Goal: Transaction & Acquisition: Purchase product/service

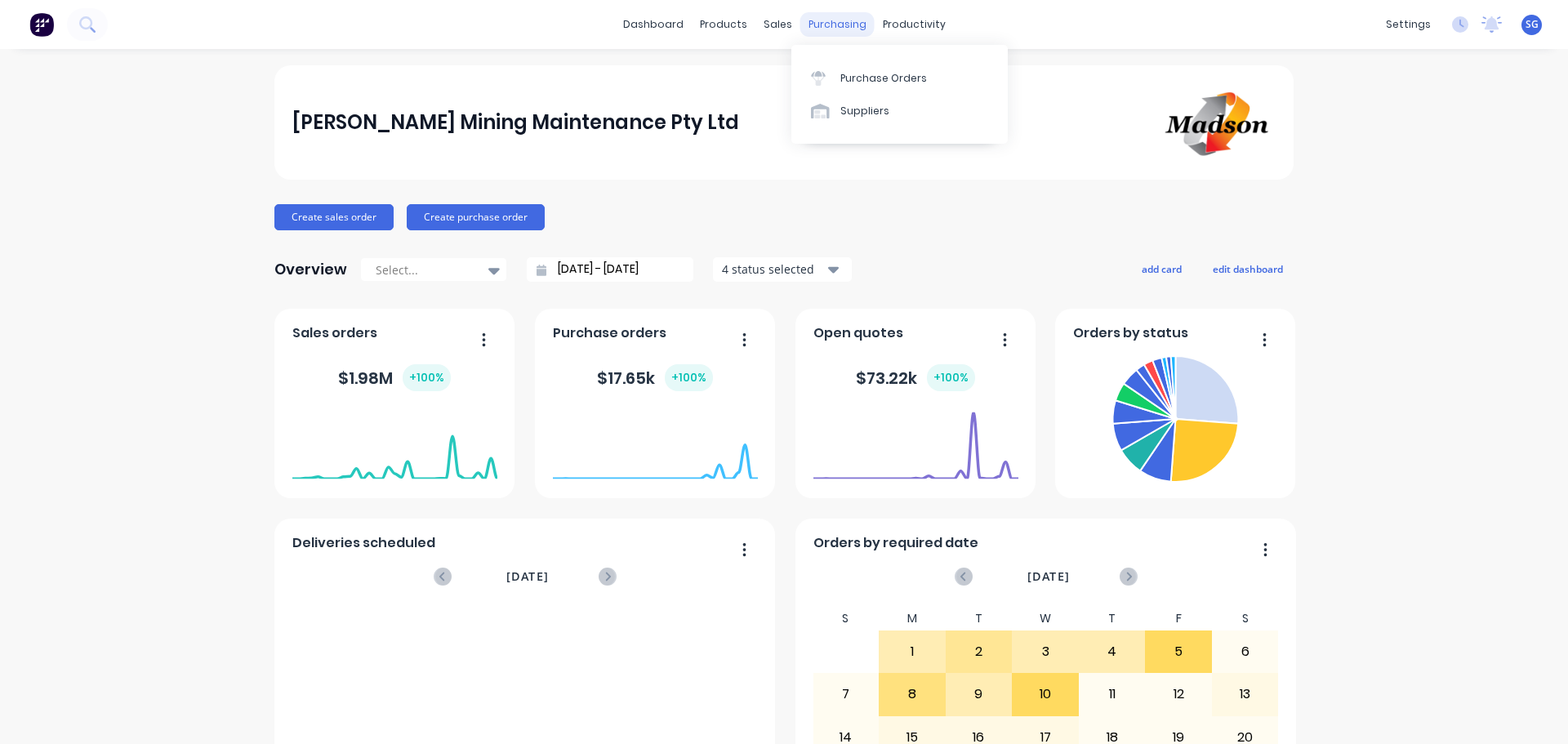
click at [827, 21] on div "purchasing" at bounding box center [837, 25] width 75 height 25
click at [864, 118] on link "Suppliers" at bounding box center [900, 111] width 217 height 33
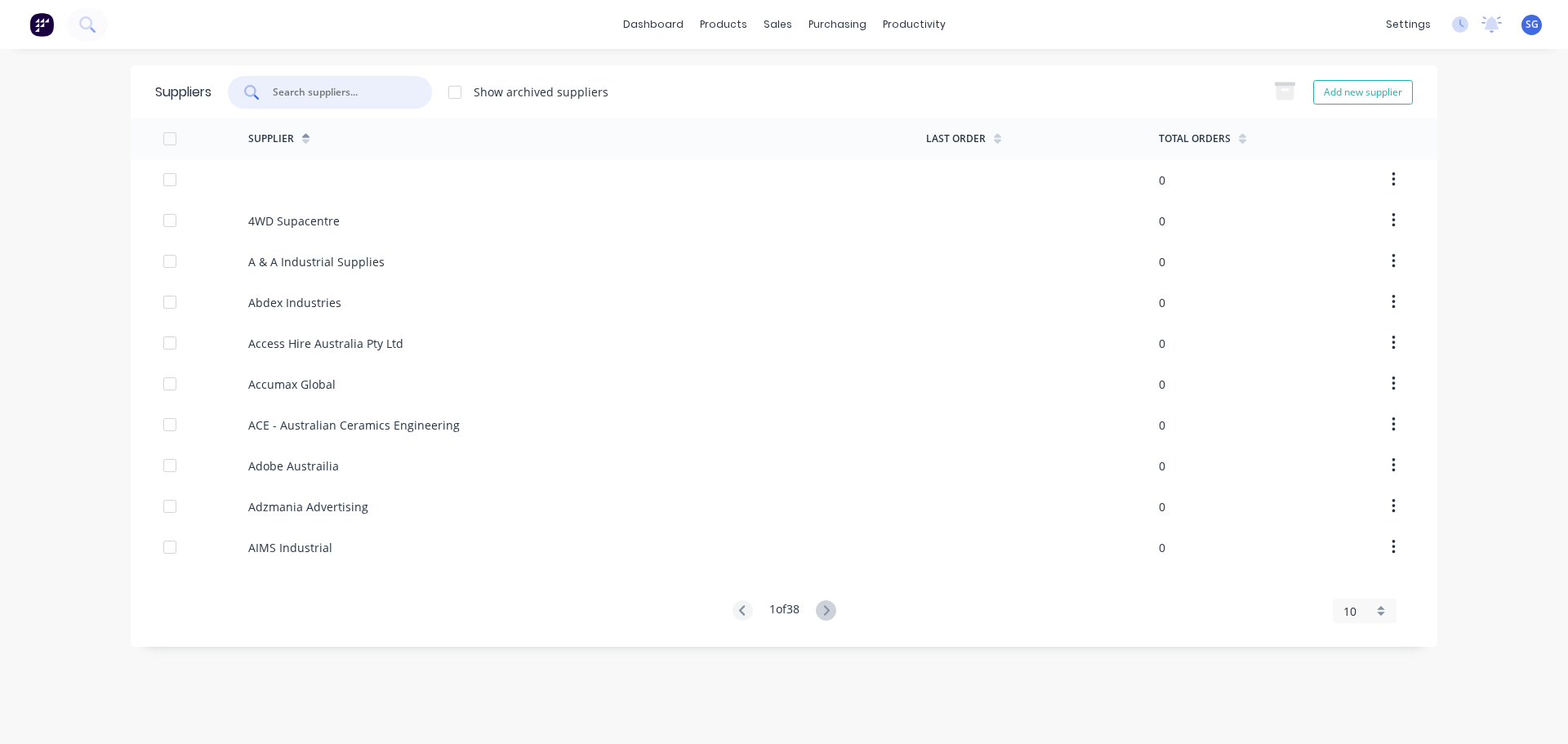
click at [304, 95] on input "text" at bounding box center [338, 92] width 135 height 16
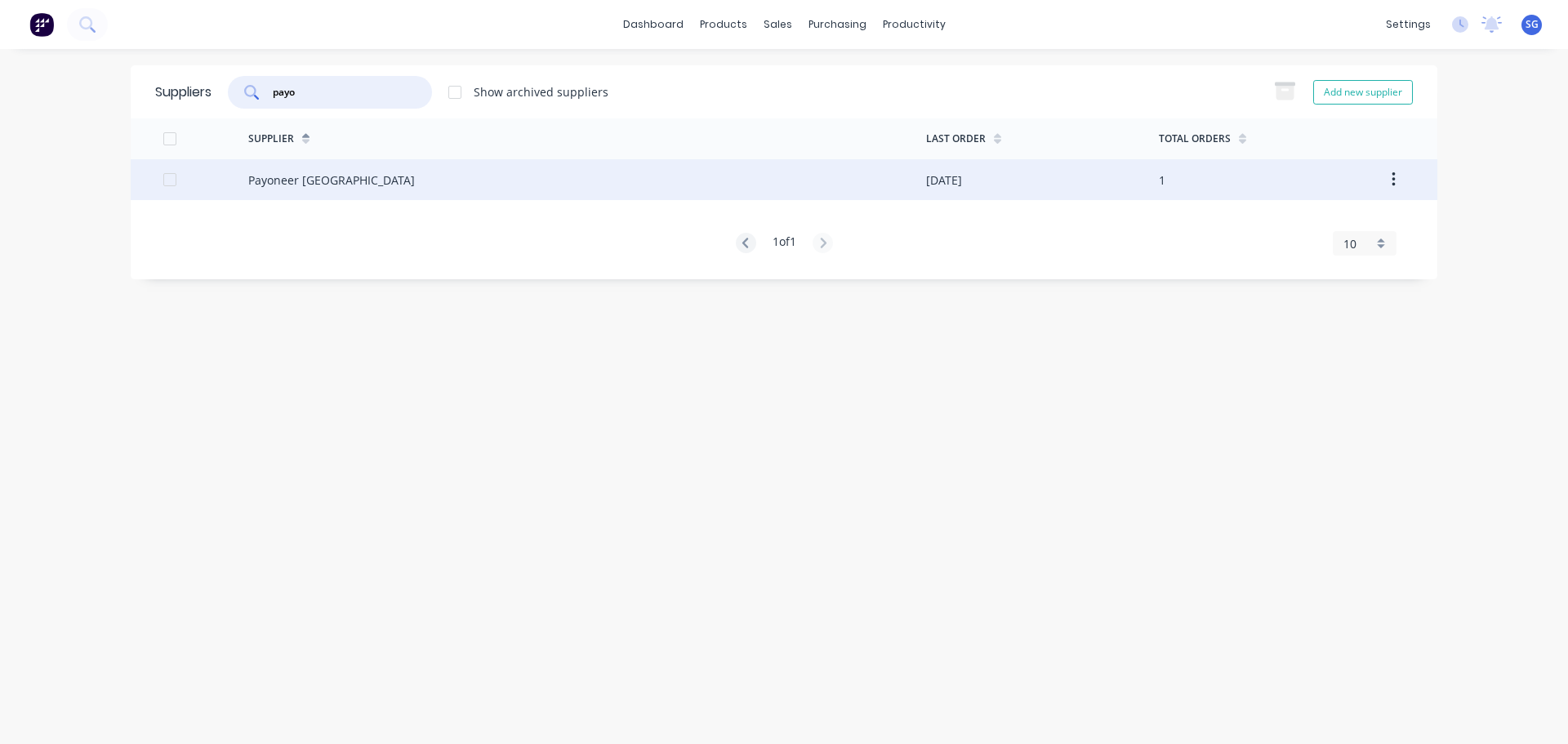
type input "payo"
click at [1392, 183] on icon "button" at bounding box center [1393, 180] width 4 height 18
click at [309, 178] on div "Payoneer [GEOGRAPHIC_DATA]" at bounding box center [331, 180] width 167 height 17
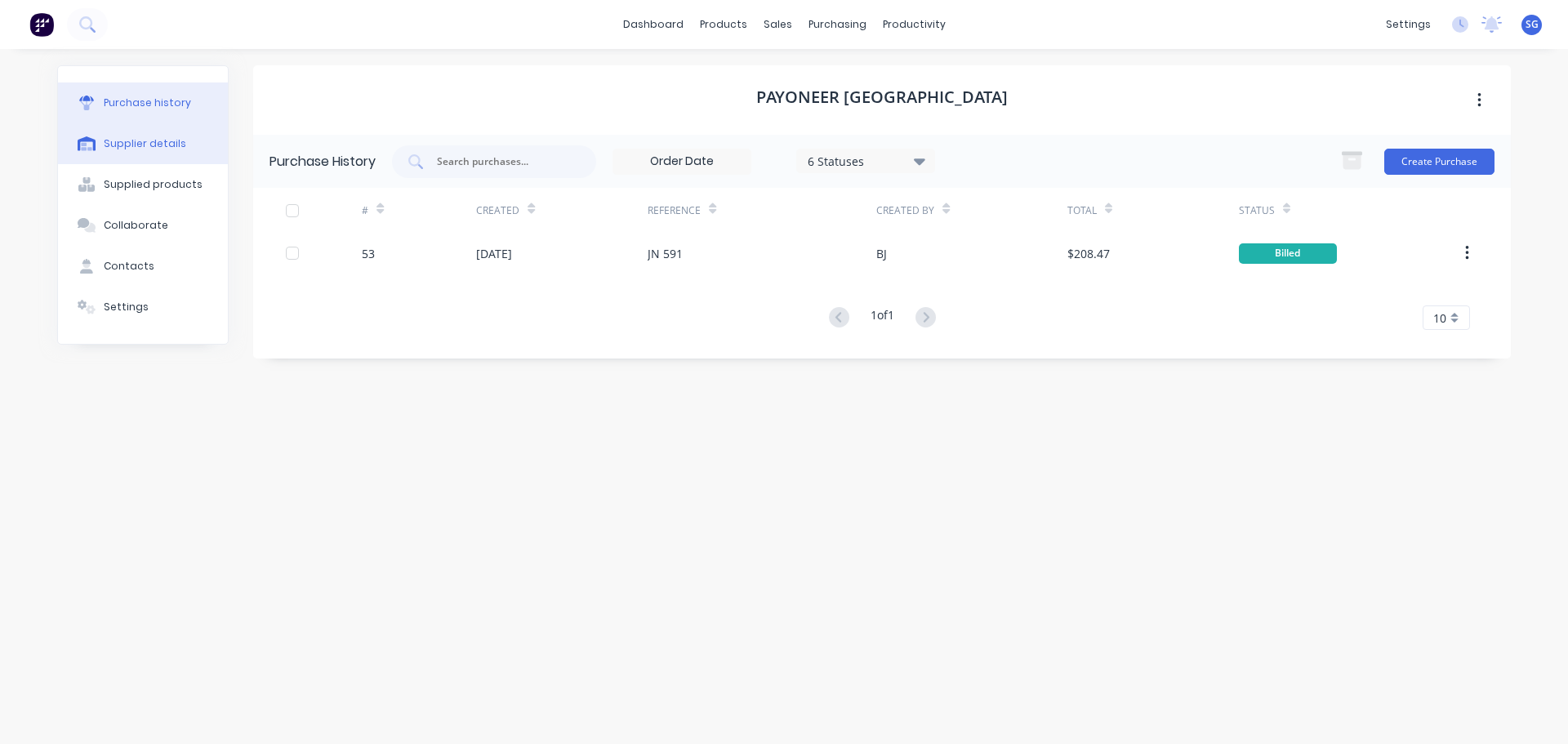
click at [125, 143] on div "Supplier details" at bounding box center [144, 144] width 82 height 15
select select "AU"
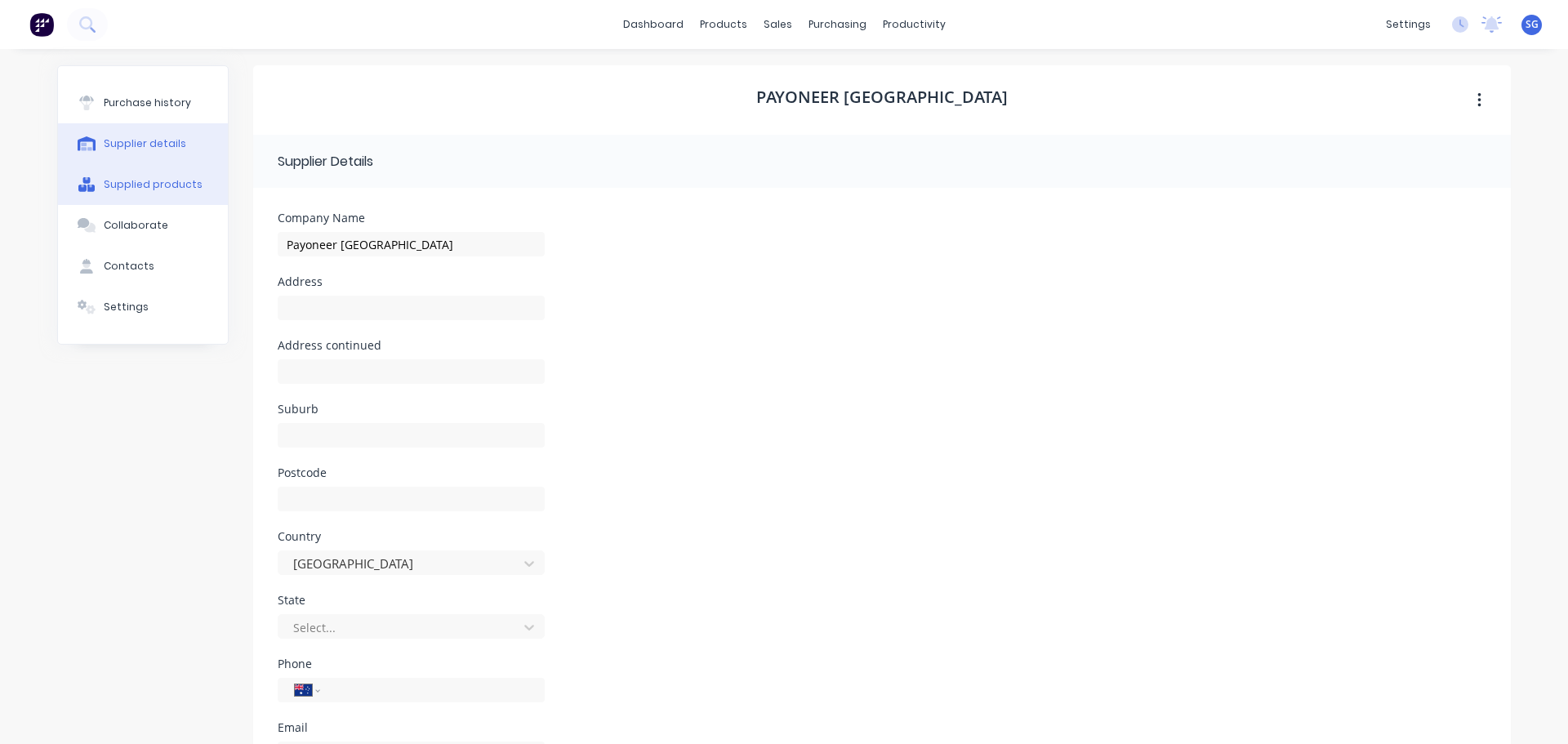
click at [124, 176] on button "Supplied products" at bounding box center [143, 185] width 170 height 41
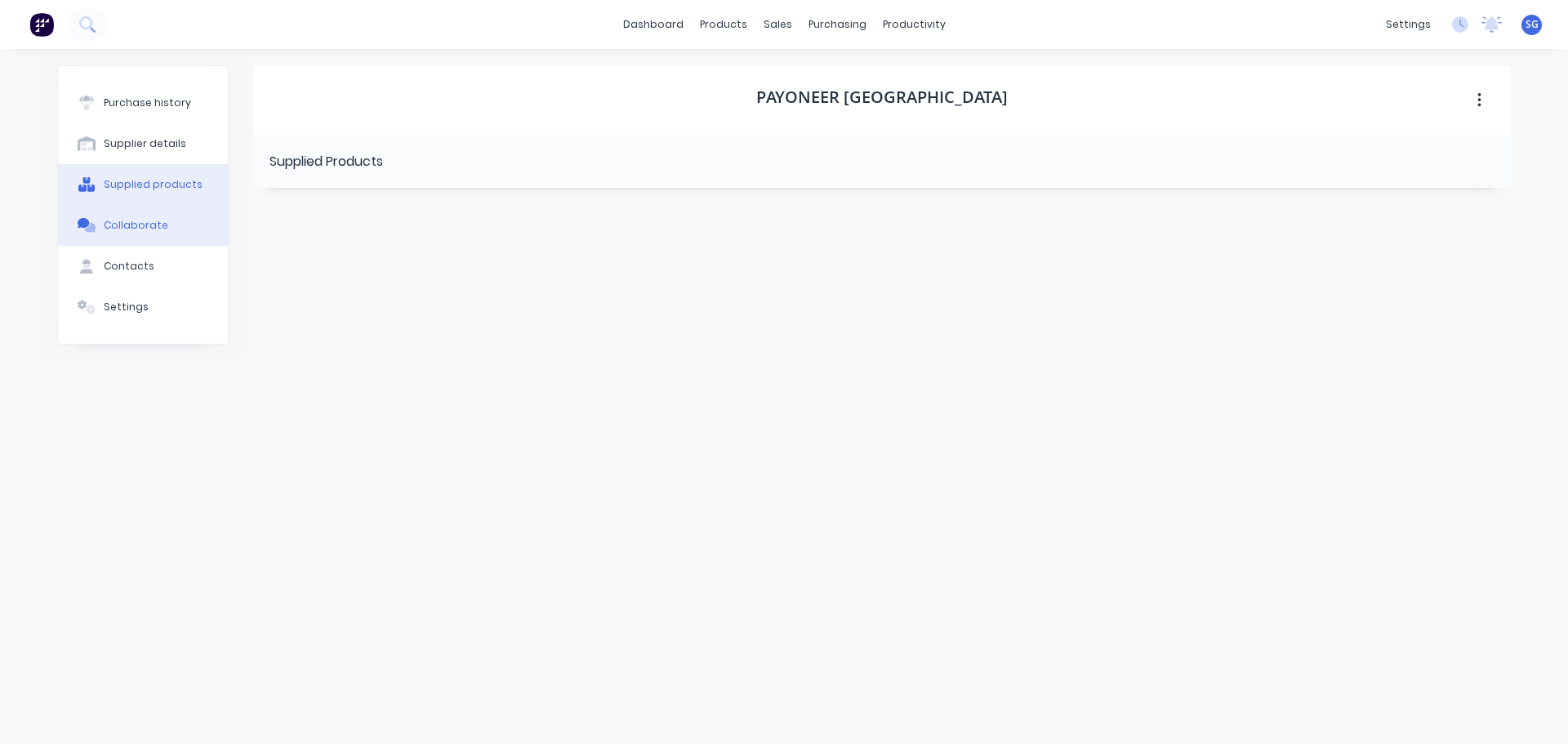
click at [122, 218] on div "Collaborate" at bounding box center [135, 226] width 65 height 15
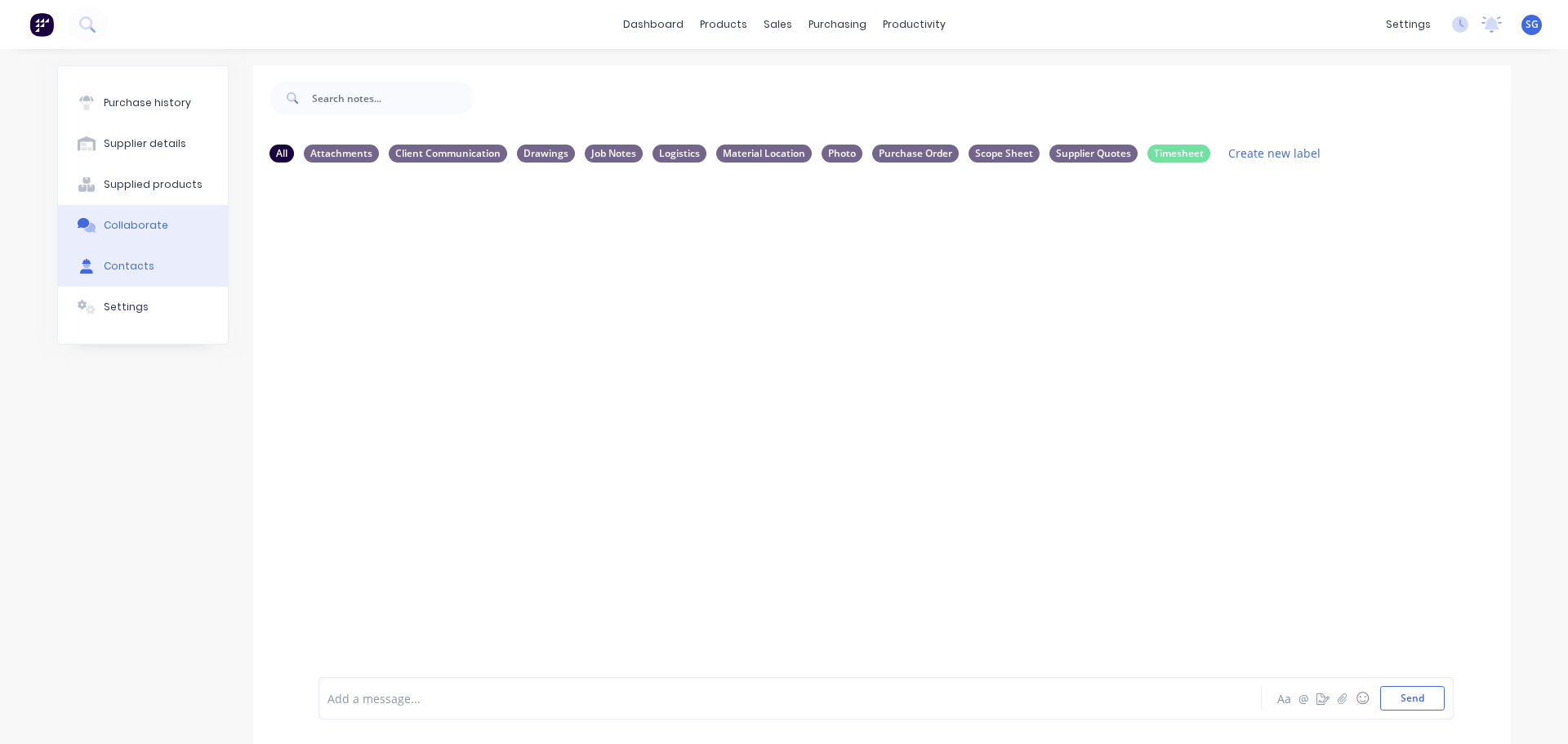
click at [121, 273] on div "Contacts" at bounding box center [129, 266] width 51 height 15
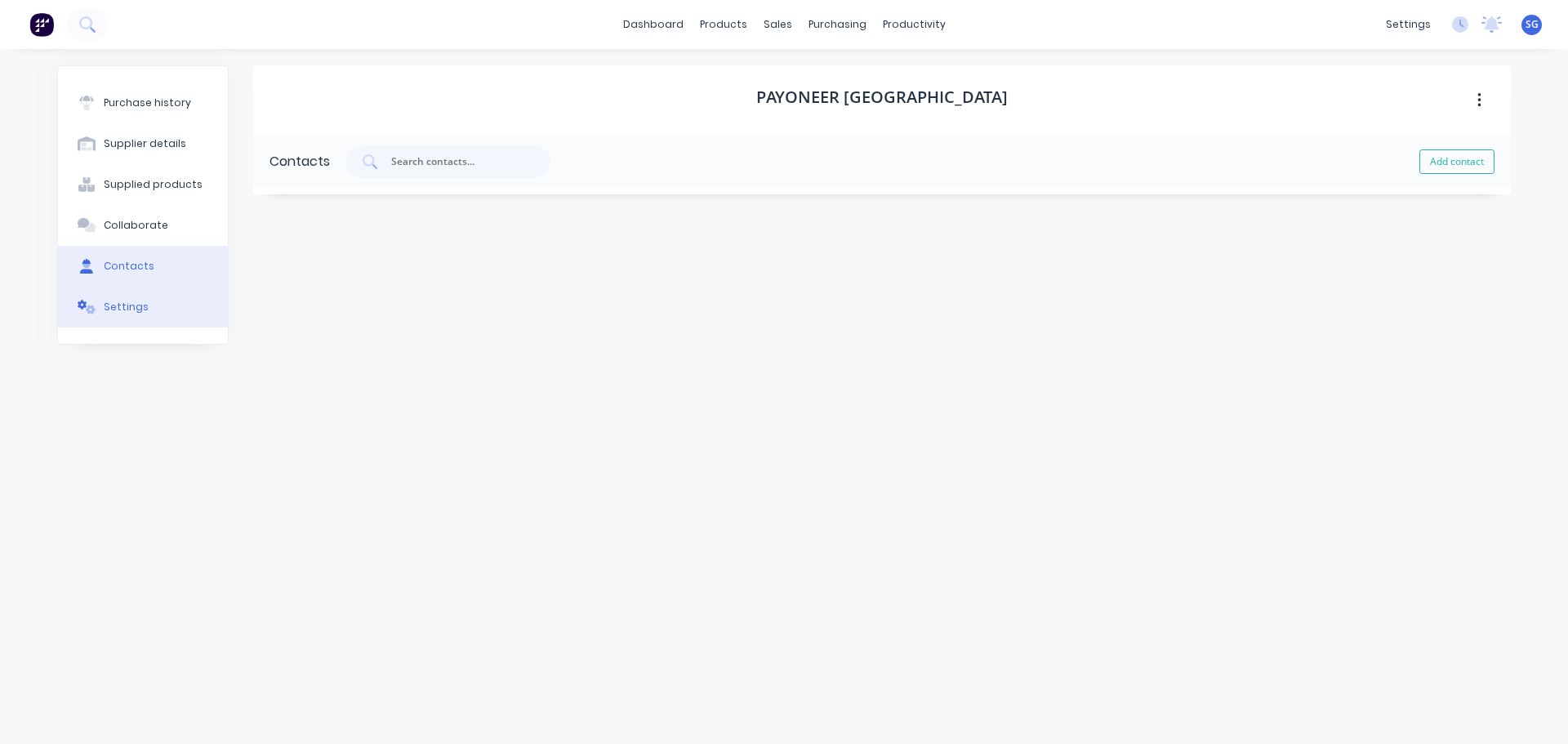
click at [124, 314] on div "Settings" at bounding box center [126, 307] width 45 height 15
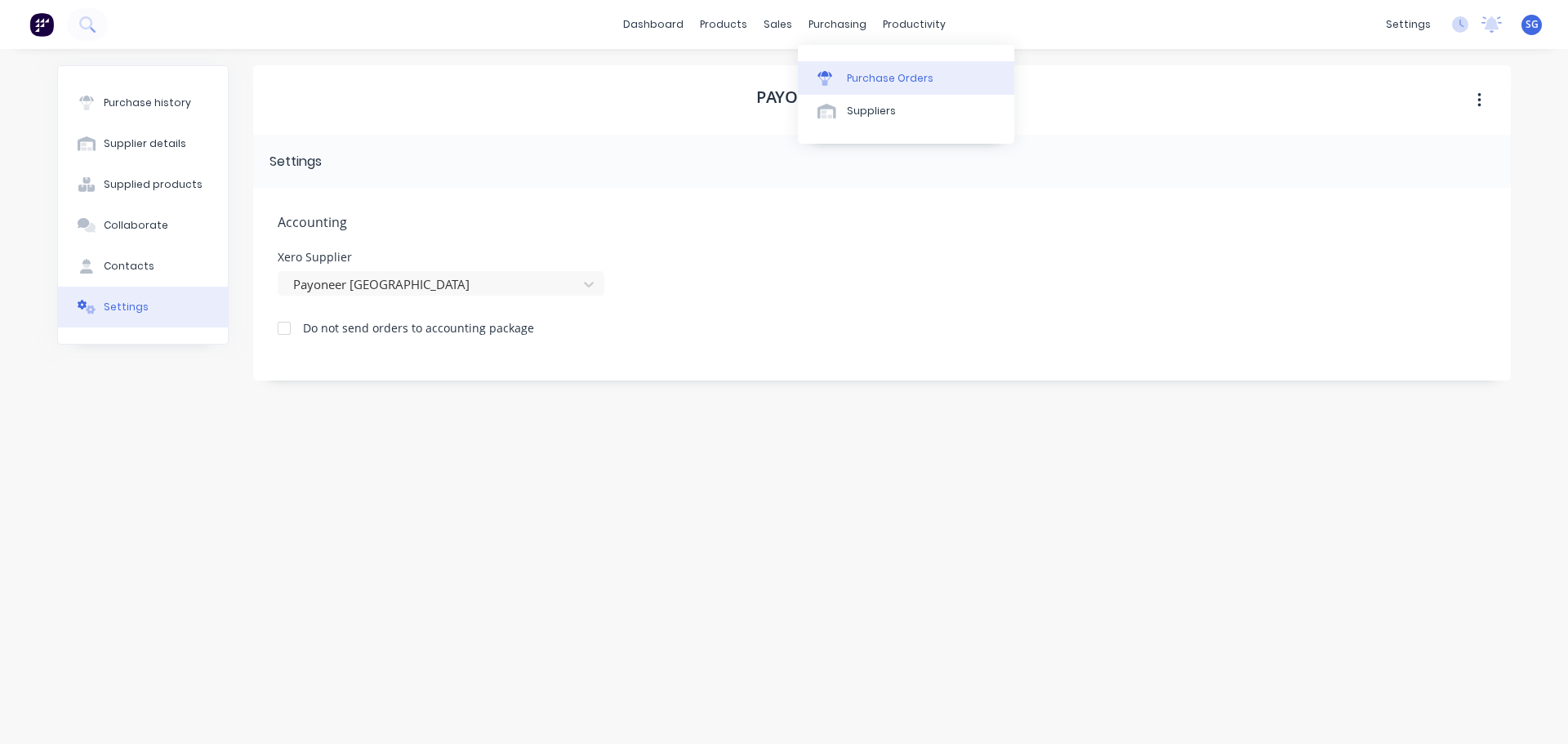
click at [858, 79] on div "Purchase Orders" at bounding box center [890, 79] width 86 height 15
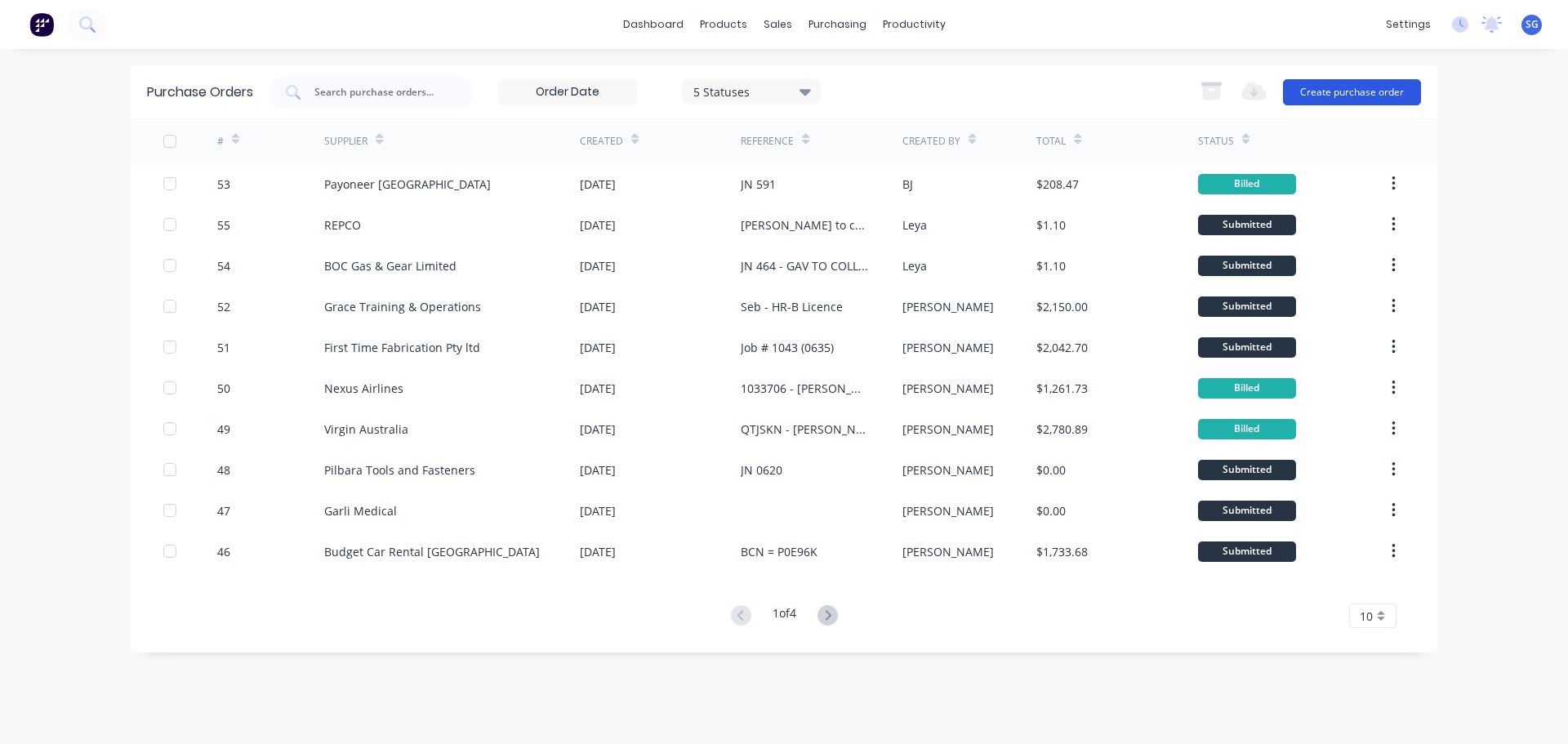
click at [1345, 97] on button "Create purchase order" at bounding box center [1352, 92] width 138 height 26
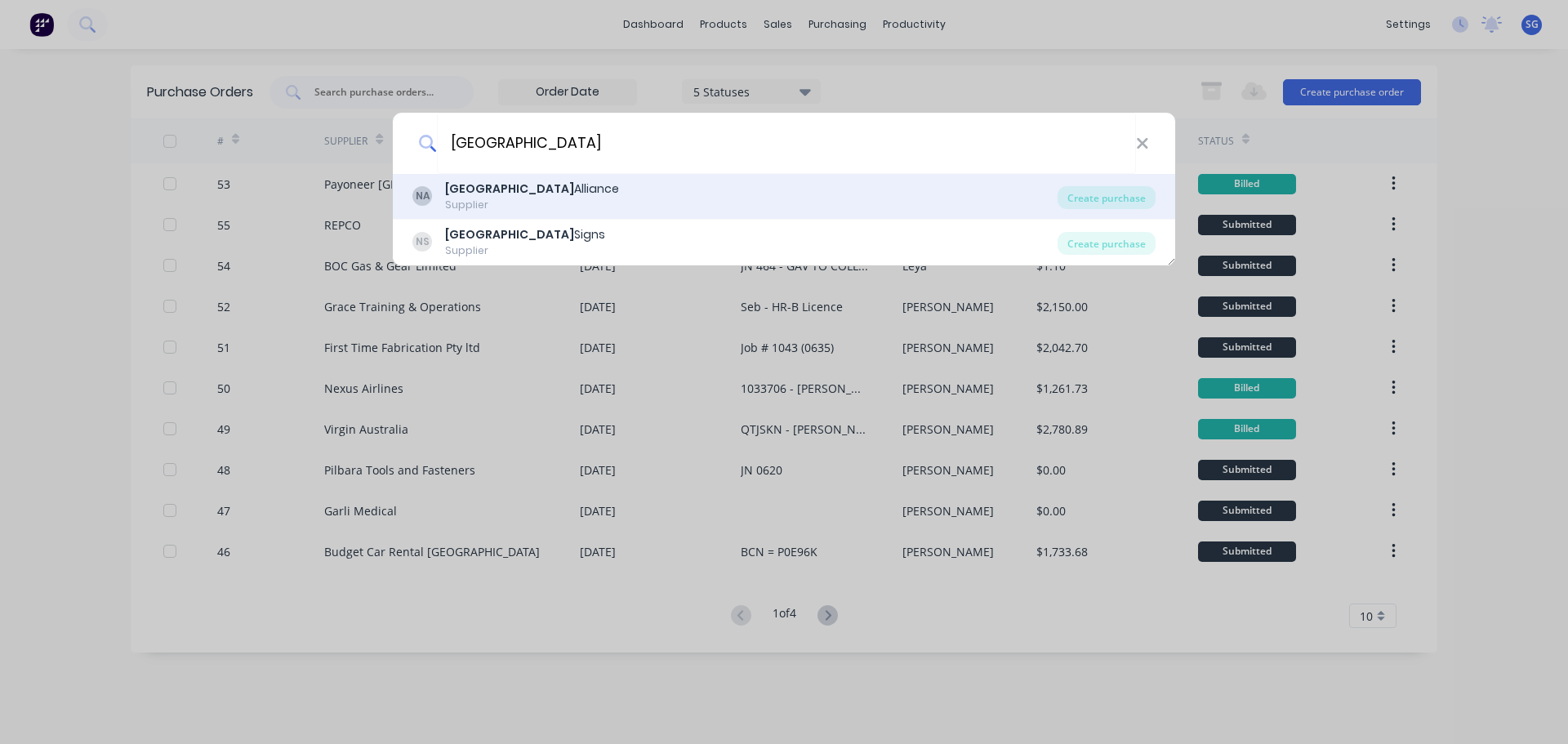
type input "[GEOGRAPHIC_DATA]"
click at [668, 205] on div "NA North West Alliance Supplier" at bounding box center [735, 196] width 645 height 32
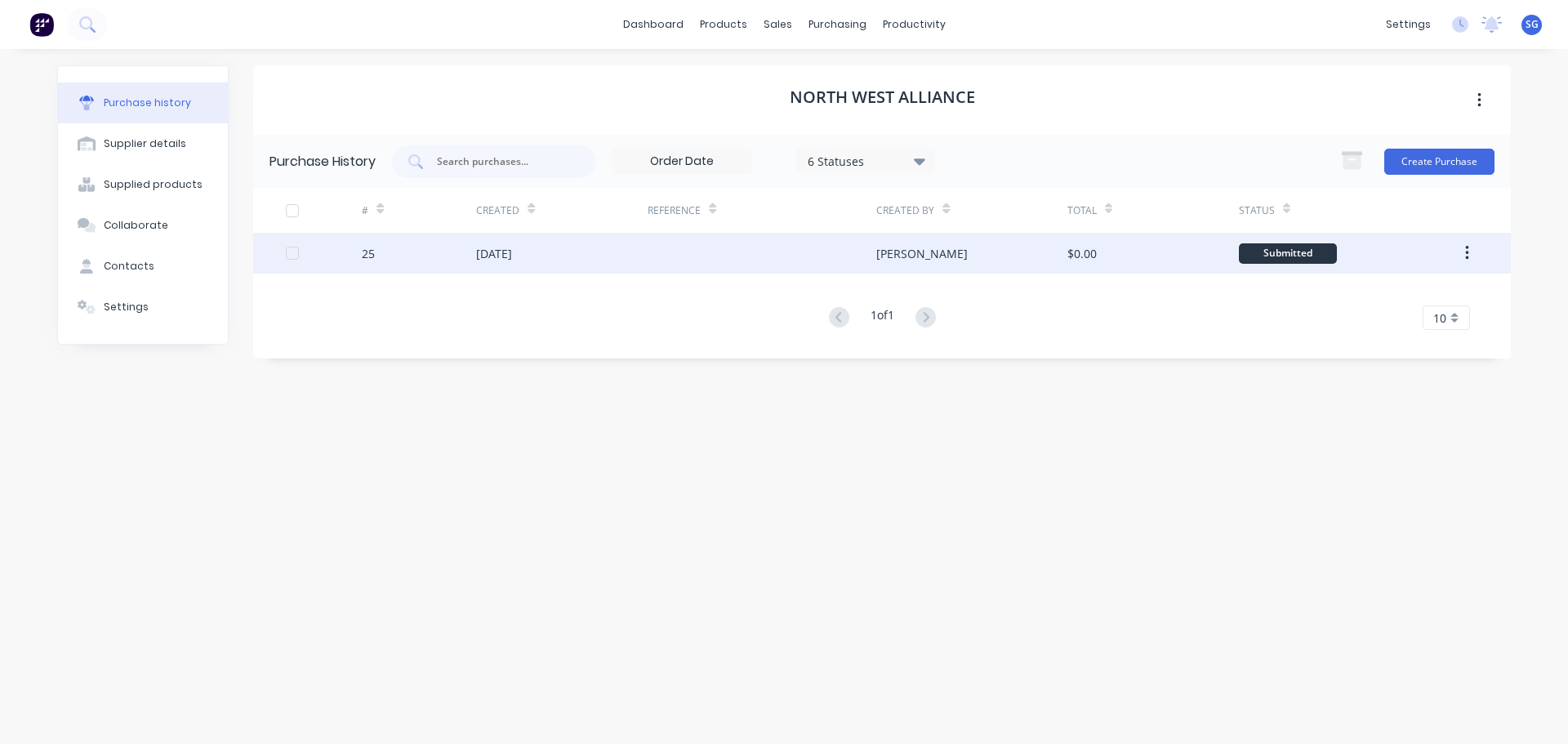
click at [514, 264] on div "[DATE]" at bounding box center [562, 253] width 172 height 41
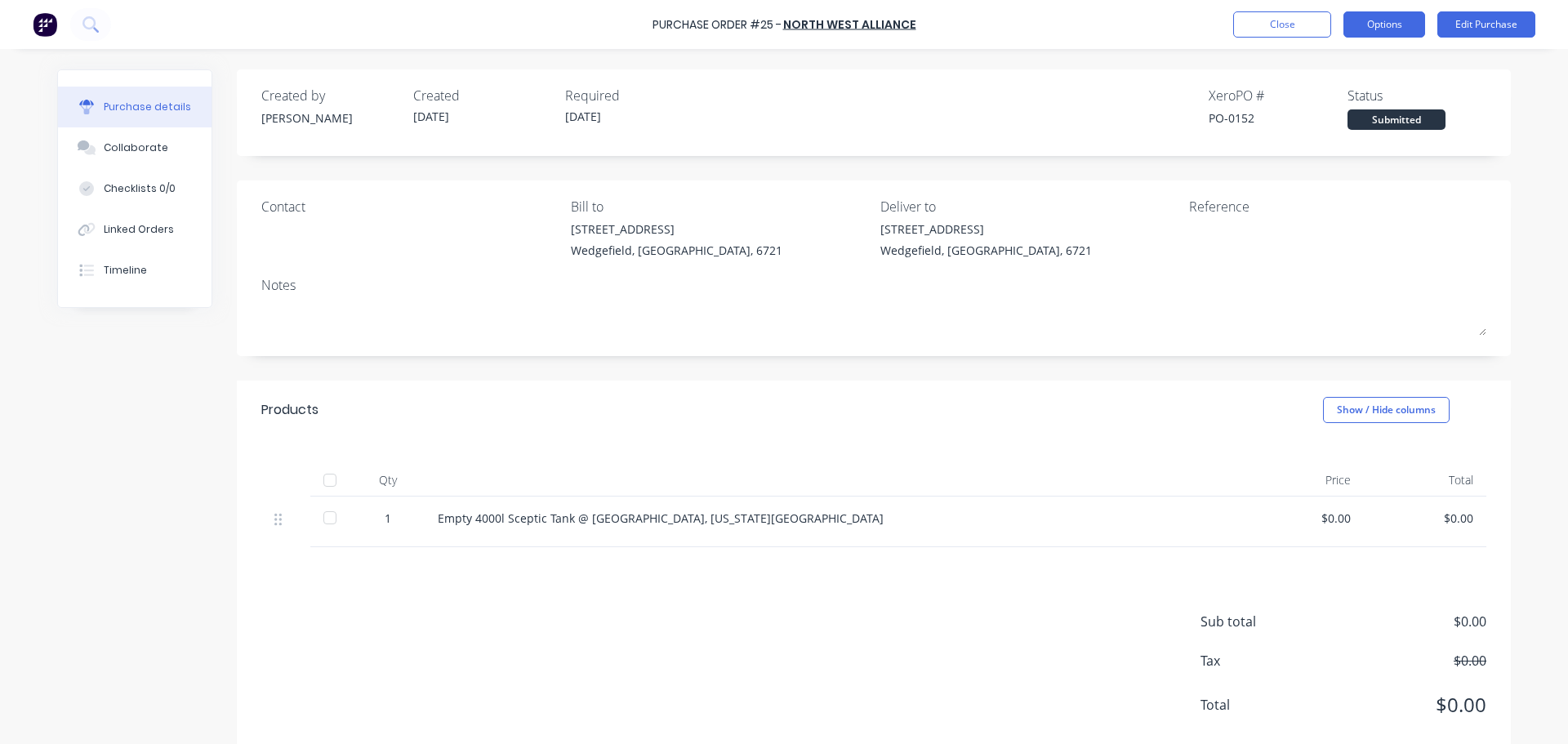
click at [1392, 22] on button "Options" at bounding box center [1383, 25] width 81 height 26
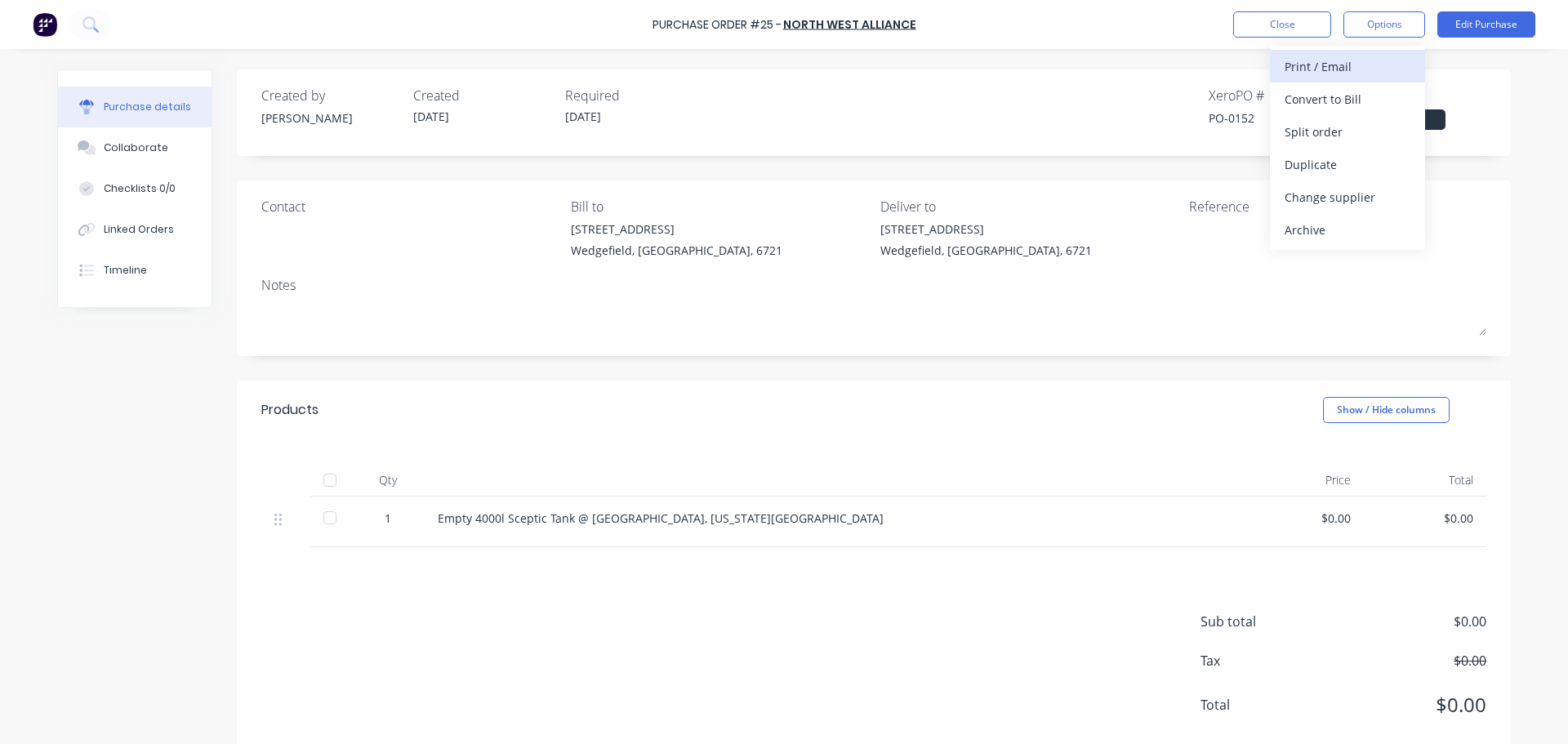
click at [1343, 62] on div "Print / Email" at bounding box center [1347, 67] width 126 height 24
click at [1309, 108] on div "With pricing" at bounding box center [1347, 99] width 126 height 24
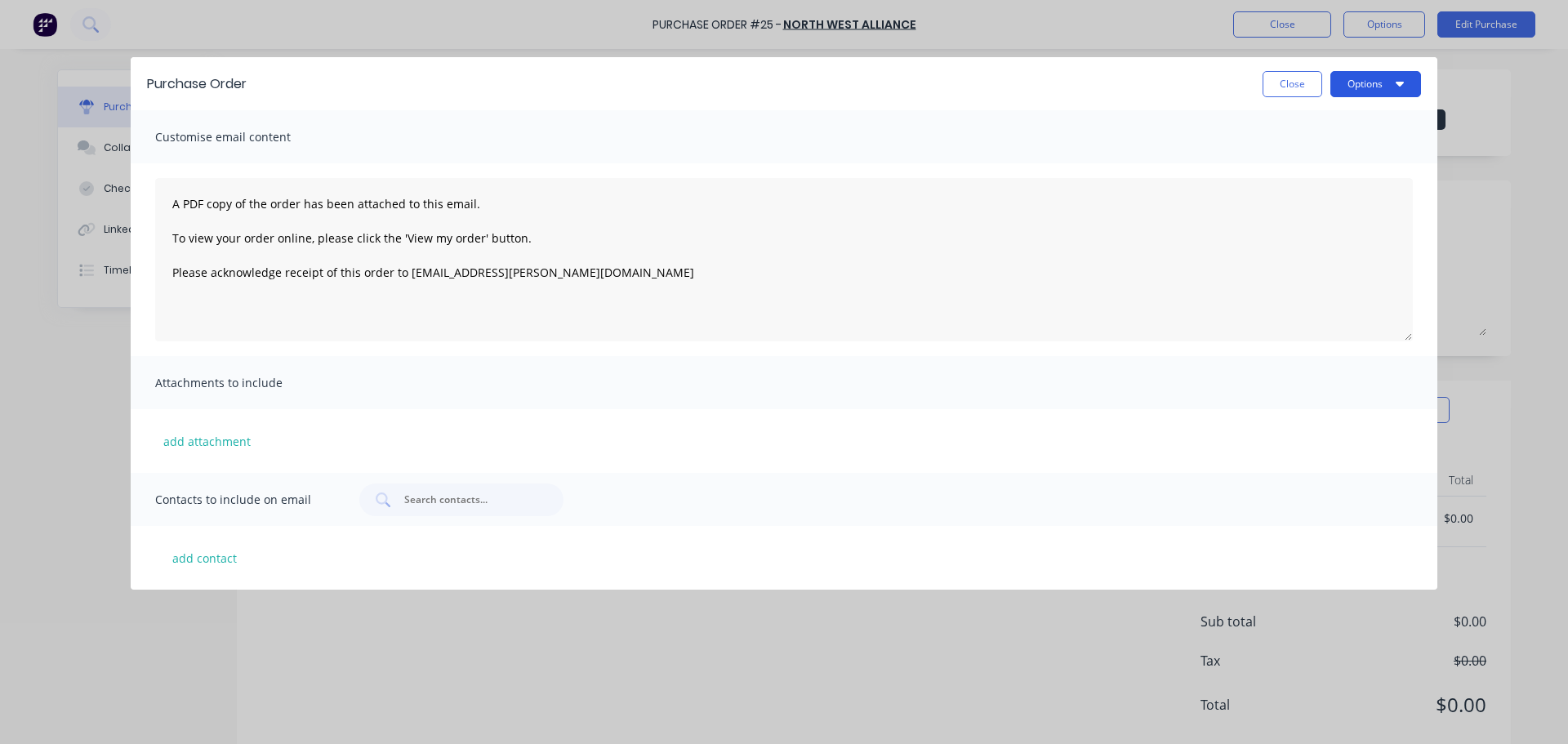
click at [1337, 86] on button "Options" at bounding box center [1375, 85] width 90 height 26
click at [1303, 134] on div "Print" at bounding box center [1343, 125] width 126 height 24
click at [1292, 80] on button "Close" at bounding box center [1292, 85] width 60 height 26
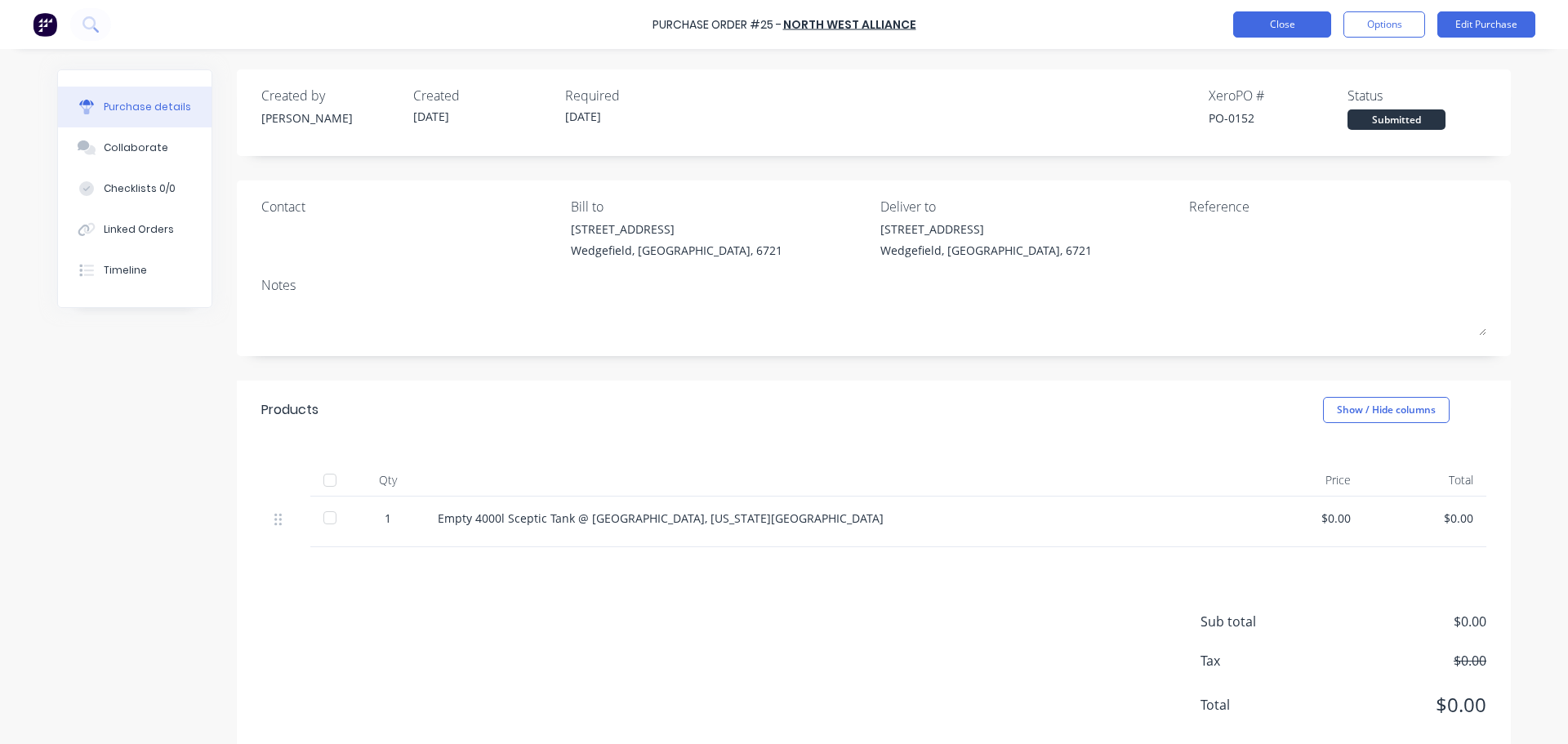
click at [1277, 29] on button "Close" at bounding box center [1281, 25] width 98 height 26
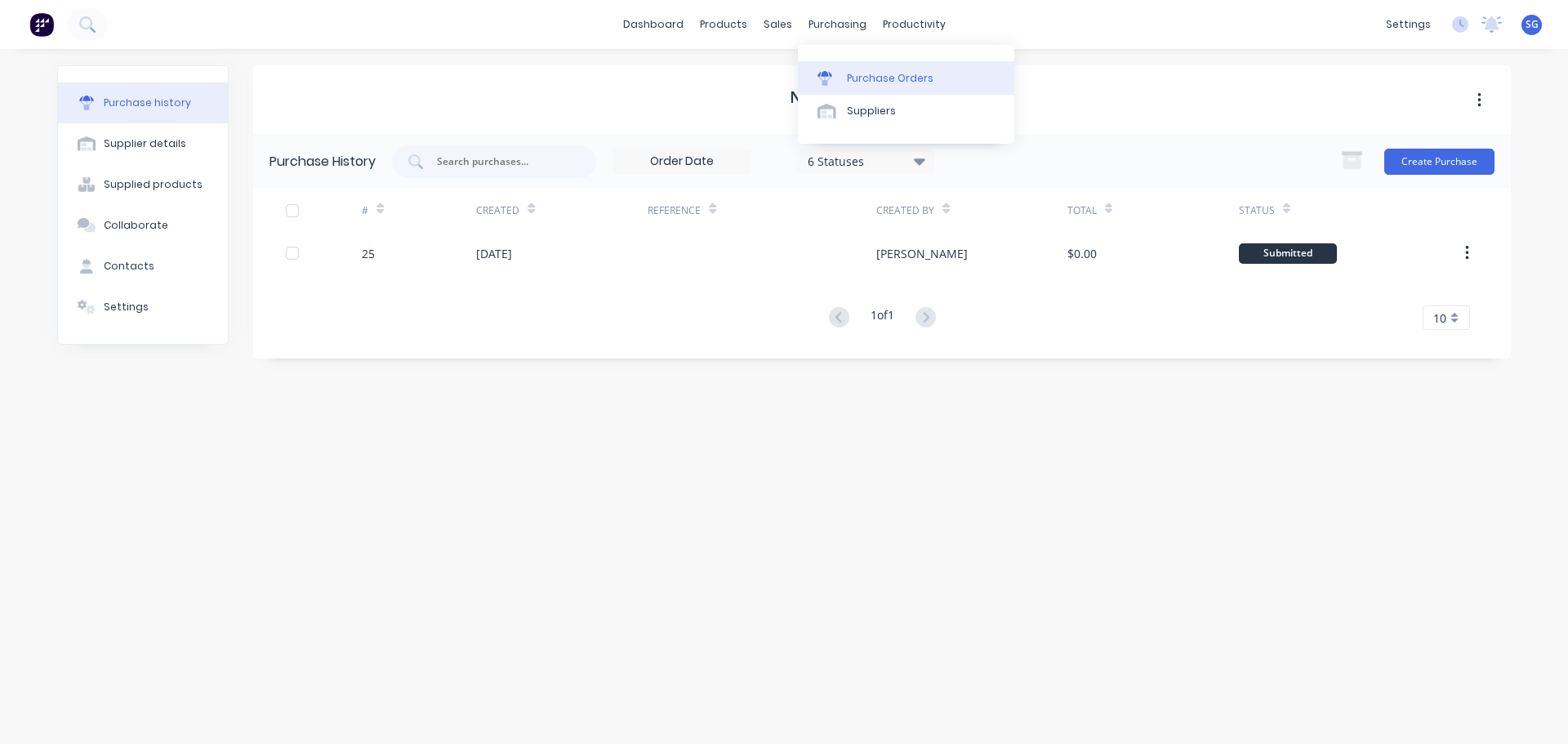
click at [855, 80] on div "Purchase Orders" at bounding box center [890, 79] width 86 height 15
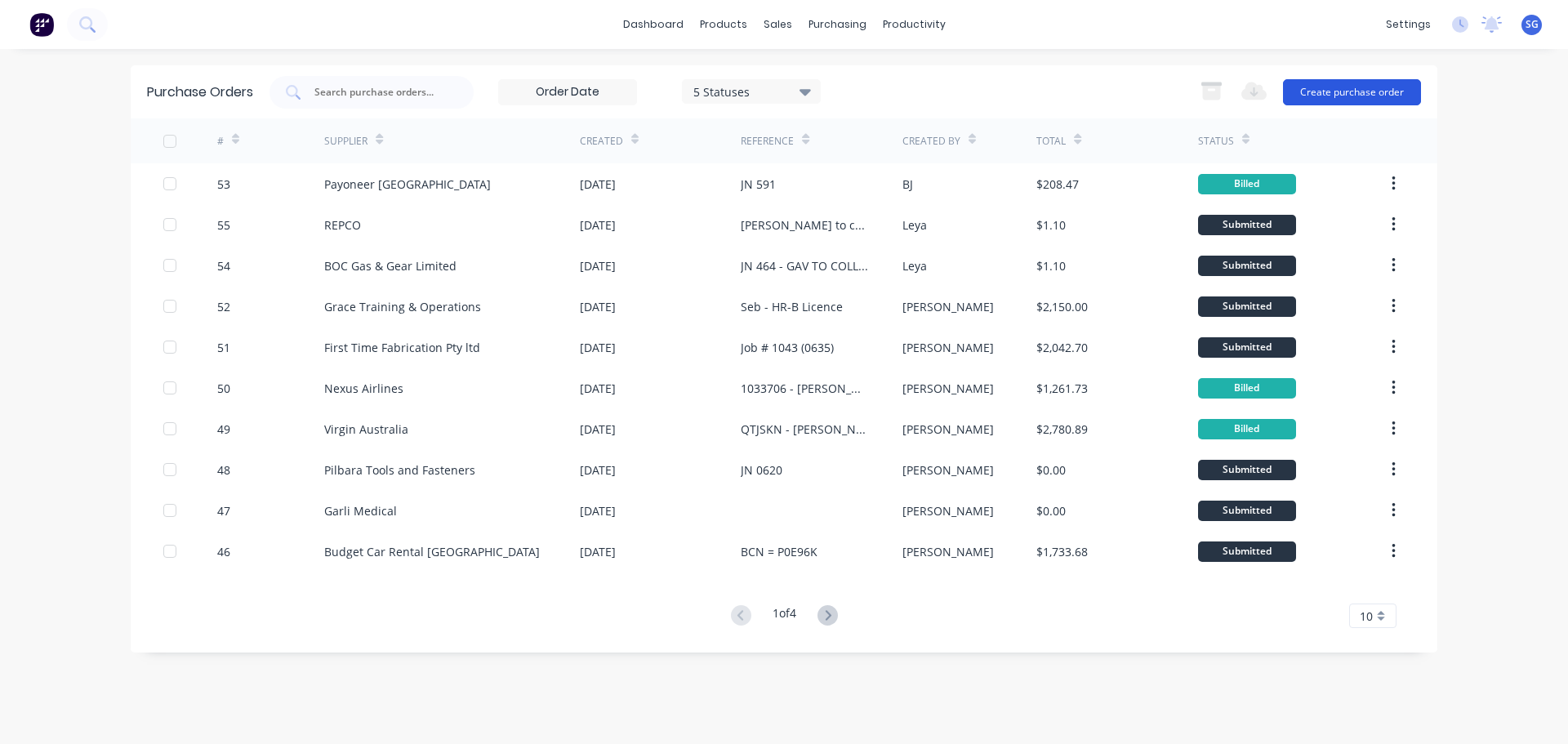
click at [1325, 93] on button "Create purchase order" at bounding box center [1352, 92] width 138 height 26
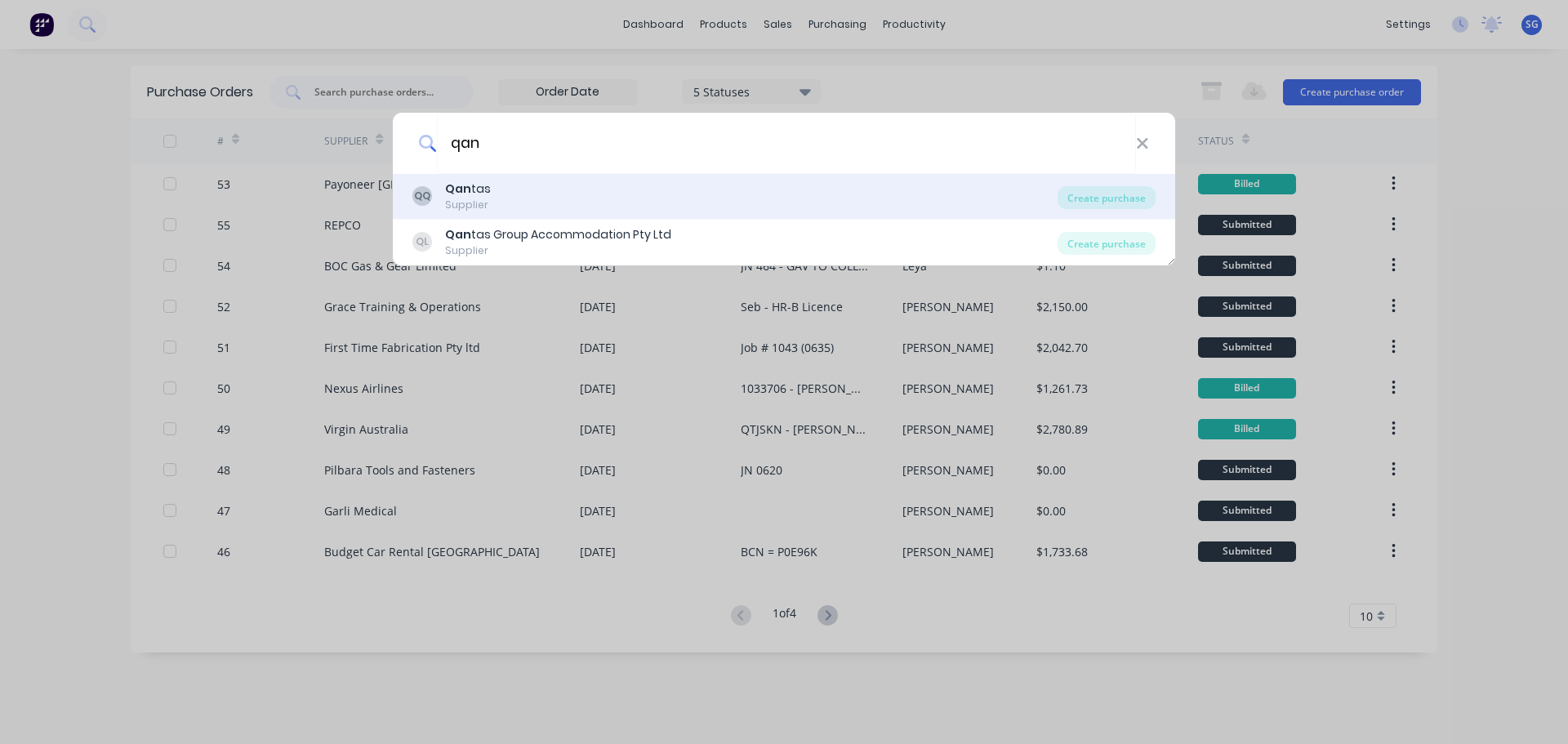
type input "qan"
click at [483, 191] on div "Qan tas" at bounding box center [468, 189] width 46 height 17
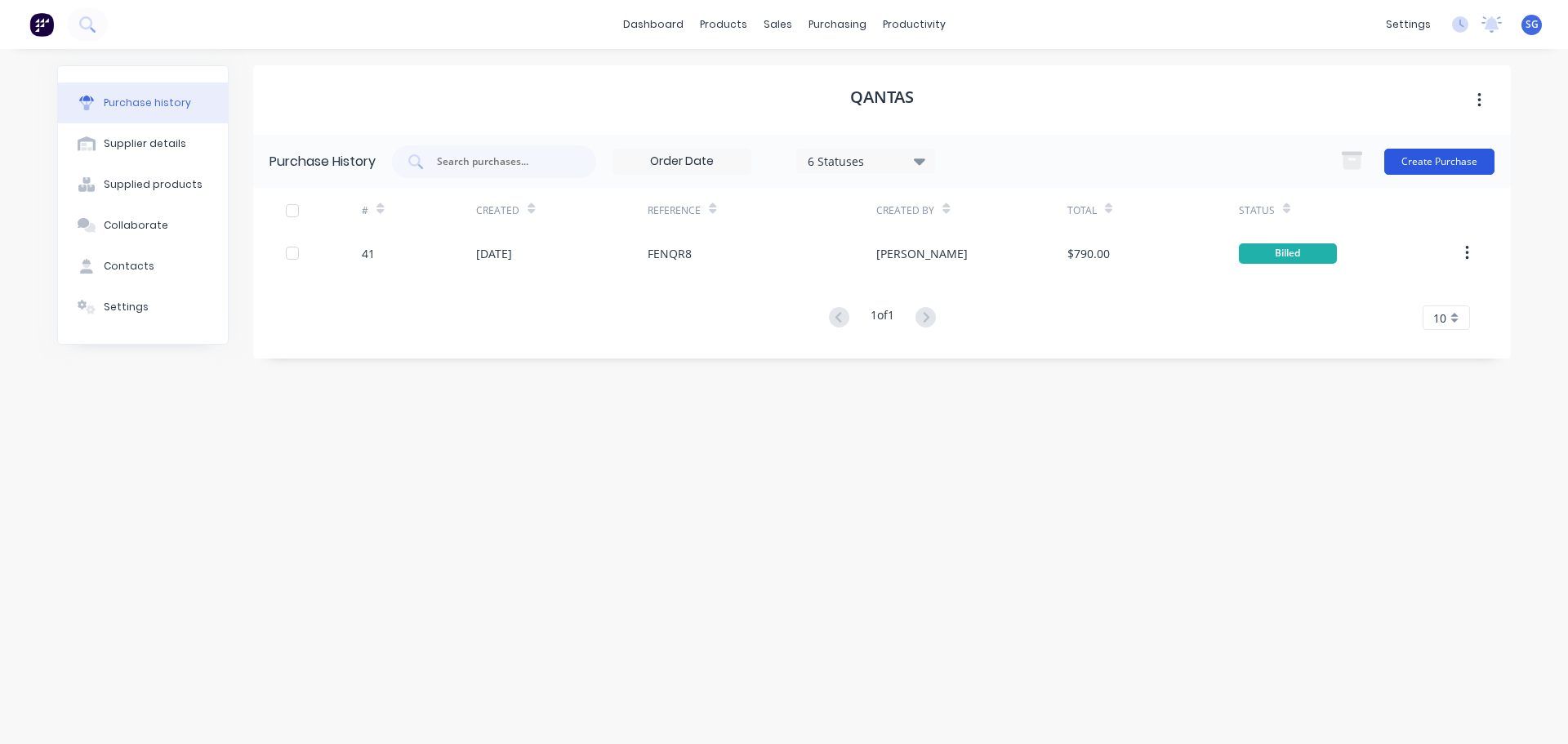
click at [1432, 160] on button "Create Purchase" at bounding box center [1439, 162] width 110 height 26
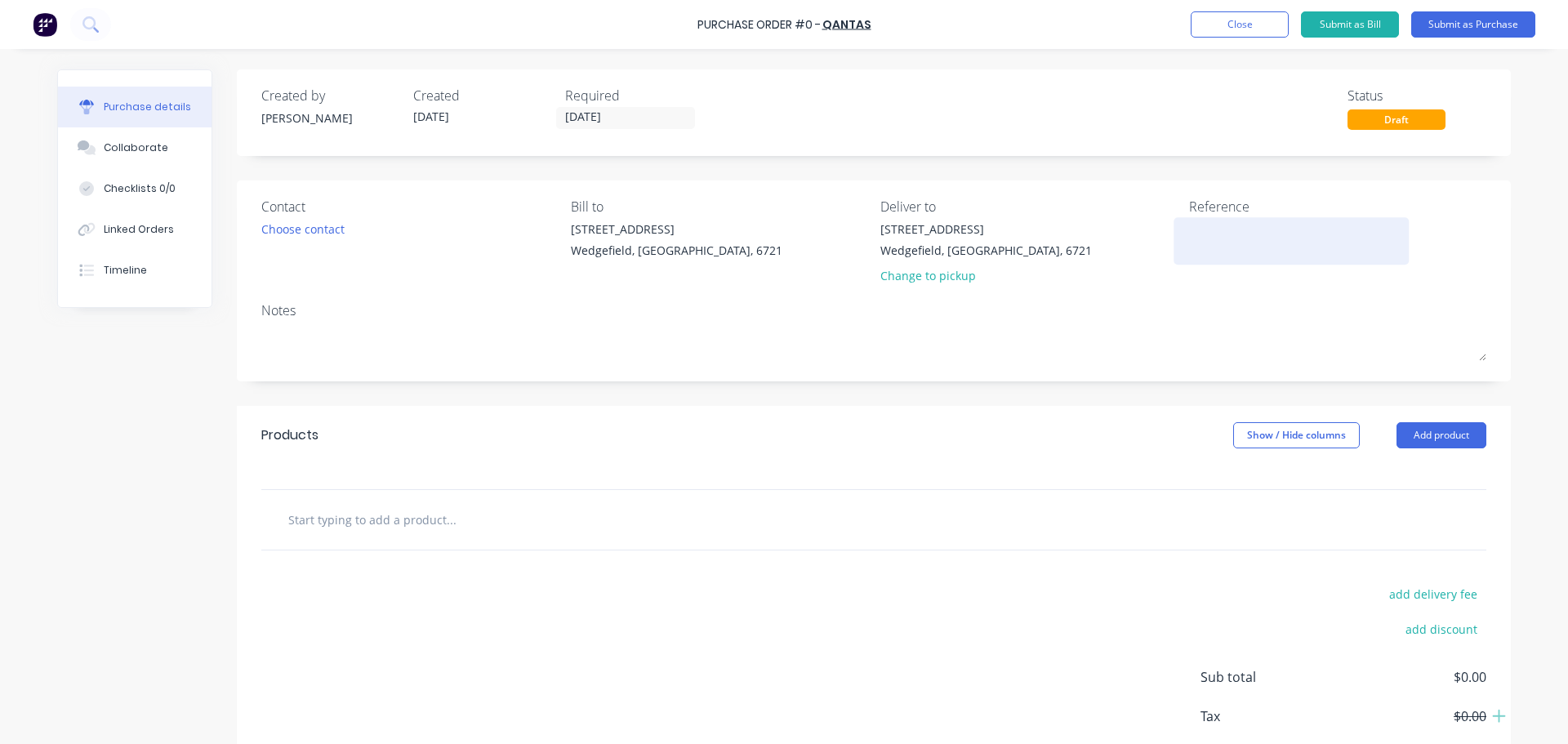
click at [1220, 252] on textarea at bounding box center [1291, 239] width 204 height 37
paste textarea "D5GILG"
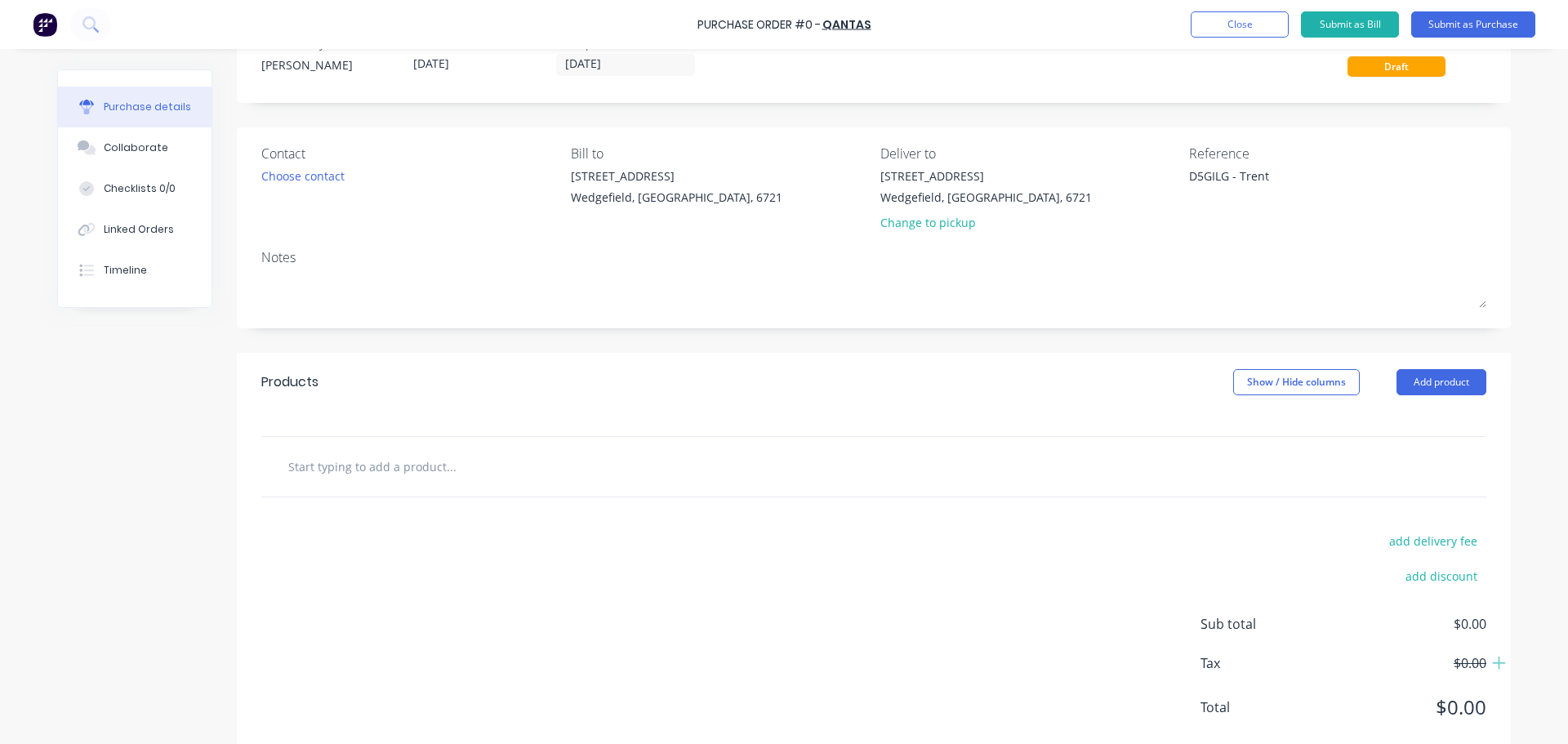
scroll to position [81, 0]
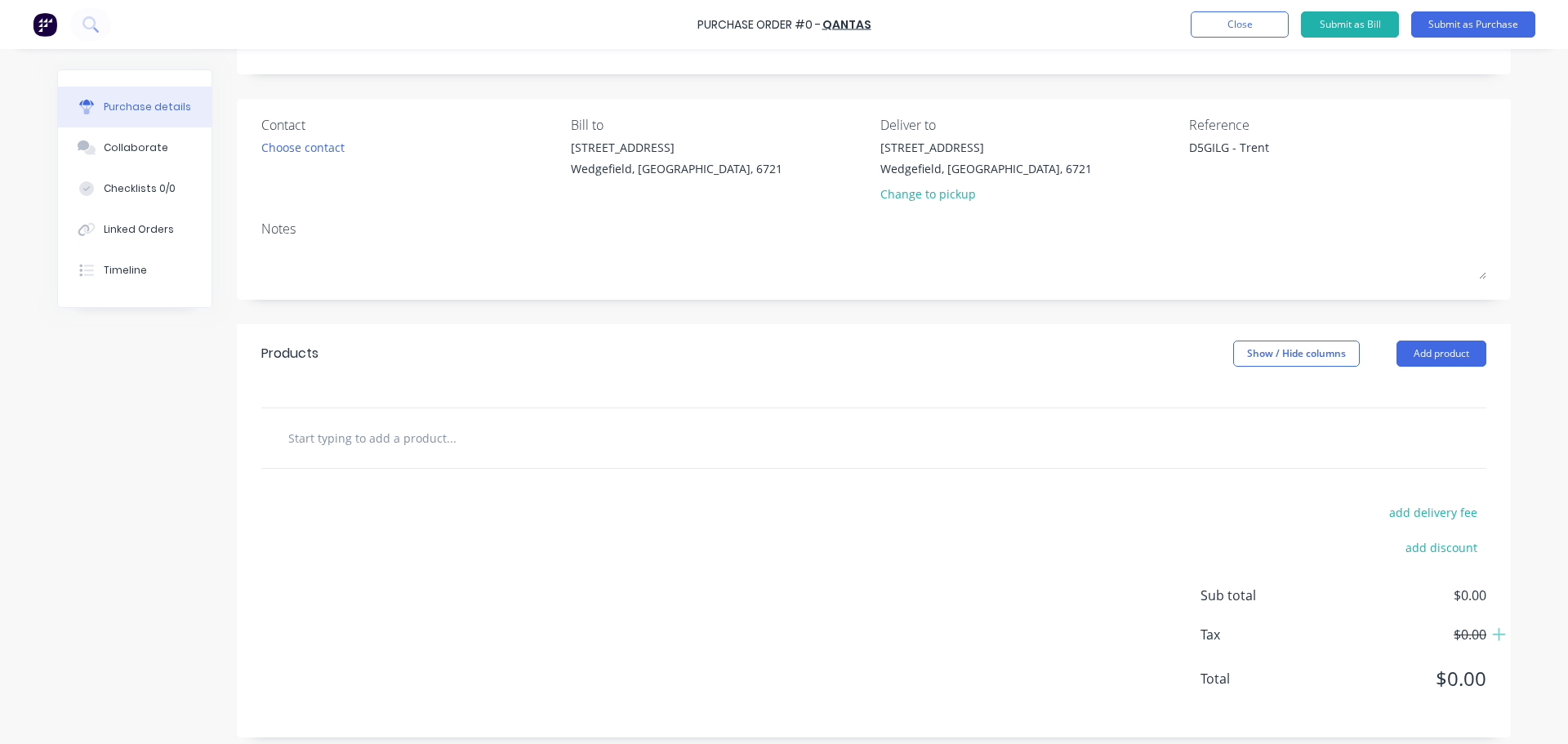
type textarea "D5GILG - Trent"
type textarea "x"
type textarea "D5GILG - Trent"
click at [354, 448] on input "text" at bounding box center [451, 438] width 327 height 33
type textarea "x"
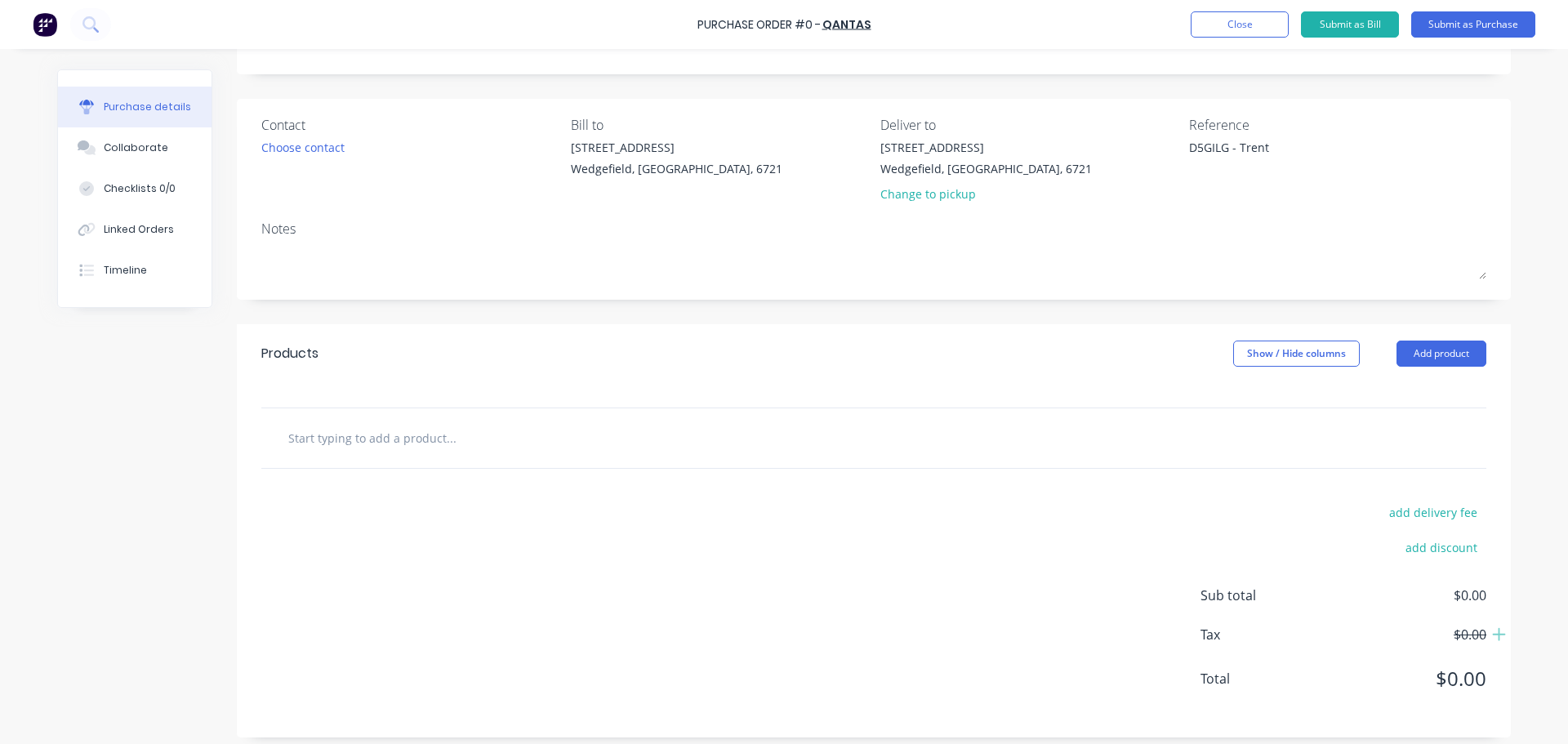
type input "F"
type textarea "x"
type input "Fl"
type textarea "x"
type input "Fli"
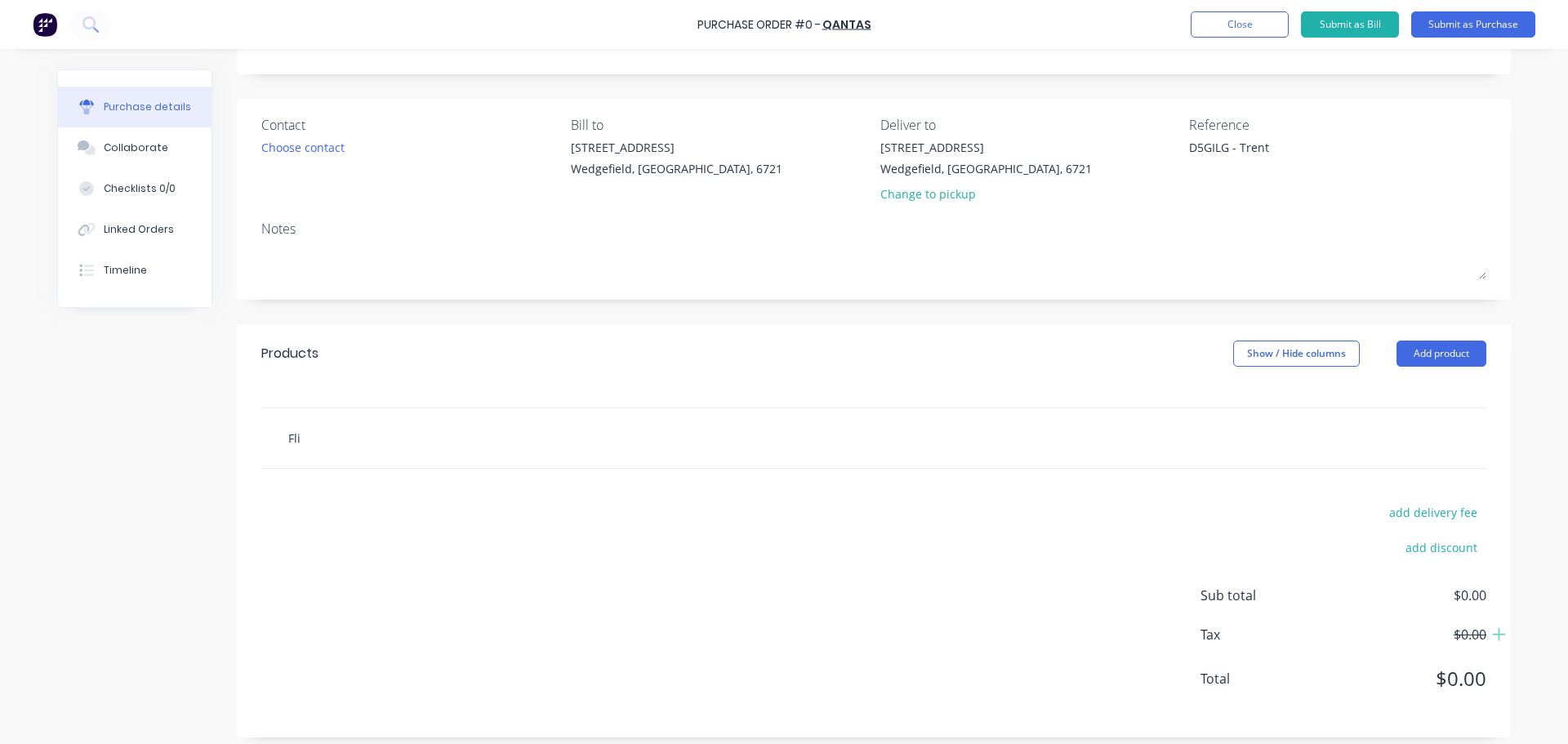
type textarea "x"
type input "Flig"
type textarea "x"
type input "Fligh"
type textarea "x"
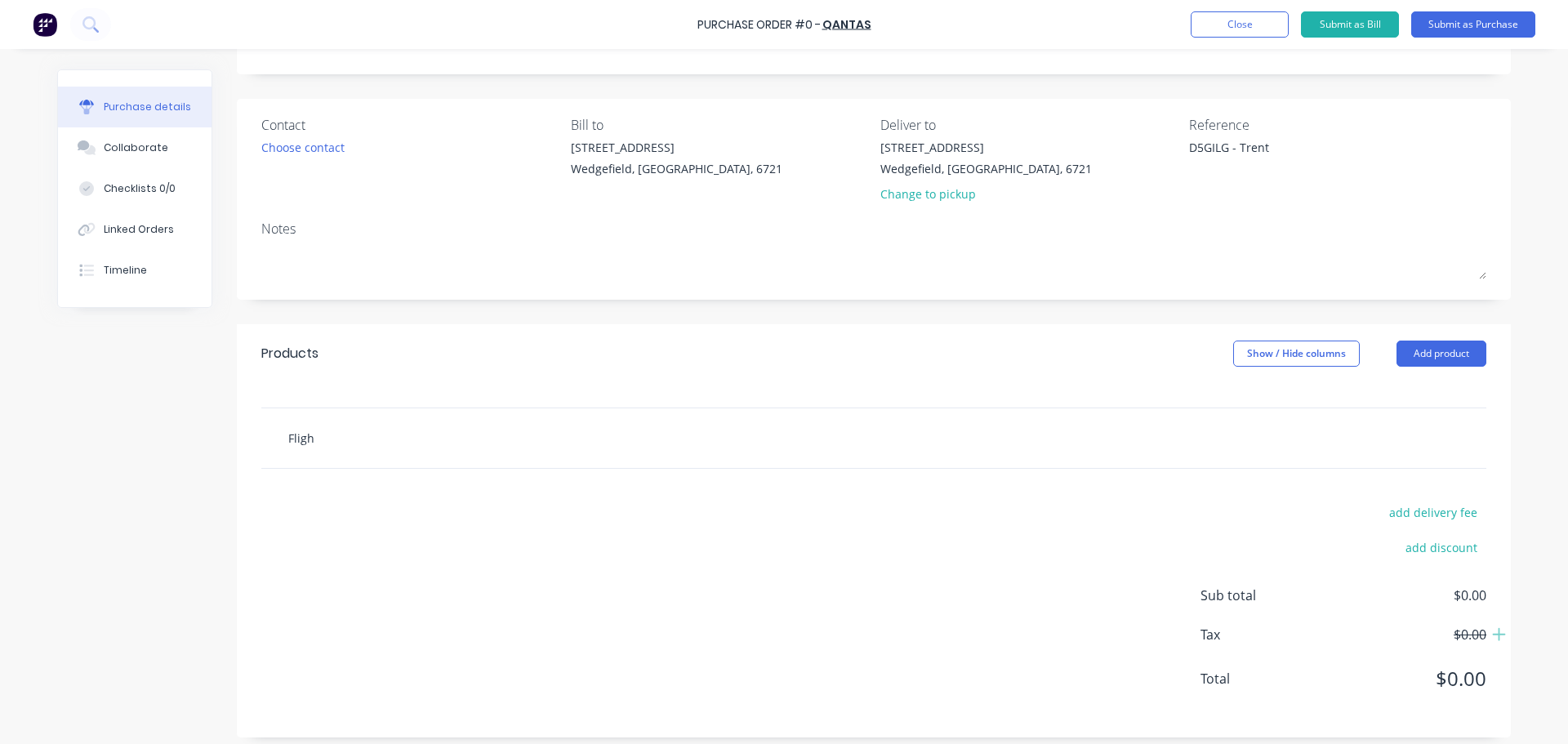
type input "Flight"
type textarea "x"
type input "Flight"
type textarea "x"
type input "Flight f"
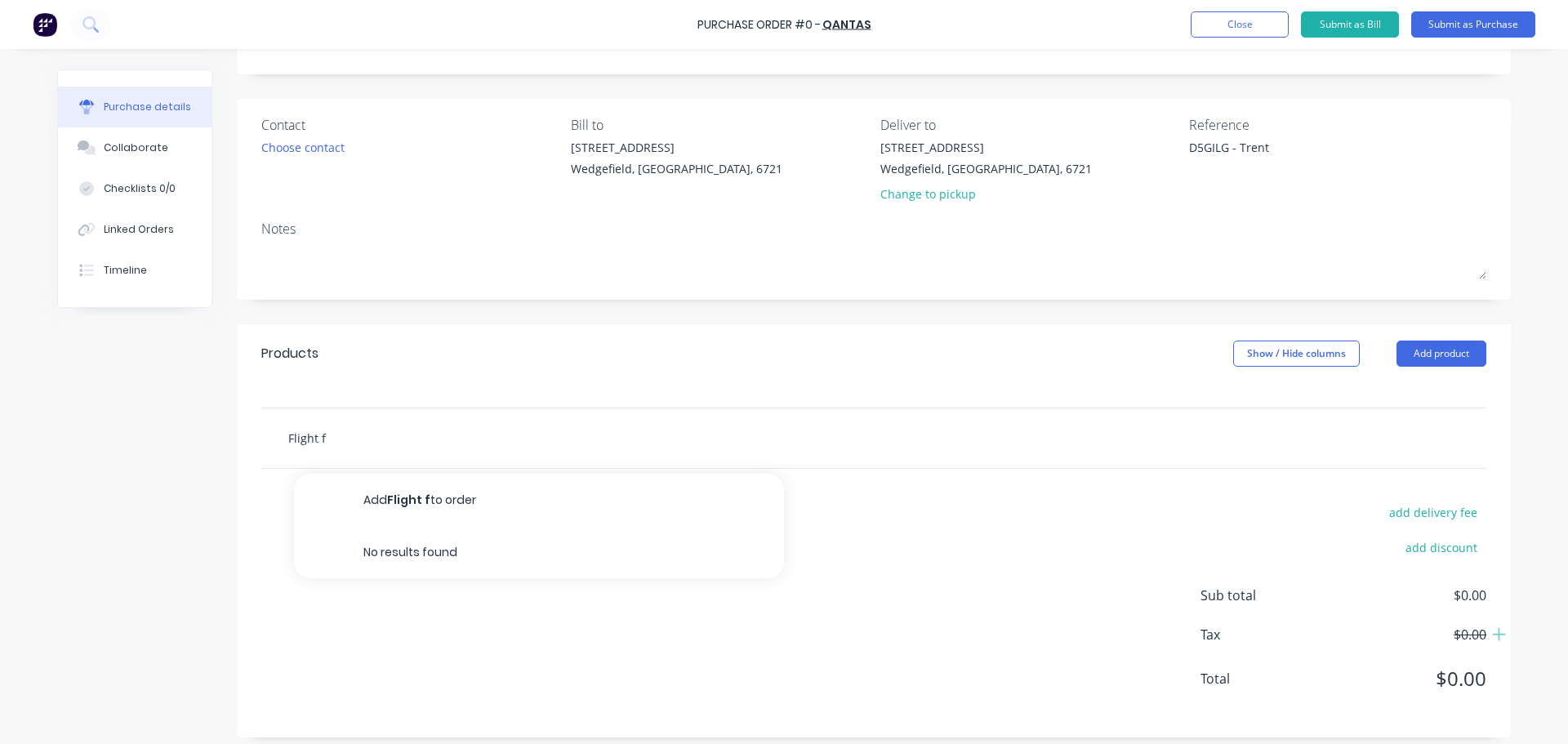
type textarea "x"
type input "Flight fo"
type textarea "x"
type input "Flight for"
type textarea "x"
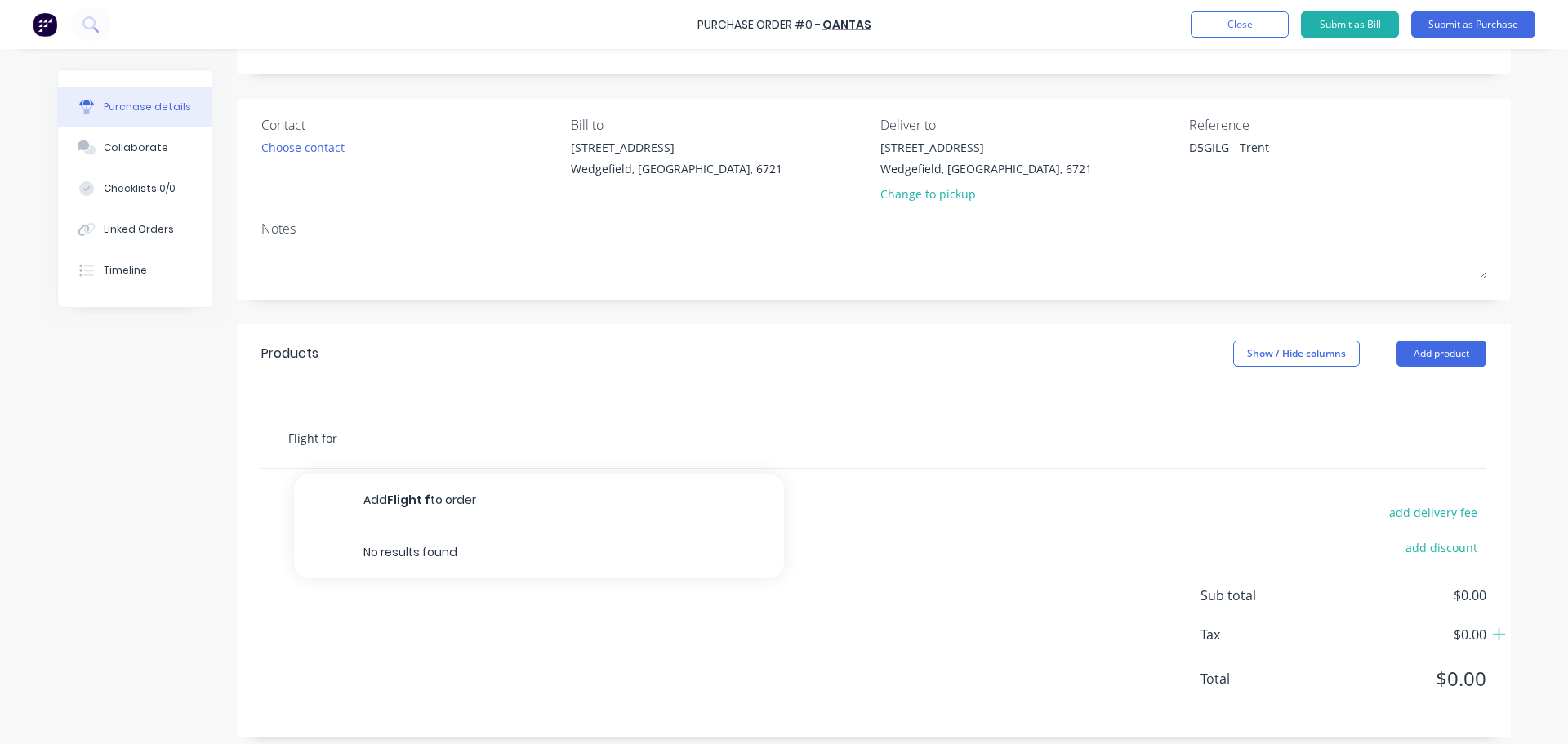
type input "Flight for"
type textarea "x"
type input "Flight for T"
type textarea "x"
type input "Flight for Tr"
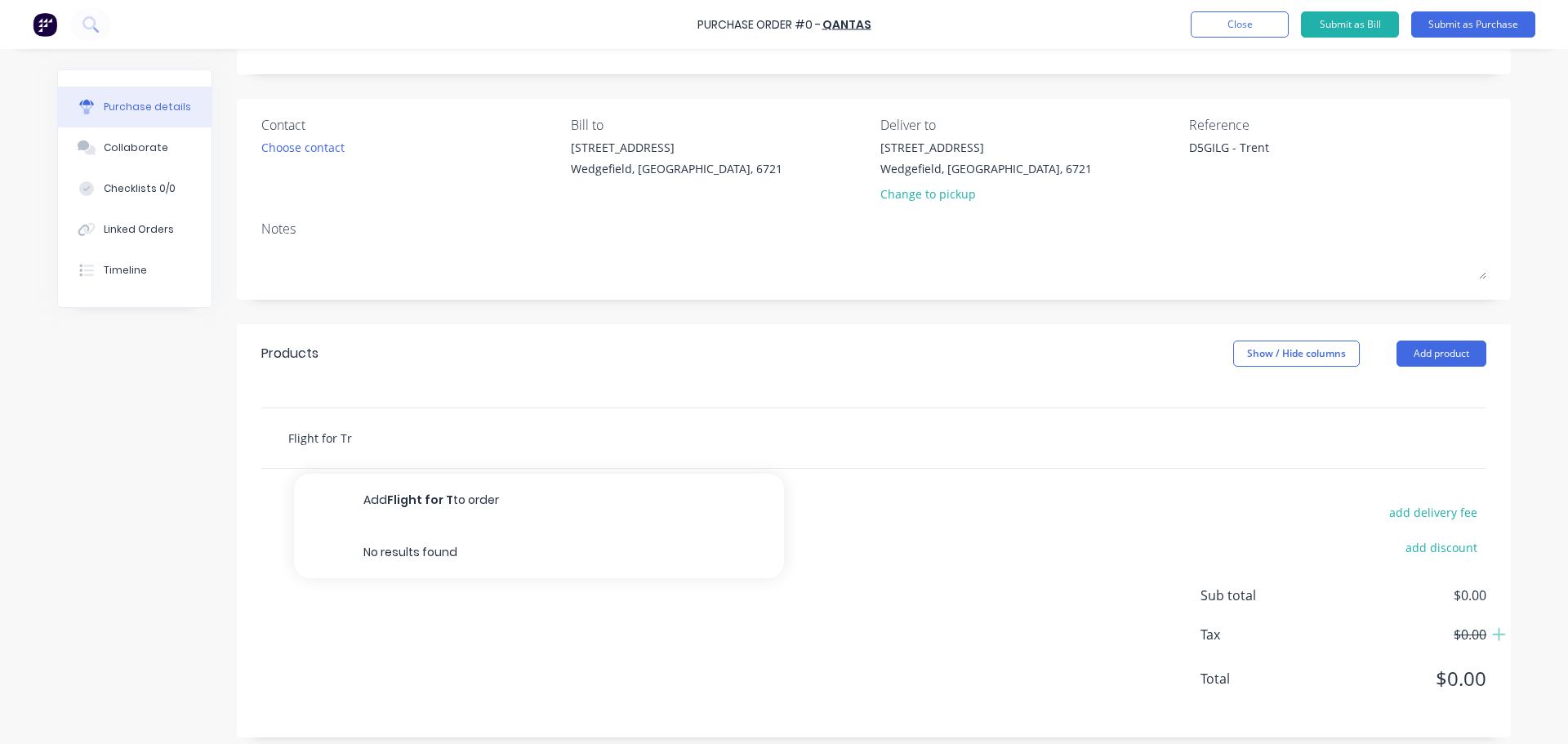
type textarea "x"
type input "Flight for Tre"
type textarea "x"
type input "Flight for Tren"
type textarea "x"
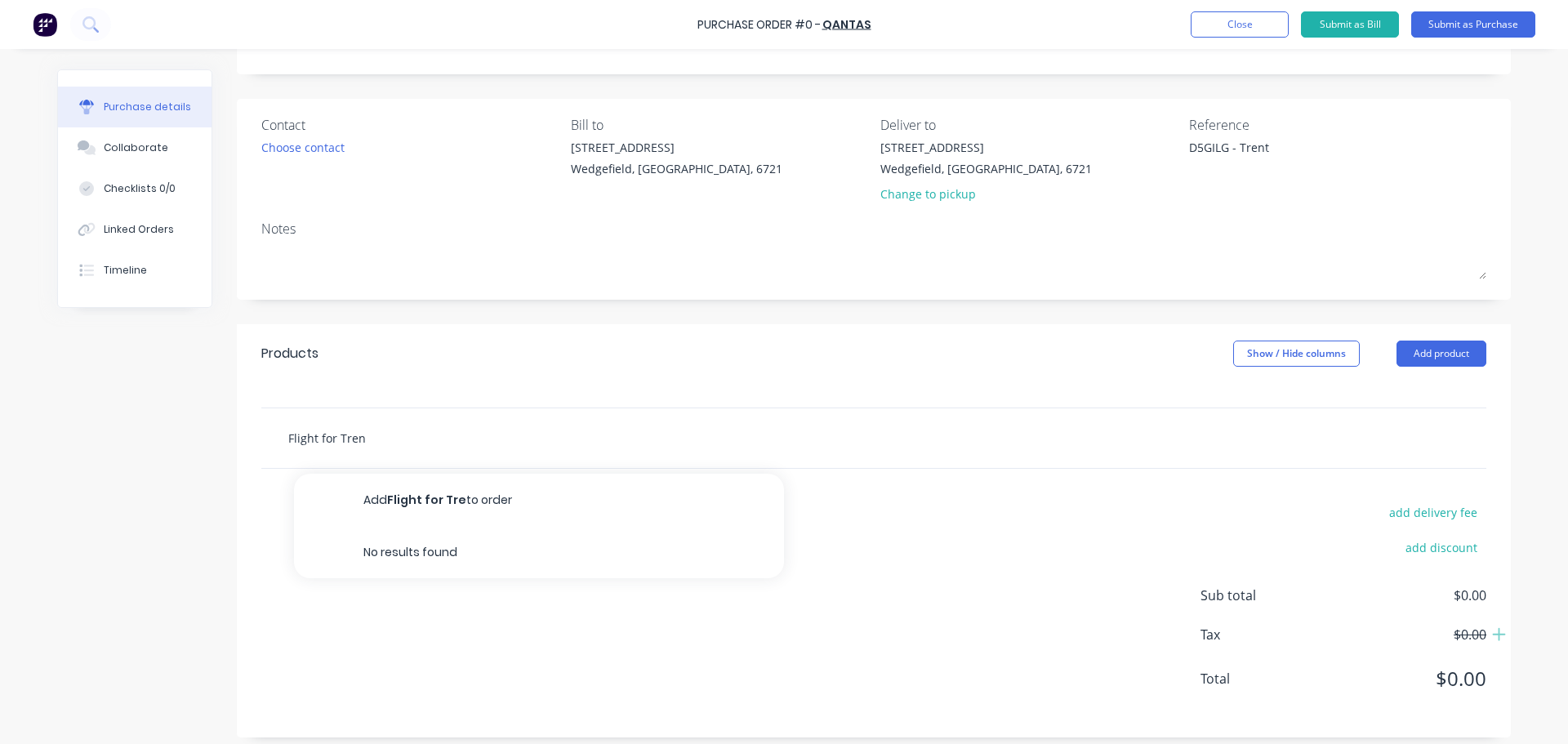
type input "Flight for [PERSON_NAME]"
type textarea "x"
type input "Flight for [PERSON_NAME]"
type textarea "x"
type input "Flight for Trent 1"
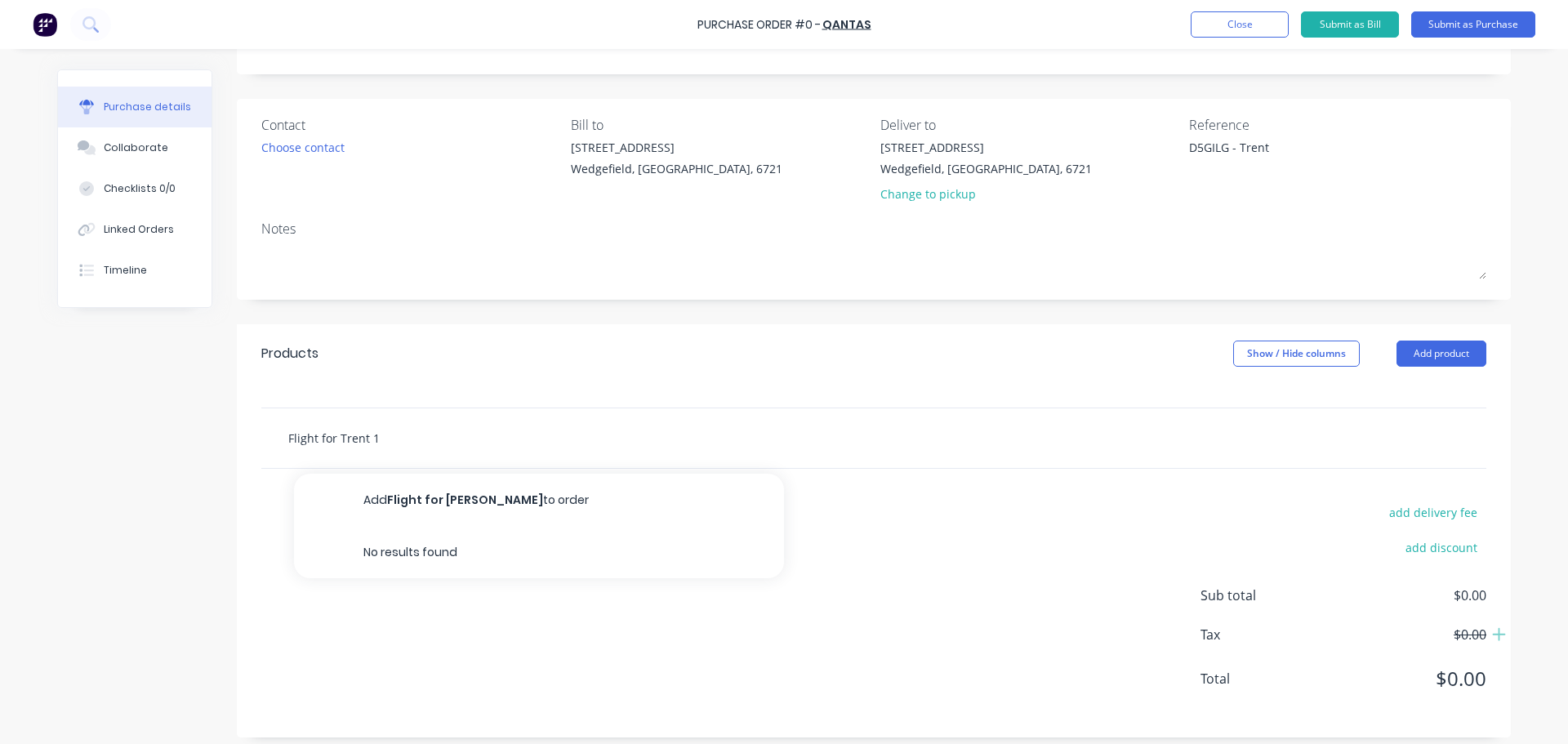
type textarea "x"
type input "Flight for Trent 12"
type textarea "x"
type input "Flight for Trent 12/"
type textarea "x"
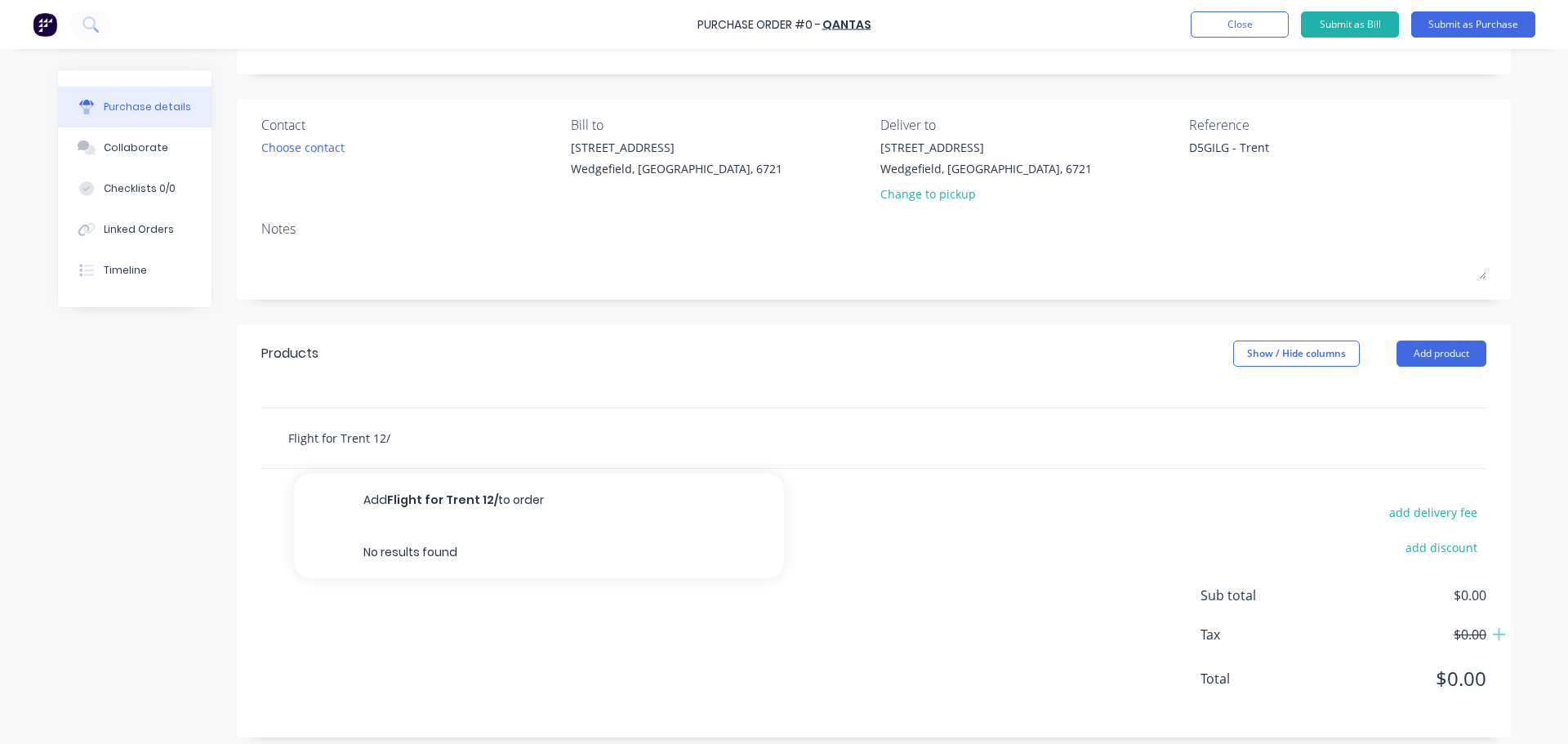
type input "Flight for Trent 12/0"
type textarea "x"
type input "Flight for Trent 12/09"
type textarea "x"
type input "Flight for Trent 12/09/"
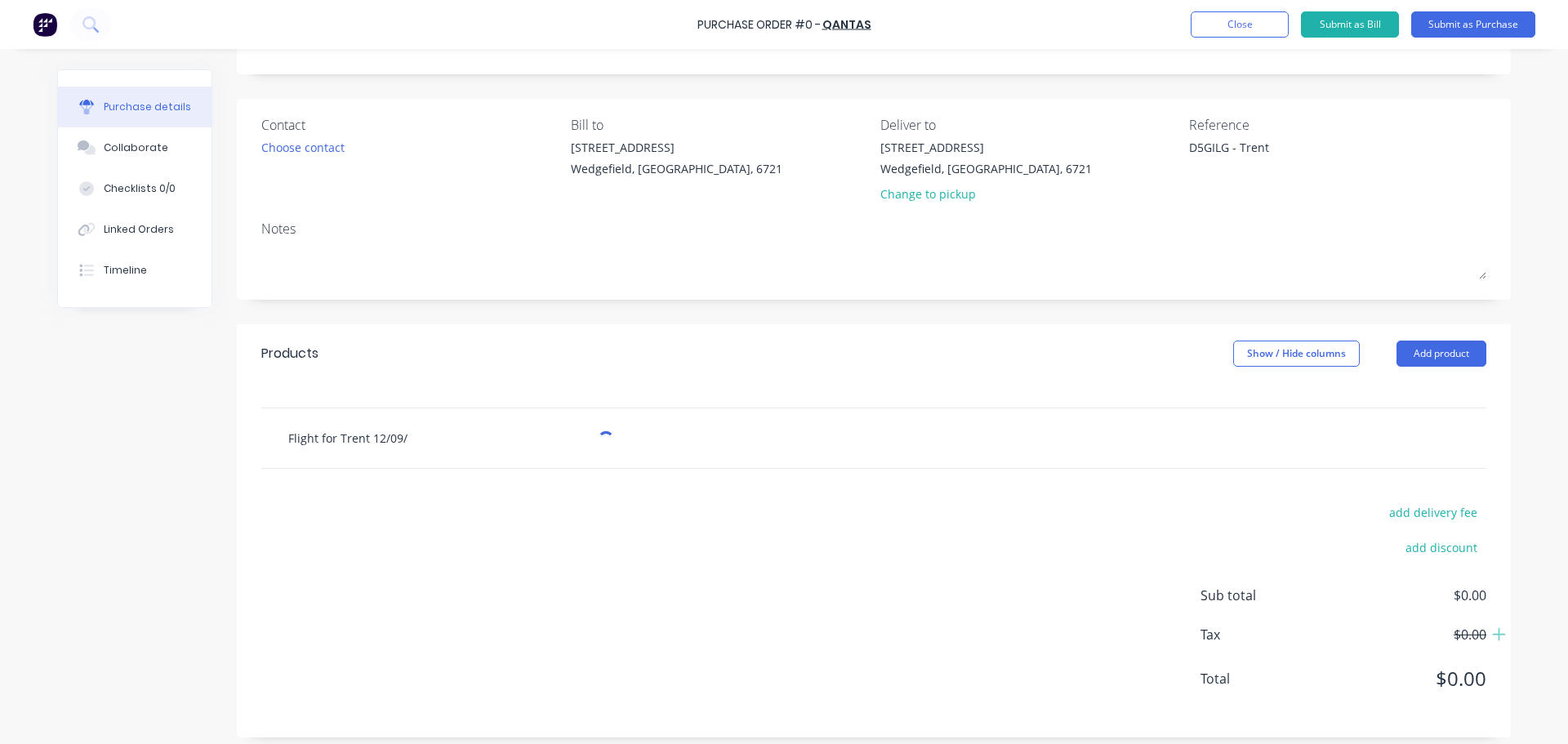
type textarea "x"
type input "Flight for Trent 12/09/2"
type textarea "x"
type input "Flight for Trent [DATE]"
type textarea "x"
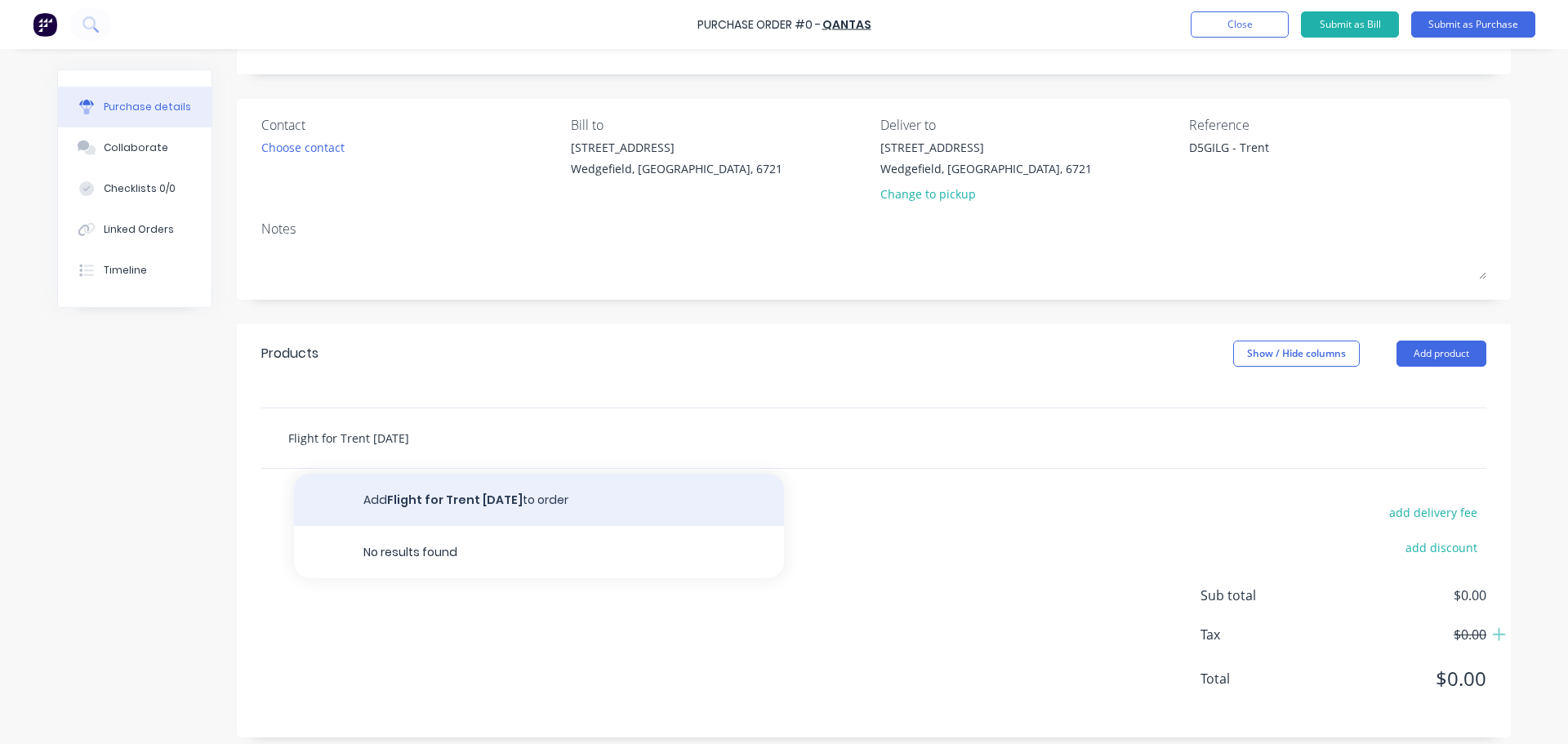
type input "Flight for Trent [DATE]"
click at [431, 504] on button "Add Flight for Trent [DATE] to order" at bounding box center [539, 500] width 490 height 53
type textarea "x"
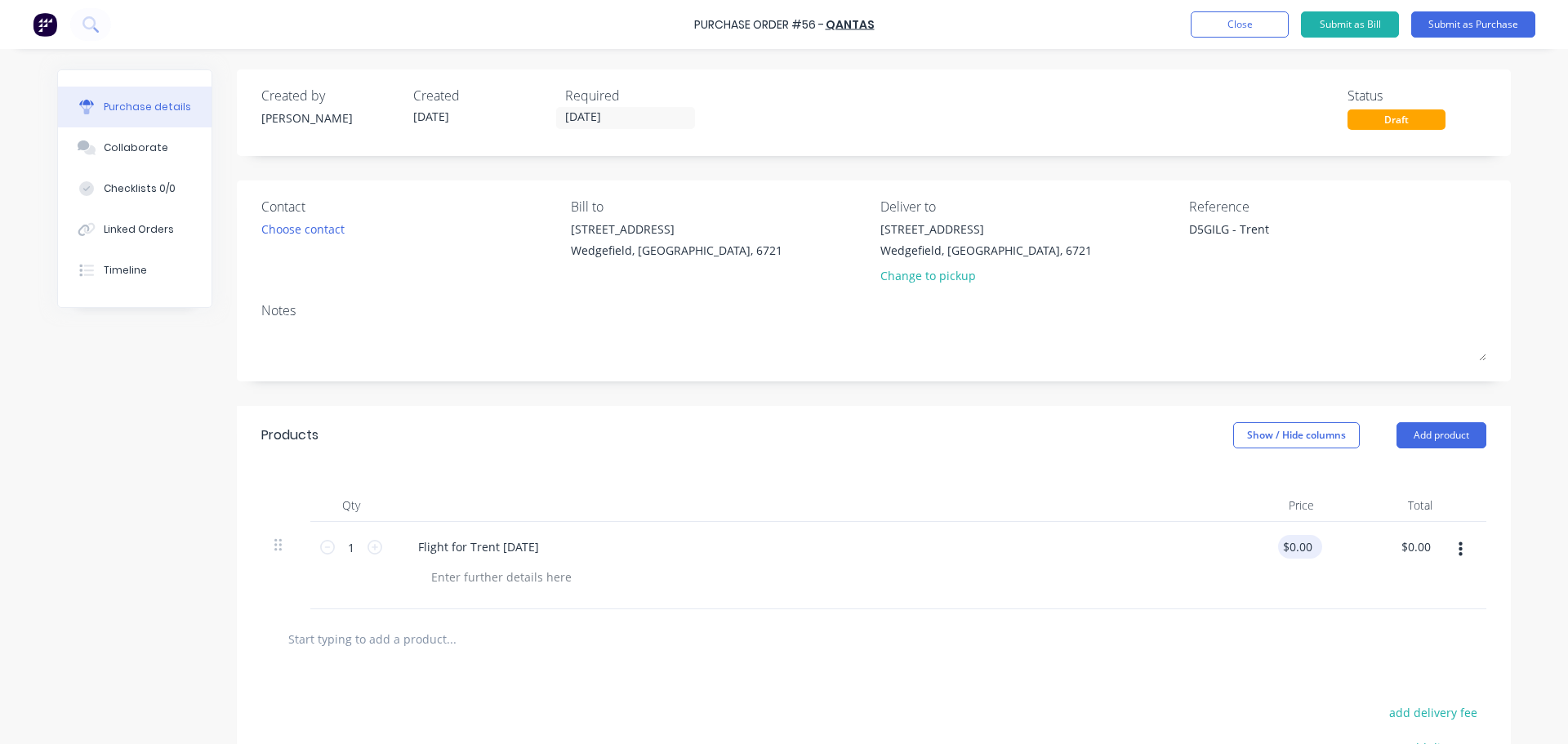
type textarea "x"
type input "0.00"
click at [1297, 549] on input "0.00" at bounding box center [1297, 547] width 38 height 24
type textarea "x"
type input "0.00"
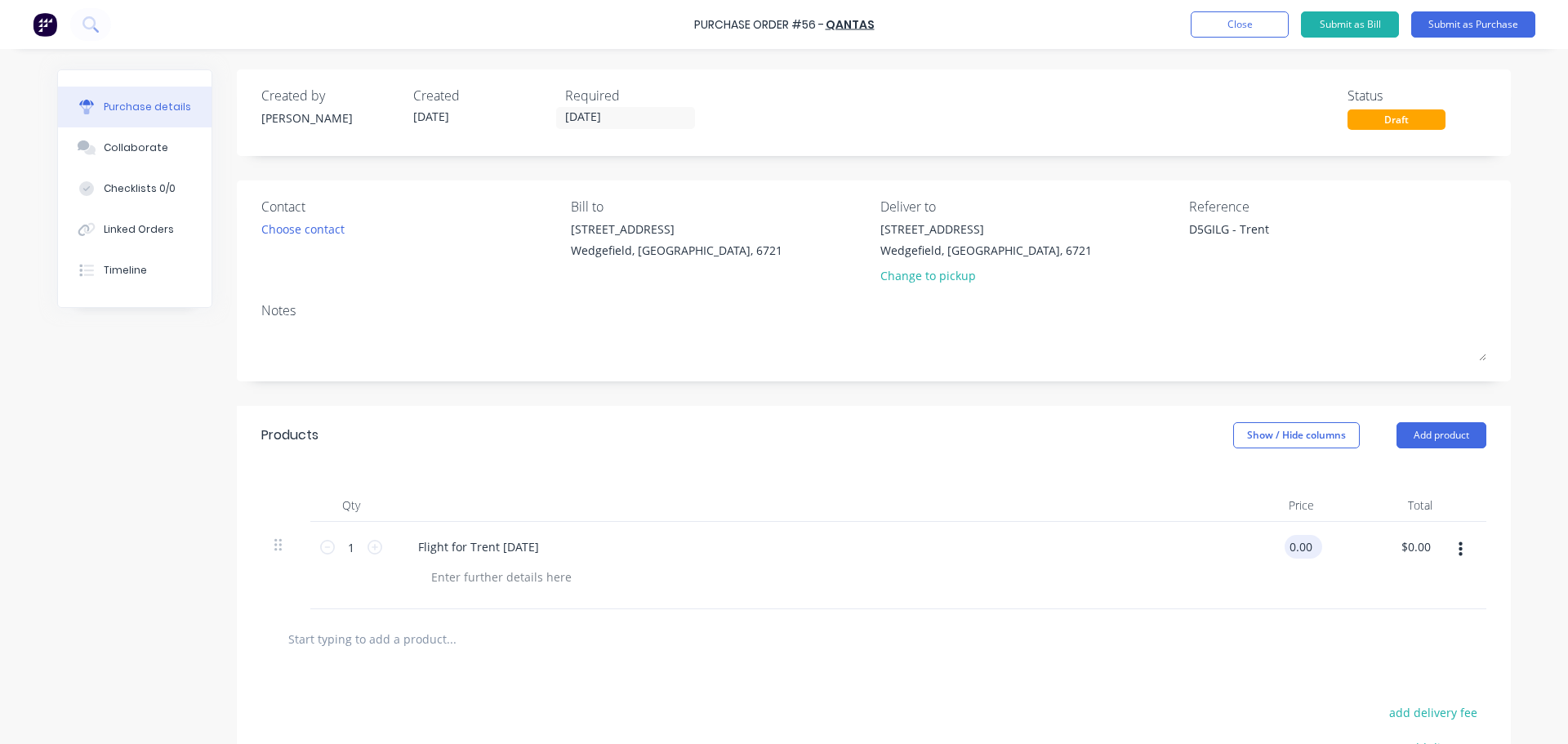
click at [1297, 544] on input "0.00" at bounding box center [1300, 547] width 31 height 24
type textarea "x"
drag, startPoint x: 1307, startPoint y: 544, endPoint x: 1277, endPoint y: 542, distance: 30.1
click at [1277, 542] on div "0.00 0.00" at bounding box center [1268, 566] width 118 height 87
type input "547.27"
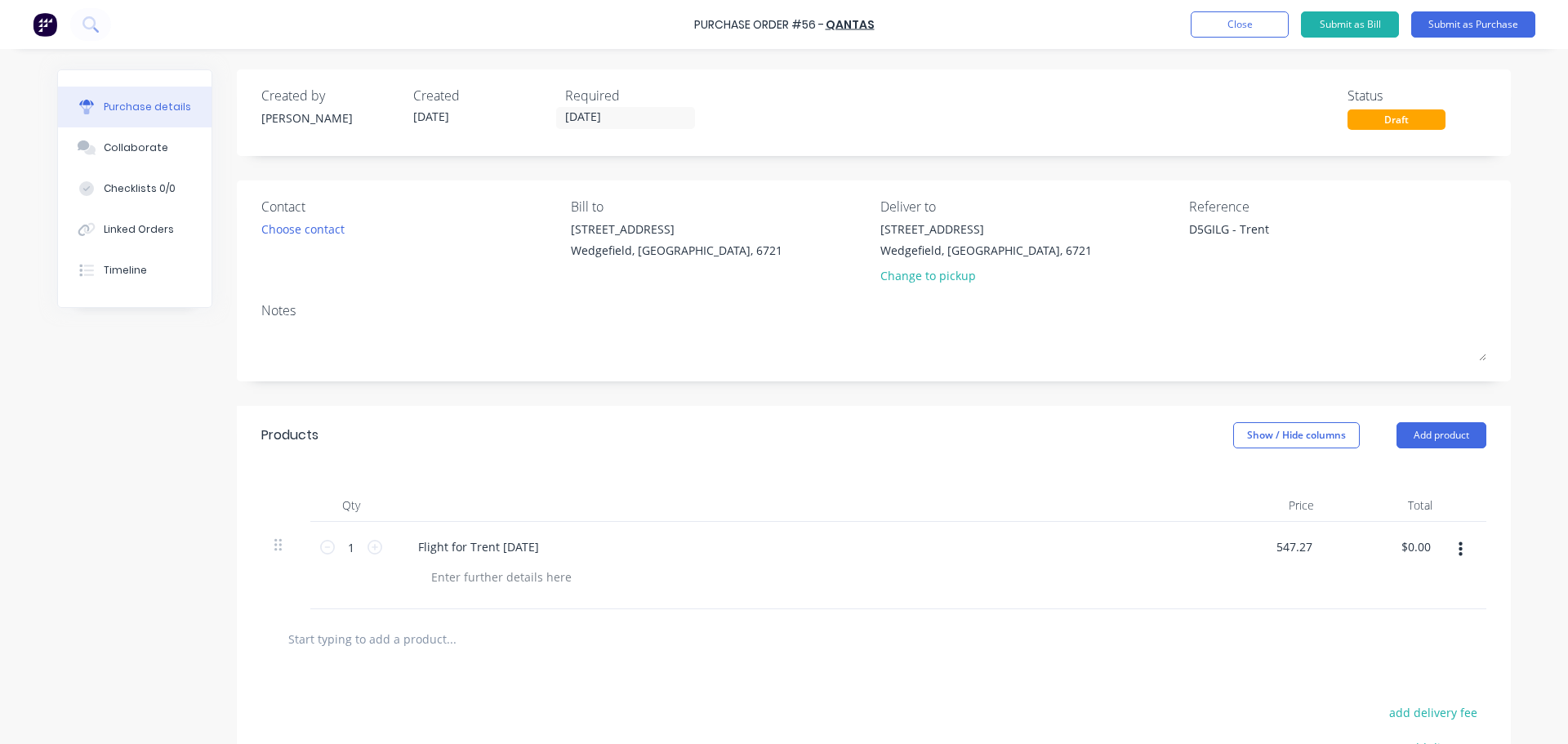
type textarea "x"
type input "$547.27"
type input "547.27"
type textarea "x"
type input "$547.27"
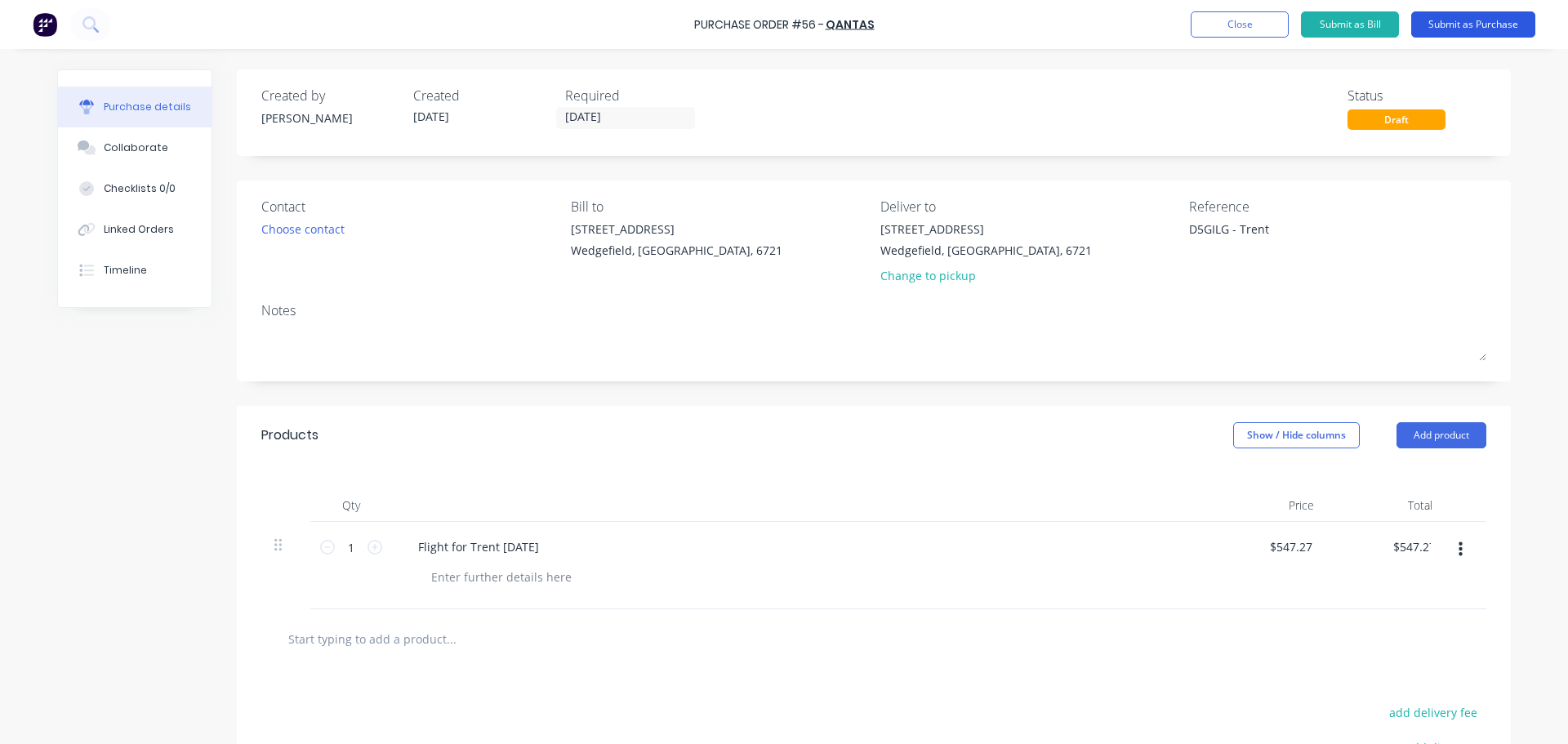
click at [1455, 25] on button "Submit as Purchase" at bounding box center [1473, 25] width 124 height 26
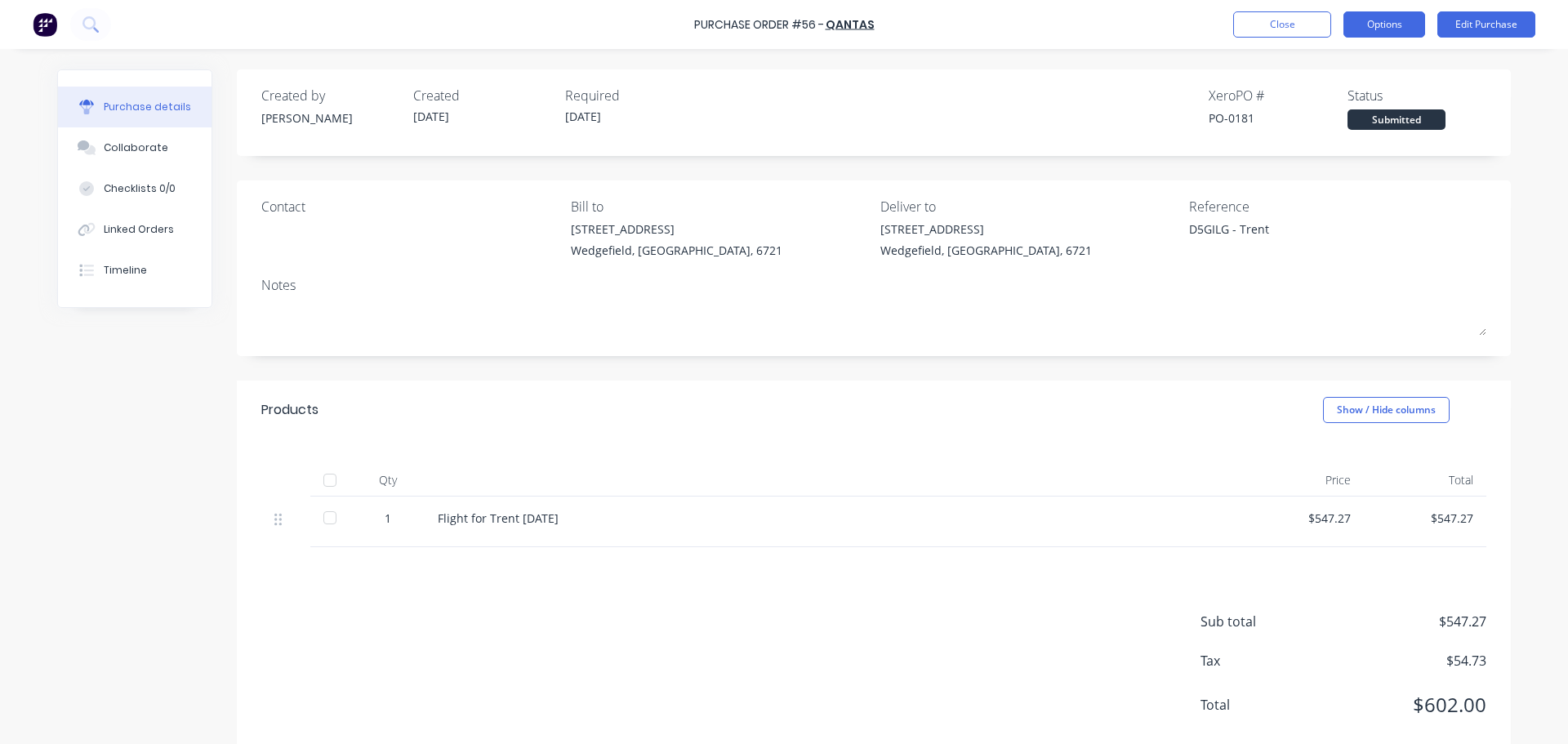
click at [1396, 29] on button "Options" at bounding box center [1383, 25] width 81 height 26
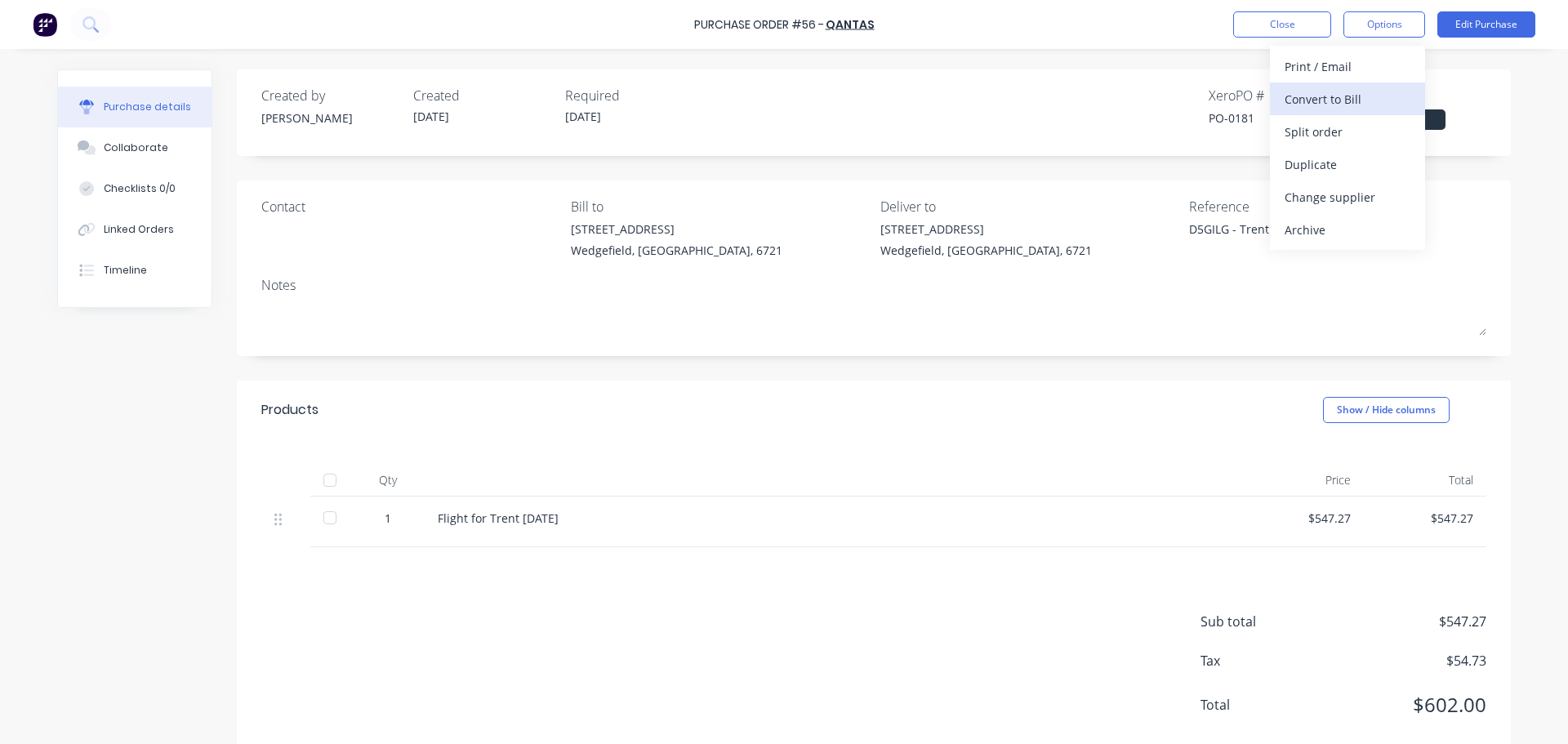
click at [1355, 91] on div "Convert to Bill" at bounding box center [1347, 99] width 126 height 24
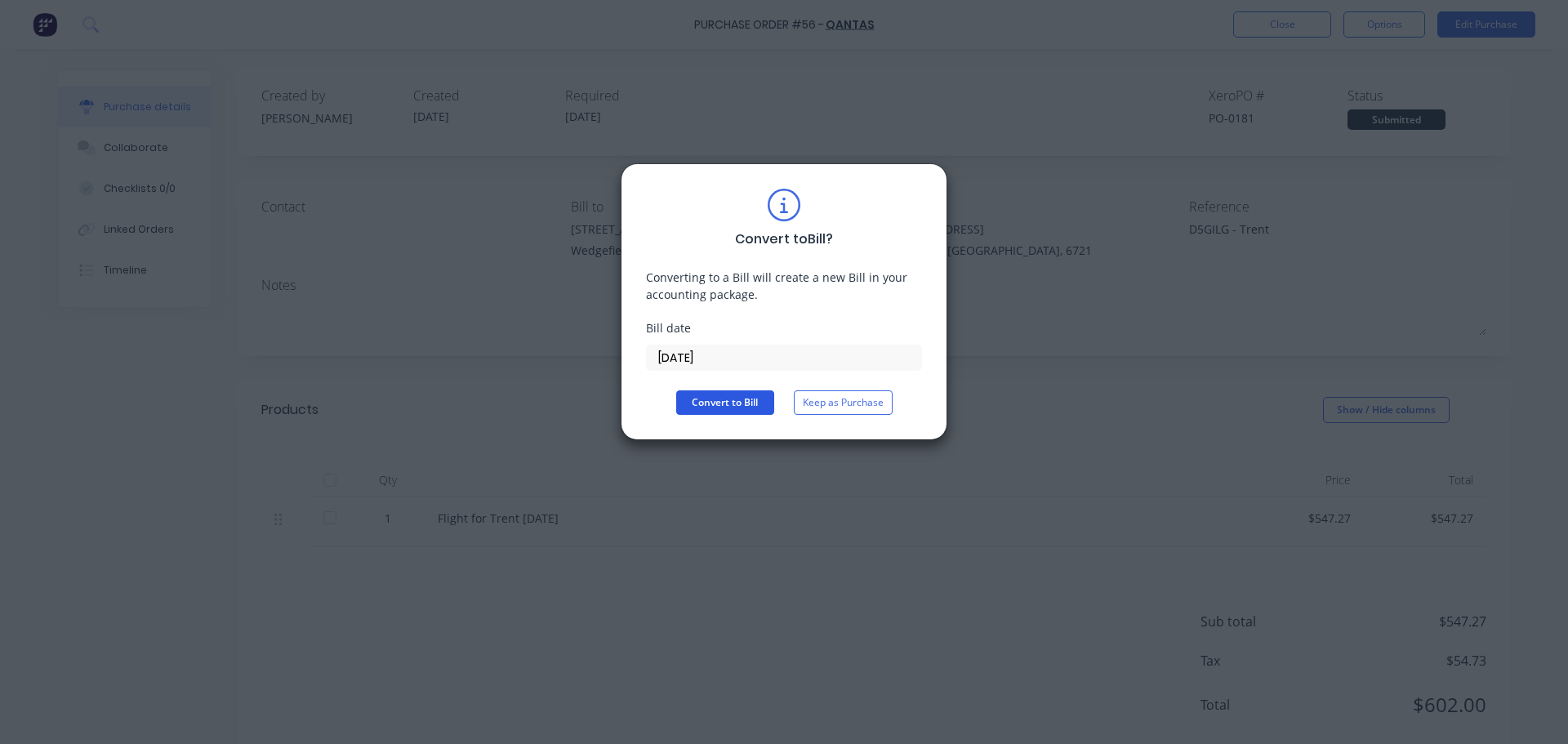
click at [724, 399] on button "Convert to Bill" at bounding box center [725, 402] width 98 height 25
type textarea "x"
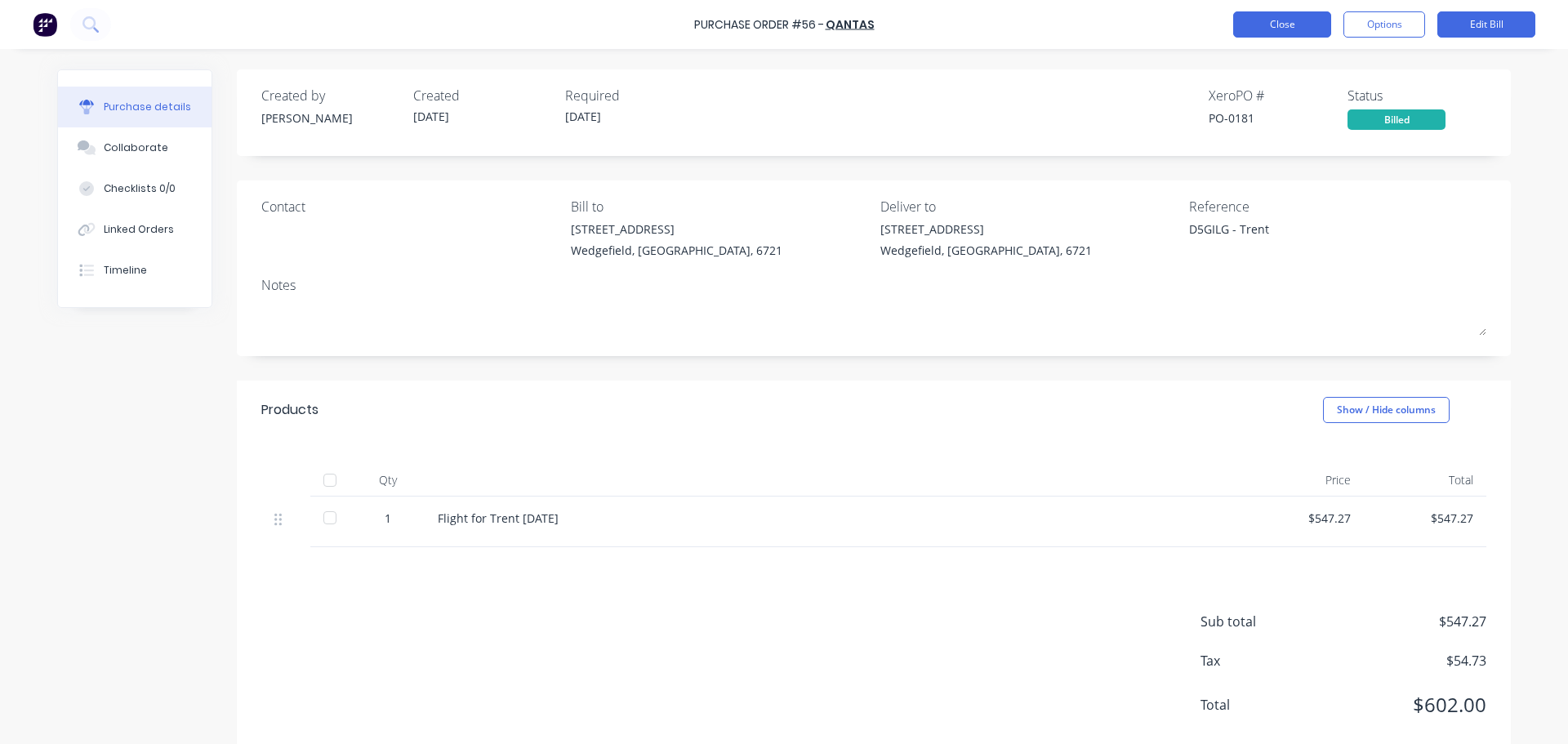
click at [1268, 37] on button "Close" at bounding box center [1281, 25] width 98 height 26
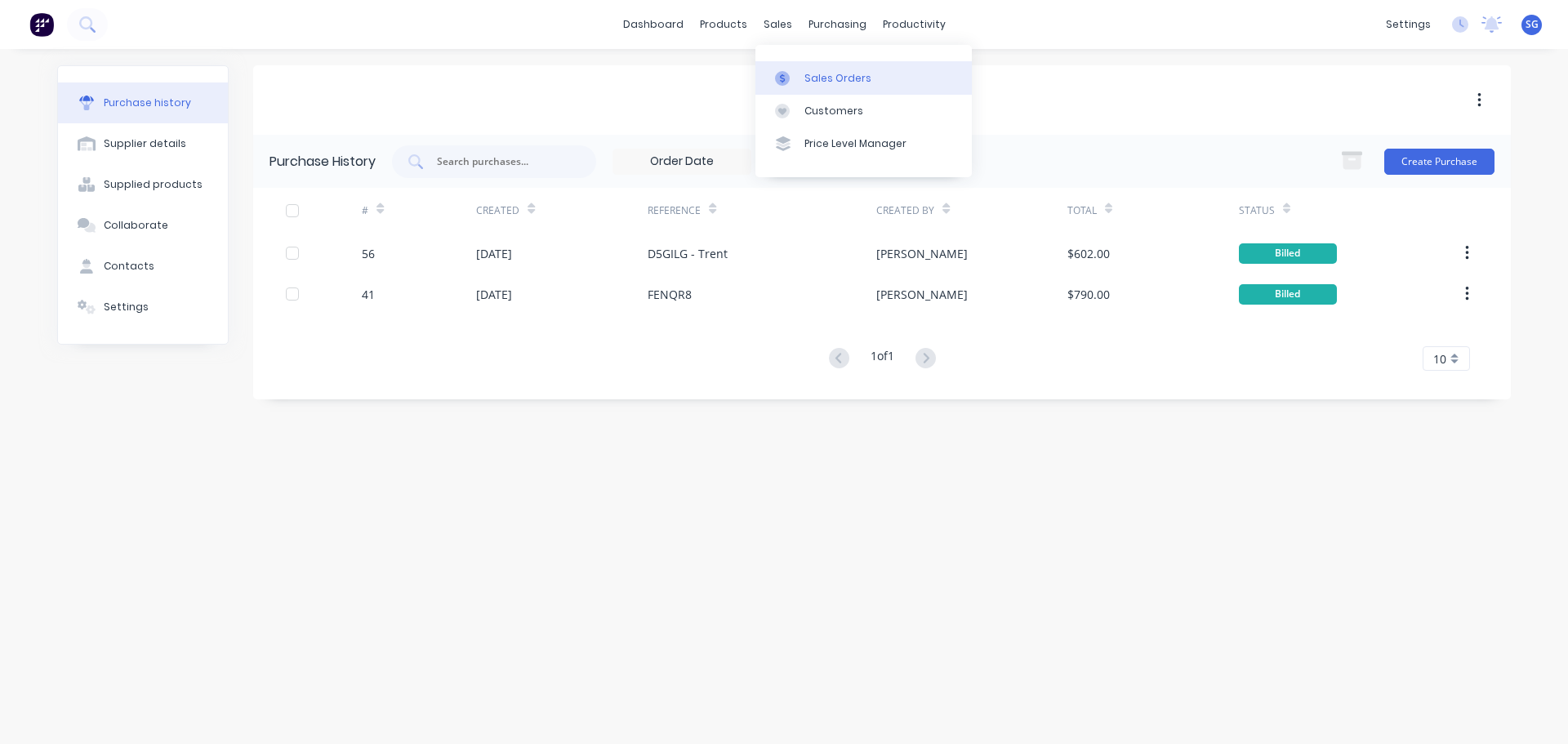
click at [814, 80] on div "Sales Orders" at bounding box center [838, 79] width 67 height 15
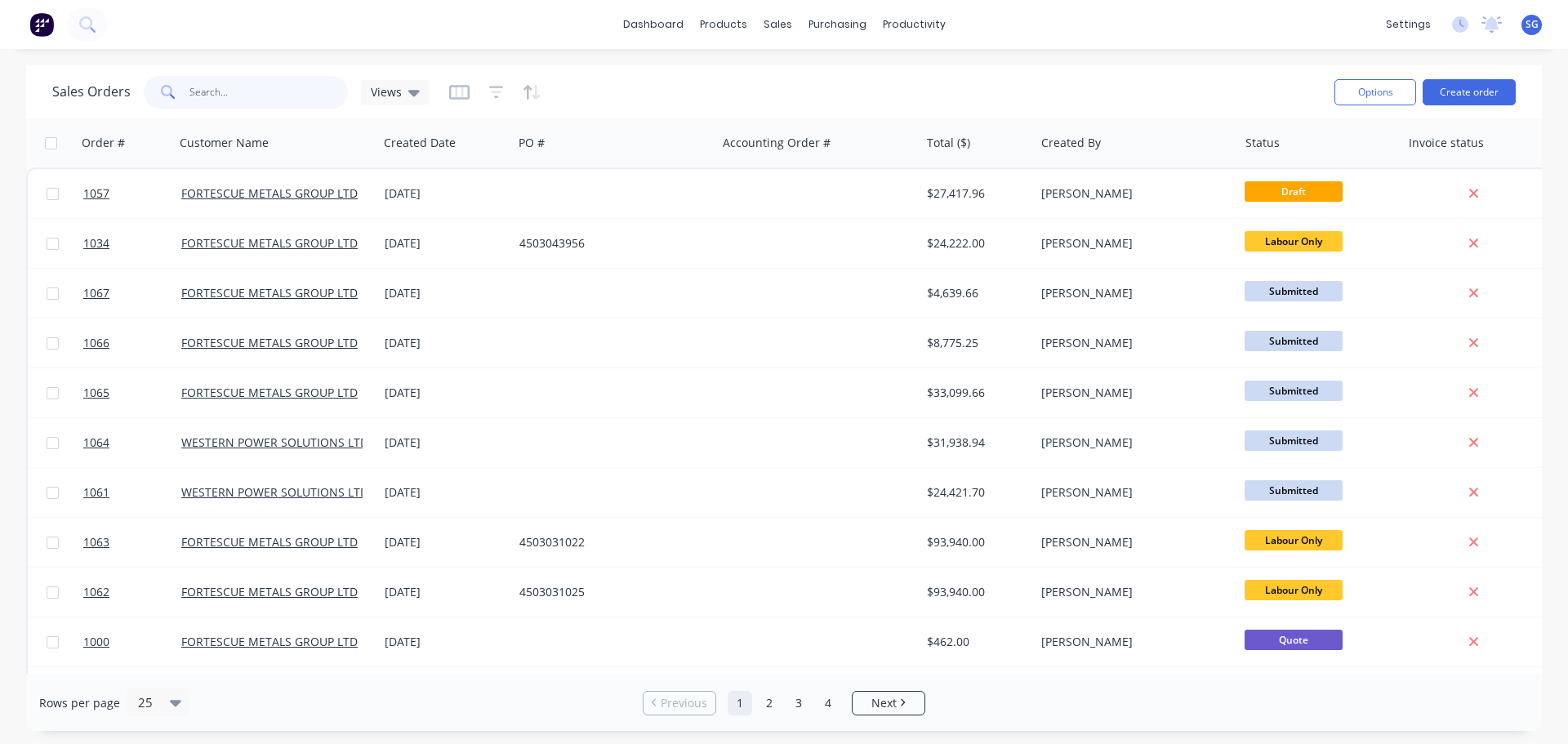
click at [225, 93] on input "text" at bounding box center [269, 93] width 159 height 33
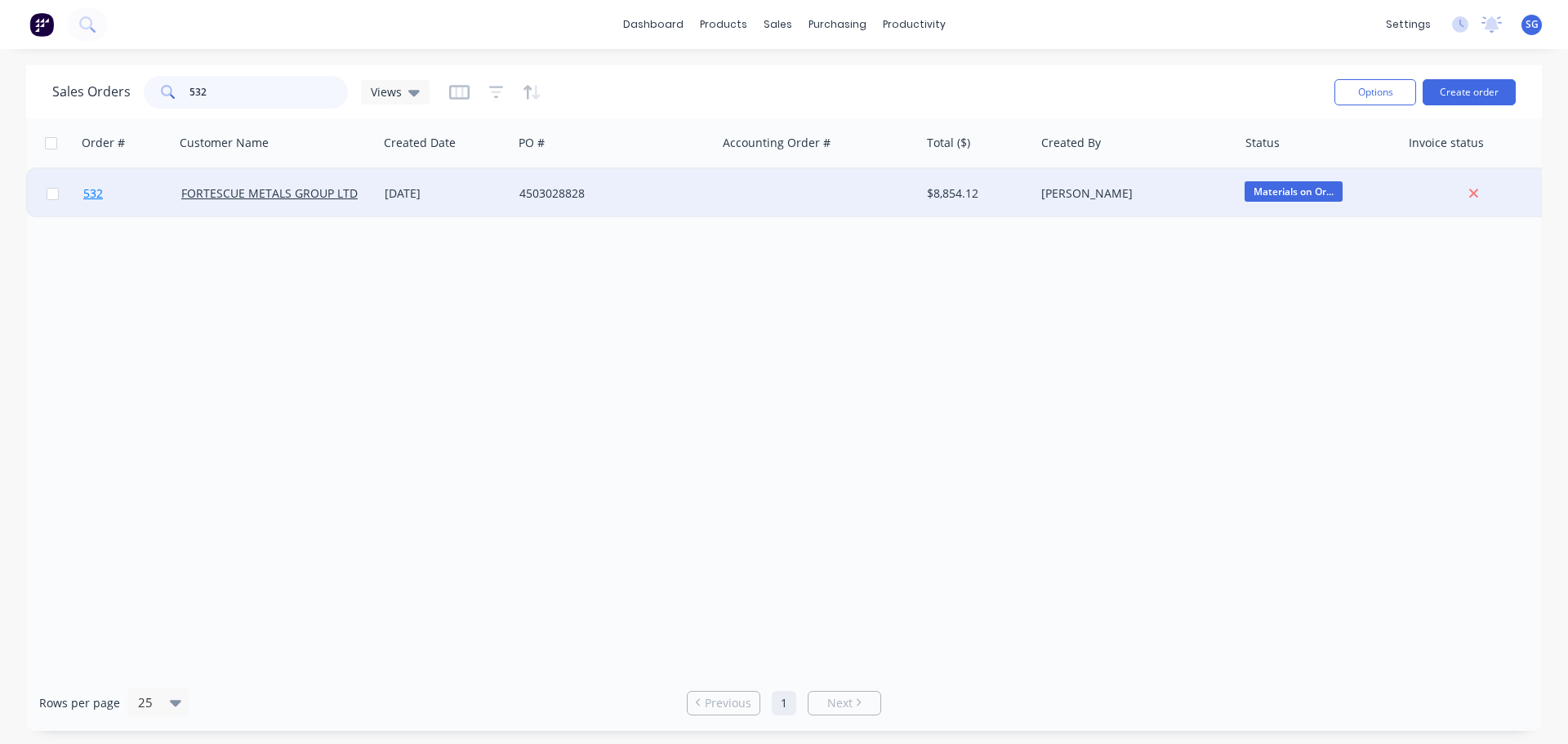
type input "532"
click at [96, 192] on span "532" at bounding box center [93, 194] width 20 height 16
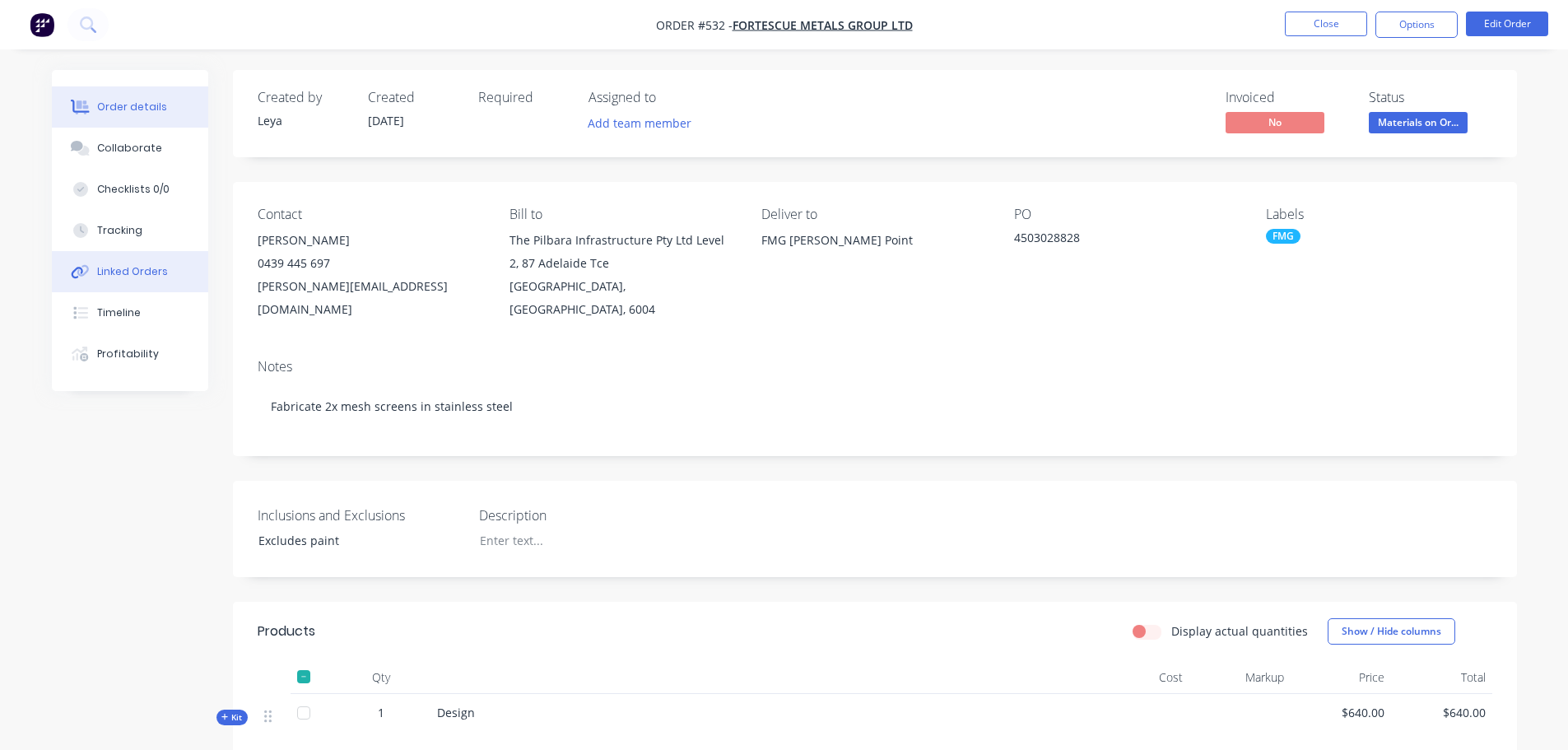
click at [147, 276] on div "Linked Orders" at bounding box center [132, 272] width 71 height 15
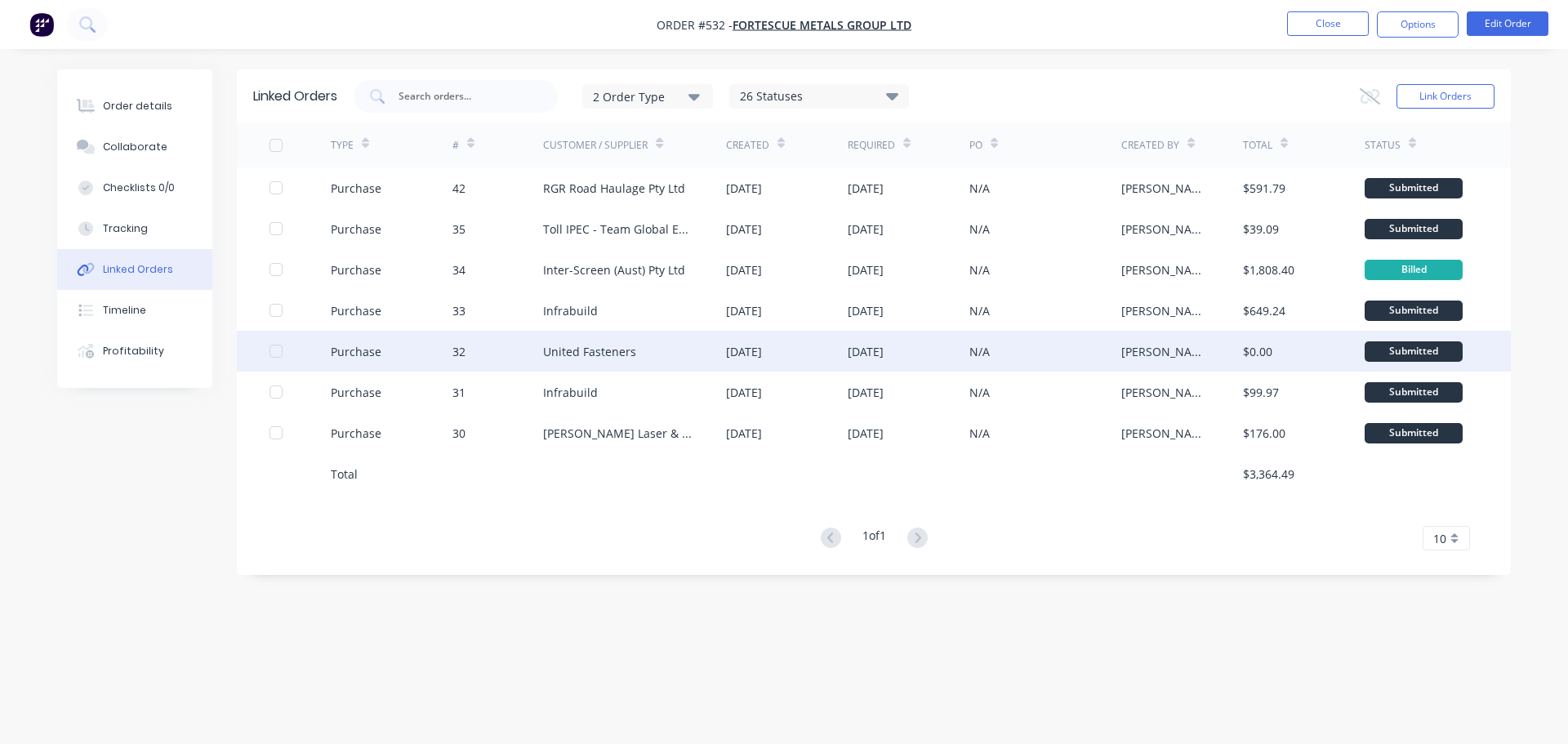
click at [688, 351] on div "United Fasteners" at bounding box center [634, 351] width 183 height 41
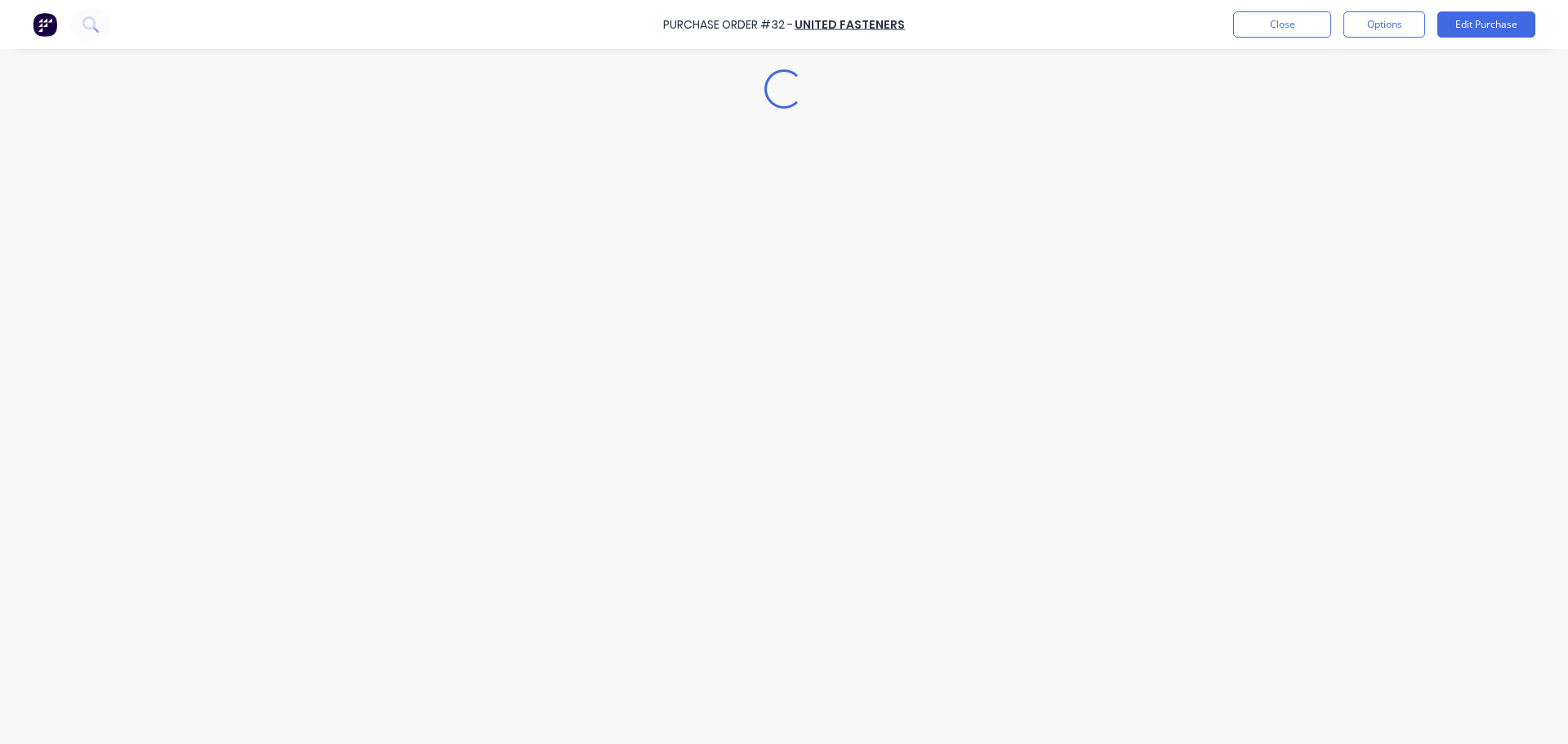
type textarea "x"
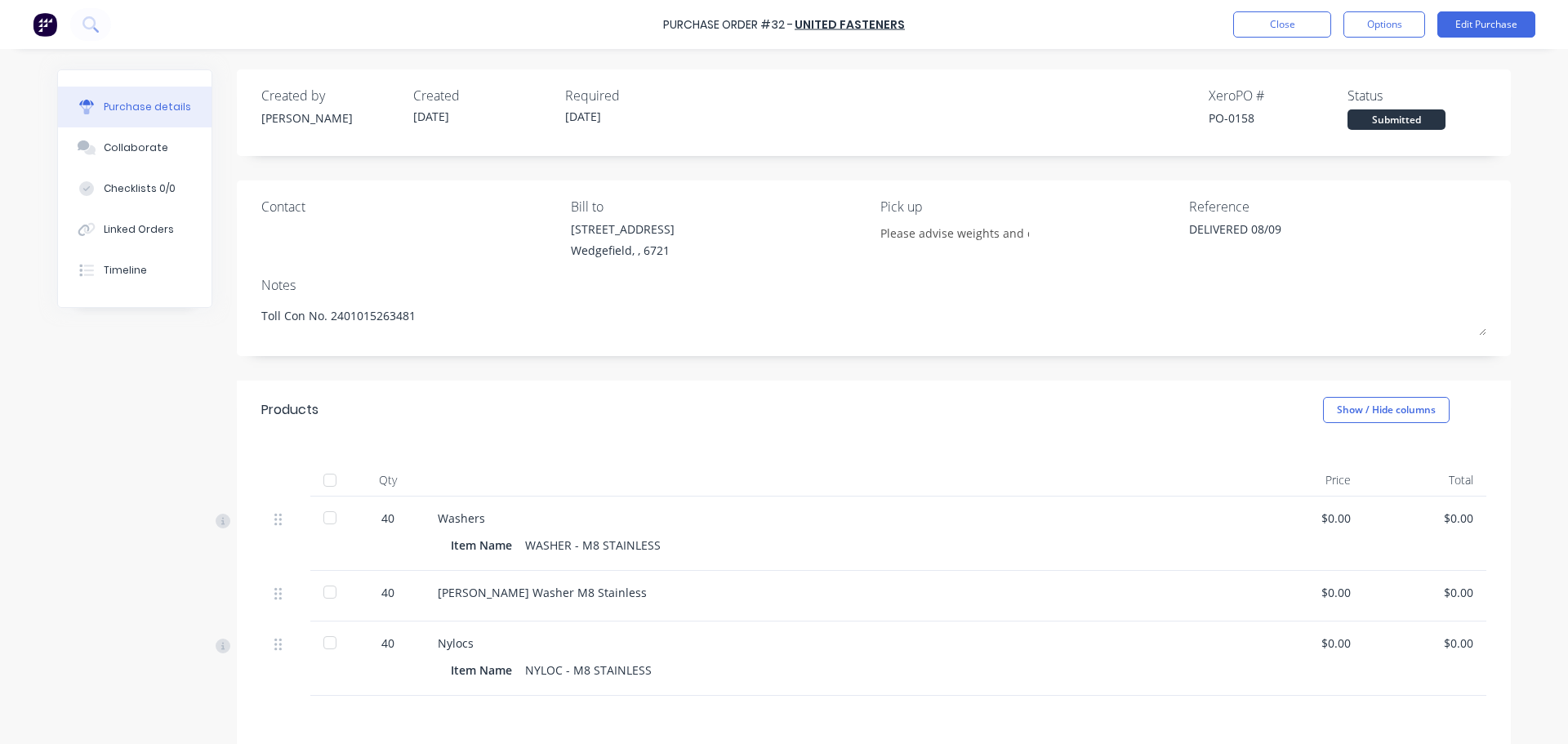
click at [1391, 39] on div "Purchase Order #32 - United Fasteners Close Options Edit Purchase" at bounding box center [784, 25] width 1568 height 49
click at [1393, 31] on button "Options" at bounding box center [1383, 25] width 81 height 26
click at [1513, 277] on div "Purchase details Collaborate Checklists 0/0 Linked Orders Timeline Created by […" at bounding box center [784, 347] width 1486 height 663
click at [1259, 32] on button "Close" at bounding box center [1281, 25] width 98 height 26
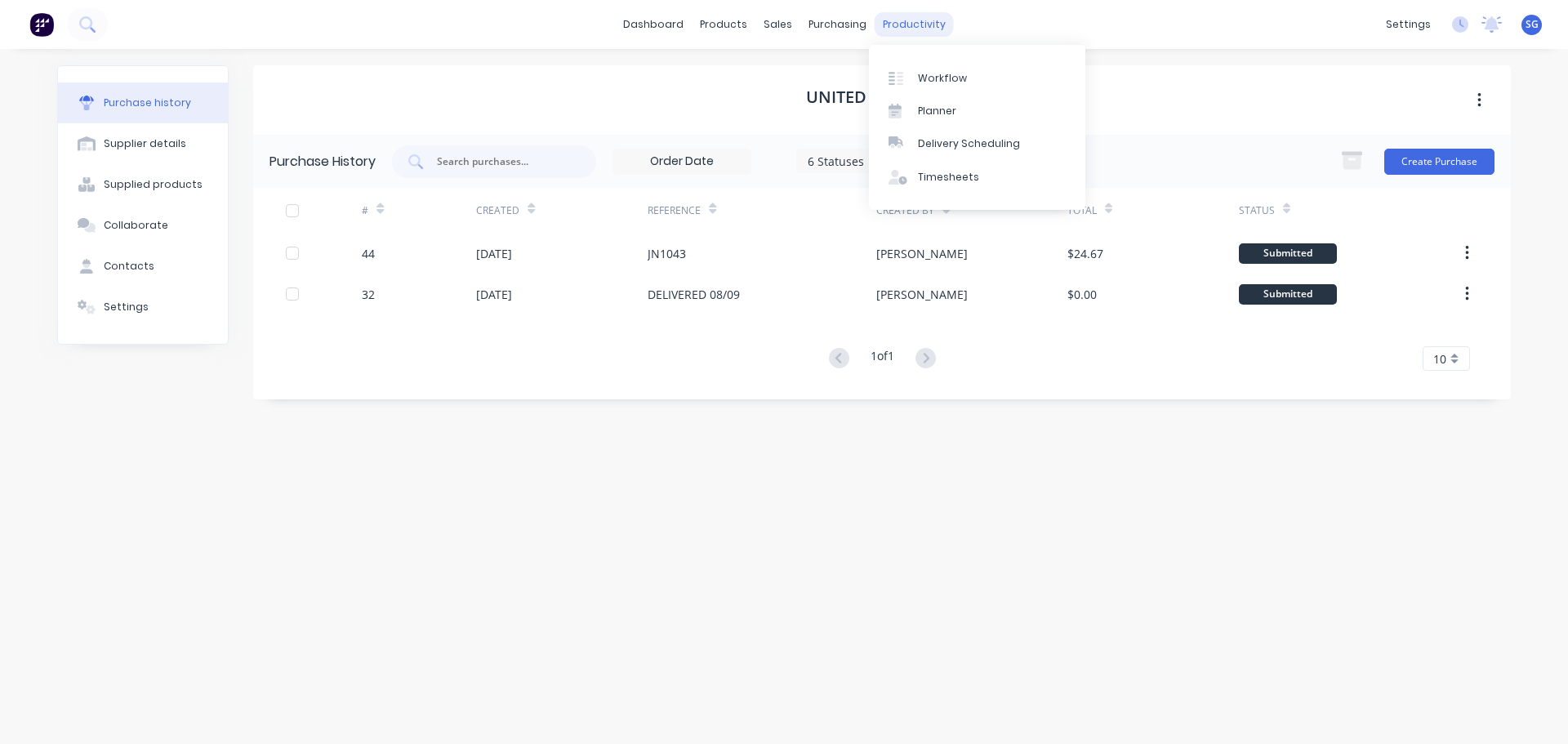
click at [931, 18] on div "productivity" at bounding box center [914, 25] width 79 height 25
click at [927, 81] on div "Workflow" at bounding box center [942, 79] width 49 height 15
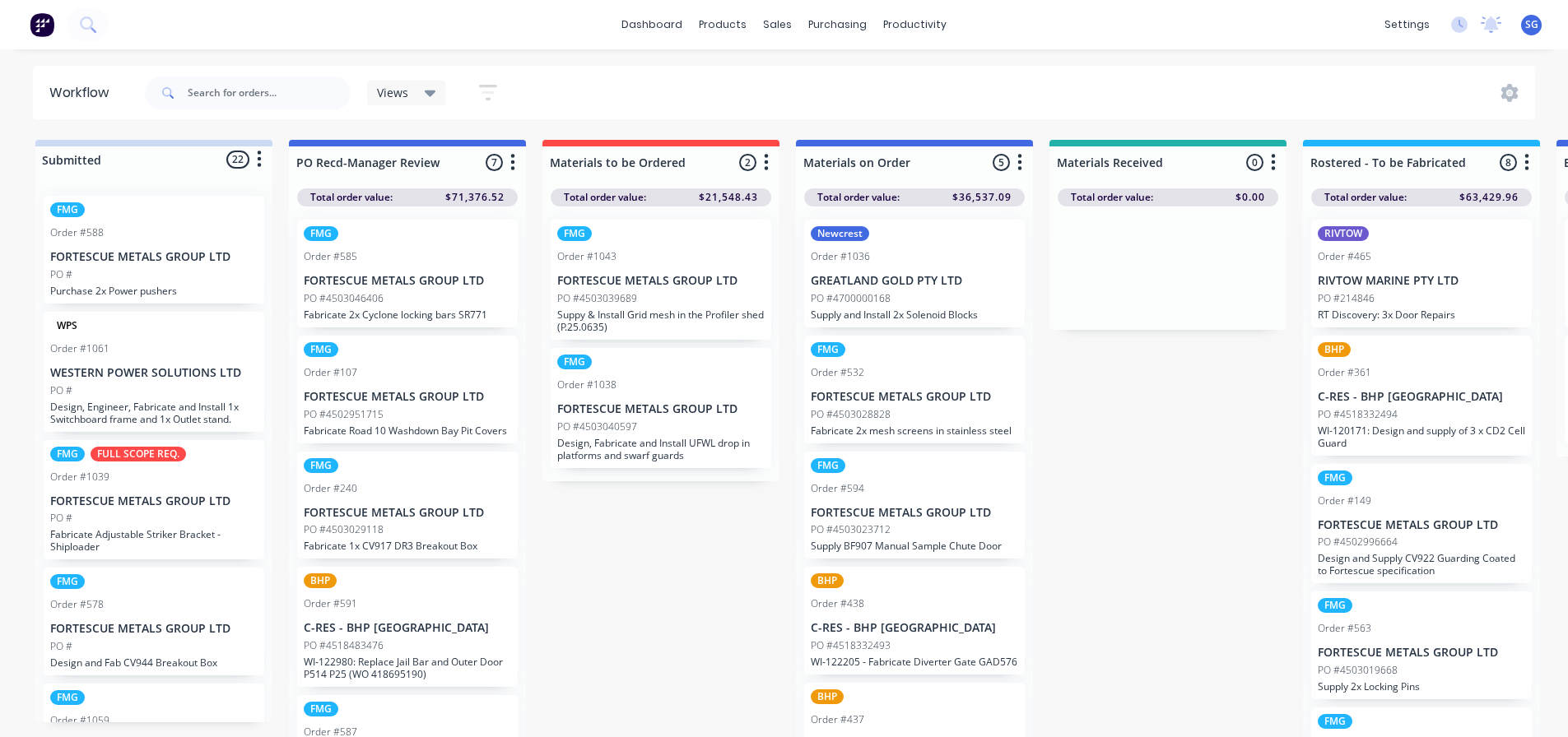
click at [933, 283] on p "GREATLAND GOLD PTY LTD" at bounding box center [914, 280] width 208 height 14
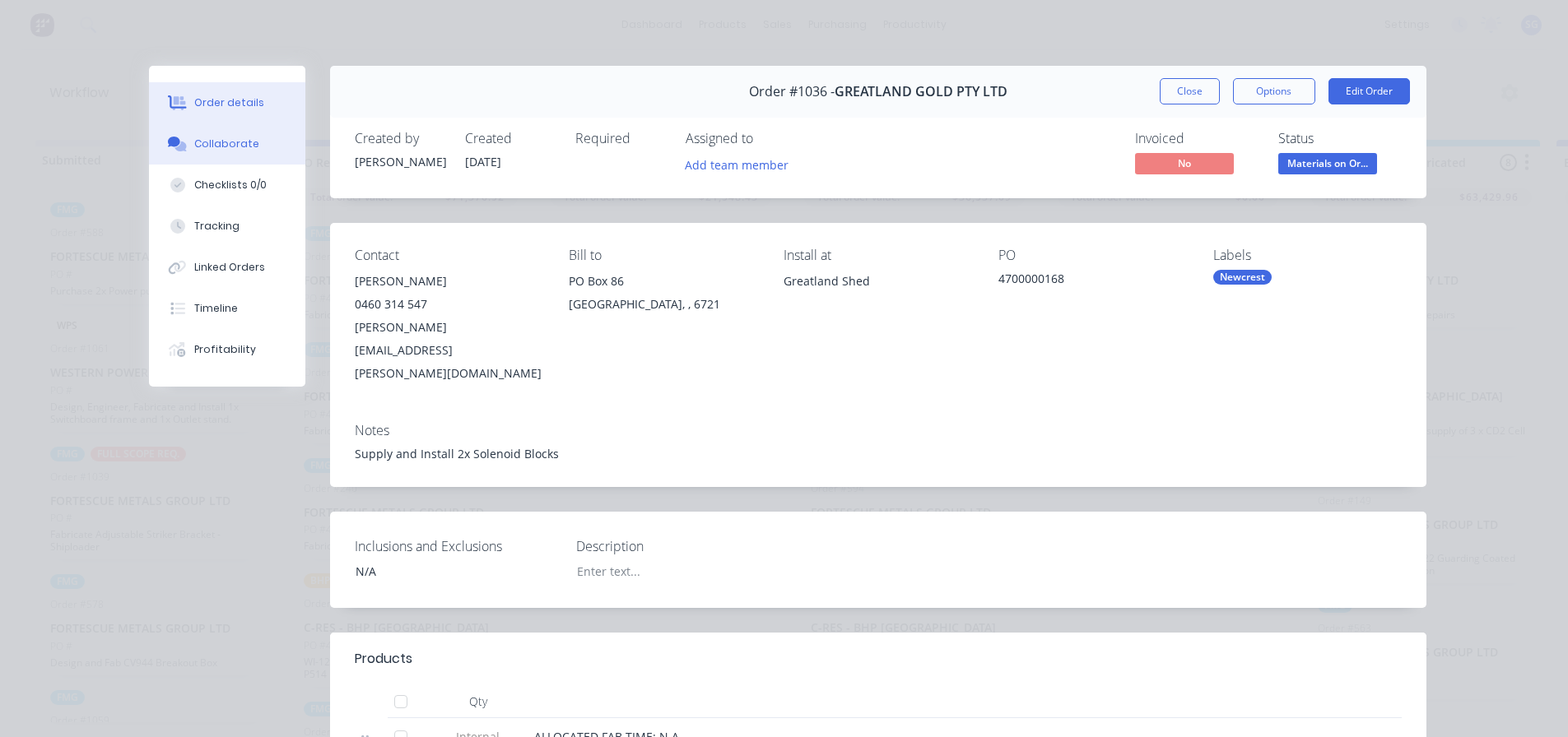
click at [199, 151] on div "Collaborate" at bounding box center [227, 144] width 65 height 15
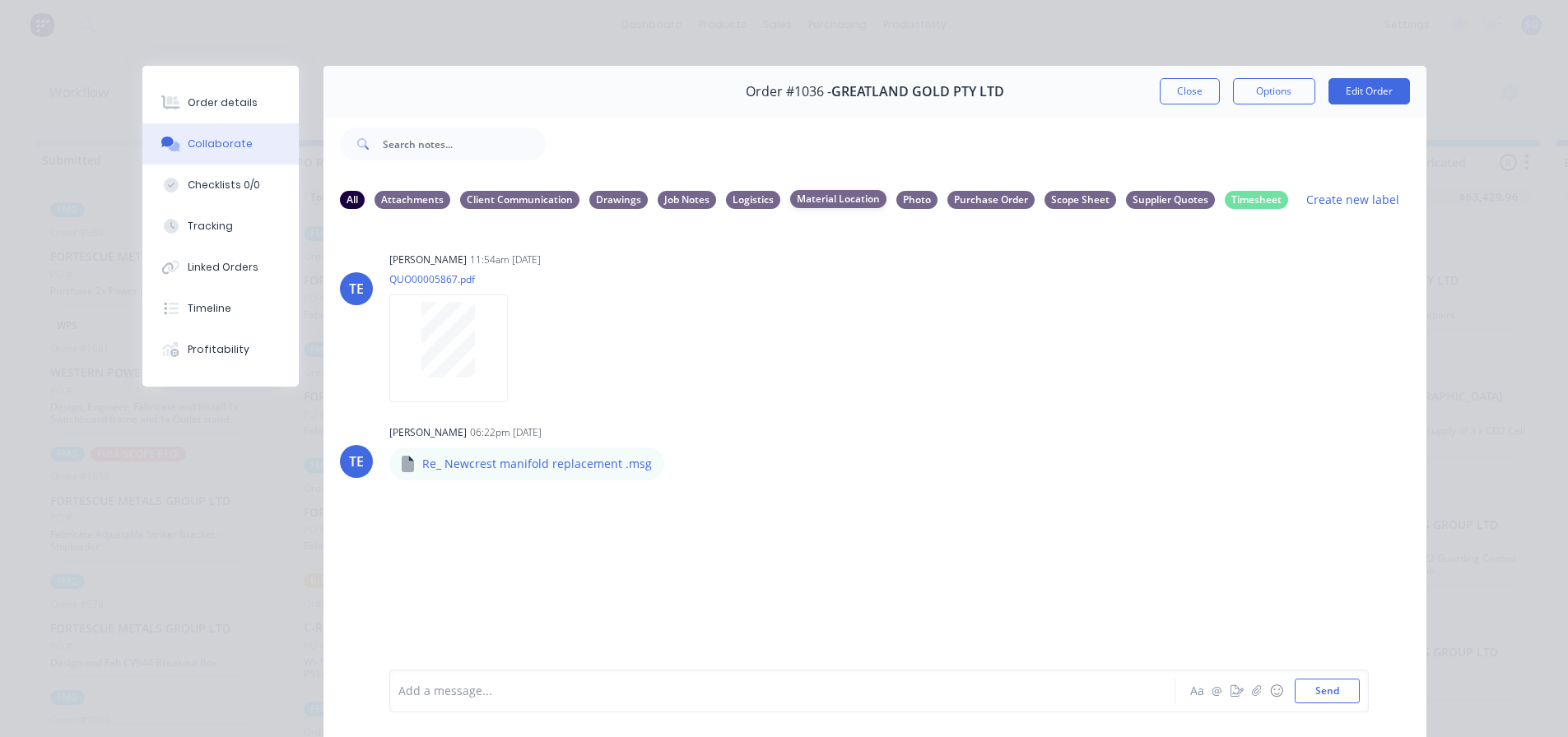
click at [823, 198] on div "Material Location" at bounding box center [838, 199] width 96 height 18
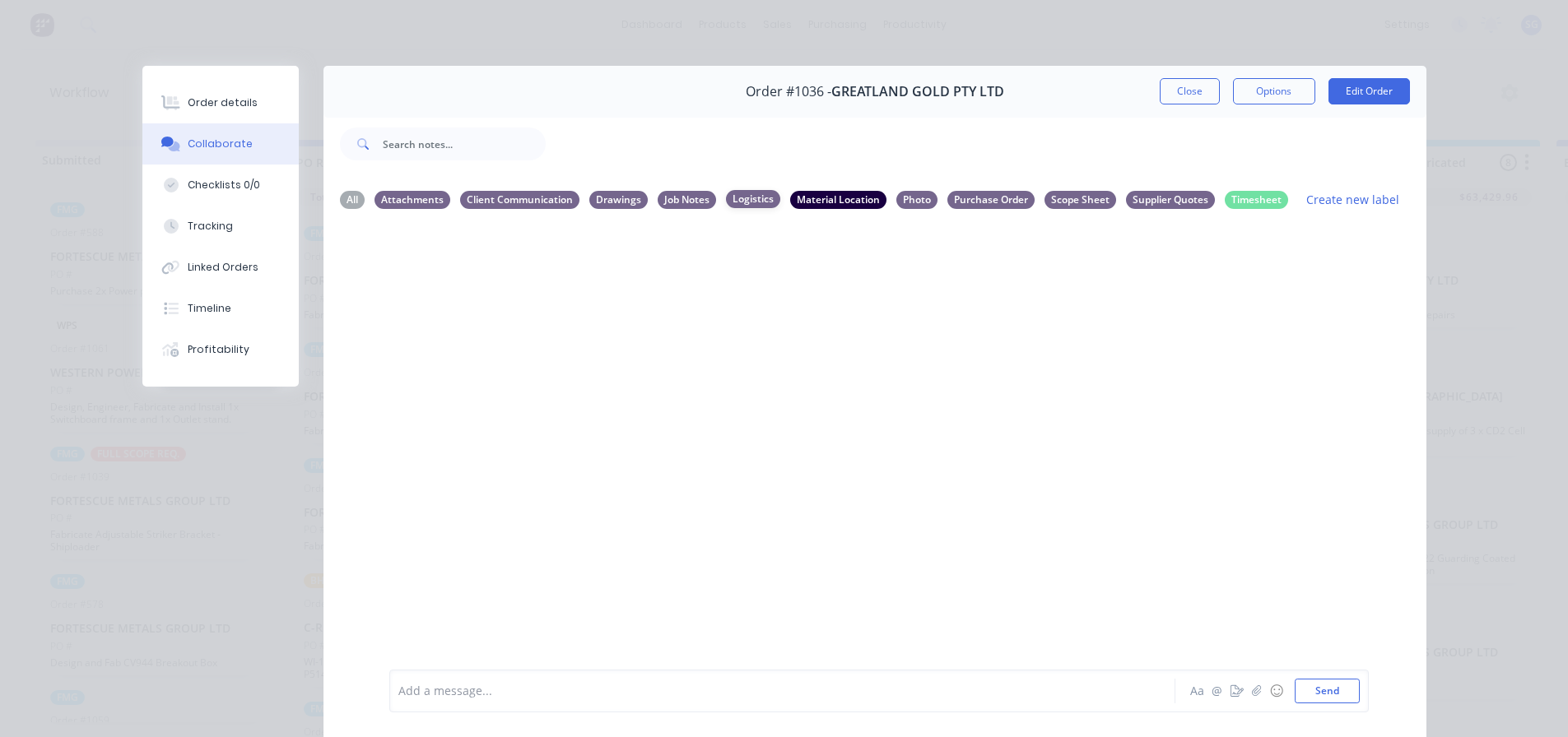
click at [747, 203] on div "Logistics" at bounding box center [753, 199] width 55 height 18
click at [348, 202] on div "All" at bounding box center [352, 199] width 25 height 18
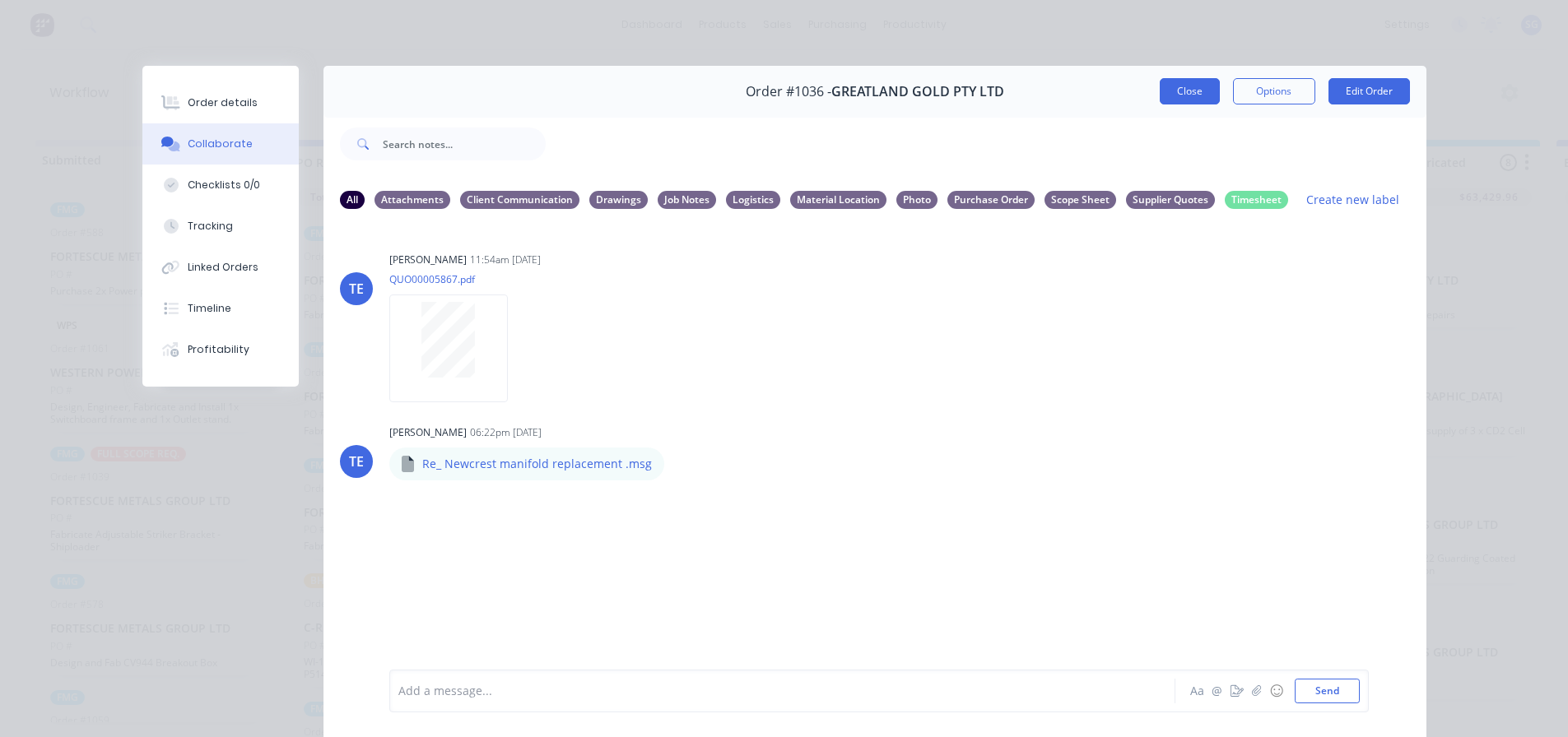
click at [1173, 88] on button "Close" at bounding box center [1190, 91] width 60 height 26
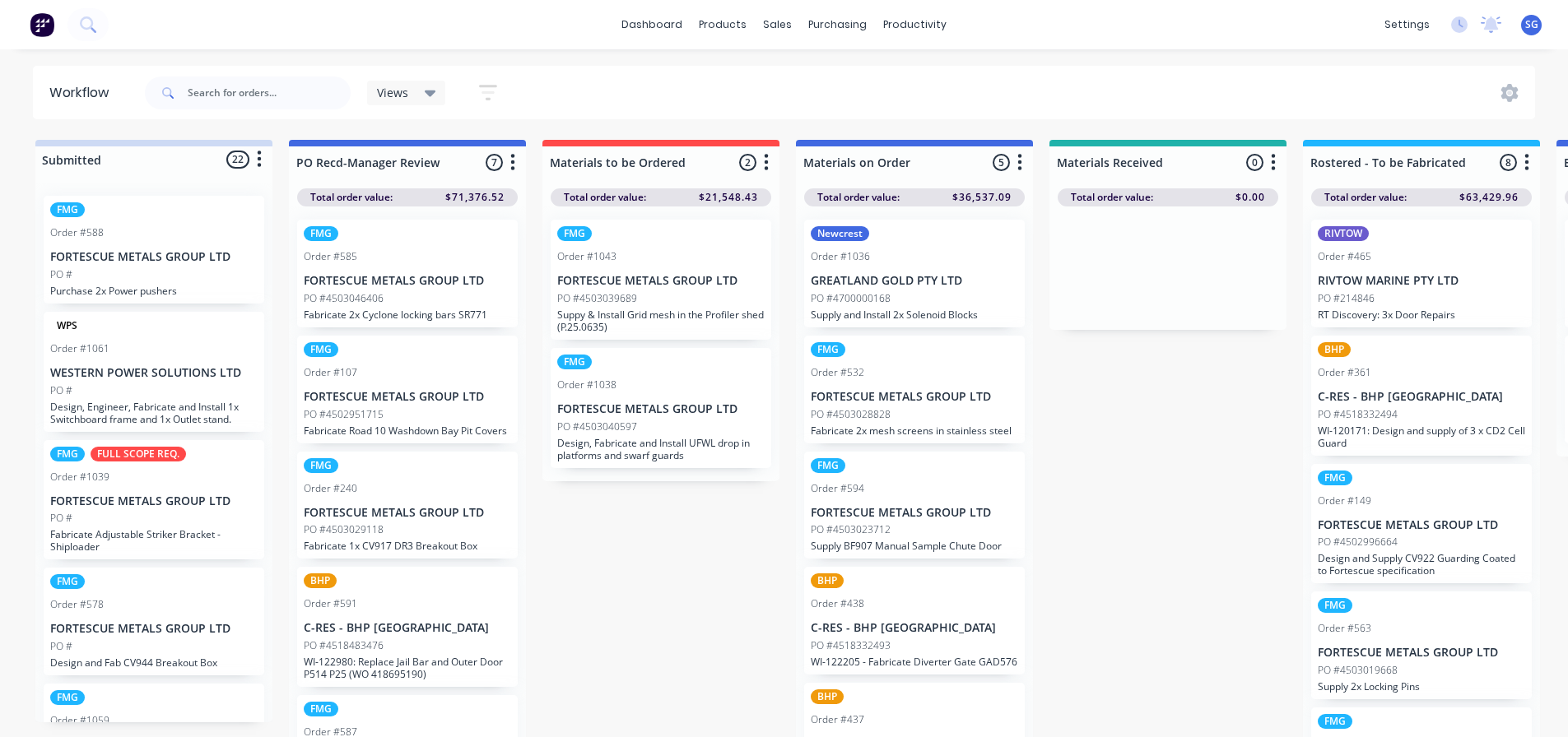
click at [906, 400] on p "FORTESCUE METALS GROUP LTD" at bounding box center [914, 396] width 208 height 14
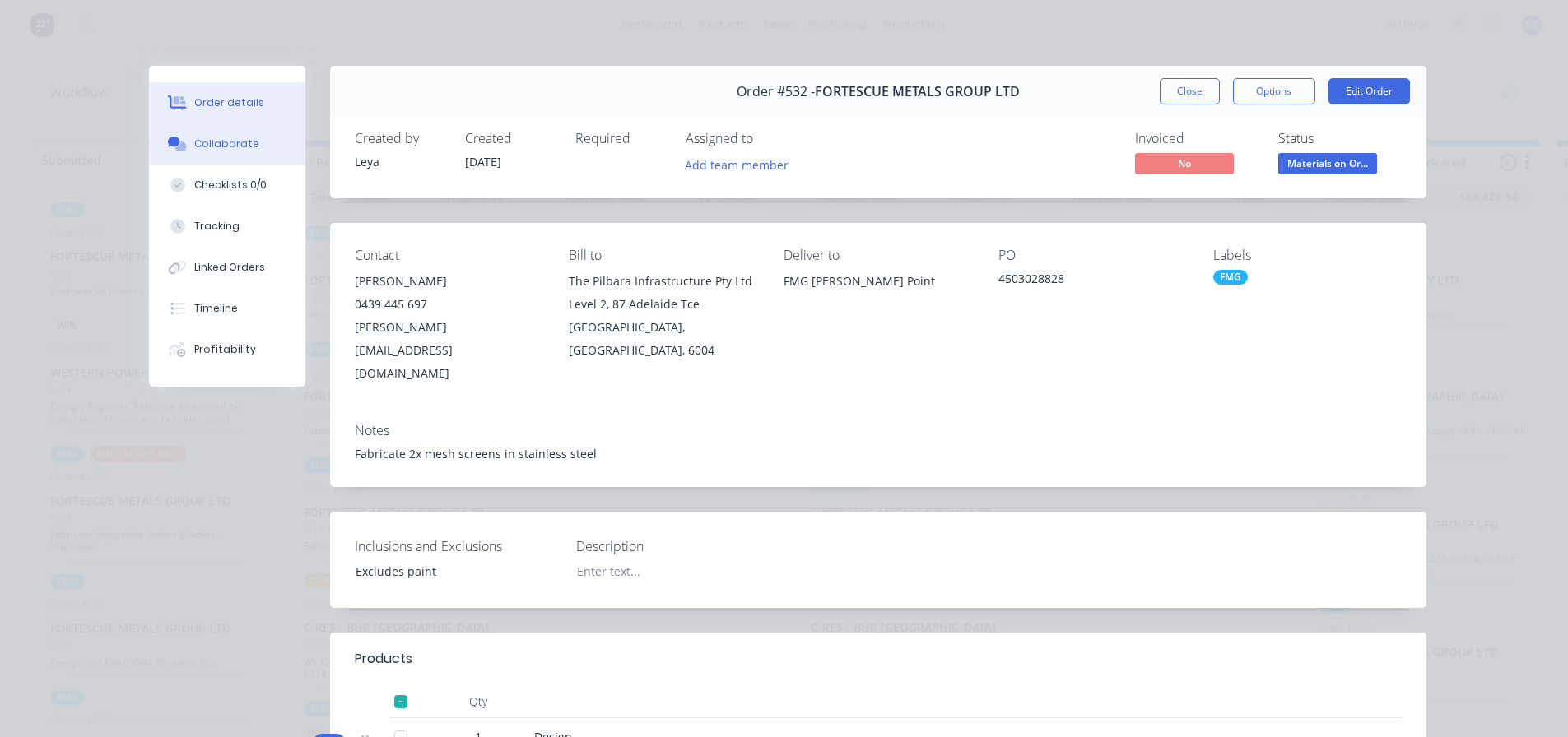
click at [218, 140] on div "Collaborate" at bounding box center [227, 144] width 65 height 15
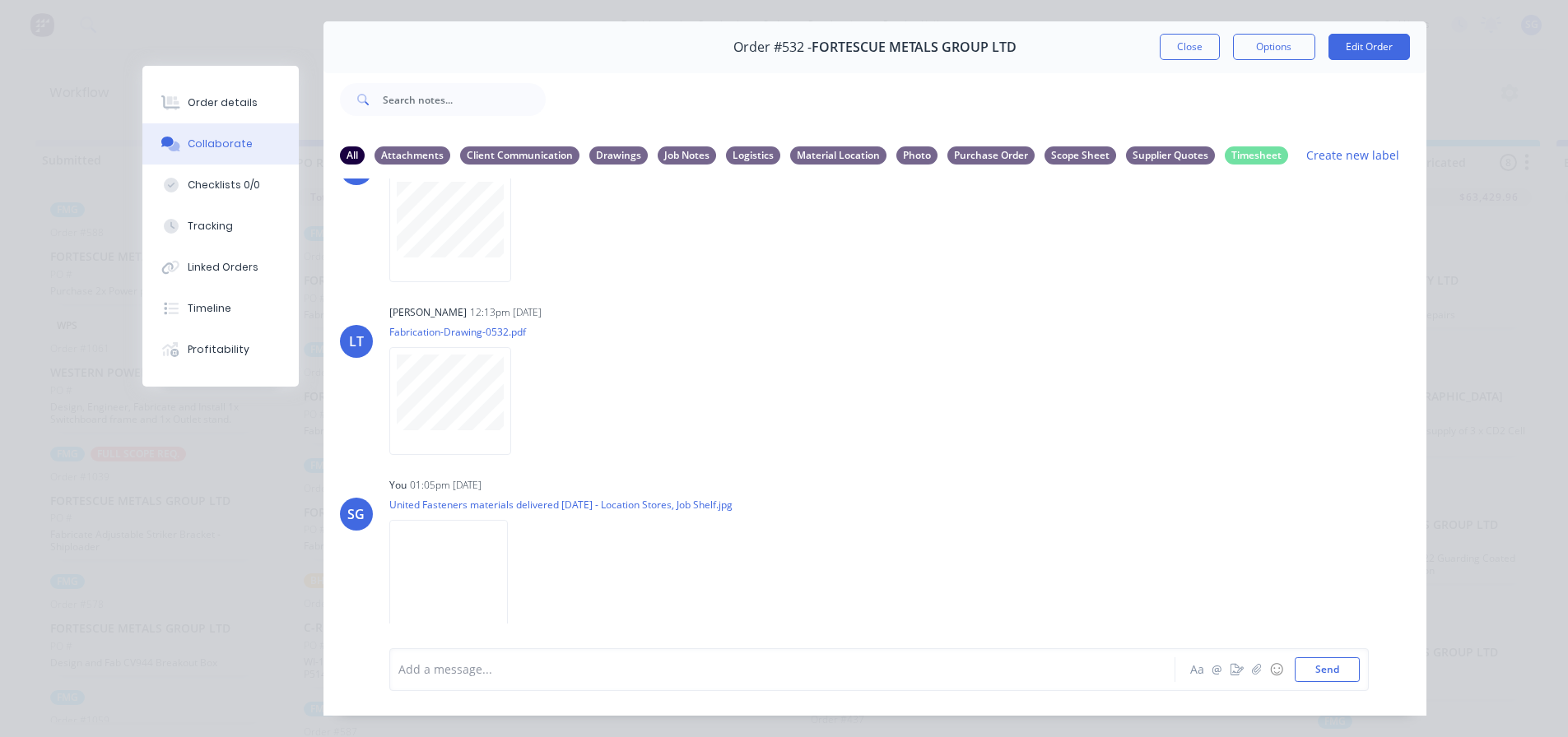
scroll to position [87, 0]
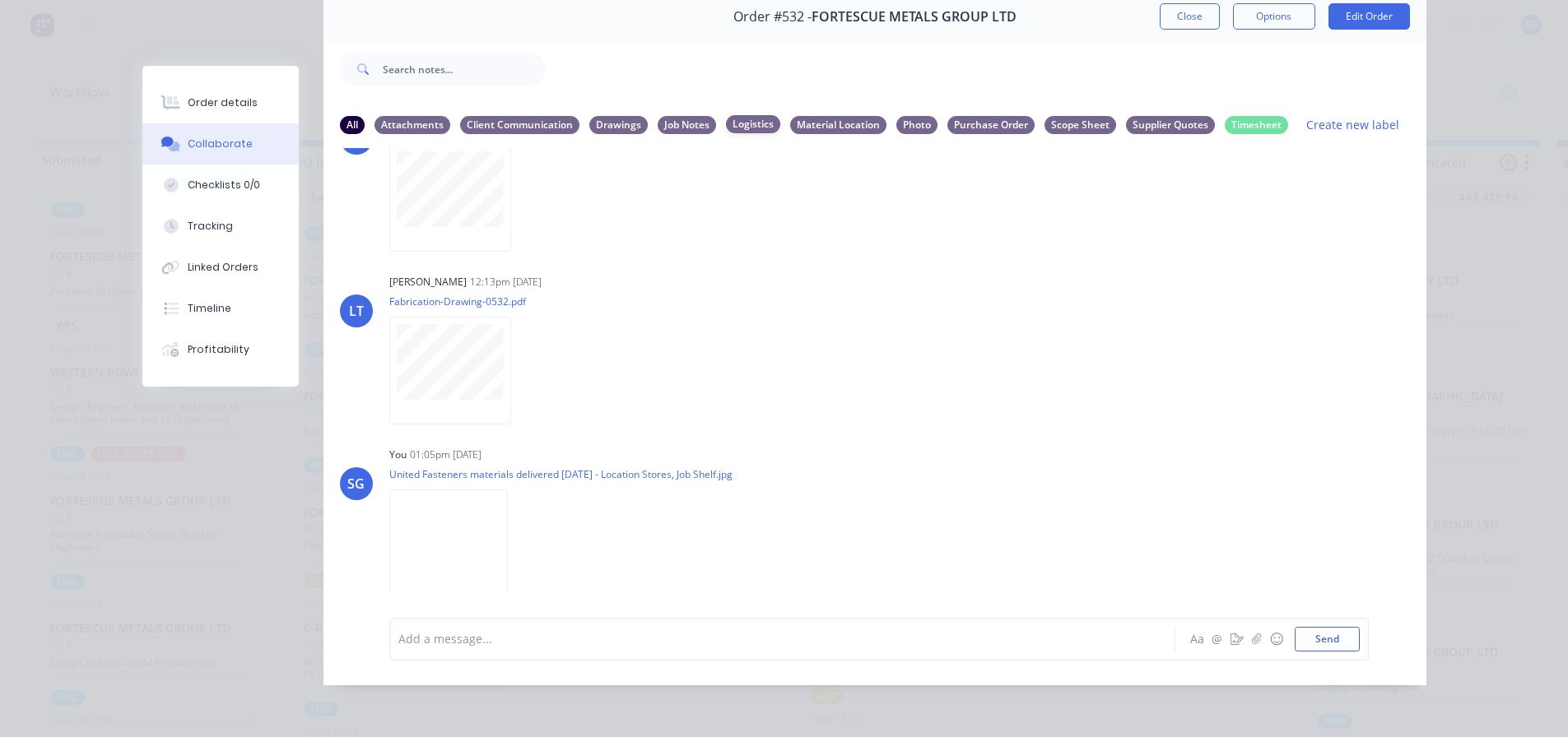
click at [738, 117] on div "Logistics" at bounding box center [753, 124] width 55 height 18
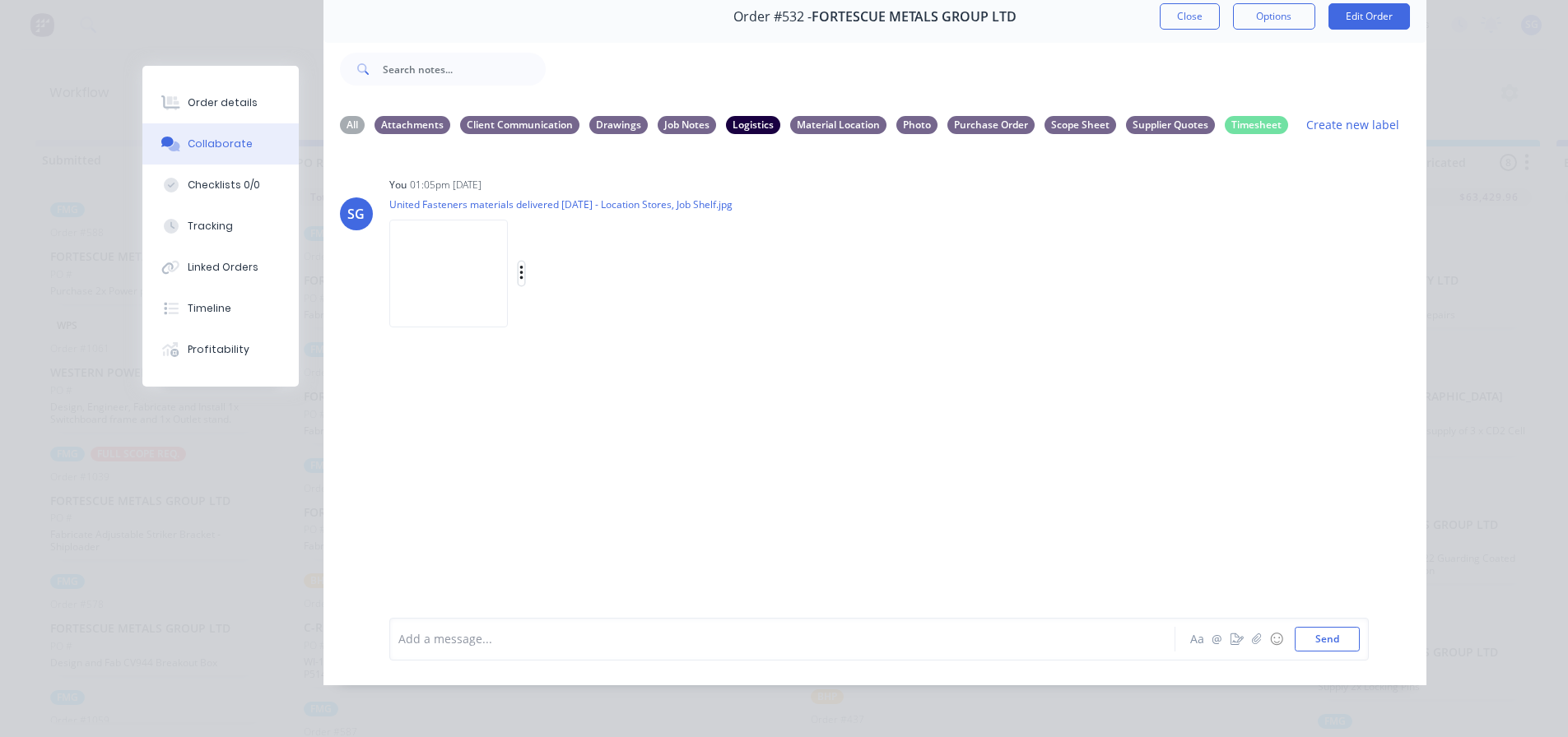
click at [519, 261] on button "button" at bounding box center [522, 273] width 7 height 24
click at [580, 275] on button "Labels" at bounding box center [630, 280] width 185 height 37
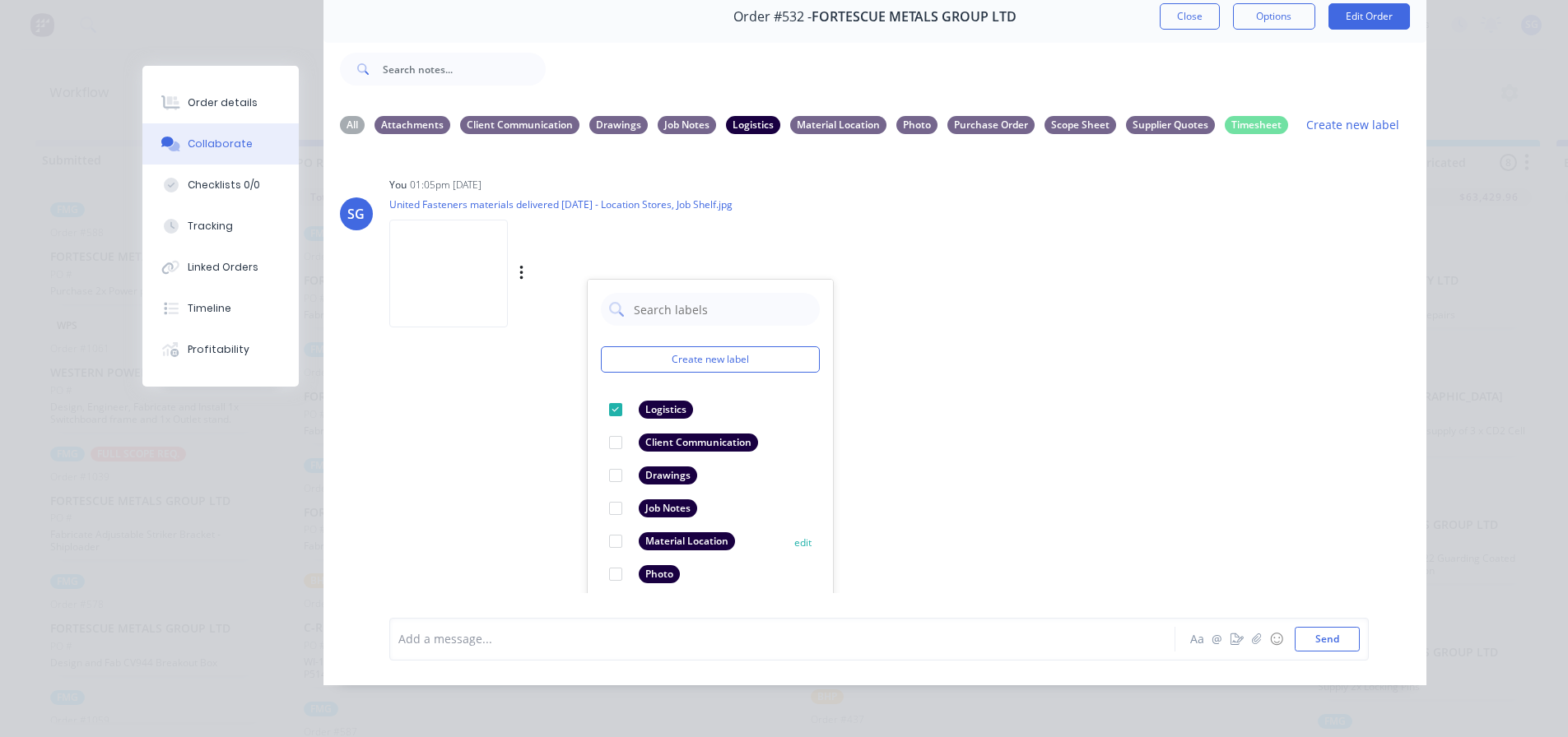
click at [607, 530] on div at bounding box center [616, 542] width 33 height 33
click at [610, 398] on div at bounding box center [616, 409] width 33 height 33
click at [687, 76] on div at bounding box center [986, 69] width 880 height 66
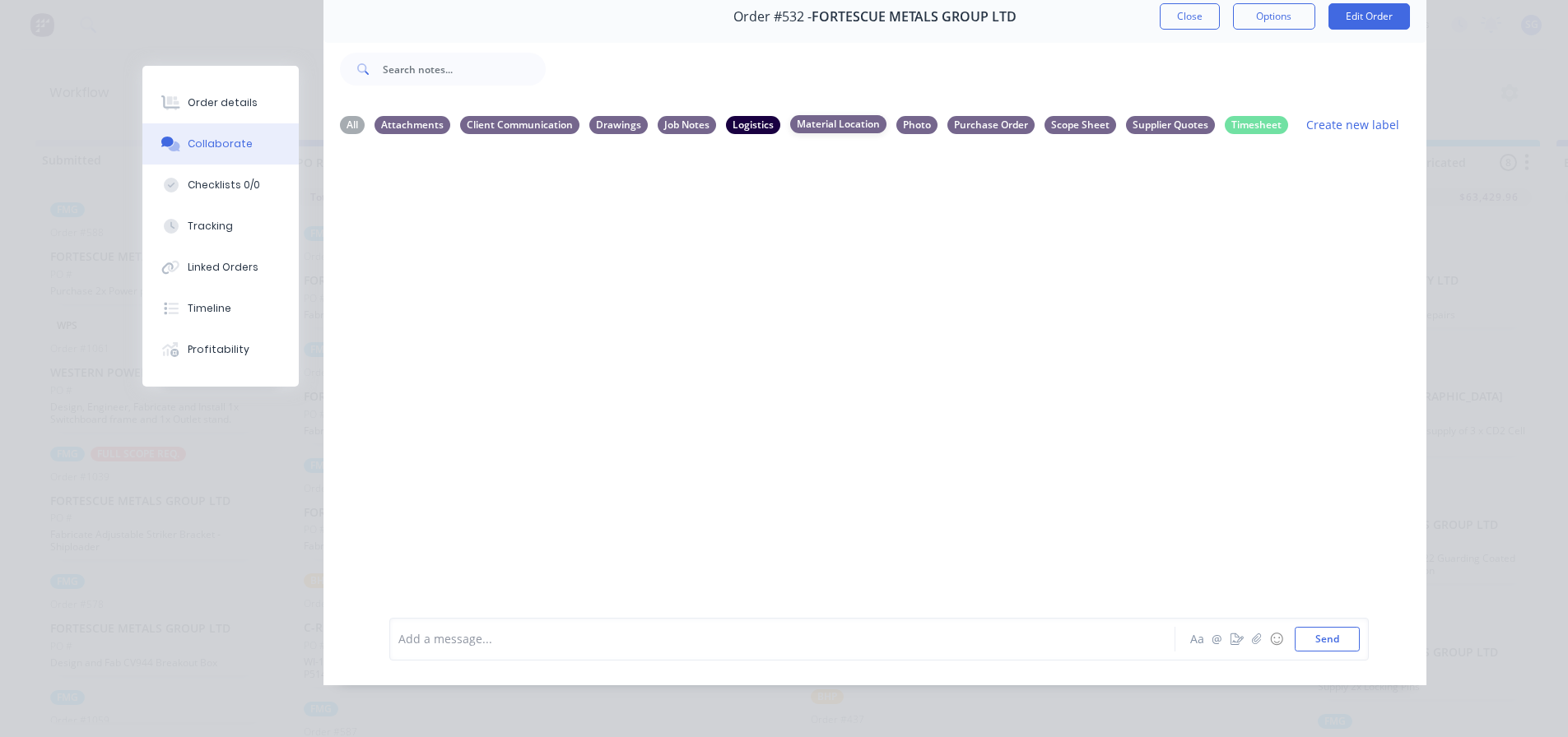
click at [851, 115] on div "Material Location" at bounding box center [838, 124] width 96 height 18
click at [346, 116] on div "All" at bounding box center [352, 124] width 25 height 18
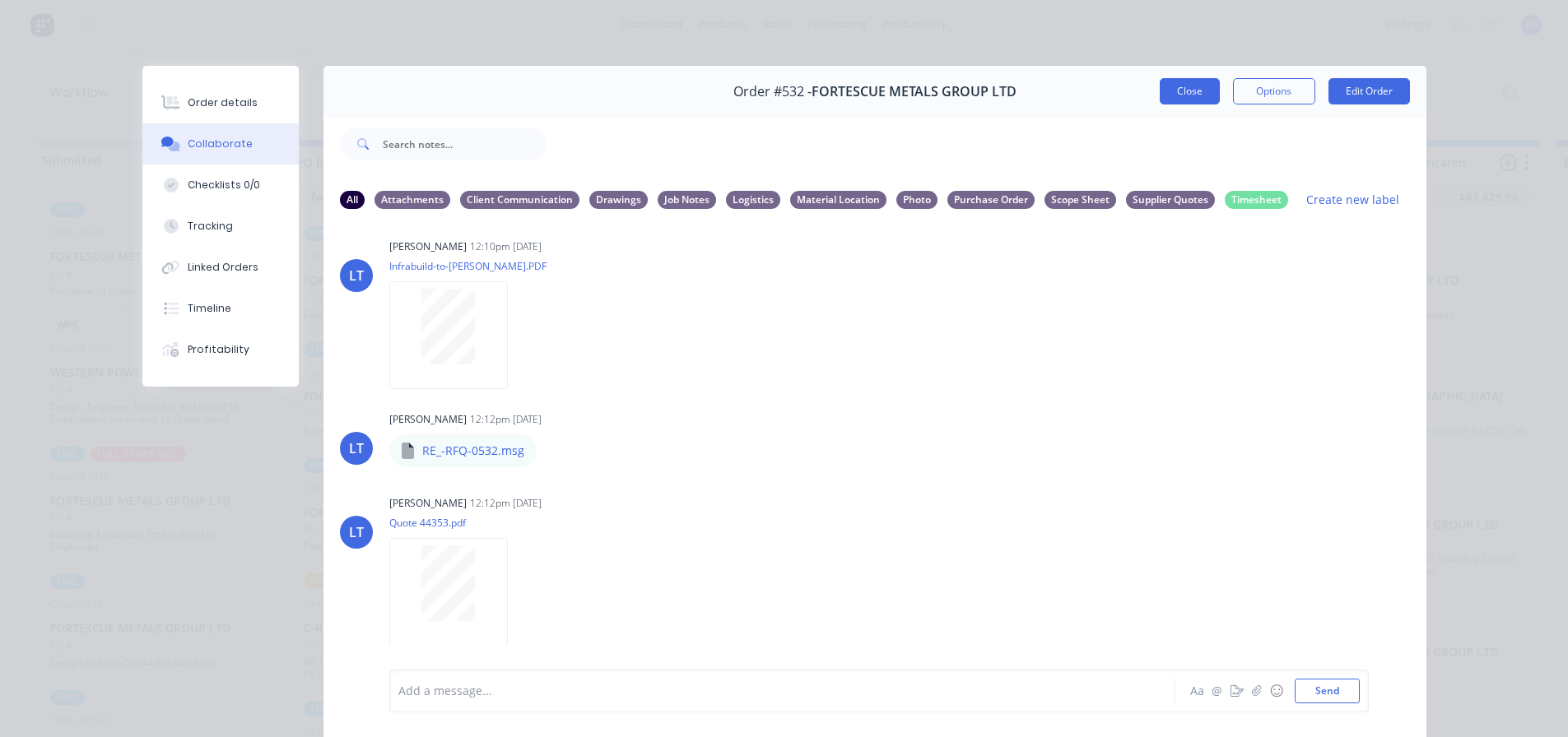
click at [1172, 92] on button "Close" at bounding box center [1190, 91] width 60 height 26
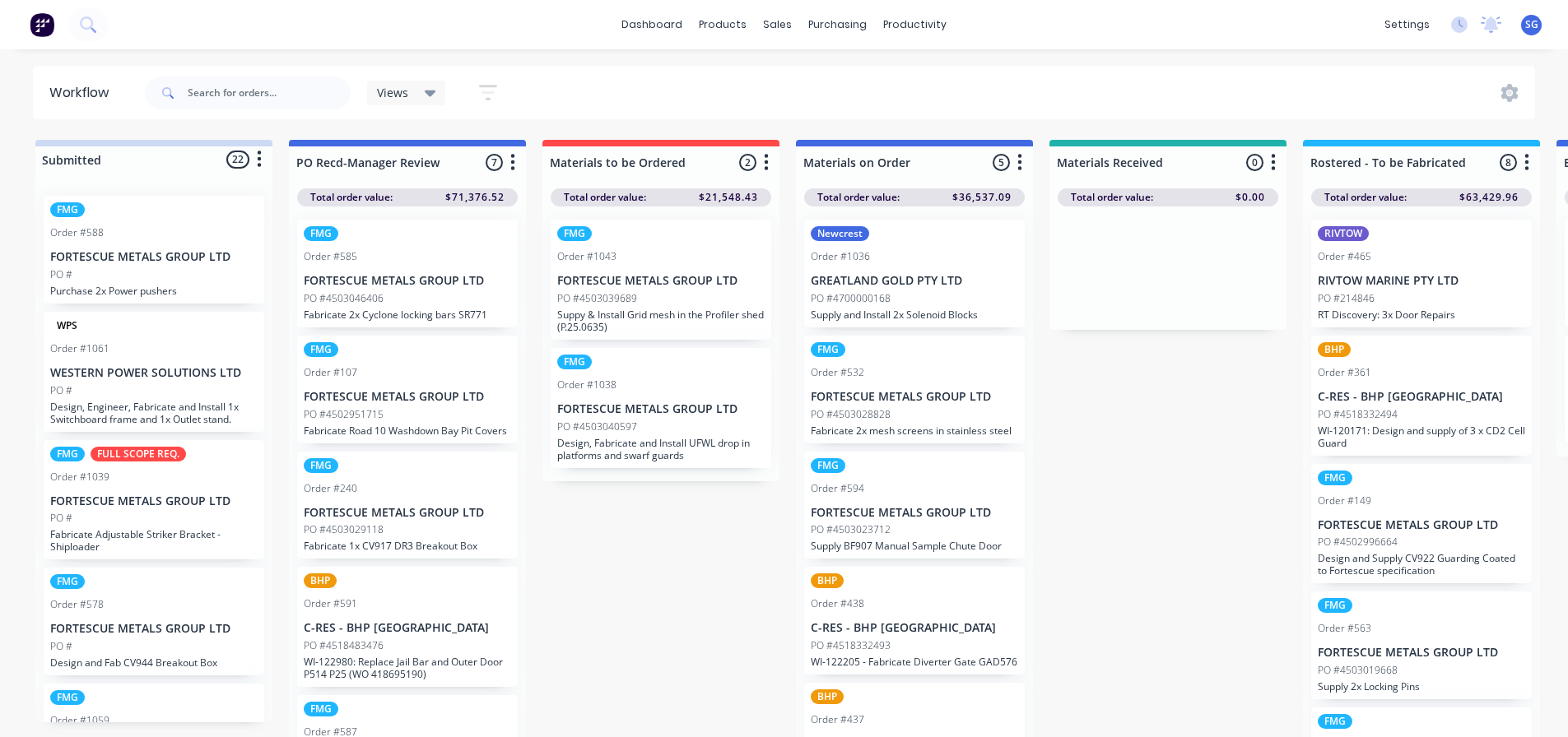
click at [939, 550] on p "Supply BF907 Manual Sample Chute Door" at bounding box center [914, 546] width 208 height 12
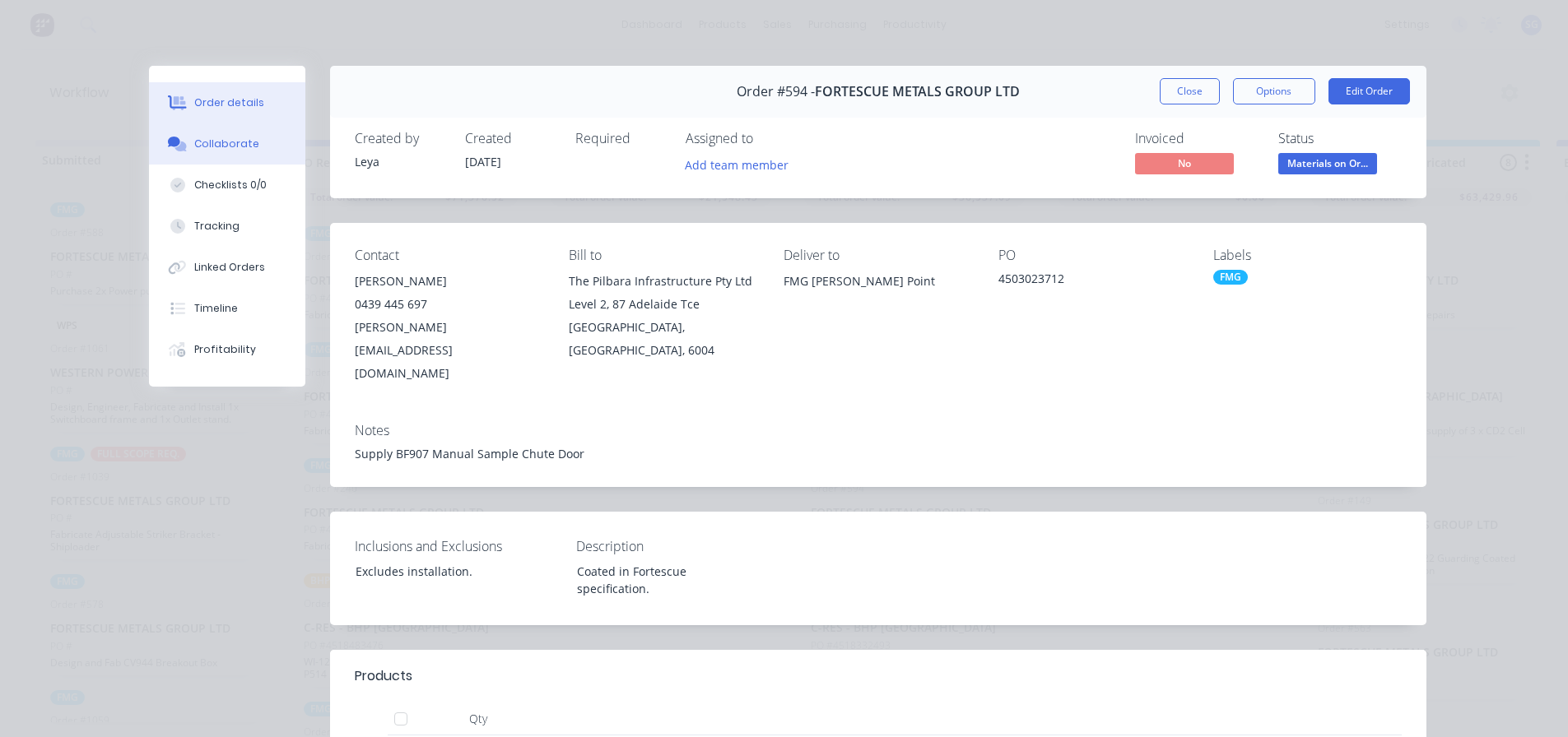
click at [210, 151] on button "Collaborate" at bounding box center [227, 144] width 156 height 41
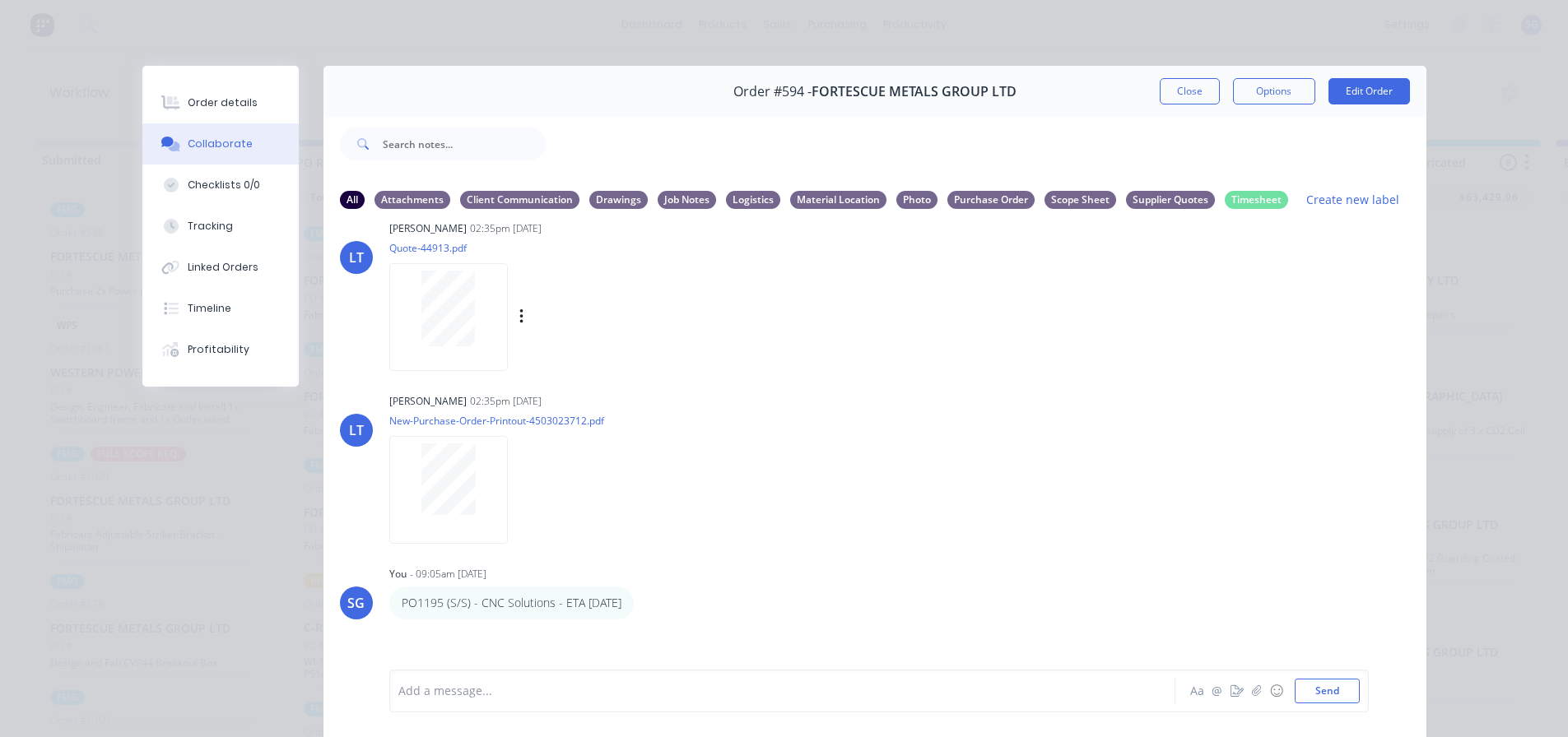
scroll to position [655, 0]
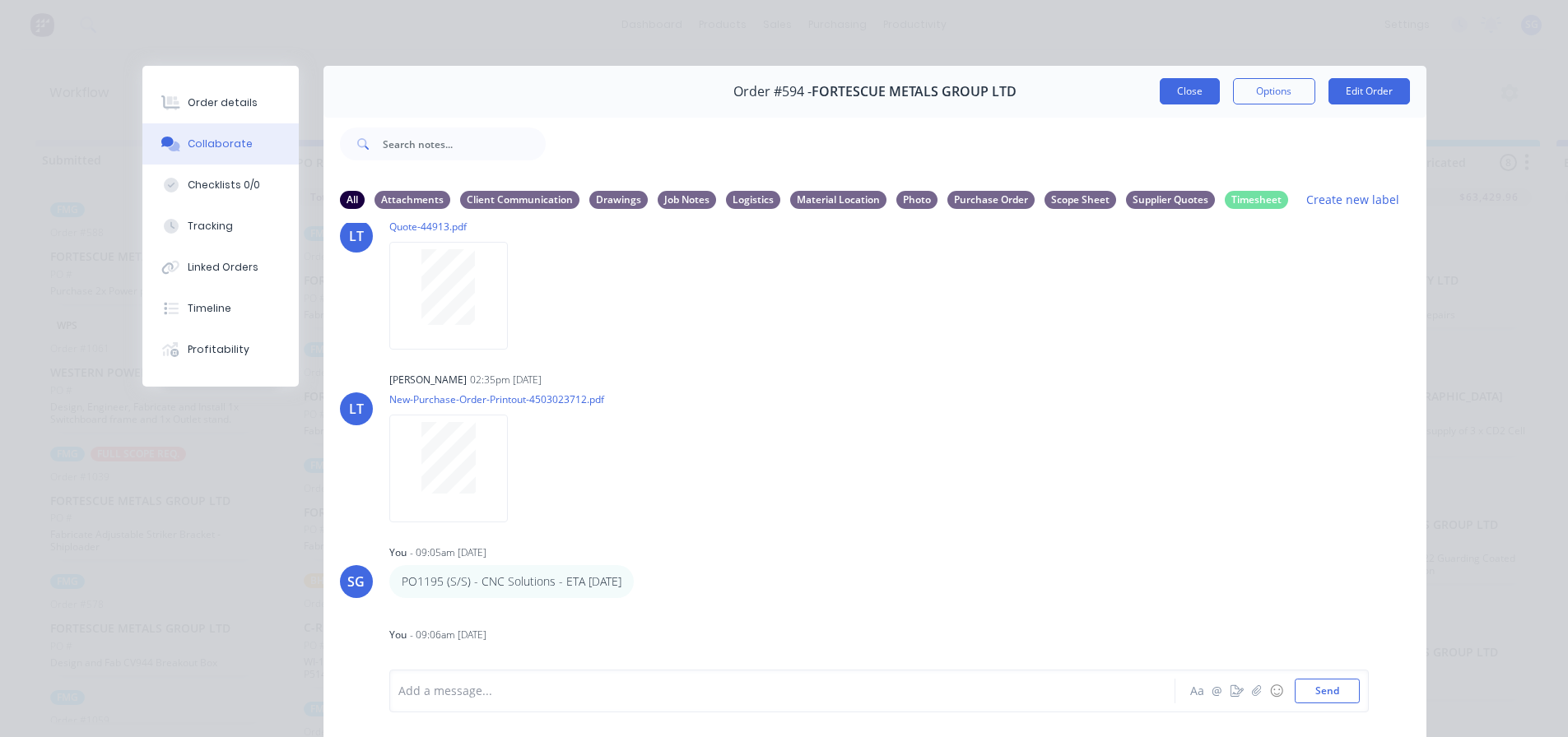
click at [1171, 93] on button "Close" at bounding box center [1190, 91] width 60 height 26
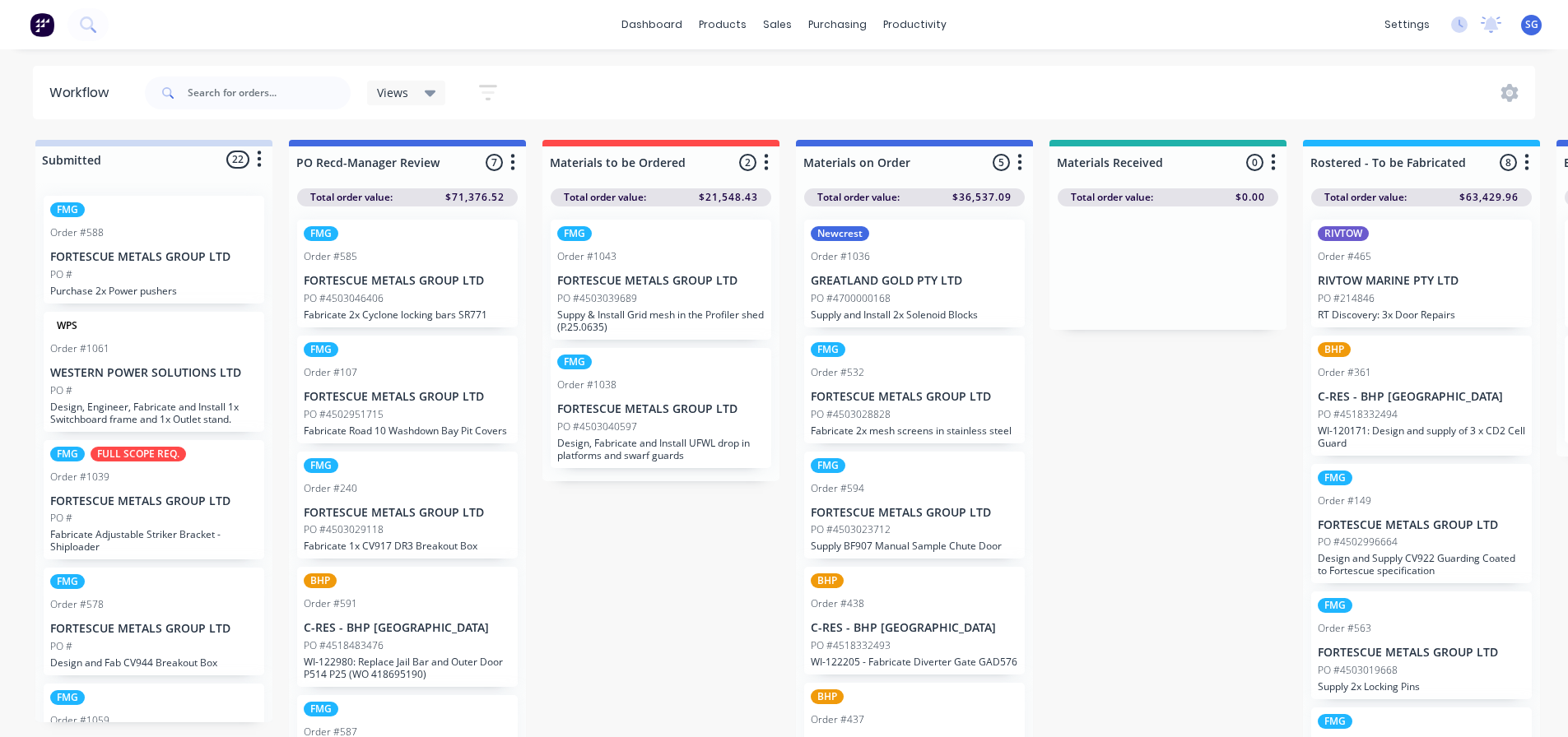
click at [907, 635] on p "C-RES - BHP [GEOGRAPHIC_DATA]" at bounding box center [914, 628] width 208 height 14
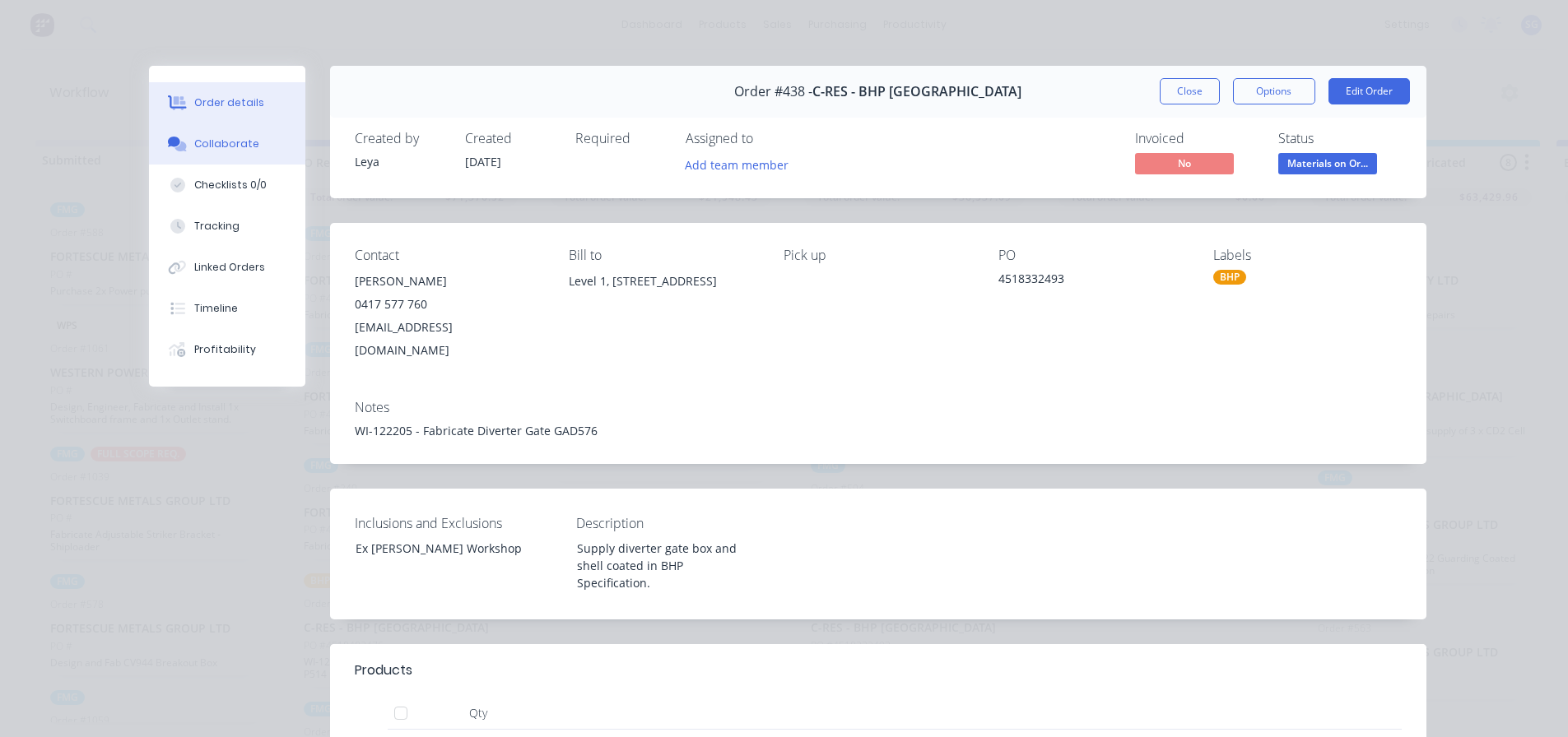
click at [218, 151] on div "Collaborate" at bounding box center [227, 144] width 65 height 15
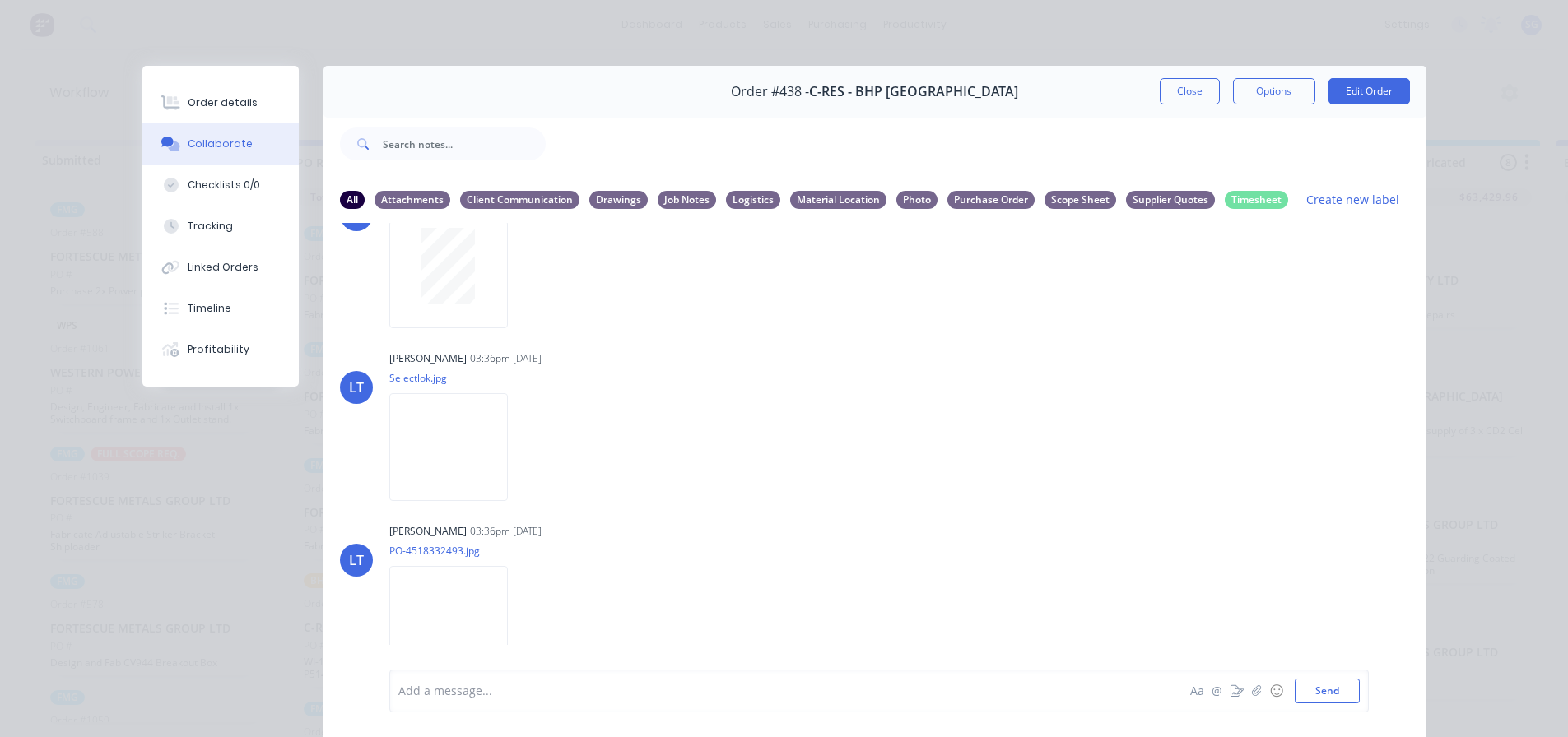
scroll to position [677, 0]
click at [1172, 92] on button "Close" at bounding box center [1190, 91] width 60 height 26
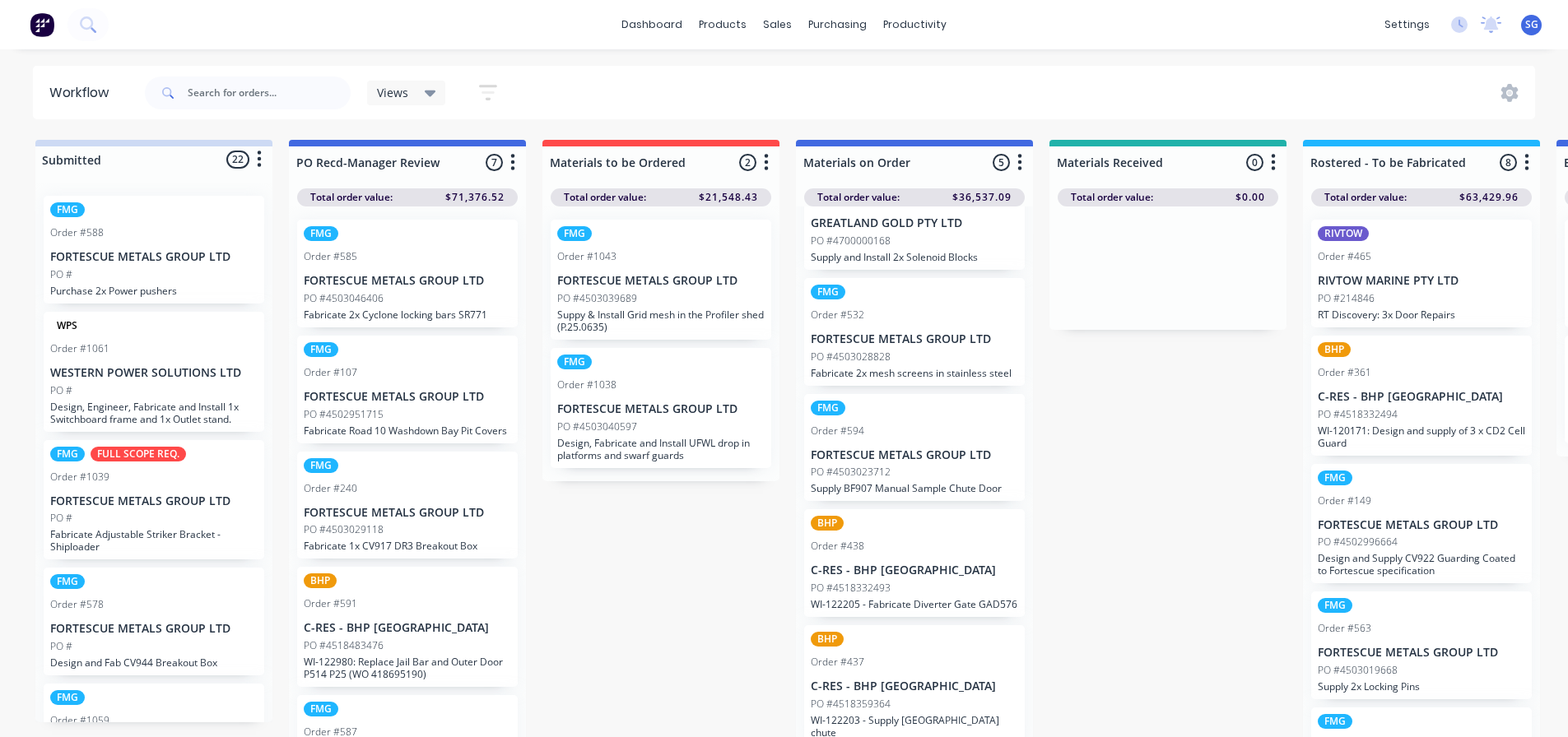
scroll to position [22, 0]
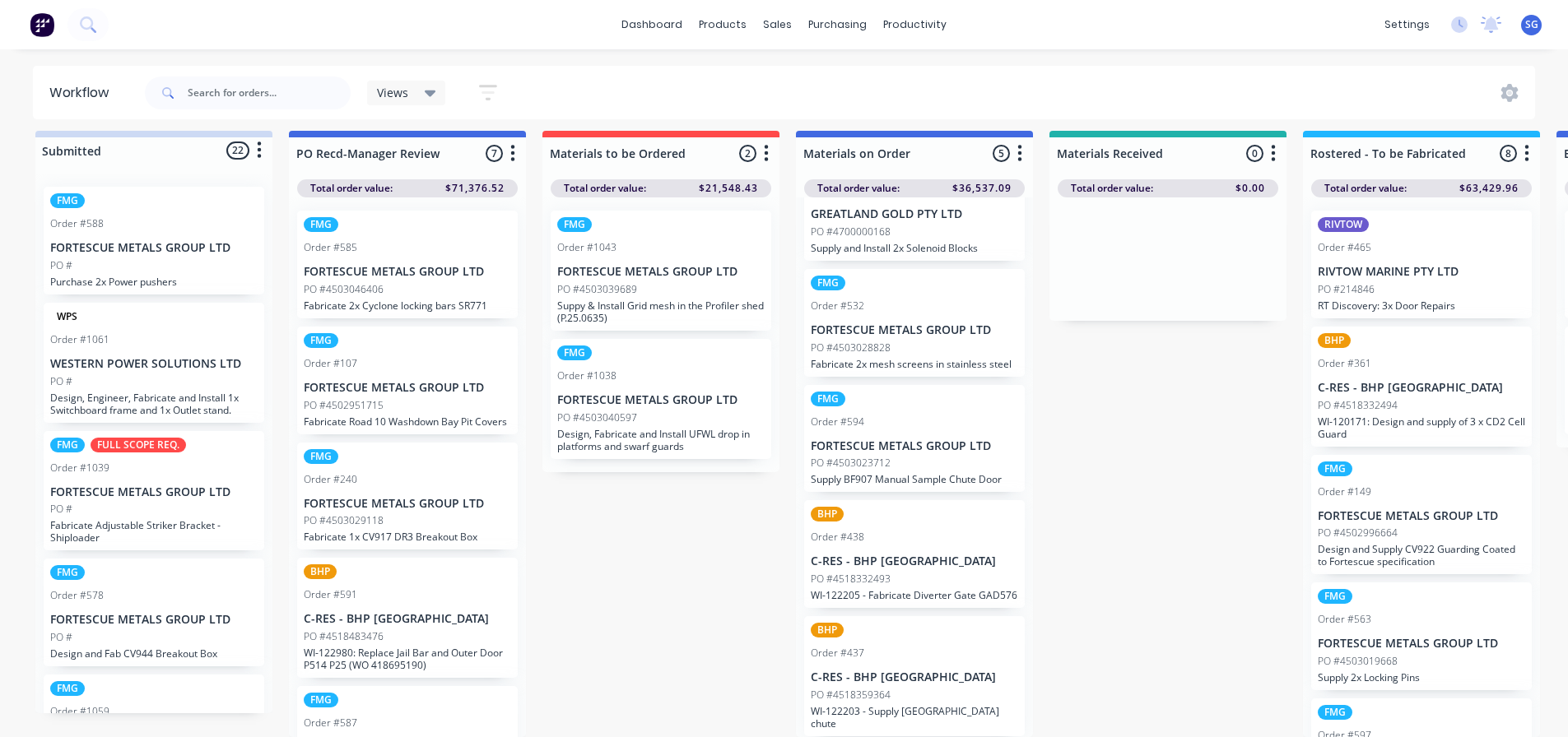
click at [891, 690] on div "PO #4518359364" at bounding box center [914, 696] width 208 height 15
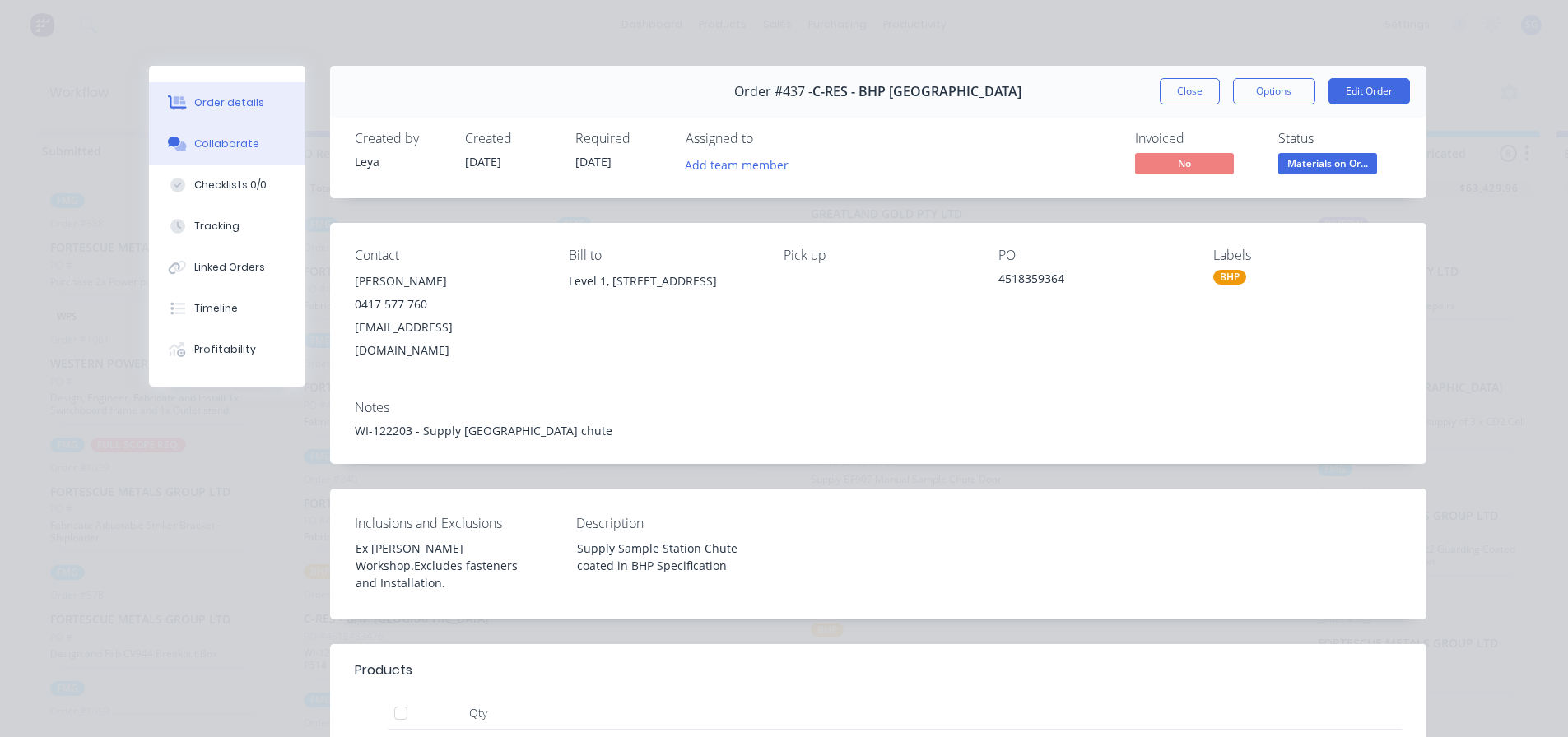
click at [204, 140] on div "Collaborate" at bounding box center [227, 144] width 65 height 15
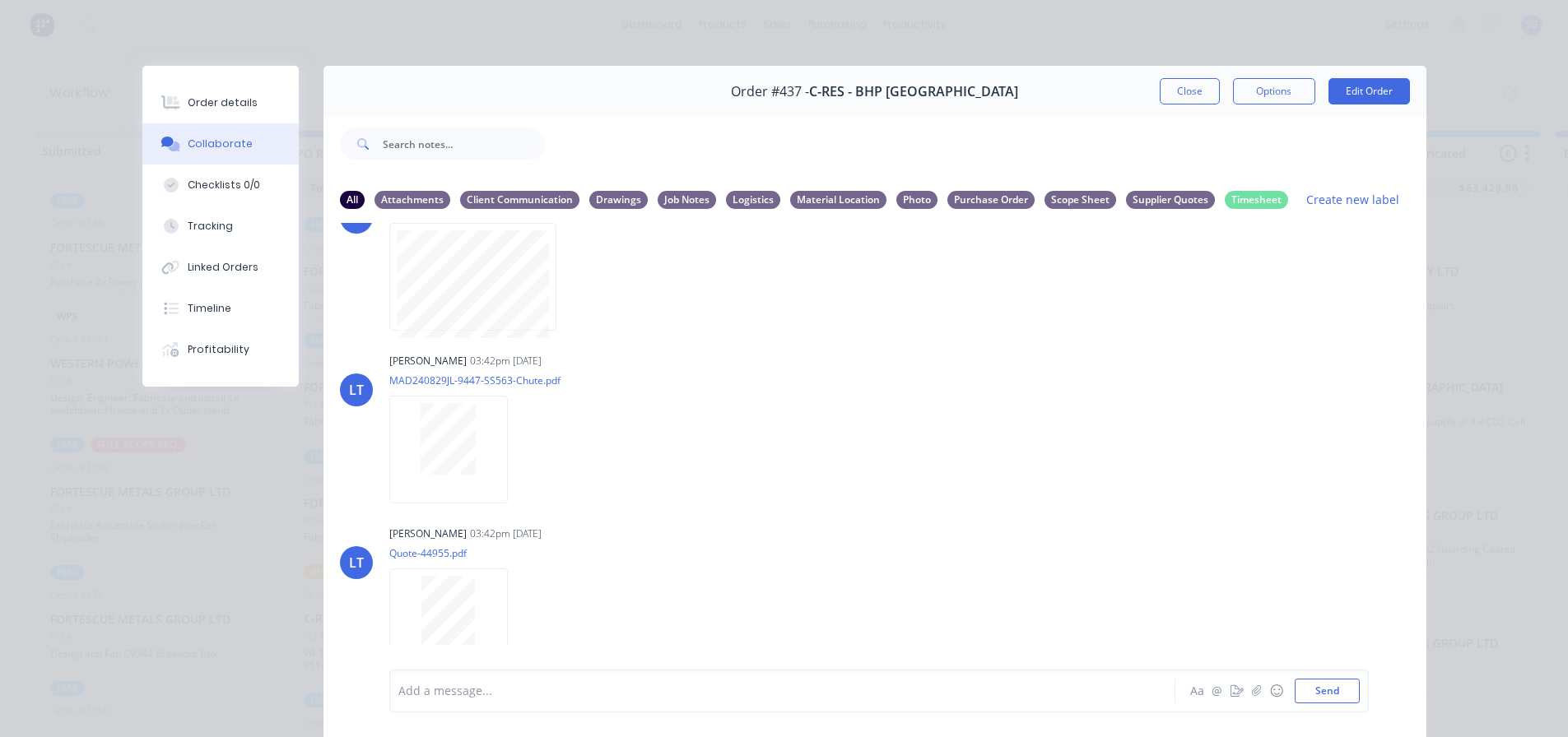
scroll to position [248, 0]
click at [1173, 90] on button "Close" at bounding box center [1190, 91] width 60 height 26
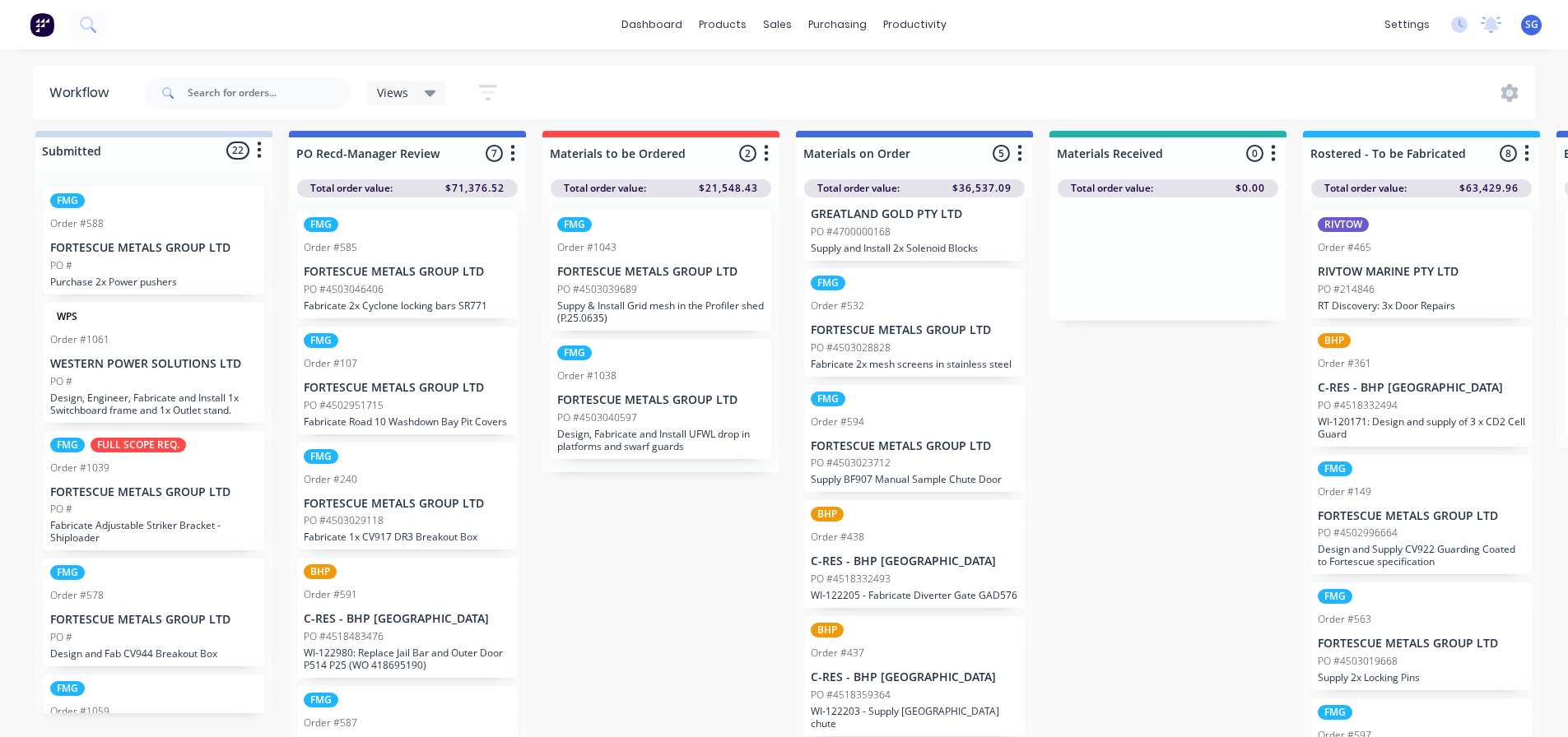
click at [626, 282] on p "PO #4503039689" at bounding box center [597, 290] width 79 height 15
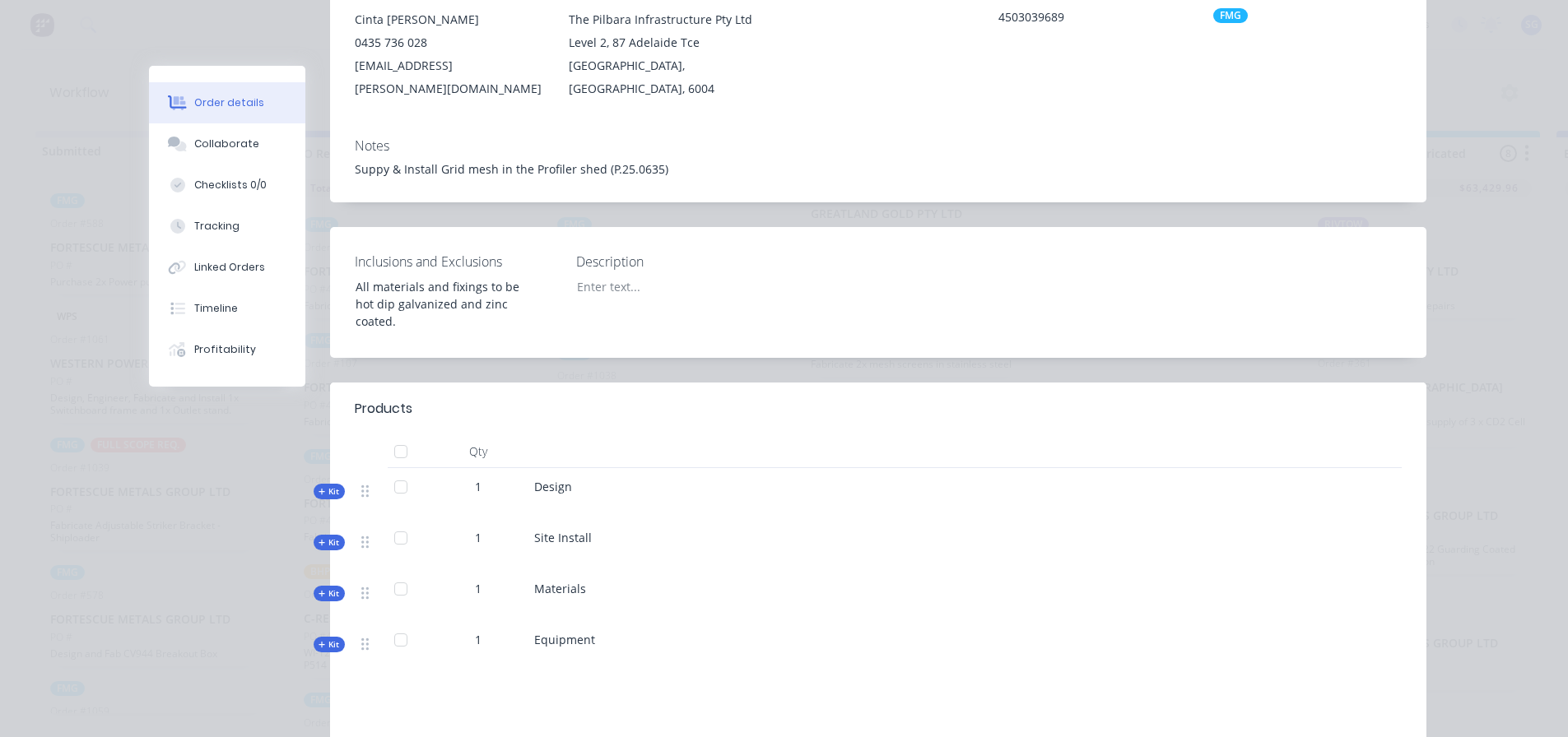
scroll to position [329, 0]
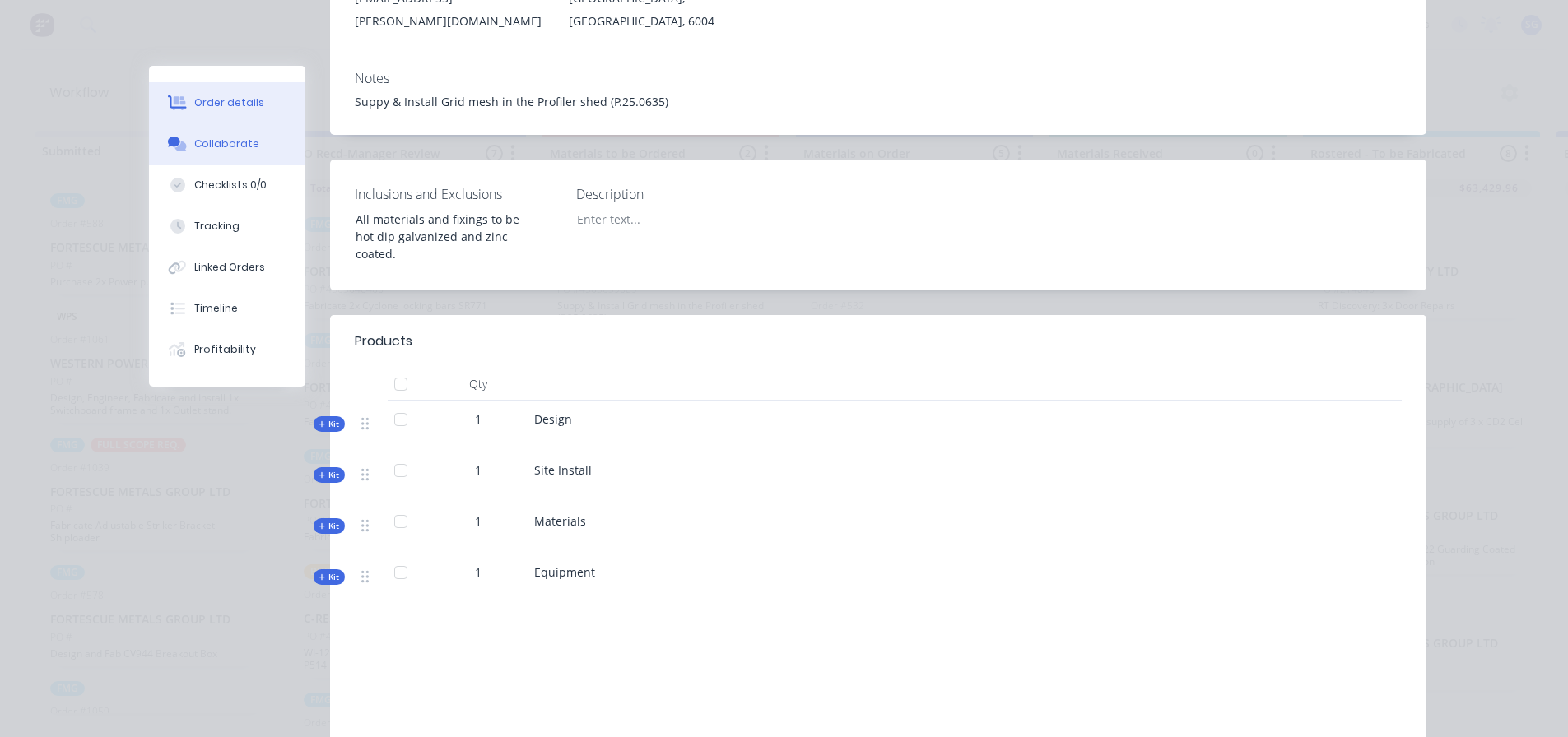
click at [210, 146] on div "Collaborate" at bounding box center [227, 144] width 65 height 15
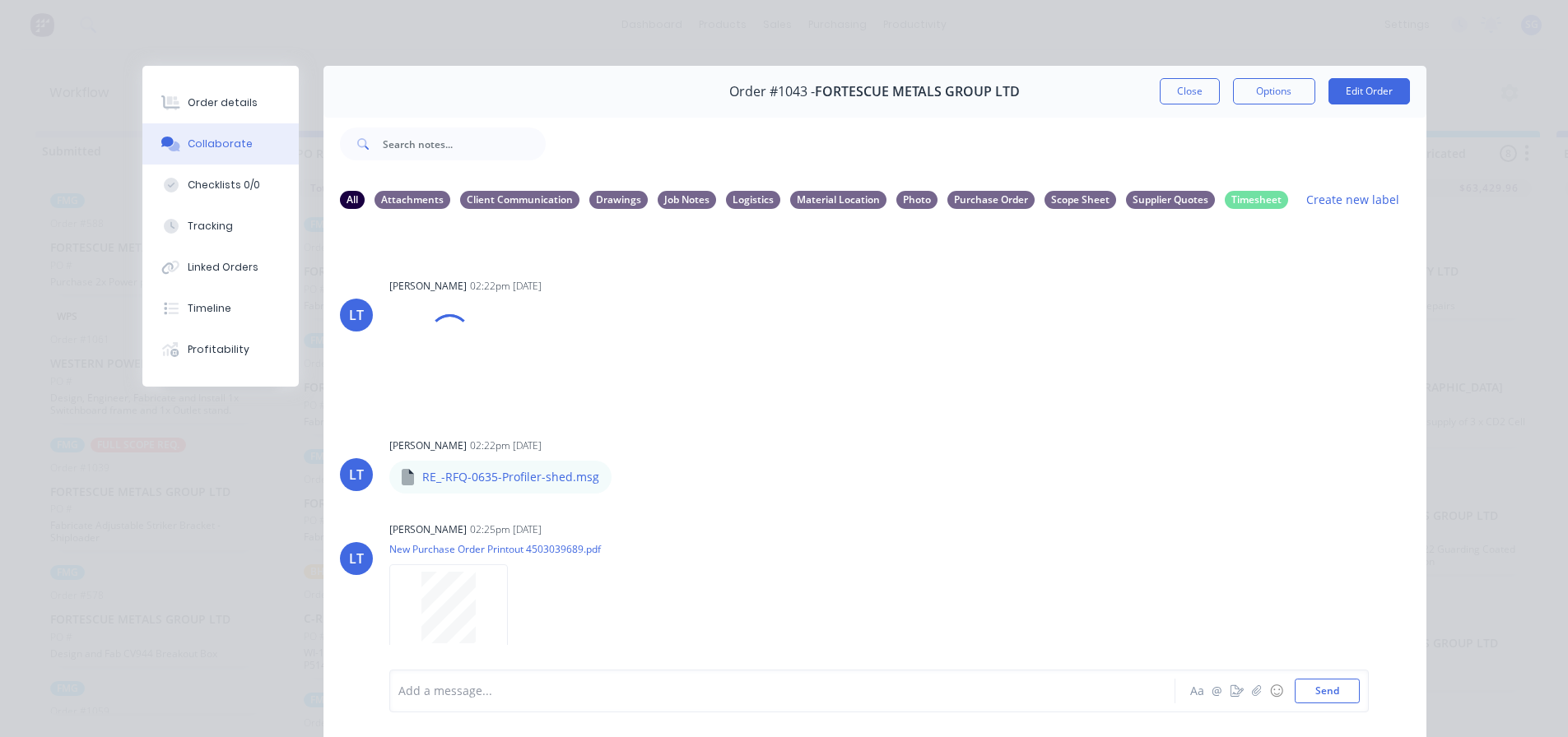
scroll to position [416, 0]
click at [1192, 90] on button "Close" at bounding box center [1190, 91] width 60 height 26
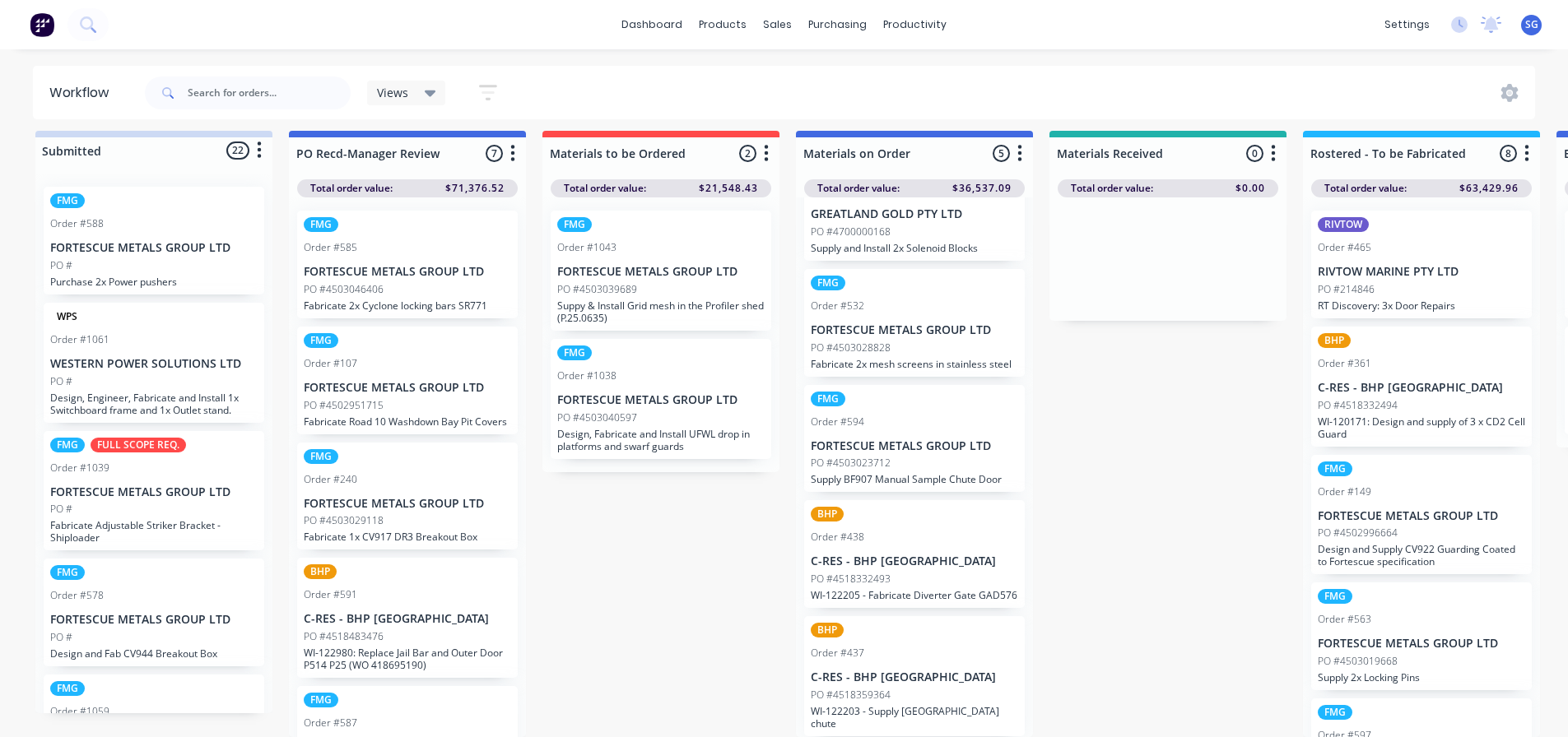
click at [670, 413] on div "FMG Order #1038 FORTESCUE METALS GROUP LTD PO #4503040597 Design, Fabricate and…" at bounding box center [660, 399] width 221 height 120
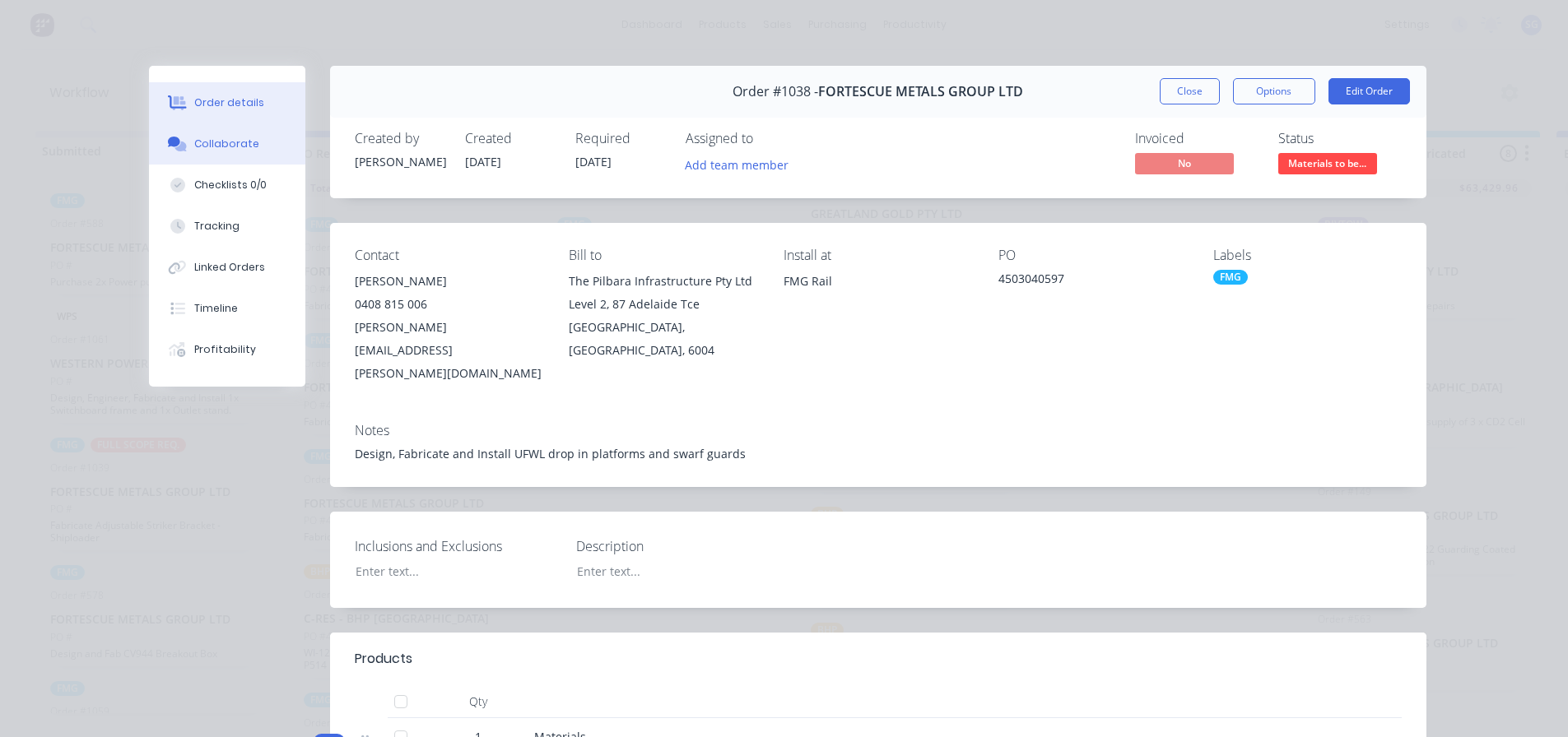
click at [213, 151] on button "Collaborate" at bounding box center [227, 144] width 156 height 41
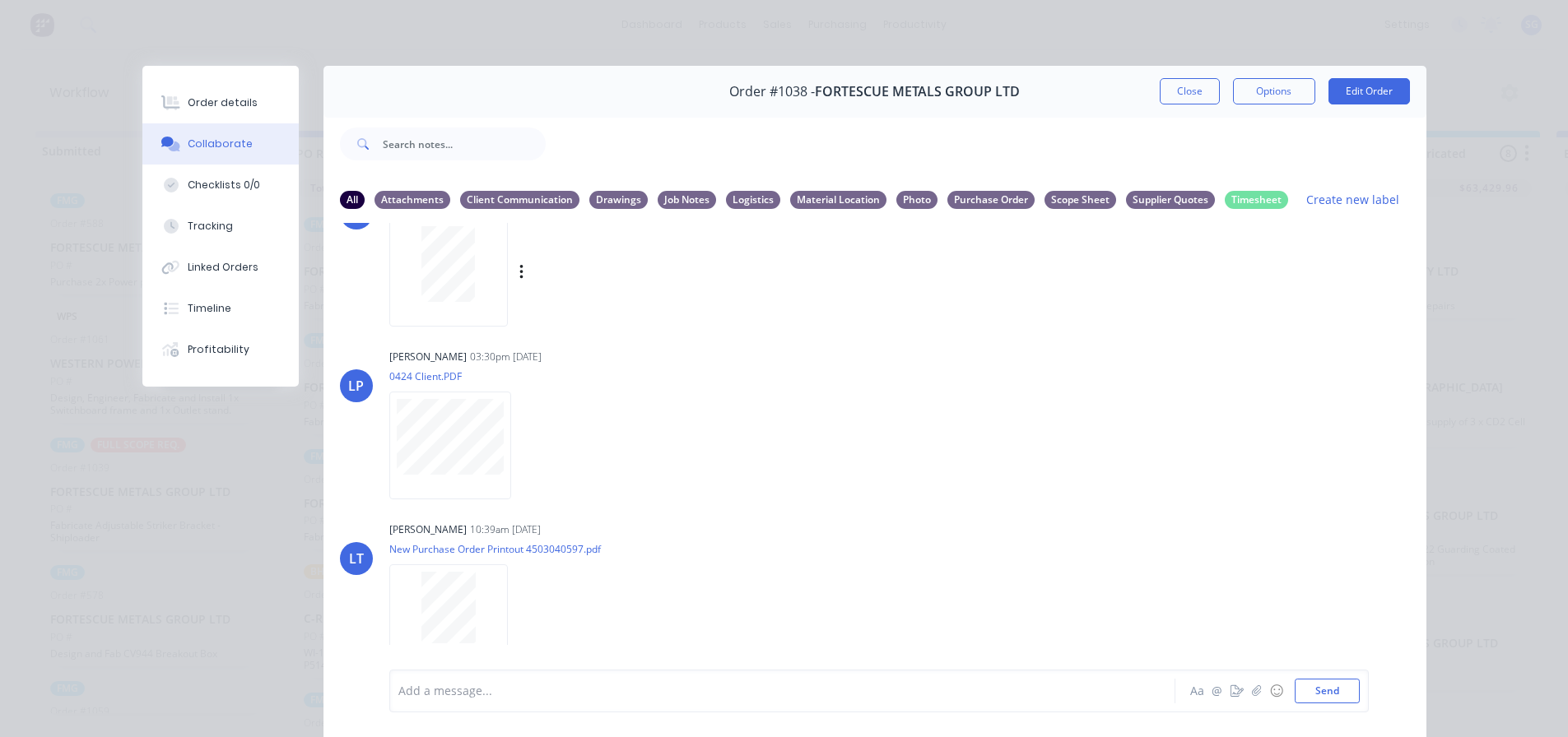
scroll to position [82, 0]
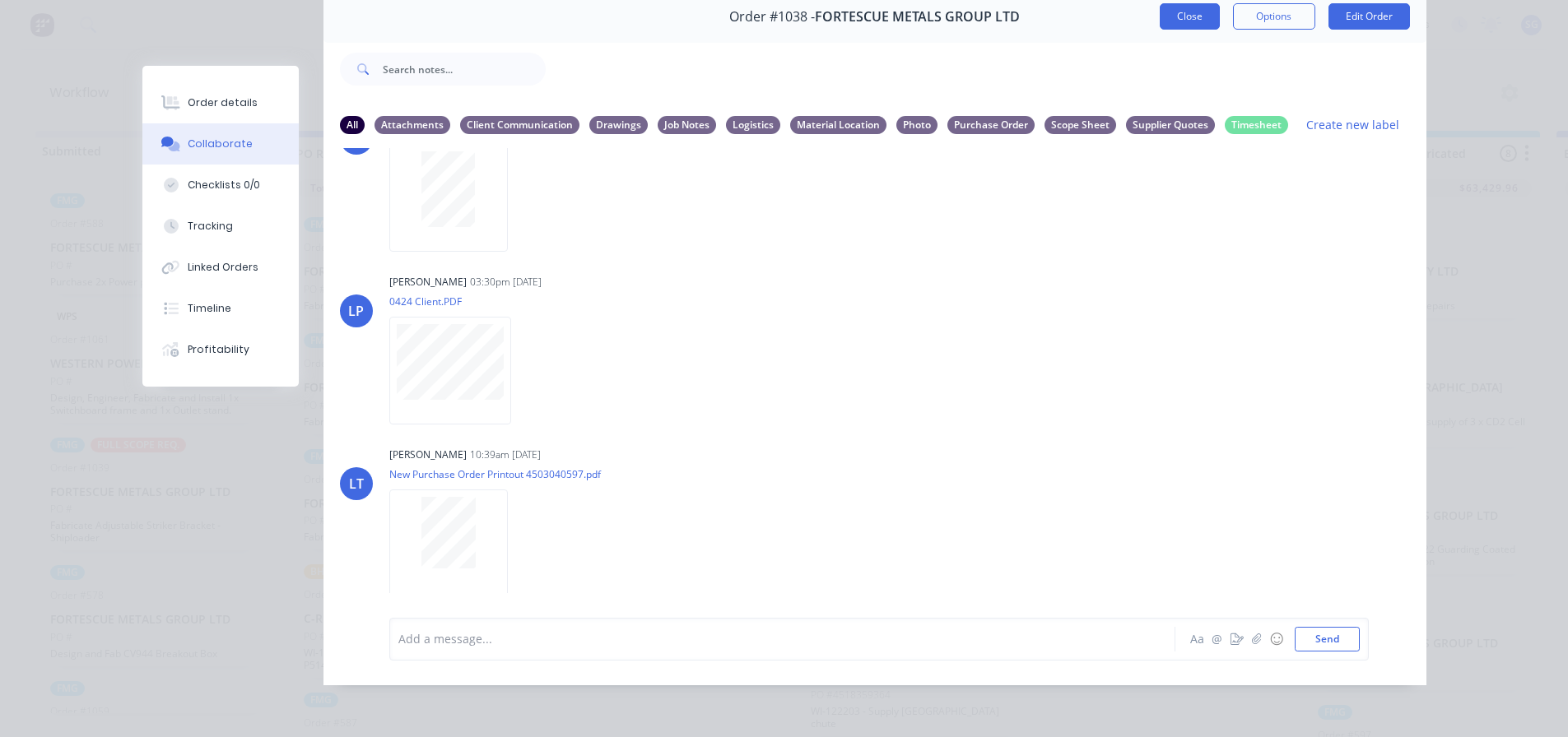
click at [1192, 7] on button "Close" at bounding box center [1190, 17] width 60 height 26
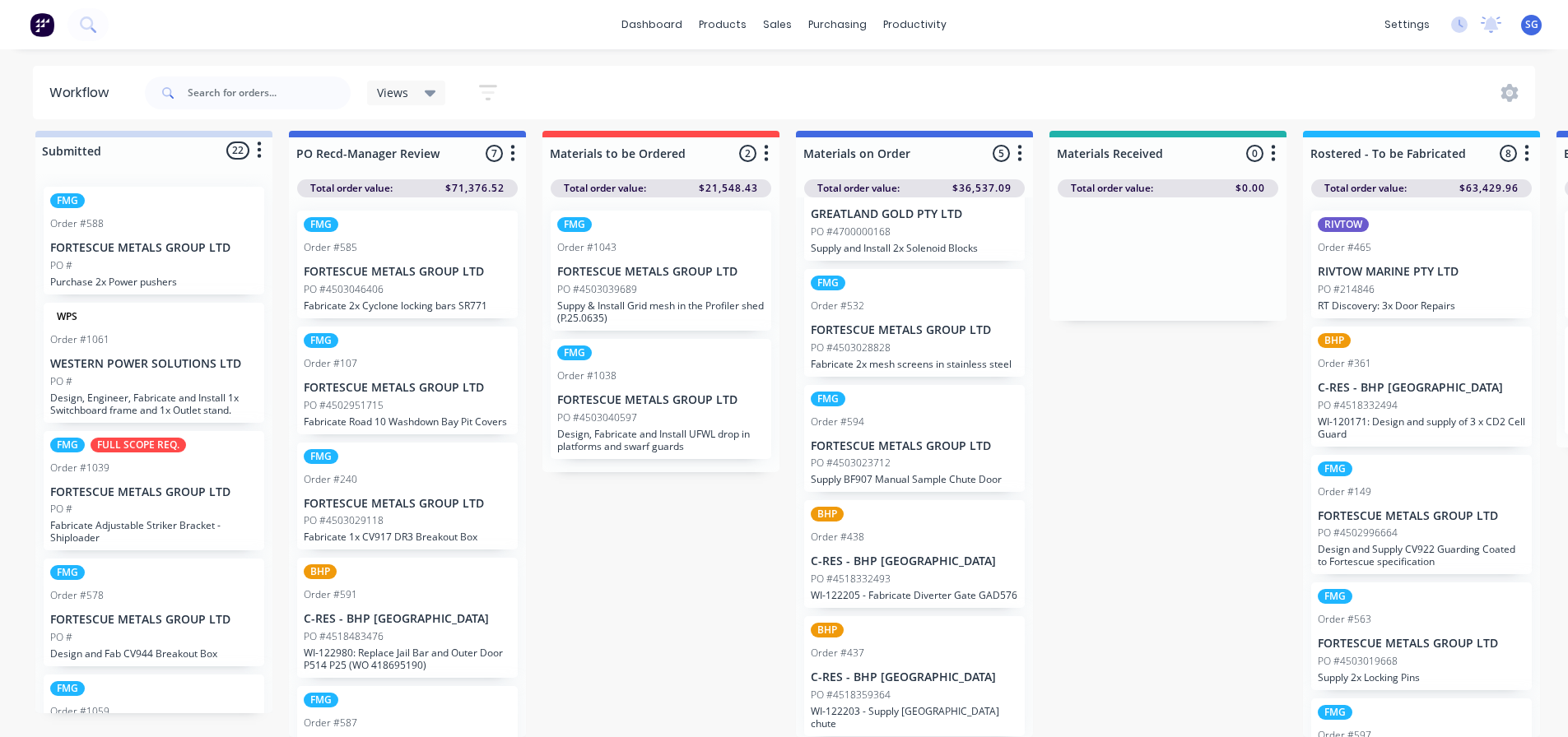
click at [1402, 299] on p "RT Discovery: 3x Door Repairs" at bounding box center [1422, 305] width 208 height 12
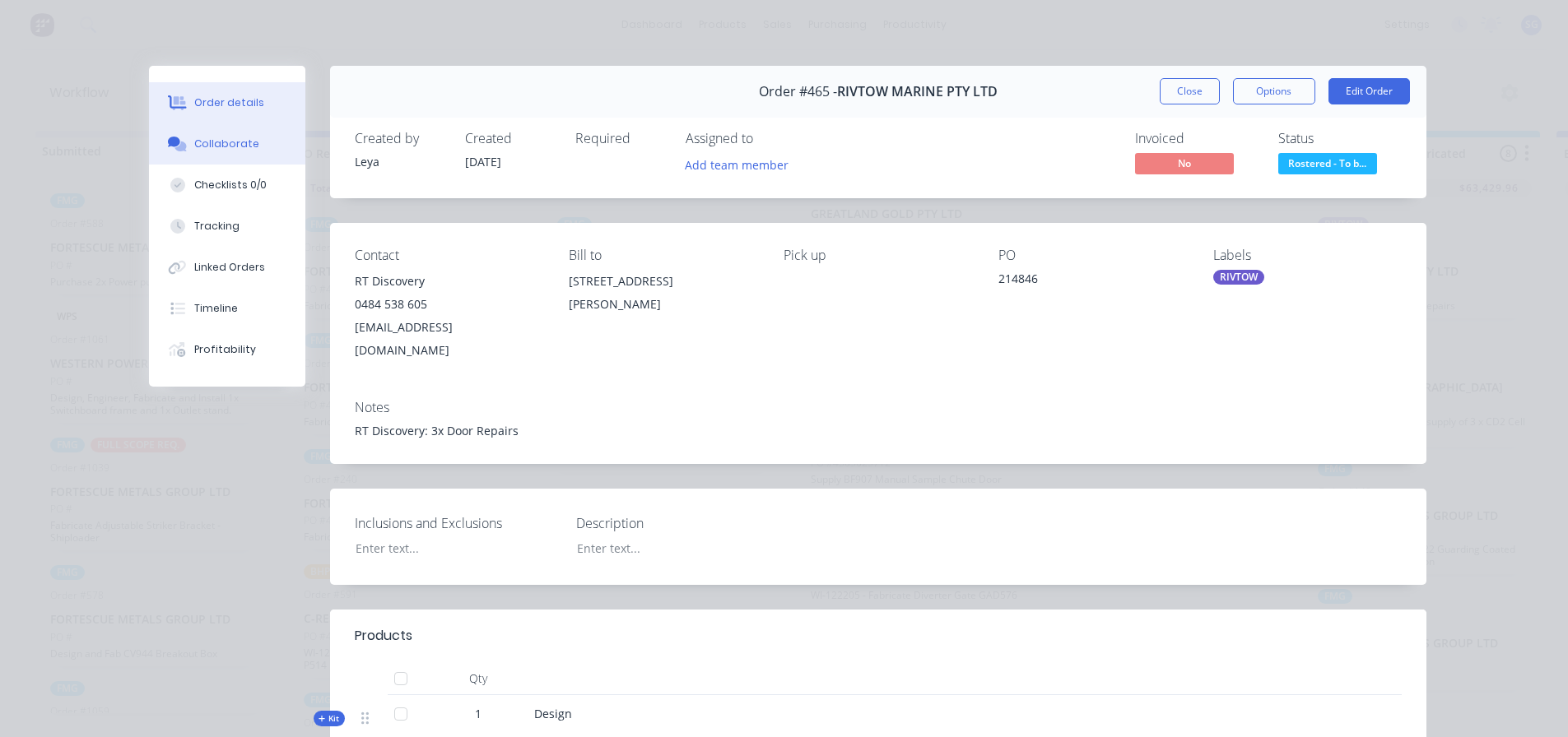
click at [188, 157] on button "Collaborate" at bounding box center [227, 144] width 156 height 41
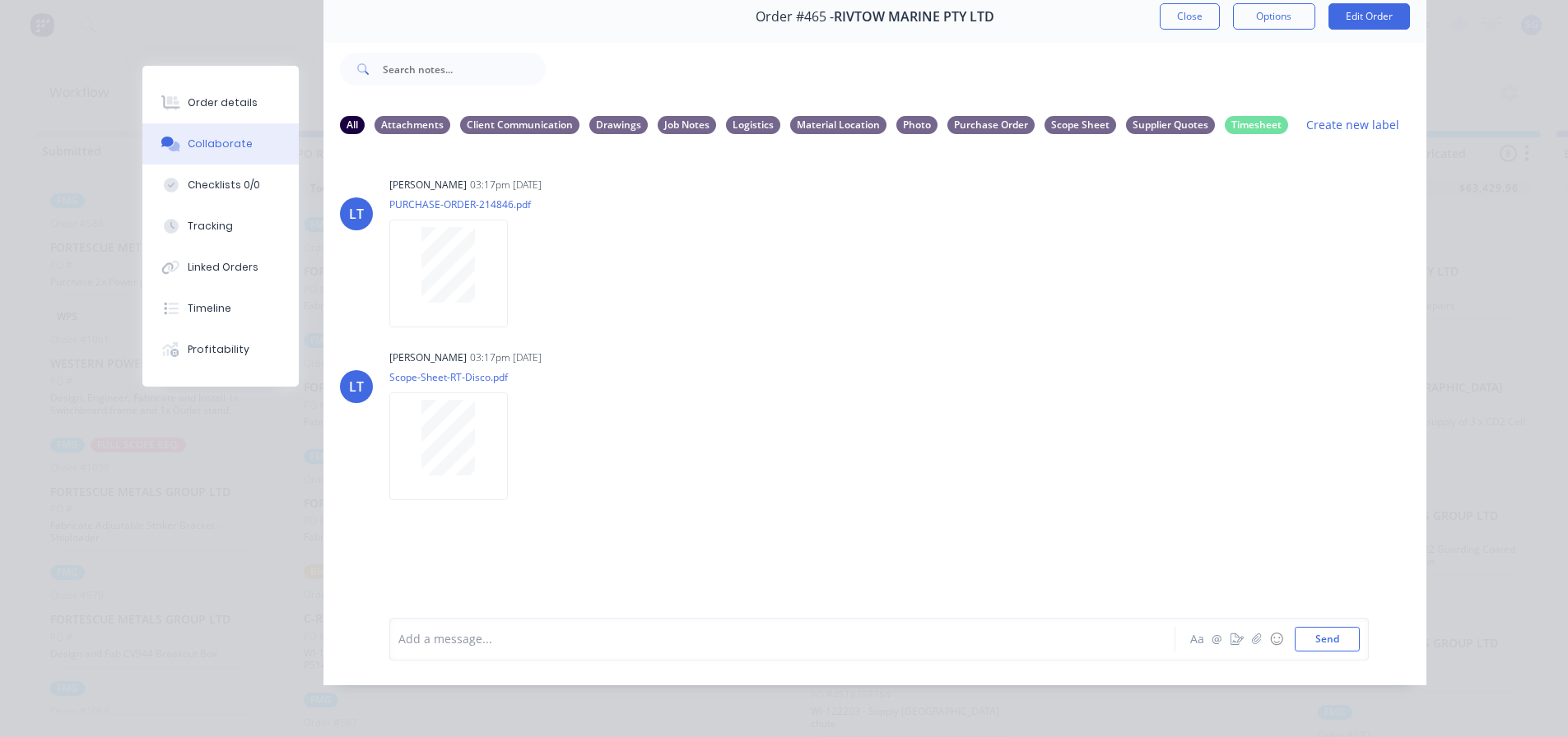
scroll to position [0, 0]
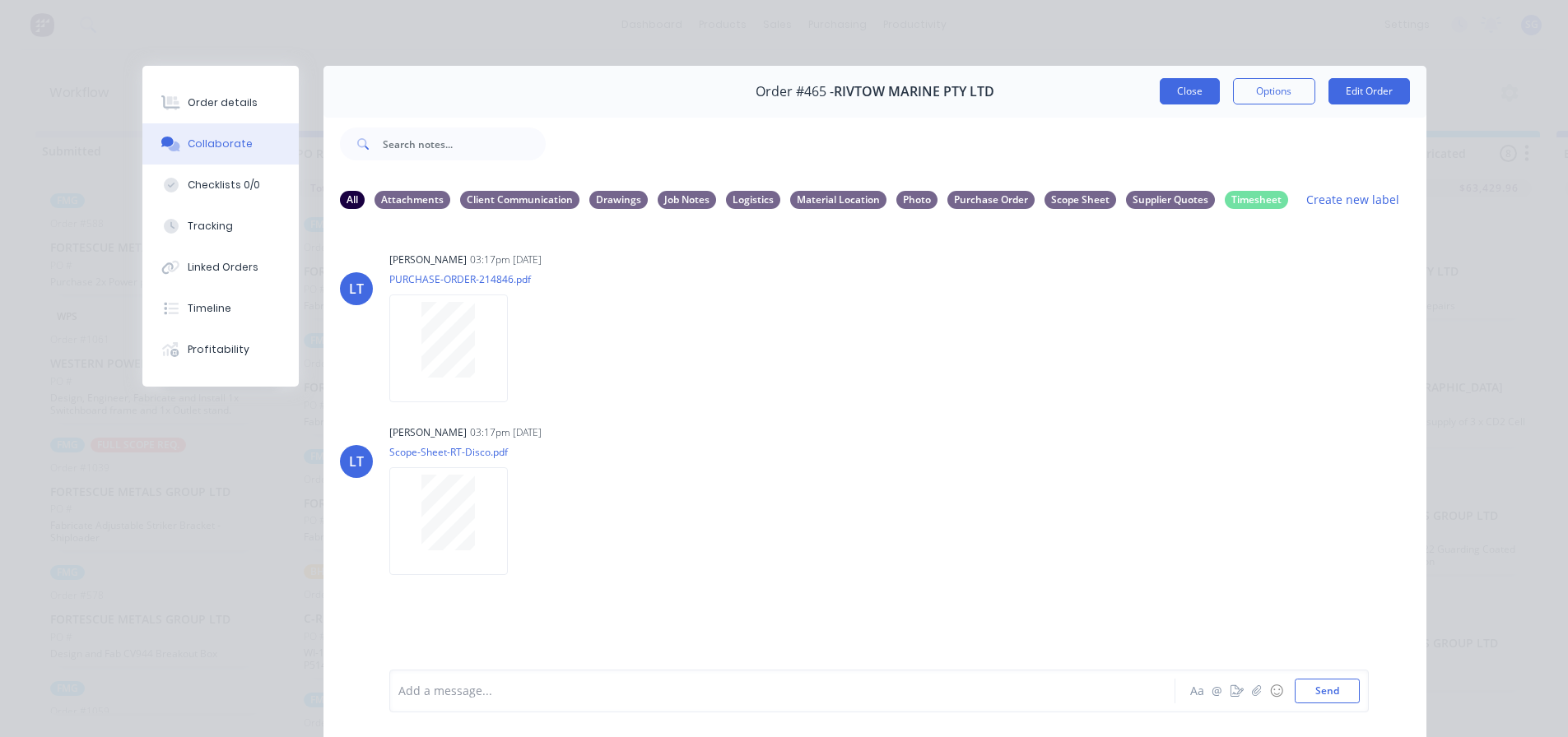
click at [1169, 88] on button "Close" at bounding box center [1190, 91] width 60 height 26
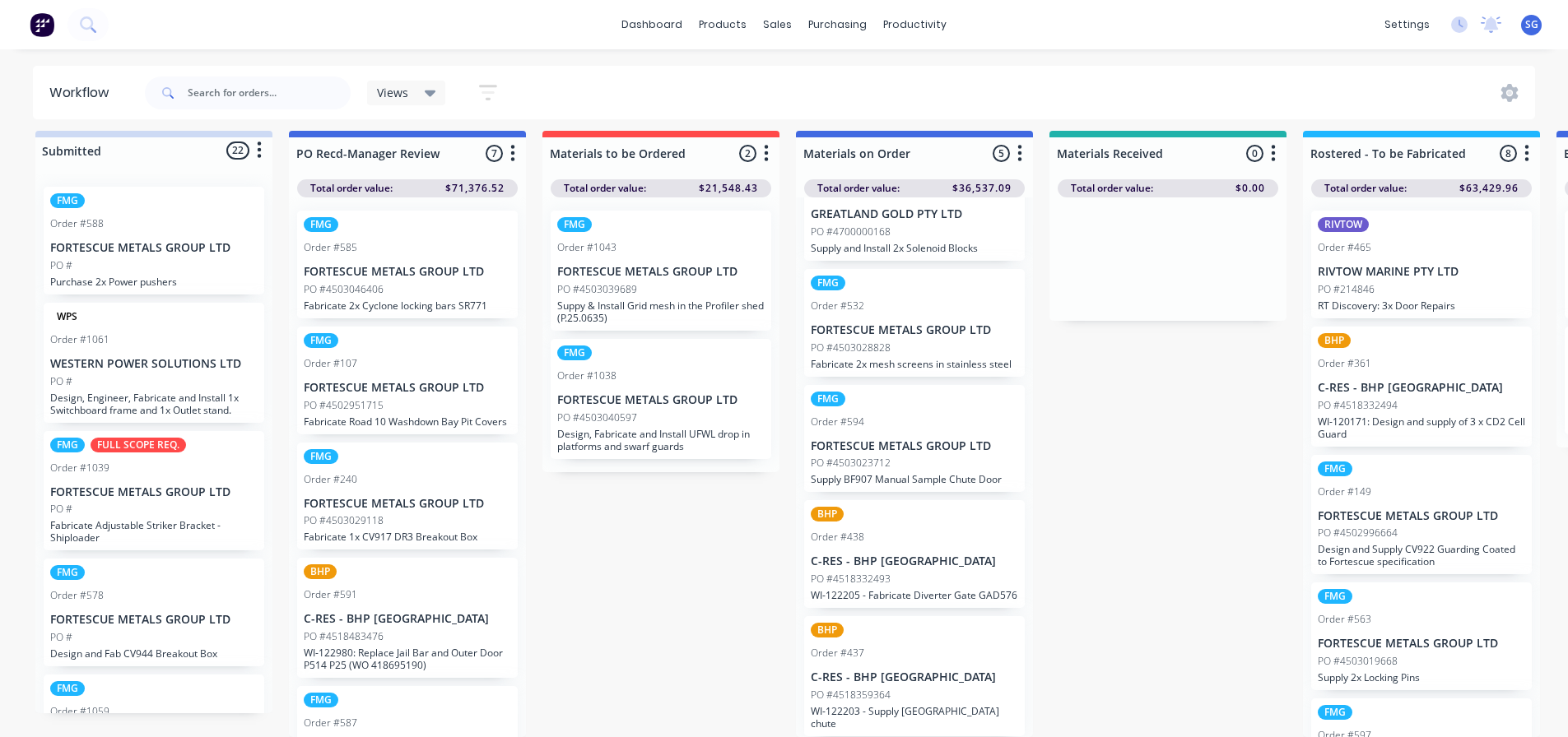
click at [1382, 398] on p "PO #4518332494" at bounding box center [1358, 405] width 79 height 15
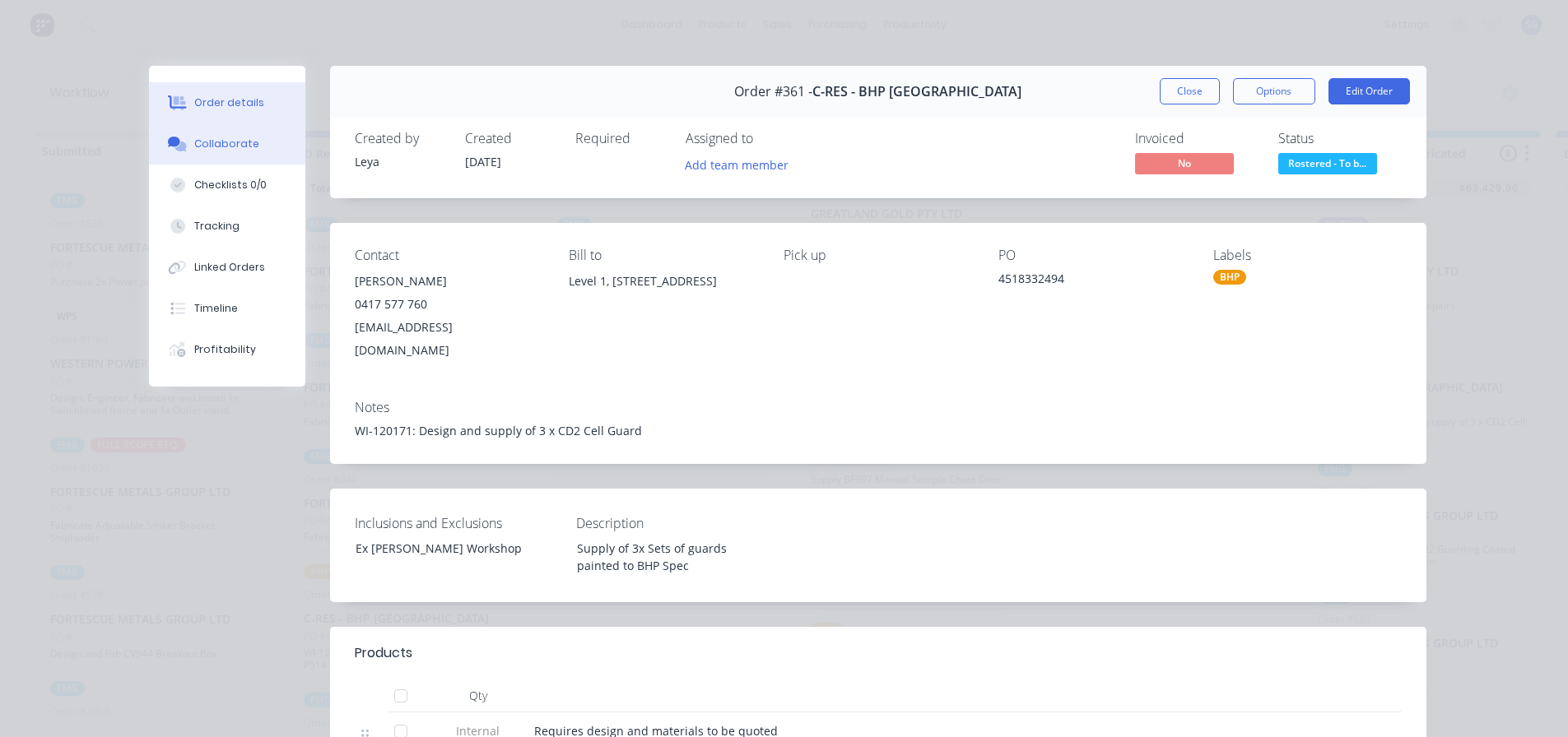
click at [219, 146] on div "Collaborate" at bounding box center [227, 144] width 65 height 15
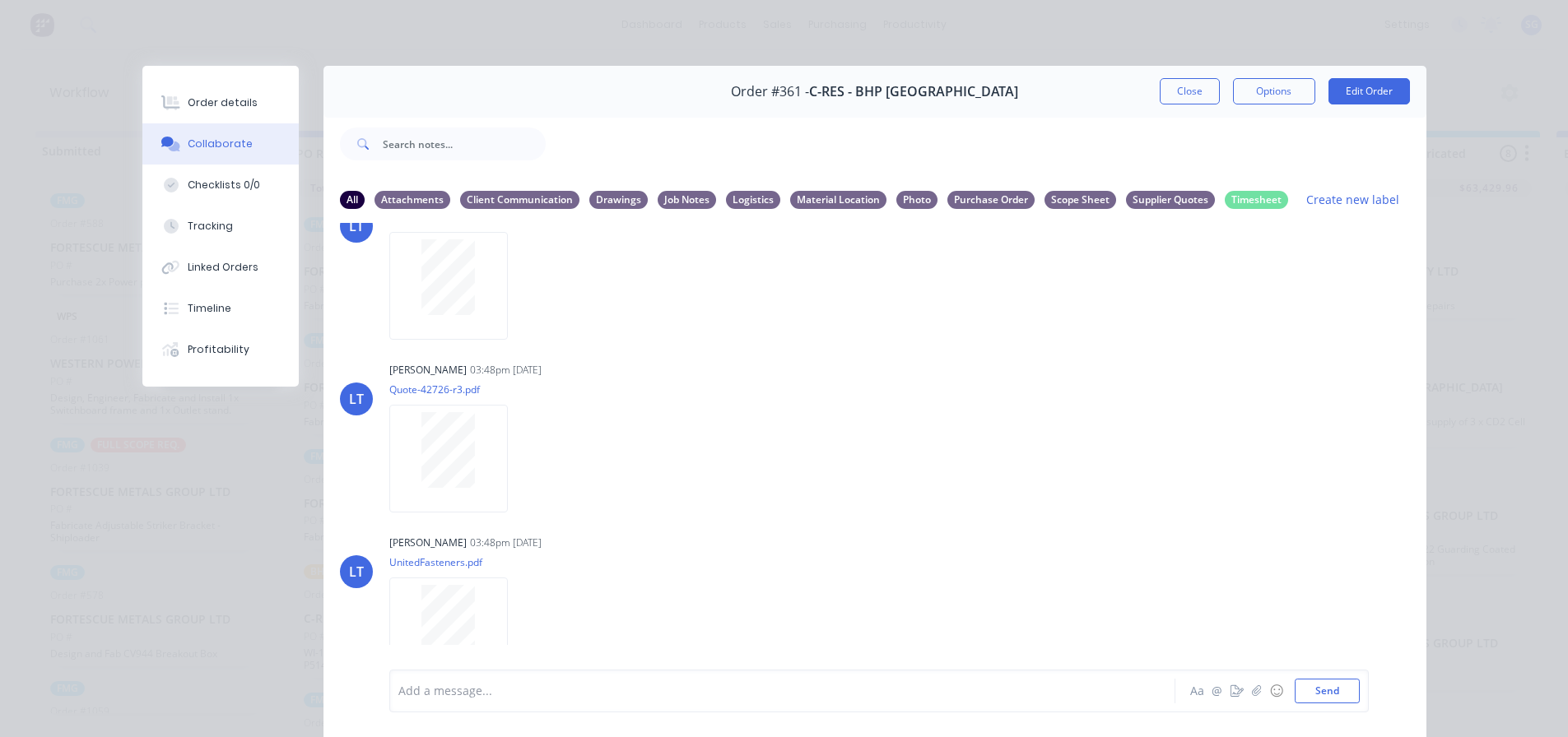
scroll to position [248, 0]
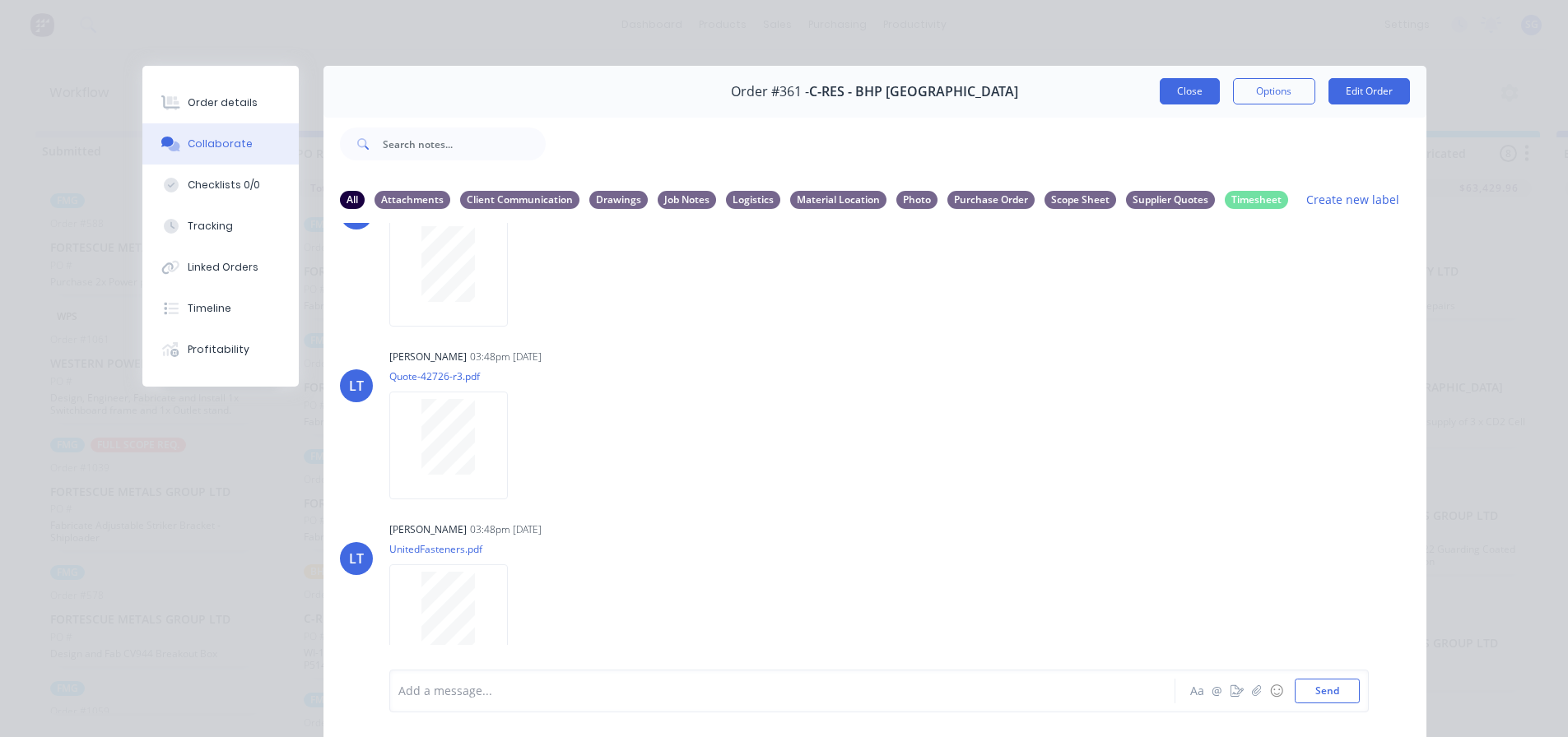
click at [1201, 93] on button "Close" at bounding box center [1190, 91] width 60 height 26
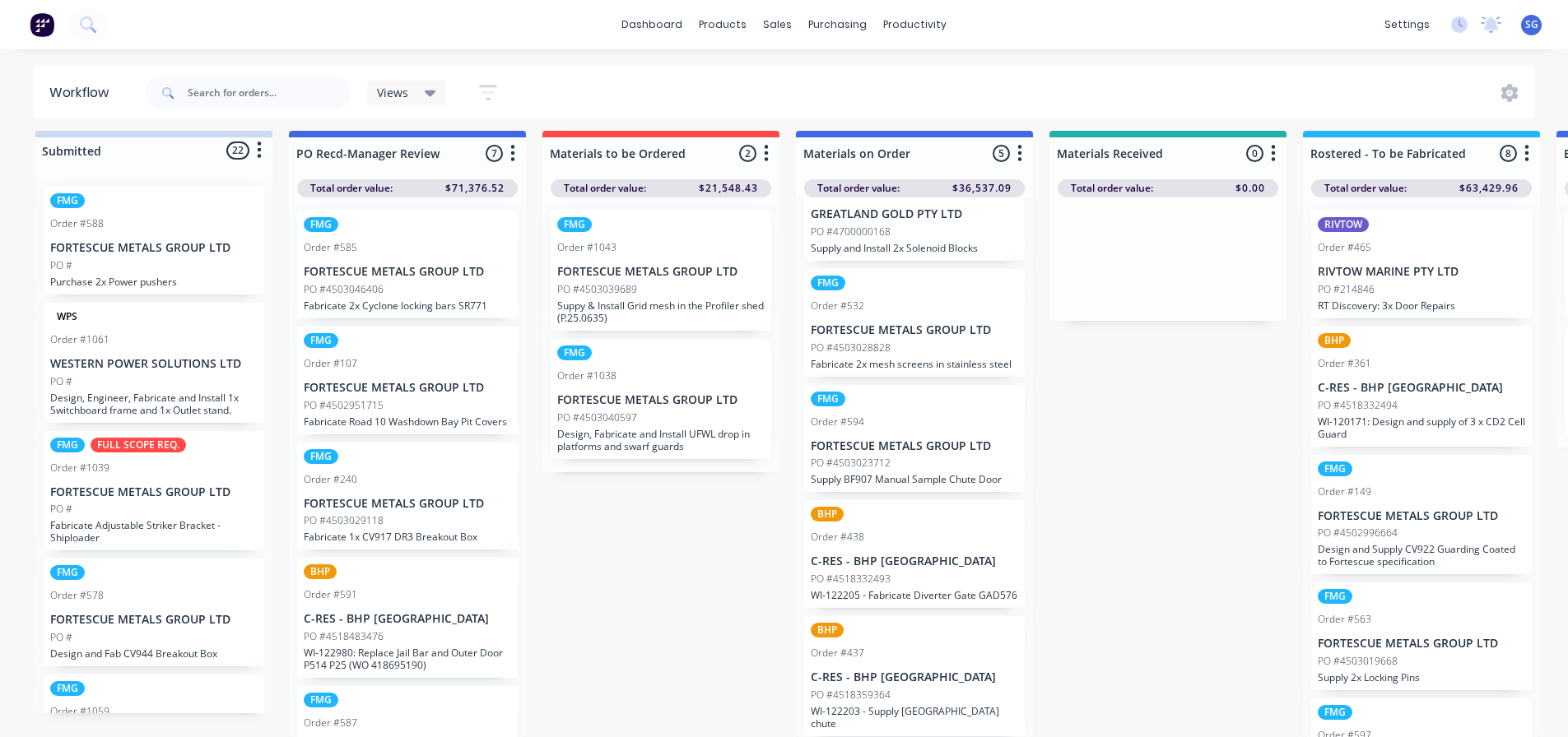
click at [1408, 543] on p "Design and Supply CV922 Guarding Coated to Fortescue specification" at bounding box center [1422, 556] width 208 height 25
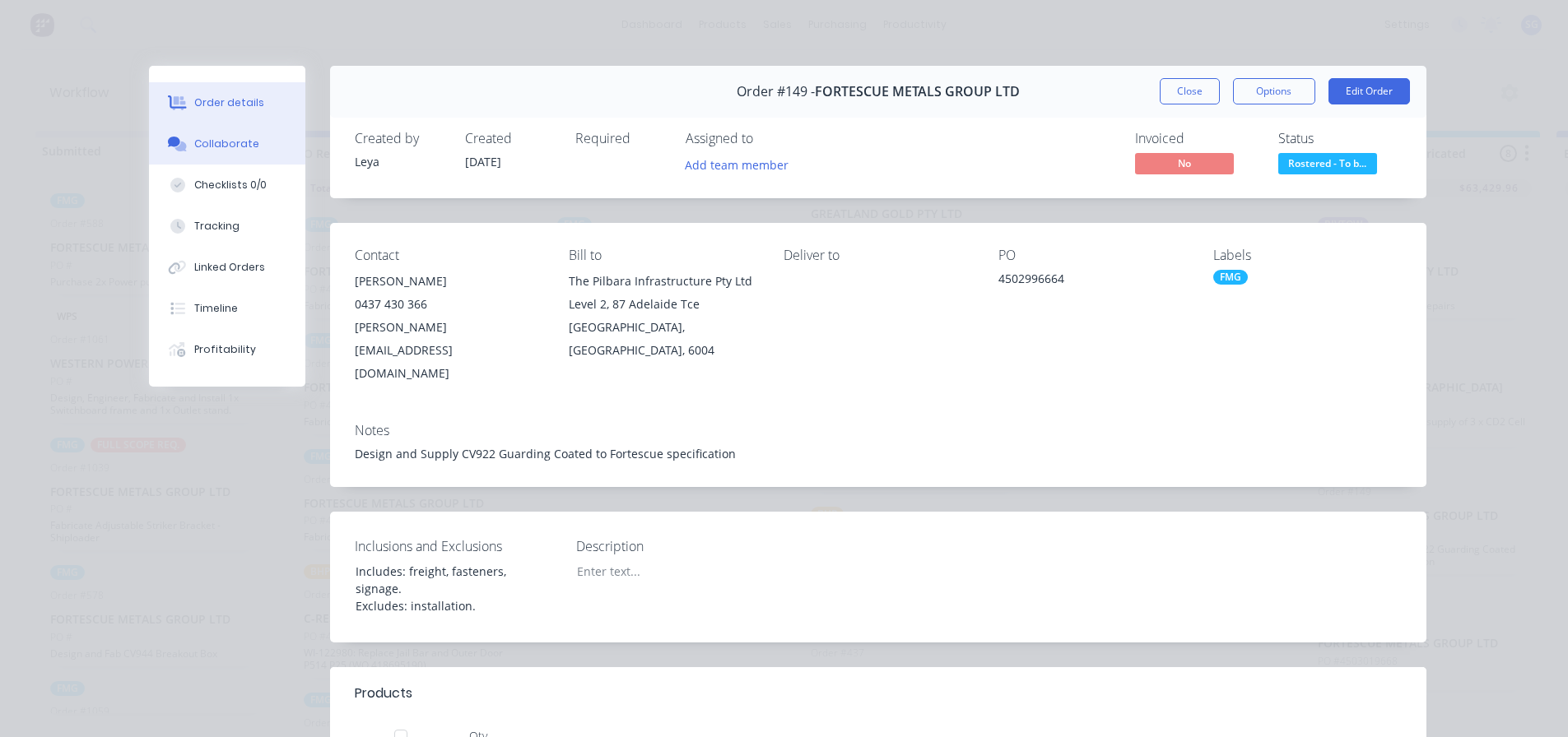
click at [194, 142] on div "Collaborate" at bounding box center [227, 144] width 65 height 15
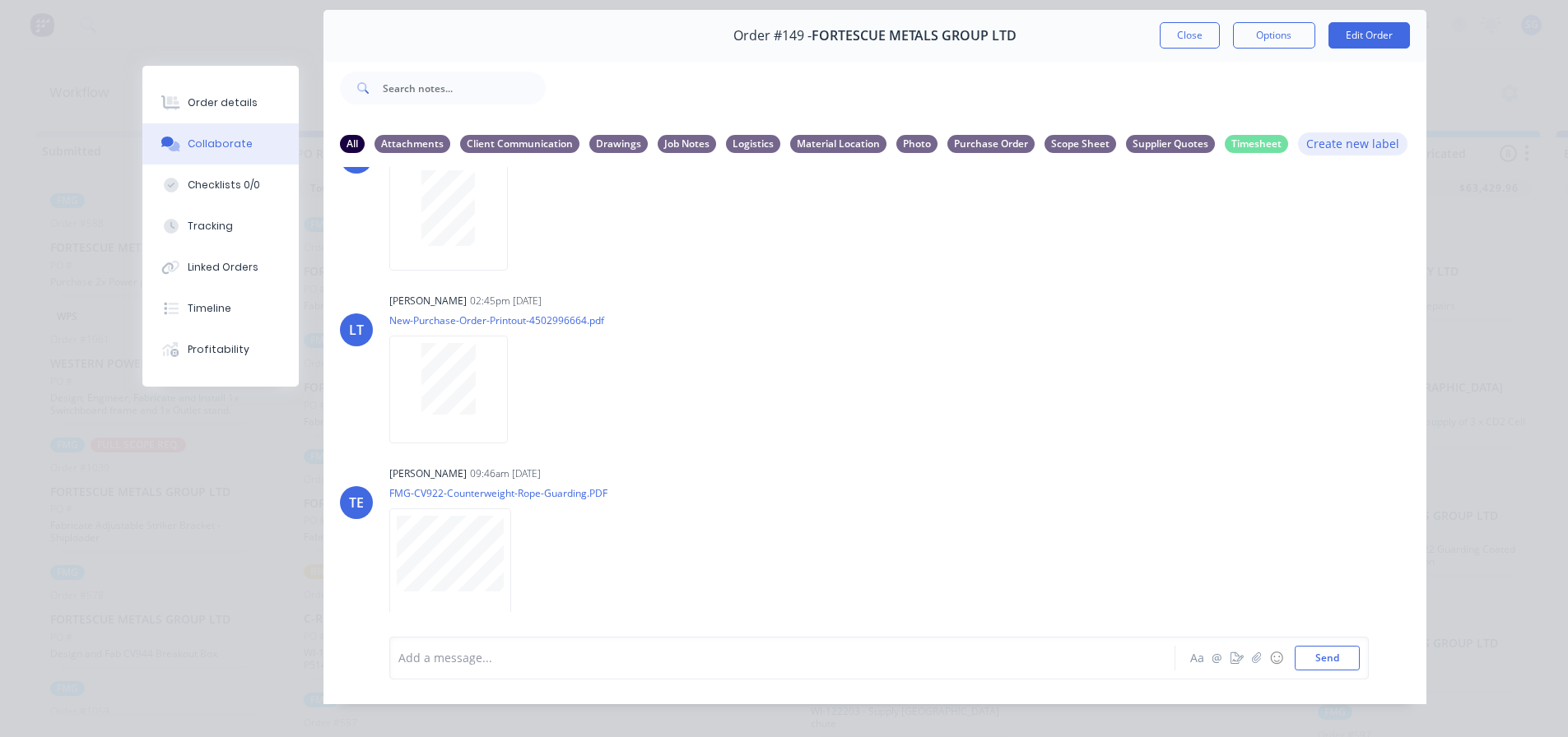
scroll to position [82, 0]
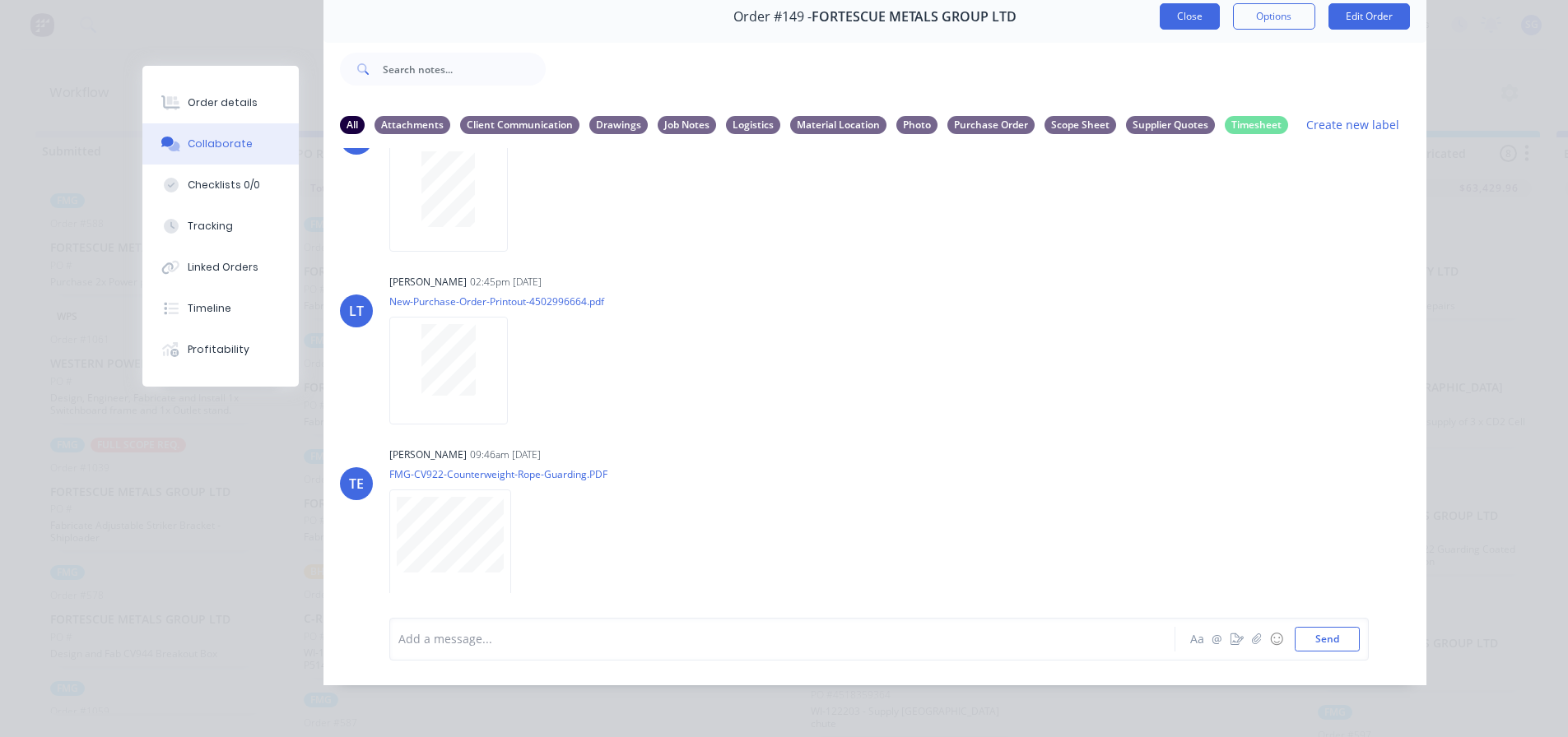
click at [1182, 3] on button "Close" at bounding box center [1190, 17] width 60 height 26
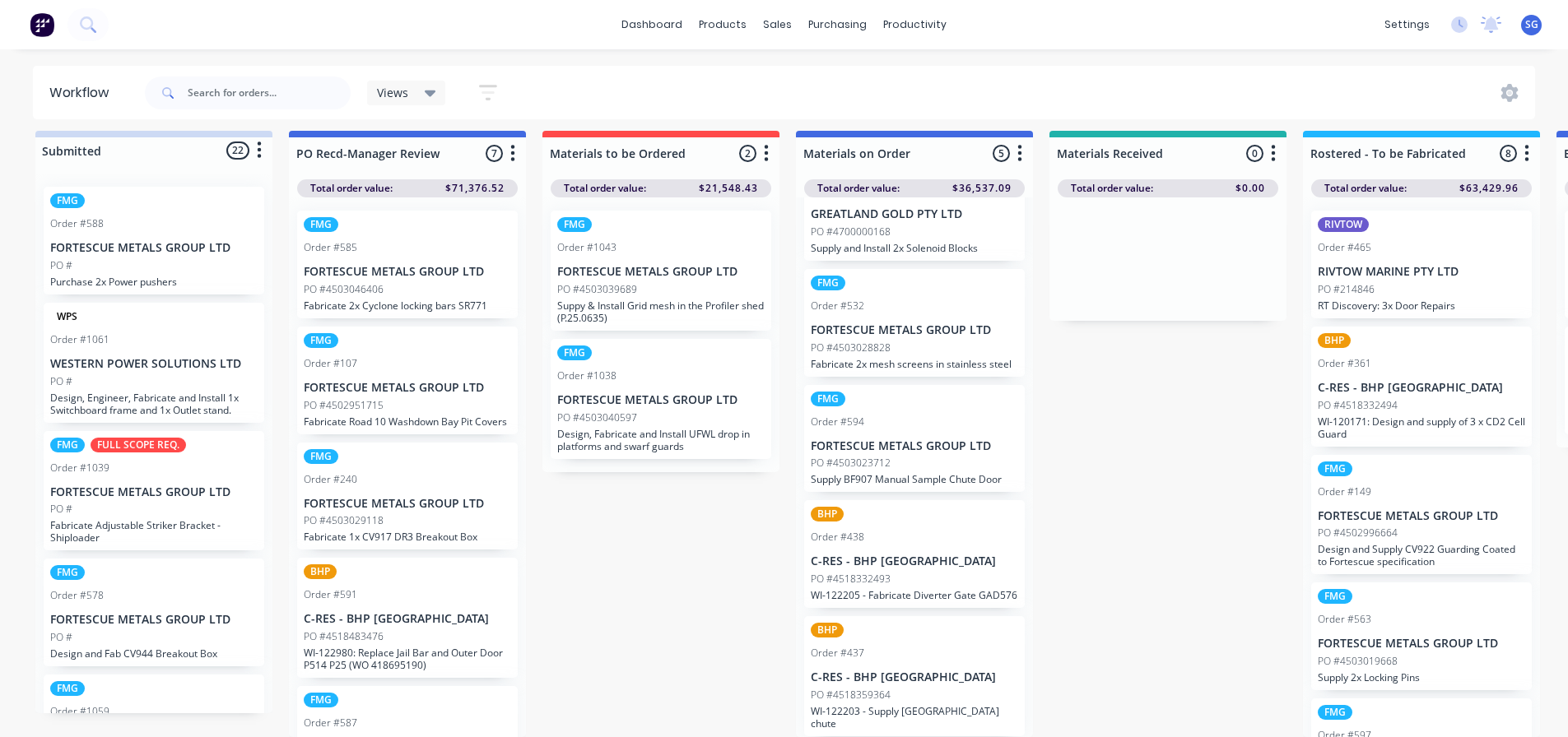
click at [1404, 658] on div "FMG Order #563 FORTESCUE METALS GROUP LTD PO #4503019668 Supply 2x Locking Pins" at bounding box center [1422, 636] width 221 height 108
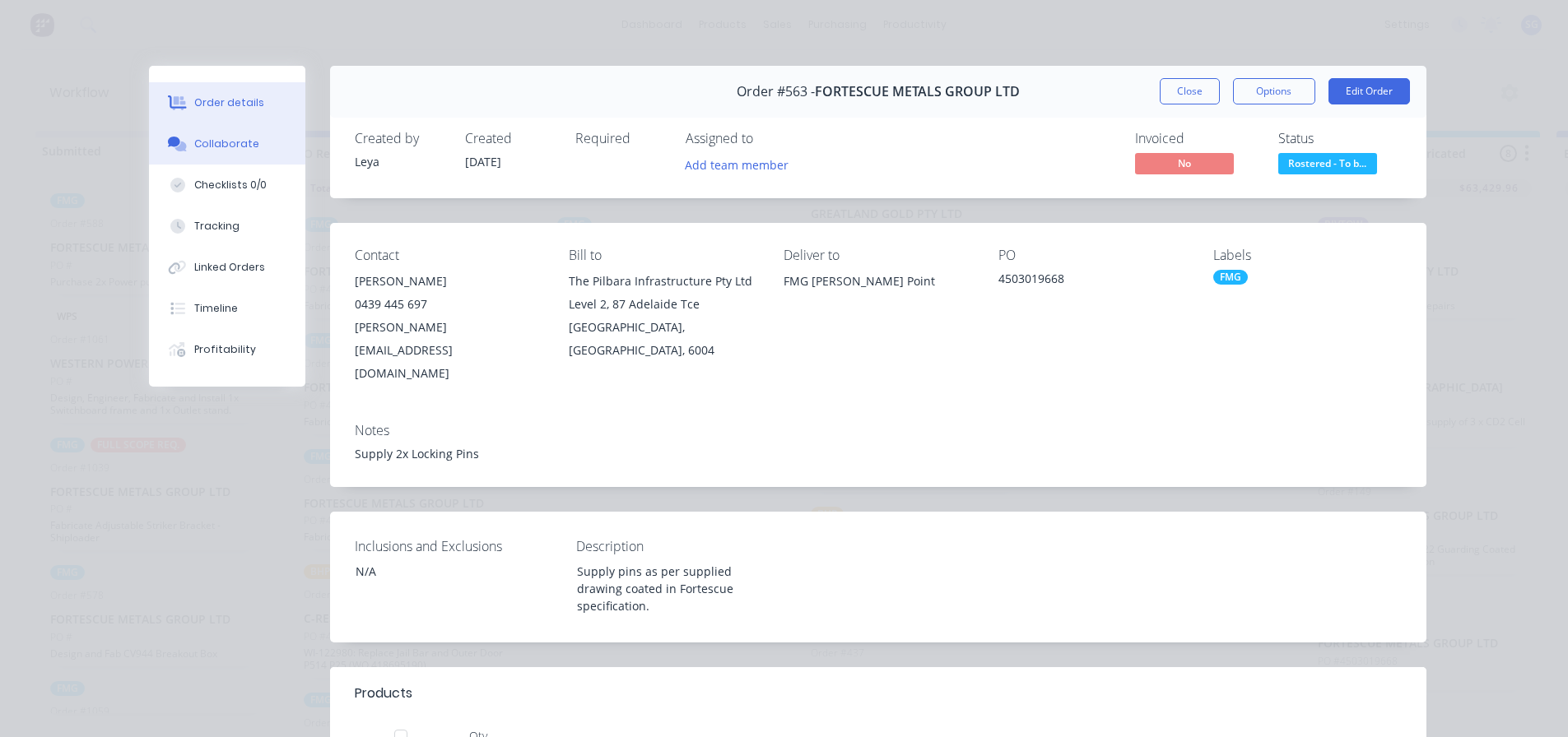
click at [204, 151] on div "Collaborate" at bounding box center [227, 144] width 65 height 15
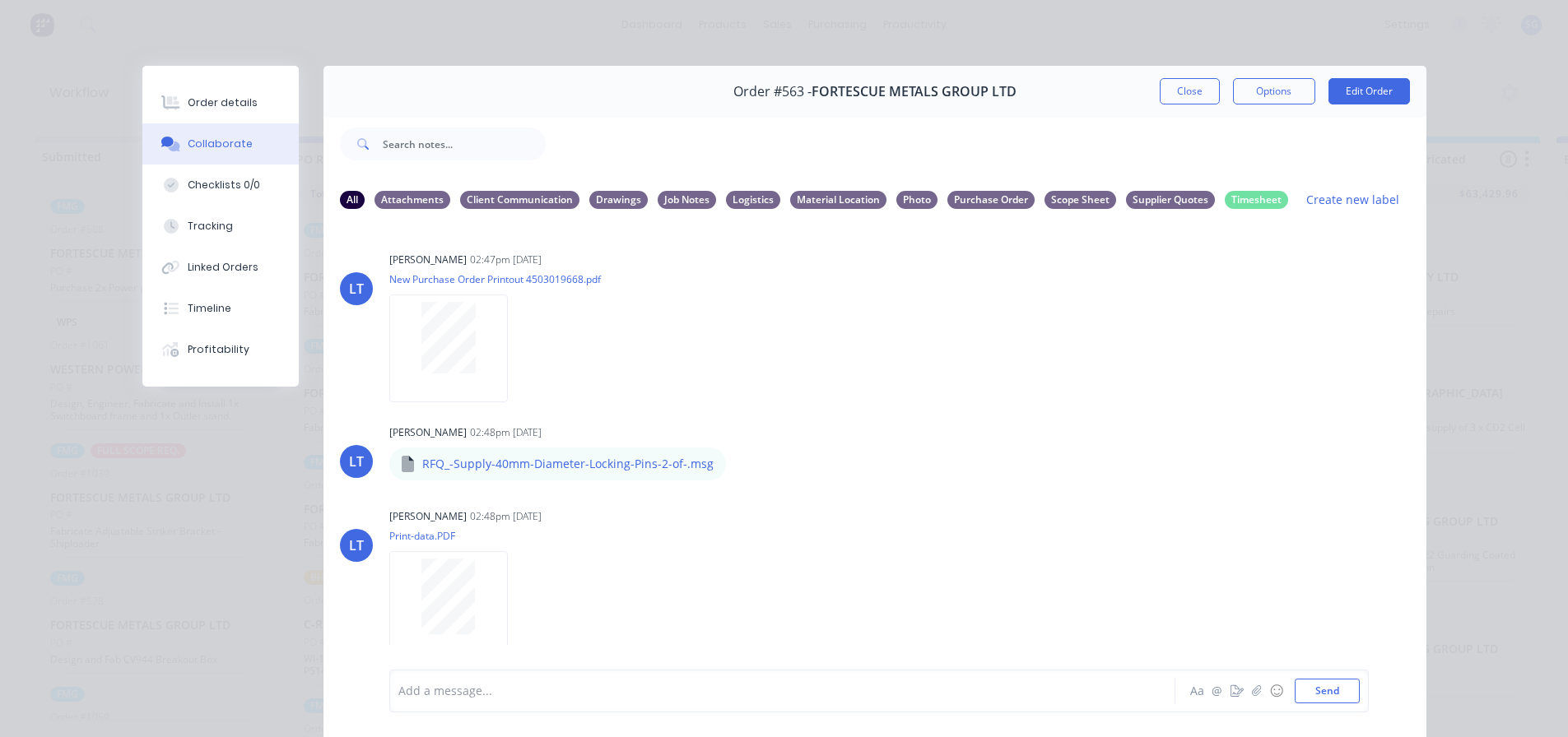
scroll to position [0, 0]
click at [1196, 90] on button "Close" at bounding box center [1190, 91] width 60 height 26
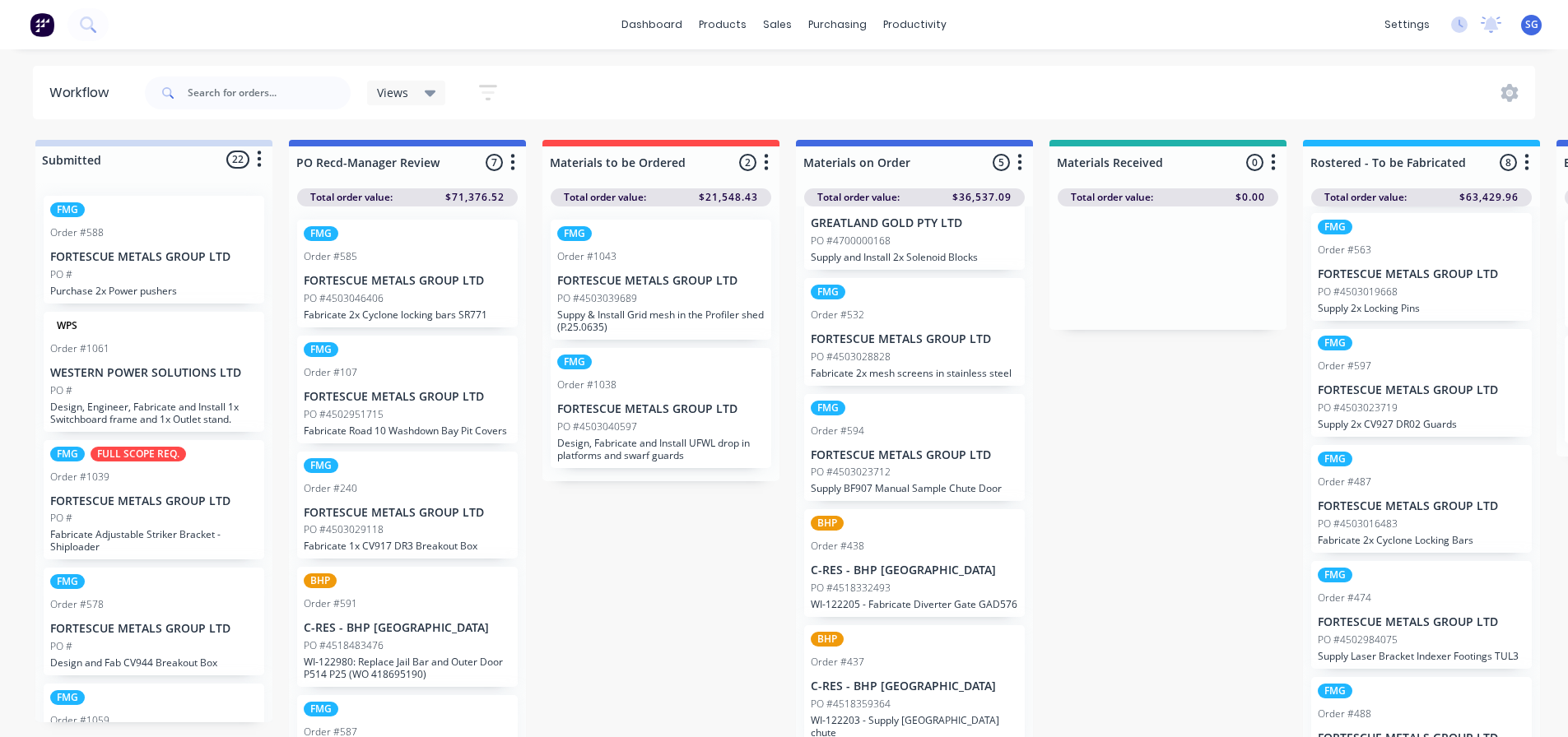
scroll to position [411, 0]
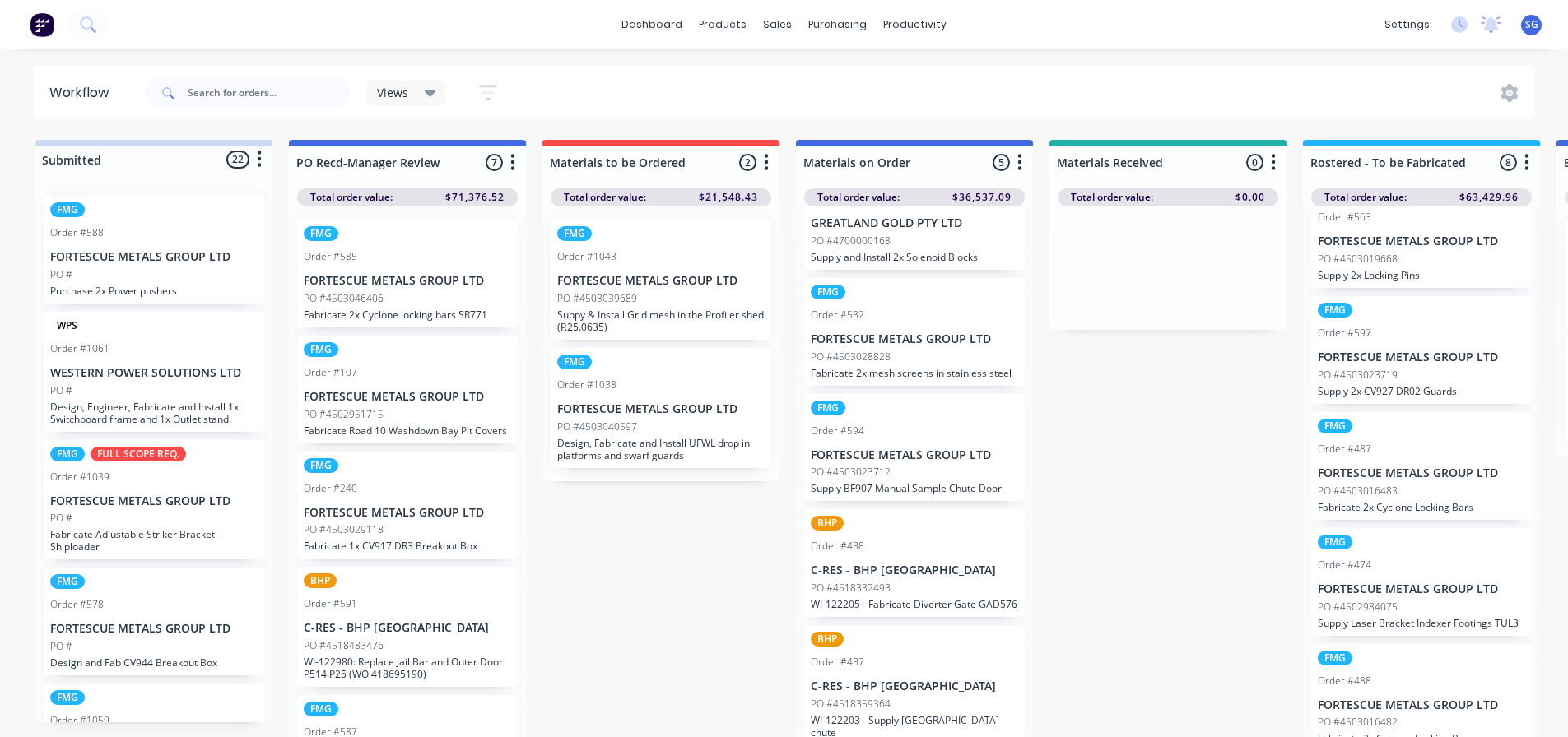
click at [1379, 365] on div "FMG Order #597 FORTESCUE METALS GROUP LTD PO #4503023719 Supply 2x CV927 DR02 G…" at bounding box center [1422, 350] width 221 height 108
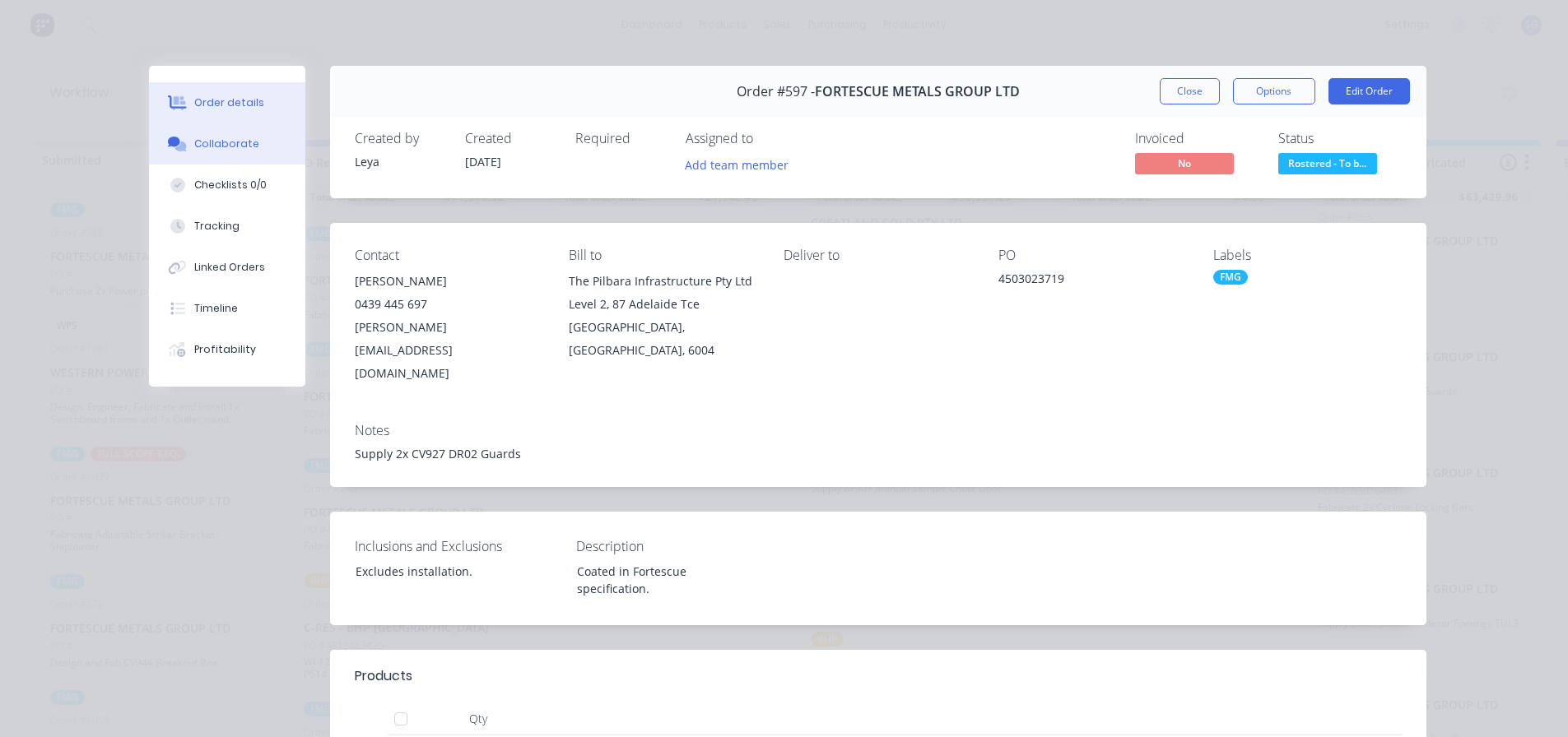
click at [208, 151] on button "Collaborate" at bounding box center [227, 144] width 156 height 41
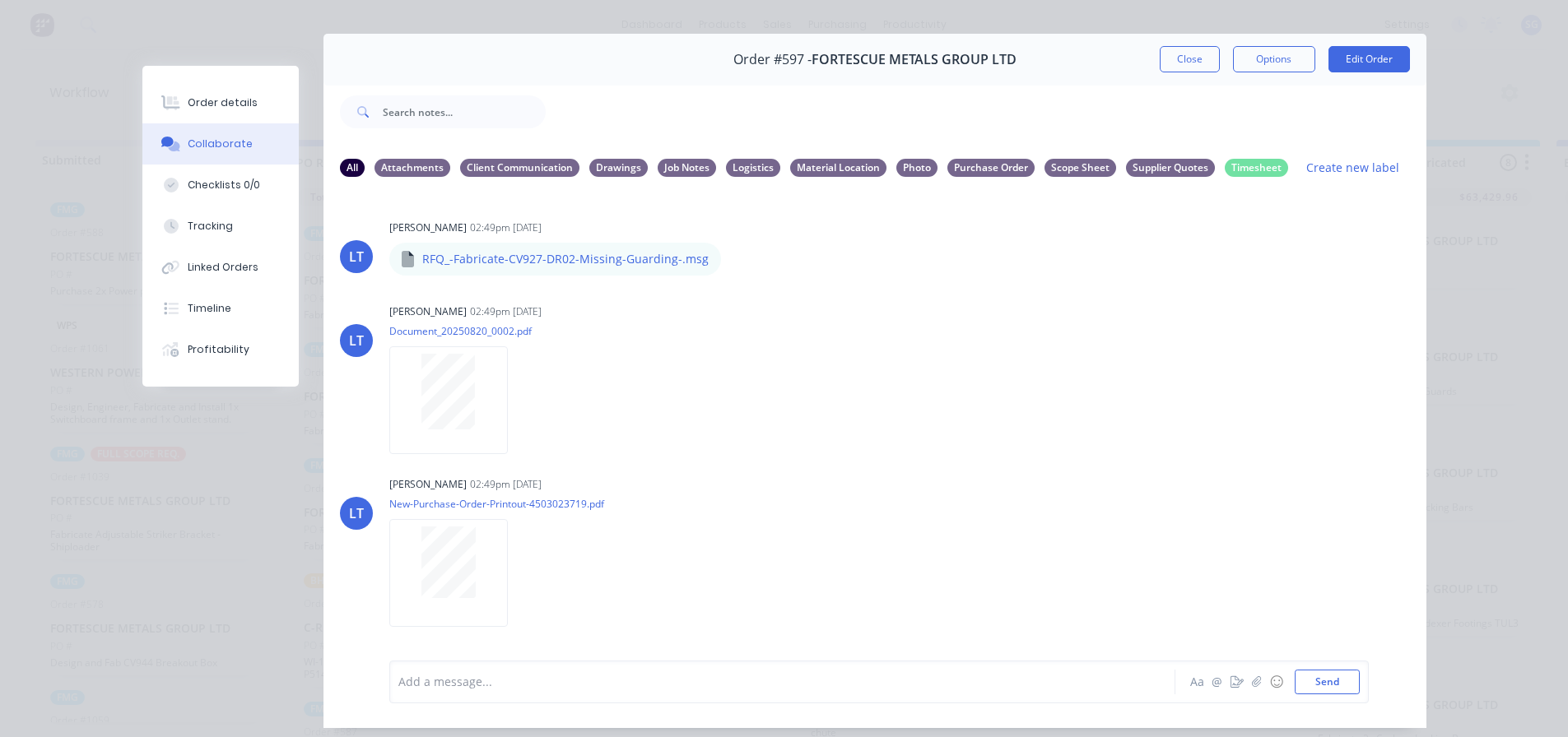
scroll to position [87, 0]
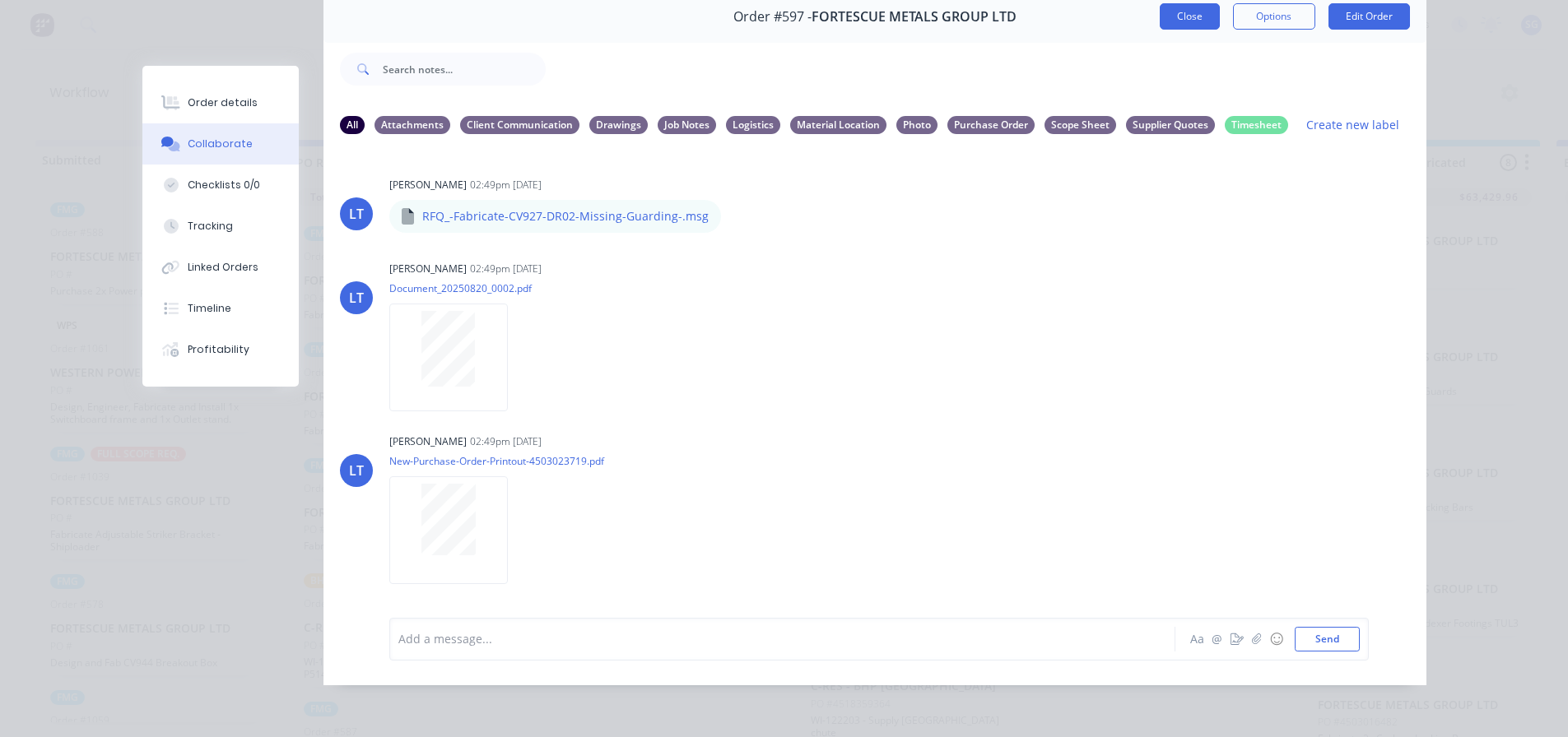
click at [1183, 12] on button "Close" at bounding box center [1190, 17] width 60 height 26
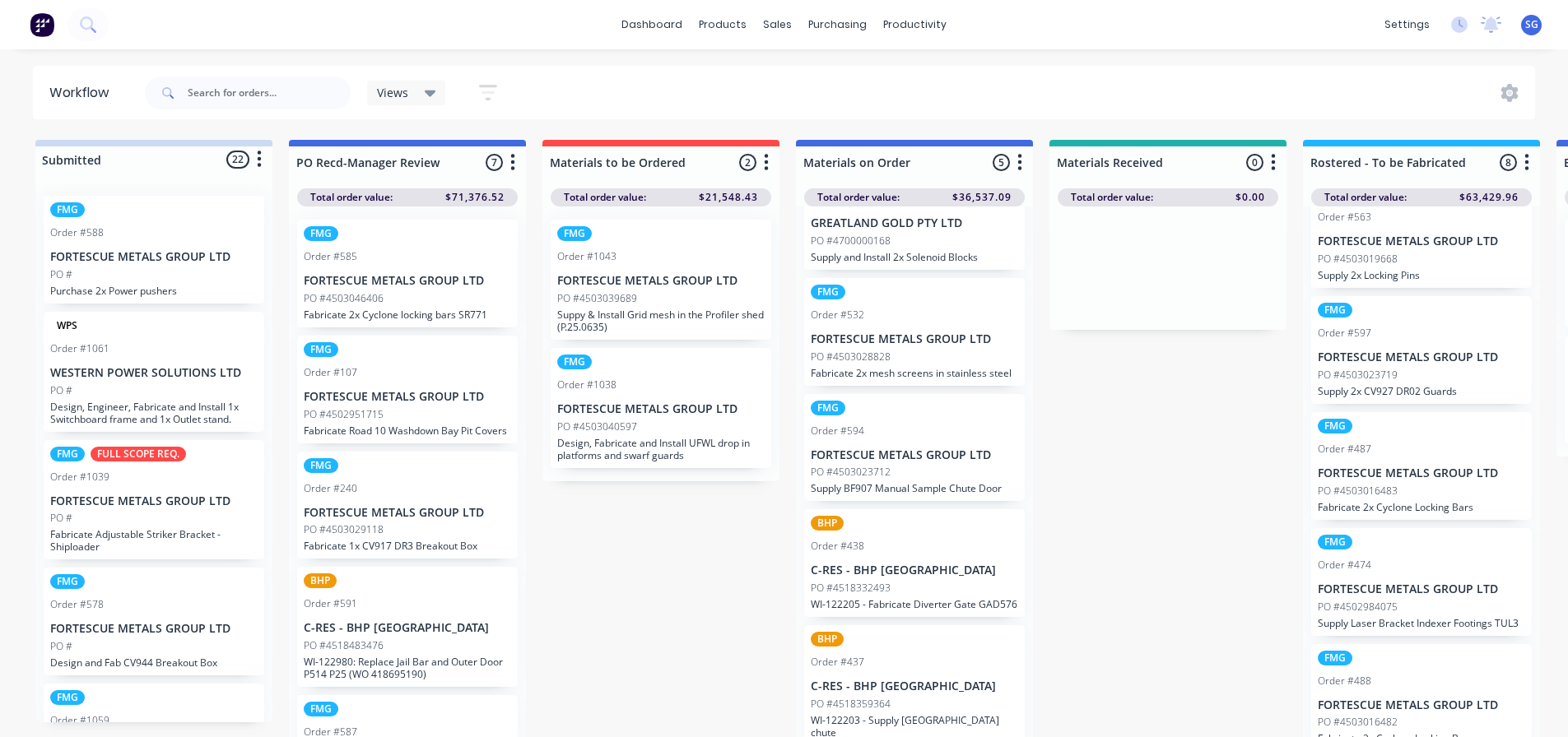
click at [1403, 472] on p "FORTESCUE METALS GROUP LTD" at bounding box center [1422, 473] width 208 height 14
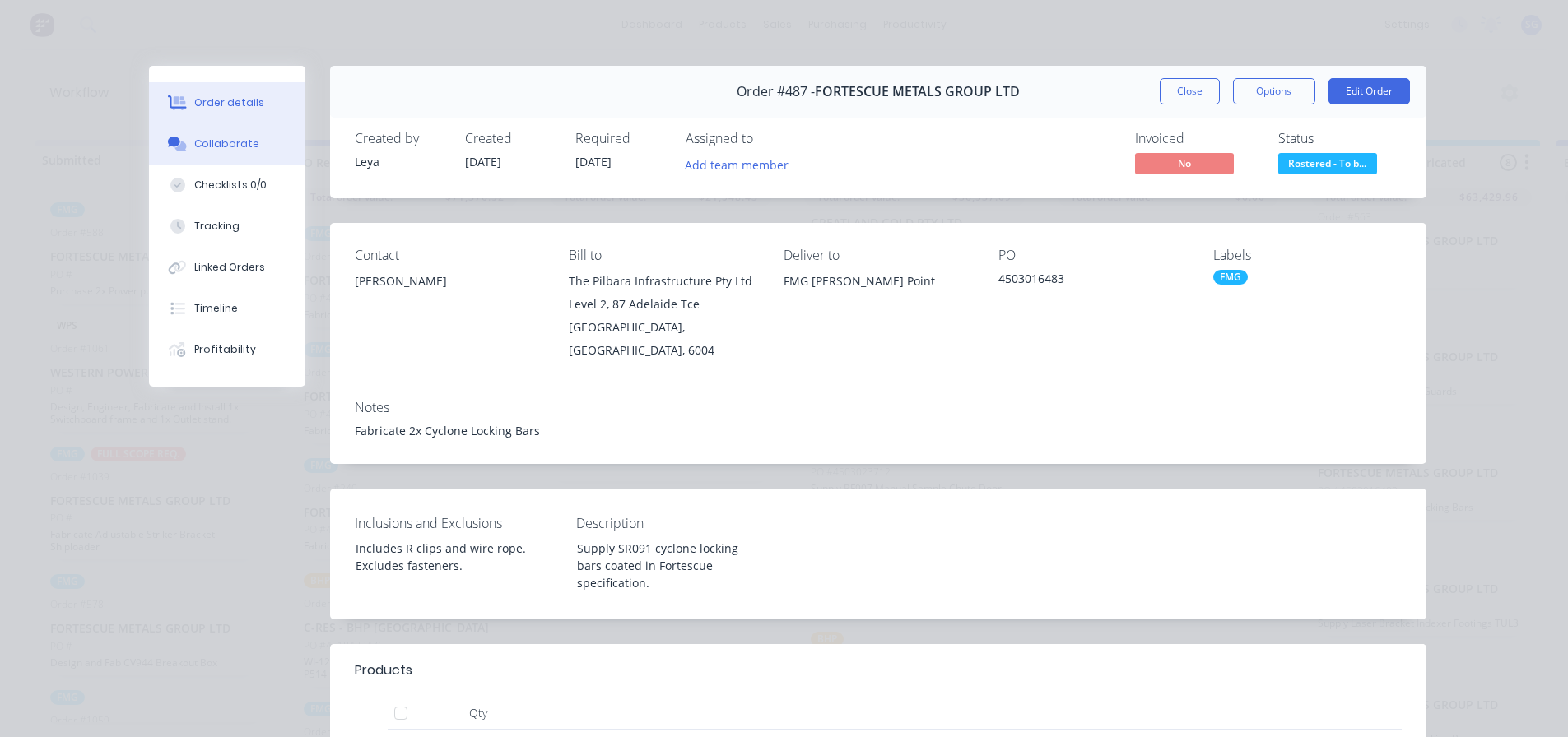
click at [187, 135] on button "Collaborate" at bounding box center [227, 144] width 156 height 41
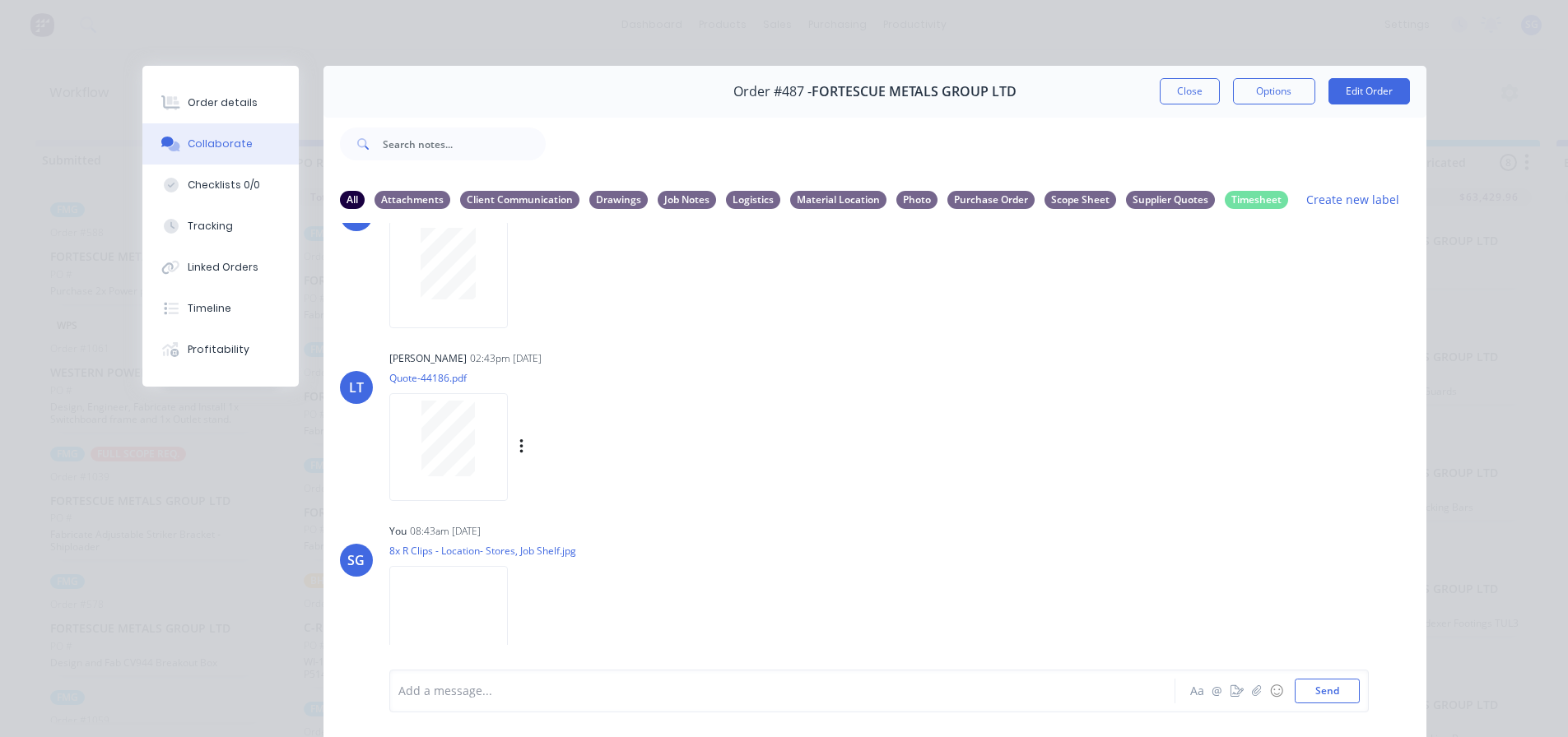
scroll to position [421, 0]
click at [520, 620] on icon "button" at bounding box center [522, 618] width 5 height 19
click at [554, 591] on button "Labels" at bounding box center [630, 583] width 185 height 37
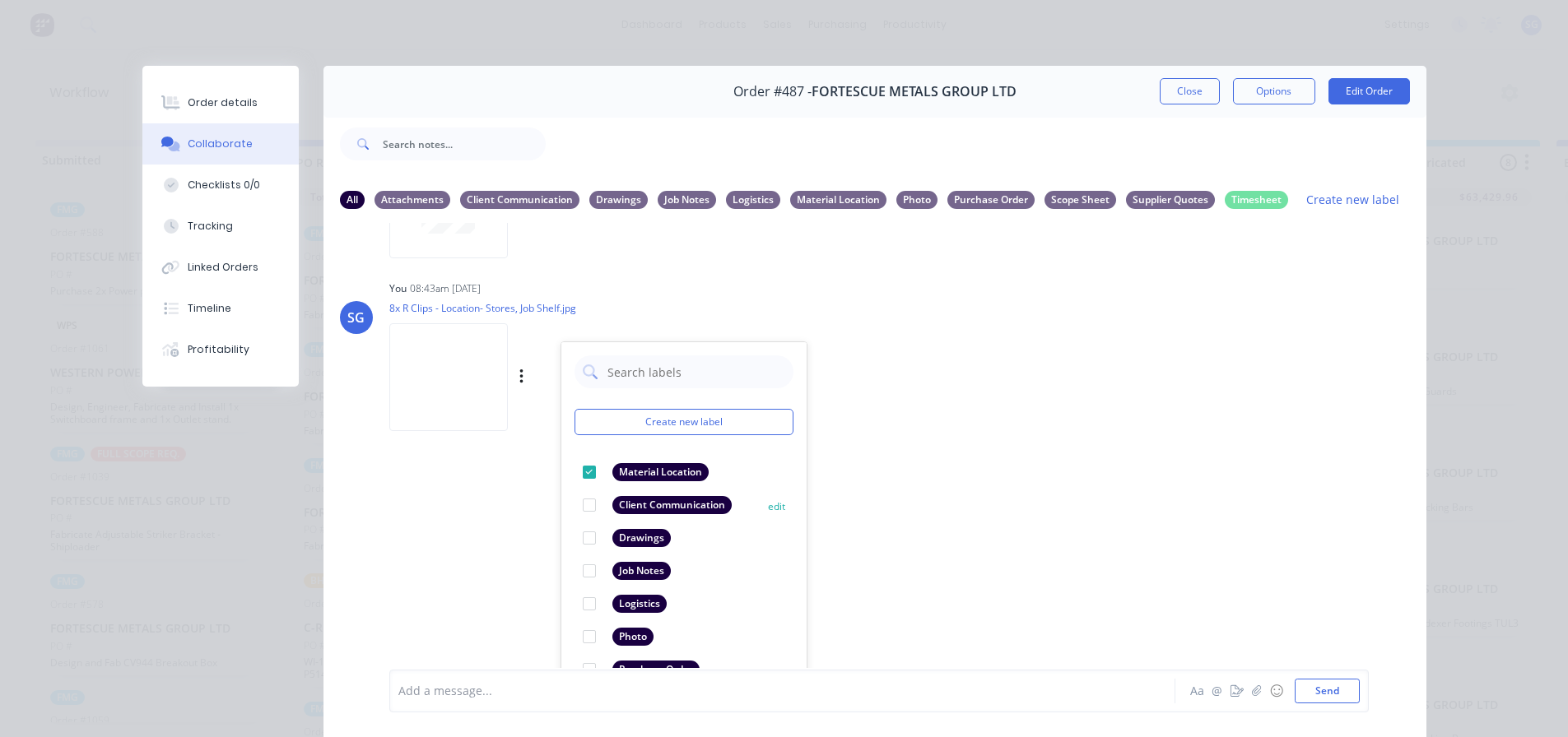
scroll to position [686, 0]
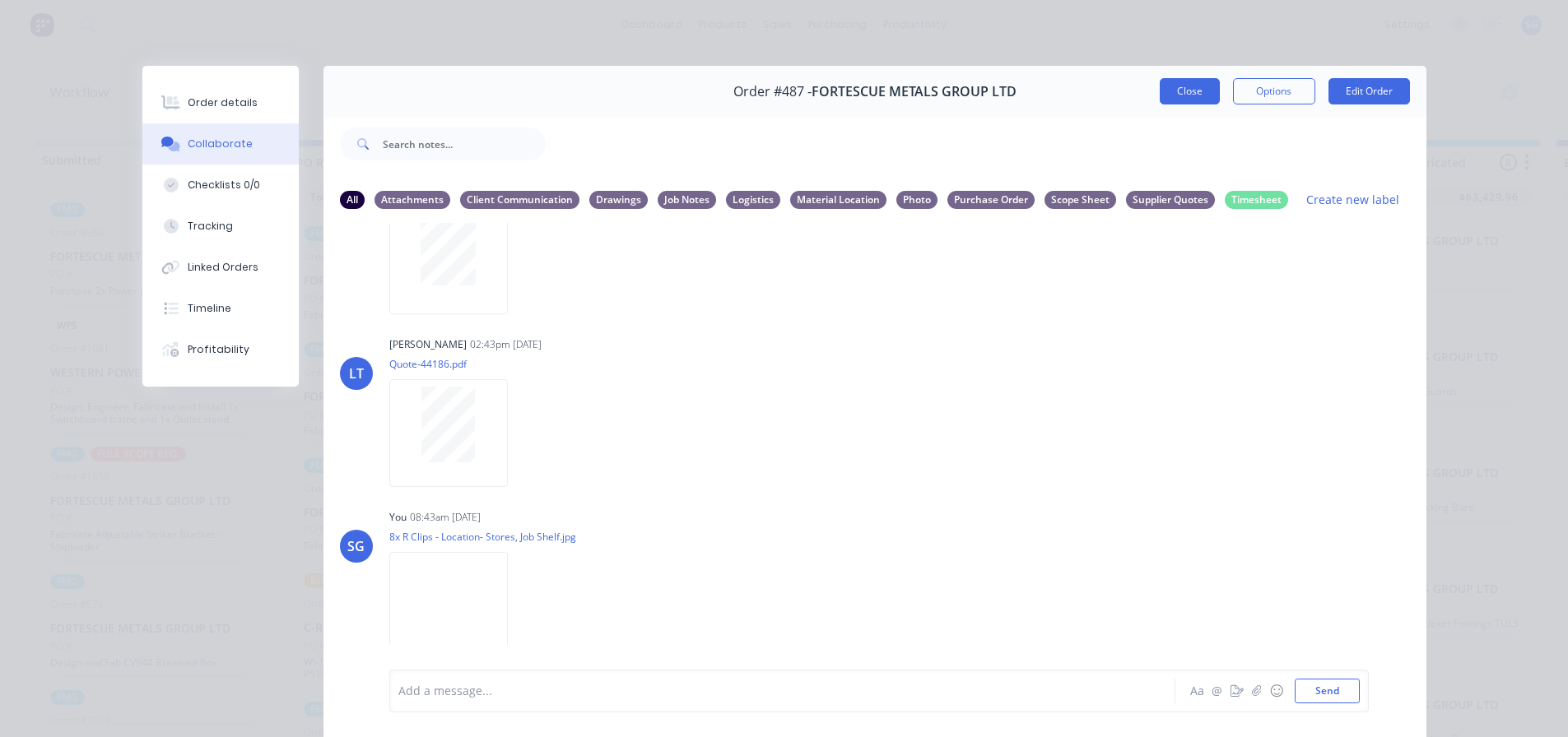
click at [1194, 94] on button "Close" at bounding box center [1190, 91] width 60 height 26
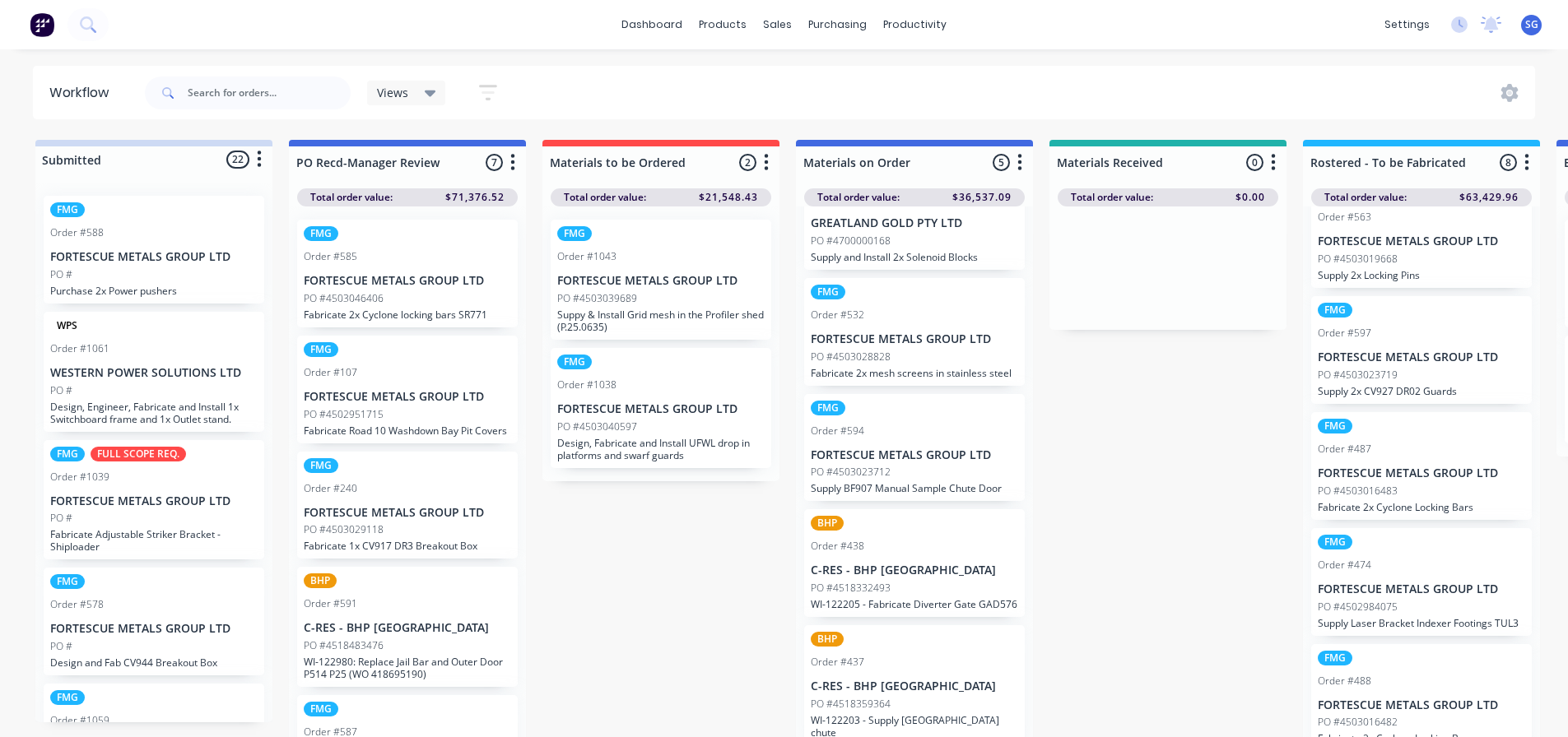
click at [1388, 693] on div "FMG Order #488 FORTESCUE METALS GROUP LTD PO #4503016482 Fabricate 2x Cyclone L…" at bounding box center [1422, 698] width 221 height 108
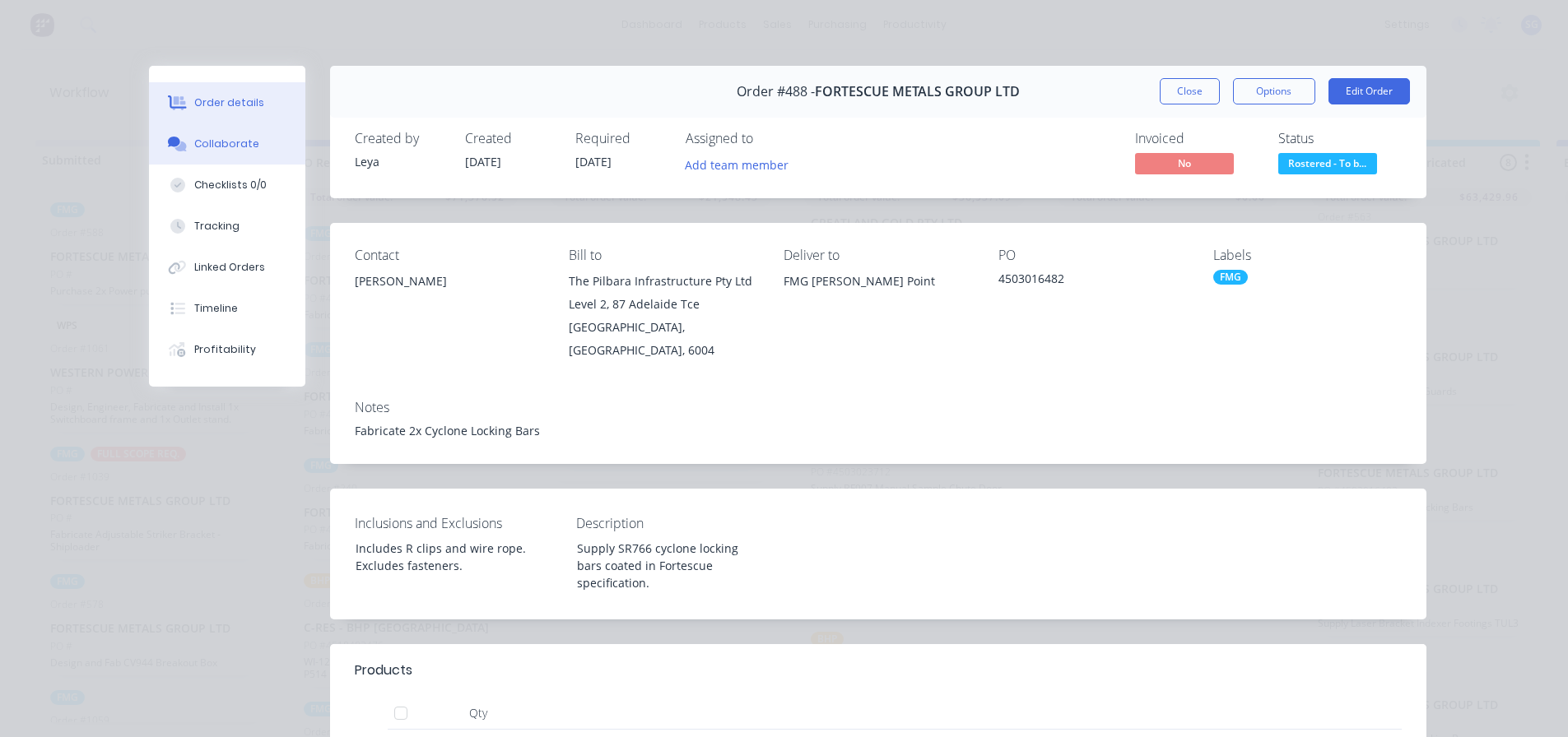
click at [223, 151] on div "Collaborate" at bounding box center [227, 144] width 65 height 15
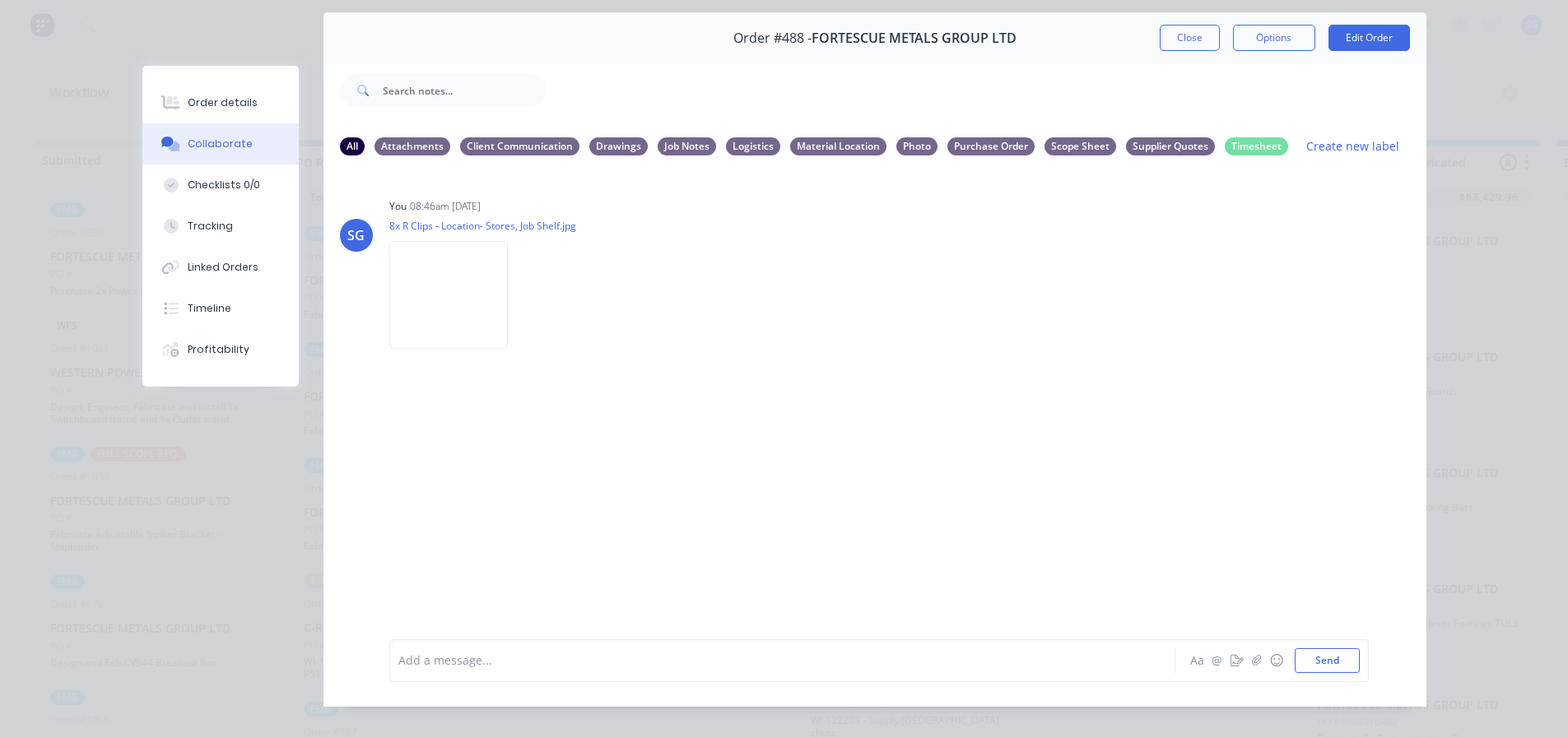
scroll to position [82, 0]
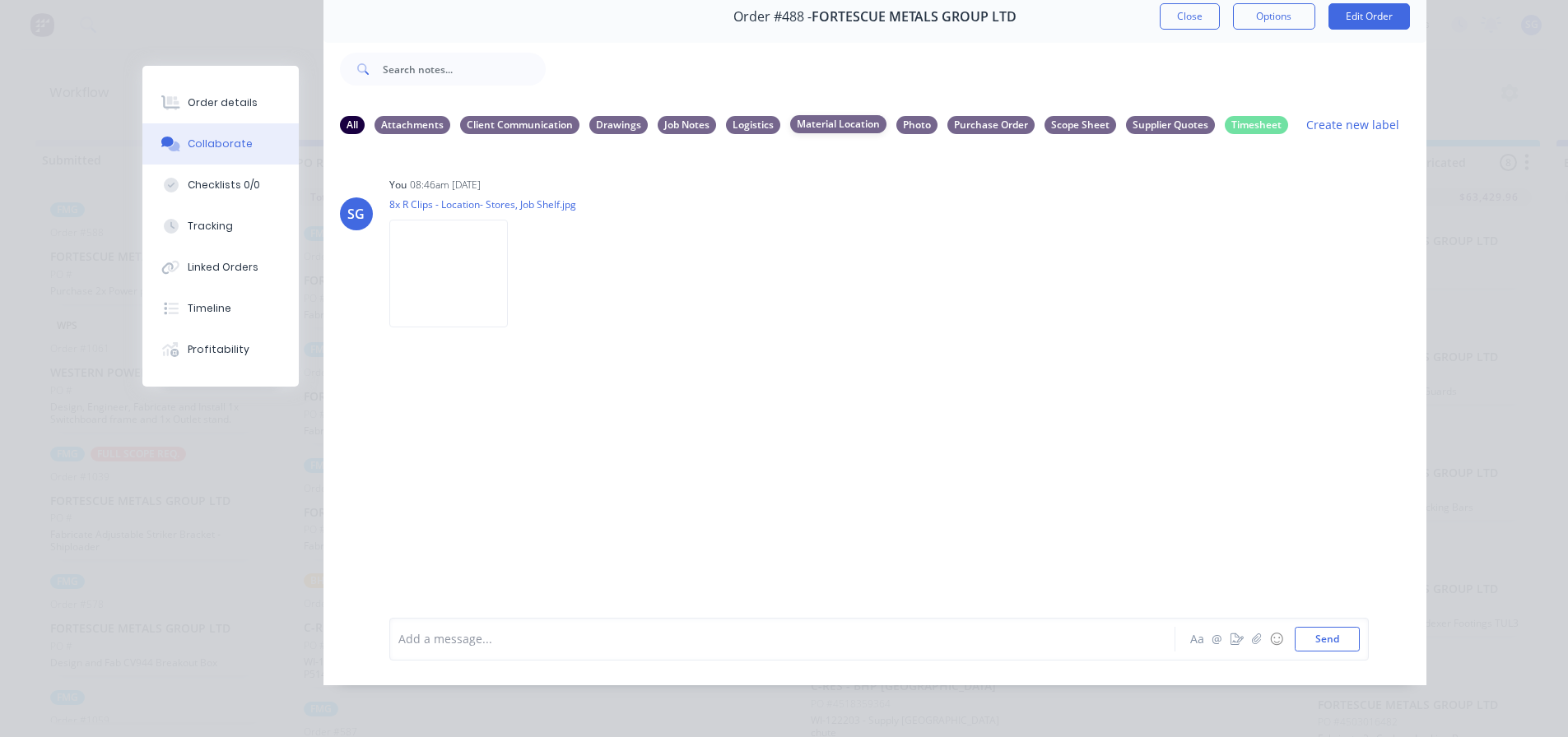
click at [818, 115] on div "Material Location" at bounding box center [838, 124] width 96 height 18
click at [1172, 22] on button "Close" at bounding box center [1190, 17] width 60 height 26
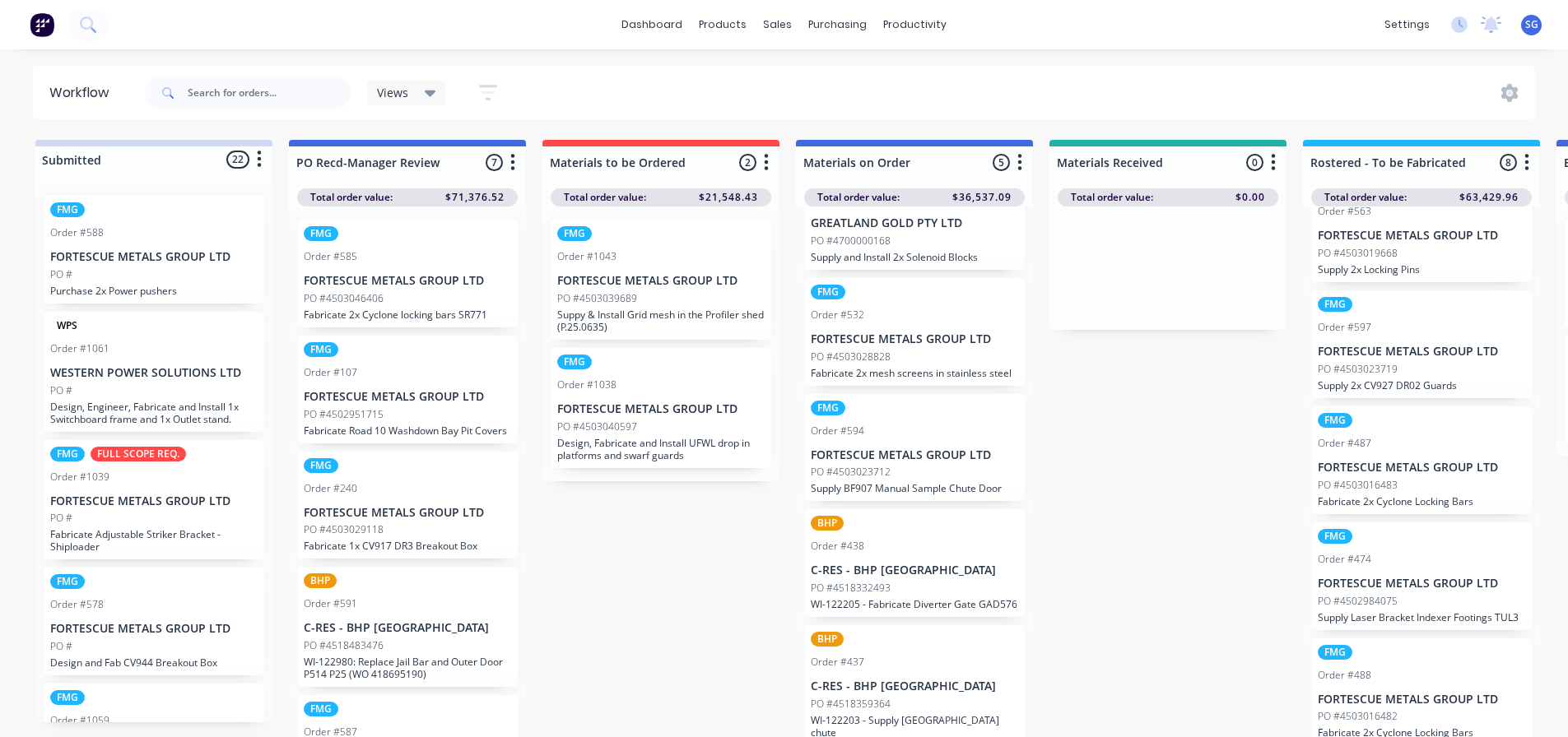
scroll to position [22, 0]
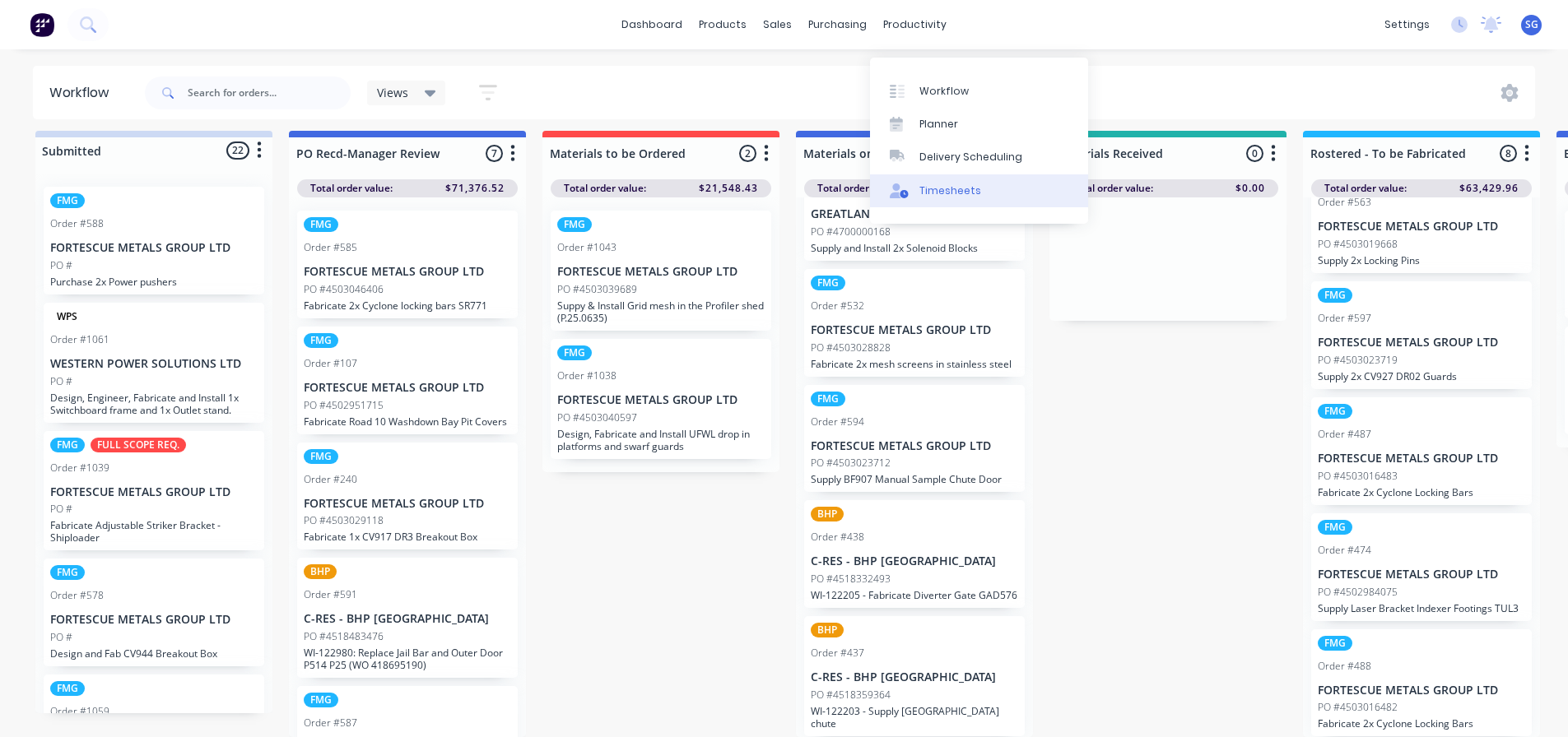
click at [937, 184] on div "Timesheets" at bounding box center [950, 191] width 62 height 15
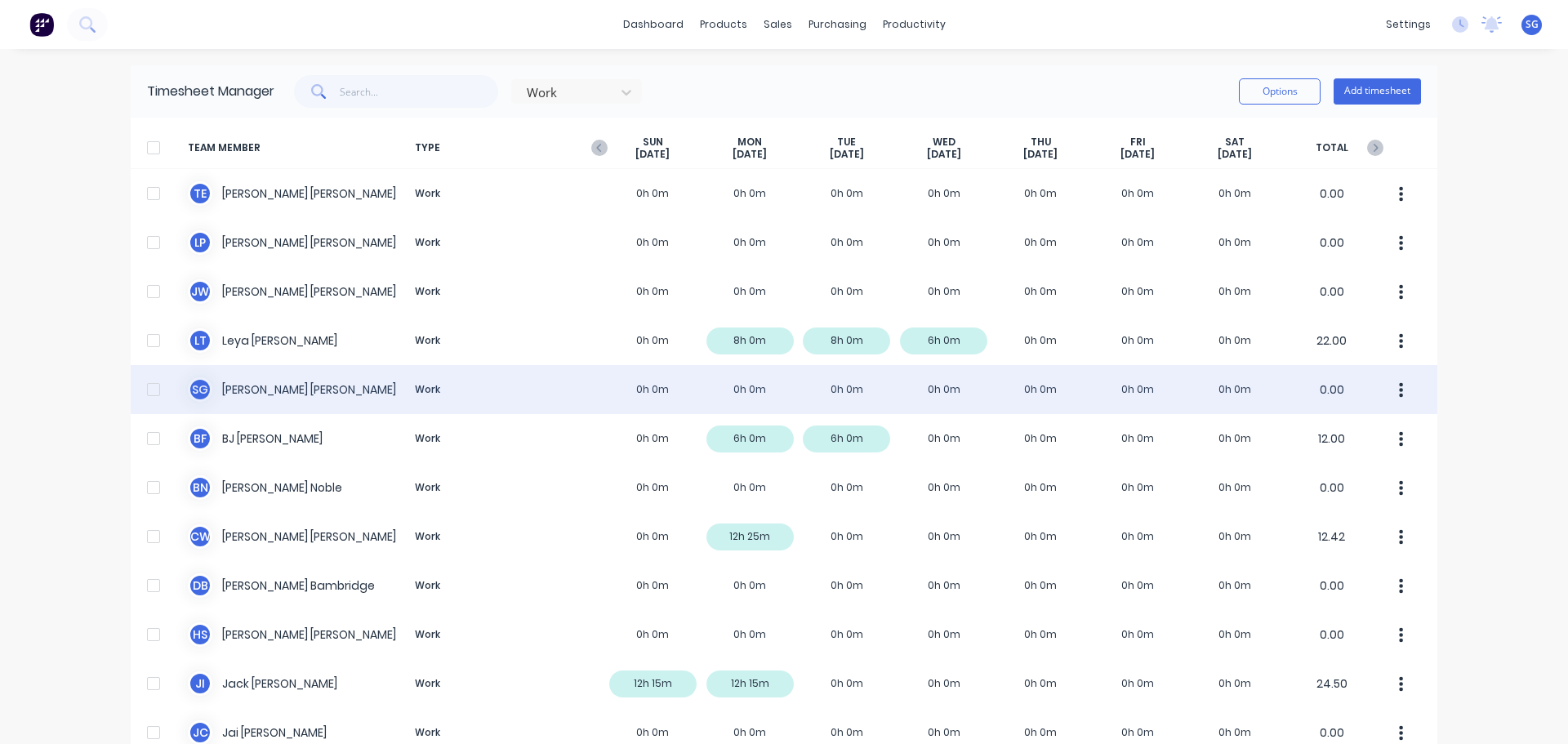
click at [1399, 392] on icon "button" at bounding box center [1401, 391] width 4 height 18
click at [747, 386] on div "S G [PERSON_NAME] Work 0h 0m 0h 0m 0h 0m 0h 0m 0h 0m 0h 0m 0h 0m 0.00 Approve U…" at bounding box center [784, 390] width 1307 height 49
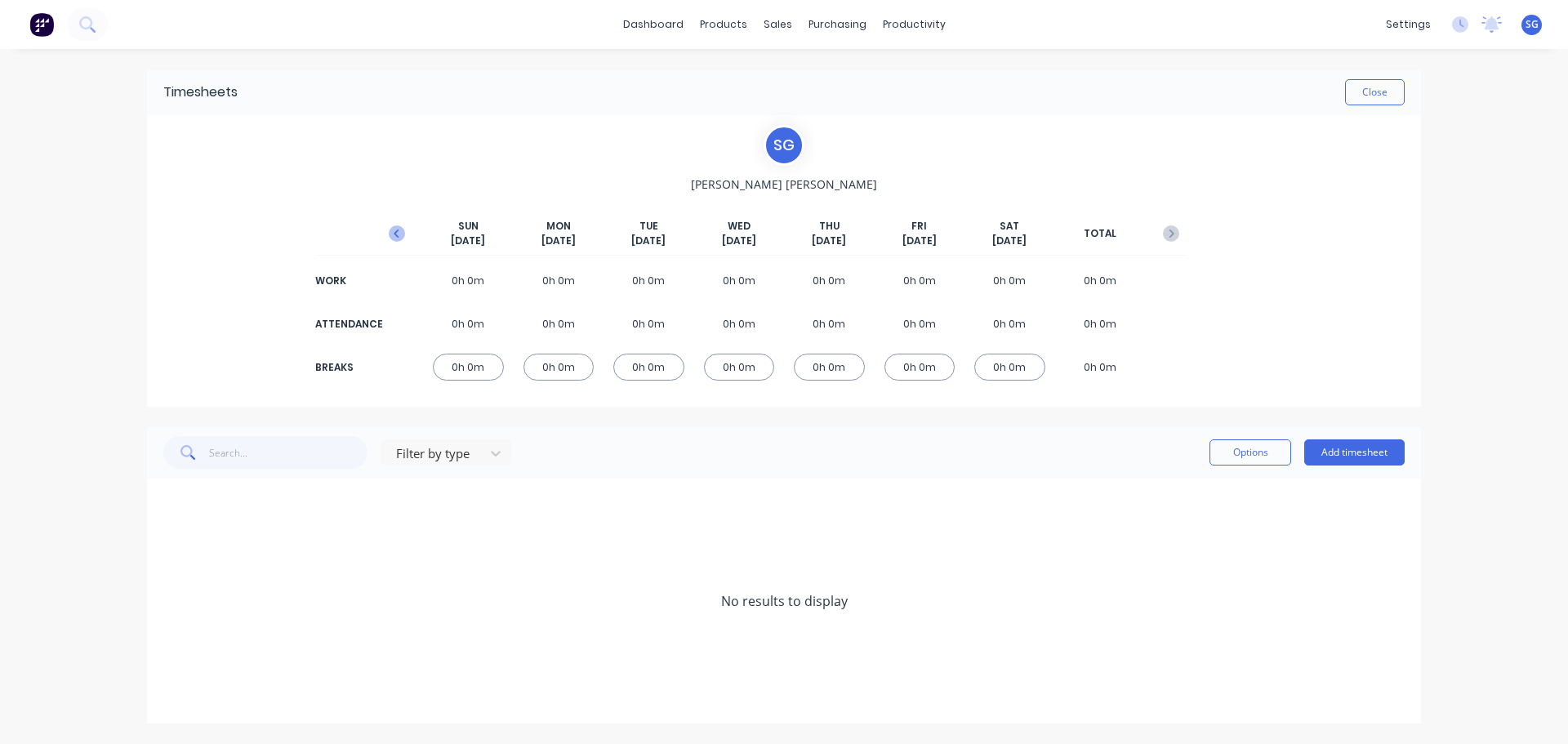
click at [397, 237] on icon "button" at bounding box center [396, 234] width 5 height 8
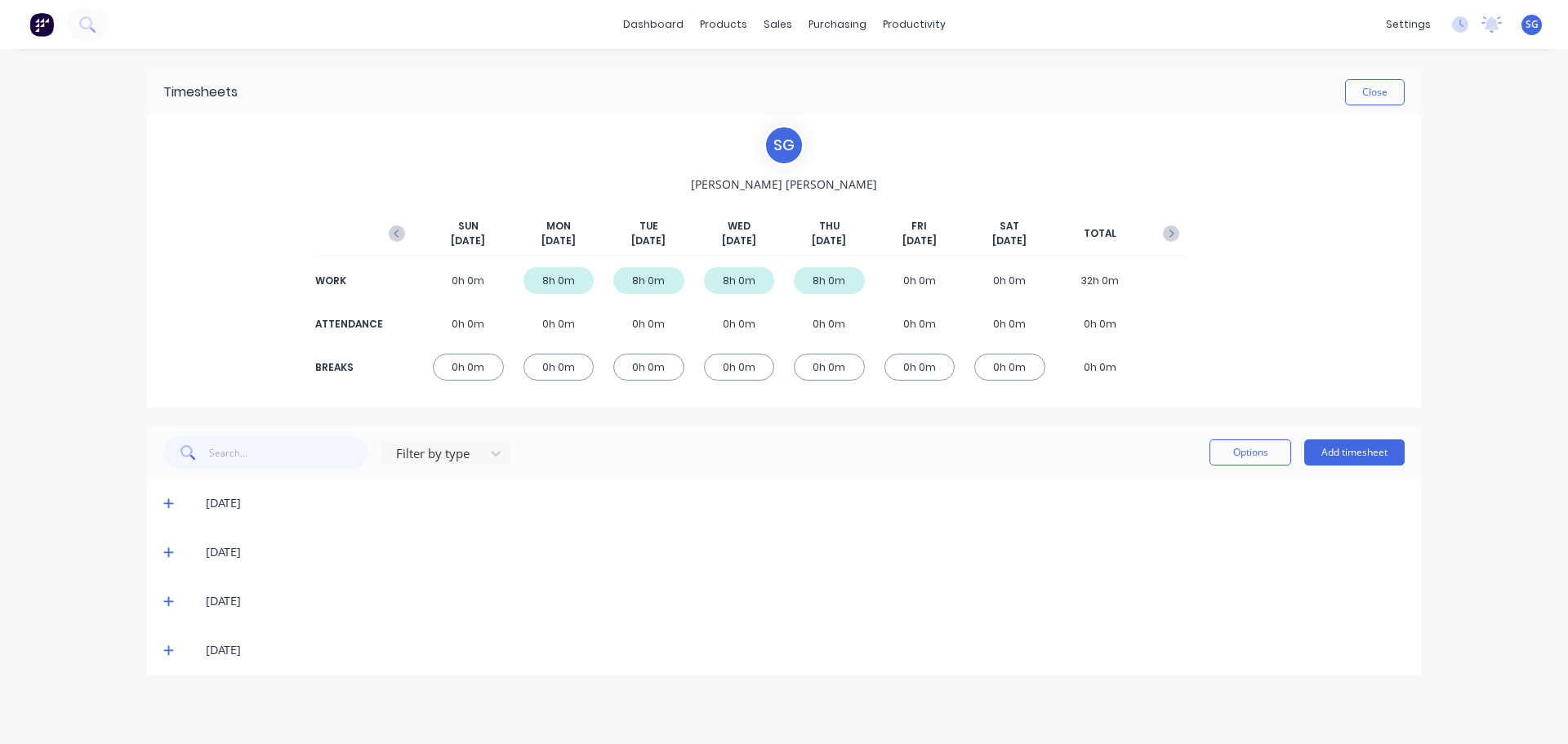
click at [917, 279] on div "0h 0m" at bounding box center [919, 280] width 71 height 27
click at [1340, 447] on button "Add timesheet" at bounding box center [1355, 452] width 100 height 26
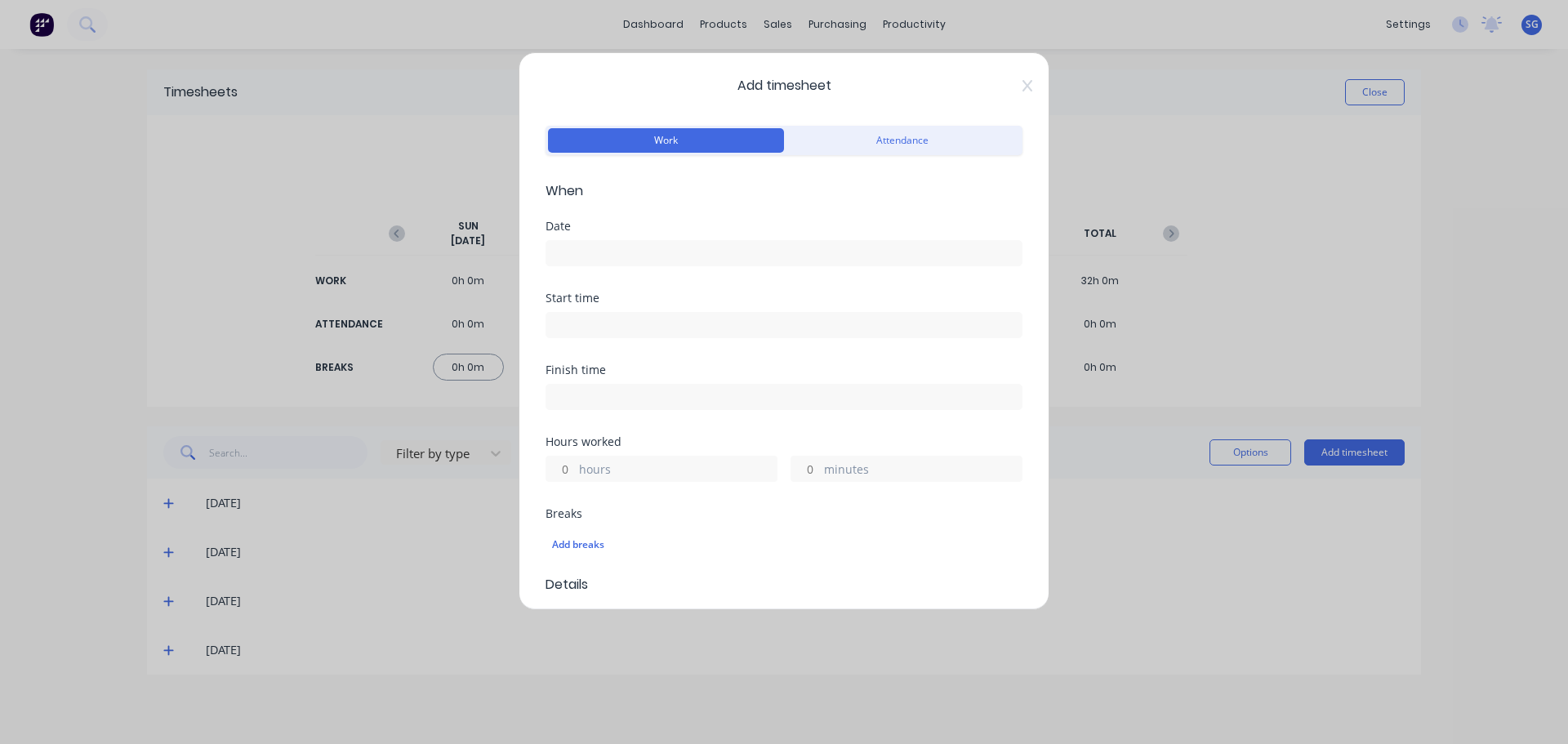
click at [1022, 85] on icon at bounding box center [1027, 85] width 10 height 11
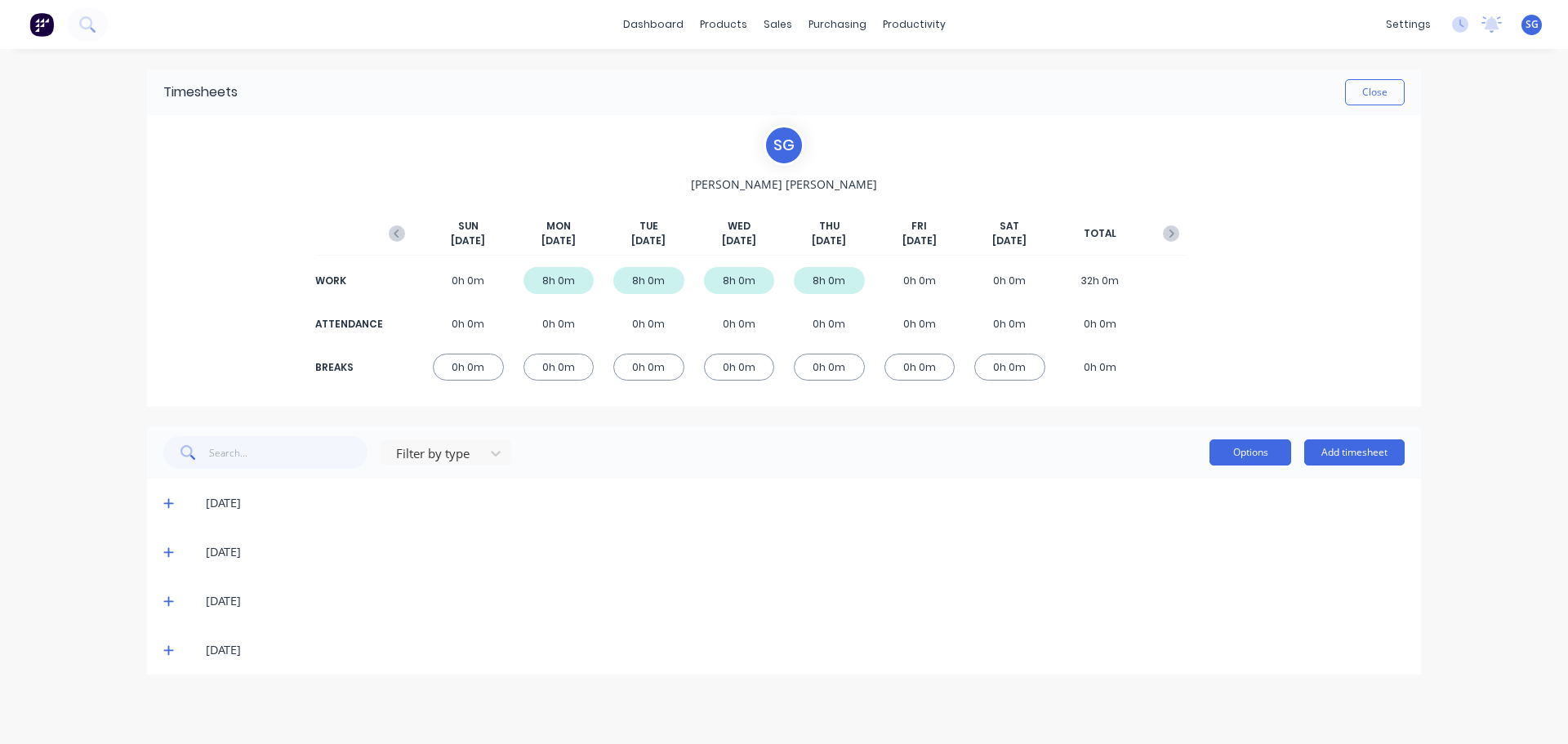
click at [1243, 458] on button "Options" at bounding box center [1249, 452] width 81 height 26
click at [782, 466] on div "Filter by type Options Add timesheet" at bounding box center [784, 452] width 1241 height 33
click at [1371, 95] on button "Close" at bounding box center [1374, 92] width 60 height 26
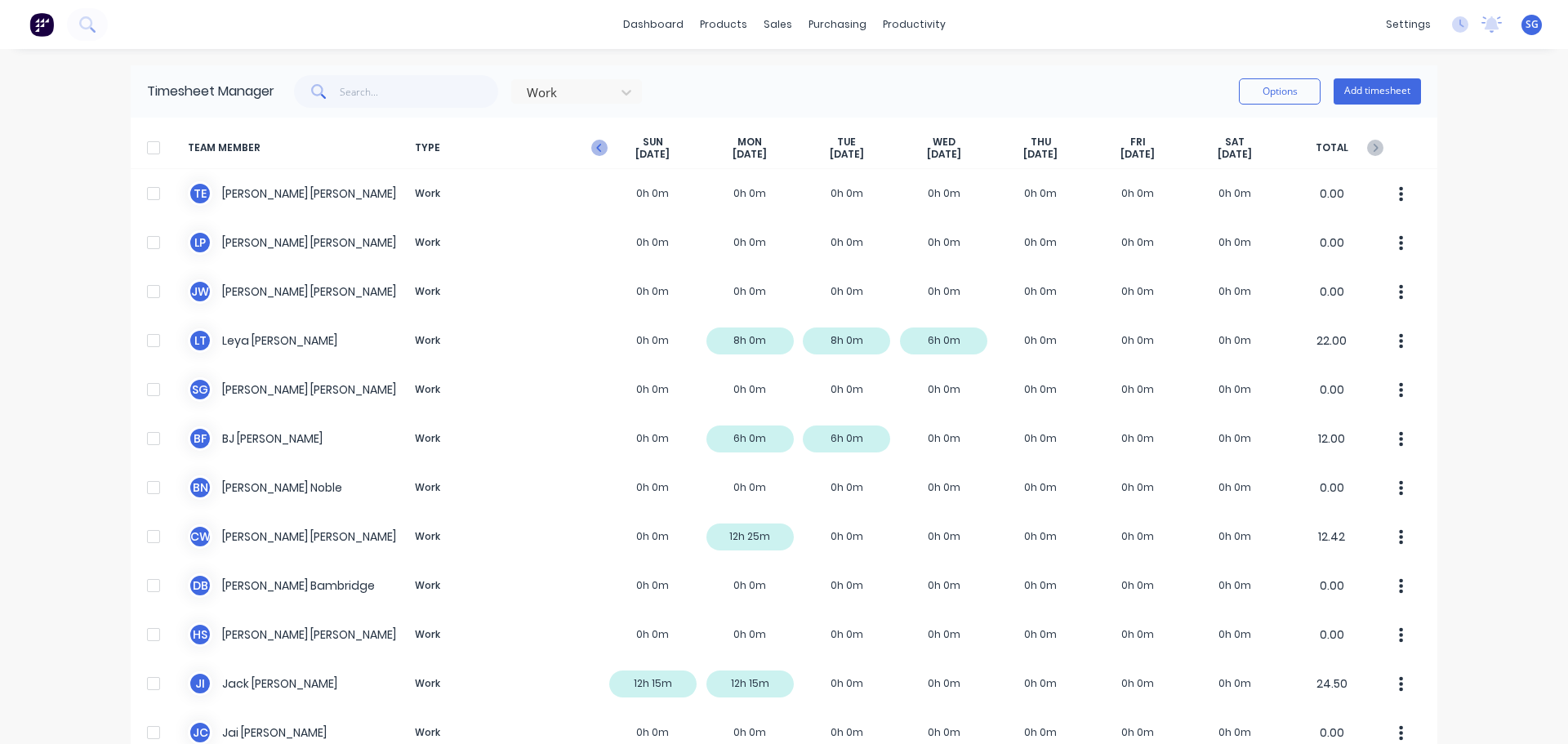
click at [598, 149] on icon "button" at bounding box center [599, 148] width 16 height 16
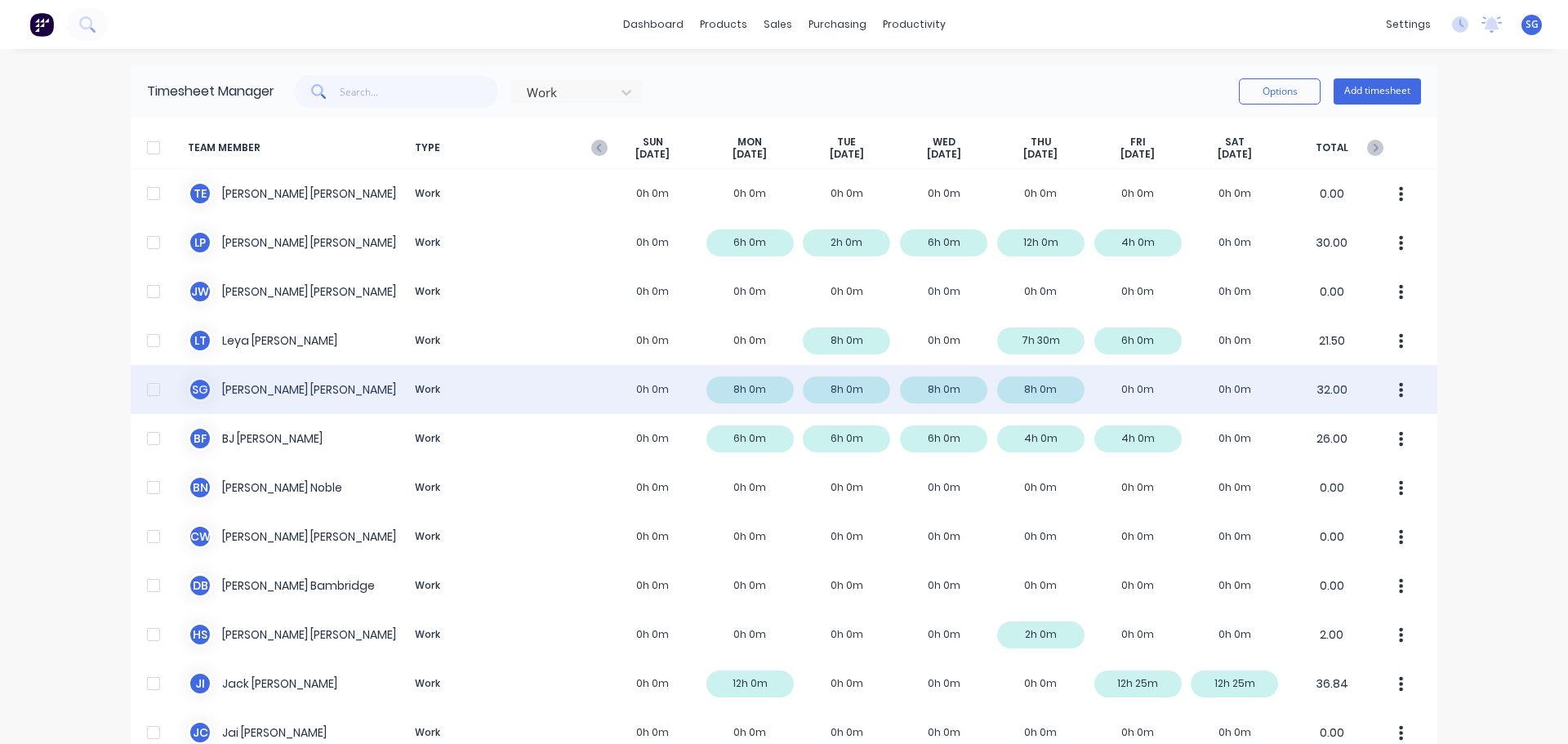
click at [1126, 390] on div "S G [PERSON_NAME] Work 0h 0m 8h 0m 8h 0m 8h 0m 8h 0m 0h 0m 0h 0m 32.00" at bounding box center [784, 390] width 1307 height 49
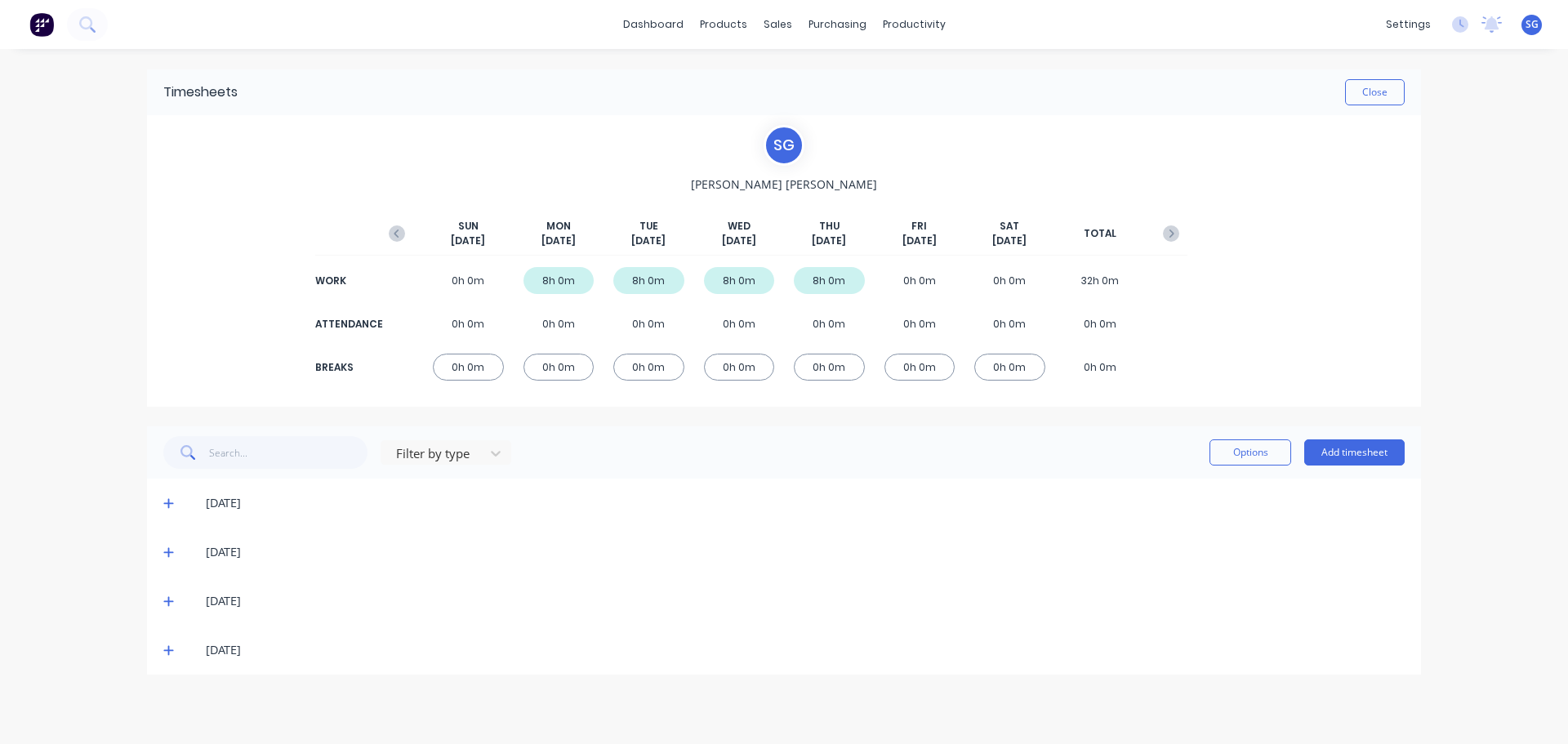
click at [917, 280] on div "0h 0m" at bounding box center [919, 280] width 71 height 27
click at [938, 273] on div "0h 0m" at bounding box center [919, 280] width 71 height 27
click at [926, 278] on div "0h 0m" at bounding box center [919, 280] width 71 height 27
click at [917, 233] on span "[DATE]" at bounding box center [919, 241] width 34 height 15
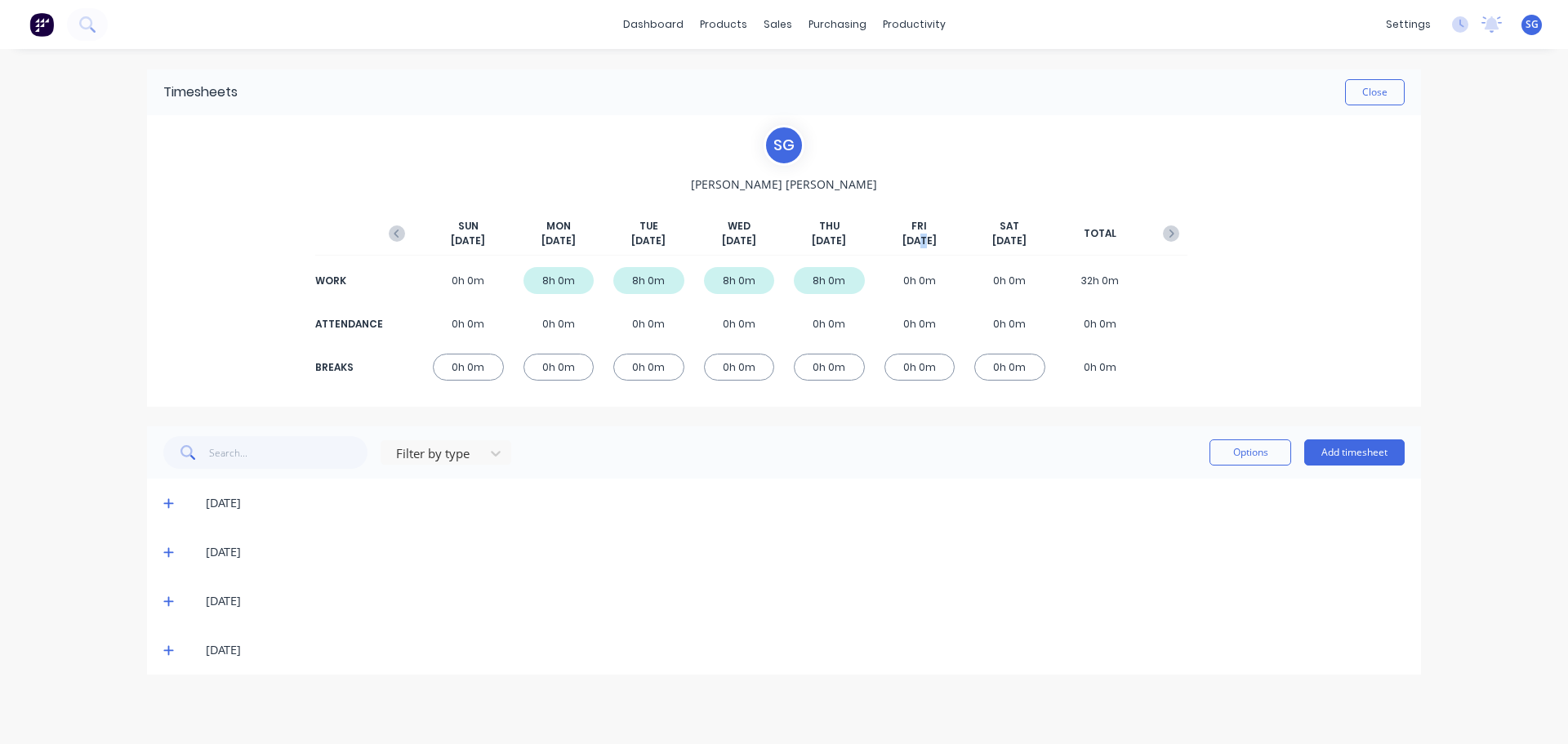
click at [917, 233] on span "[DATE]" at bounding box center [919, 241] width 34 height 15
click at [921, 371] on div "0h 0m" at bounding box center [919, 367] width 71 height 27
drag, startPoint x: 938, startPoint y: 367, endPoint x: 896, endPoint y: 367, distance: 42.0
click at [898, 367] on div "0h 0m" at bounding box center [919, 367] width 71 height 27
click at [926, 379] on div "0h 0m" at bounding box center [919, 367] width 71 height 27
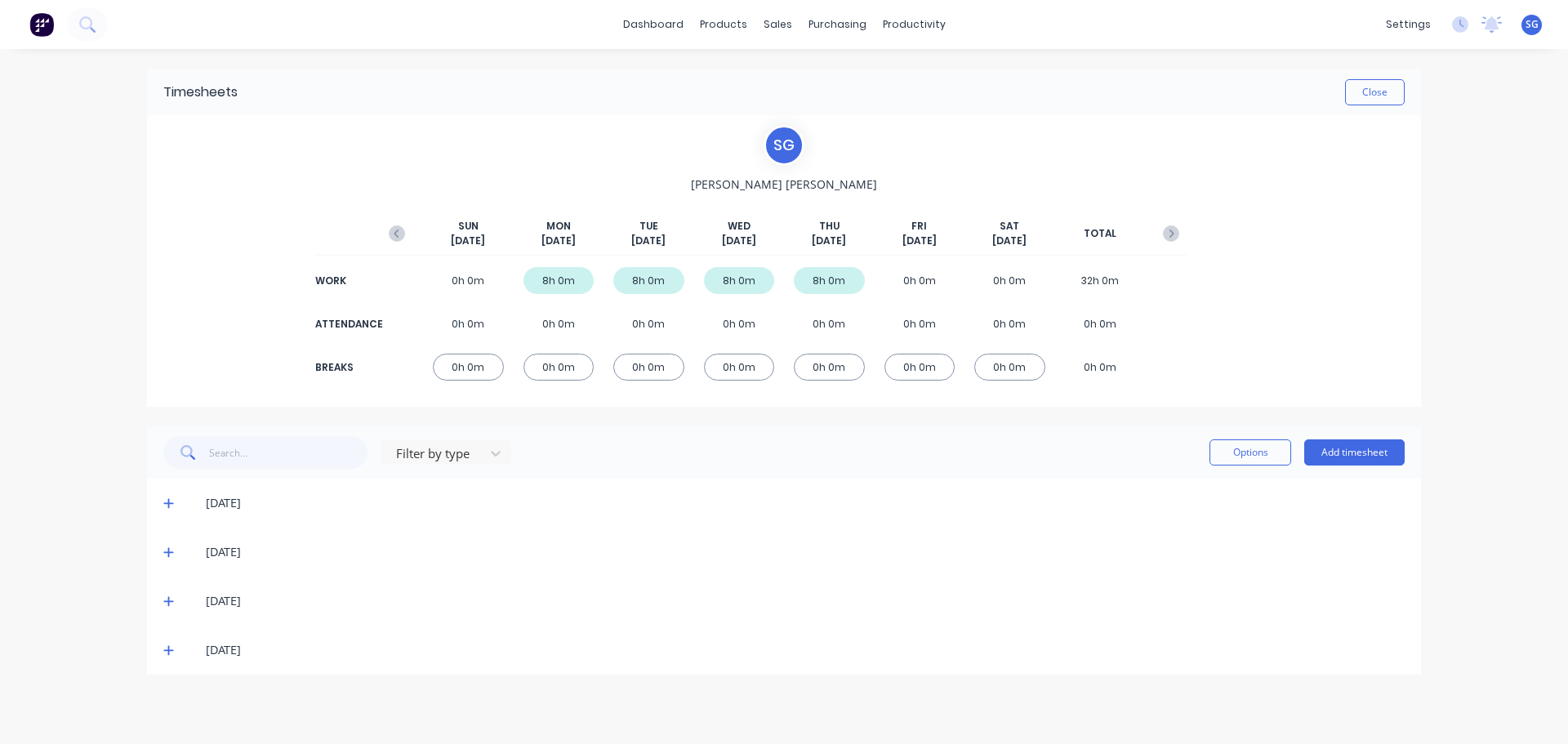
click at [924, 420] on div "Timesheets Close S G [PERSON_NAME] [DATE] [DATE] [DATE] [DATE] [DATE] [DATE] [D…" at bounding box center [784, 372] width 1274 height 605
click at [1344, 452] on button "Add timesheet" at bounding box center [1355, 452] width 100 height 26
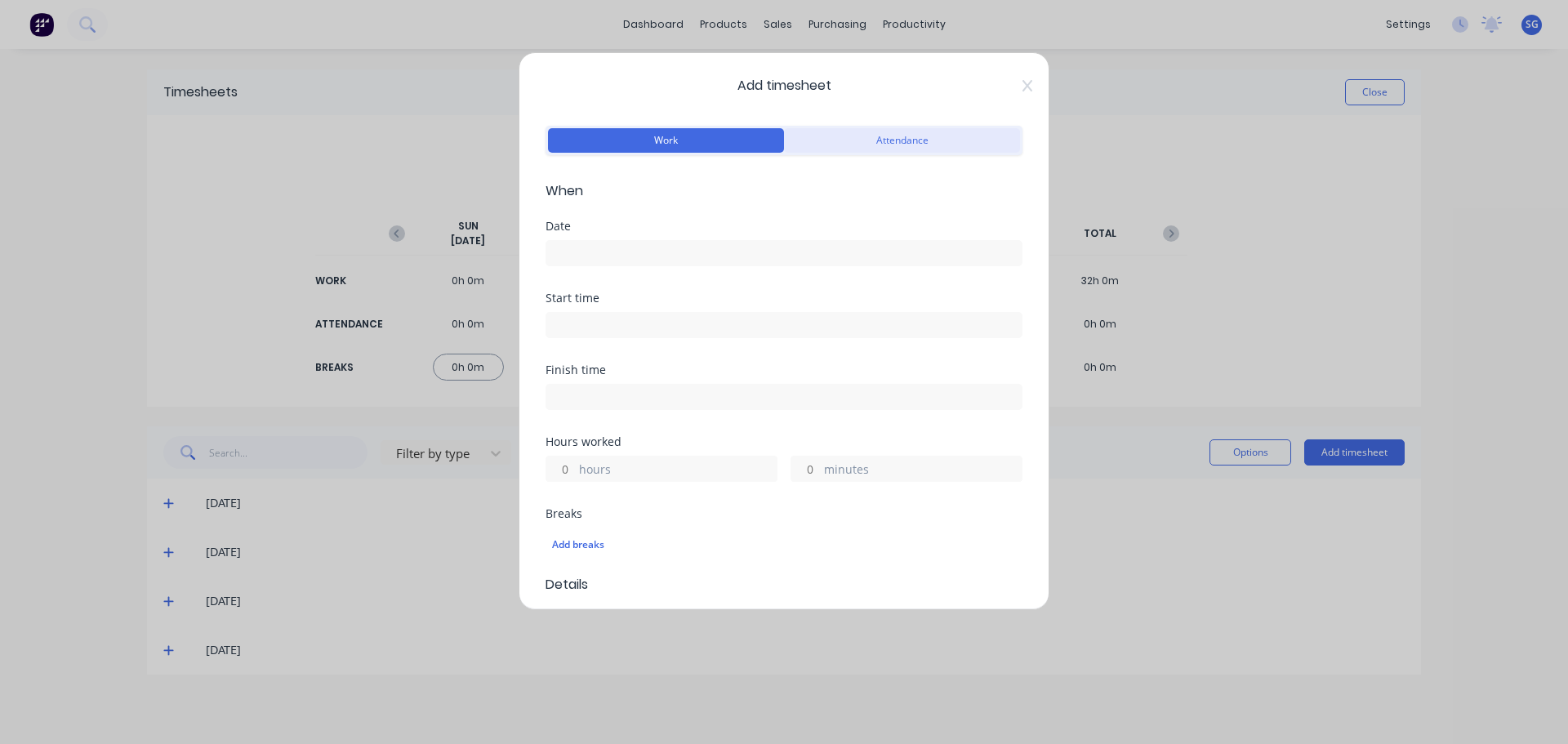
click at [837, 143] on button "Attendance" at bounding box center [901, 140] width 236 height 25
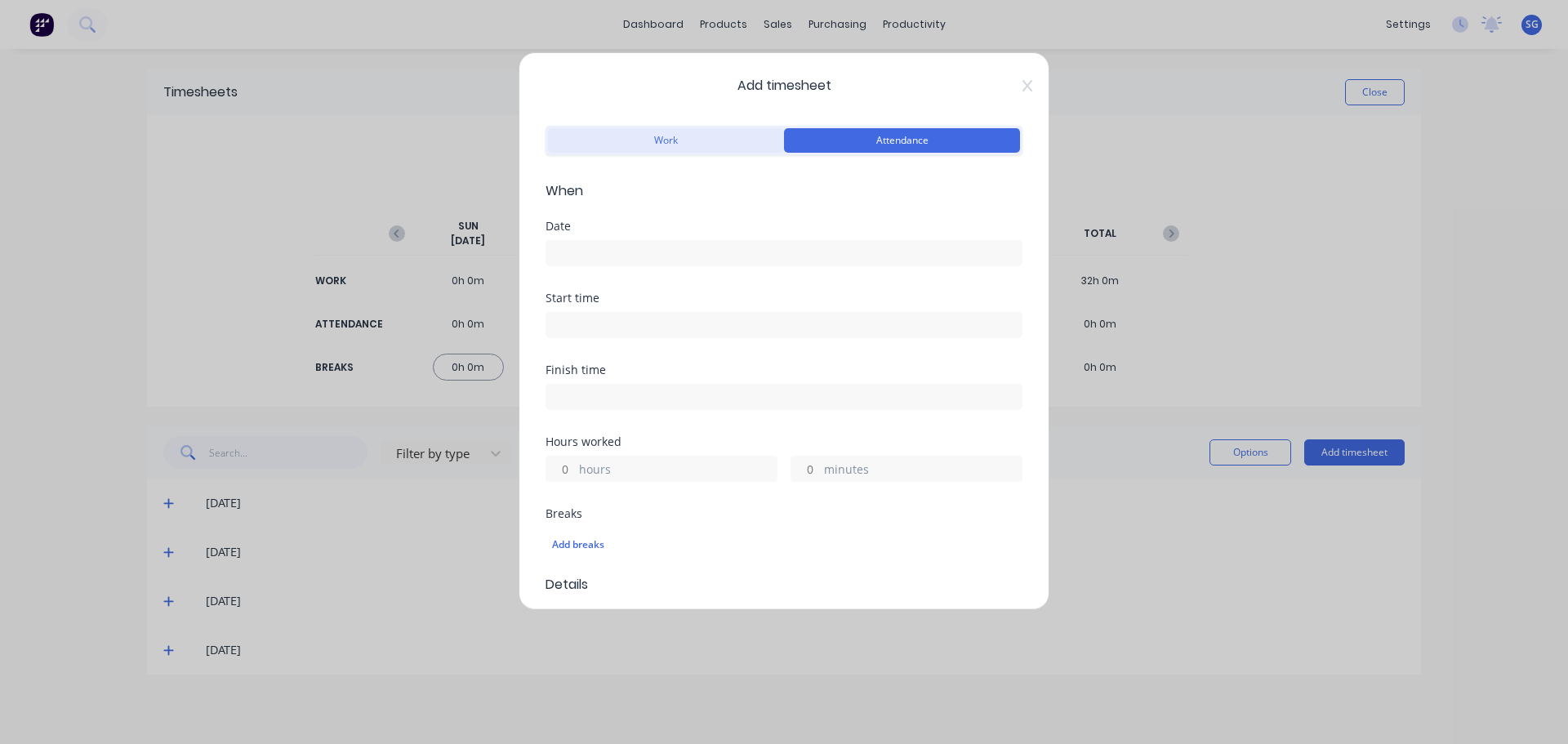
click at [613, 149] on button "Work" at bounding box center [665, 140] width 236 height 25
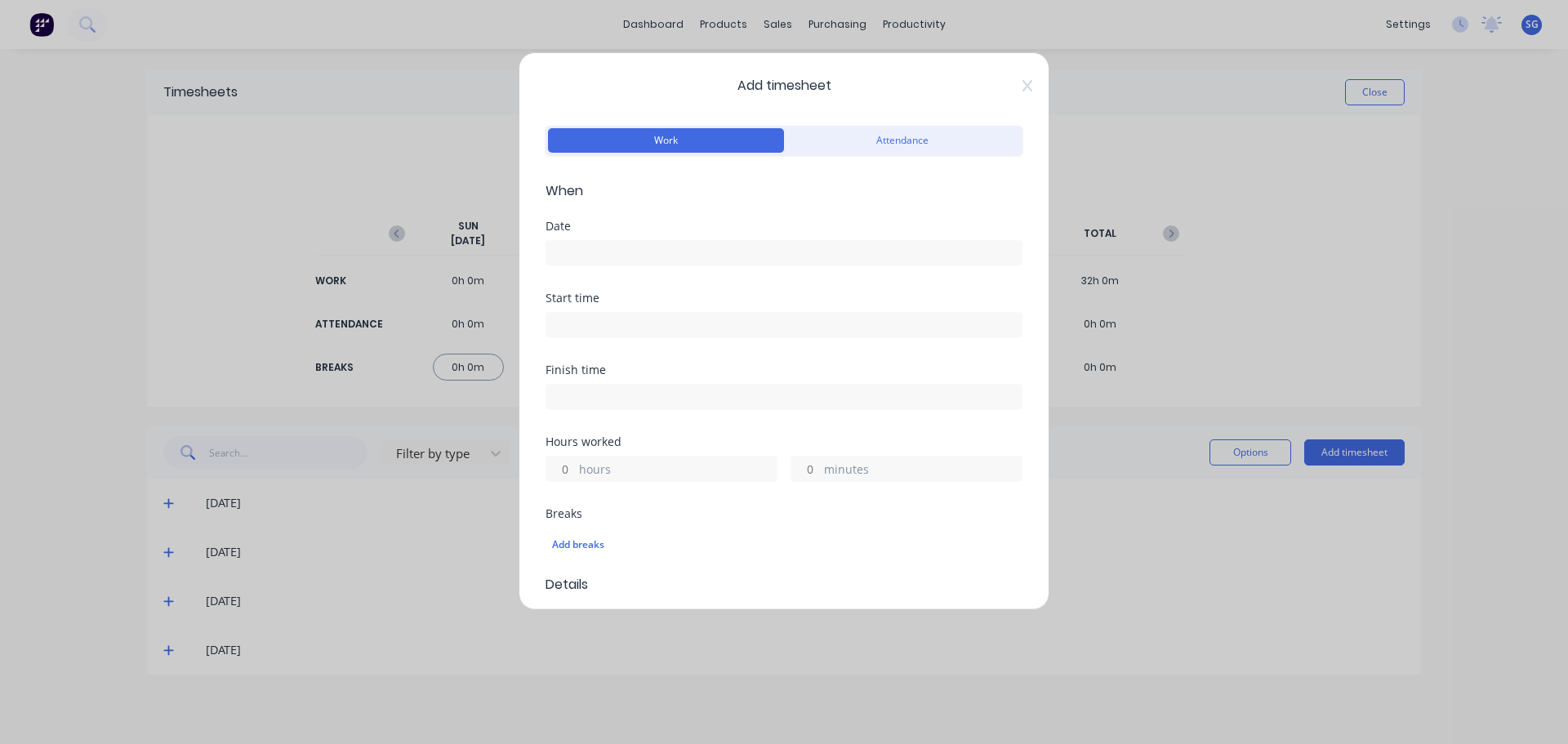
click at [577, 255] on input at bounding box center [783, 253] width 475 height 25
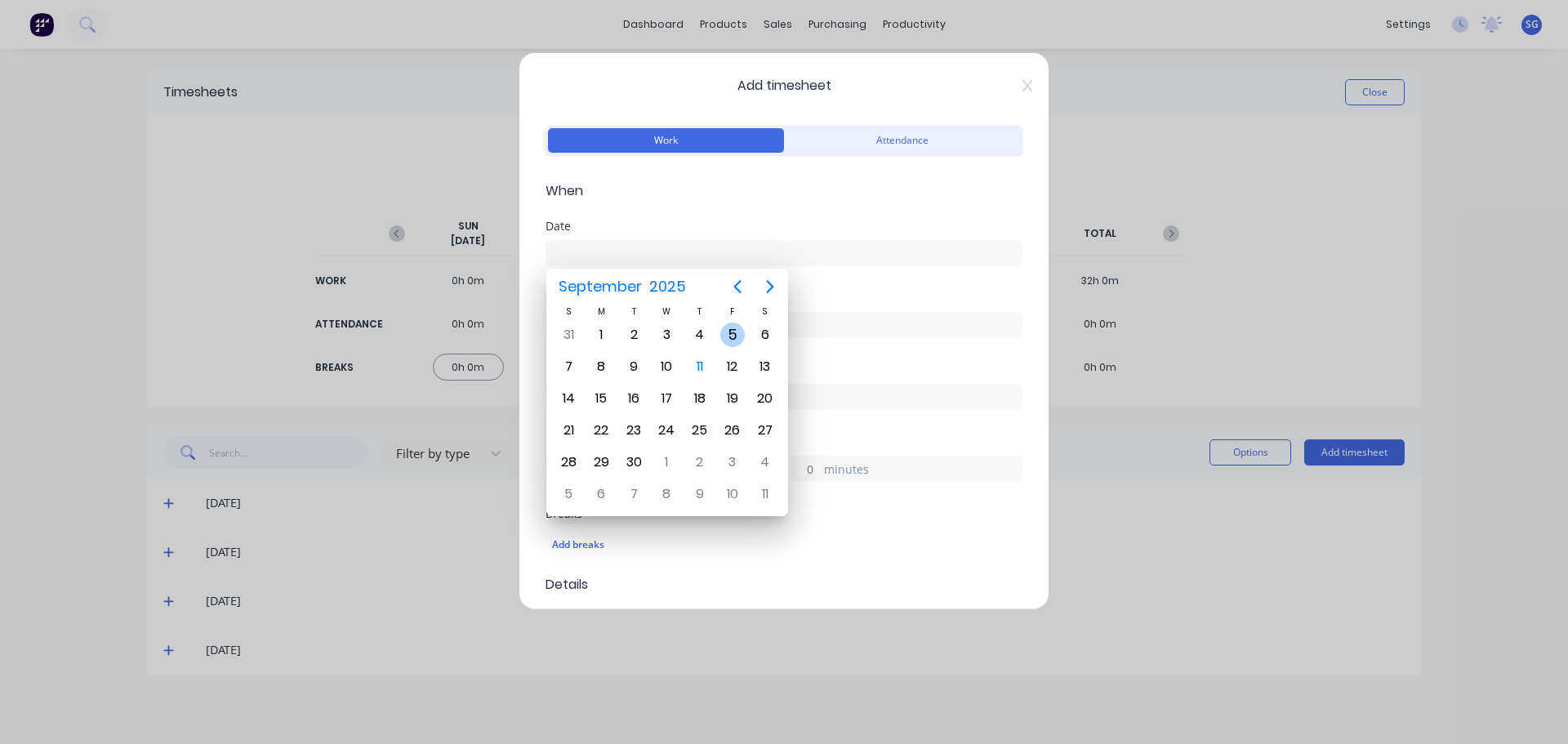
click at [735, 338] on div "5" at bounding box center [732, 335] width 25 height 25
type input "[DATE]"
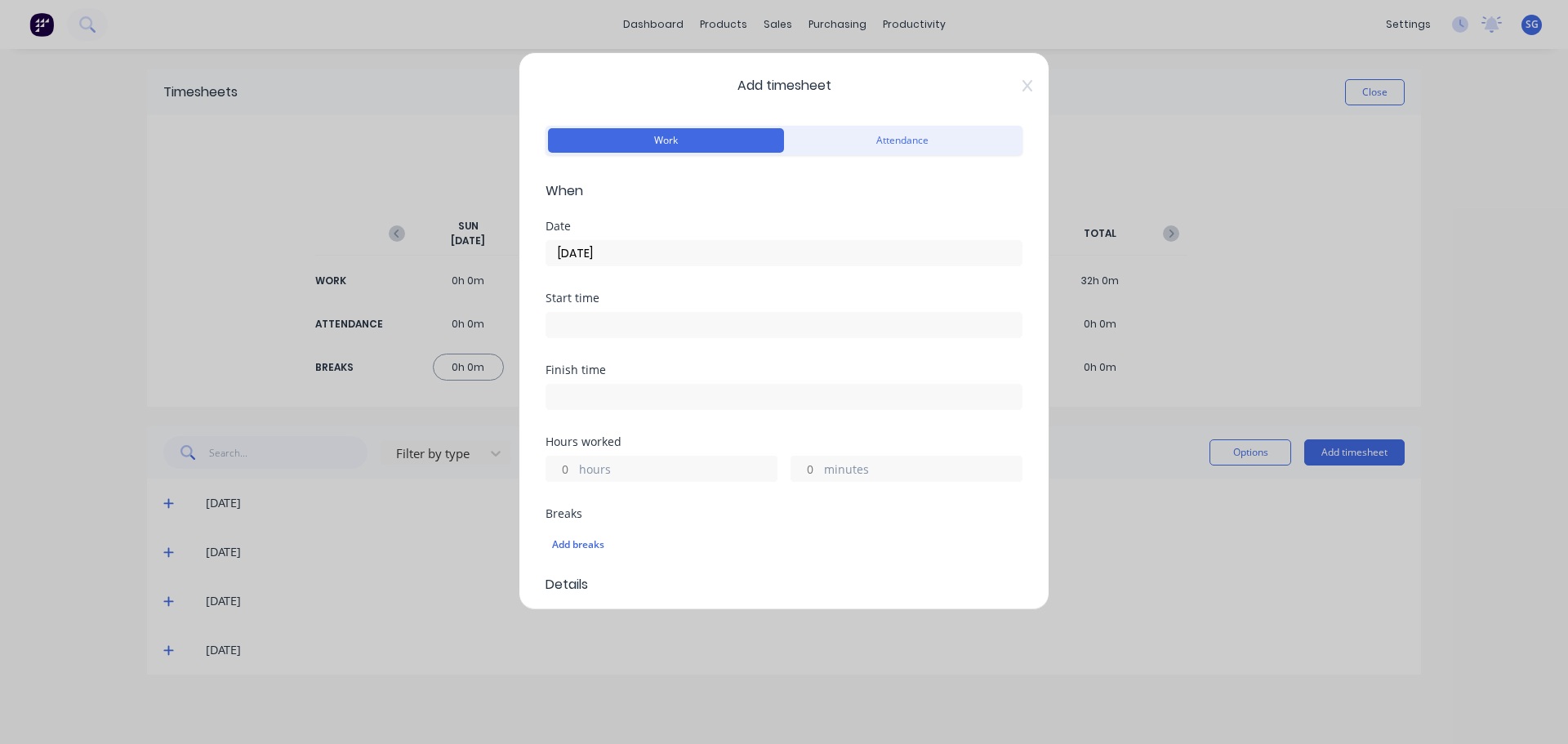
click at [651, 328] on input at bounding box center [783, 325] width 475 height 25
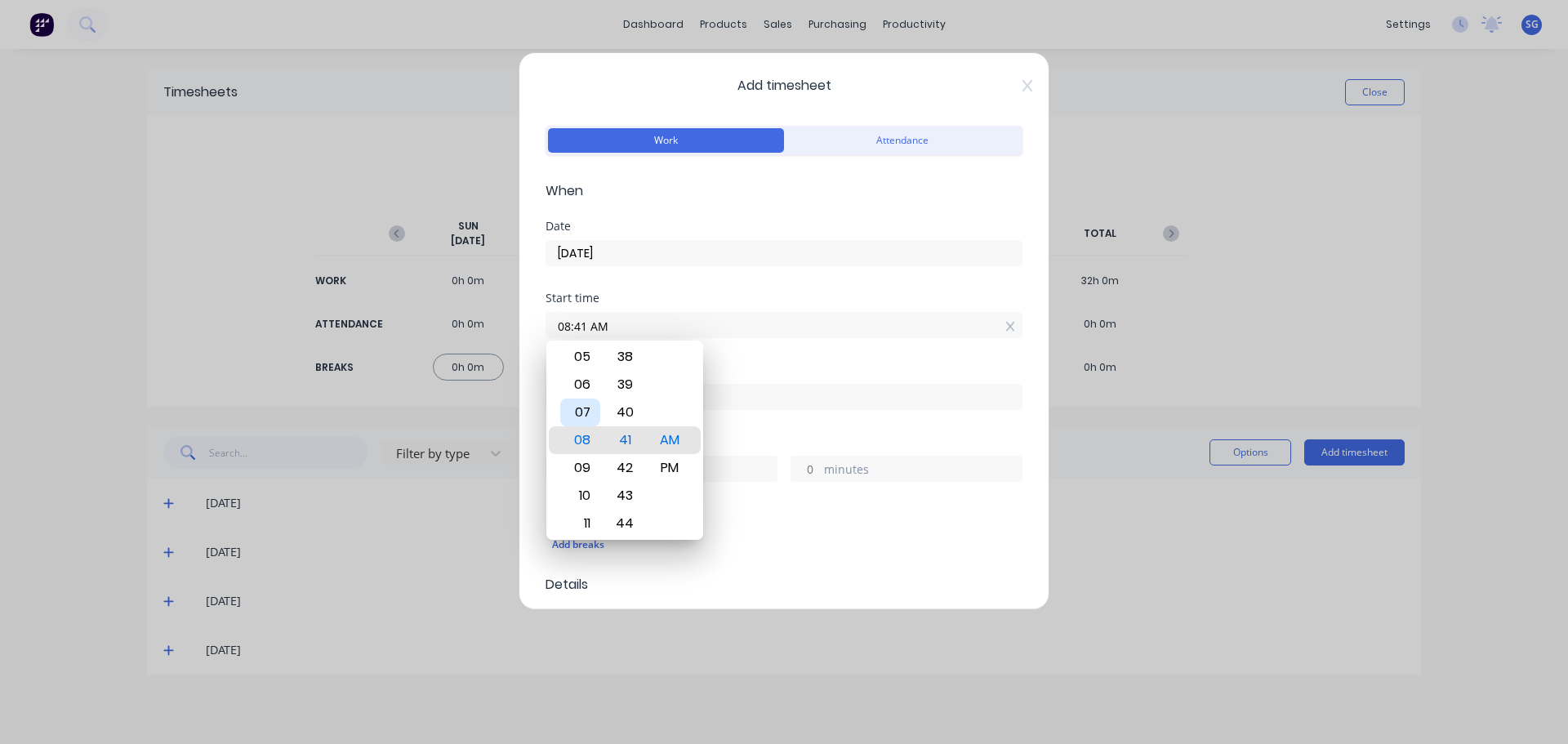
click at [596, 406] on div "07" at bounding box center [580, 412] width 40 height 28
click at [635, 366] on div "30" at bounding box center [625, 357] width 40 height 28
type input "07:30 AM"
click at [752, 442] on div "Hours worked" at bounding box center [783, 442] width 477 height 11
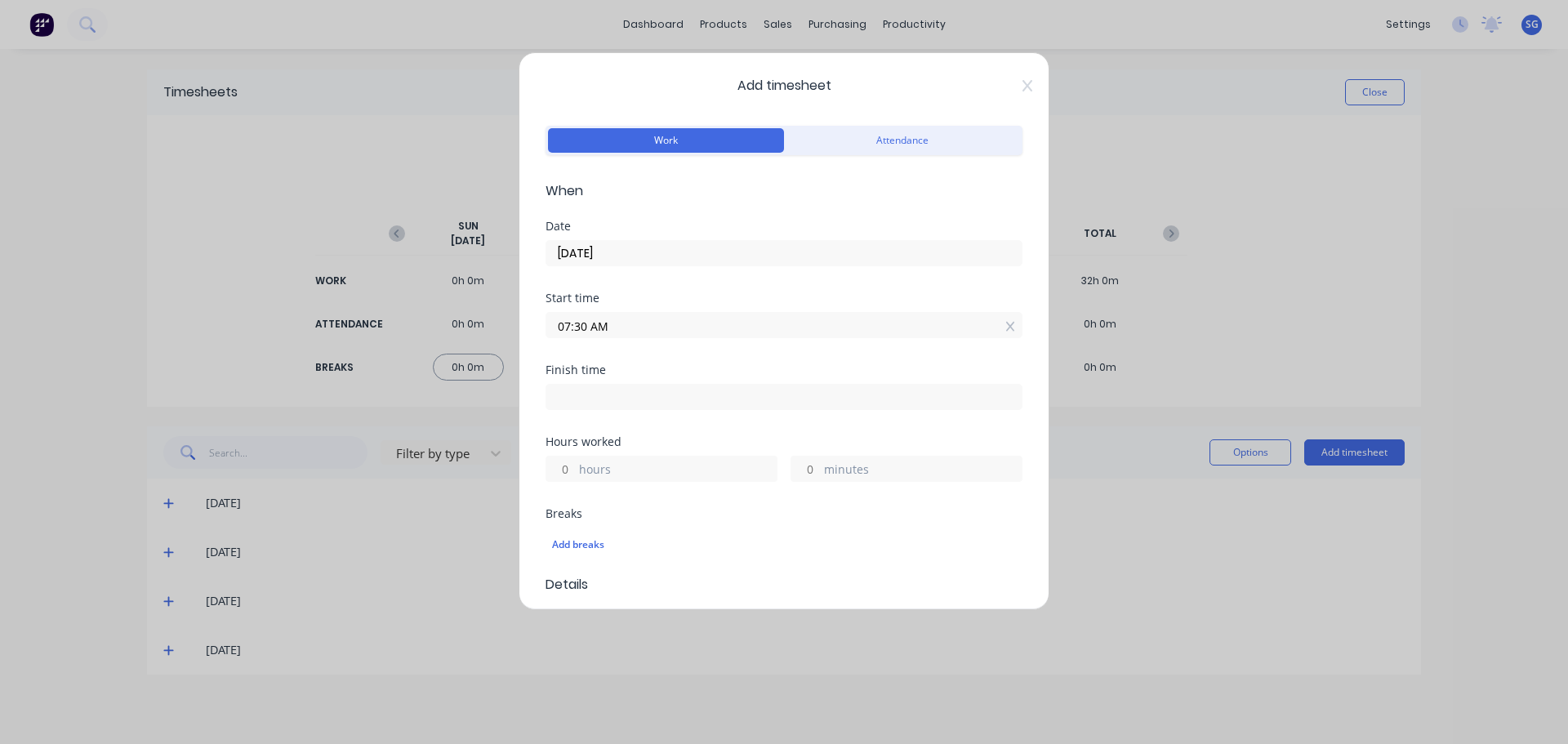
click at [643, 398] on input at bounding box center [783, 397] width 475 height 25
type input "08:42 AM"
type input "1"
type input "12"
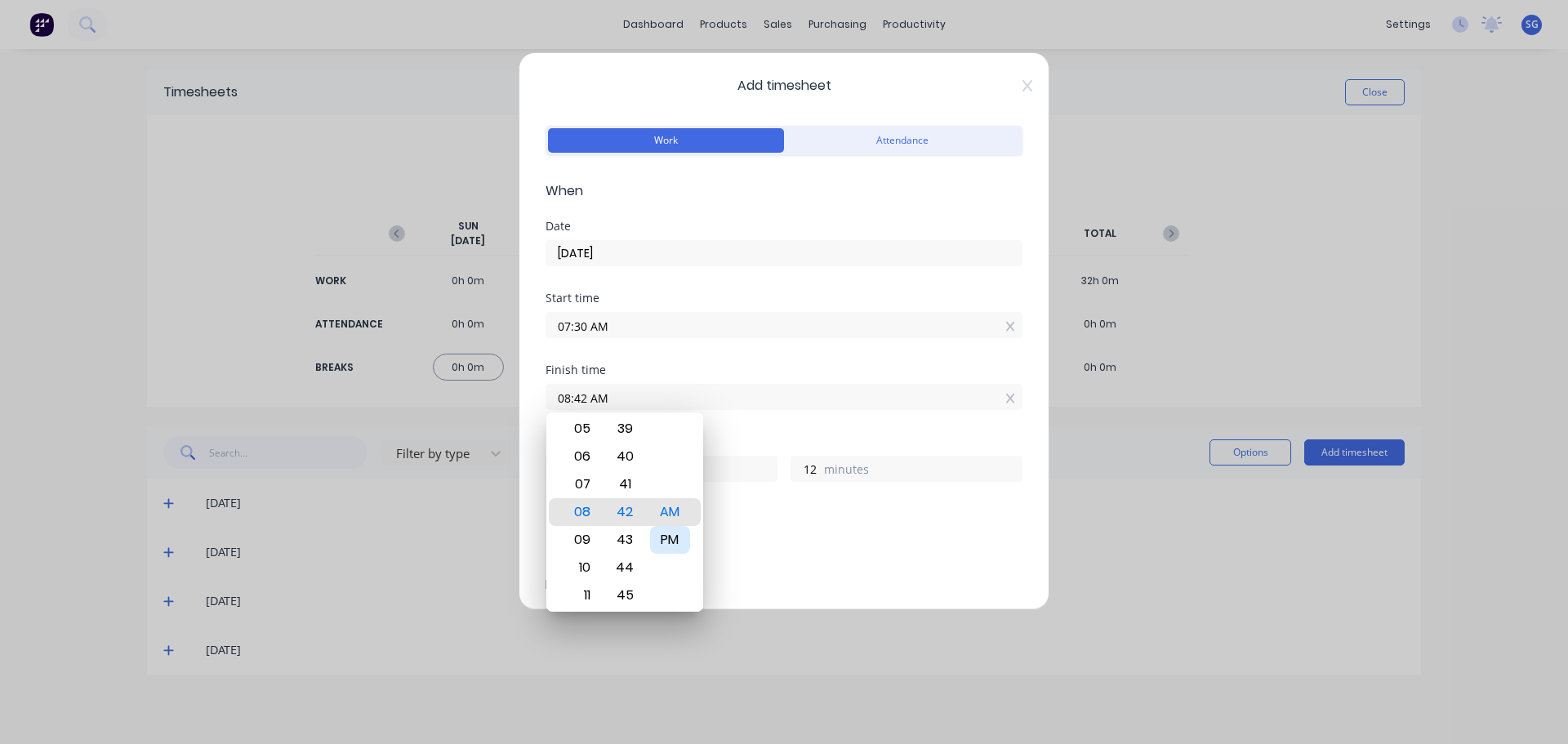
click at [663, 538] on div "PM" at bounding box center [670, 540] width 40 height 28
type input "08:42 PM"
type input "13"
type input "07:42 PM"
type input "12"
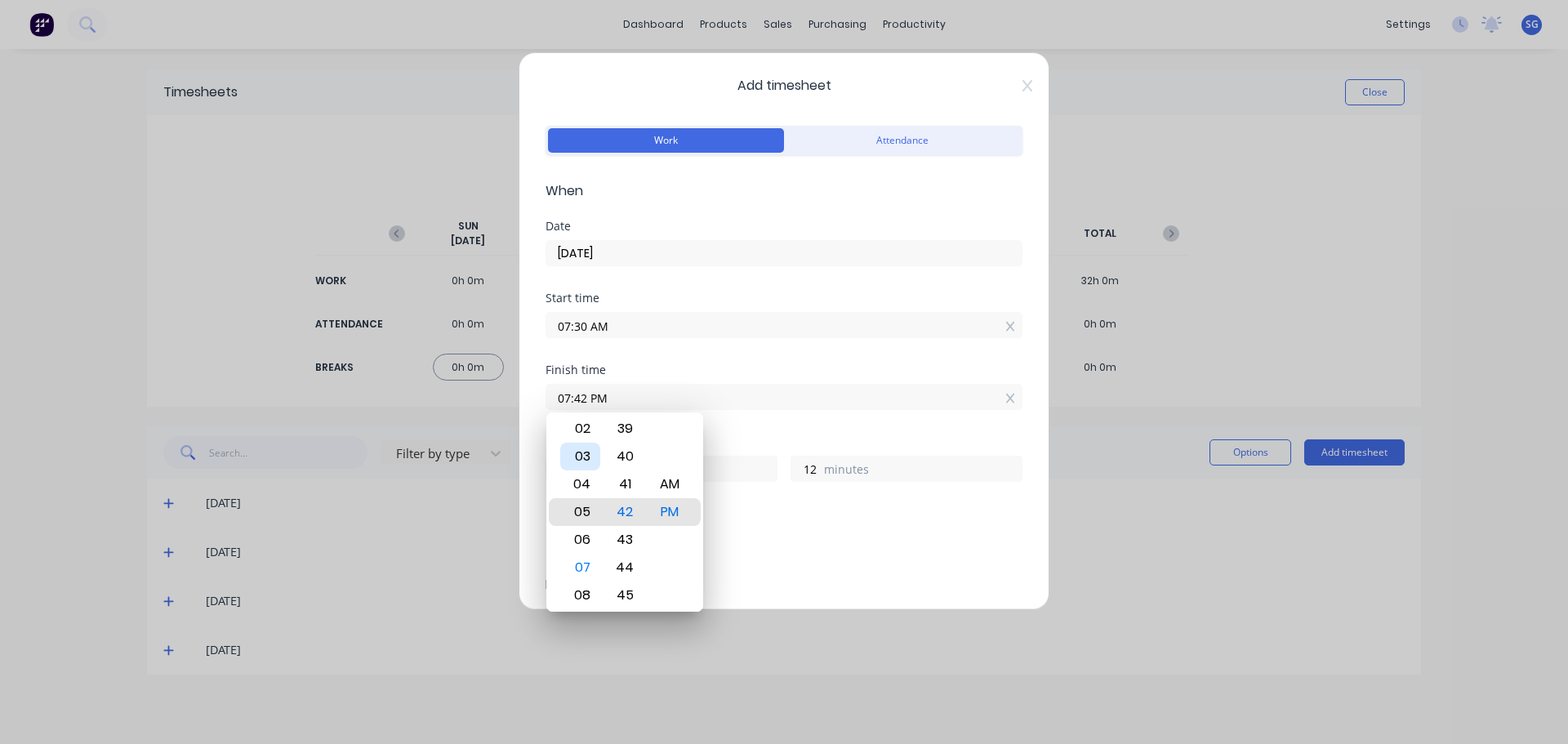
type input "05:42 PM"
type input "10"
click at [591, 456] on div "03" at bounding box center [580, 457] width 40 height 28
type input "03:42 PM"
type input "8"
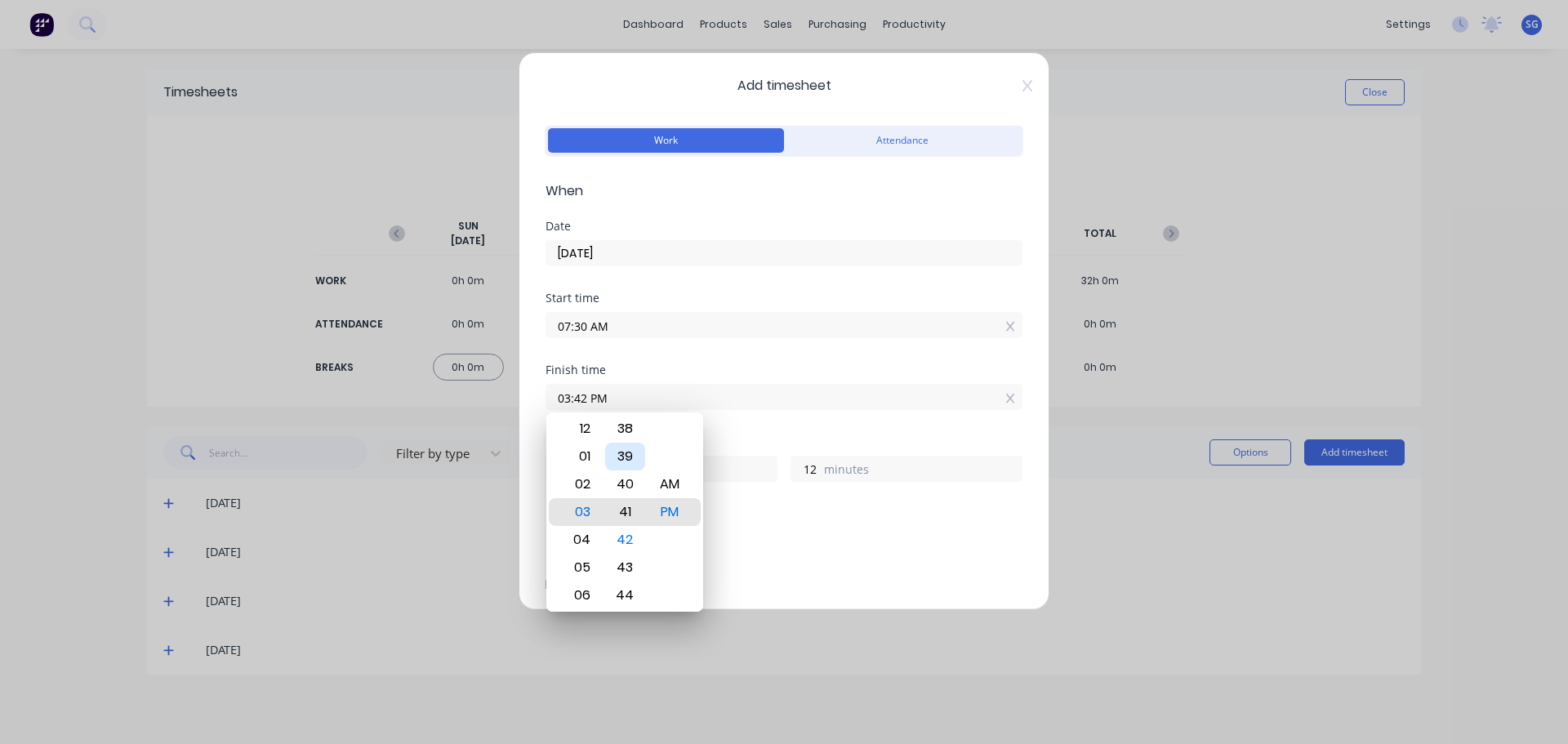
type input "03:41 PM"
type input "11"
type input "03:40 PM"
type input "10"
type input "03:37 PM"
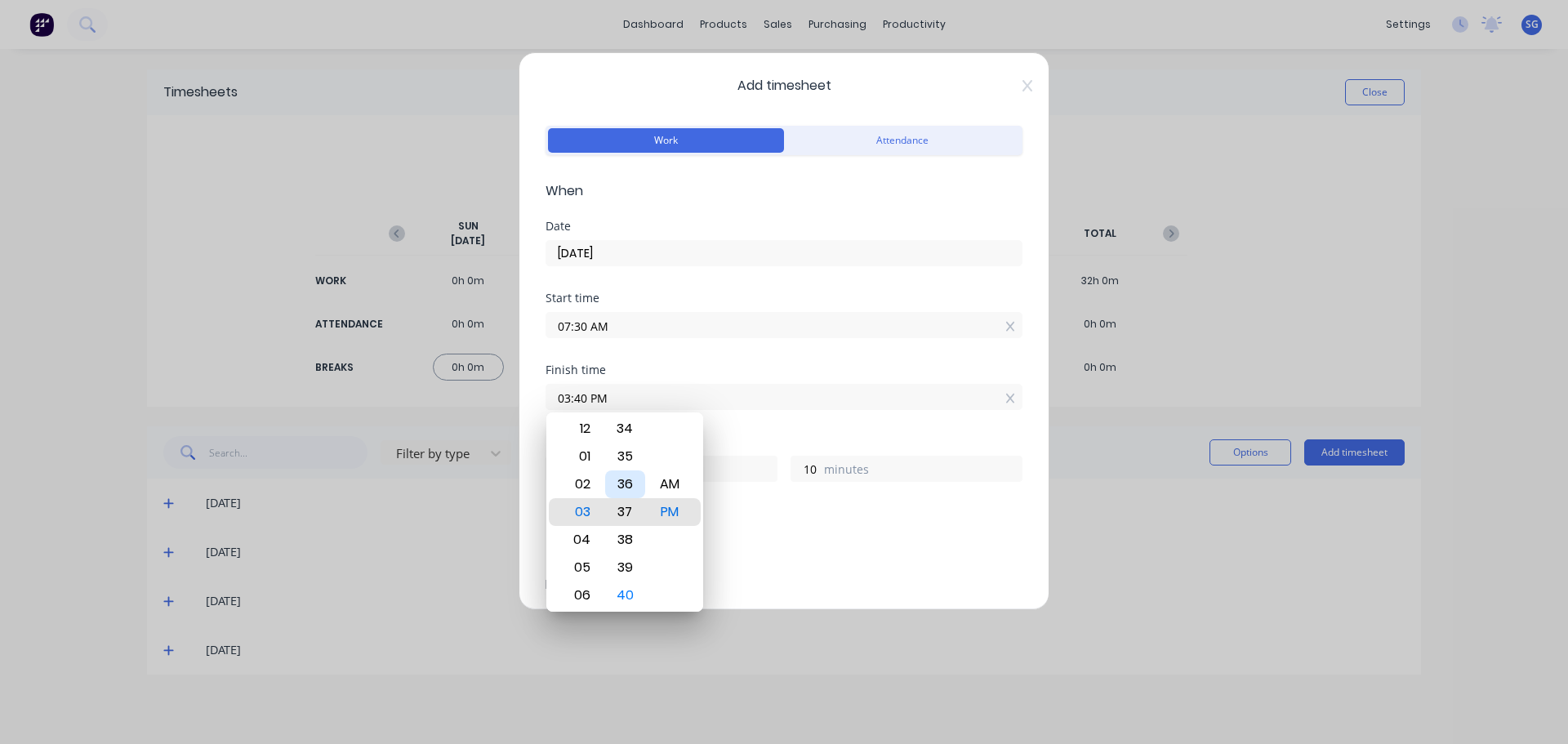
type input "7"
type input "03:36 PM"
type input "6"
type input "03:35 PM"
type input "5"
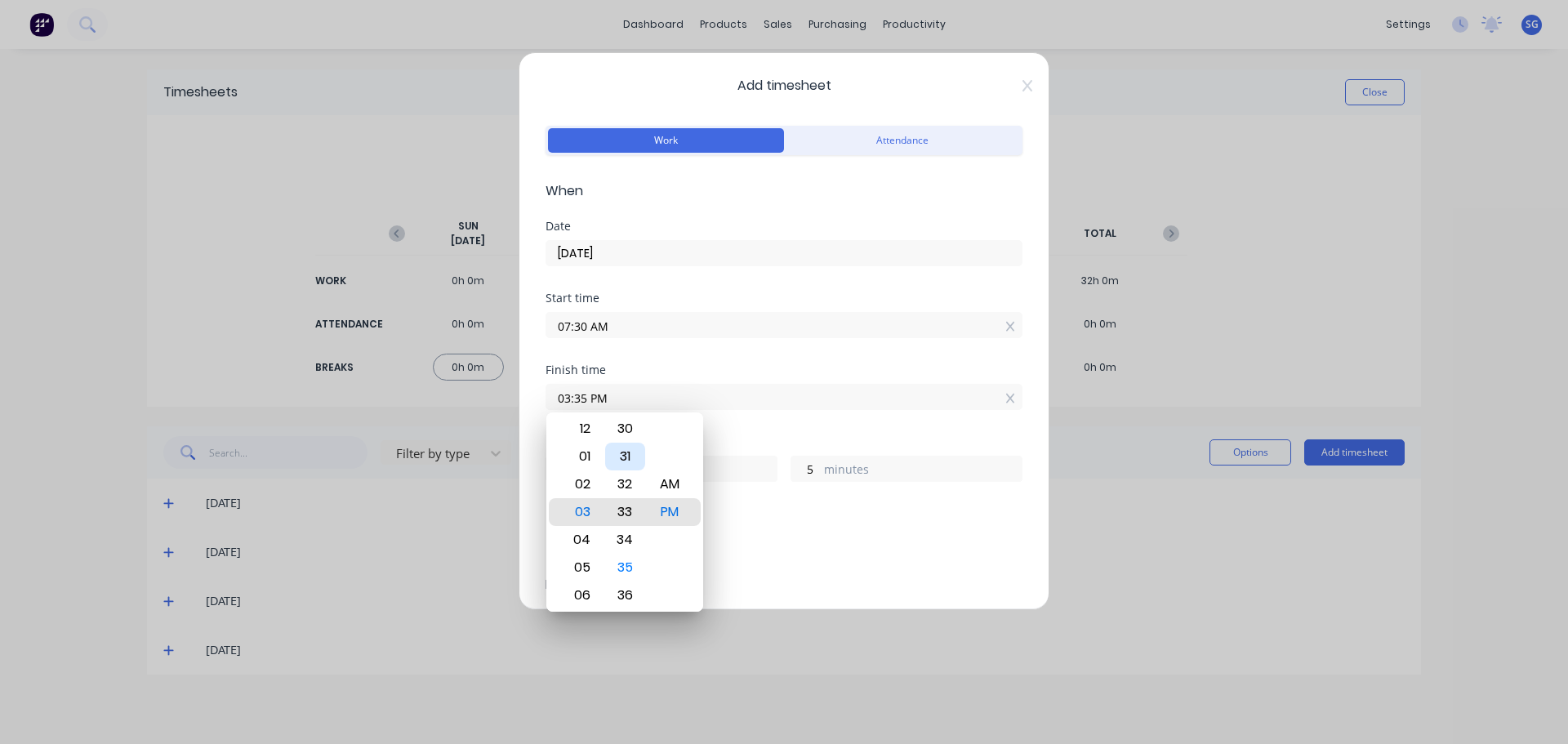
type input "03:33 PM"
type input "3"
click at [625, 423] on div "30" at bounding box center [625, 429] width 40 height 28
type input "03:30 PM"
type input "0"
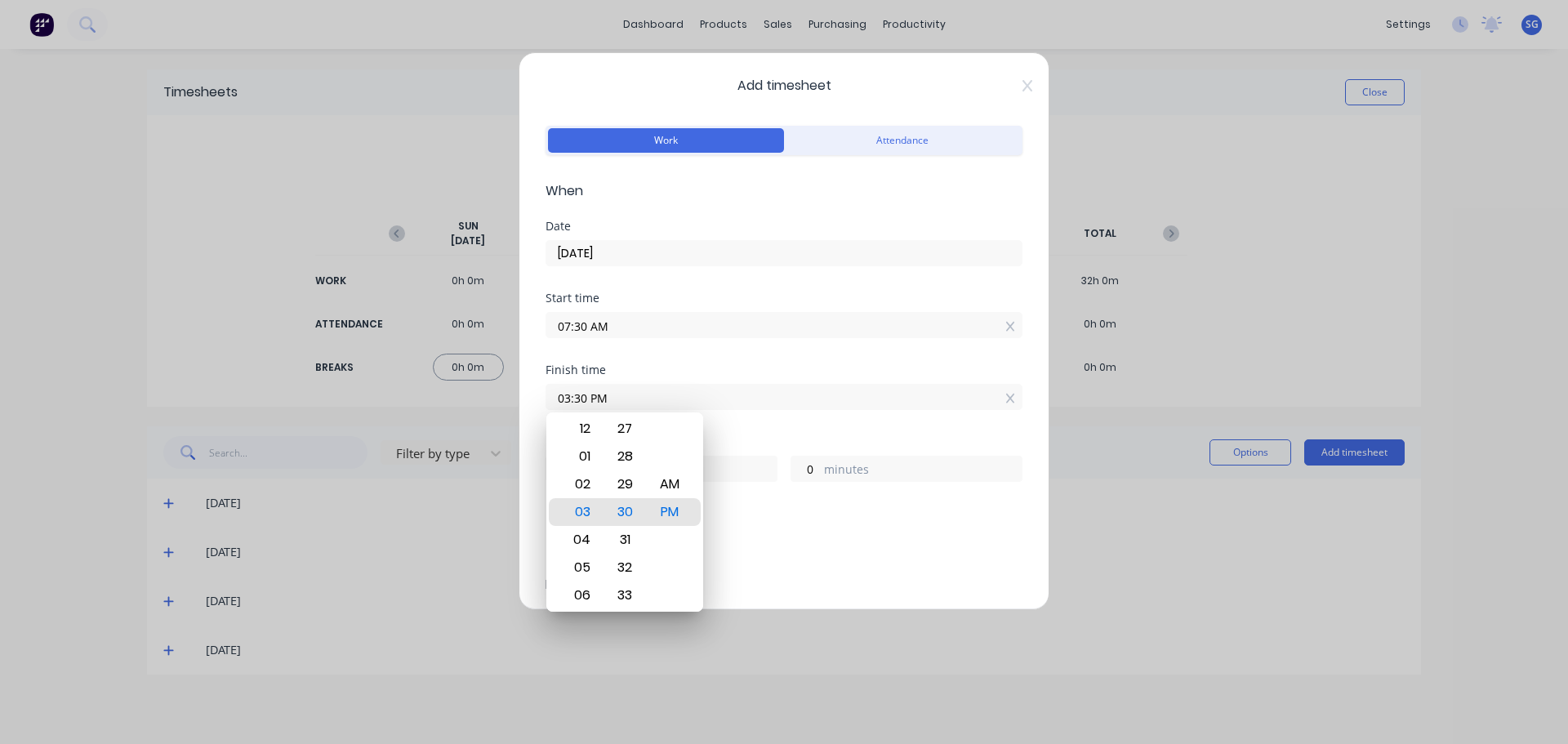
click at [796, 436] on div "Hours worked" at bounding box center [783, 442] width 477 height 11
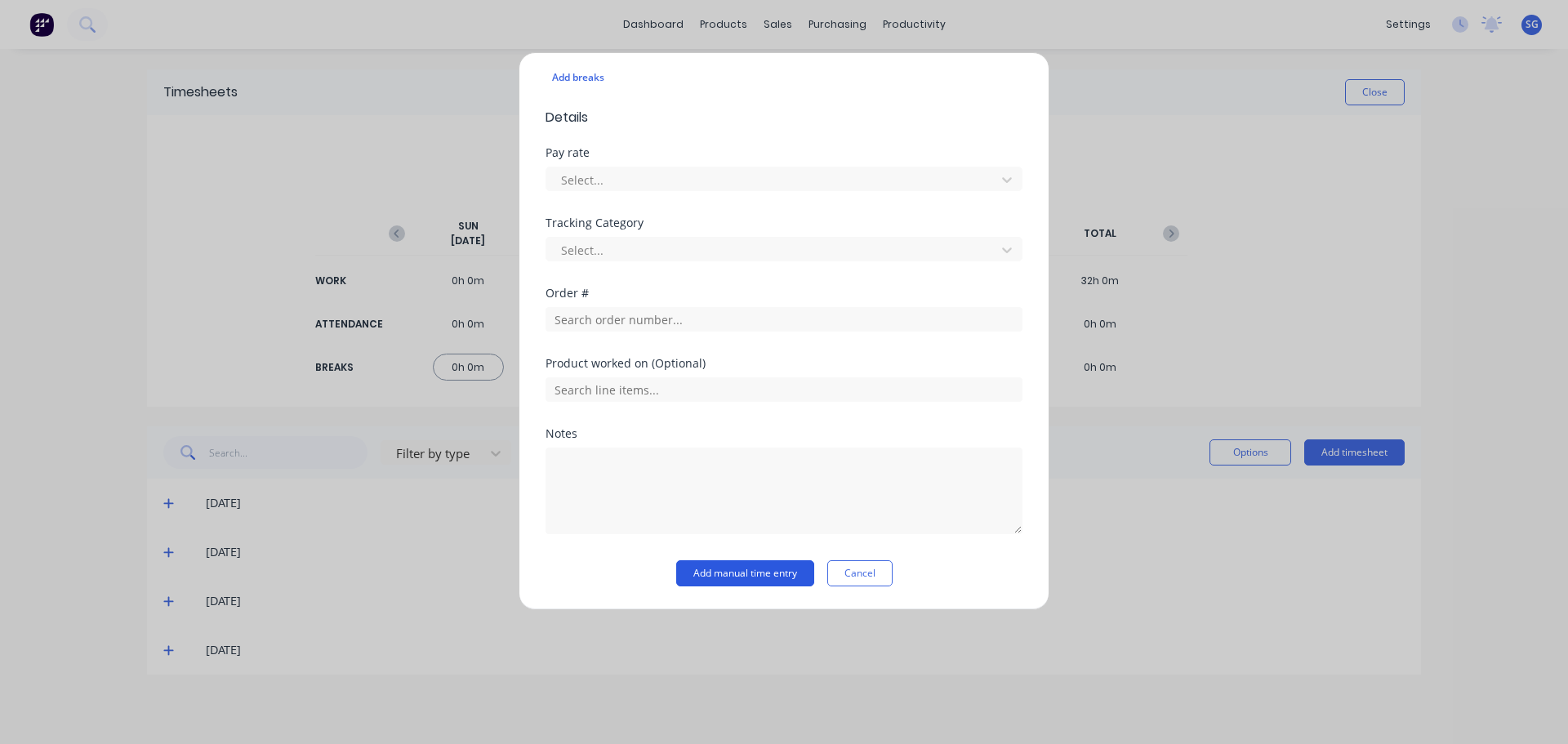
click at [704, 581] on button "Add manual time entry" at bounding box center [745, 573] width 138 height 26
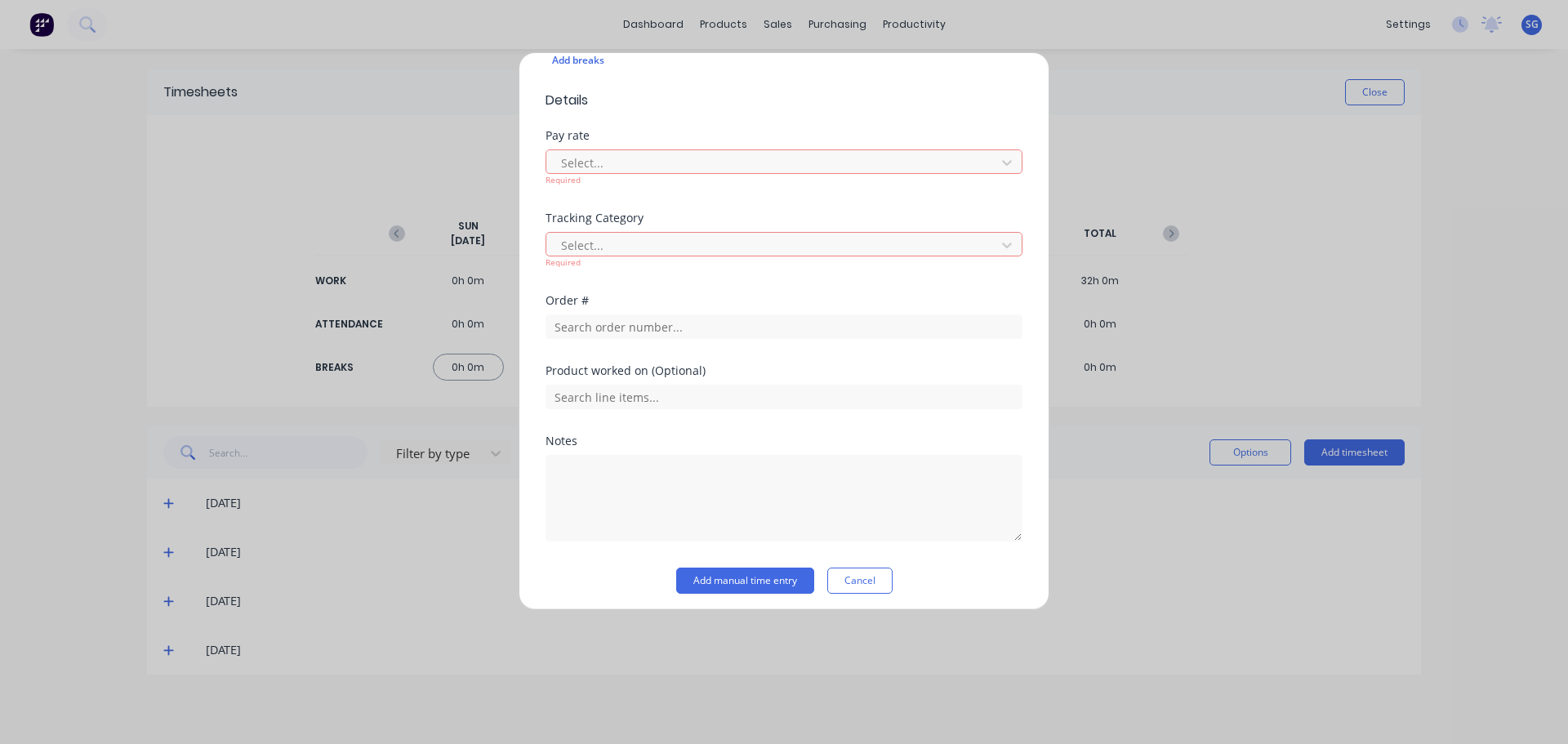
scroll to position [492, 0]
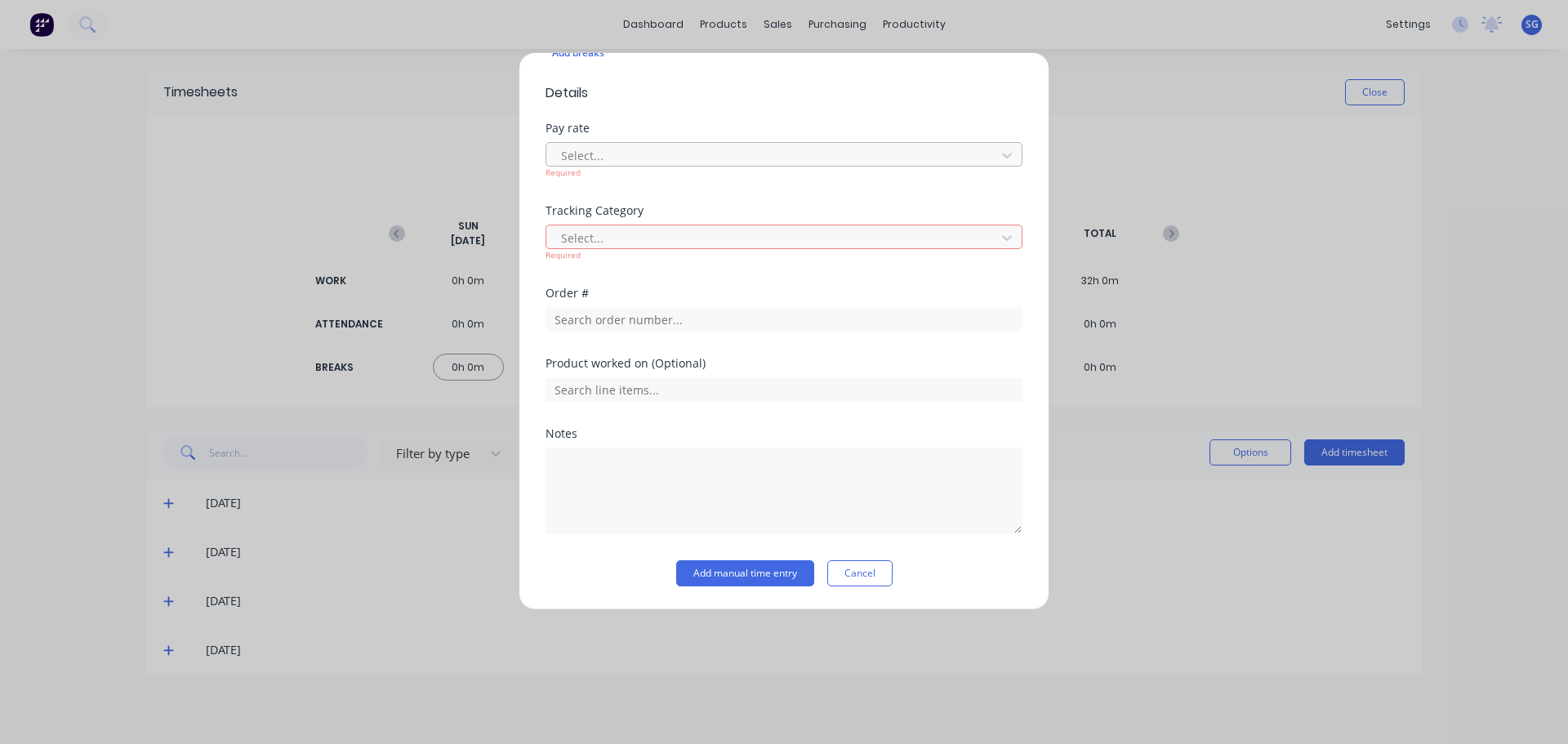
click at [652, 157] on div at bounding box center [773, 155] width 428 height 21
click at [784, 111] on form "Work Attendance When Date [DATE] Start time 07:30 AM Finish time 03:30 PM Hours…" at bounding box center [783, 108] width 477 height 957
click at [647, 246] on div at bounding box center [773, 238] width 428 height 21
click at [808, 94] on span "Details" at bounding box center [783, 93] width 477 height 20
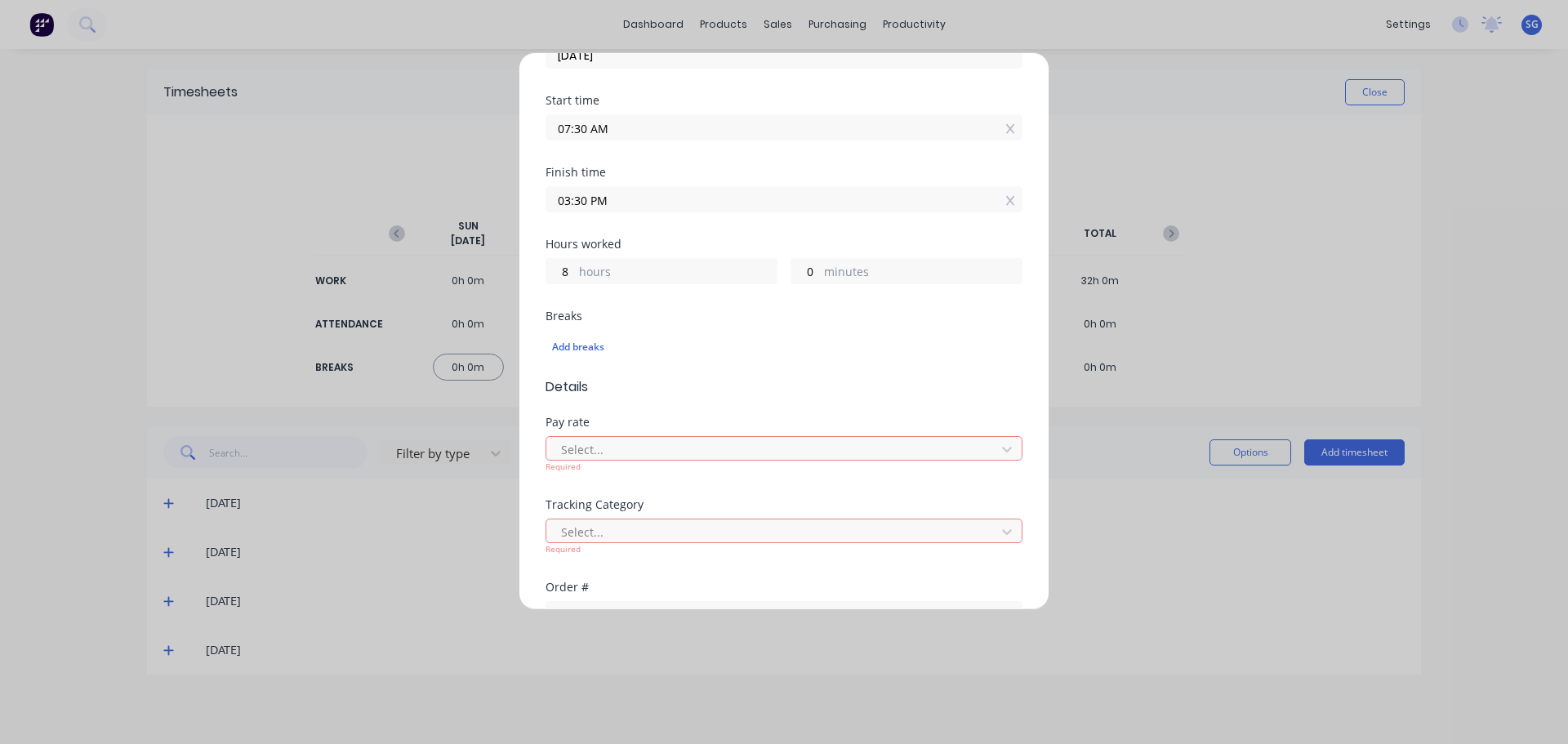
scroll to position [0, 0]
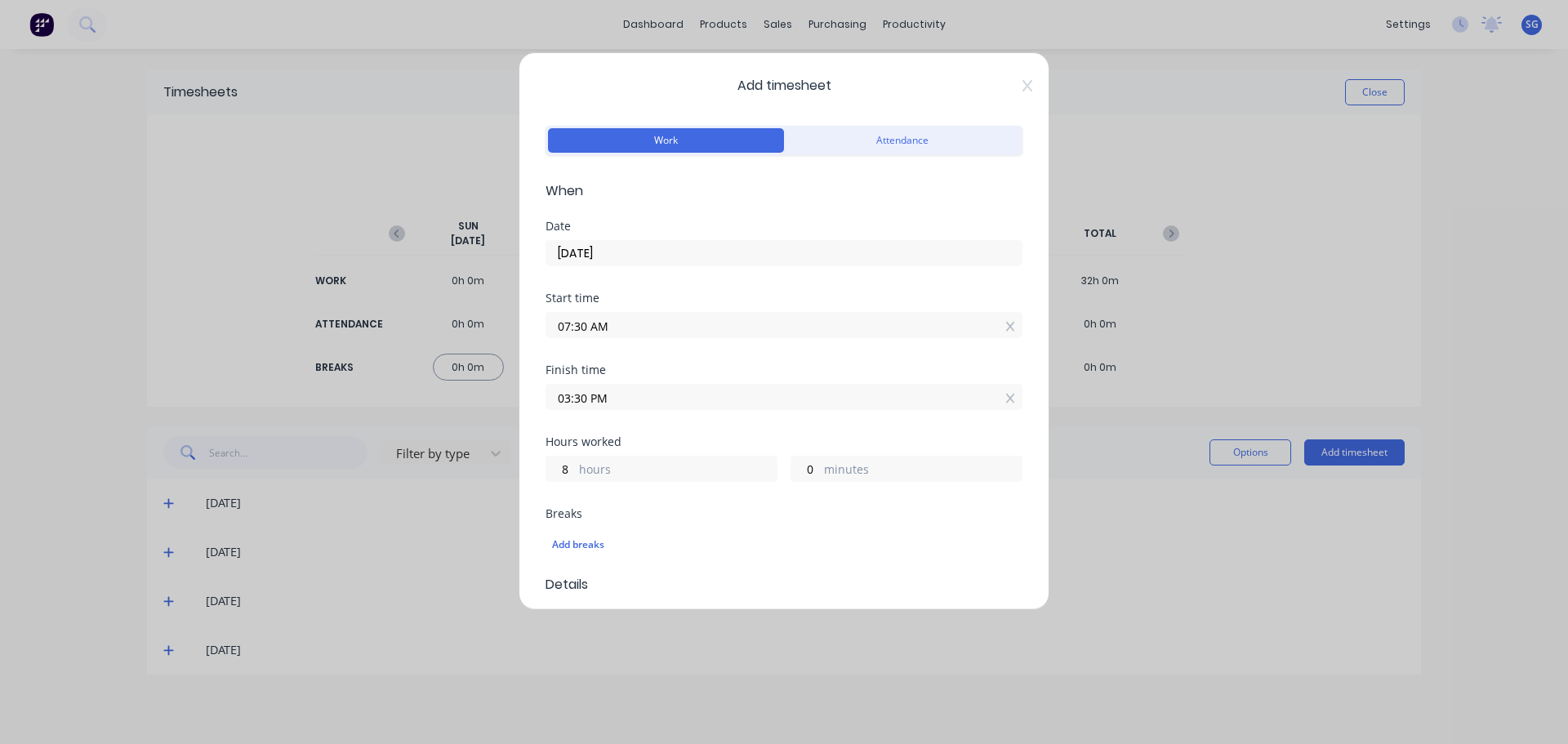
click at [871, 153] on div "Work Attendance" at bounding box center [783, 140] width 477 height 30
click at [871, 136] on button "Attendance" at bounding box center [901, 140] width 236 height 25
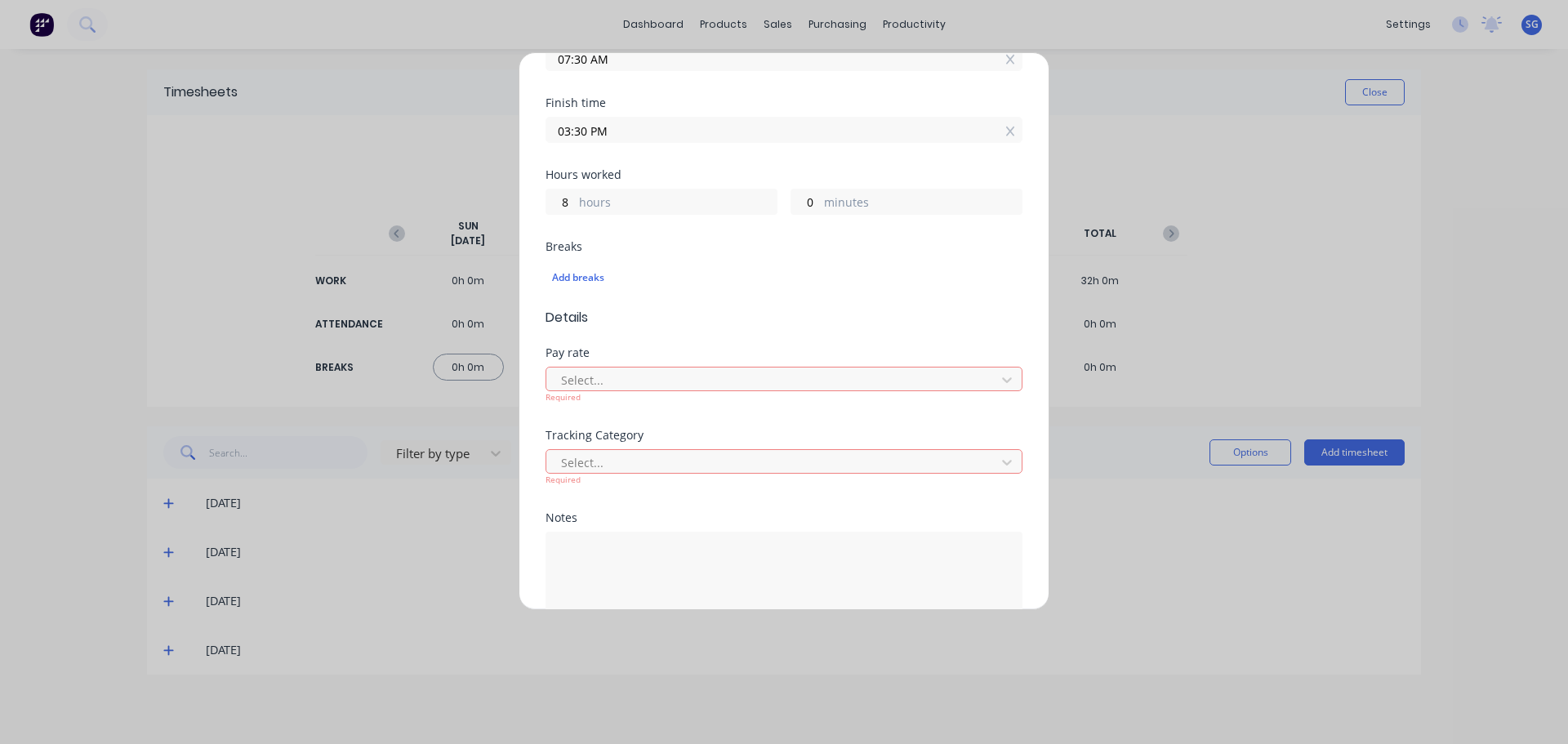
scroll to position [351, 0]
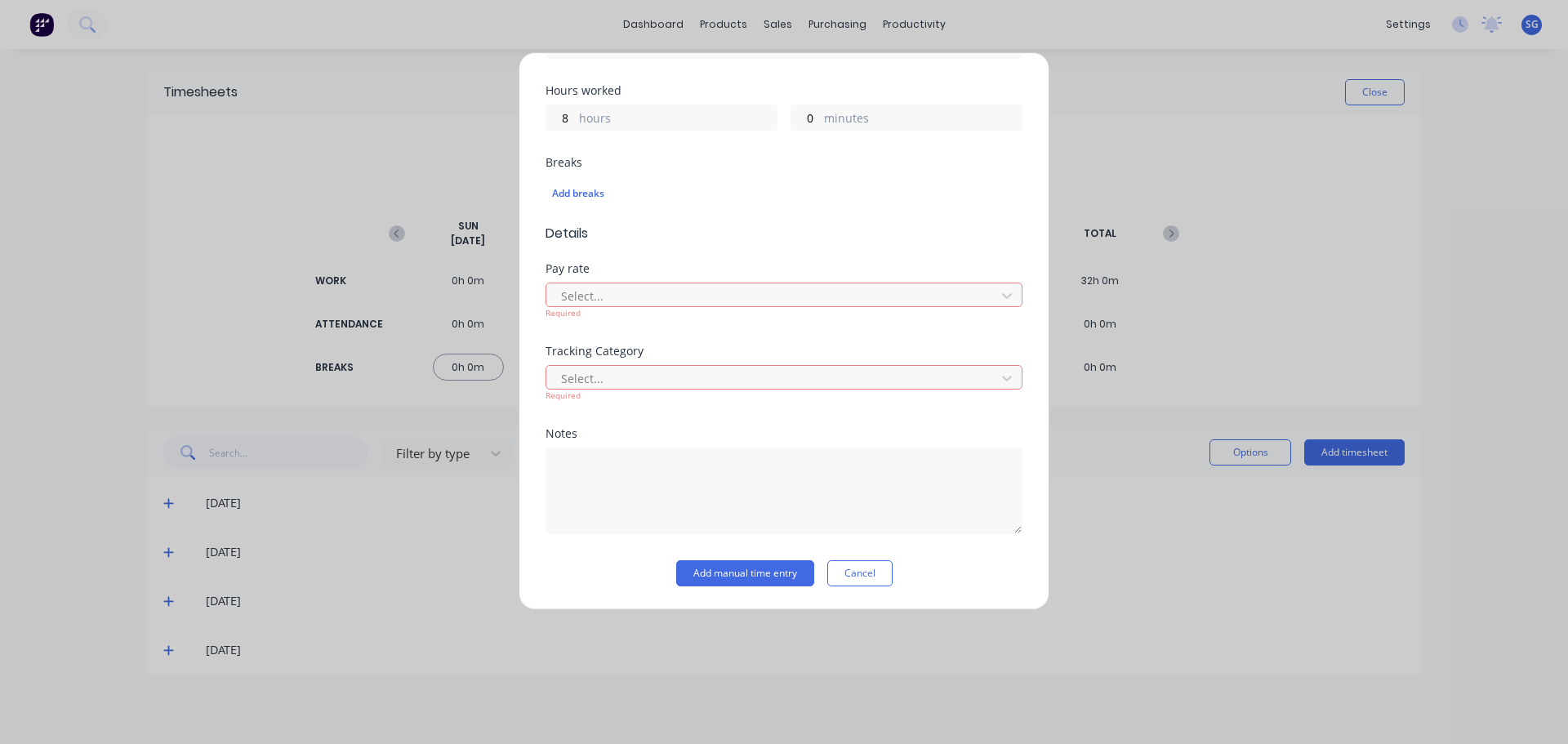
click at [760, 308] on div "Required" at bounding box center [783, 313] width 477 height 12
click at [999, 299] on icon at bounding box center [1007, 296] width 16 height 16
click at [866, 578] on button "Cancel" at bounding box center [860, 573] width 66 height 26
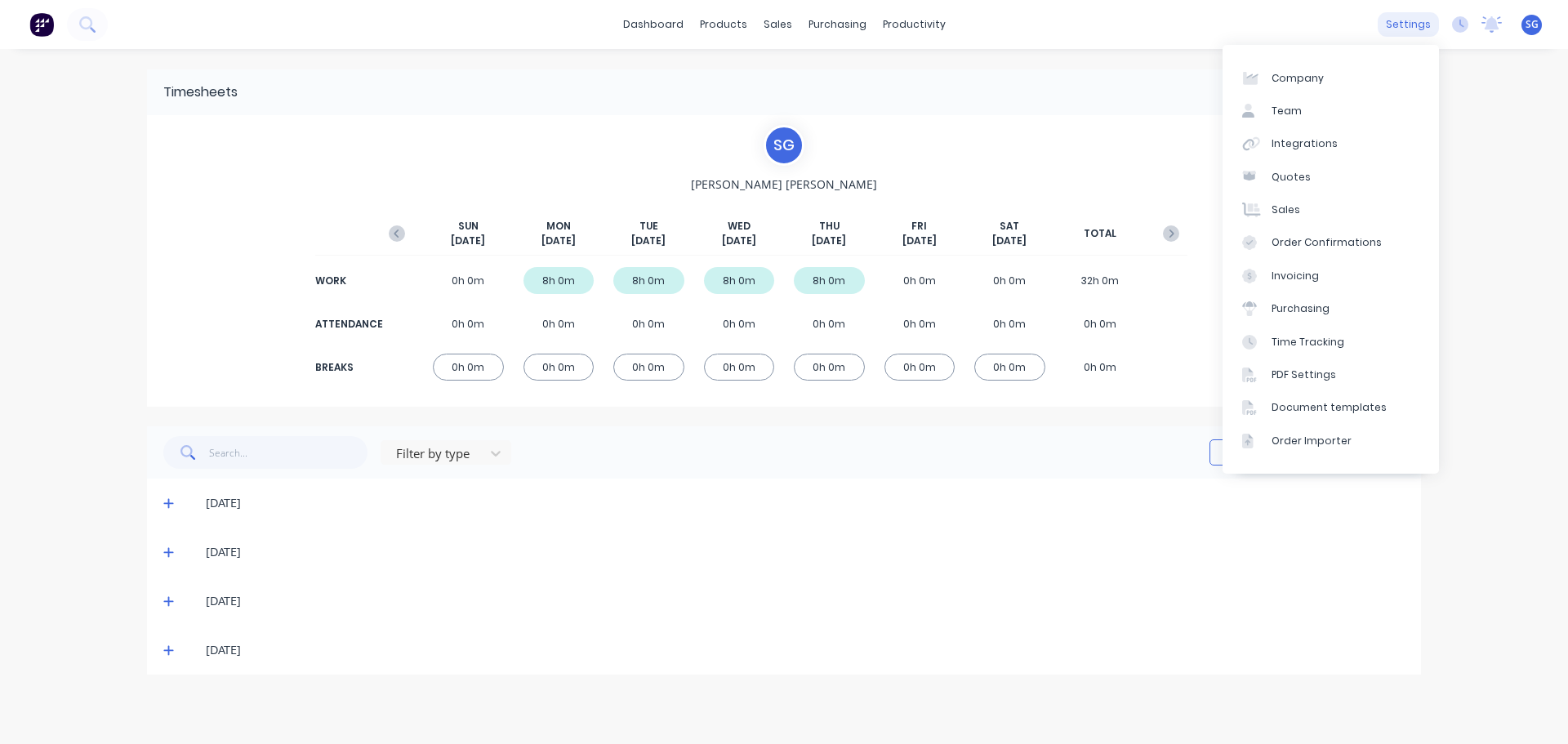
click at [1401, 30] on div "settings" at bounding box center [1408, 25] width 62 height 25
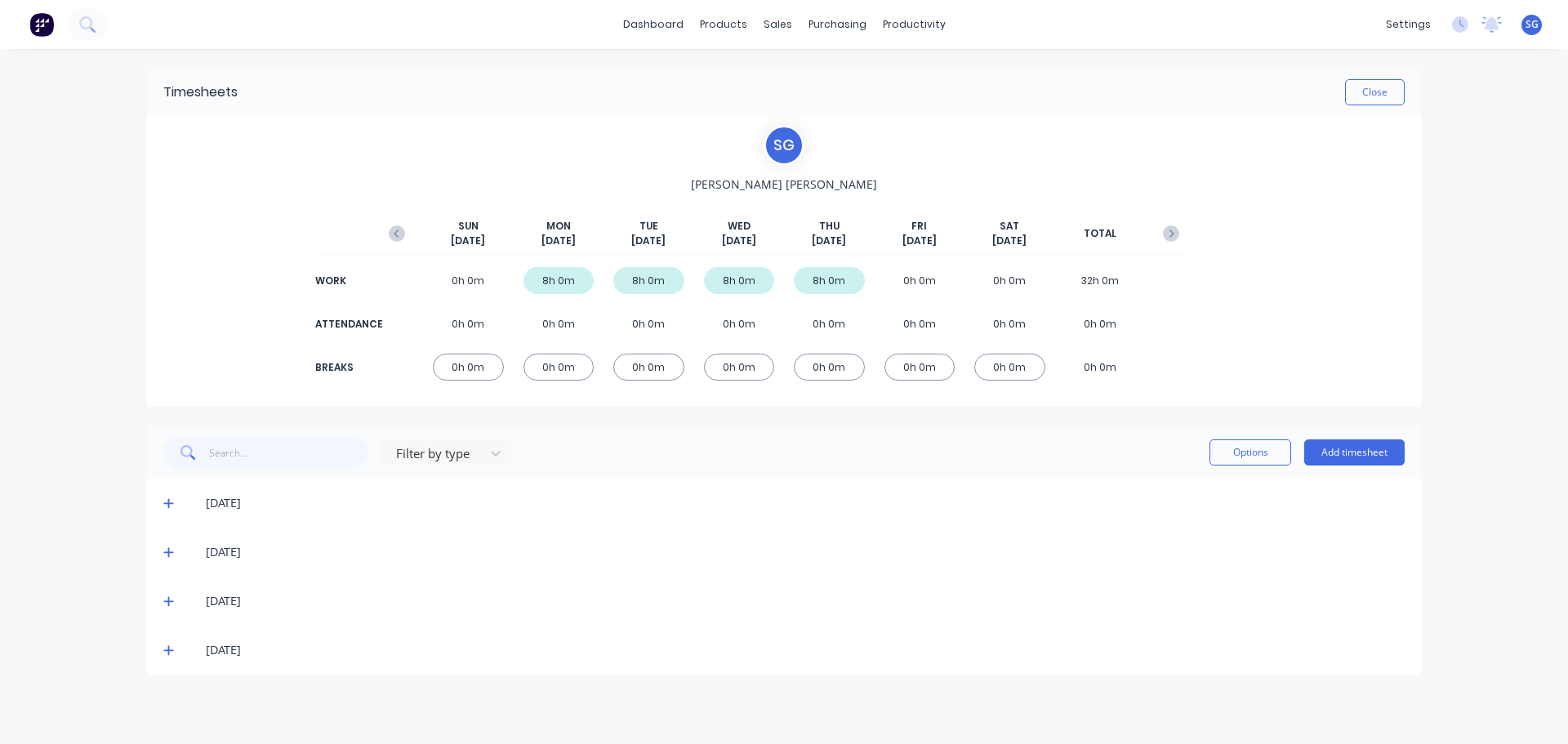
click at [168, 503] on icon at bounding box center [168, 504] width 10 height 10
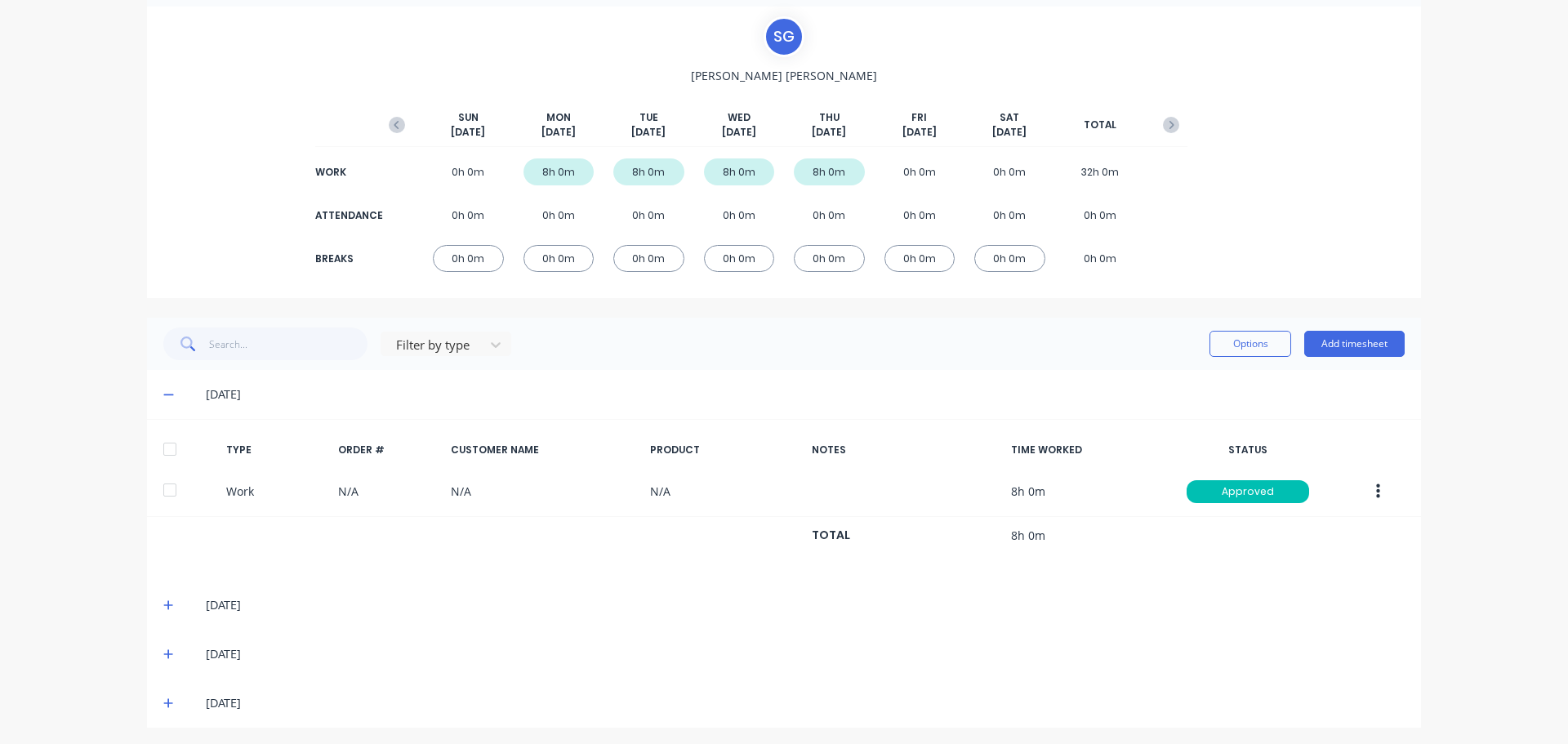
scroll to position [113, 0]
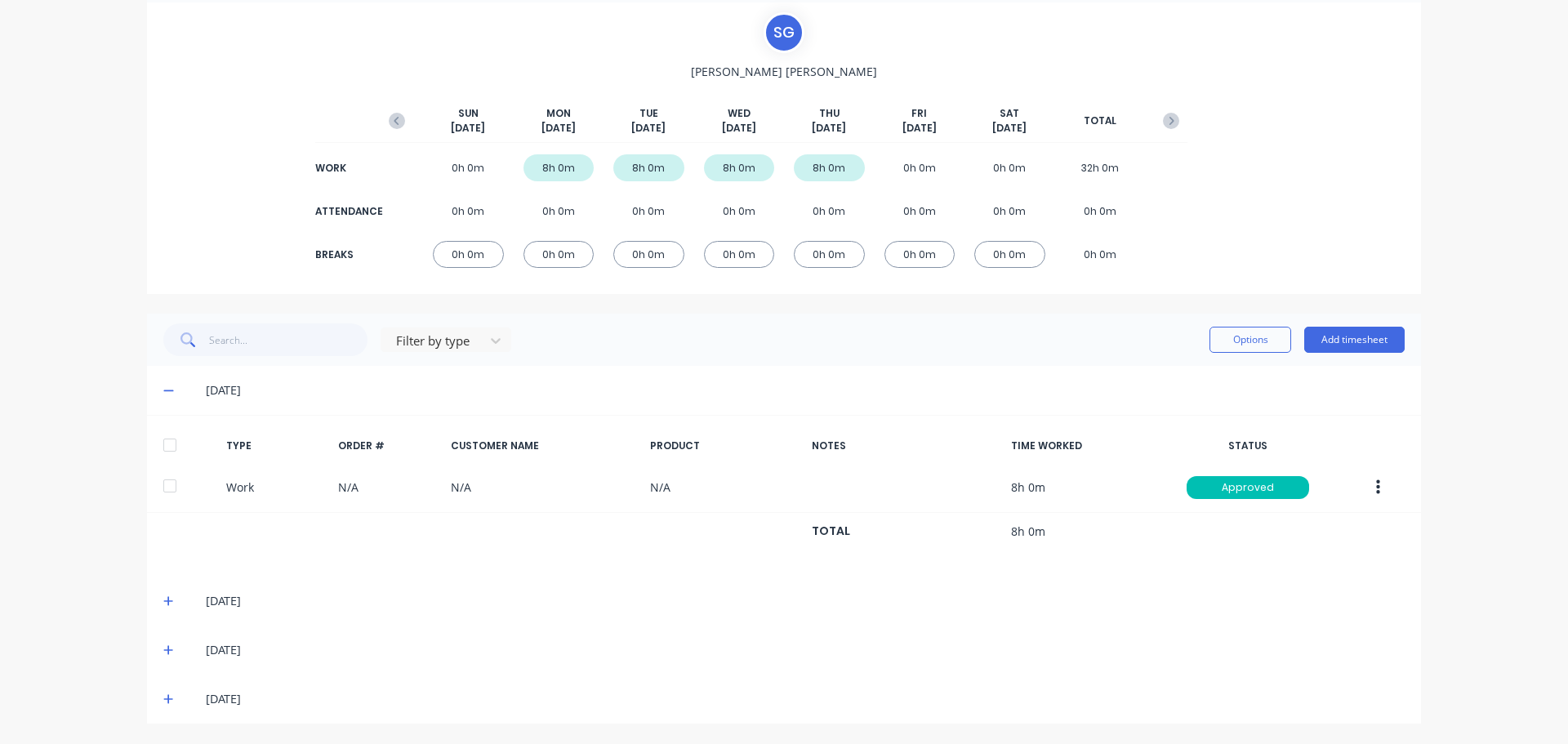
drag, startPoint x: 168, startPoint y: 503, endPoint x: 625, endPoint y: 380, distance: 473.3
click at [625, 380] on div "[DATE]" at bounding box center [784, 391] width 1274 height 49
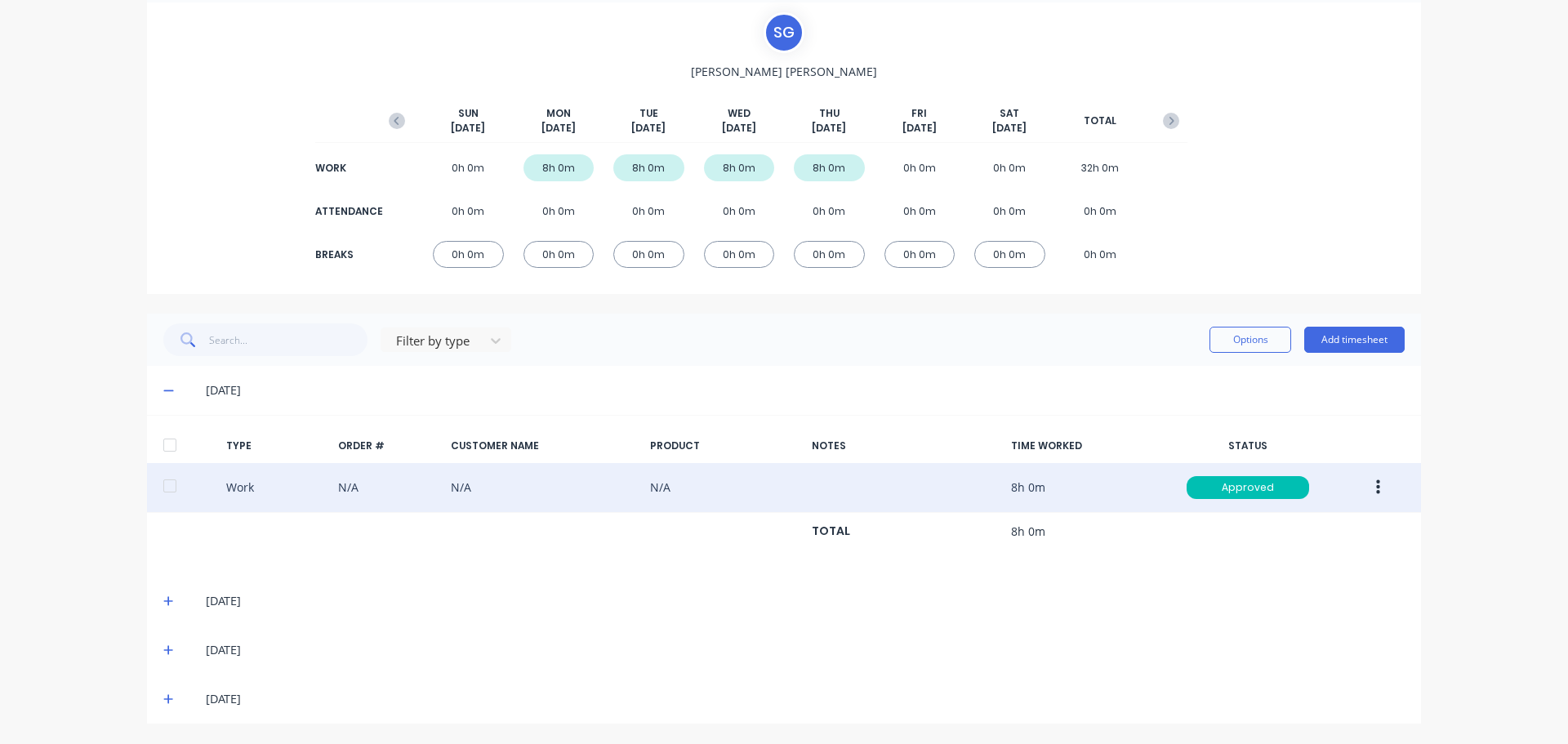
click at [1376, 495] on icon "button" at bounding box center [1378, 488] width 4 height 18
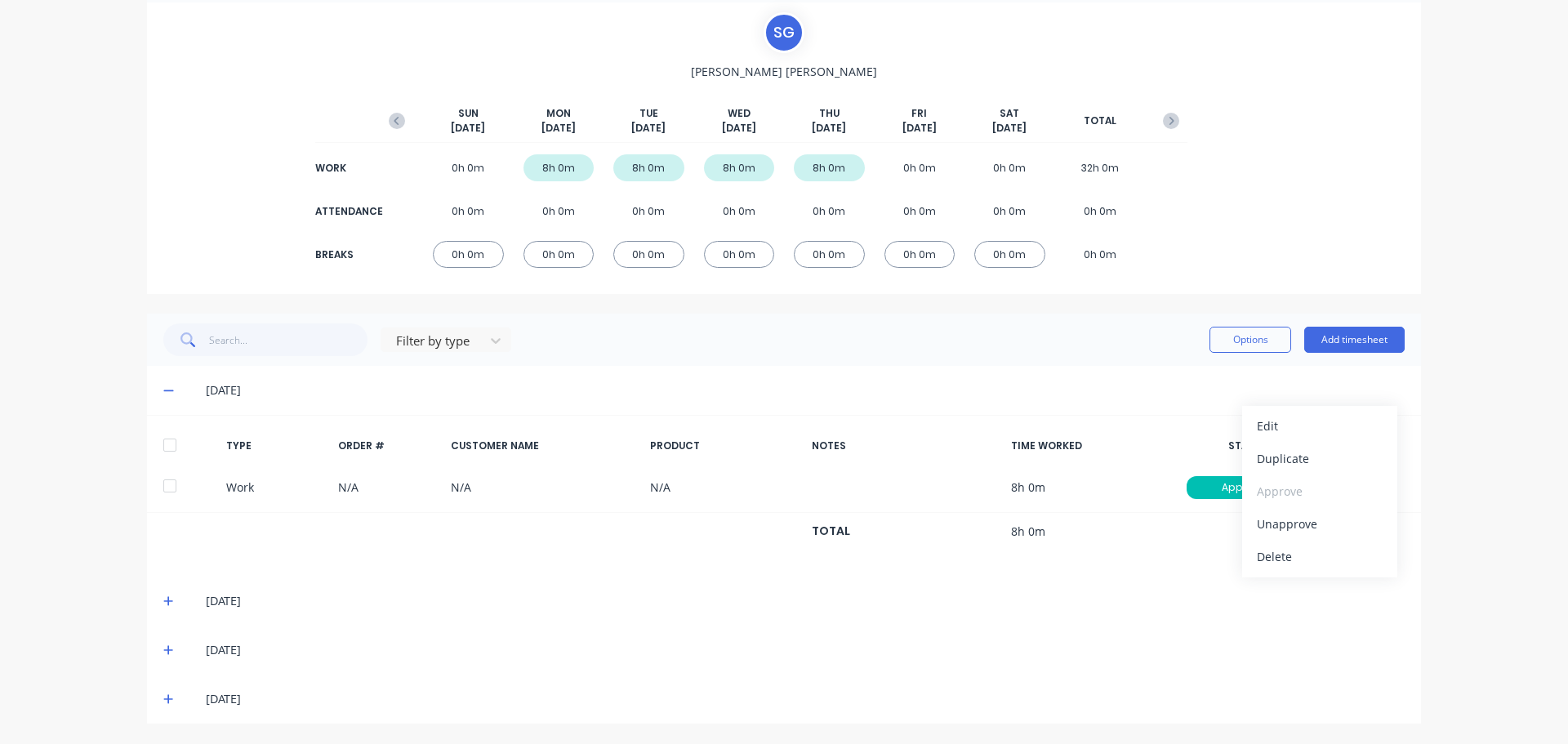
click at [163, 700] on icon at bounding box center [168, 700] width 10 height 10
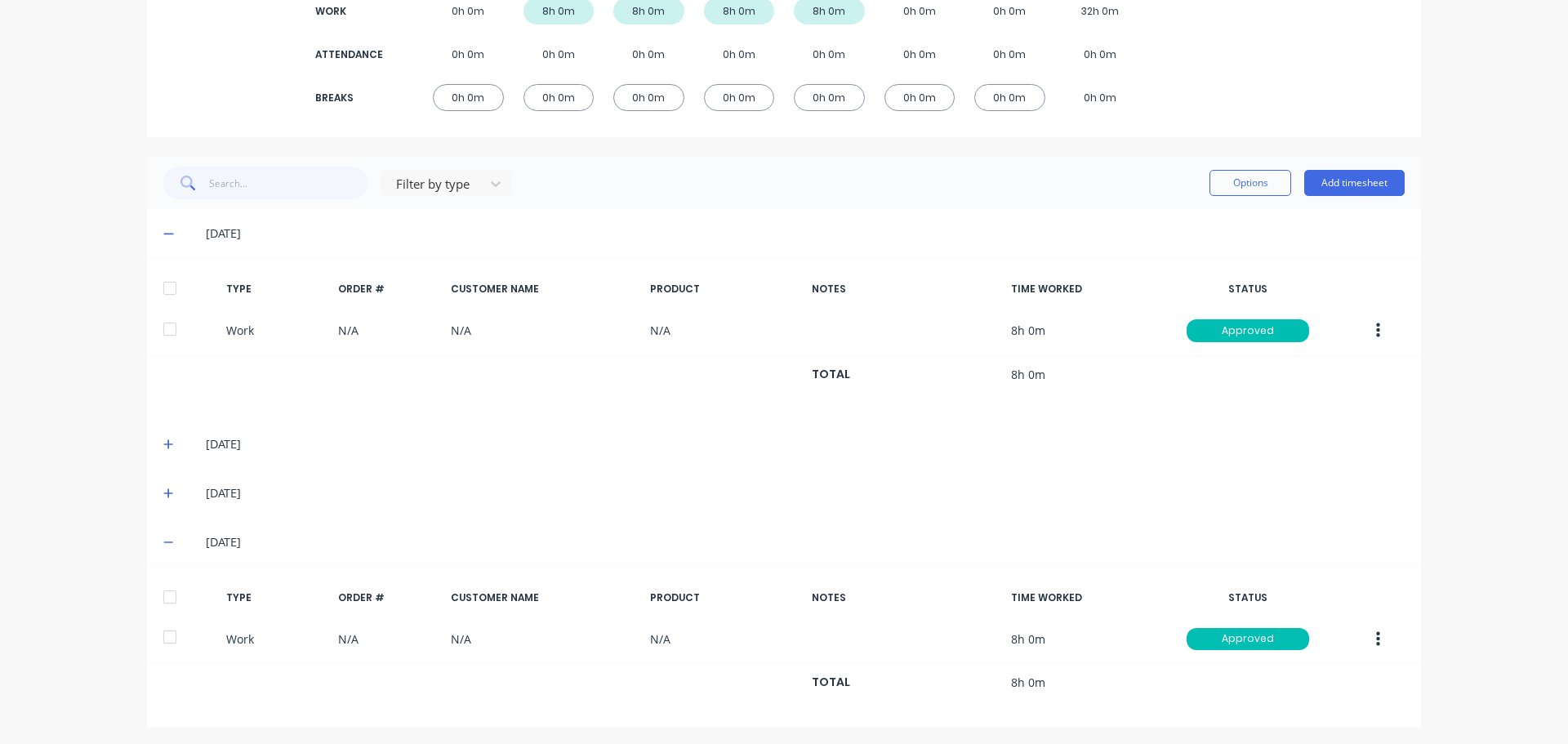
scroll to position [273, 0]
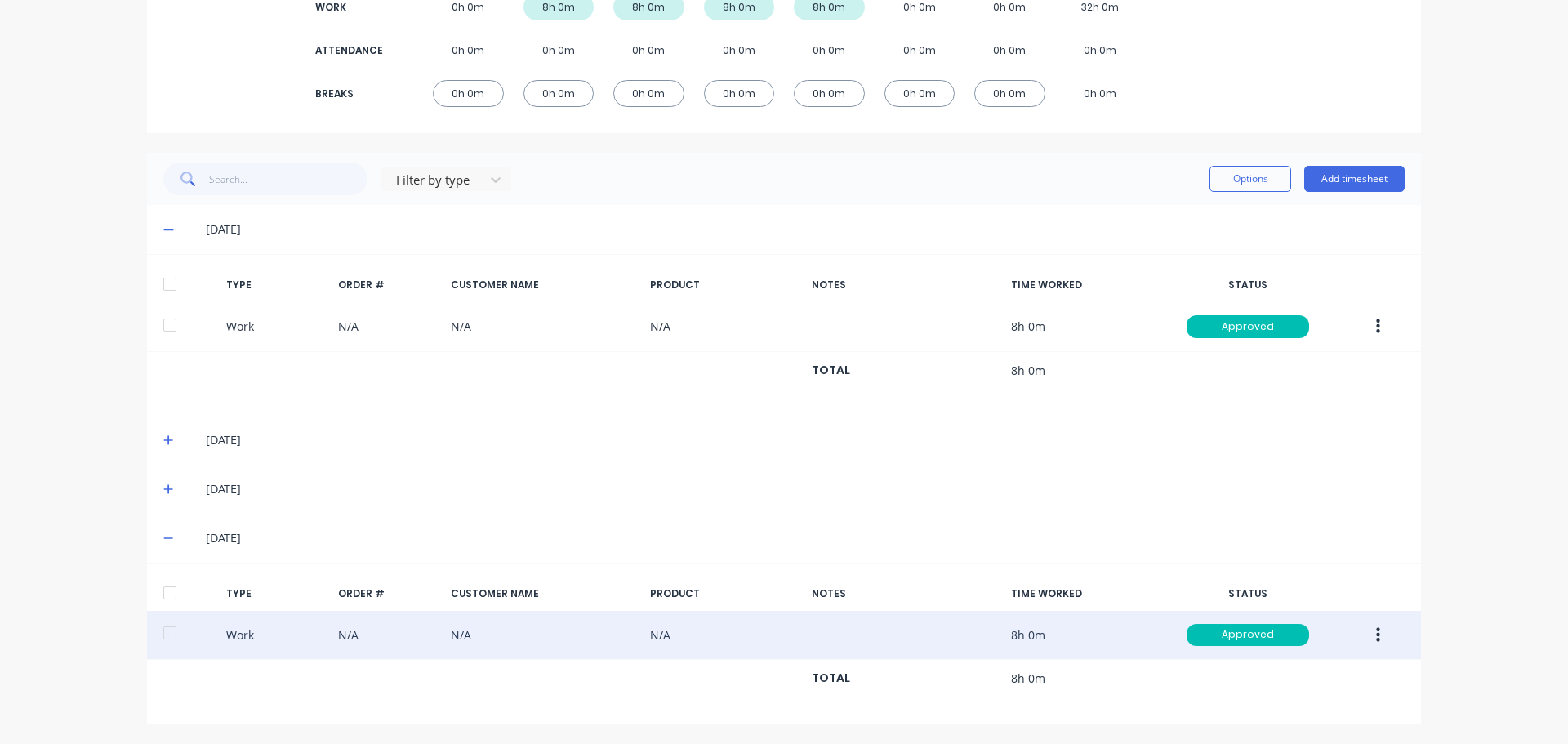
click at [1375, 641] on button "button" at bounding box center [1378, 636] width 39 height 30
click at [1281, 613] on div "Duplicate" at bounding box center [1319, 606] width 126 height 24
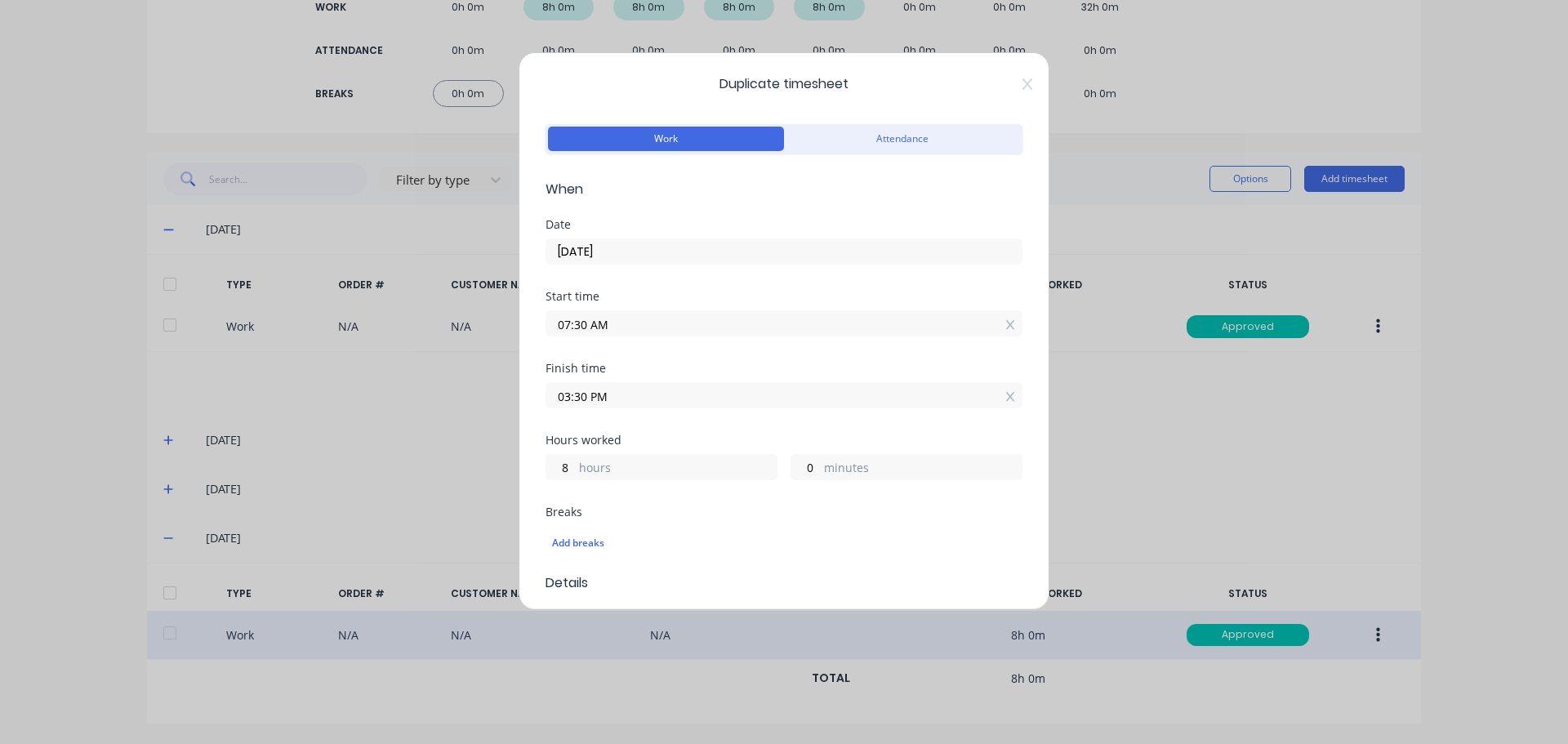
scroll to position [0, 0]
click at [661, 258] on input "[DATE]" at bounding box center [783, 253] width 475 height 25
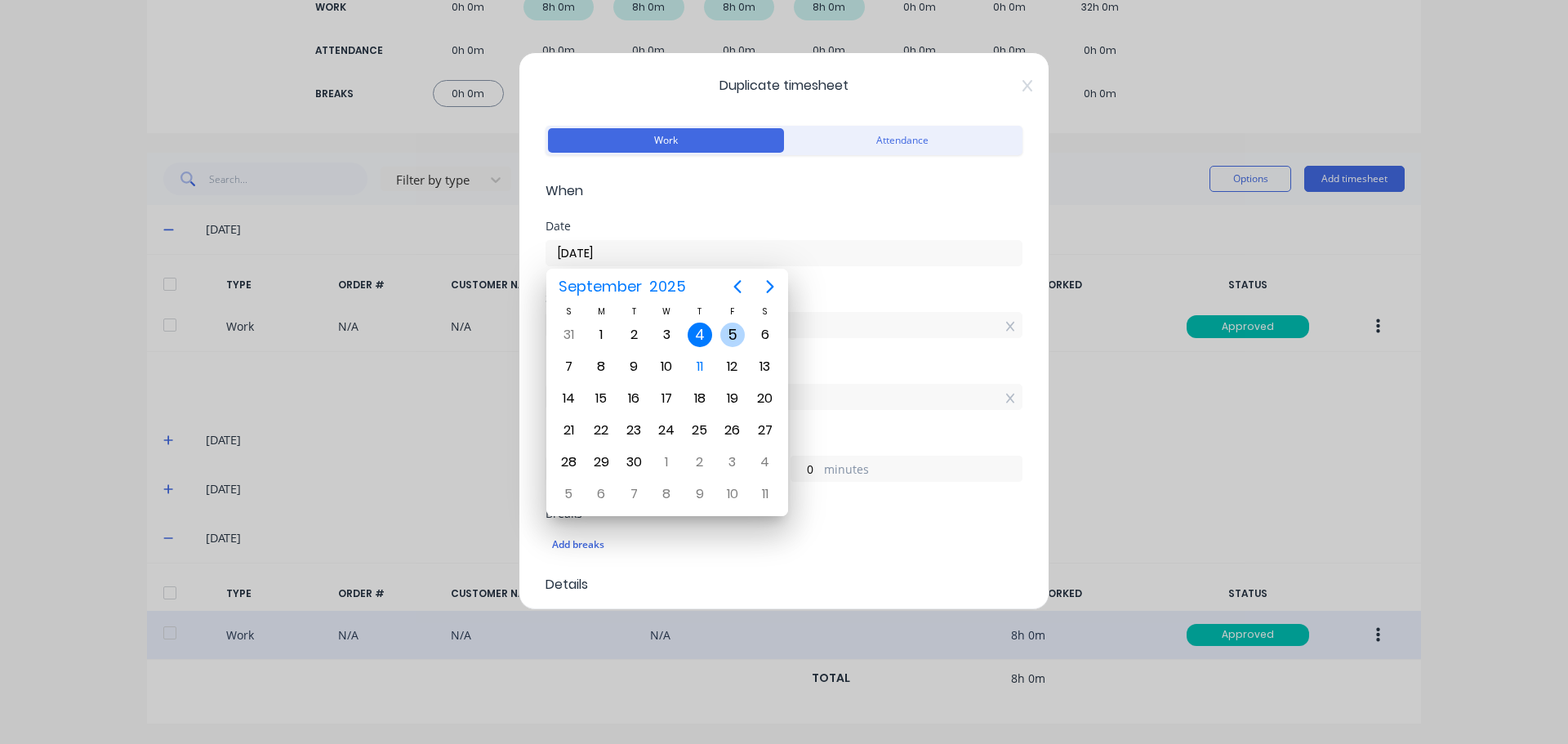
click at [723, 339] on div "5" at bounding box center [732, 335] width 25 height 25
type input "[DATE]"
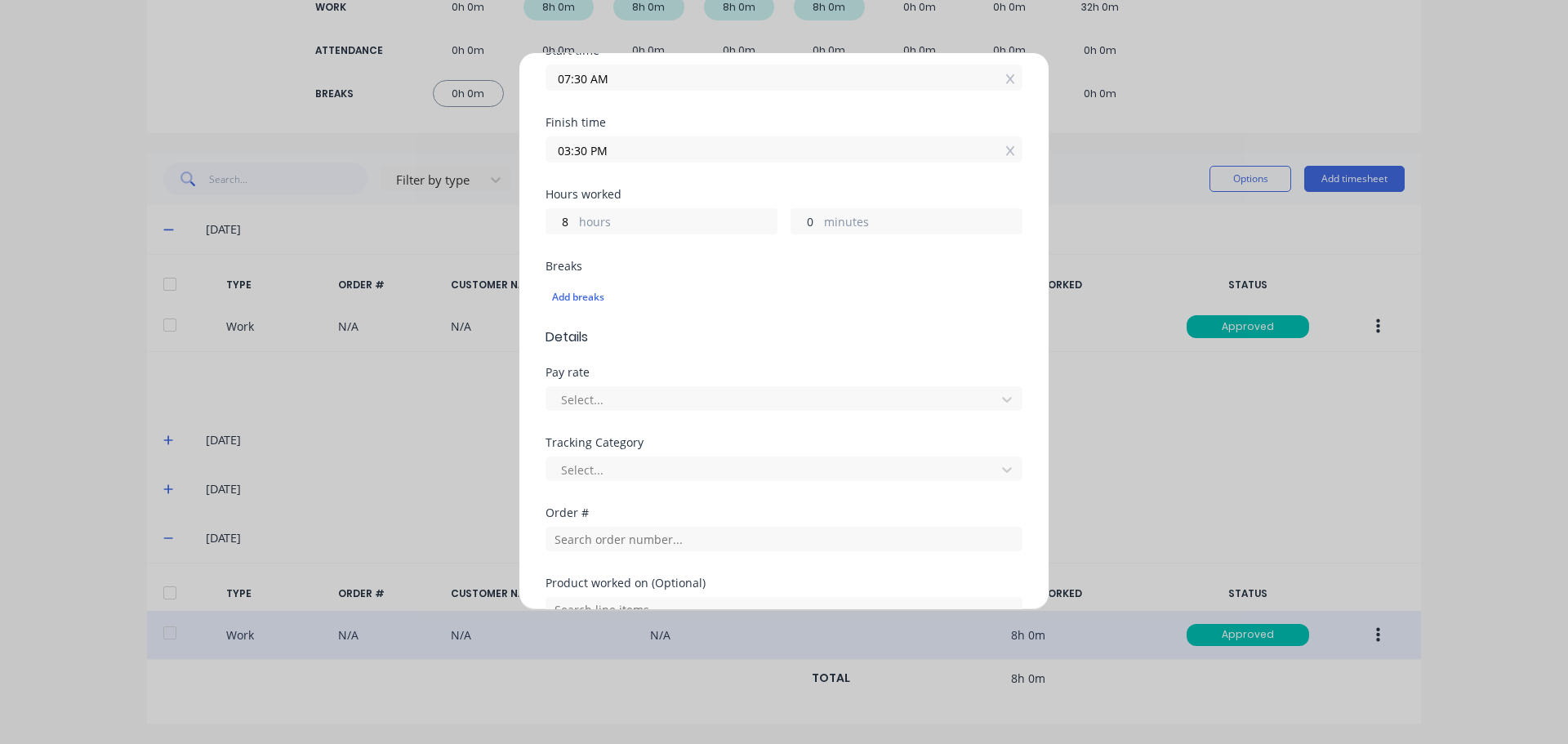
scroll to position [408, 0]
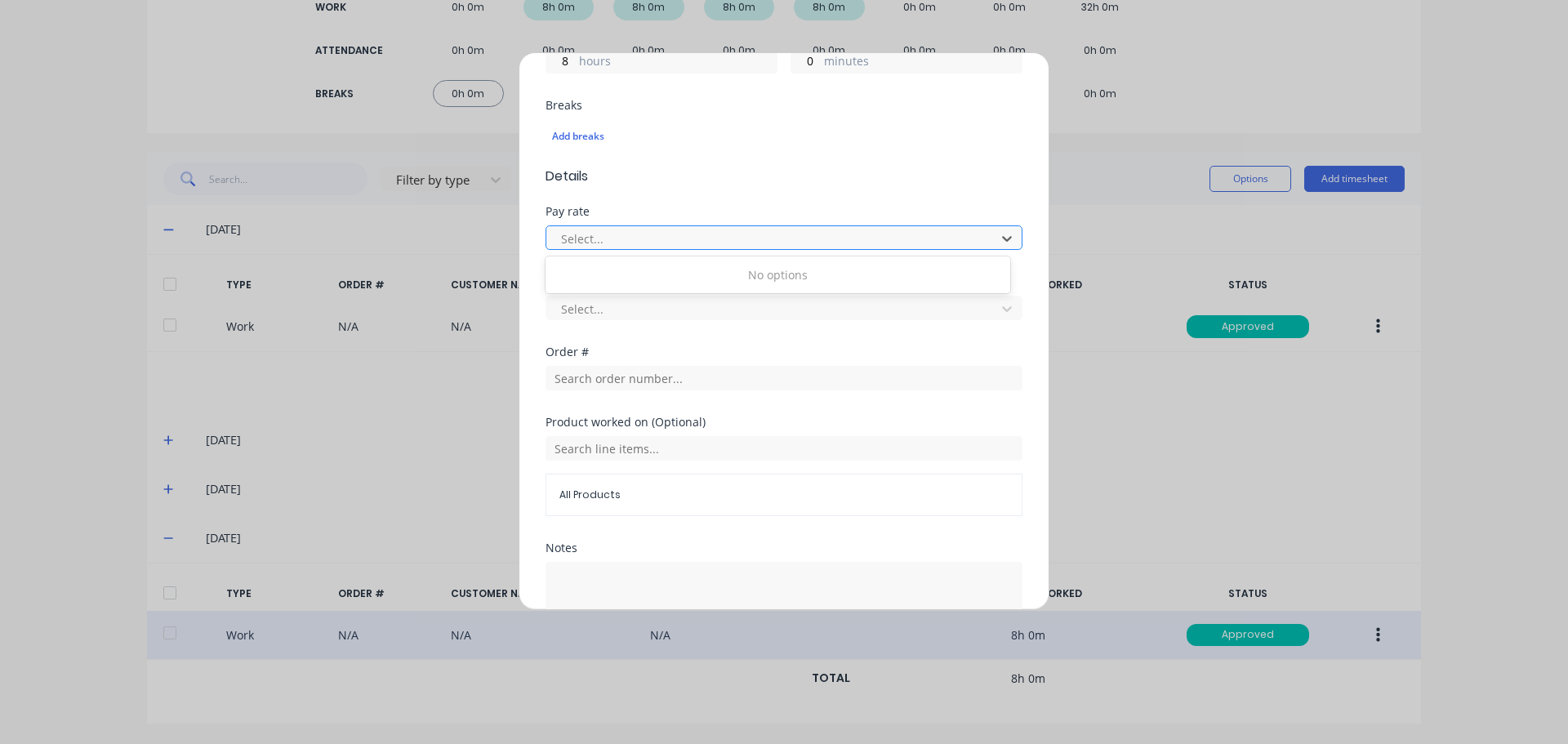
click at [585, 237] on div at bounding box center [773, 239] width 428 height 21
type input "N/A"
drag, startPoint x: 695, startPoint y: 315, endPoint x: 433, endPoint y: 310, distance: 262.0
click at [433, 310] on div "Duplicate timesheet Work Attendance When Date [DATE] Start time 07:30 AM Finish…" at bounding box center [784, 372] width 1568 height 744
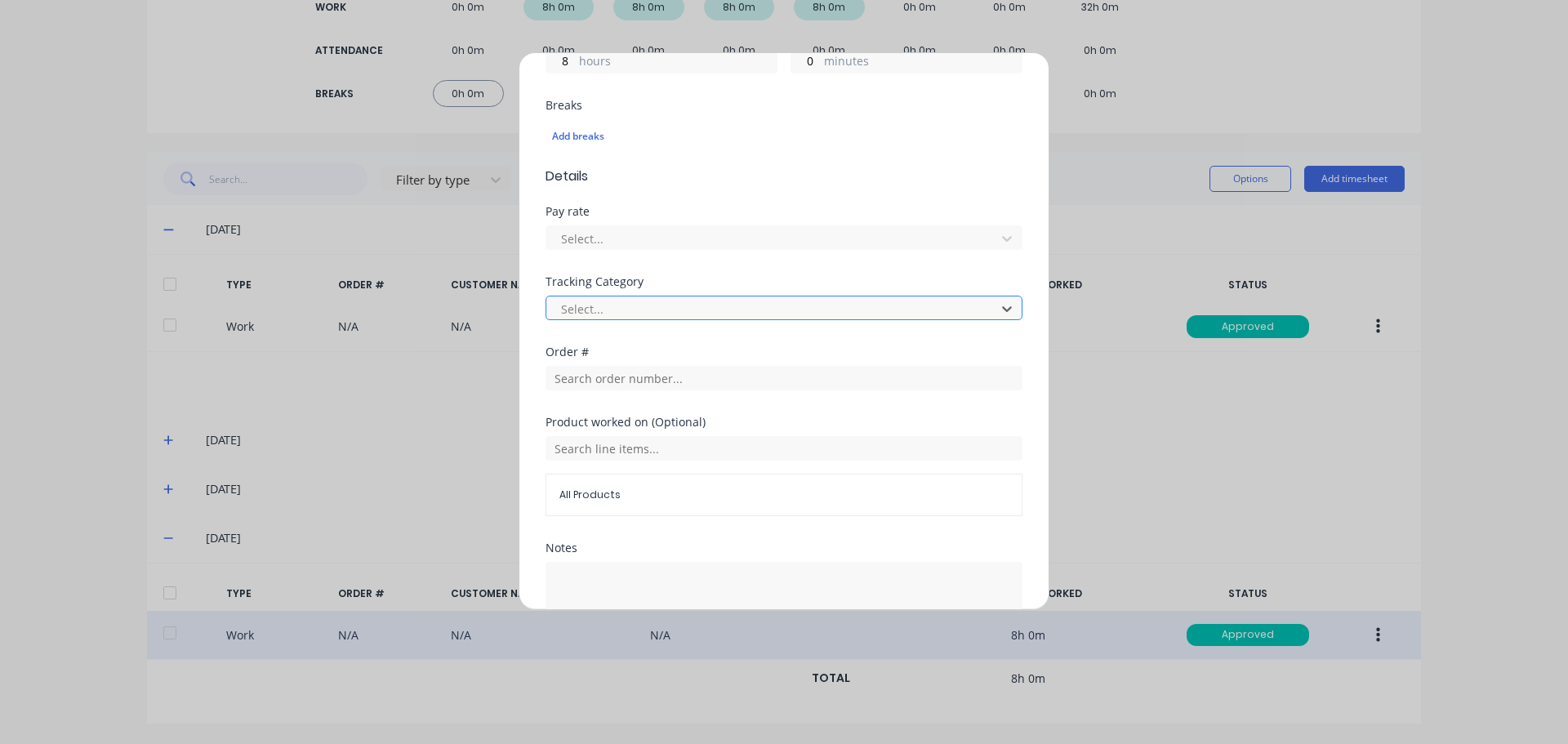
click at [926, 299] on div at bounding box center [773, 309] width 428 height 21
type input "N/A"
click at [757, 266] on div "Pay rate Select..." at bounding box center [783, 241] width 477 height 71
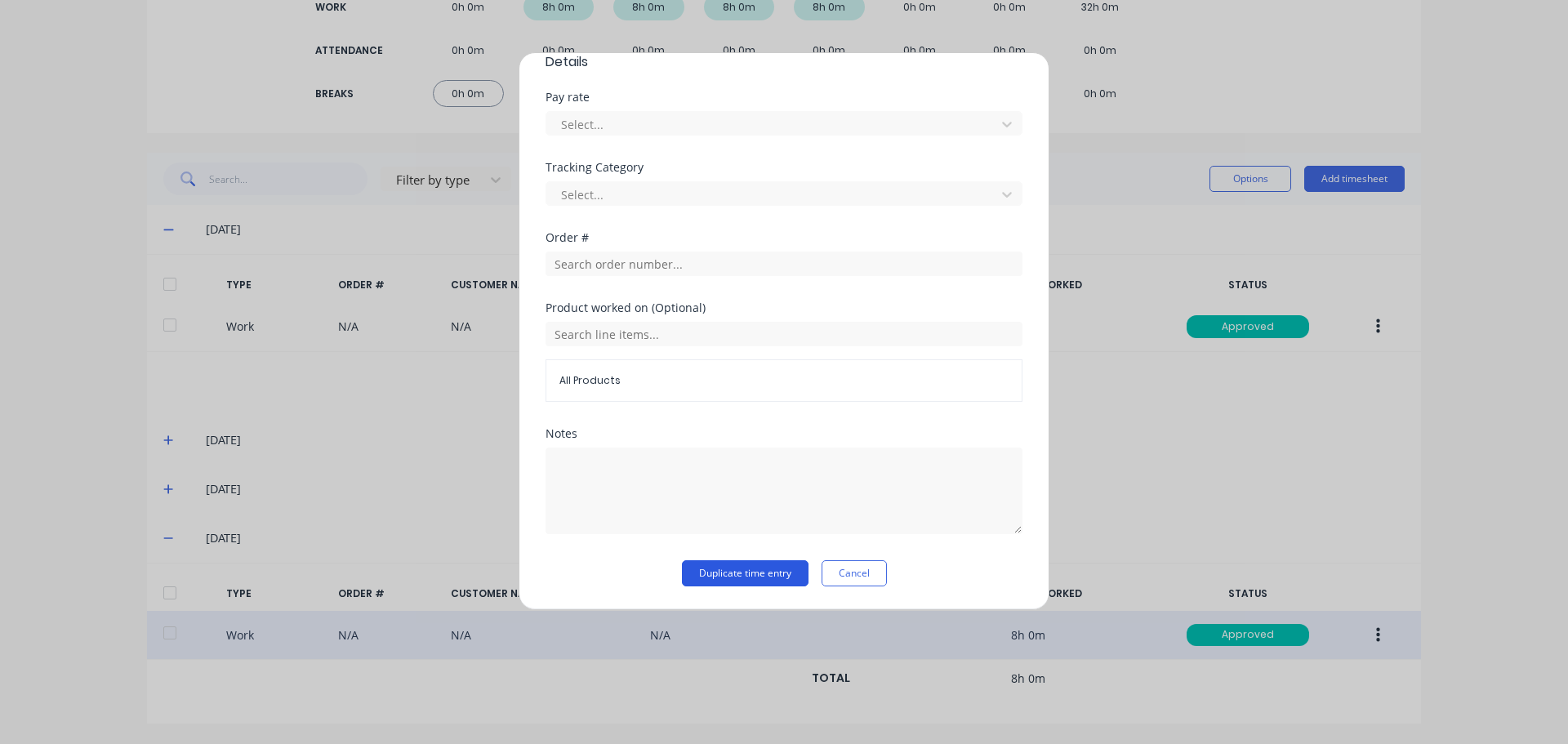
click at [728, 576] on button "Duplicate time entry" at bounding box center [745, 573] width 126 height 26
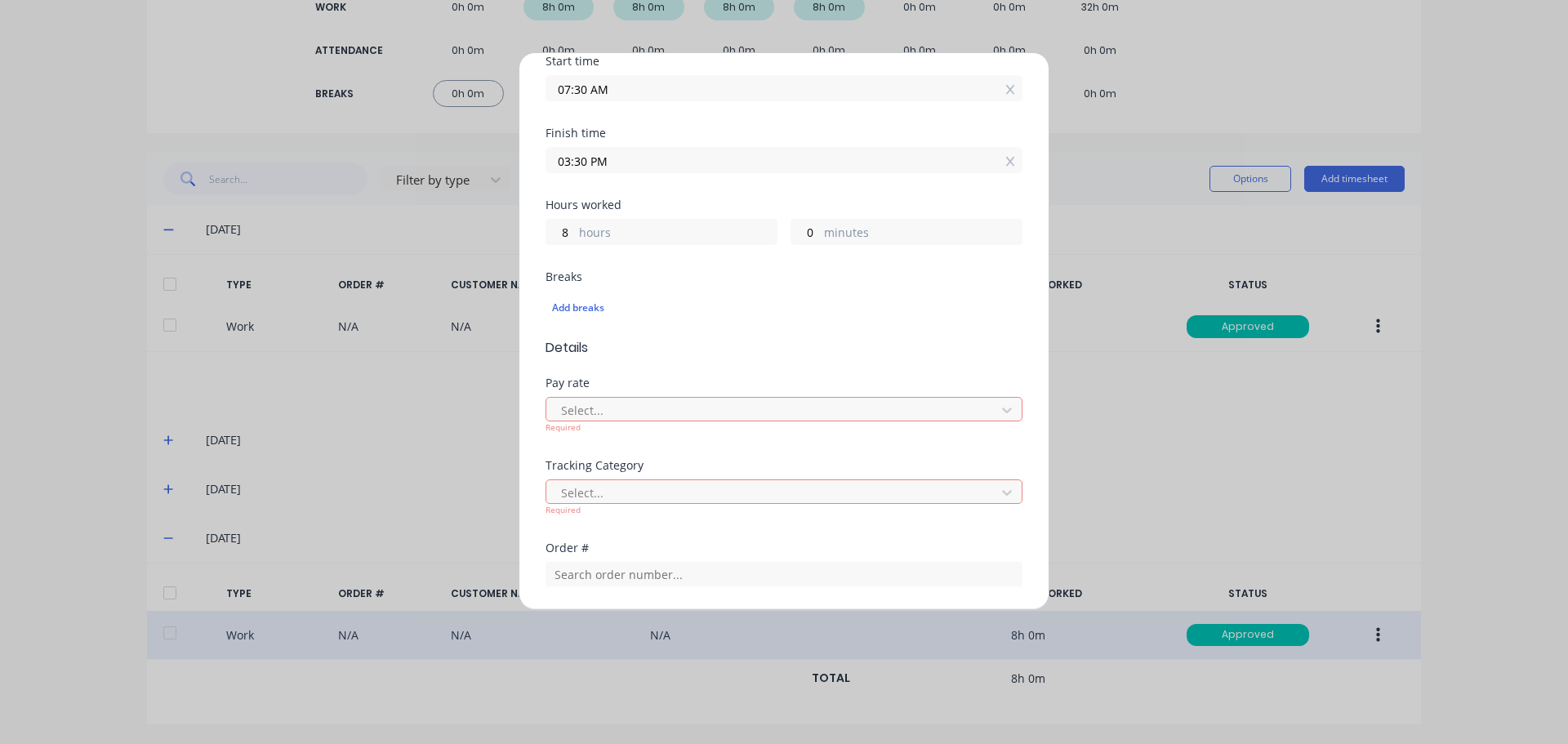
scroll to position [0, 0]
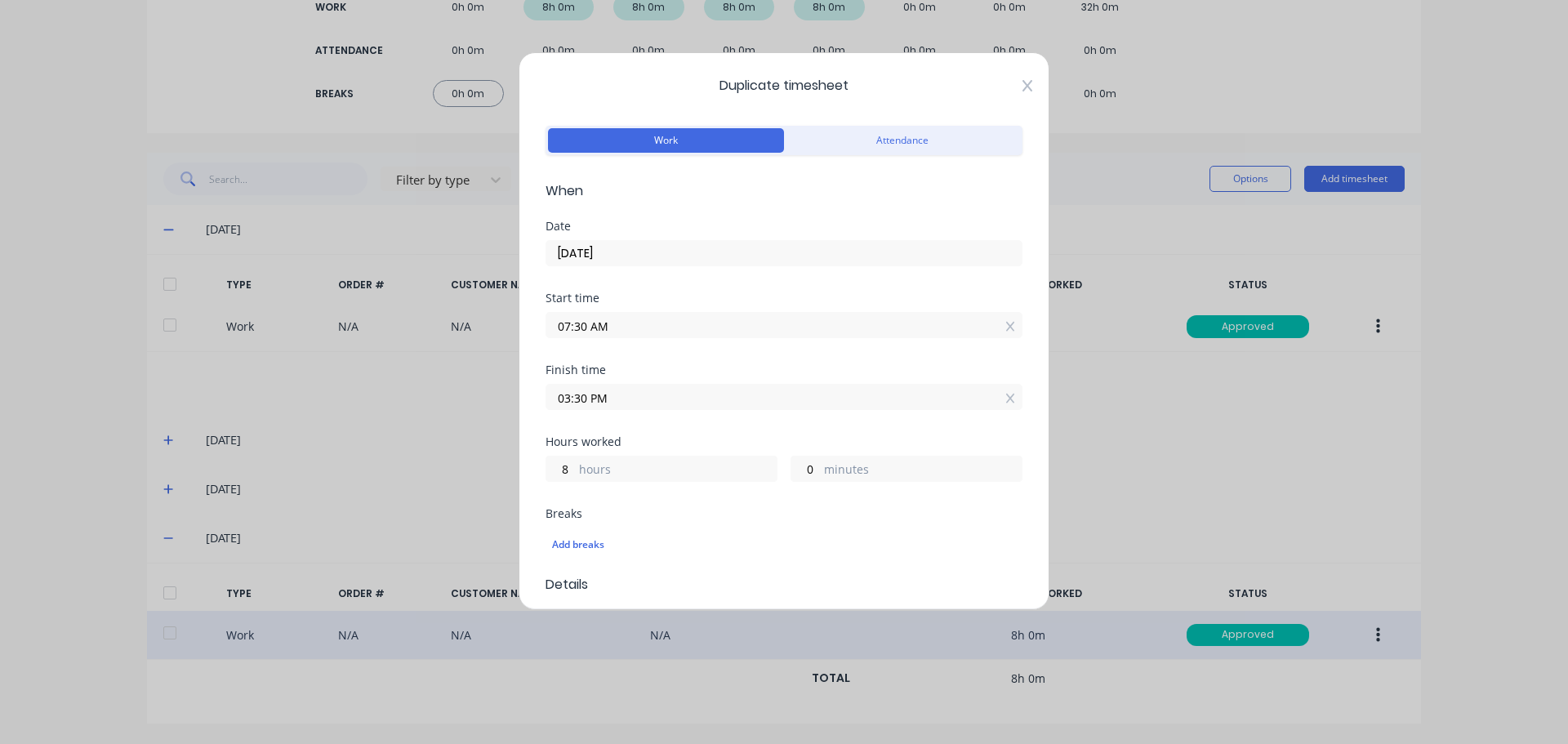
click at [1022, 86] on icon at bounding box center [1027, 85] width 10 height 13
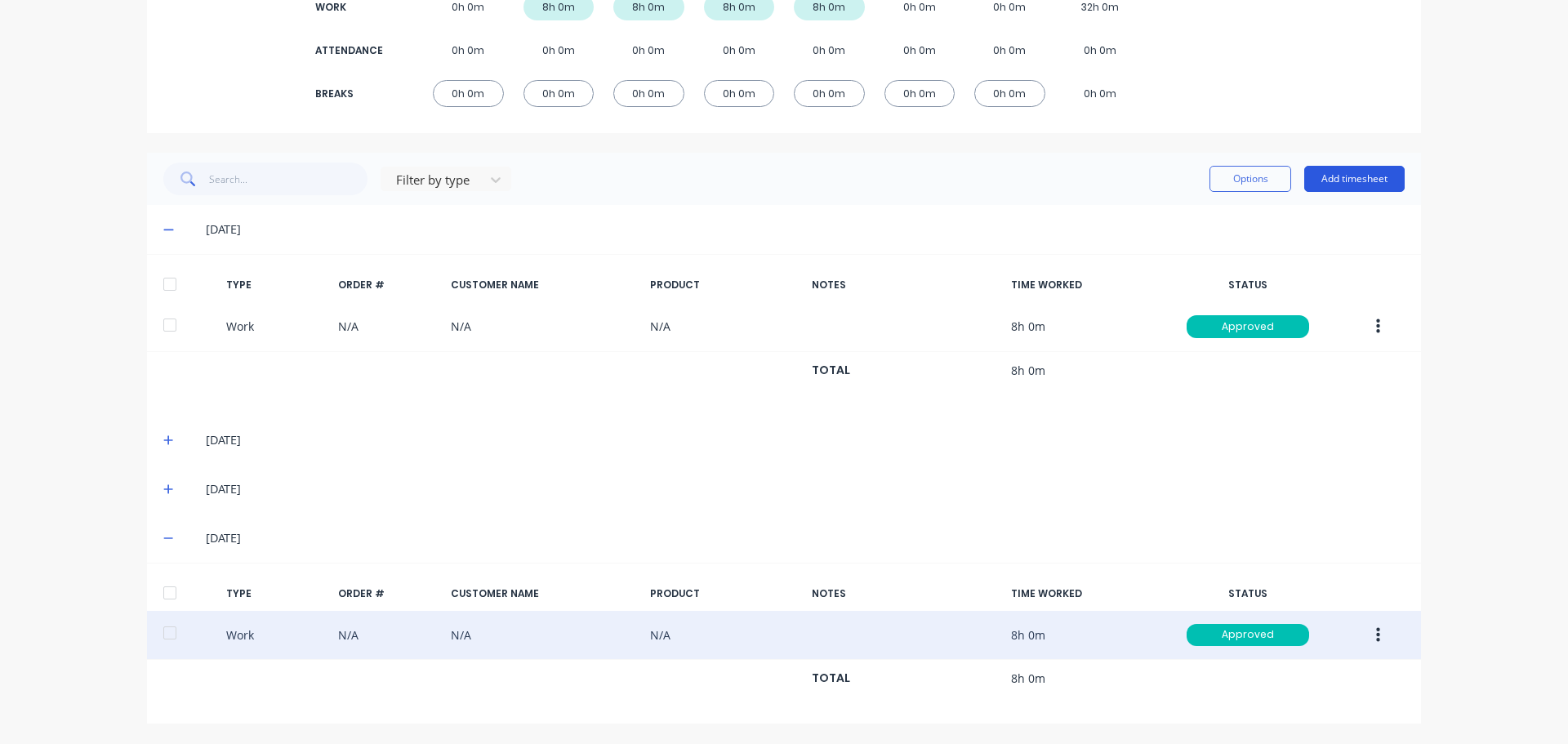
click at [1337, 186] on button "Add timesheet" at bounding box center [1355, 179] width 100 height 26
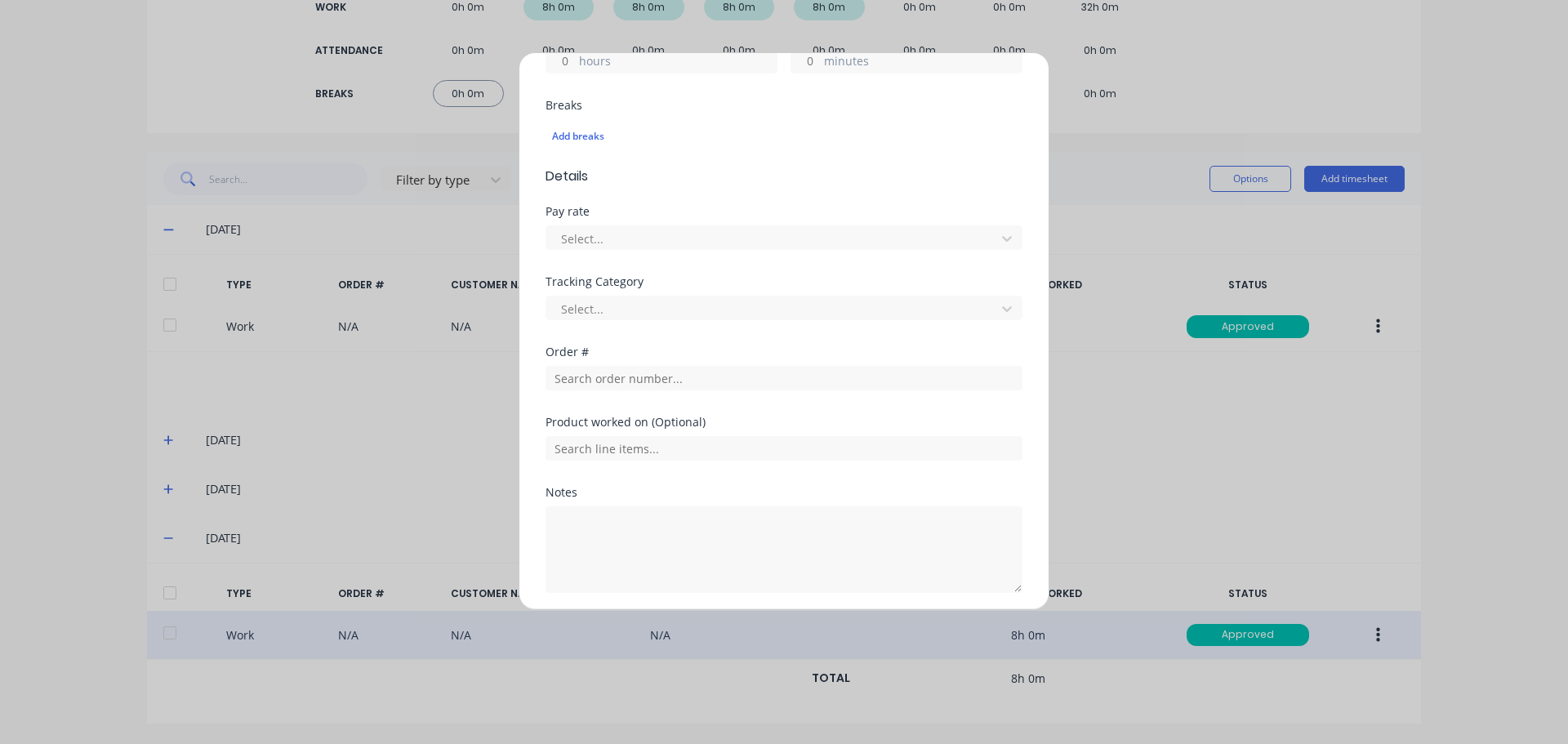
scroll to position [467, 0]
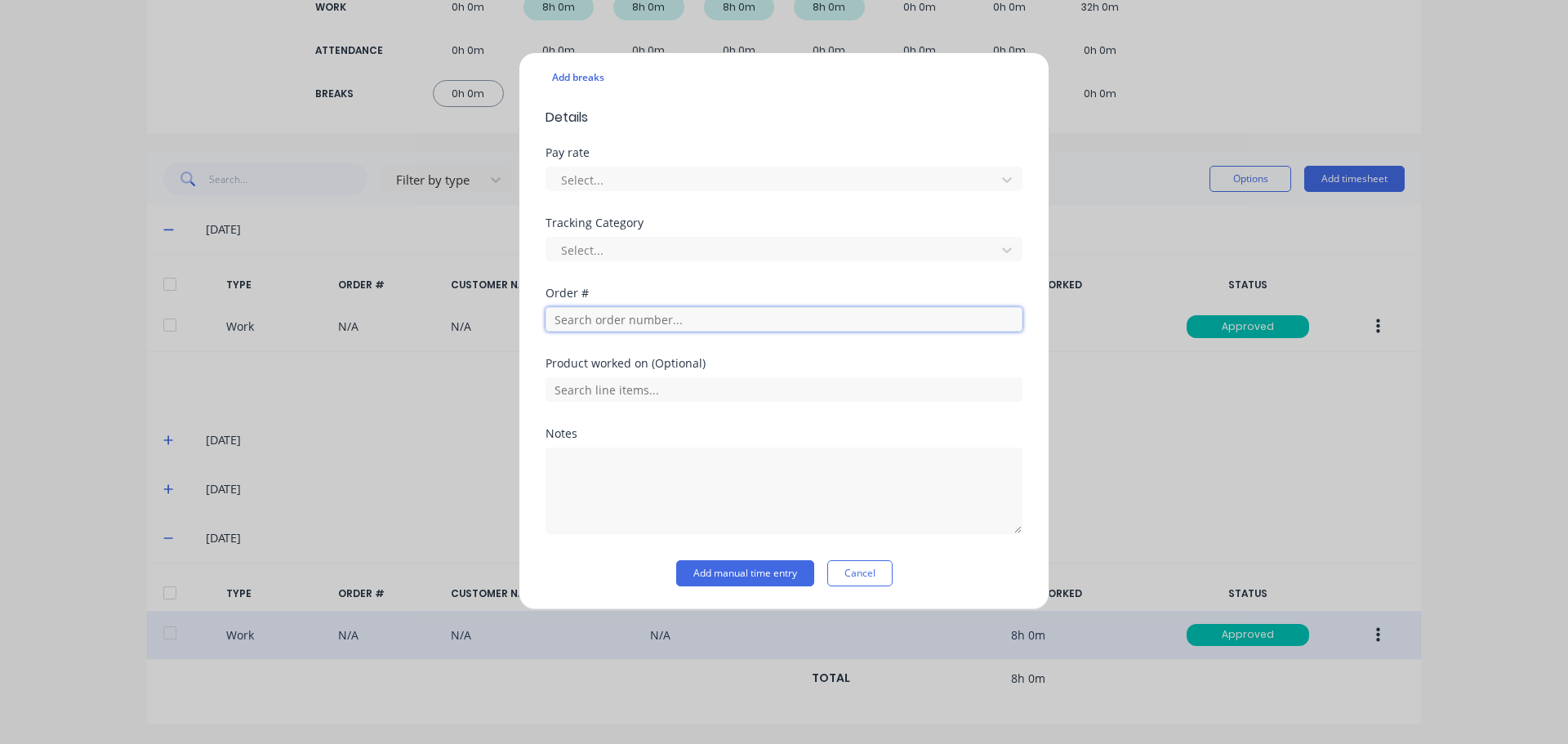
click at [576, 326] on input "text" at bounding box center [783, 319] width 477 height 25
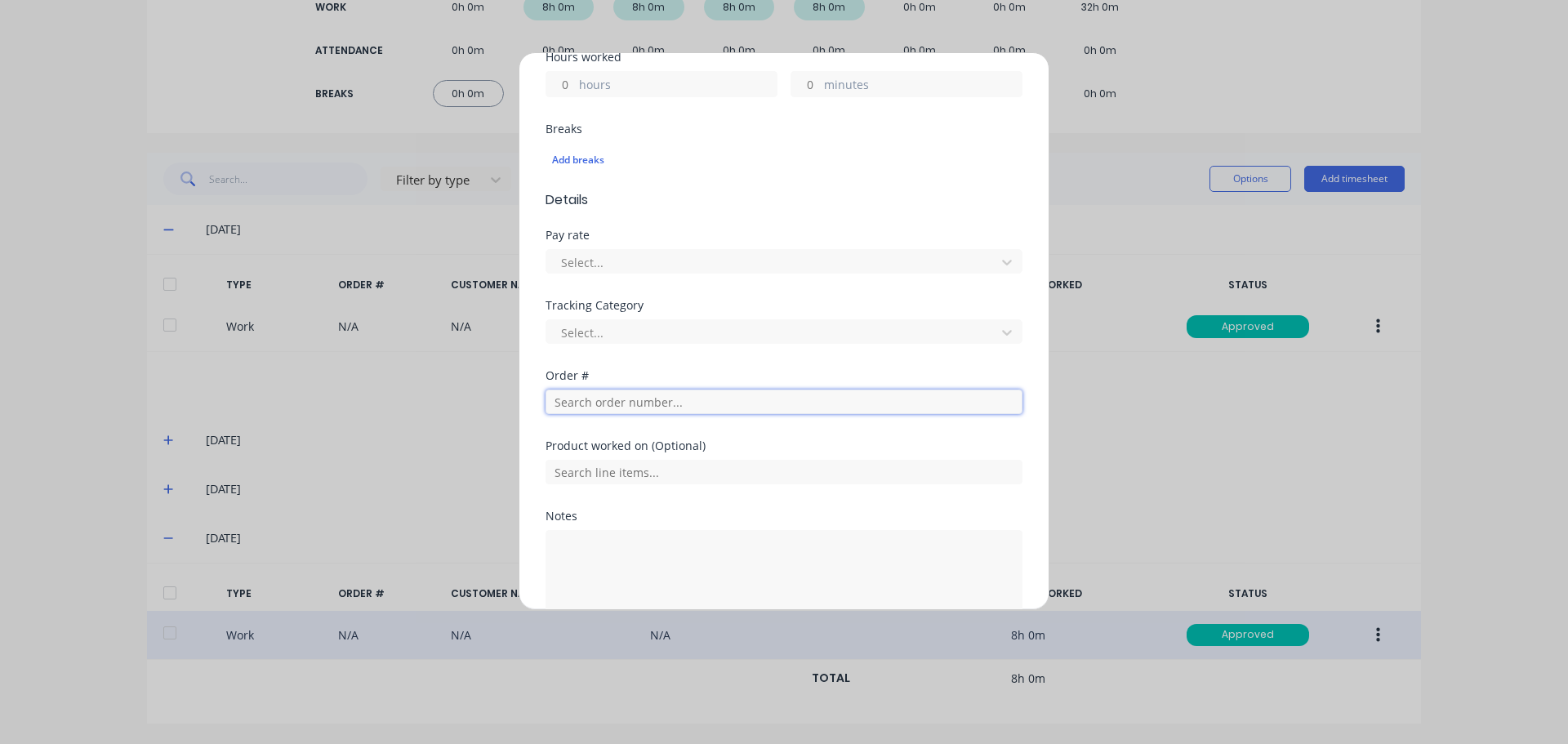
scroll to position [386, 0]
type input "N/A"
click at [737, 373] on div "Order #" at bounding box center [783, 375] width 477 height 11
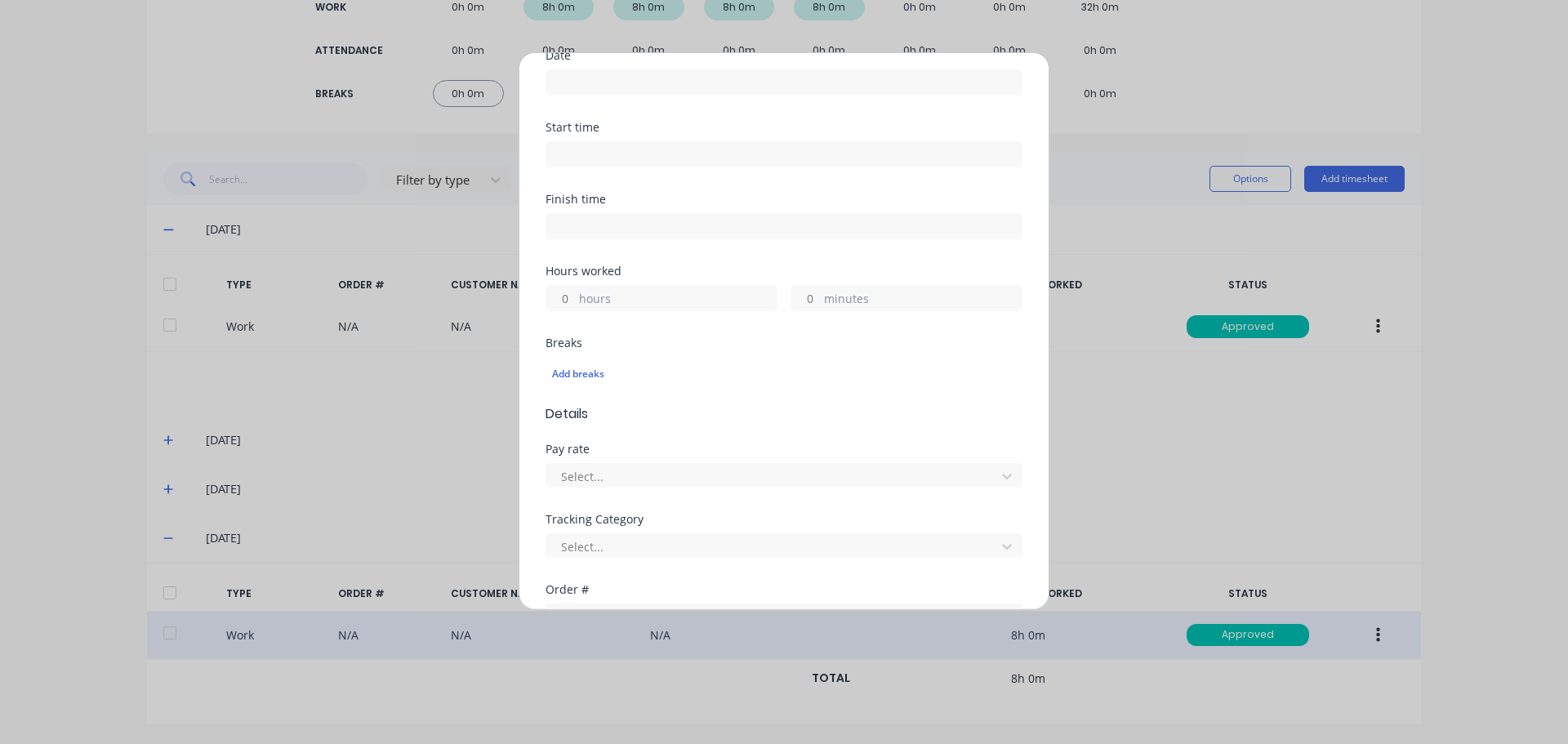
scroll to position [59, 0]
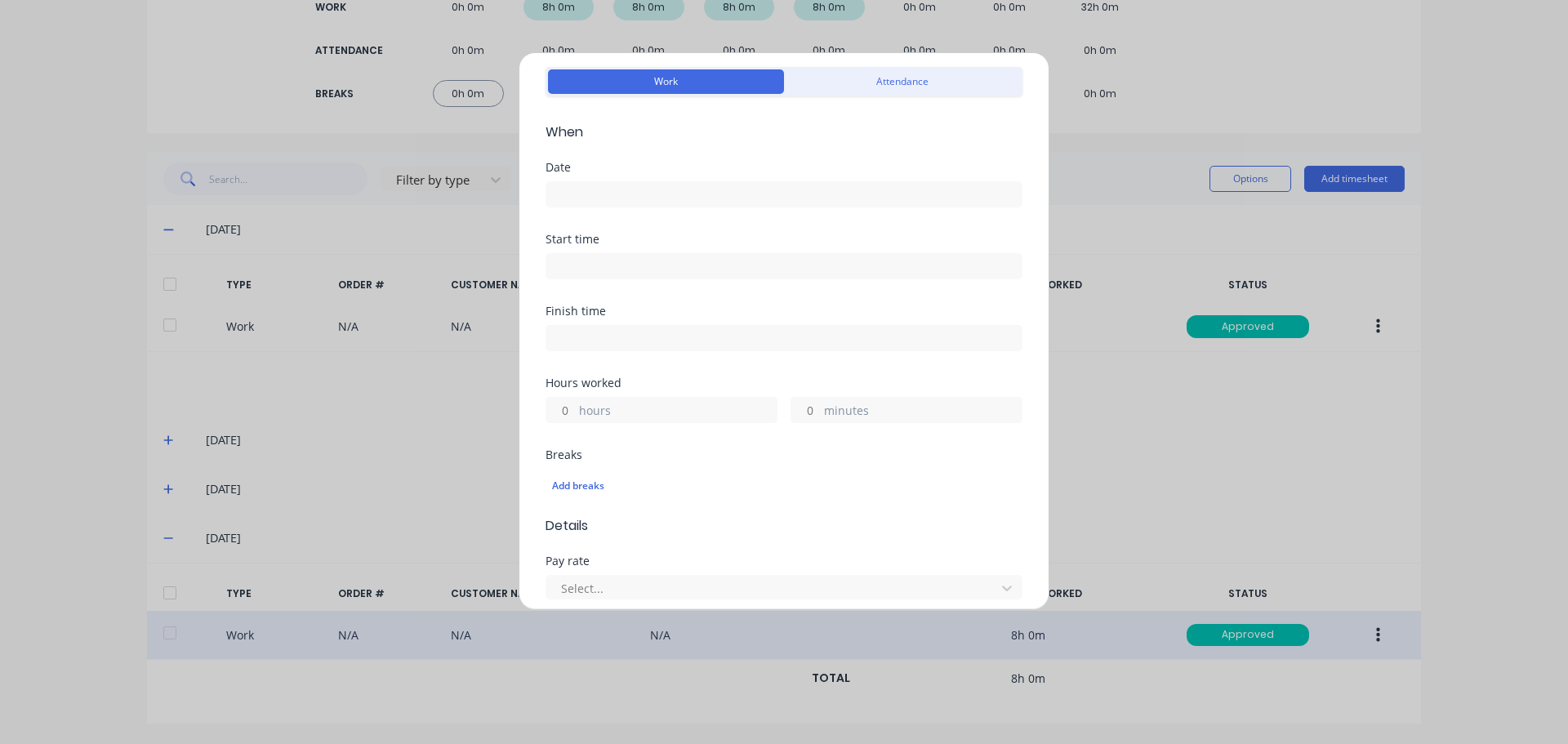
click at [609, 188] on input at bounding box center [783, 195] width 475 height 25
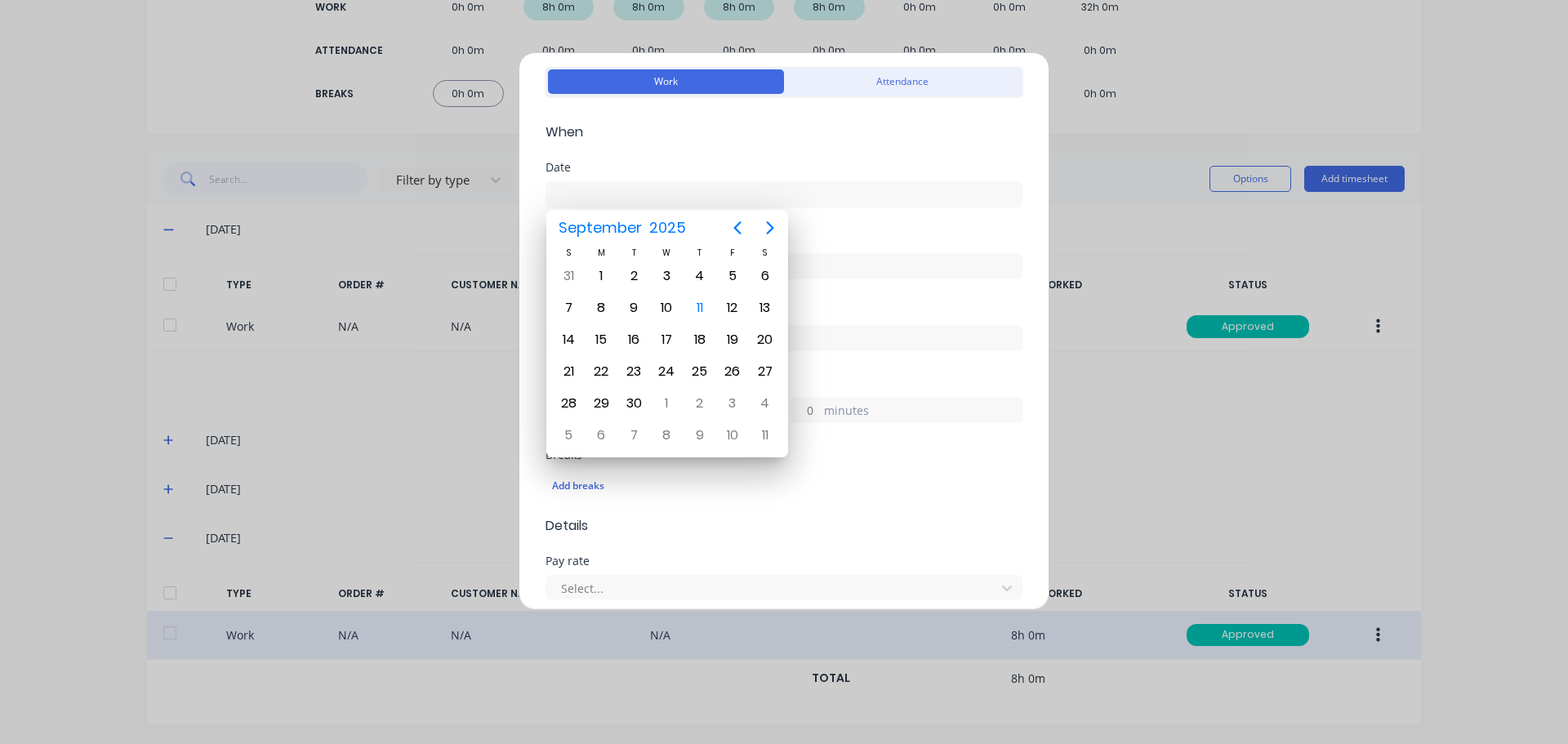
click at [905, 131] on span "When" at bounding box center [783, 132] width 477 height 20
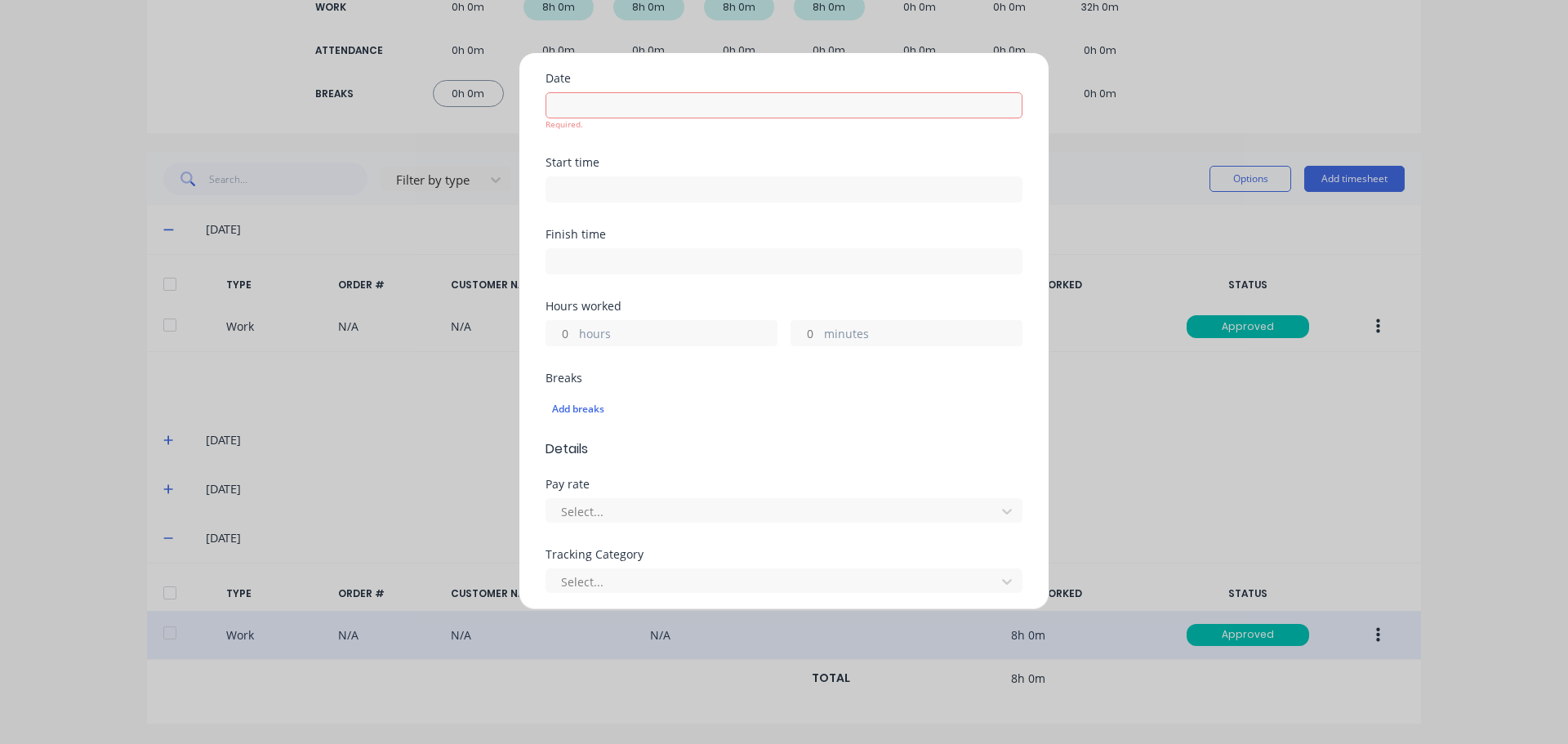
scroll to position [223, 0]
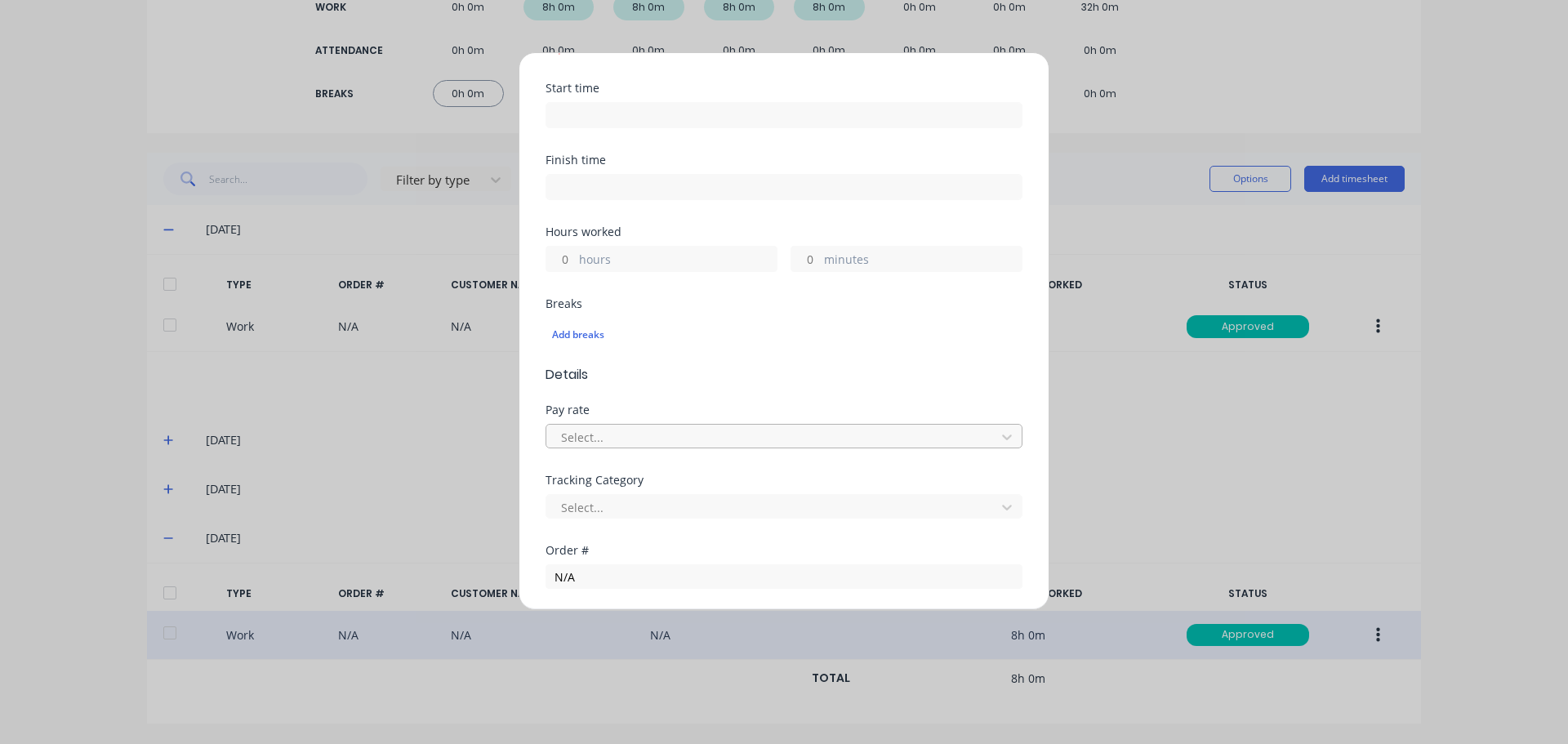
click at [587, 439] on div at bounding box center [773, 437] width 428 height 21
click at [759, 373] on span "Details" at bounding box center [783, 375] width 477 height 20
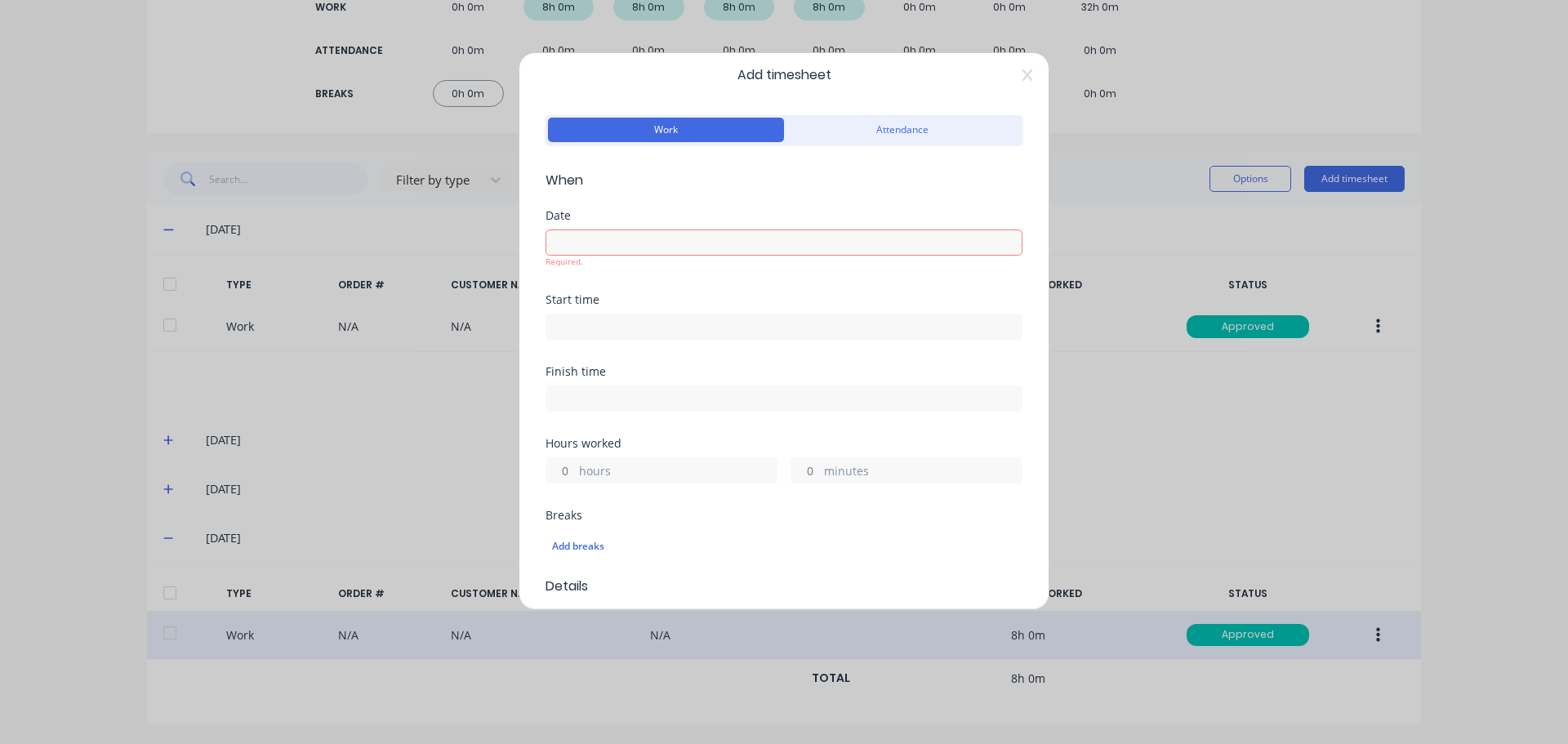
scroll to position [0, 0]
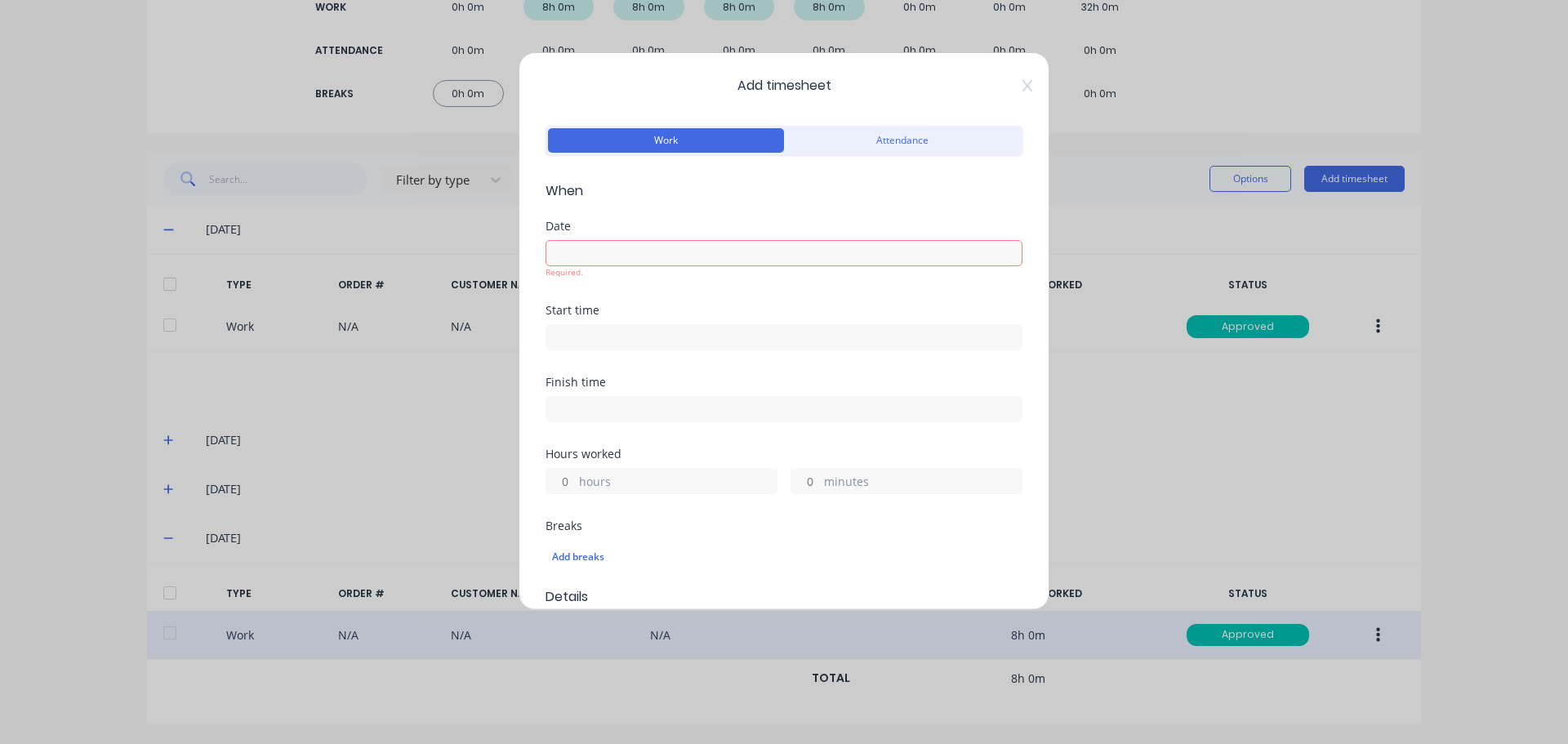
click at [621, 241] on input at bounding box center [783, 253] width 475 height 25
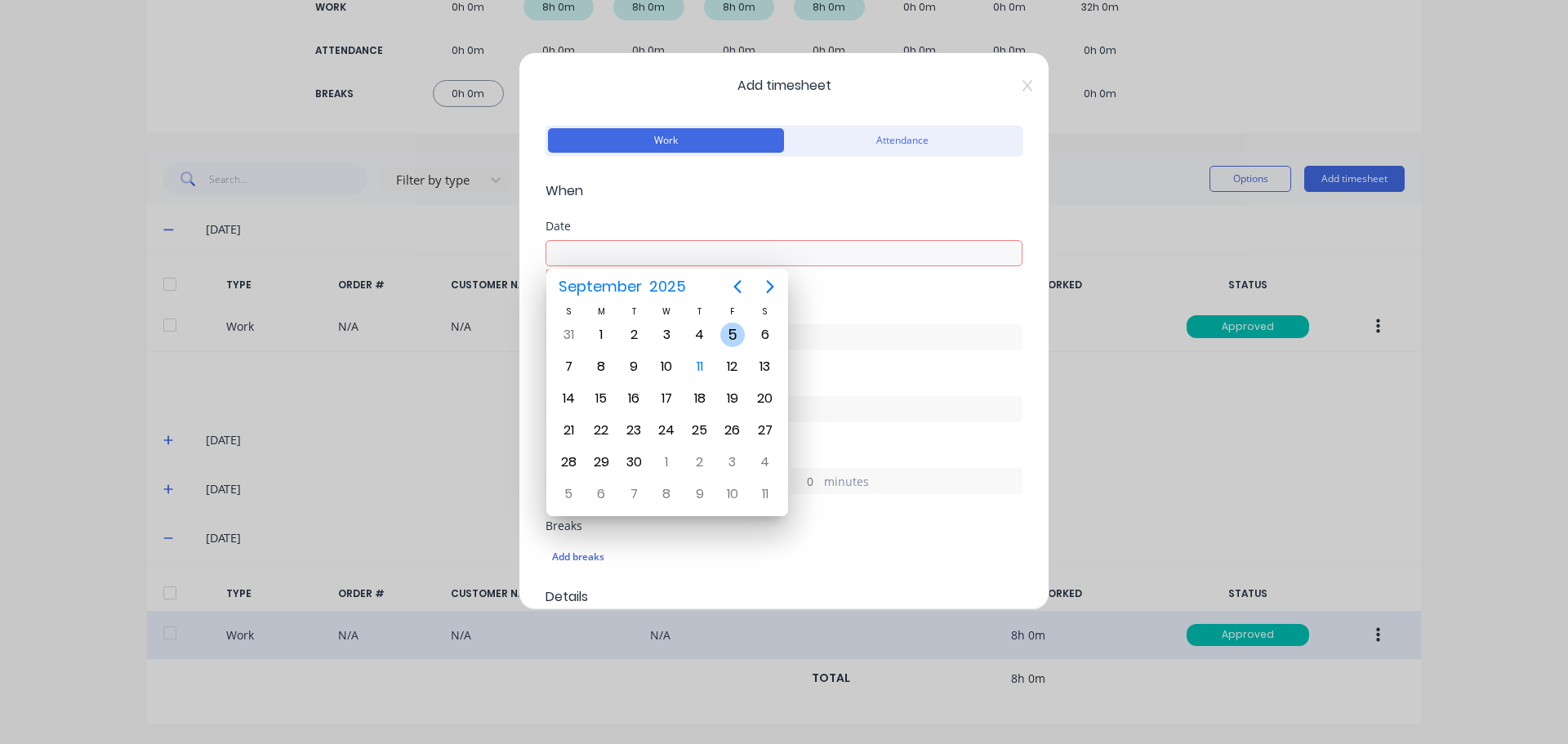
click at [727, 332] on div "5" at bounding box center [732, 335] width 25 height 25
type input "[DATE]"
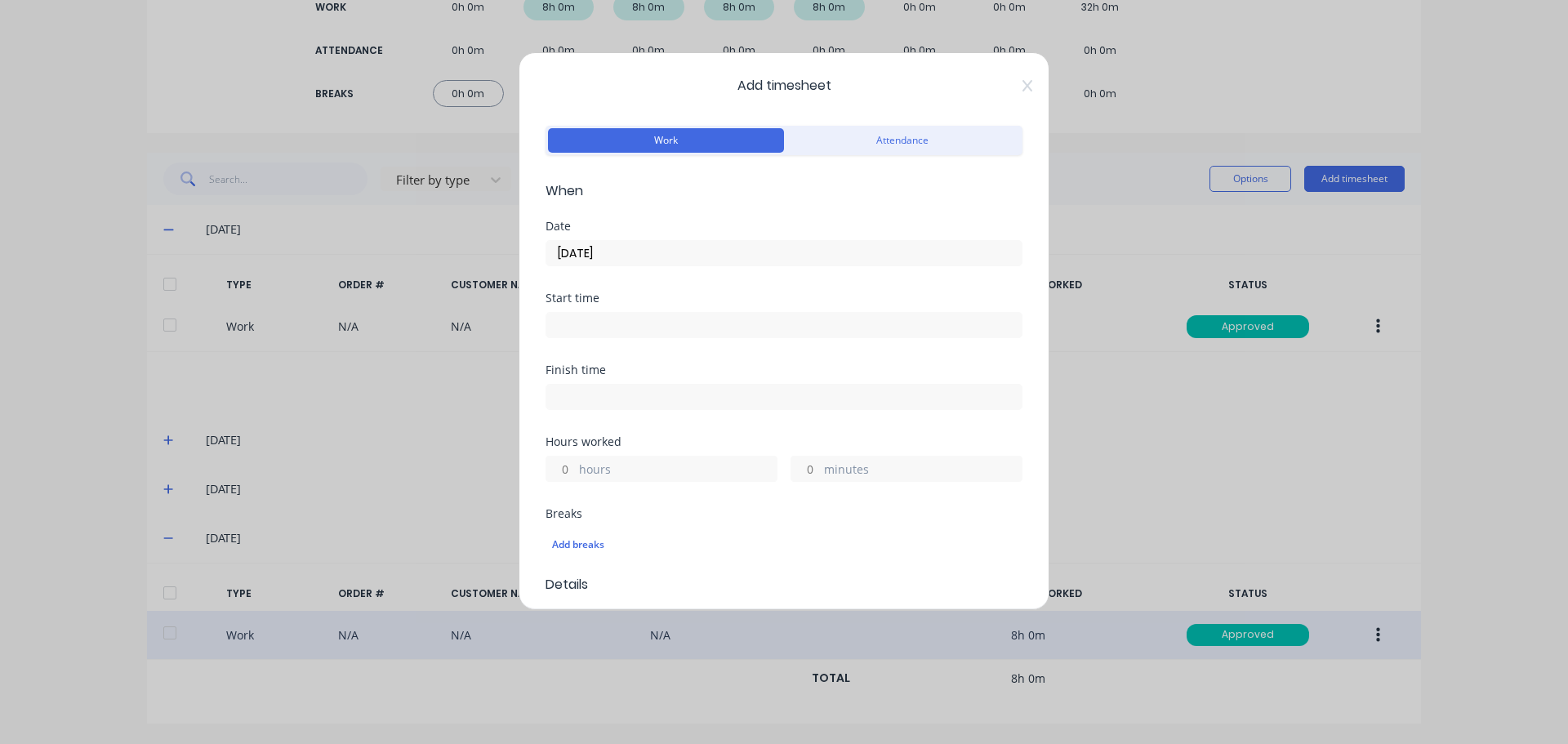
click at [600, 319] on input at bounding box center [783, 325] width 475 height 25
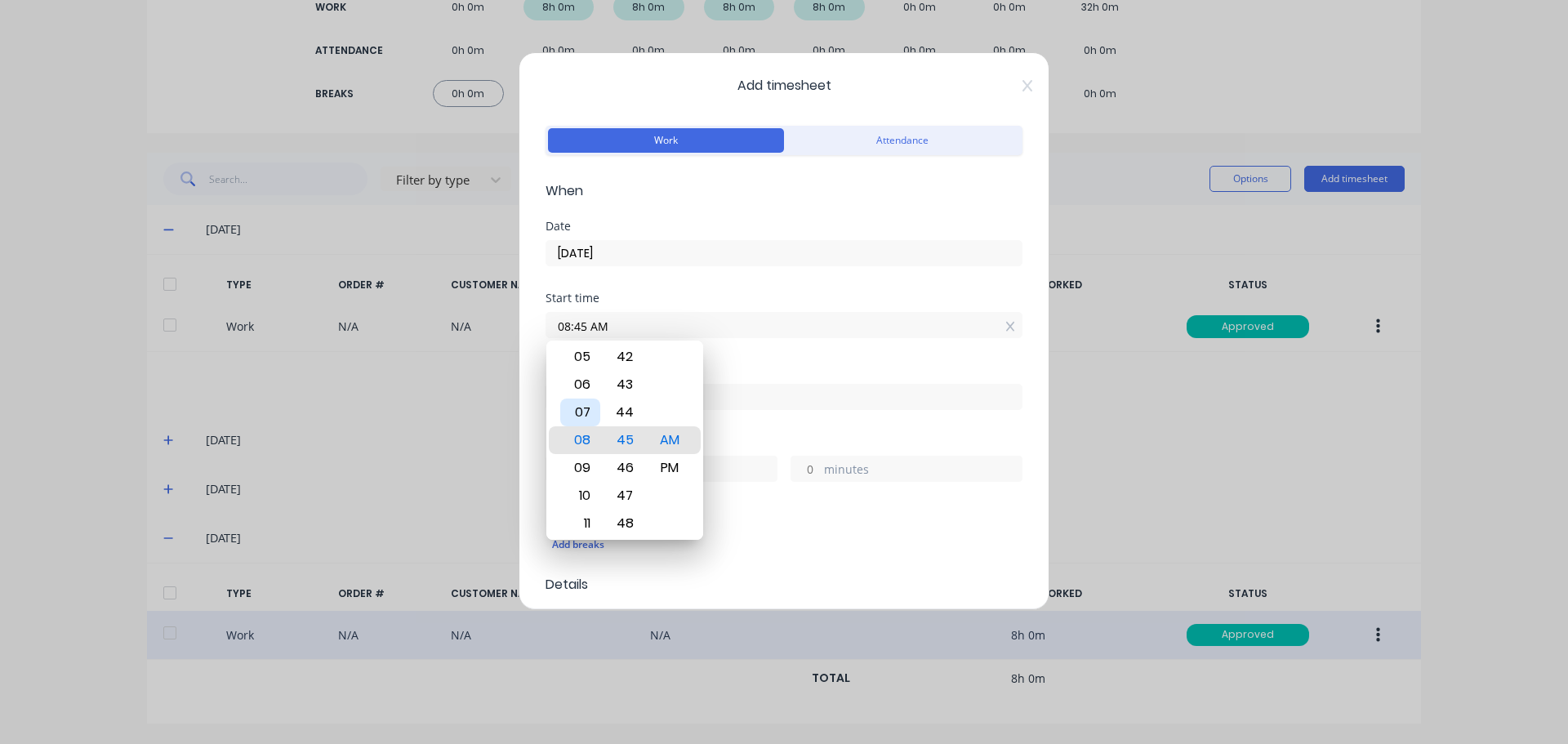
click at [585, 408] on div "07" at bounding box center [580, 412] width 40 height 28
click at [628, 360] on div "30" at bounding box center [625, 357] width 40 height 28
type input "07:30 AM"
click at [825, 368] on div "Finish time" at bounding box center [783, 370] width 477 height 11
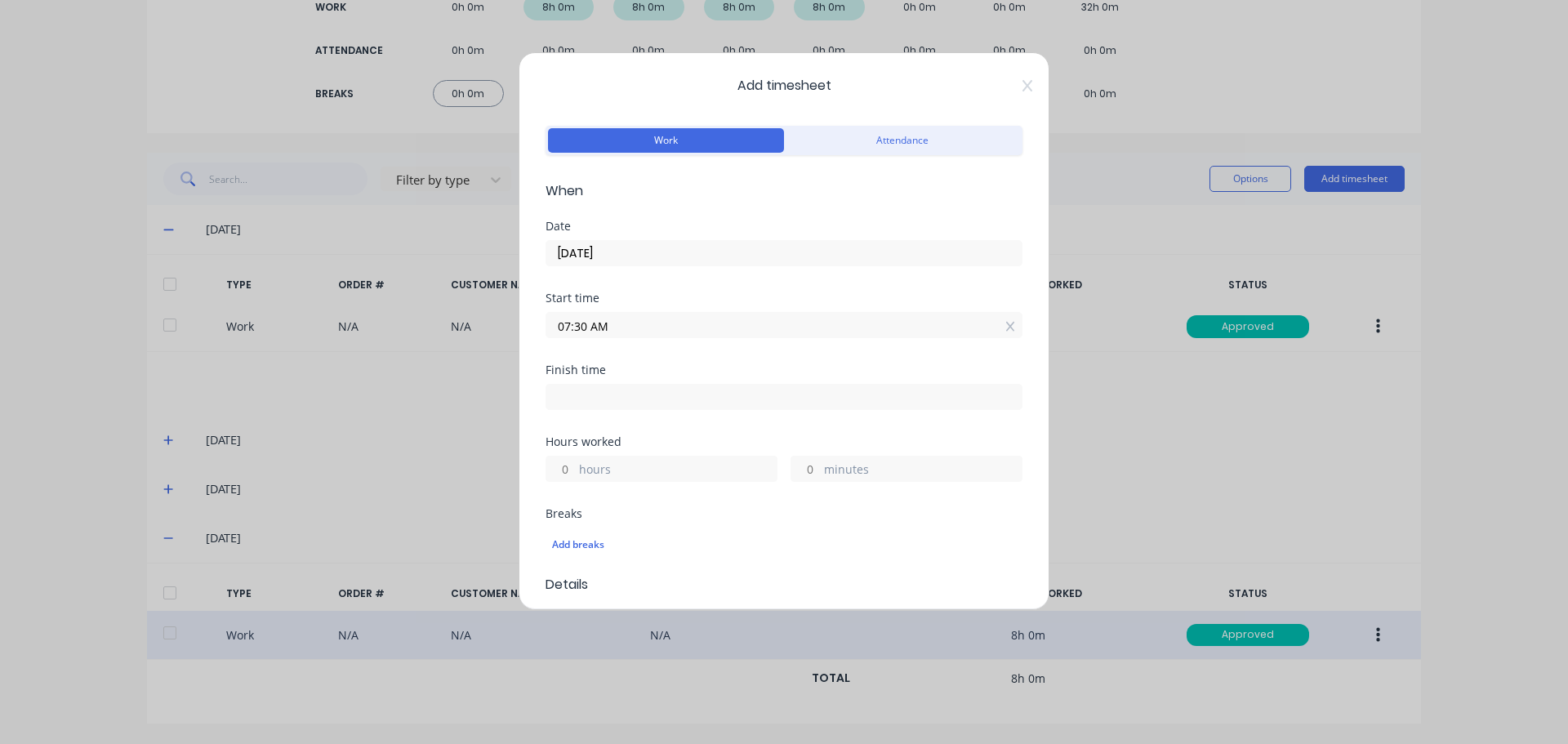
click at [627, 406] on input at bounding box center [783, 397] width 475 height 25
type input "08:45 AM"
type input "1"
type input "15"
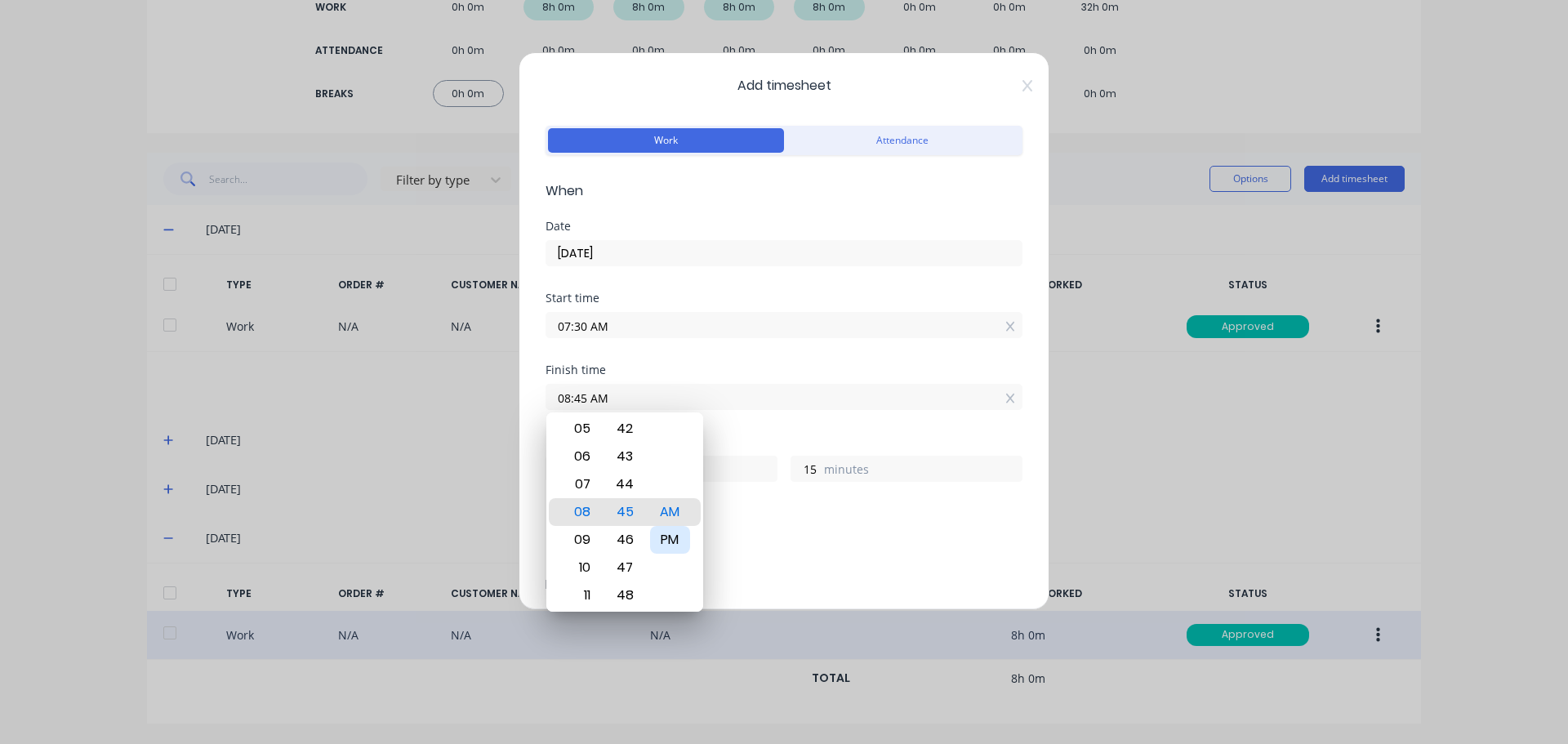
click at [676, 540] on div "PM" at bounding box center [670, 540] width 40 height 28
type input "08:45 PM"
type input "13"
type input "07:45 PM"
type input "12"
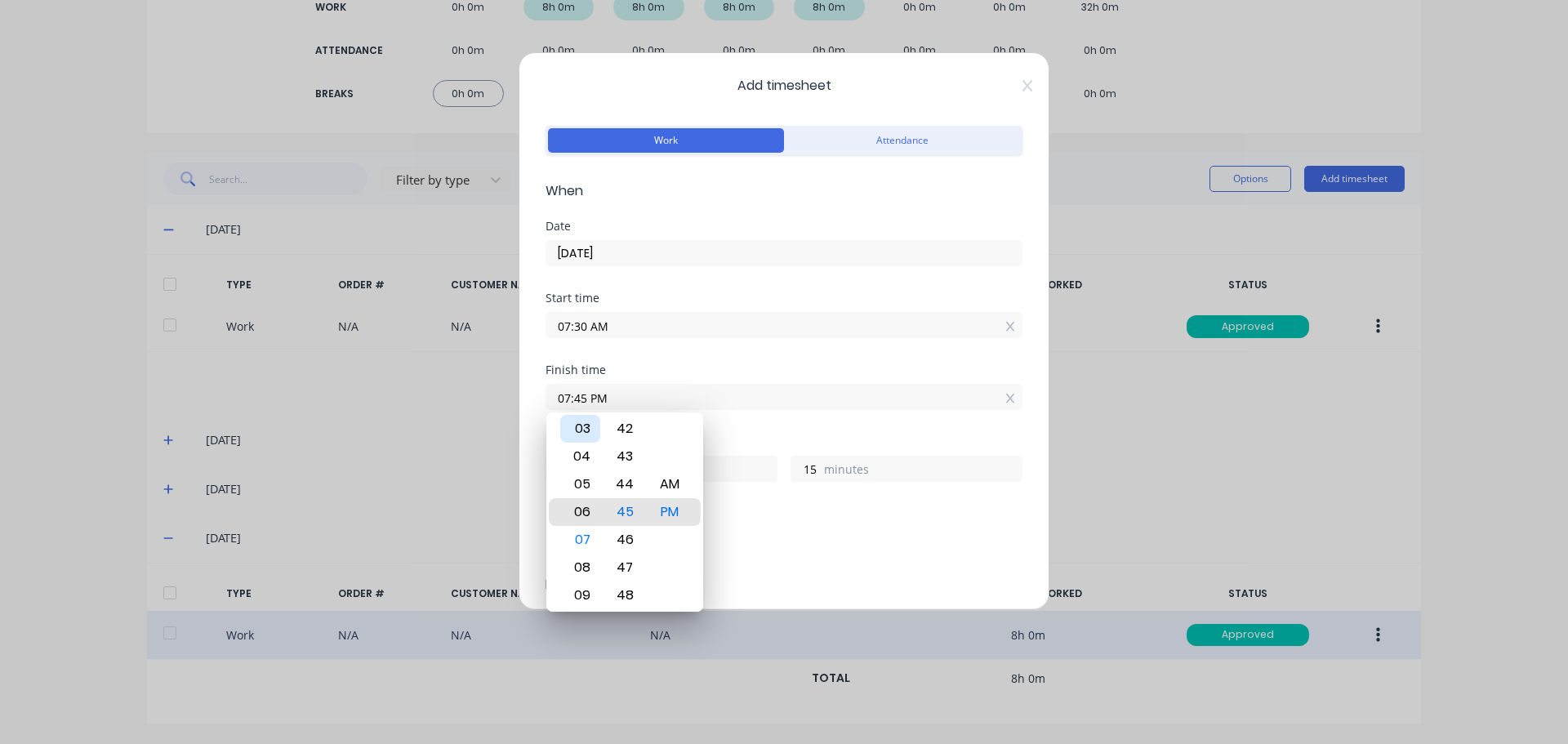
type input "06:45 PM"
type input "11"
click at [579, 439] on div "03" at bounding box center [580, 429] width 40 height 28
type input "03:45 PM"
type input "8"
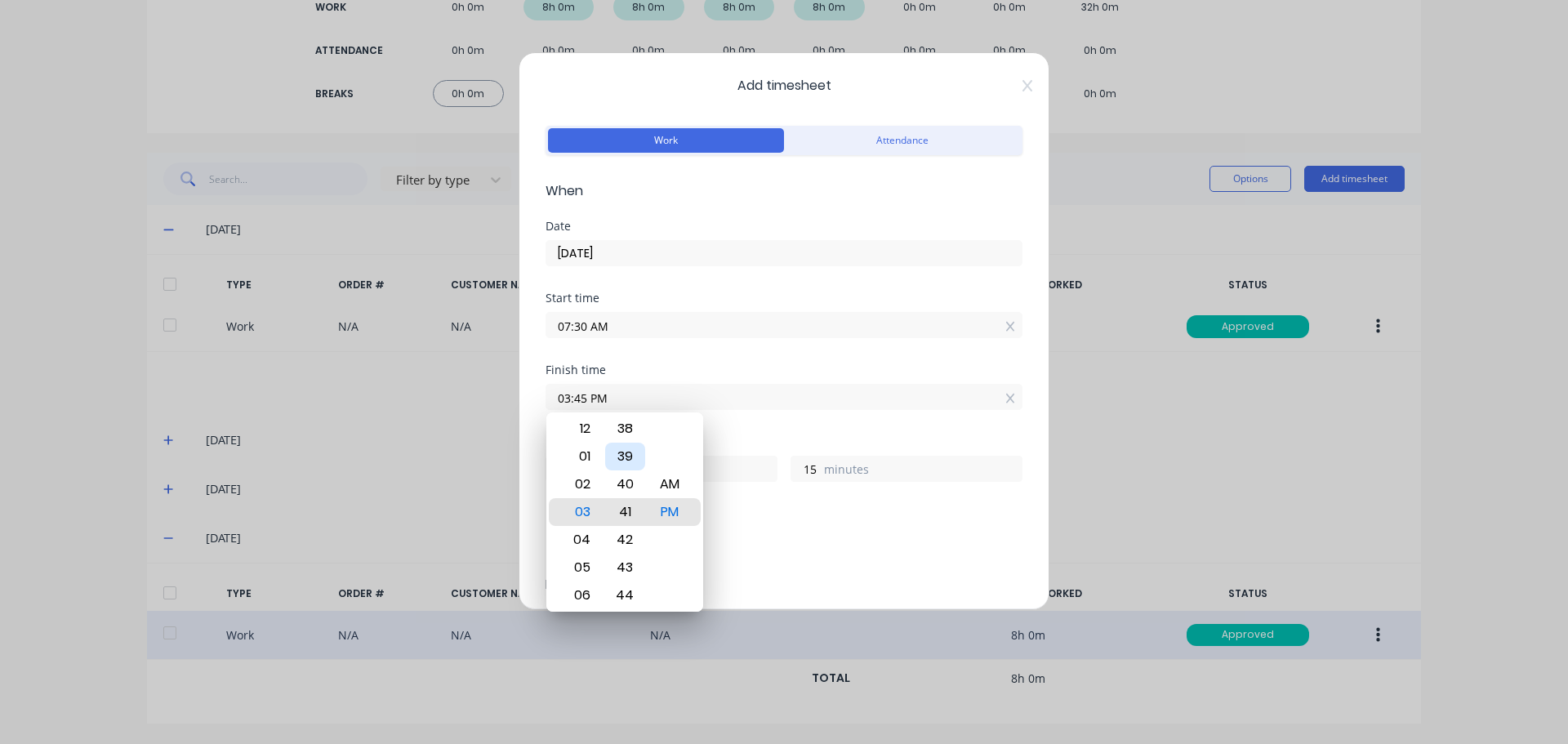
type input "03:41 PM"
type input "11"
type input "03:37 PM"
type input "7"
type input "03:36 PM"
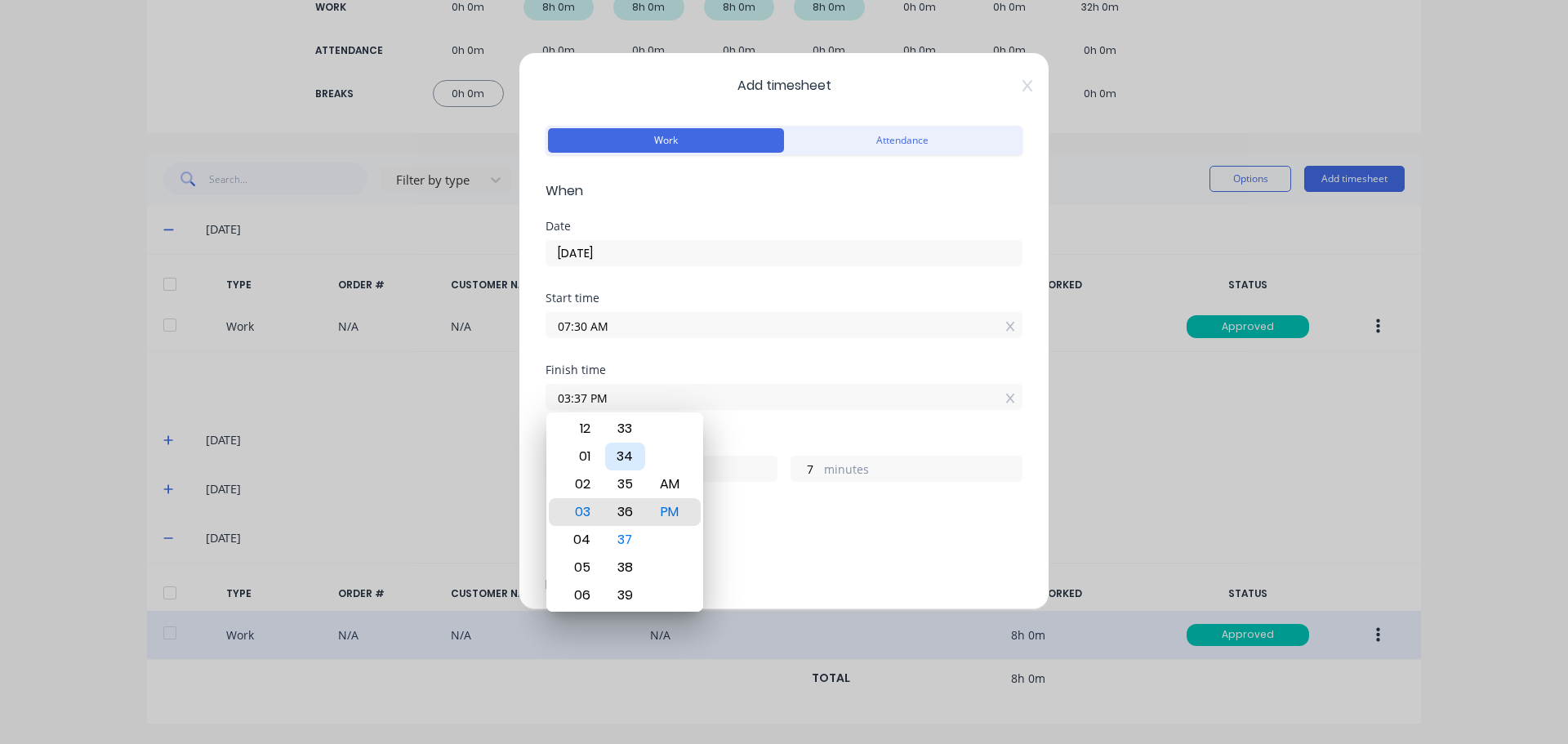
type input "6"
type input "03:34 PM"
type input "4"
type input "03:33 PM"
type input "3"
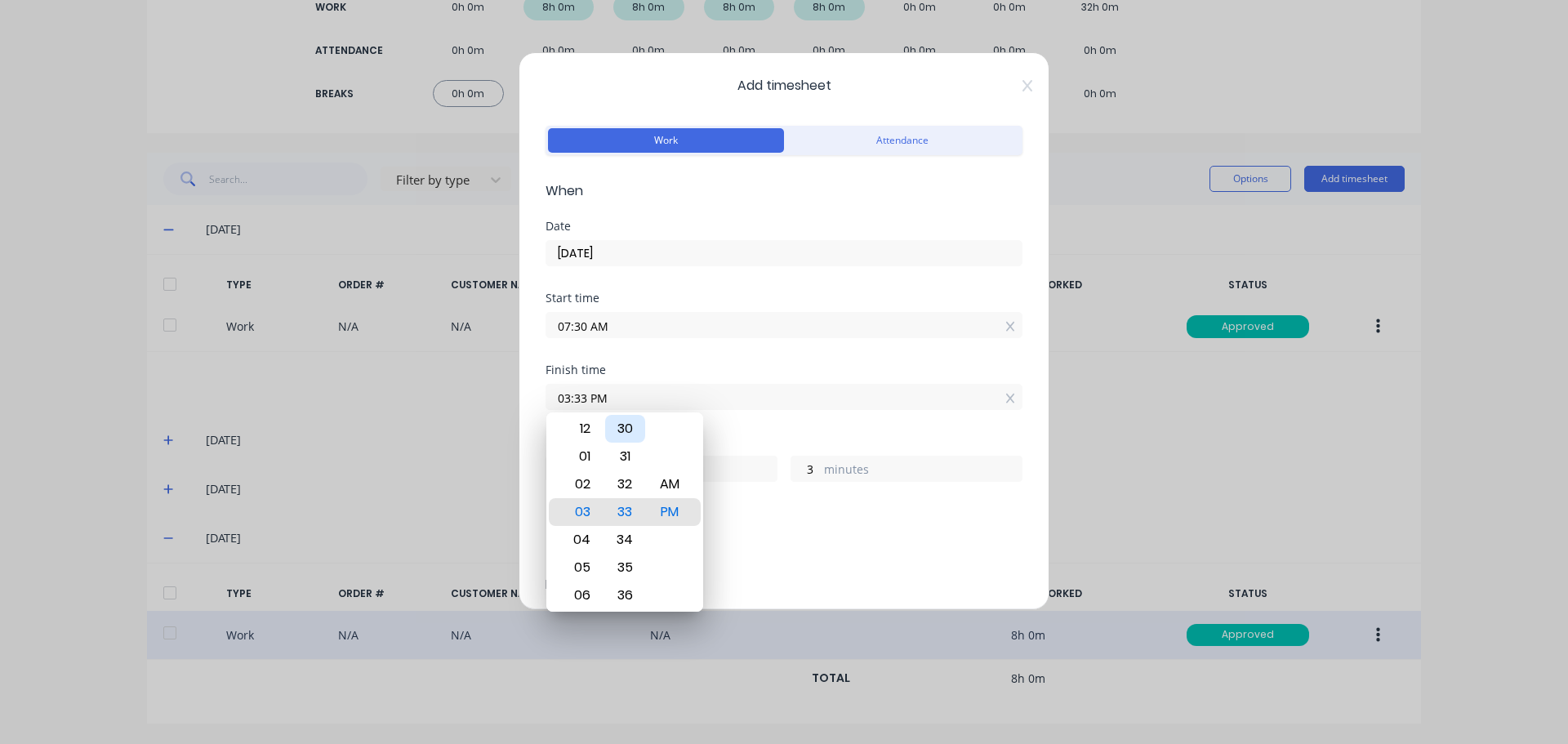
click at [630, 434] on div "30" at bounding box center [625, 429] width 40 height 28
type input "03:30 PM"
type input "0"
click at [805, 435] on div "Finish time 03:30 PM" at bounding box center [783, 401] width 477 height 72
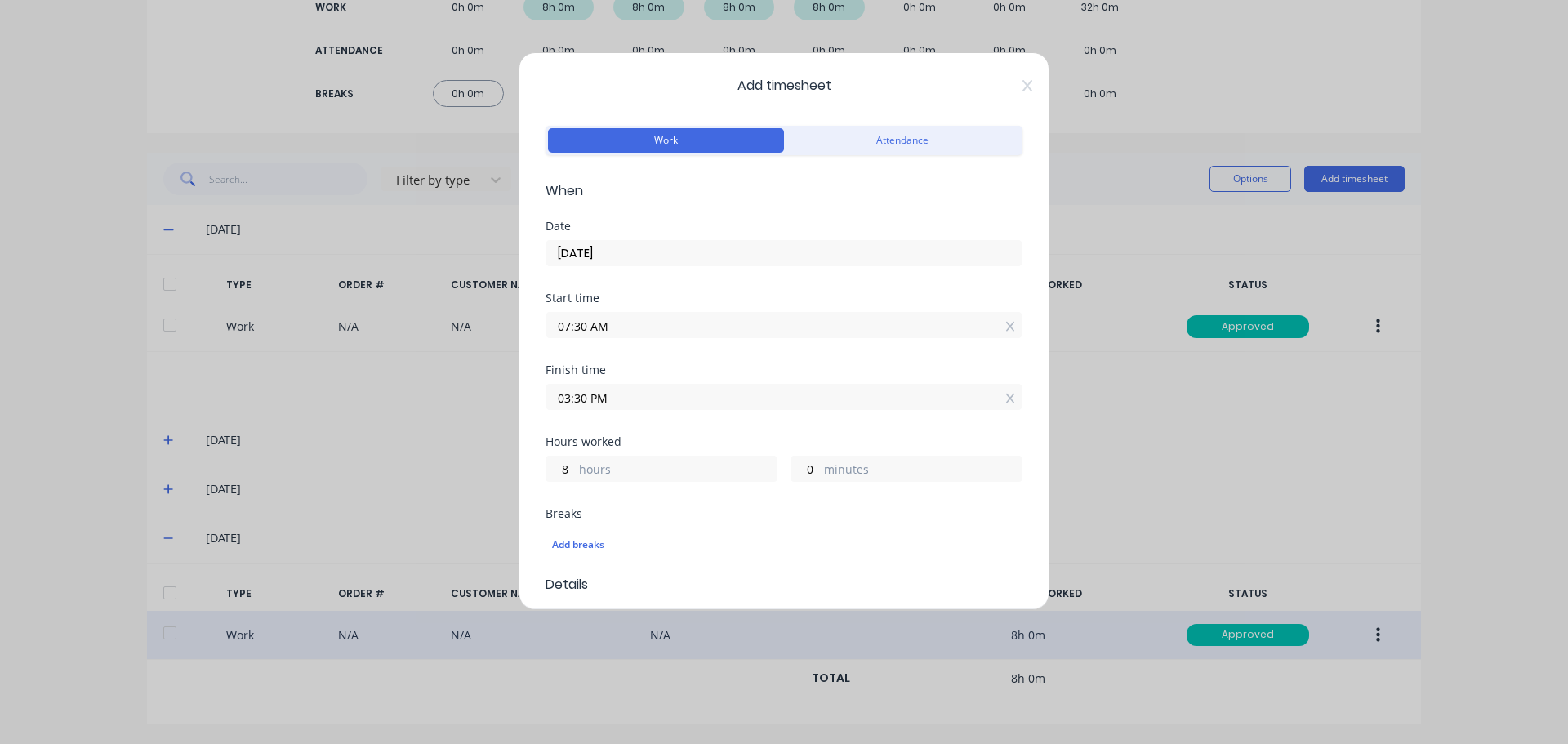
scroll to position [467, 0]
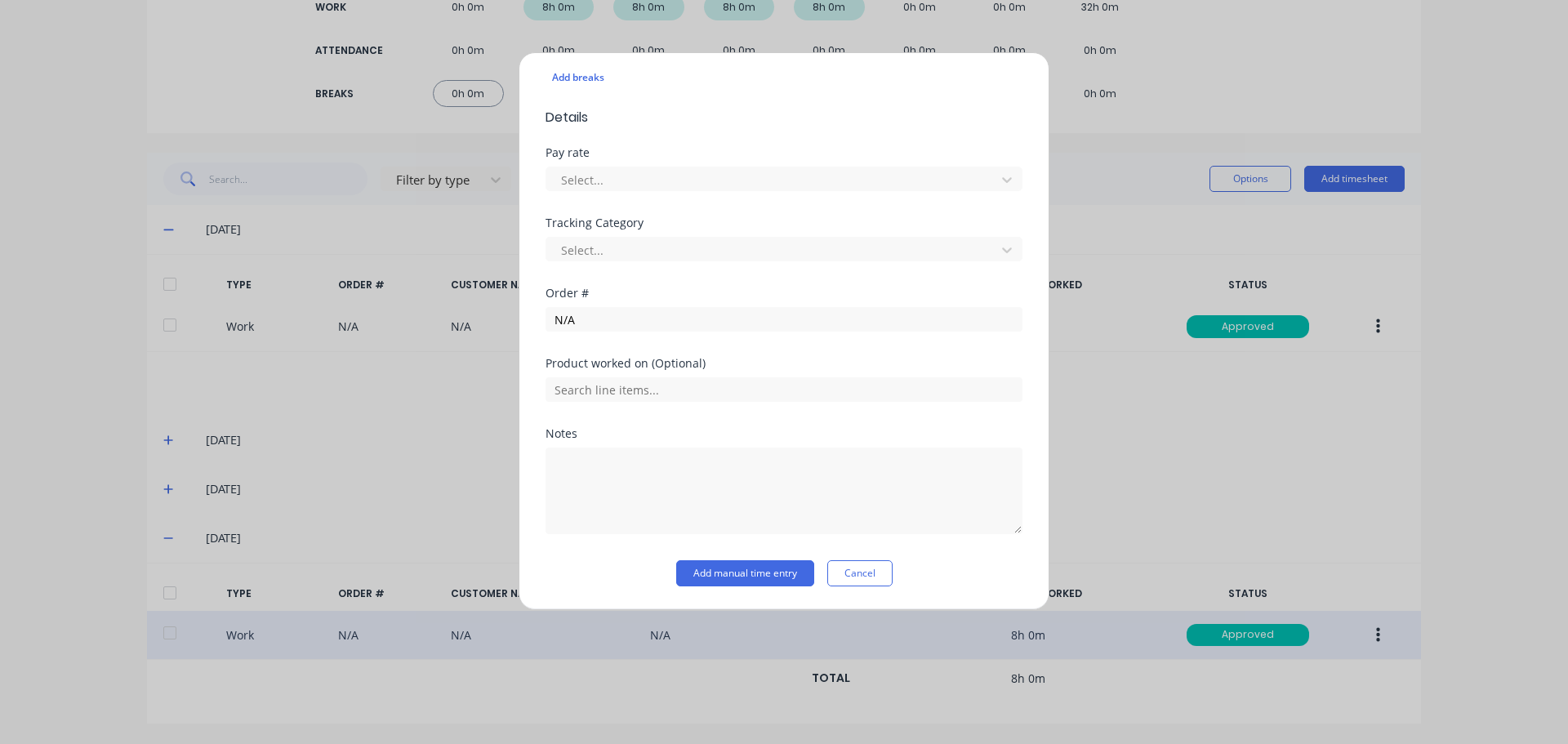
click at [1169, 81] on div "Add timesheet Work Attendance When Date [DATE] Start time 07:30 AM Finish time …" at bounding box center [784, 372] width 1568 height 744
click at [834, 572] on button "Cancel" at bounding box center [860, 573] width 66 height 26
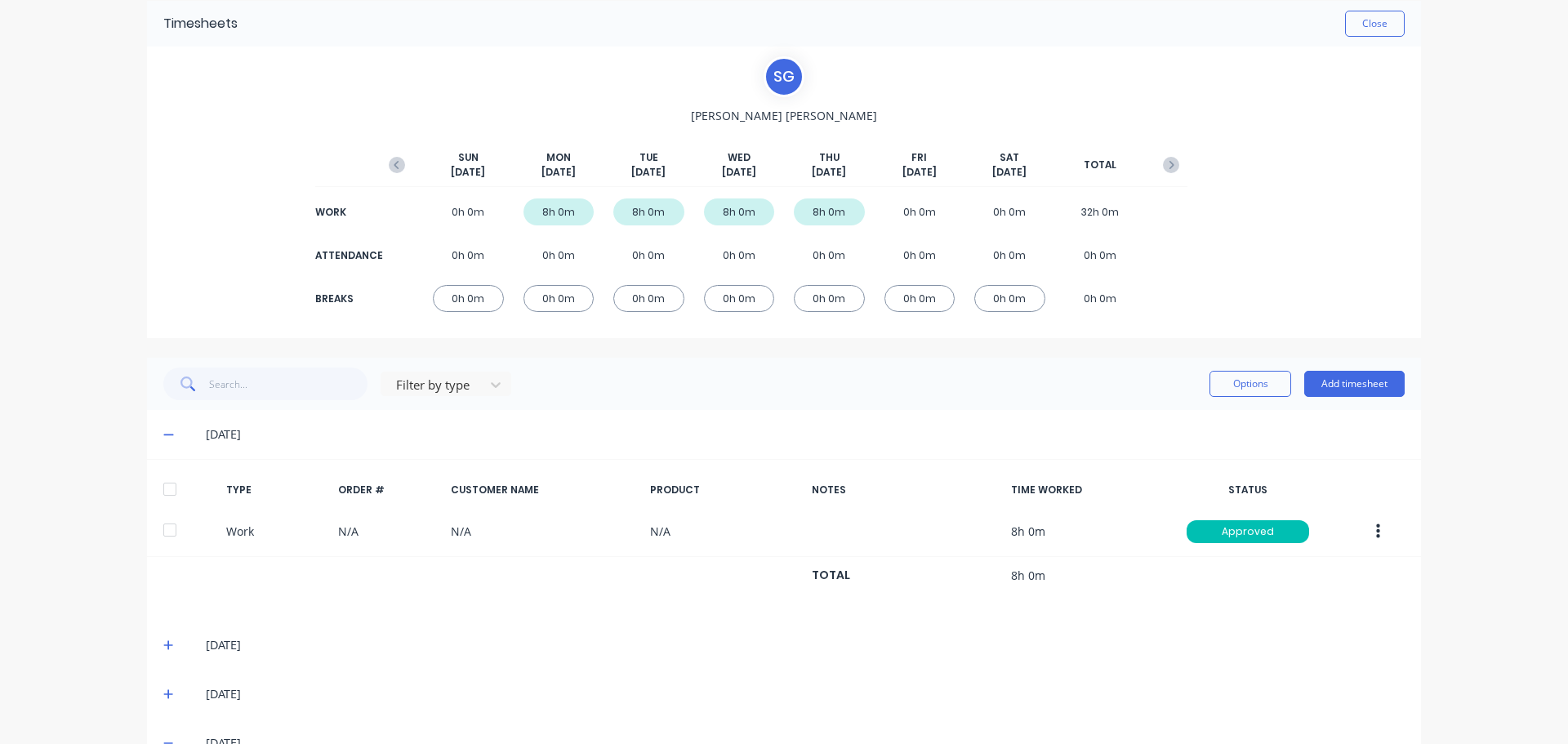
scroll to position [0, 0]
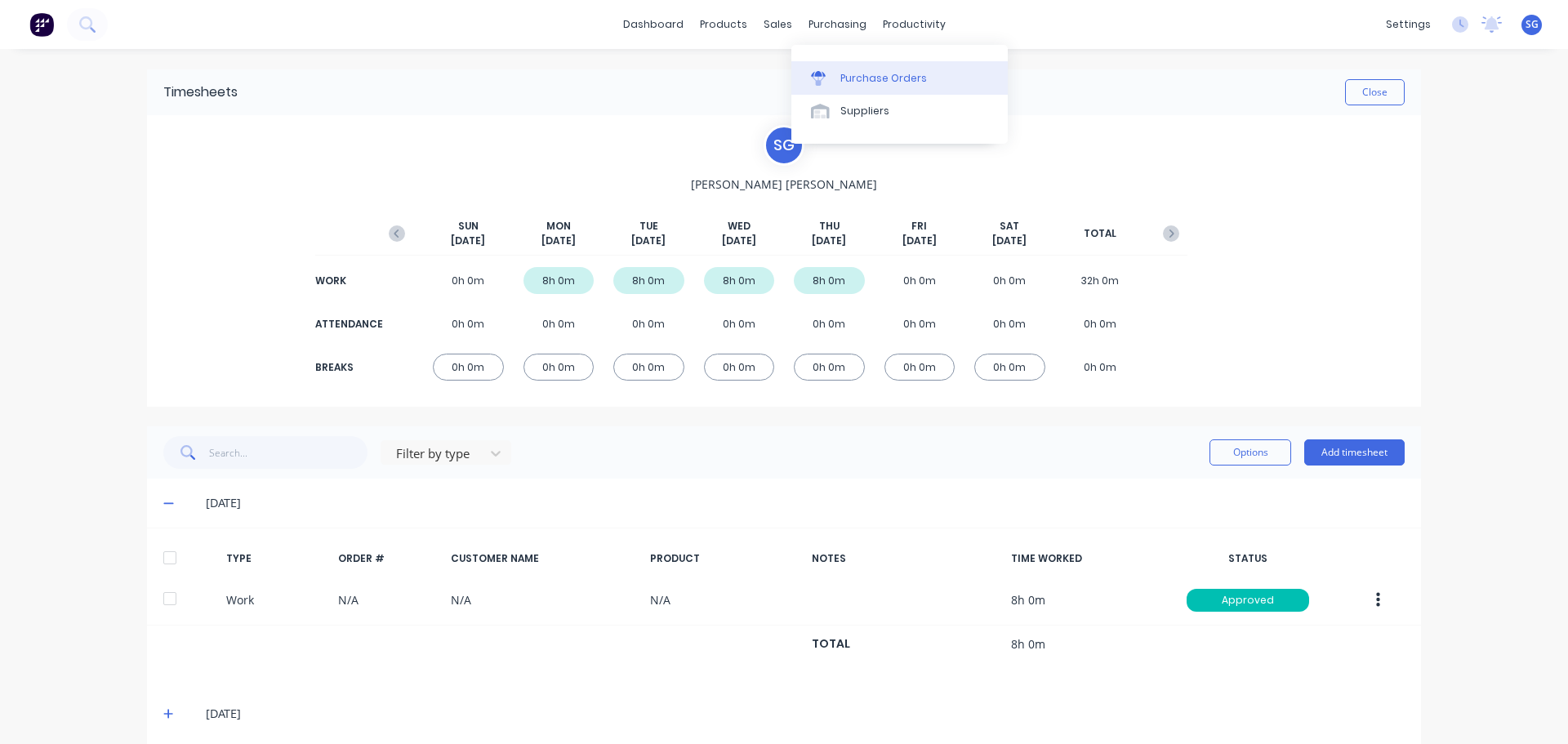
click at [856, 81] on div "Purchase Orders" at bounding box center [883, 79] width 86 height 15
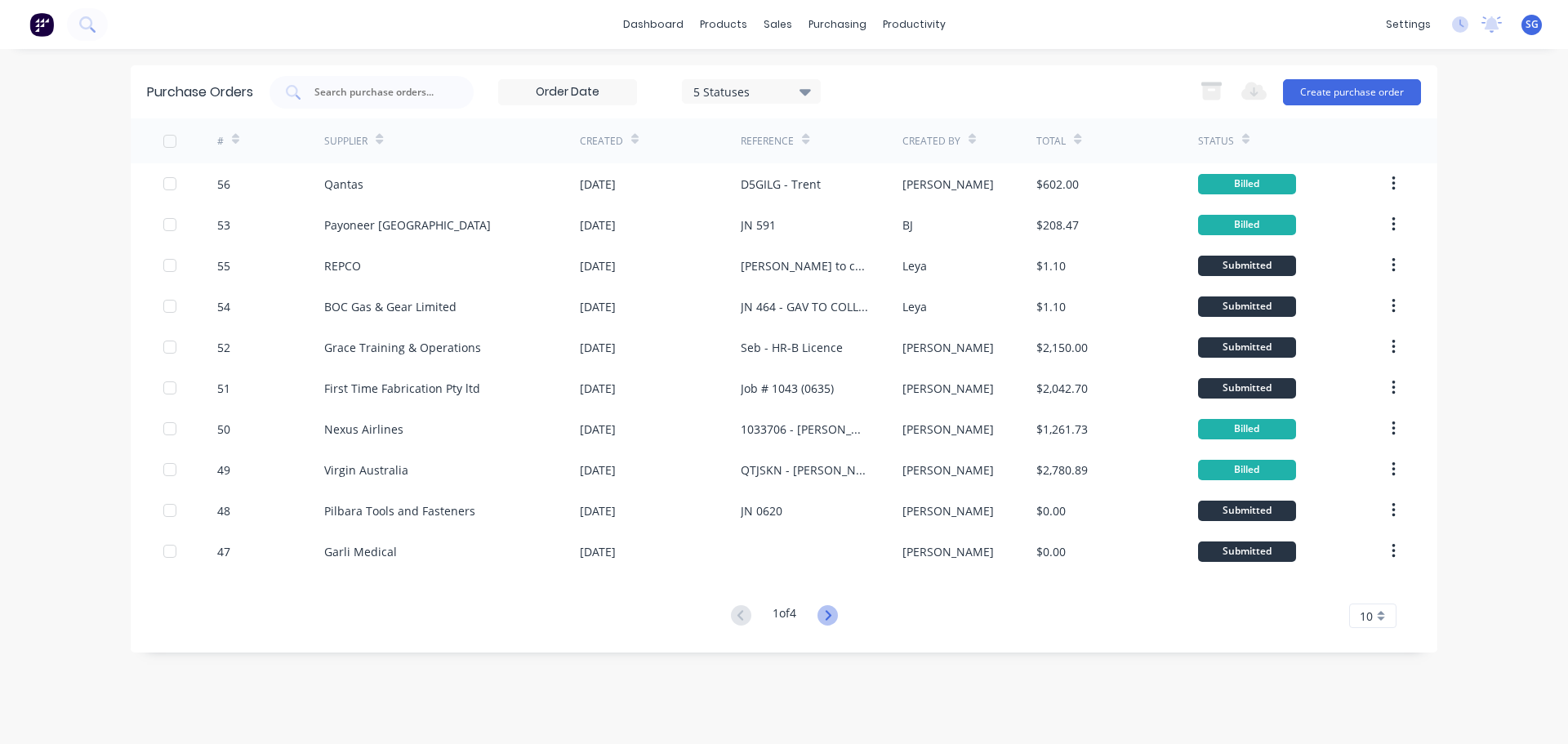
click at [832, 623] on icon at bounding box center [828, 615] width 21 height 21
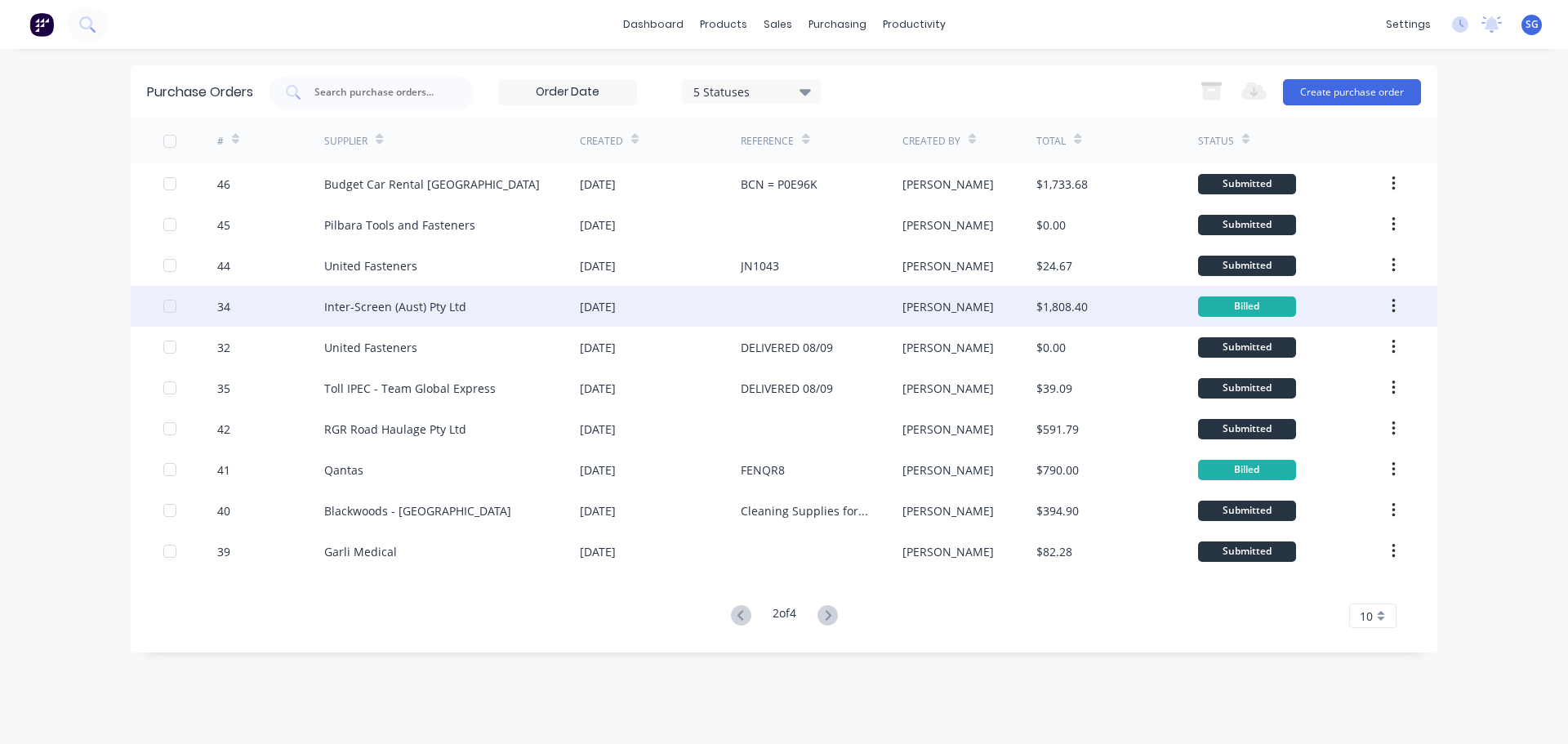
click at [515, 307] on div "Inter-Screen (Aust) Pty Ltd" at bounding box center [452, 306] width 255 height 41
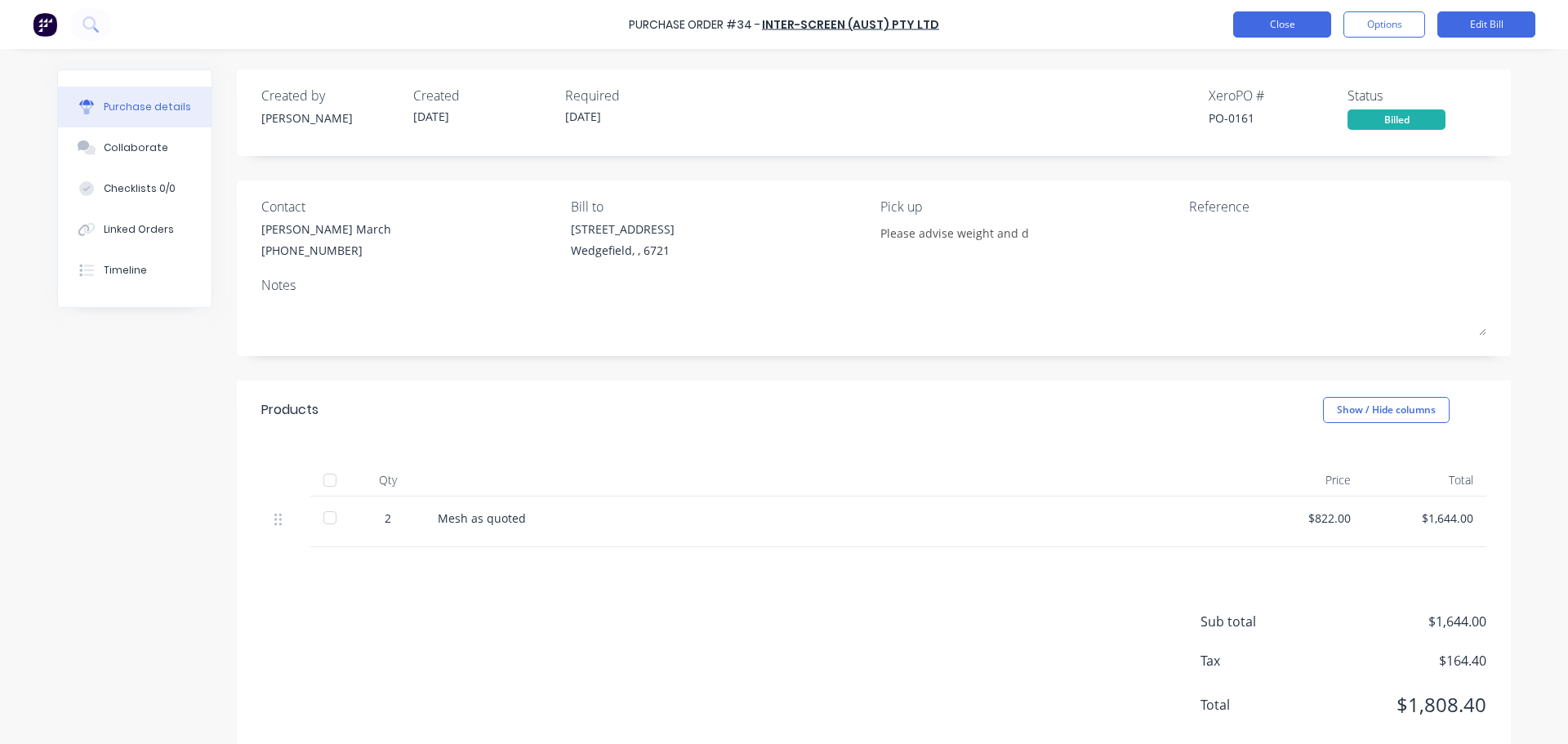
click at [1295, 30] on button "Close" at bounding box center [1281, 25] width 98 height 26
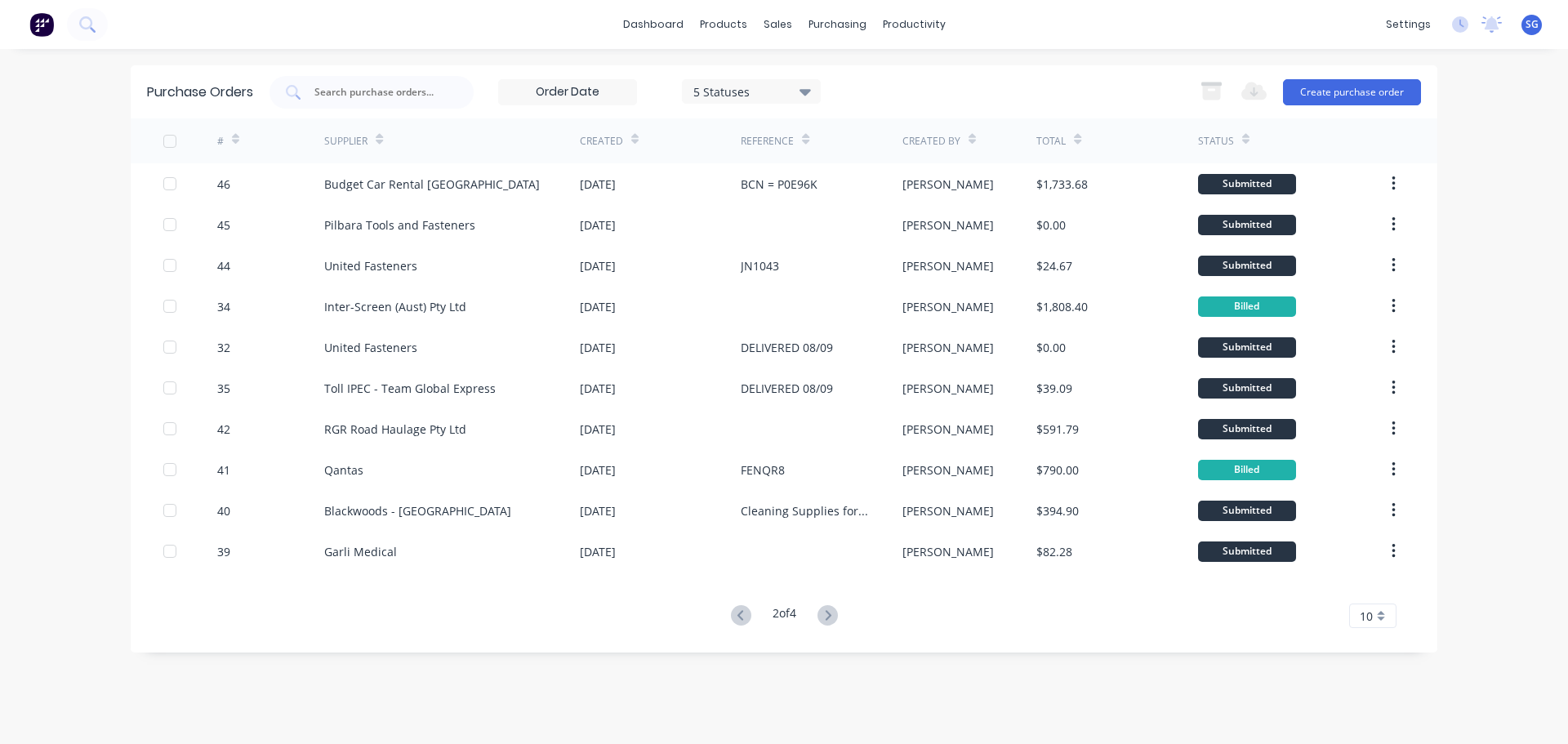
click at [740, 613] on icon at bounding box center [740, 615] width 21 height 21
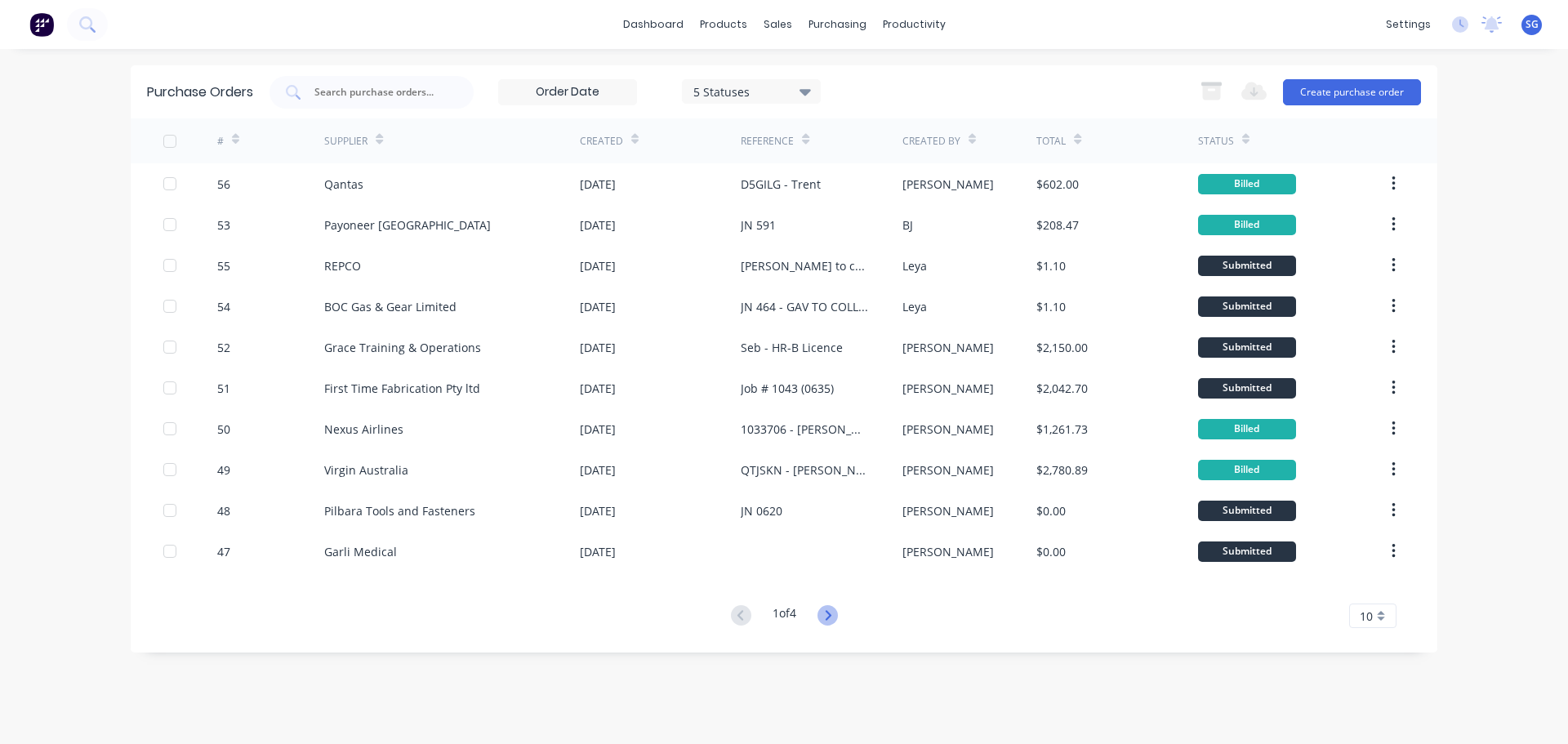
click at [835, 618] on icon at bounding box center [828, 615] width 21 height 21
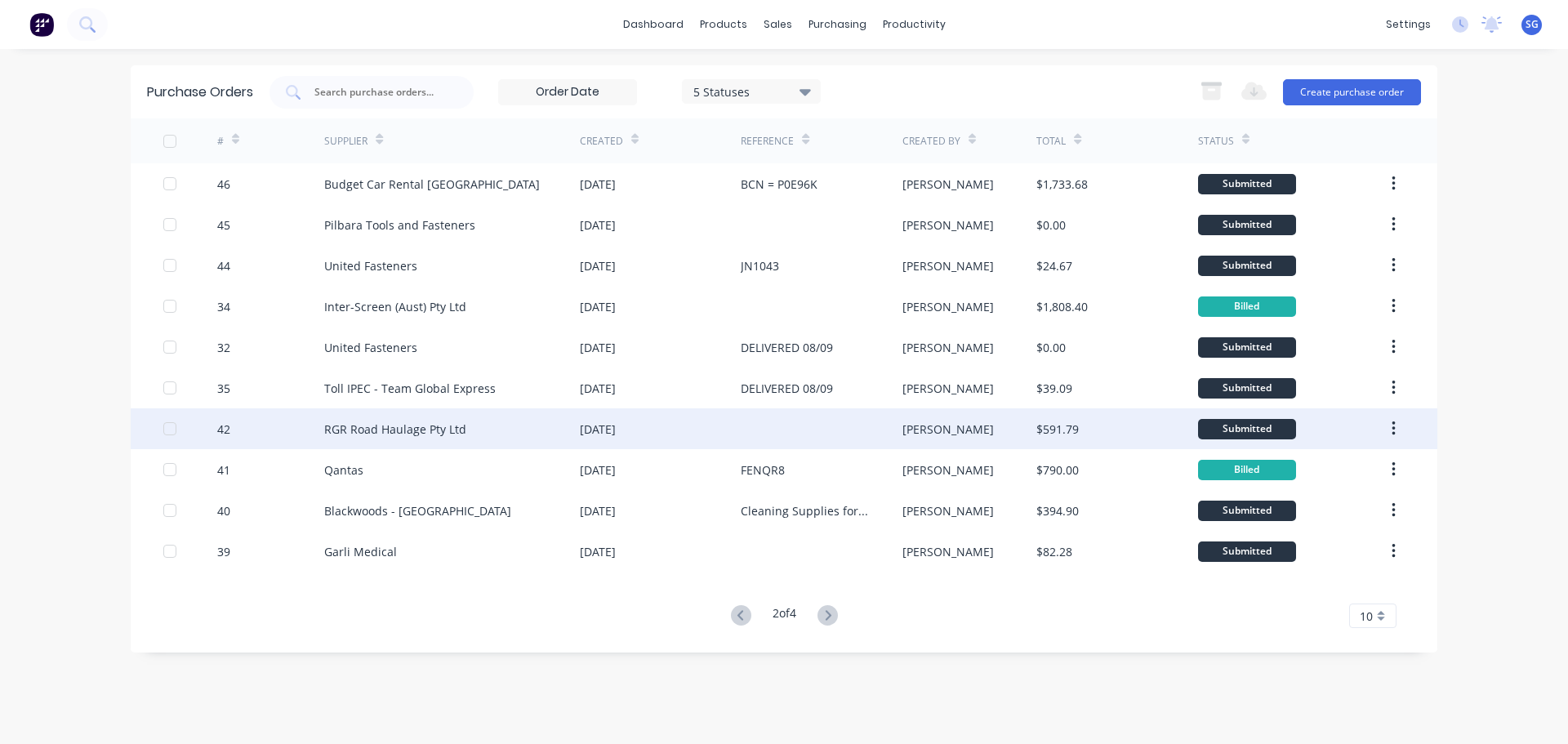
click at [543, 431] on div "RGR Road Haulage Pty Ltd" at bounding box center [452, 429] width 255 height 41
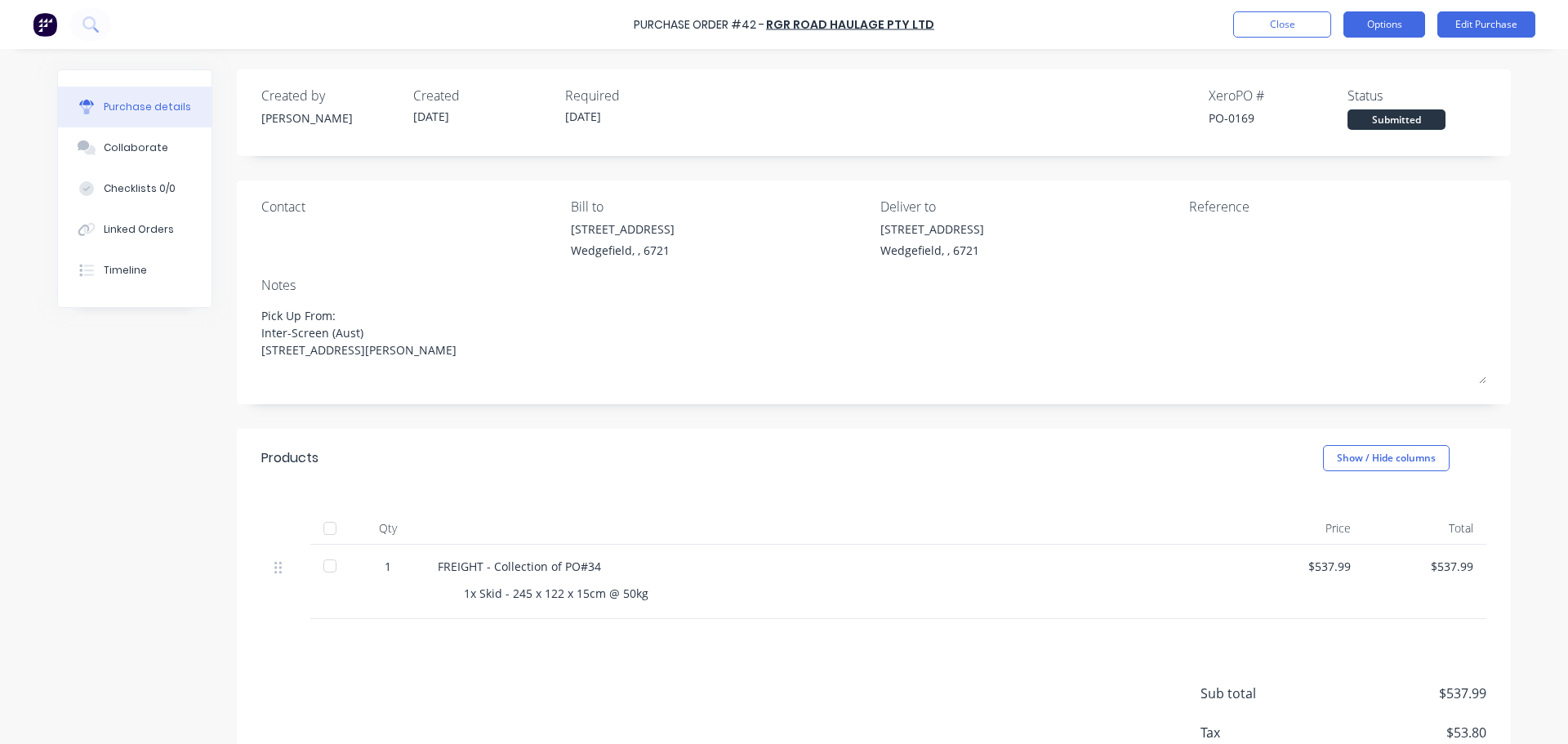
click at [1410, 25] on button "Options" at bounding box center [1383, 25] width 81 height 26
click at [323, 570] on div at bounding box center [330, 566] width 33 height 33
type textarea "x"
click at [1259, 32] on button "Close" at bounding box center [1281, 25] width 98 height 26
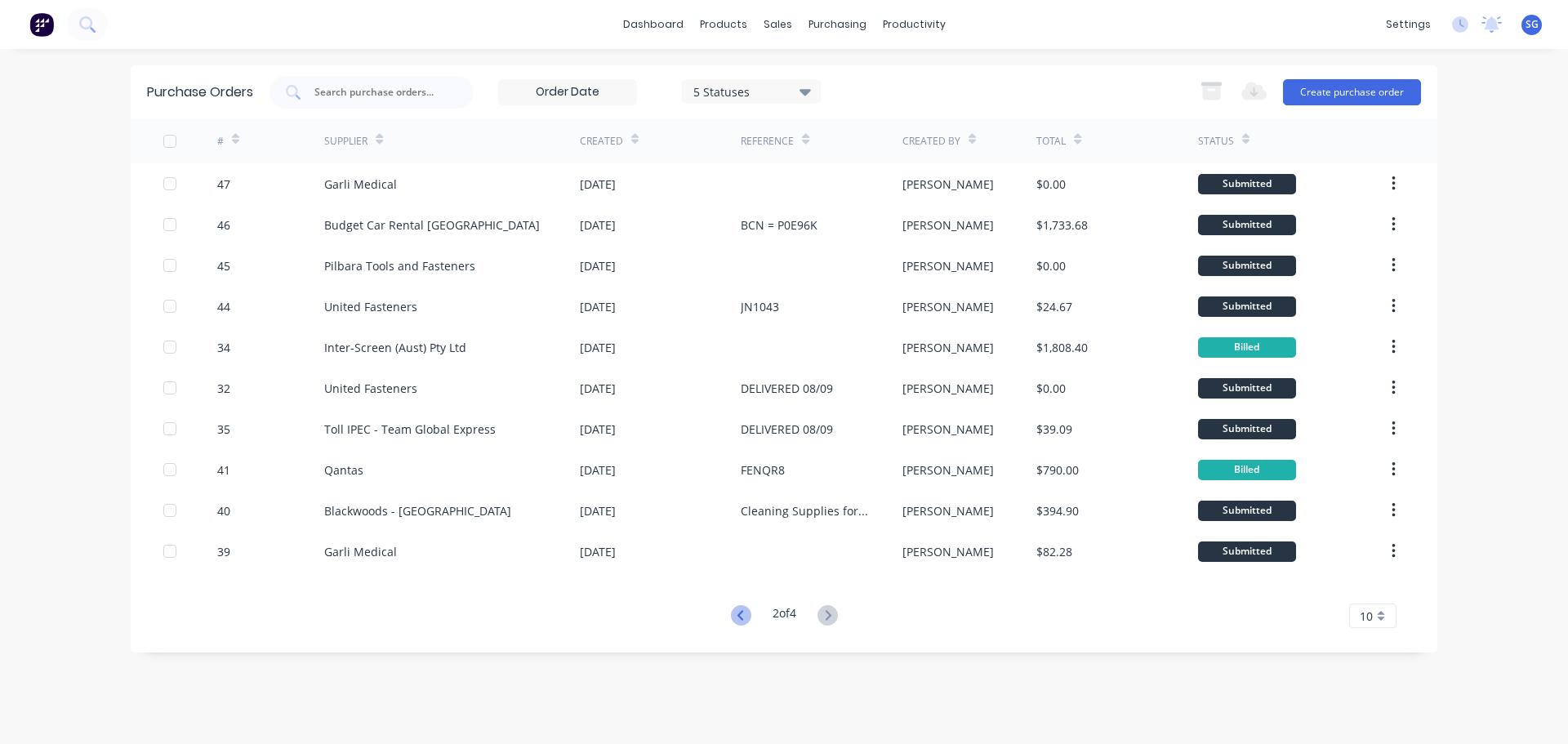
click at [739, 619] on icon at bounding box center [739, 615] width 6 height 10
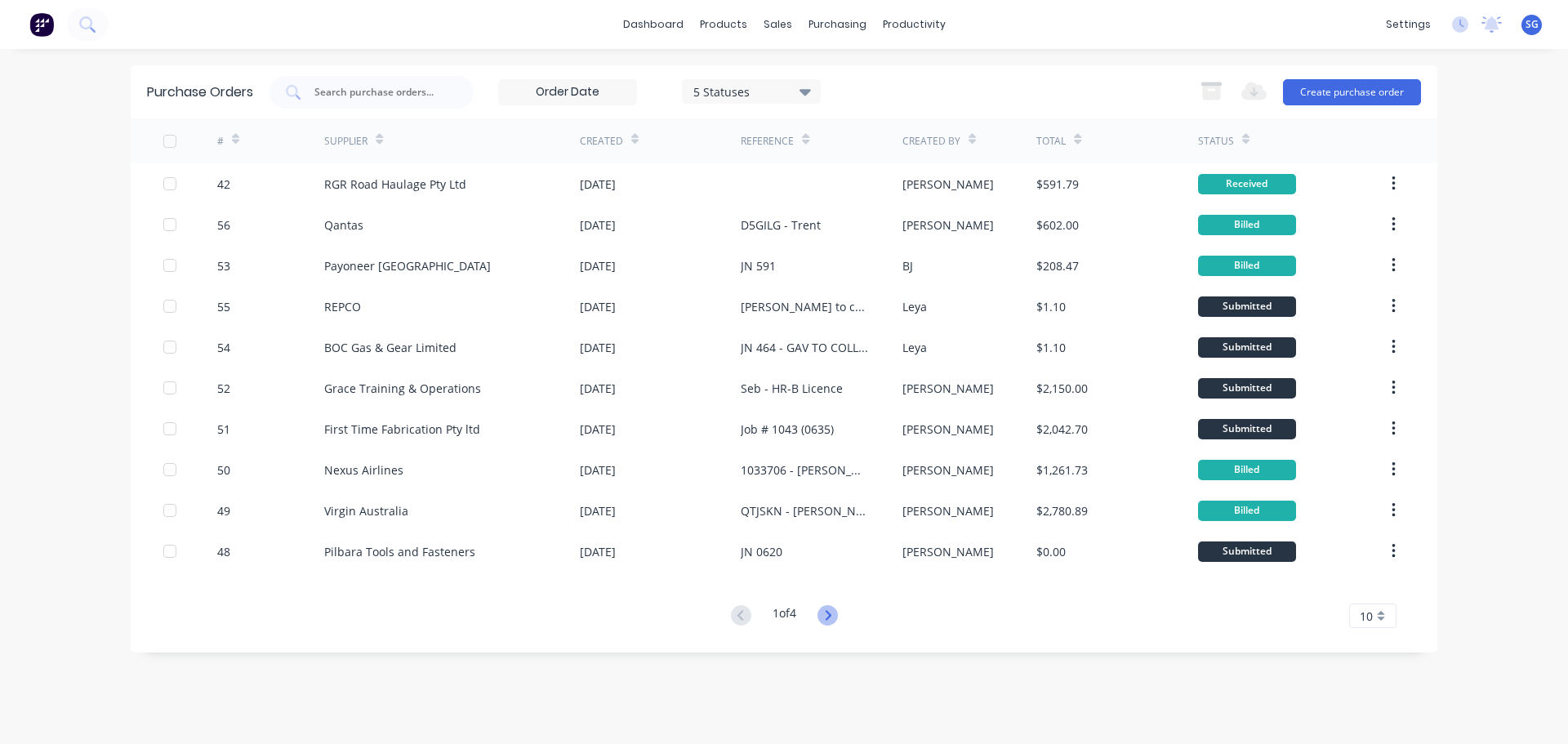
click at [838, 619] on icon at bounding box center [828, 615] width 21 height 21
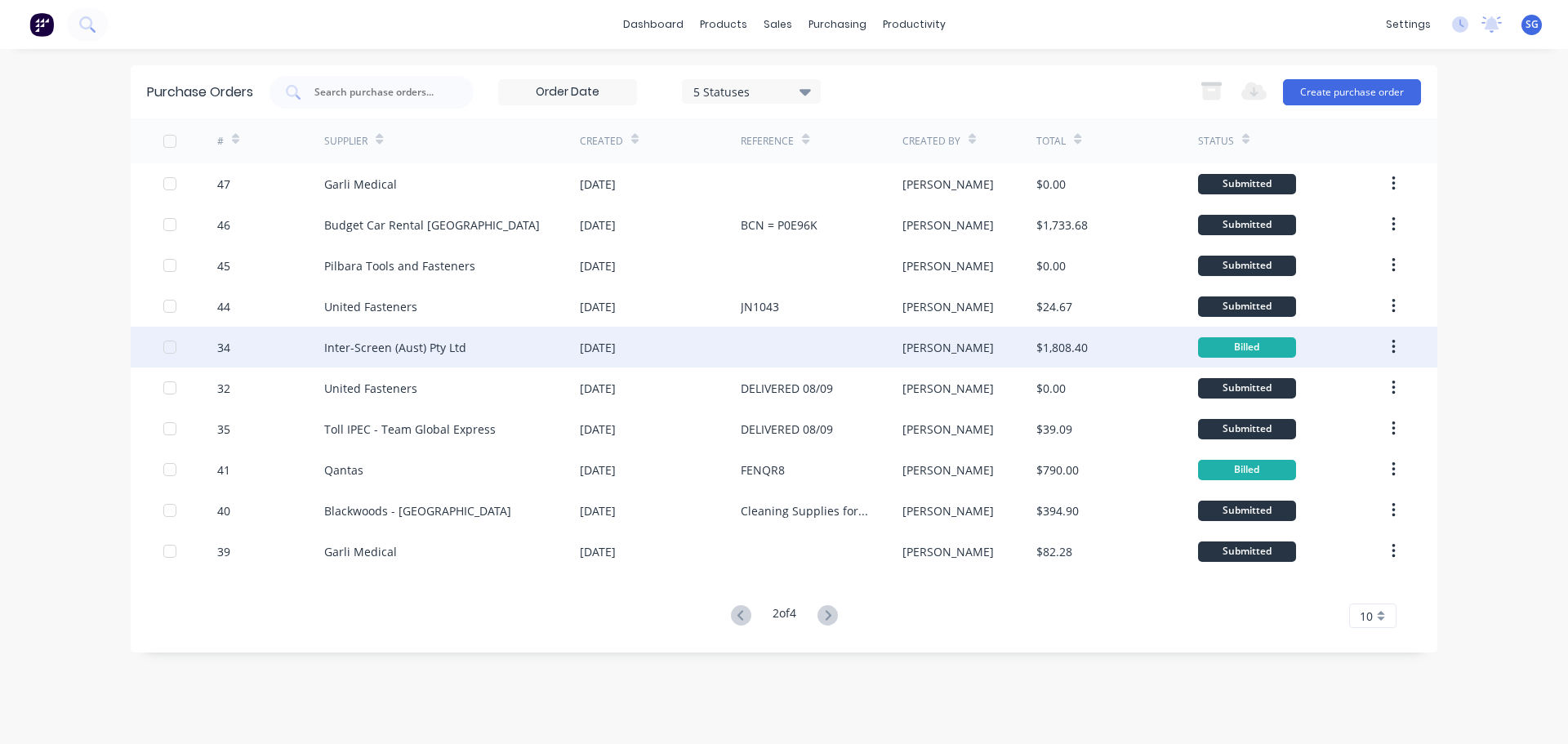
click at [385, 355] on div "Inter-Screen (Aust) Pty Ltd" at bounding box center [395, 347] width 142 height 17
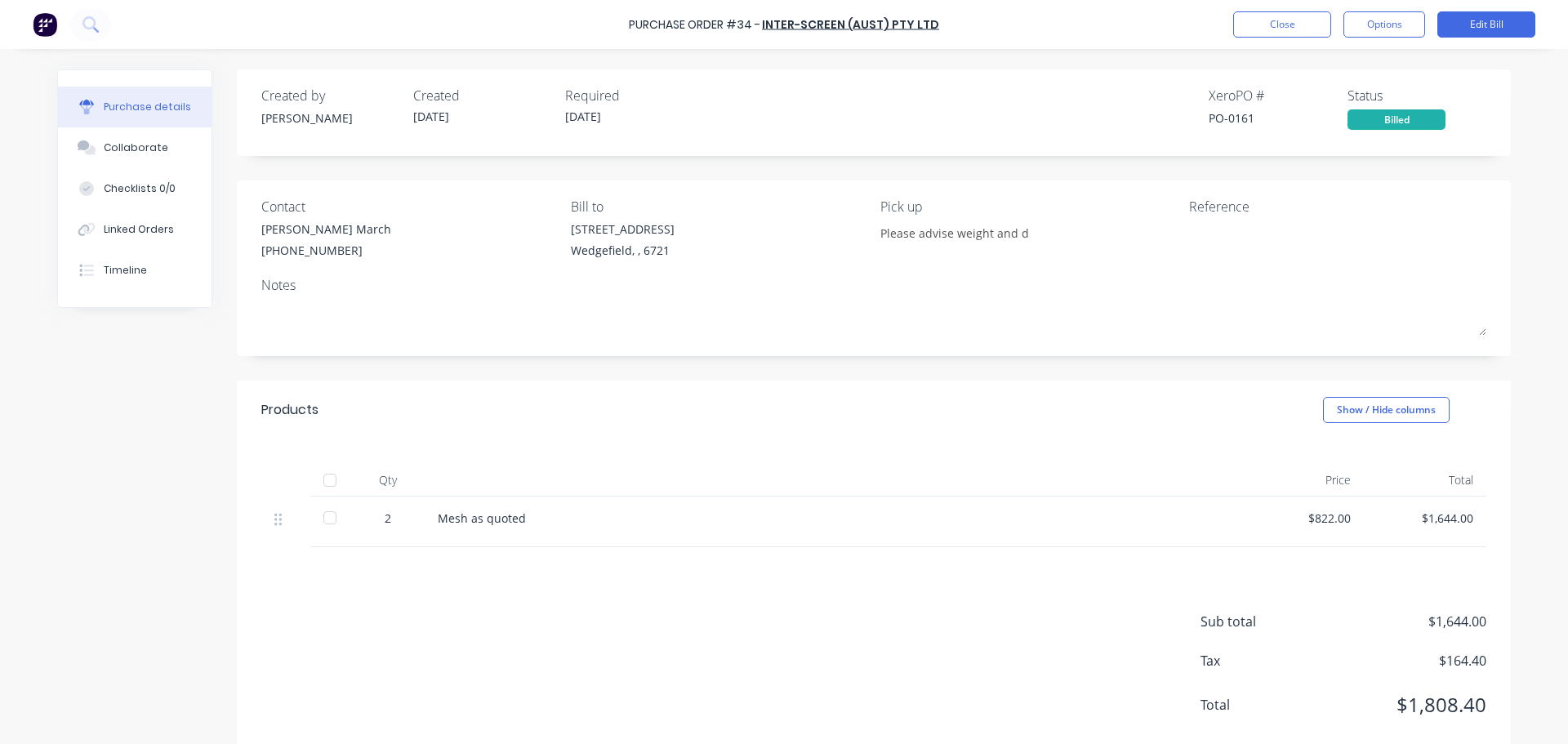
click at [321, 521] on div at bounding box center [330, 518] width 33 height 33
click at [1313, 28] on button "Close" at bounding box center [1281, 25] width 98 height 26
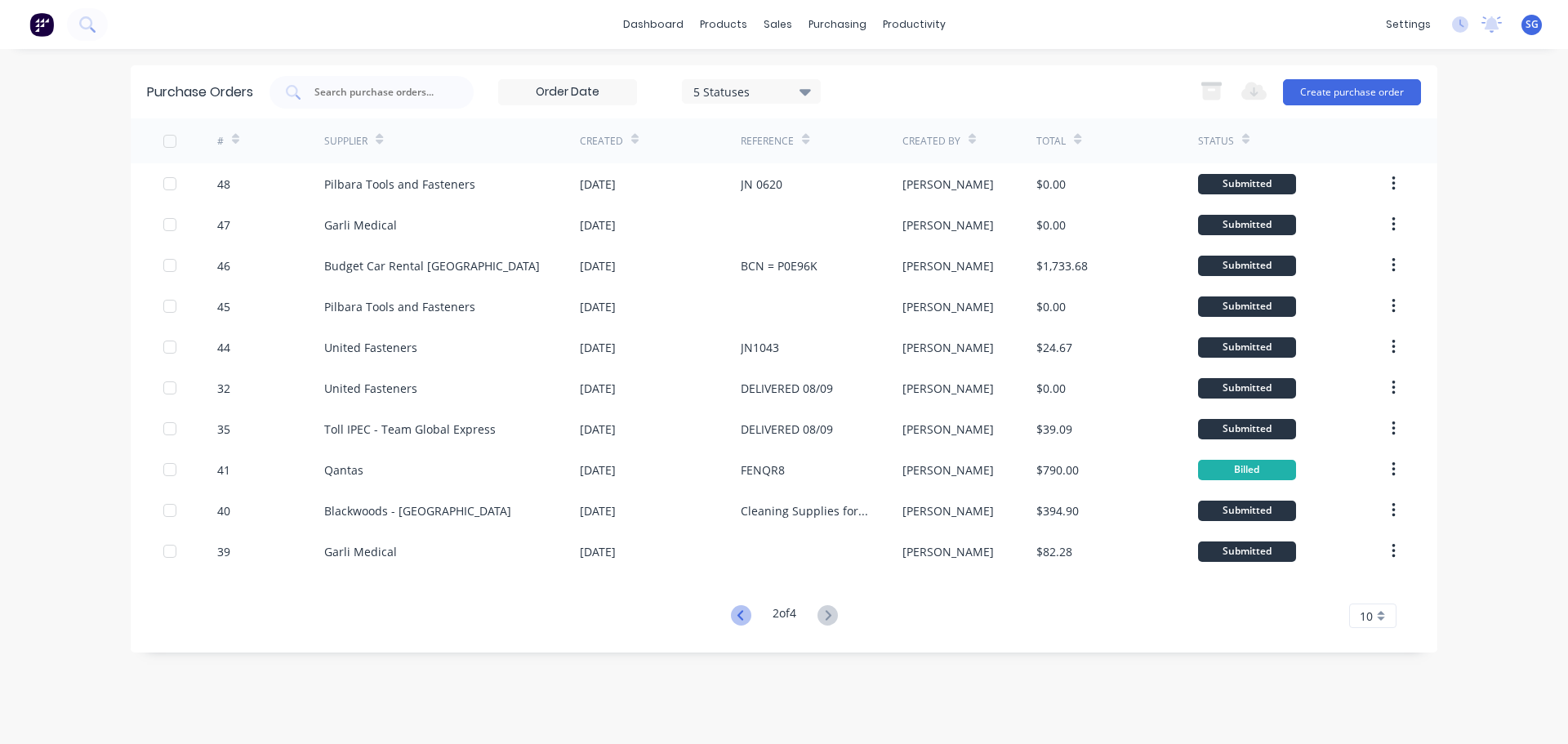
click at [736, 617] on icon at bounding box center [739, 615] width 6 height 10
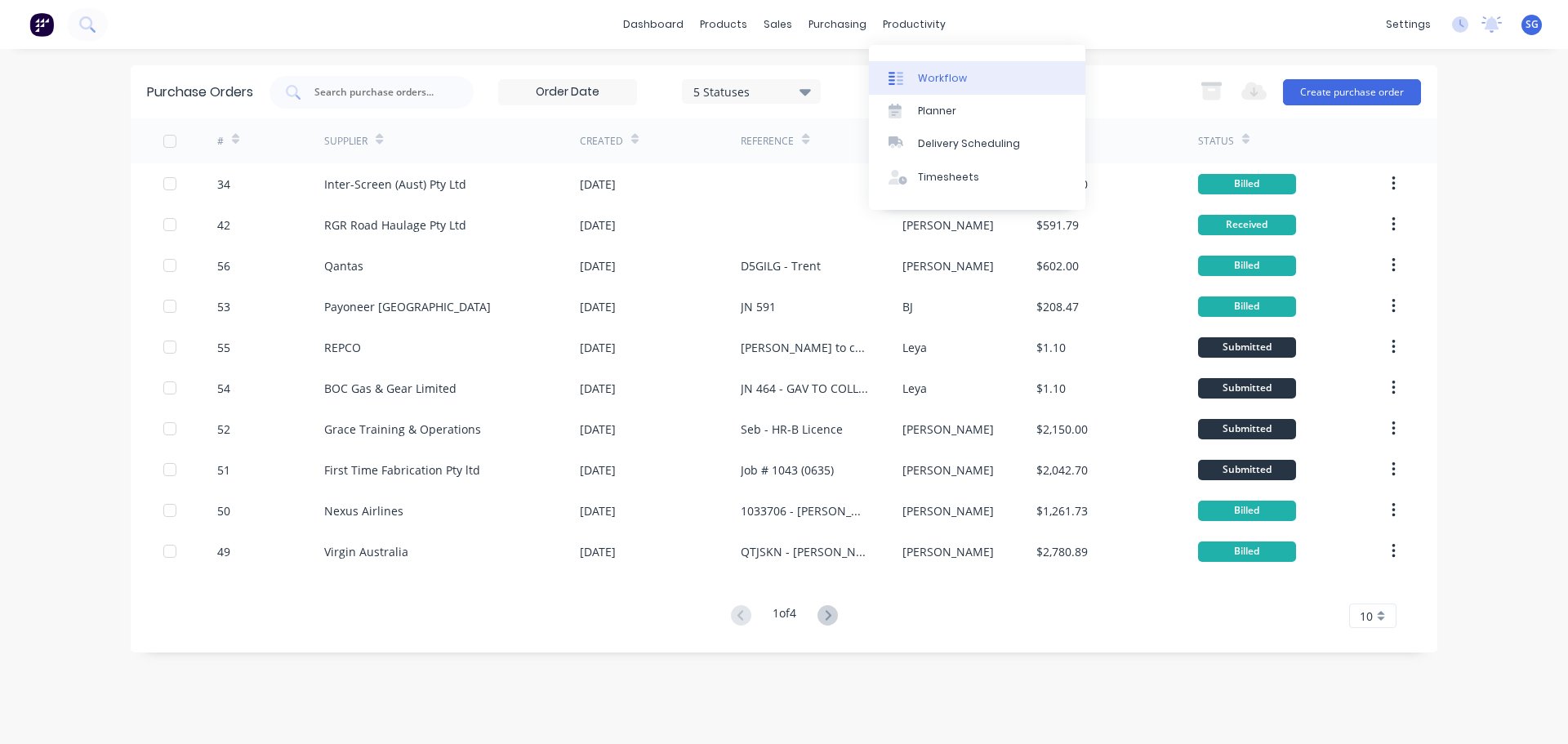
click at [951, 69] on link "Workflow" at bounding box center [977, 78] width 217 height 33
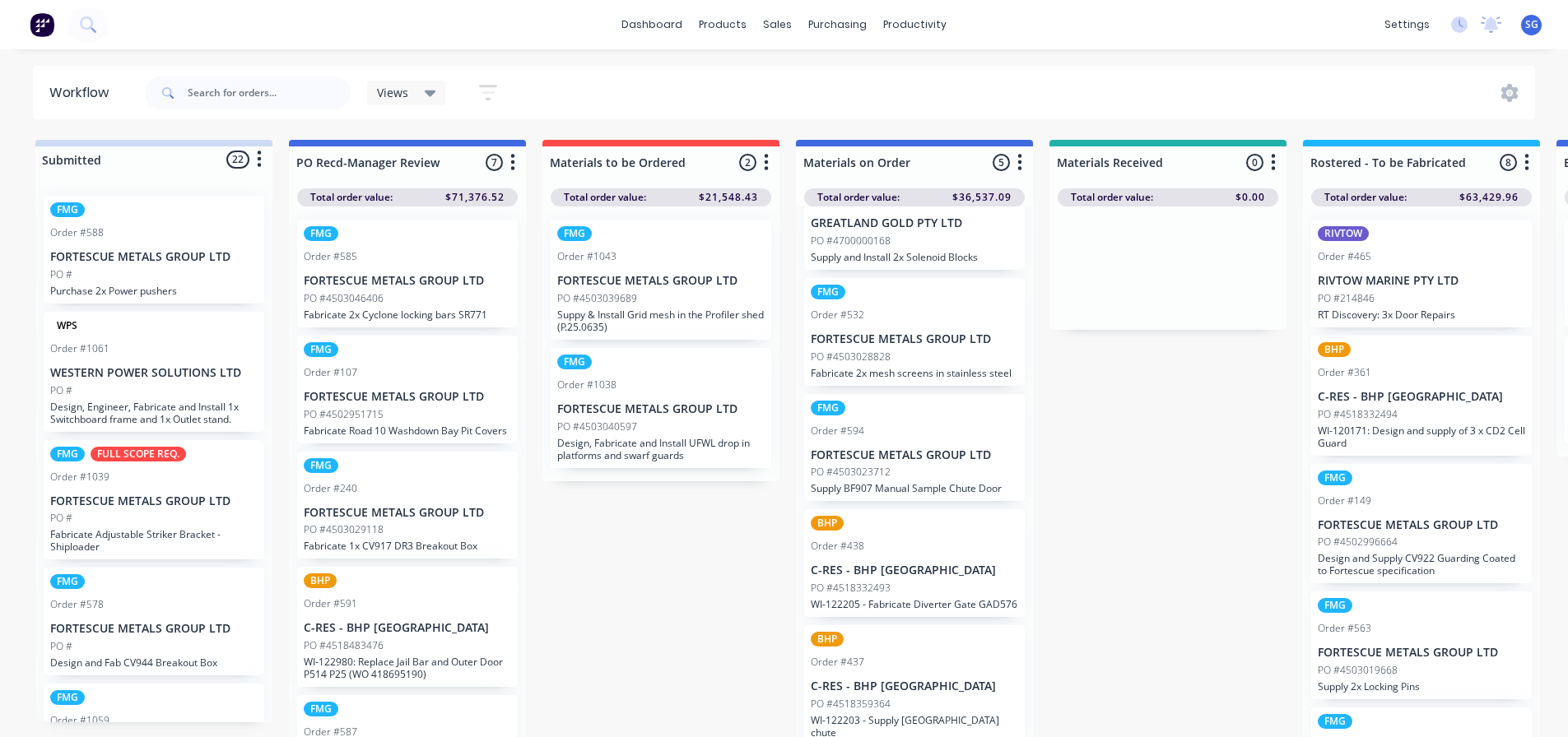
scroll to position [22, 0]
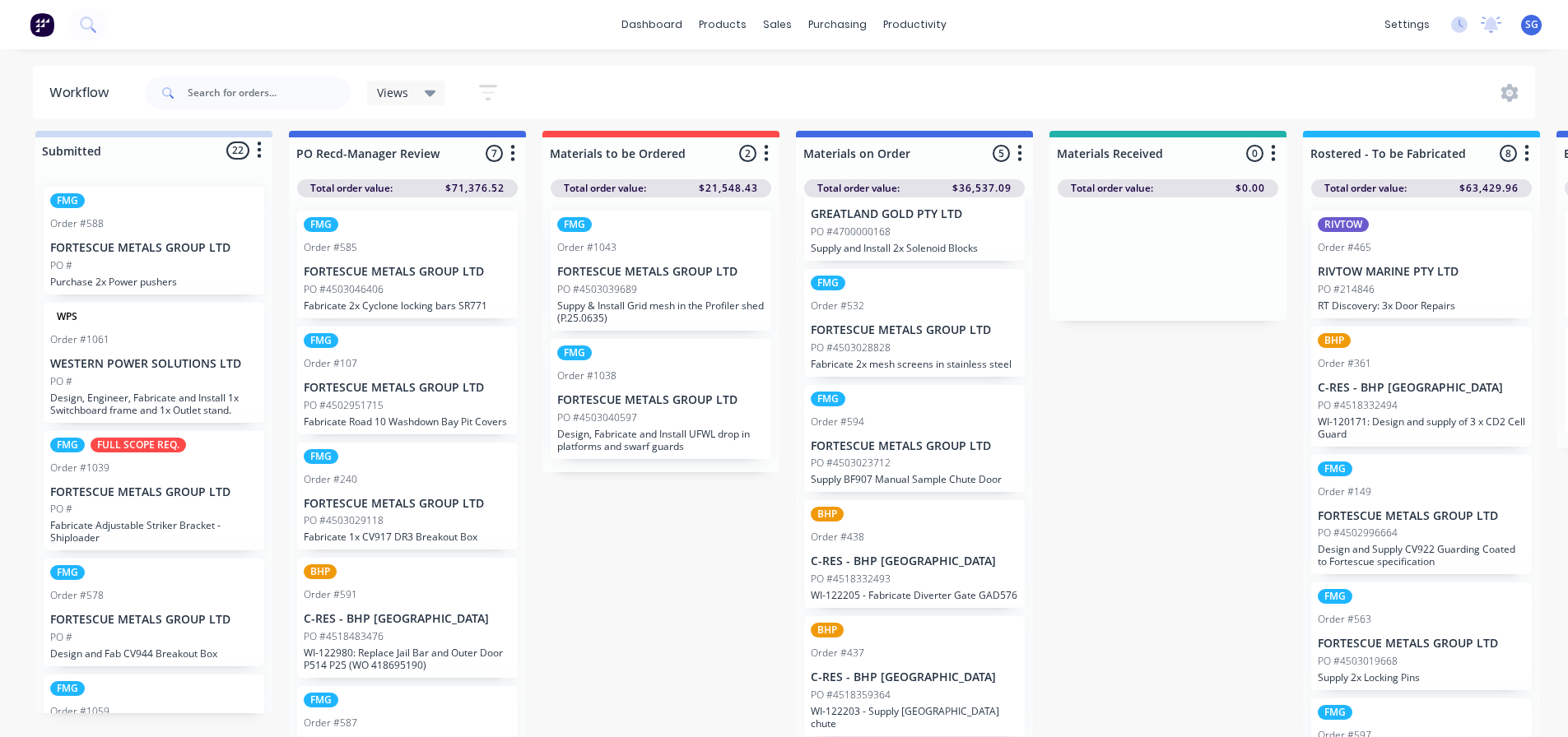
click at [875, 456] on p "PO #4503023712" at bounding box center [851, 463] width 79 height 15
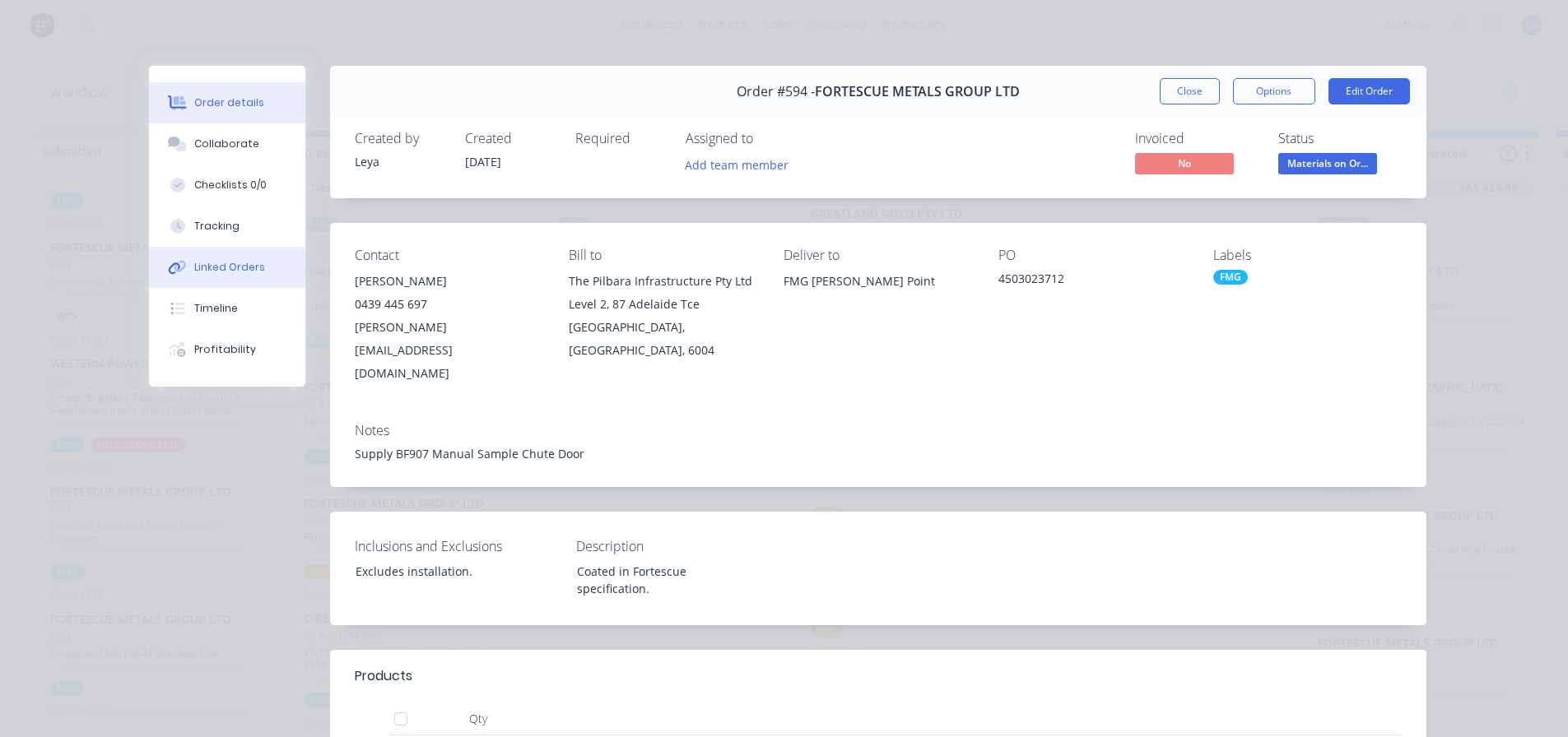
click at [215, 271] on div "Linked Orders" at bounding box center [230, 267] width 71 height 15
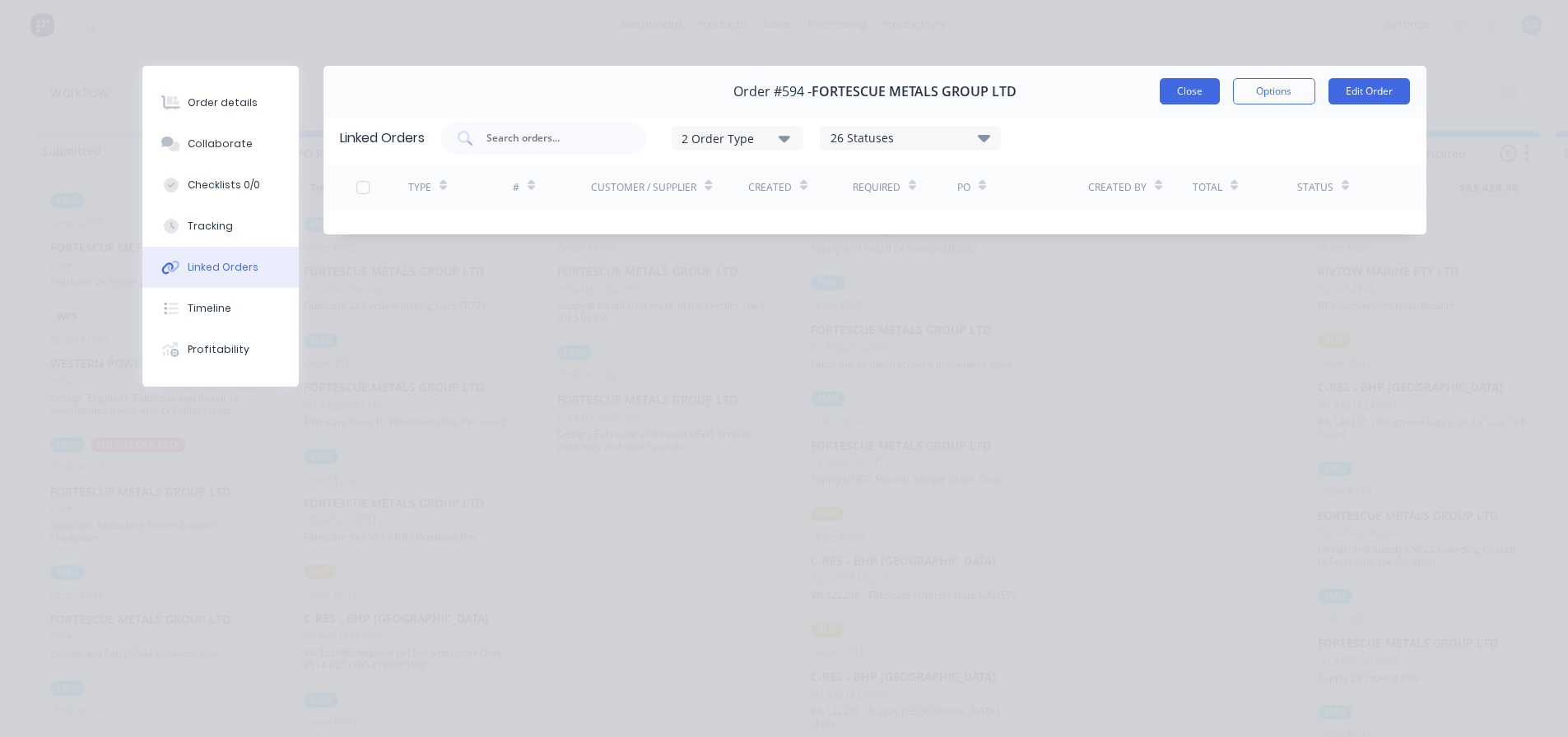
click at [1204, 103] on button "Close" at bounding box center [1190, 91] width 60 height 26
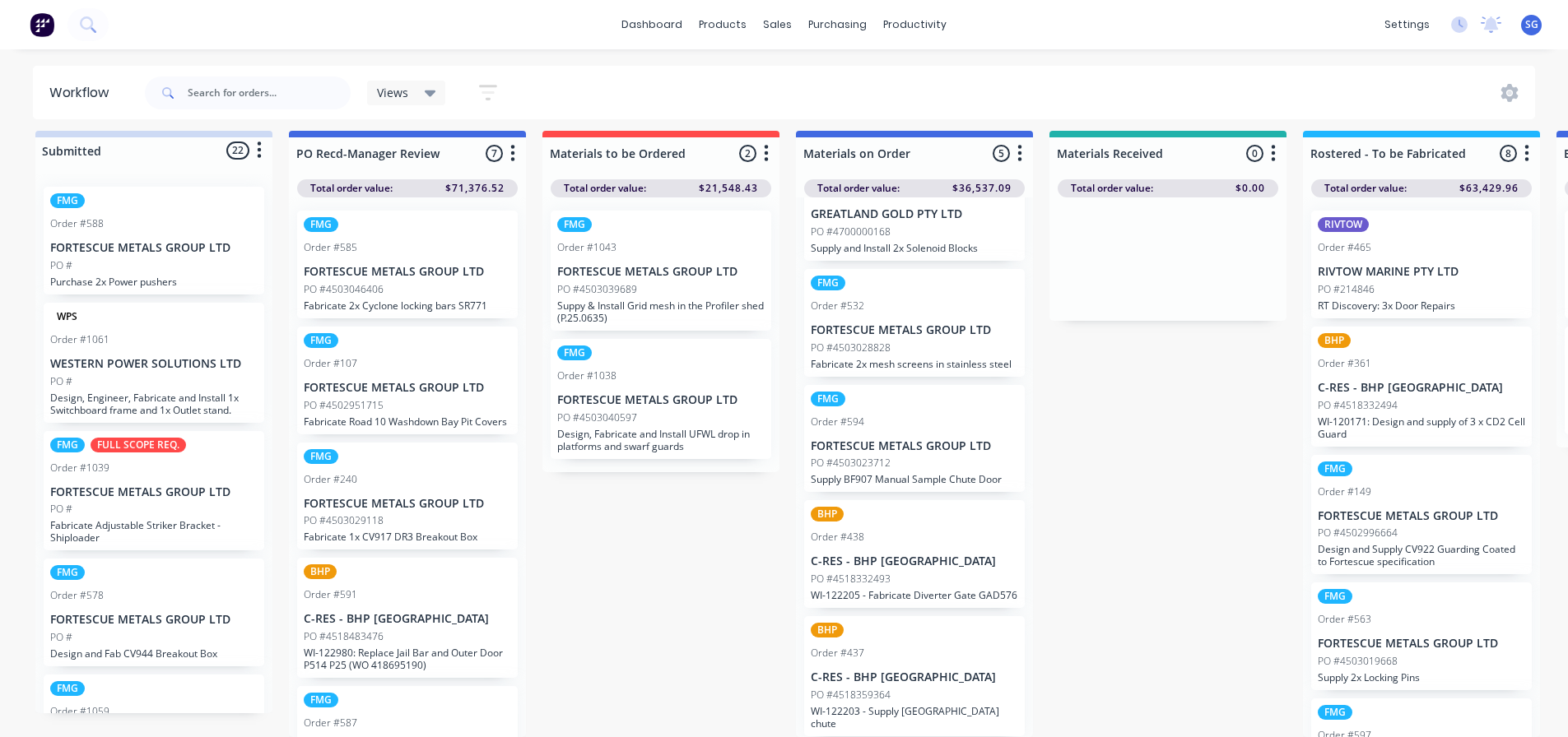
click at [880, 299] on div "Order #532" at bounding box center [914, 306] width 208 height 15
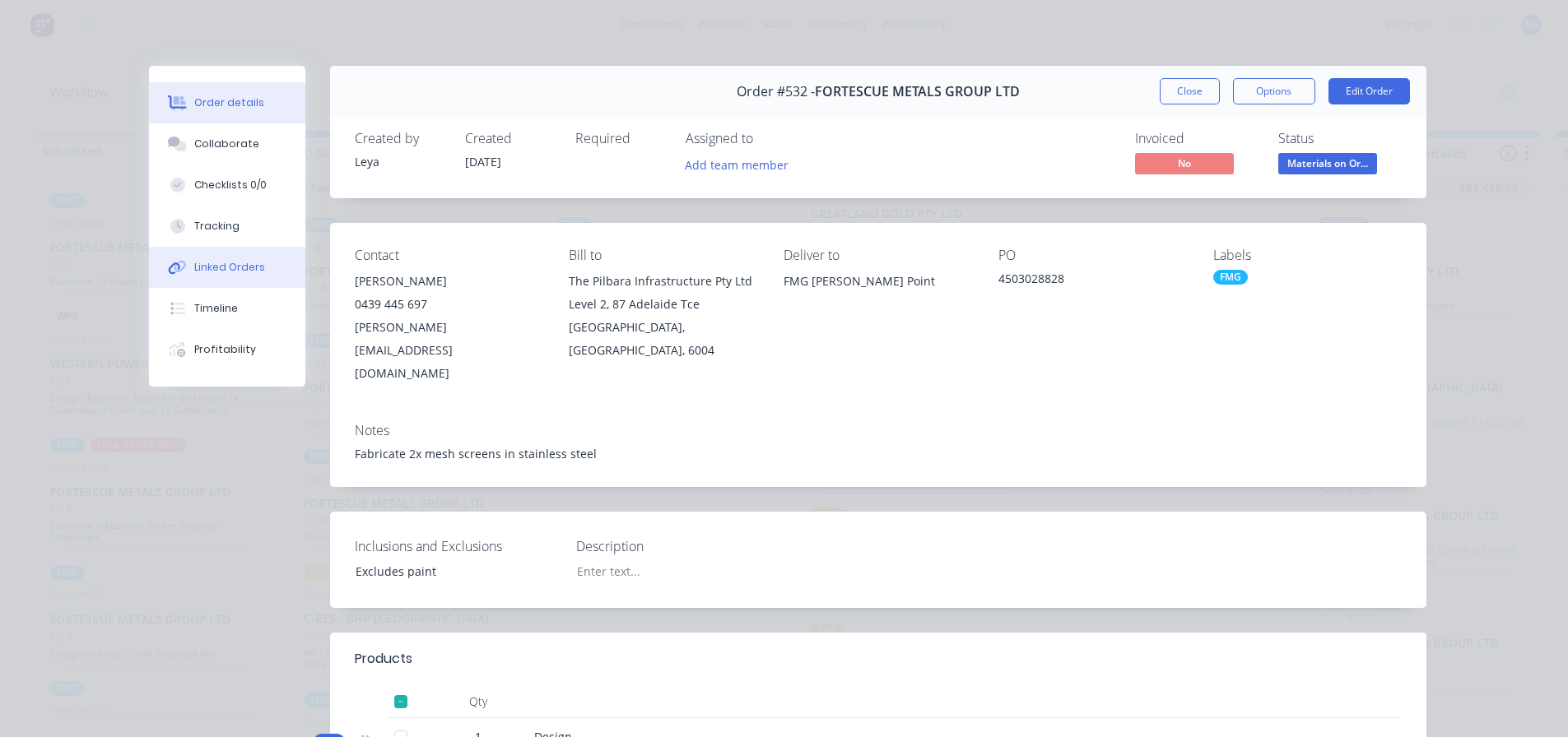
click at [198, 277] on button "Linked Orders" at bounding box center [227, 267] width 156 height 41
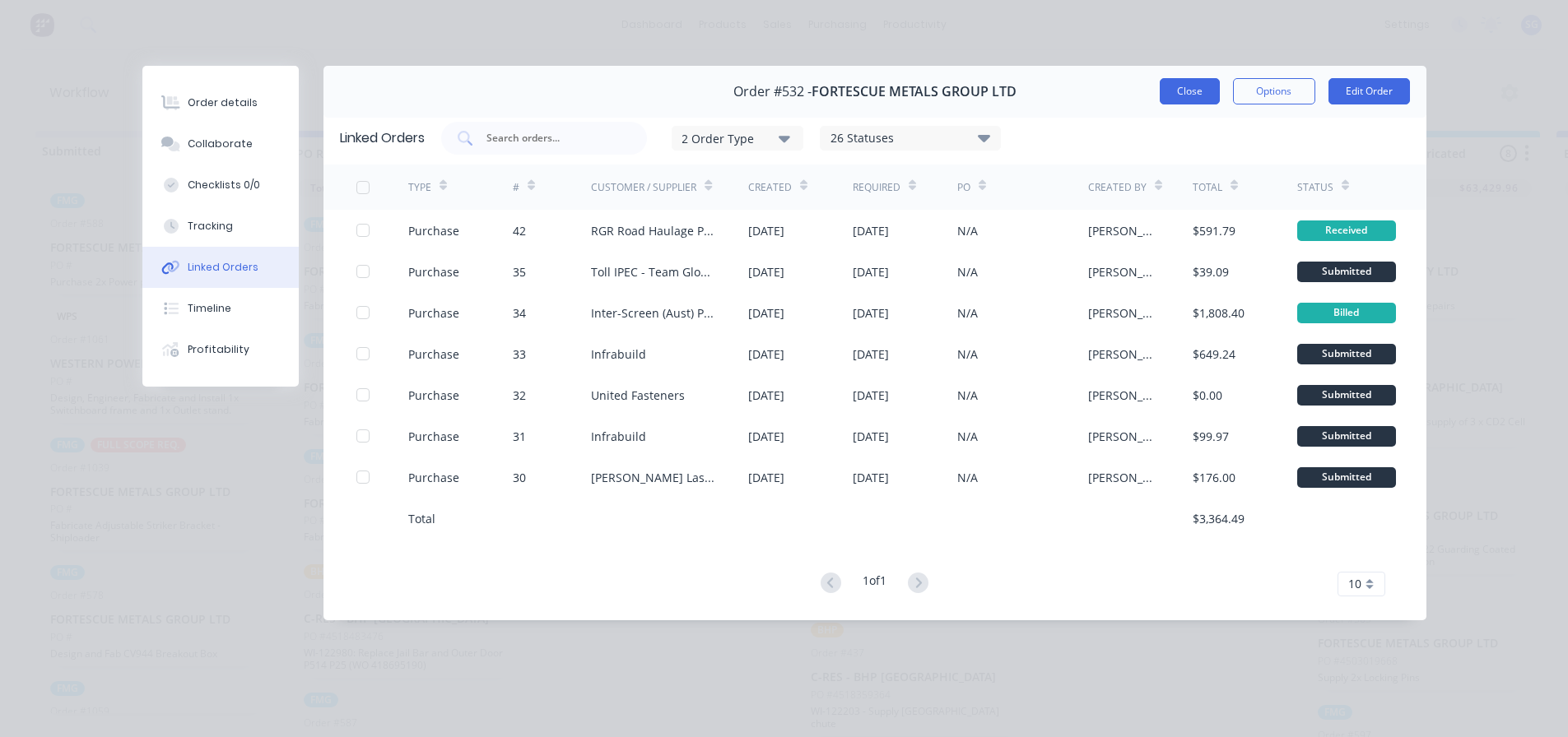
click at [1184, 97] on button "Close" at bounding box center [1190, 91] width 60 height 26
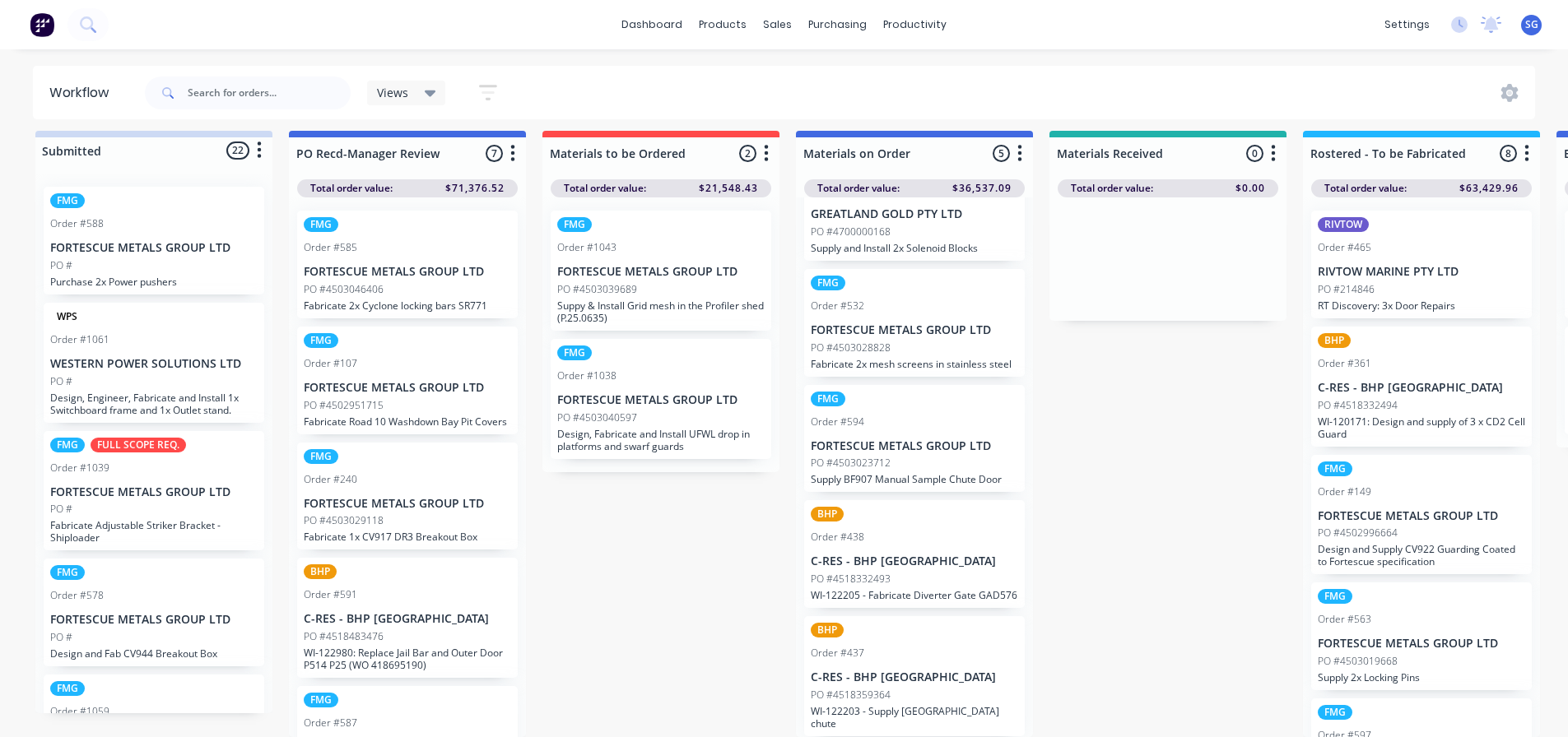
click at [898, 341] on div "PO #4503028828" at bounding box center [914, 348] width 208 height 15
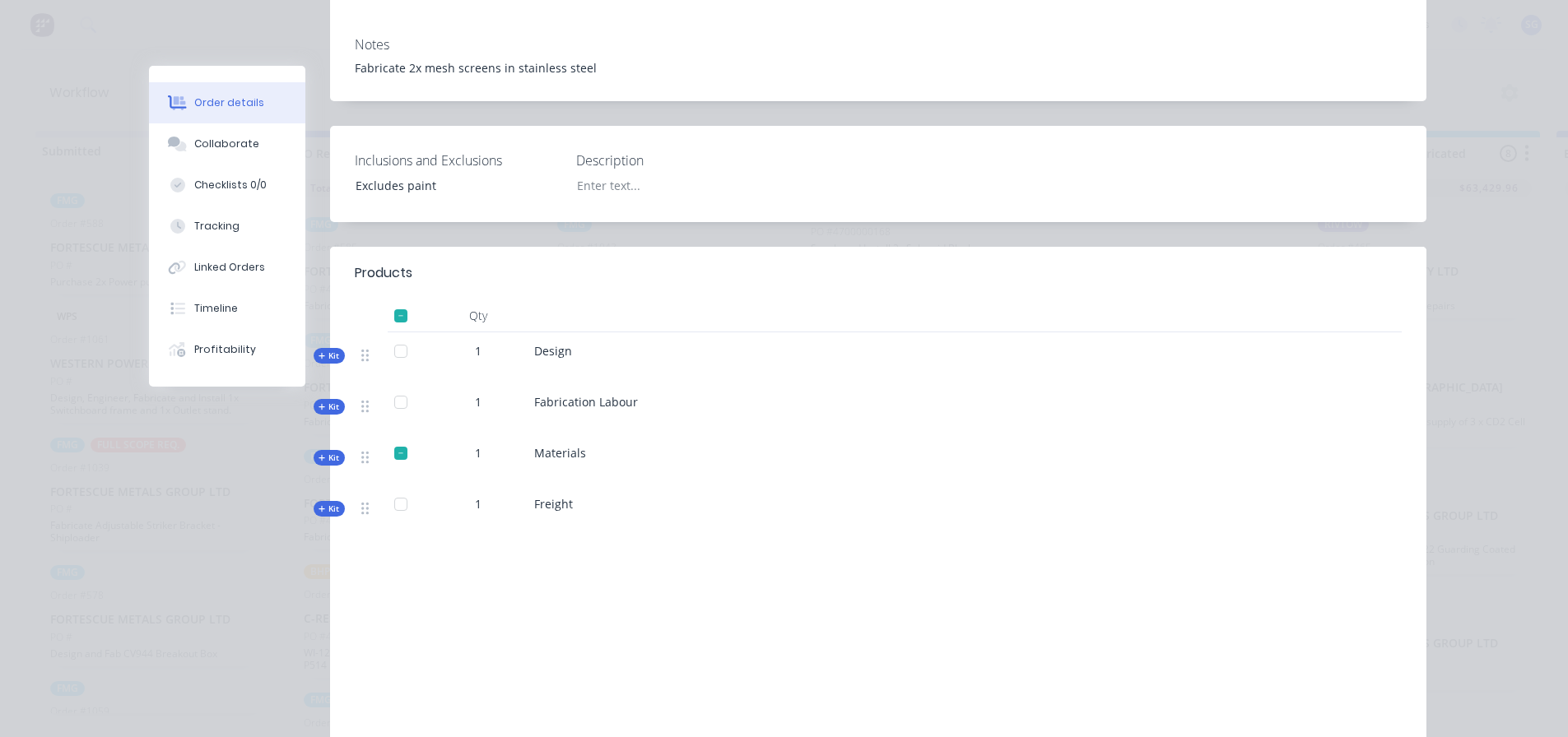
scroll to position [411, 0]
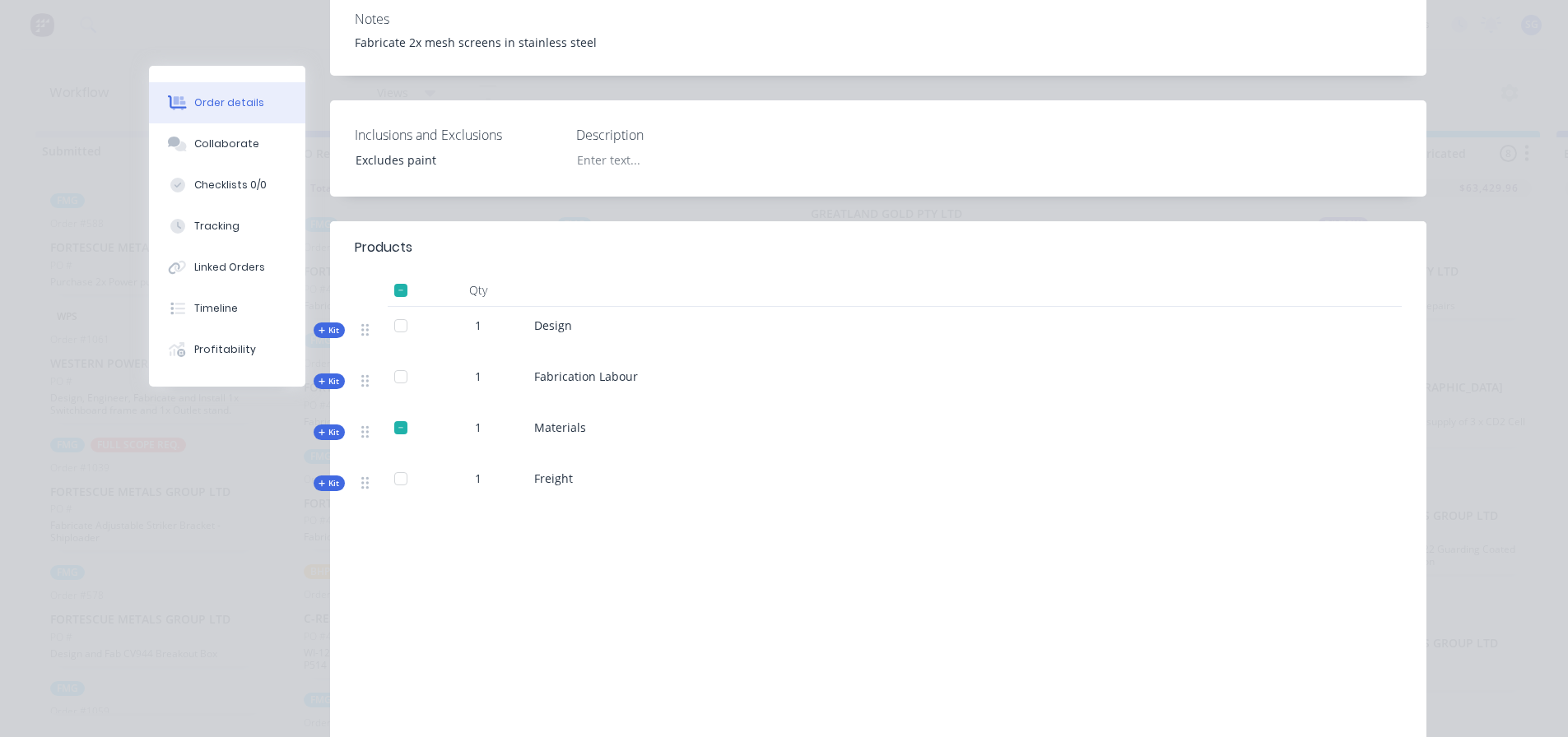
click at [326, 426] on span "Kit" at bounding box center [329, 432] width 22 height 12
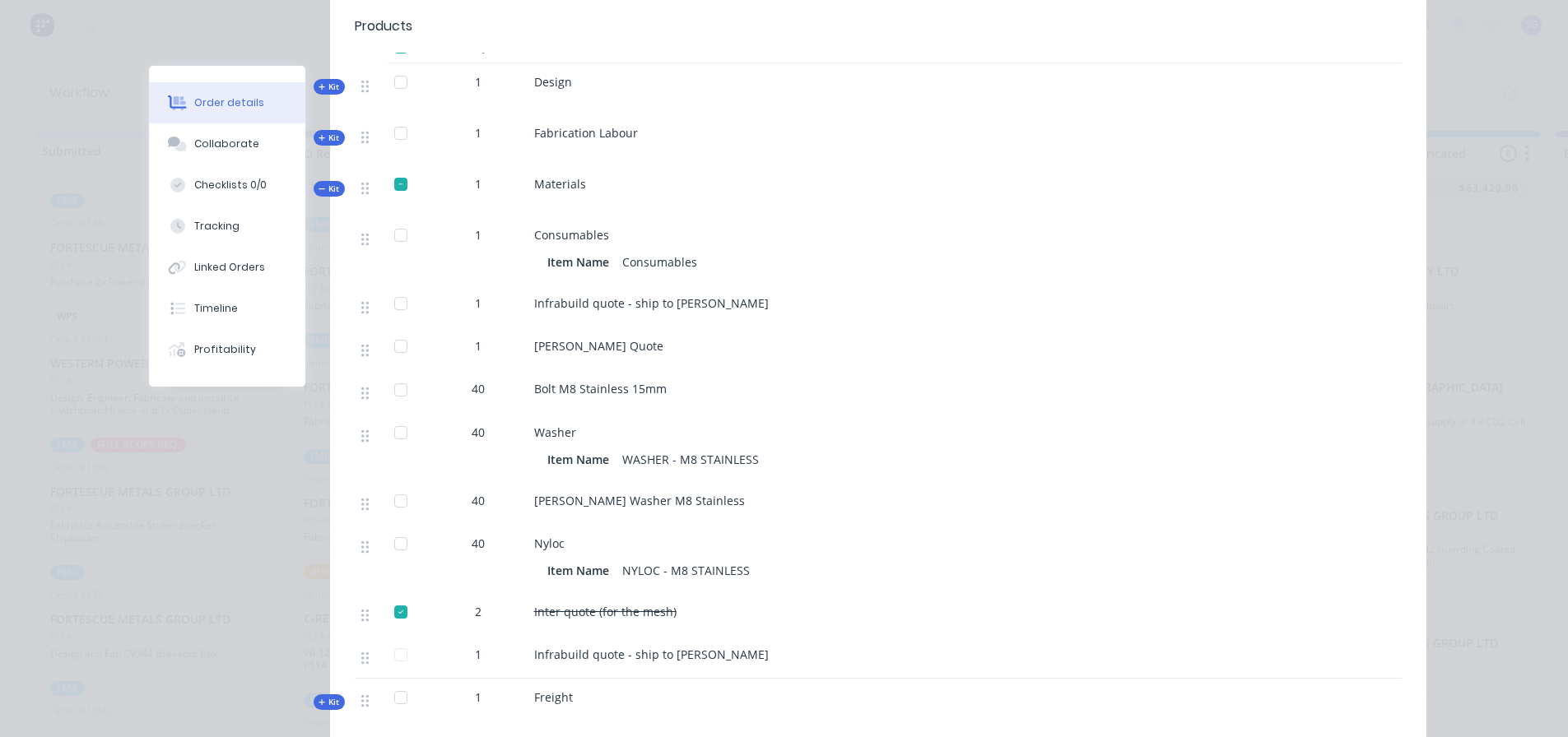
scroll to position [658, 0]
click at [322, 179] on span "Kit" at bounding box center [329, 185] width 22 height 12
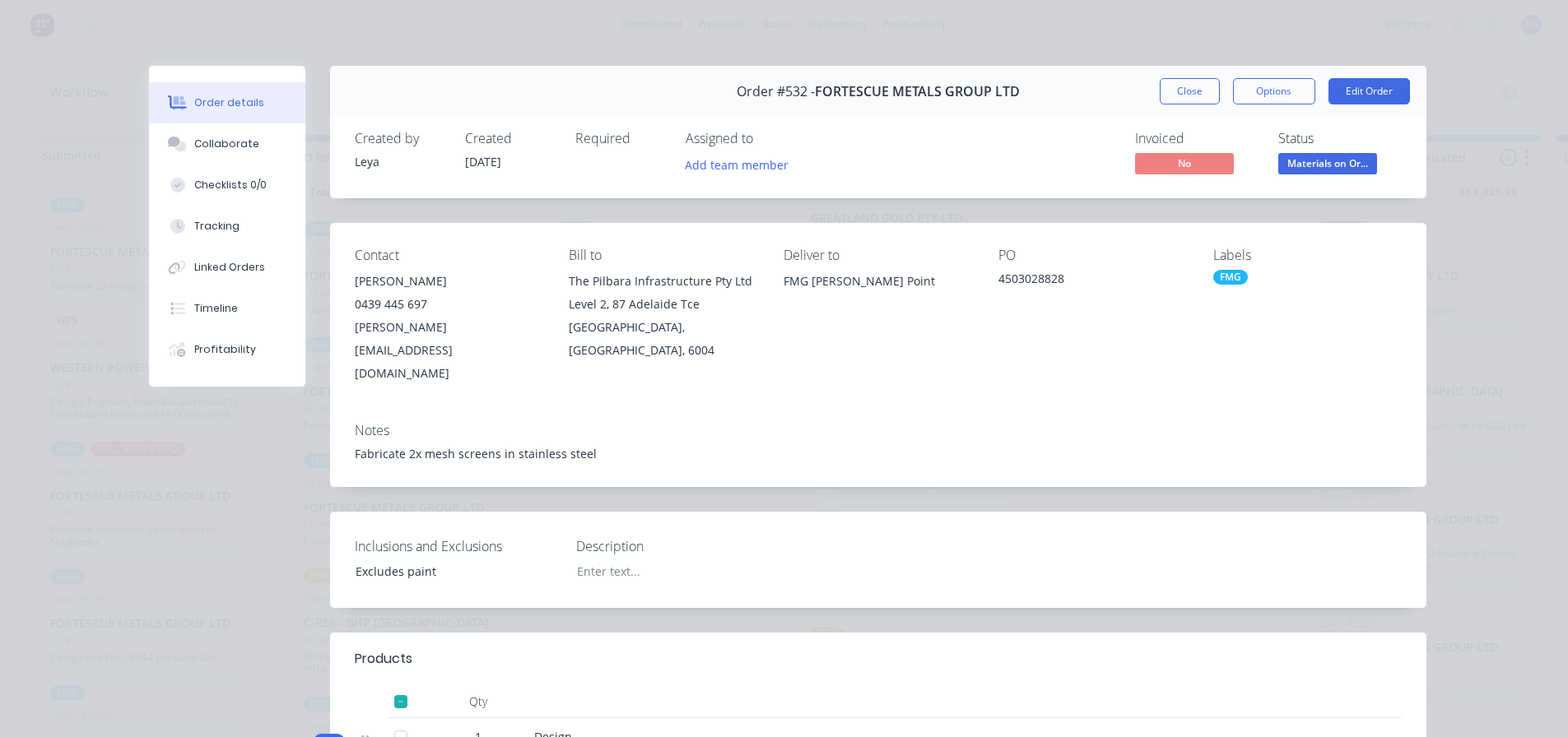
scroll to position [0, 0]
click at [1190, 93] on button "Close" at bounding box center [1190, 91] width 60 height 26
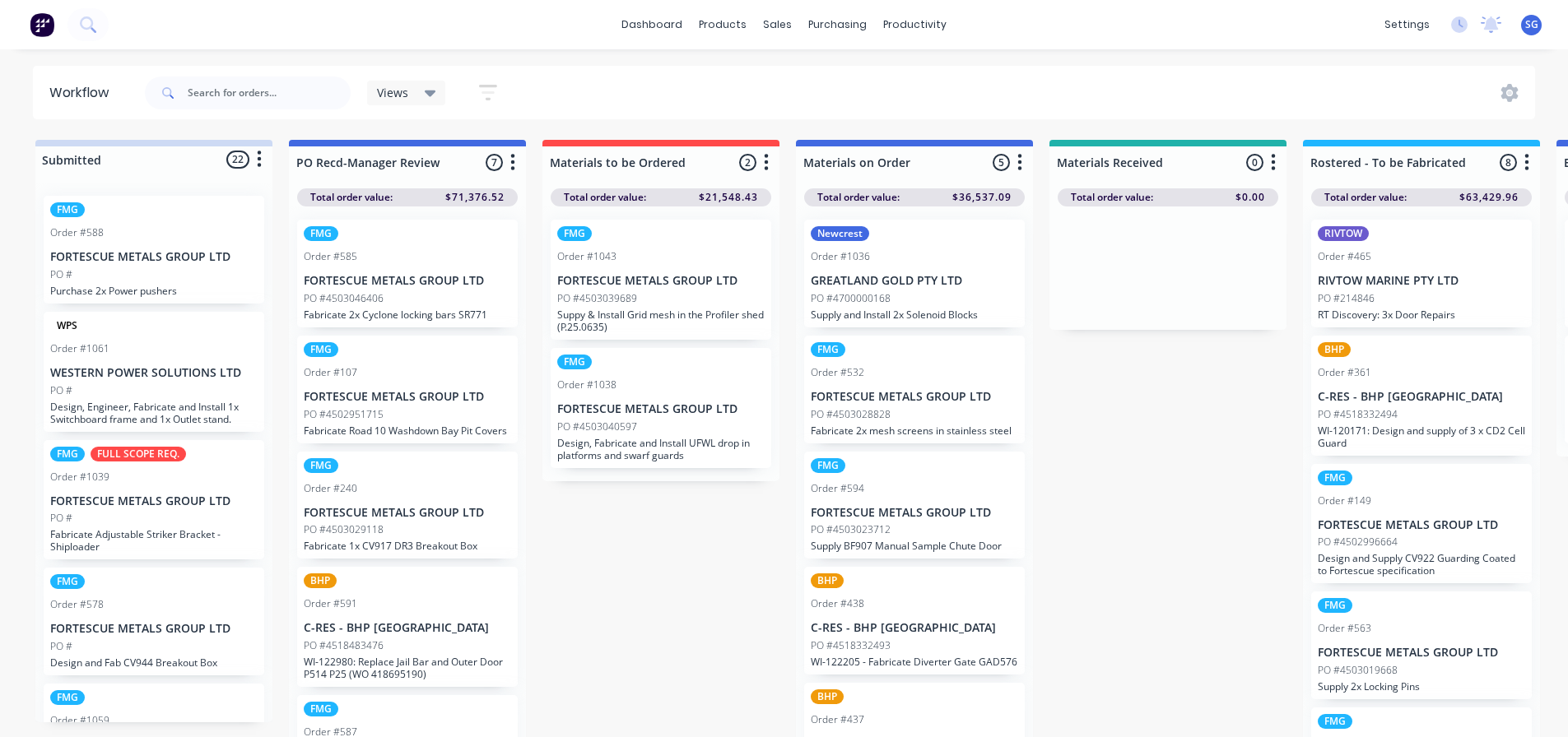
click at [875, 400] on p "FORTESCUE METALS GROUP LTD" at bounding box center [914, 396] width 208 height 14
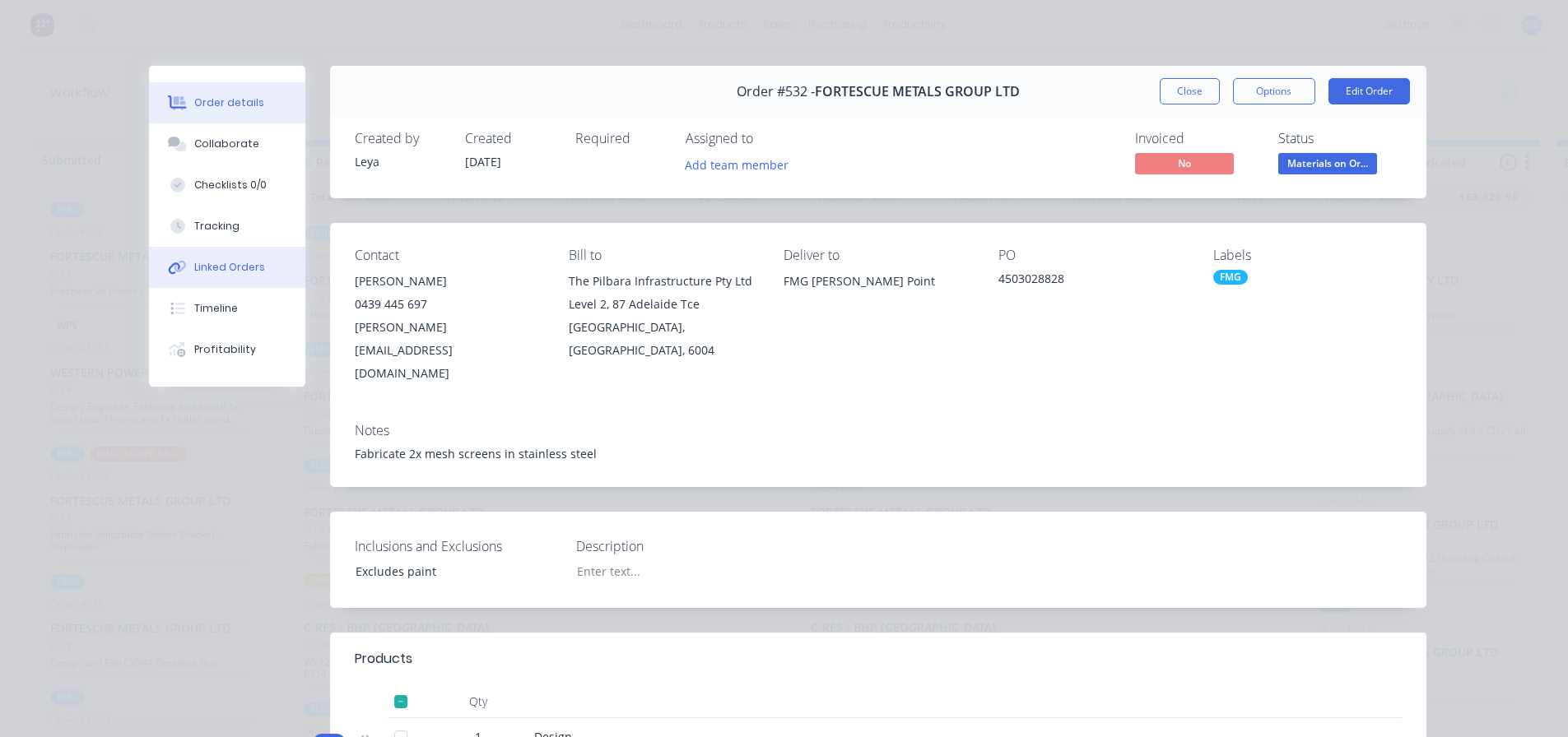
click at [218, 270] on div "Linked Orders" at bounding box center [230, 267] width 71 height 15
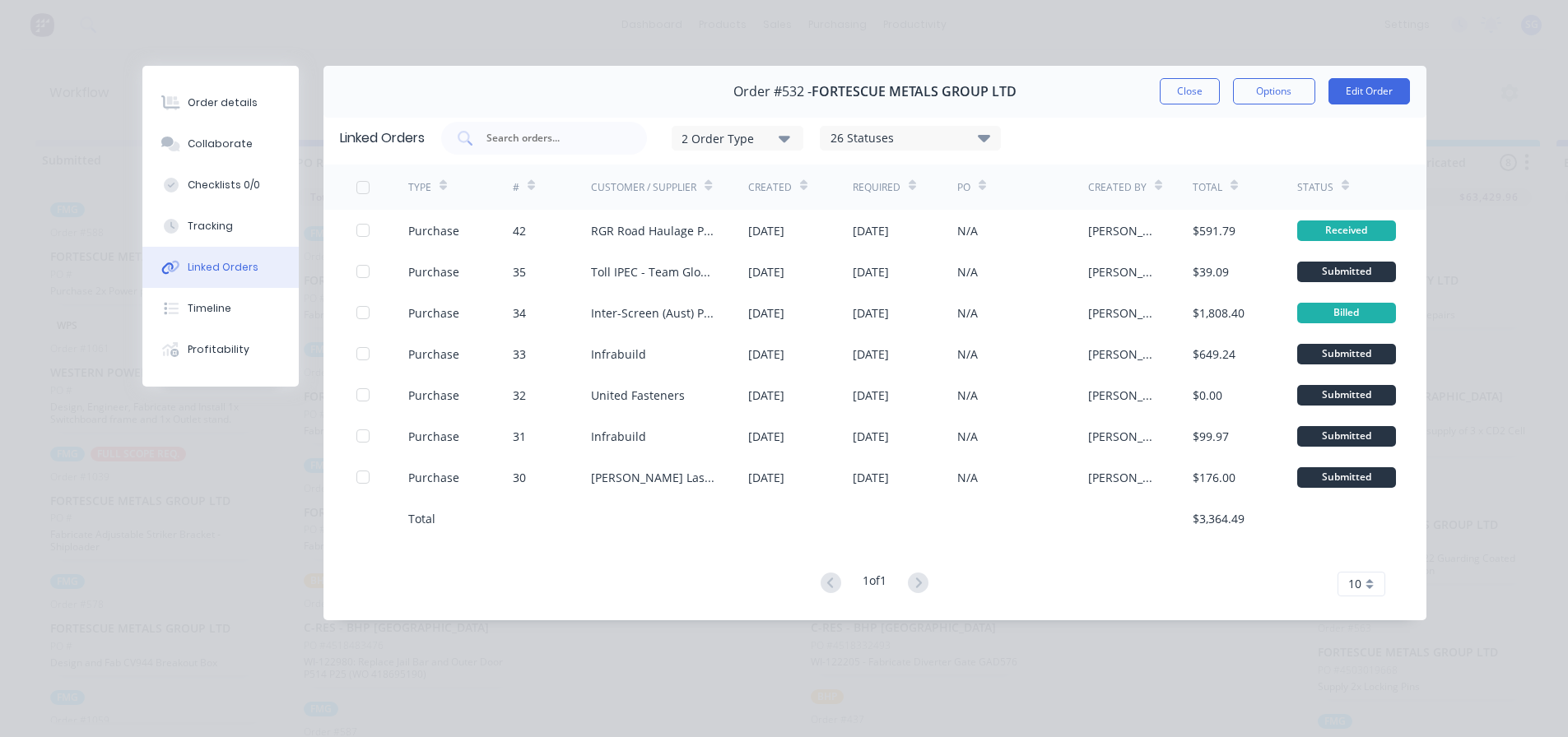
drag, startPoint x: 1206, startPoint y: 84, endPoint x: 1268, endPoint y: 37, distance: 77.8
click at [1206, 84] on button "Close" at bounding box center [1190, 91] width 60 height 26
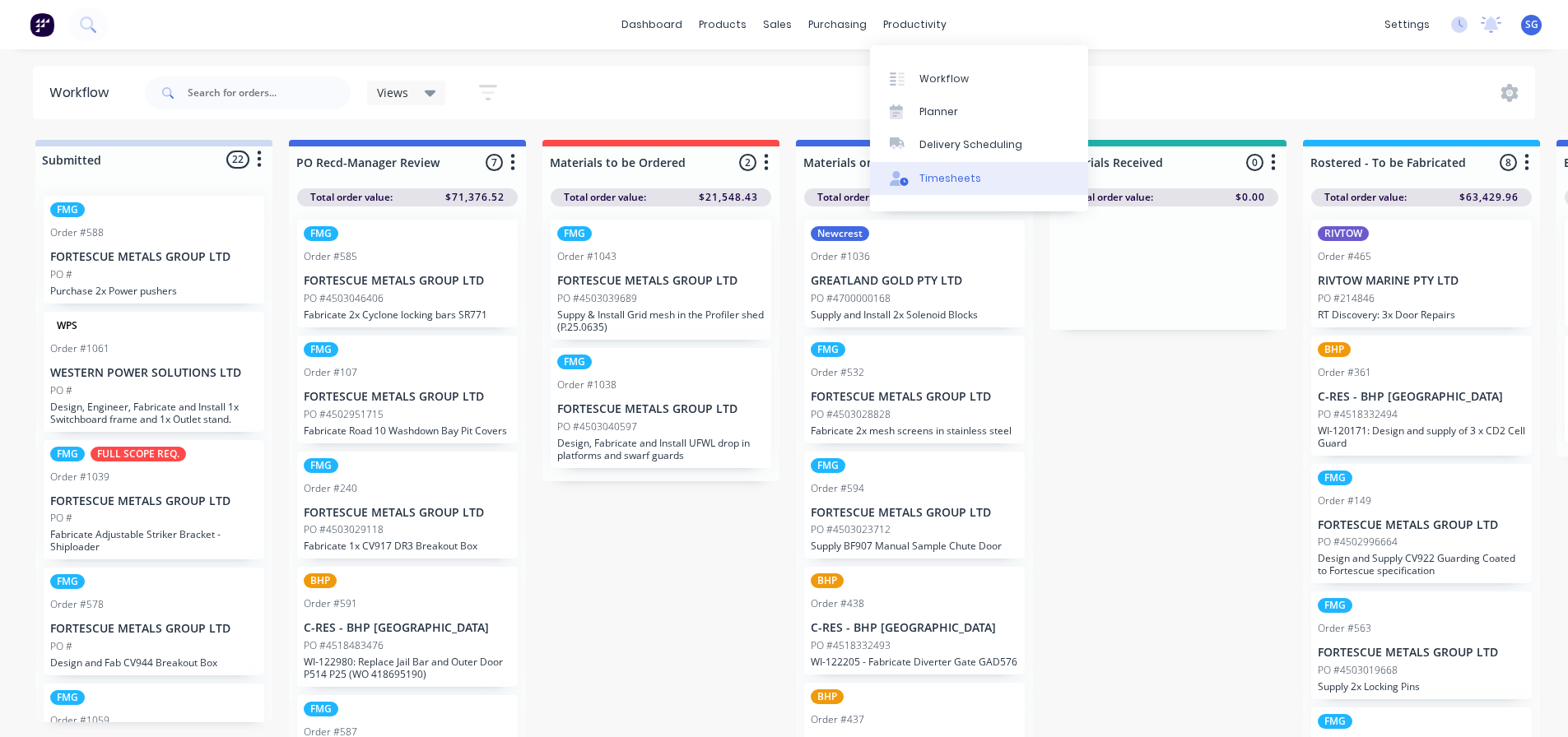
click at [937, 179] on div "Timesheets" at bounding box center [950, 179] width 62 height 15
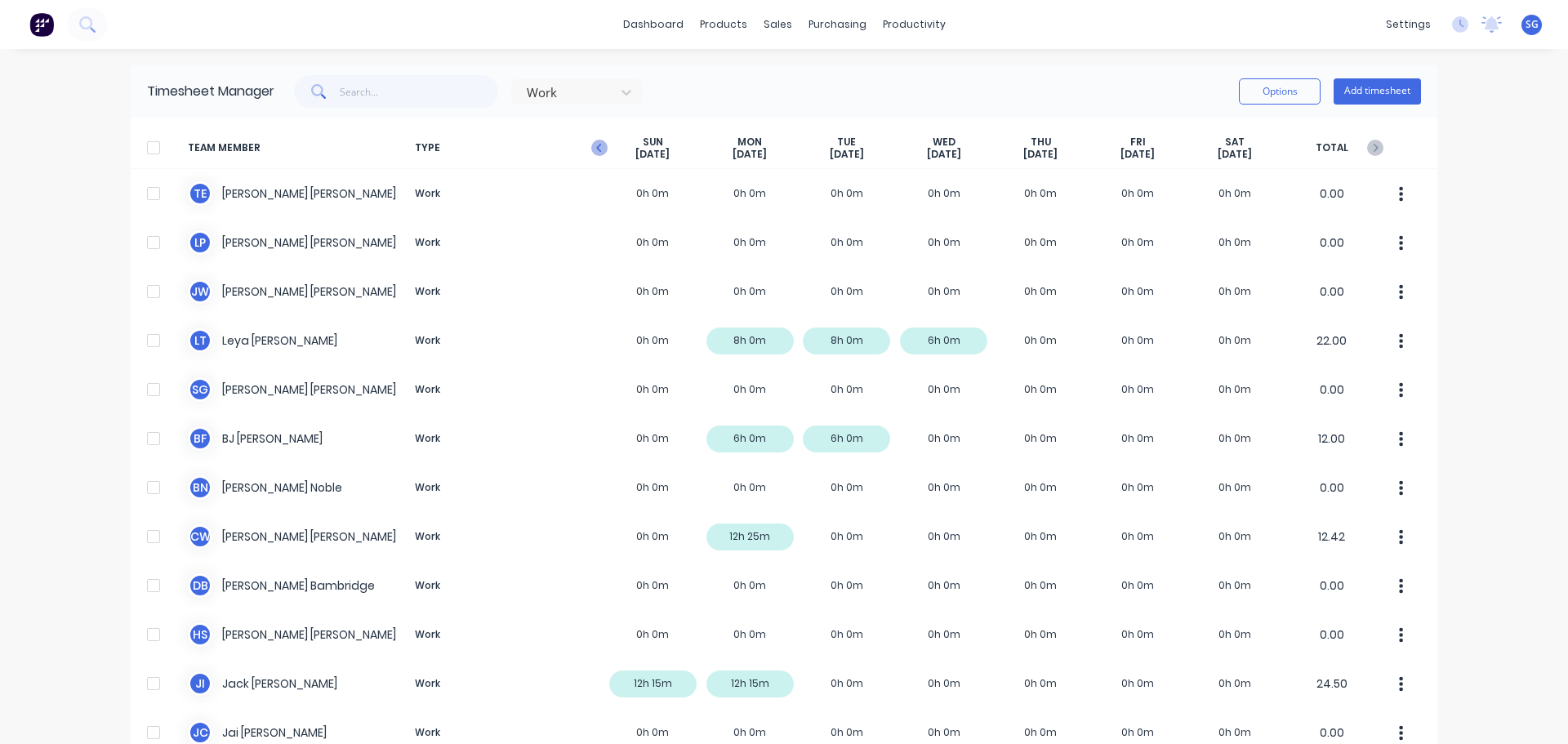
click at [594, 149] on icon "button" at bounding box center [599, 148] width 16 height 16
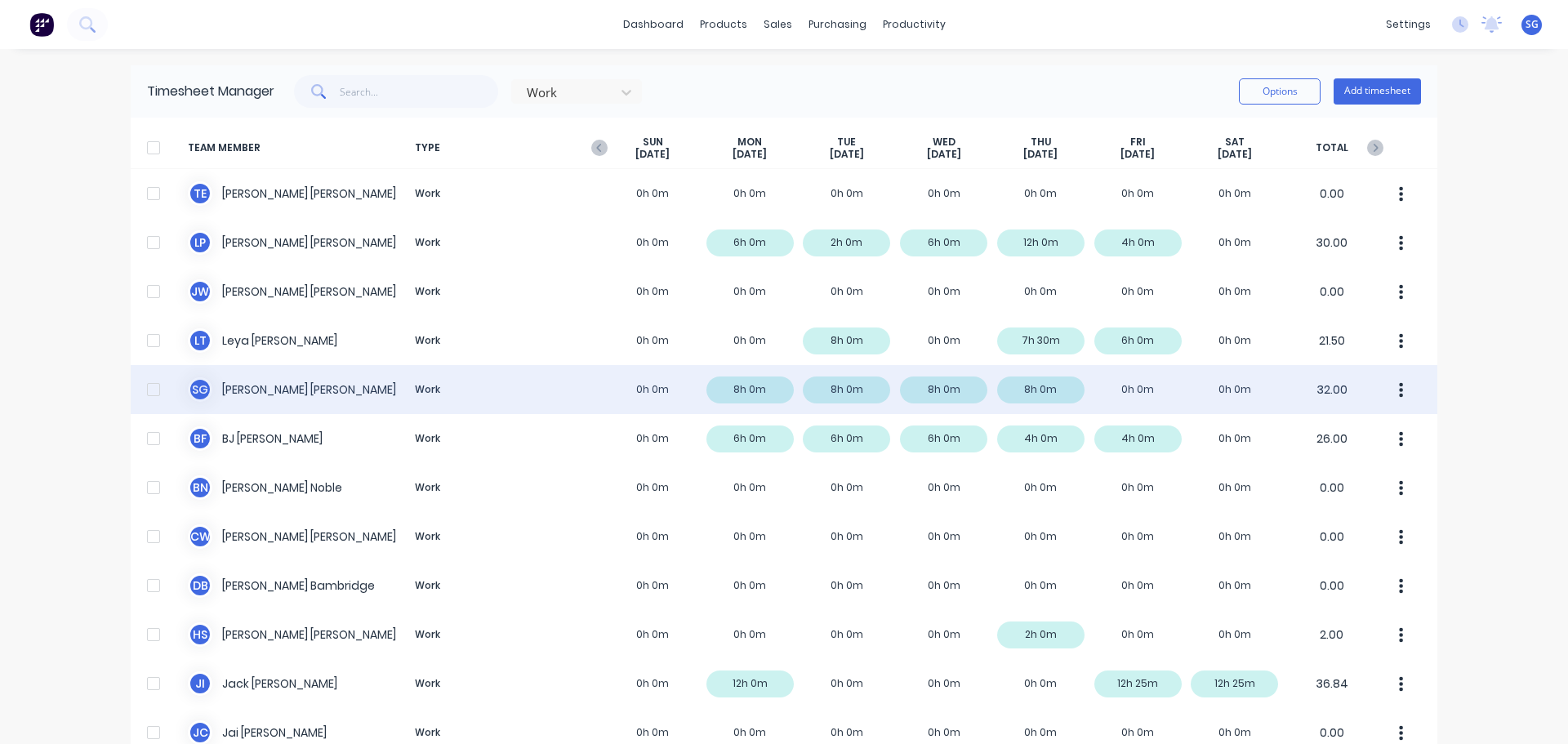
click at [1039, 391] on div "S G [PERSON_NAME] Work 0h 0m 8h 0m 8h 0m 8h 0m 8h 0m 0h 0m 0h 0m 32.00" at bounding box center [784, 390] width 1307 height 49
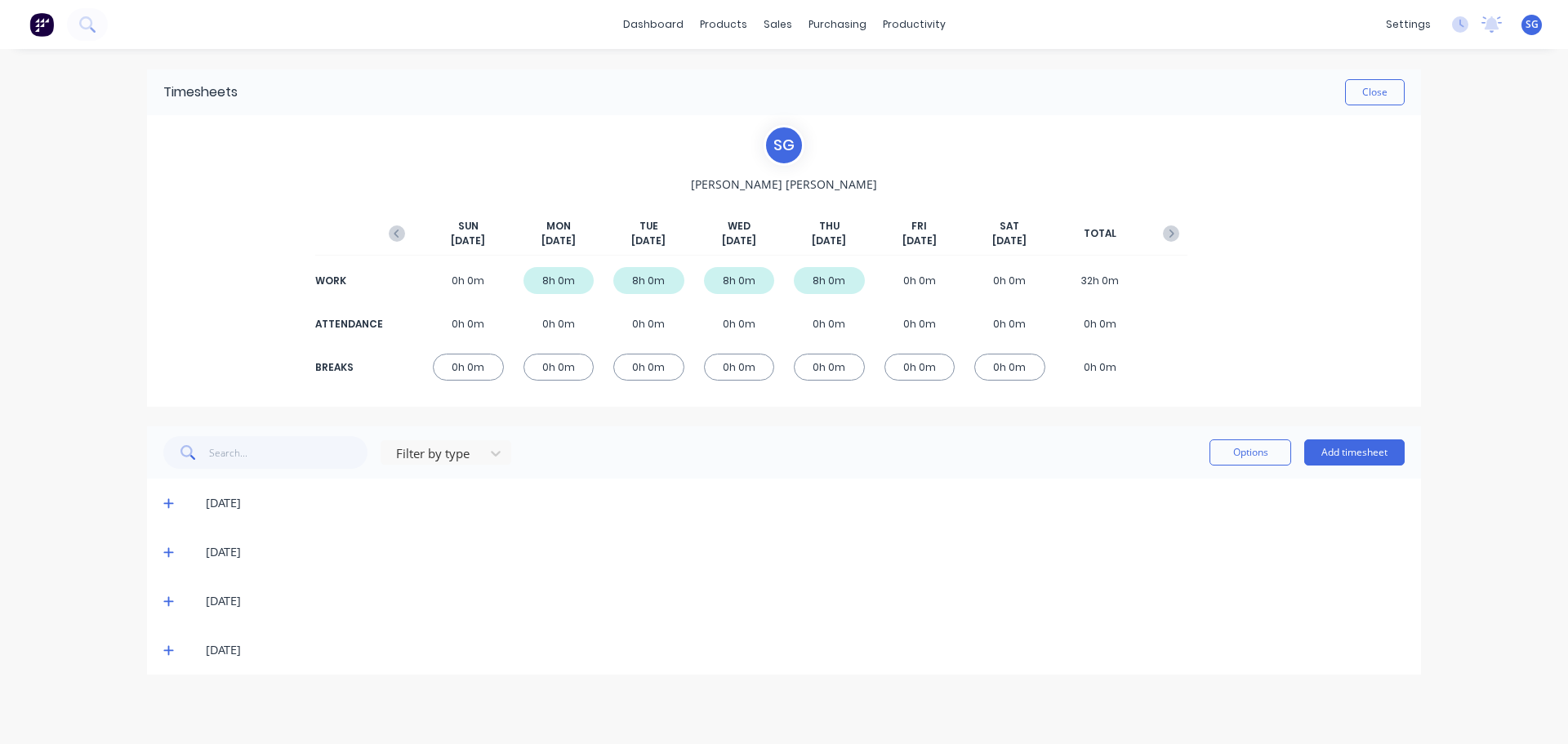
click at [163, 650] on div "[DATE]" at bounding box center [784, 650] width 1274 height 49
click at [167, 651] on icon at bounding box center [168, 651] width 10 height 10
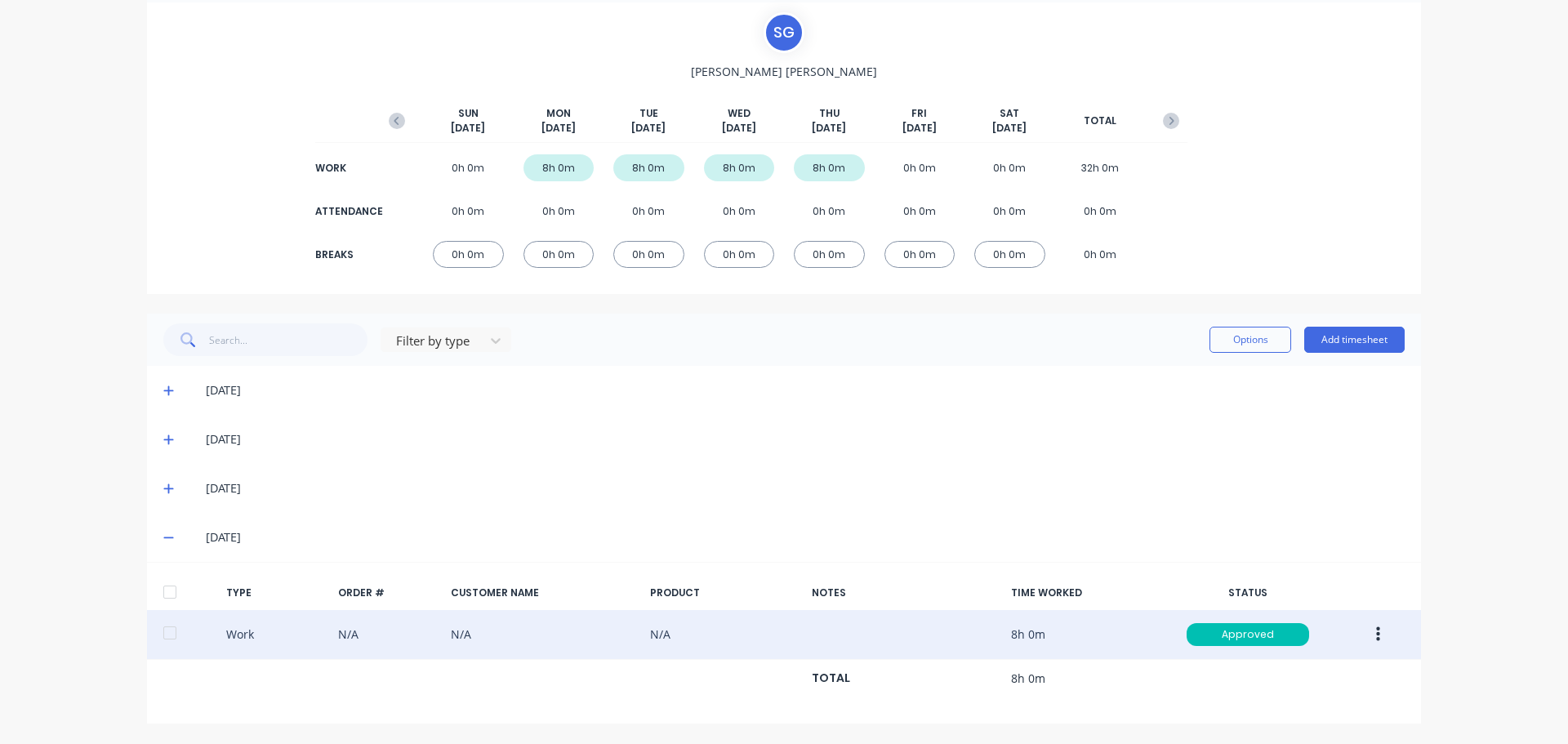
click at [545, 647] on div "Work N/A N/A N/A 8h 0m Approved" at bounding box center [784, 635] width 1274 height 50
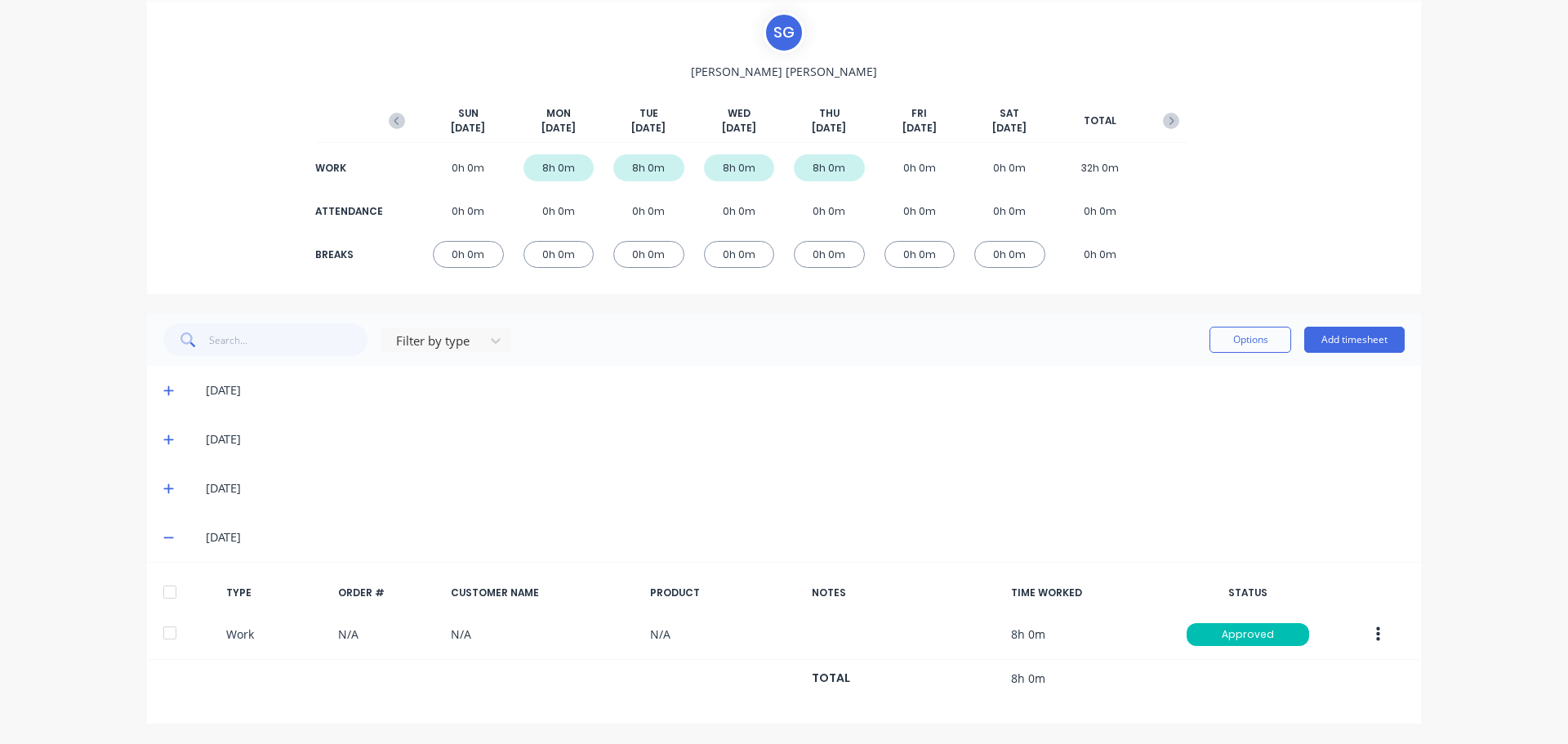
scroll to position [0, 0]
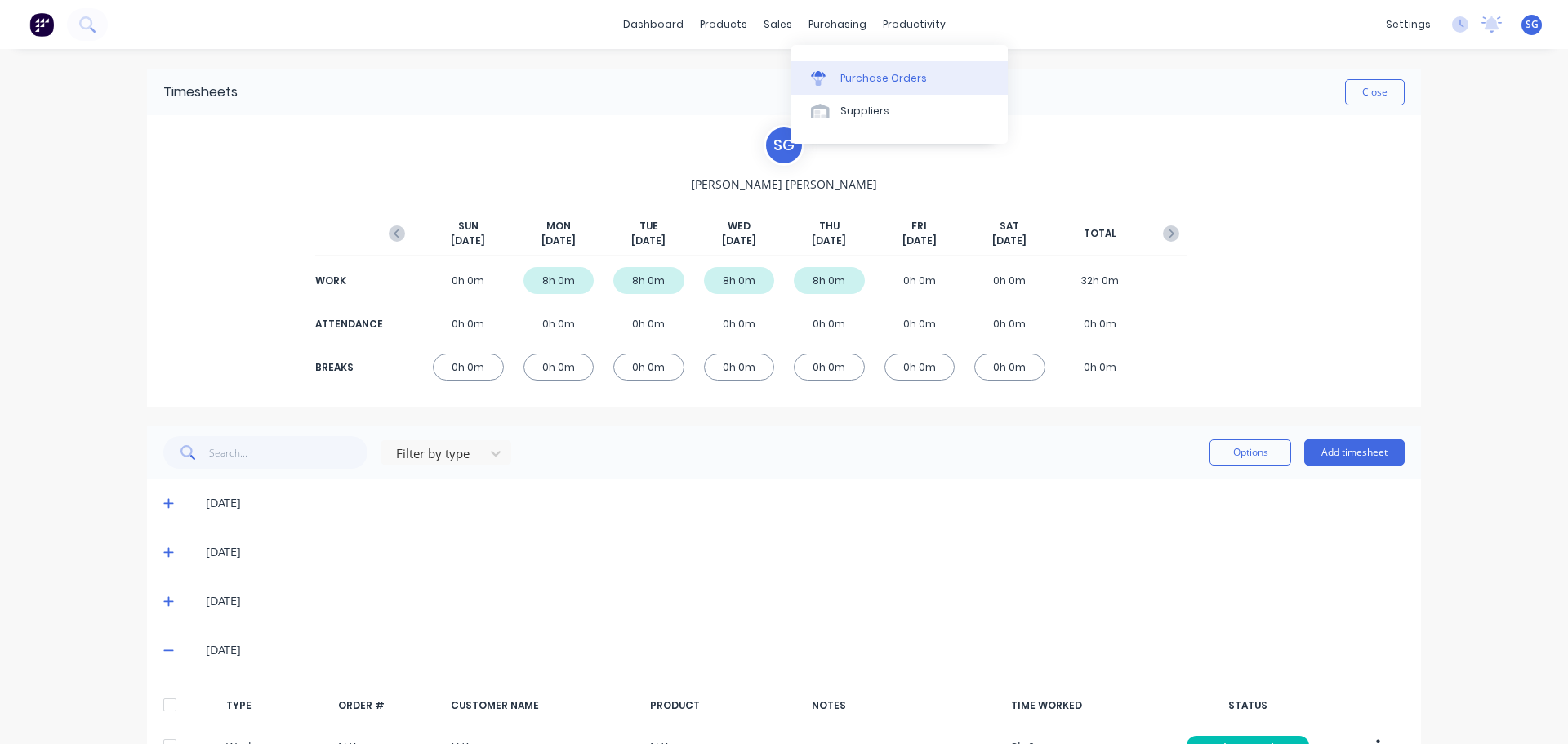
click at [865, 82] on div "Purchase Orders" at bounding box center [883, 79] width 86 height 15
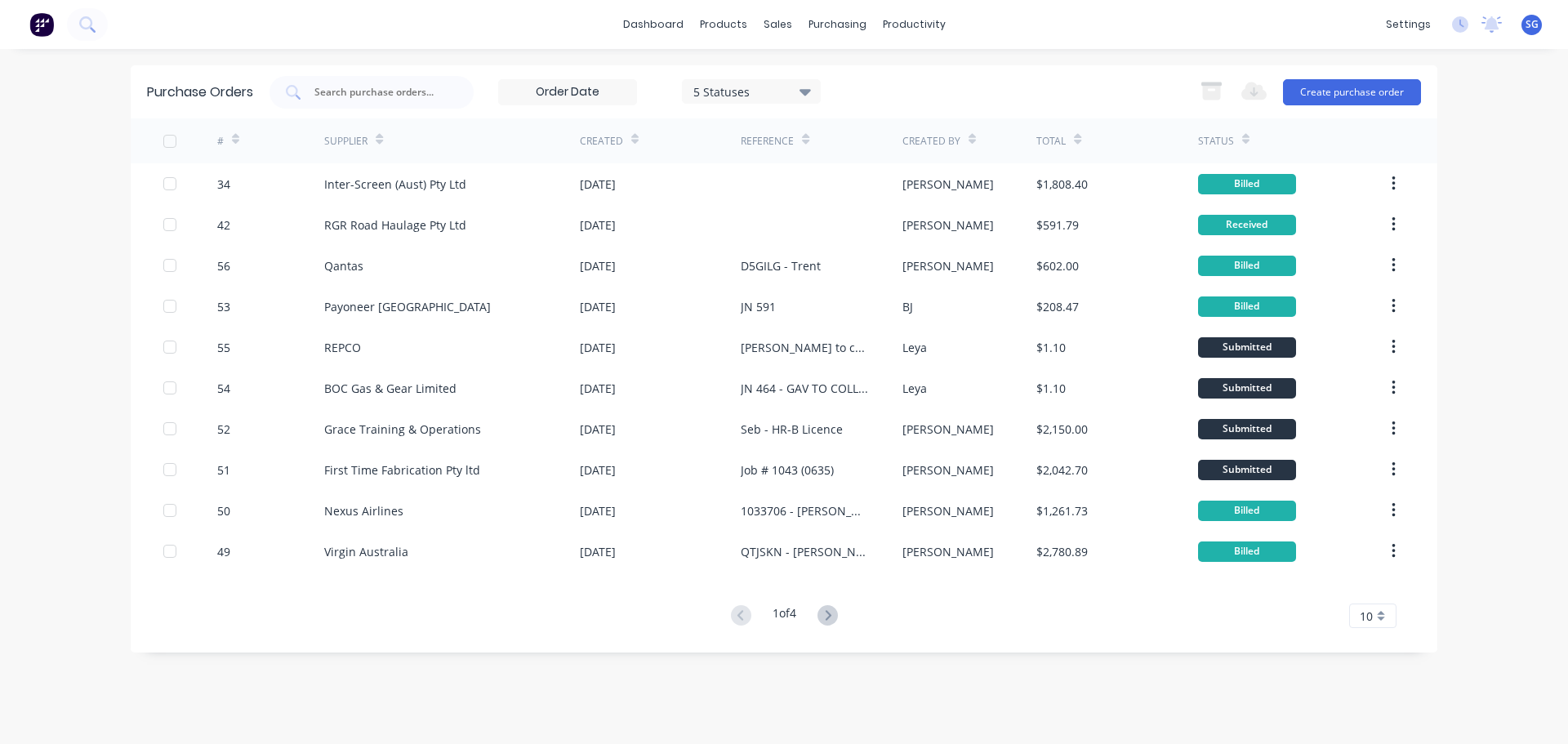
click at [42, 25] on img at bounding box center [42, 25] width 25 height 25
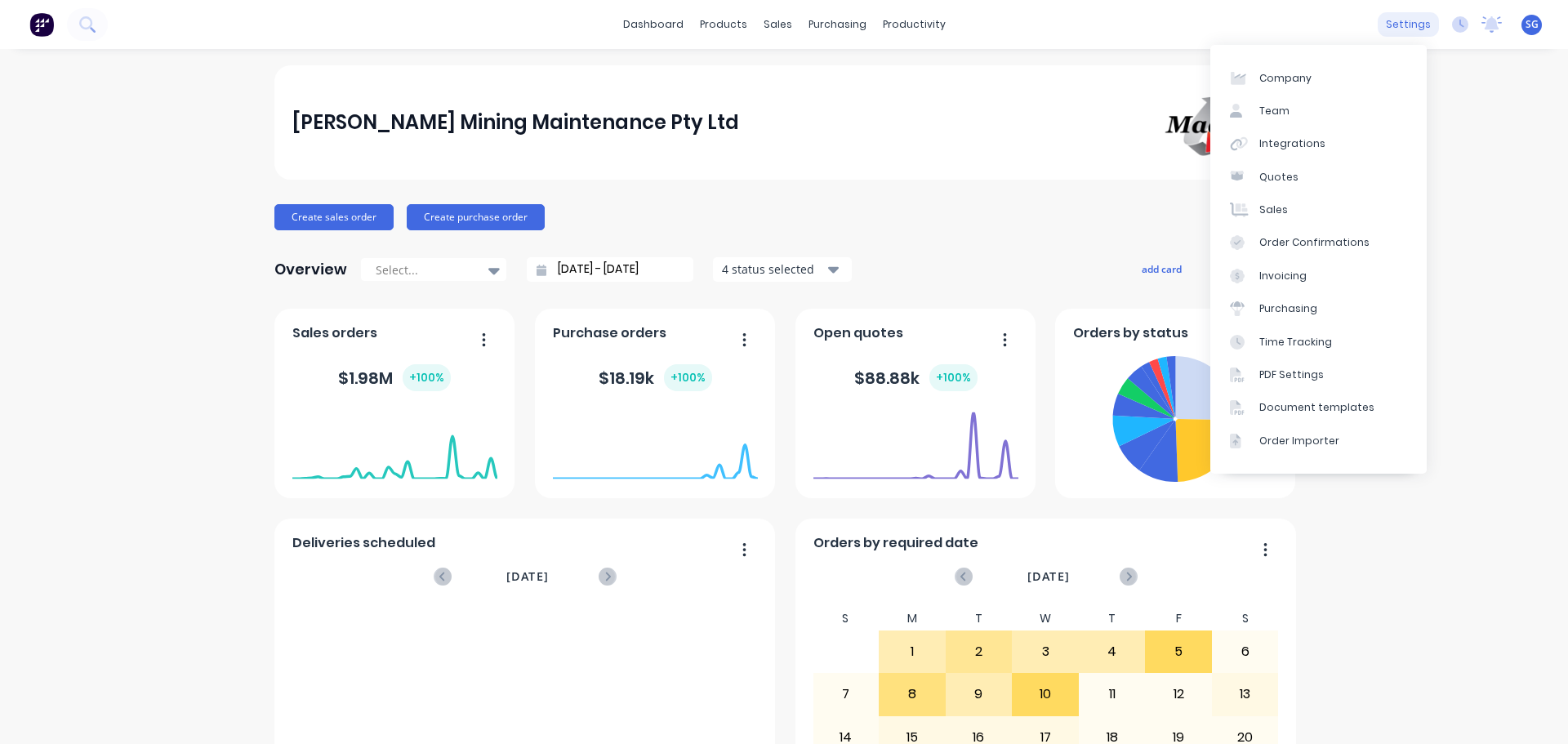
click at [1387, 25] on div "settings" at bounding box center [1408, 25] width 62 height 25
click at [1341, 305] on link "Purchasing" at bounding box center [1318, 309] width 217 height 33
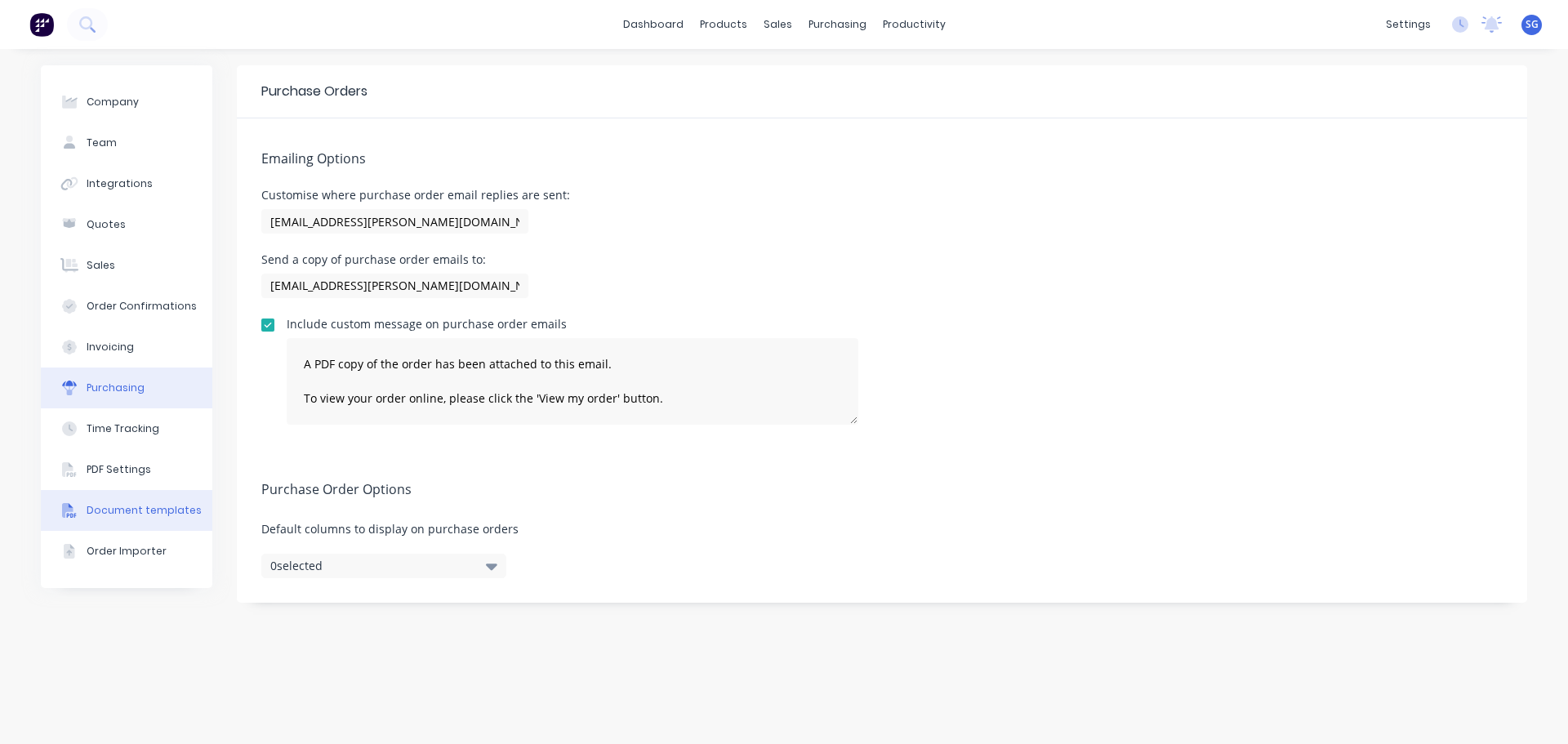
click at [153, 513] on div "Document templates" at bounding box center [144, 511] width 115 height 15
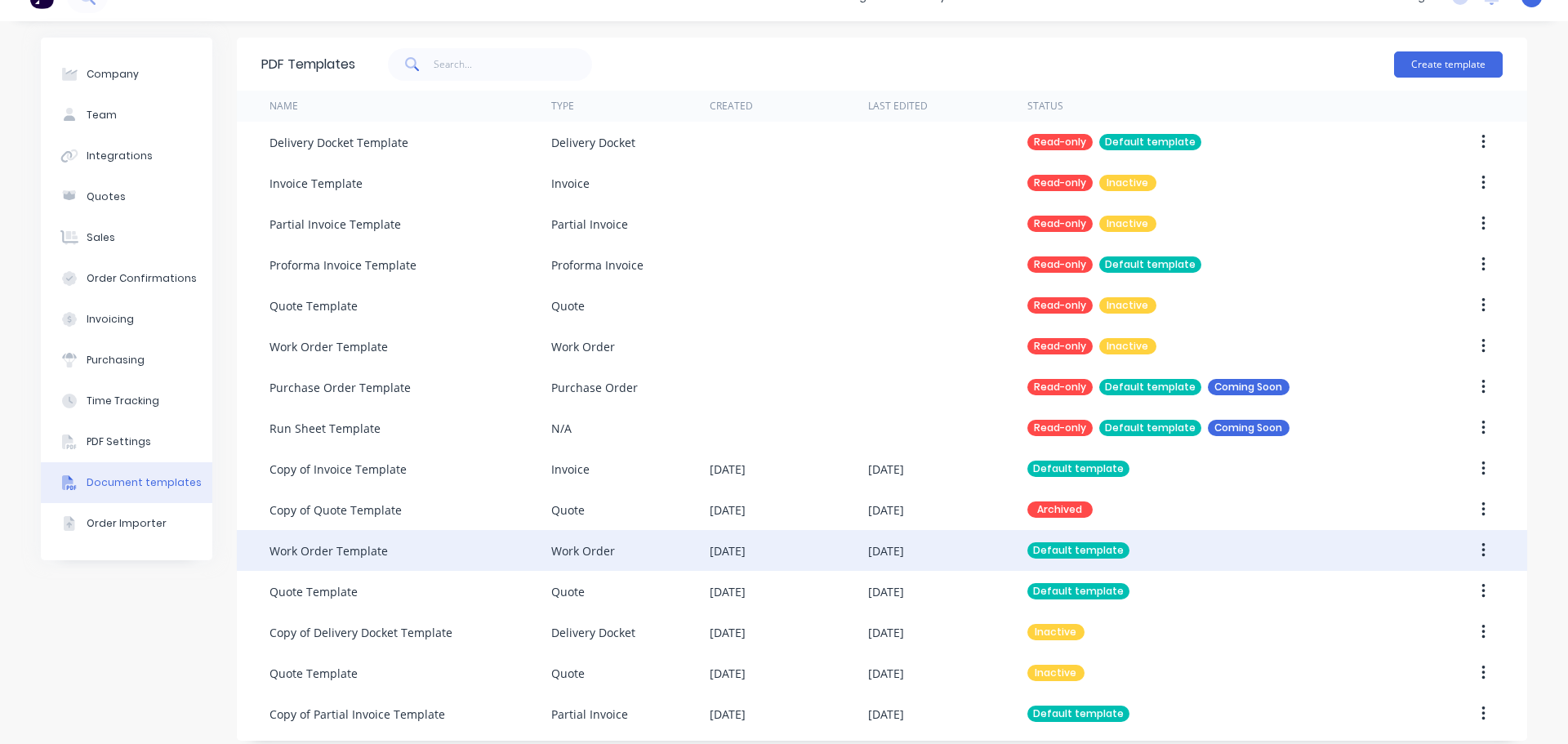
scroll to position [41, 0]
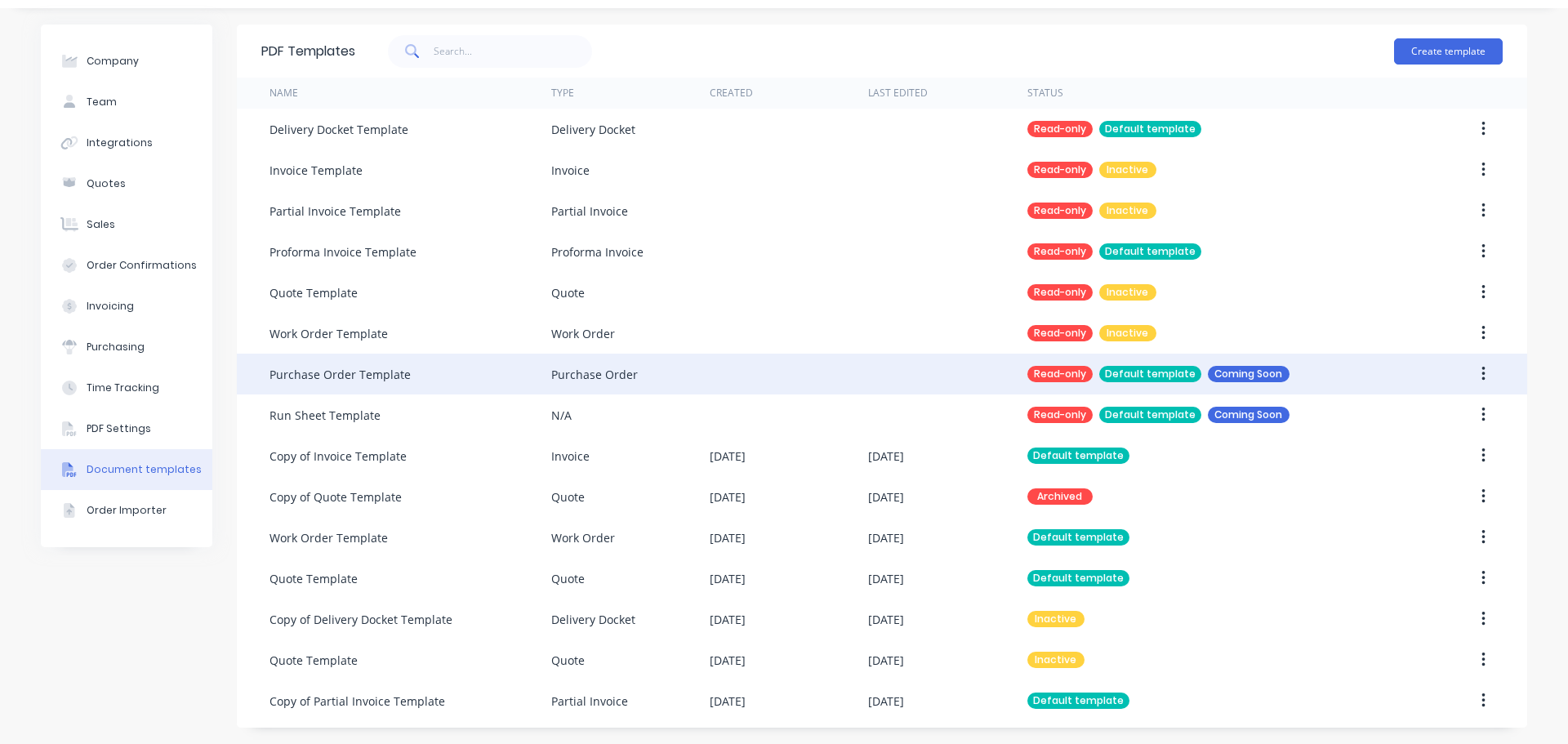
click at [332, 372] on div "Purchase Order Template" at bounding box center [340, 374] width 141 height 17
click at [1473, 374] on button "button" at bounding box center [1483, 374] width 39 height 30
click at [1481, 375] on icon "button" at bounding box center [1483, 374] width 3 height 15
click at [598, 381] on div "Purchase Order" at bounding box center [594, 374] width 86 height 17
click at [1479, 380] on button "button" at bounding box center [1483, 374] width 39 height 30
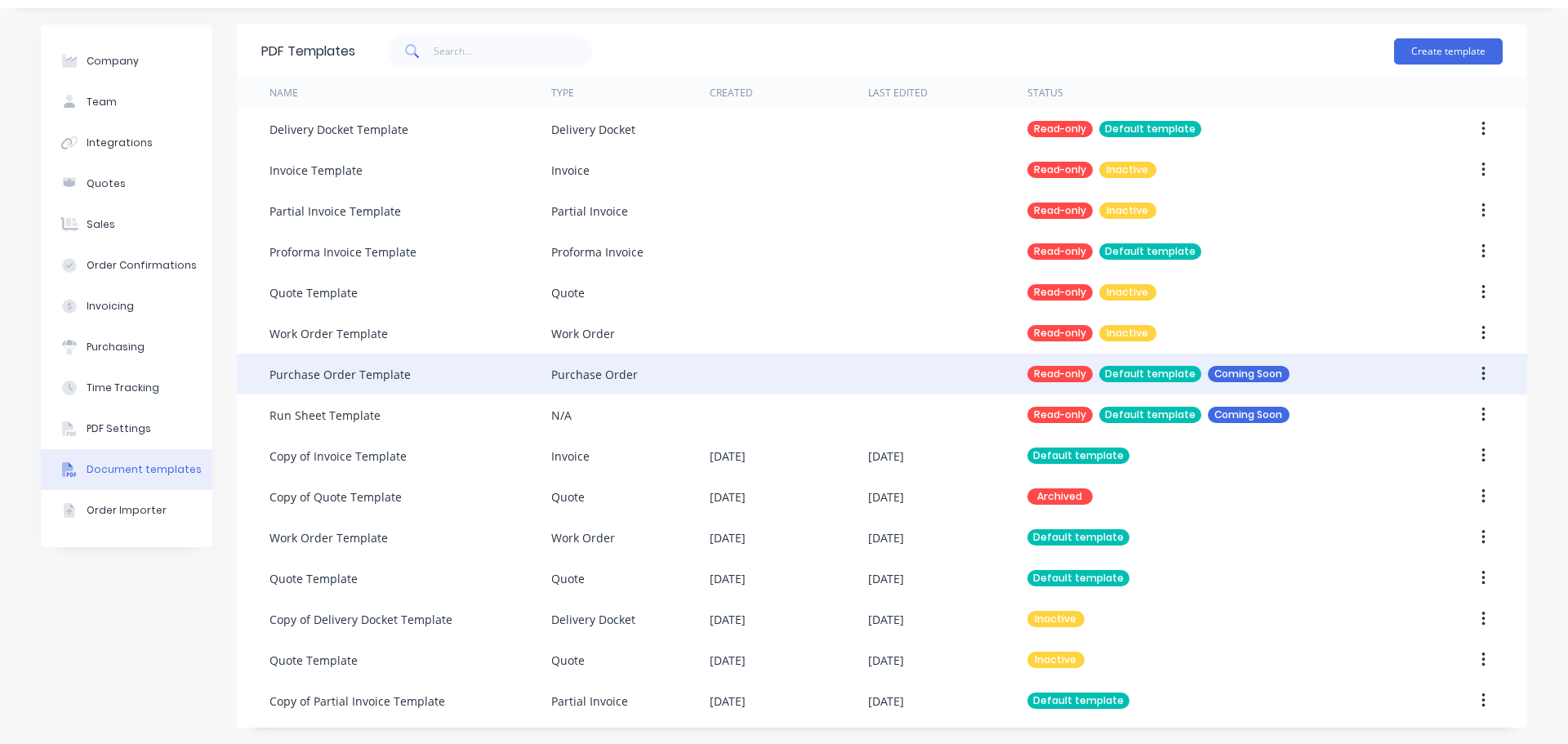
click at [1481, 379] on icon "button" at bounding box center [1483, 374] width 3 height 15
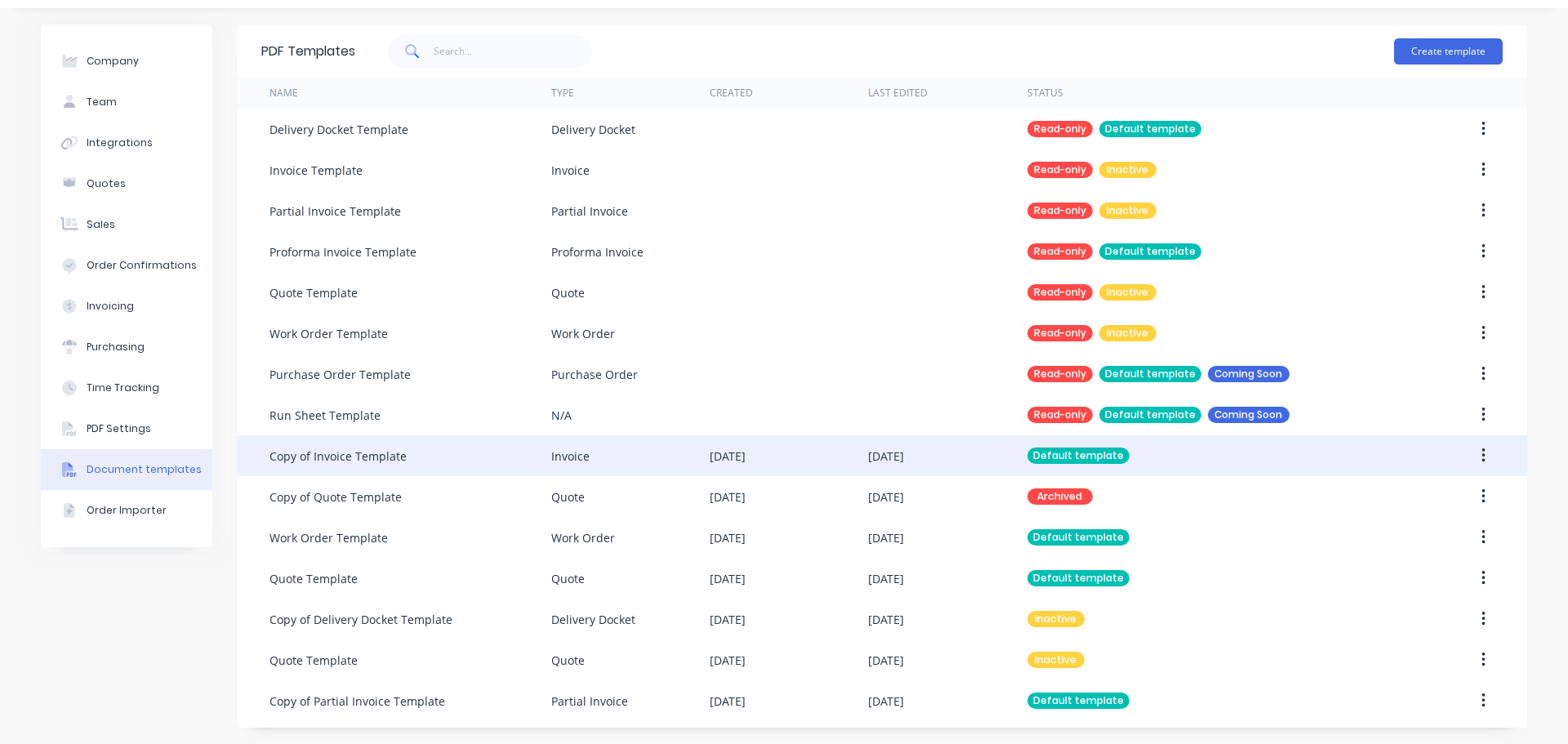
click at [1481, 457] on icon "button" at bounding box center [1483, 456] width 4 height 18
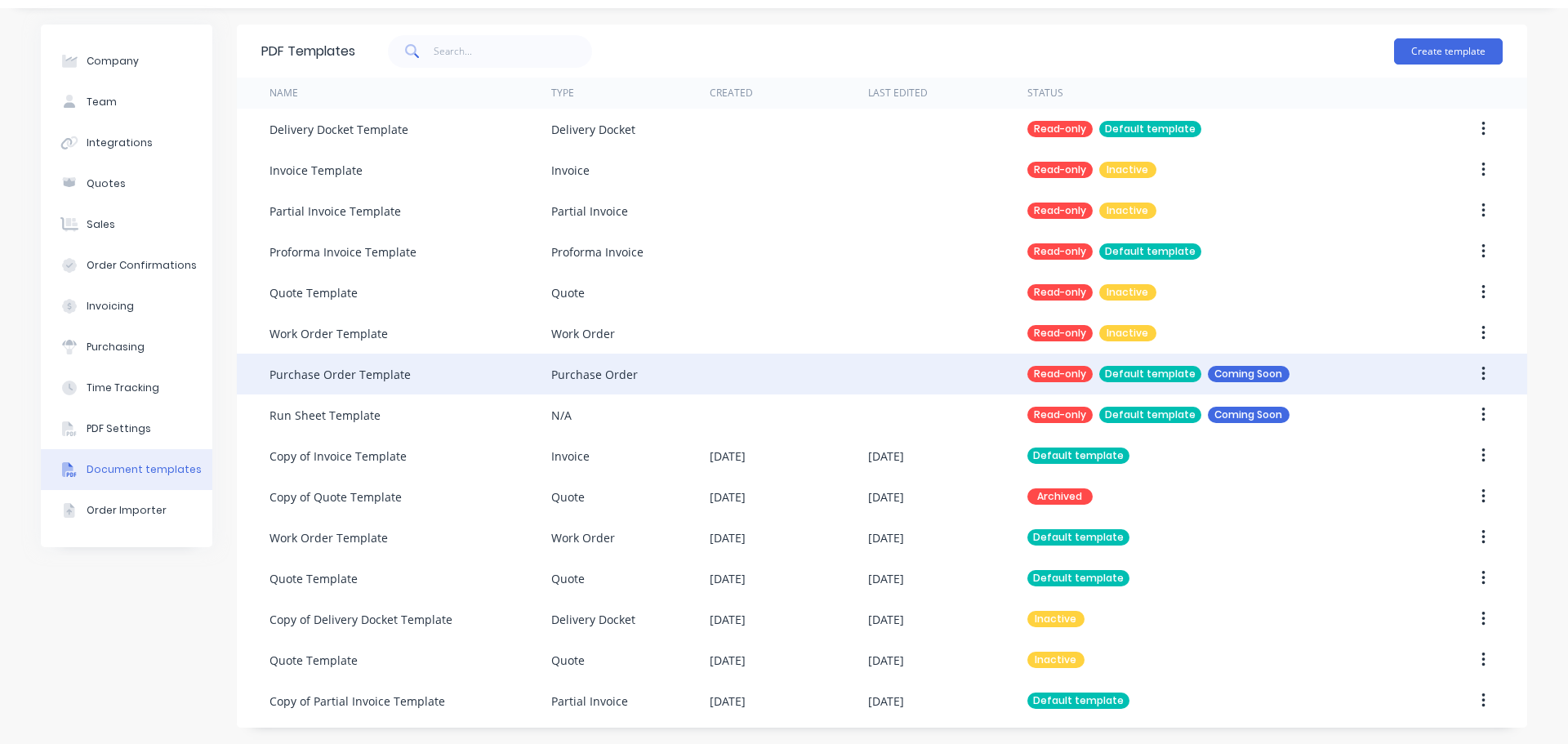
click at [1481, 374] on button "button" at bounding box center [1483, 374] width 39 height 30
click at [1481, 379] on icon "button" at bounding box center [1483, 374] width 4 height 18
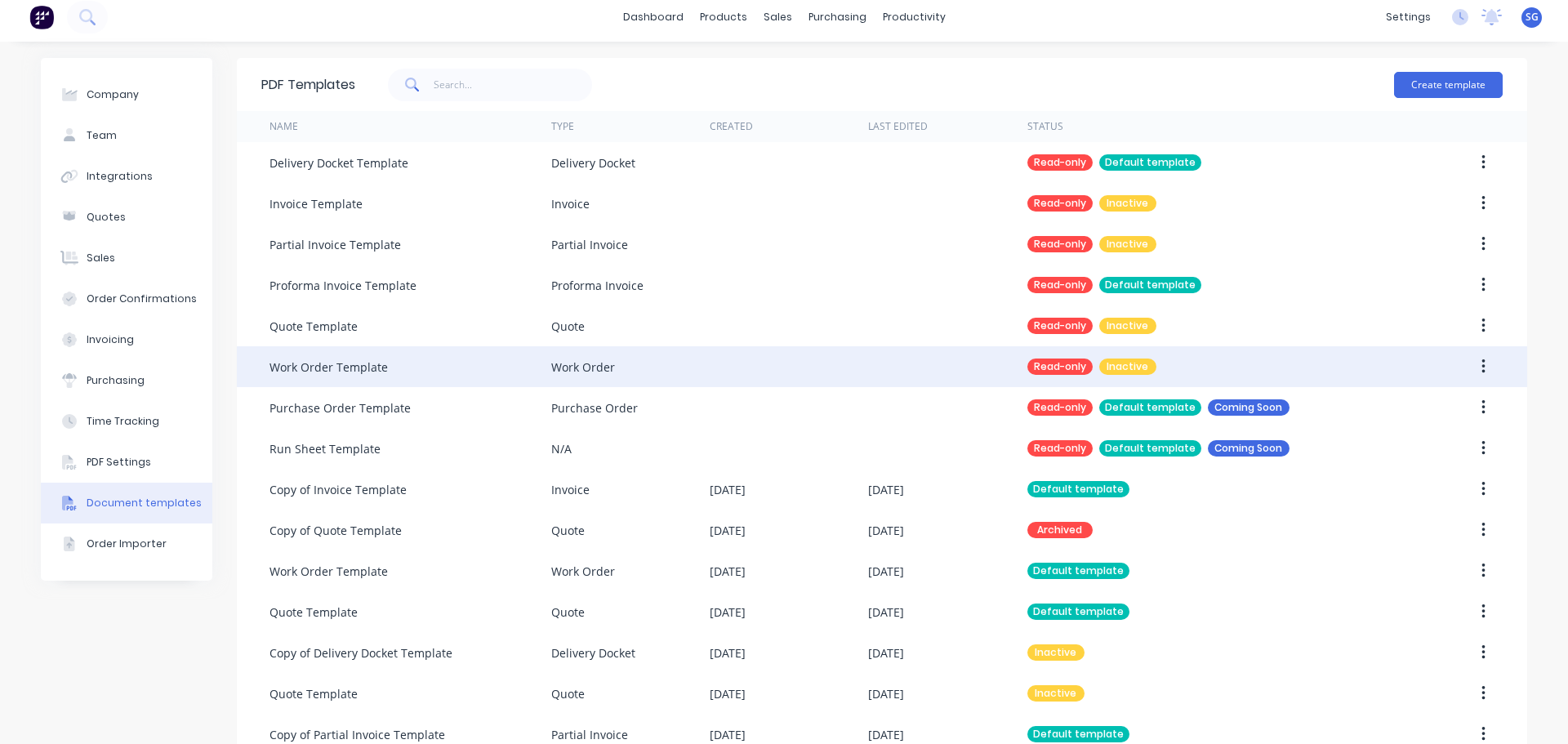
scroll to position [0, 0]
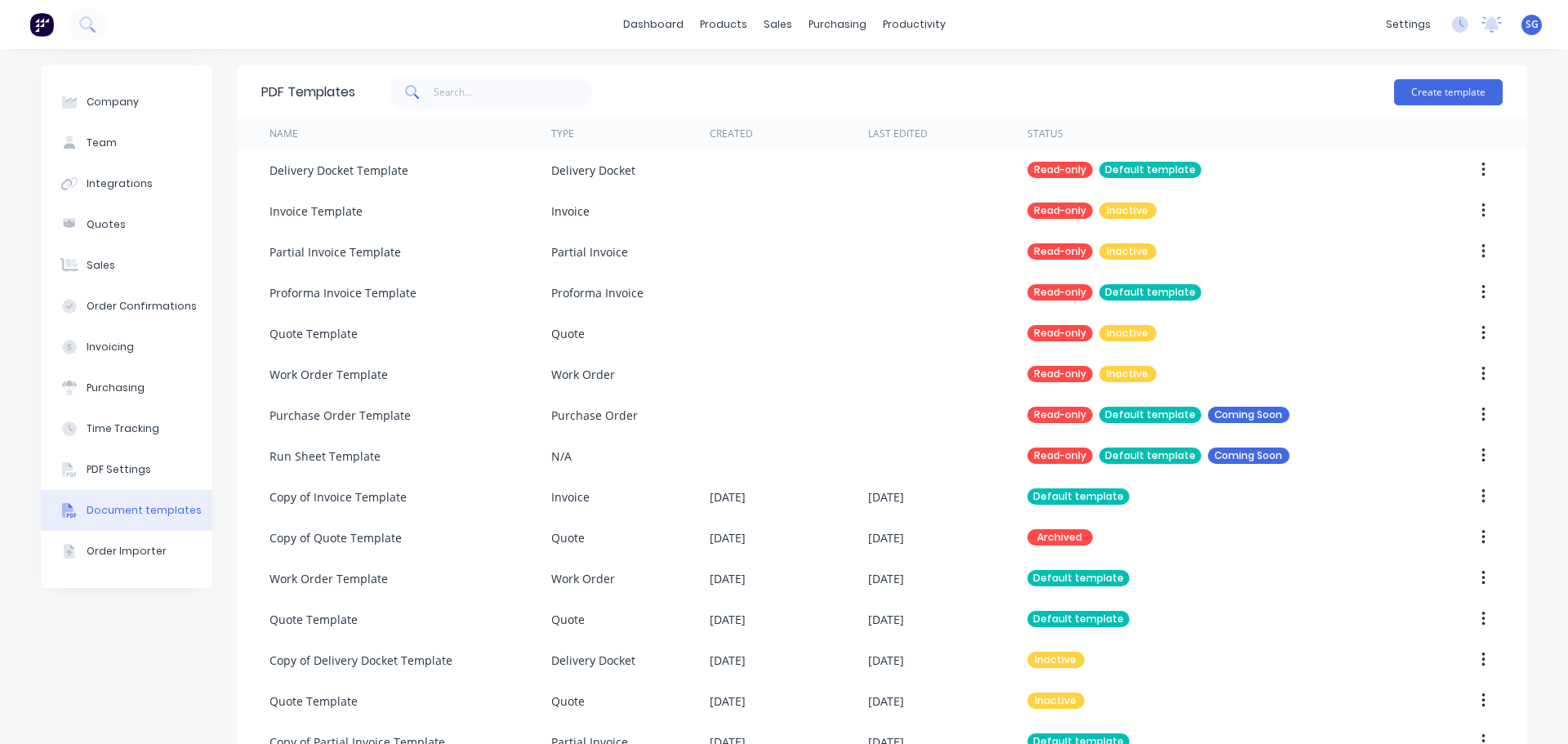
click at [473, 31] on div "dashboard products sales purchasing productivity dashboard products Product Cat…" at bounding box center [784, 25] width 1568 height 49
click at [42, 31] on img at bounding box center [42, 25] width 25 height 25
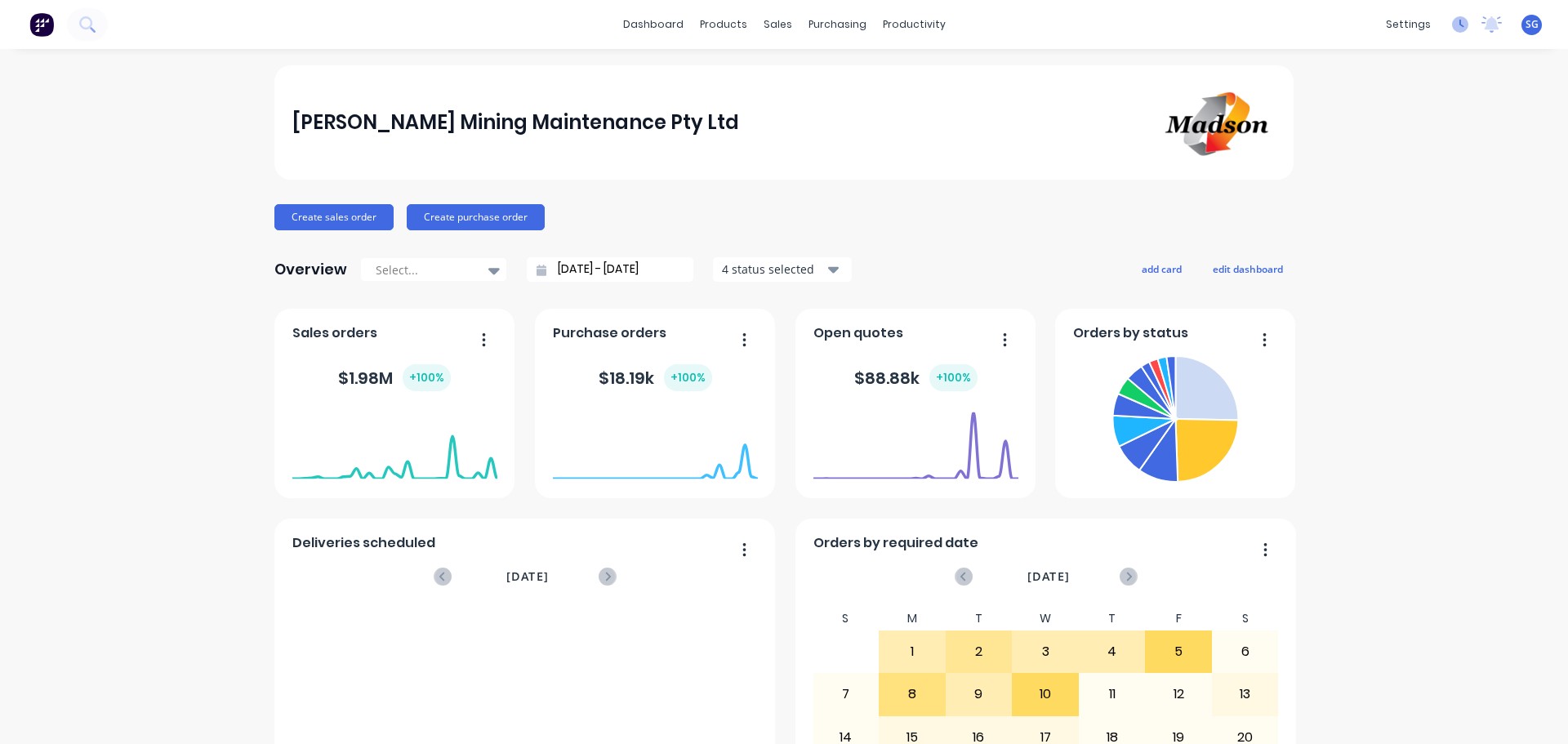
click at [1452, 30] on icon at bounding box center [1460, 25] width 16 height 16
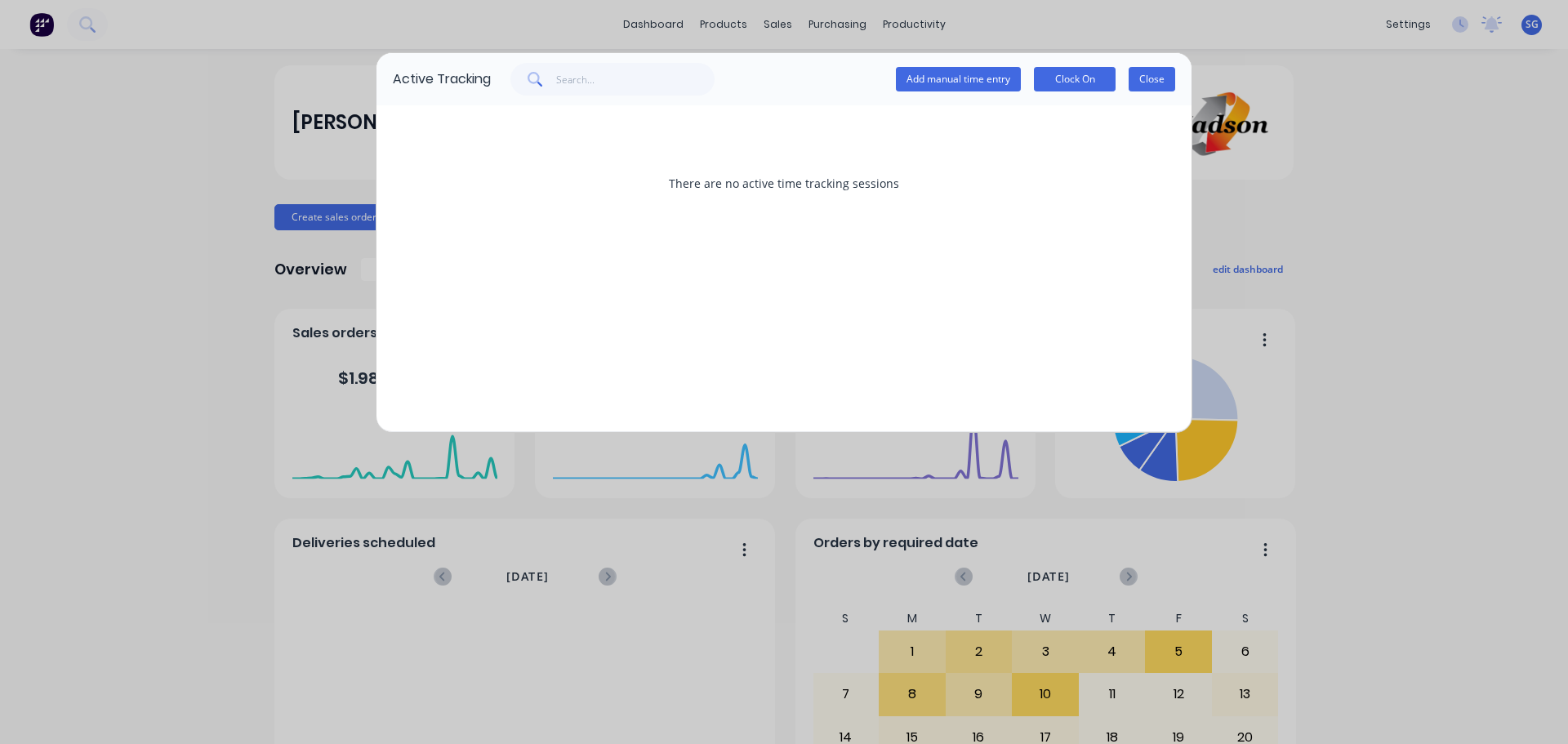
click at [1160, 82] on button "Close" at bounding box center [1152, 80] width 47 height 25
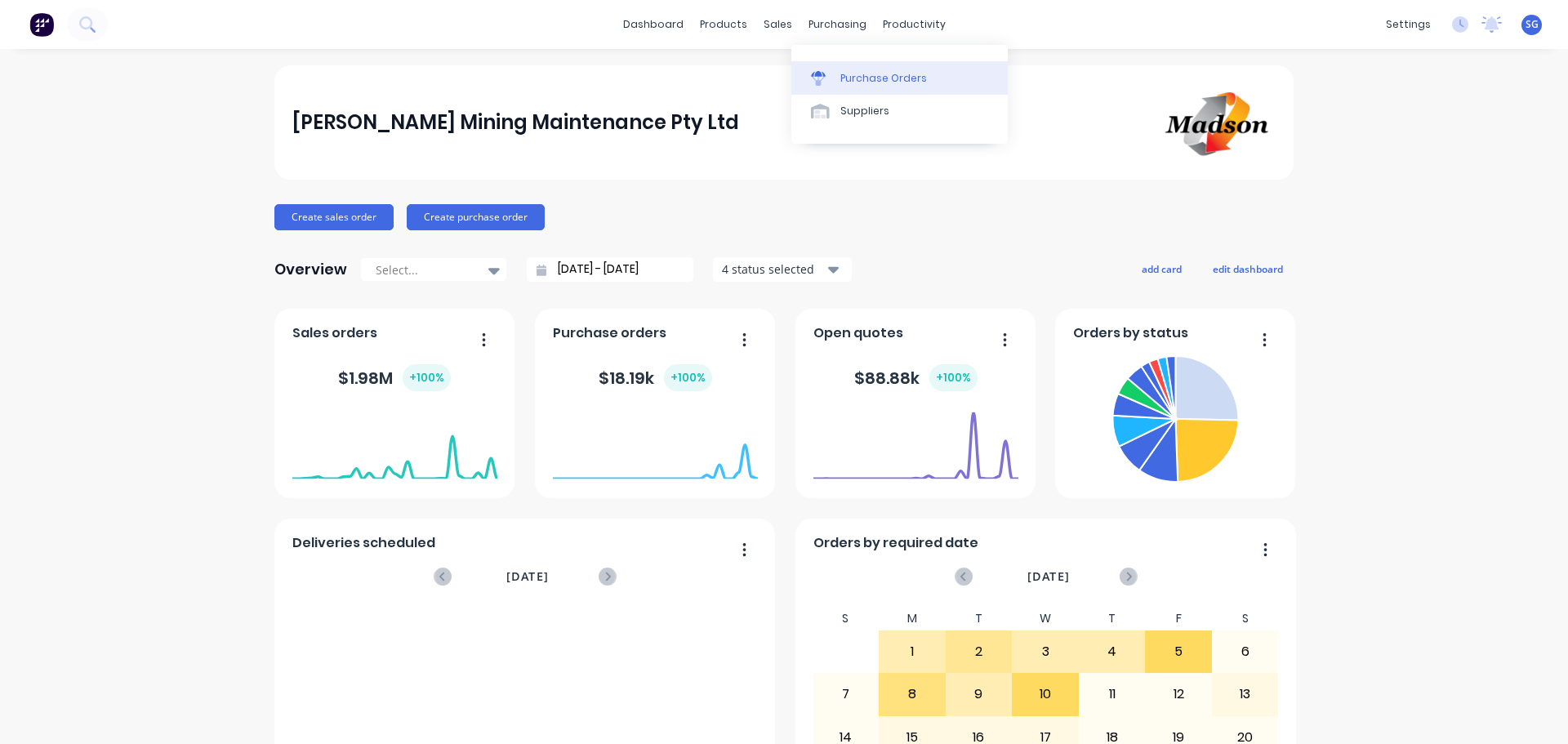
click at [855, 75] on div "Purchase Orders" at bounding box center [883, 79] width 86 height 15
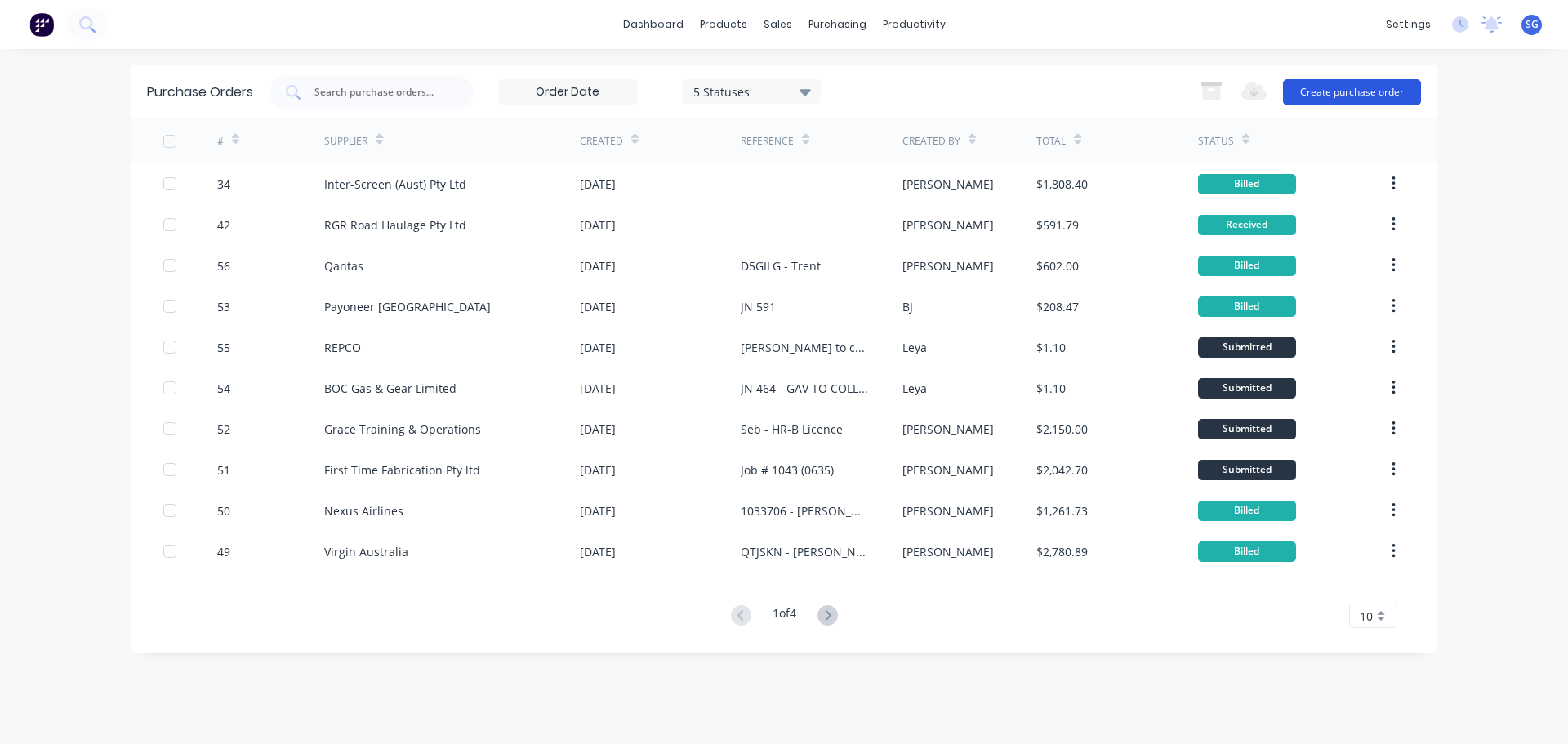
click at [1314, 88] on button "Create purchase order" at bounding box center [1352, 92] width 138 height 26
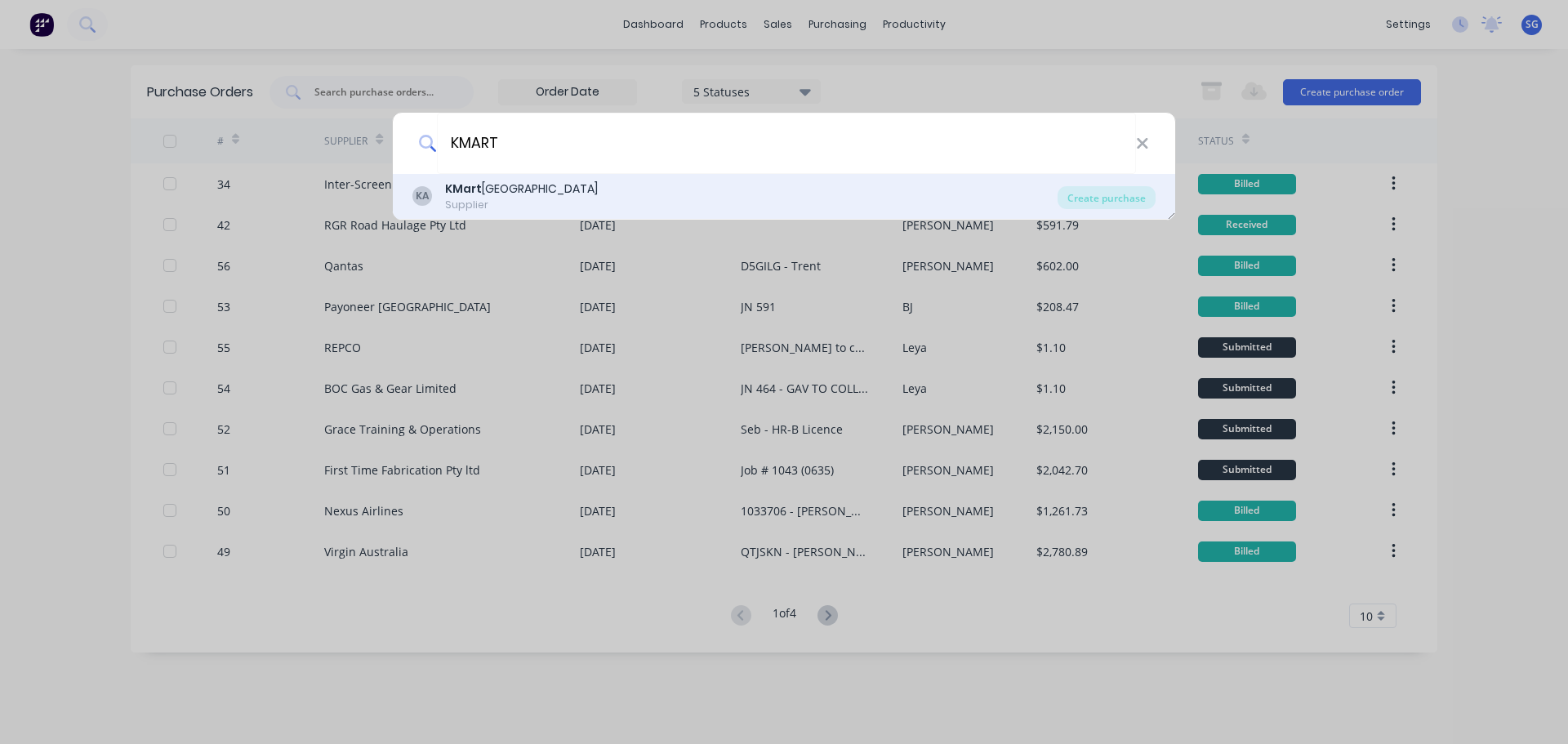
type input "KMART"
click at [515, 200] on div "Supplier" at bounding box center [521, 205] width 153 height 15
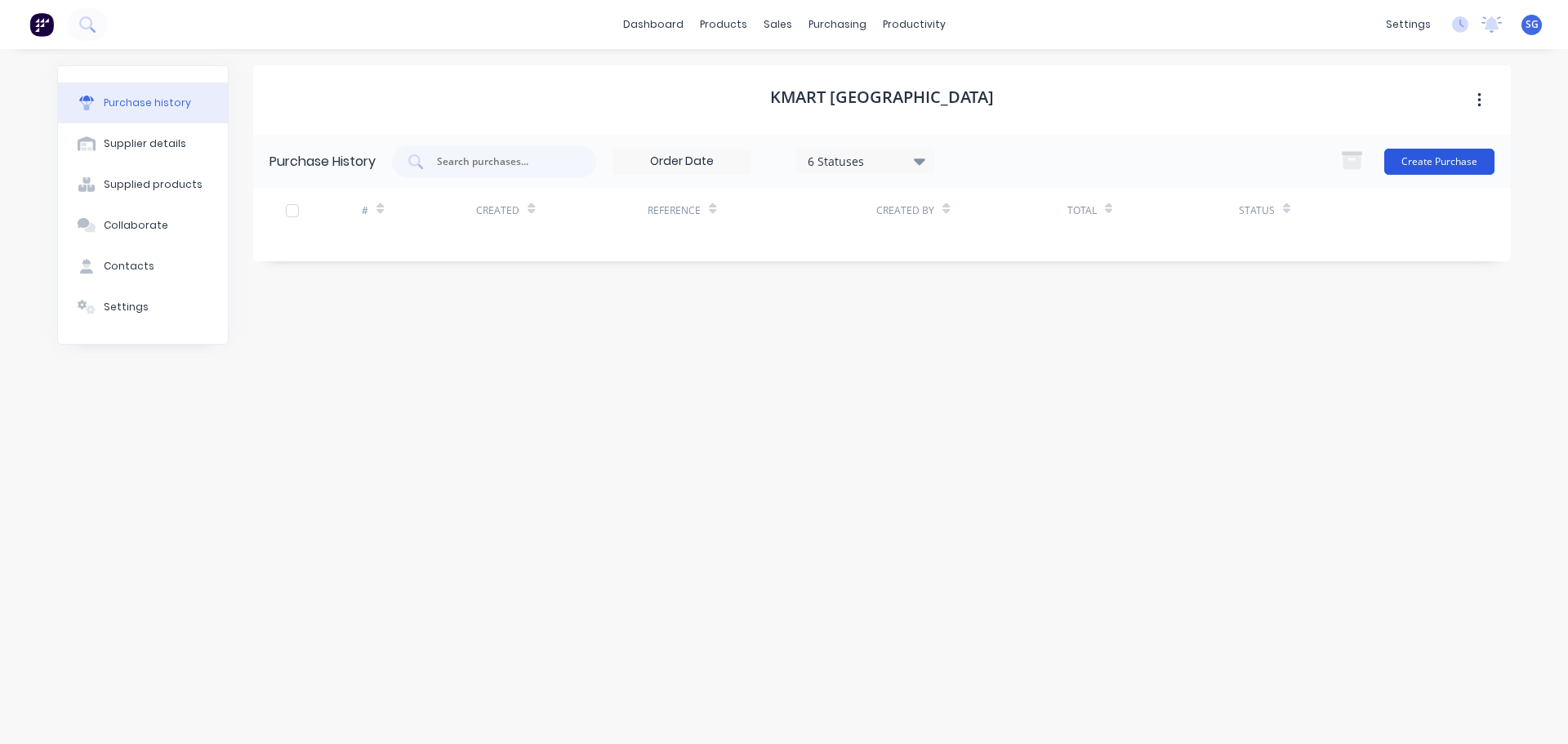
click at [1451, 165] on button "Create Purchase" at bounding box center [1439, 162] width 110 height 26
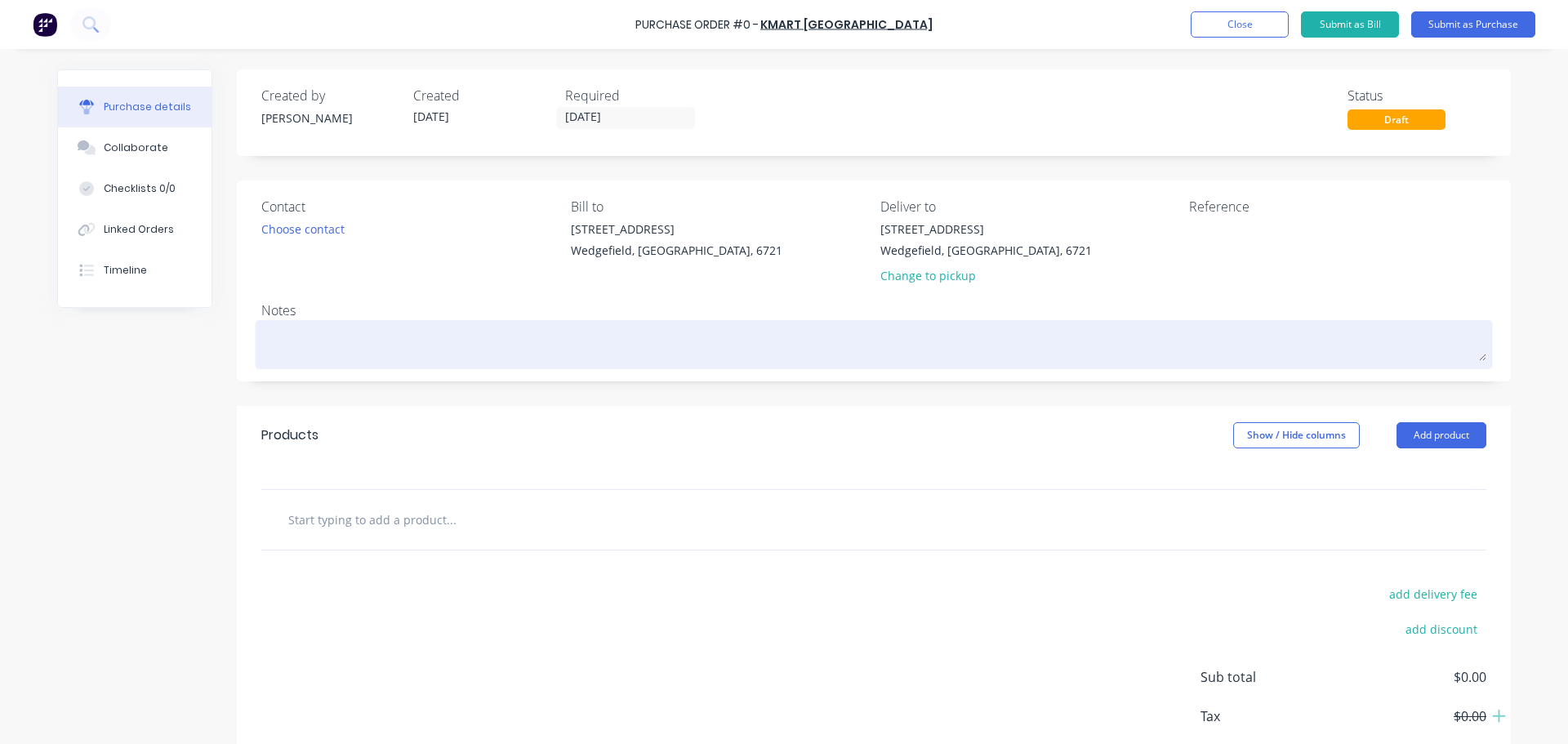
click at [360, 333] on textarea at bounding box center [873, 342] width 1225 height 37
type textarea "x"
type textarea "T"
type textarea "x"
type textarea "Tr"
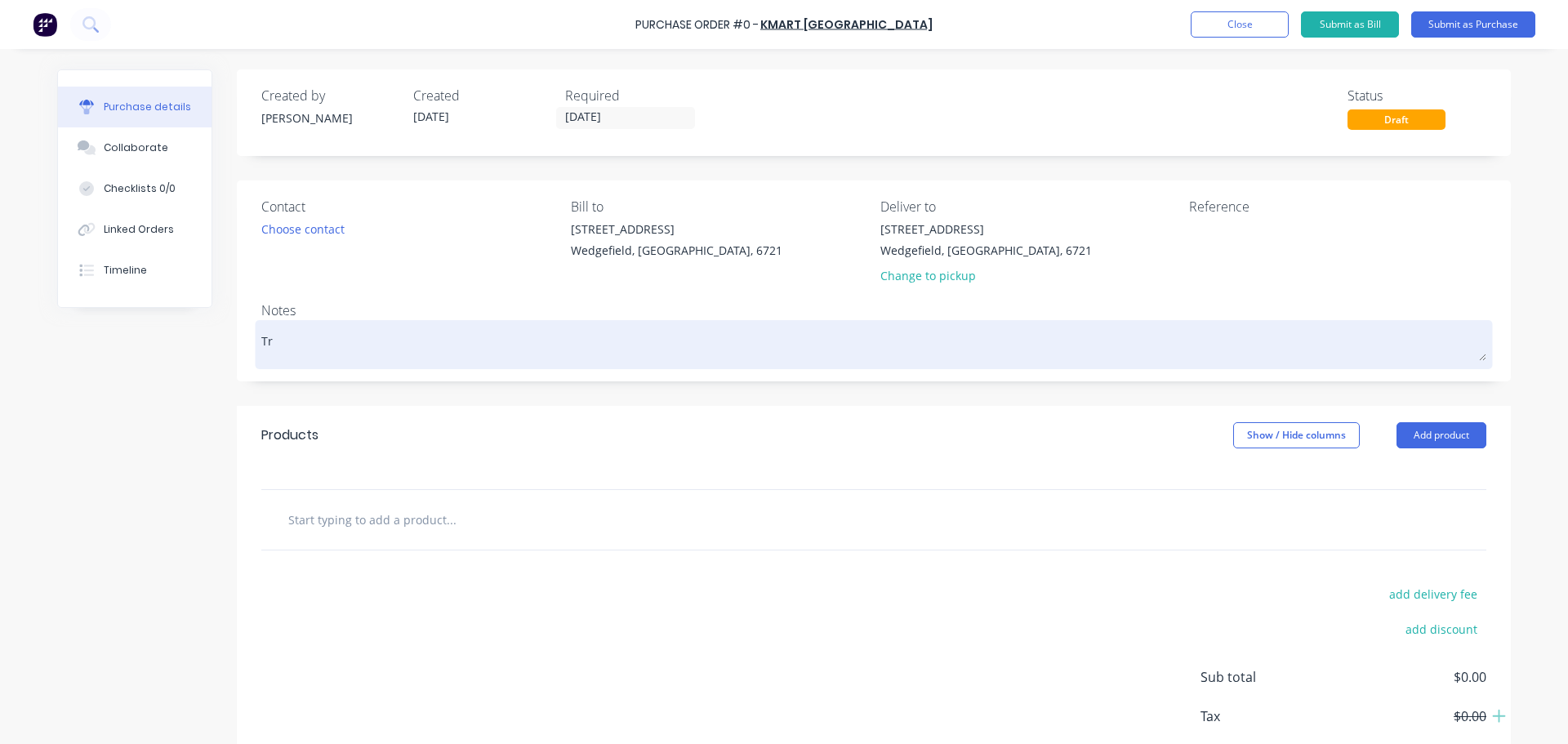
type textarea "x"
type textarea "Tre"
type textarea "x"
type textarea "Tren"
type textarea "x"
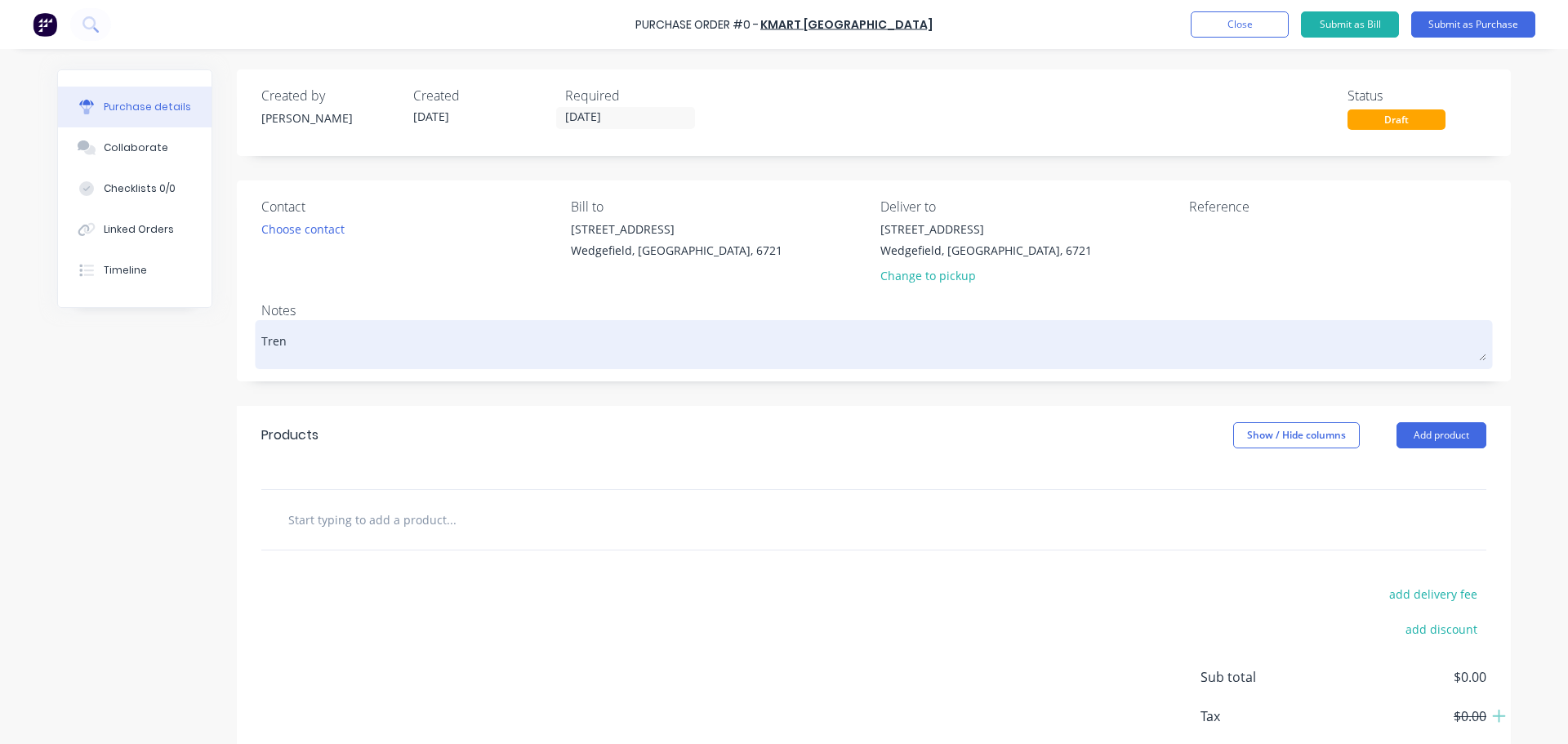
type textarea "[PERSON_NAME]"
type textarea "x"
type textarea "[PERSON_NAME]"
type textarea "x"
type textarea "[PERSON_NAME]"
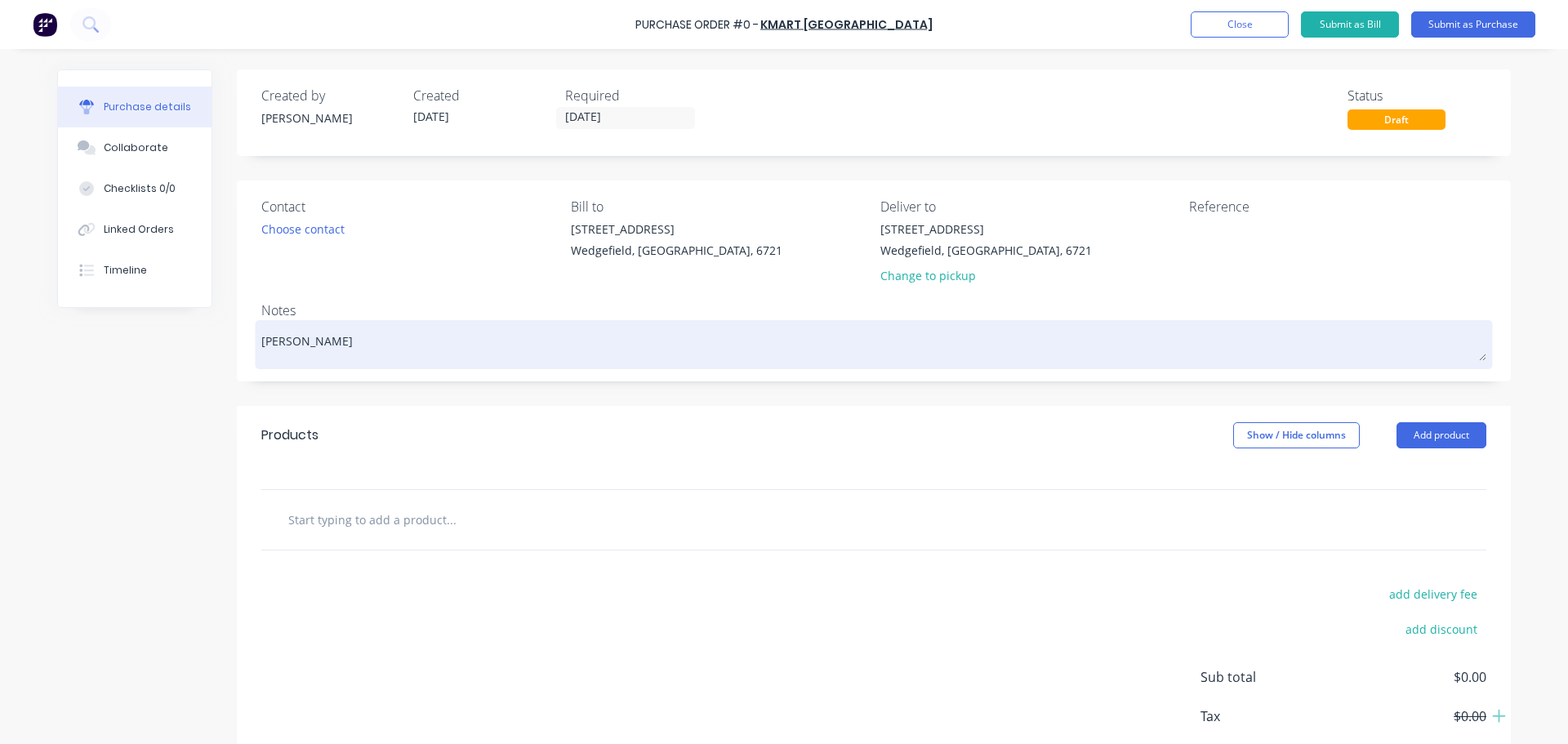
type textarea "x"
type textarea "Trent Co"
type textarea "x"
type textarea "[PERSON_NAME]"
type textarea "x"
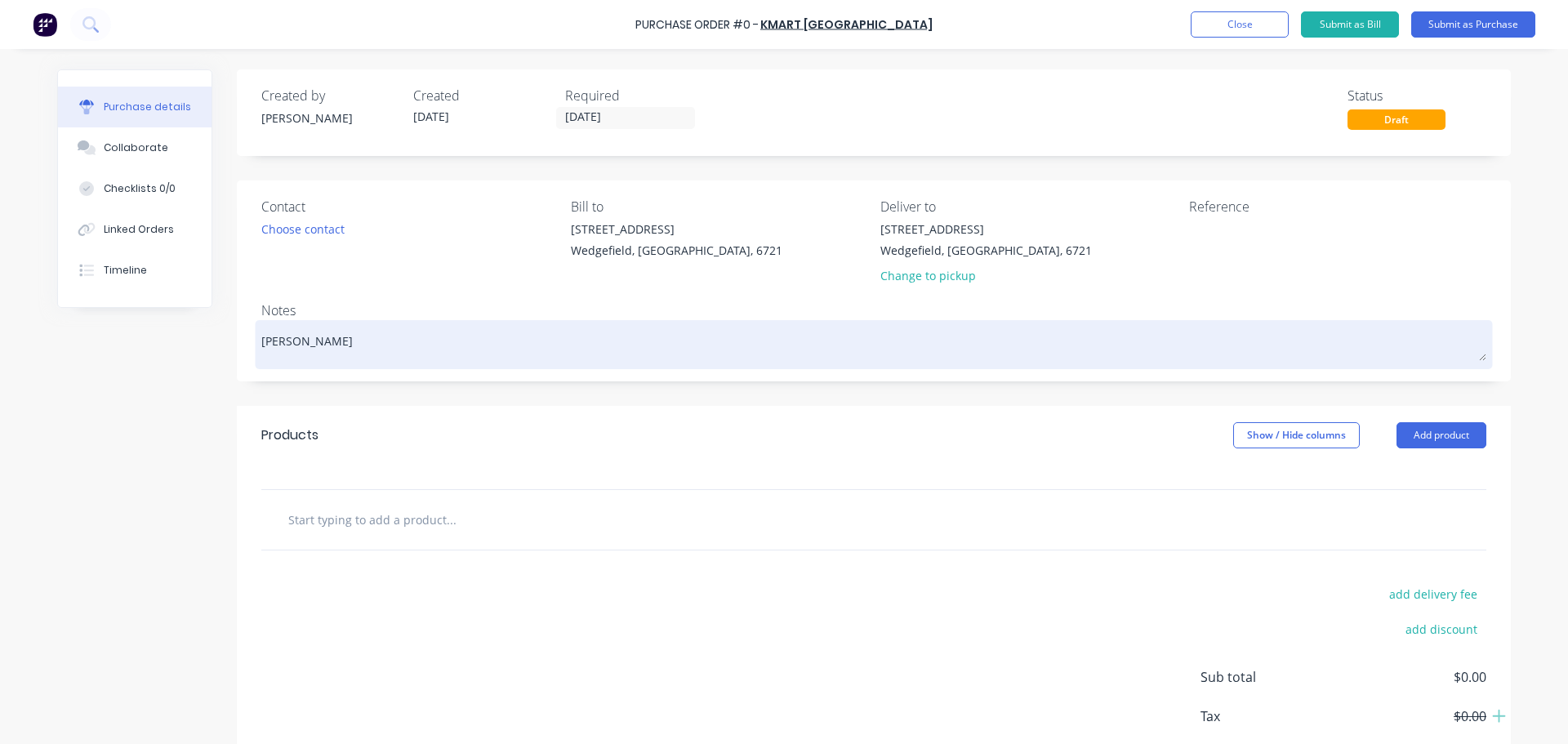
type textarea "[PERSON_NAME]"
type textarea "x"
type textarea "[PERSON_NAME]"
type textarea "x"
type textarea "[PERSON_NAME]"
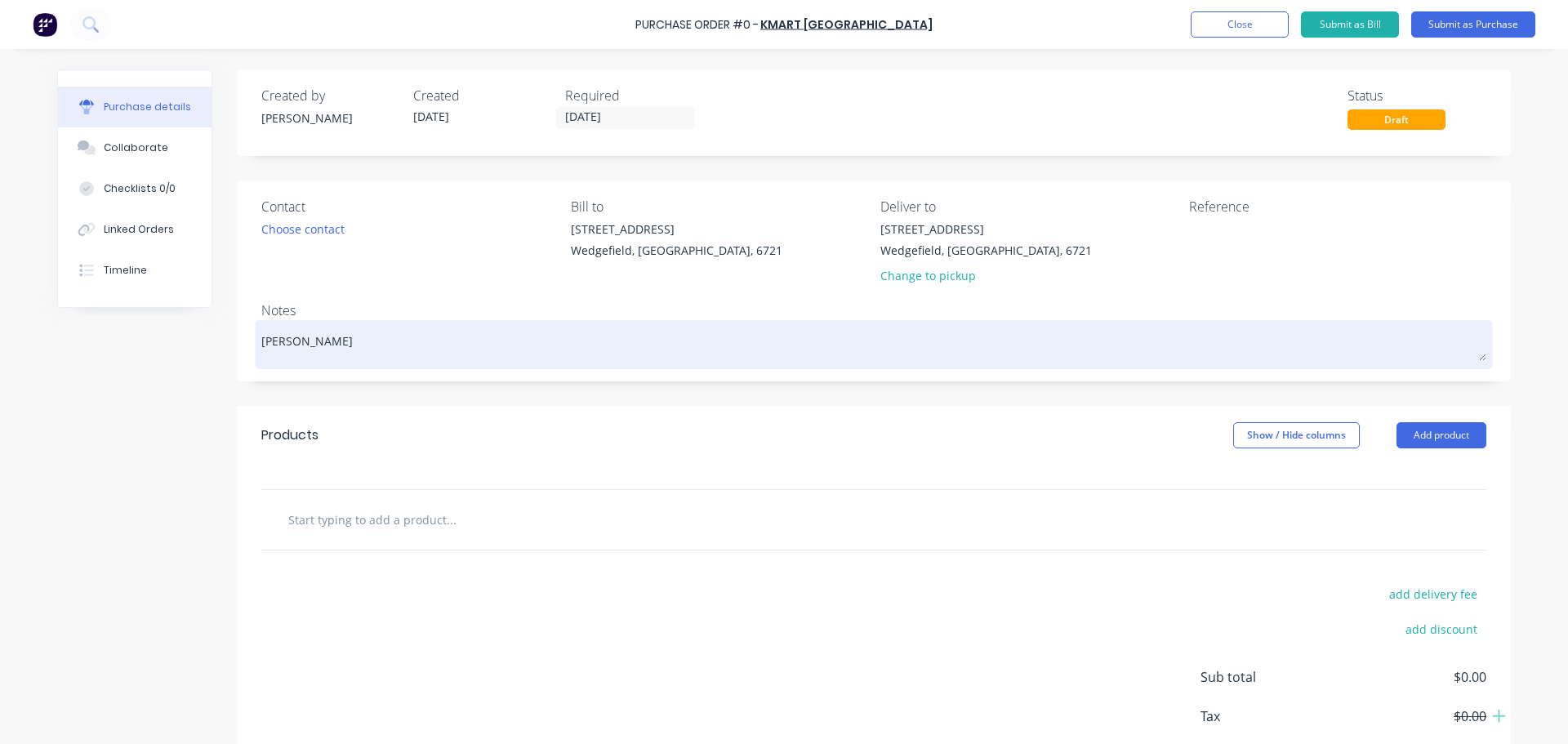
type textarea "x"
type textarea "Trent Collect"
type textarea "x"
type textarea "[PERSON_NAME]"
type textarea "x"
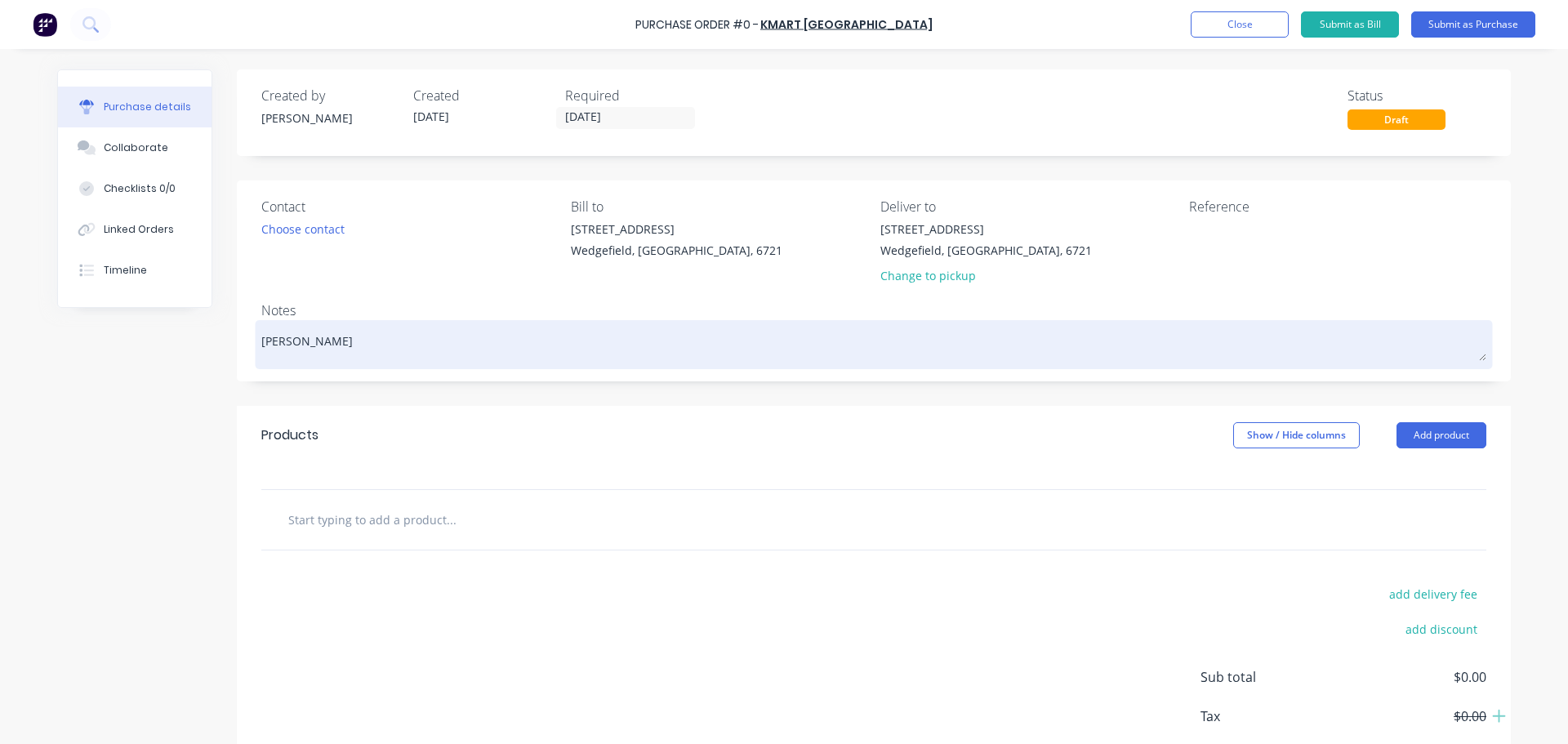
type textarea "Trent Collected"
type textarea "x"
type textarea "Trent Collected"
type textarea "x"
type textarea "Trent Collected 1"
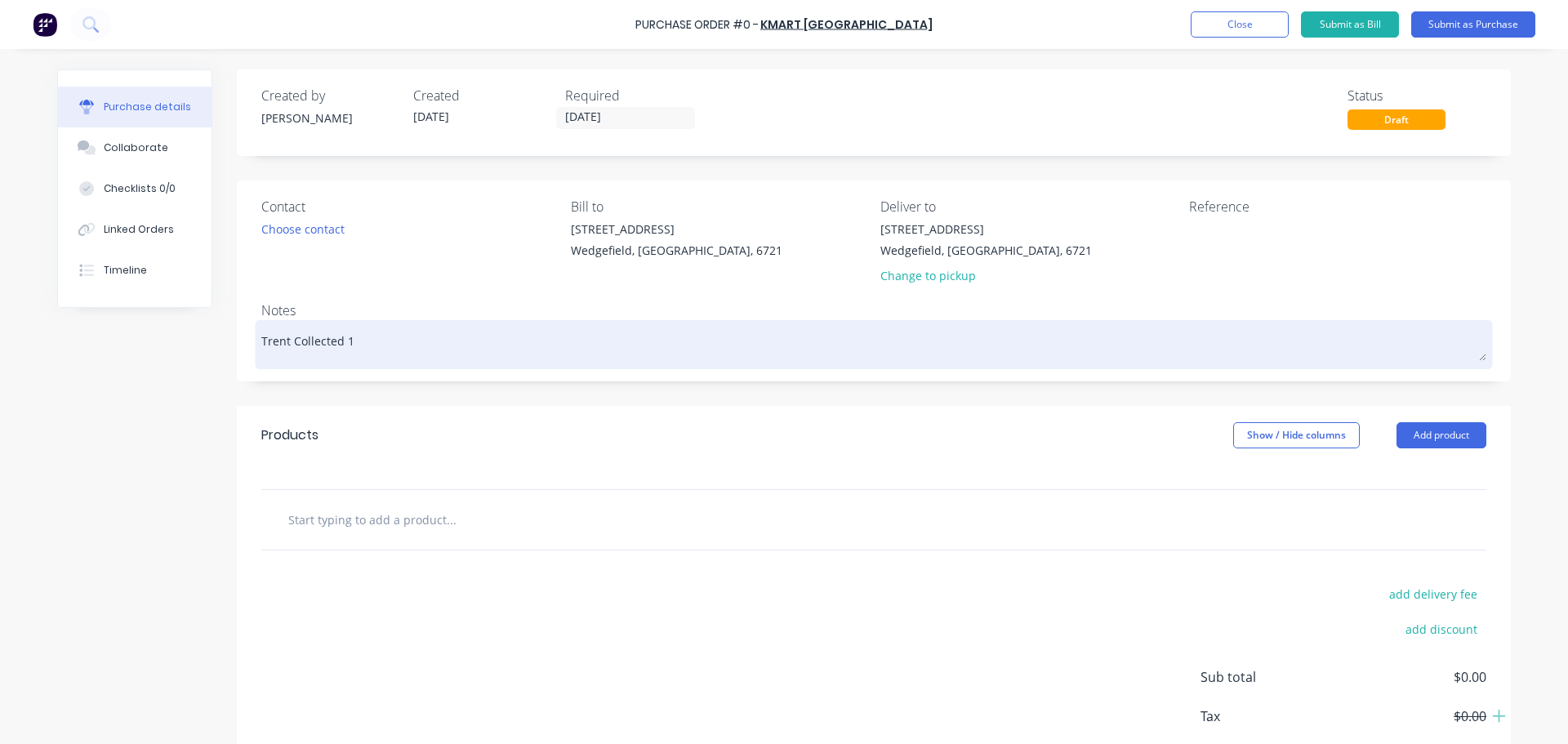
type textarea "x"
type textarea "Trent Collected 10"
type textarea "x"
type textarea "Trent Collected 10/"
type textarea "x"
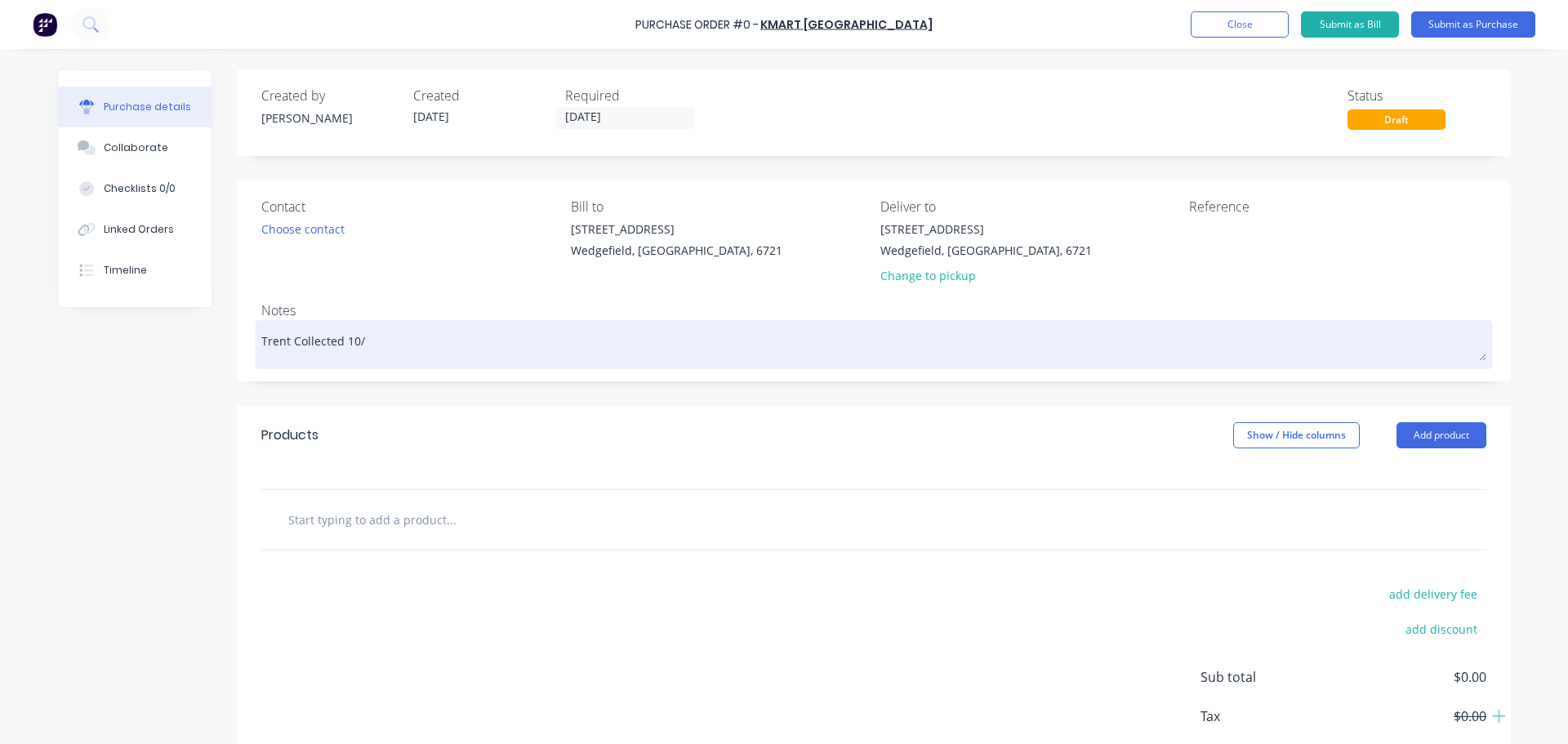
type textarea "Trent Collected 10/0"
type textarea "x"
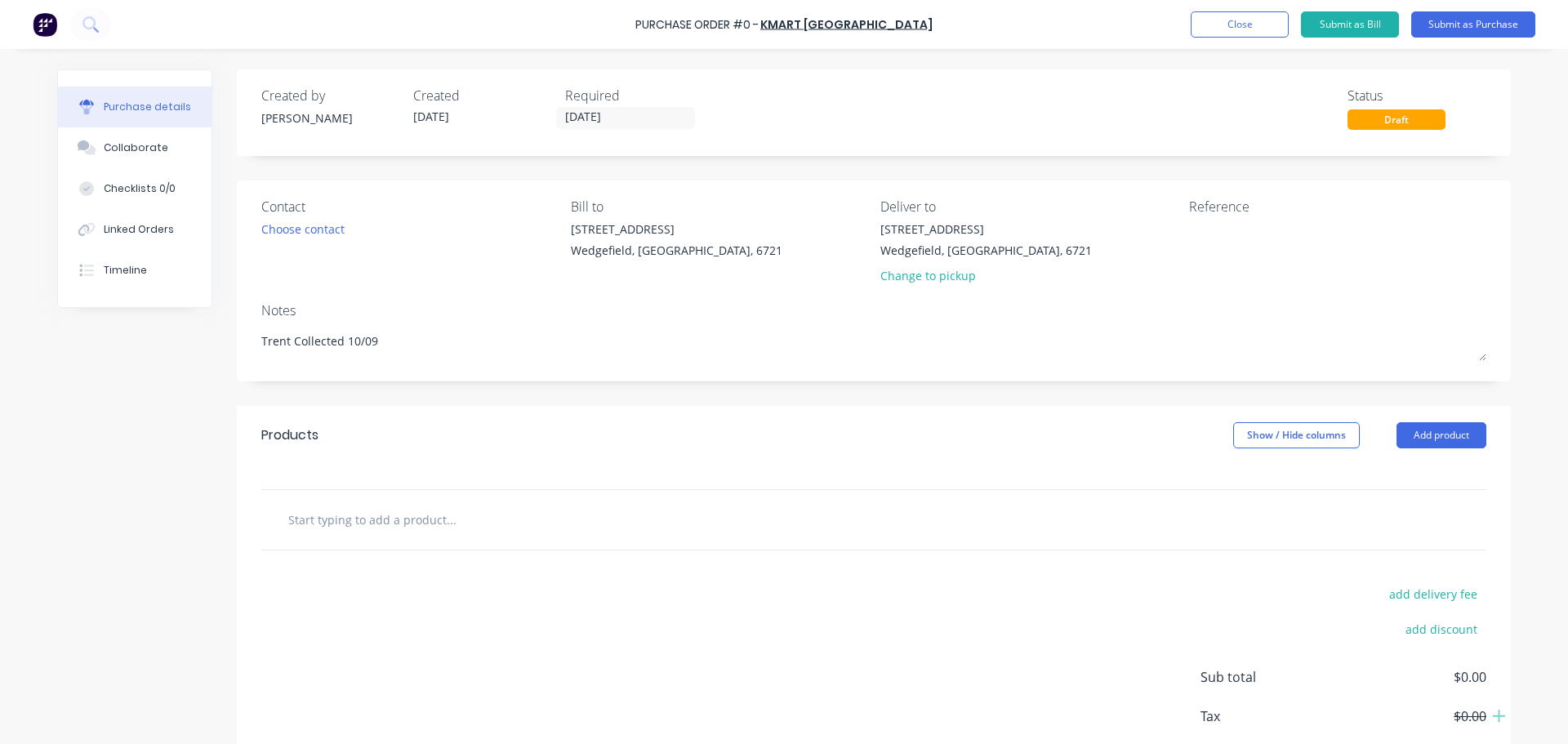
type textarea "Trent Collected 10/09"
type textarea "x"
type textarea "Trent Collected 10/09"
click at [319, 535] on input "text" at bounding box center [451, 520] width 327 height 33
type textarea "x"
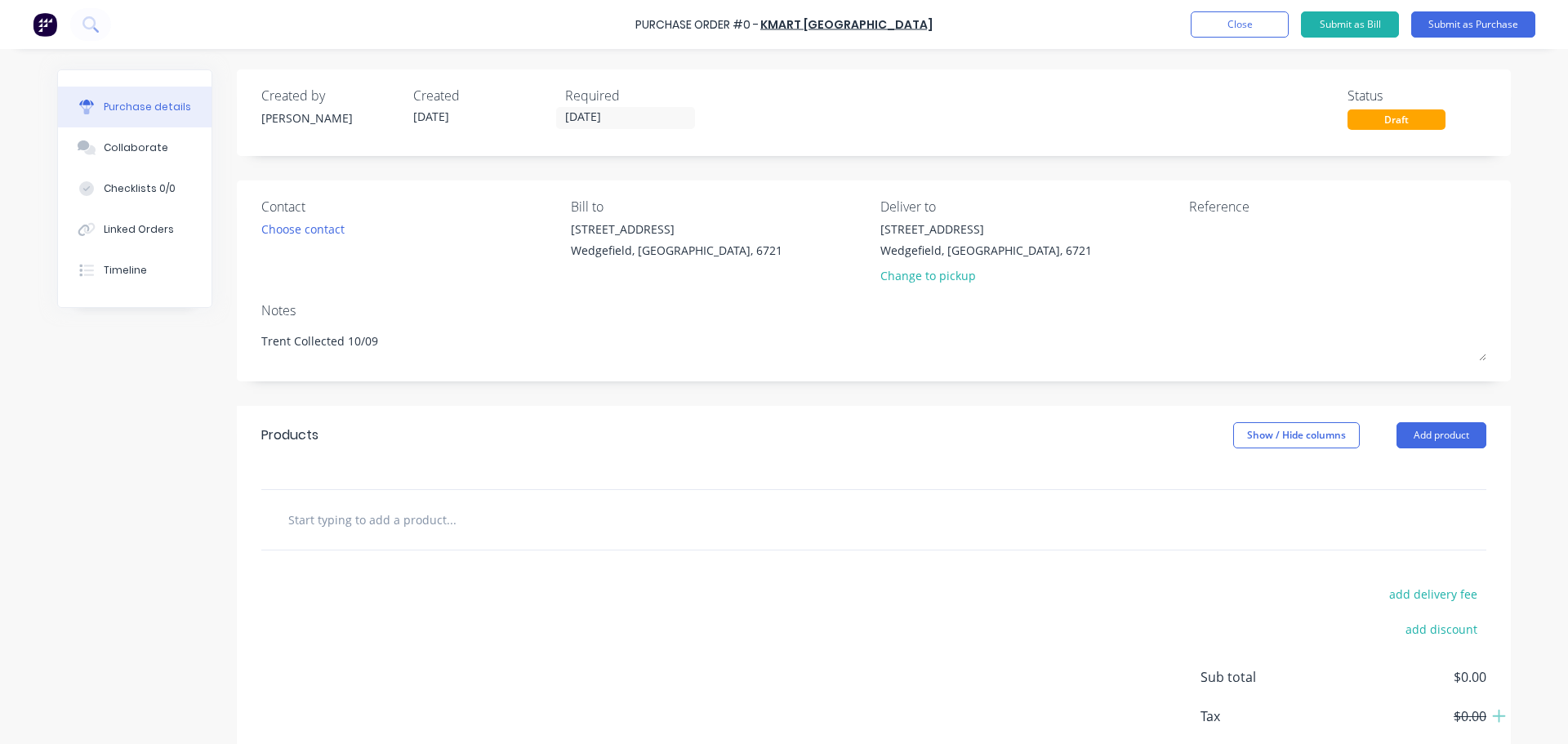
type input "9"
type textarea "x"
type input "9L"
type textarea "x"
type input "9L"
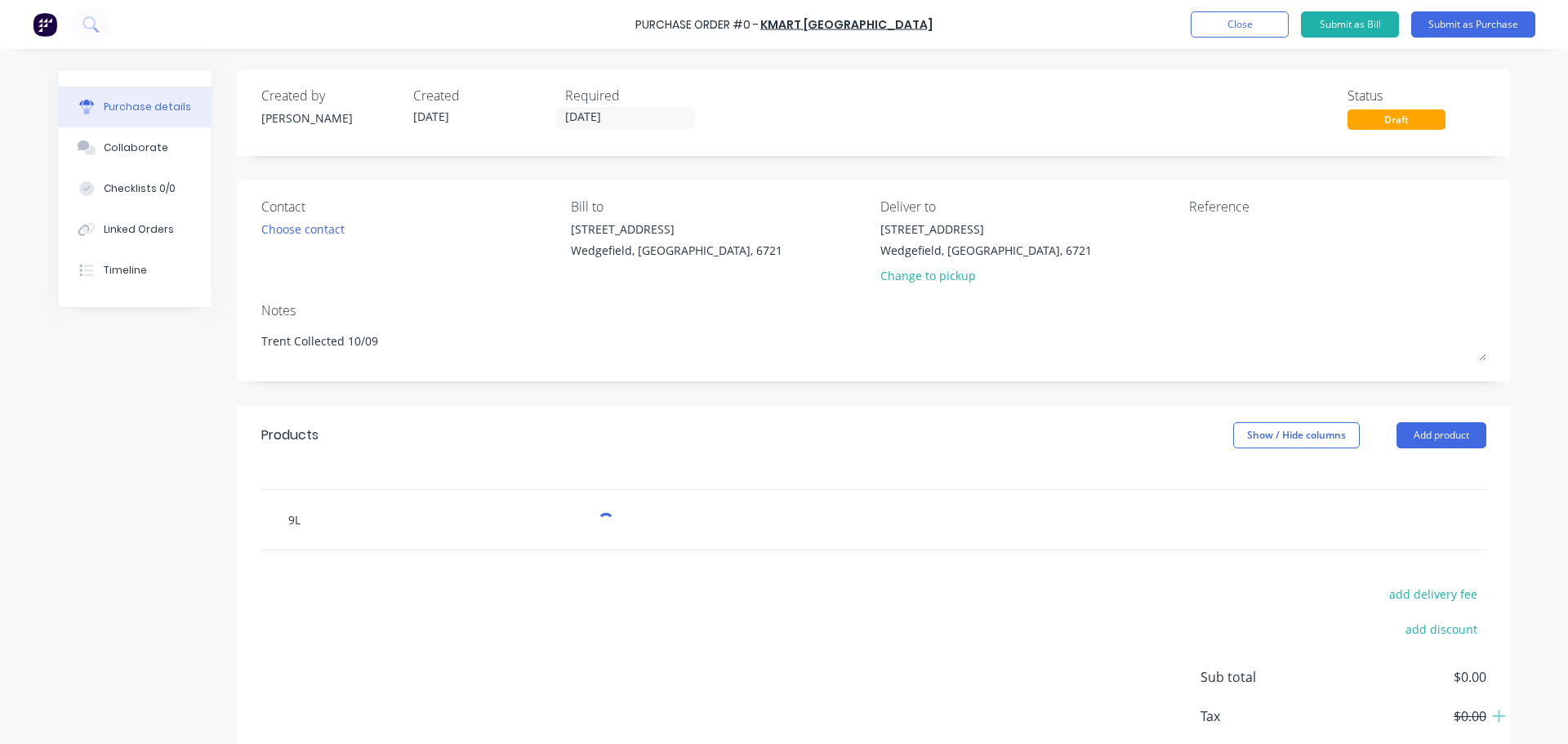
type textarea "x"
type input "9L B"
type textarea "x"
type input "9L Bu"
type textarea "x"
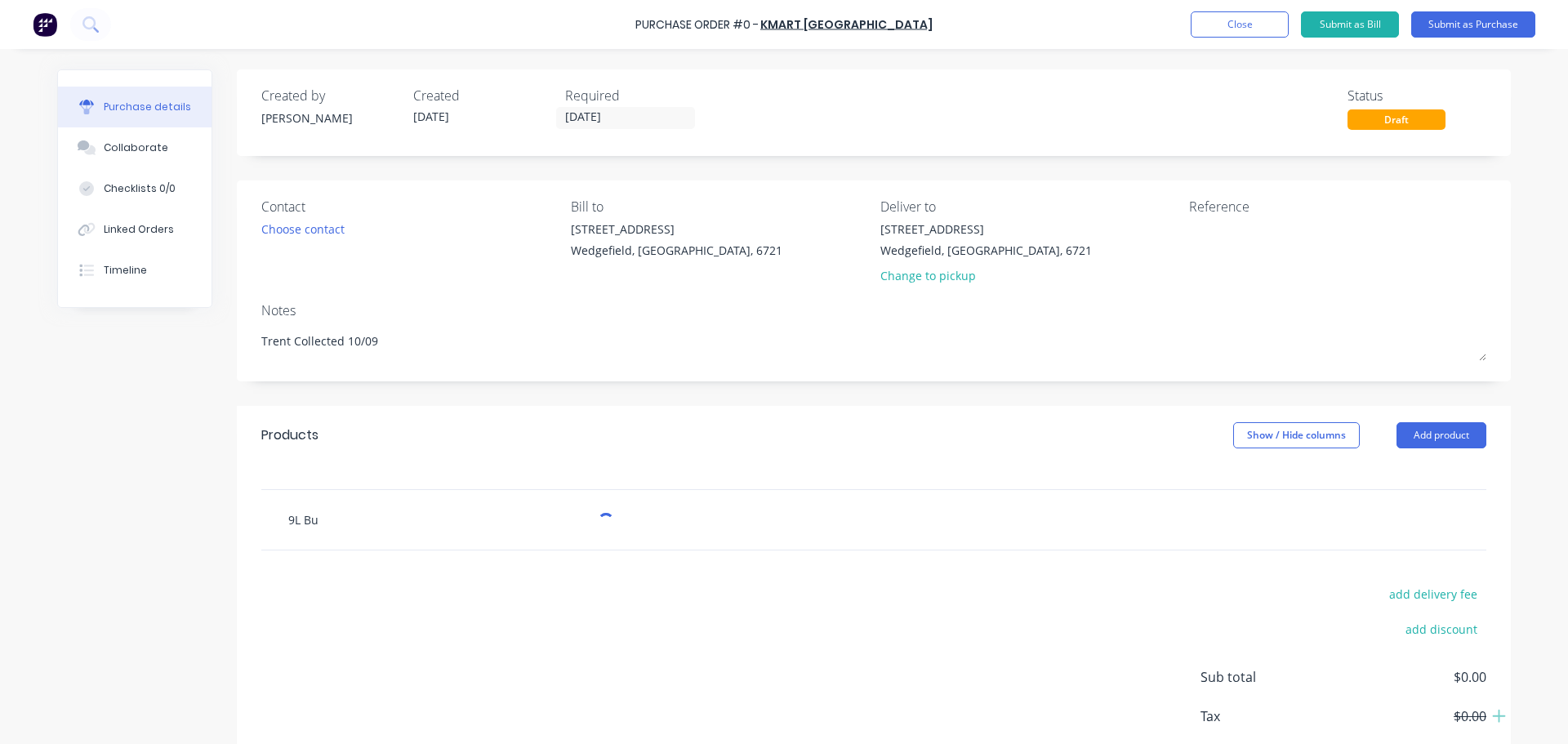
type input "9L Buc"
type textarea "x"
type input "9L Buck"
type textarea "x"
type input "9L Bucke"
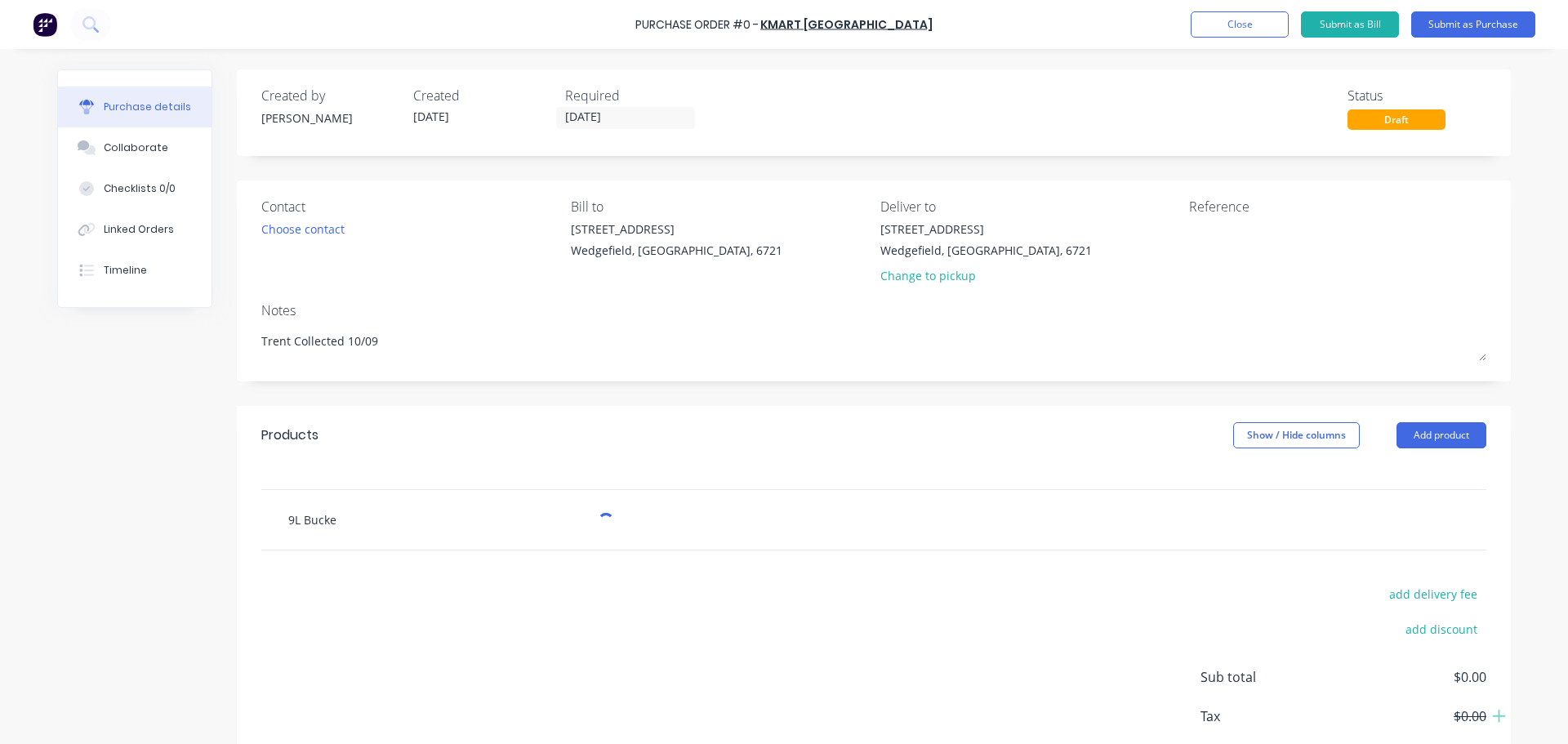
type textarea "x"
type input "9L Bucket"
type textarea "x"
type input "9L Buckets"
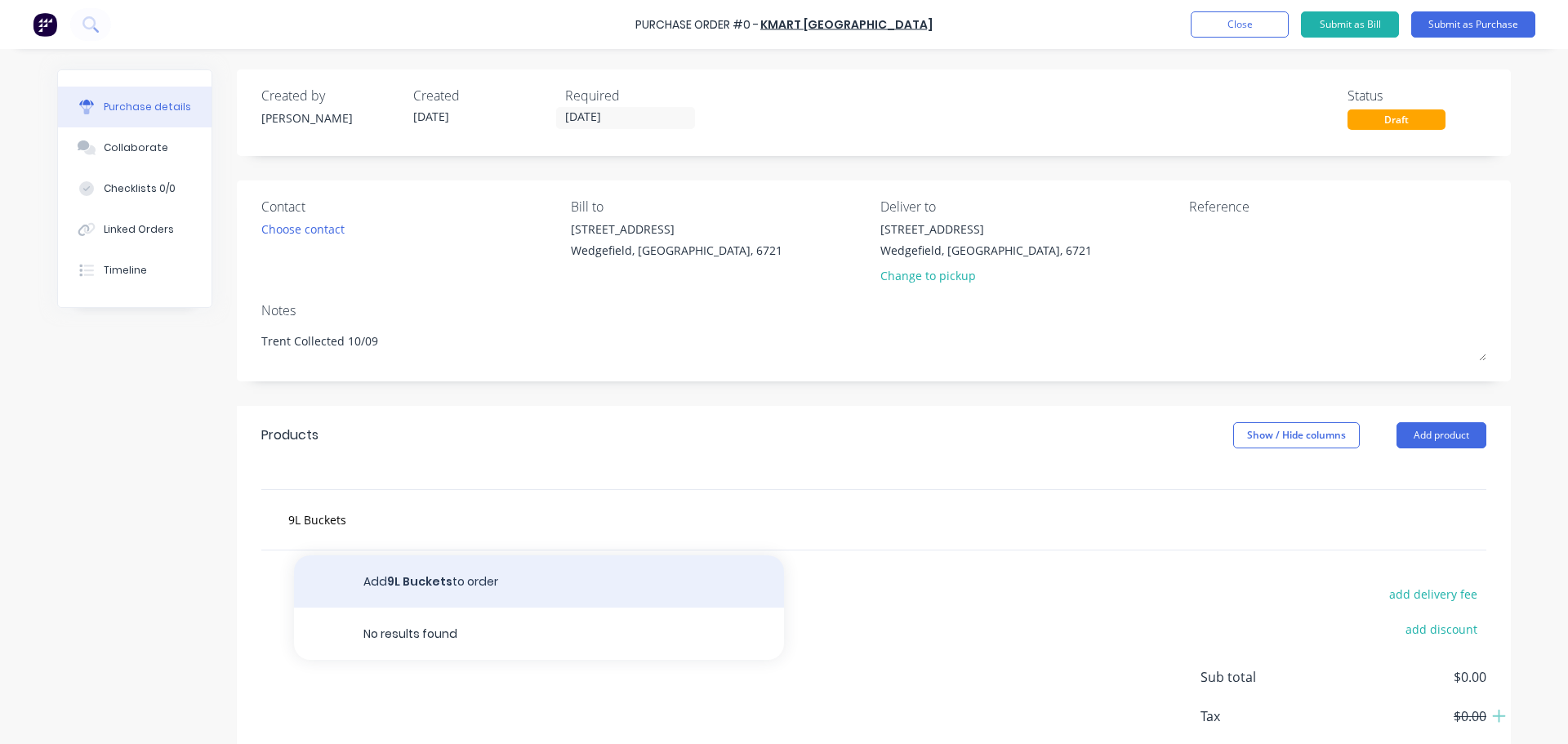
click at [370, 578] on button "Add 9L Buckets to order" at bounding box center [539, 581] width 490 height 53
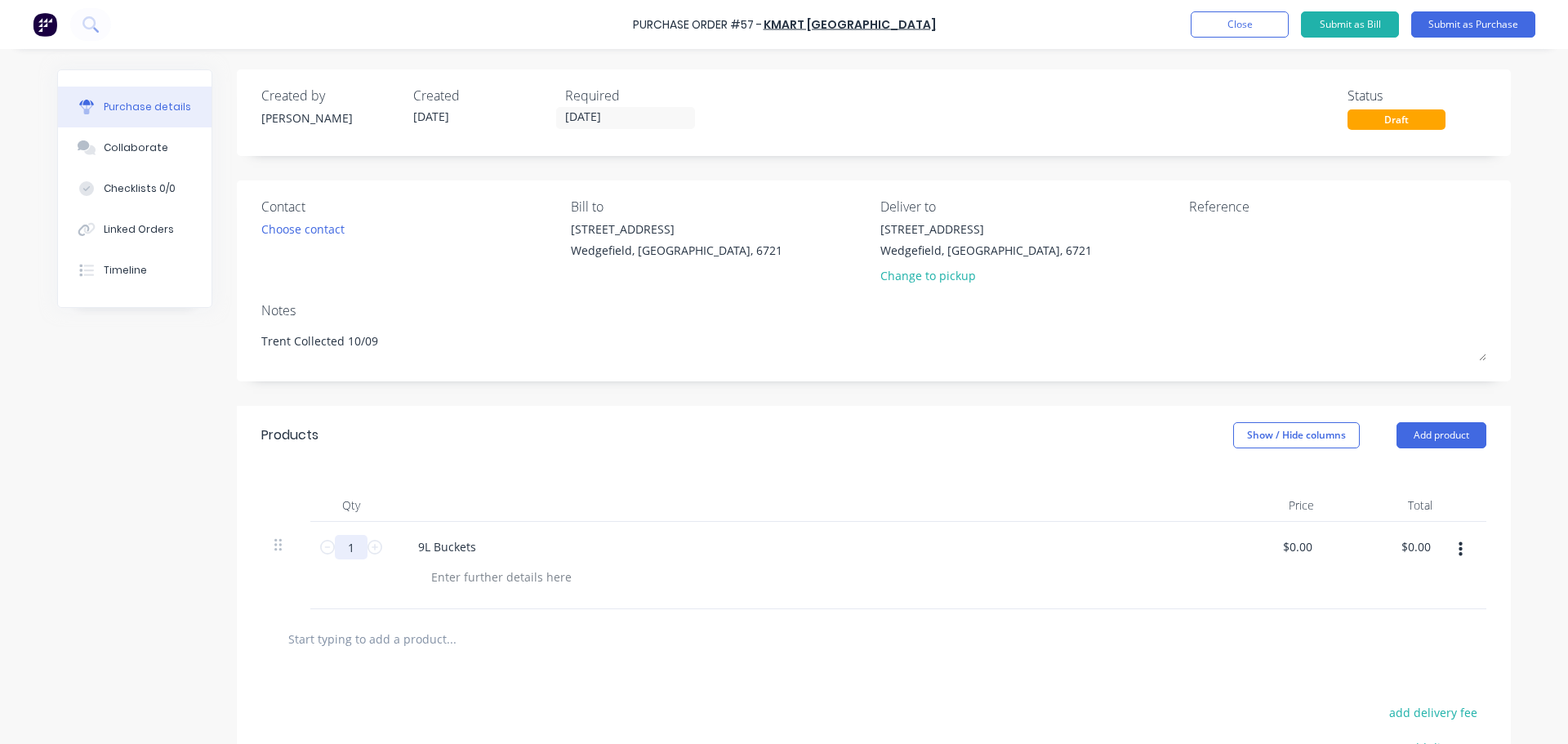
click at [345, 550] on input "1" at bounding box center [351, 548] width 33 height 25
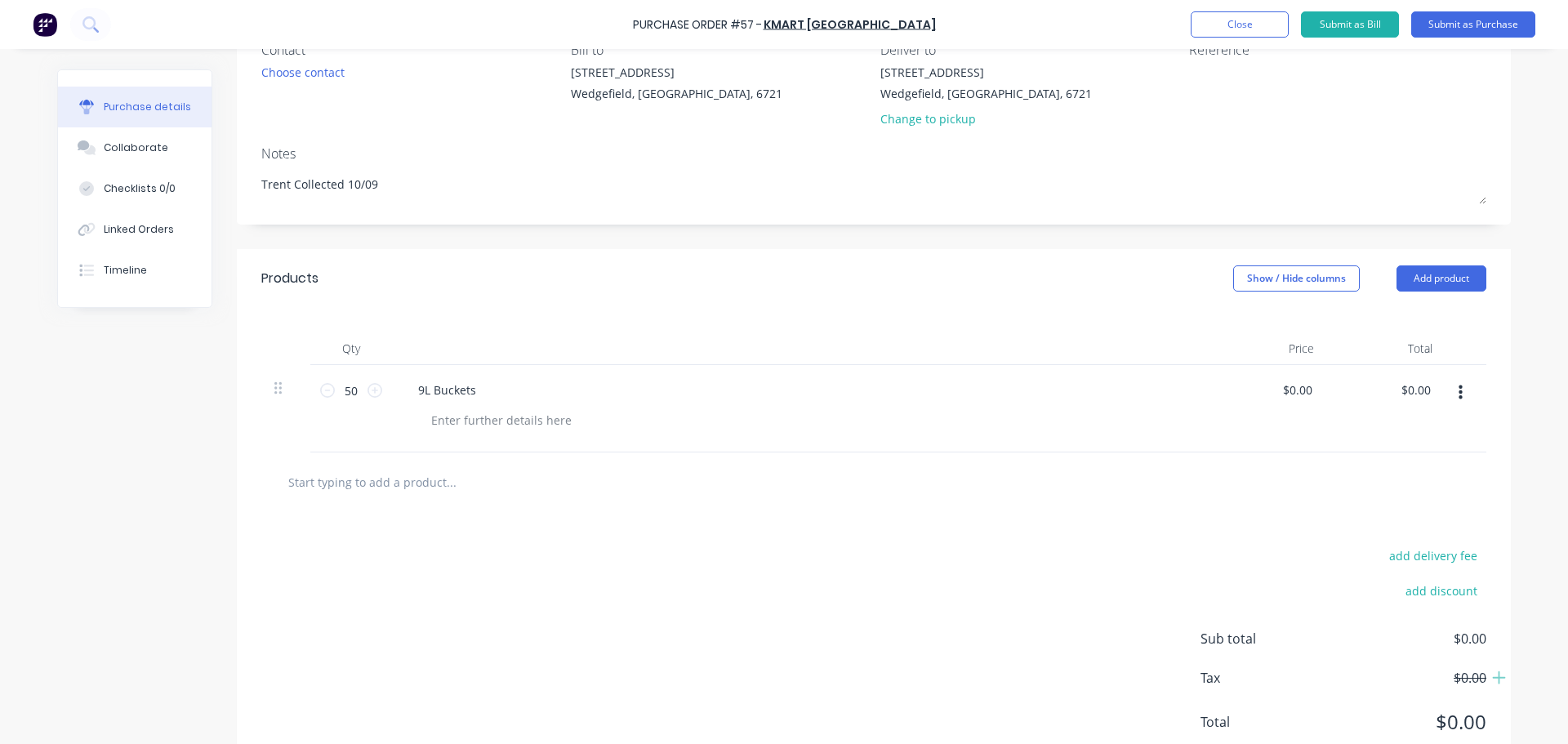
scroll to position [163, 0]
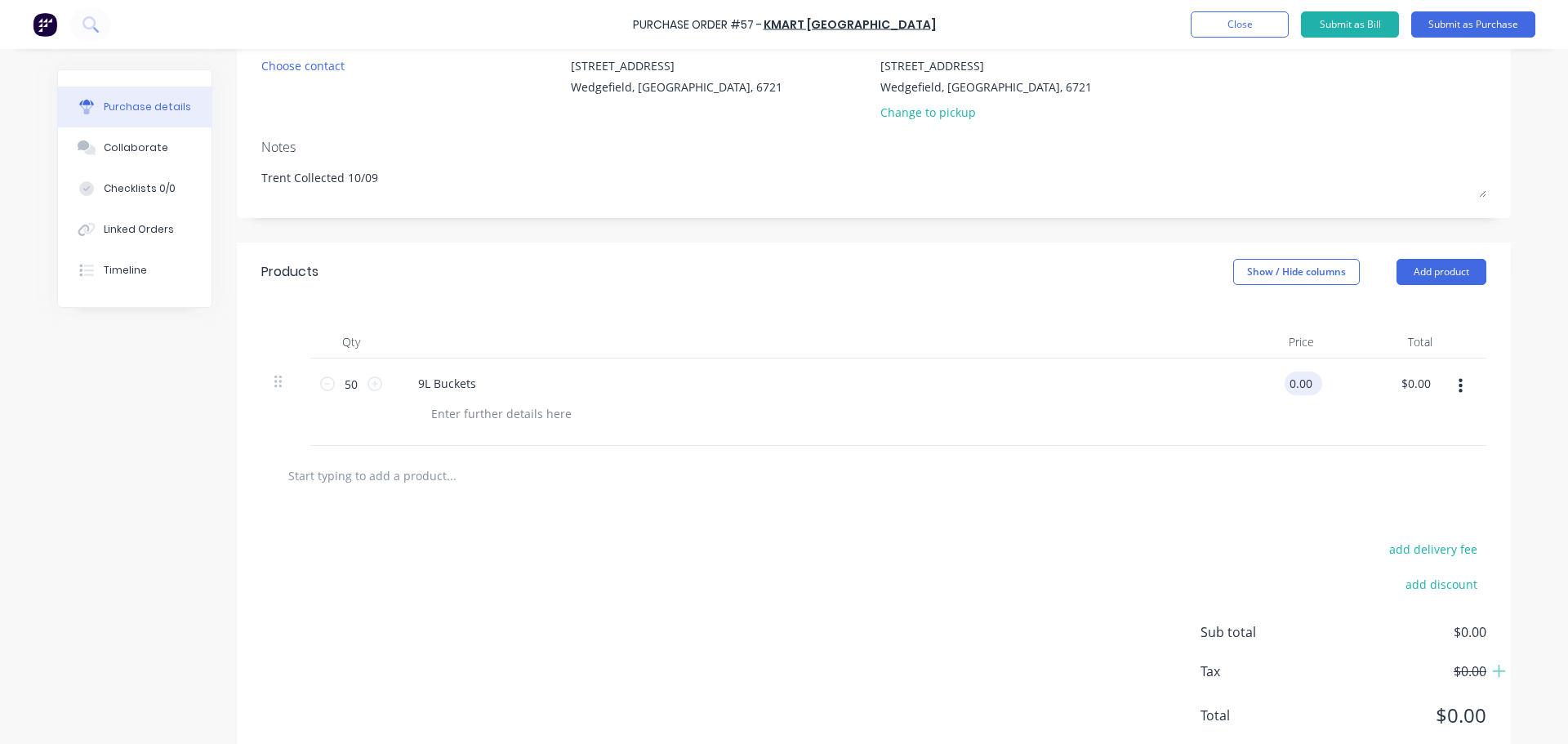
click at [1307, 384] on input "0.00" at bounding box center [1300, 383] width 31 height 24
click at [1313, 379] on div "$0.00 $0.00" at bounding box center [1300, 383] width 44 height 24
click at [1307, 383] on input "0.00" at bounding box center [1297, 383] width 38 height 24
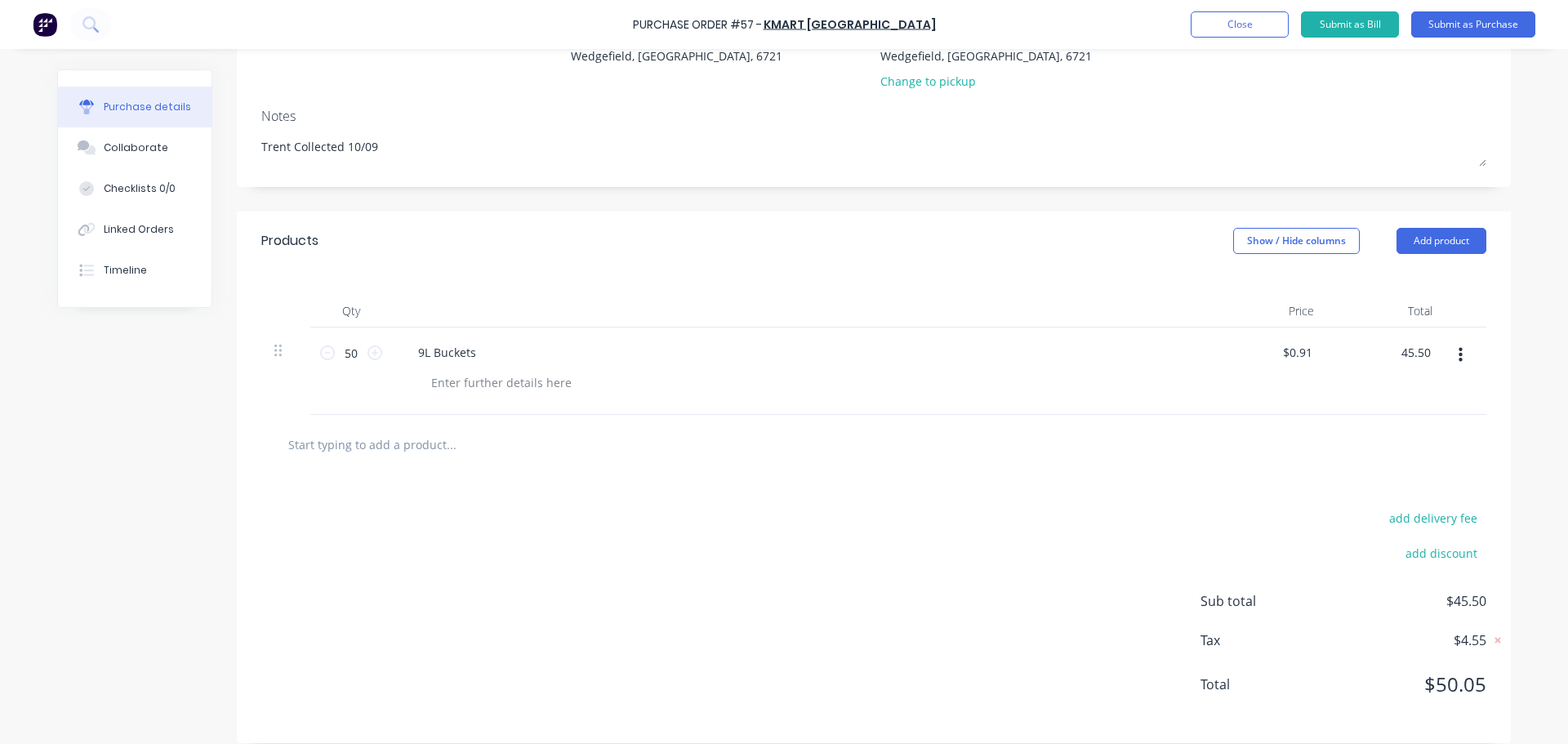
scroll to position [210, 0]
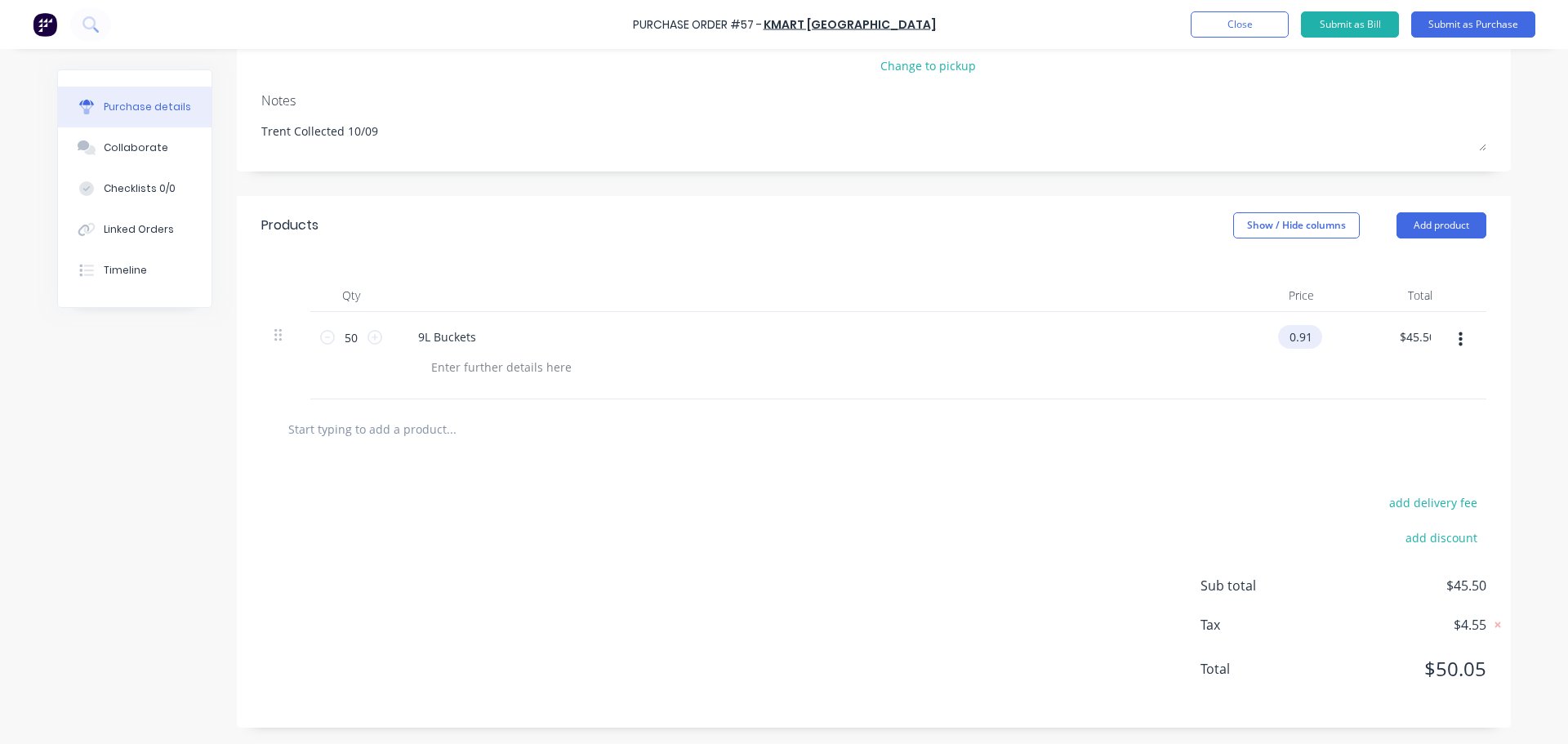
click at [1305, 336] on input "0.91" at bounding box center [1297, 337] width 38 height 24
click at [1305, 336] on input "0.90" at bounding box center [1297, 337] width 38 height 24
click at [1304, 336] on input "0.91" at bounding box center [1297, 337] width 38 height 24
click at [1302, 341] on input "0.91" at bounding box center [1297, 337] width 38 height 24
click at [1469, 670] on span "$50.05" at bounding box center [1404, 669] width 163 height 30
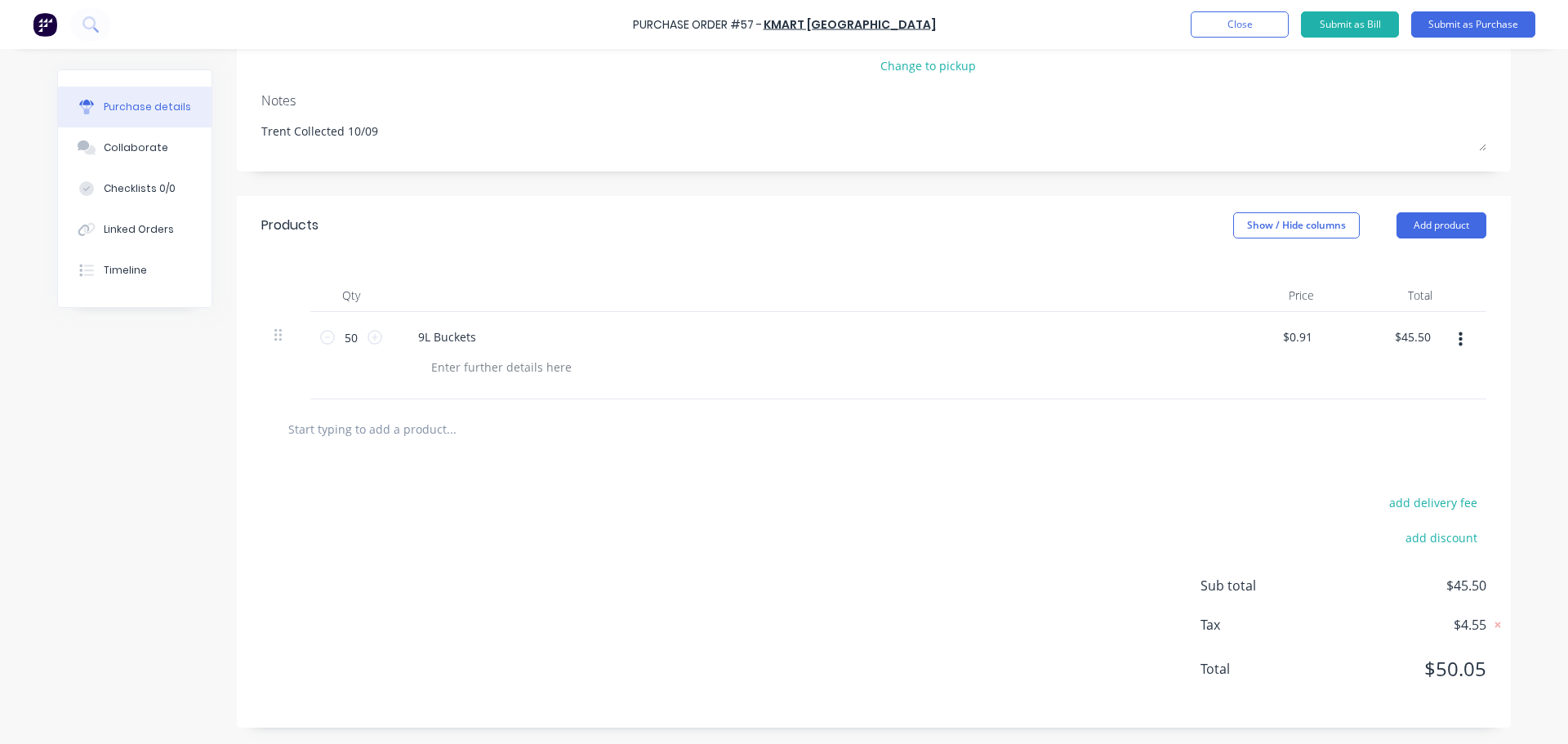
click at [1475, 670] on span "$50.05" at bounding box center [1404, 669] width 163 height 30
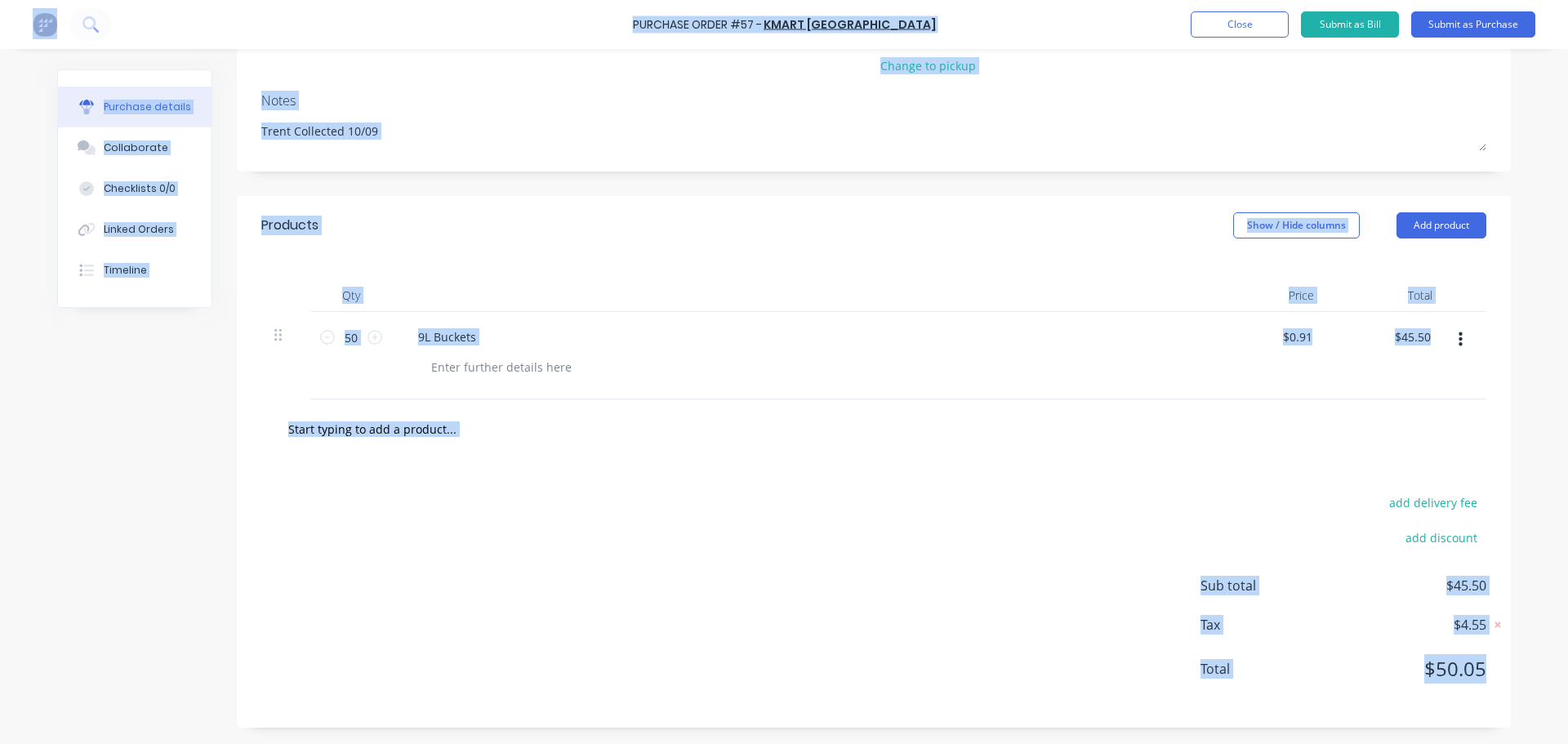
click at [1475, 669] on span "$50.05" at bounding box center [1404, 669] width 163 height 30
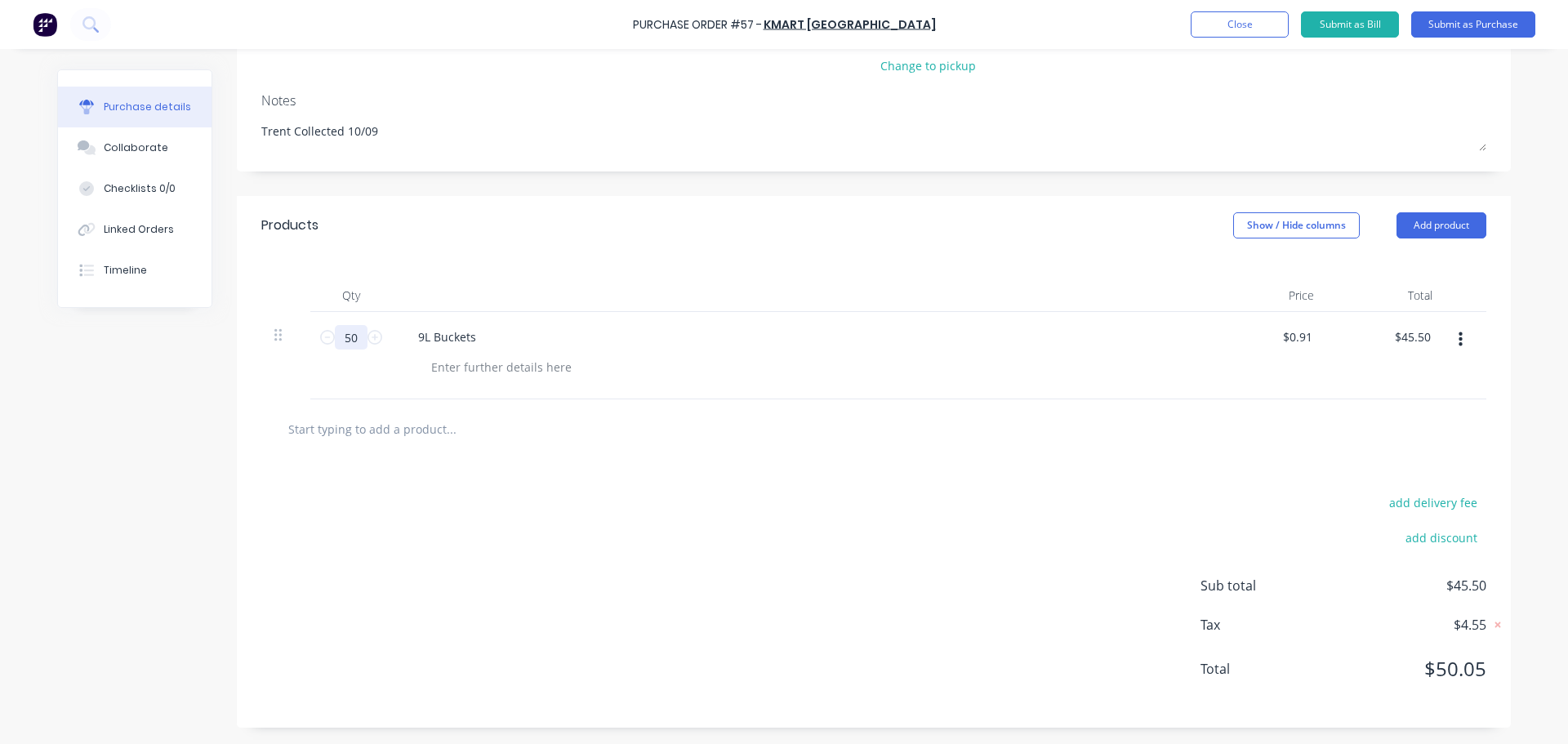
drag, startPoint x: 352, startPoint y: 338, endPoint x: 331, endPoint y: 340, distance: 21.1
click at [335, 340] on input "50" at bounding box center [351, 338] width 33 height 25
click at [1298, 338] on input "0.91" at bounding box center [1297, 337] width 38 height 24
drag, startPoint x: 1312, startPoint y: 337, endPoint x: 1275, endPoint y: 342, distance: 37.3
click at [1278, 342] on div "$0.91 $0.91" at bounding box center [1300, 337] width 44 height 24
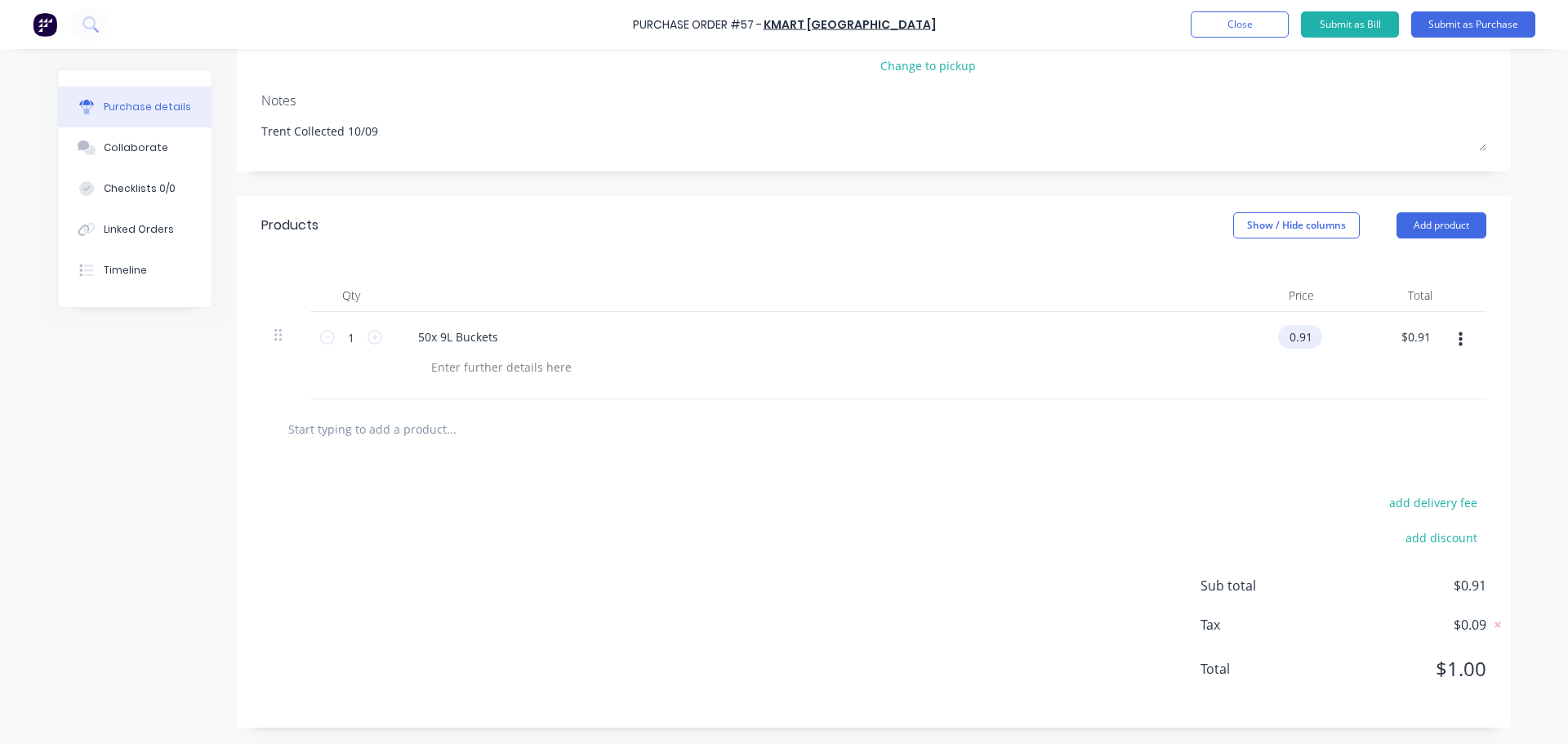
click at [1284, 338] on input "0.91" at bounding box center [1297, 337] width 38 height 24
click at [1295, 338] on input "0.91" at bounding box center [1300, 337] width 31 height 24
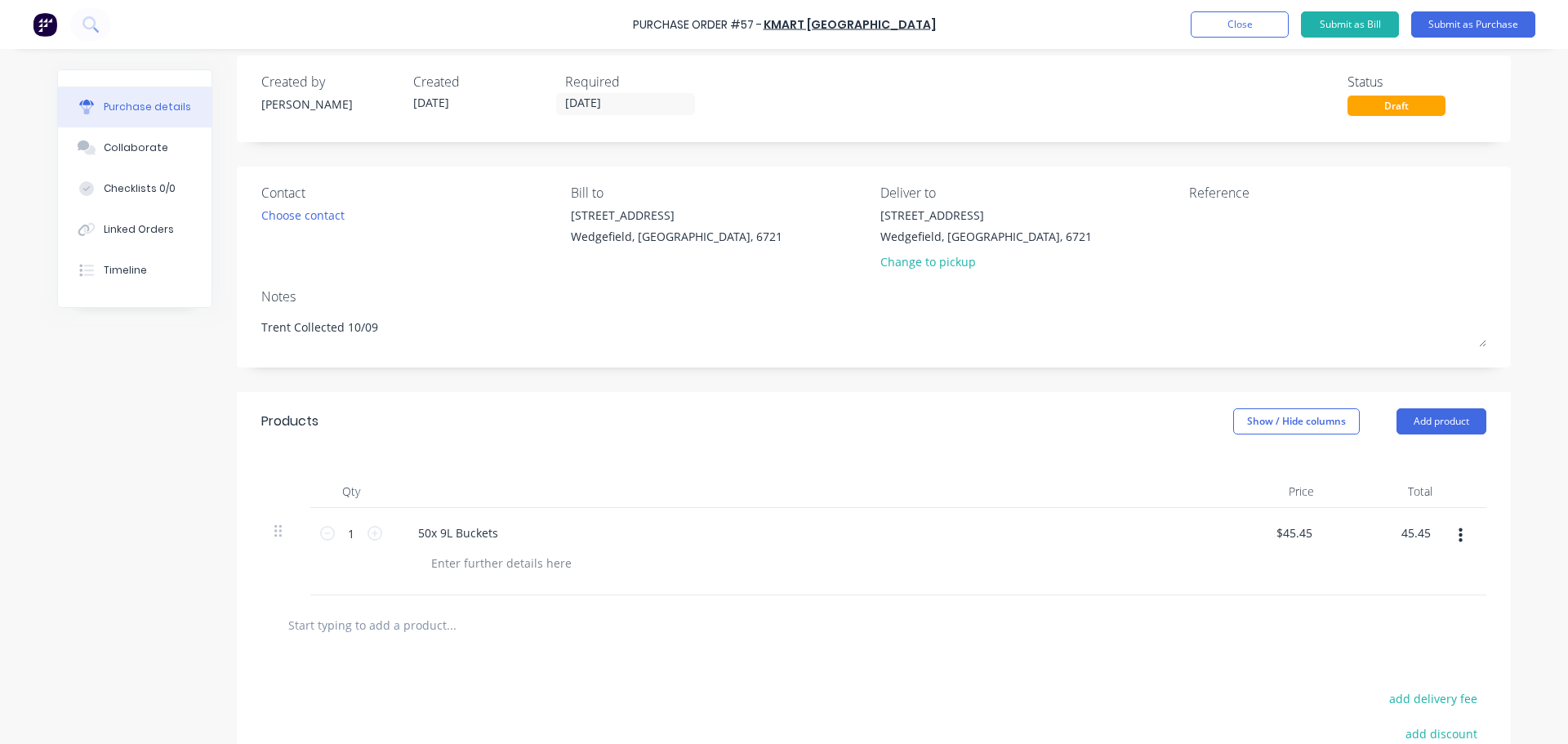
scroll to position [0, 0]
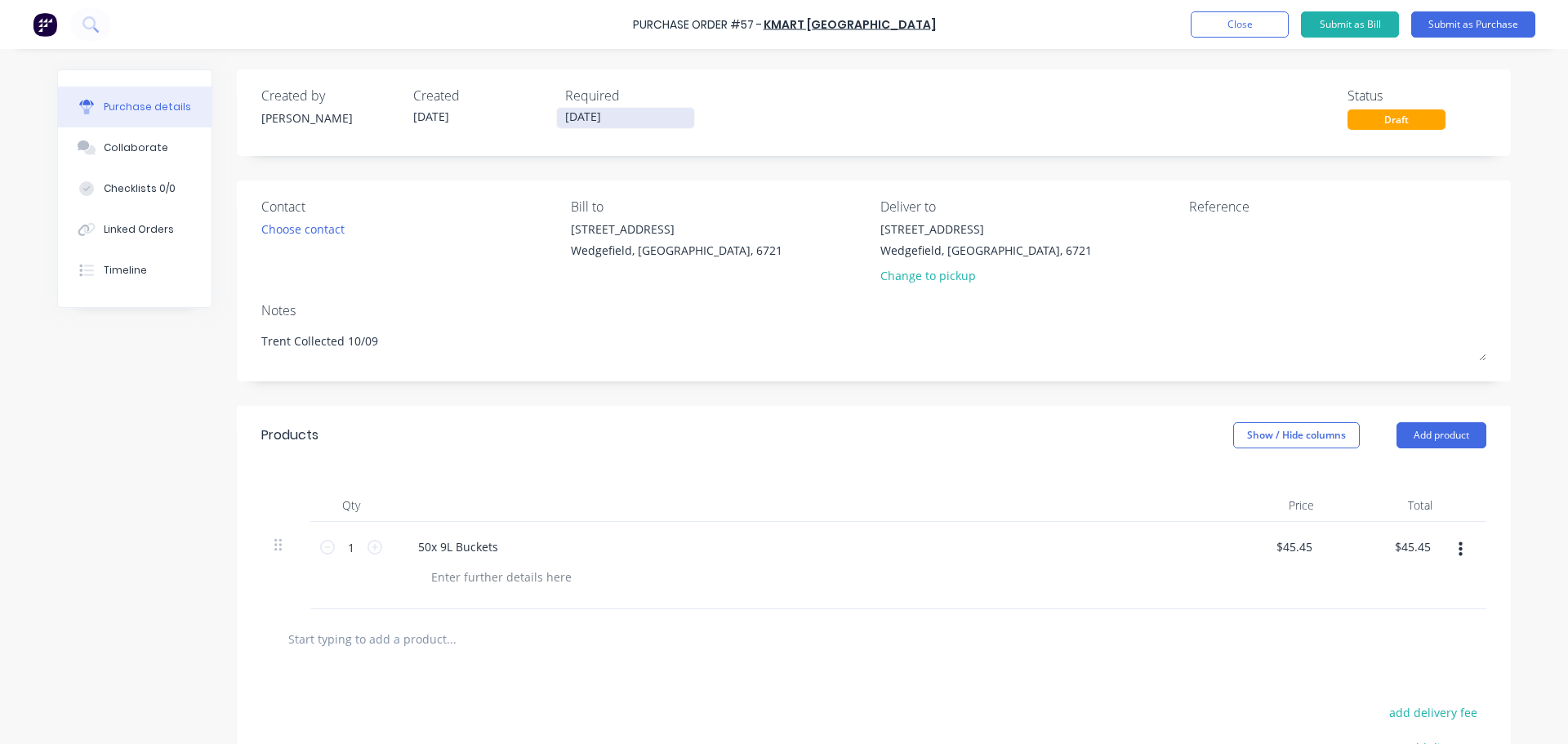
click at [573, 123] on input "[DATE]" at bounding box center [625, 117] width 137 height 21
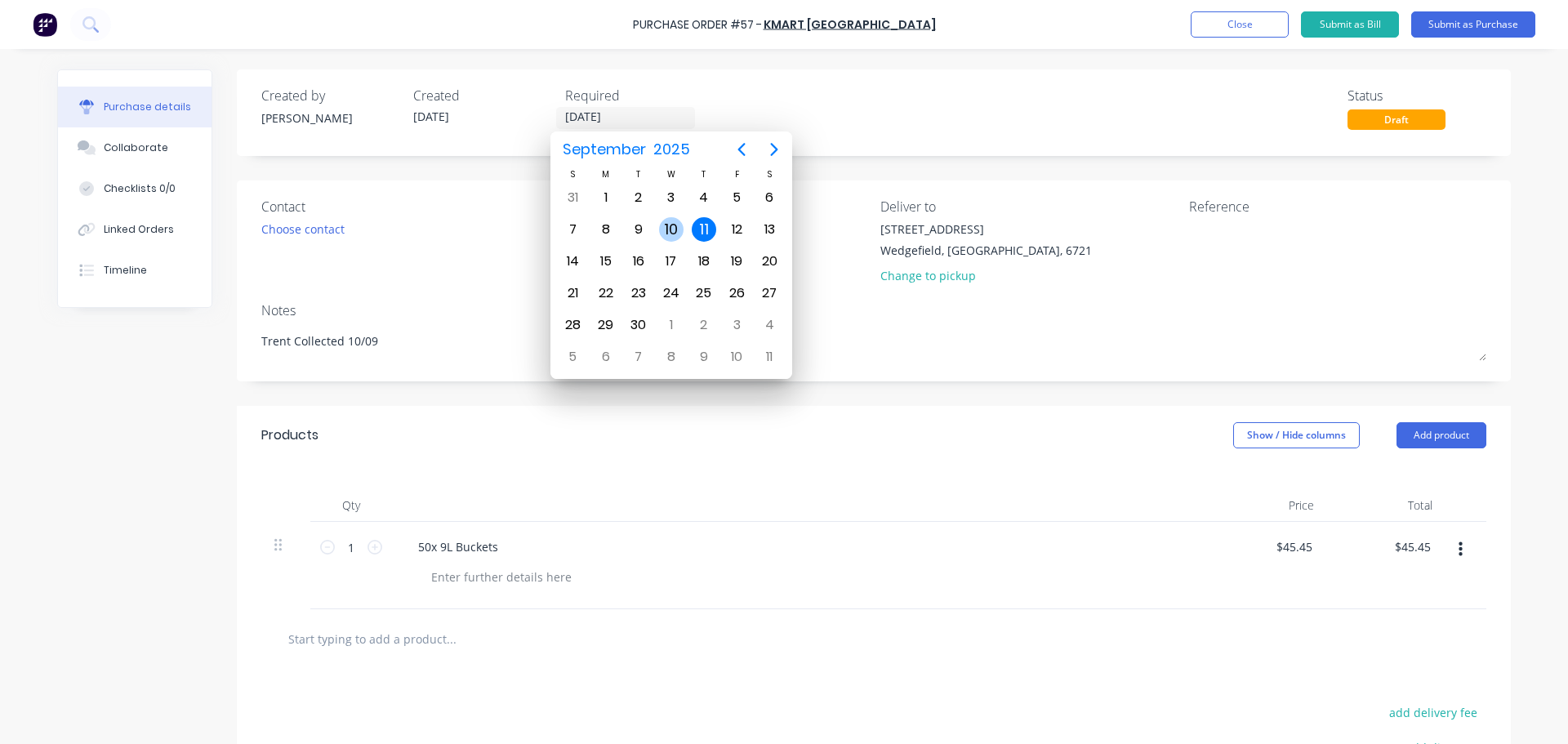
click at [676, 231] on div "10" at bounding box center [672, 230] width 25 height 25
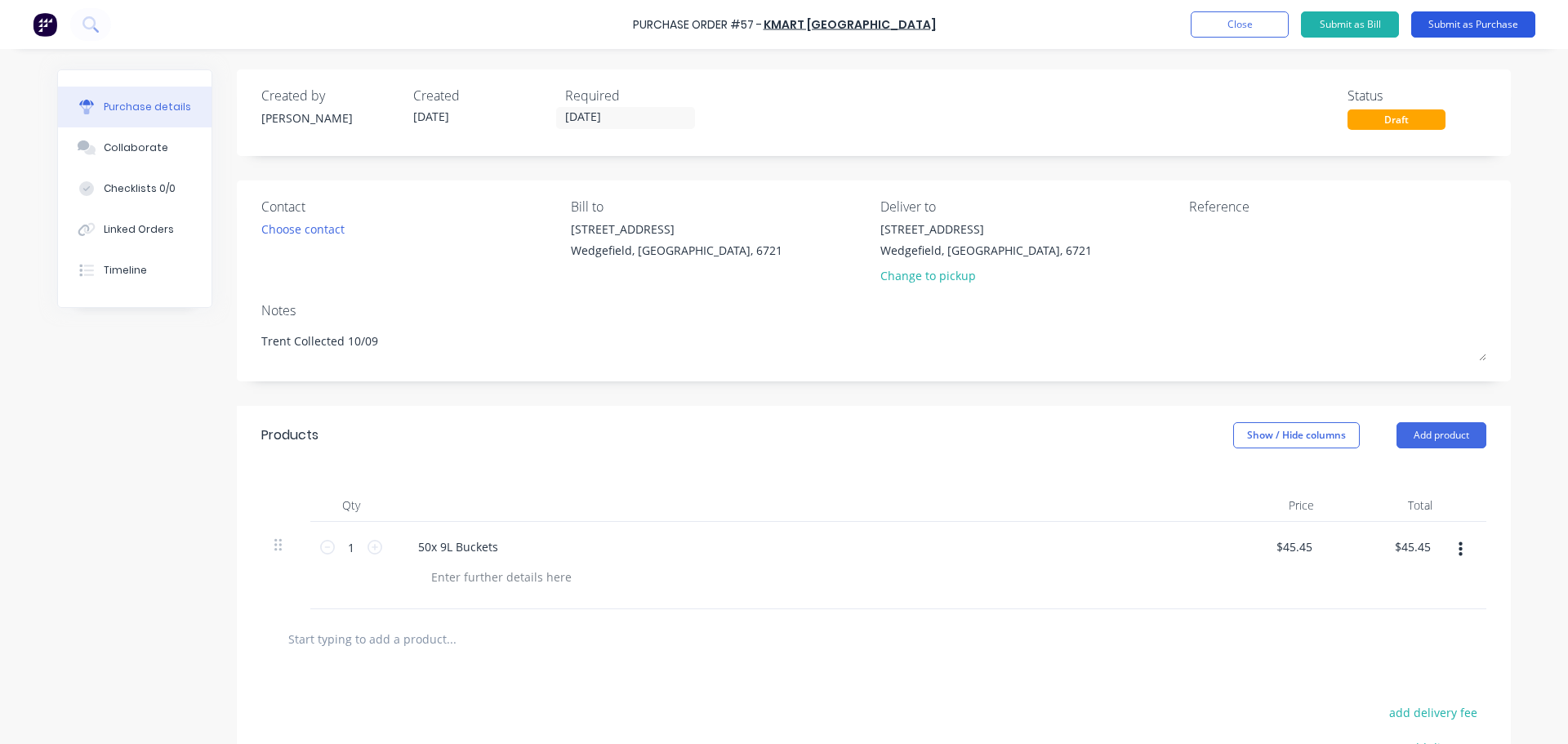
click at [1440, 23] on button "Submit as Purchase" at bounding box center [1473, 25] width 124 height 26
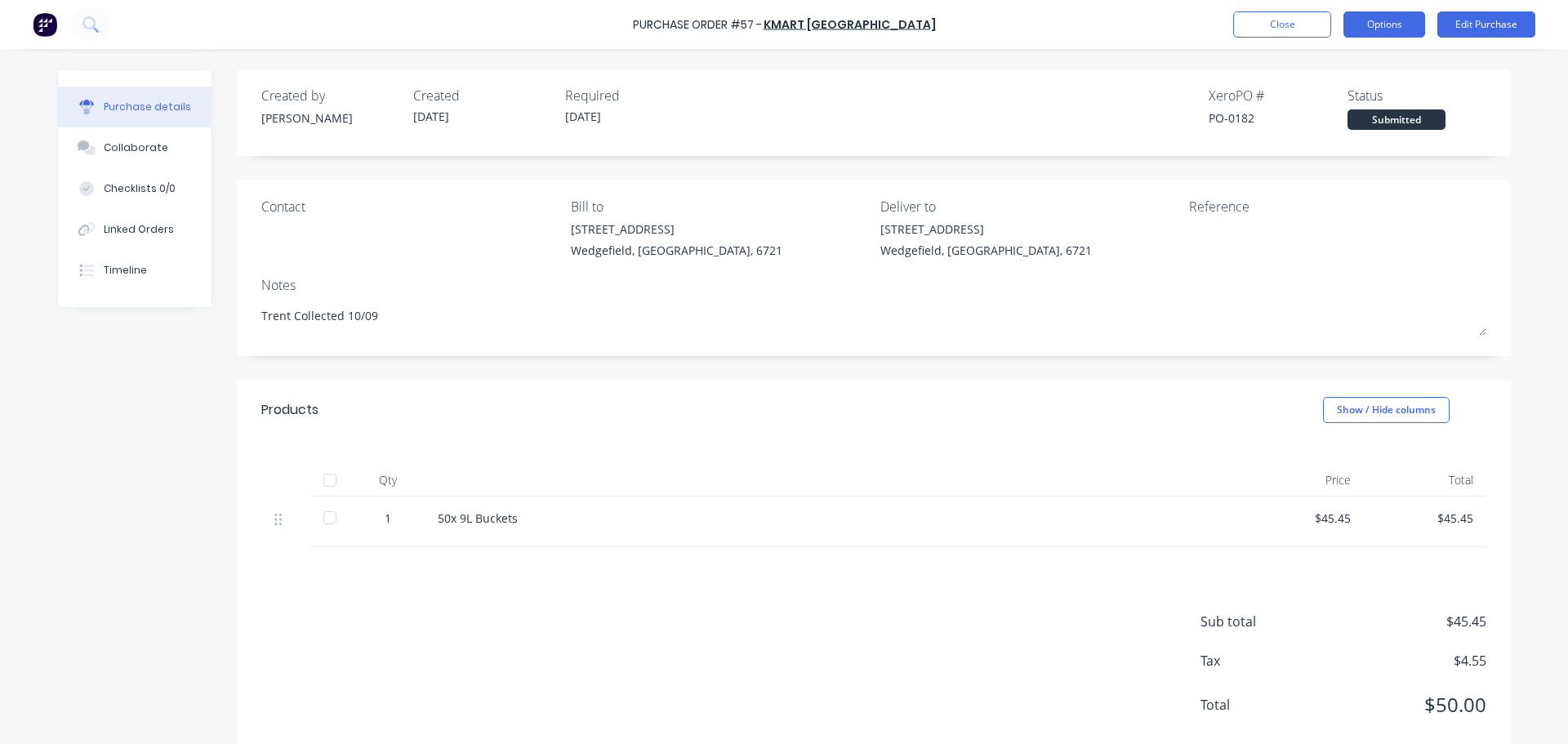
click at [1360, 30] on button "Options" at bounding box center [1383, 25] width 81 height 26
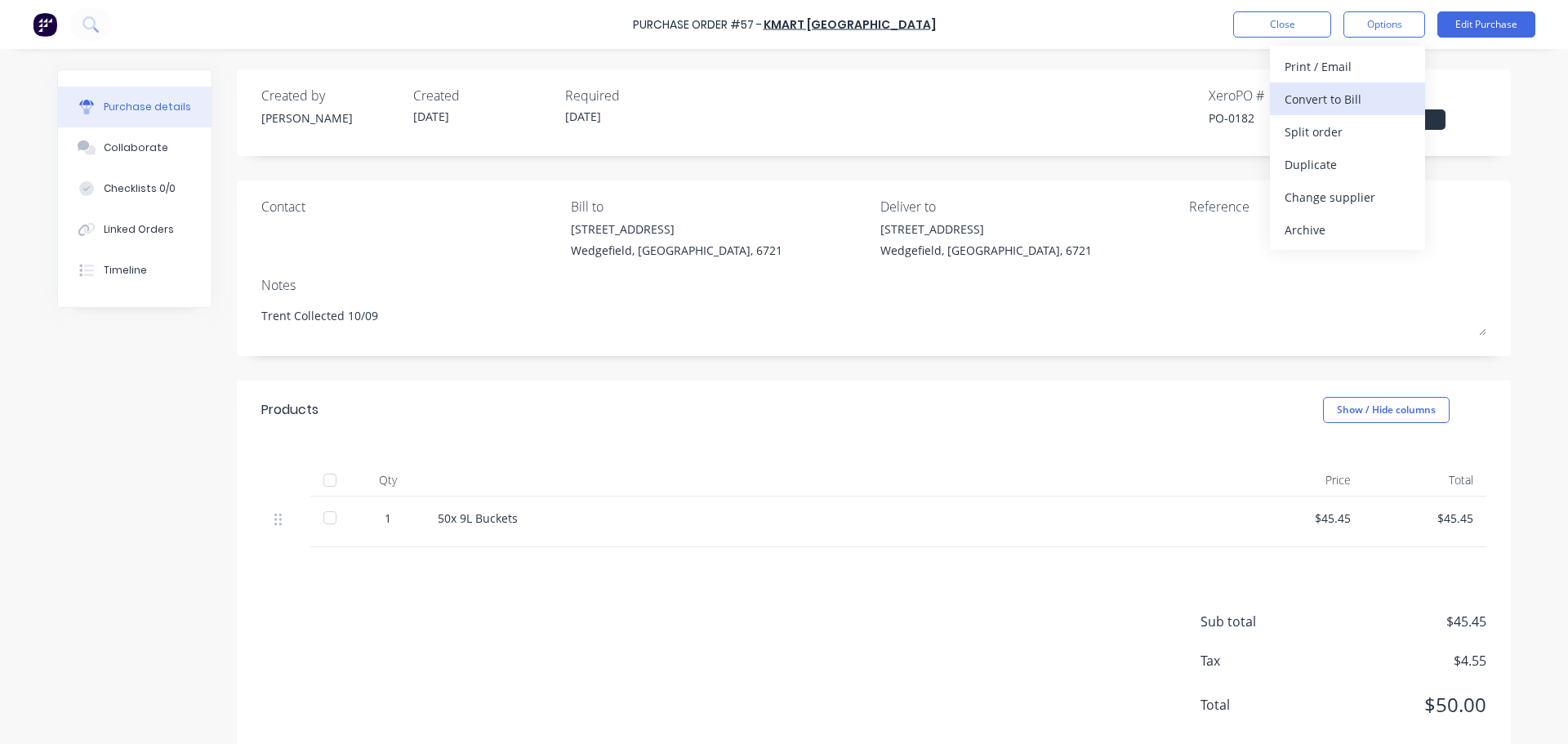
click at [1334, 109] on div "Convert to Bill" at bounding box center [1347, 99] width 126 height 24
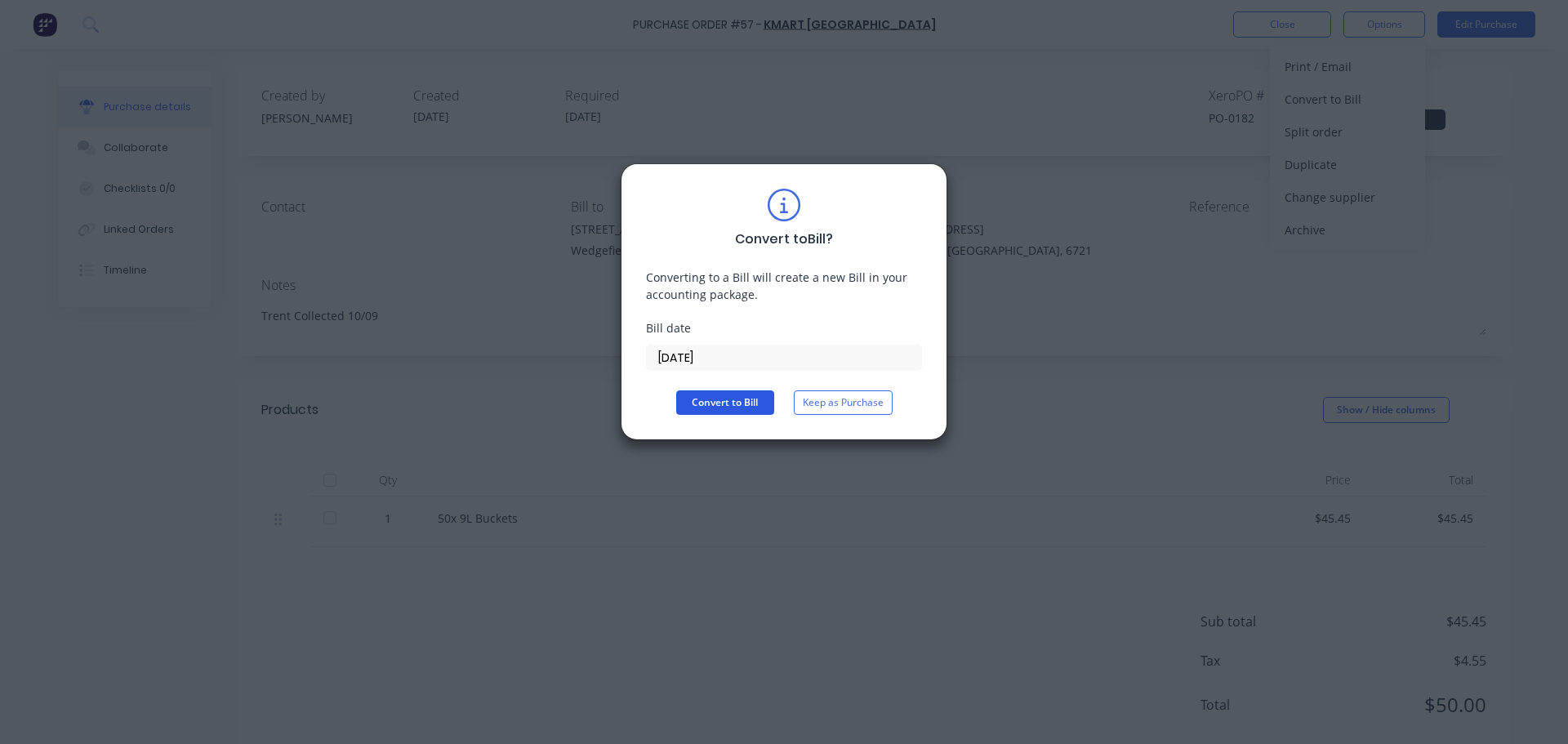
click at [703, 406] on button "Convert to Bill" at bounding box center [725, 402] width 98 height 25
drag, startPoint x: 708, startPoint y: 351, endPoint x: 594, endPoint y: 352, distance: 114.0
click at [594, 352] on div "Convert to Bill ? Converting to a Bill will create a new Bill in your accountin…" at bounding box center [784, 372] width 1568 height 744
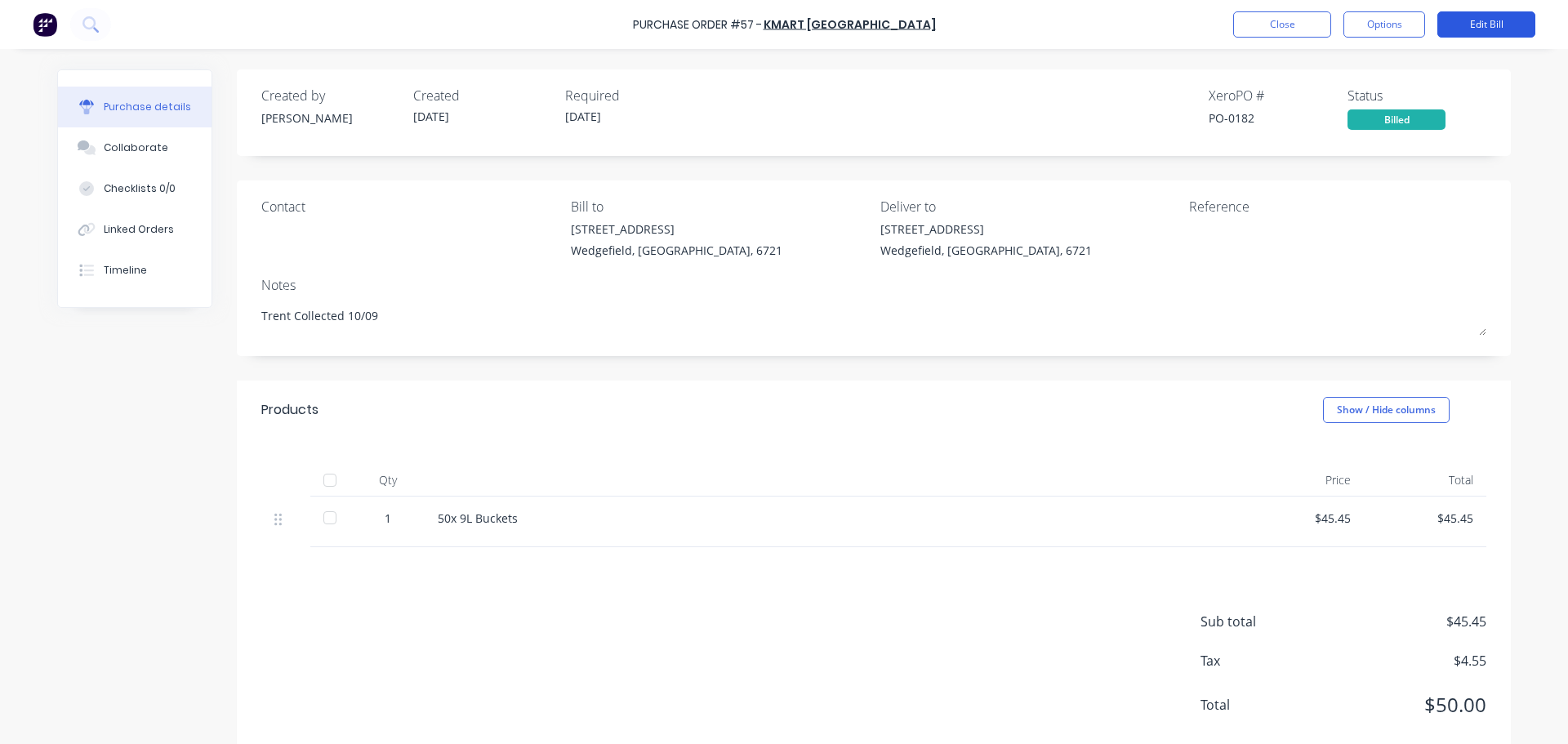
click at [1474, 22] on button "Edit Bill" at bounding box center [1486, 25] width 98 height 26
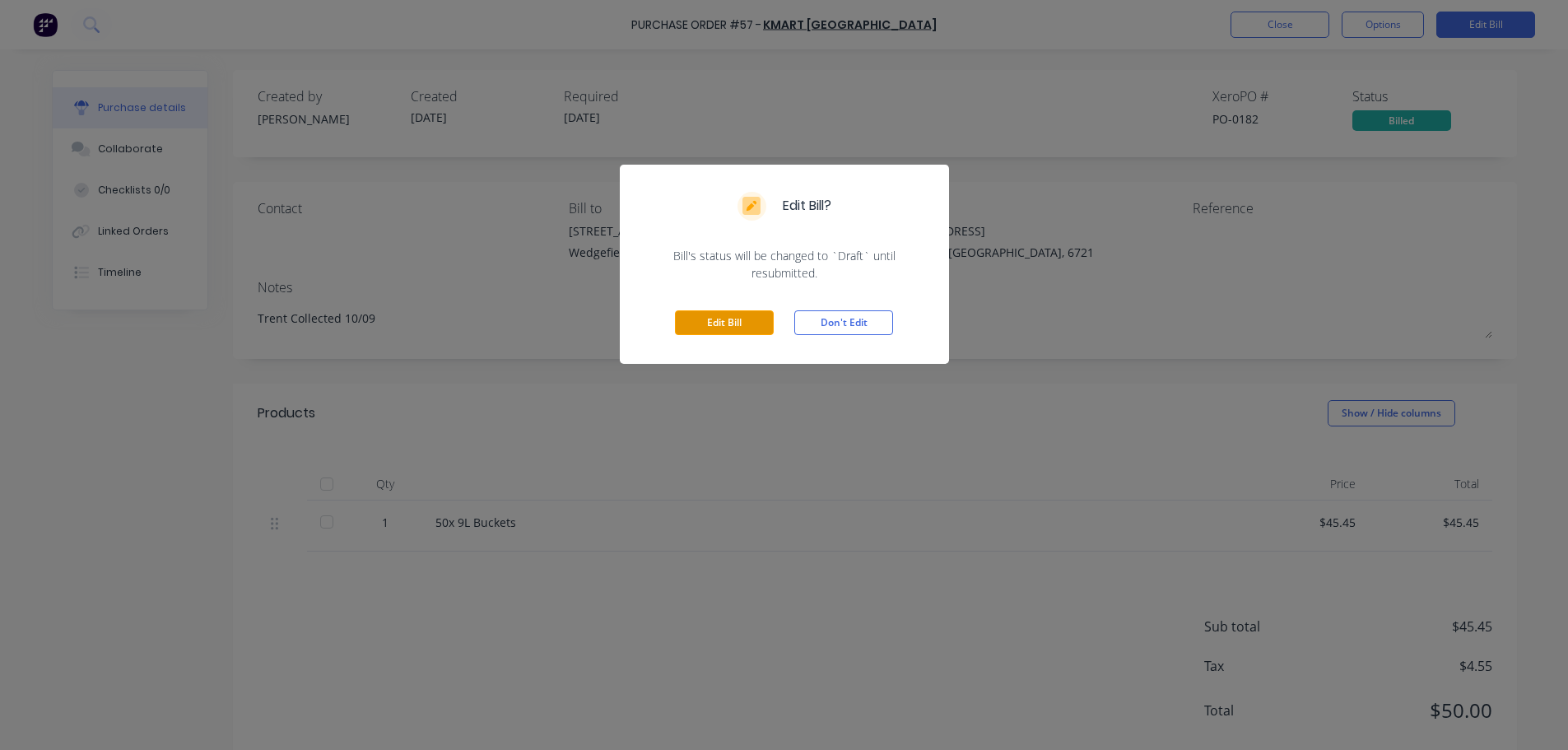
click at [727, 327] on button "Edit Bill" at bounding box center [724, 323] width 98 height 25
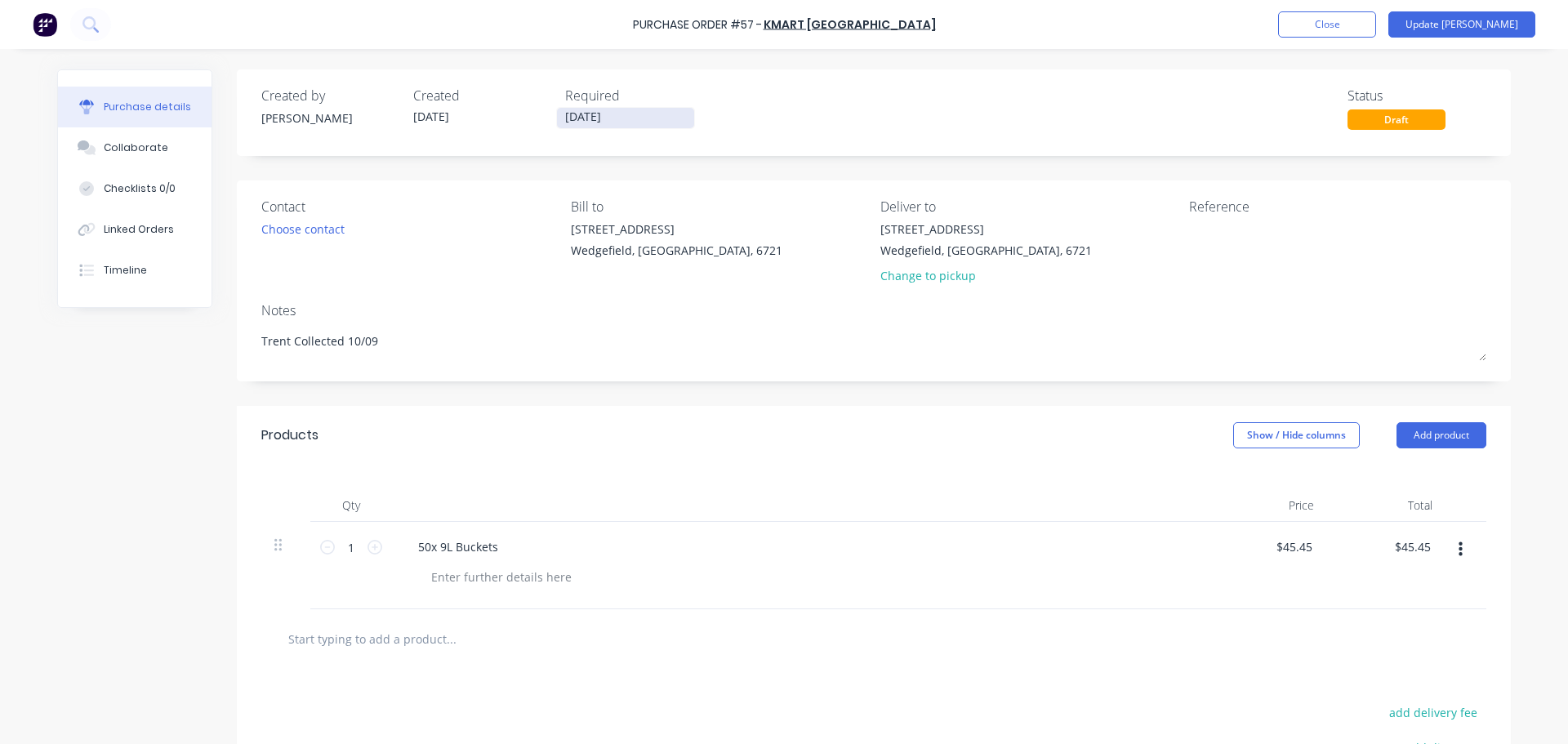
click at [588, 117] on input "[DATE]" at bounding box center [625, 117] width 137 height 21
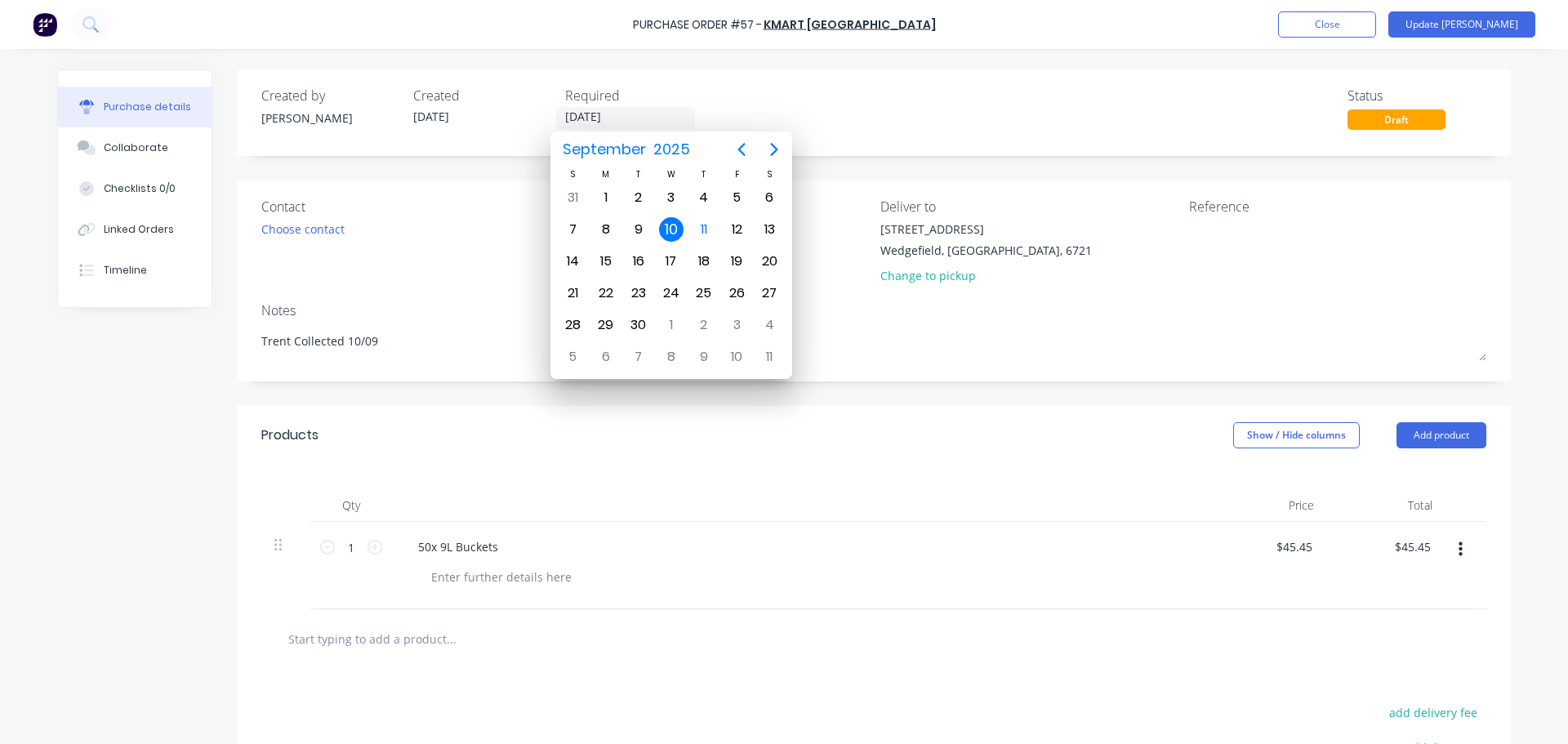
click at [669, 232] on div "10" at bounding box center [672, 230] width 25 height 25
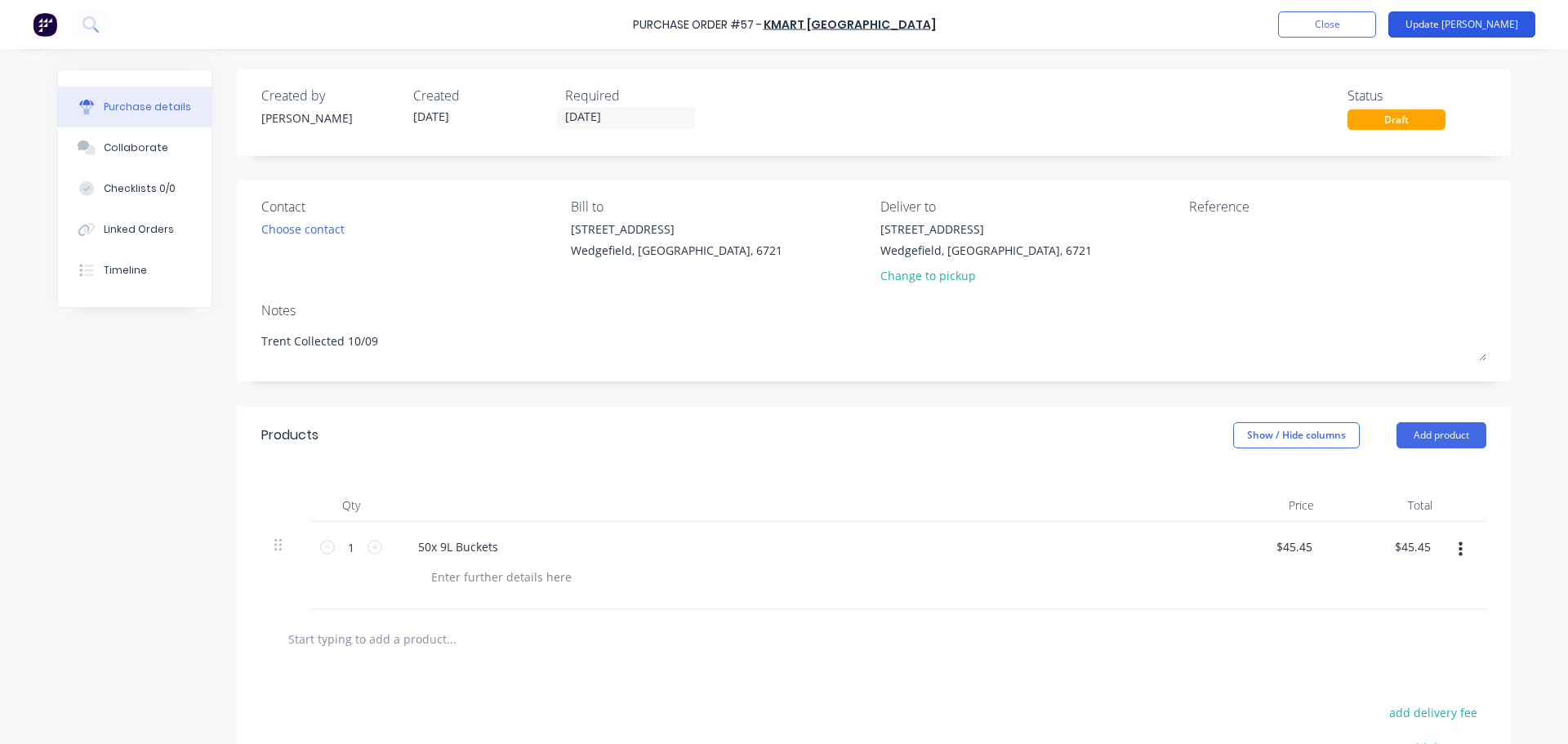
click at [1481, 25] on button "Update [PERSON_NAME]" at bounding box center [1461, 25] width 147 height 26
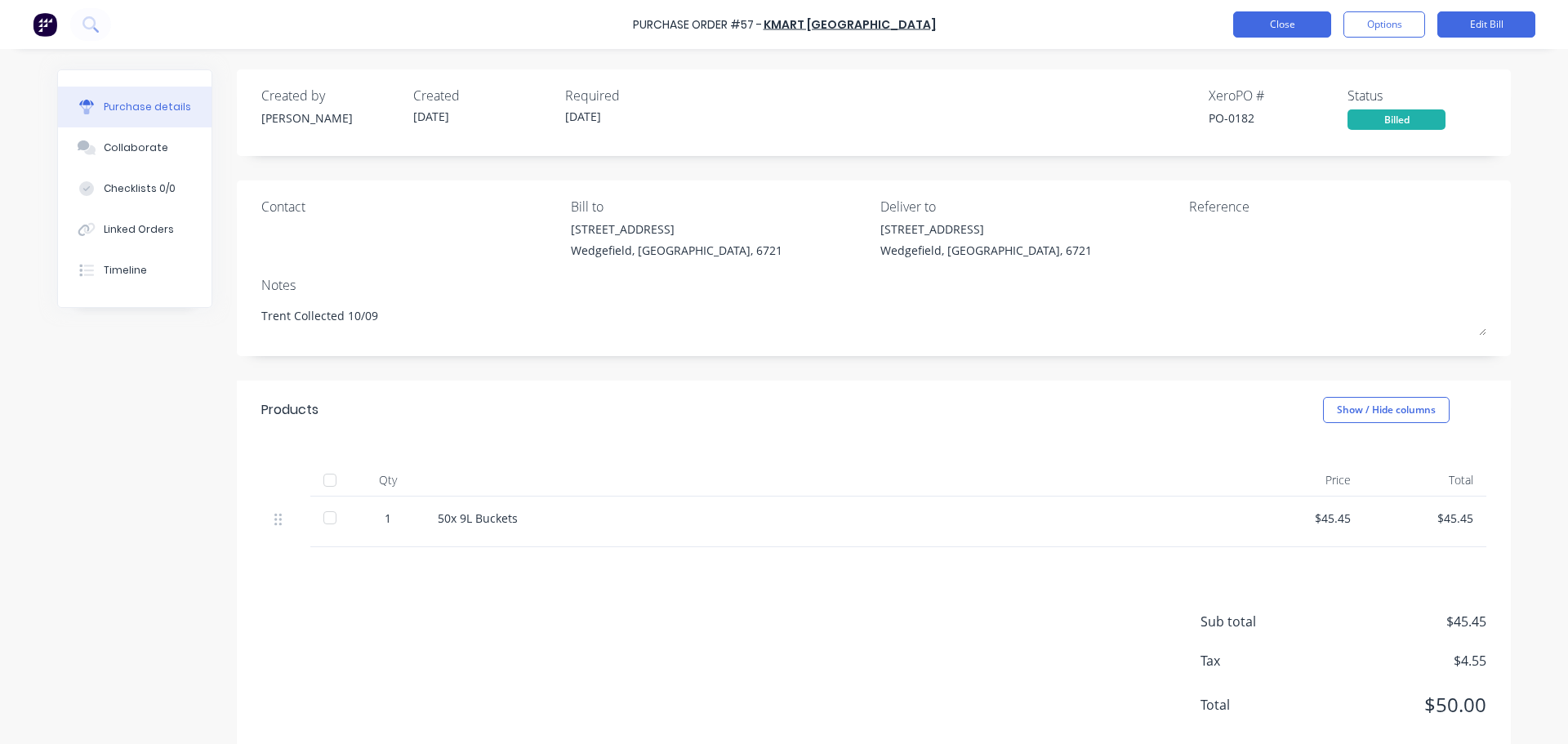
click at [1275, 28] on button "Close" at bounding box center [1281, 25] width 98 height 26
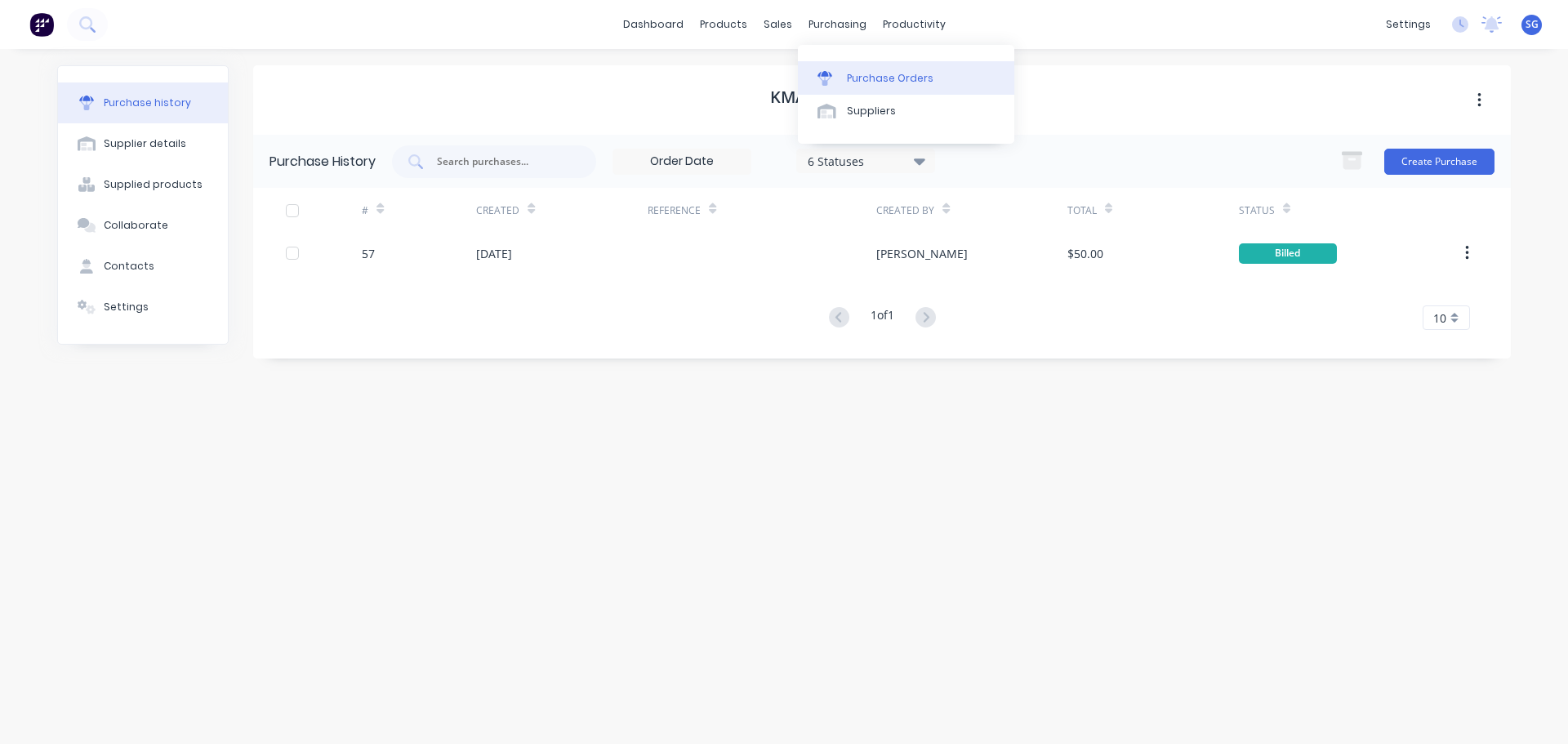
click at [865, 77] on div "Purchase Orders" at bounding box center [890, 79] width 86 height 15
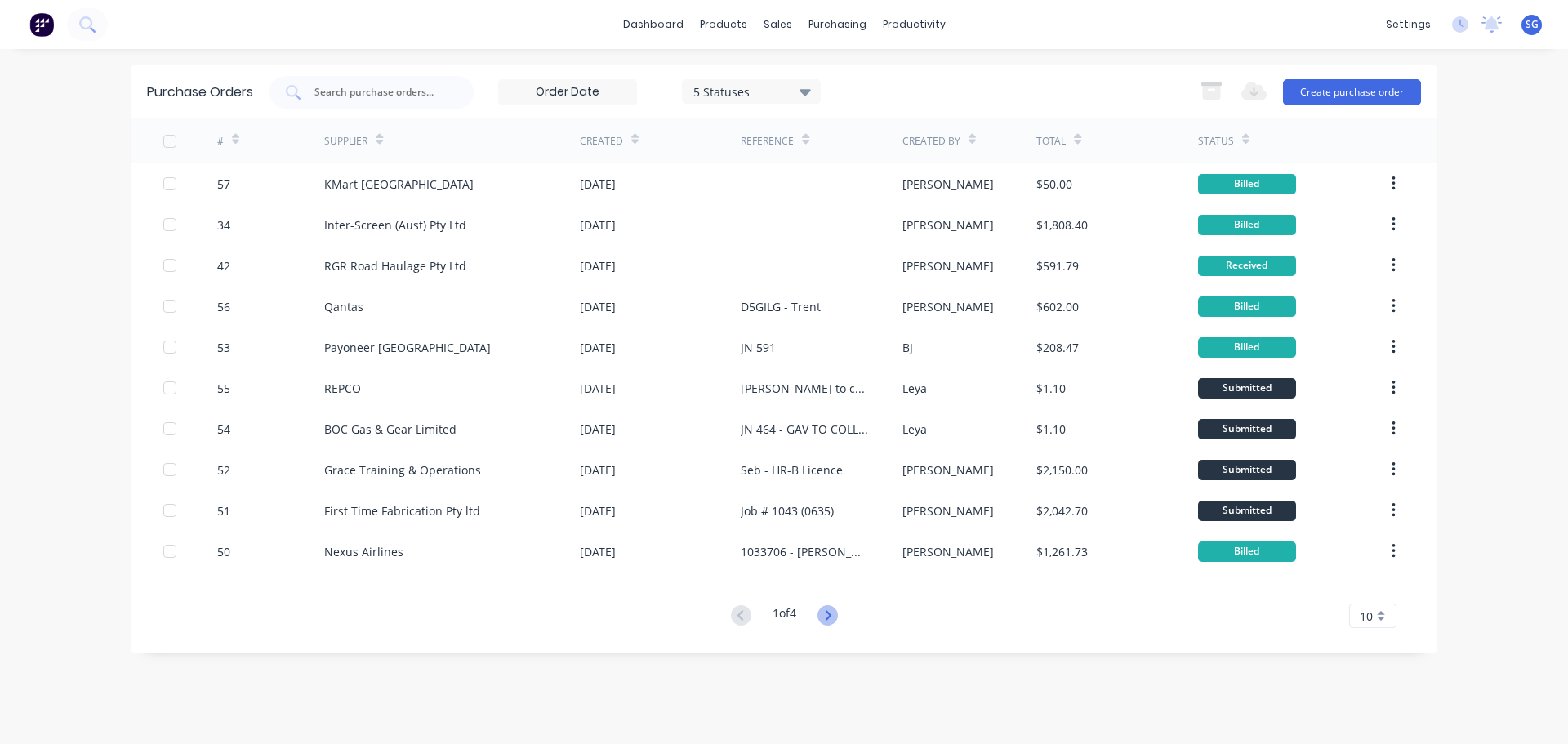
click at [831, 619] on icon at bounding box center [828, 615] width 6 height 10
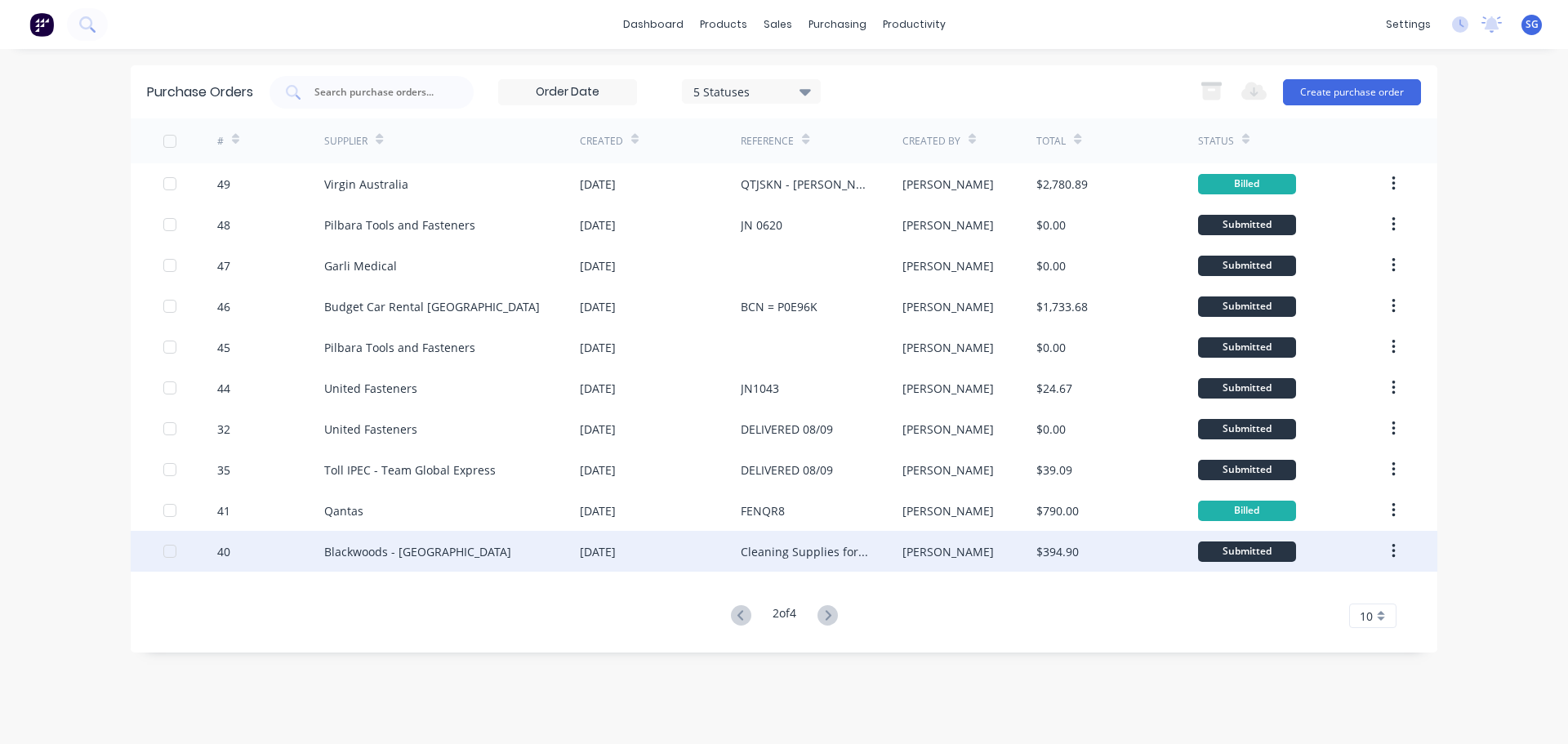
click at [424, 553] on div "Blackwoods - [GEOGRAPHIC_DATA]" at bounding box center [418, 551] width 187 height 17
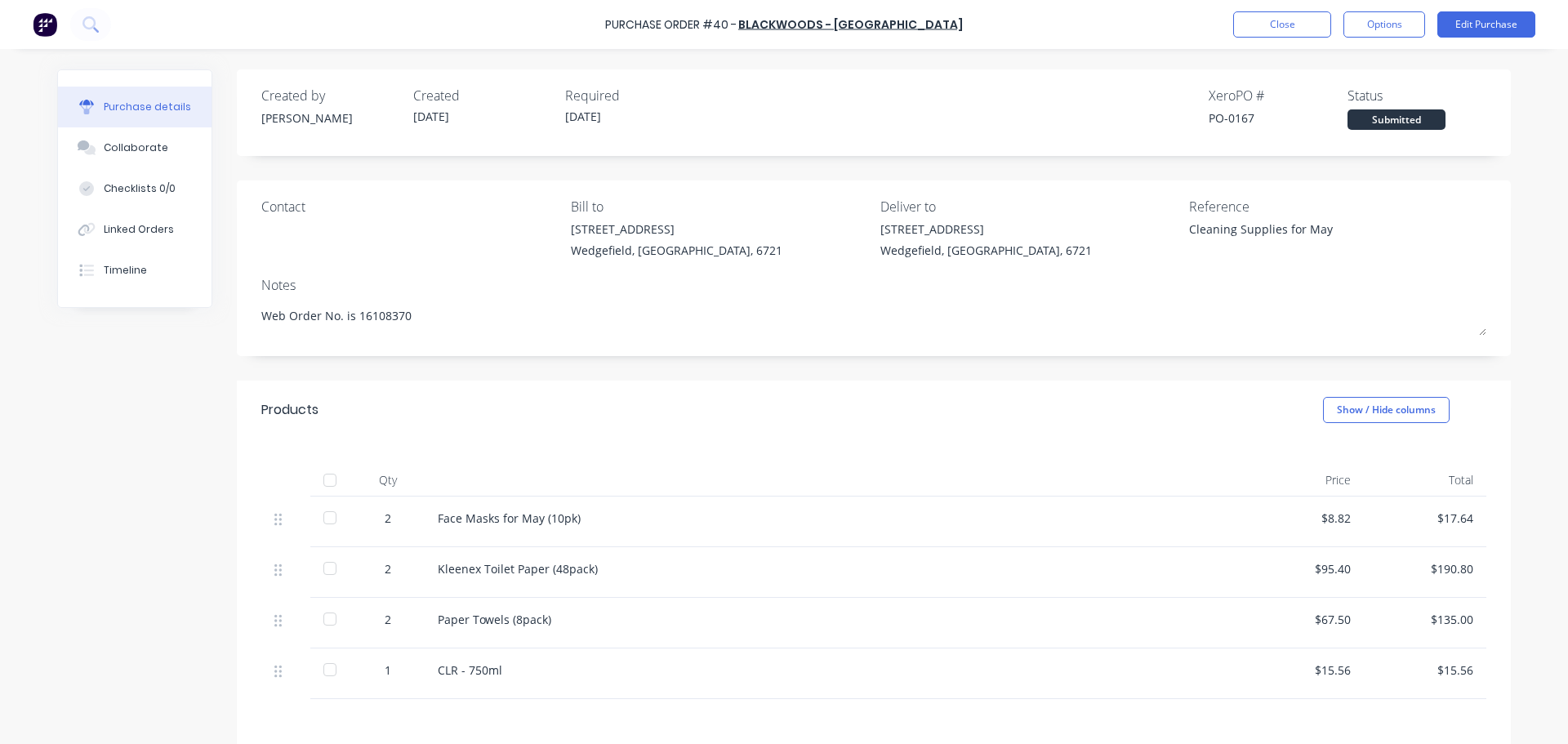
scroll to position [188, 0]
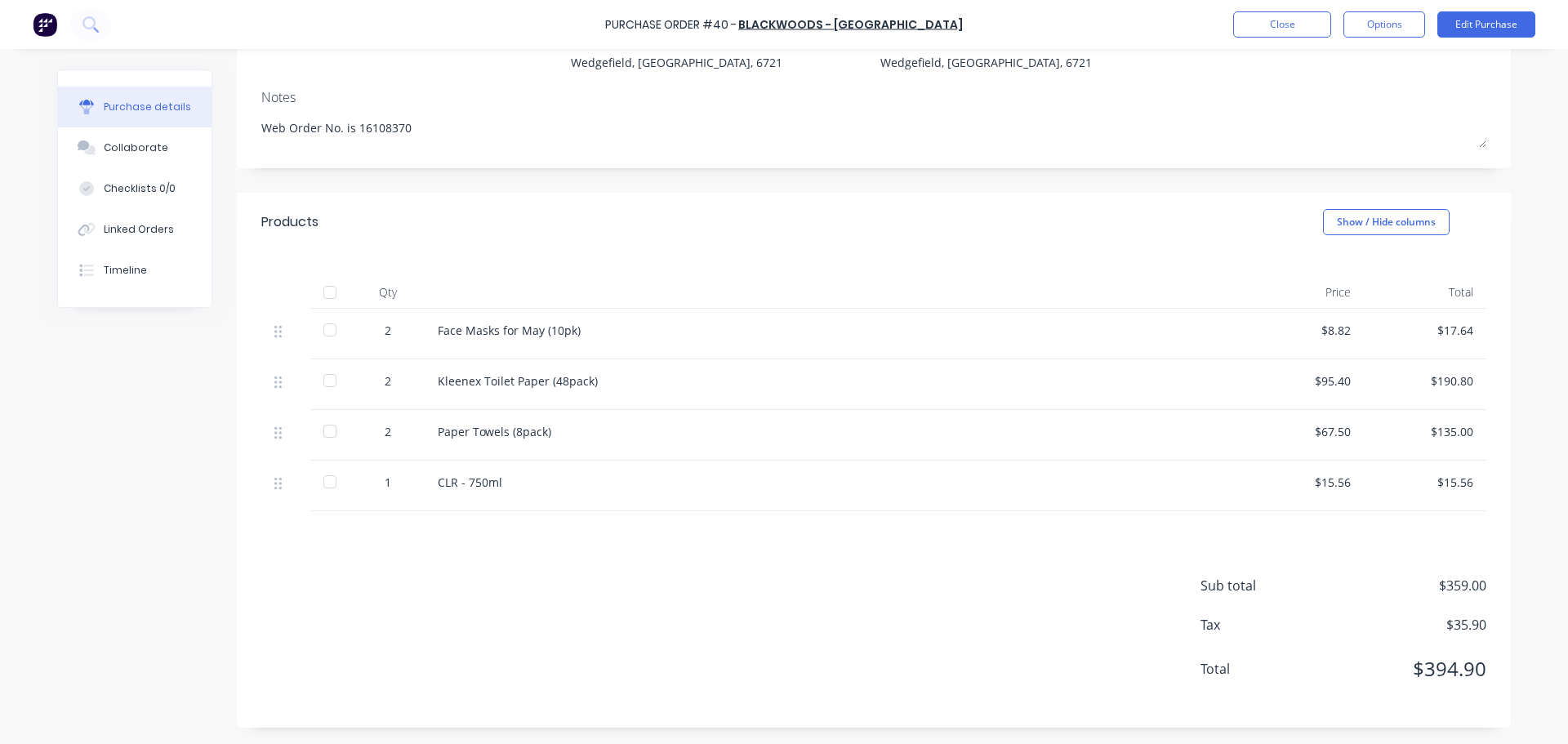
click at [322, 385] on div at bounding box center [330, 381] width 33 height 33
click at [320, 433] on div at bounding box center [330, 431] width 33 height 33
click at [320, 485] on div at bounding box center [330, 482] width 33 height 33
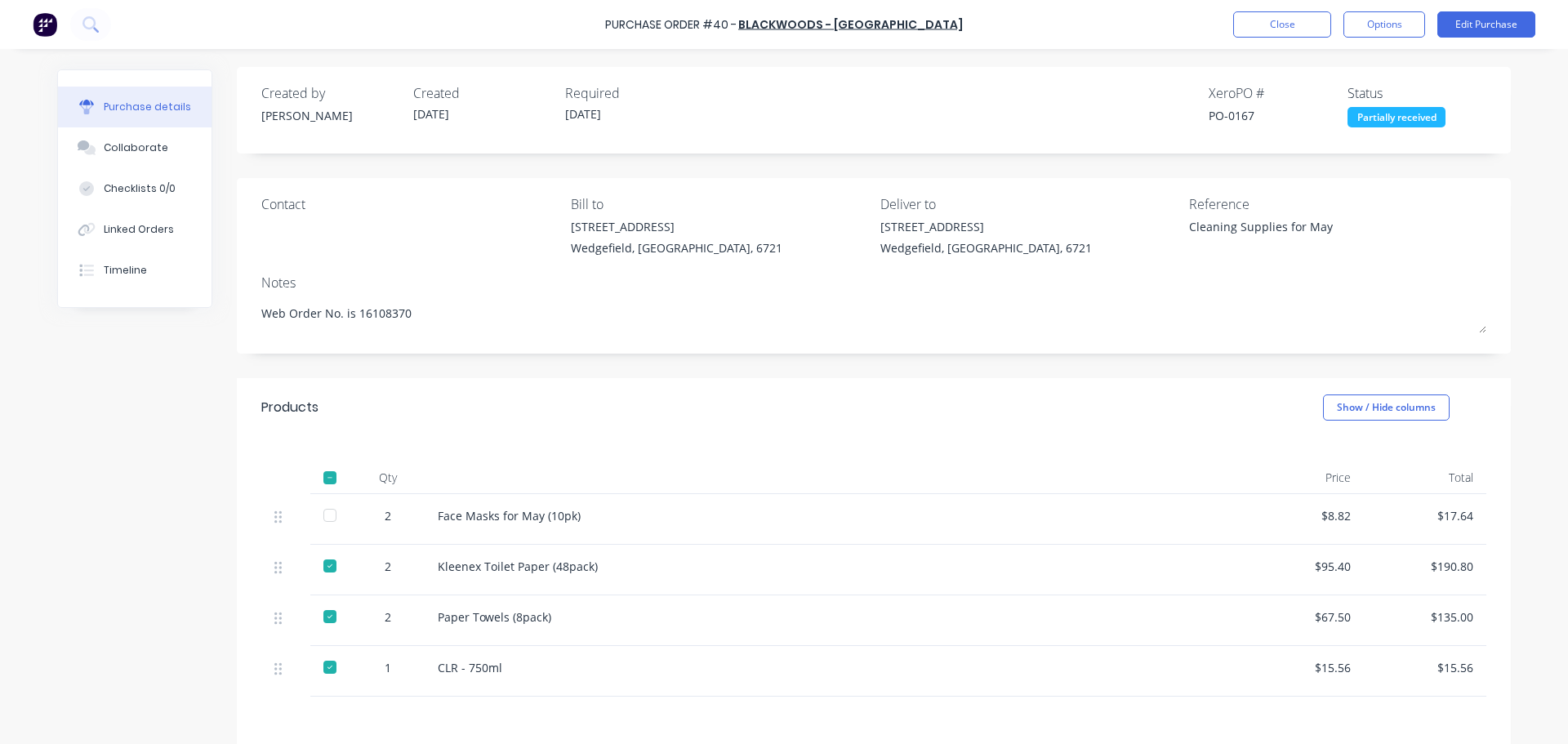
scroll to position [0, 0]
click at [1262, 32] on button "Close" at bounding box center [1281, 25] width 98 height 26
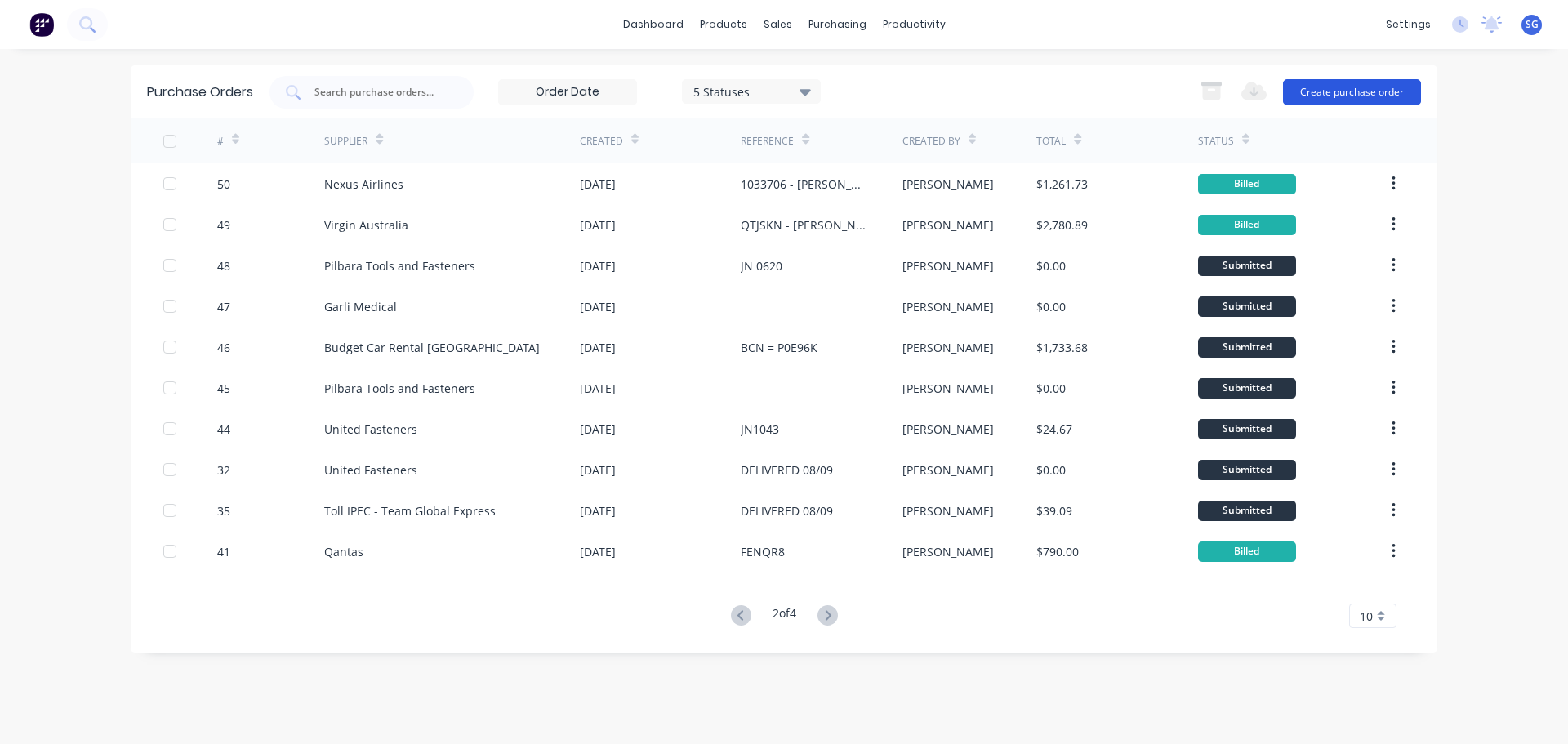
click at [1318, 93] on button "Create purchase order" at bounding box center [1352, 92] width 138 height 26
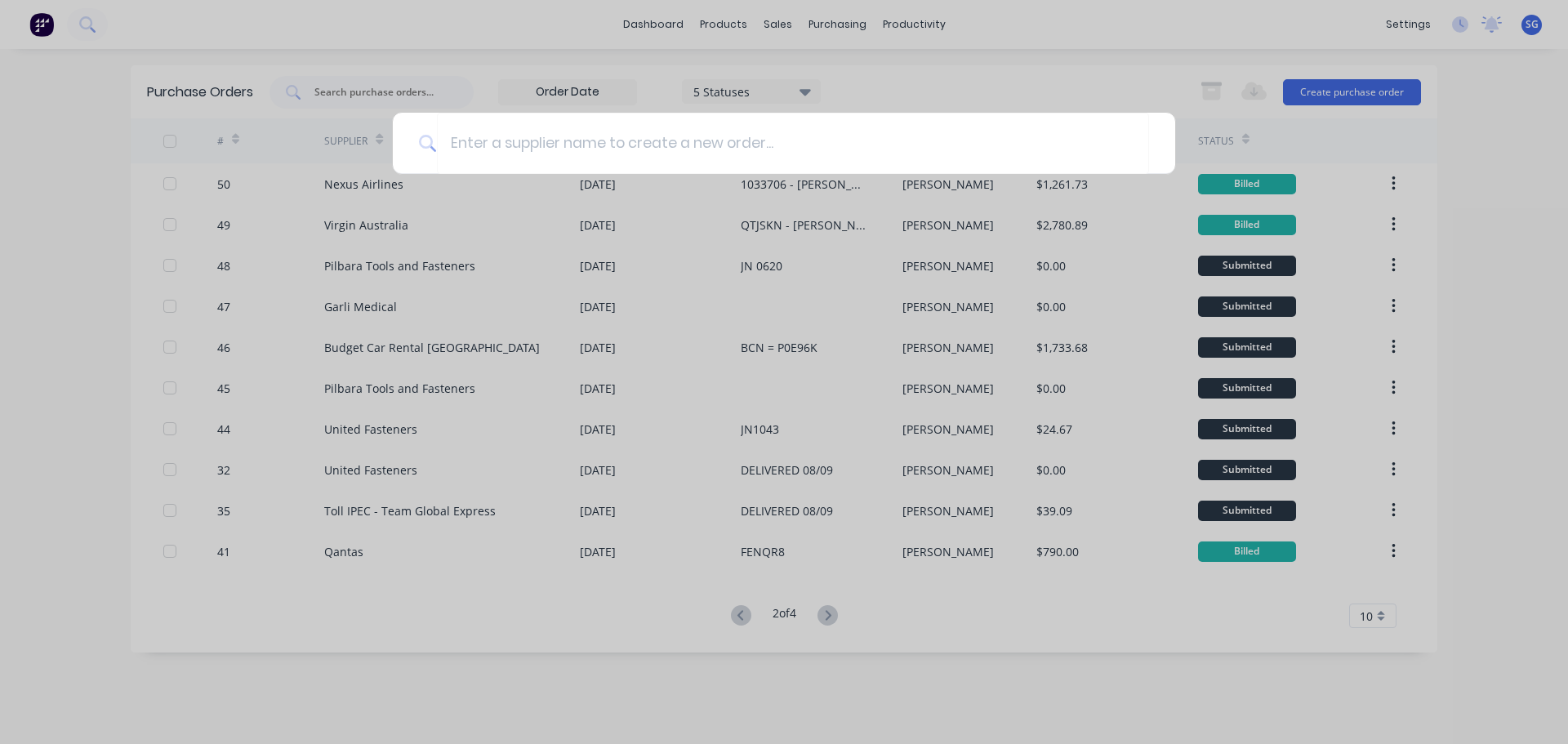
click at [1140, 55] on div at bounding box center [784, 372] width 1568 height 744
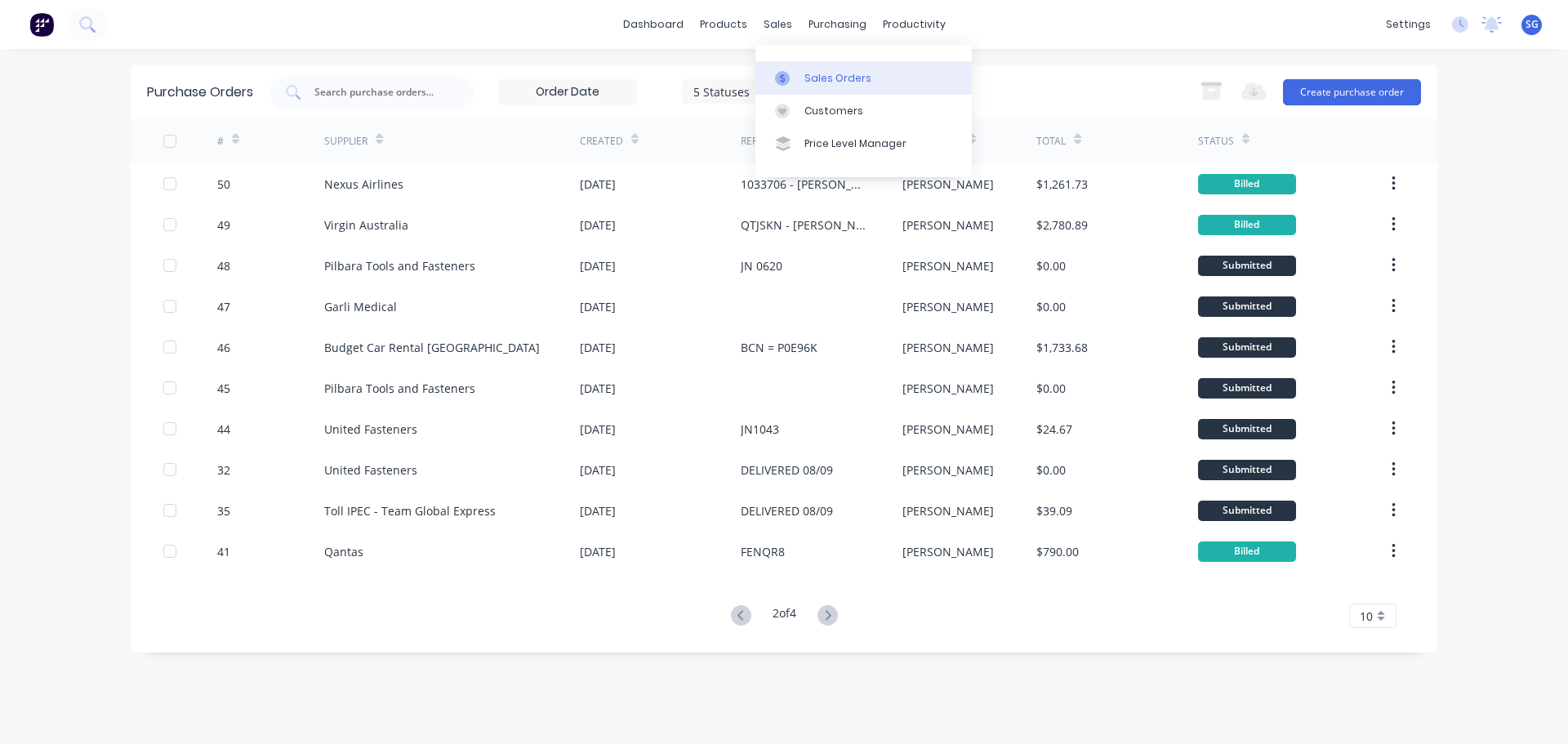
click at [814, 68] on link "Sales Orders" at bounding box center [864, 78] width 217 height 33
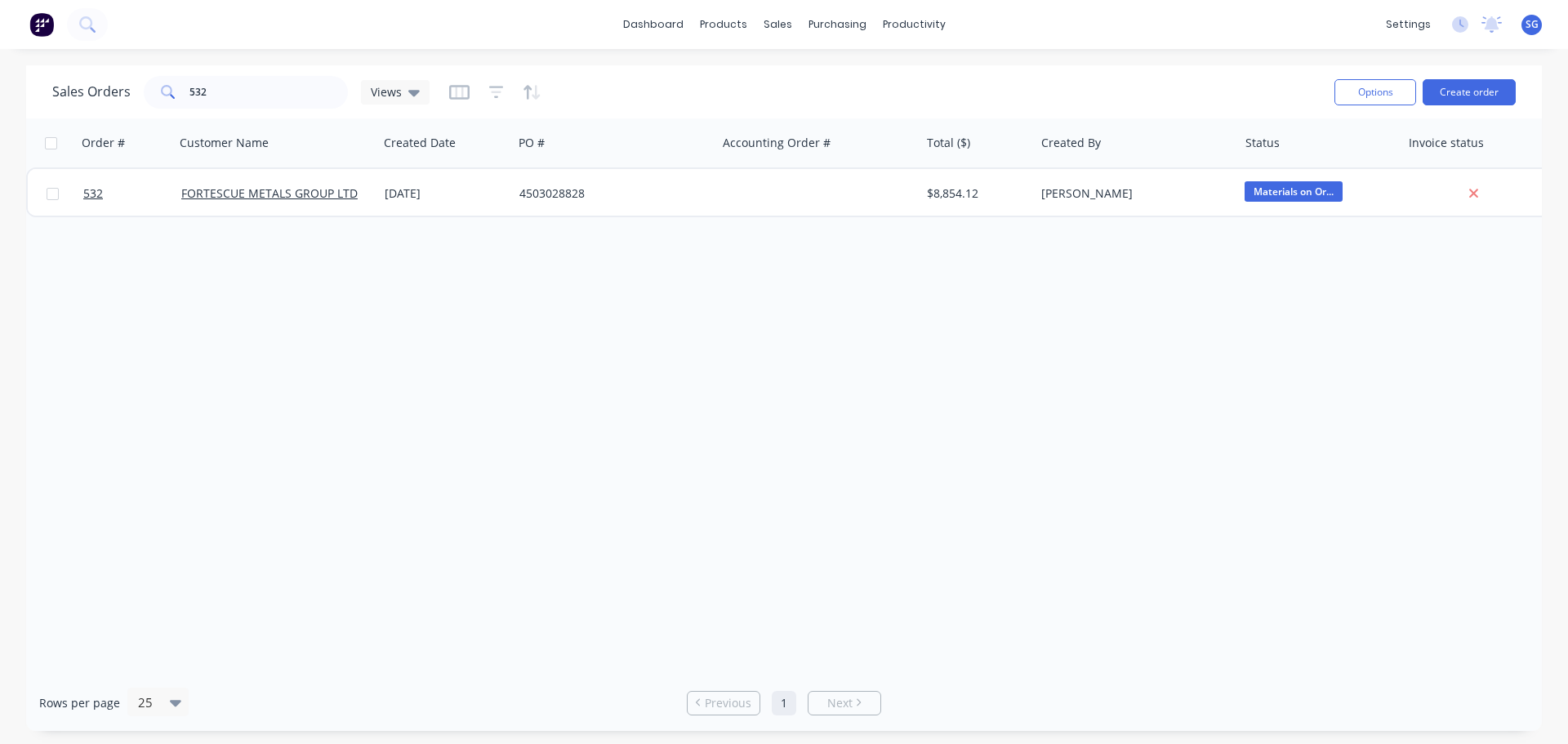
click at [236, 110] on div "Sales Orders 532 Views" at bounding box center [687, 92] width 1269 height 40
click at [237, 96] on input "532" at bounding box center [269, 93] width 159 height 33
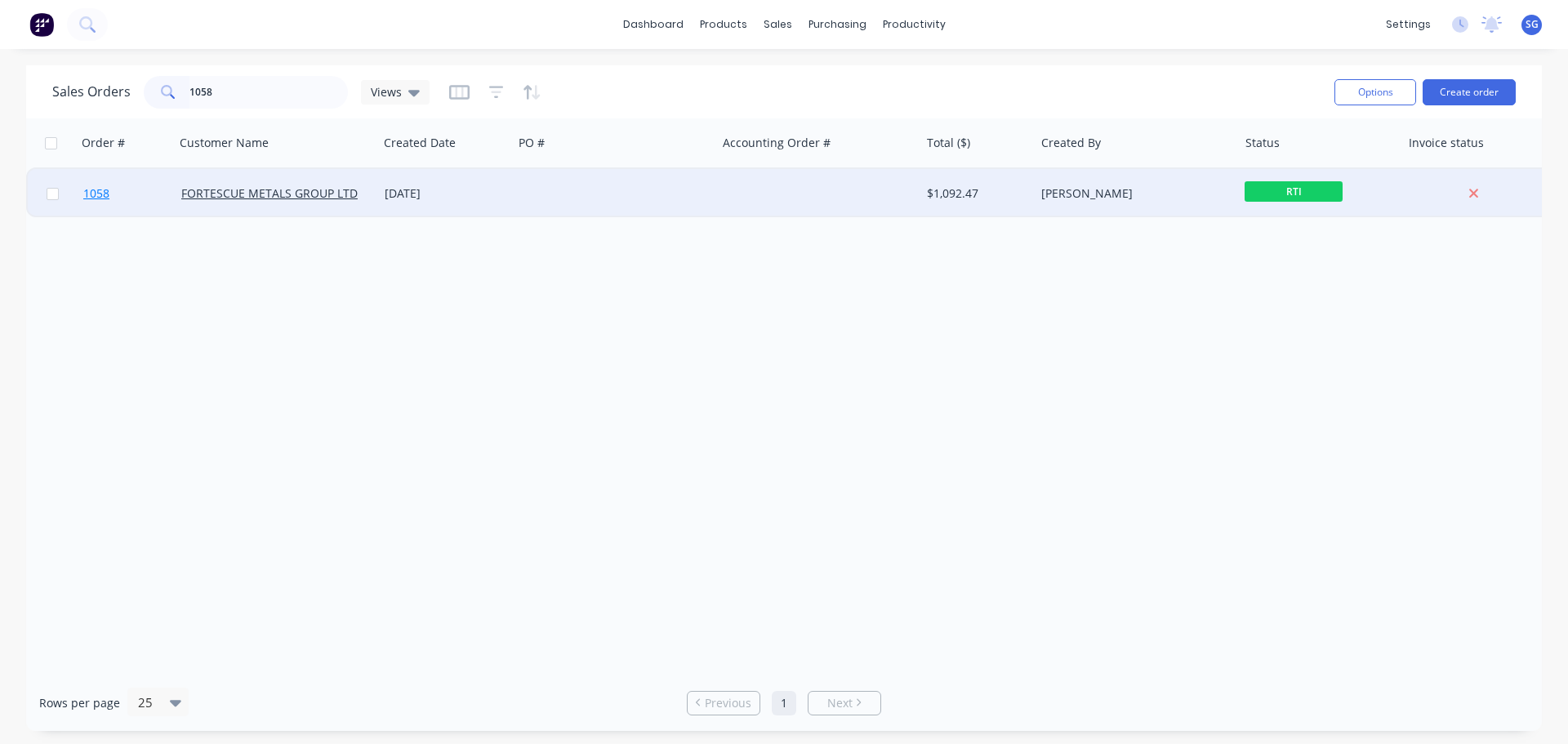
click at [98, 197] on span "1058" at bounding box center [96, 194] width 26 height 16
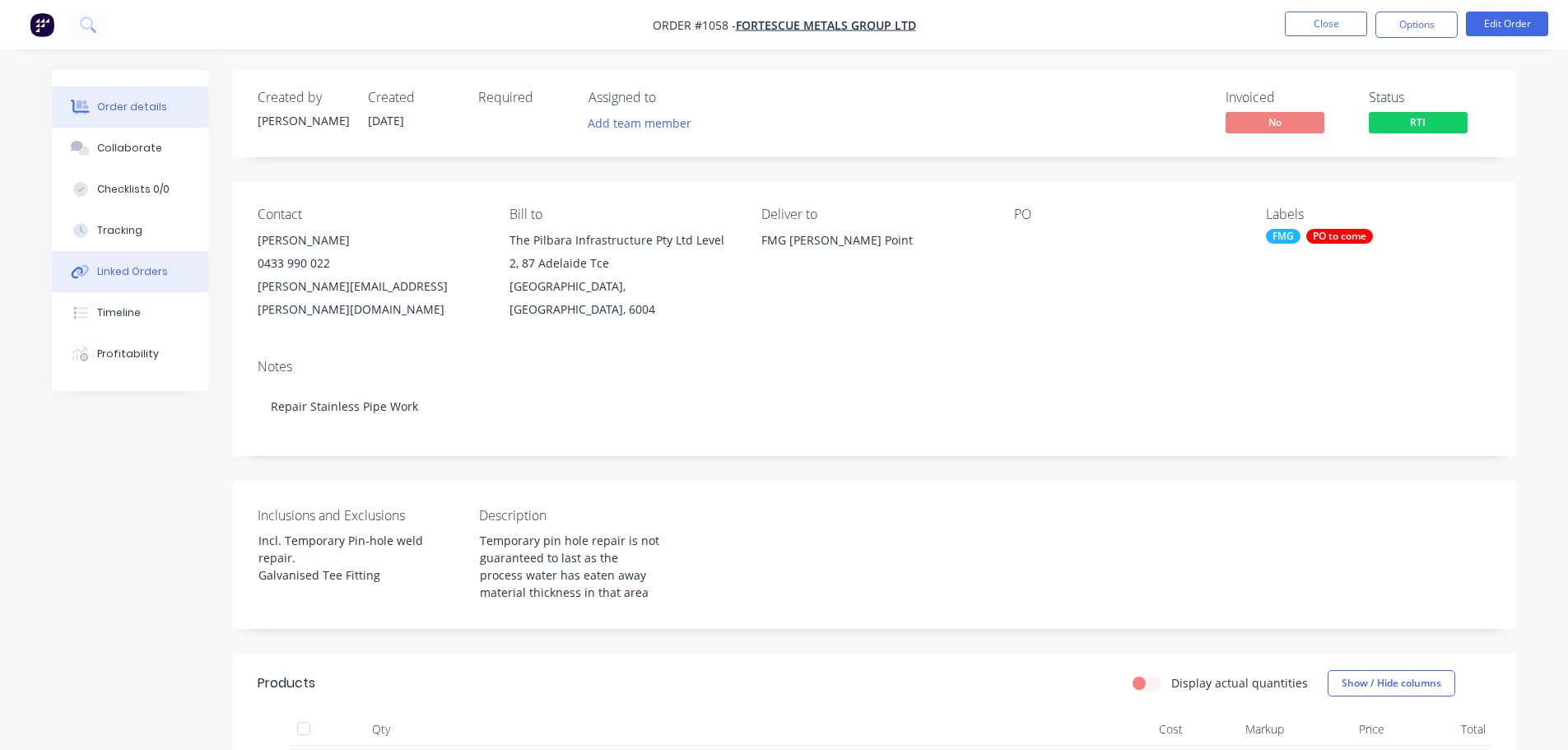
click at [128, 265] on div "Linked Orders" at bounding box center [132, 272] width 71 height 15
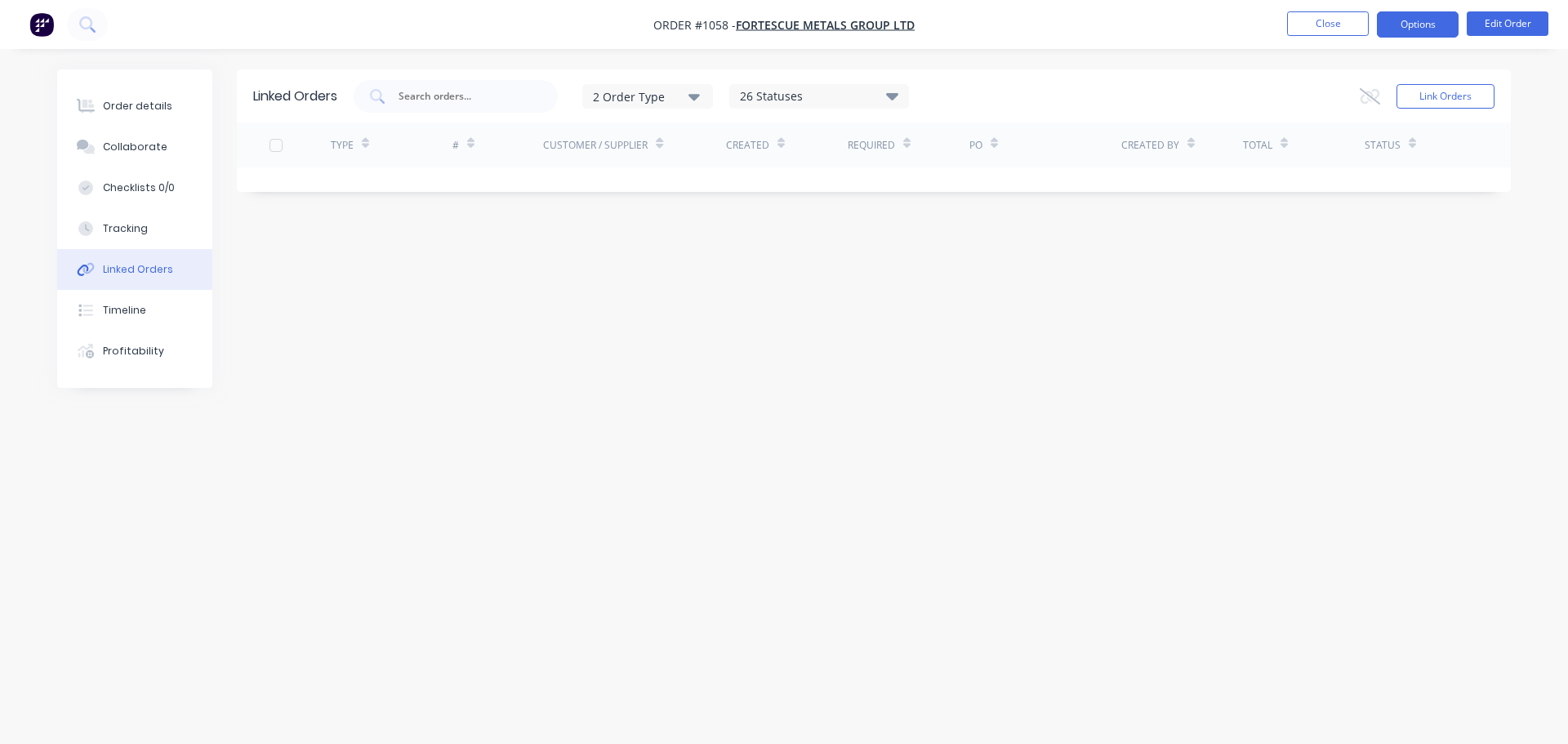
click at [1424, 22] on button "Options" at bounding box center [1417, 25] width 81 height 26
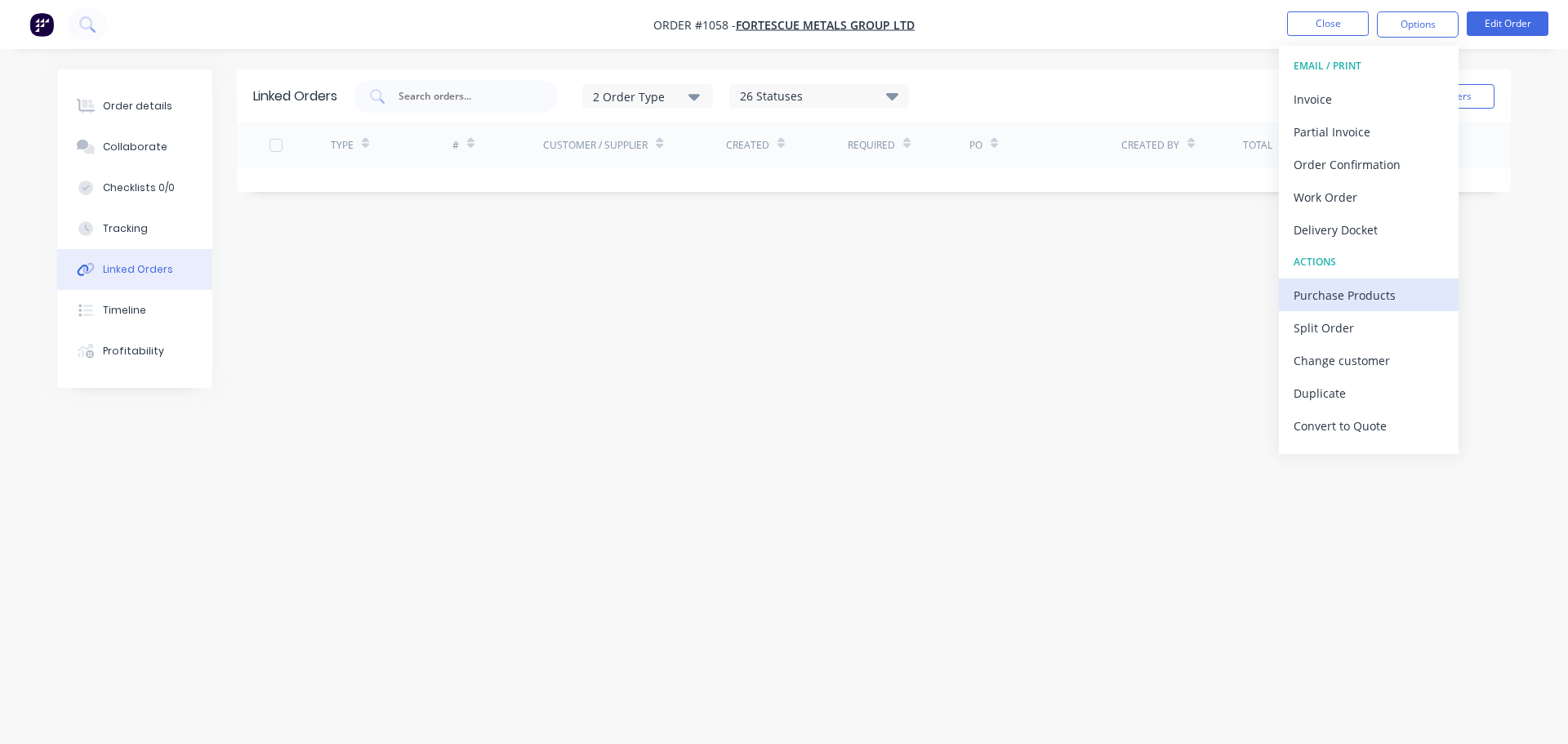
click at [1359, 296] on div "Purchase Products" at bounding box center [1369, 295] width 150 height 24
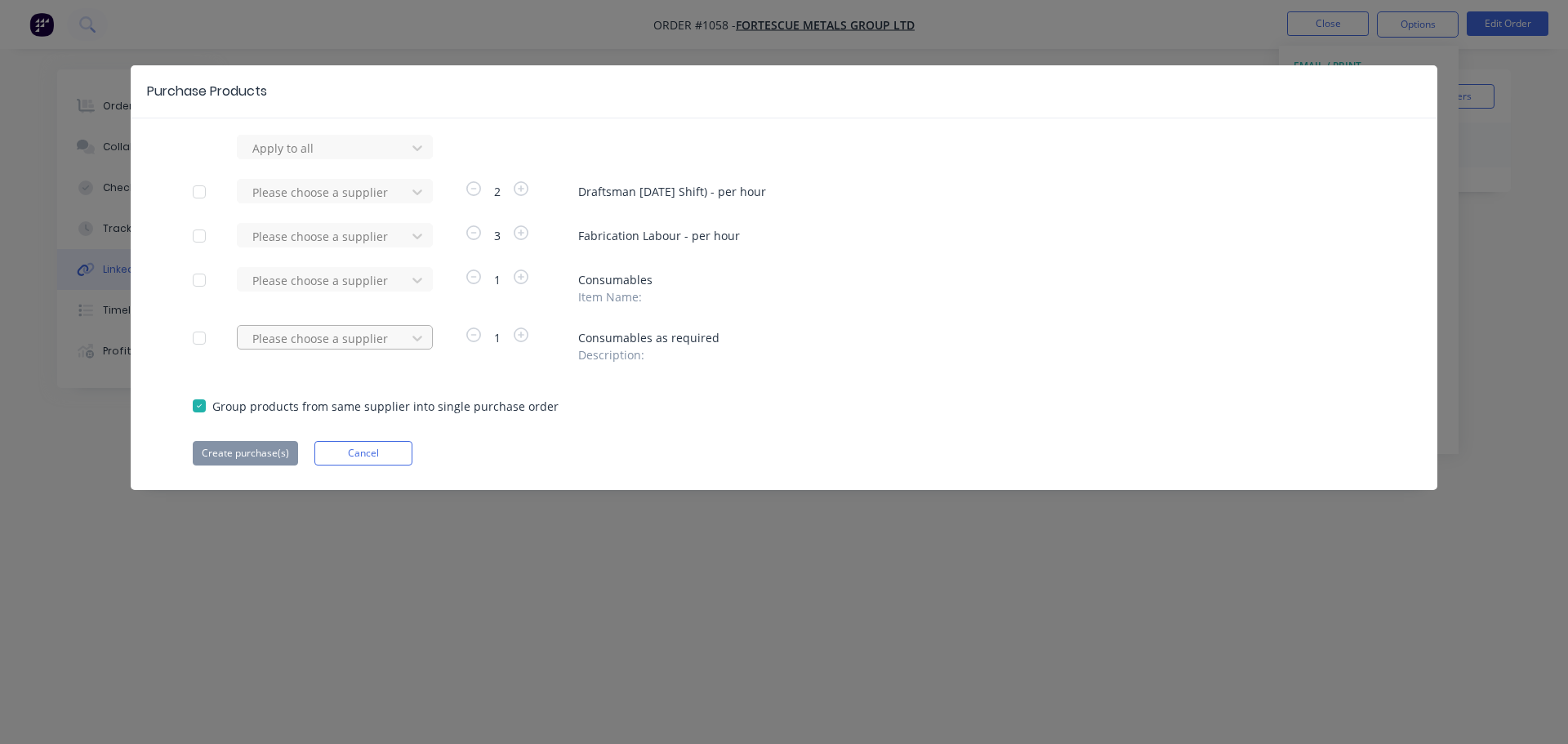
click at [301, 342] on div at bounding box center [323, 338] width 147 height 21
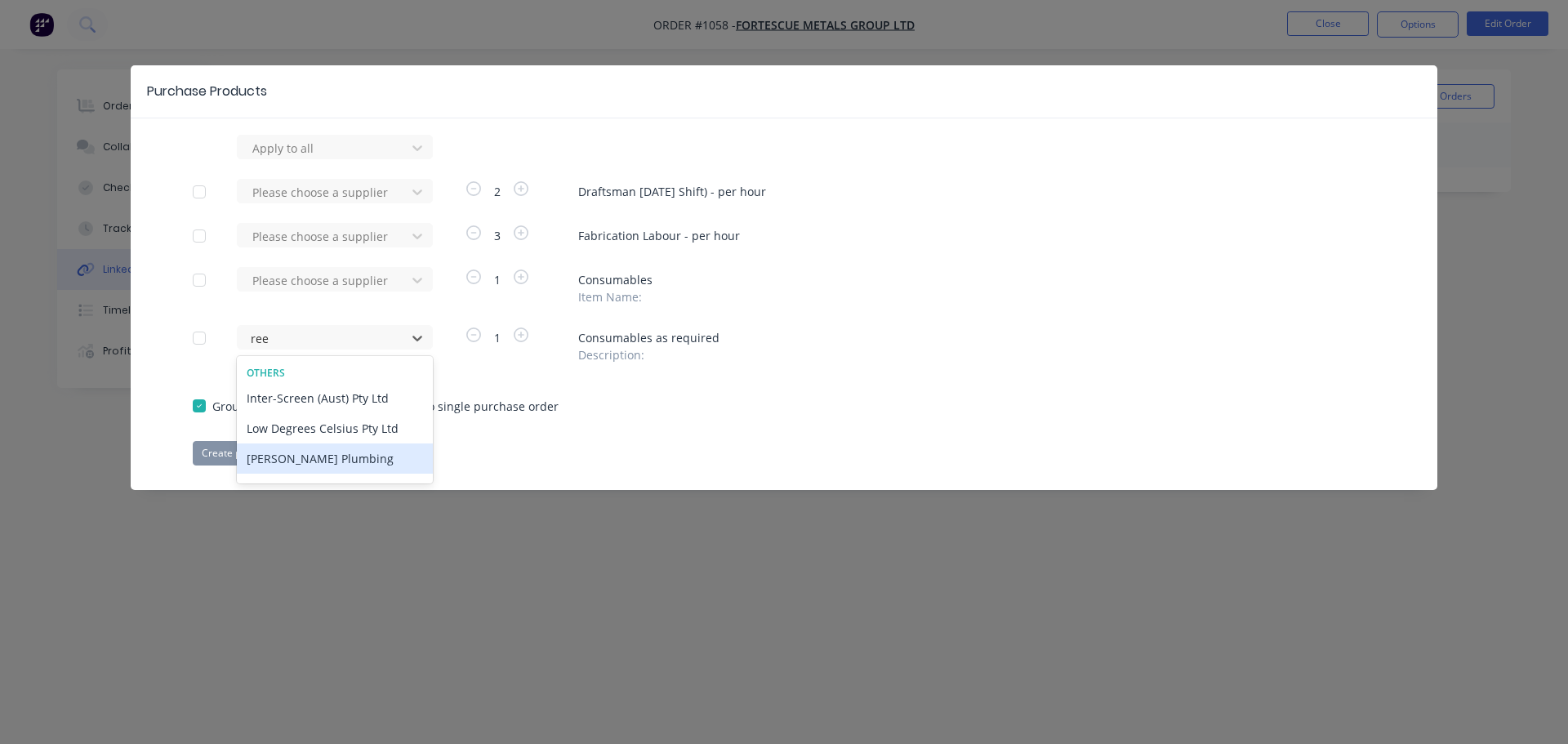
click at [294, 458] on div "[PERSON_NAME] Plumbing" at bounding box center [334, 458] width 196 height 30
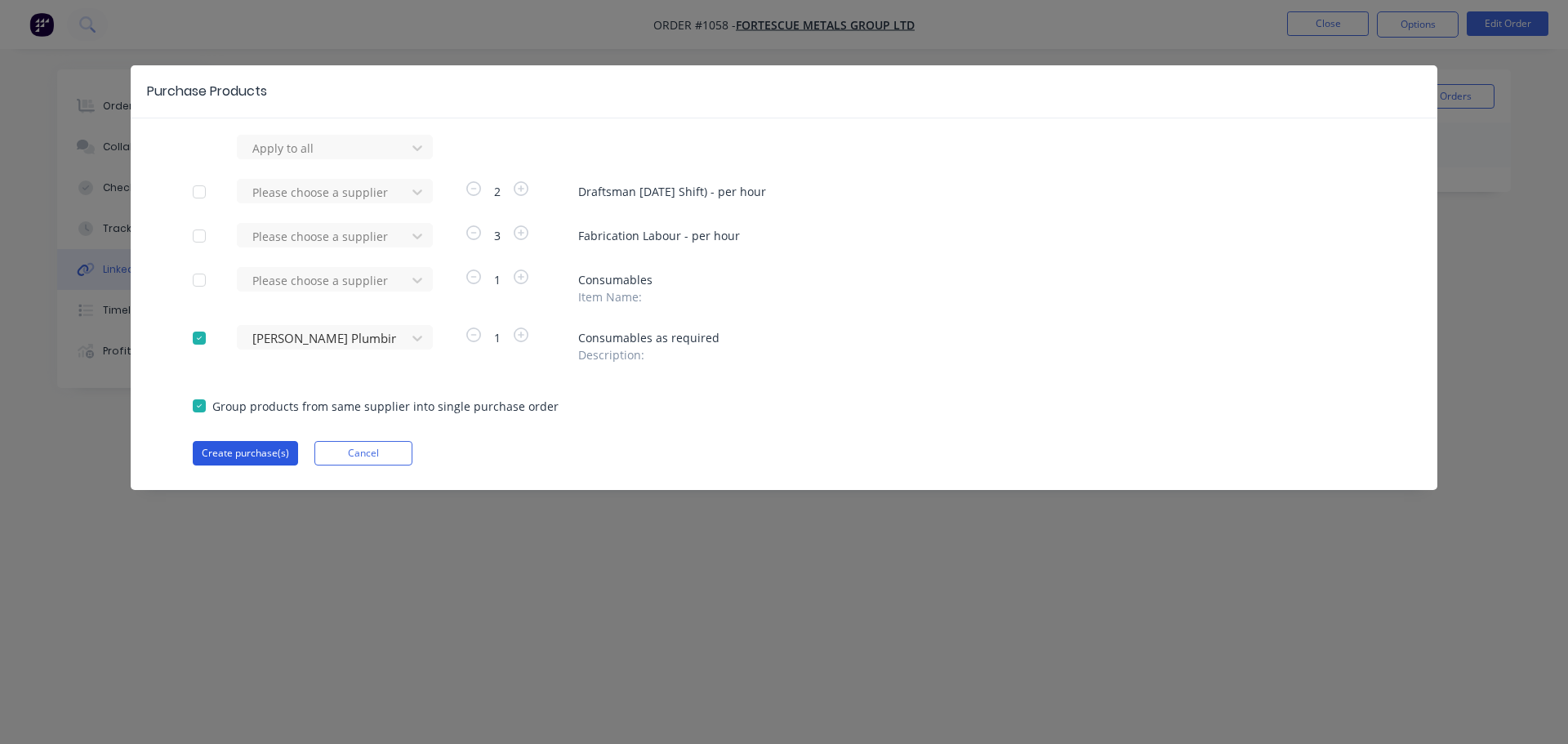
click at [224, 453] on button "Create purchase(s)" at bounding box center [245, 453] width 105 height 25
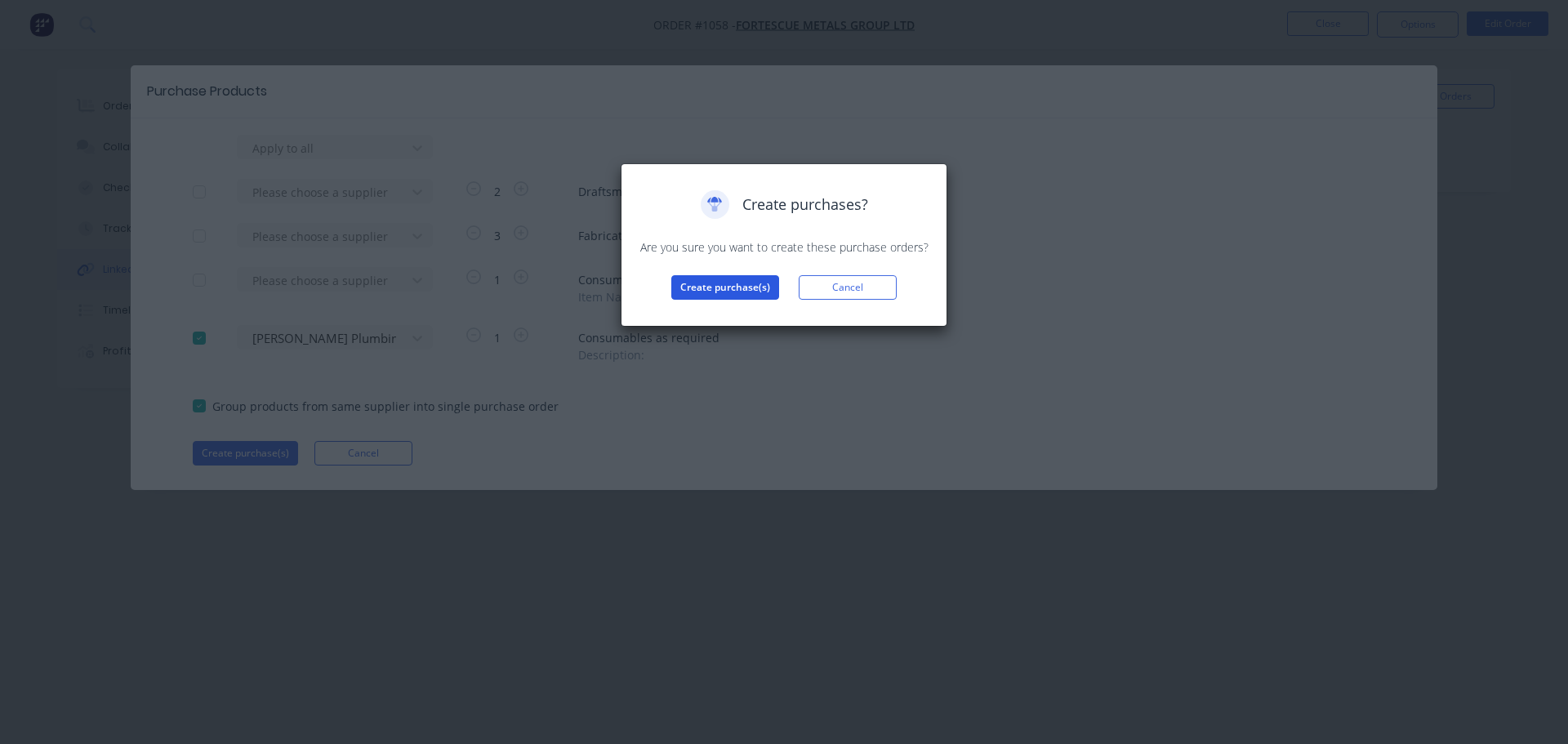
click at [729, 292] on button "Create purchase(s)" at bounding box center [725, 287] width 108 height 25
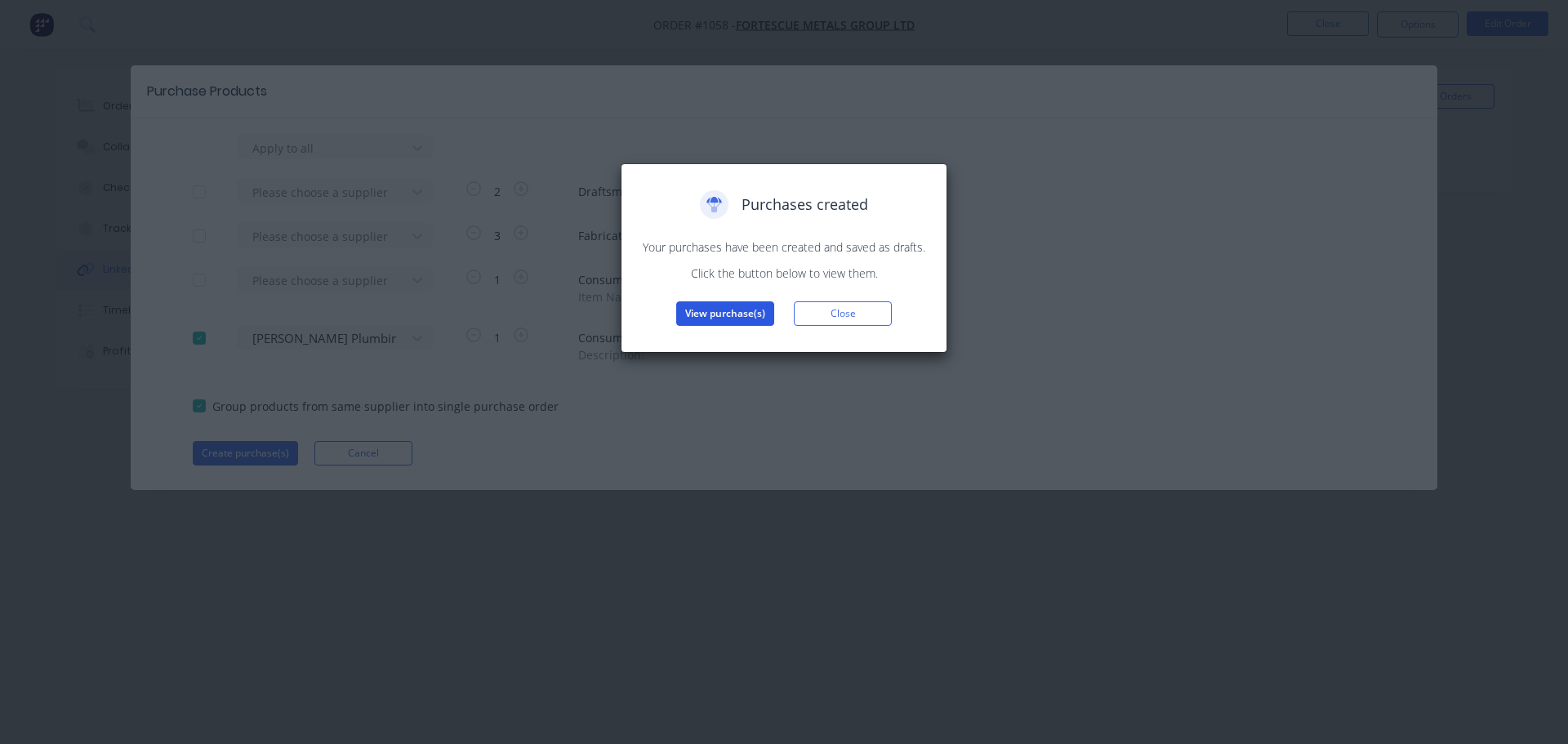
click at [727, 311] on button "View purchase(s)" at bounding box center [725, 314] width 98 height 25
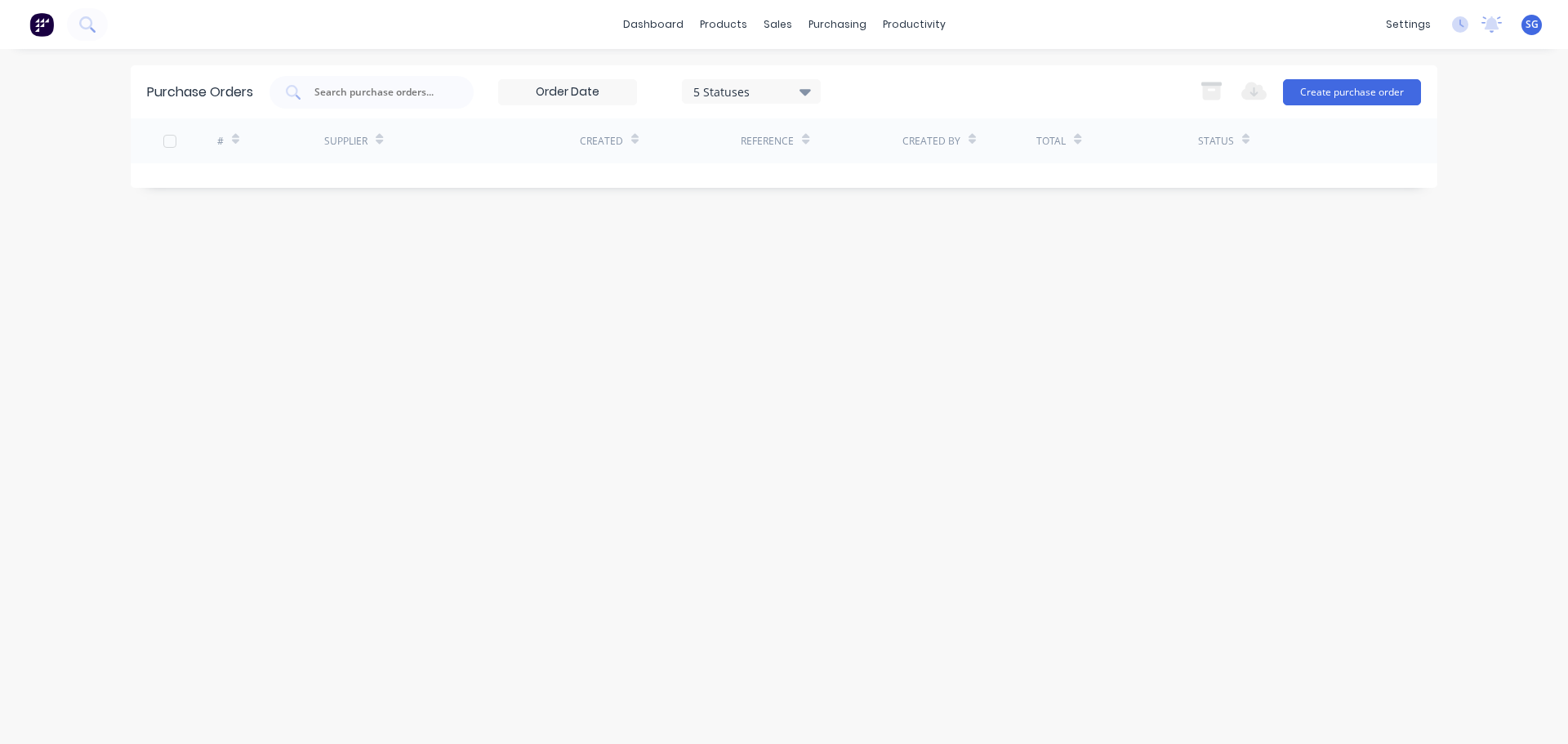
click at [684, 268] on div "Purchase Orders 5 Statuses 5 Statuses Export to Excel (XLSX) Create purchase or…" at bounding box center [784, 397] width 1307 height 663
click at [1335, 95] on button "Create purchase order" at bounding box center [1352, 92] width 138 height 26
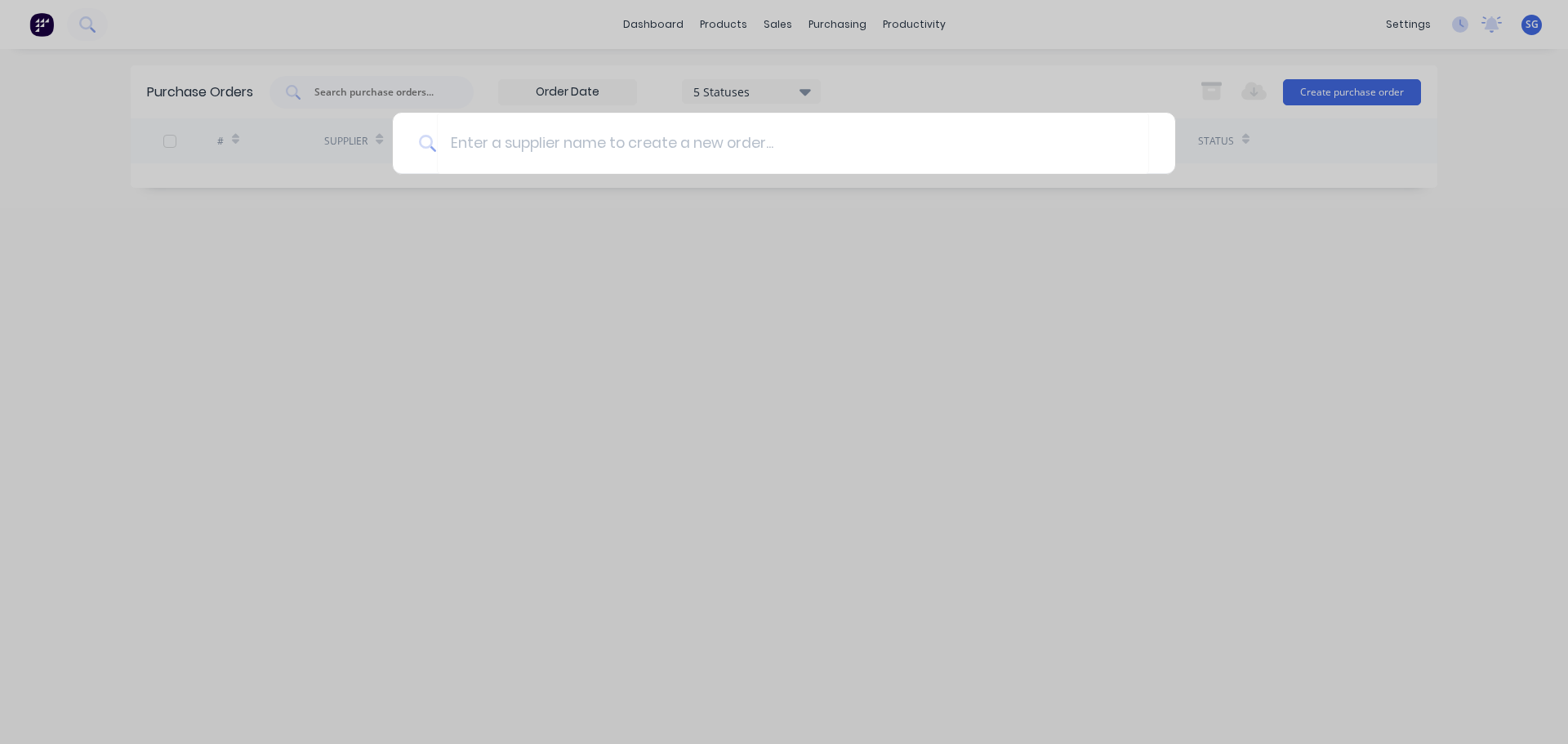
click at [1173, 314] on div at bounding box center [784, 372] width 1568 height 744
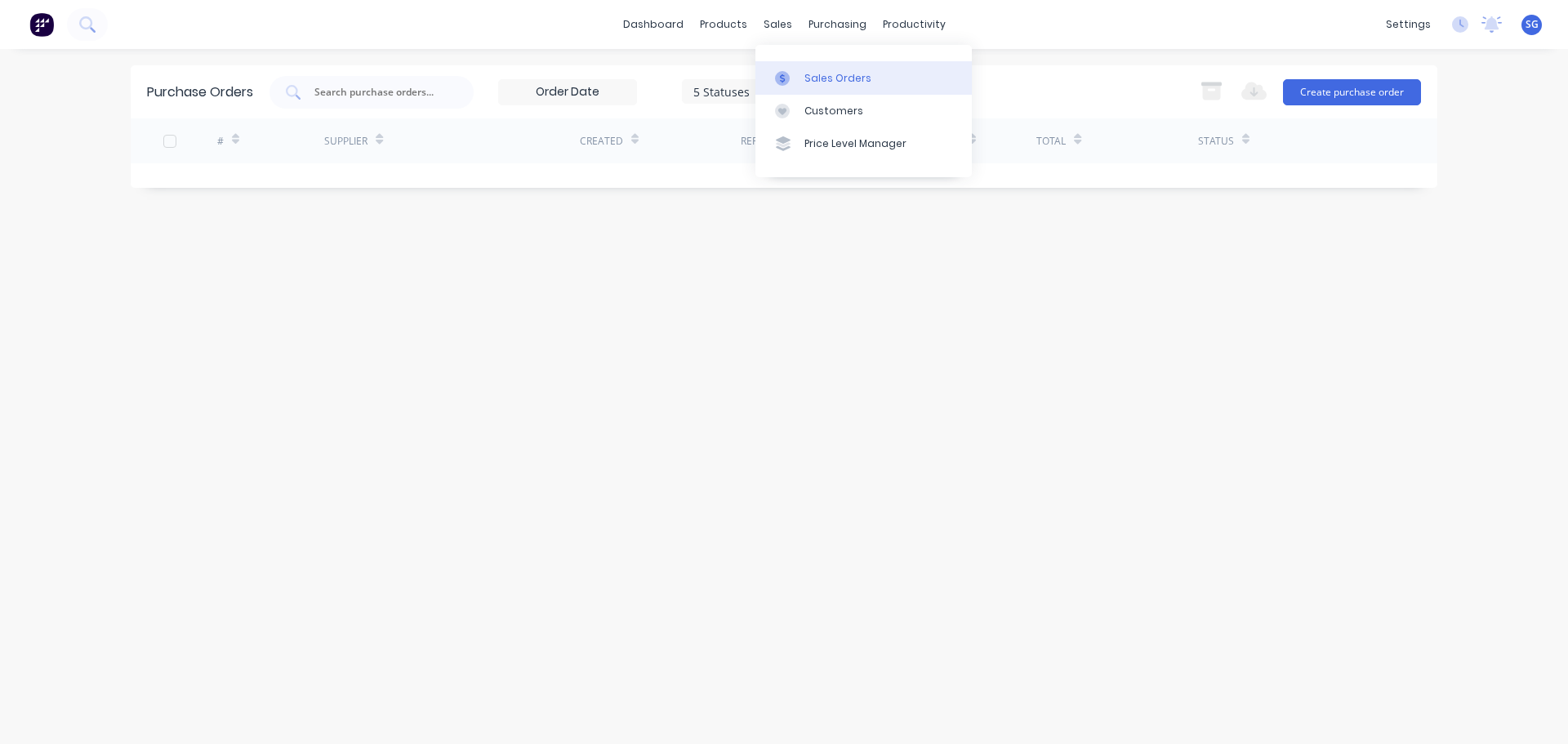
click at [810, 71] on div "Sales Orders" at bounding box center [838, 79] width 67 height 15
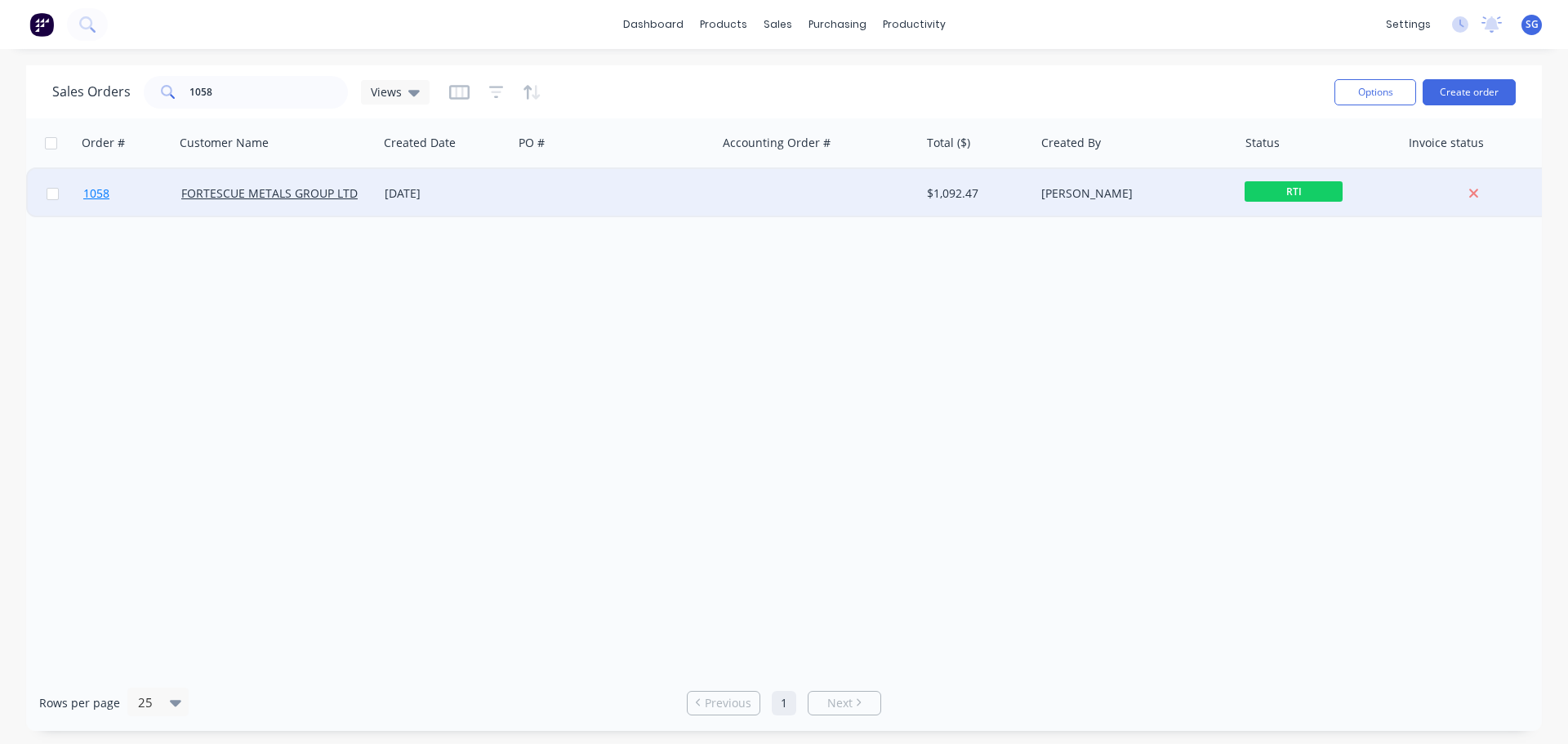
click at [98, 195] on span "1058" at bounding box center [96, 194] width 26 height 16
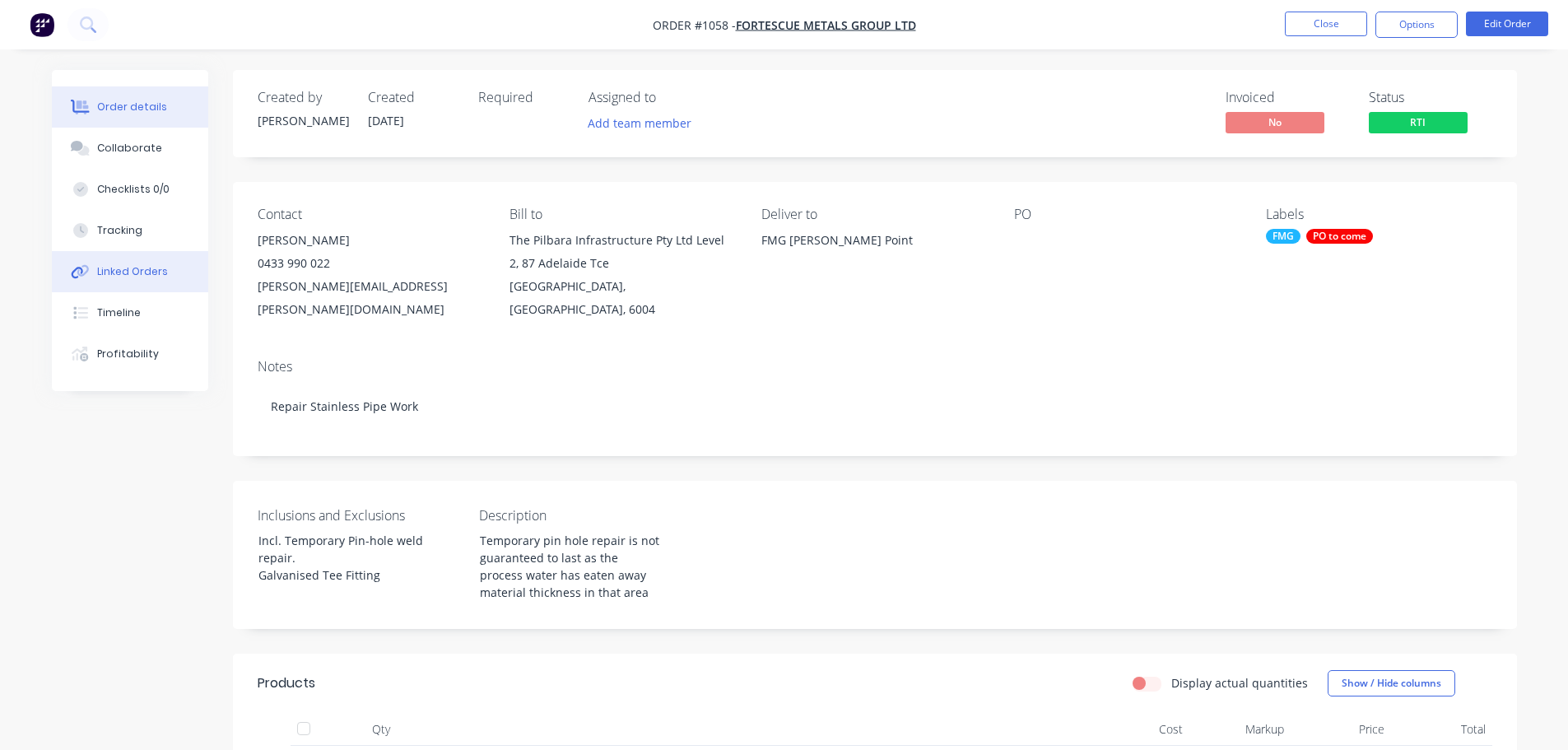
click at [109, 267] on div "Linked Orders" at bounding box center [132, 272] width 71 height 15
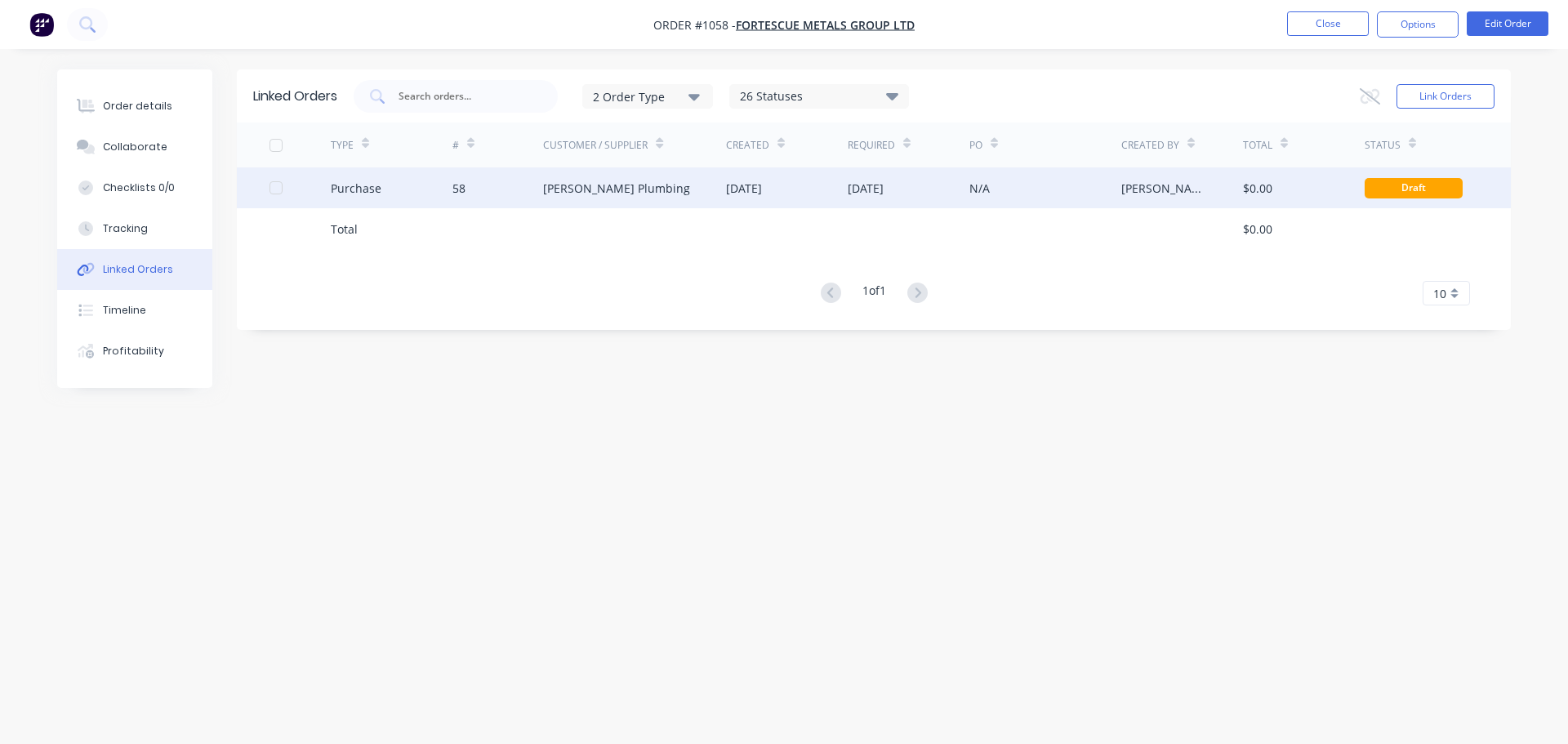
click at [618, 186] on div "[PERSON_NAME] Plumbing" at bounding box center [616, 188] width 147 height 17
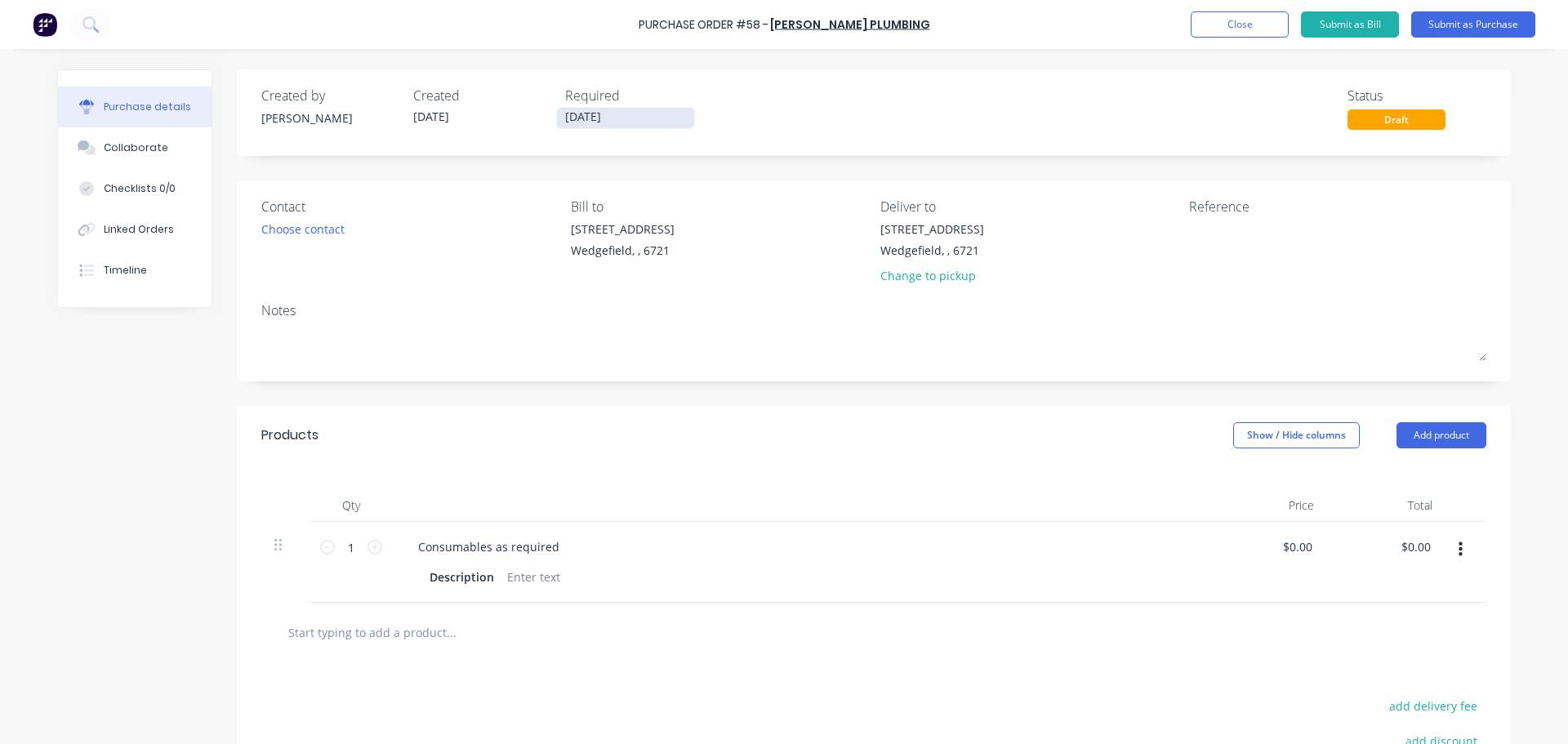
click at [589, 115] on input "[DATE]" at bounding box center [625, 117] width 137 height 21
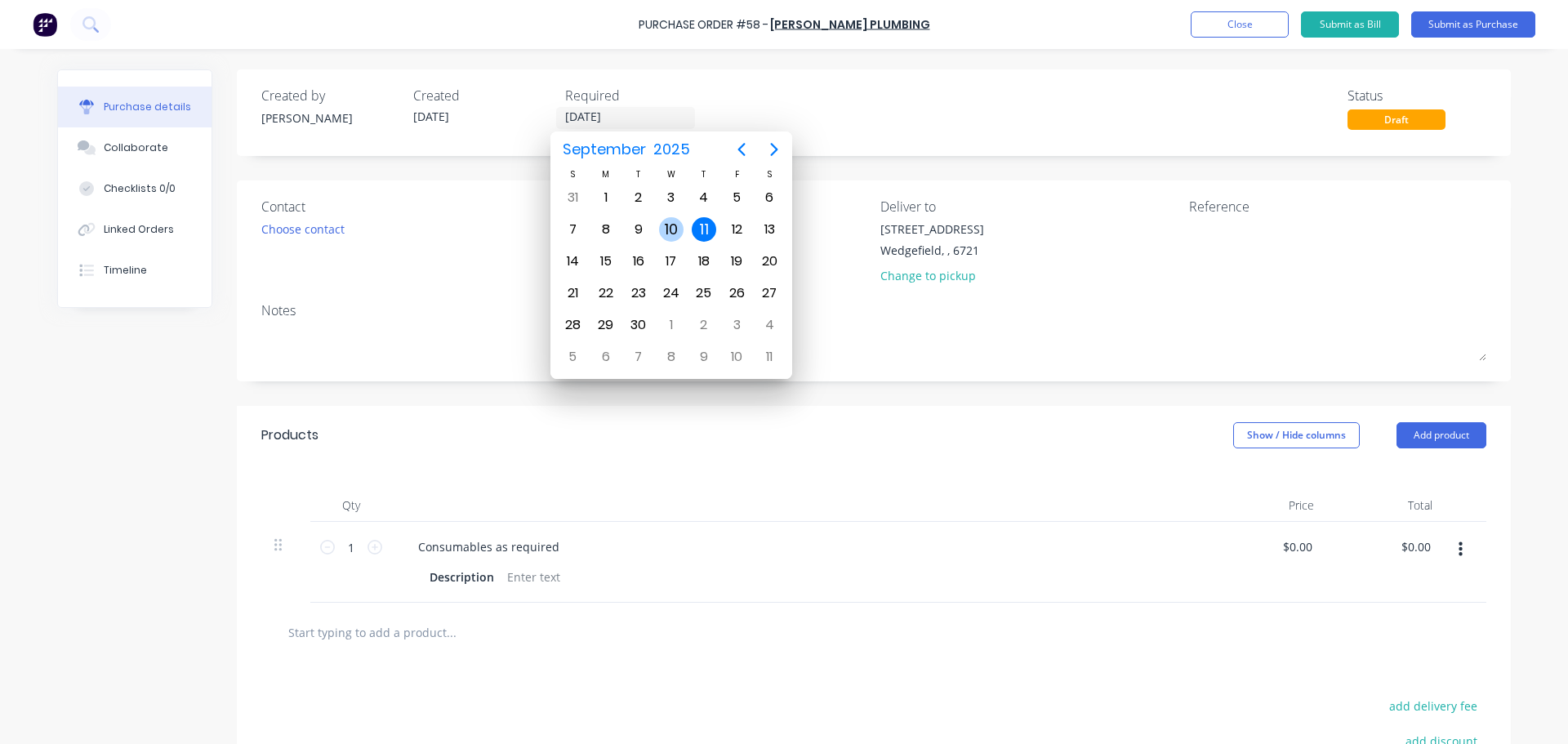
click at [679, 227] on div "10" at bounding box center [672, 230] width 25 height 25
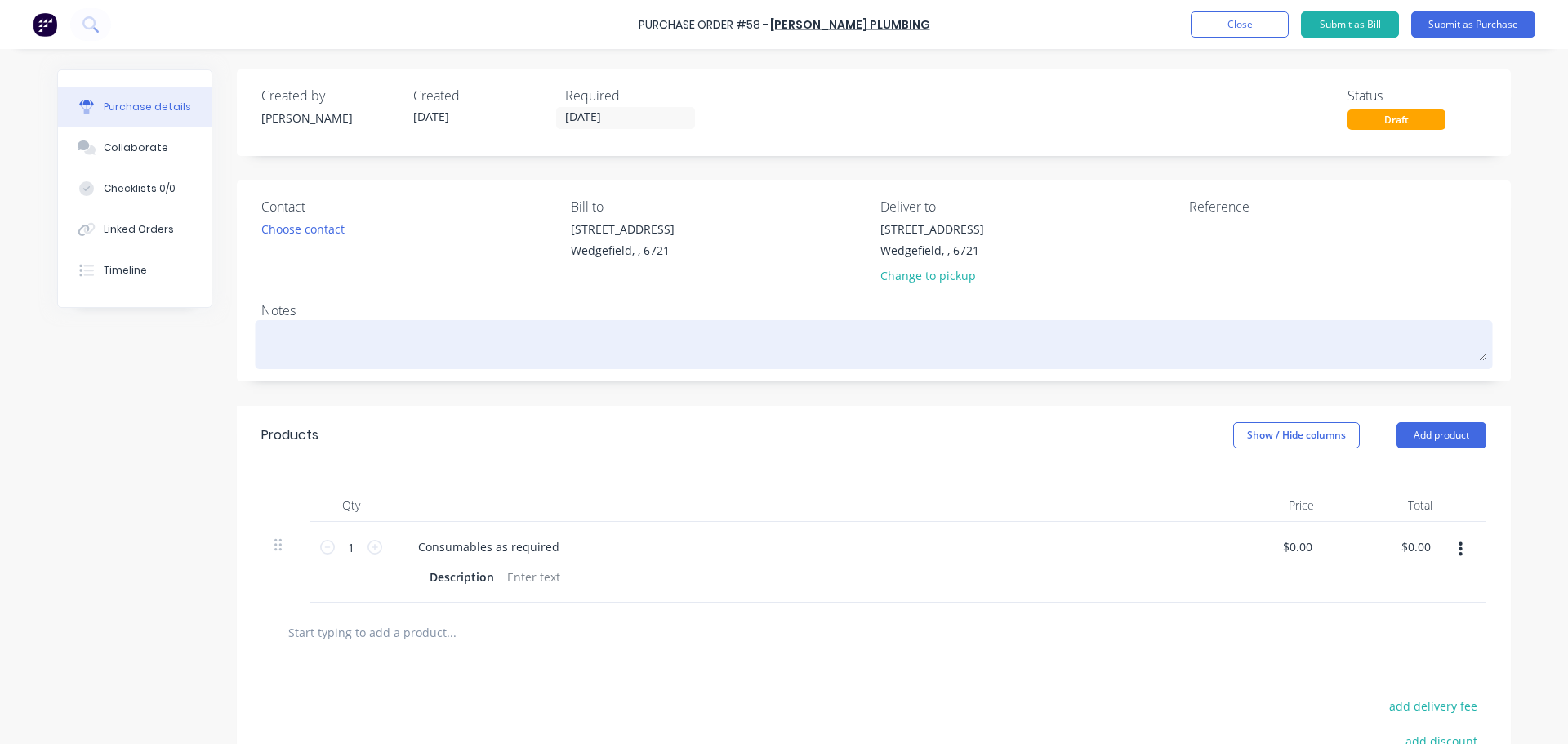
click at [448, 349] on textarea at bounding box center [873, 342] width 1225 height 37
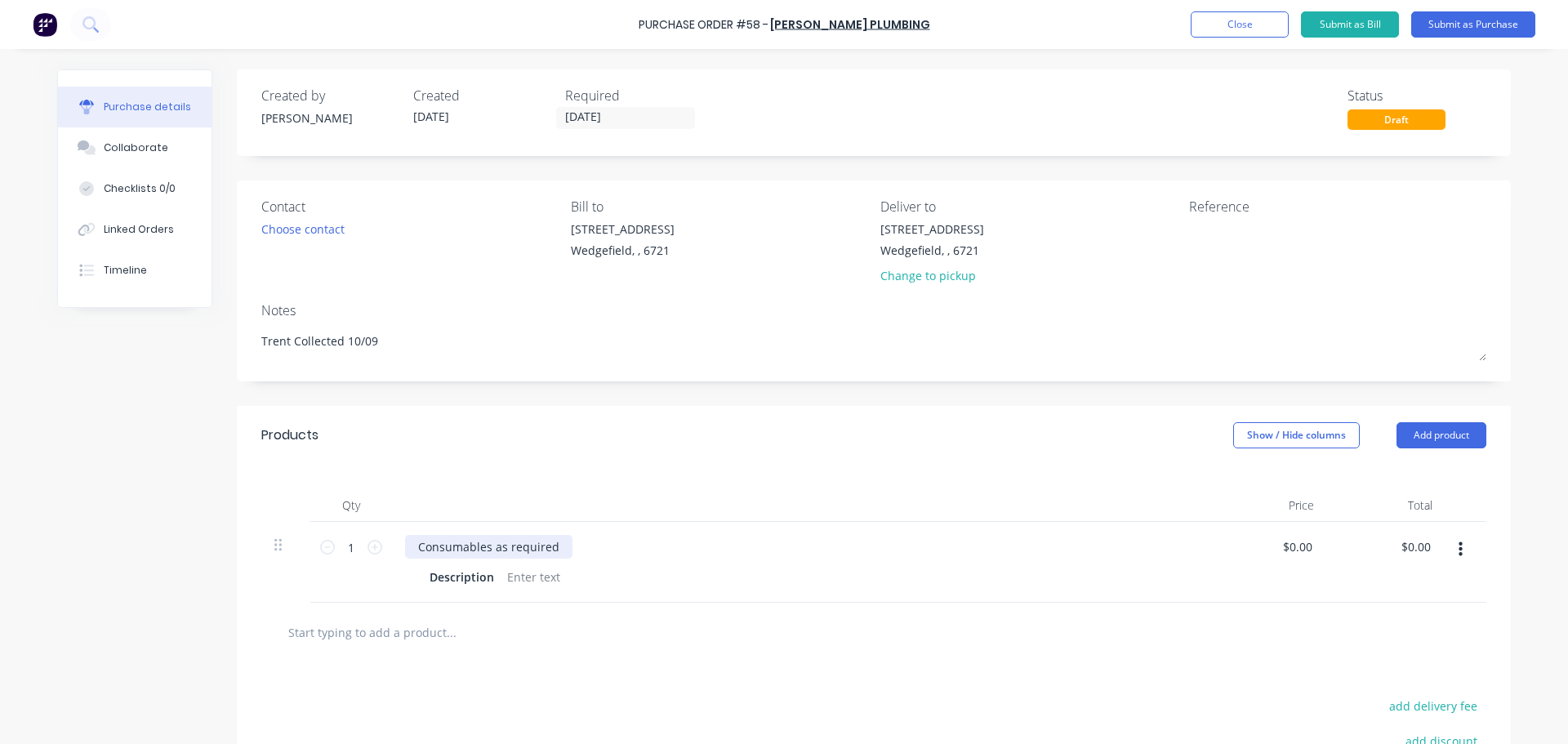
click at [519, 544] on div "Consumables as required" at bounding box center [488, 547] width 167 height 24
click at [455, 545] on div "Consumables as required" at bounding box center [488, 547] width 167 height 24
click at [1312, 548] on div "$0.00 $0.00" at bounding box center [1300, 547] width 44 height 24
drag, startPoint x: 1304, startPoint y: 546, endPoint x: 1213, endPoint y: 548, distance: 91.0
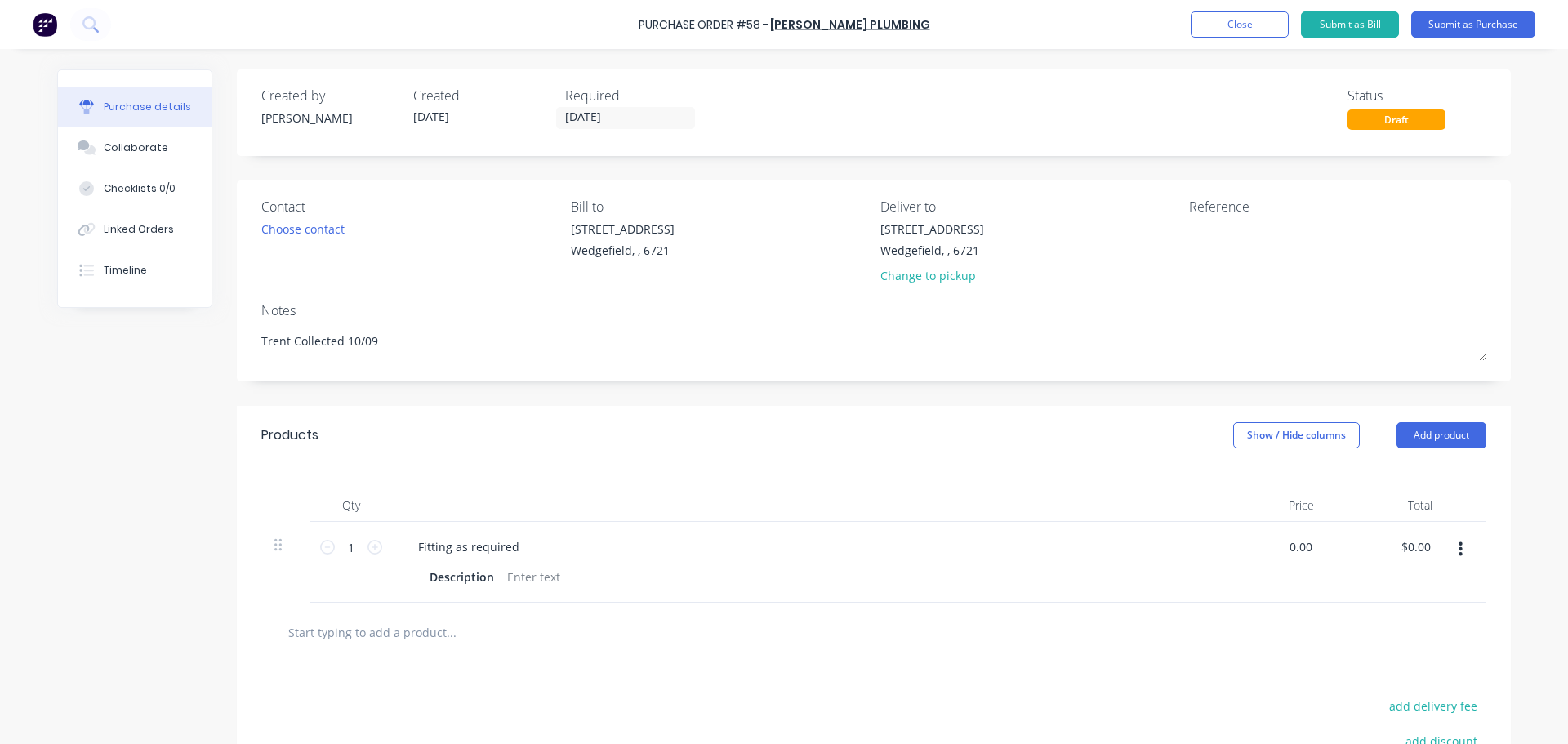
click at [1213, 548] on div "0.00 0.00" at bounding box center [1268, 563] width 118 height 80
drag, startPoint x: 517, startPoint y: 547, endPoint x: 401, endPoint y: 552, distance: 116.1
click at [405, 552] on div "Fitting as required" at bounding box center [468, 547] width 127 height 24
click at [1314, 550] on div "$142.06 $142.06" at bounding box center [1294, 547] width 57 height 24
drag, startPoint x: 1308, startPoint y: 548, endPoint x: 1241, endPoint y: 548, distance: 67.0
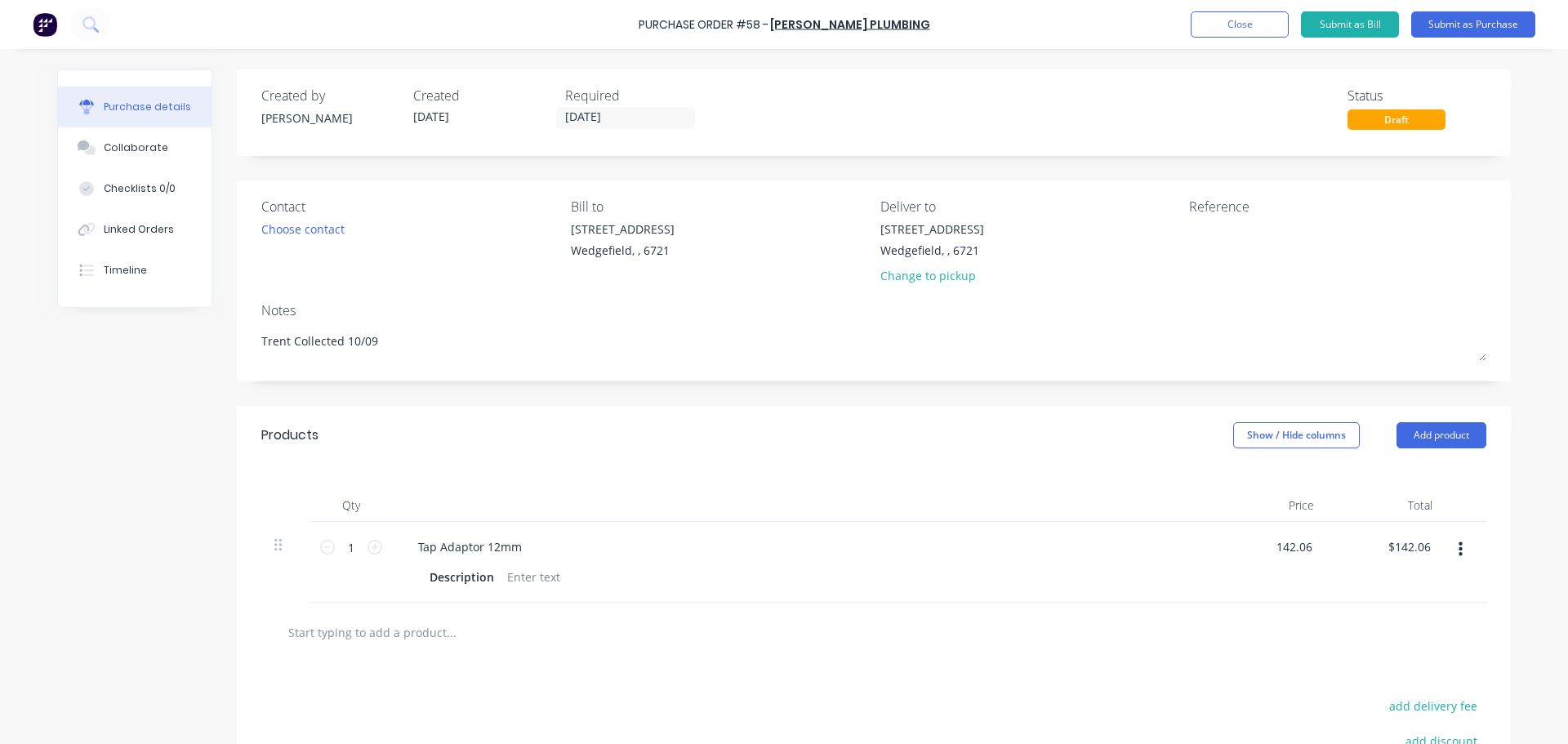
click at [1241, 548] on div "142.06 142.06" at bounding box center [1268, 563] width 118 height 80
click at [1317, 544] on div "$142.06 $142.06" at bounding box center [1268, 563] width 118 height 80
click at [1309, 549] on input "142.06" at bounding box center [1291, 547] width 51 height 24
drag, startPoint x: 1306, startPoint y: 548, endPoint x: 1268, endPoint y: 549, distance: 38.0
click at [1272, 549] on input "142.06" at bounding box center [1294, 547] width 44 height 24
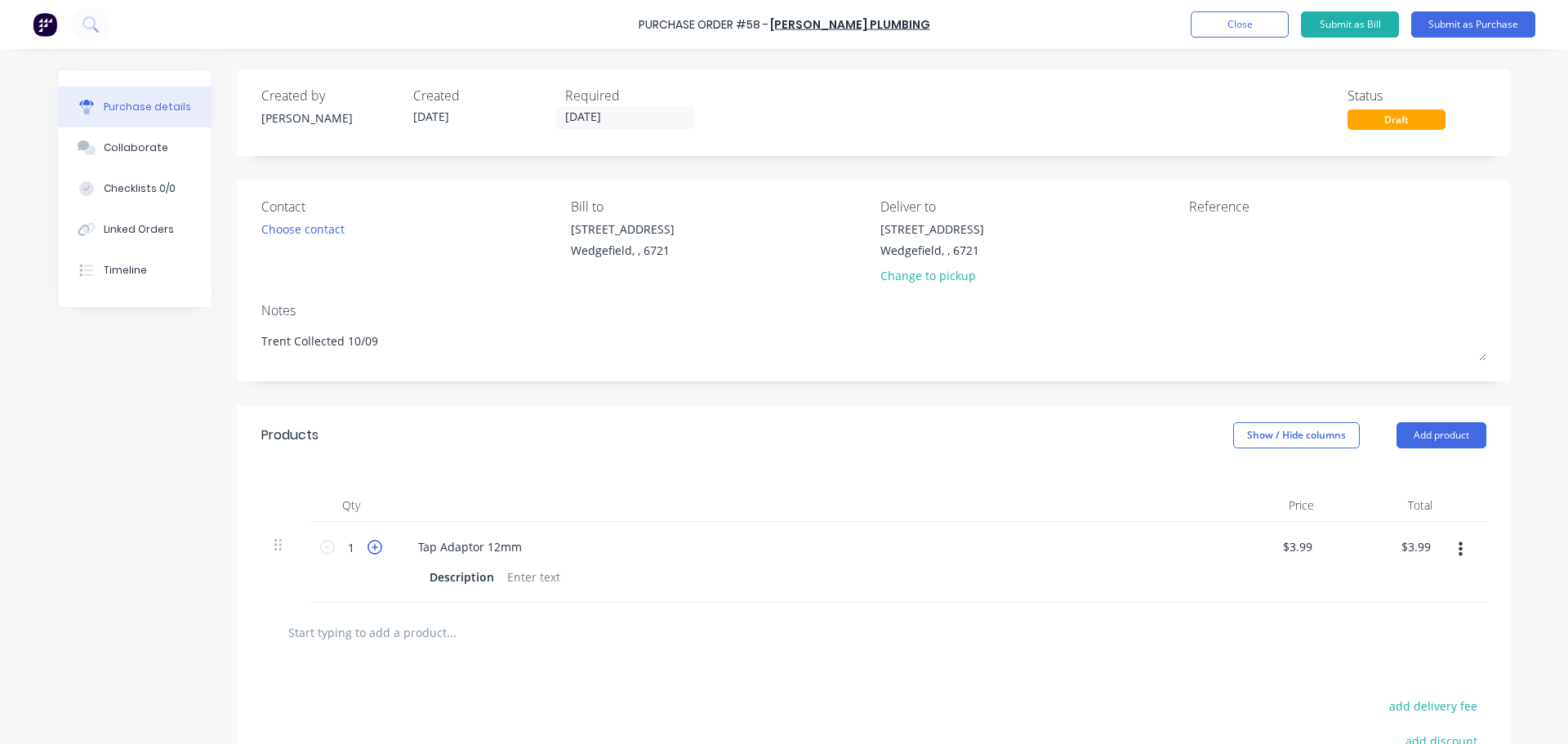
click at [373, 553] on icon at bounding box center [375, 548] width 15 height 15
click at [333, 632] on input "text" at bounding box center [451, 632] width 327 height 33
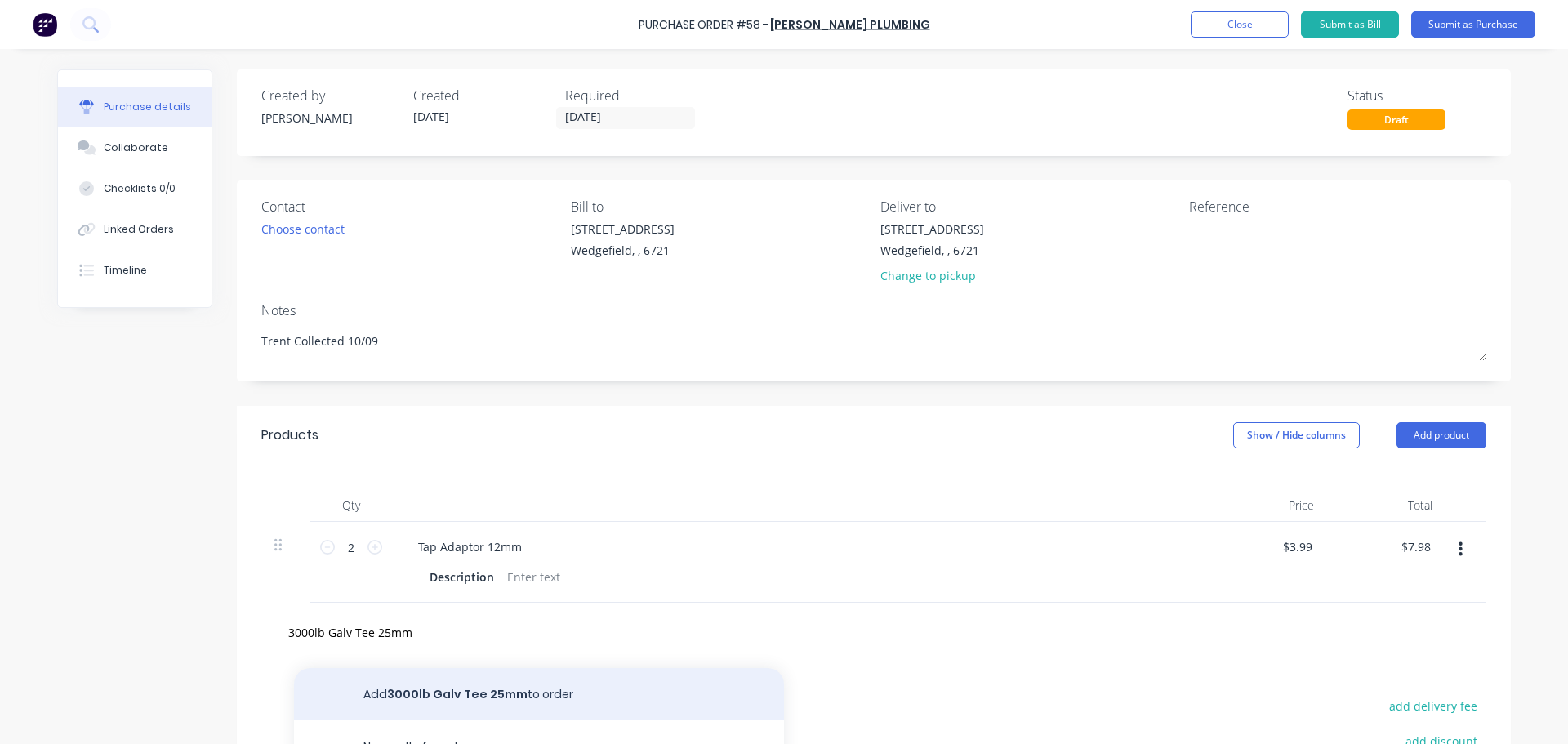
click at [378, 690] on button "Add 3000lb Galv Tee 25mm to order" at bounding box center [539, 695] width 490 height 53
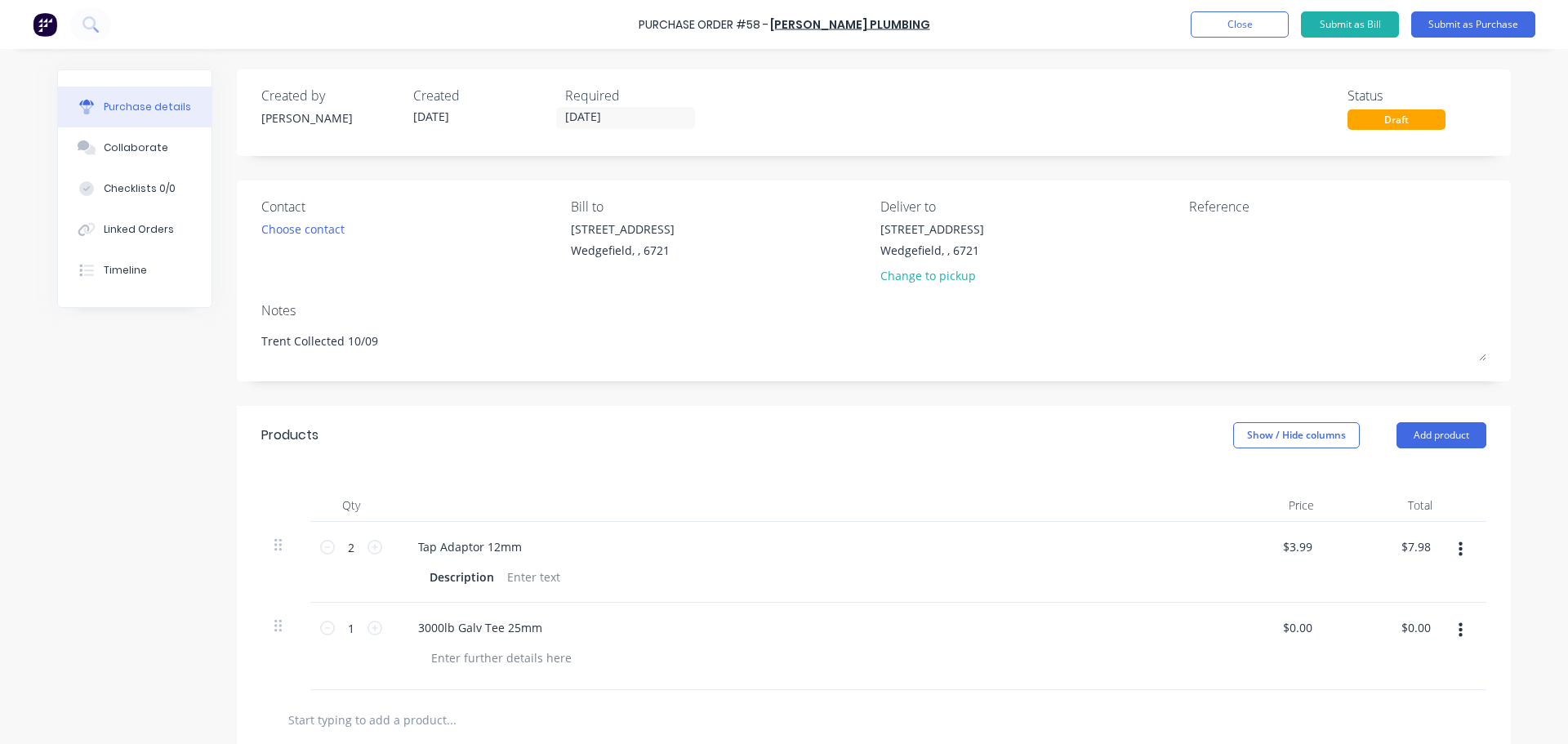
click at [1317, 625] on div "$0.00 $0.00" at bounding box center [1268, 646] width 118 height 87
drag, startPoint x: 1308, startPoint y: 628, endPoint x: 1280, endPoint y: 624, distance: 28.3
click at [1285, 624] on input "0.00" at bounding box center [1300, 627] width 31 height 24
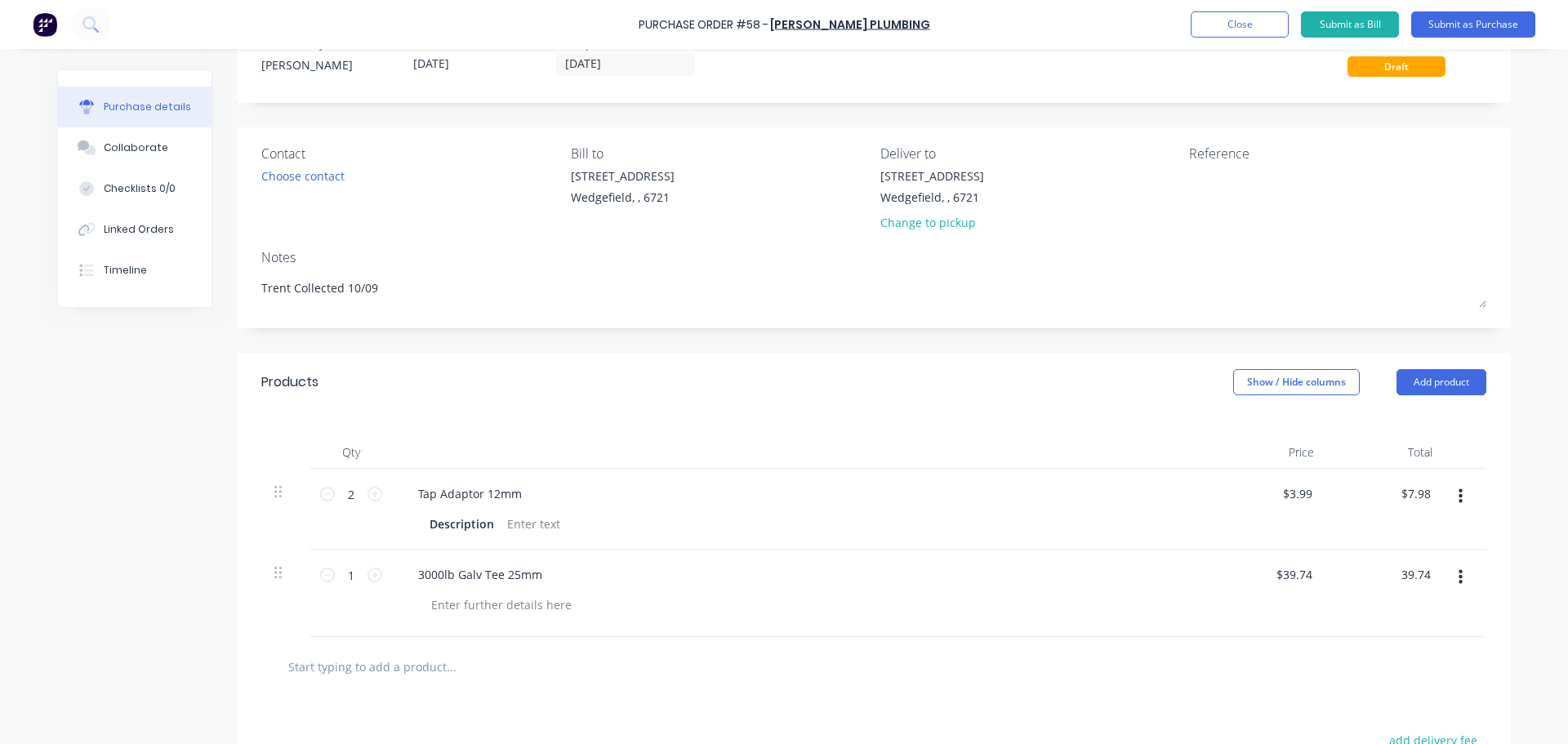
scroll to position [163, 0]
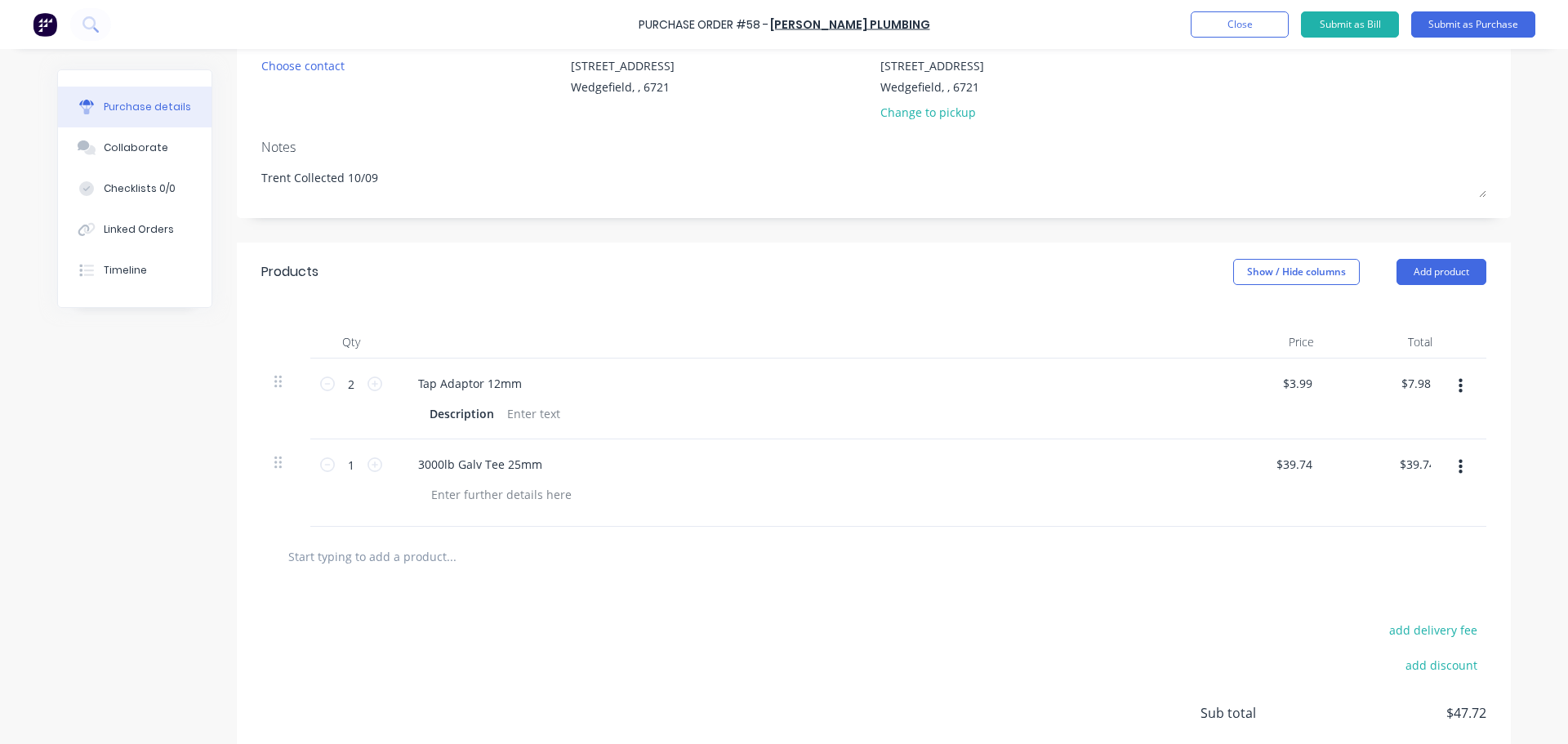
click at [317, 556] on input "text" at bounding box center [451, 557] width 327 height 33
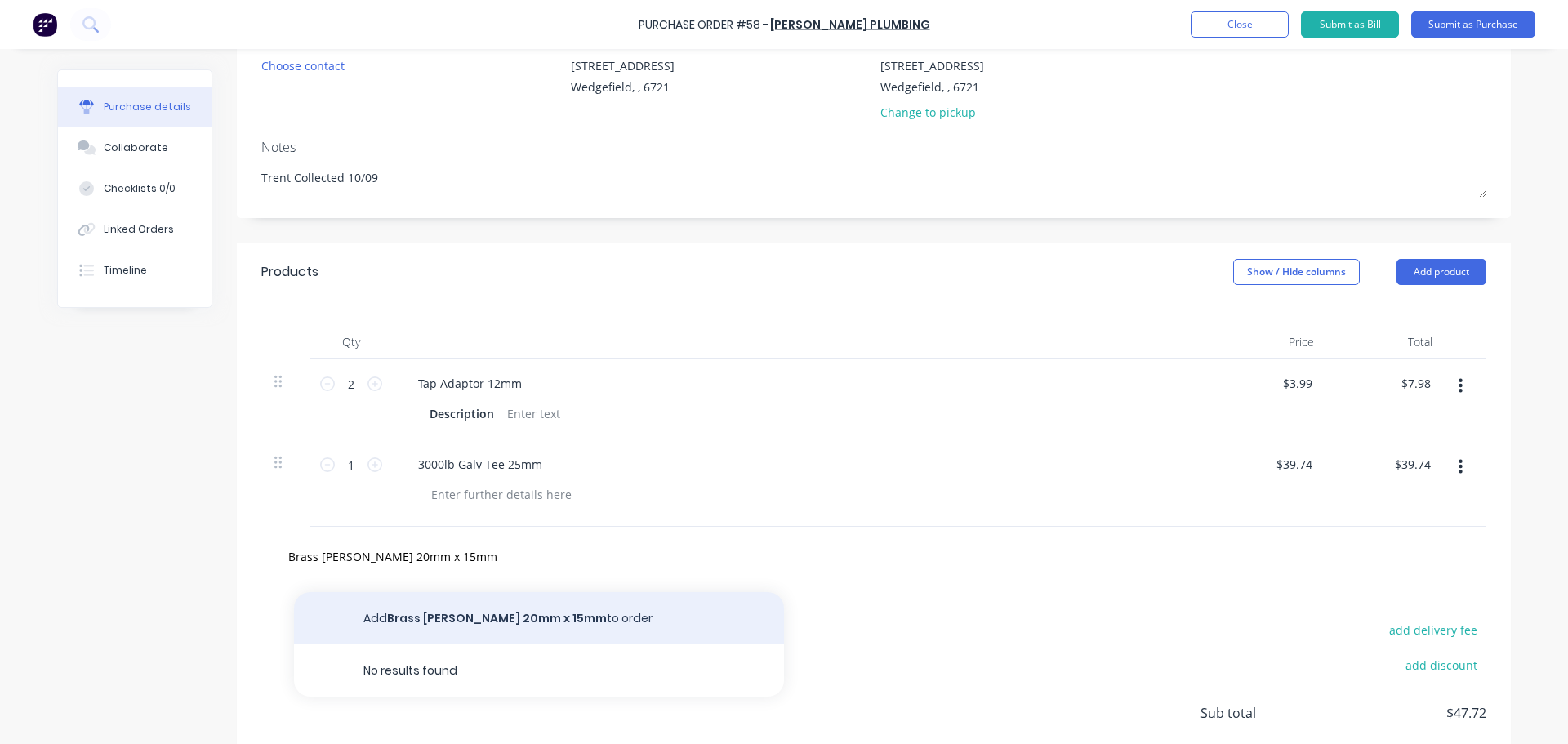
click at [399, 613] on button "Add Brass [PERSON_NAME] 20mm x 15mm to order" at bounding box center [539, 618] width 490 height 53
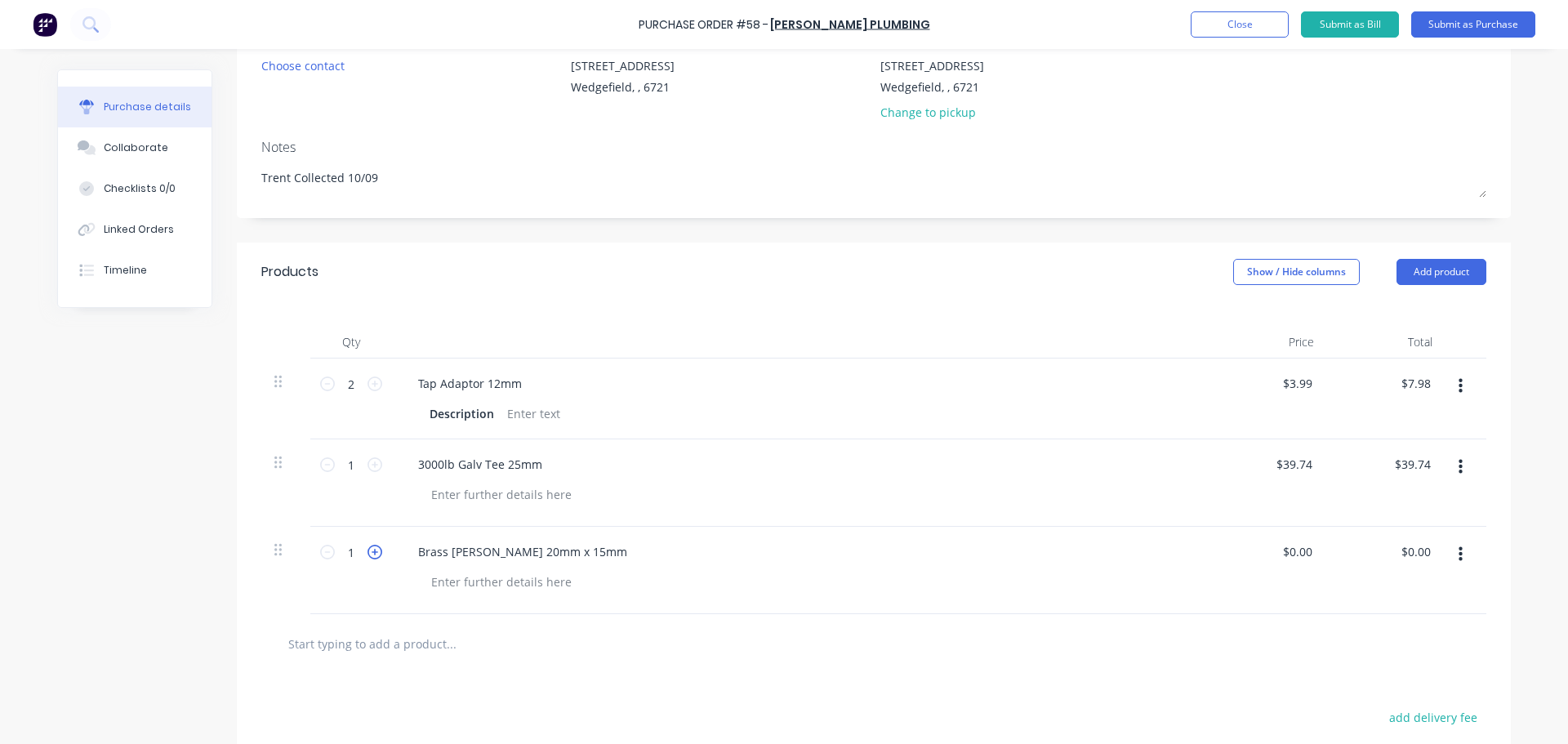
click at [370, 558] on icon at bounding box center [375, 552] width 15 height 15
drag, startPoint x: 1309, startPoint y: 551, endPoint x: 1259, endPoint y: 552, distance: 50.0
click at [1259, 552] on div "0.00 0.00" at bounding box center [1268, 571] width 118 height 87
click at [1299, 389] on input "3.99" at bounding box center [1297, 383] width 38 height 24
drag, startPoint x: 1306, startPoint y: 385, endPoint x: 1247, endPoint y: 386, distance: 59.0
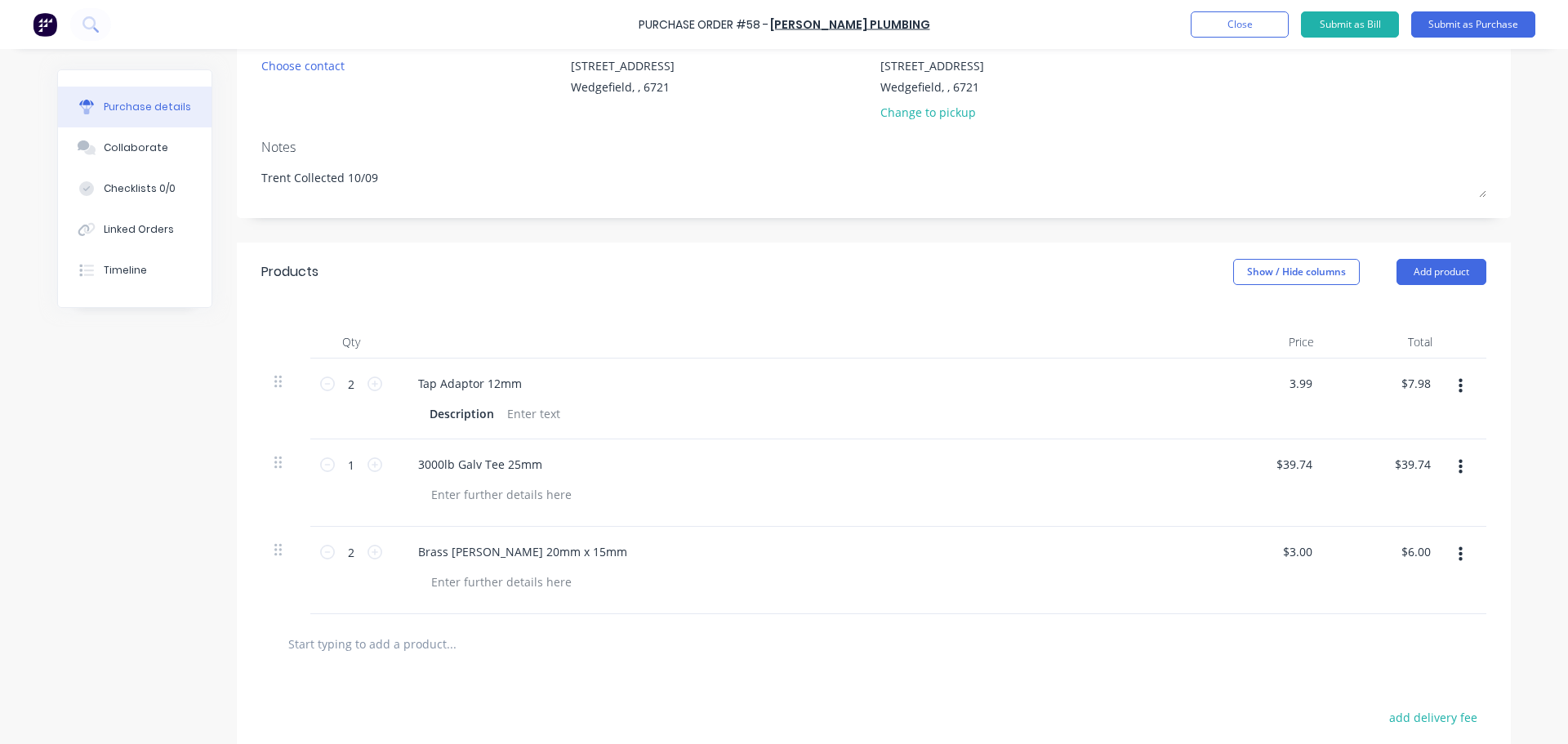
click at [1247, 386] on div "3.99 3.99" at bounding box center [1268, 399] width 118 height 80
click at [319, 651] on input "text" at bounding box center [451, 644] width 327 height 33
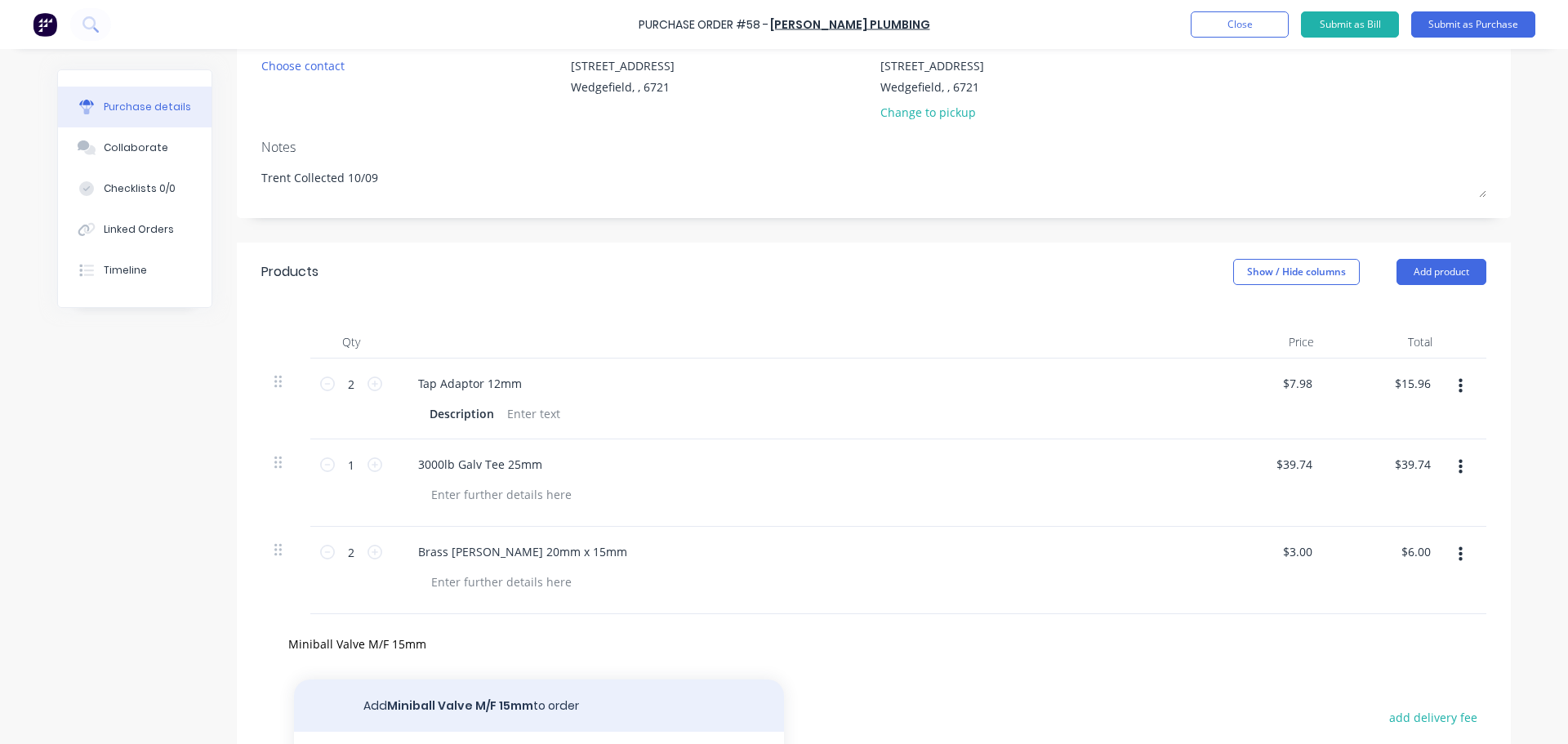
click at [406, 697] on button "Add Miniball Valve M/F 15mm to order" at bounding box center [539, 706] width 490 height 53
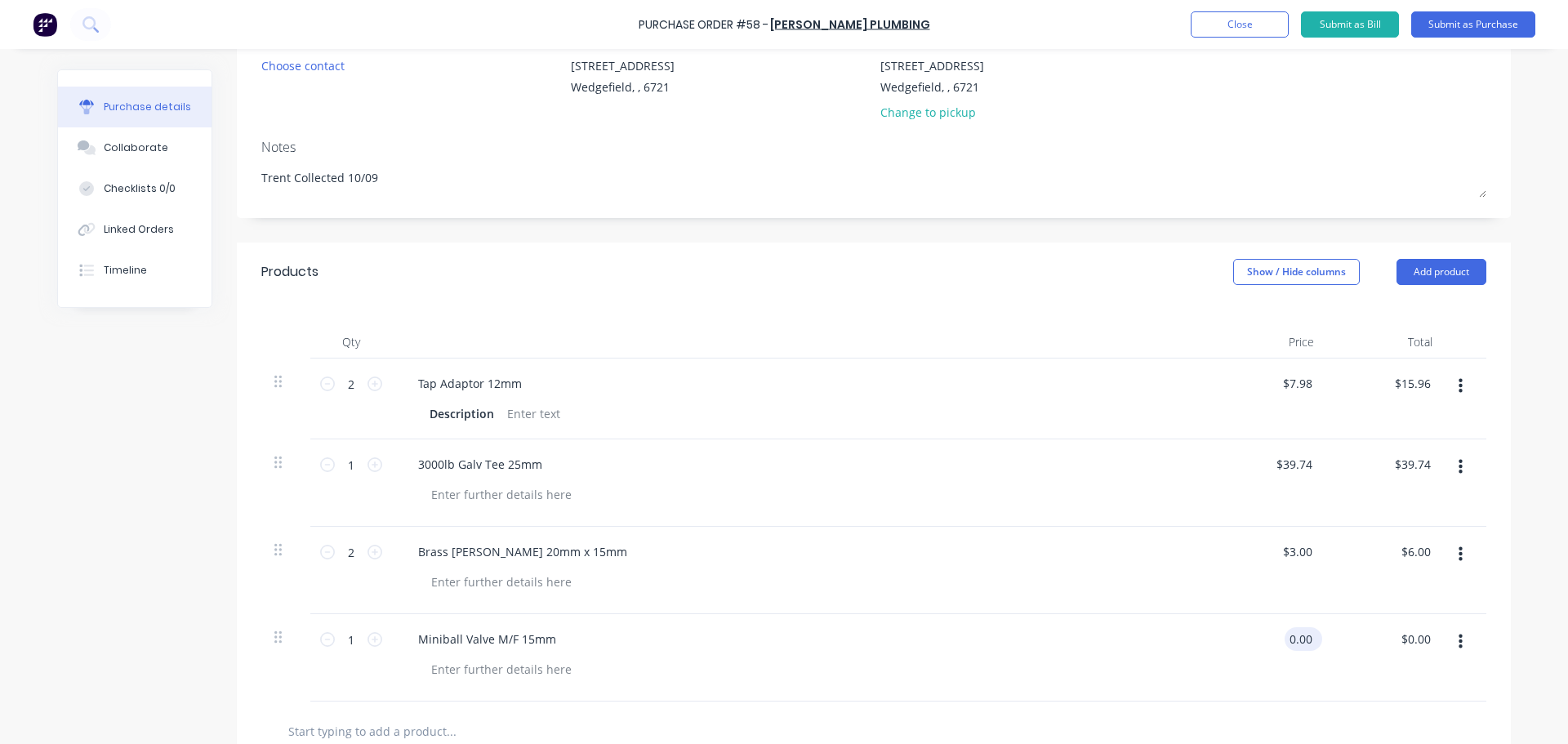
drag, startPoint x: 1291, startPoint y: 637, endPoint x: 1315, endPoint y: 641, distance: 24.3
click at [1315, 641] on div "0.00 0.00" at bounding box center [1304, 639] width 38 height 24
click at [368, 641] on icon at bounding box center [375, 640] width 15 height 15
click at [1316, 645] on div "$0.00 $0.00" at bounding box center [1268, 658] width 118 height 87
click at [1307, 644] on input "0.00" at bounding box center [1297, 639] width 38 height 24
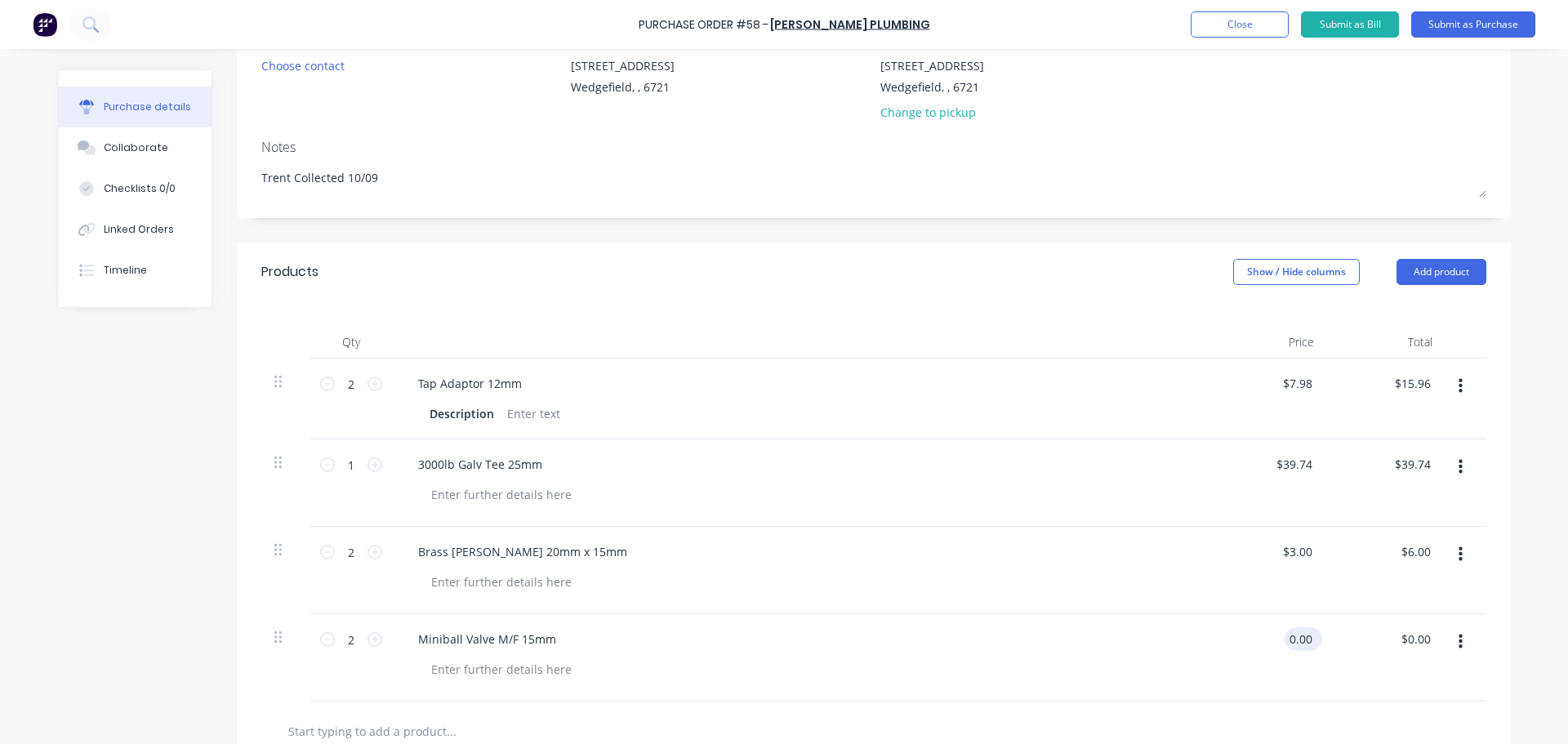
drag, startPoint x: 1307, startPoint y: 642, endPoint x: 1284, endPoint y: 643, distance: 23.0
click at [1285, 643] on input "0.00" at bounding box center [1300, 639] width 31 height 24
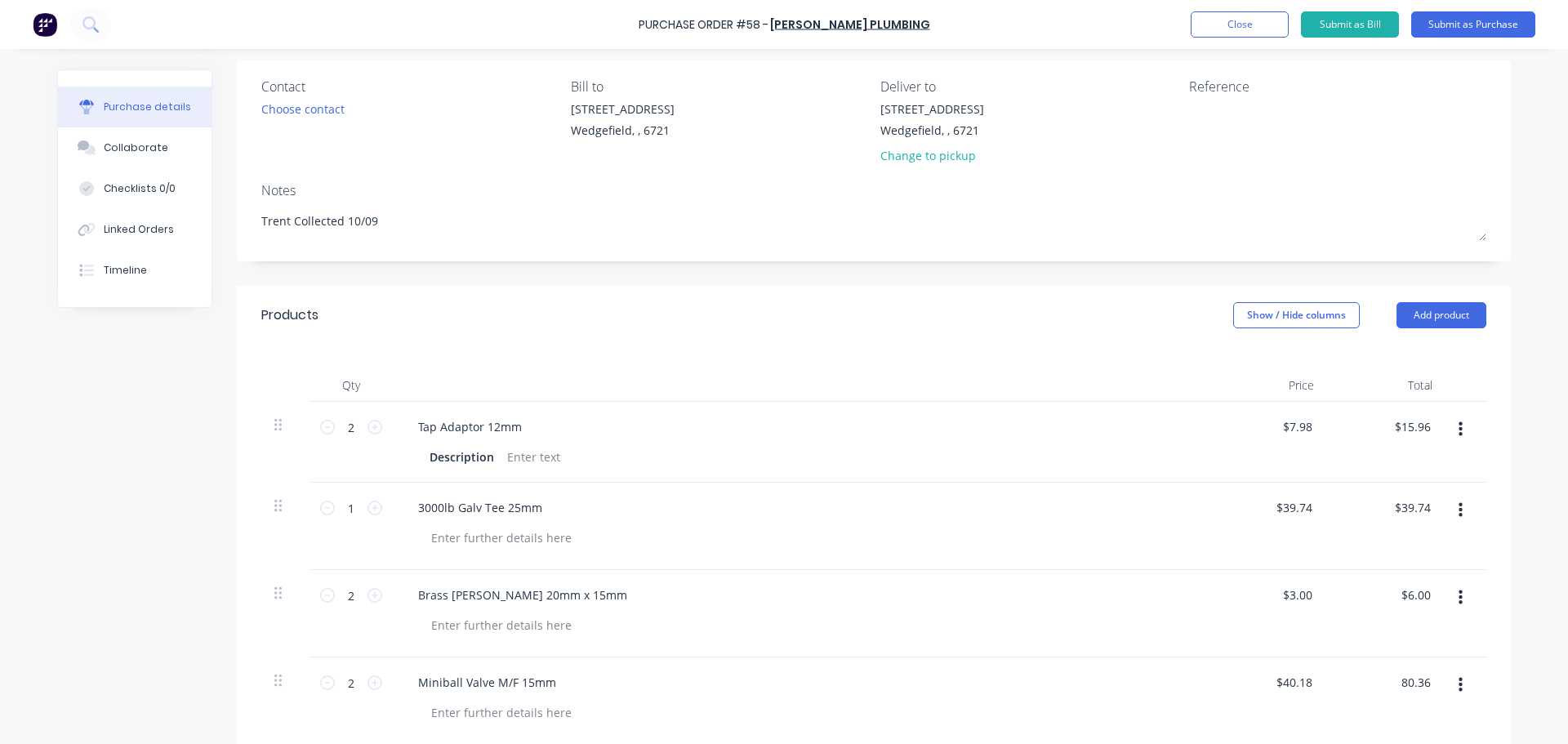
scroll to position [0, 0]
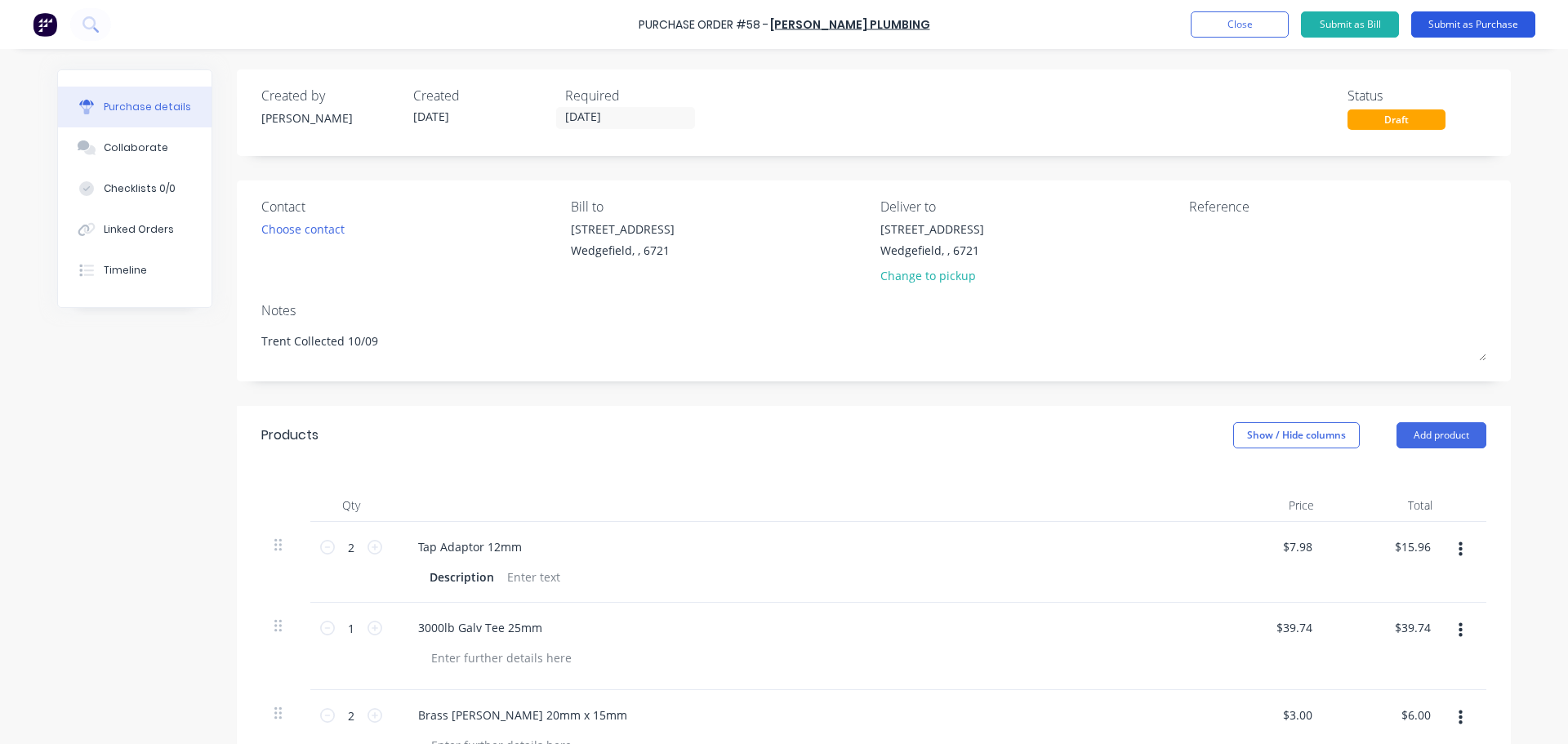
click at [1451, 28] on button "Submit as Purchase" at bounding box center [1473, 25] width 124 height 26
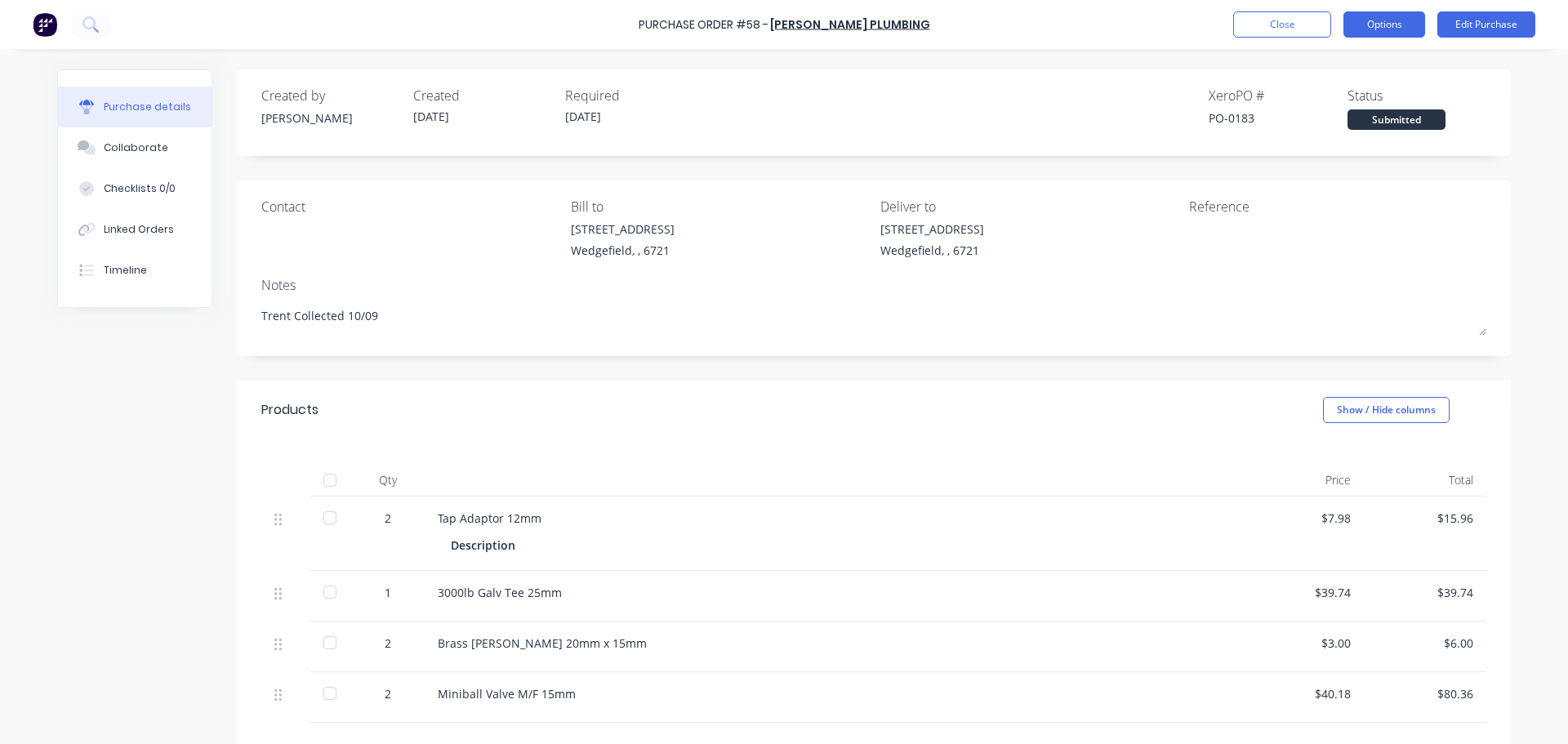
click at [1376, 25] on button "Options" at bounding box center [1383, 25] width 81 height 26
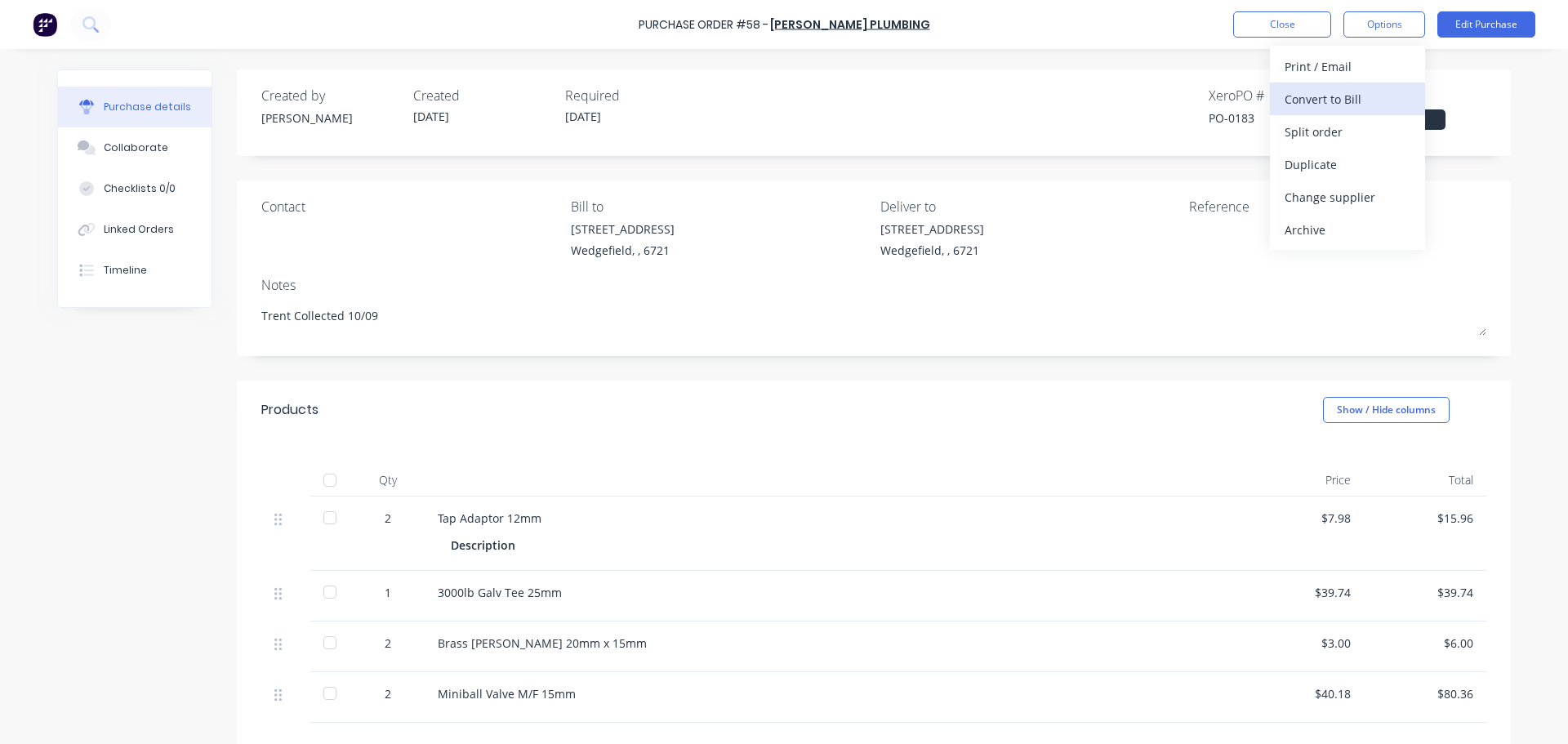
click at [1341, 101] on div "Convert to Bill" at bounding box center [1347, 99] width 126 height 24
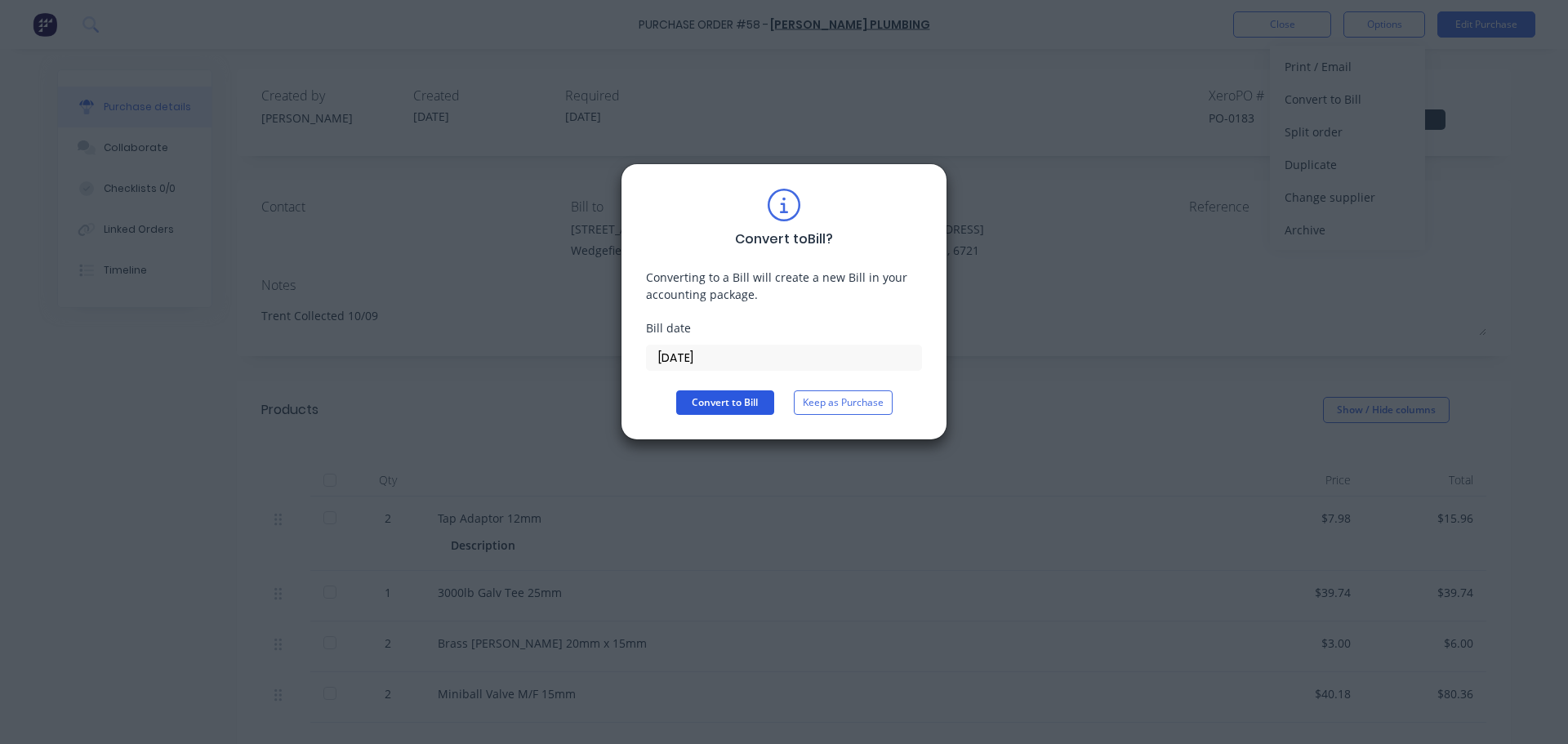
click at [724, 402] on button "Convert to Bill" at bounding box center [725, 402] width 98 height 25
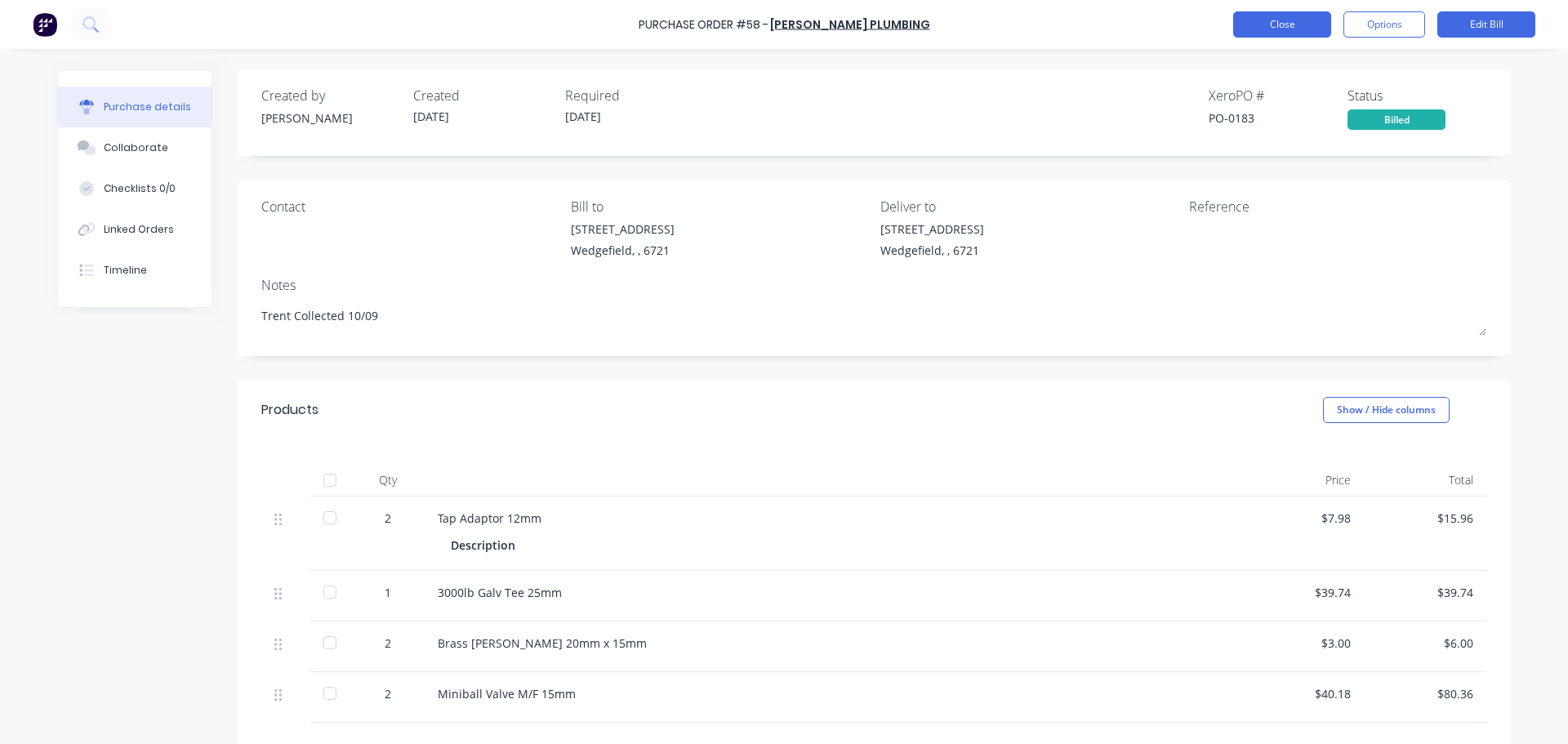
click at [1280, 29] on button "Close" at bounding box center [1281, 25] width 98 height 26
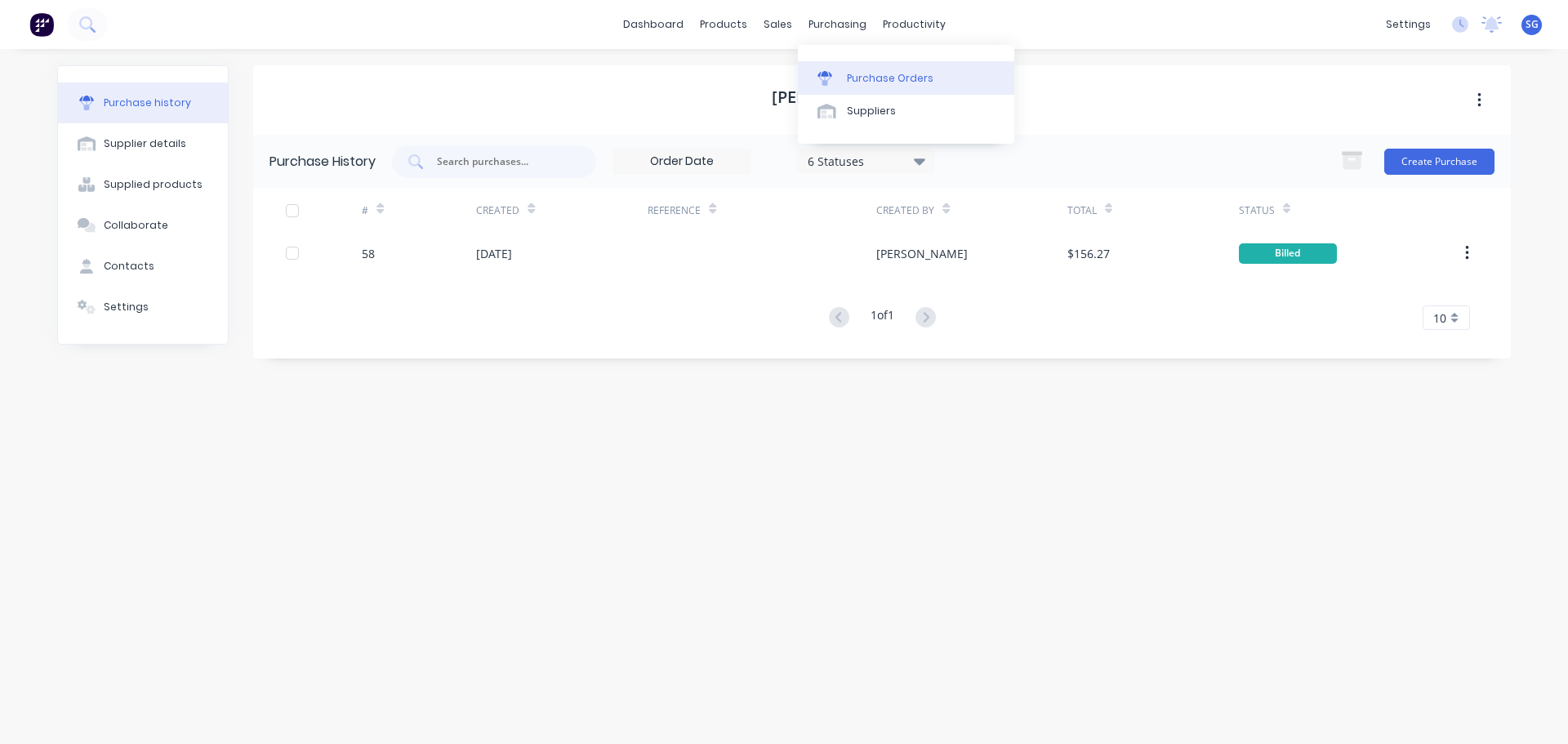
click at [873, 77] on div "Purchase Orders" at bounding box center [890, 79] width 86 height 15
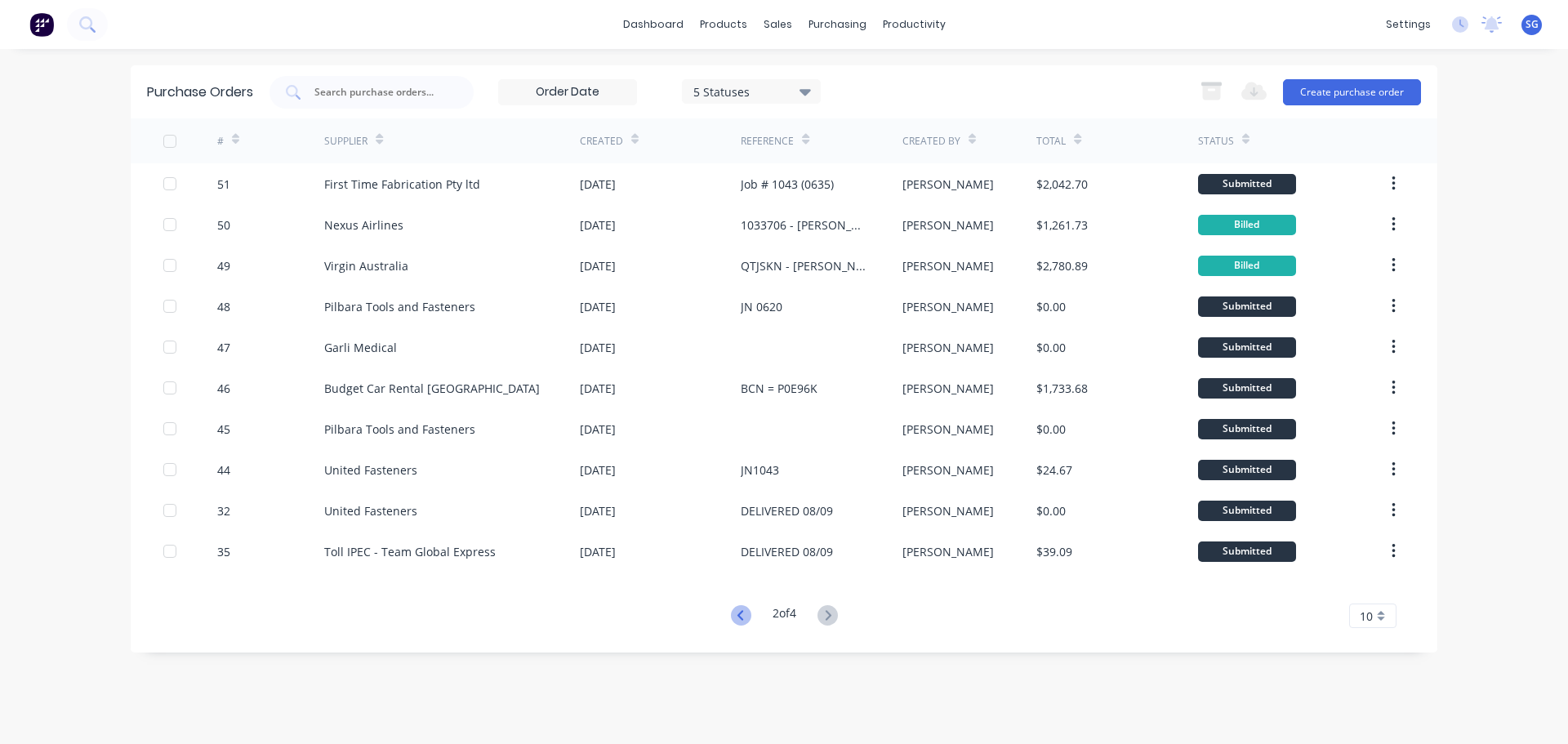
click at [740, 611] on icon at bounding box center [740, 615] width 21 height 21
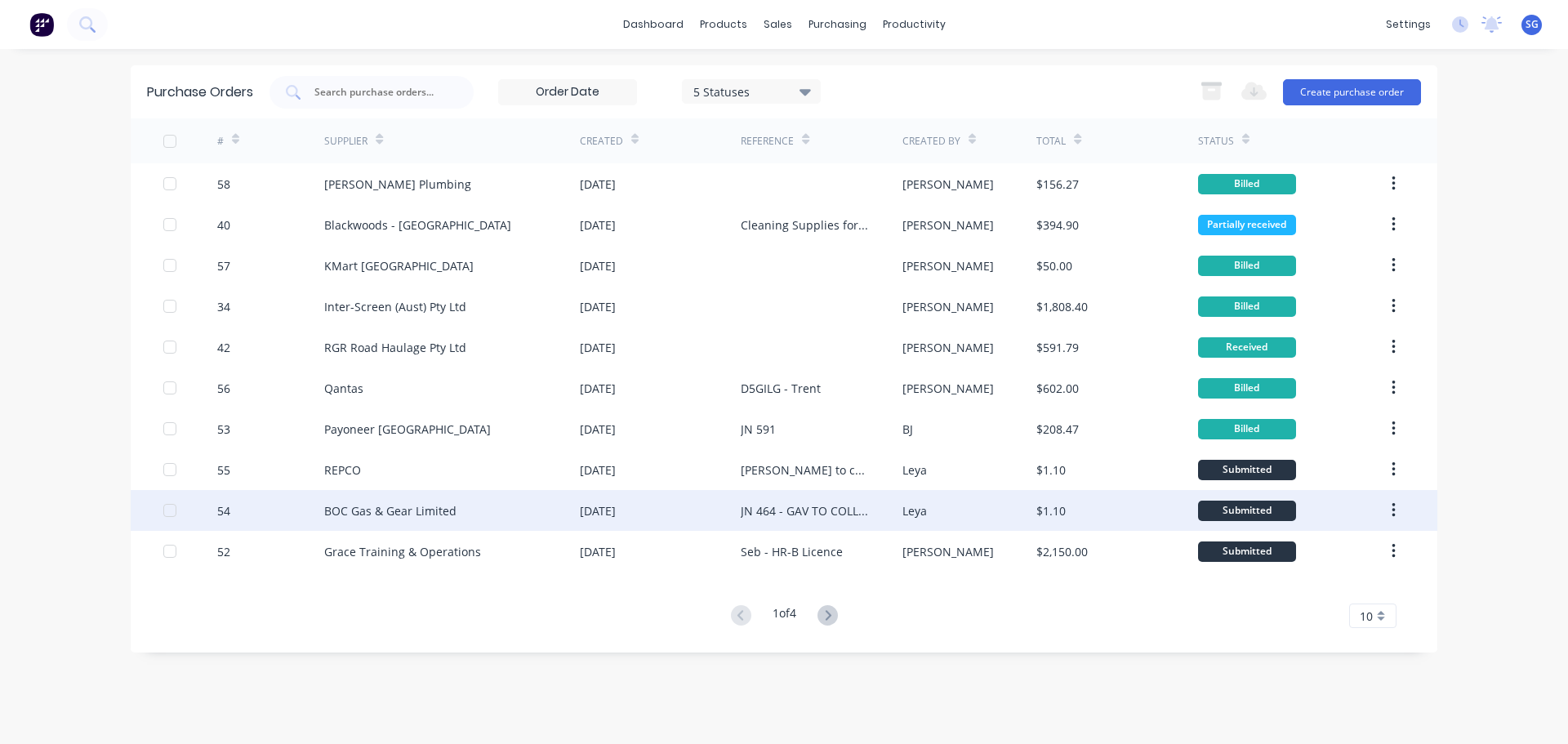
click at [448, 517] on div "BOC Gas & Gear Limited" at bounding box center [390, 511] width 132 height 17
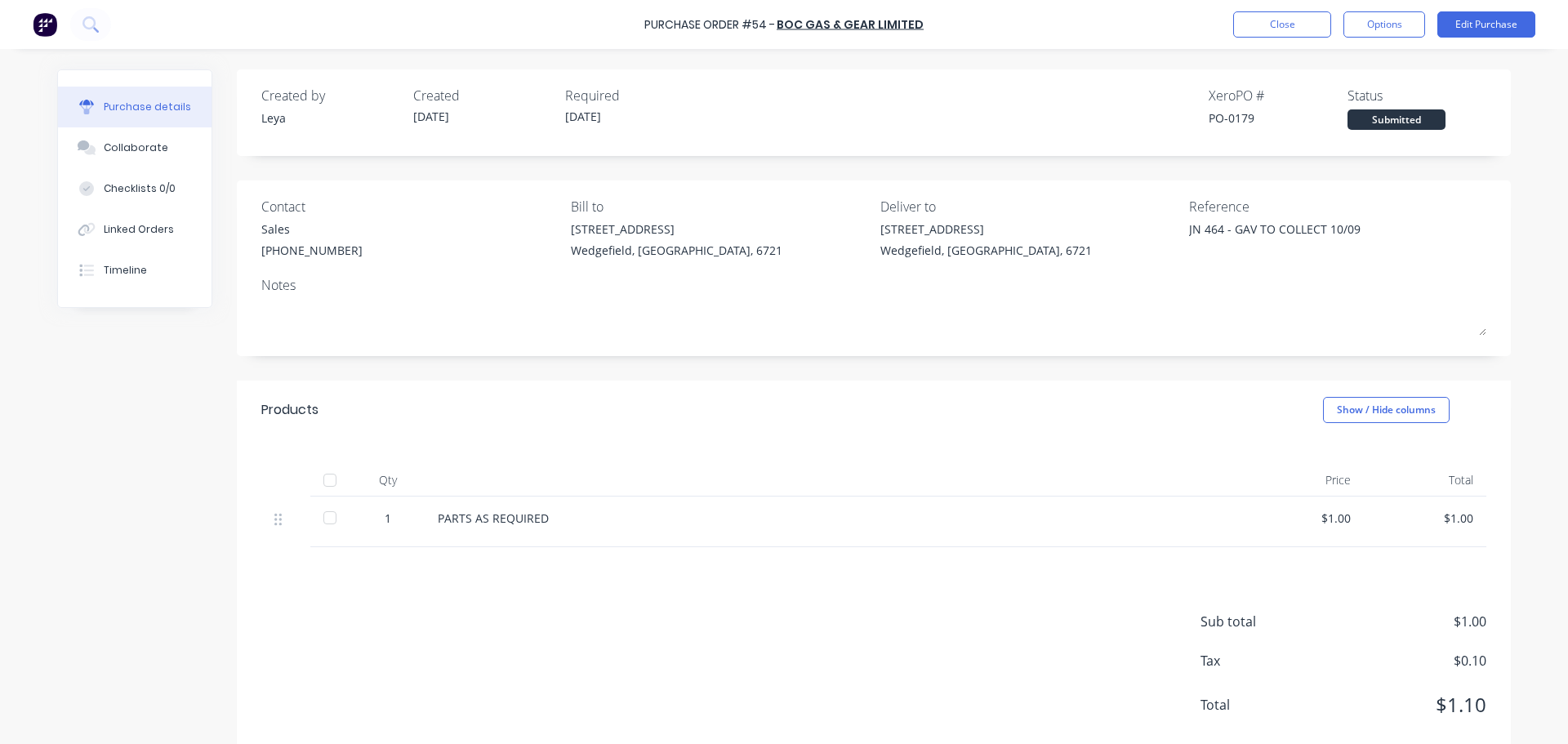
drag, startPoint x: 474, startPoint y: 522, endPoint x: 482, endPoint y: 520, distance: 8.2
click at [474, 522] on div "PARTS AS REQUIRED" at bounding box center [832, 518] width 791 height 17
click at [1470, 35] on button "Edit Purchase" at bounding box center [1486, 25] width 98 height 26
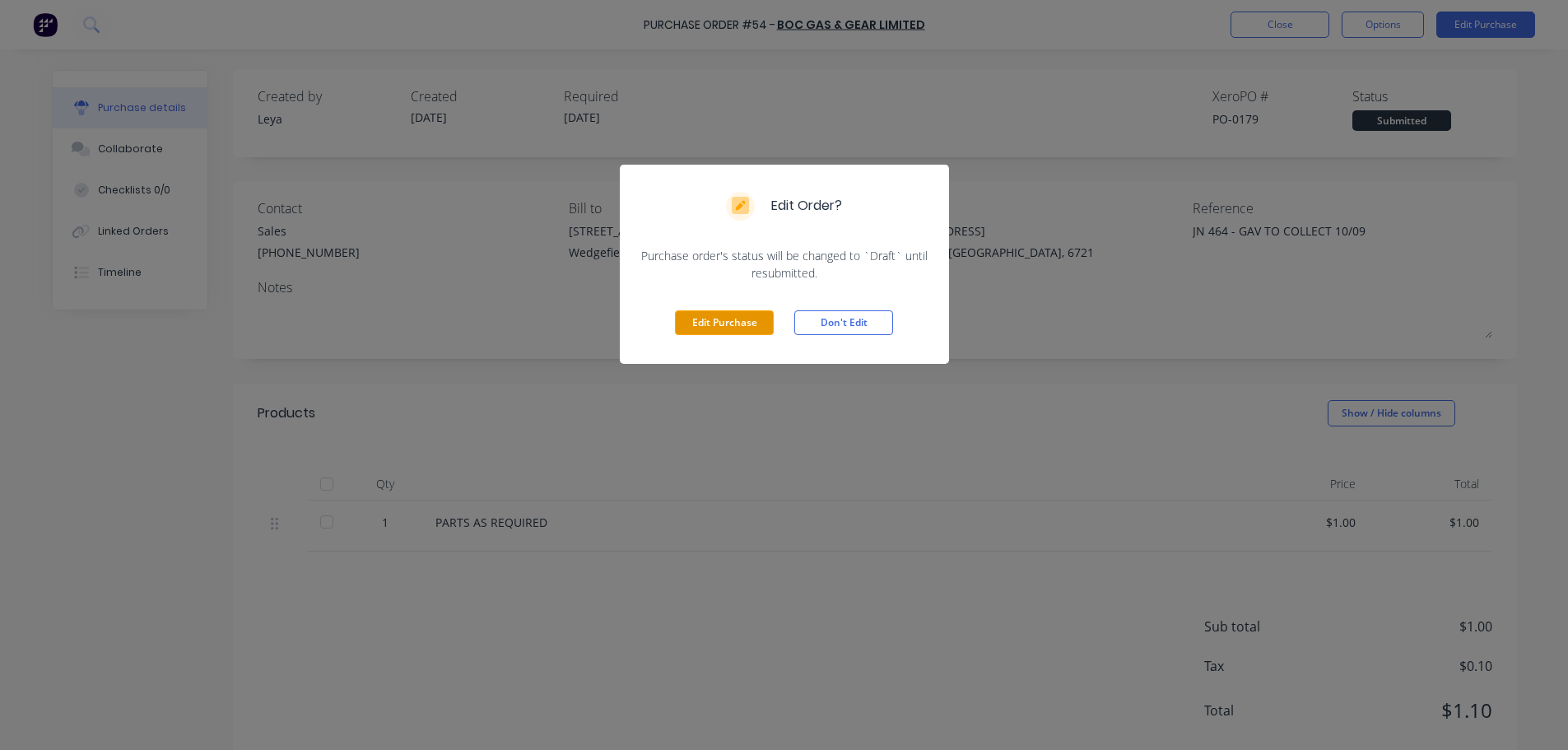
click at [715, 324] on button "Edit Purchase" at bounding box center [724, 323] width 98 height 25
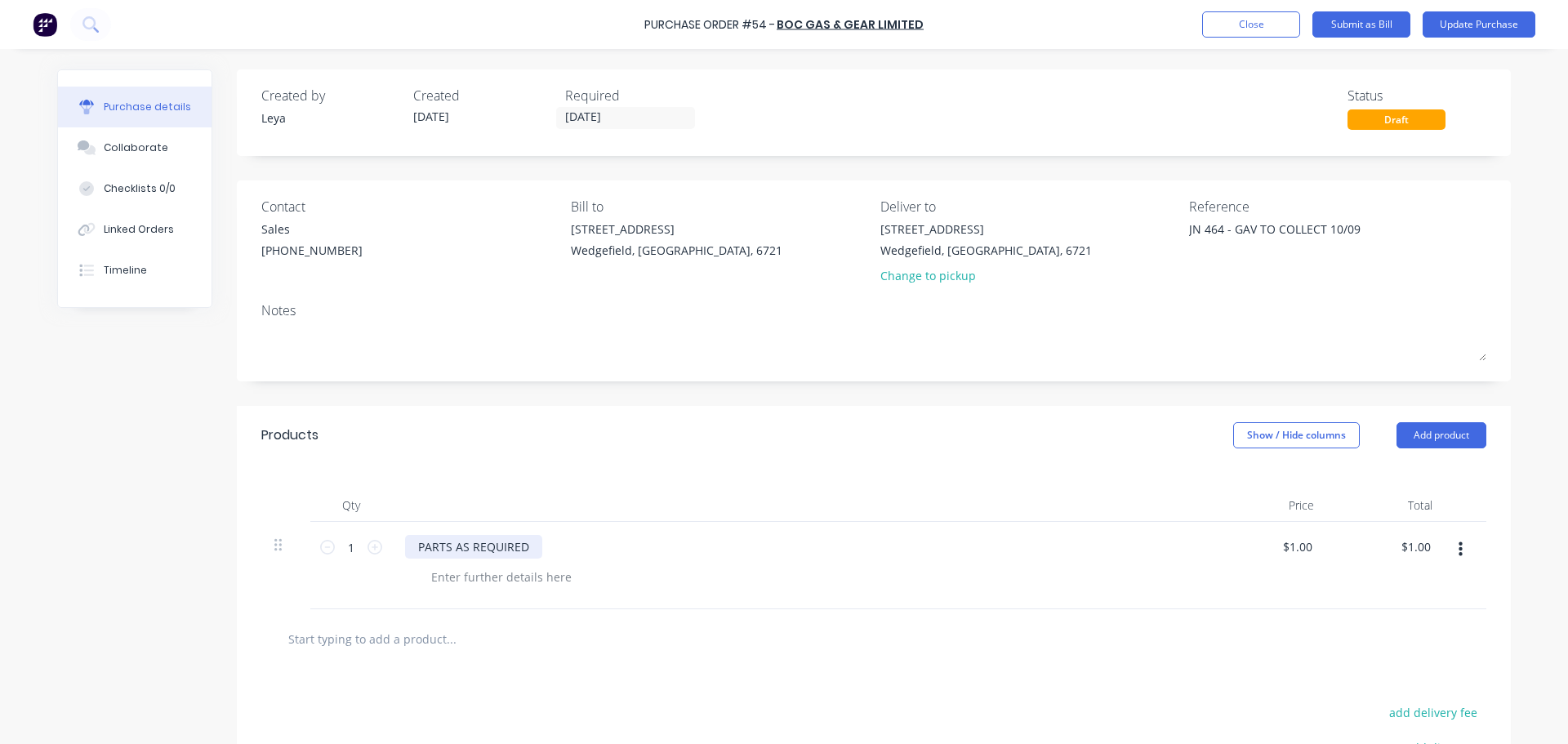
click at [511, 543] on div "PARTS AS REQUIRED" at bounding box center [473, 547] width 137 height 24
drag, startPoint x: 522, startPoint y: 546, endPoint x: 263, endPoint y: 517, distance: 260.6
click at [263, 517] on div "Qty Price Total 1 1 PARTS AS REQUIRED $1.00 $1.00 $1.00 $1.00" at bounding box center [873, 537] width 1274 height 145
paste div
click at [348, 645] on input "text" at bounding box center [451, 639] width 327 height 33
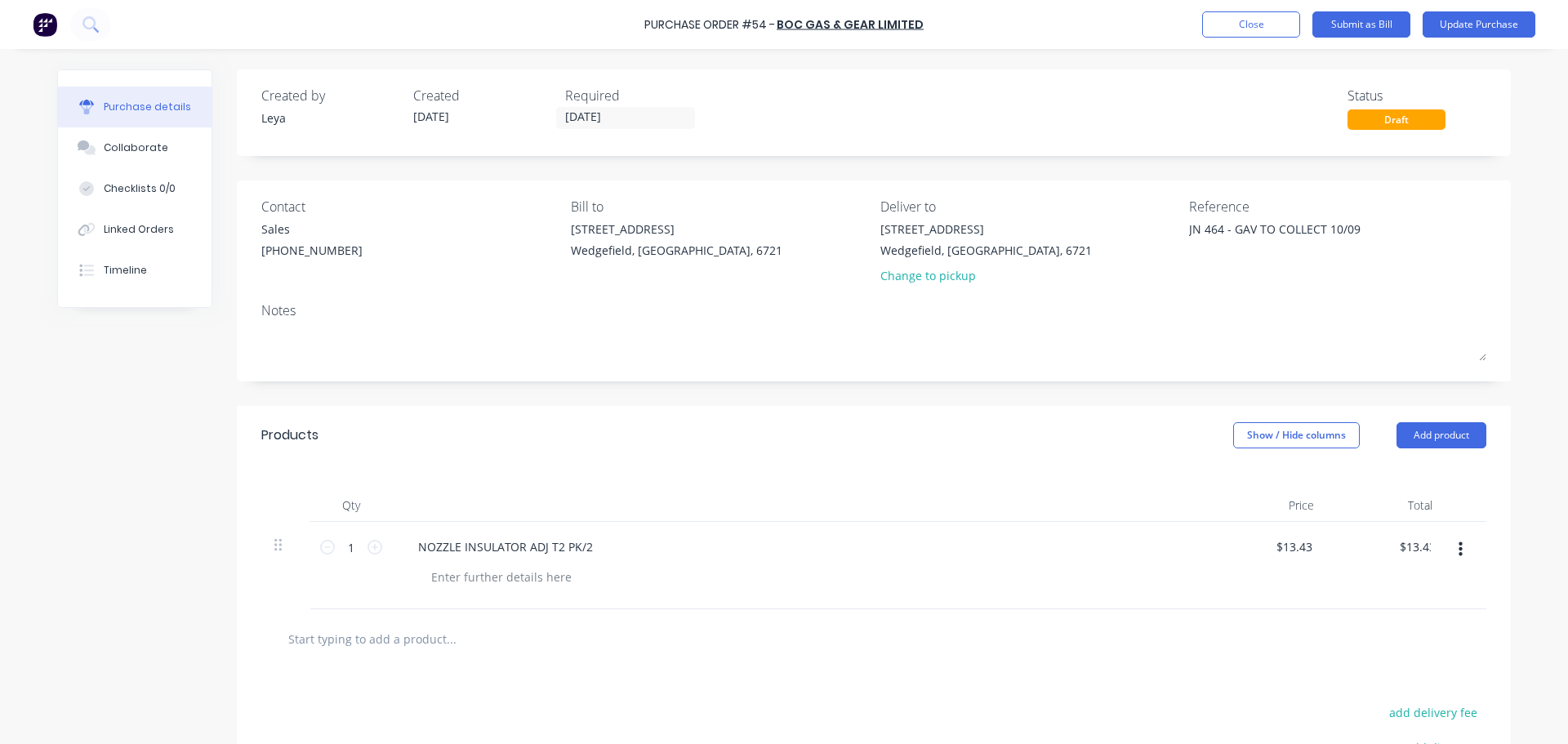
paste input "TIP CONTACT 0.9MM T2 PK/5"
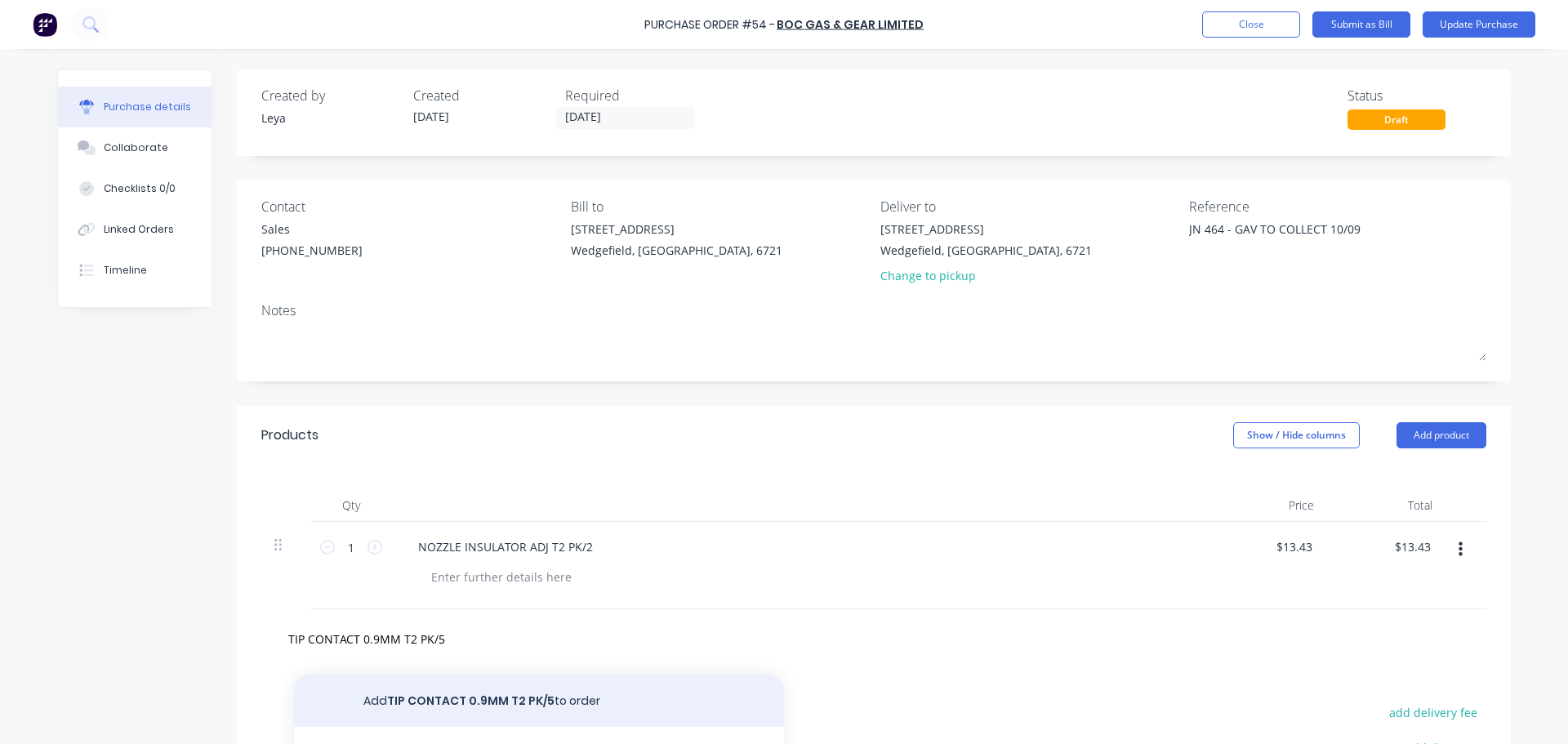
click at [470, 696] on button "Add TIP CONTACT 0.9MM T2 PK/5 to order" at bounding box center [539, 701] width 490 height 53
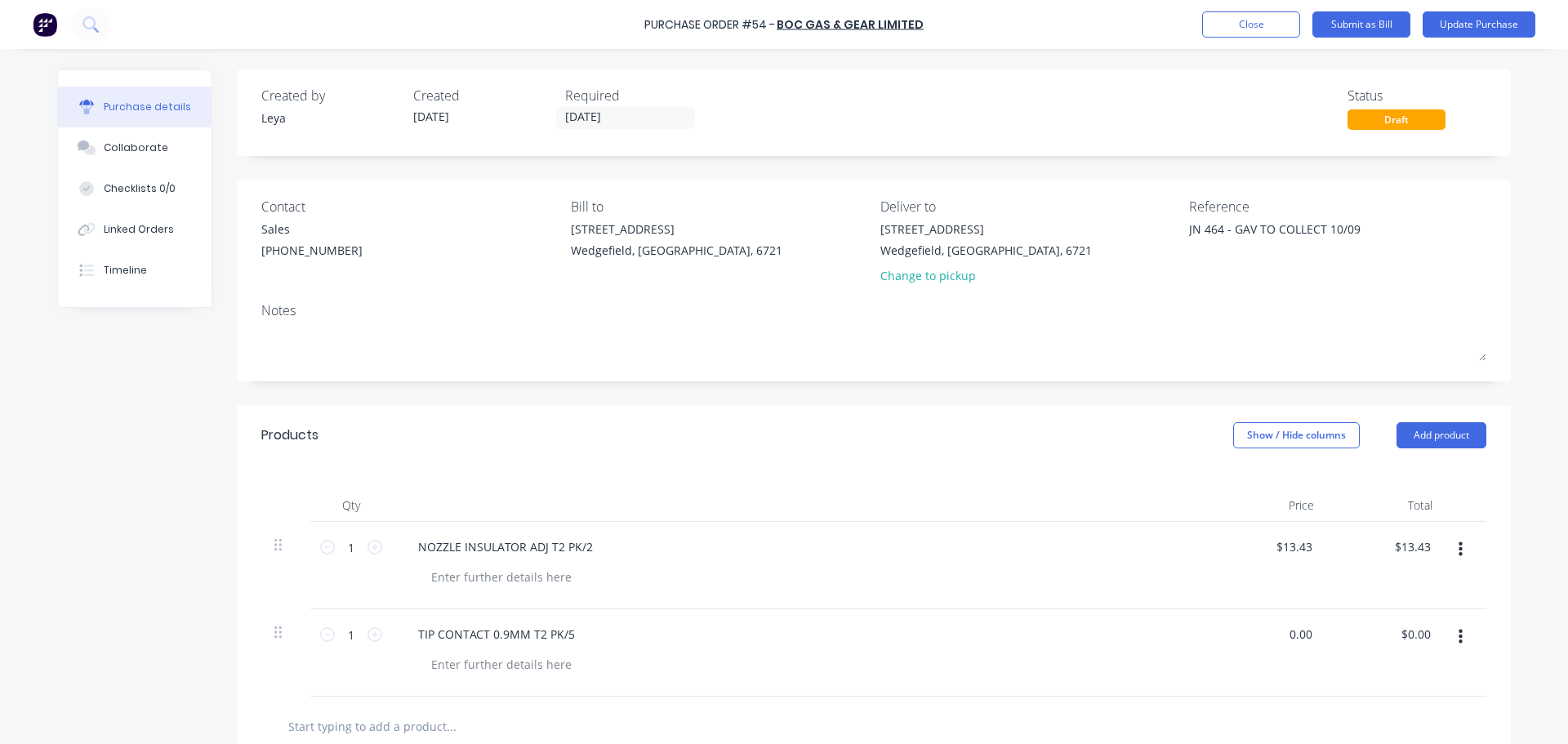
drag, startPoint x: 1306, startPoint y: 631, endPoint x: 1239, endPoint y: 622, distance: 67.6
click at [1239, 622] on div "0.00 0.00" at bounding box center [1268, 653] width 118 height 87
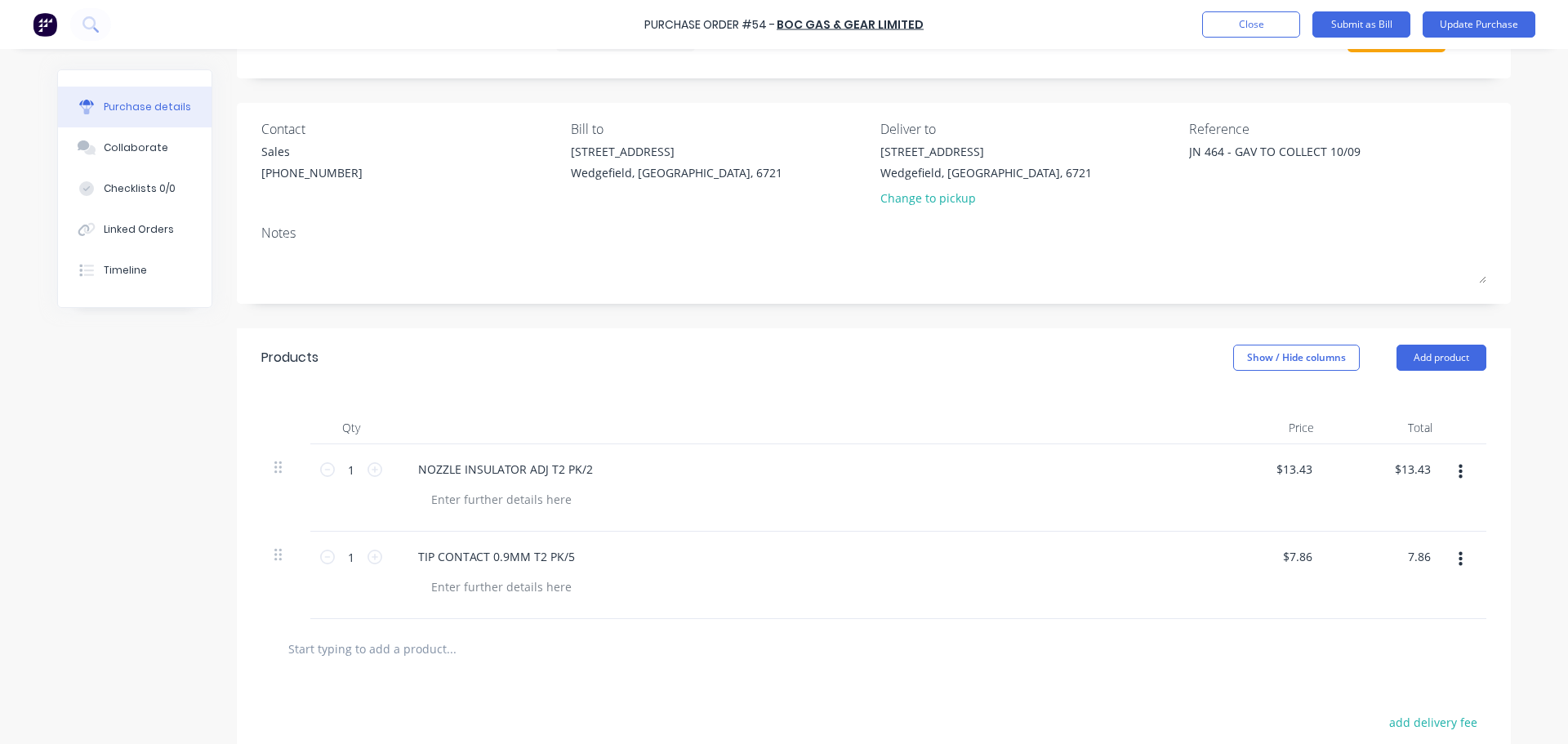
scroll to position [163, 0]
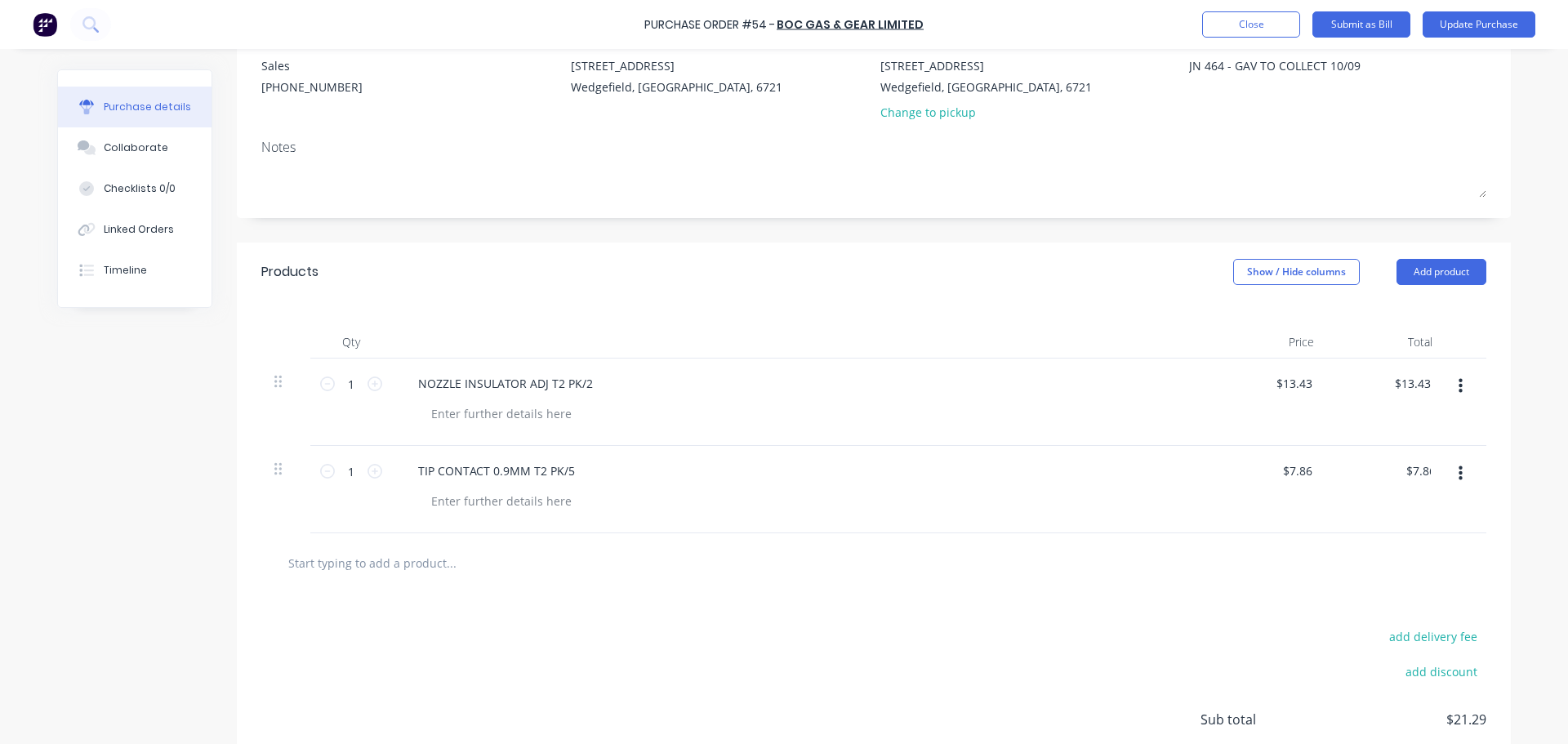
click at [369, 562] on input "text" at bounding box center [451, 563] width 327 height 33
paste input "NOZZLE STANDARD ADJ 12.7MM T2 PK/2"
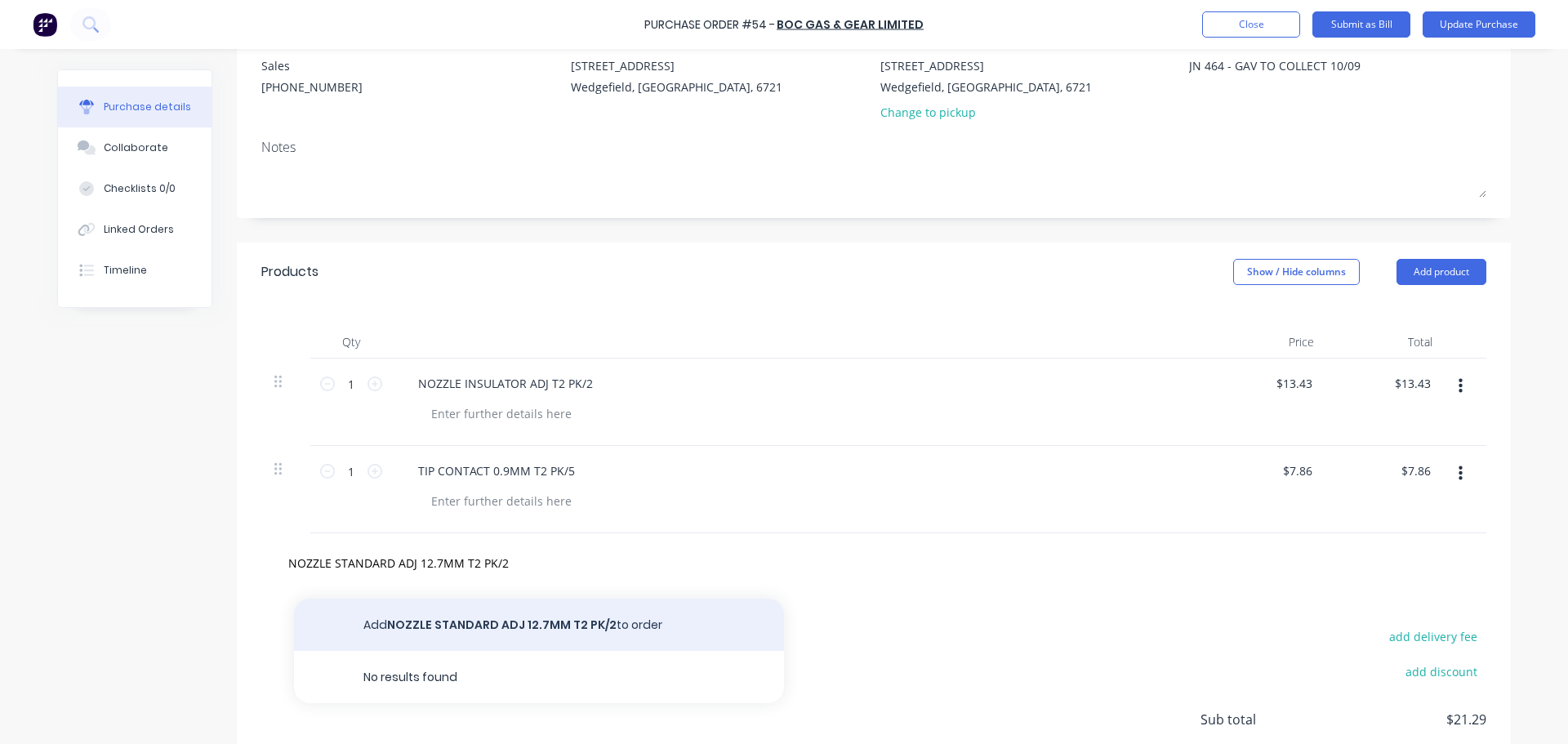
click at [479, 618] on button "Add NOZZLE STANDARD ADJ 12.7MM T2 PK/2 to order" at bounding box center [539, 625] width 490 height 53
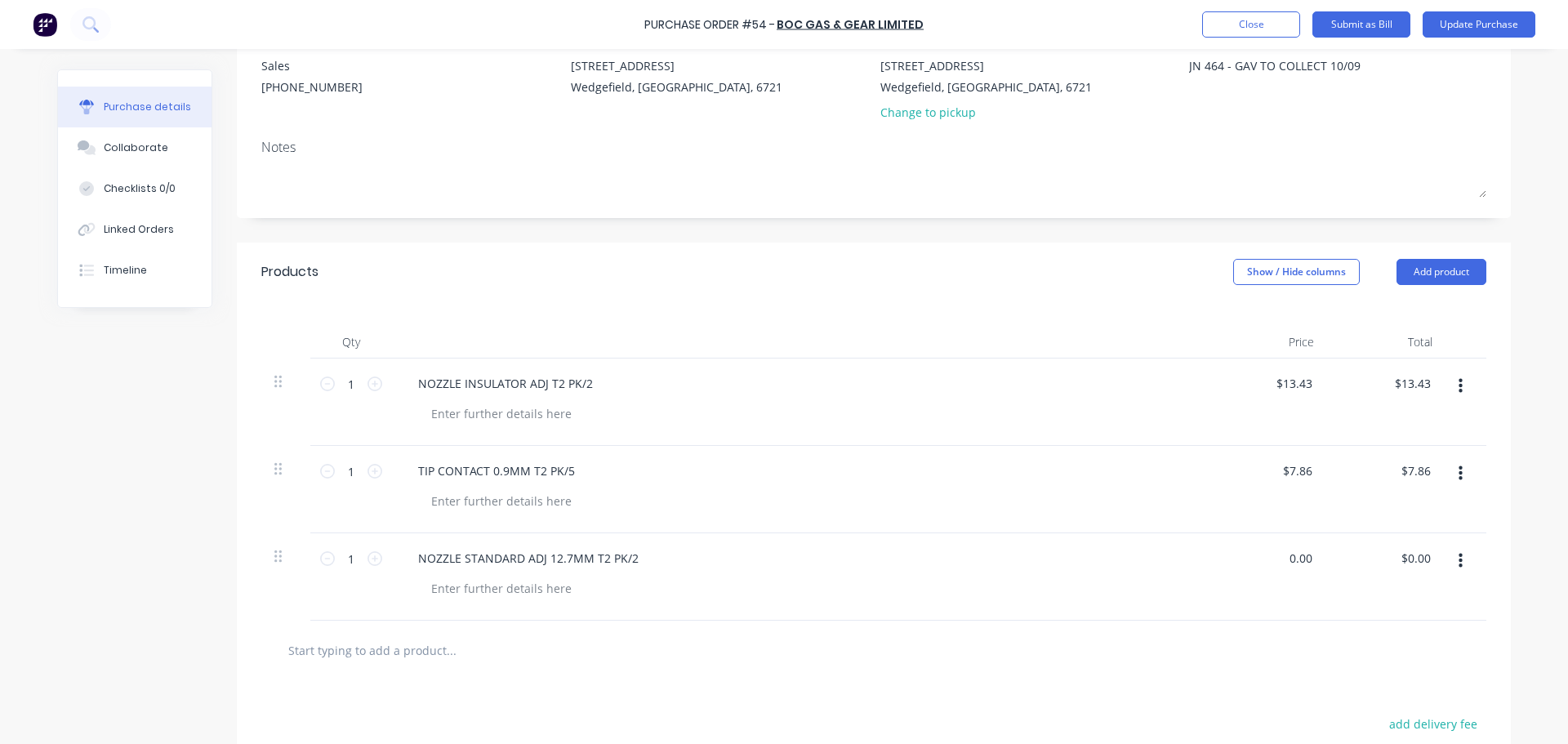
drag, startPoint x: 1306, startPoint y: 555, endPoint x: 1208, endPoint y: 547, distance: 98.3
click at [1211, 549] on div "0.00 0.00" at bounding box center [1268, 577] width 118 height 87
click at [340, 654] on input "text" at bounding box center [451, 650] width 327 height 33
paste input "ARGOSHIELD UNIVERSAL D2 SIZE"
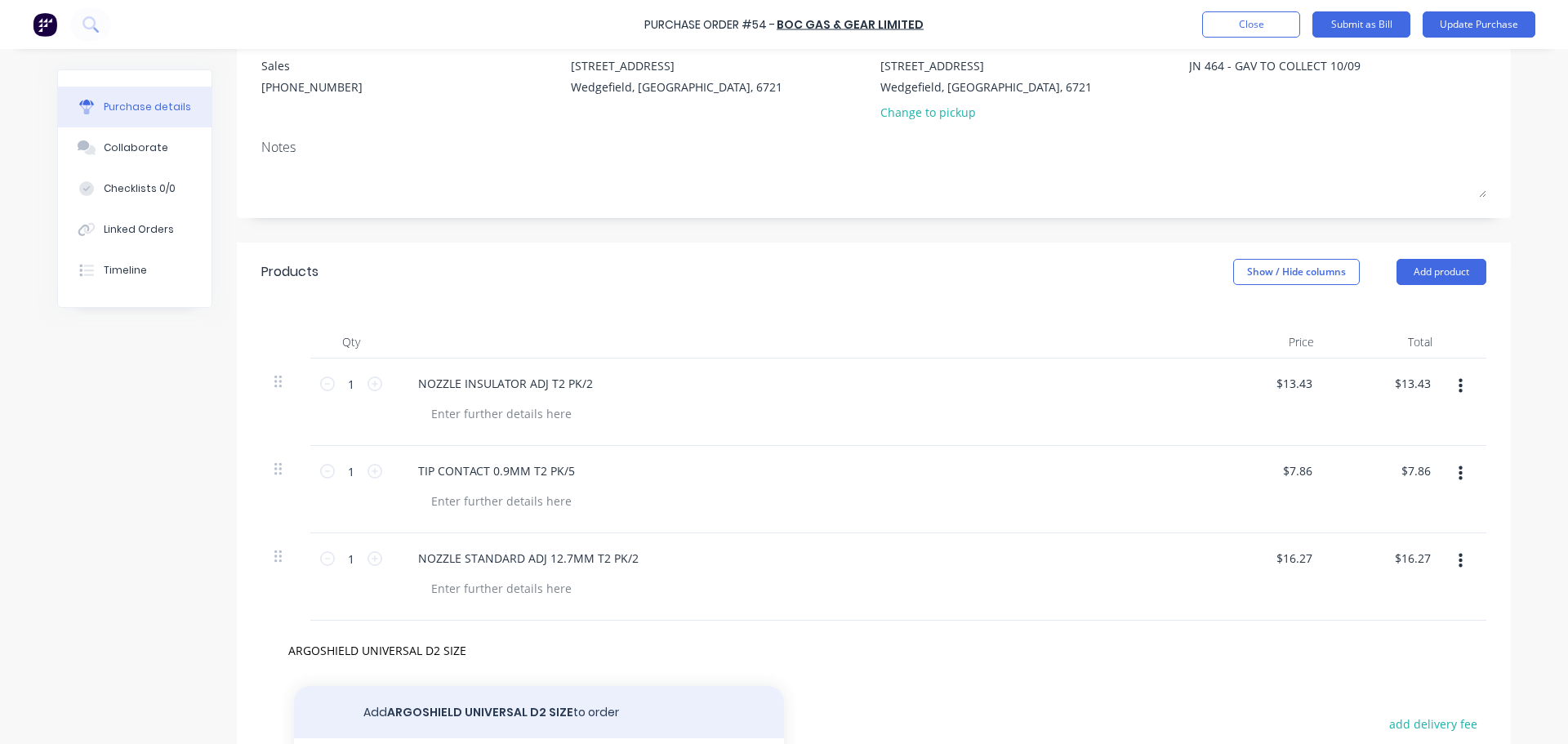
click at [470, 706] on button "Add ARGOSHIELD UNIVERSAL D2 SIZE to order" at bounding box center [539, 713] width 490 height 53
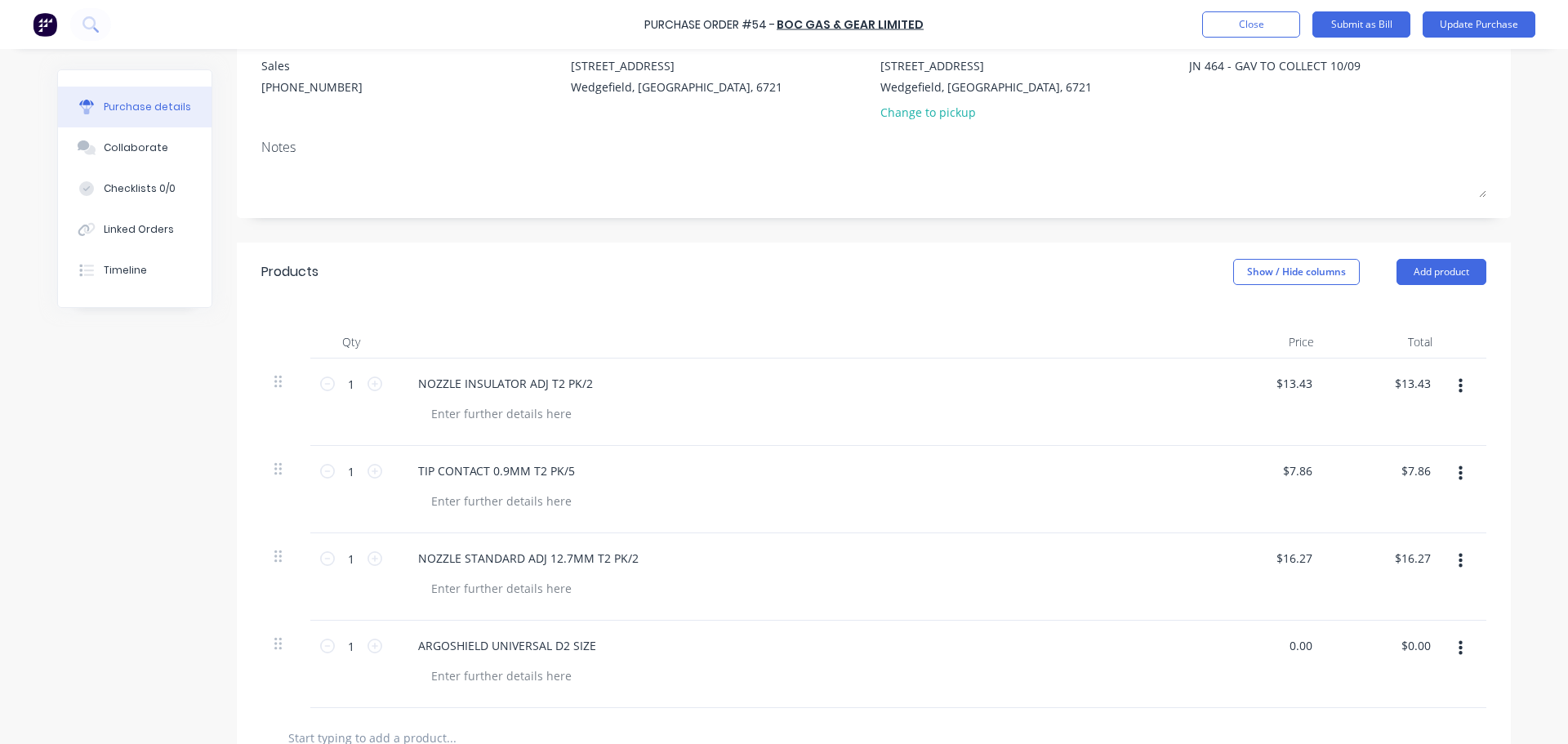
drag, startPoint x: 1300, startPoint y: 653, endPoint x: 1255, endPoint y: 646, distance: 45.5
click at [1255, 646] on div "0.00 0.00" at bounding box center [1268, 664] width 118 height 87
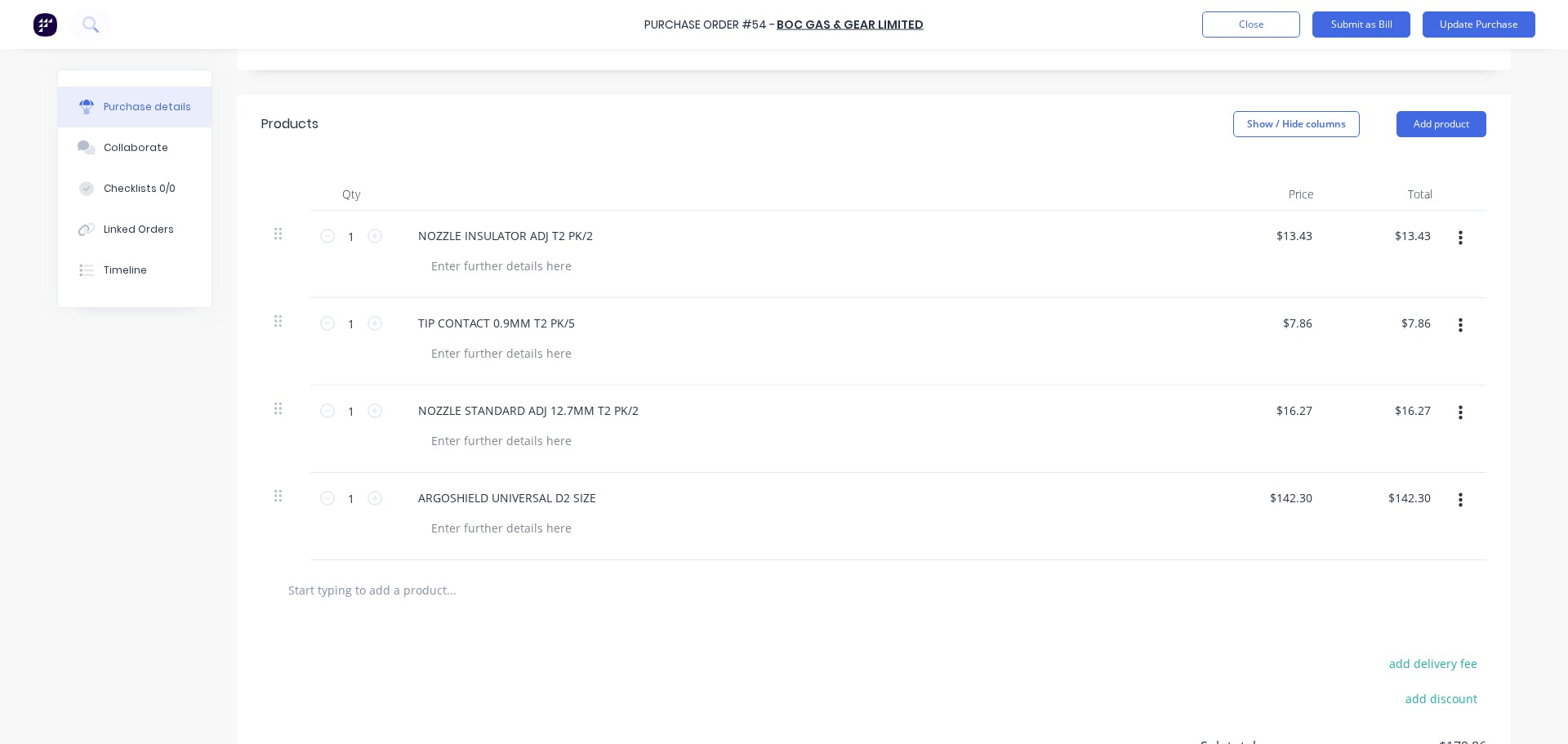
scroll to position [327, 0]
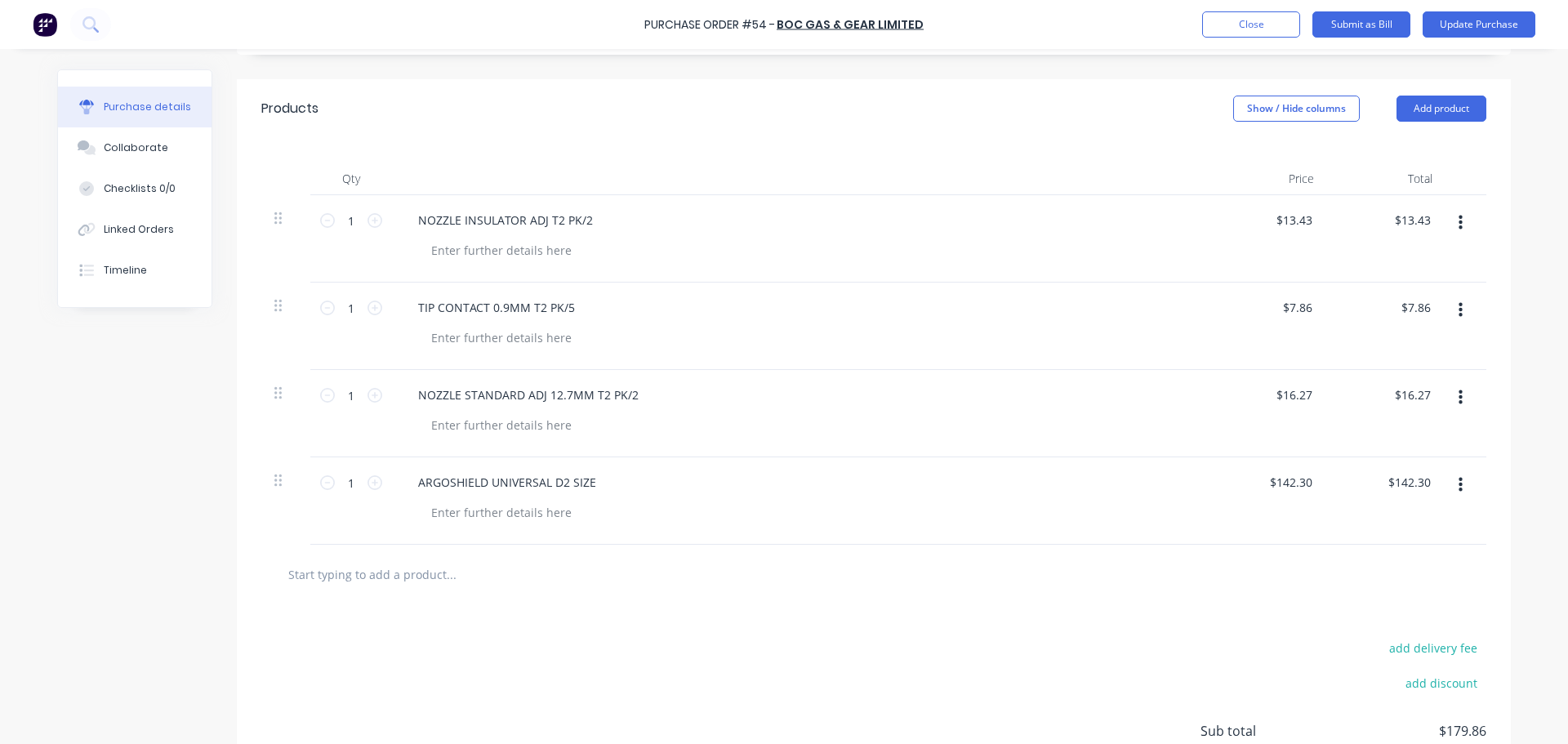
click at [319, 575] on input "text" at bounding box center [451, 574] width 327 height 33
paste input "Fuel Surcharge"
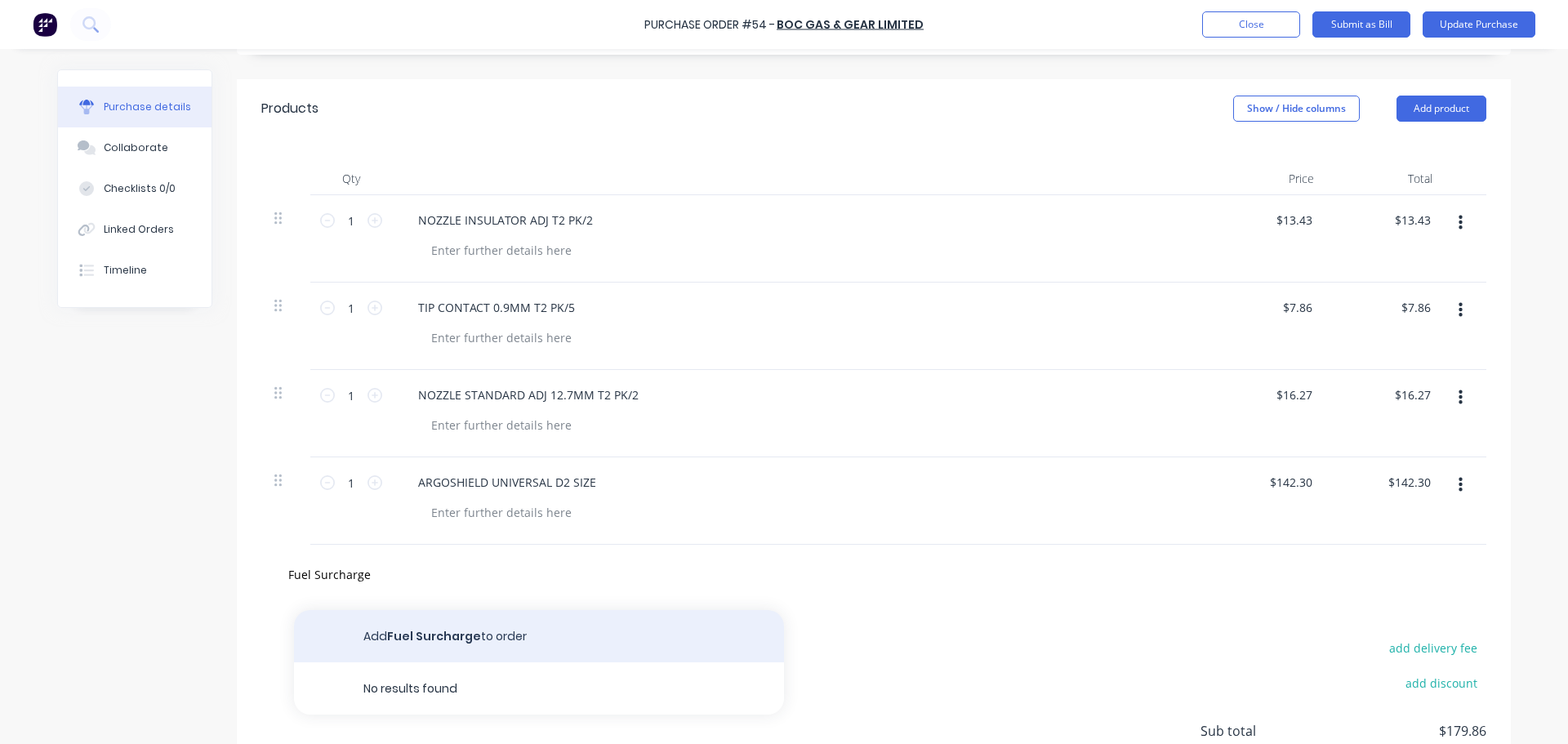
click at [436, 636] on button "Add Fuel Surcharge to order" at bounding box center [539, 636] width 490 height 53
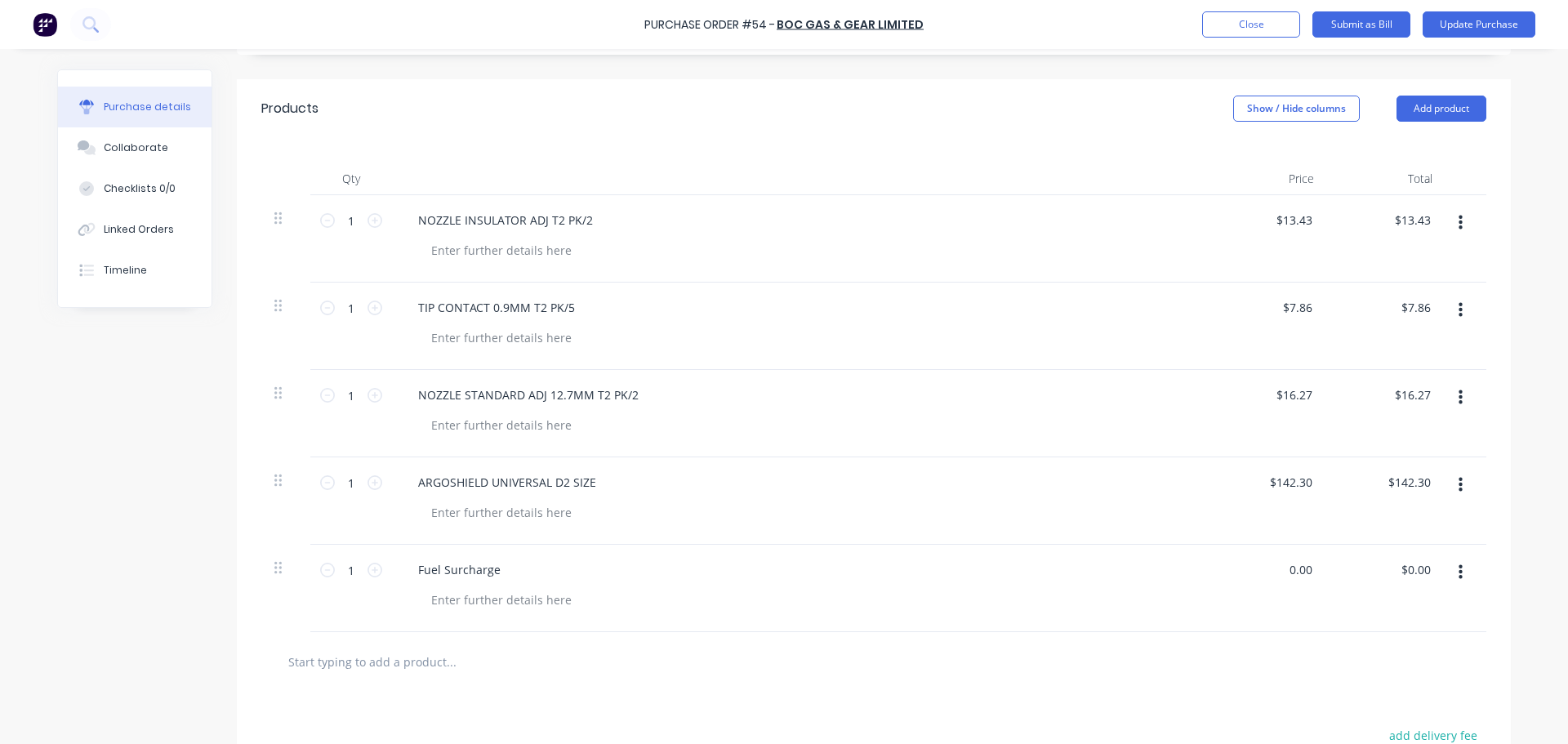
drag, startPoint x: 1307, startPoint y: 574, endPoint x: 1263, endPoint y: 568, distance: 44.4
click at [1263, 568] on div "0.00 0.00" at bounding box center [1268, 588] width 118 height 87
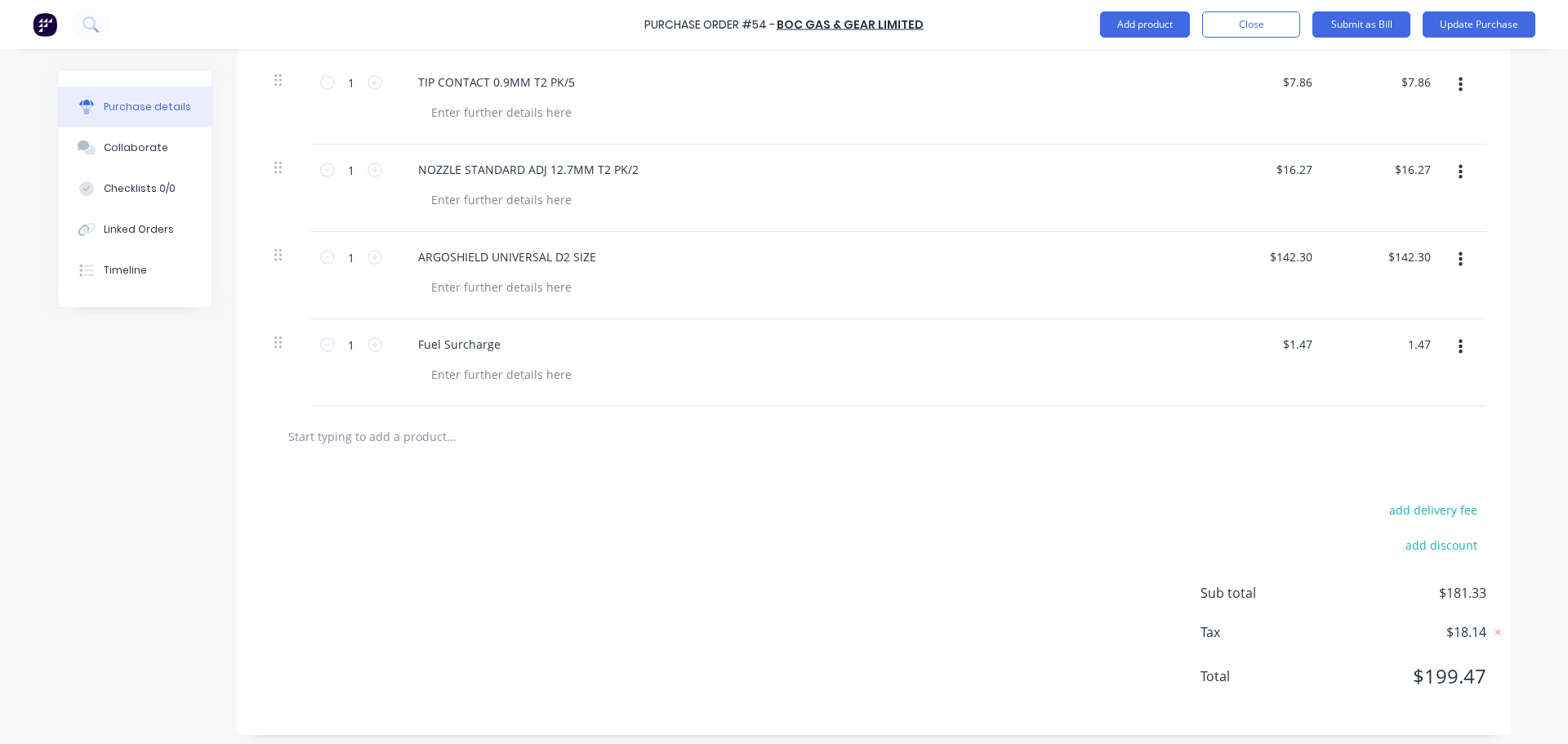
scroll to position [559, 0]
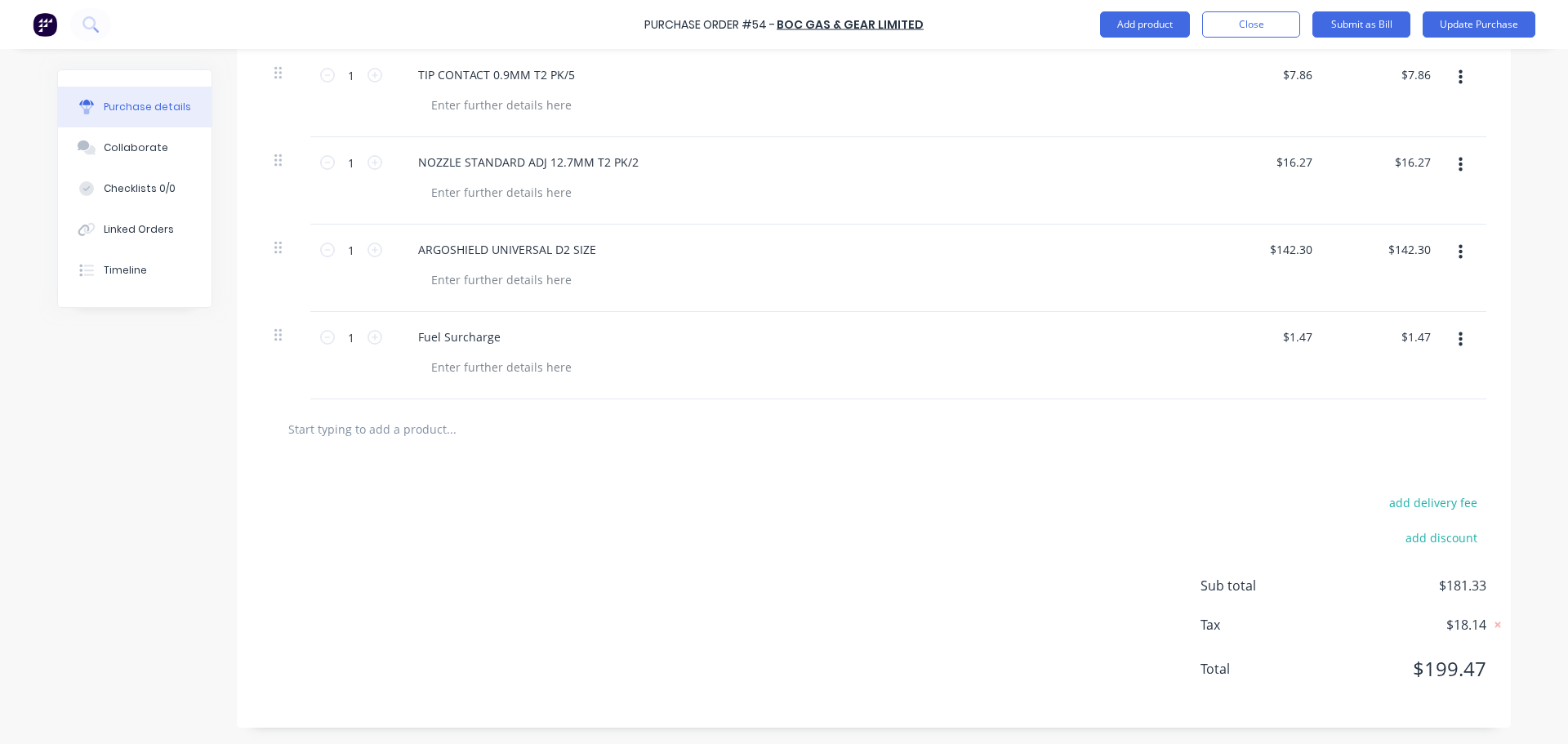
click at [1478, 624] on span "$18.14" at bounding box center [1404, 625] width 163 height 20
click at [1484, 623] on div "Tax $18.14" at bounding box center [1343, 625] width 286 height 20
click at [1495, 624] on icon at bounding box center [1497, 625] width 6 height 6
click at [1492, 624] on icon at bounding box center [1499, 625] width 15 height 16
click at [1471, 622] on span "$18.14" at bounding box center [1404, 625] width 163 height 20
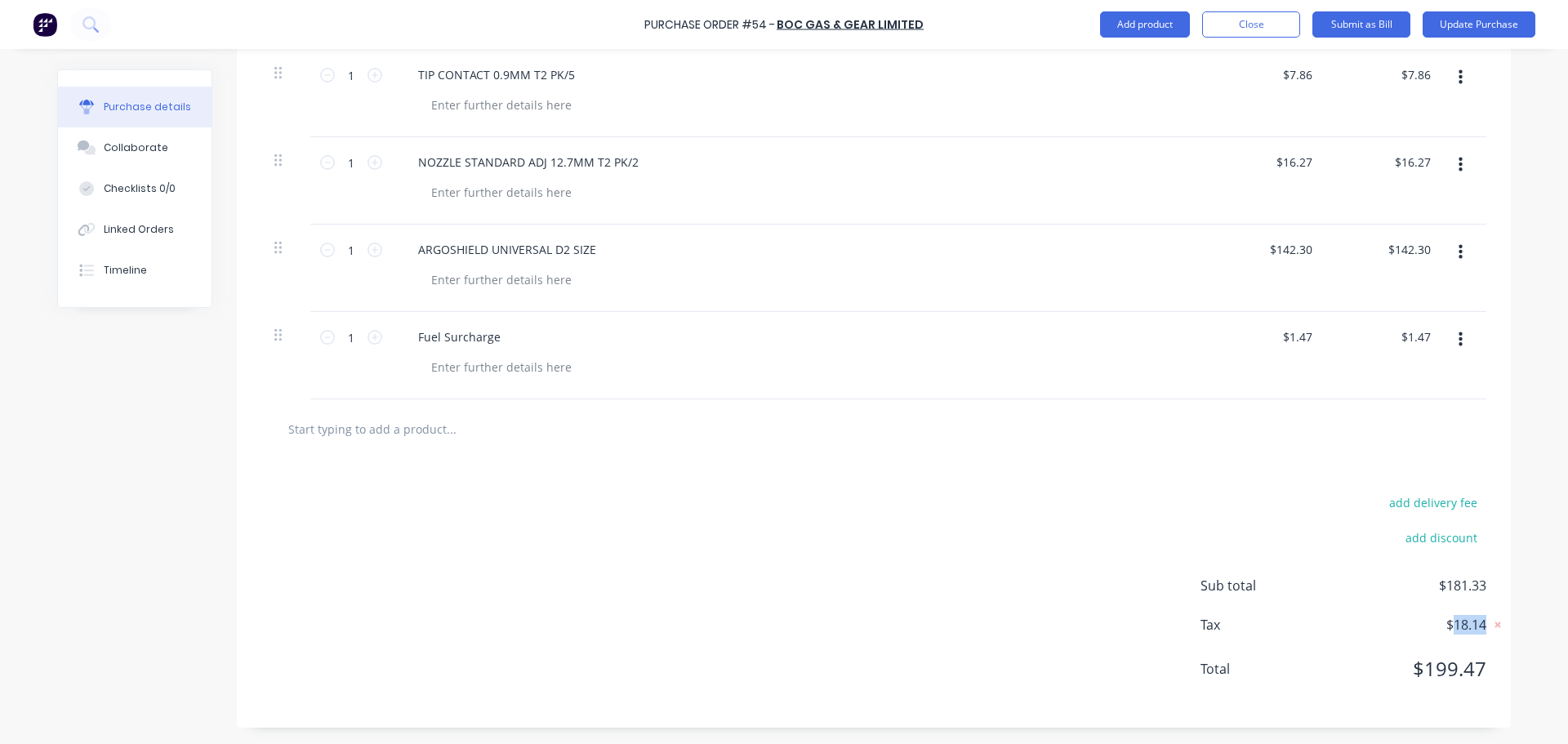
click at [1471, 622] on span "$18.14" at bounding box center [1404, 625] width 163 height 20
click at [1306, 339] on input "1.47" at bounding box center [1297, 337] width 38 height 24
click at [1300, 332] on input "1.47" at bounding box center [1297, 337] width 38 height 24
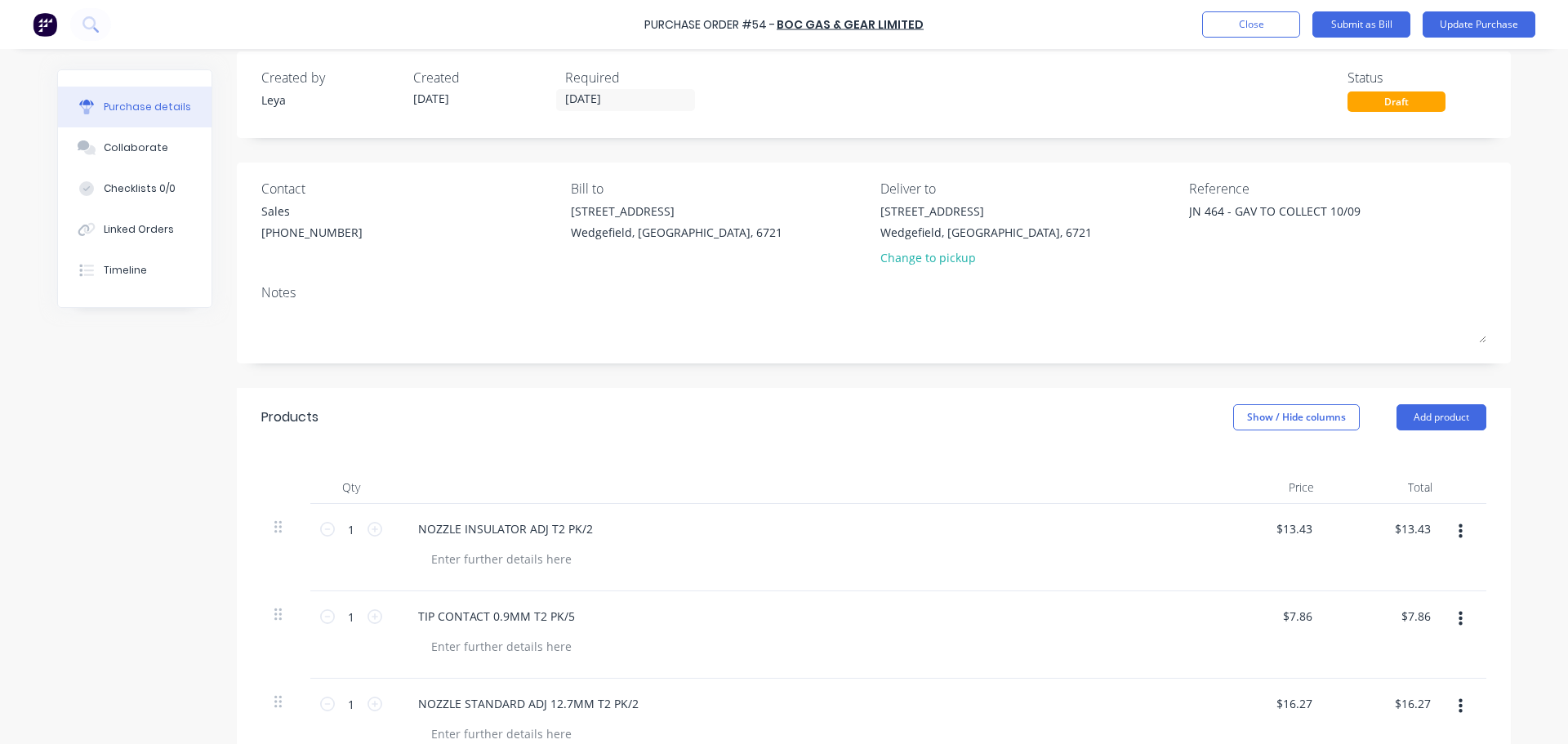
scroll to position [0, 0]
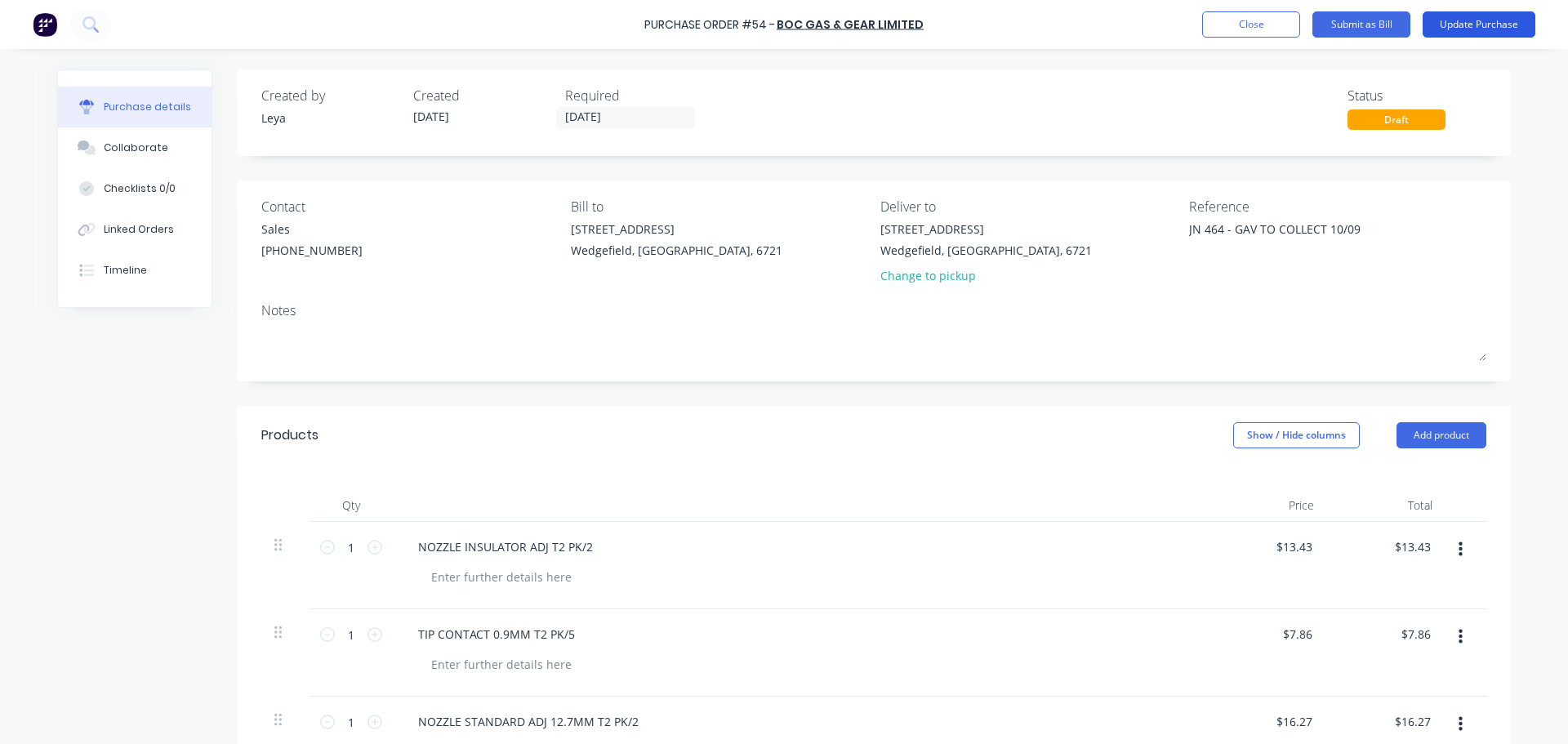
click at [1500, 24] on button "Update Purchase" at bounding box center [1479, 25] width 112 height 26
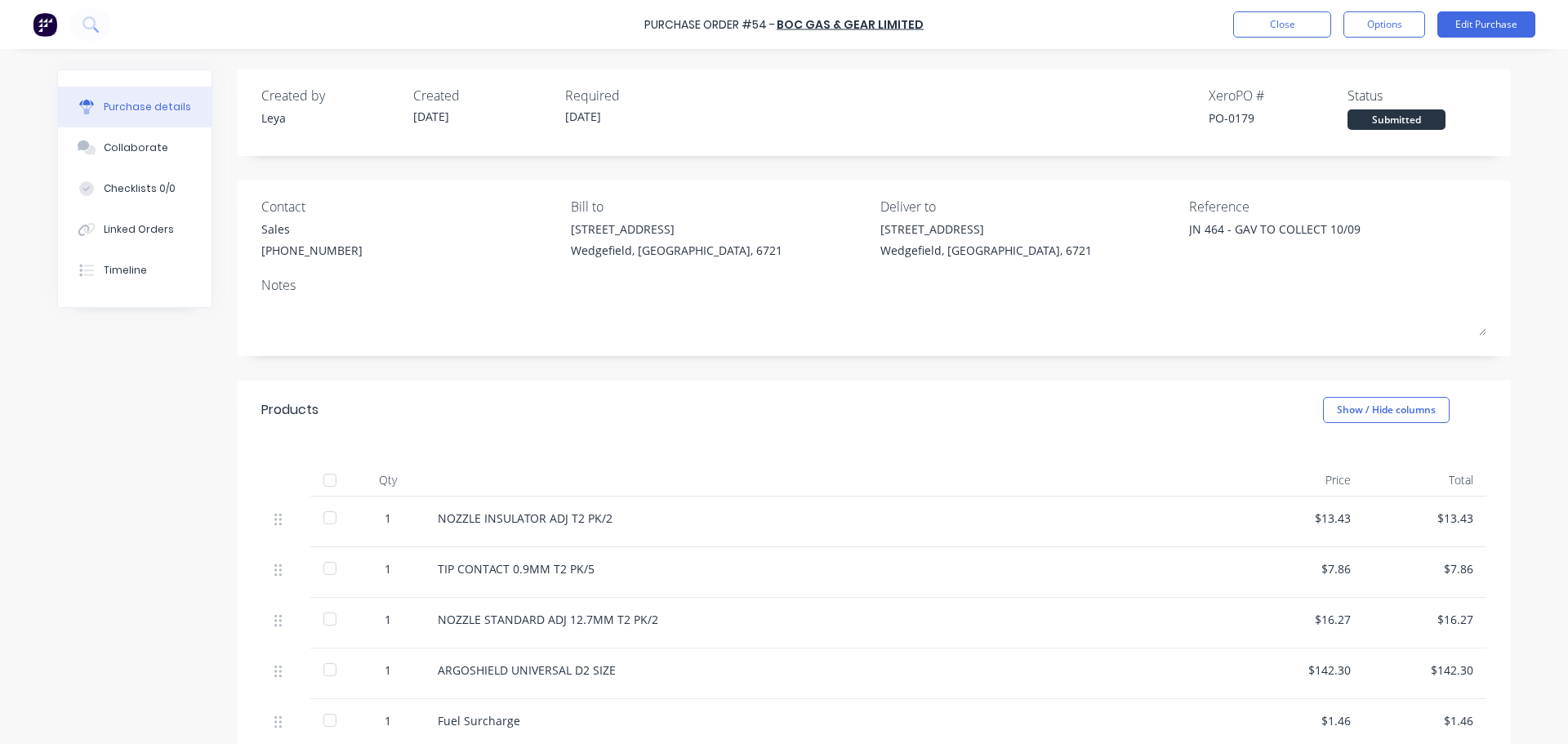
click at [326, 485] on div at bounding box center [330, 480] width 33 height 33
click at [1364, 33] on button "Options" at bounding box center [1383, 25] width 81 height 26
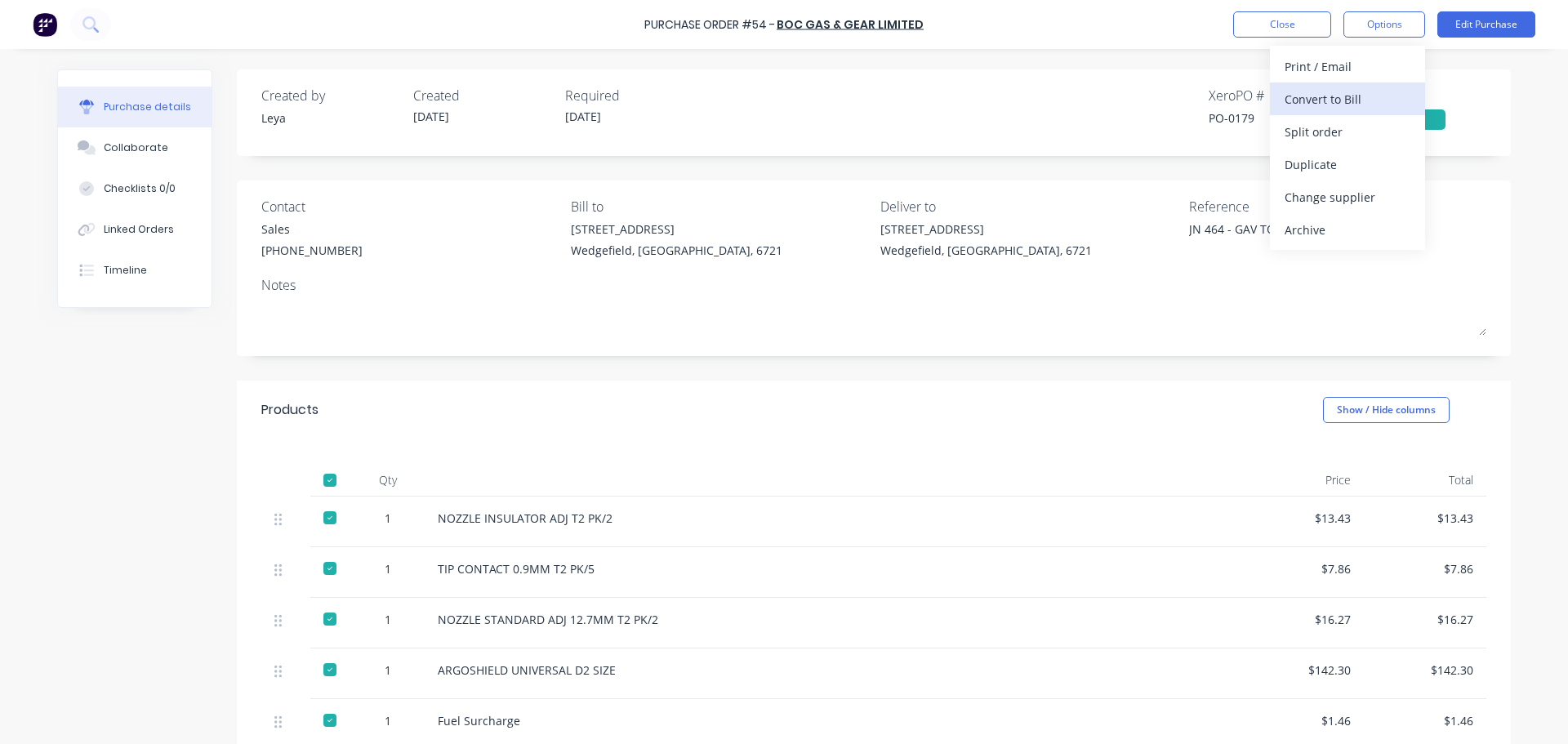
click at [1350, 98] on div "Convert to Bill" at bounding box center [1347, 99] width 126 height 24
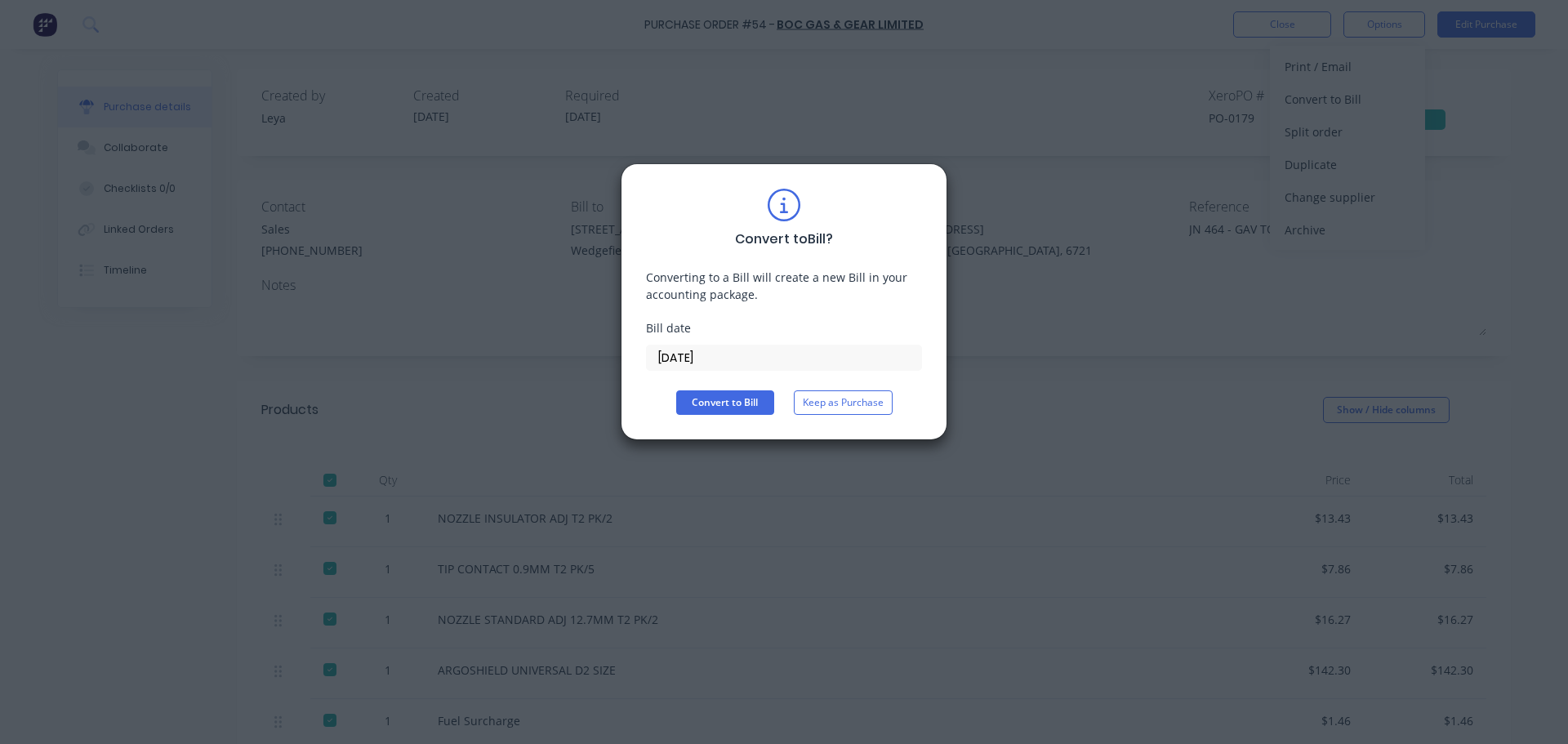
click at [727, 350] on input "[DATE]" at bounding box center [784, 358] width 274 height 25
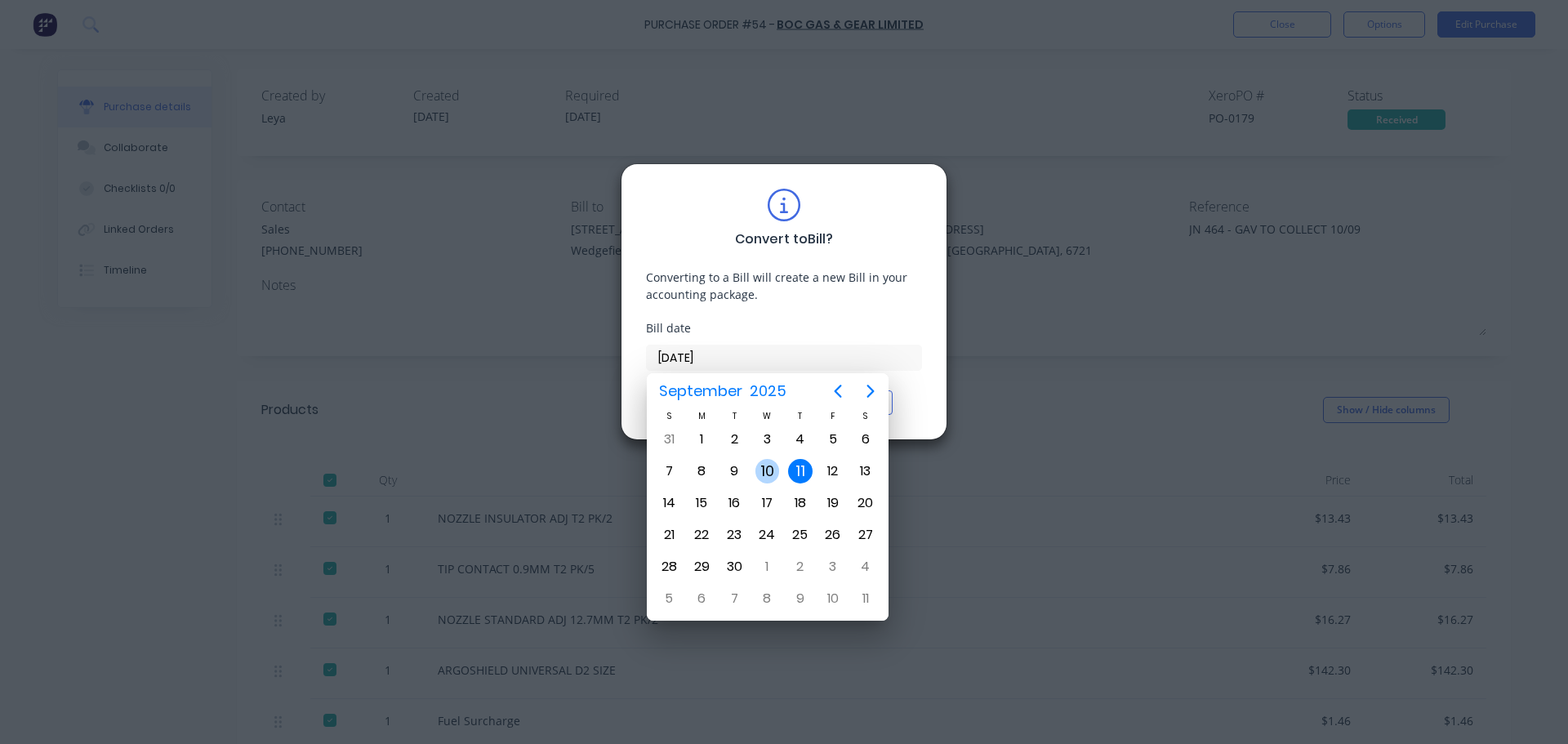
click at [764, 474] on div "10" at bounding box center [768, 471] width 25 height 25
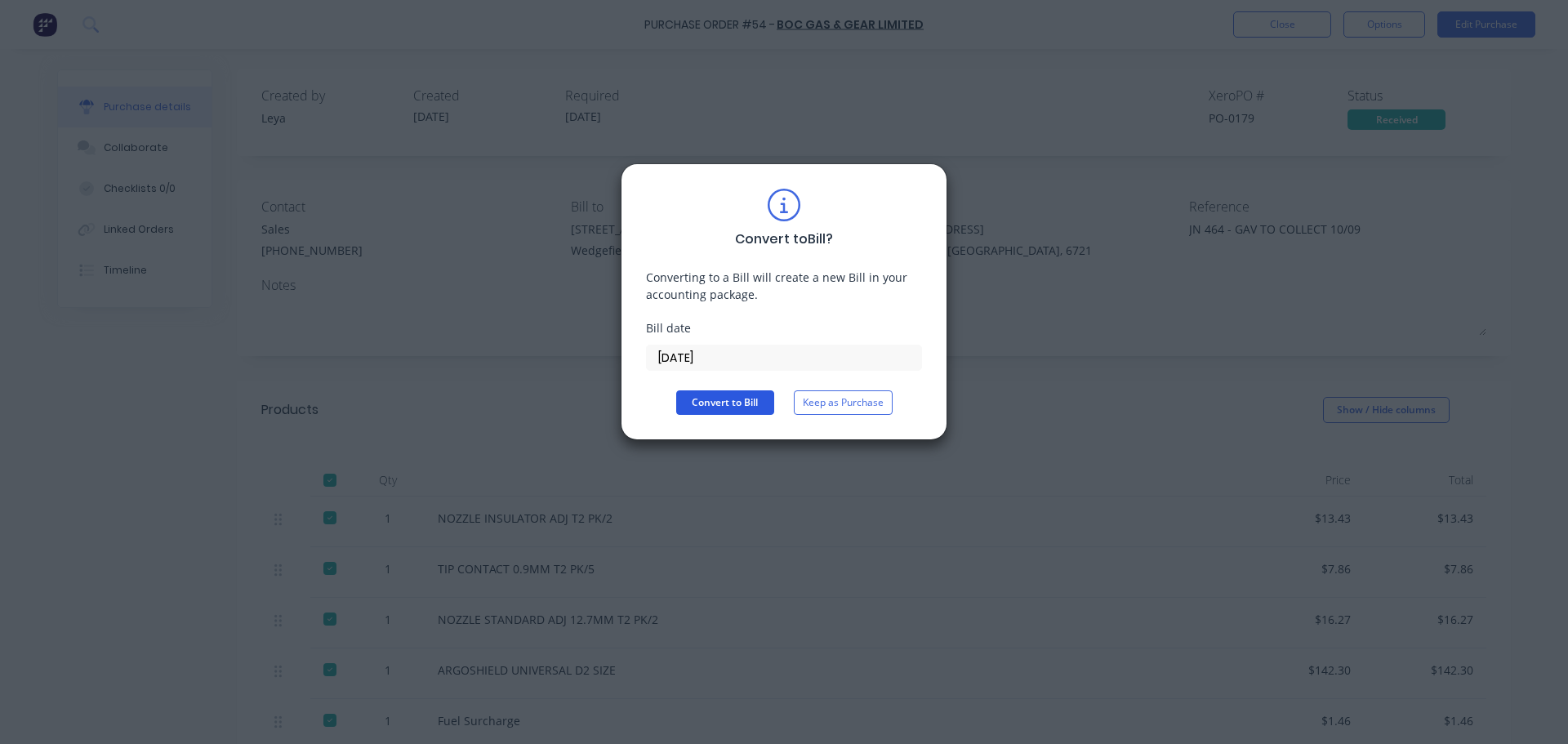
click at [723, 400] on button "Convert to Bill" at bounding box center [725, 402] width 98 height 25
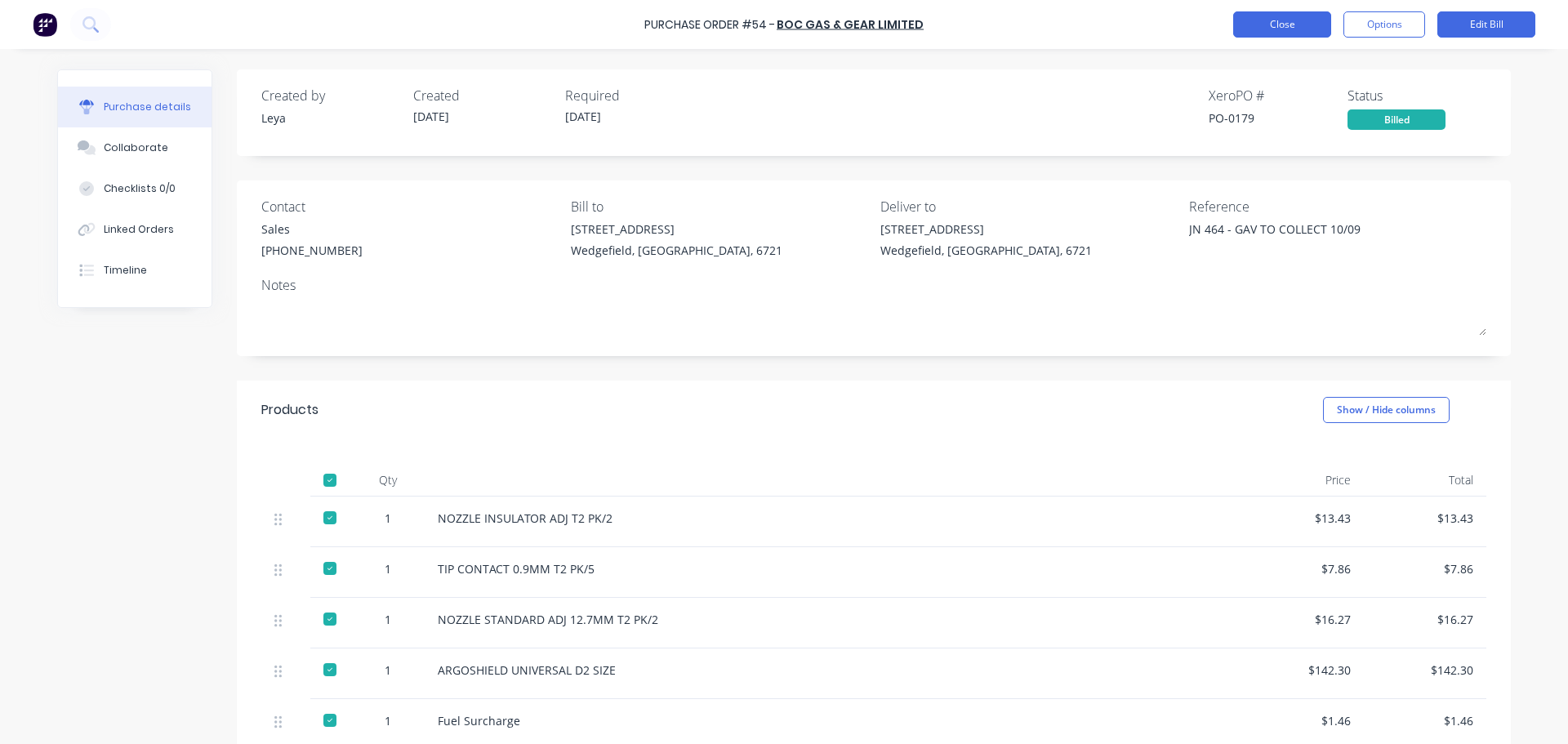
click at [1267, 19] on button "Close" at bounding box center [1281, 25] width 98 height 26
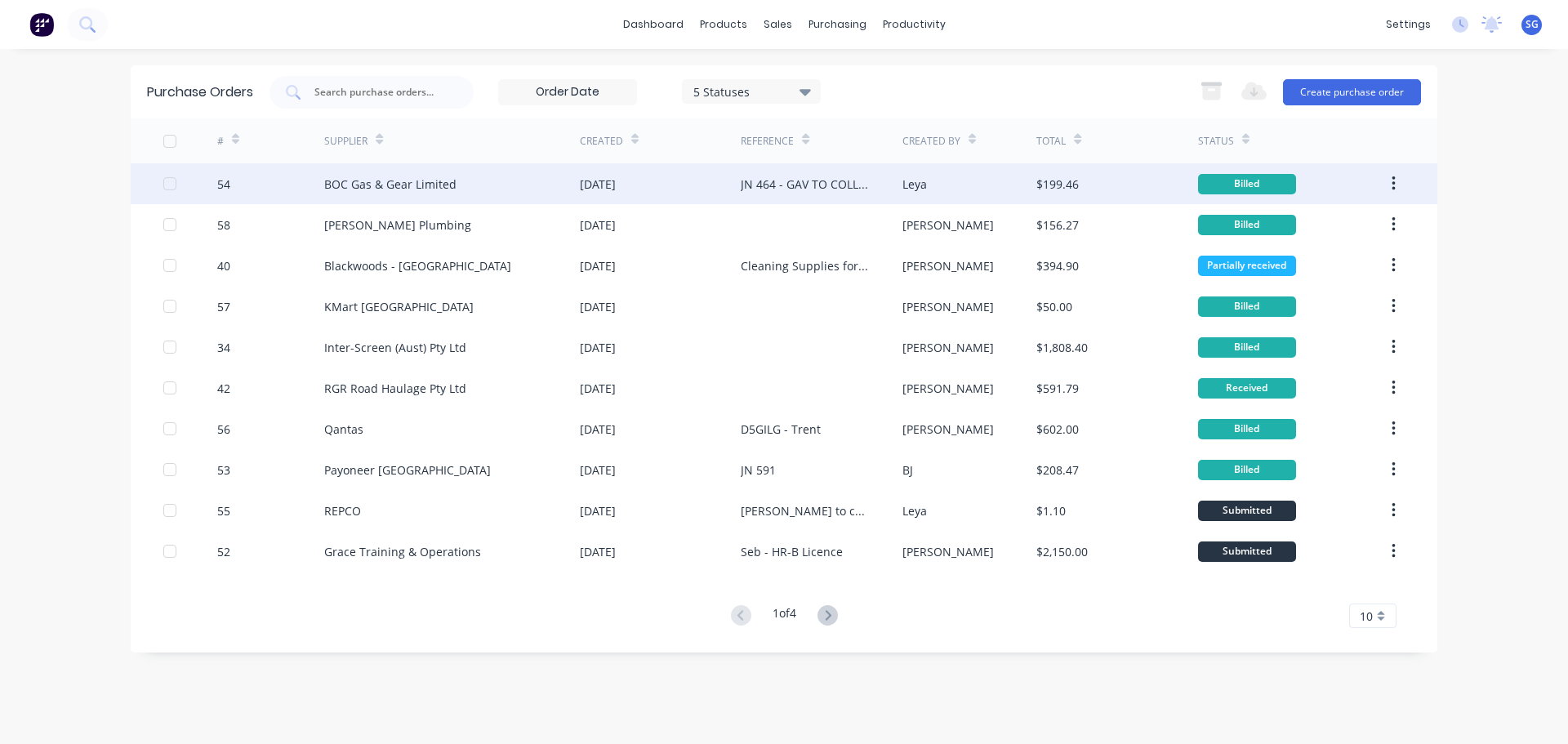
click at [383, 182] on div "BOC Gas & Gear Limited" at bounding box center [390, 184] width 132 height 17
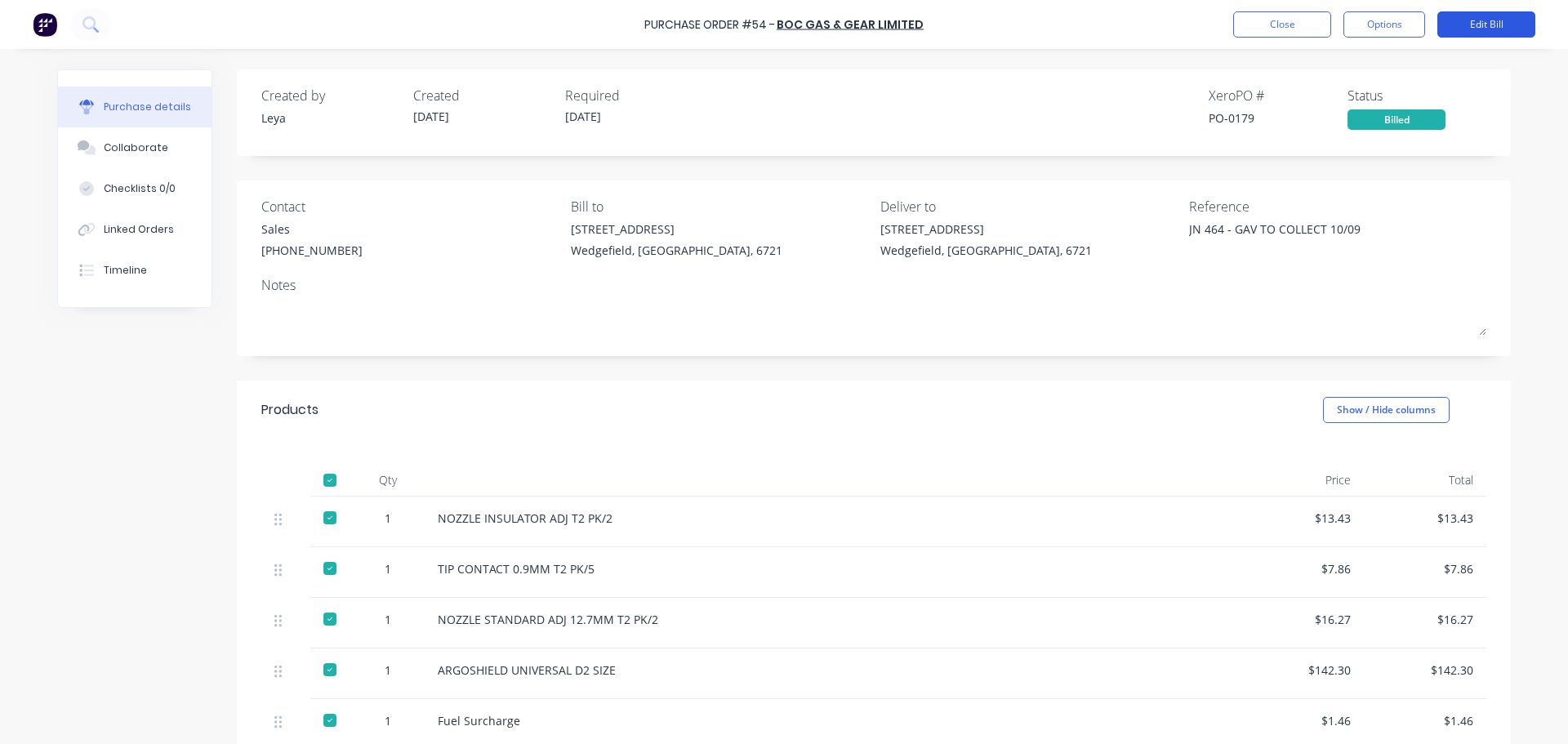
click at [1470, 30] on button "Edit Bill" at bounding box center [1486, 25] width 98 height 26
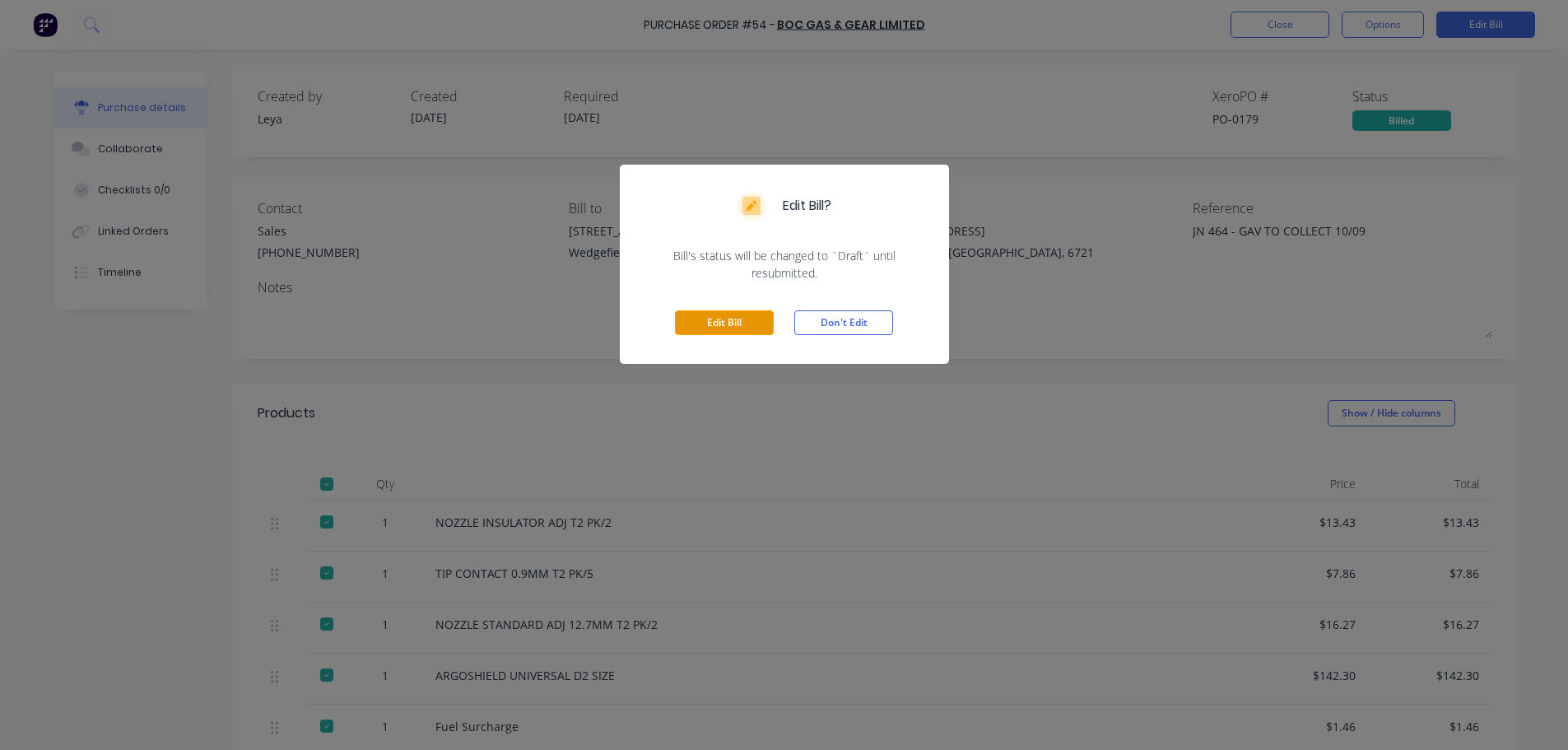
click at [710, 319] on button "Edit Bill" at bounding box center [724, 323] width 98 height 25
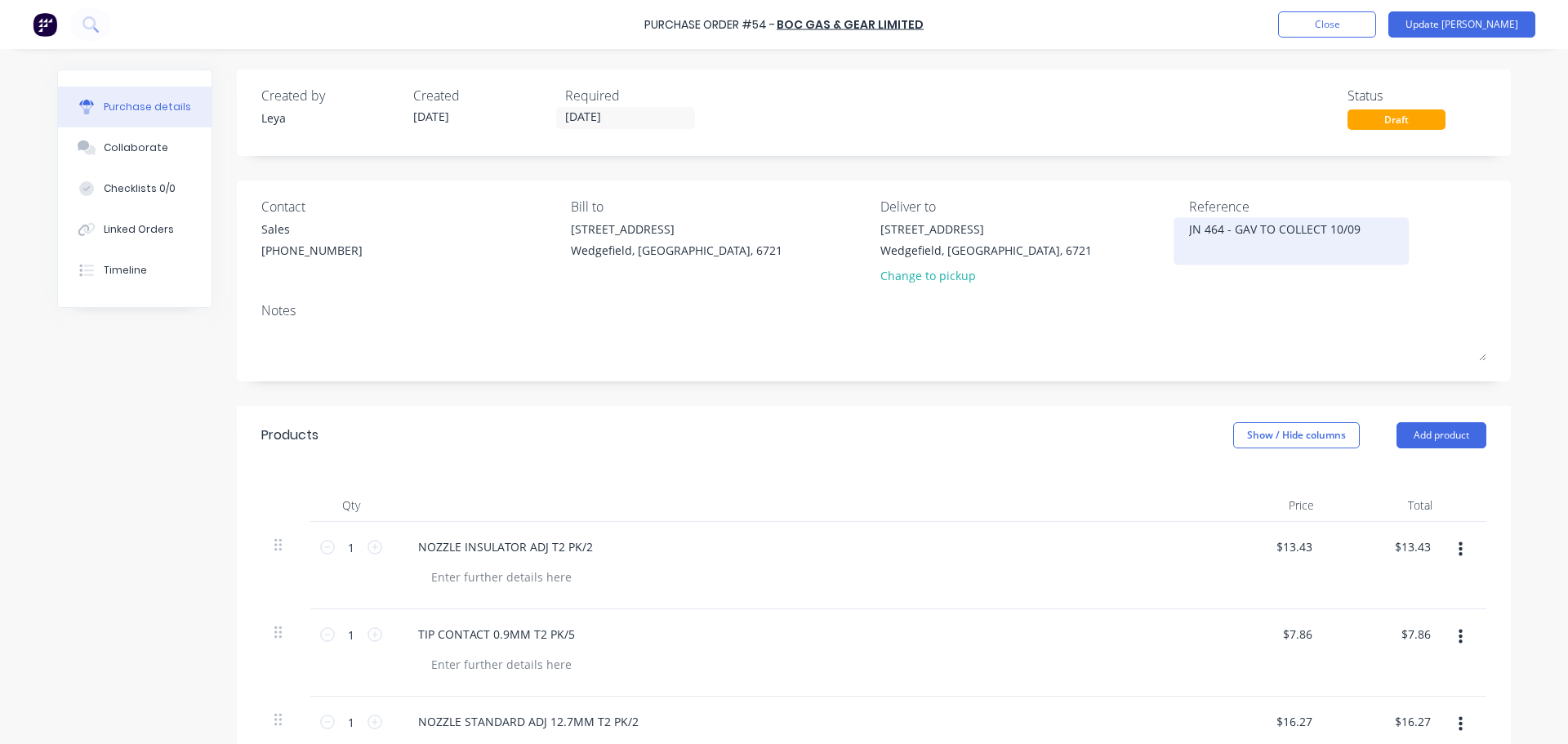
click at [1378, 234] on textarea "JN 464 - GAV TO COLLECT 10/09" at bounding box center [1291, 239] width 204 height 37
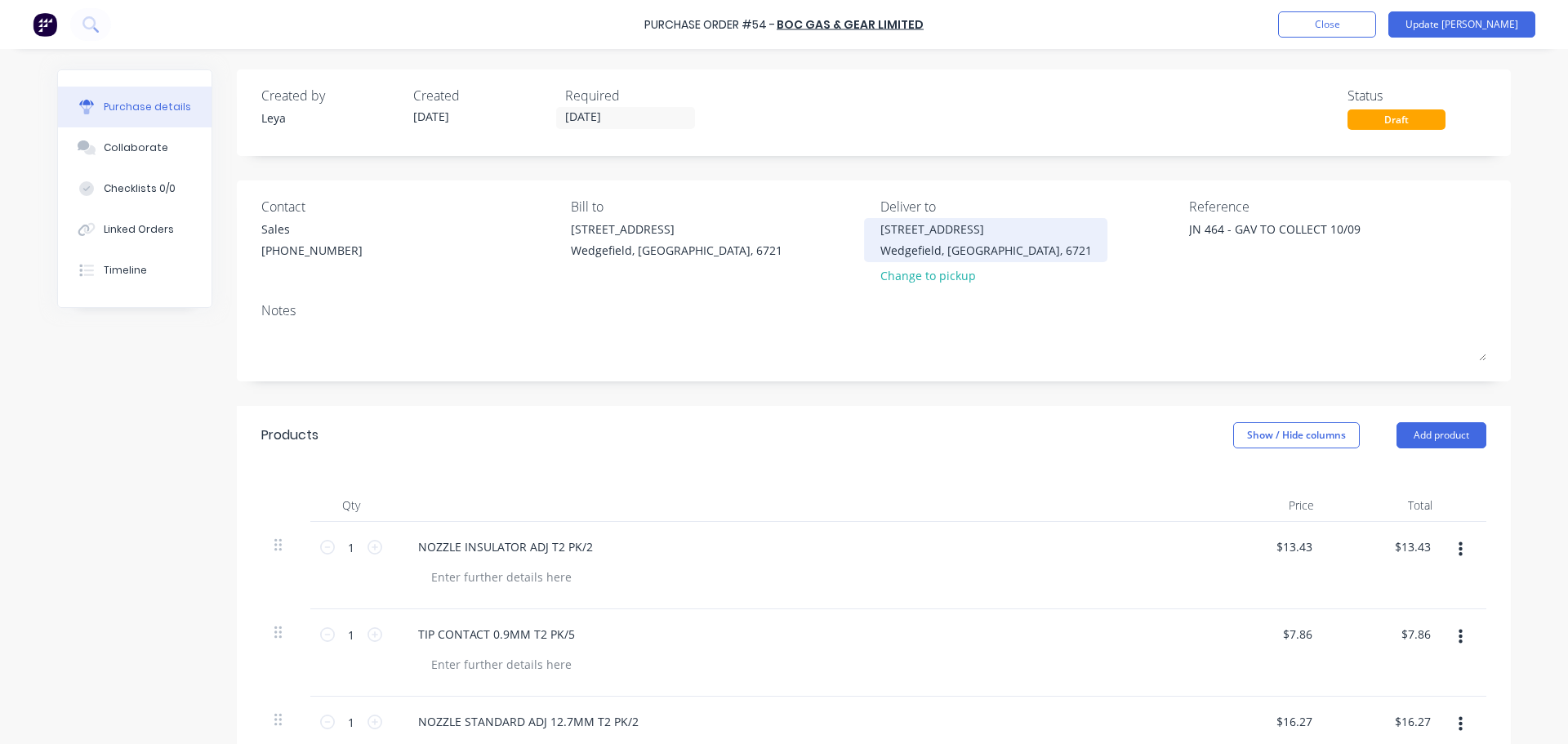
drag, startPoint x: 1373, startPoint y: 232, endPoint x: 1043, endPoint y: 233, distance: 330.0
click at [1043, 233] on div "Contact Sales [PHONE_NUMBER] Bill to [STREET_ADDRESS] Deliver to [STREET_ADDRES…" at bounding box center [873, 245] width 1225 height 95
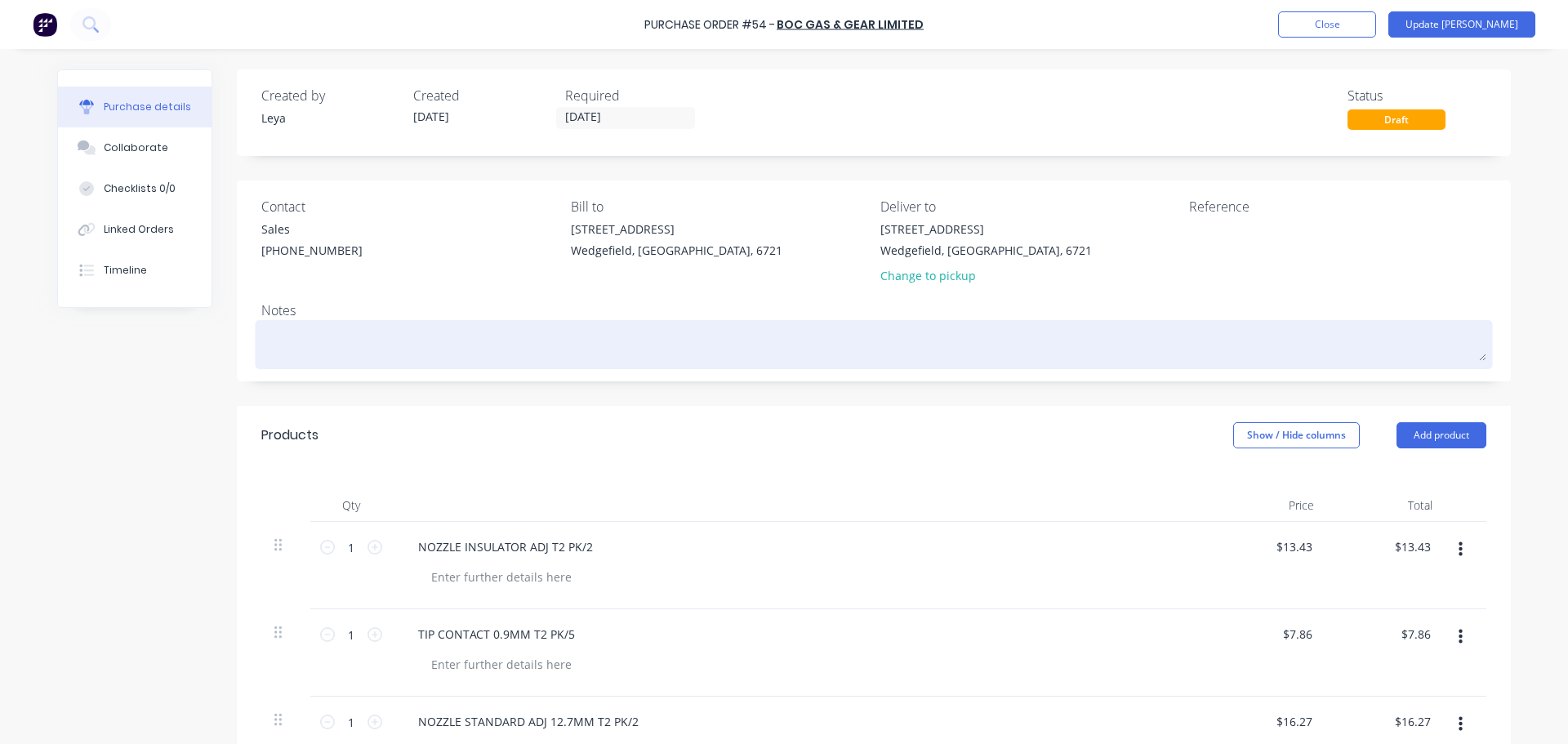
click at [278, 346] on textarea at bounding box center [873, 342] width 1225 height 37
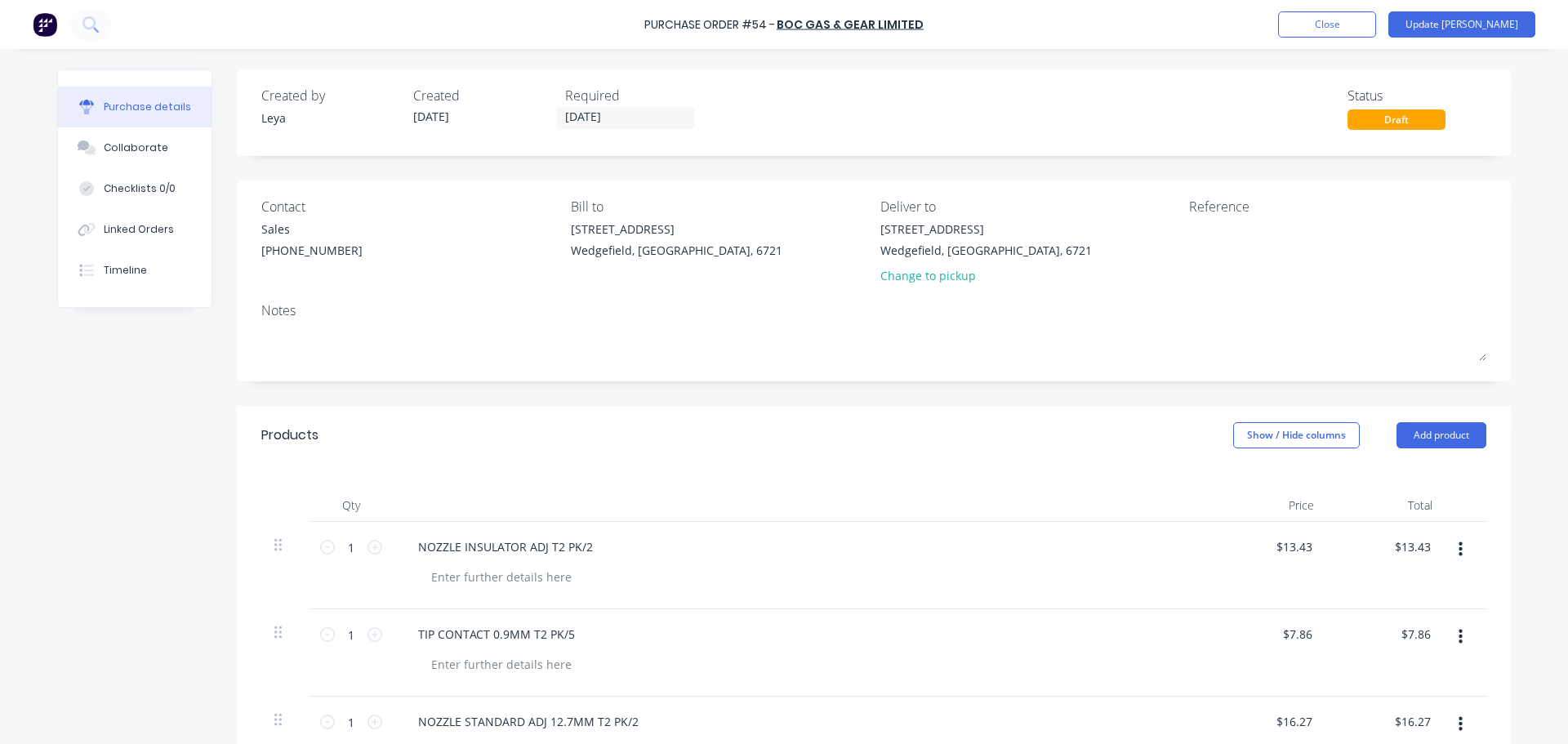
paste textarea "JN 464 - GAV TO COLLECT 10/09"
click at [1236, 245] on textarea at bounding box center [1291, 239] width 204 height 37
paste textarea "4040053829"
click at [1471, 31] on button "Update [PERSON_NAME]" at bounding box center [1461, 25] width 147 height 26
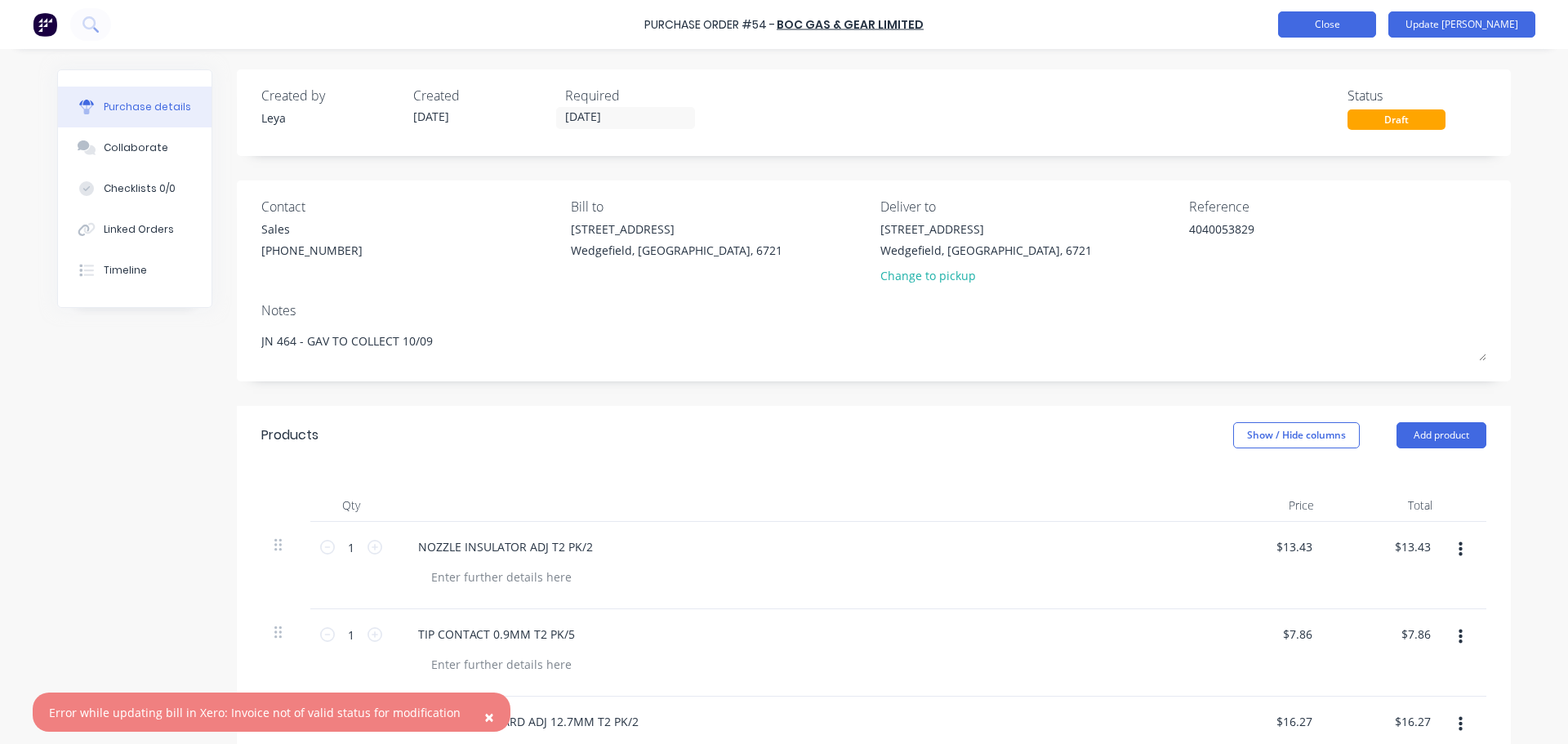
click at [1357, 28] on button "Close" at bounding box center [1327, 25] width 98 height 26
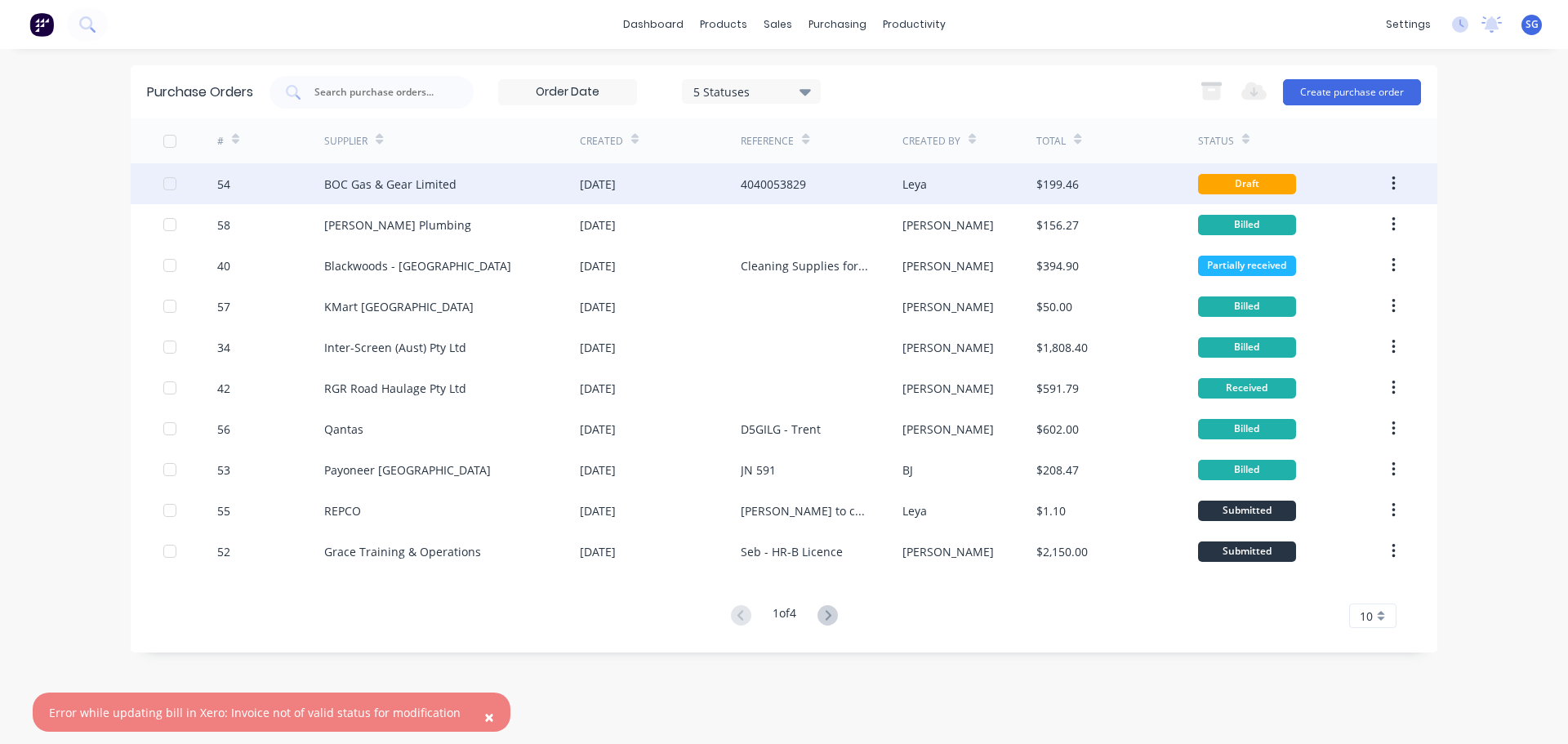
click at [873, 191] on div "4040053829" at bounding box center [821, 184] width 161 height 41
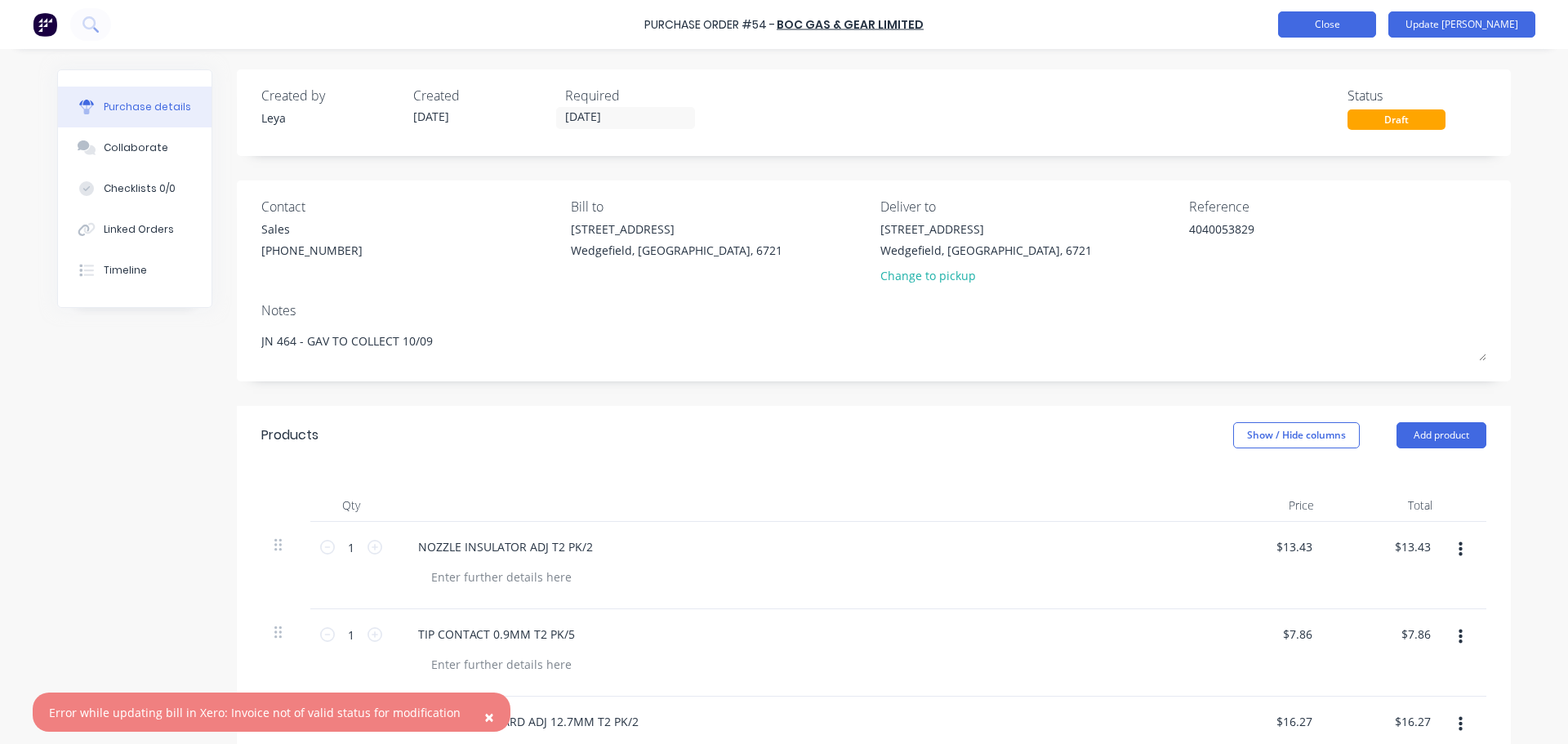
click at [1369, 27] on button "Close" at bounding box center [1327, 25] width 98 height 26
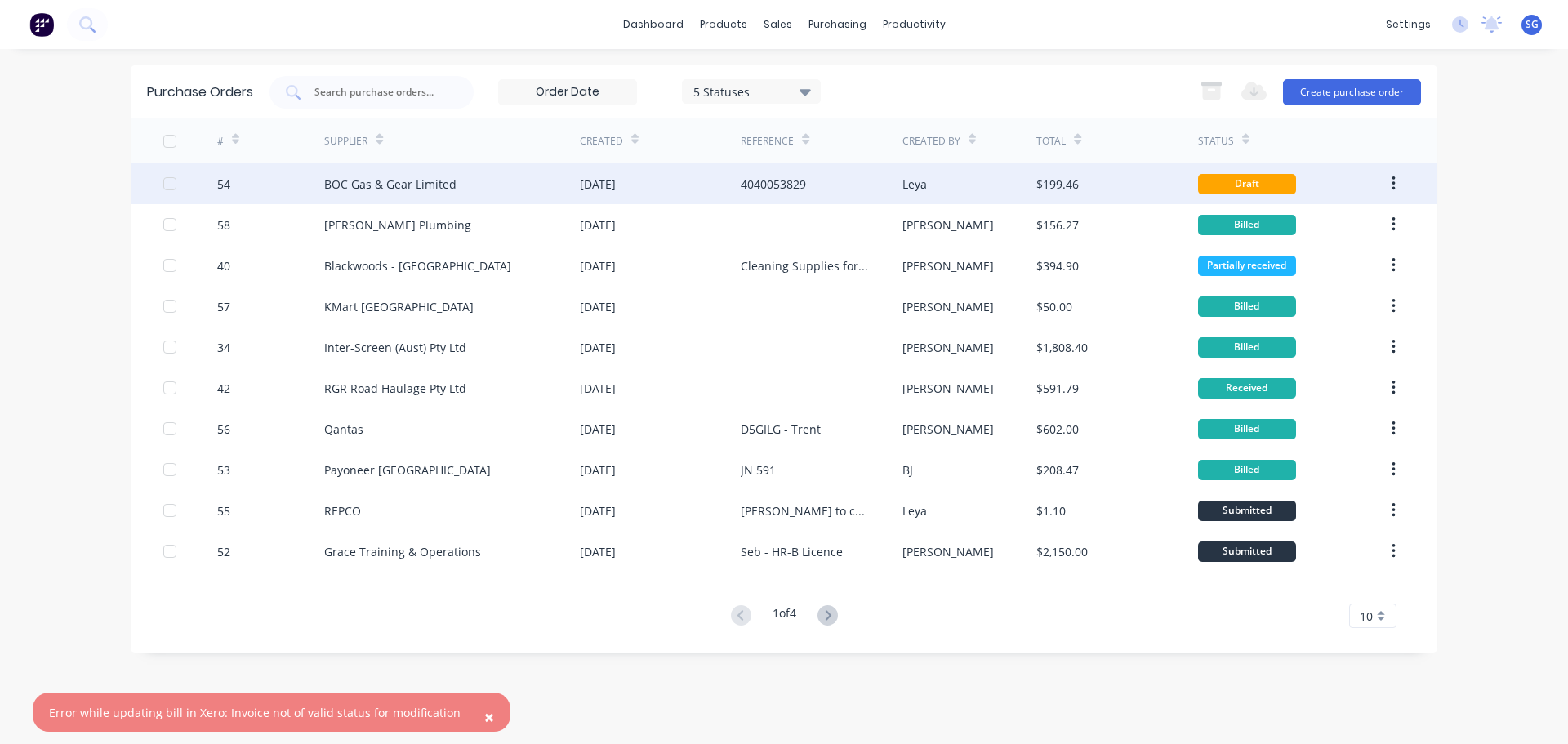
click at [1393, 187] on icon "button" at bounding box center [1393, 184] width 4 height 18
click at [1303, 232] on div "Archive" at bounding box center [1335, 227] width 126 height 24
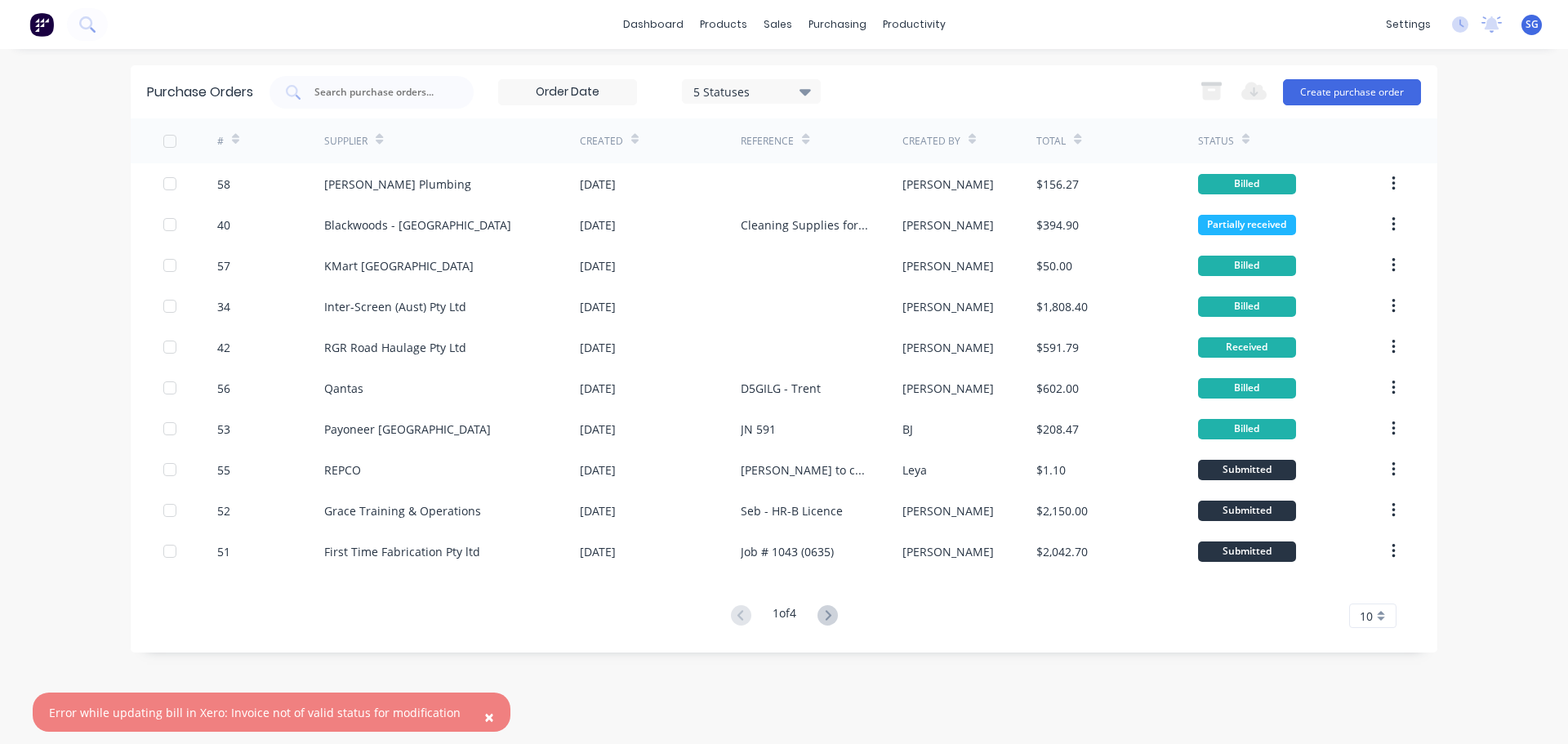
click at [743, 87] on div "5 Statuses" at bounding box center [752, 90] width 117 height 17
click at [898, 93] on div "5 Statuses 5 Statuses Export to Excel (XLSX) Create purchase order" at bounding box center [845, 93] width 1152 height 33
click at [484, 717] on span "×" at bounding box center [489, 717] width 10 height 23
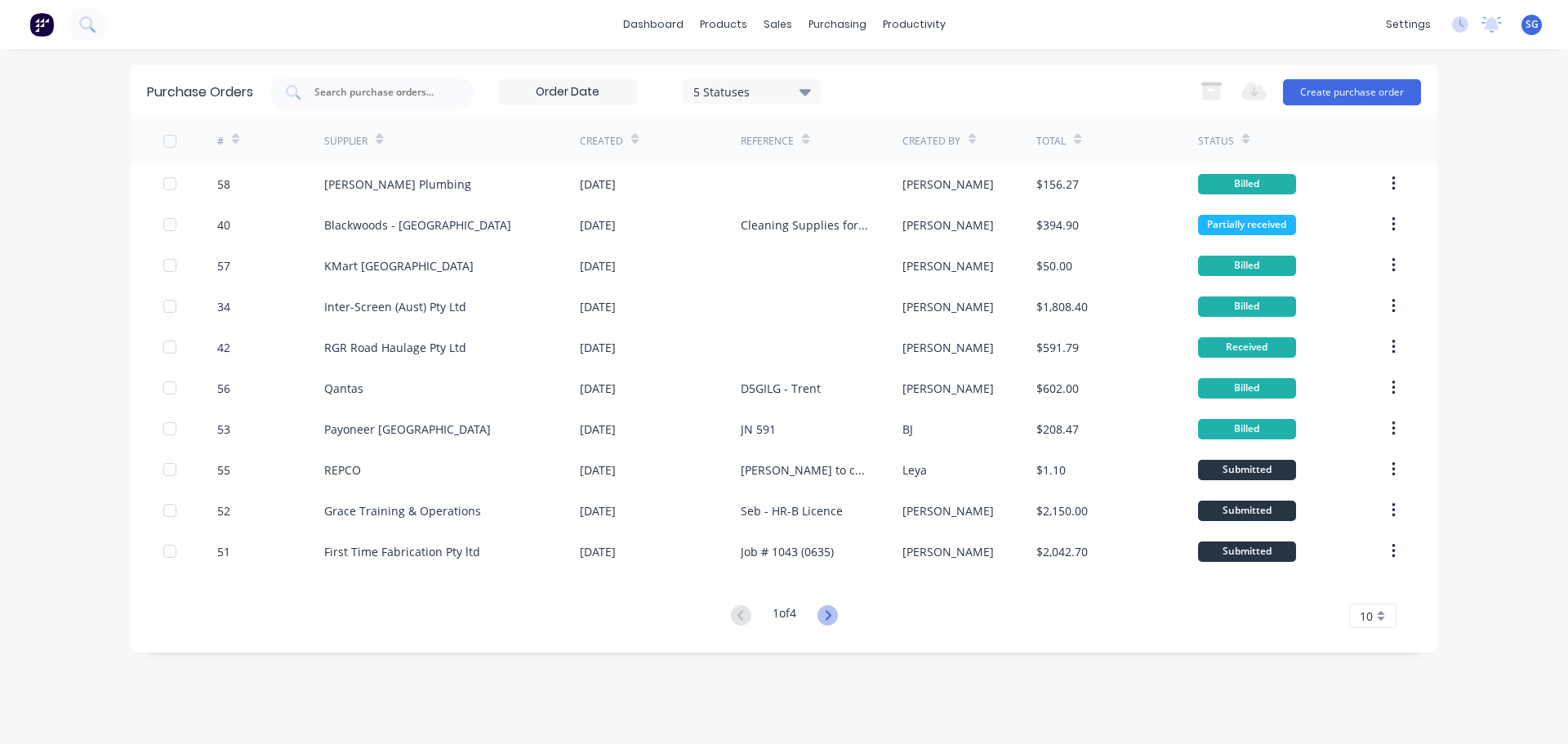
click at [834, 617] on icon at bounding box center [828, 615] width 21 height 21
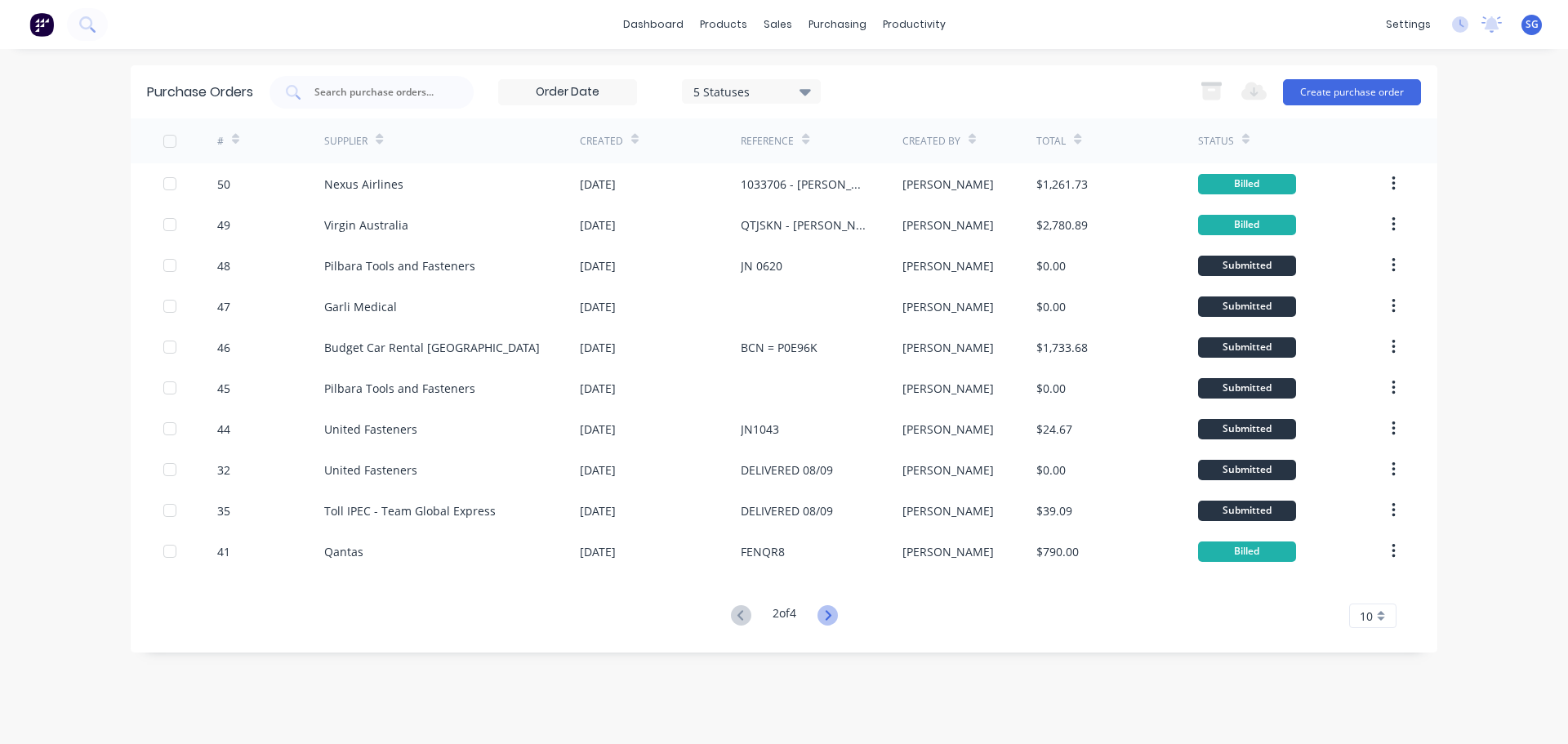
click at [837, 617] on icon at bounding box center [828, 615] width 21 height 21
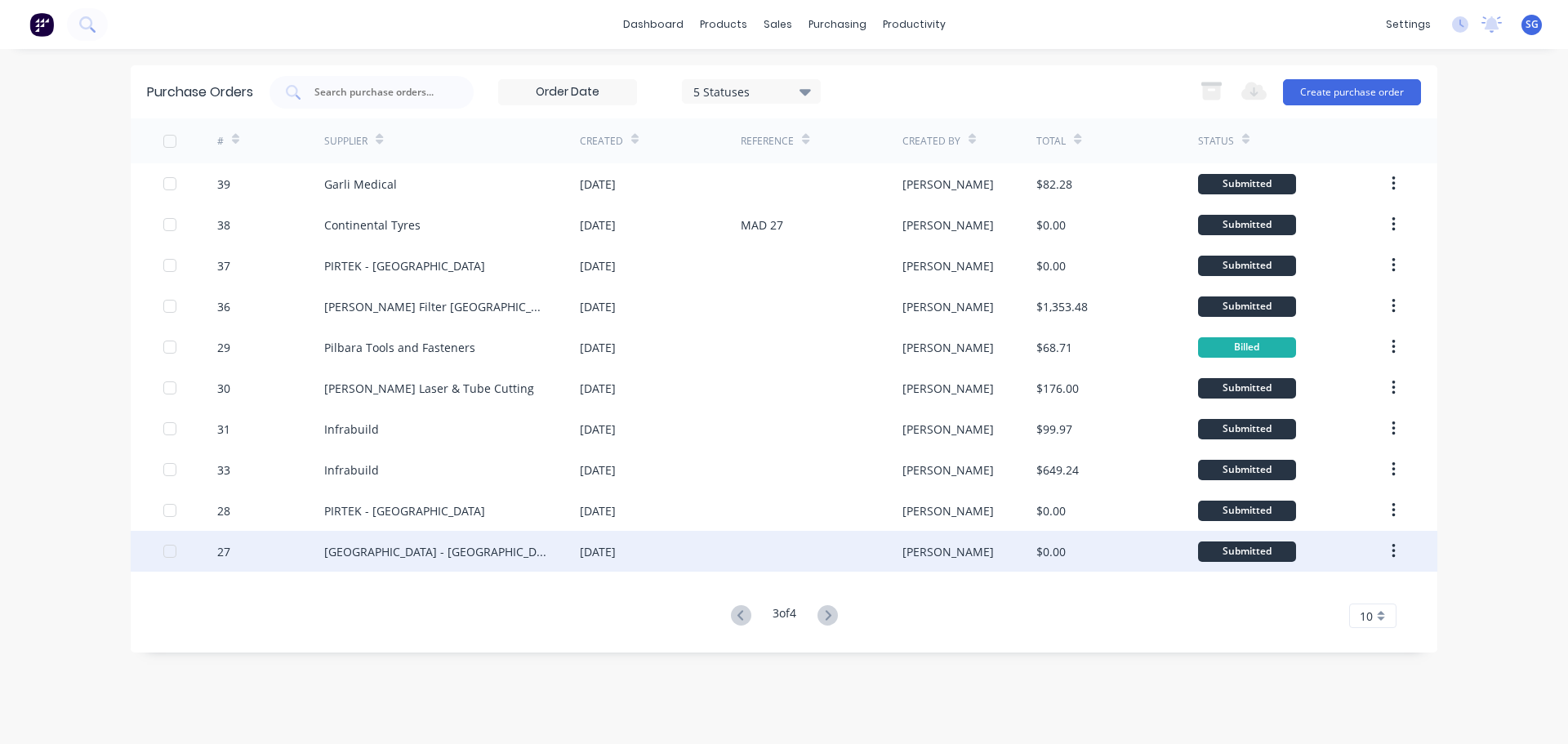
click at [400, 556] on div "[GEOGRAPHIC_DATA] - [GEOGRAPHIC_DATA]" at bounding box center [436, 551] width 223 height 17
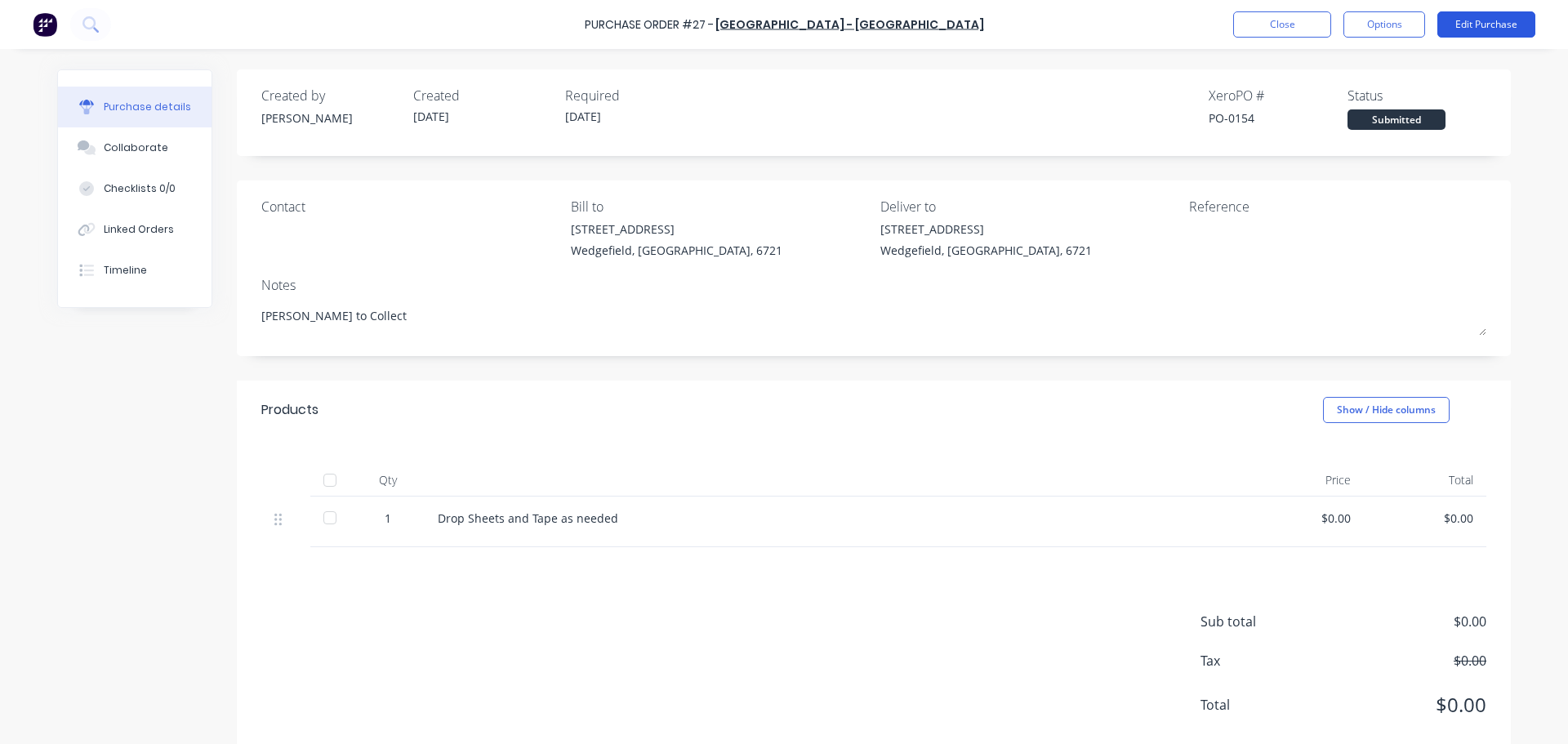
click at [1474, 18] on button "Edit Purchase" at bounding box center [1486, 25] width 98 height 26
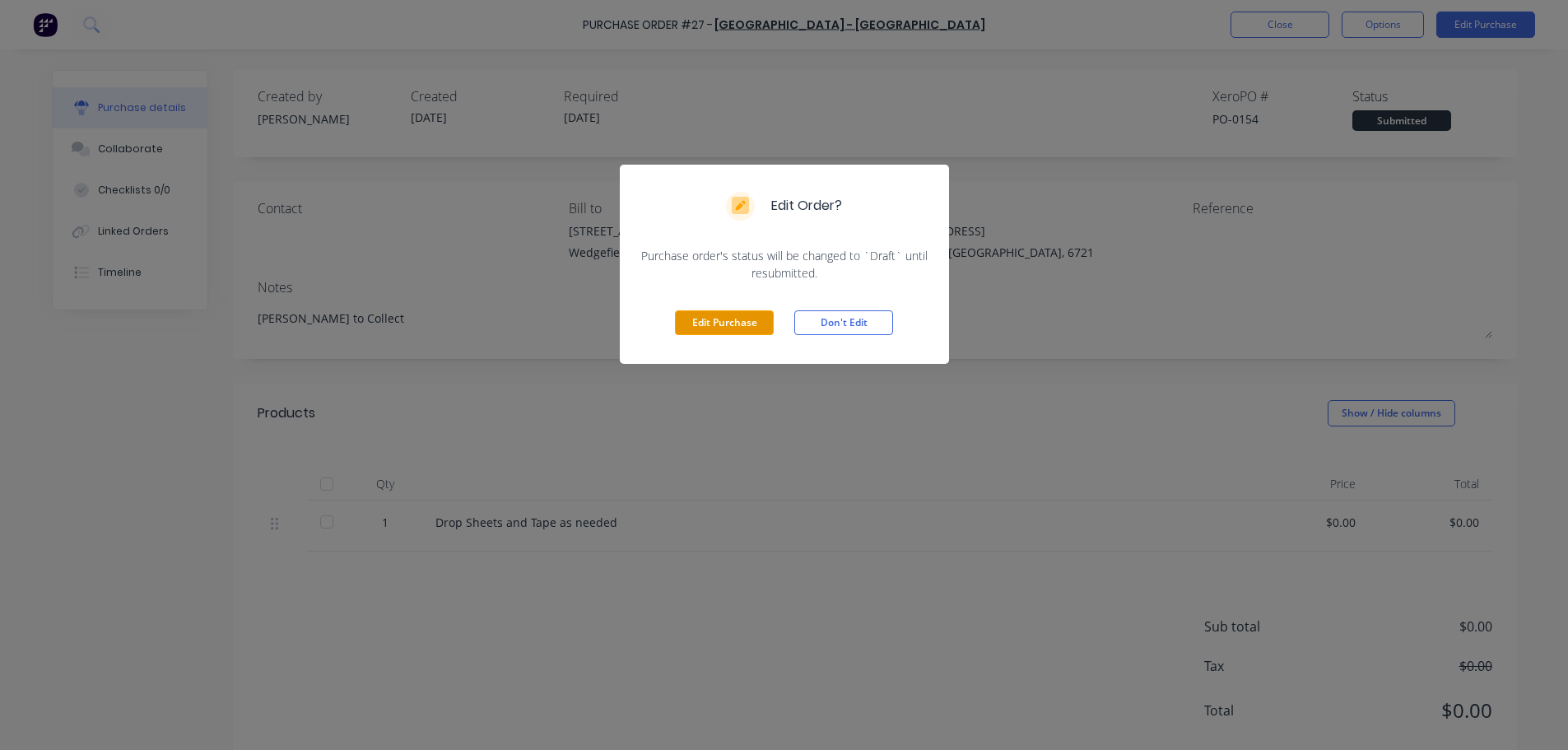
click at [706, 320] on button "Edit Purchase" at bounding box center [724, 323] width 98 height 25
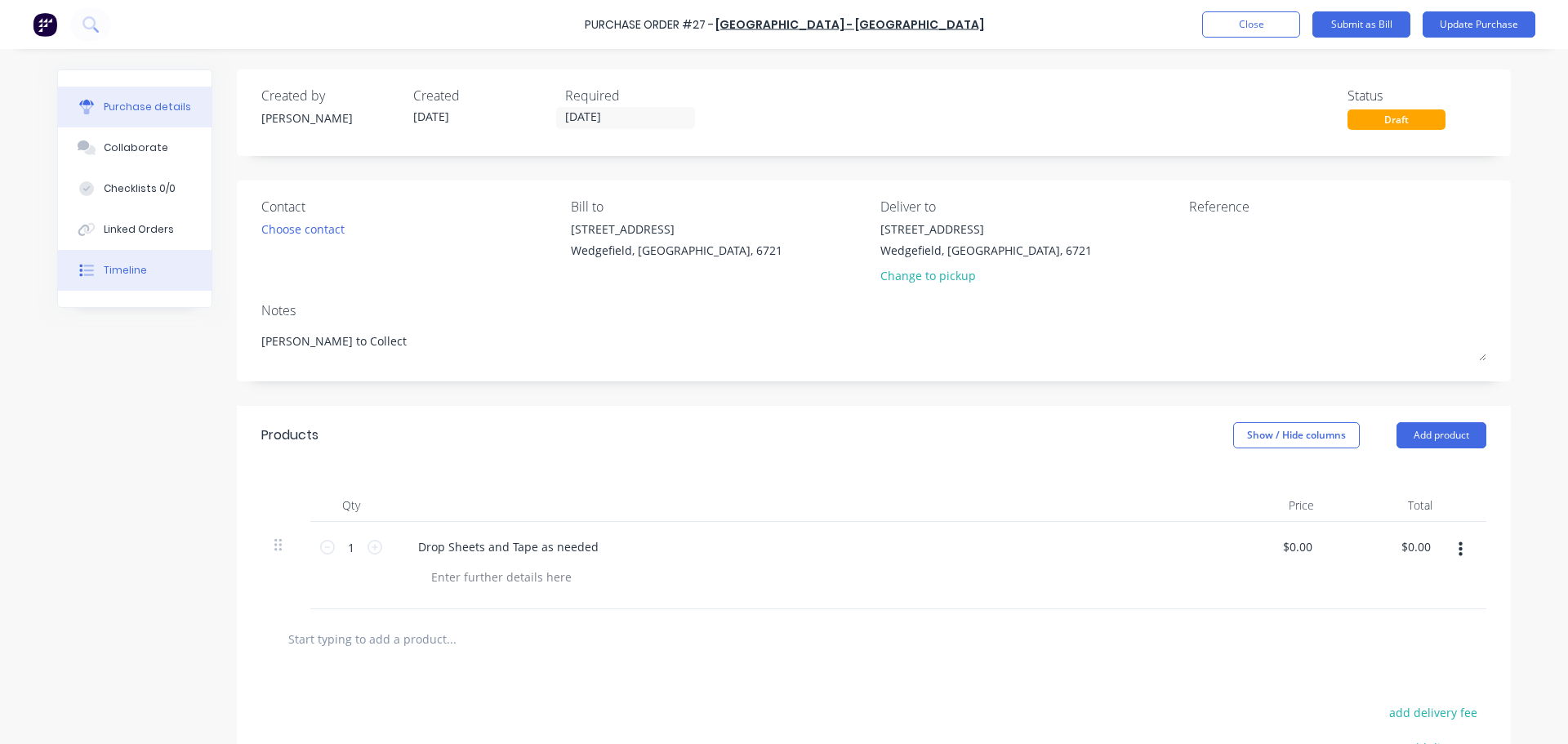
scroll to position [81, 0]
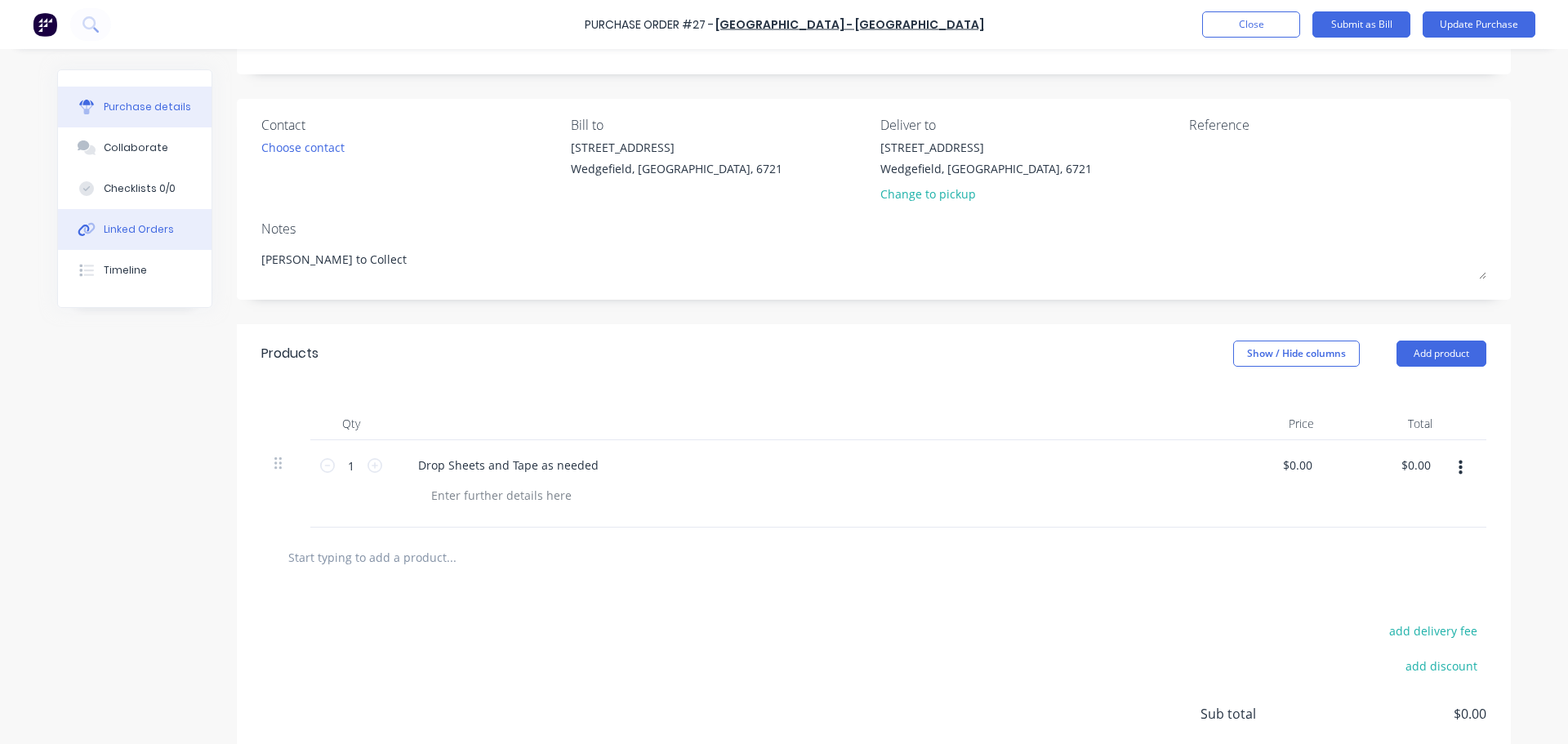
click at [158, 230] on div "Linked Orders" at bounding box center [139, 230] width 71 height 15
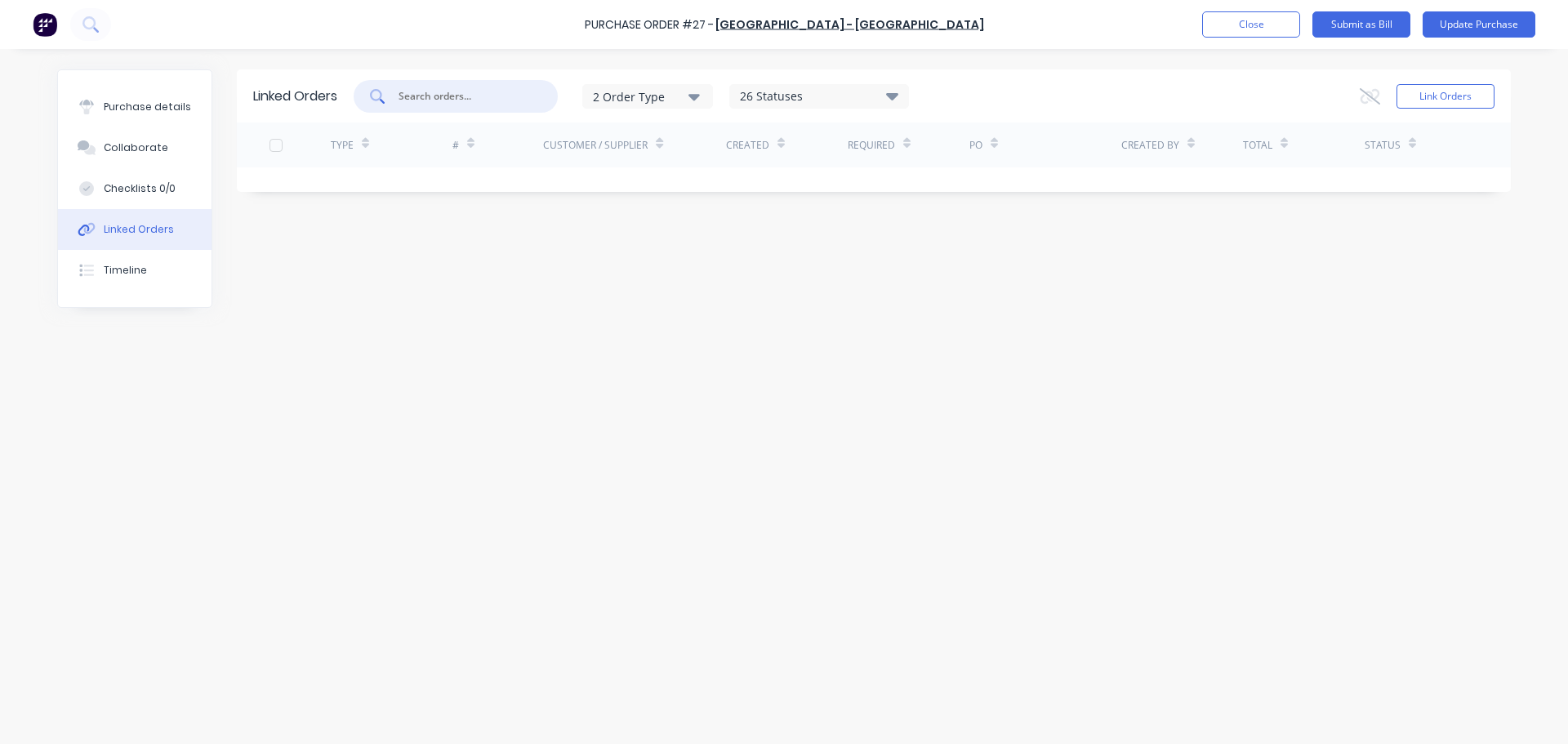
click at [424, 98] on input "text" at bounding box center [464, 96] width 135 height 16
click at [1442, 94] on button "Link Orders" at bounding box center [1445, 96] width 98 height 25
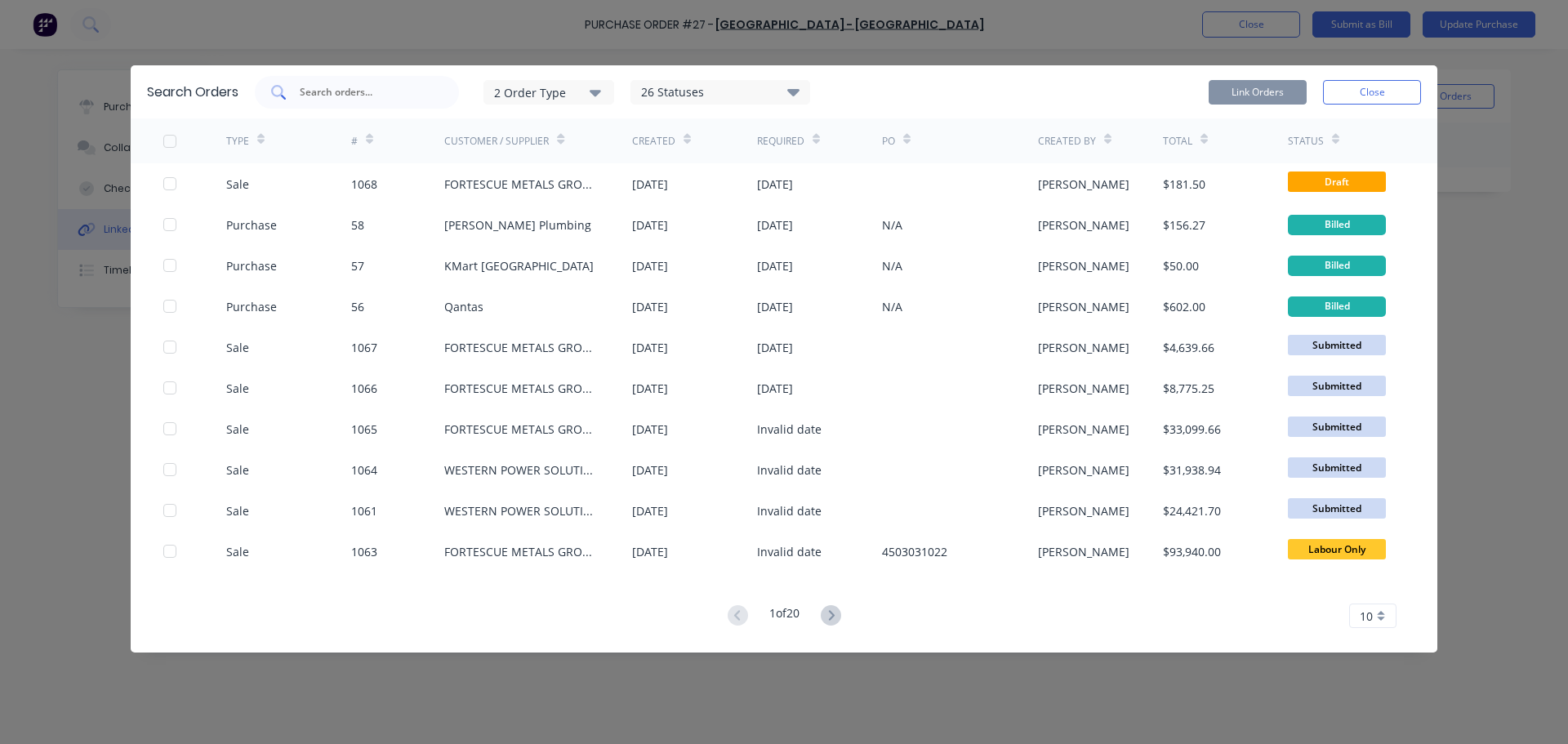
click at [317, 89] on input "text" at bounding box center [365, 92] width 135 height 16
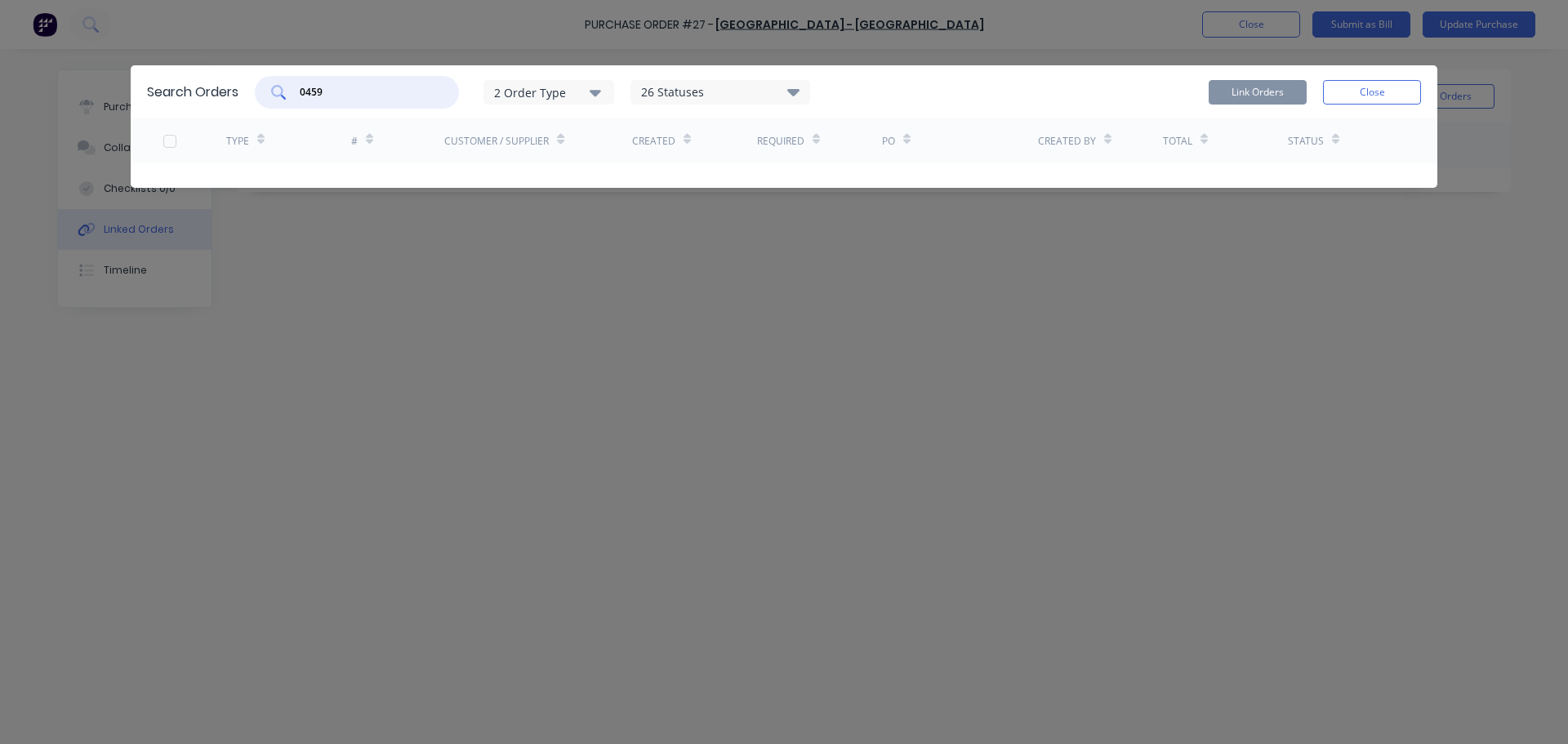
click at [307, 89] on input "0459" at bounding box center [365, 92] width 135 height 16
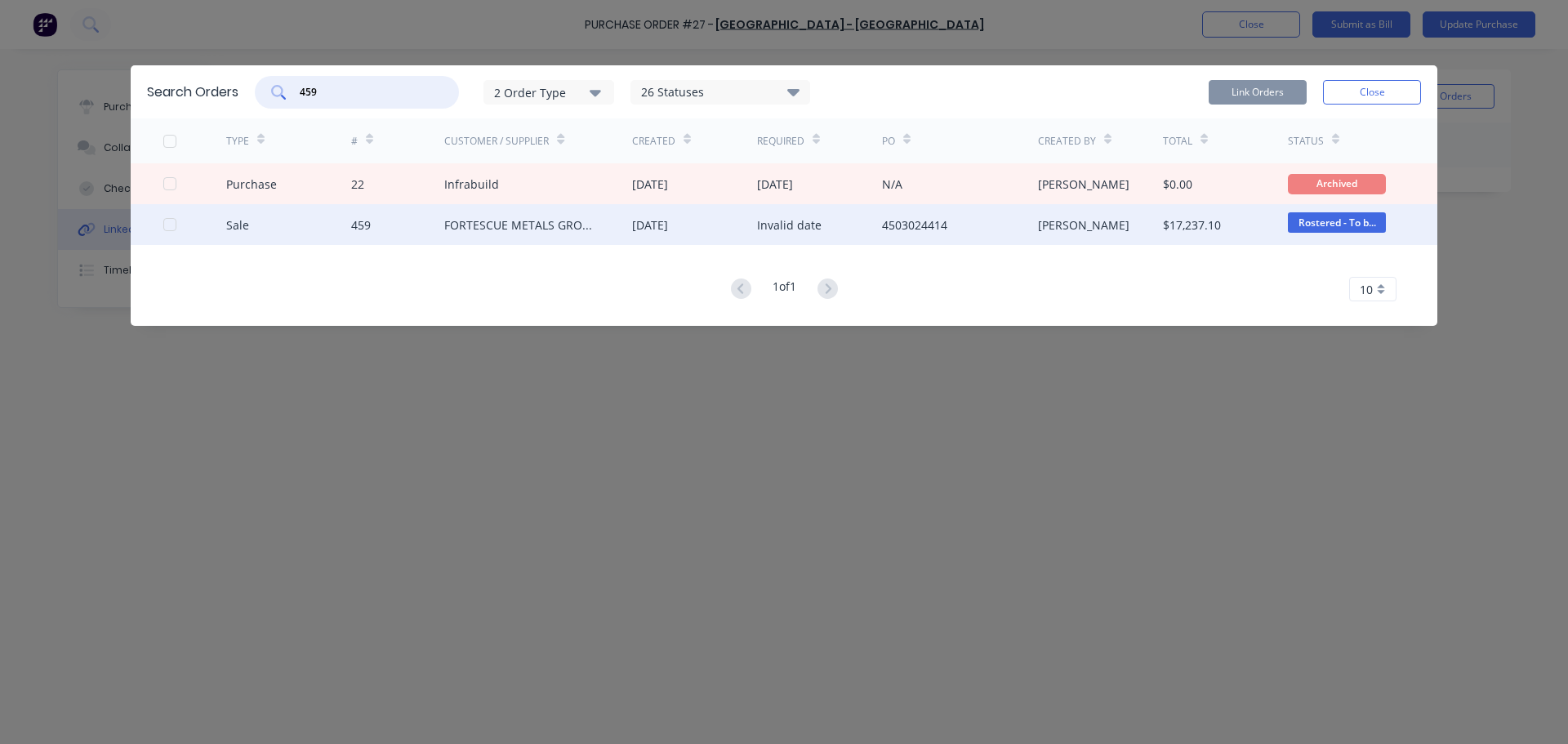
click at [167, 227] on div at bounding box center [170, 225] width 33 height 33
click at [1230, 95] on button "Link Orders" at bounding box center [1257, 92] width 98 height 25
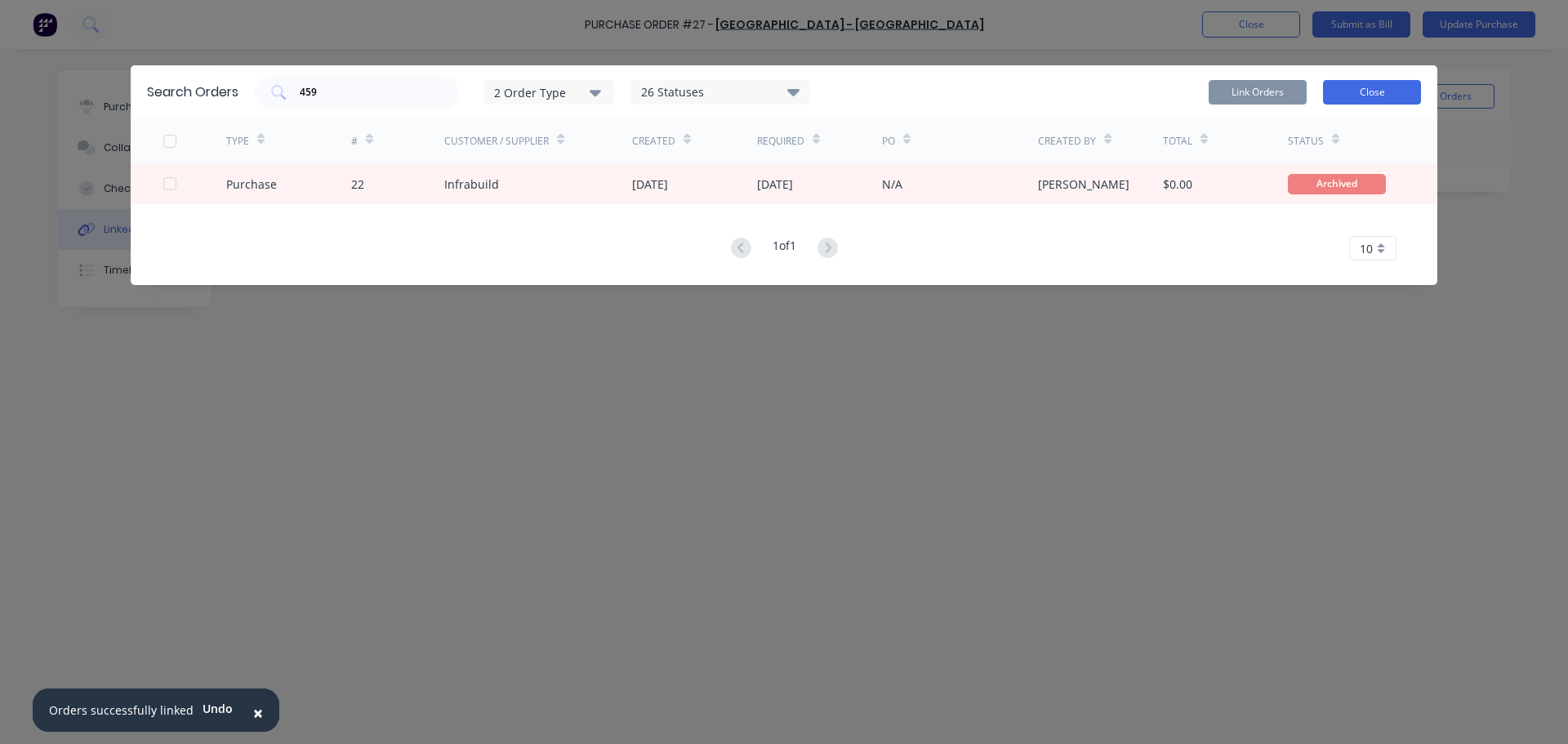
click at [1349, 90] on button "Close" at bounding box center [1371, 92] width 98 height 25
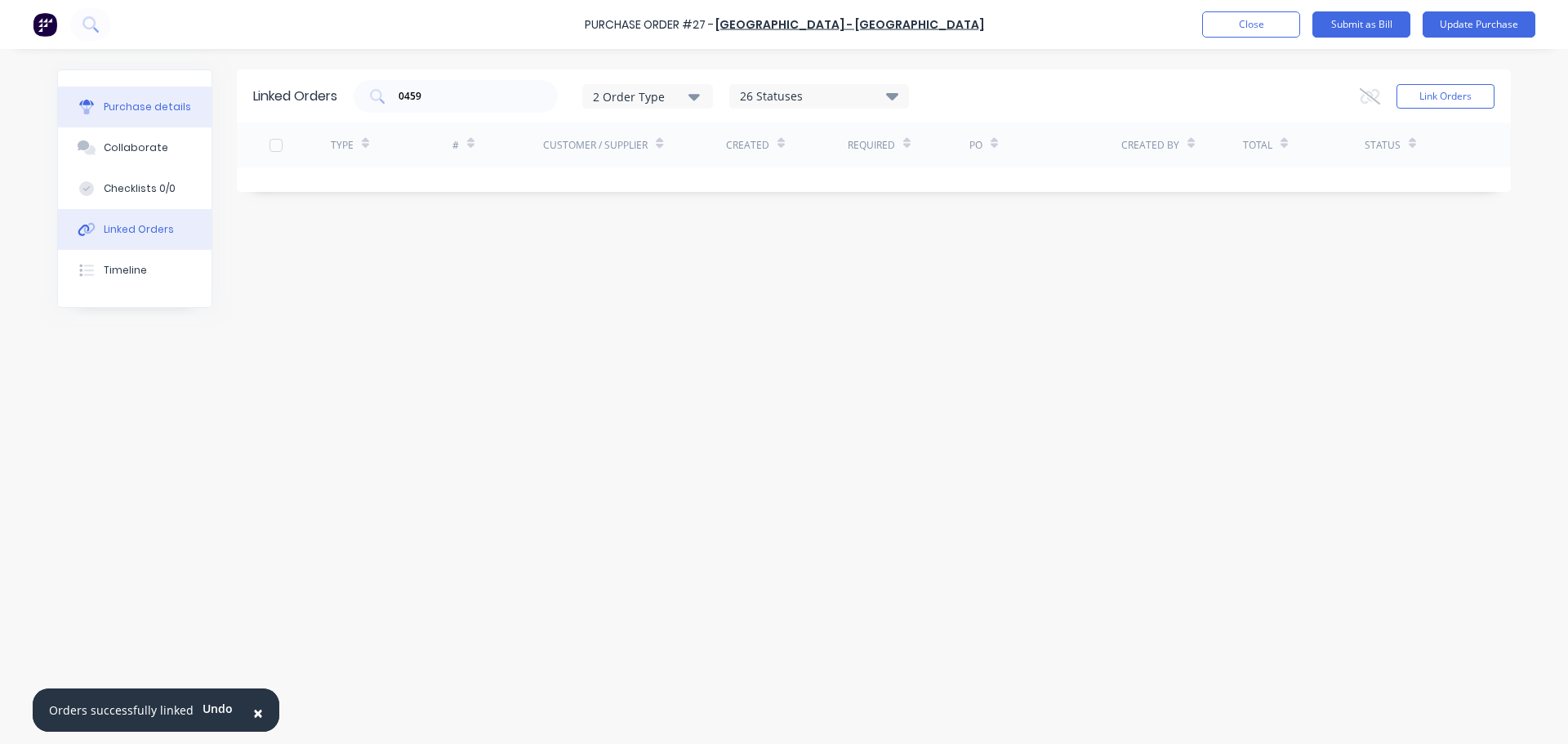
click at [140, 111] on div "Purchase details" at bounding box center [147, 107] width 87 height 15
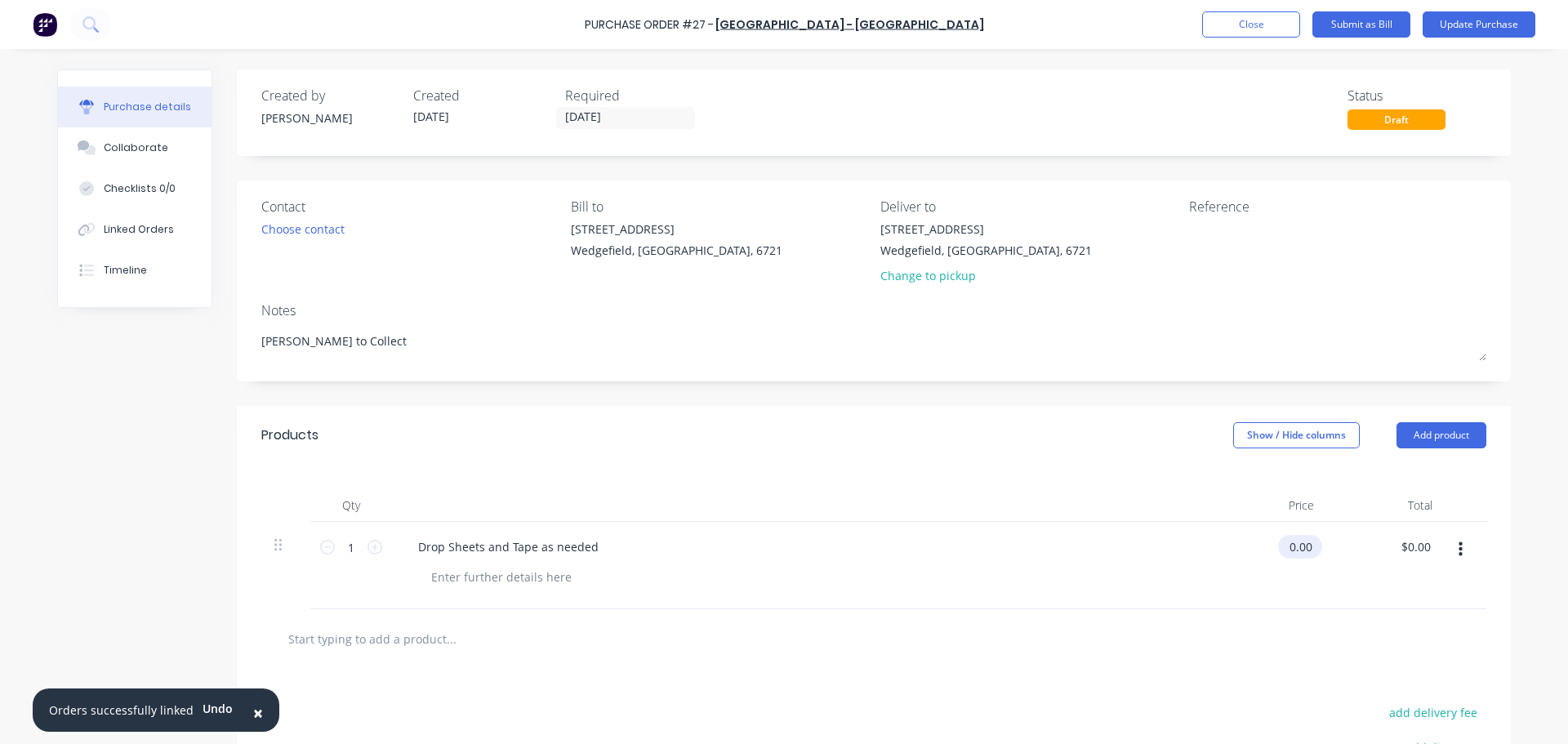
click at [1297, 542] on input "0.00" at bounding box center [1297, 547] width 38 height 24
drag, startPoint x: 1305, startPoint y: 544, endPoint x: 1281, endPoint y: 544, distance: 24.0
click at [1285, 544] on input "0.00" at bounding box center [1300, 547] width 31 height 24
click at [1456, 21] on button "Update Purchase" at bounding box center [1479, 25] width 112 height 26
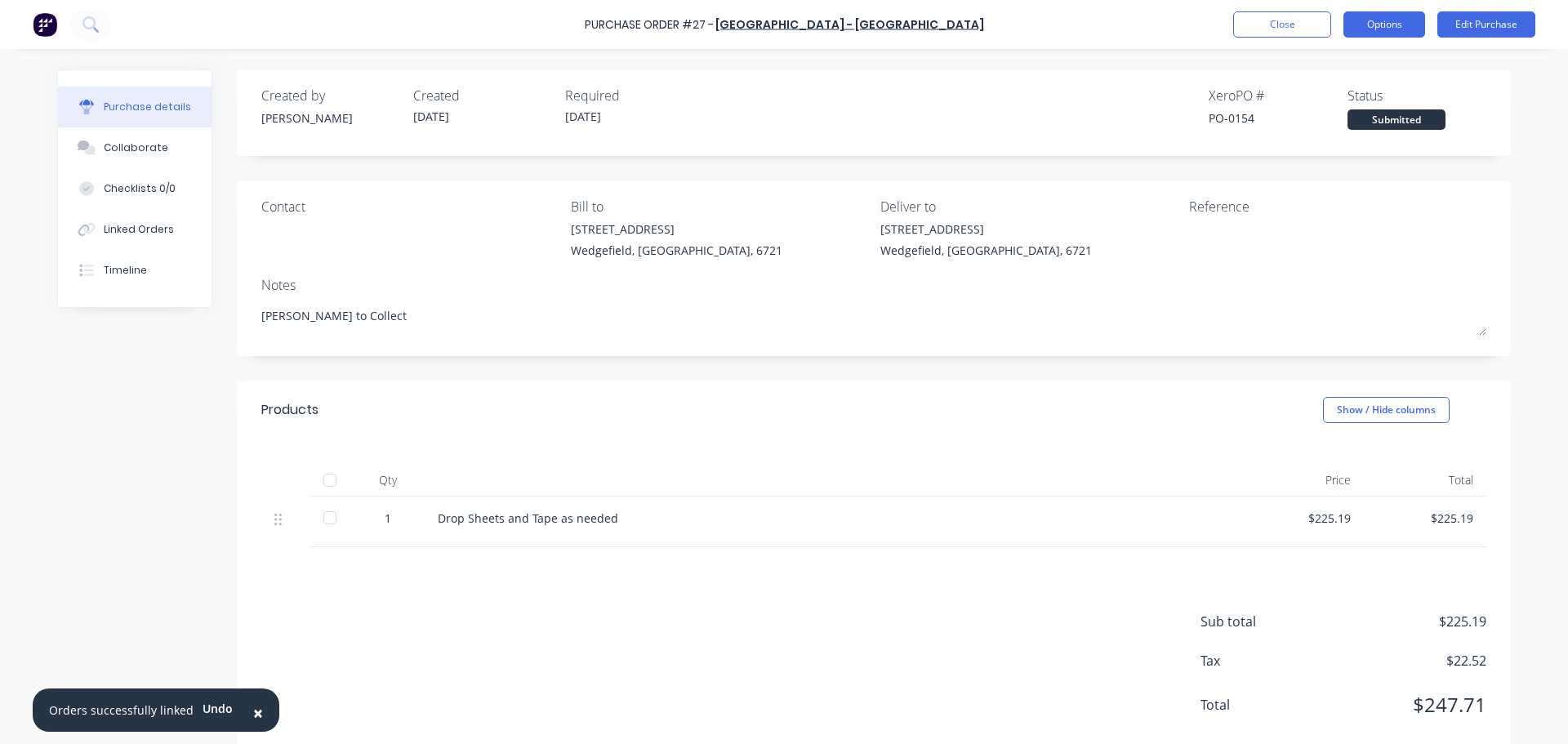
click at [1368, 21] on button "Options" at bounding box center [1383, 25] width 81 height 26
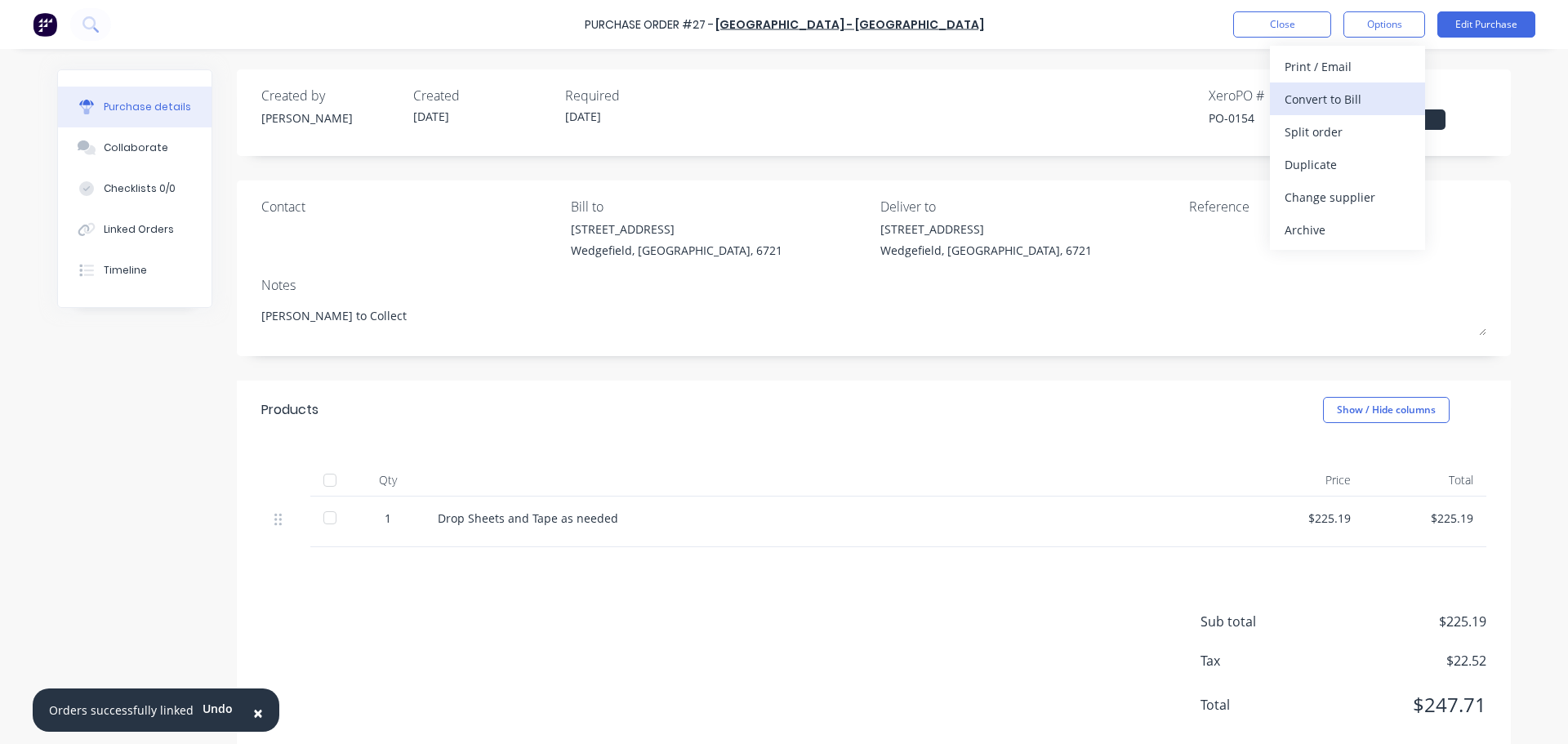
click at [1332, 99] on div "Convert to Bill" at bounding box center [1347, 99] width 126 height 24
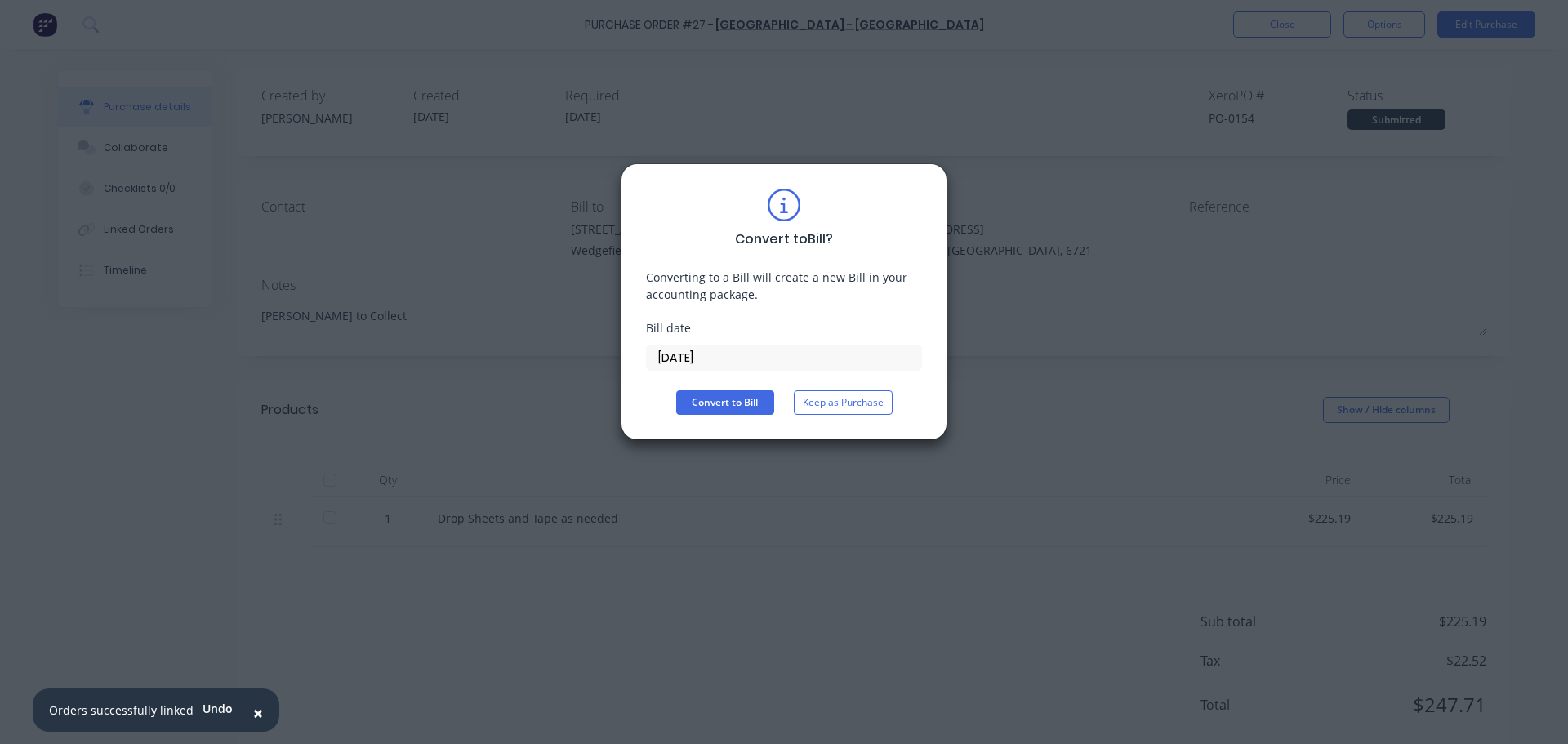
click at [684, 351] on input "[DATE]" at bounding box center [784, 358] width 274 height 25
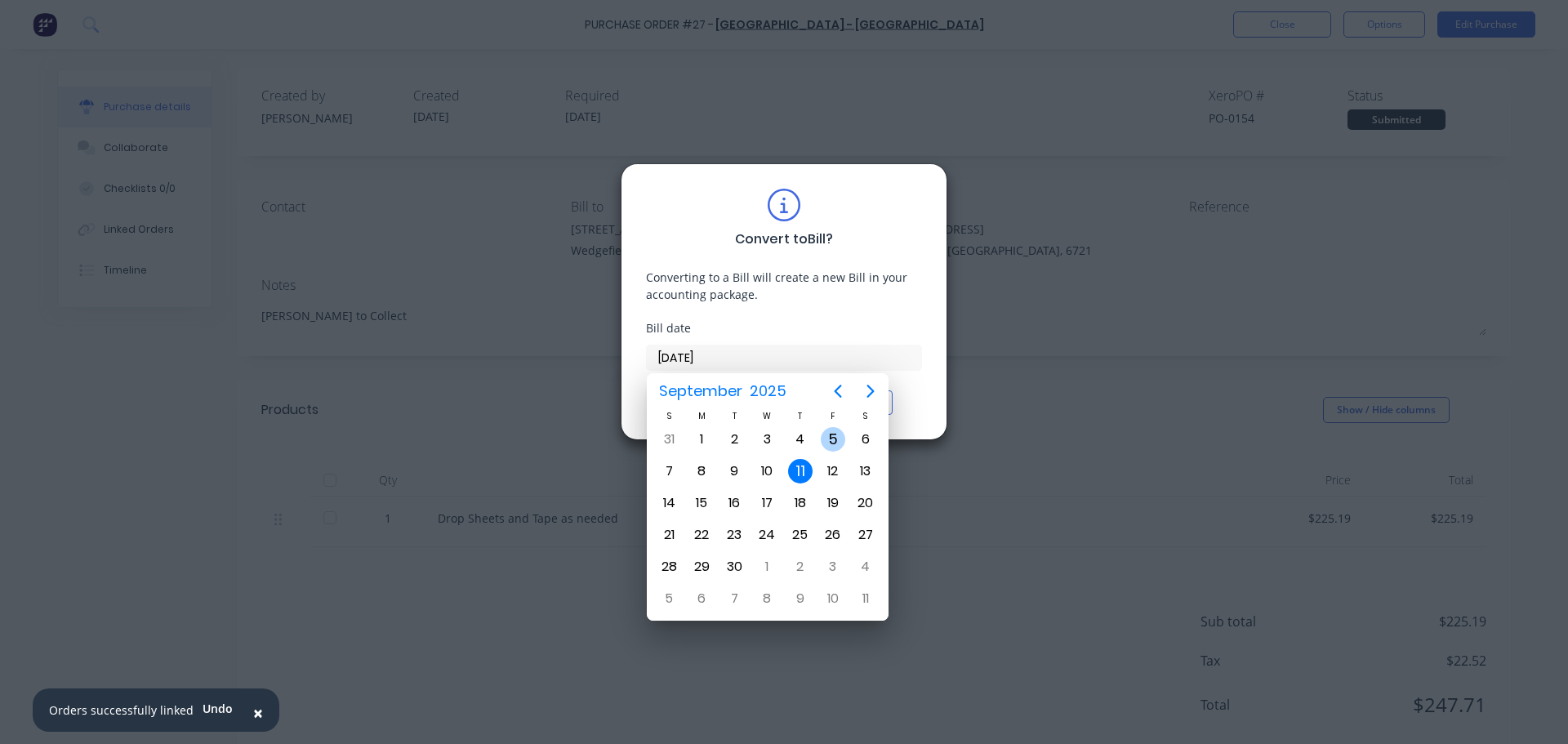
click at [836, 440] on div "5" at bounding box center [833, 439] width 25 height 25
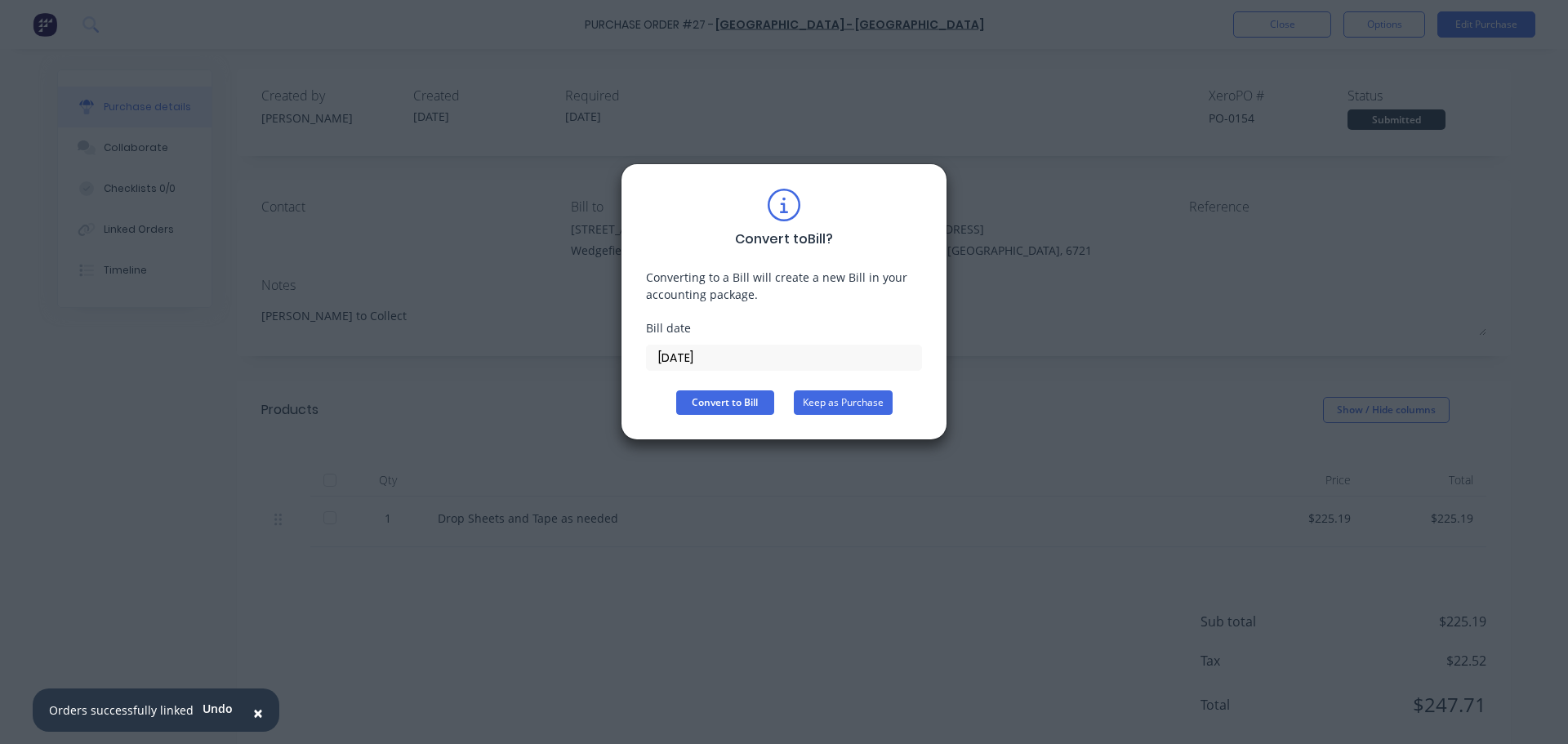
click at [847, 411] on button "Keep as Purchase" at bounding box center [843, 402] width 99 height 25
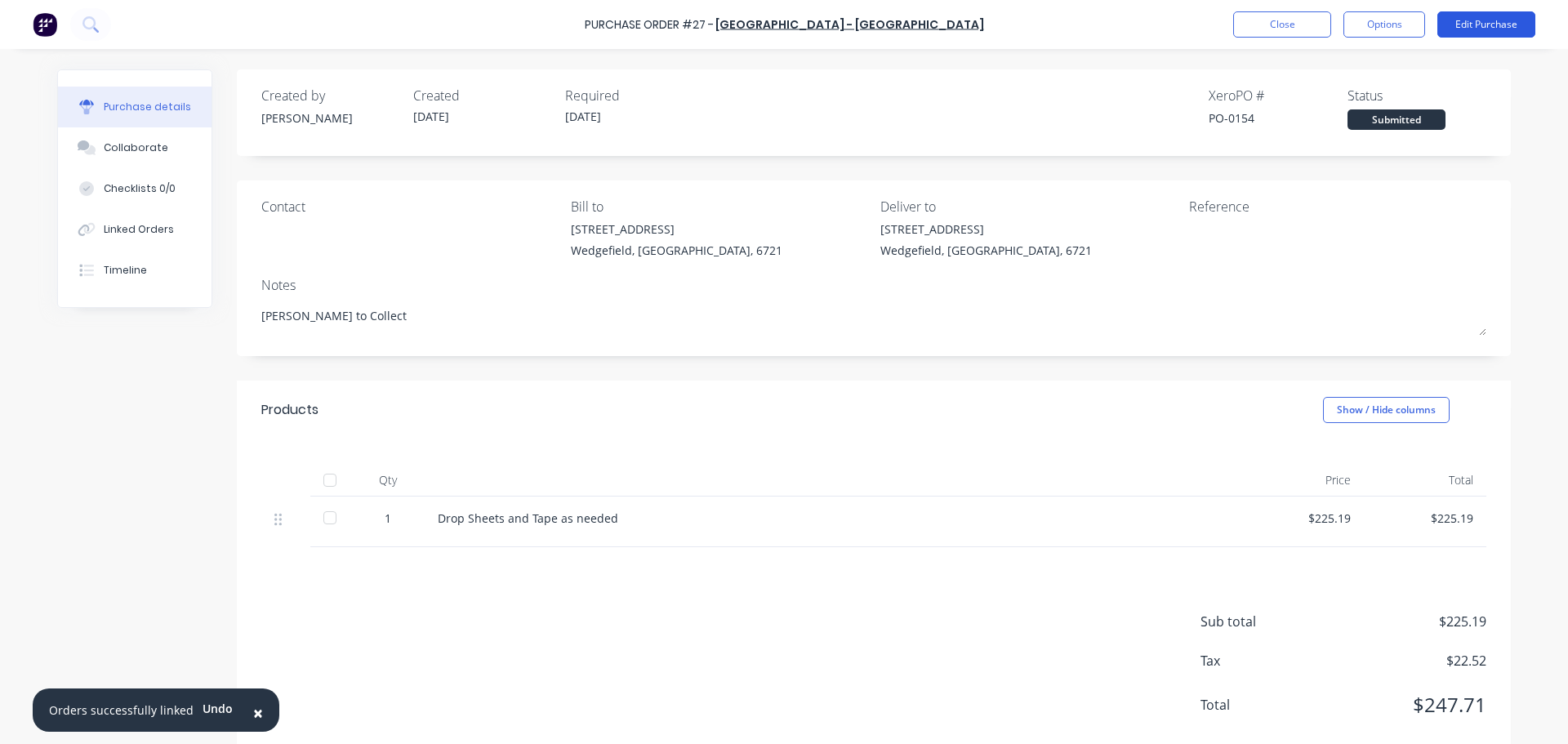
click at [1474, 27] on button "Edit Purchase" at bounding box center [1486, 25] width 98 height 26
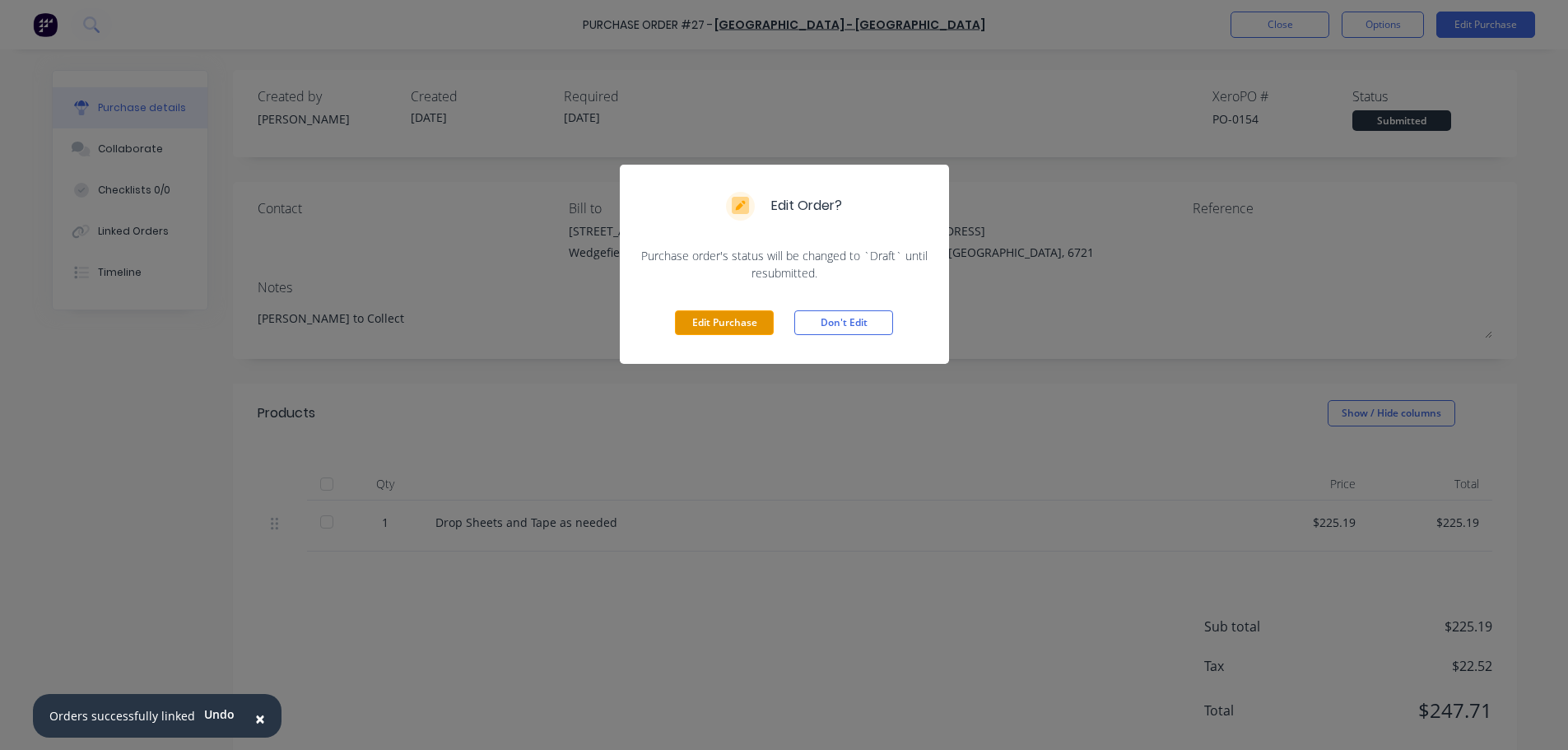
click at [720, 327] on button "Edit Purchase" at bounding box center [724, 323] width 98 height 25
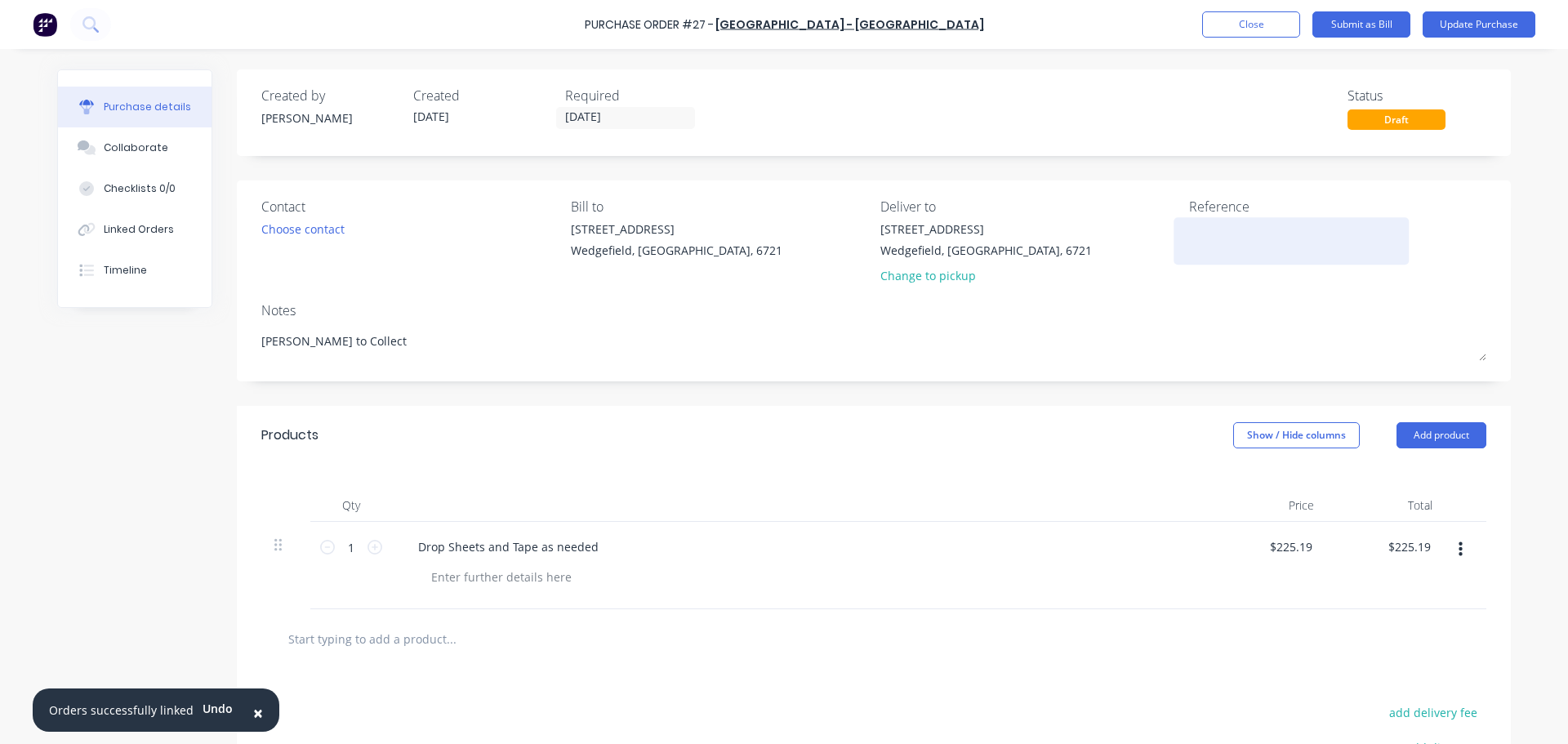
click at [1202, 251] on textarea at bounding box center [1291, 239] width 204 height 37
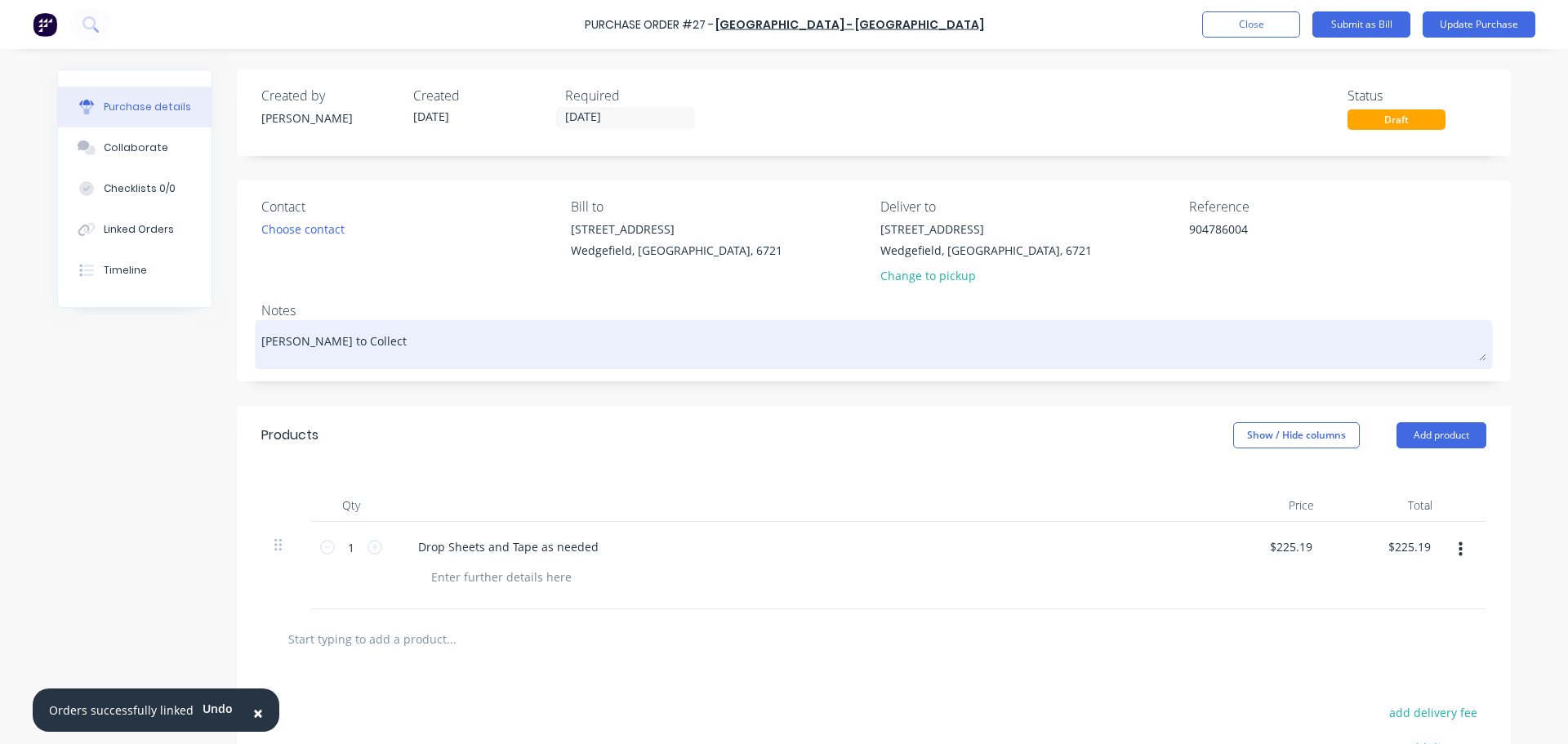
drag, startPoint x: 340, startPoint y: 349, endPoint x: 285, endPoint y: 352, distance: 55.1
click at [285, 352] on textarea "[PERSON_NAME] to Collect" at bounding box center [873, 342] width 1225 height 37
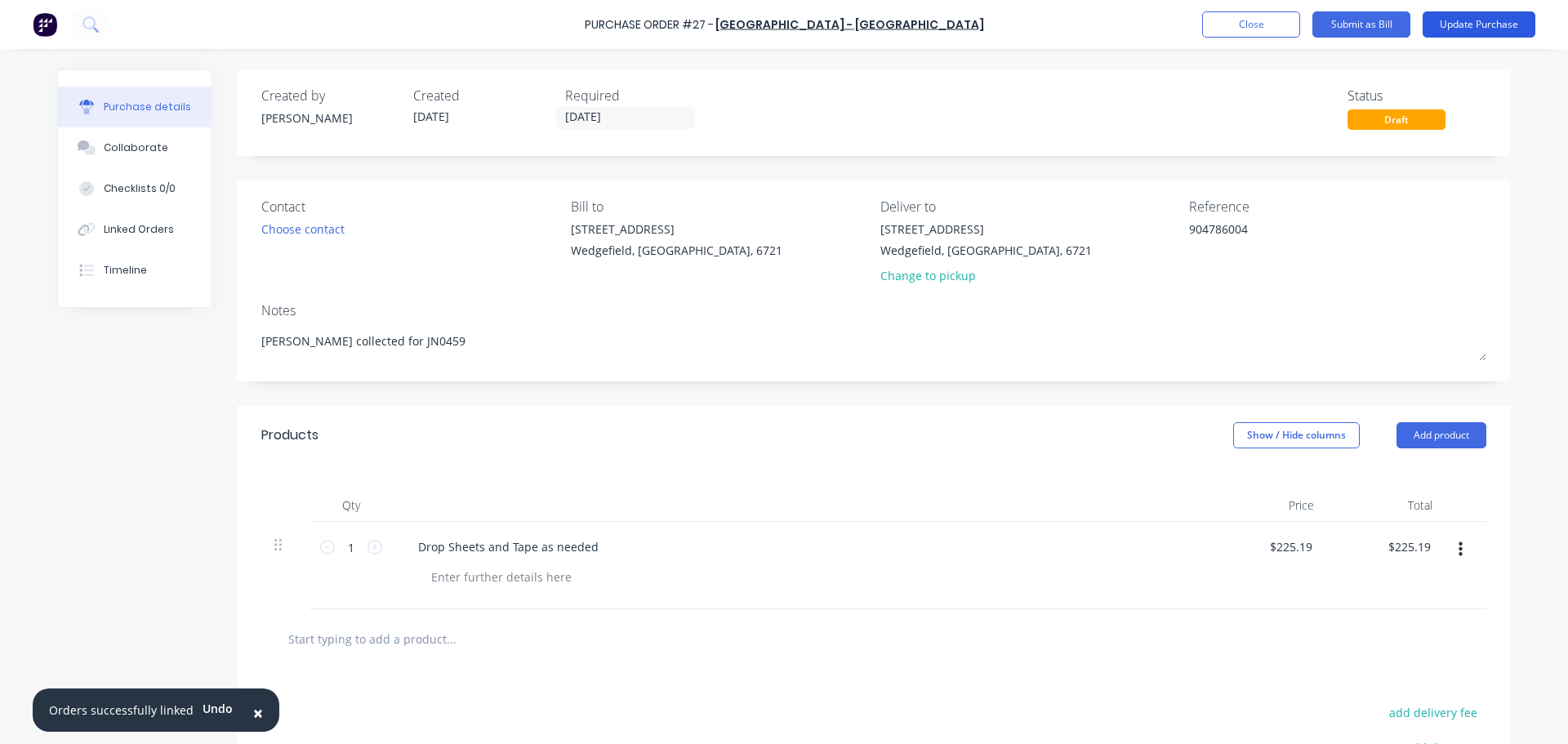
click at [1461, 24] on button "Update Purchase" at bounding box center [1479, 25] width 112 height 26
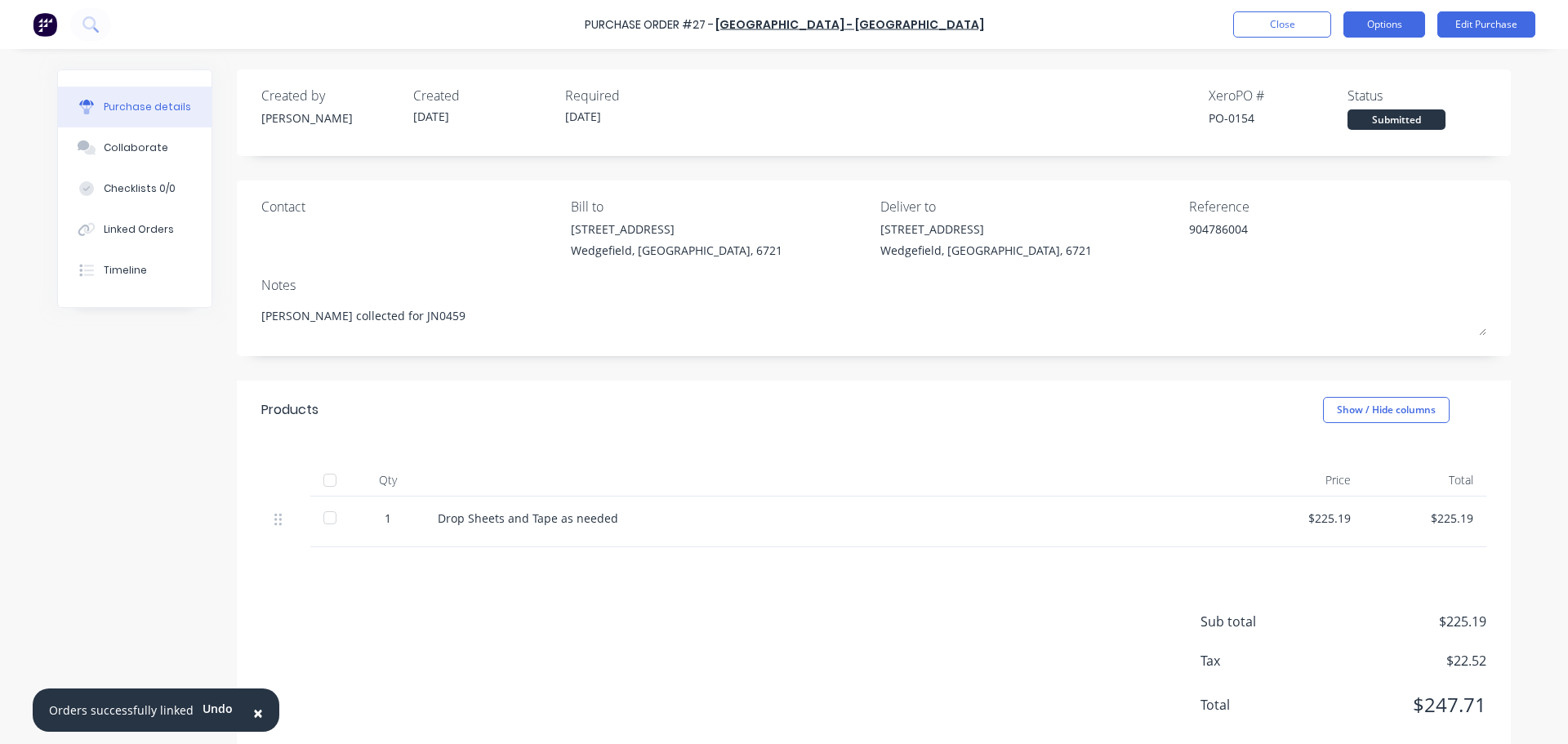
click at [1378, 22] on button "Options" at bounding box center [1383, 25] width 81 height 26
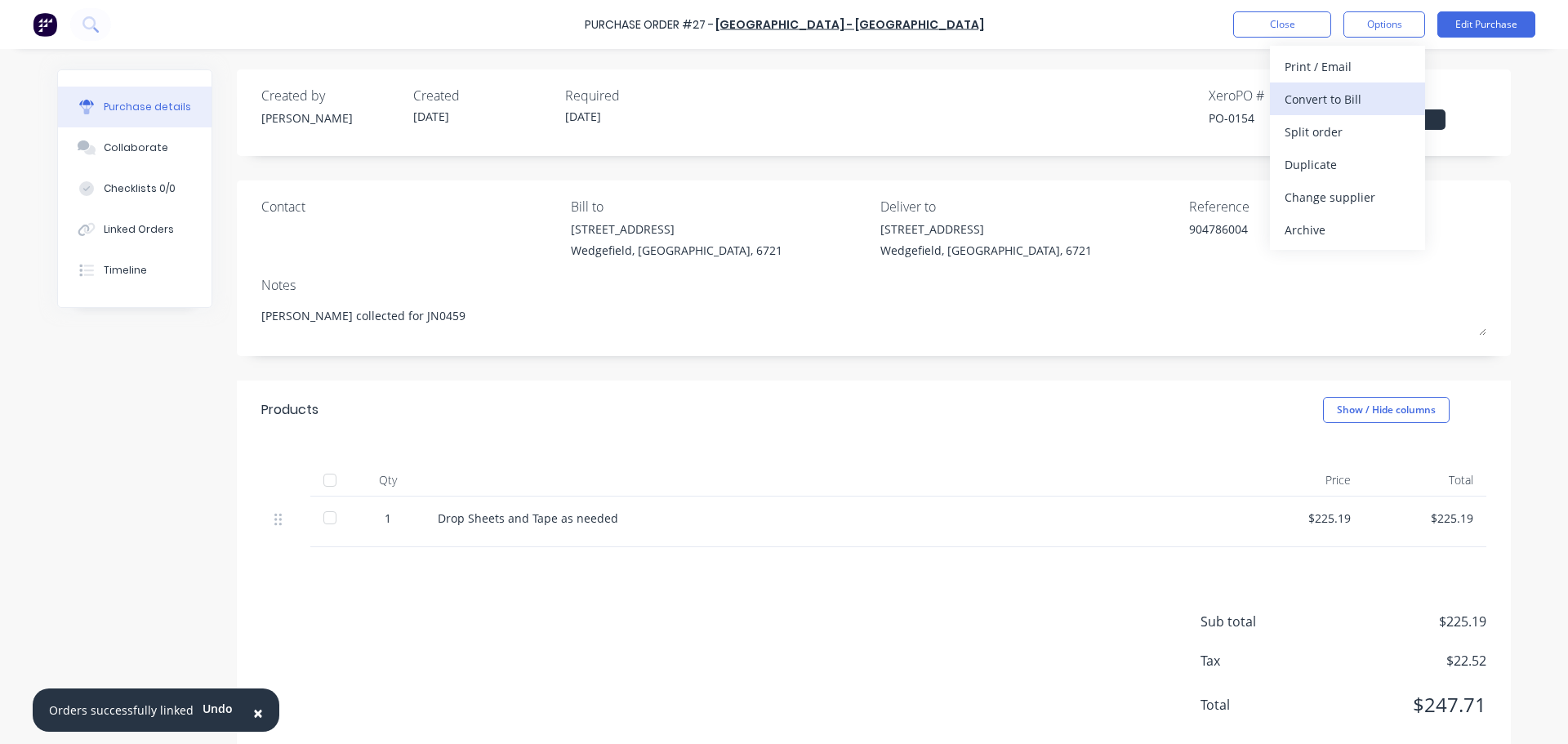
click at [1315, 97] on div "Convert to Bill" at bounding box center [1347, 99] width 126 height 24
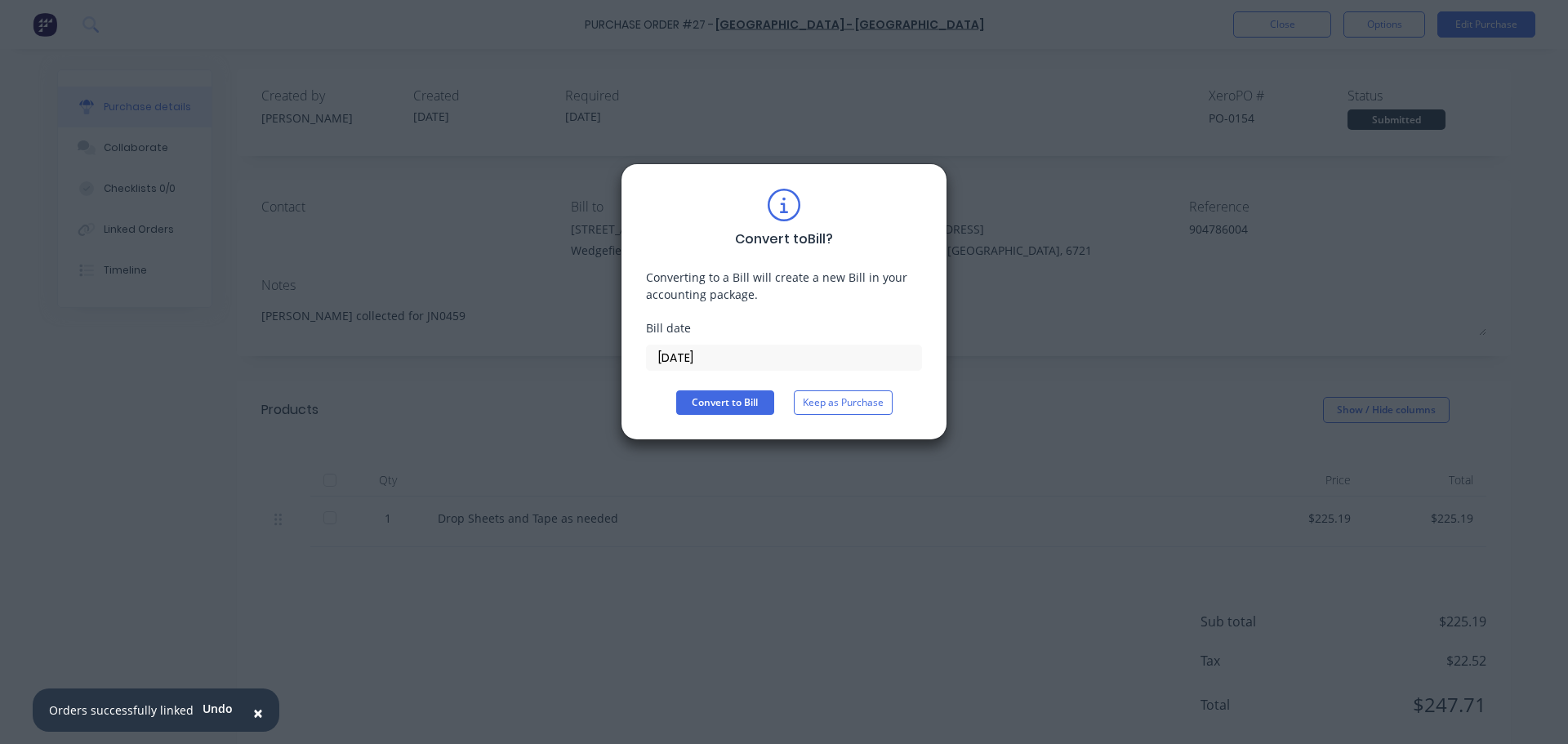
click at [728, 361] on input "[DATE]" at bounding box center [784, 358] width 274 height 25
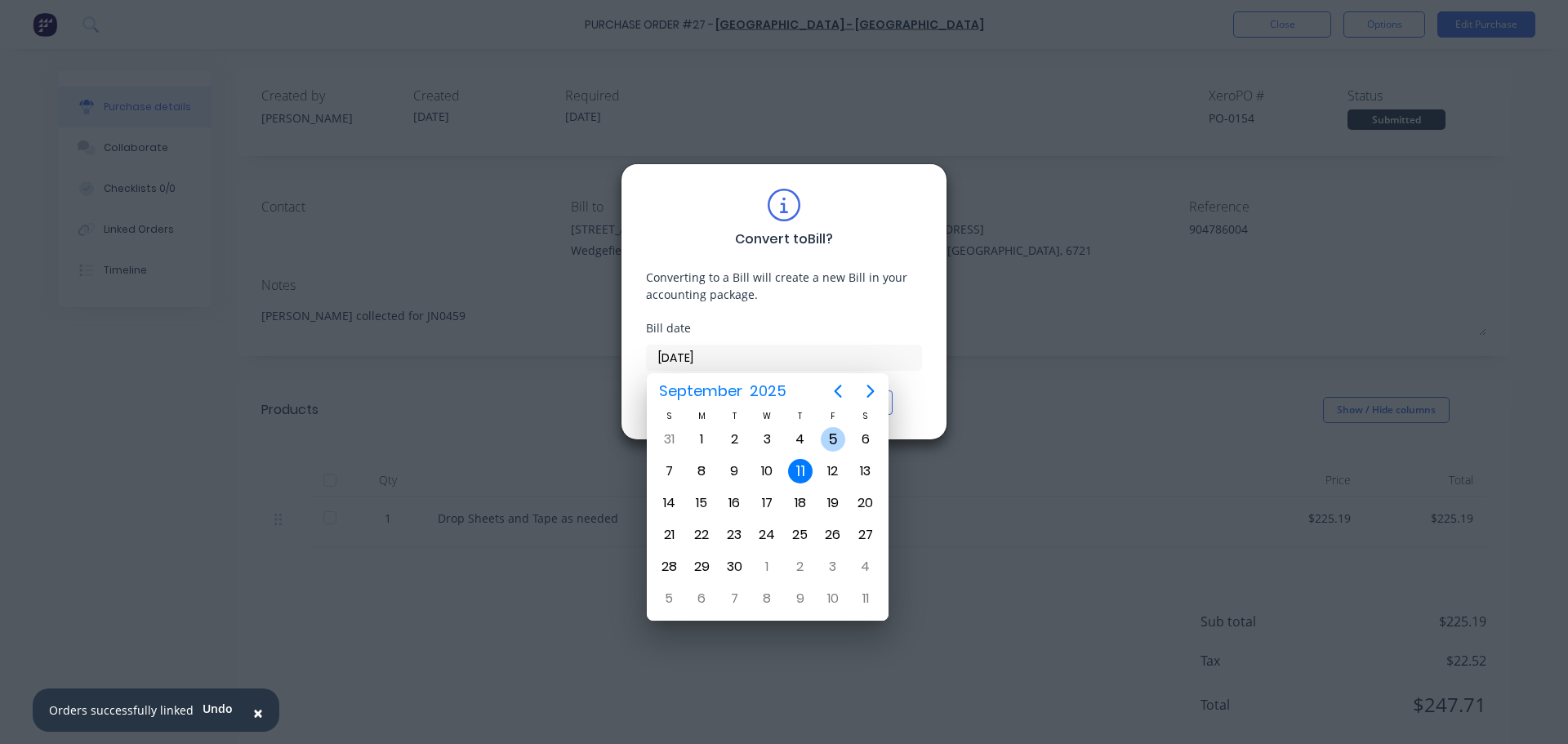
click at [834, 429] on div "5" at bounding box center [833, 439] width 25 height 25
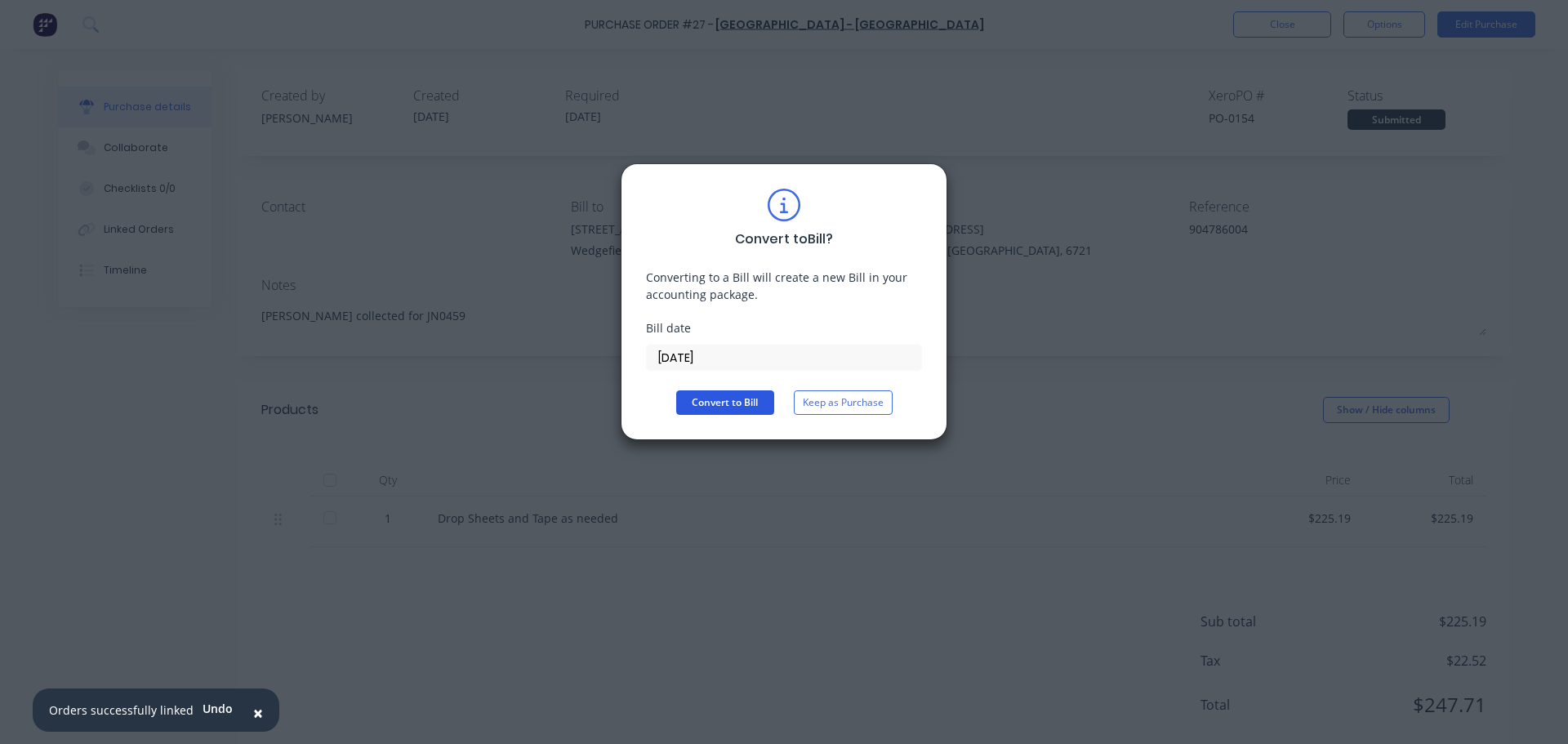
click at [739, 406] on button "Convert to Bill" at bounding box center [725, 402] width 98 height 25
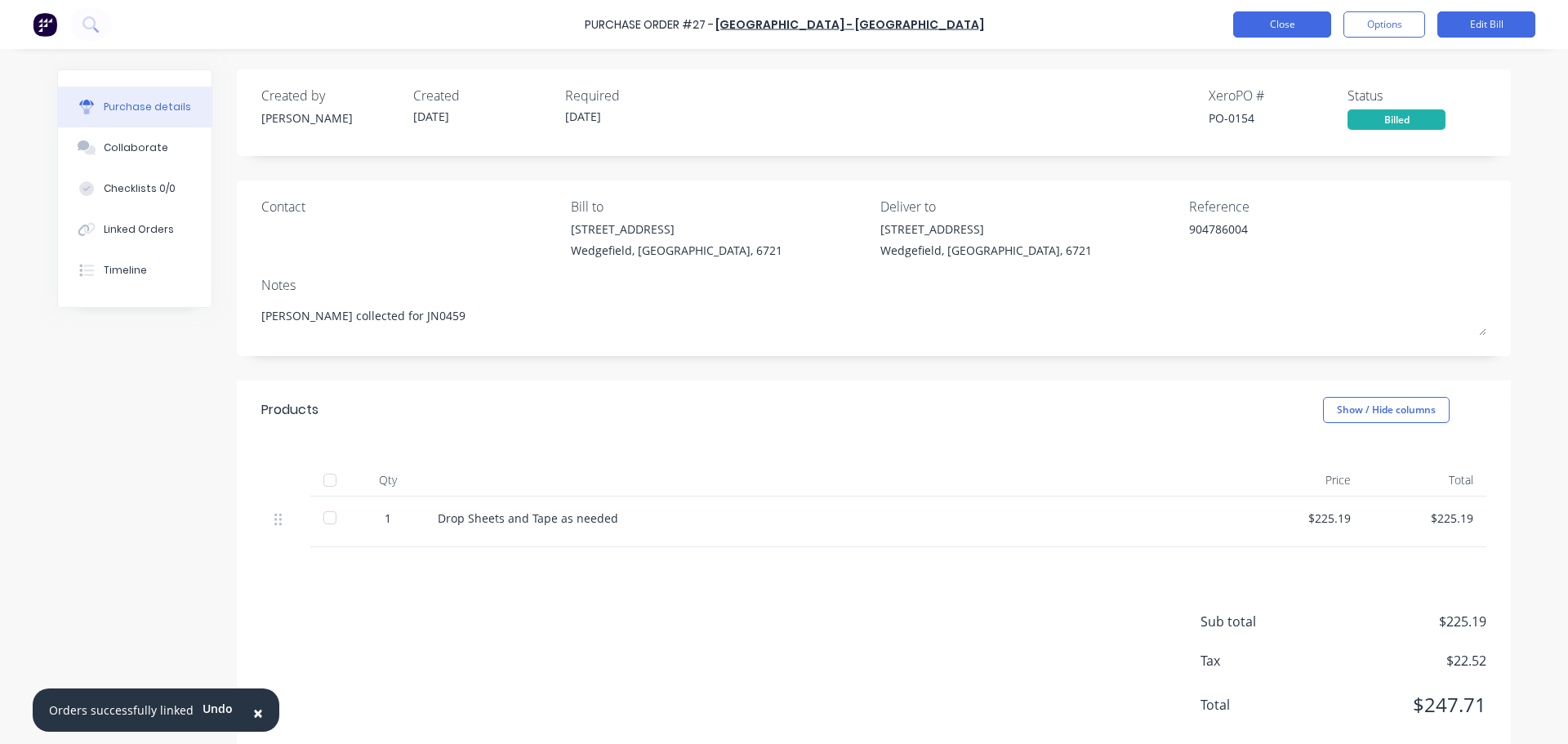
click at [1280, 19] on button "Close" at bounding box center [1281, 25] width 98 height 26
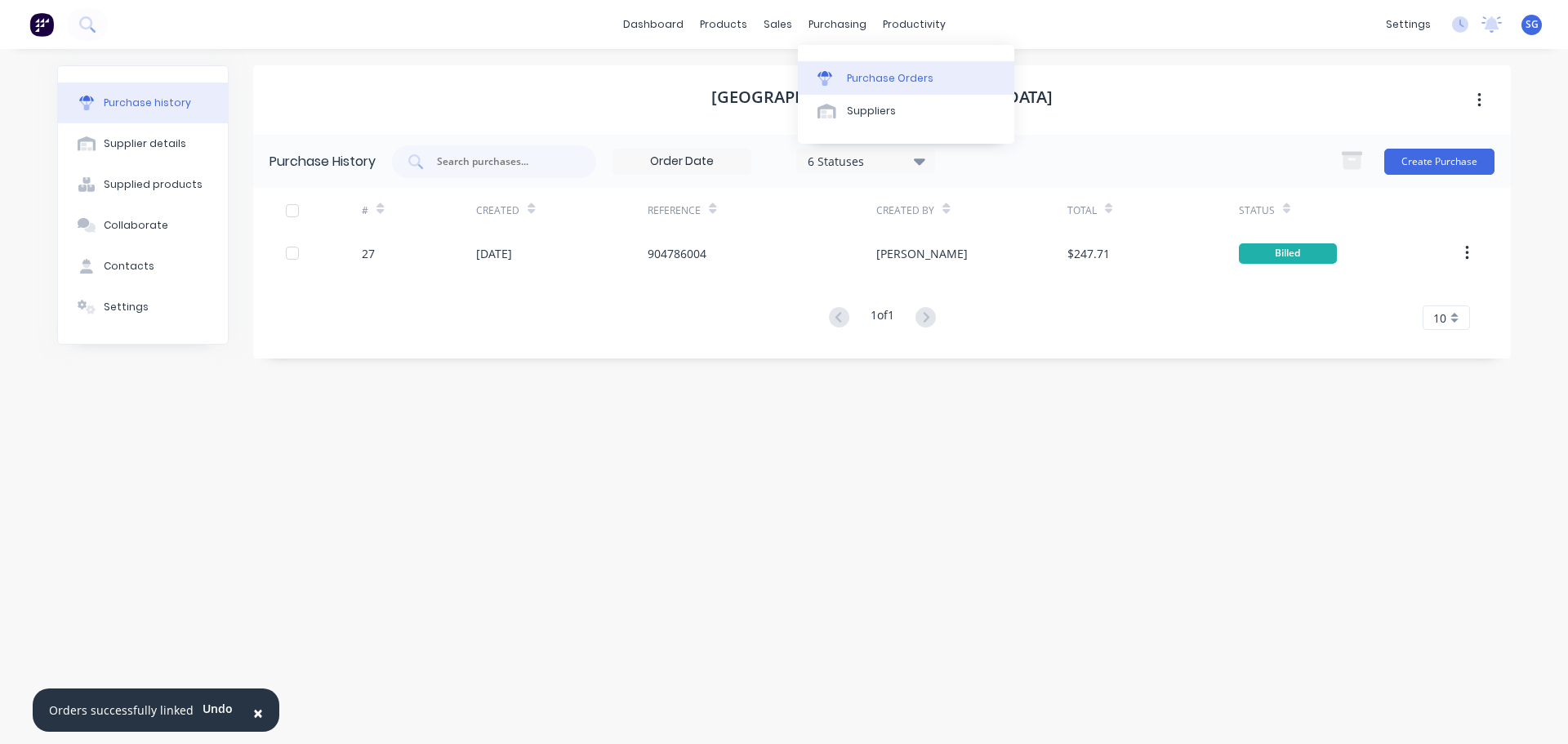
click at [878, 75] on div "Purchase Orders" at bounding box center [890, 79] width 86 height 15
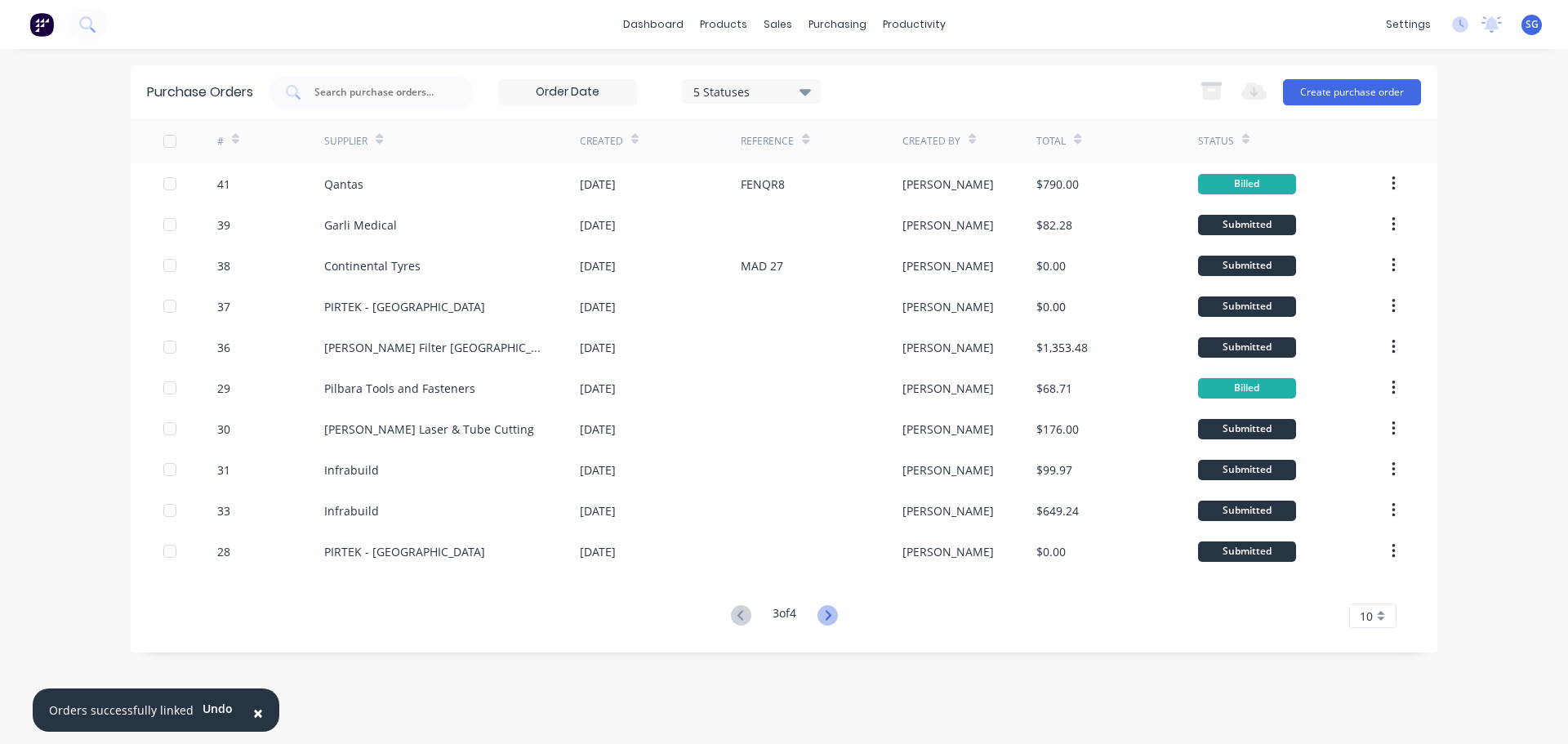
click at [835, 617] on icon at bounding box center [828, 615] width 21 height 21
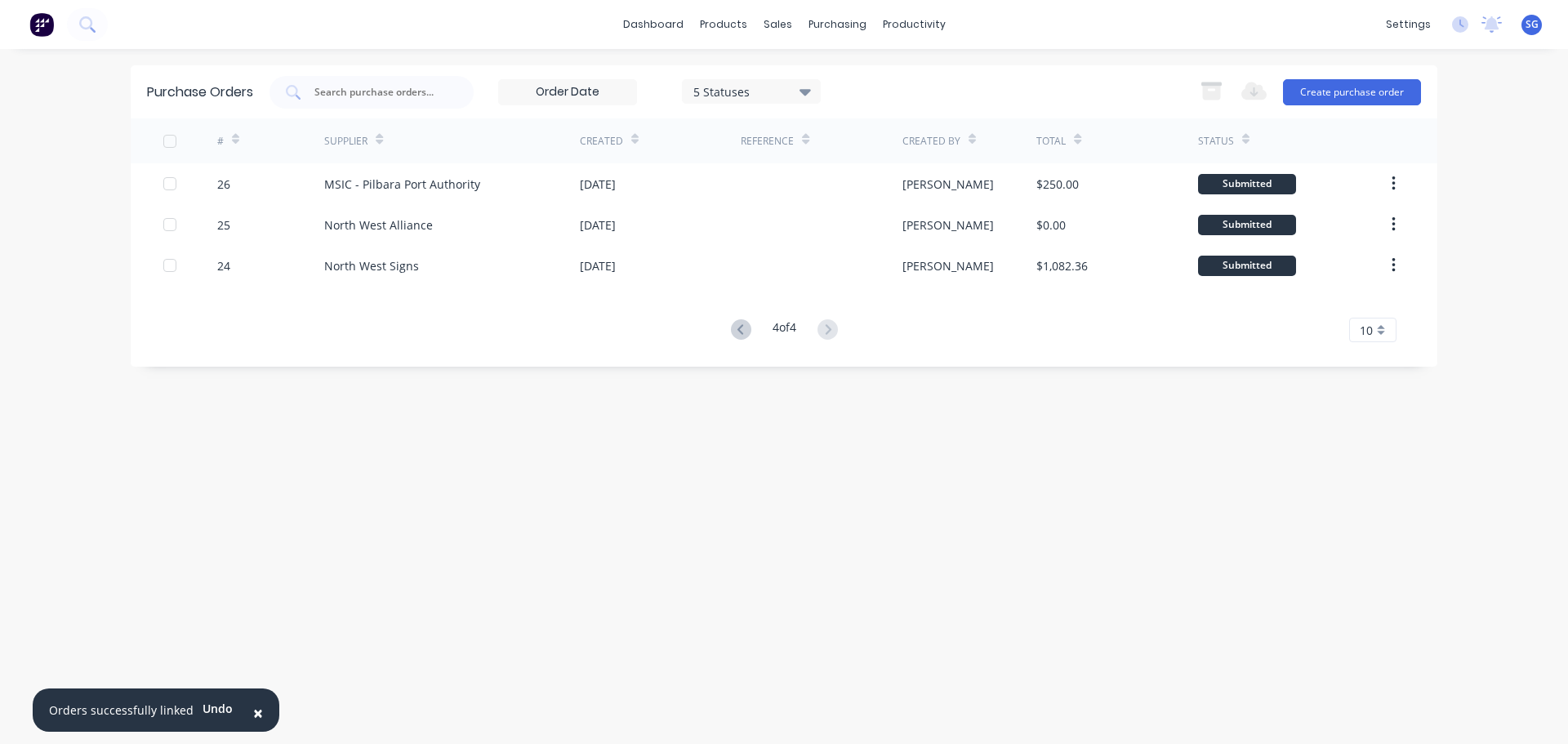
click at [737, 330] on icon at bounding box center [740, 329] width 21 height 21
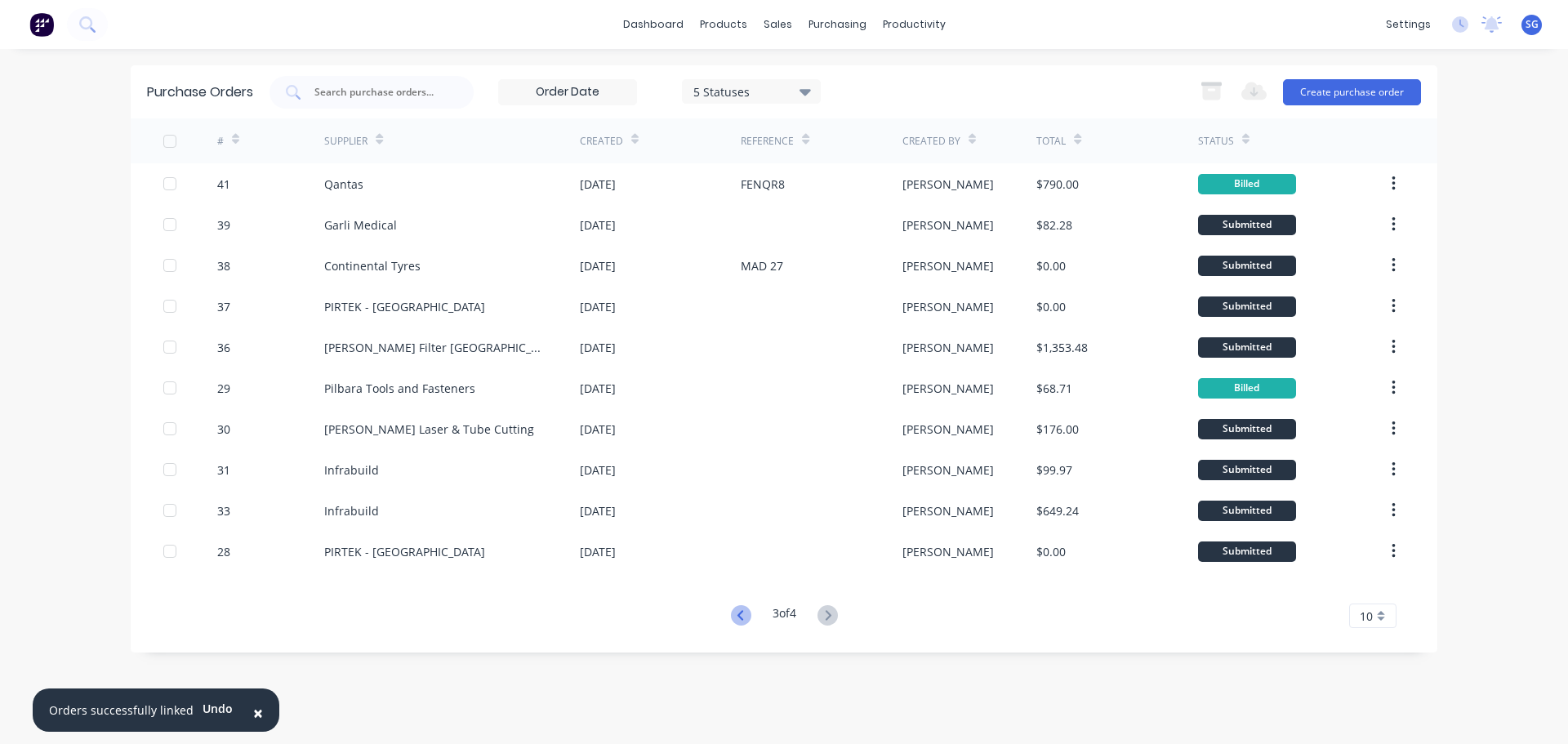
click at [740, 622] on icon at bounding box center [740, 615] width 21 height 21
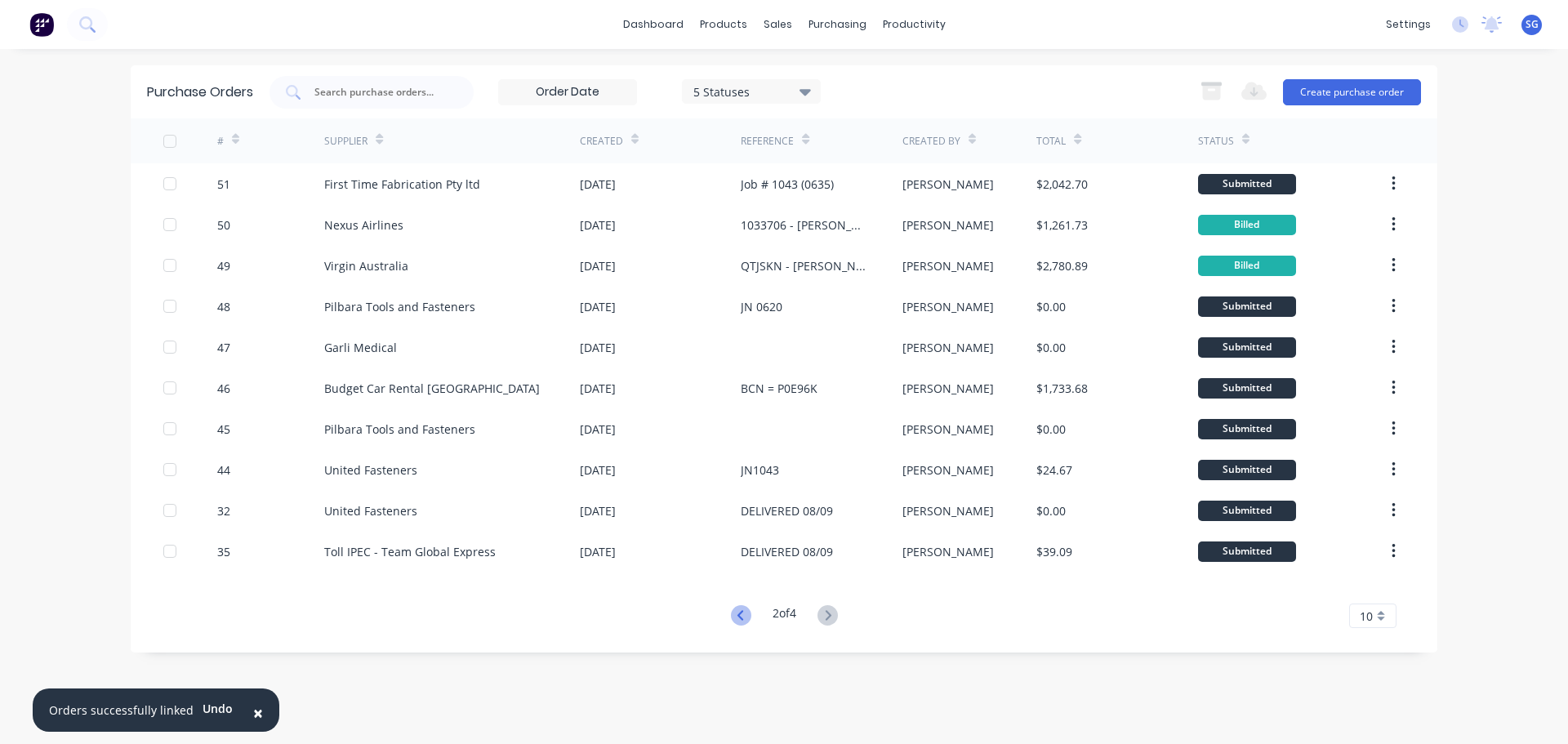
click at [745, 619] on icon at bounding box center [740, 615] width 21 height 21
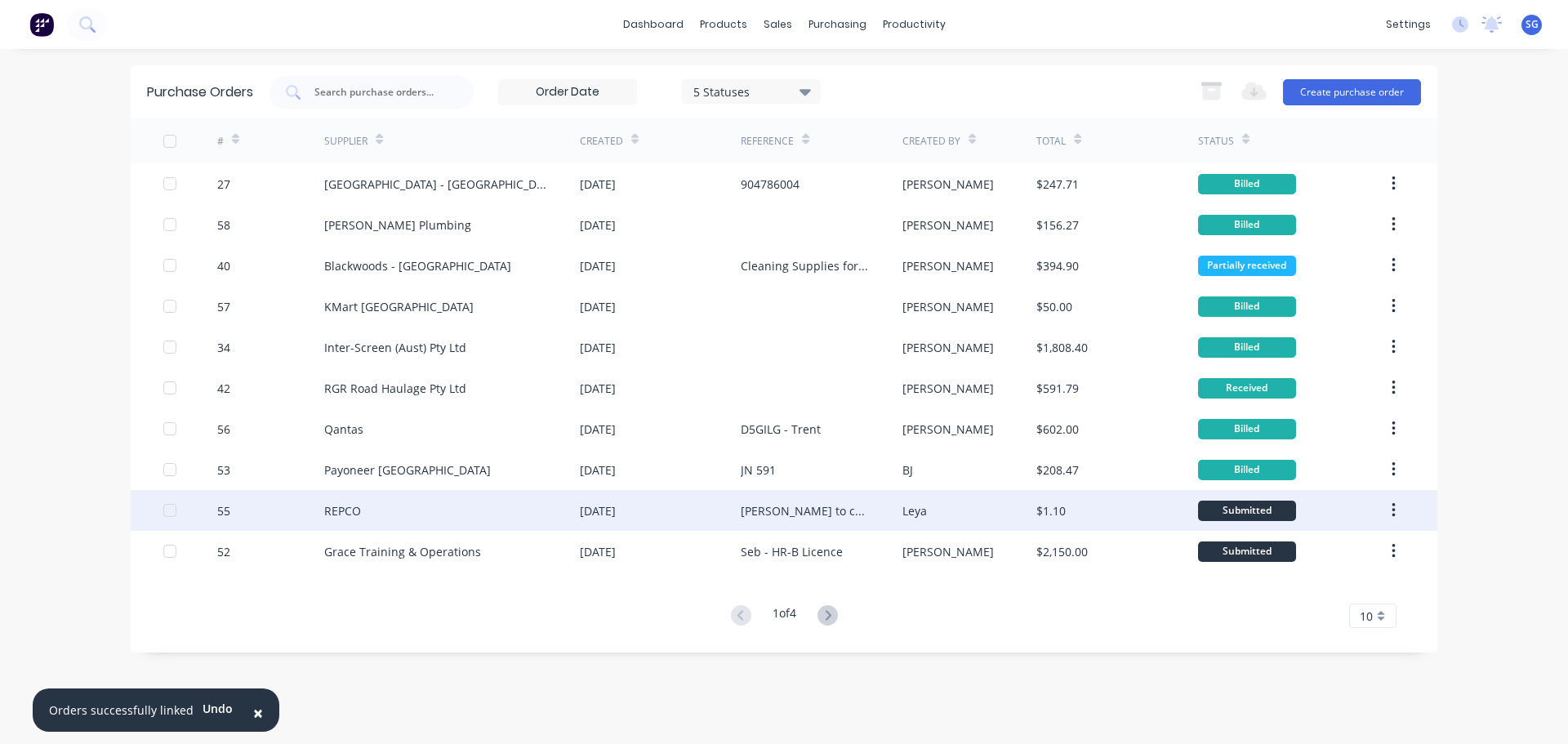
click at [357, 508] on div "REPCO" at bounding box center [342, 511] width 37 height 17
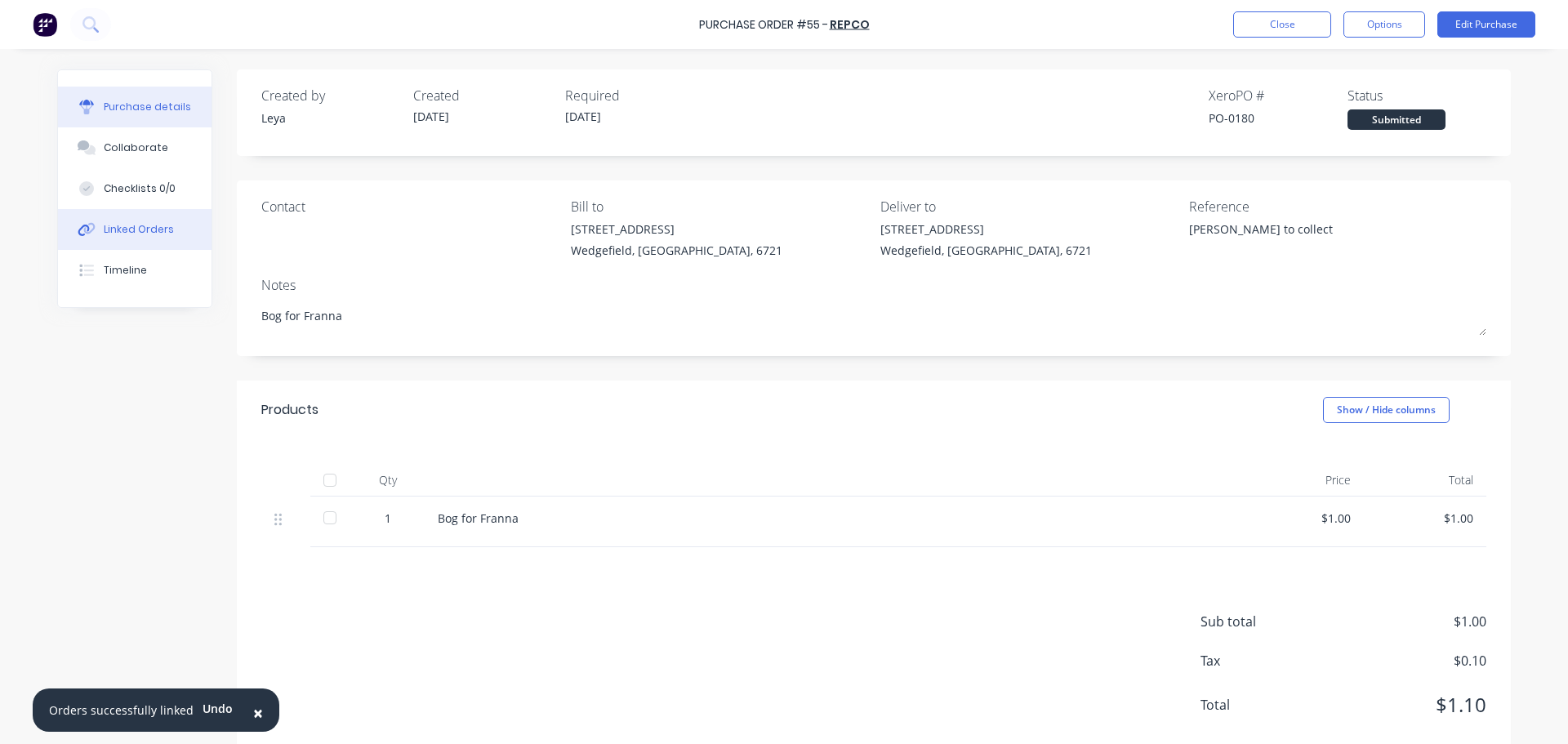
click at [112, 229] on div "Linked Orders" at bounding box center [139, 230] width 71 height 15
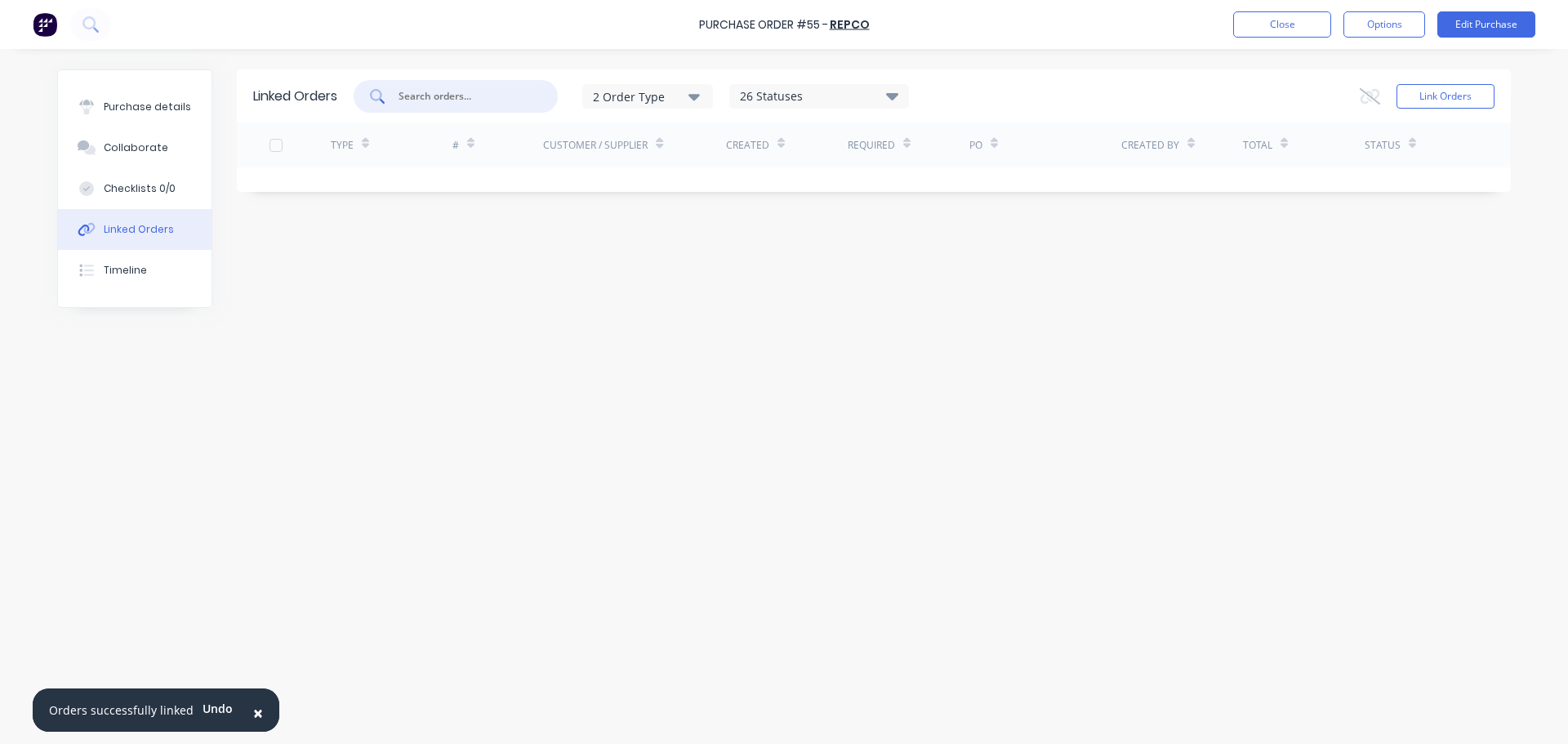
click at [422, 97] on input "text" at bounding box center [464, 96] width 135 height 16
click at [1453, 99] on button "Link Orders" at bounding box center [1445, 96] width 98 height 25
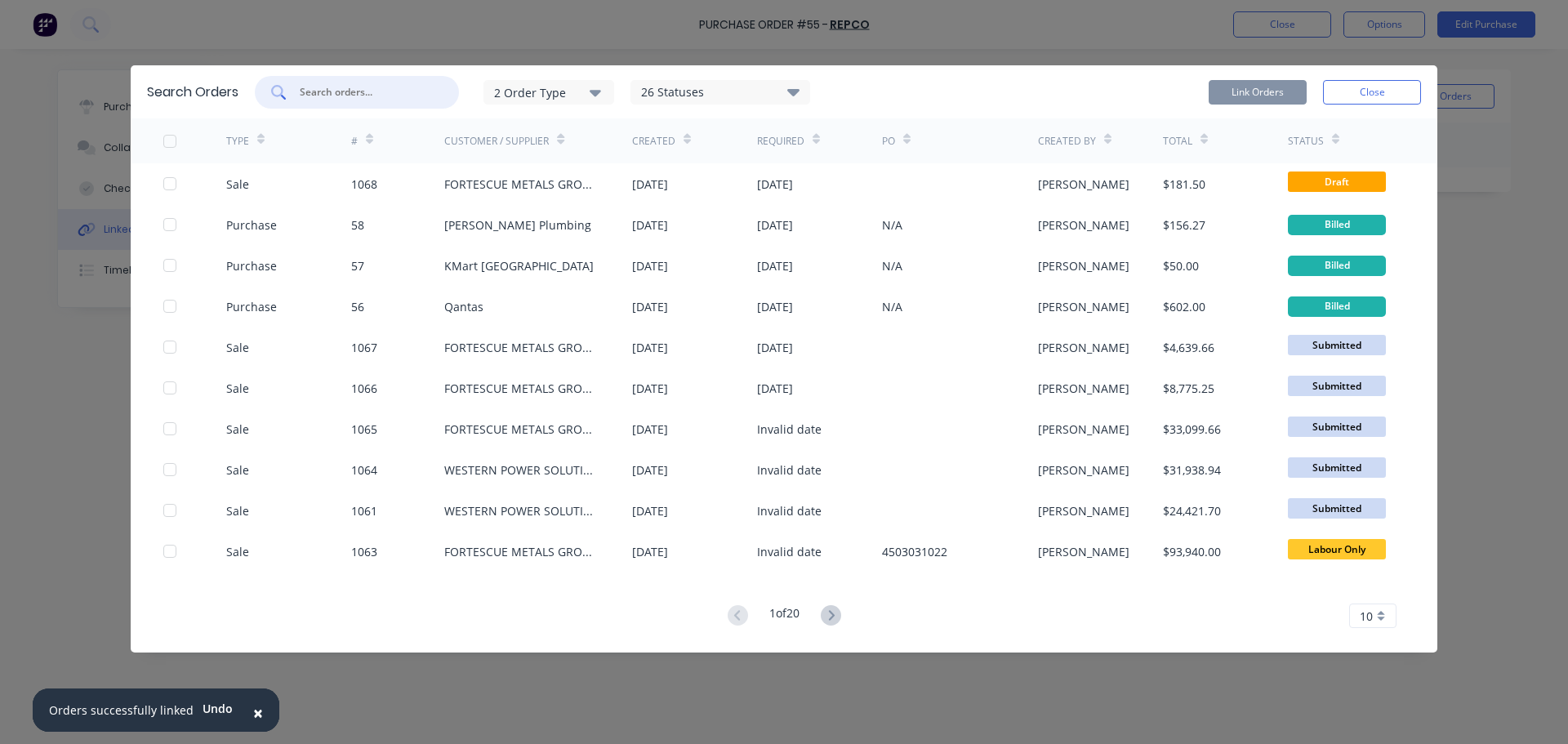
click at [349, 94] on input "text" at bounding box center [365, 92] width 135 height 16
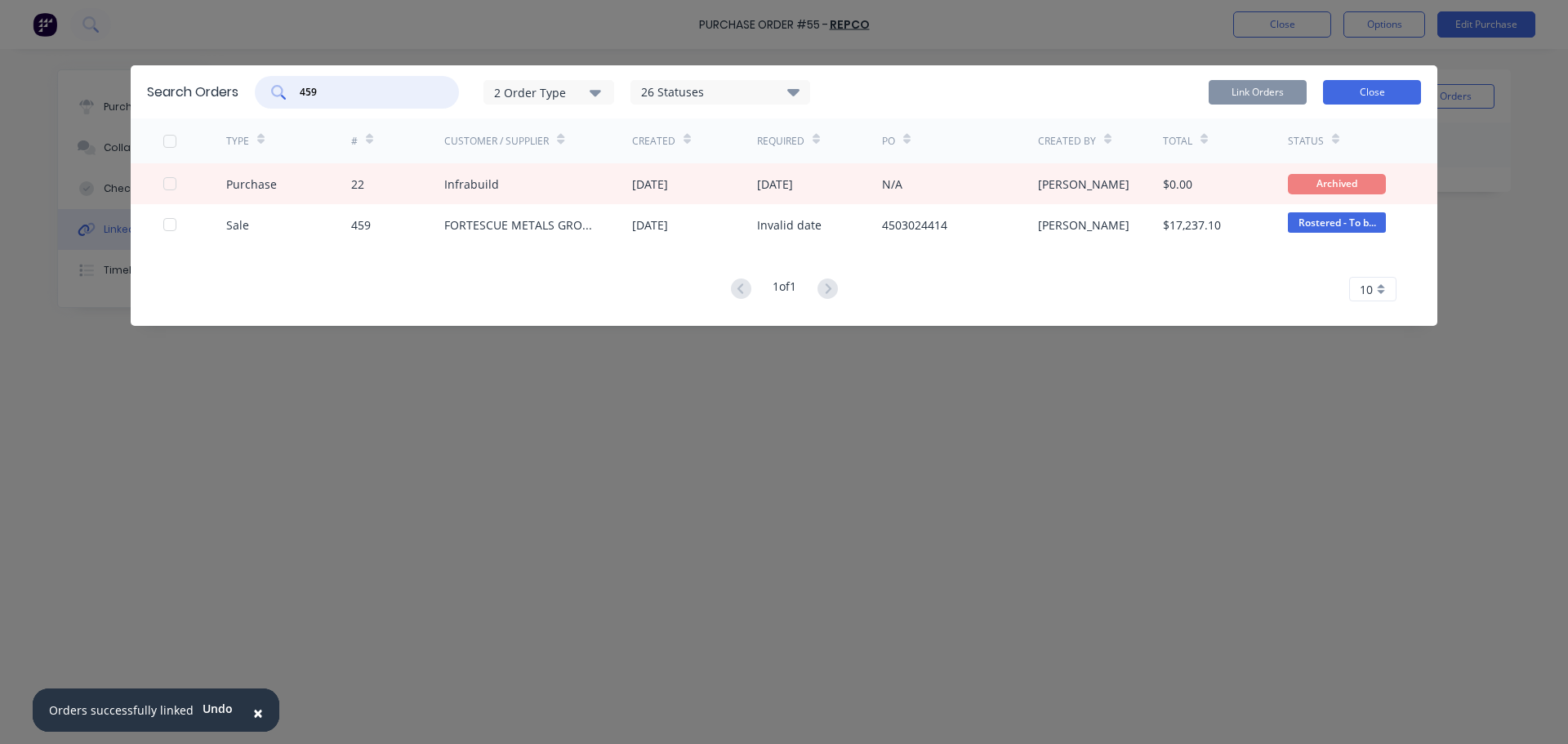
click at [1372, 94] on button "Close" at bounding box center [1371, 92] width 98 height 25
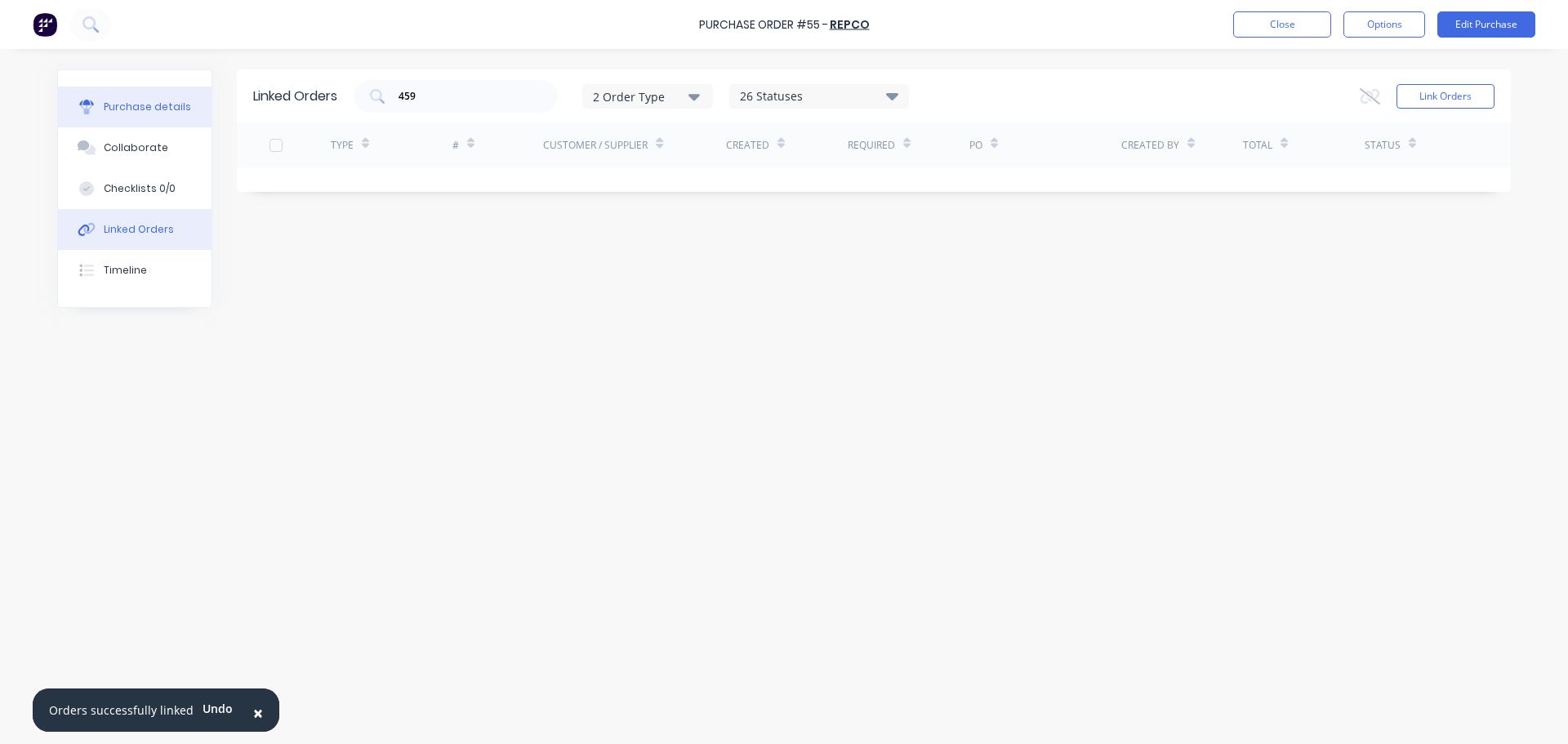
click at [131, 112] on div "Purchase details" at bounding box center [147, 107] width 87 height 15
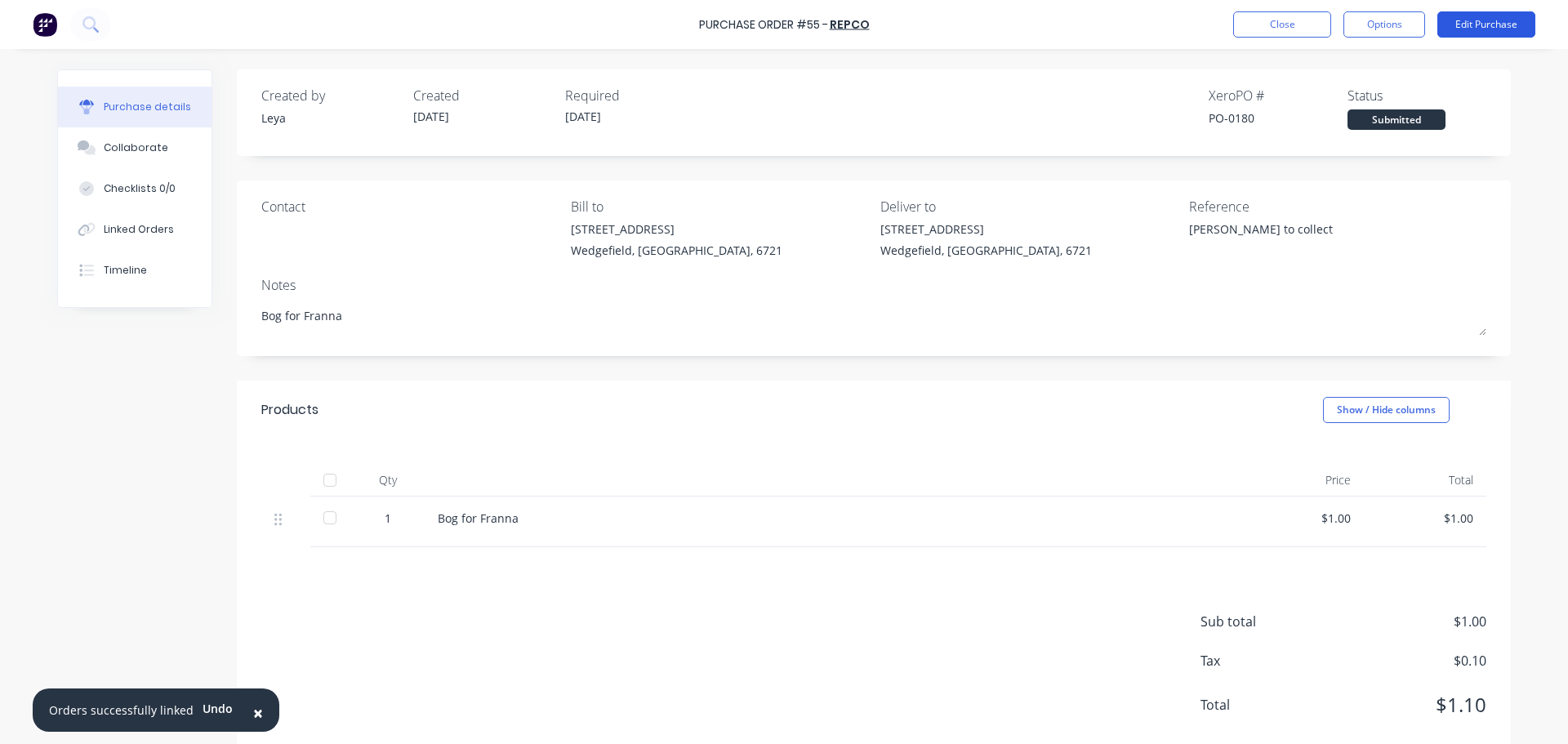
click at [1477, 25] on button "Edit Purchase" at bounding box center [1486, 25] width 98 height 26
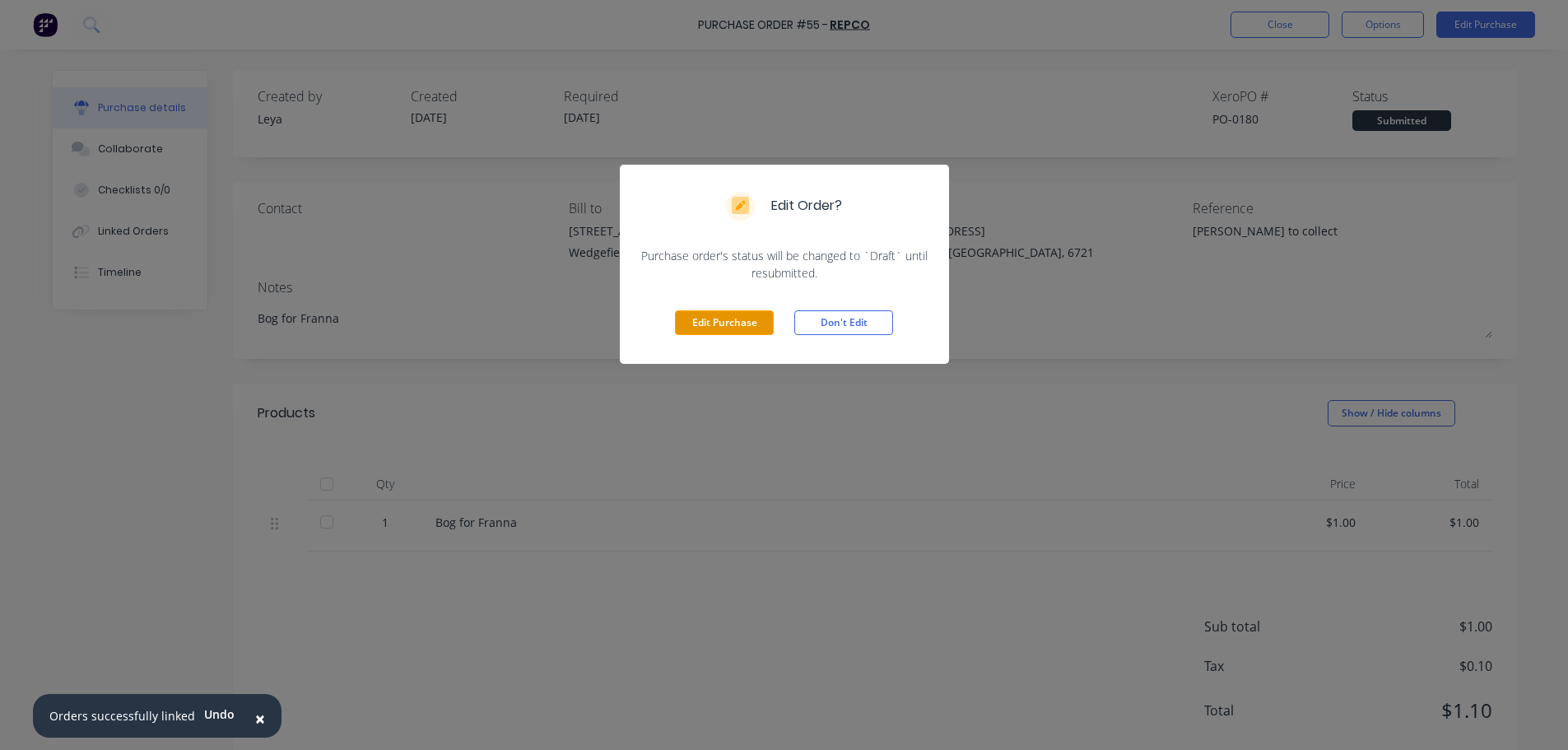
click at [732, 319] on button "Edit Purchase" at bounding box center [724, 323] width 98 height 25
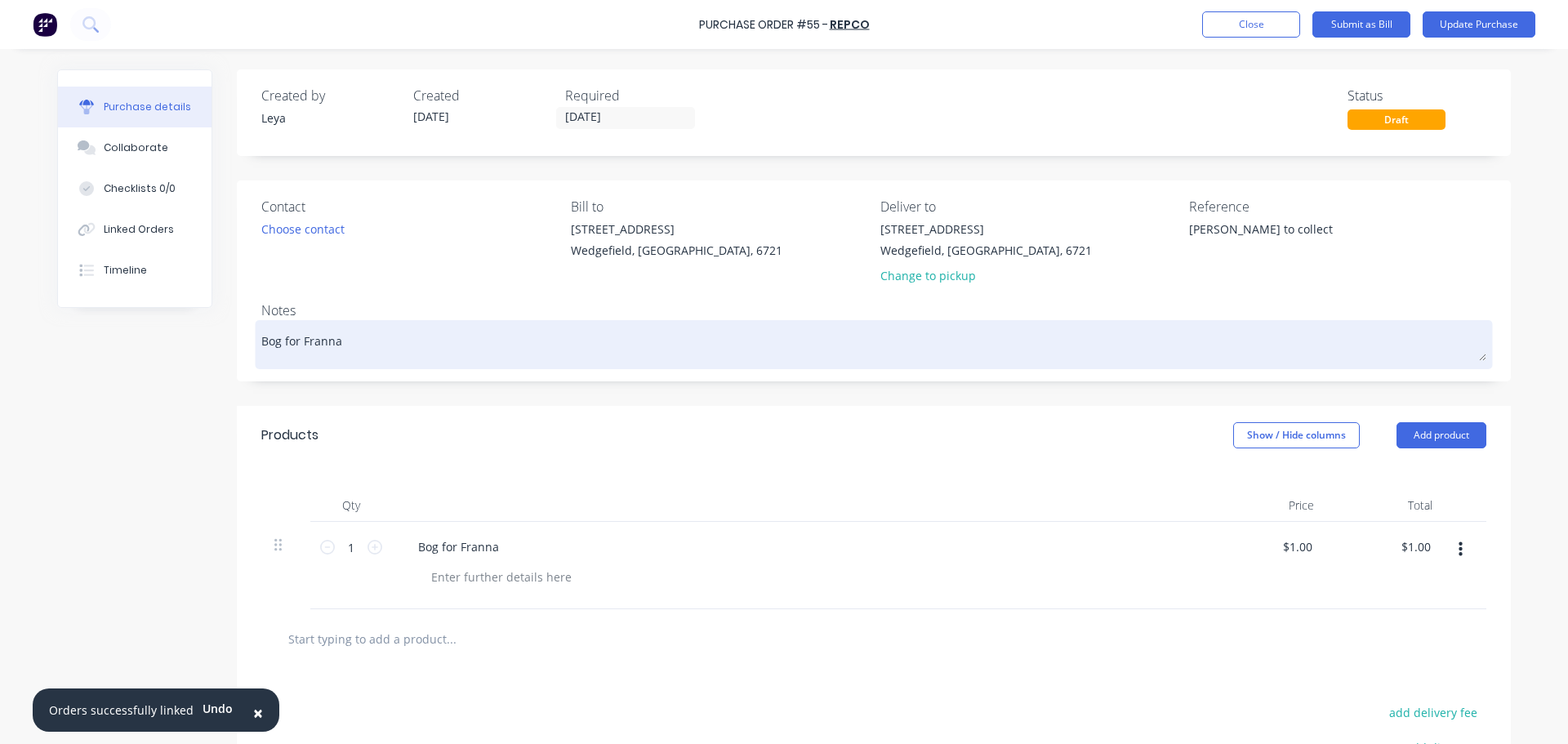
click at [371, 338] on textarea "Bog for Franna" at bounding box center [873, 342] width 1225 height 37
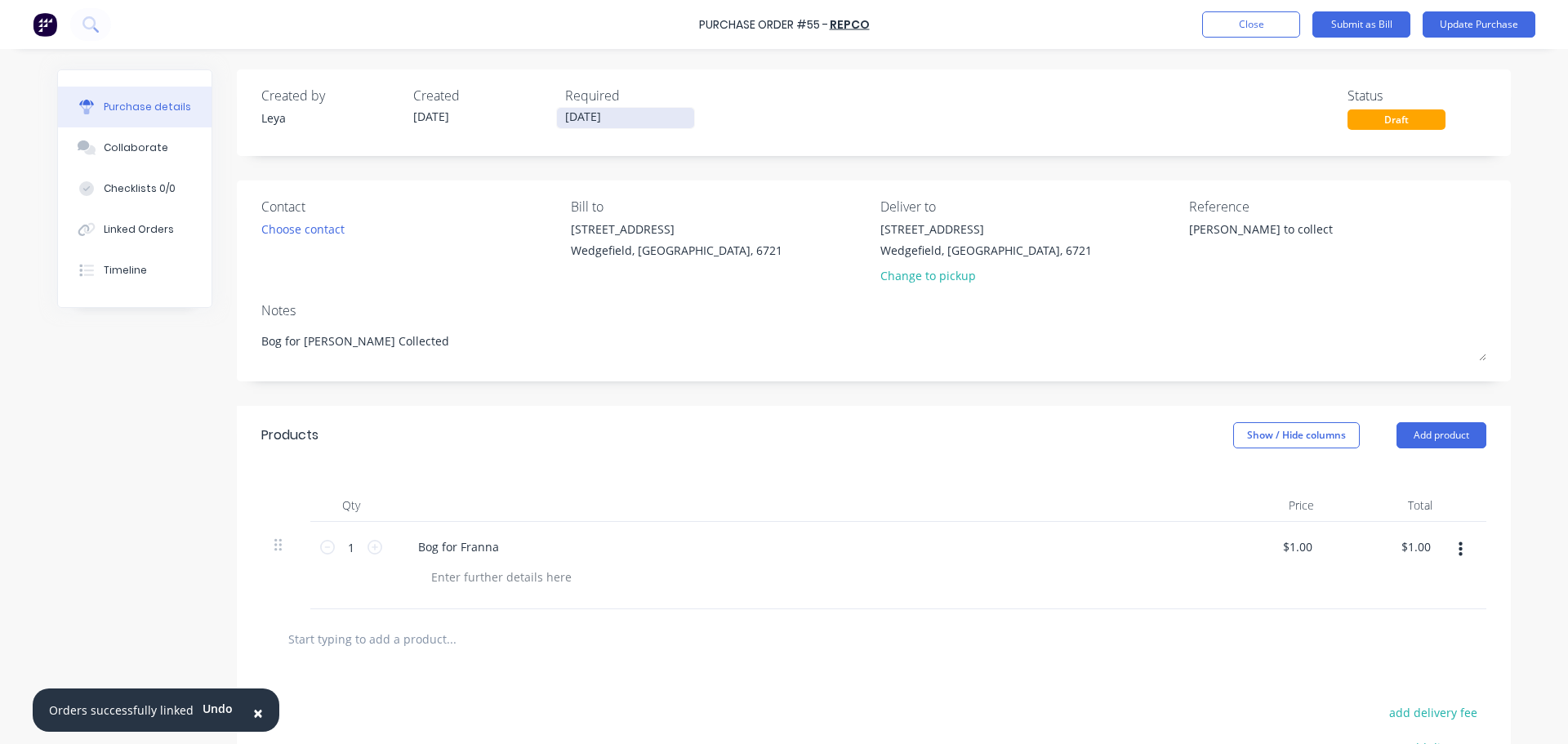
click at [617, 111] on input "[DATE]" at bounding box center [625, 117] width 137 height 21
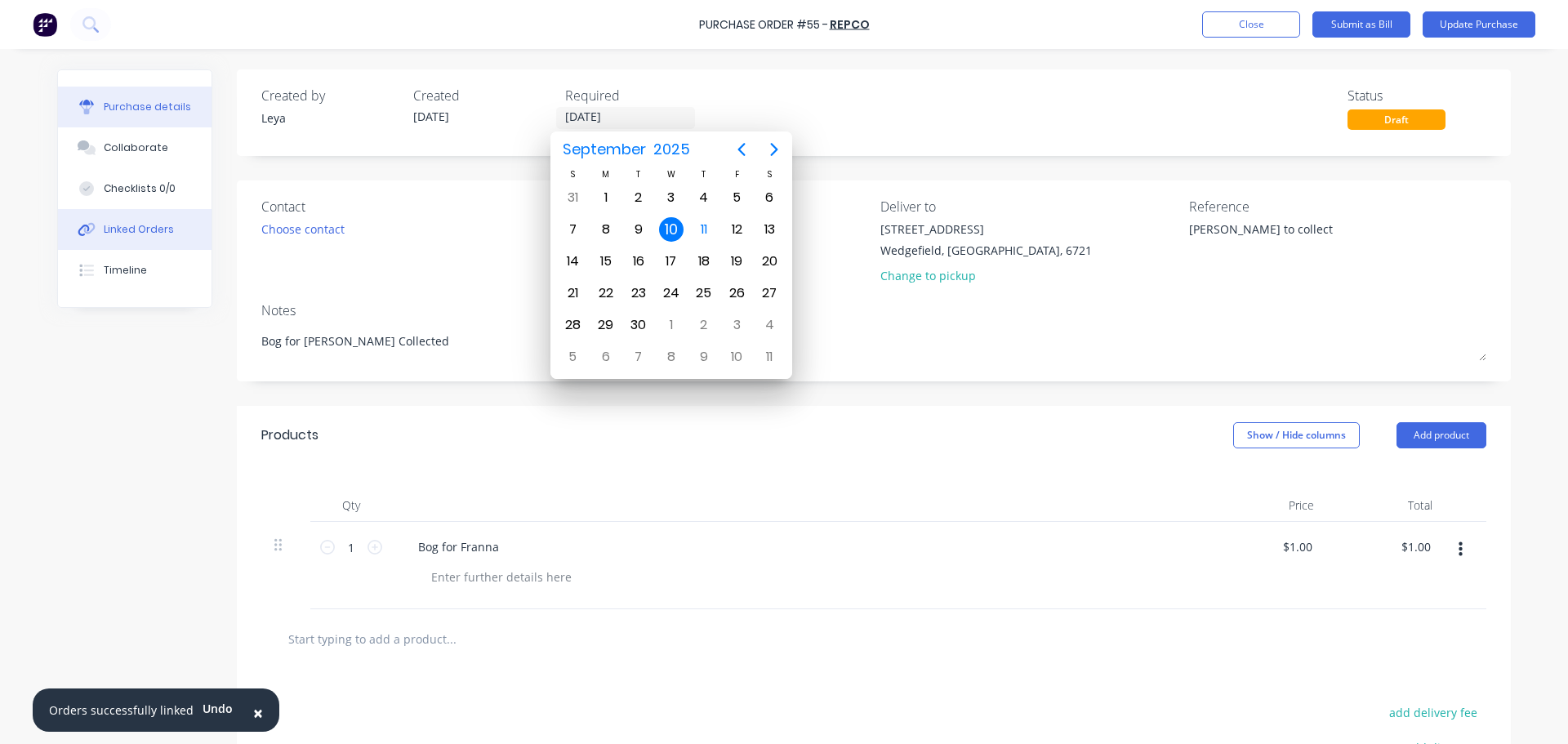
click at [110, 244] on button "Linked Orders" at bounding box center [135, 230] width 154 height 41
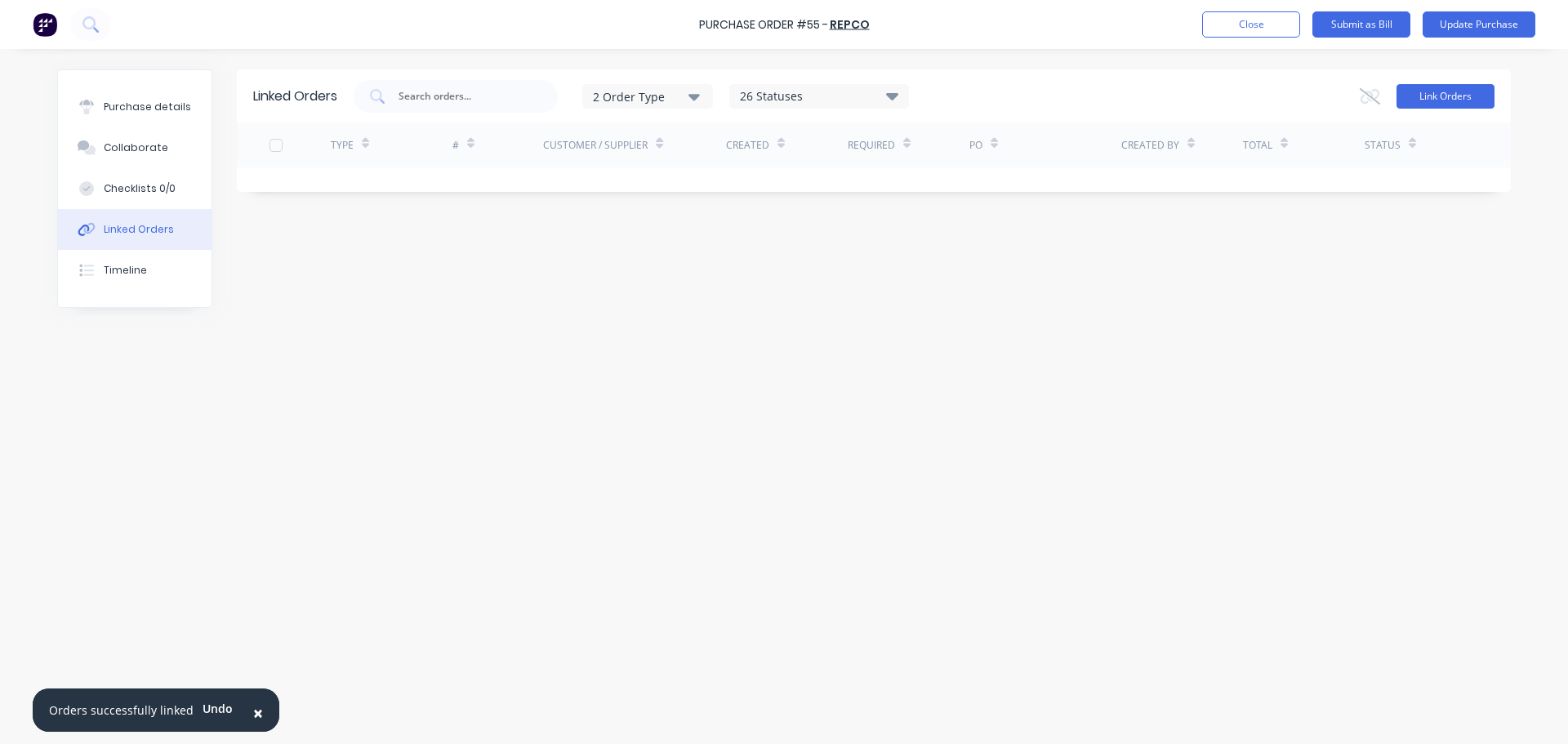
click at [1442, 88] on button "Link Orders" at bounding box center [1445, 96] width 98 height 25
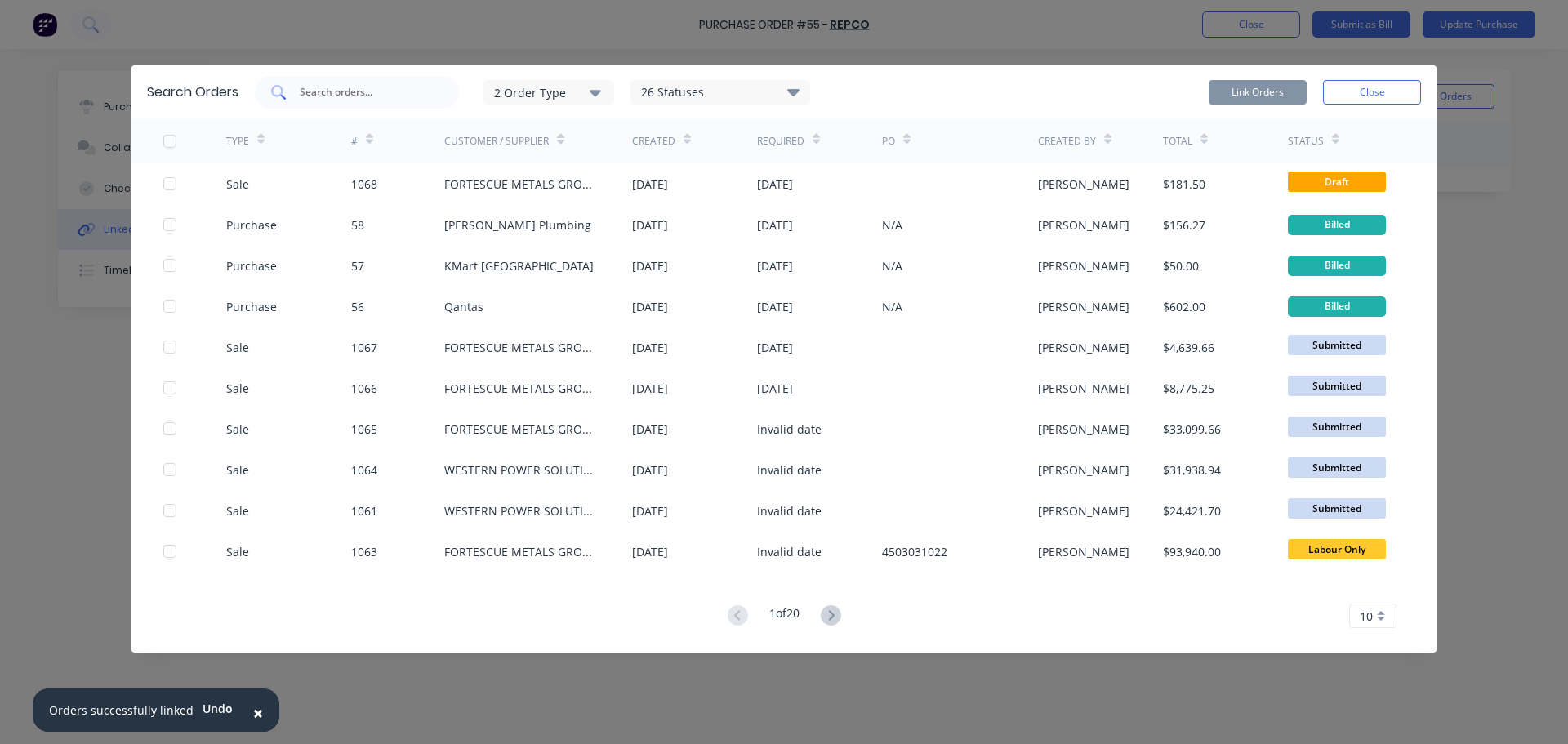
click at [376, 96] on input "text" at bounding box center [365, 92] width 135 height 16
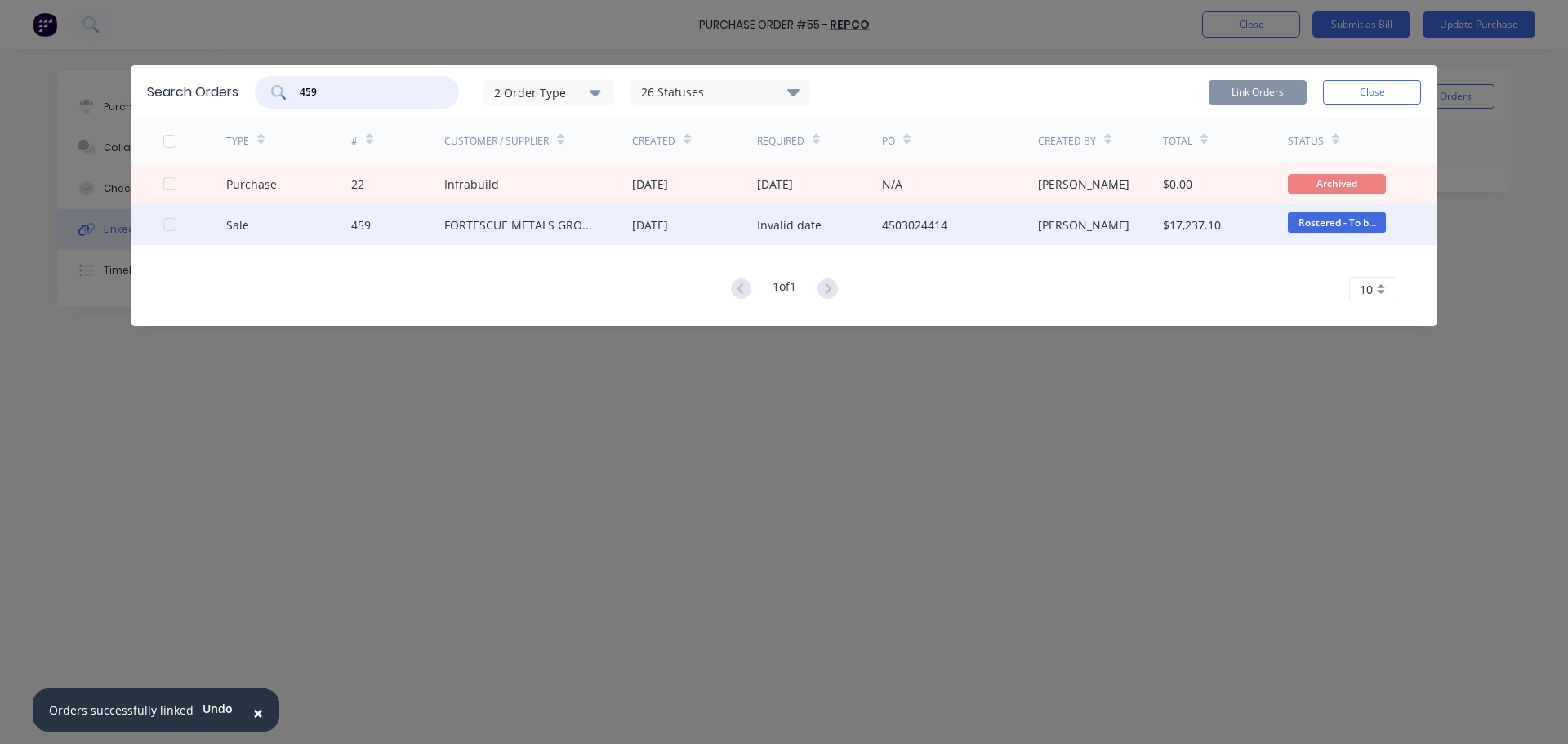
click at [165, 227] on div at bounding box center [170, 225] width 33 height 33
click at [1244, 90] on button "Link Orders" at bounding box center [1257, 92] width 98 height 25
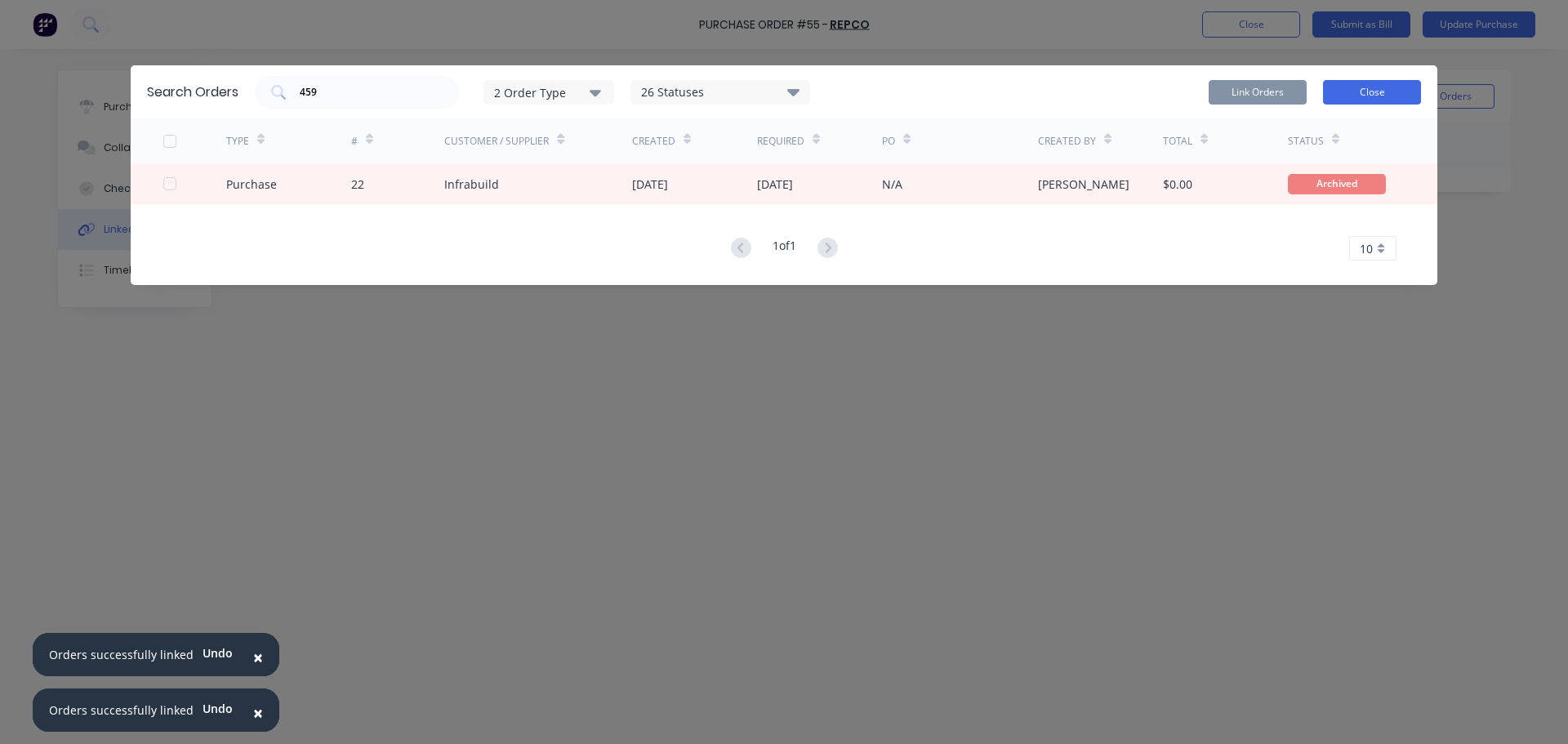
click at [1356, 87] on button "Close" at bounding box center [1371, 92] width 98 height 25
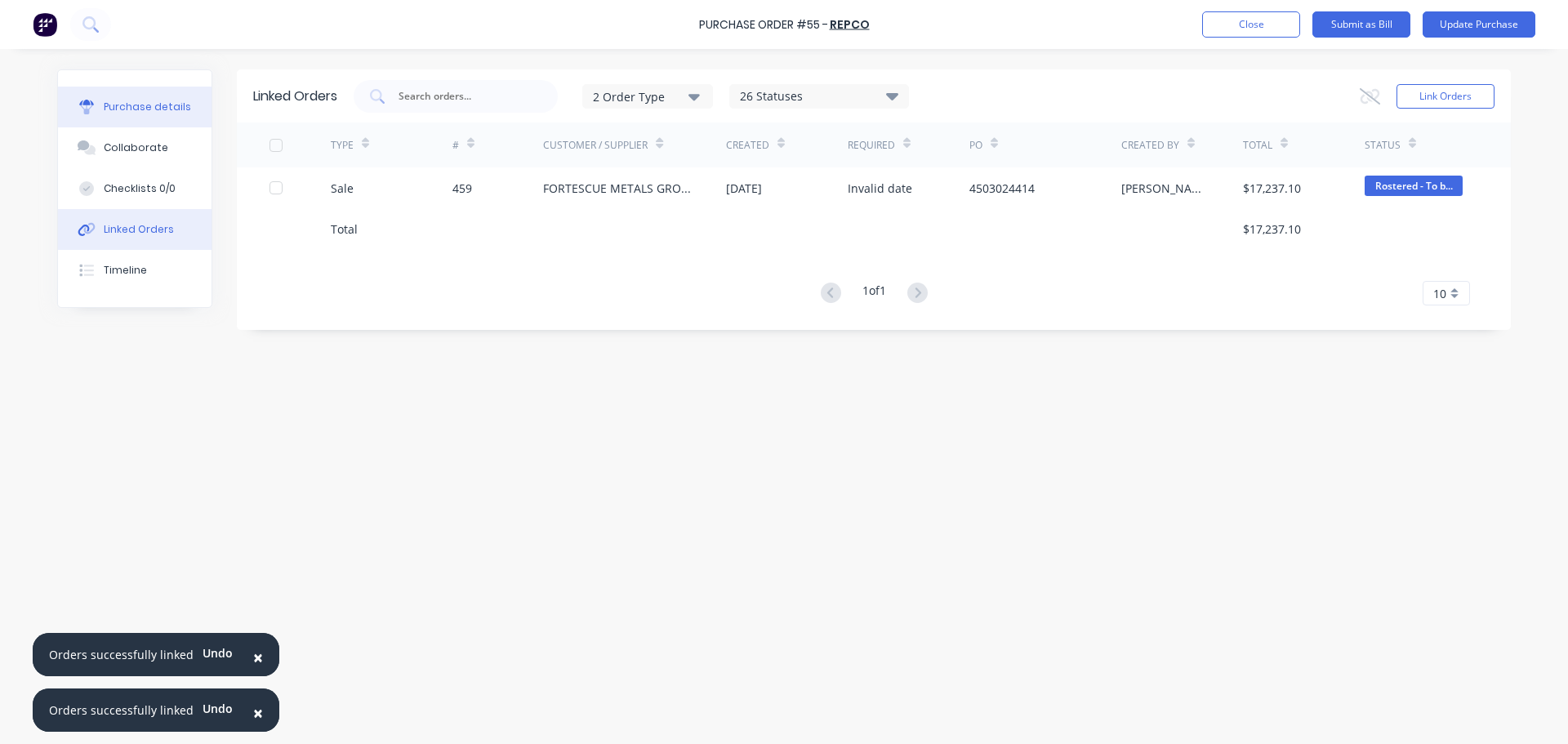
click at [172, 109] on div "Purchase details" at bounding box center [147, 107] width 87 height 15
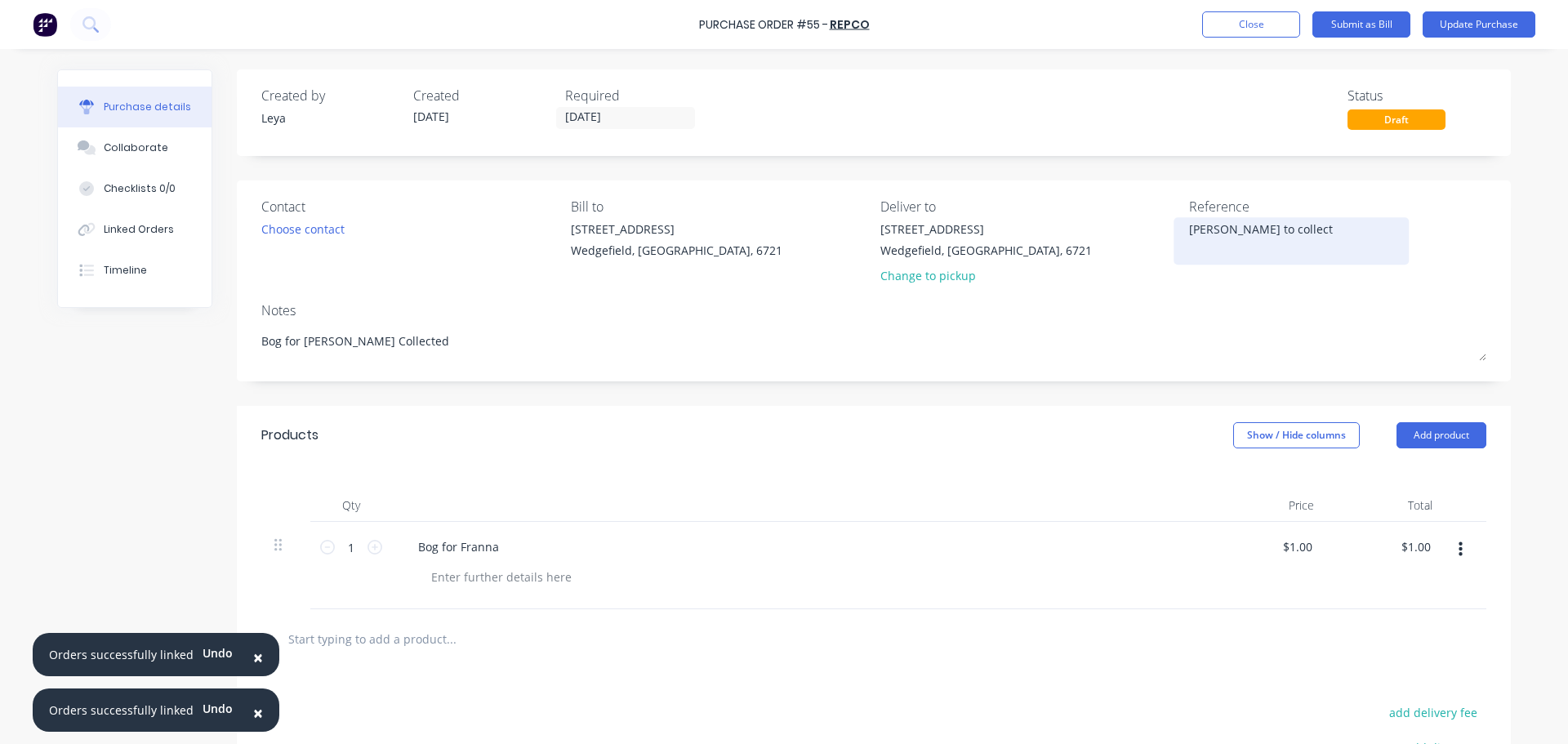
click at [1254, 246] on textarea "[PERSON_NAME] to collect" at bounding box center [1291, 239] width 204 height 37
drag, startPoint x: 1259, startPoint y: 232, endPoint x: 1176, endPoint y: 231, distance: 83.0
click at [1189, 231] on div "[PERSON_NAME] to collect" at bounding box center [1291, 241] width 204 height 41
click at [1255, 234] on textarea "[PERSON_NAME] to collect" at bounding box center [1291, 239] width 204 height 37
drag, startPoint x: 1261, startPoint y: 227, endPoint x: 1155, endPoint y: 228, distance: 106.0
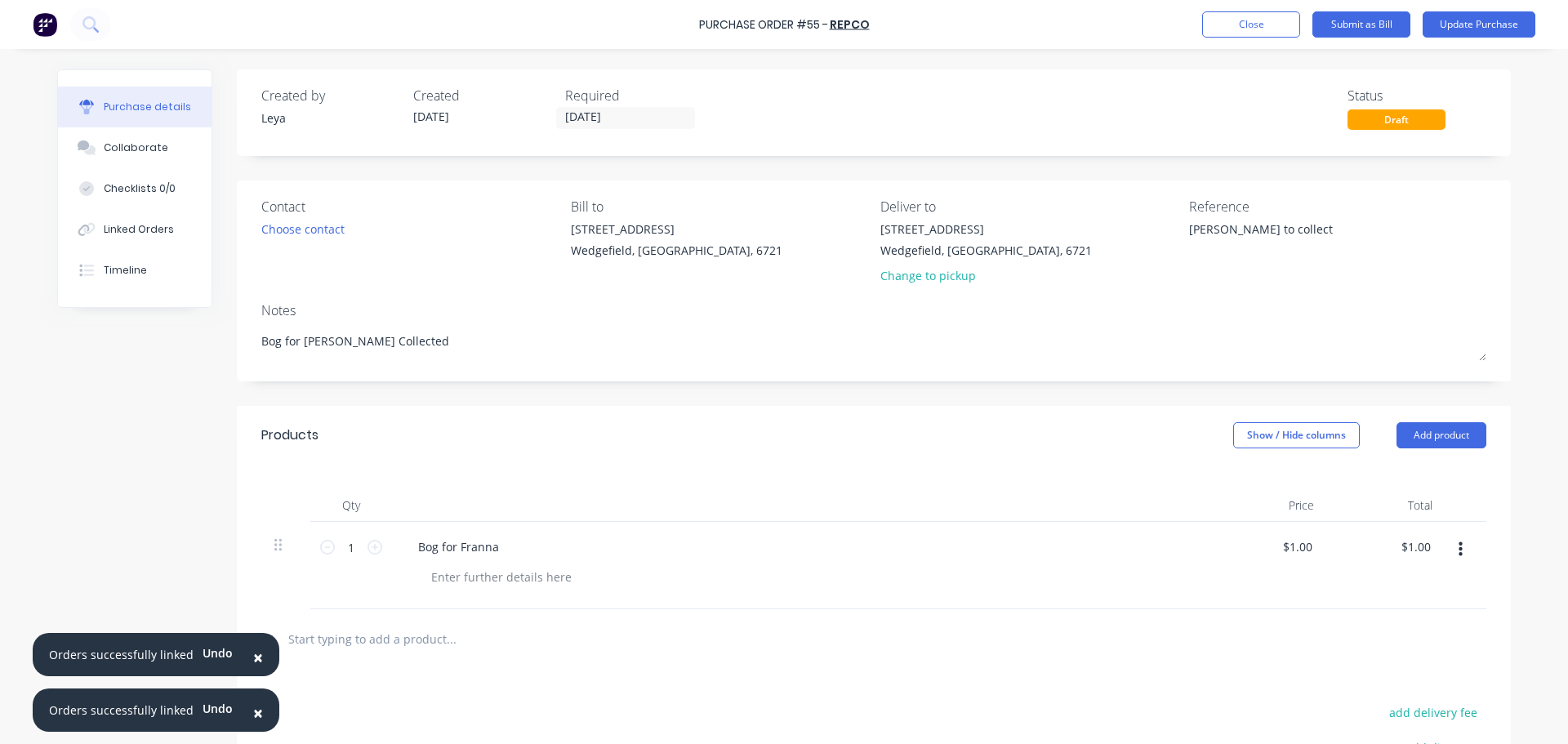
click at [1155, 228] on div "Contact Choose contact [PERSON_NAME] to [STREET_ADDRESS] Deliver to [STREET_ADD…" at bounding box center [873, 245] width 1225 height 95
paste textarea "4660279741"
click at [610, 111] on input "[DATE]" at bounding box center [625, 117] width 137 height 21
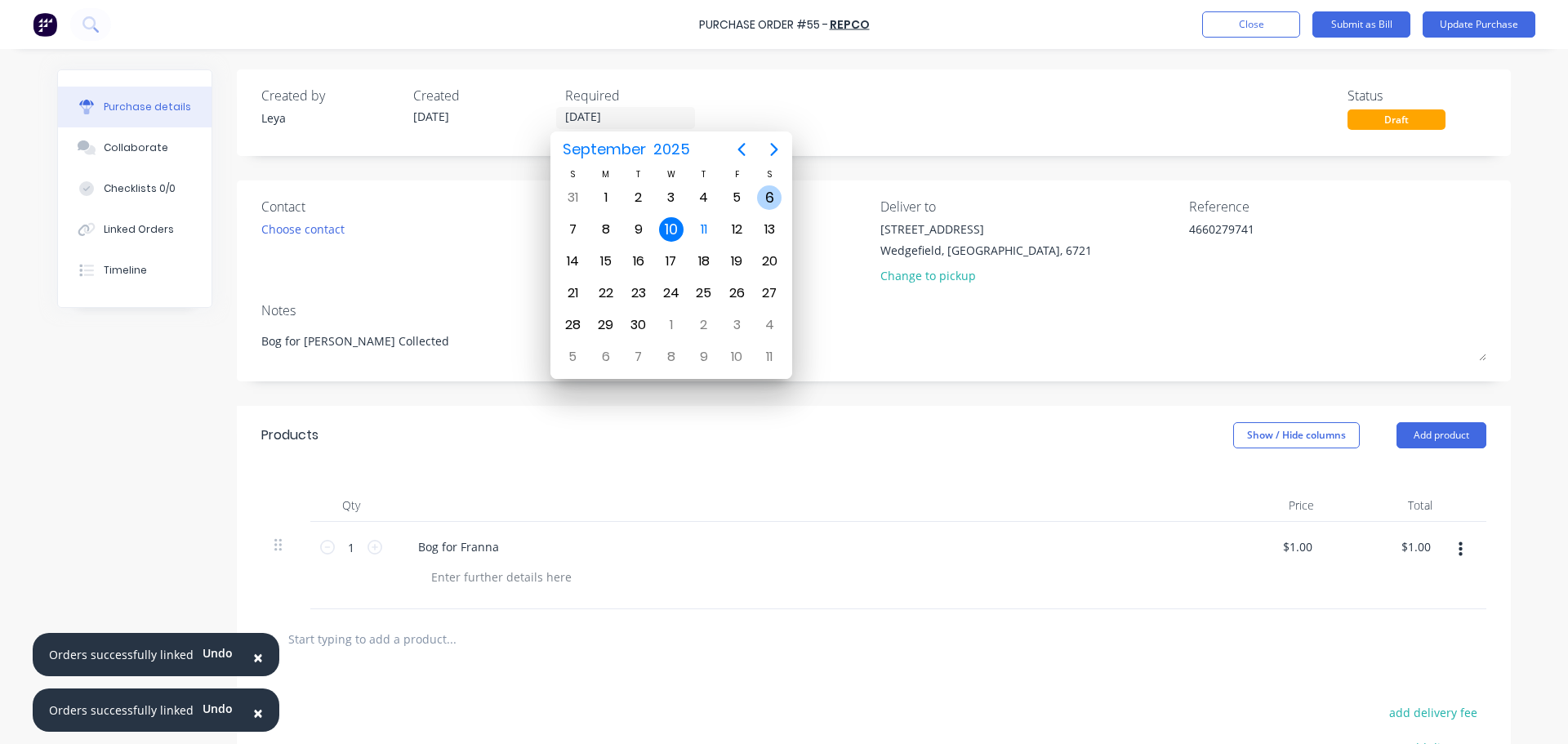
click at [777, 191] on div "6" at bounding box center [769, 198] width 25 height 25
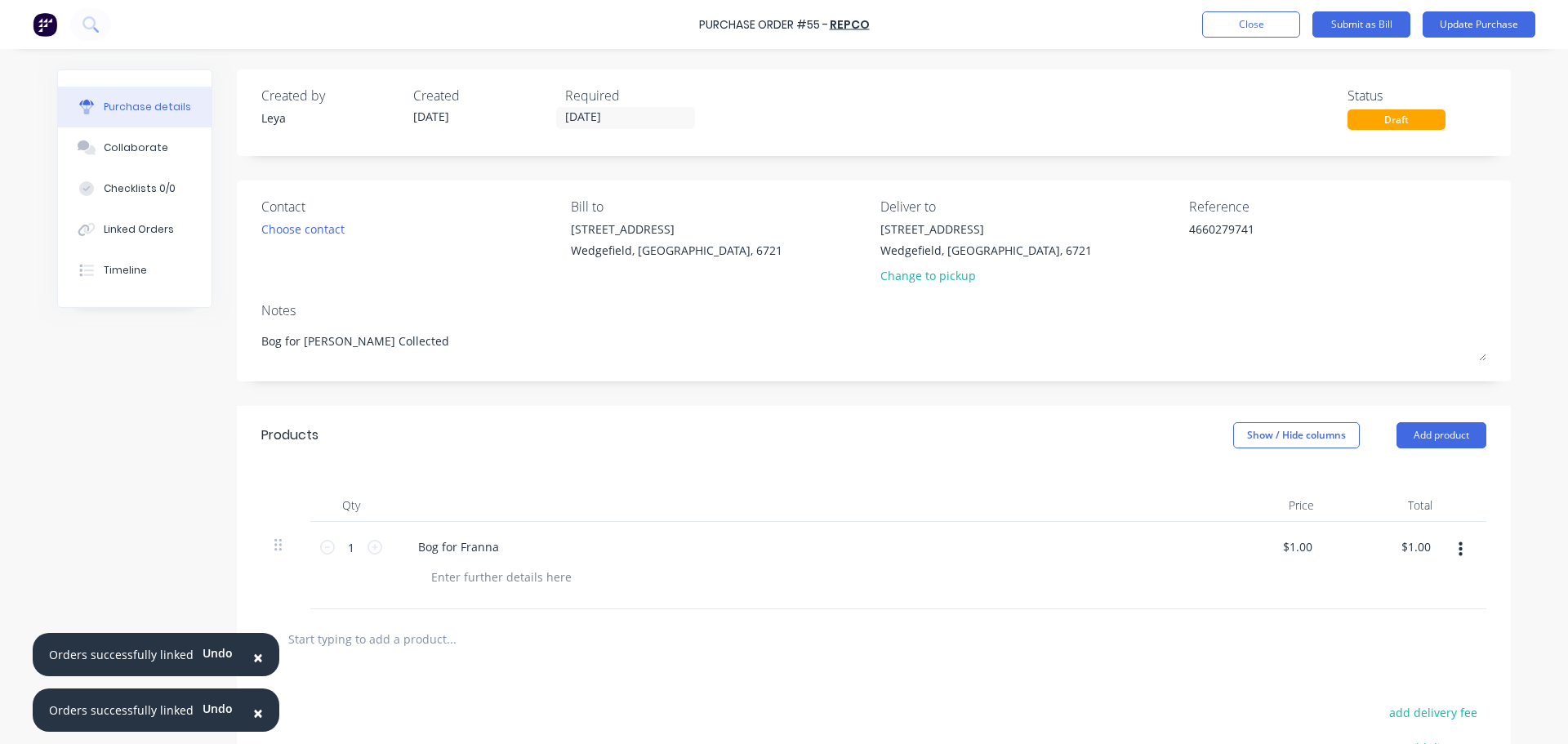
click at [511, 552] on div "Bog for Franna" at bounding box center [800, 547] width 791 height 24
drag, startPoint x: 493, startPoint y: 545, endPoint x: 364, endPoint y: 540, distance: 129.1
click at [365, 540] on div "1 1 Bog for [PERSON_NAME] $1.00 $1.00 $1.00 $1.00" at bounding box center [873, 566] width 1225 height 87
paste div
click at [1287, 549] on input "1.00" at bounding box center [1300, 547] width 31 height 24
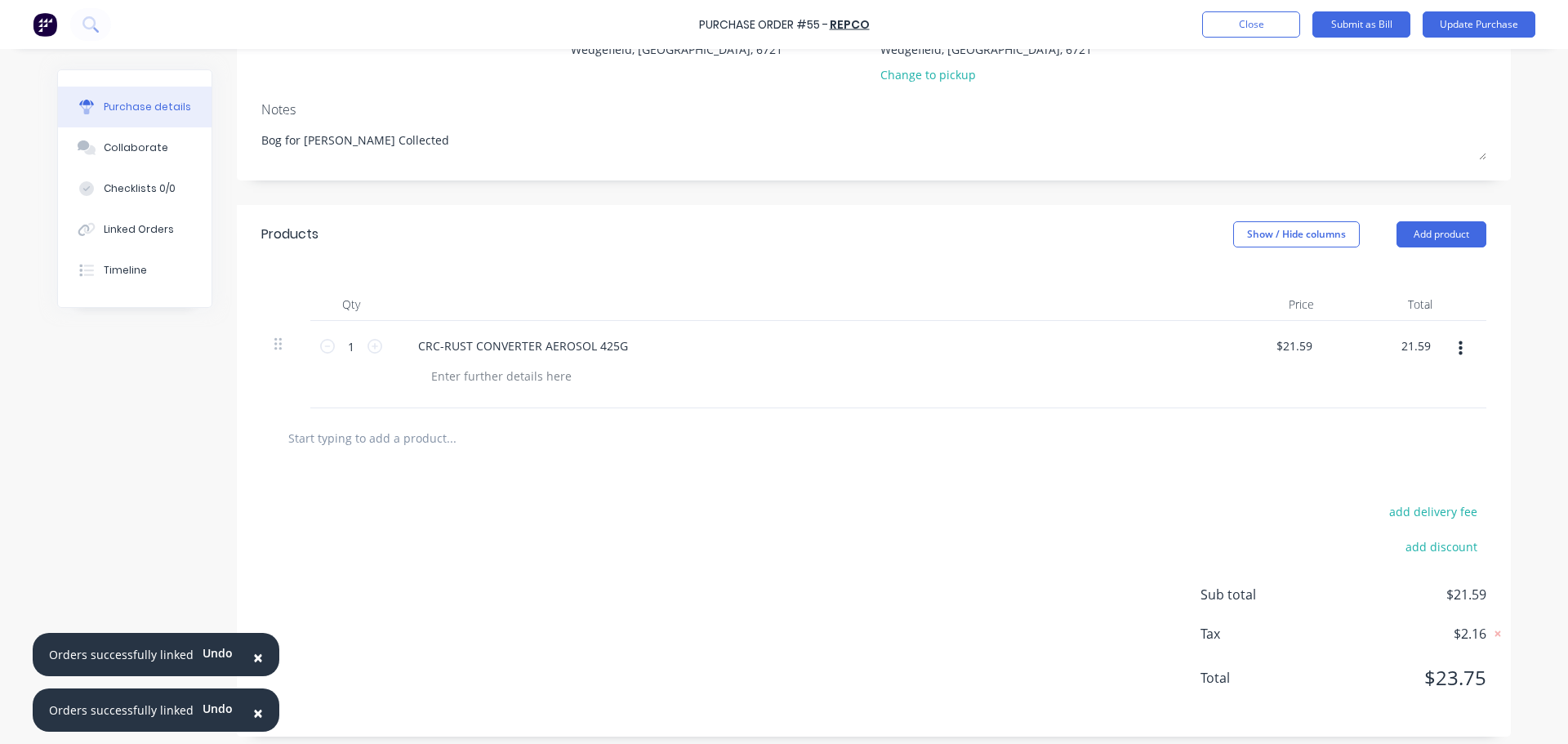
scroll to position [210, 0]
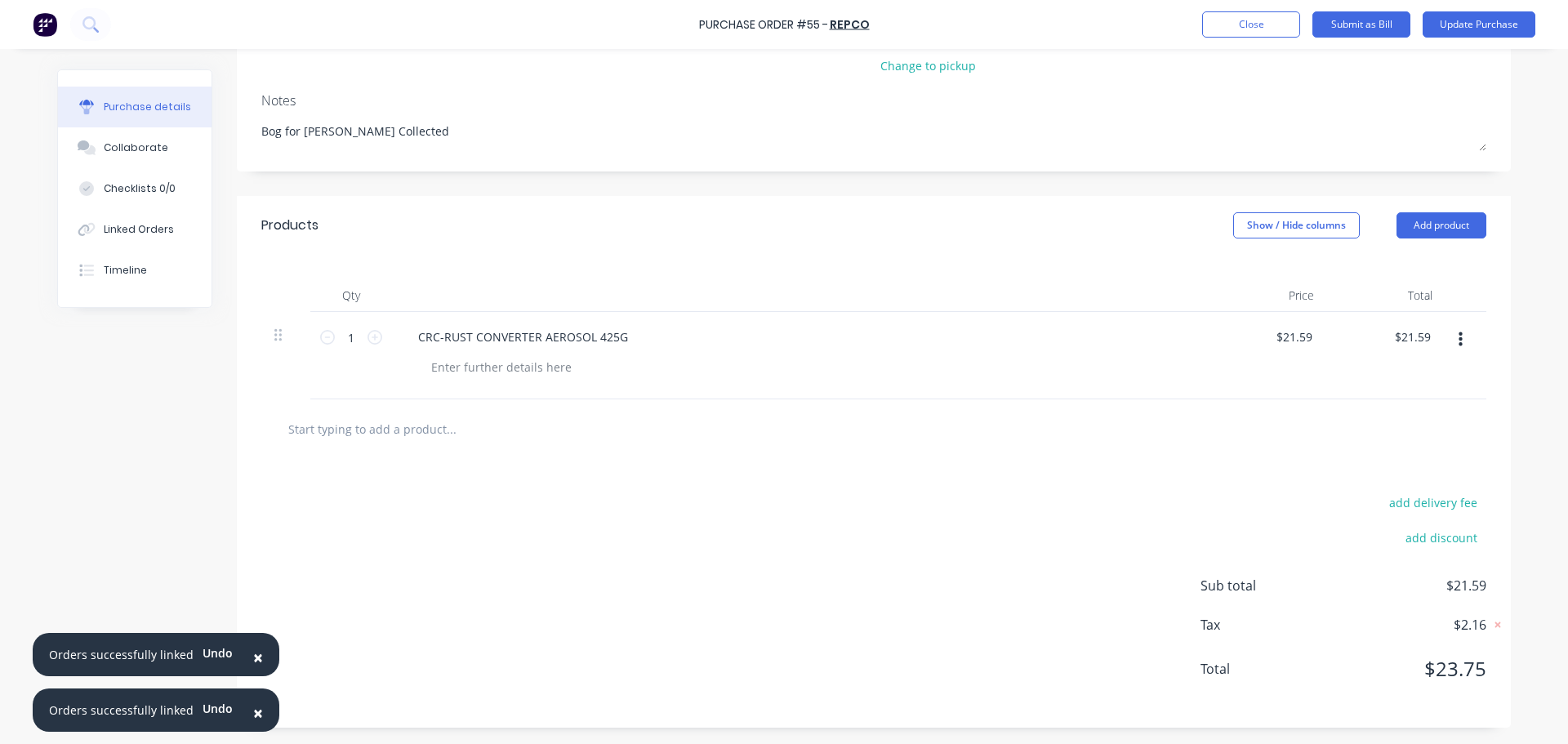
click at [379, 429] on input "text" at bounding box center [451, 429] width 327 height 33
paste input "BRUN RUST CONVERTER & EPOXY 400ML"
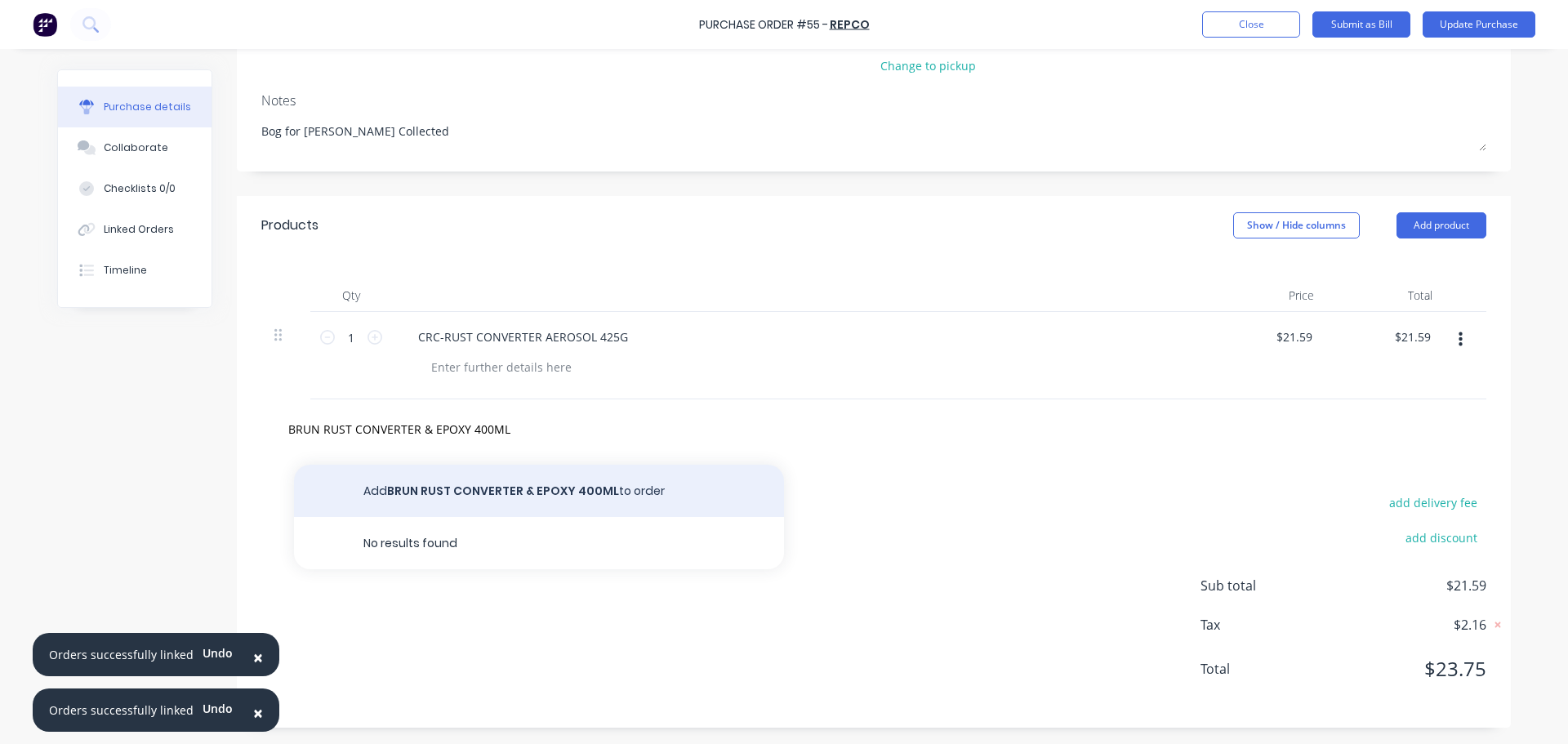
click at [444, 492] on button "Add BRUN RUST CONVERTER & EPOXY 400ML to order" at bounding box center [539, 491] width 490 height 53
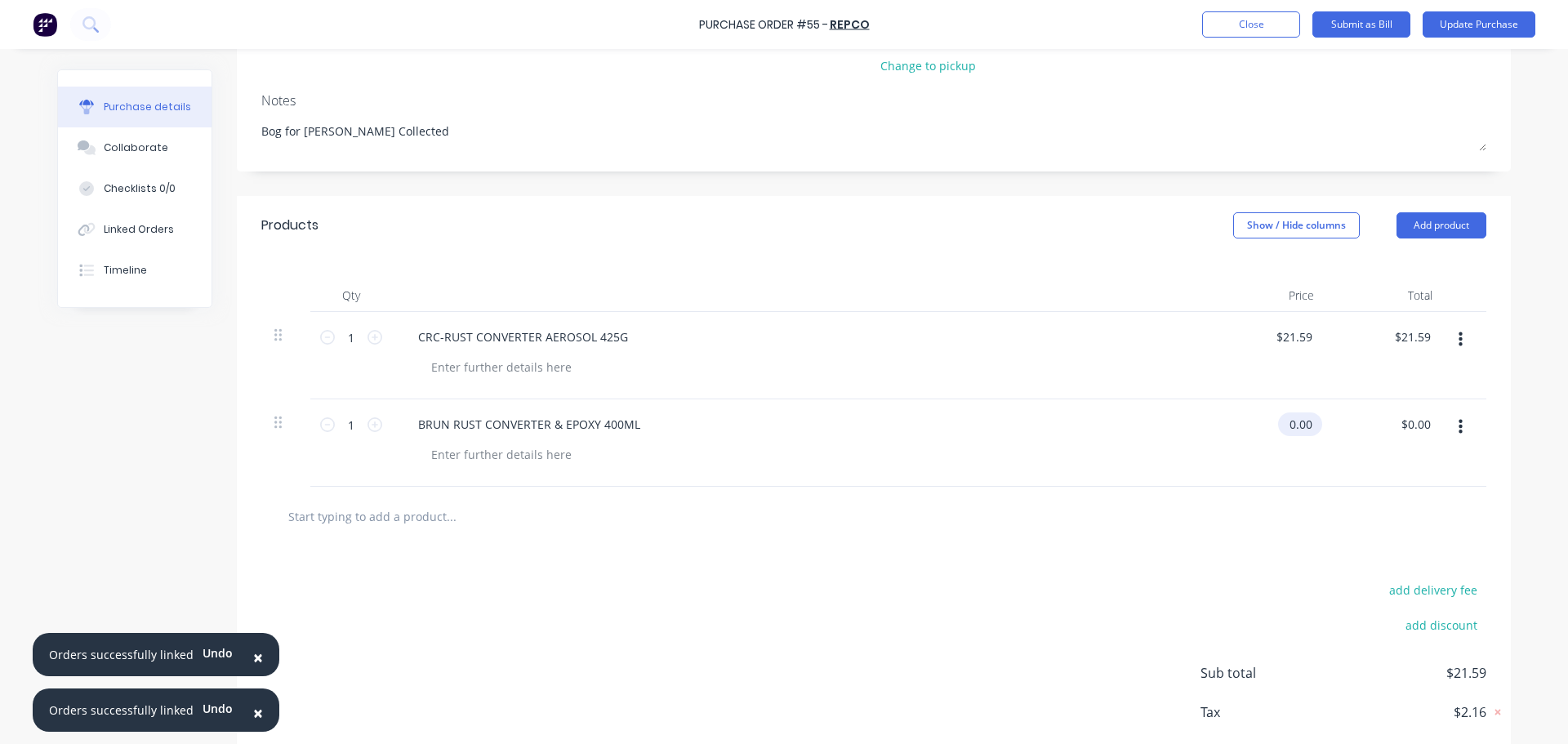
click at [1279, 431] on div "0.00 $0.00" at bounding box center [1297, 424] width 38 height 24
drag, startPoint x: 1285, startPoint y: 426, endPoint x: 1329, endPoint y: 426, distance: 44.0
click at [1329, 426] on div "1 1 BRUN RUST CONVERTER & EPOXY 400ML 0.00 0.00 $0.00 $0.00" at bounding box center [873, 443] width 1225 height 87
click at [354, 510] on input "text" at bounding box center [451, 517] width 327 height 33
paste input "GPI VELOCITY MIXING CUP"
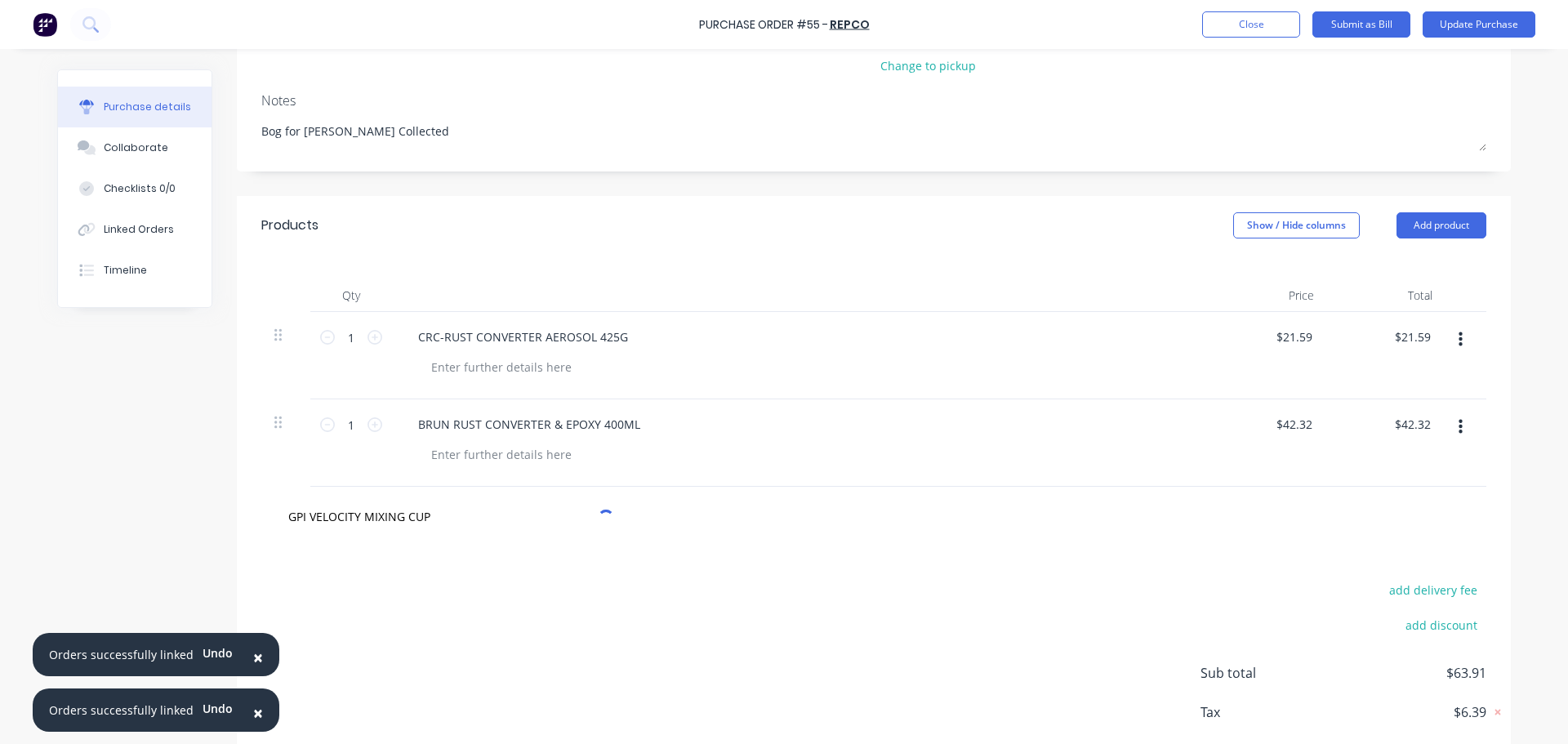
click at [436, 576] on div "add delivery fee add discount Sub total $63.91 Tax $6.39 Total $70.30" at bounding box center [873, 680] width 1274 height 269
click at [407, 513] on input "GPI VELOCITY MIXING CUP" at bounding box center [451, 517] width 327 height 33
click at [432, 581] on button "Add GPI VELOCITY MIXING CUP to order" at bounding box center [539, 578] width 490 height 53
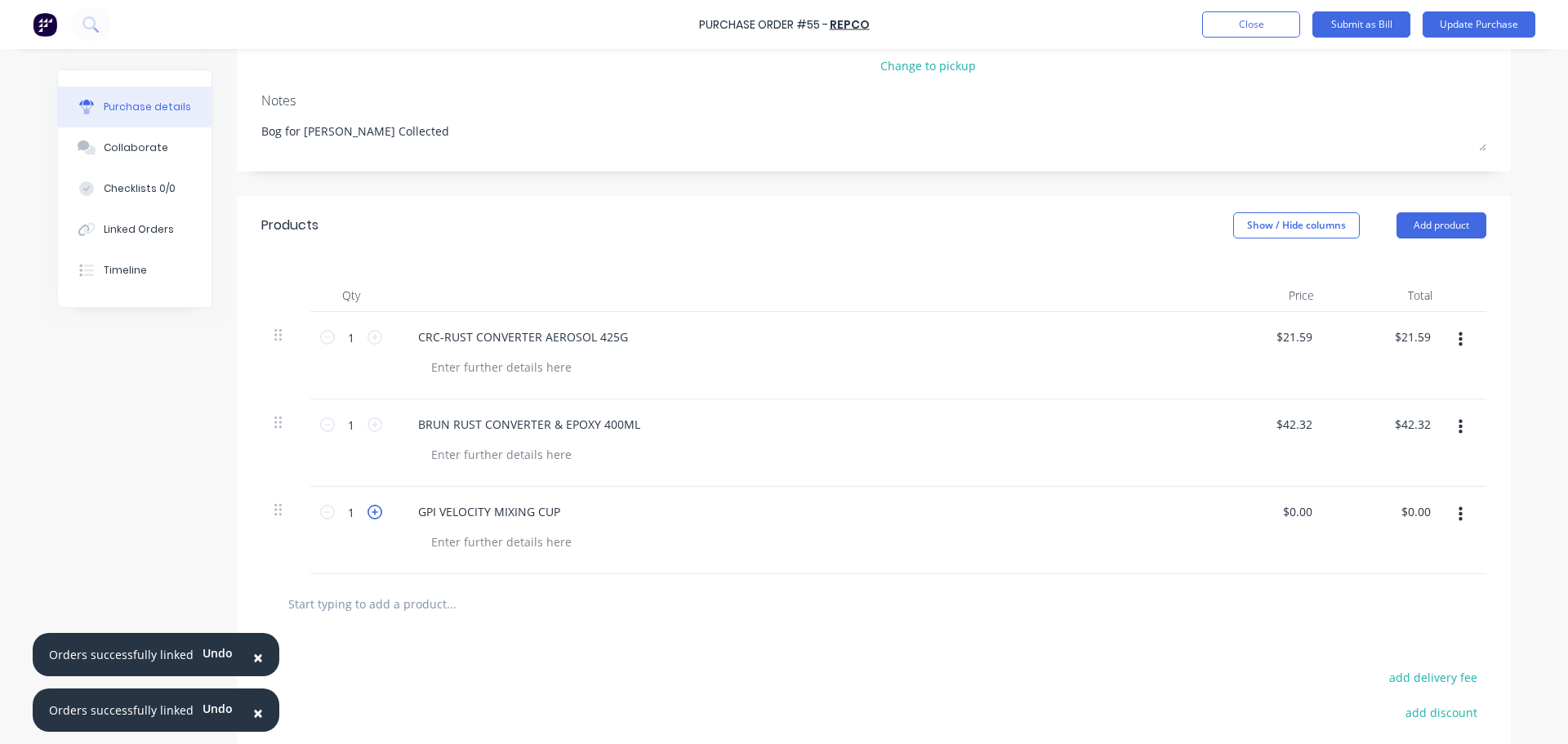
click at [368, 513] on icon at bounding box center [375, 512] width 15 height 15
click at [1290, 511] on input "0.00" at bounding box center [1300, 512] width 31 height 24
drag, startPoint x: 1303, startPoint y: 511, endPoint x: 1286, endPoint y: 513, distance: 17.1
click at [1286, 513] on input "0.00" at bounding box center [1300, 512] width 31 height 24
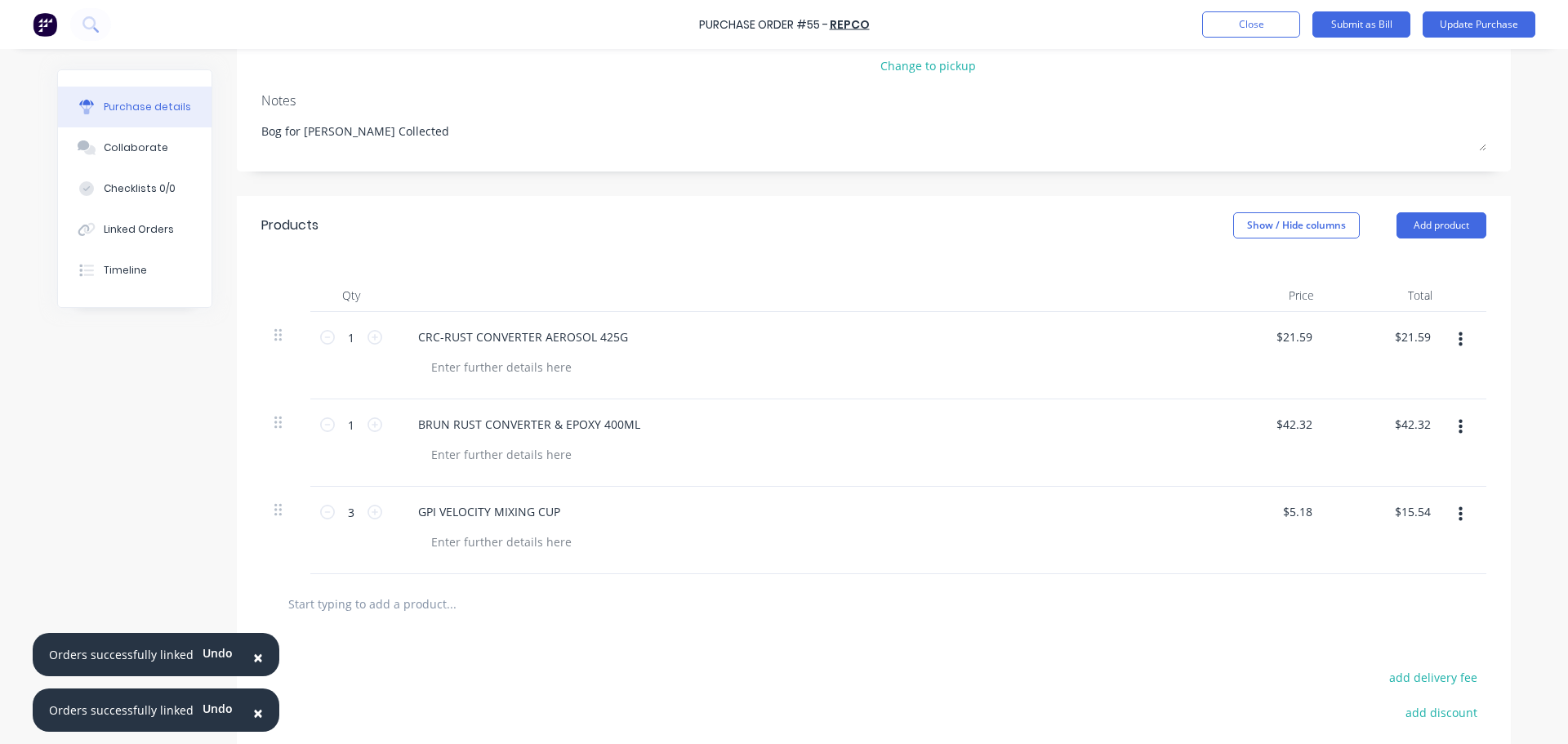
click at [350, 606] on input "text" at bounding box center [451, 604] width 327 height 33
paste input "OMEGA-WAX & GREASE 4L"
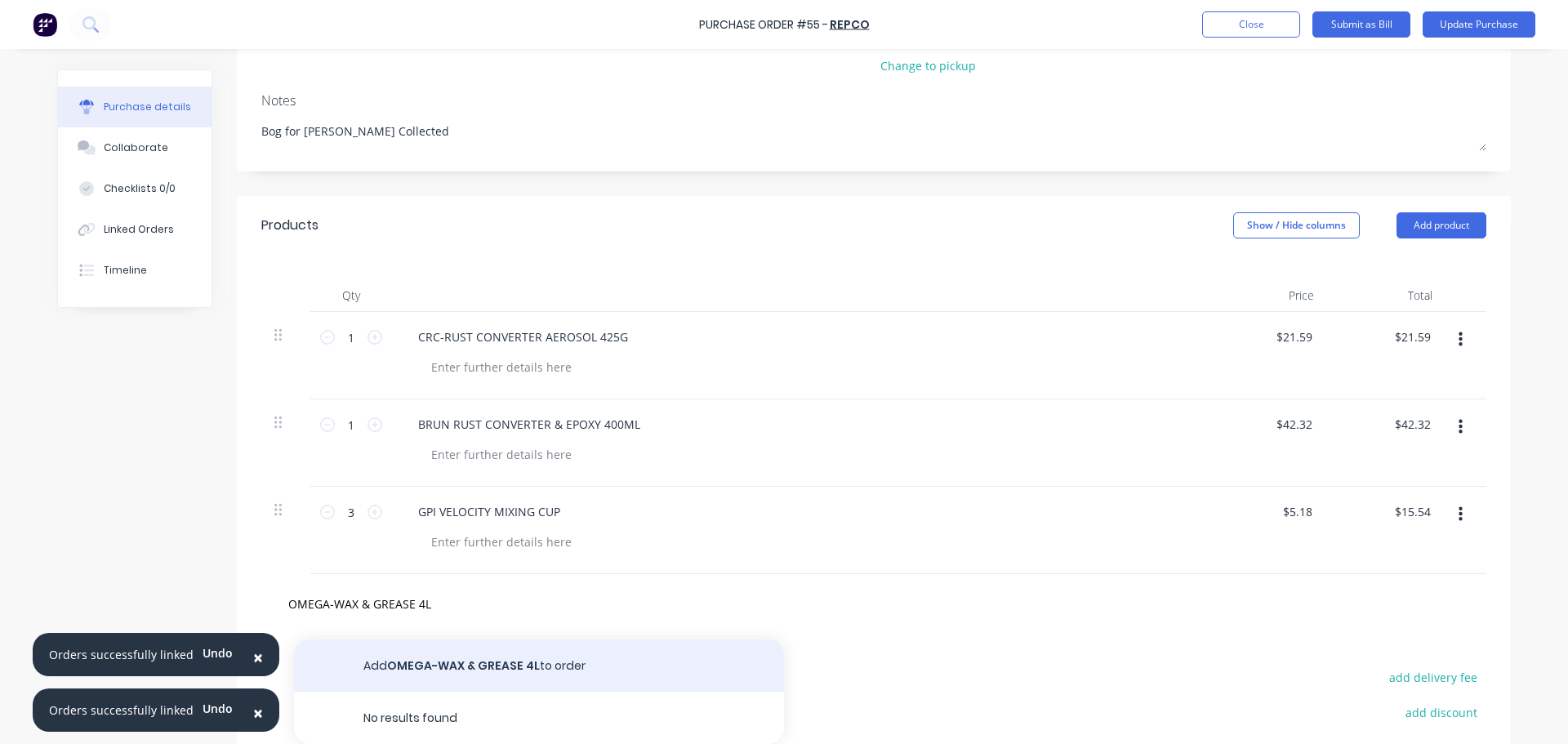
click at [403, 659] on button "Add OMEGA-WAX & GREASE 4L to order" at bounding box center [539, 666] width 490 height 53
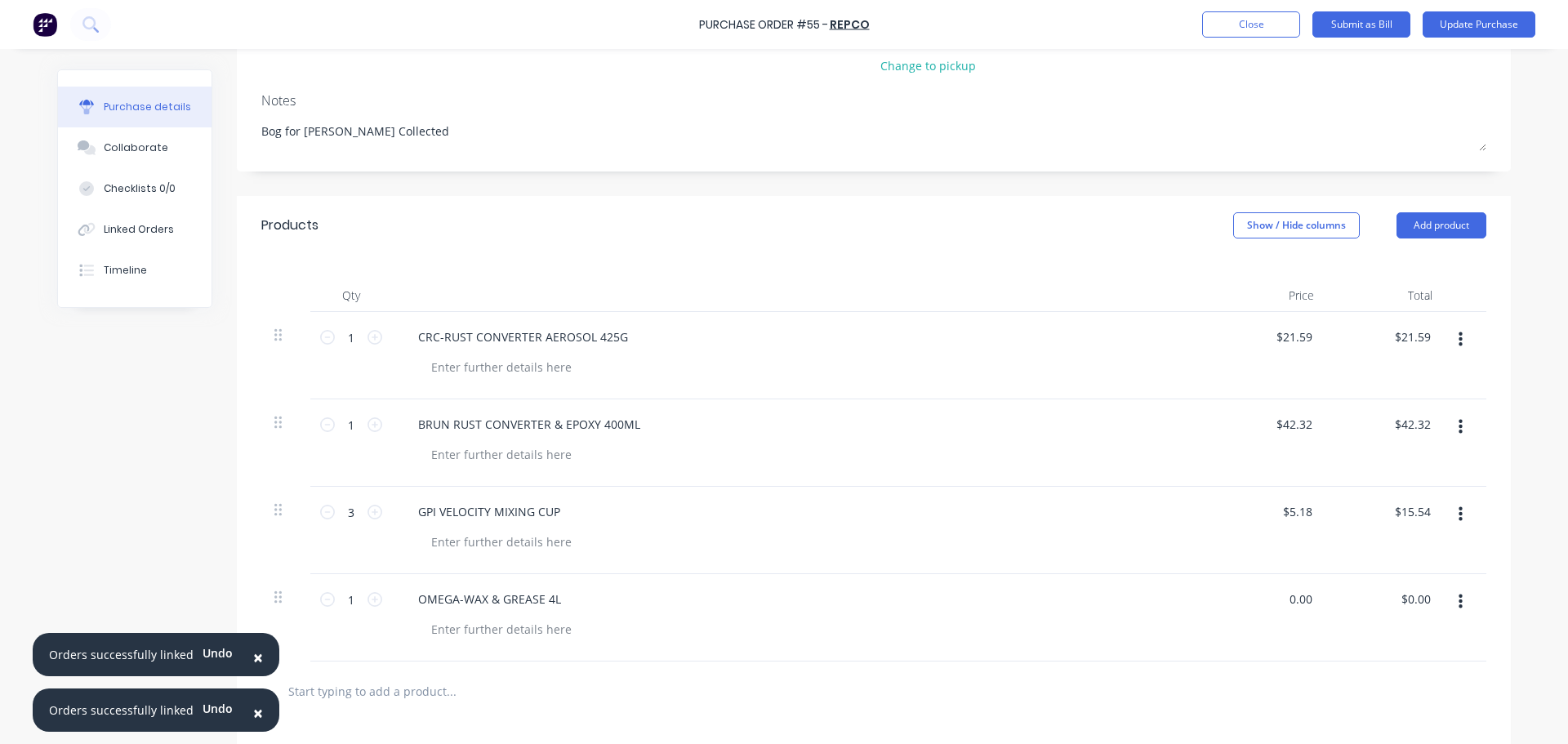
drag, startPoint x: 1305, startPoint y: 598, endPoint x: 1271, endPoint y: 597, distance: 34.0
click at [1271, 597] on div "0.00 0.00" at bounding box center [1268, 618] width 118 height 87
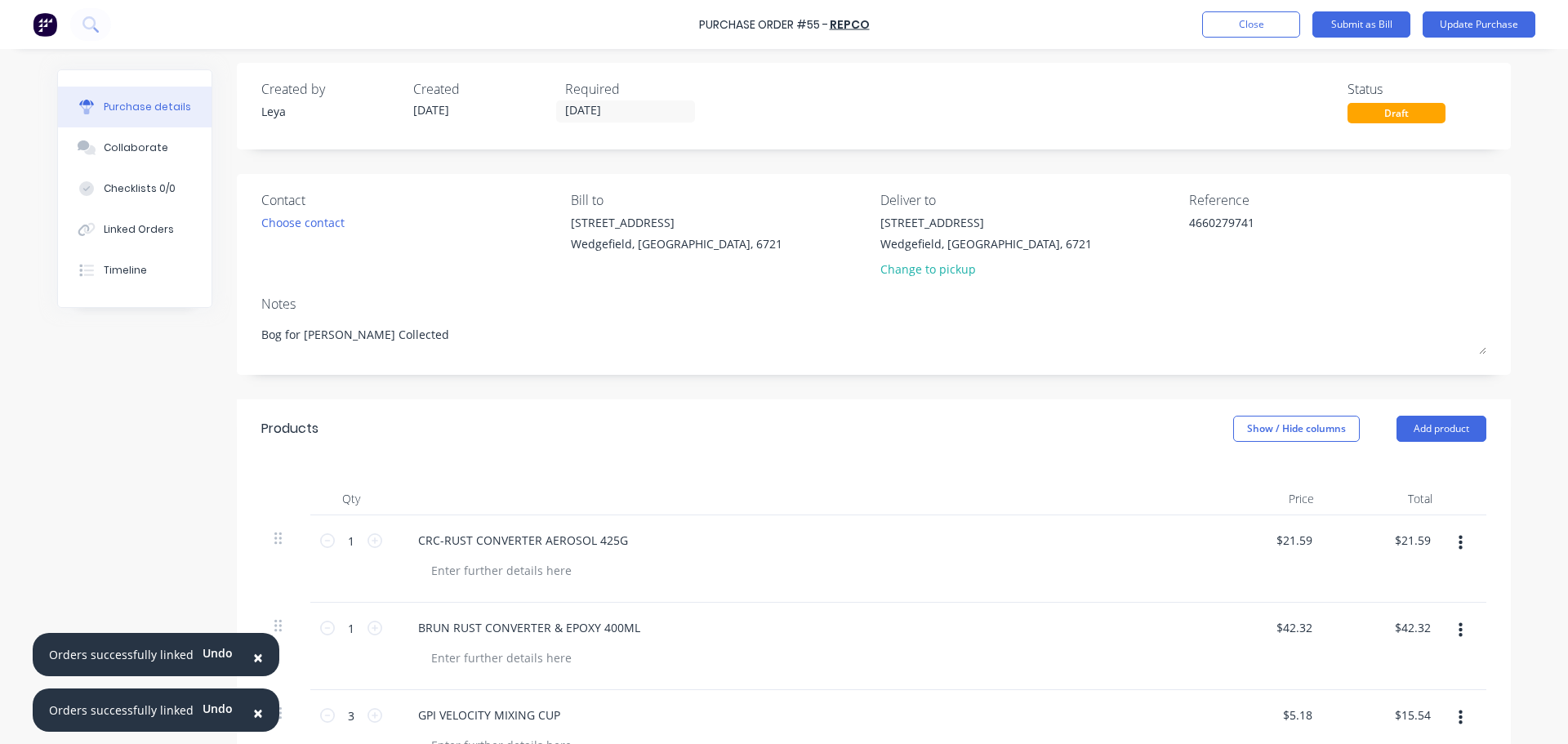
scroll to position [0, 0]
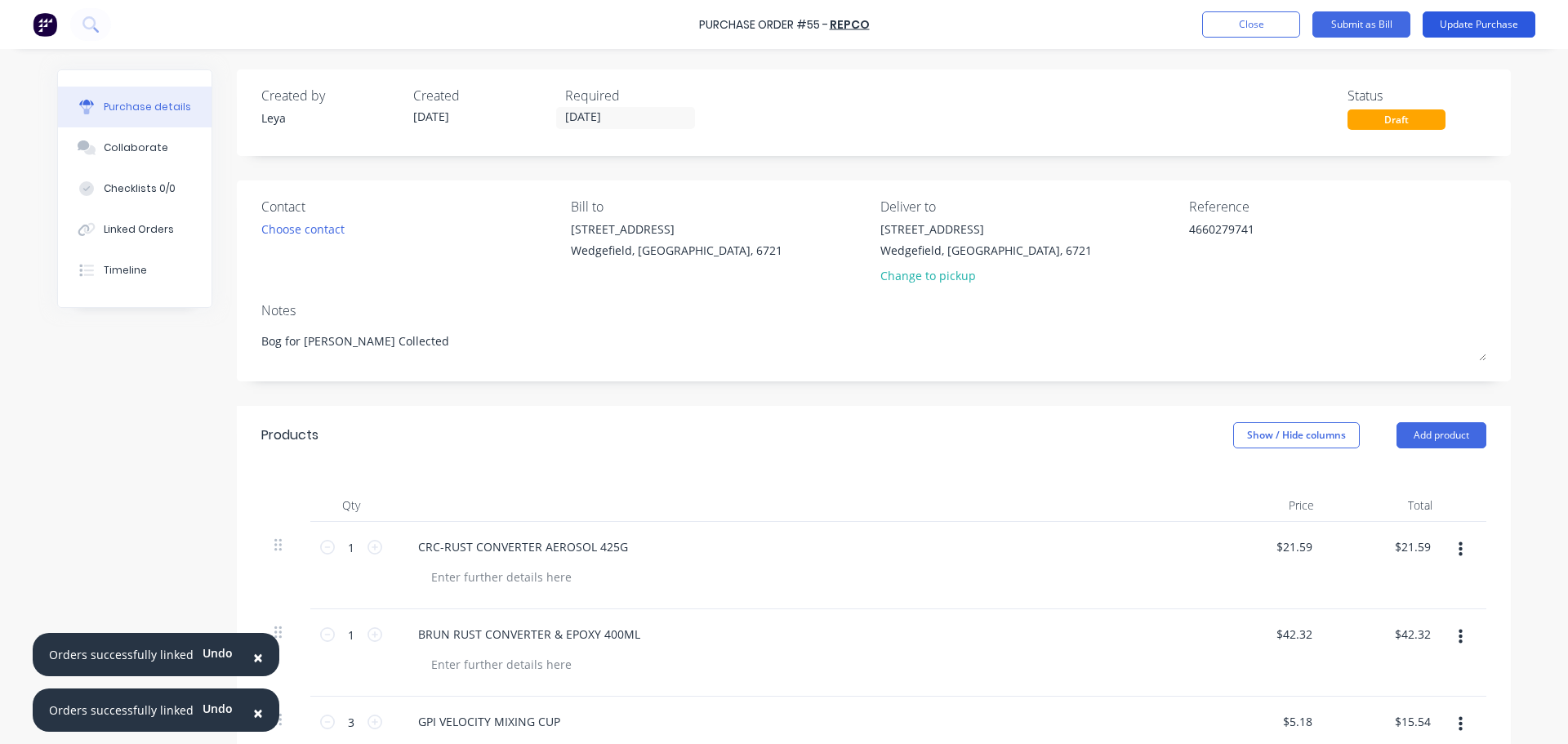
click at [1465, 22] on button "Update Purchase" at bounding box center [1479, 25] width 112 height 26
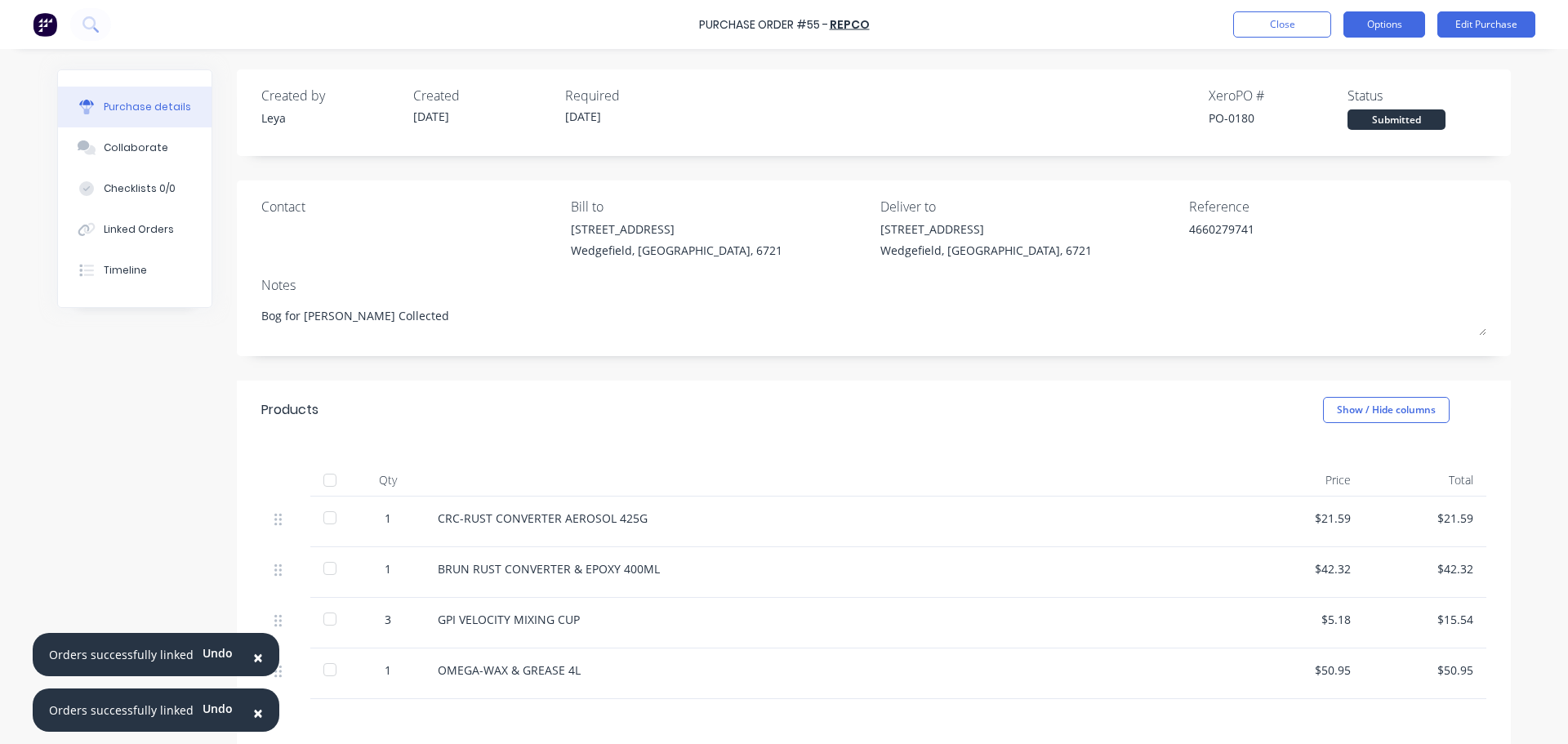
click at [1388, 33] on button "Options" at bounding box center [1383, 25] width 81 height 26
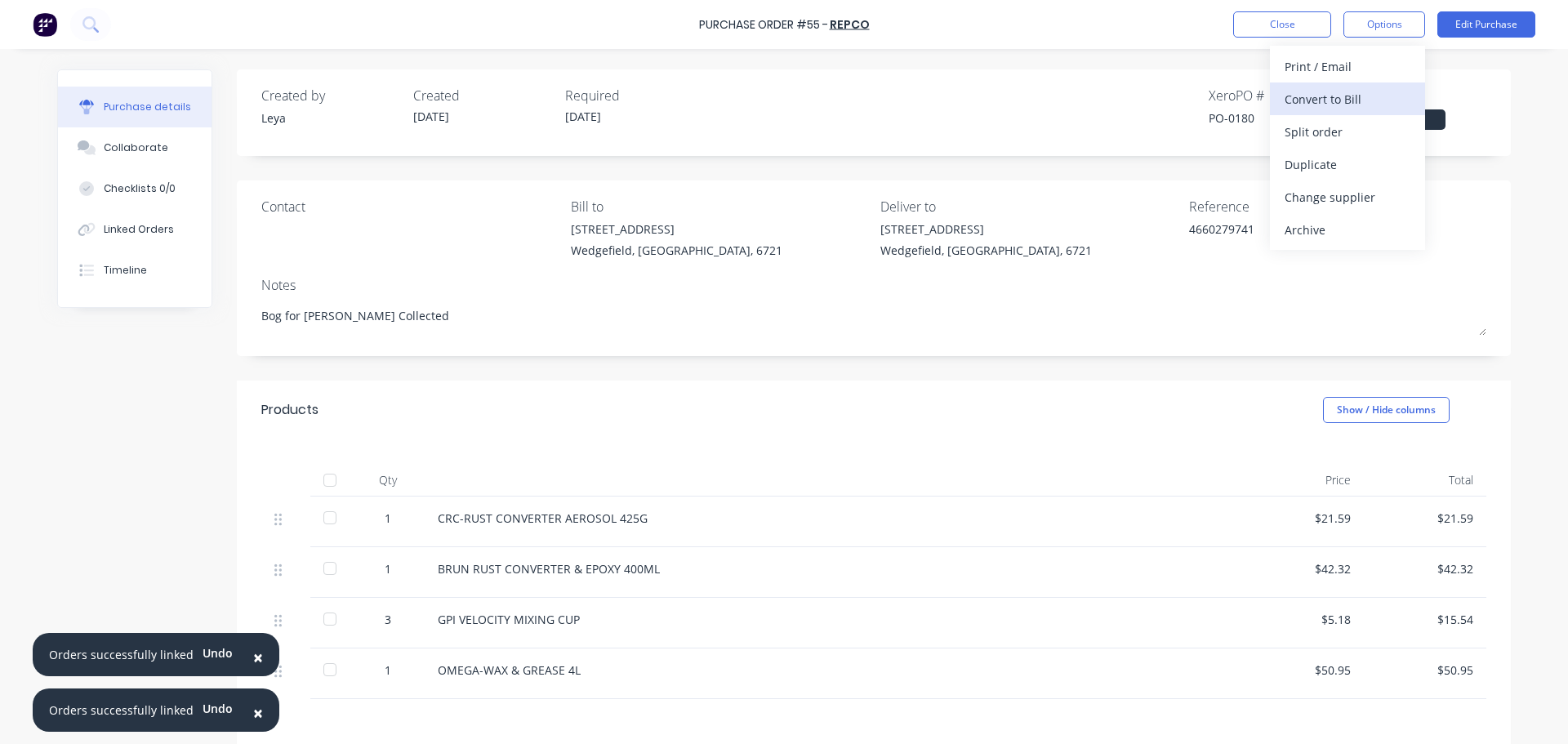
click at [1327, 97] on div "Convert to Bill" at bounding box center [1347, 99] width 126 height 24
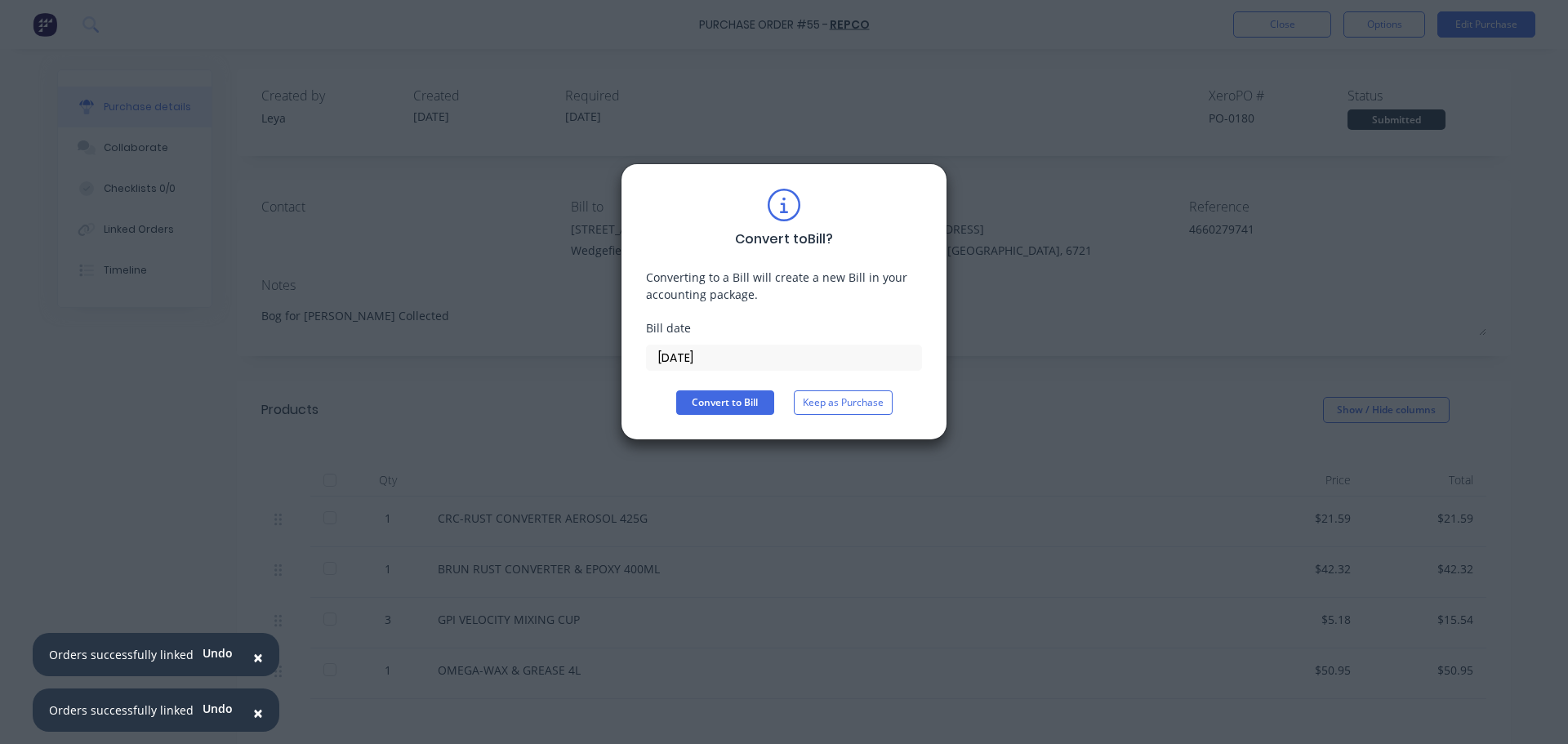
click at [711, 351] on input "[DATE]" at bounding box center [784, 358] width 274 height 25
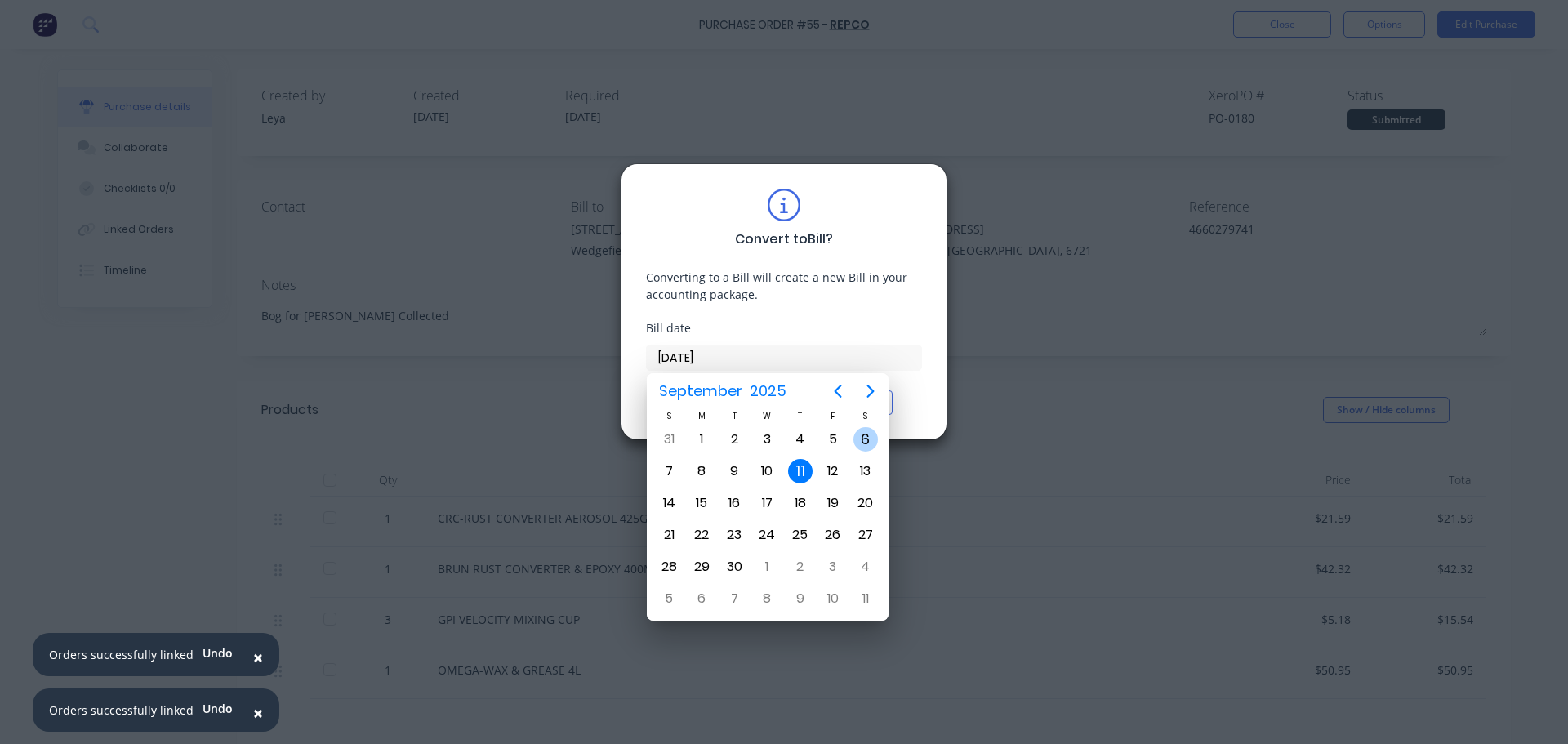
click at [862, 435] on div "6" at bounding box center [865, 439] width 25 height 25
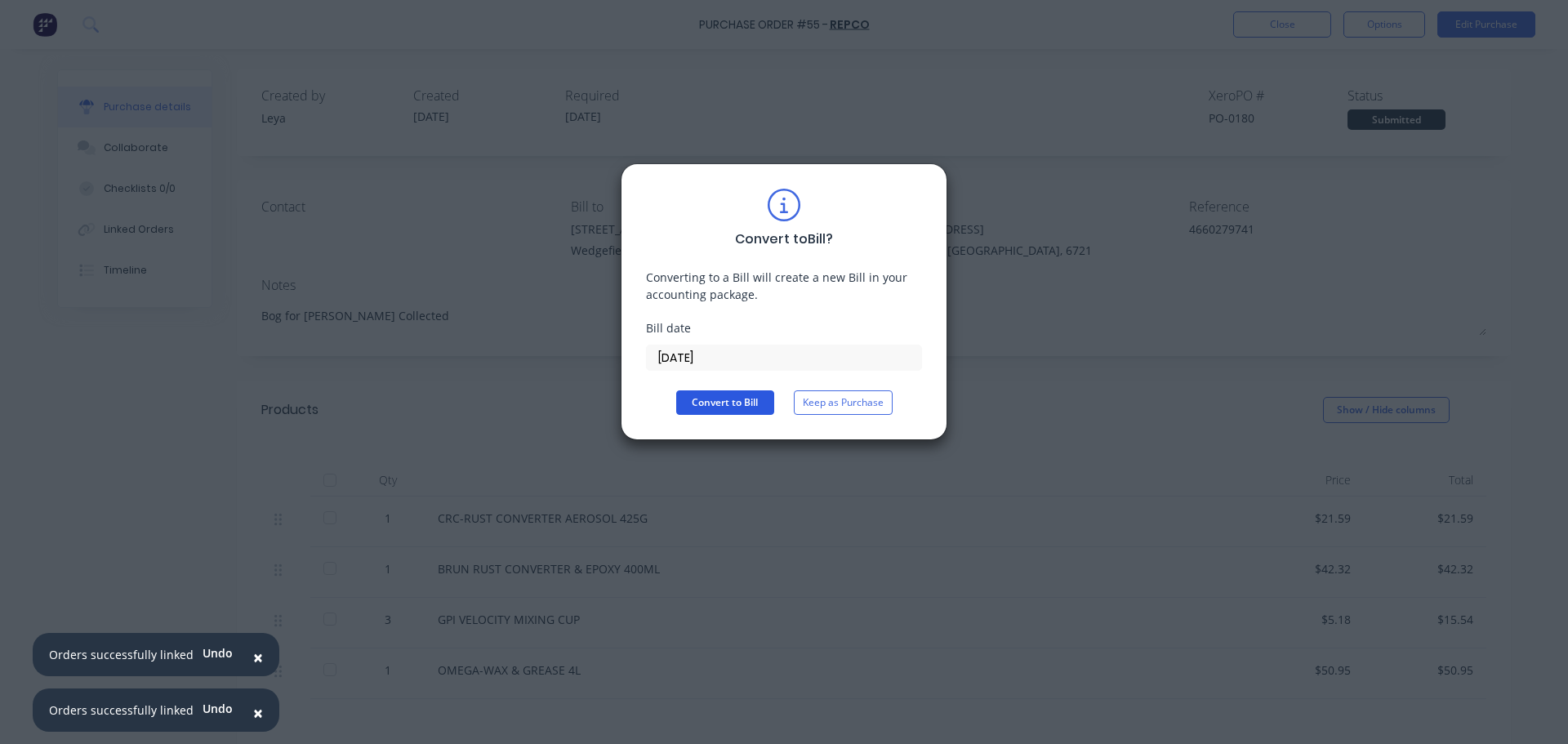
click at [695, 404] on button "Convert to Bill" at bounding box center [725, 402] width 98 height 25
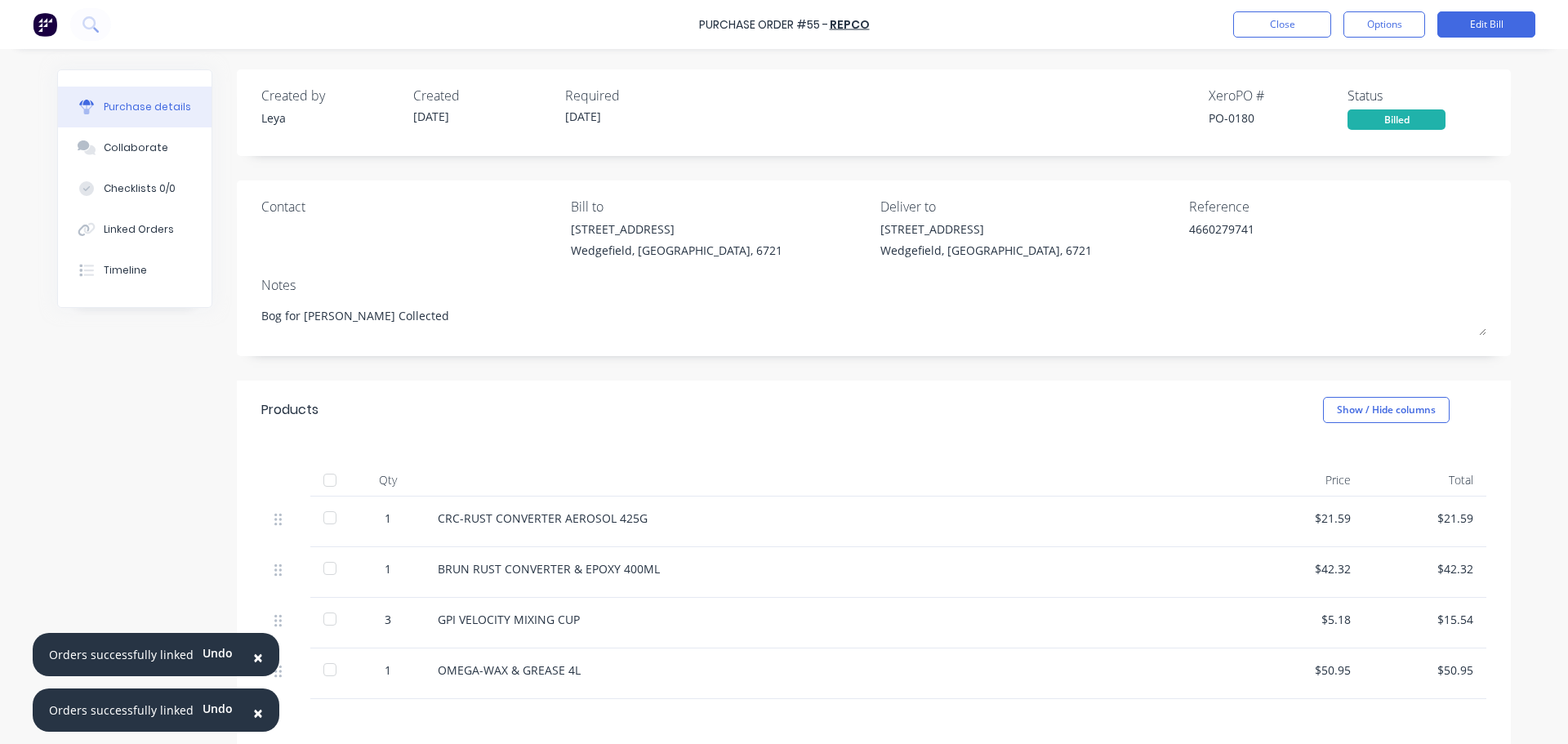
drag, startPoint x: 695, startPoint y: 404, endPoint x: 1109, endPoint y: 110, distance: 507.8
click at [1109, 110] on div "Created by [PERSON_NAME] Created [DATE] Required [DATE] Xero PO # PO-0180 Statu…" at bounding box center [873, 108] width 1225 height 44
click at [1271, 24] on button "Close" at bounding box center [1281, 25] width 98 height 26
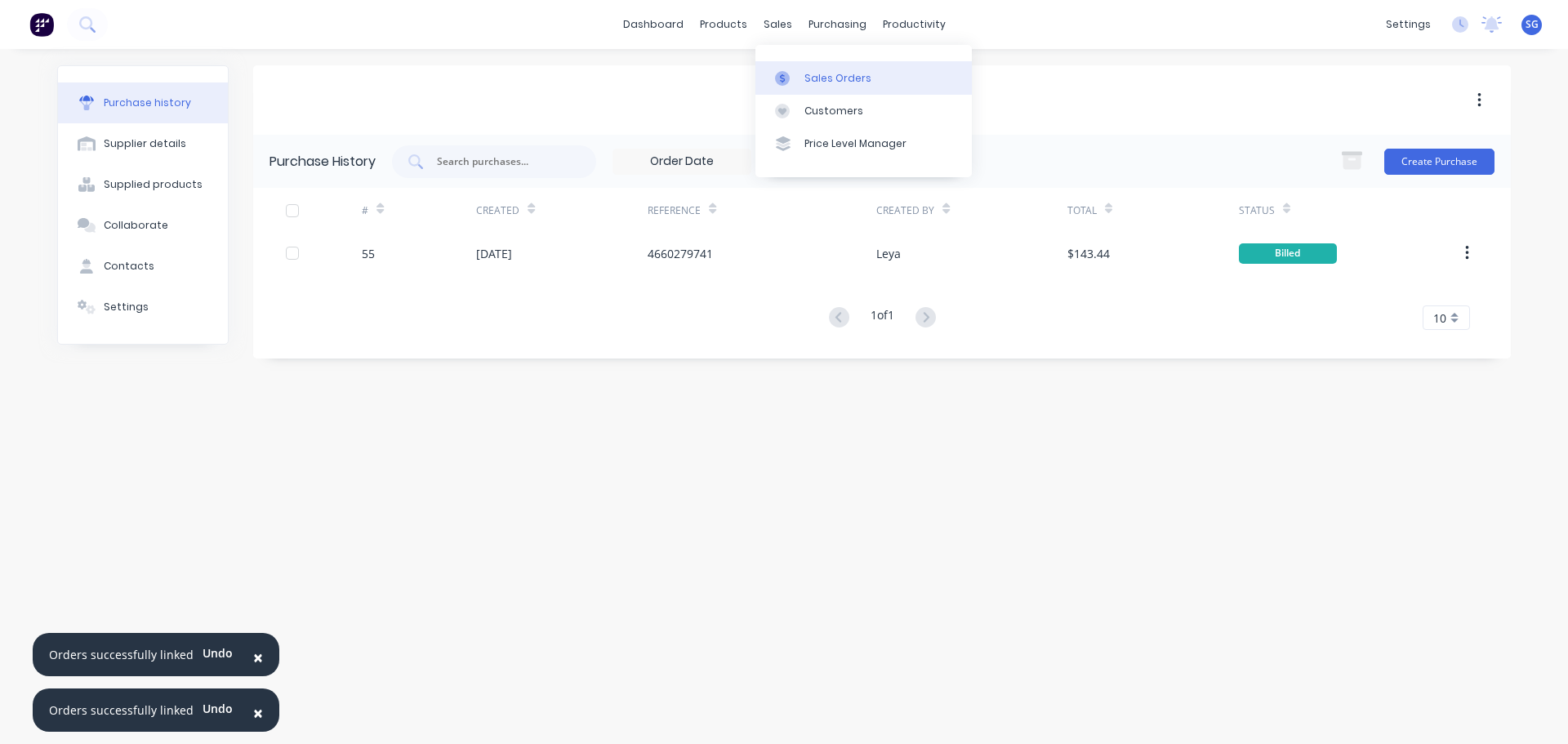
click at [788, 71] on link "Sales Orders" at bounding box center [864, 78] width 217 height 33
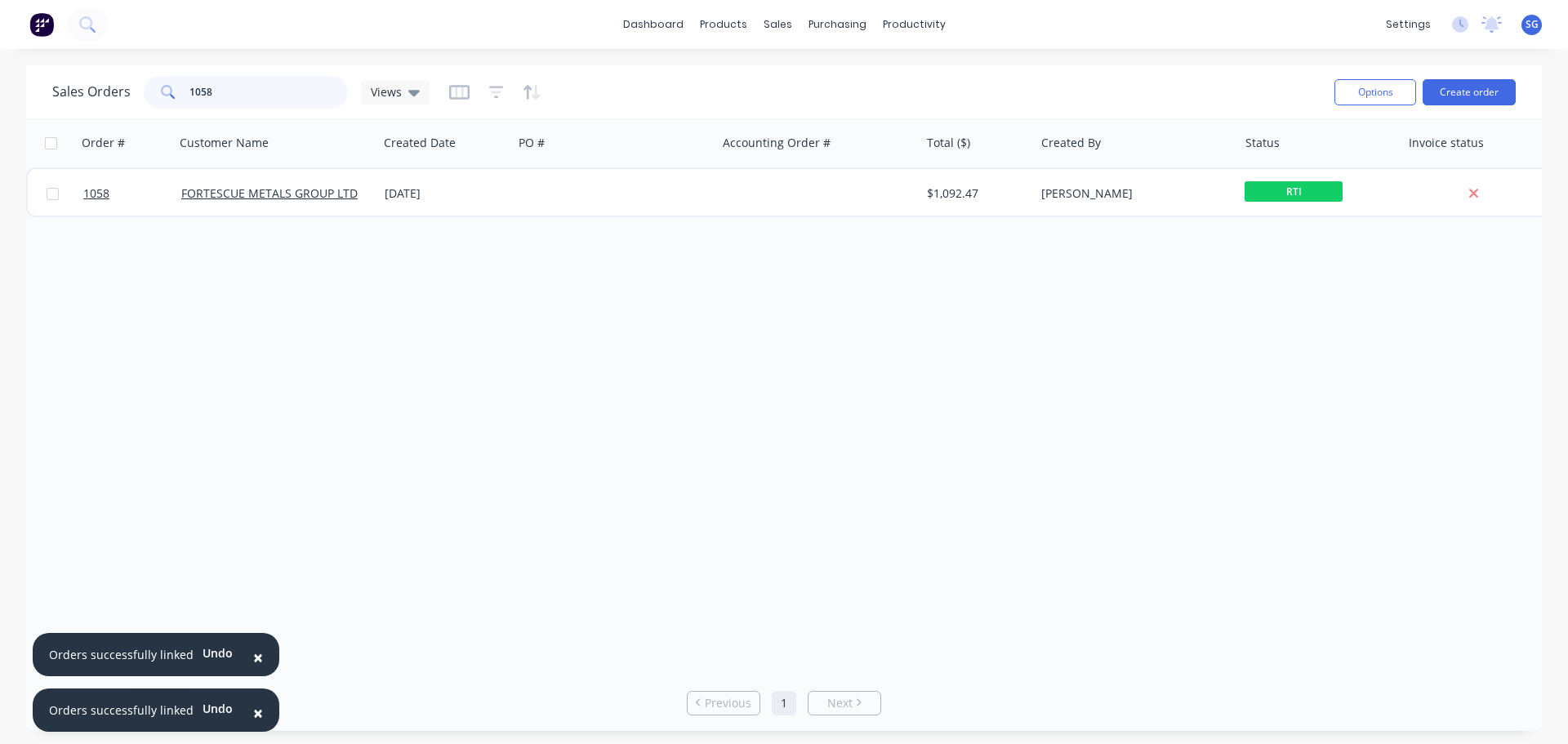
click at [220, 101] on input "1058" at bounding box center [269, 93] width 159 height 33
click at [220, 100] on input "1058" at bounding box center [269, 93] width 159 height 33
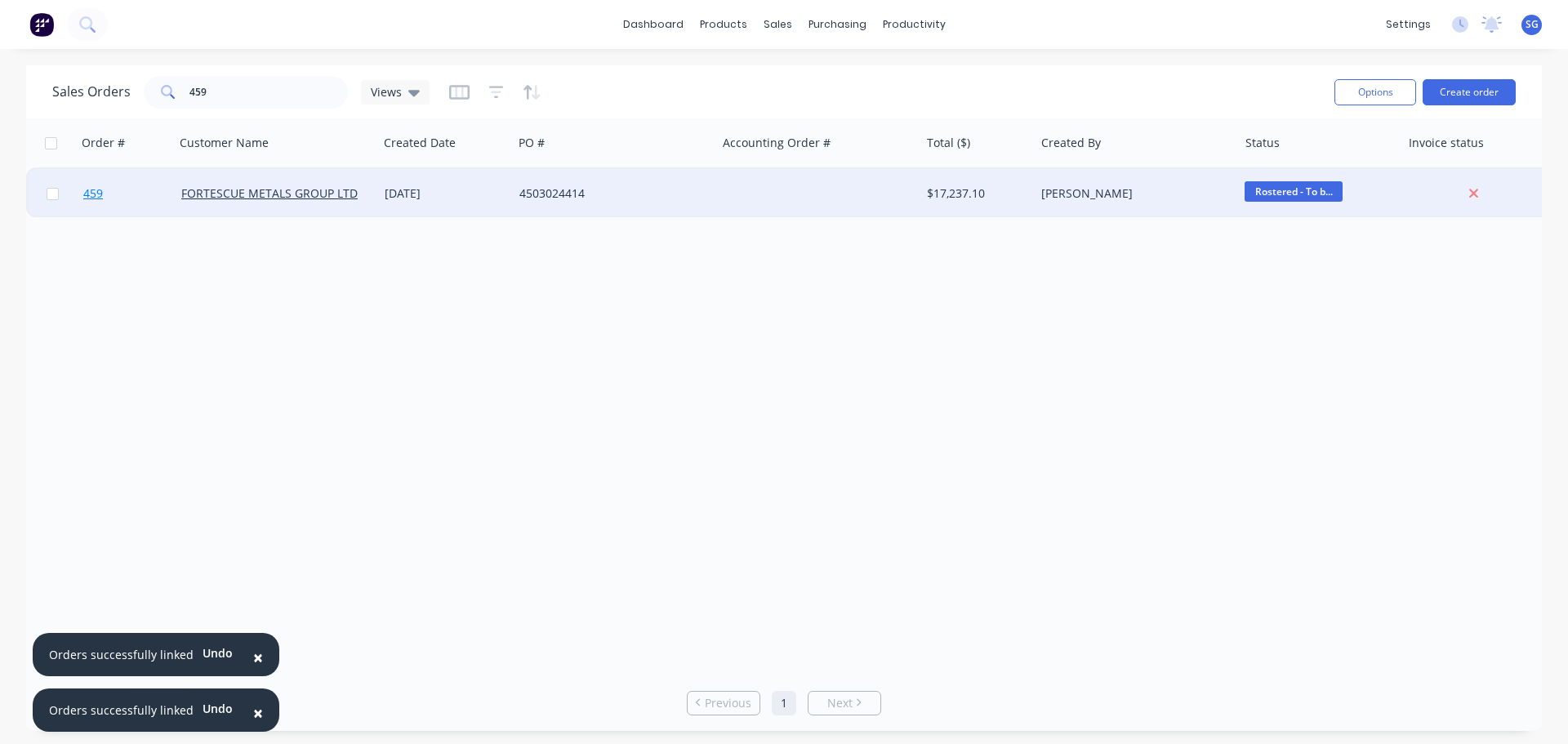
click at [92, 195] on span "459" at bounding box center [93, 194] width 20 height 16
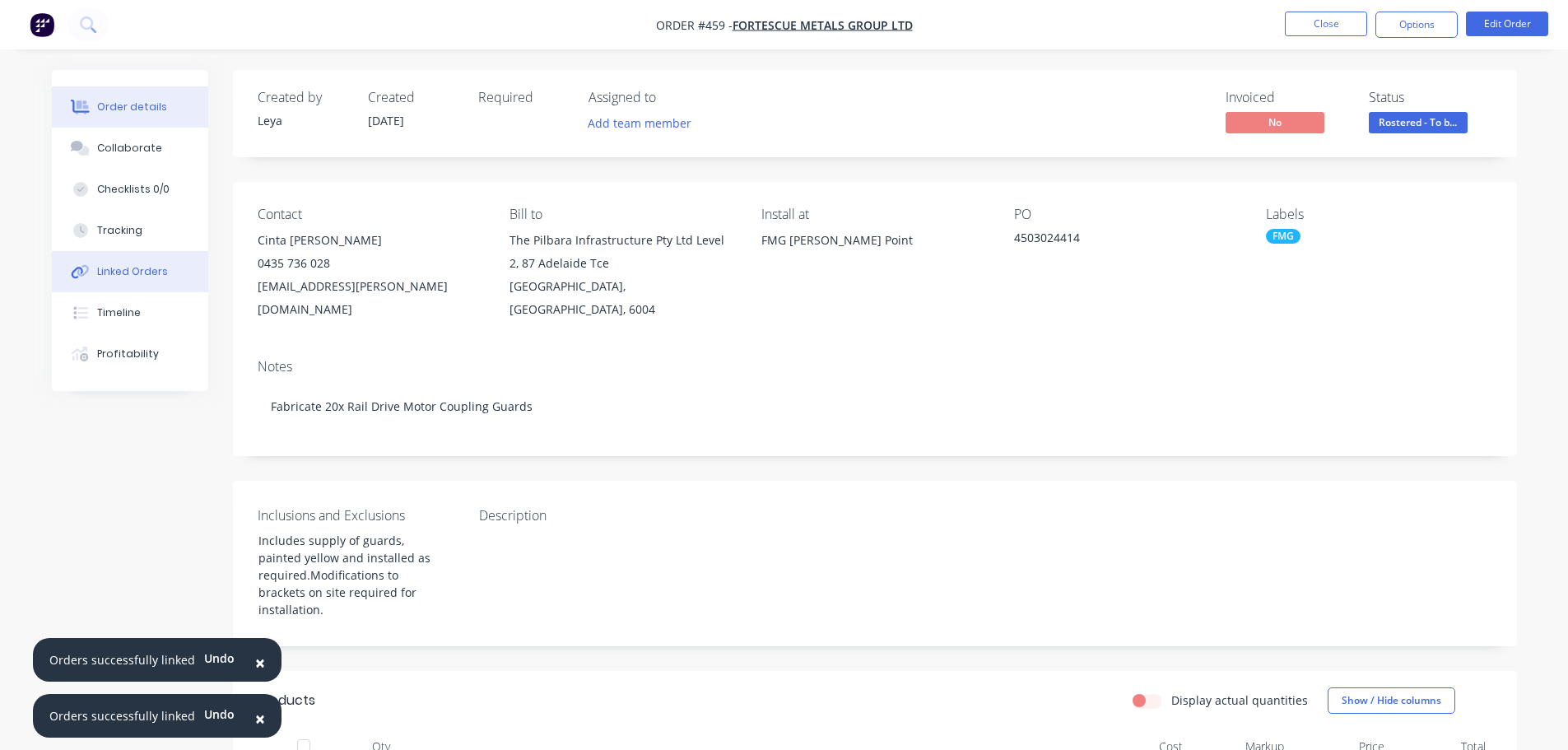
click at [108, 271] on div "Linked Orders" at bounding box center [132, 272] width 71 height 15
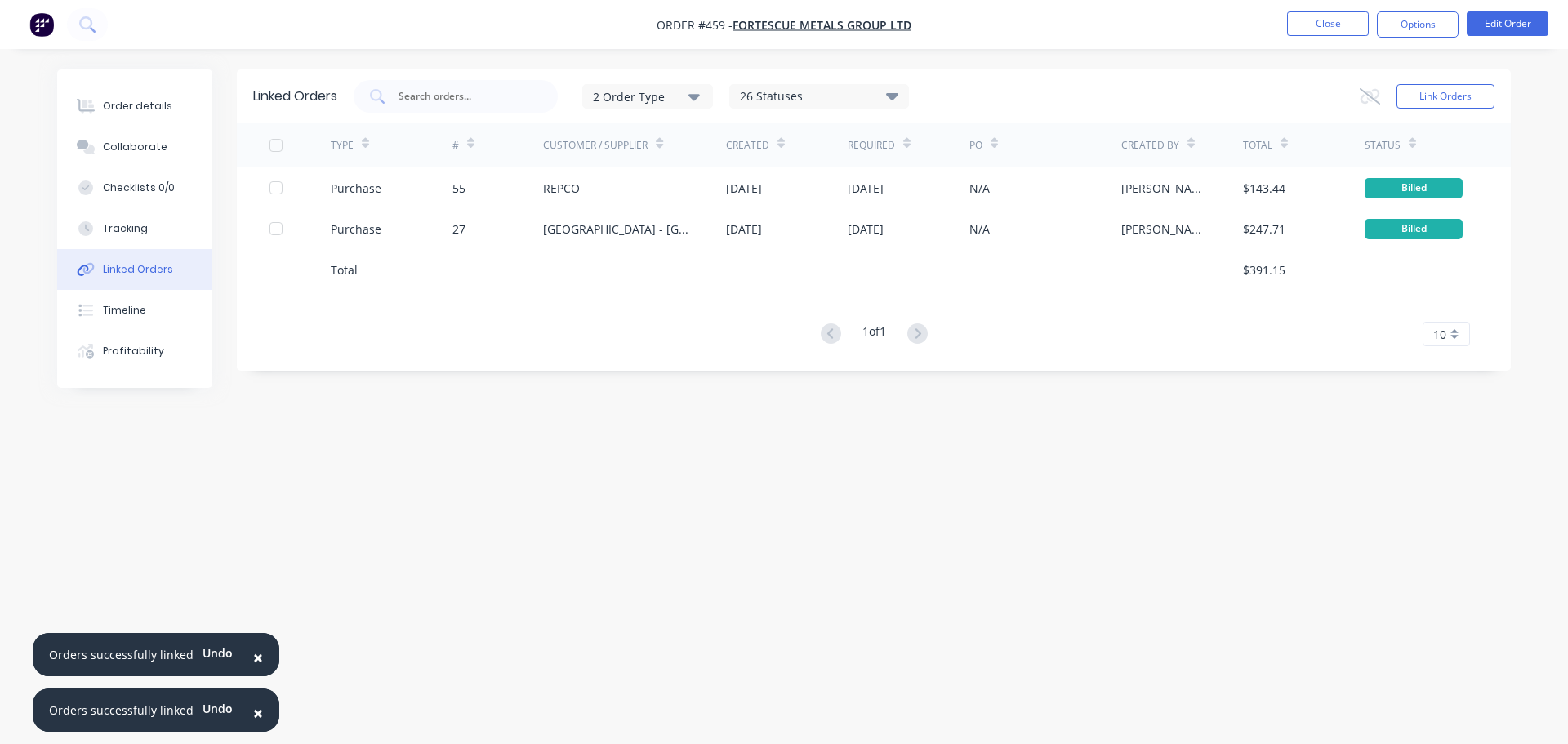
drag, startPoint x: 546, startPoint y: 301, endPoint x: 429, endPoint y: 355, distance: 128.9
click at [429, 355] on div "Linked Orders 2 Order Type 26 Statuses Sales Order Status All Archived Draft Qu…" at bounding box center [873, 220] width 1274 height 301
click at [1366, 21] on button "Close" at bounding box center [1327, 24] width 81 height 25
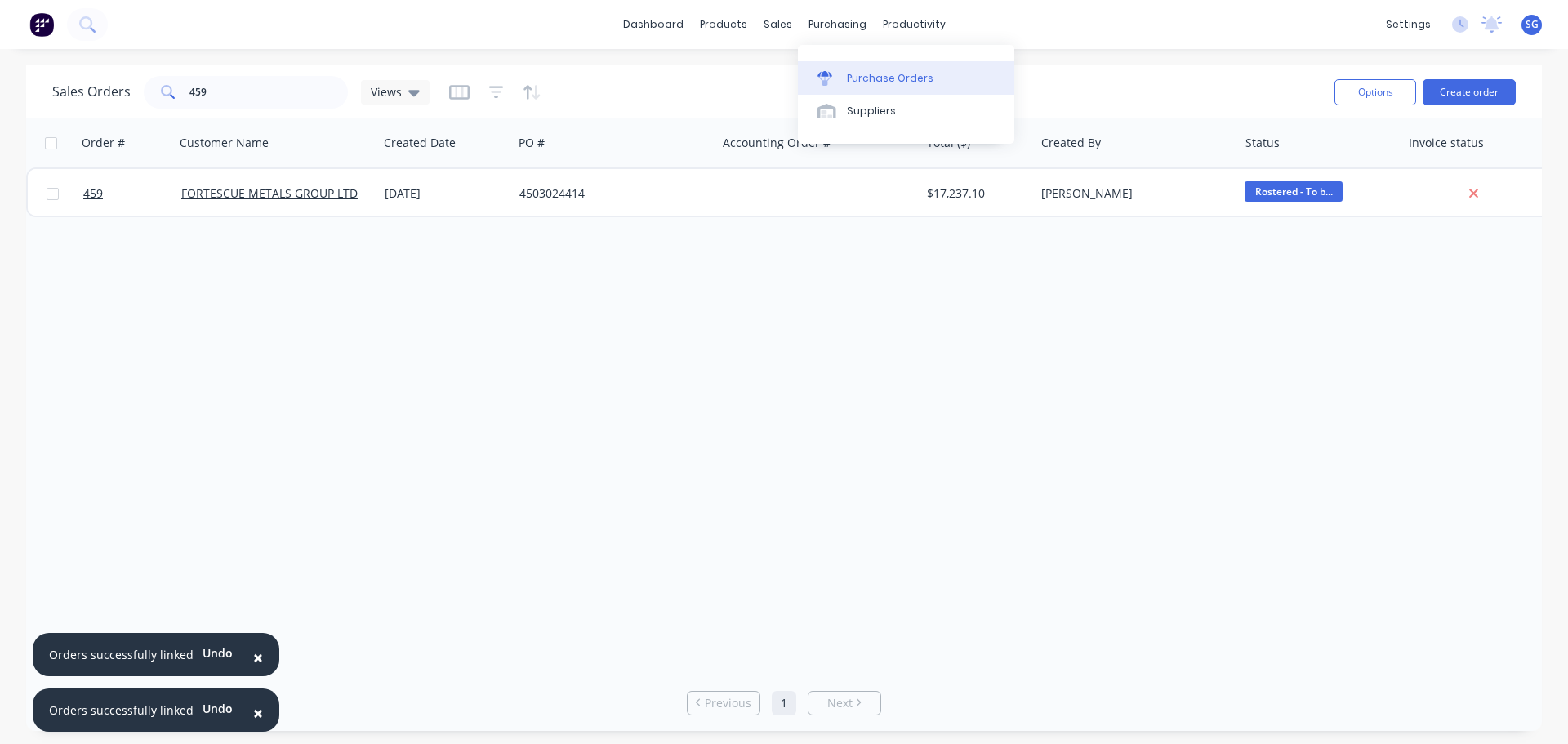
click at [841, 76] on div at bounding box center [830, 79] width 25 height 15
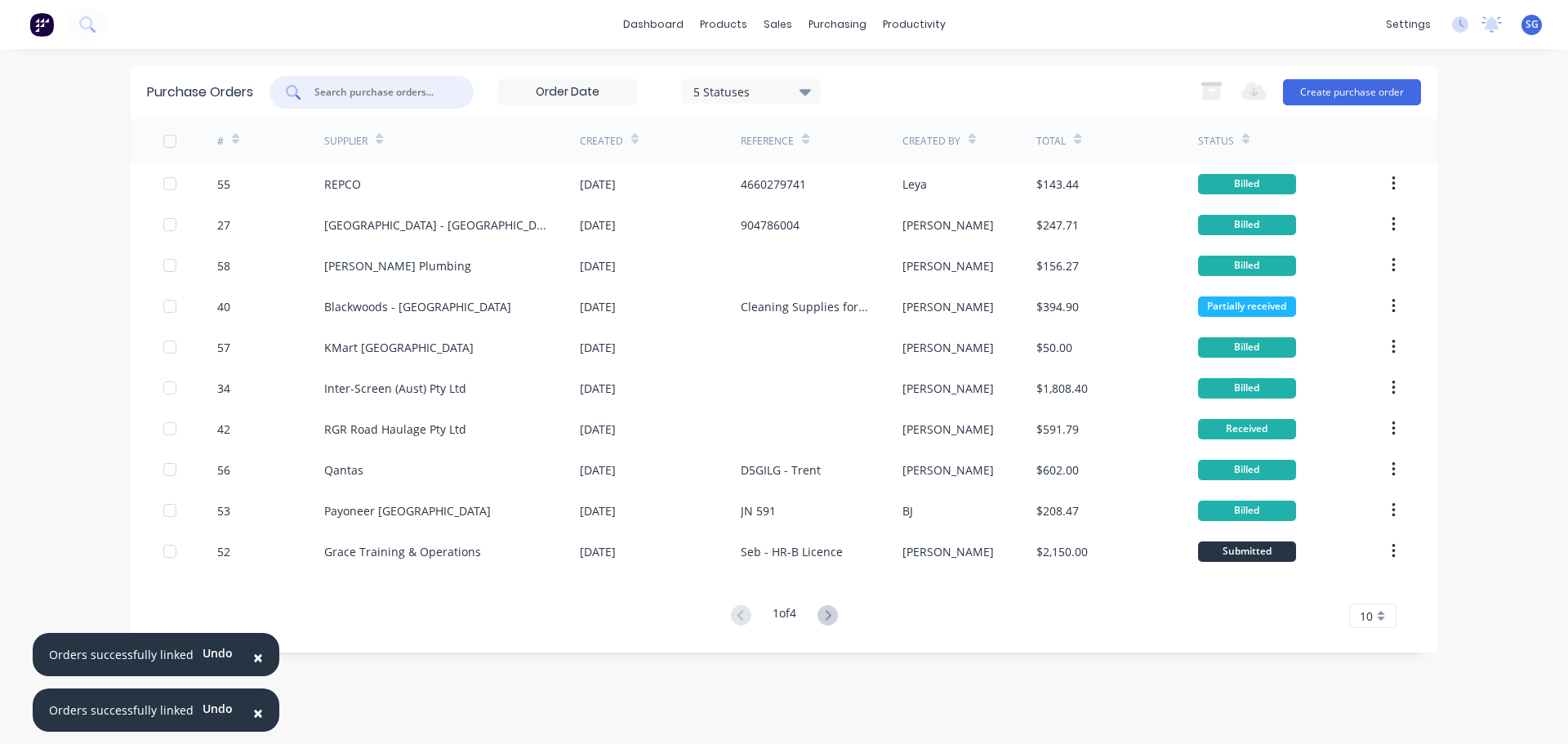
click at [365, 85] on input "text" at bounding box center [380, 92] width 135 height 16
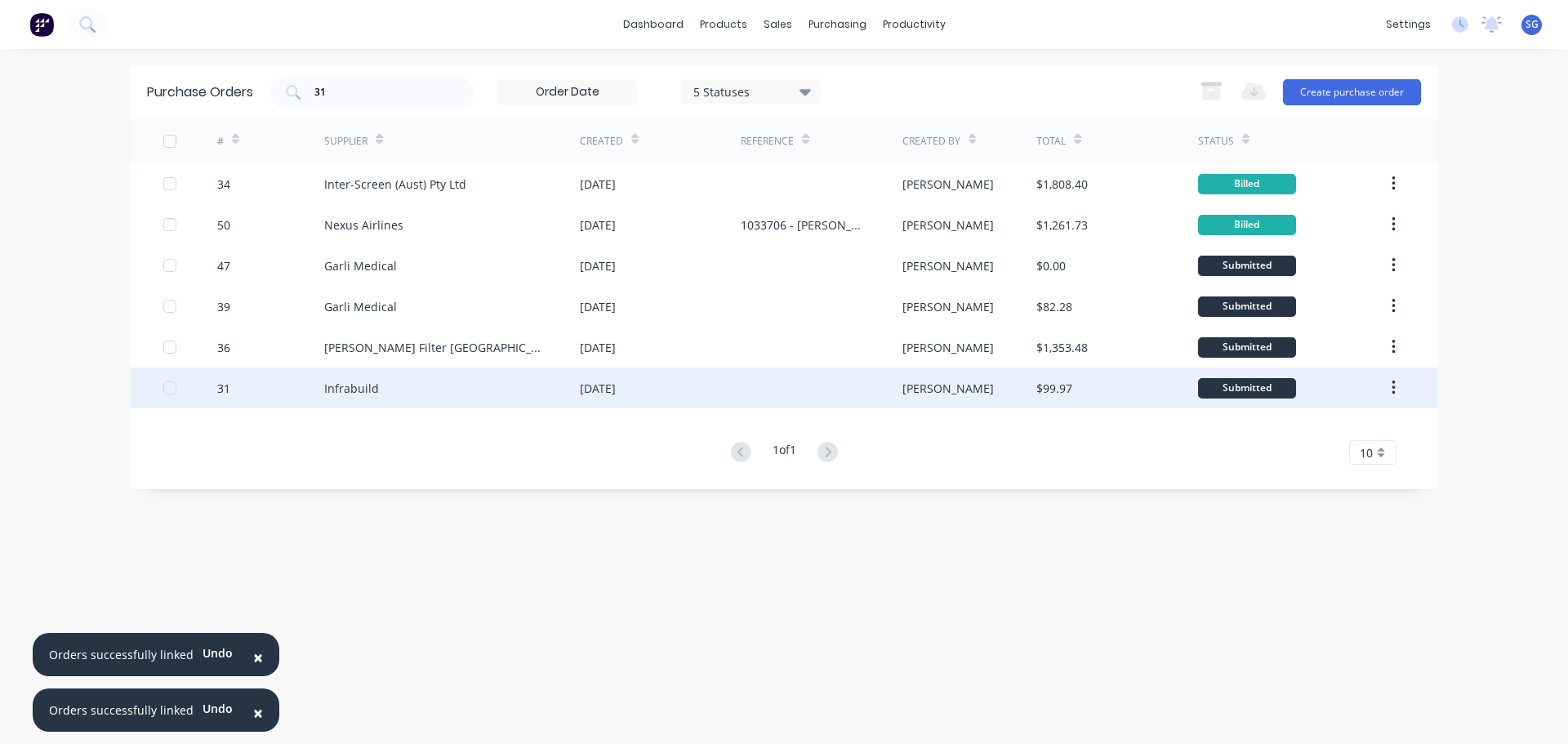
click at [326, 393] on div "Infrabuild" at bounding box center [351, 388] width 55 height 17
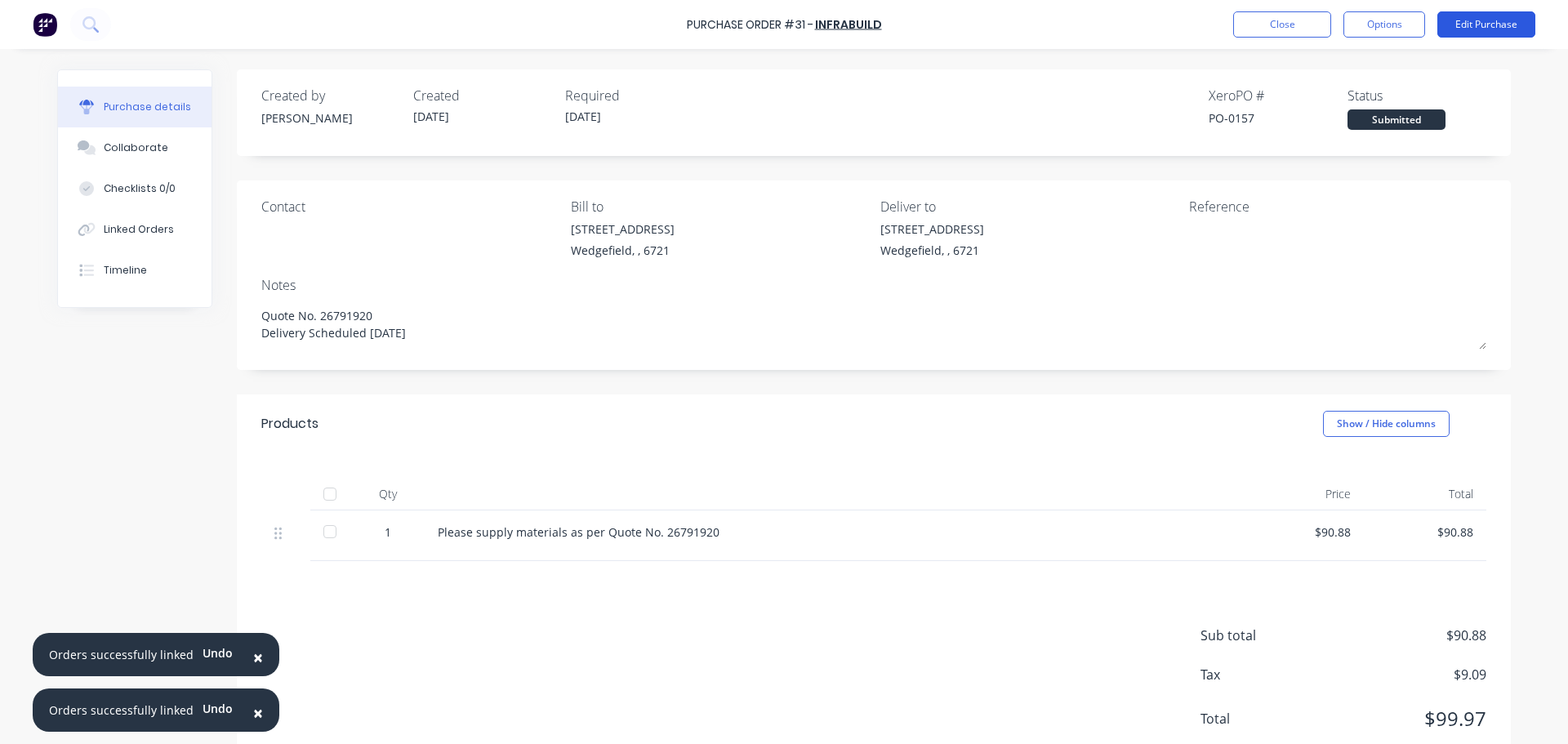
click at [1492, 16] on button "Edit Purchase" at bounding box center [1486, 25] width 98 height 26
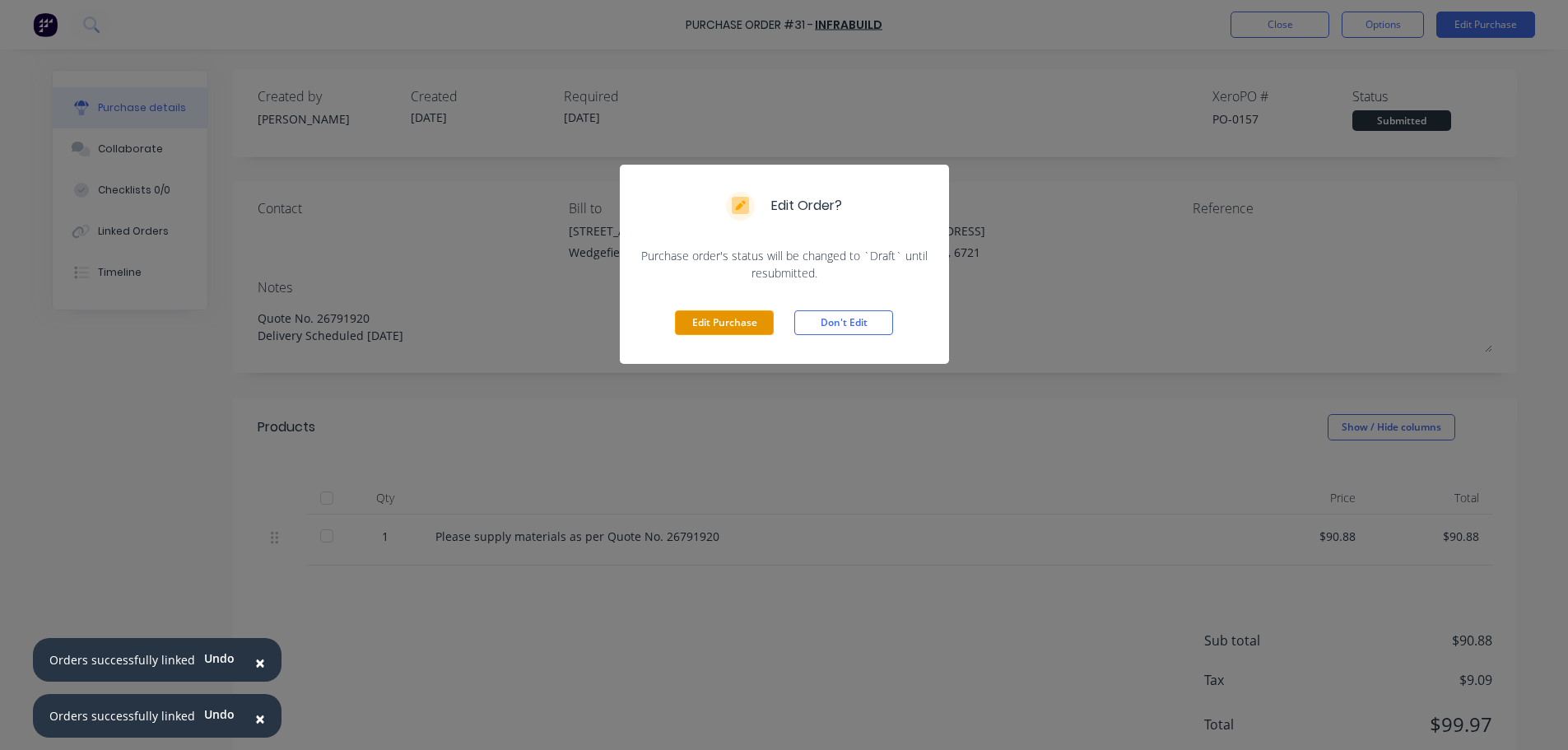
drag, startPoint x: 704, startPoint y: 323, endPoint x: 608, endPoint y: 319, distance: 96.1
click at [706, 323] on button "Edit Purchase" at bounding box center [724, 323] width 98 height 25
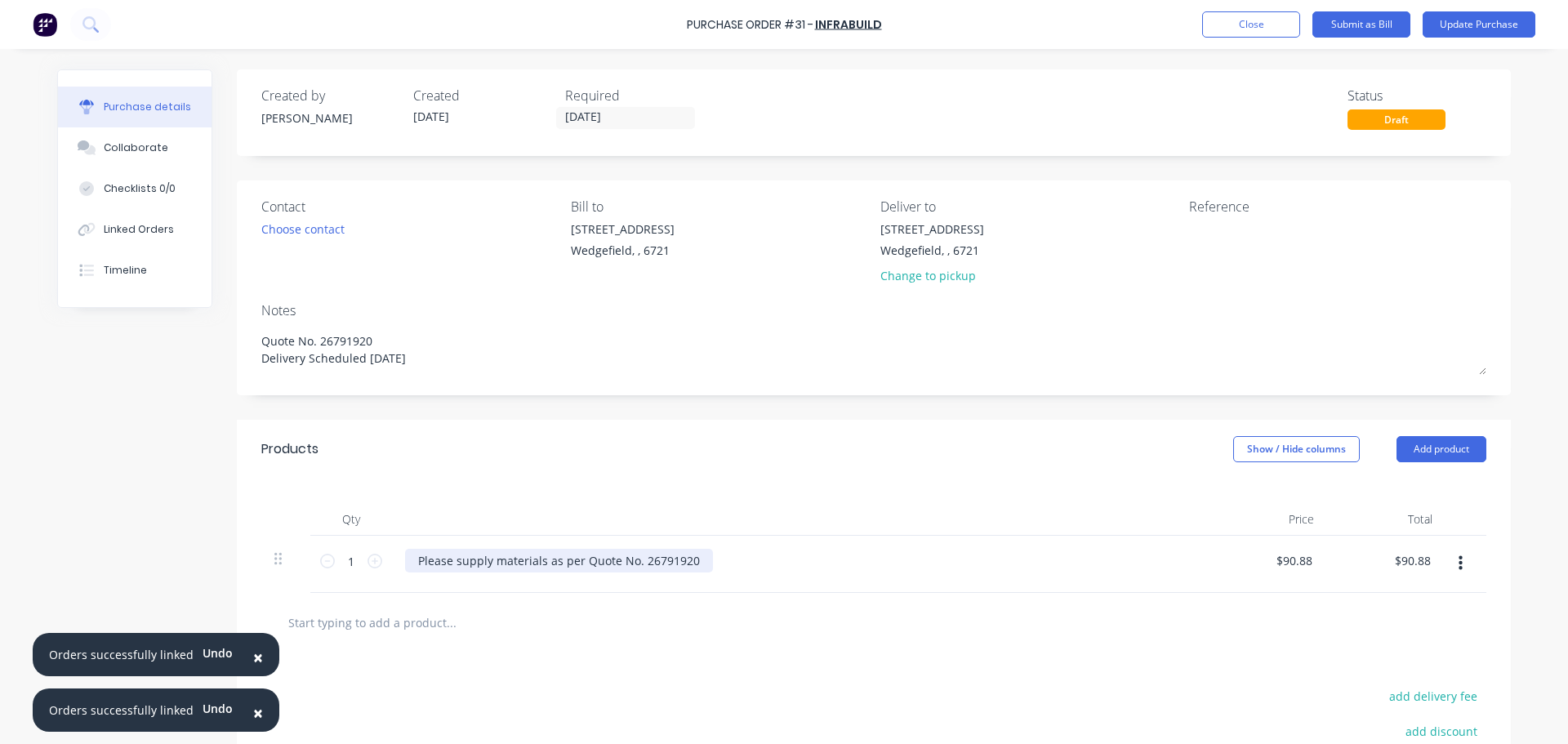
click at [687, 567] on div "Please supply materials as per Quote No. 26791920" at bounding box center [558, 560] width 308 height 24
drag, startPoint x: 664, startPoint y: 559, endPoint x: 377, endPoint y: 567, distance: 287.1
click at [377, 567] on div "1 1 Please supply materials as per Quote No. 26791920 $90.88 $90.88 $90.88 $90.…" at bounding box center [873, 565] width 1225 height 57
paste div
drag, startPoint x: 1309, startPoint y: 562, endPoint x: 1255, endPoint y: 558, distance: 54.1
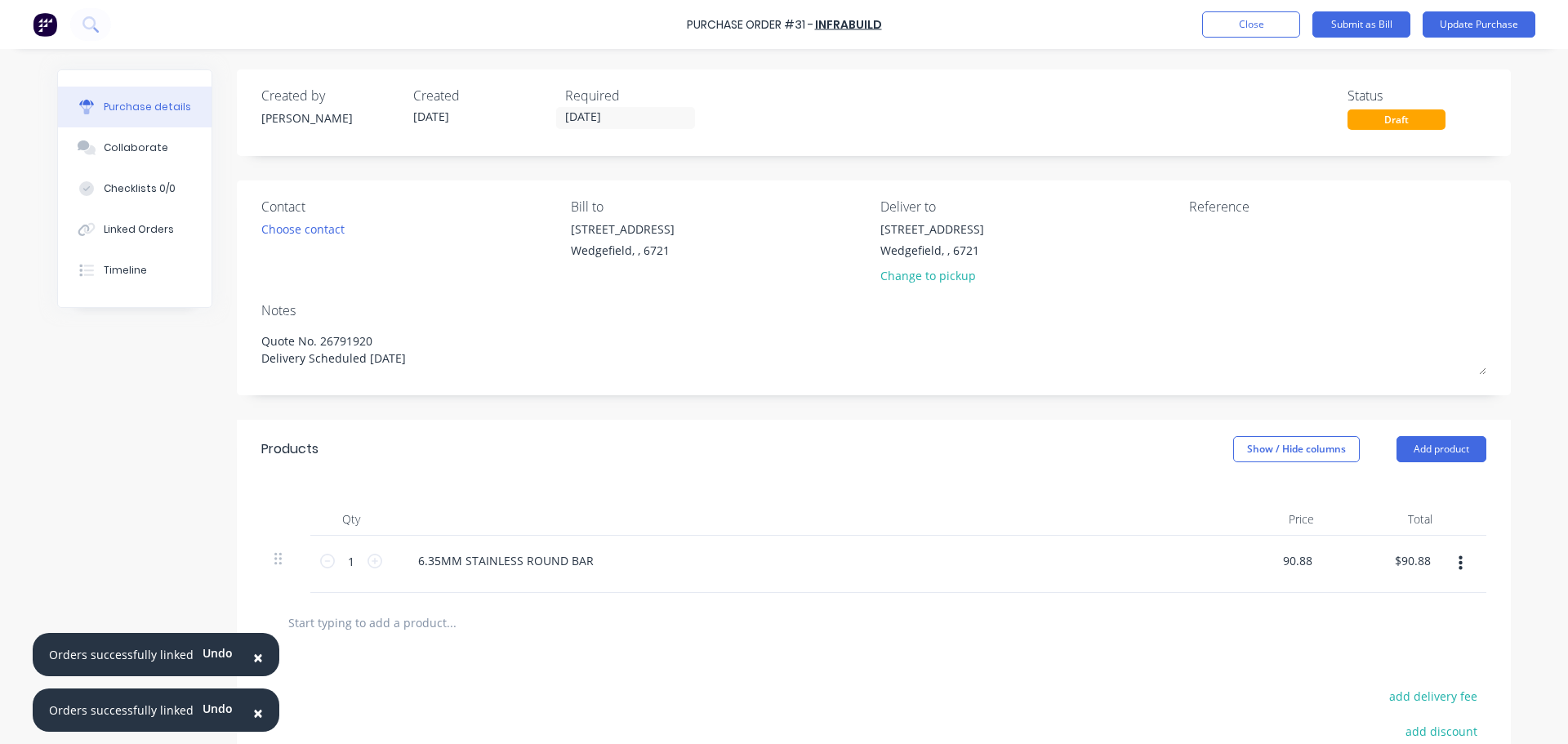
click at [1255, 558] on div "90.88 90.88" at bounding box center [1268, 565] width 118 height 57
click at [373, 631] on input "text" at bounding box center [451, 622] width 327 height 33
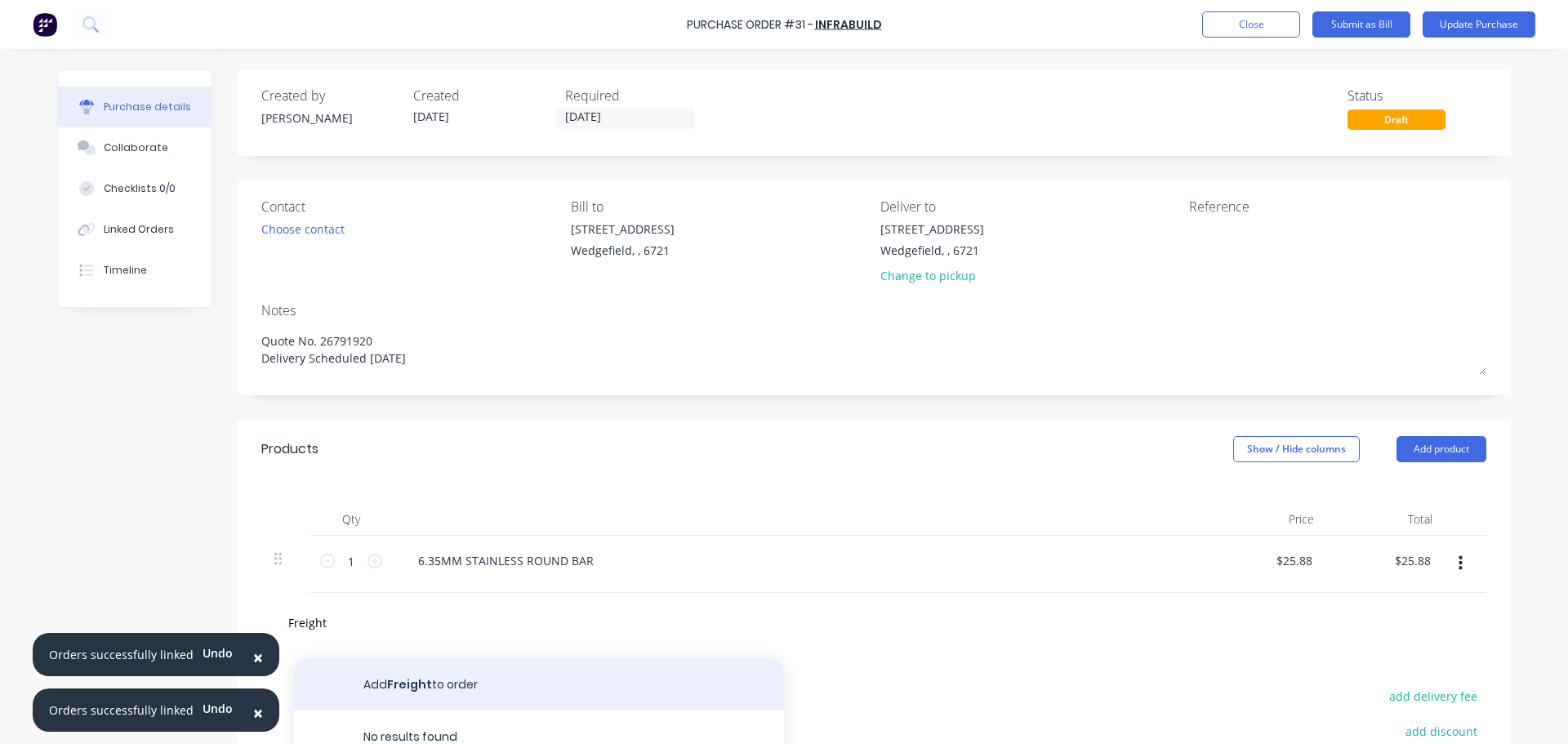
click at [439, 684] on button "Add Freight to order" at bounding box center [539, 685] width 490 height 53
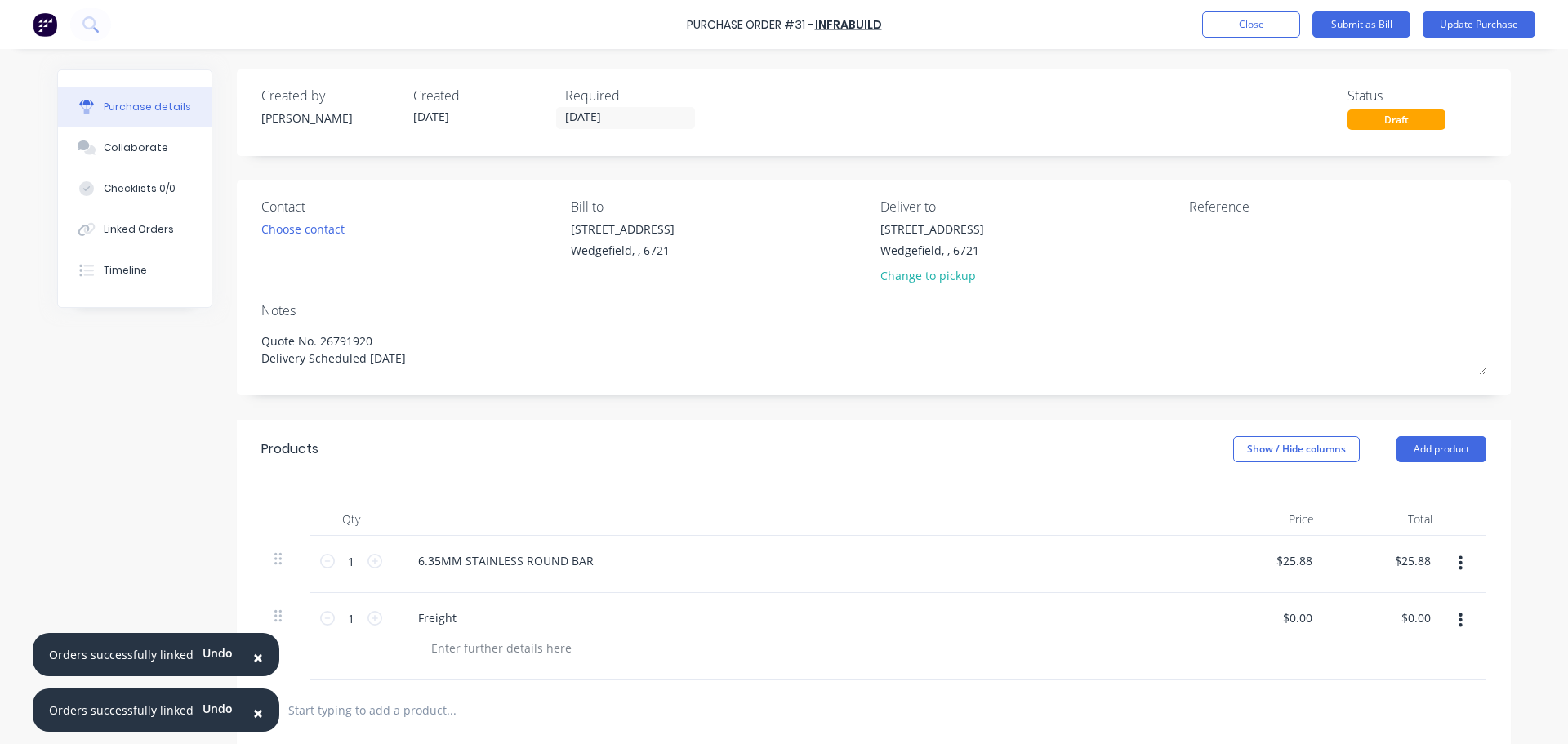
click at [1327, 622] on div "$0.00 $0.00" at bounding box center [1386, 636] width 118 height 87
drag, startPoint x: 1309, startPoint y: 624, endPoint x: 1270, endPoint y: 619, distance: 39.3
click at [1270, 619] on div "$0.00 $0.00" at bounding box center [1268, 636] width 118 height 87
click at [1310, 613] on div "$0.00 $0.00" at bounding box center [1300, 618] width 44 height 24
click at [1303, 613] on input "0.00" at bounding box center [1300, 618] width 31 height 24
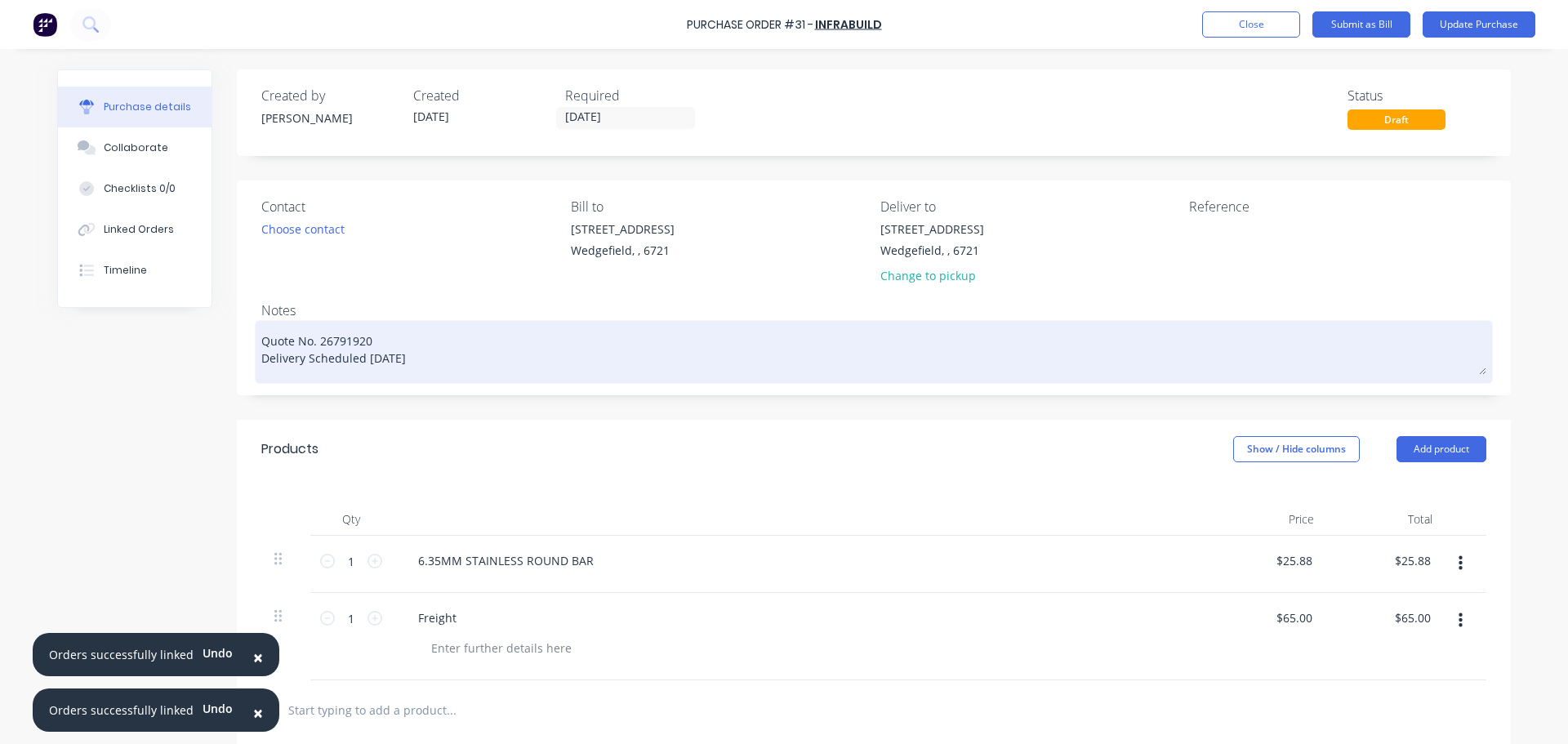
click at [342, 359] on textarea "Quote No. 26791920 Delivery Scheduled [DATE]" at bounding box center [873, 350] width 1225 height 51
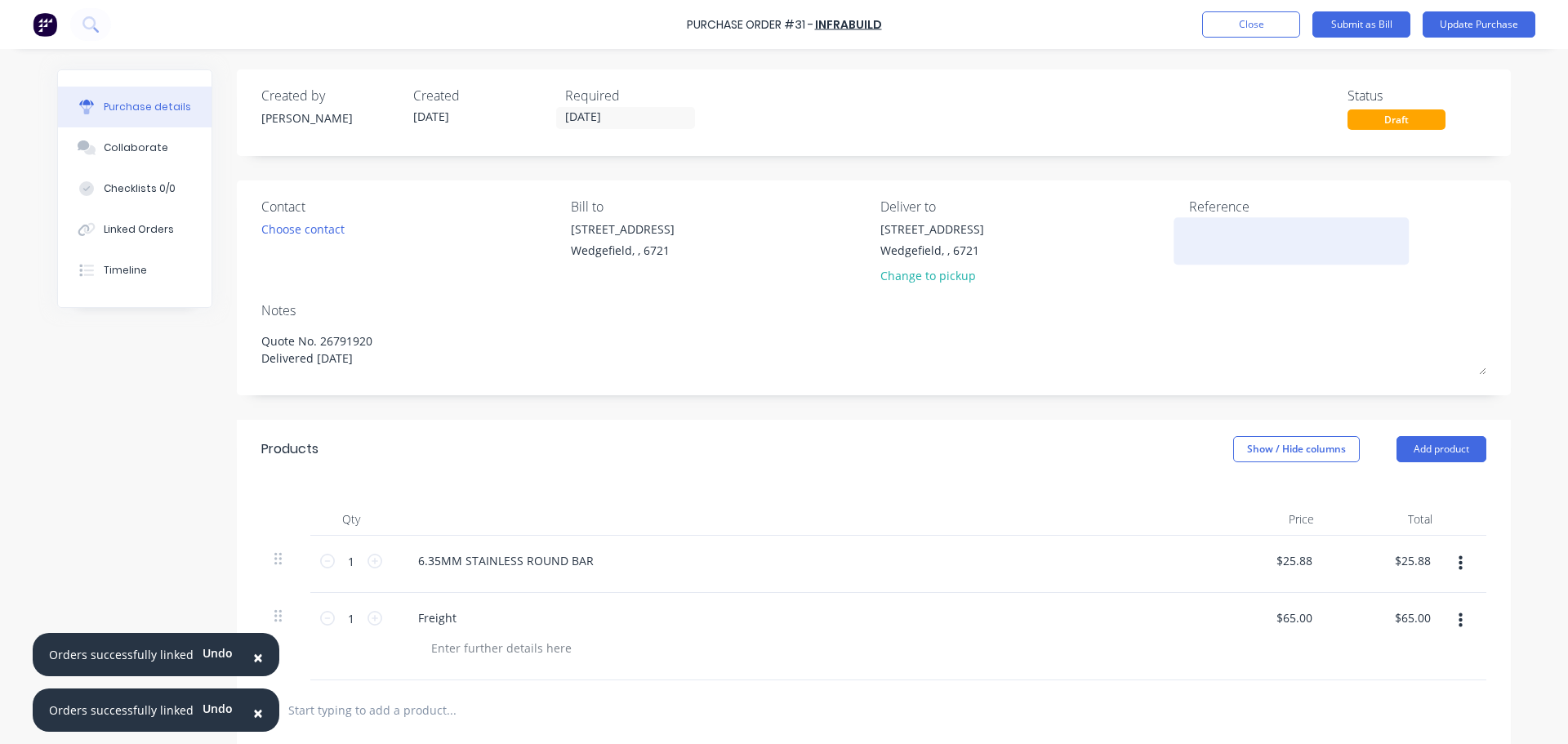
click at [1217, 241] on textarea at bounding box center [1291, 239] width 204 height 37
paste textarea "67690930"
click at [253, 661] on span "×" at bounding box center [258, 658] width 10 height 23
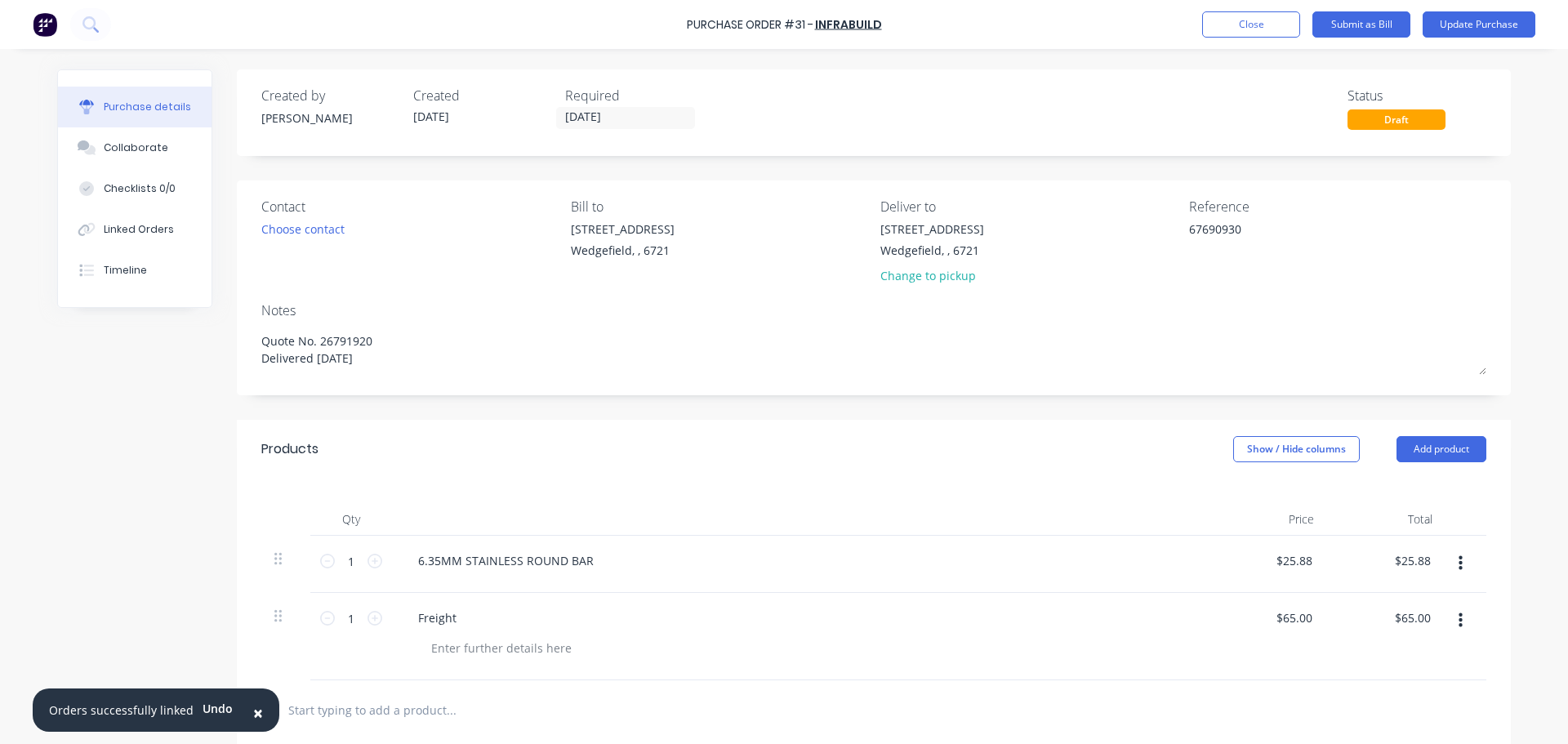
click at [253, 715] on span "×" at bounding box center [258, 713] width 10 height 23
click at [1459, 622] on icon "button" at bounding box center [1460, 621] width 4 height 18
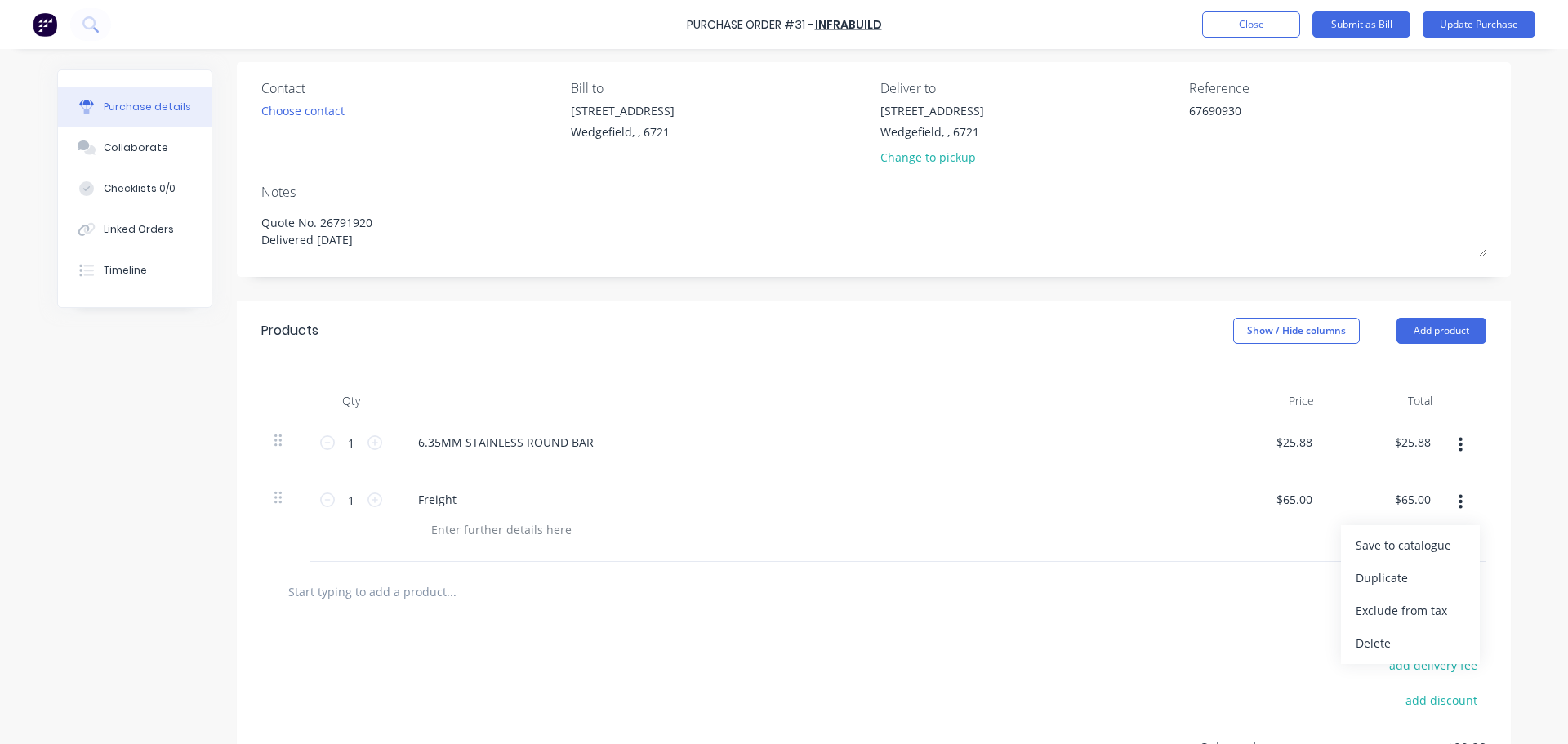
scroll to position [163, 0]
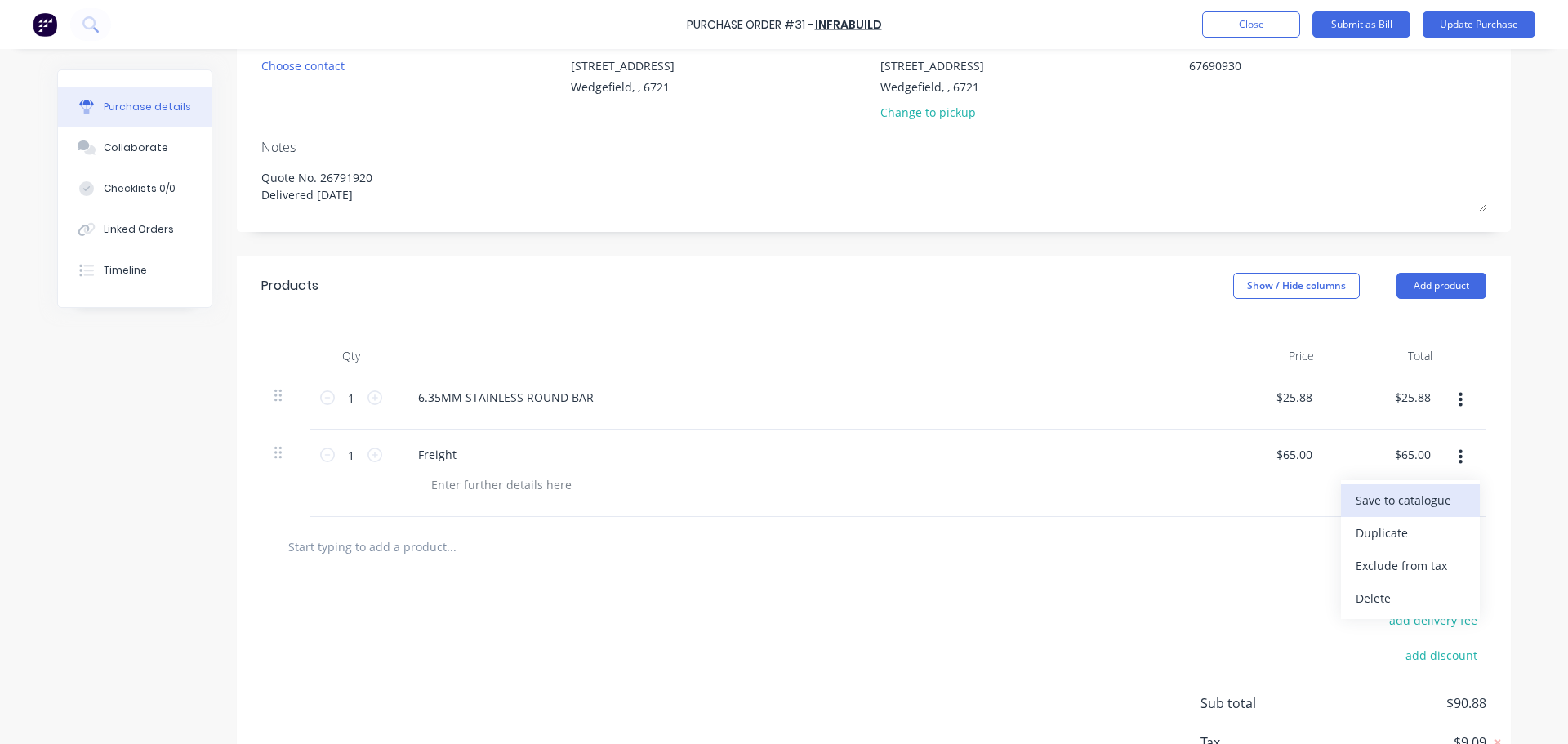
click at [1405, 498] on button "Save to catalogue" at bounding box center [1410, 501] width 139 height 33
click at [1460, 25] on button "Update Purchase" at bounding box center [1479, 25] width 112 height 26
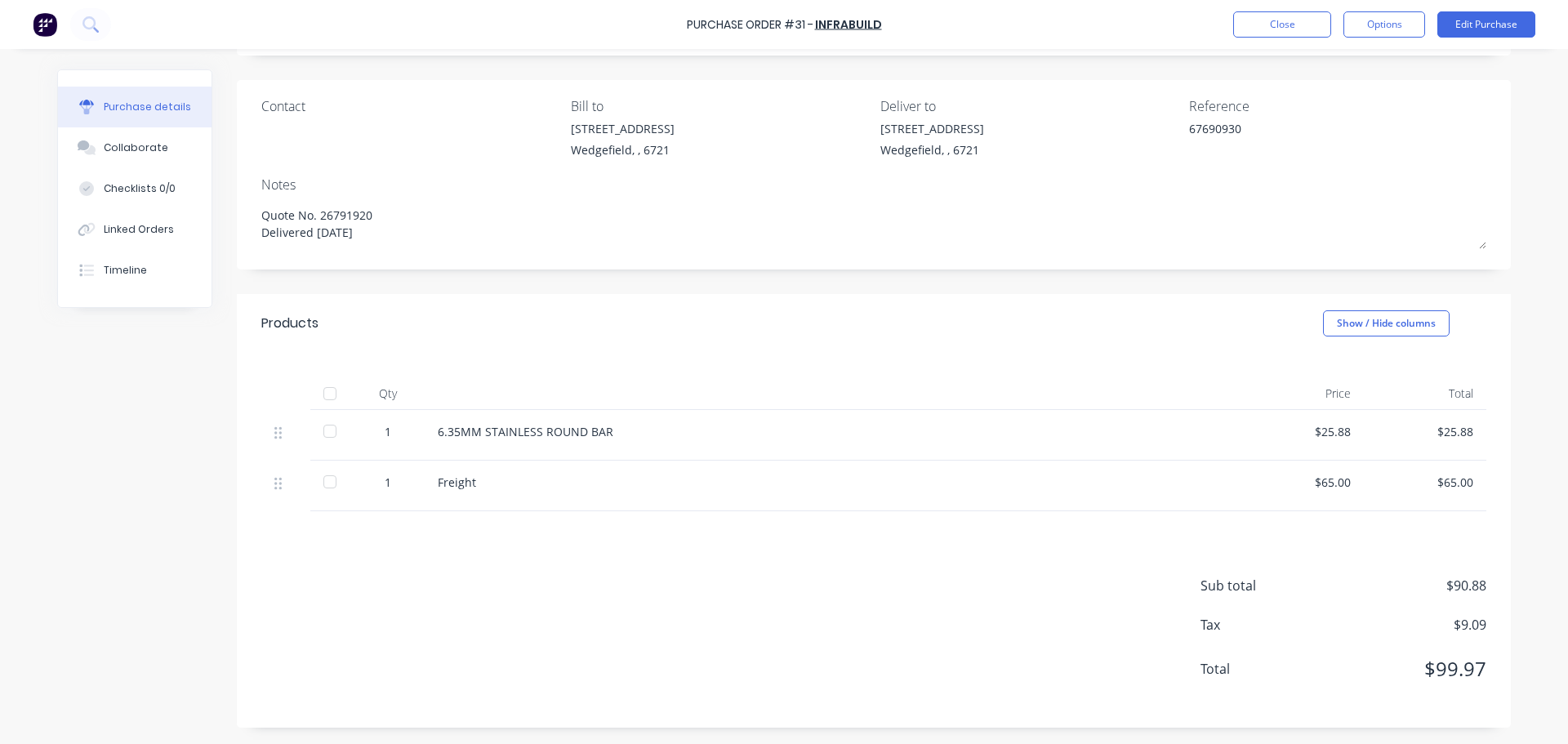
scroll to position [0, 0]
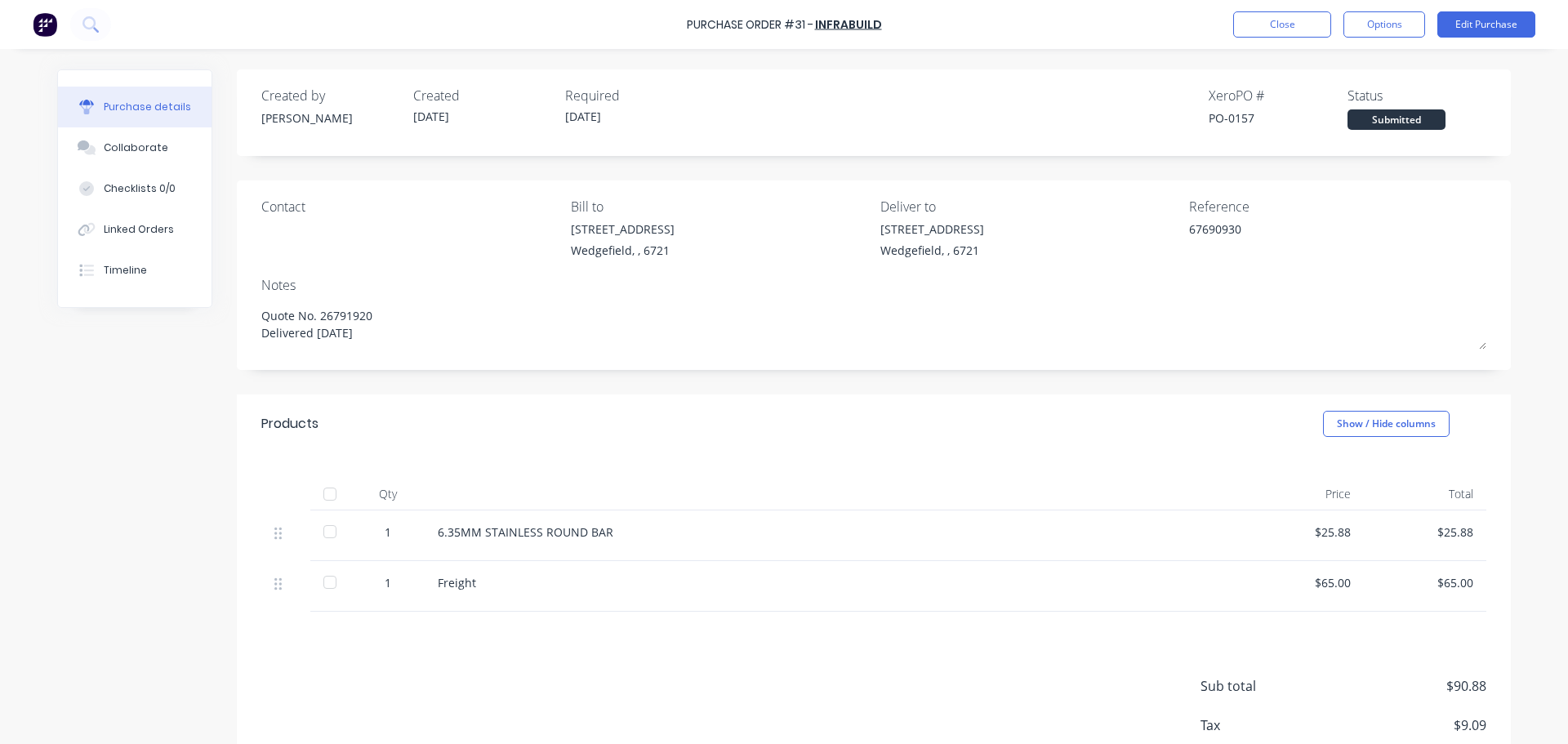
click at [324, 500] on div at bounding box center [330, 494] width 33 height 33
click at [1388, 26] on button "Options" at bounding box center [1383, 25] width 81 height 26
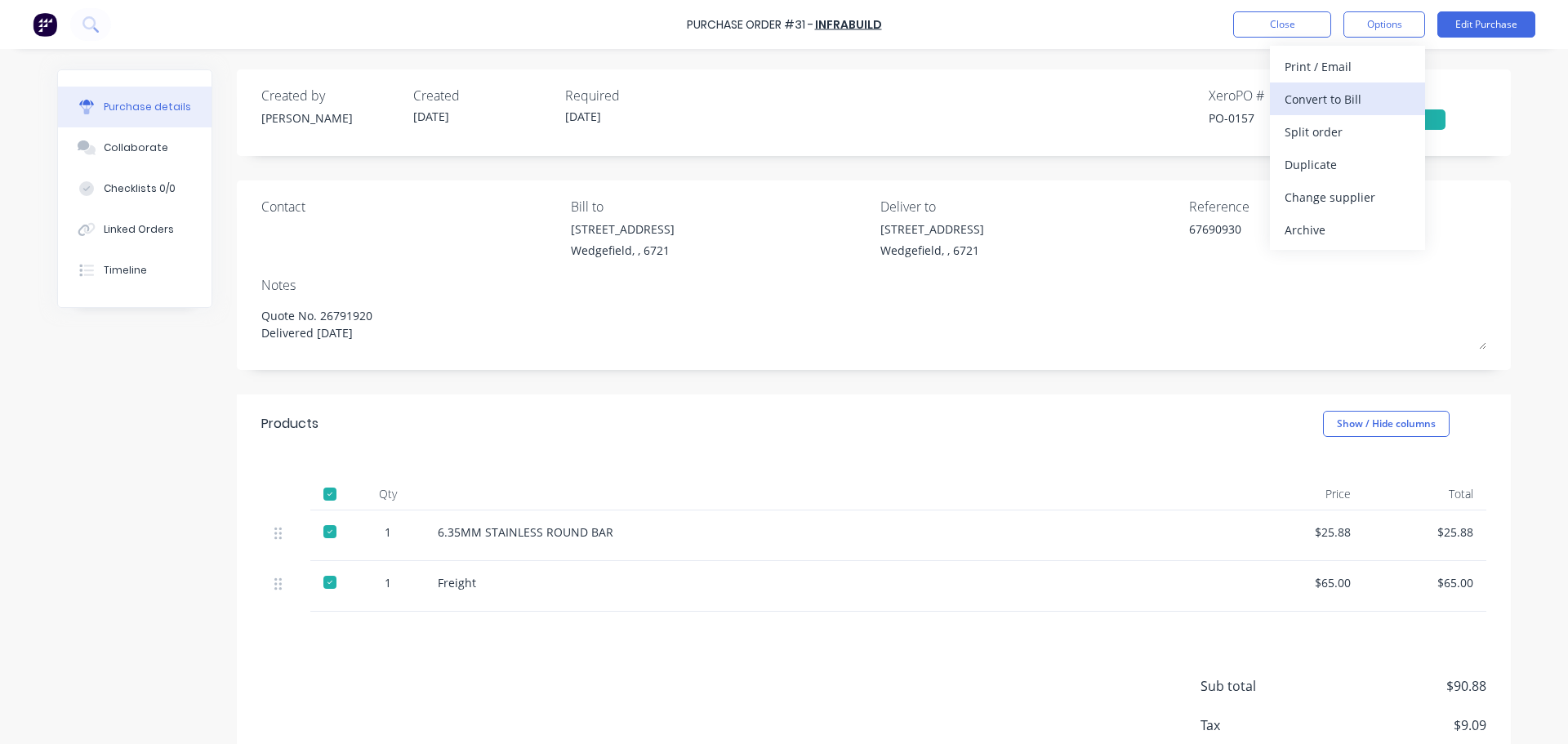
click at [1343, 101] on div "Convert to Bill" at bounding box center [1347, 99] width 126 height 24
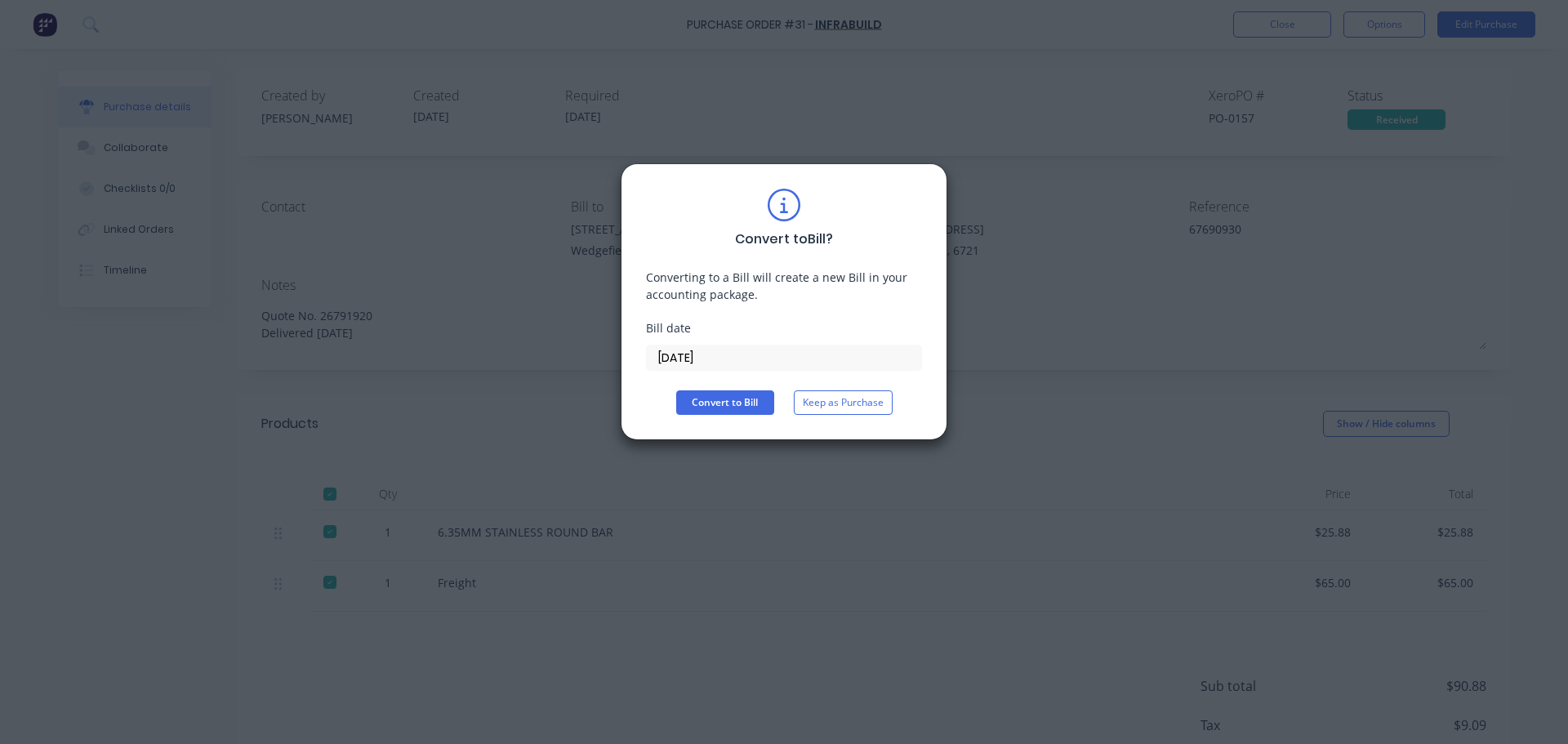
click at [711, 355] on input "[DATE]" at bounding box center [784, 358] width 274 height 25
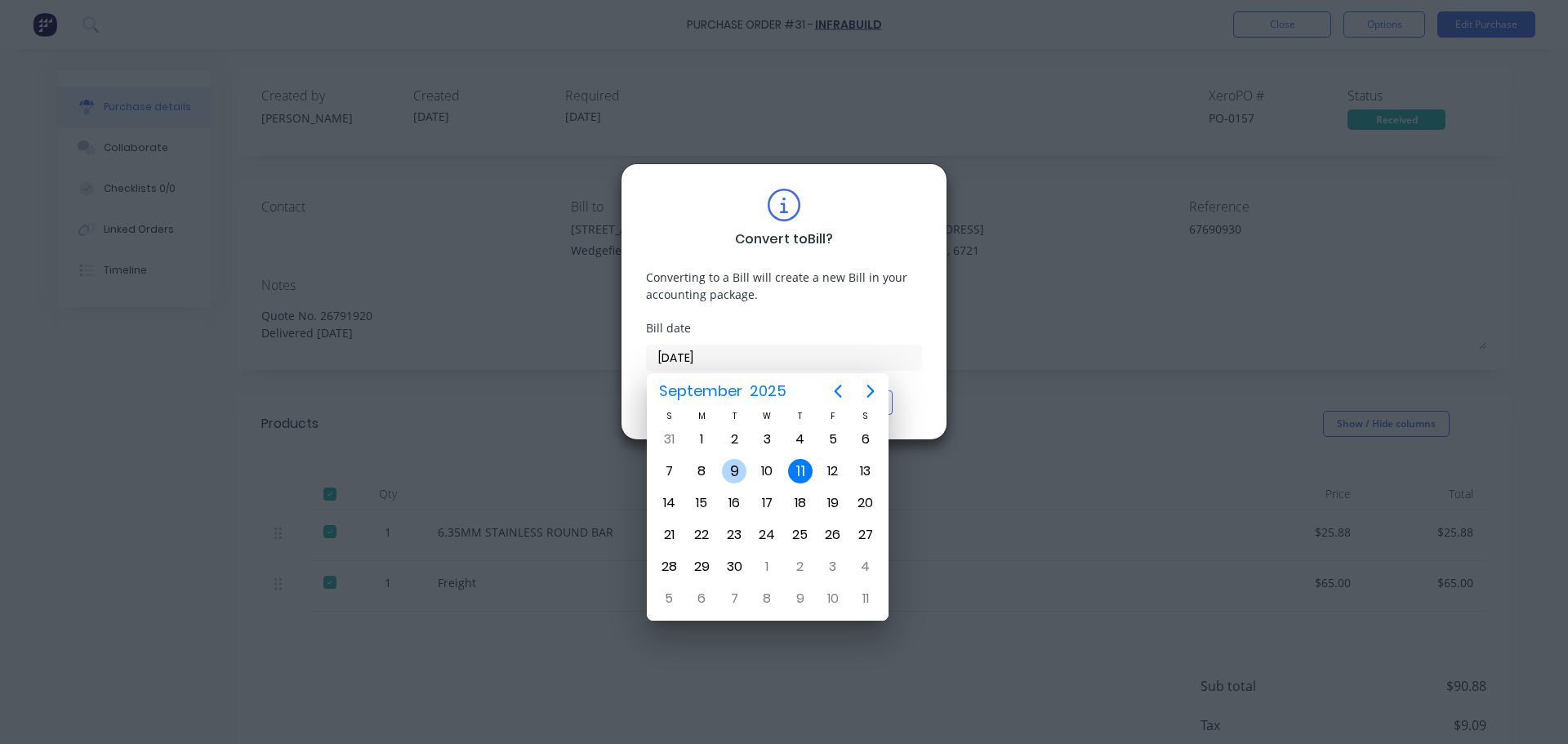
click at [736, 468] on div "9" at bounding box center [734, 471] width 25 height 25
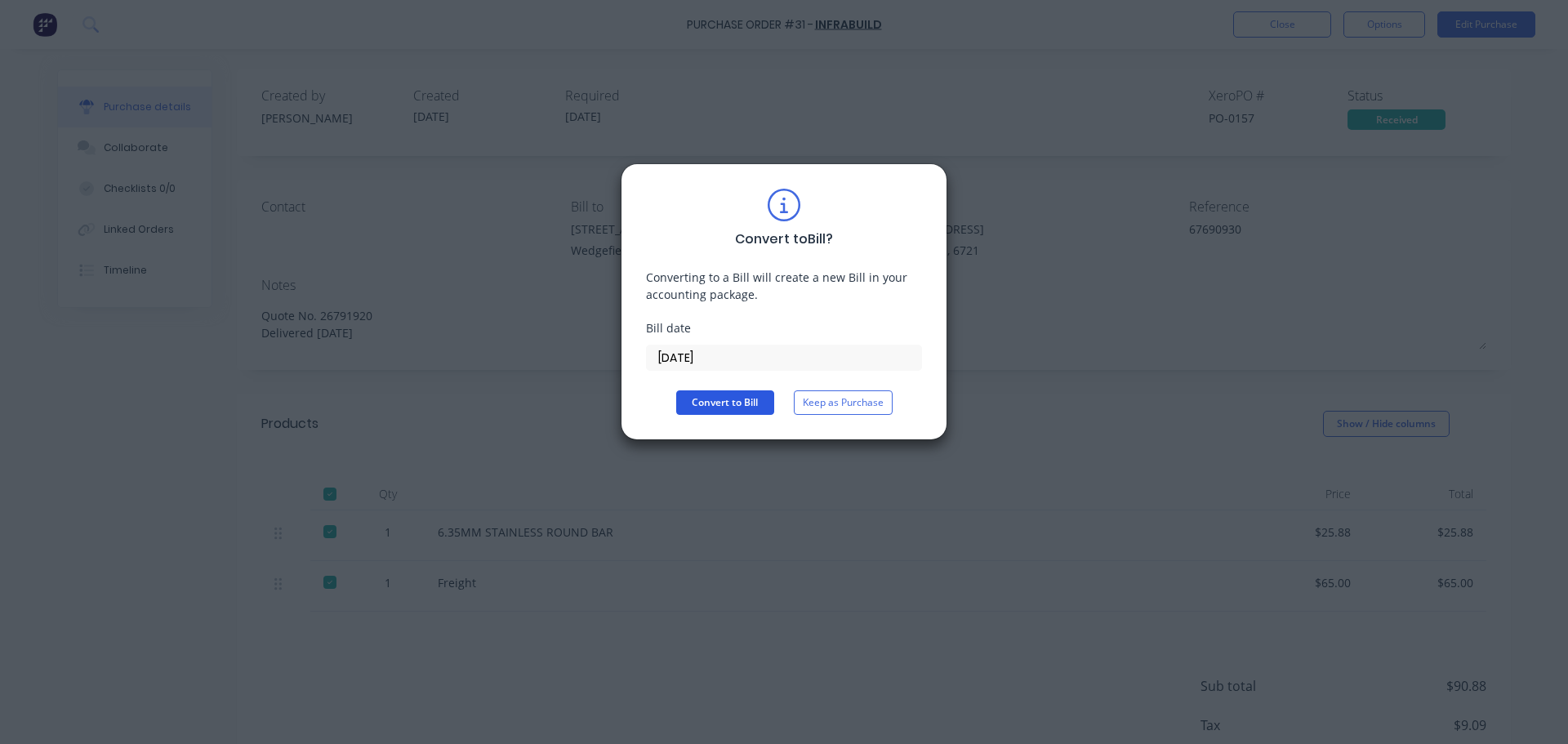
click at [714, 402] on button "Convert to Bill" at bounding box center [725, 402] width 98 height 25
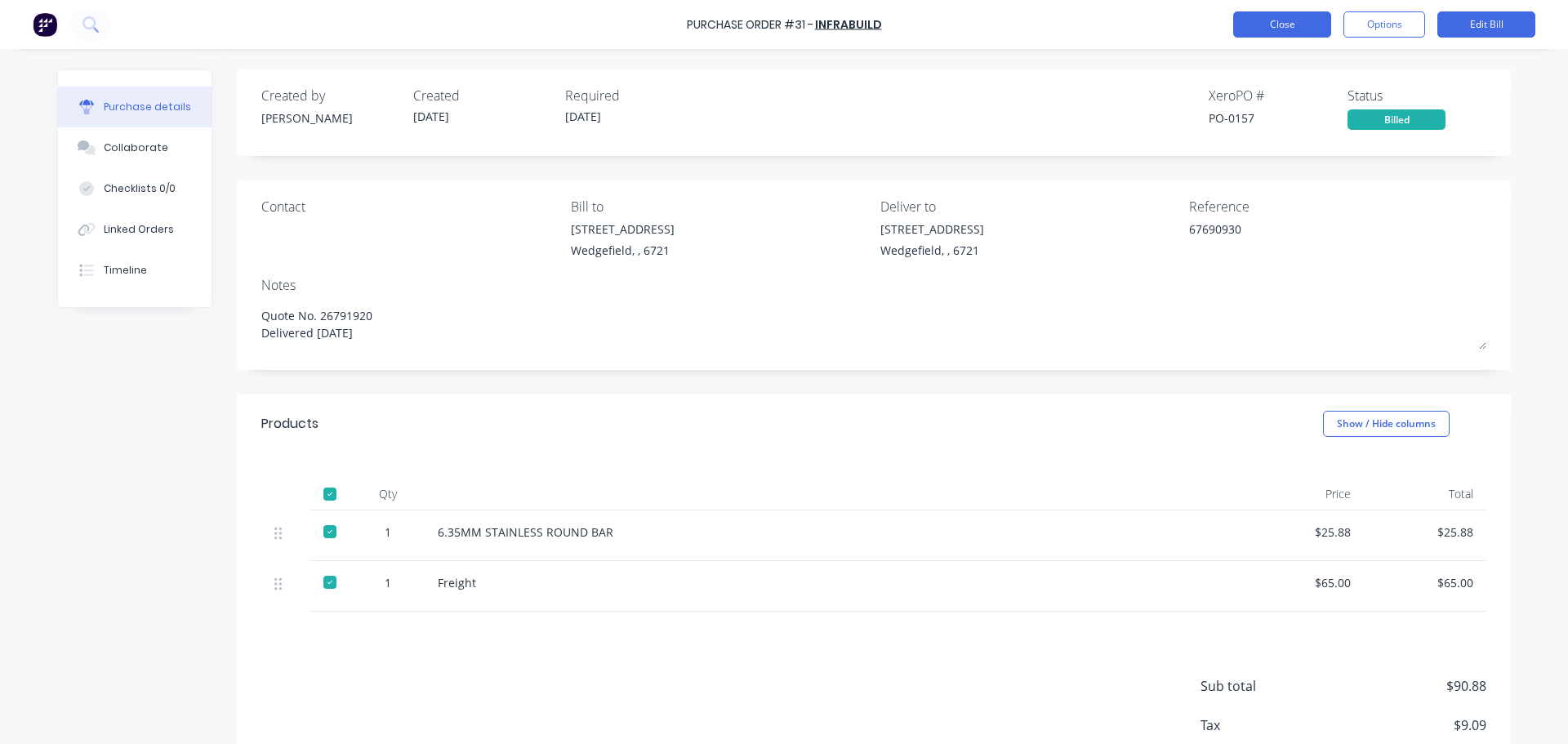
click at [1286, 22] on button "Close" at bounding box center [1281, 25] width 98 height 26
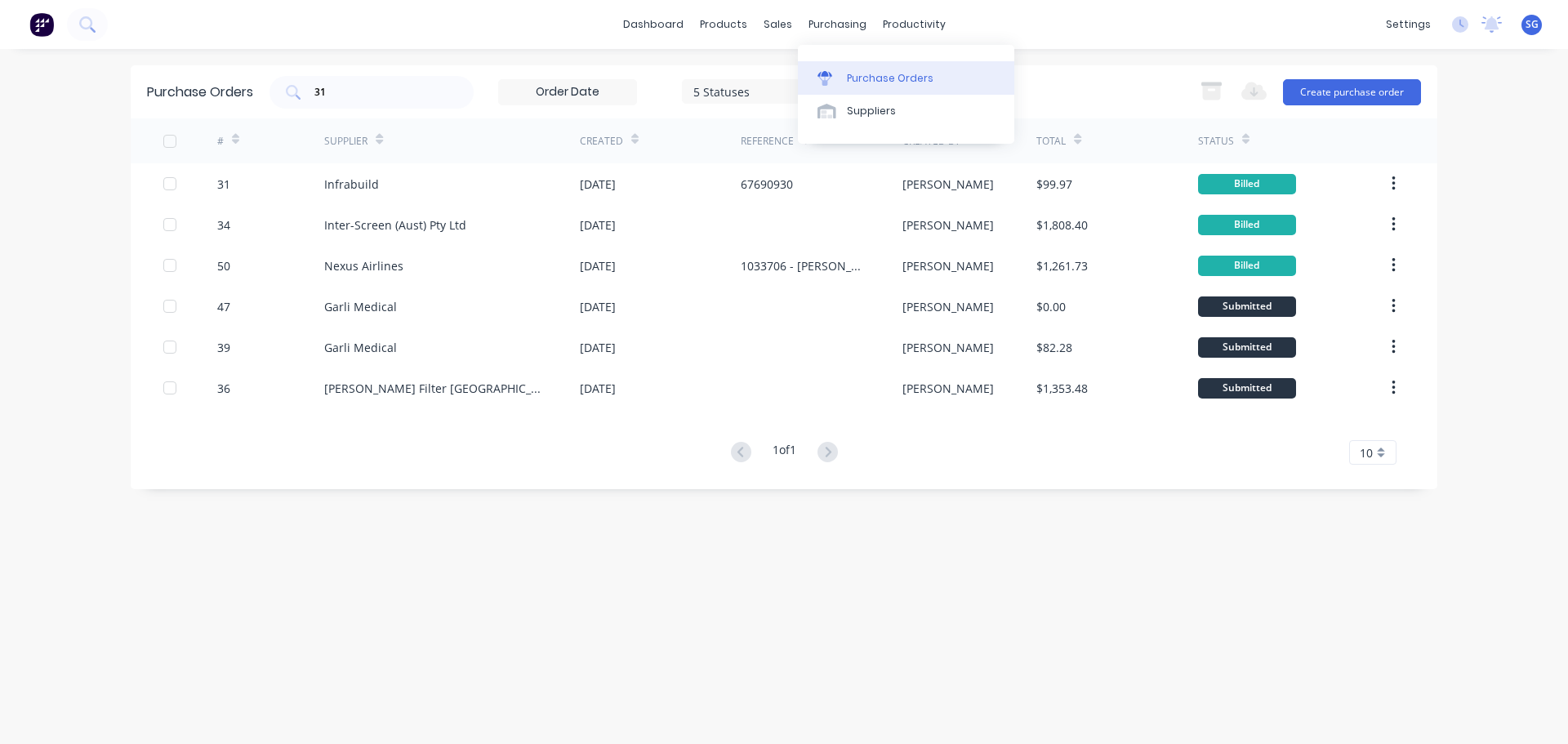
drag, startPoint x: 863, startPoint y: 83, endPoint x: 875, endPoint y: 76, distance: 13.9
click at [863, 83] on div "Purchase Orders" at bounding box center [890, 79] width 86 height 15
click at [391, 103] on div "31" at bounding box center [371, 93] width 204 height 33
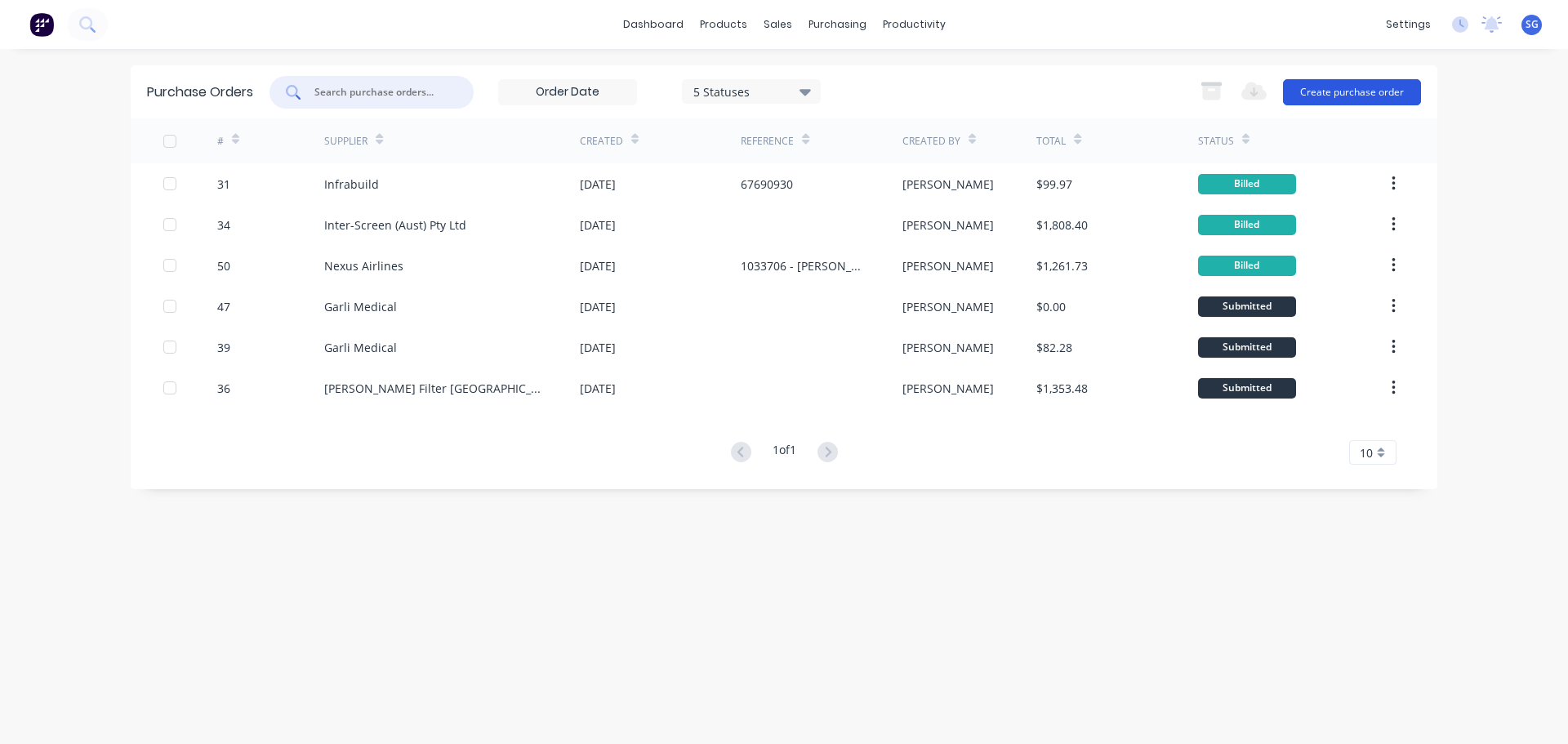
click at [1336, 84] on button "Create purchase order" at bounding box center [1352, 92] width 138 height 26
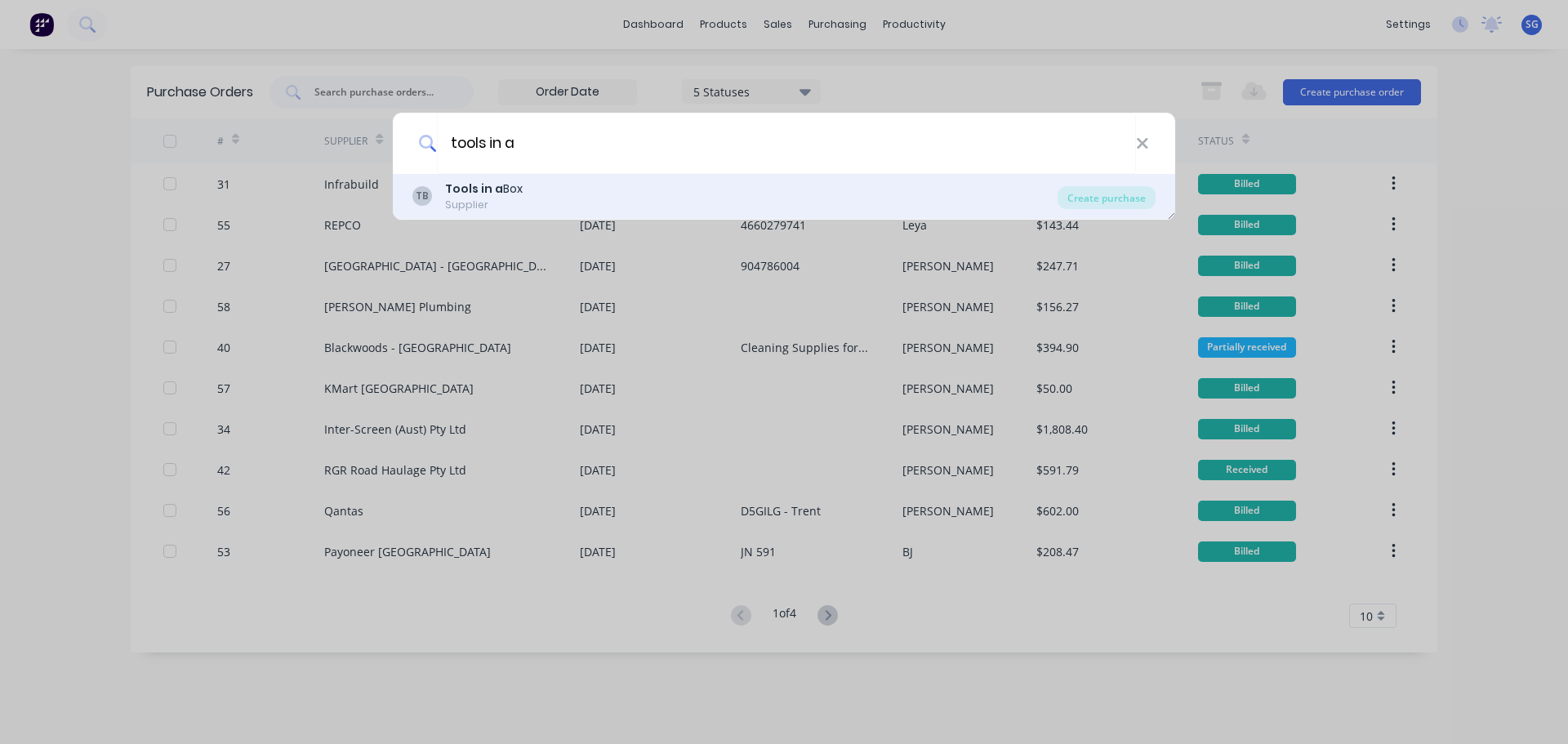
click at [480, 198] on div "Supplier" at bounding box center [484, 205] width 77 height 15
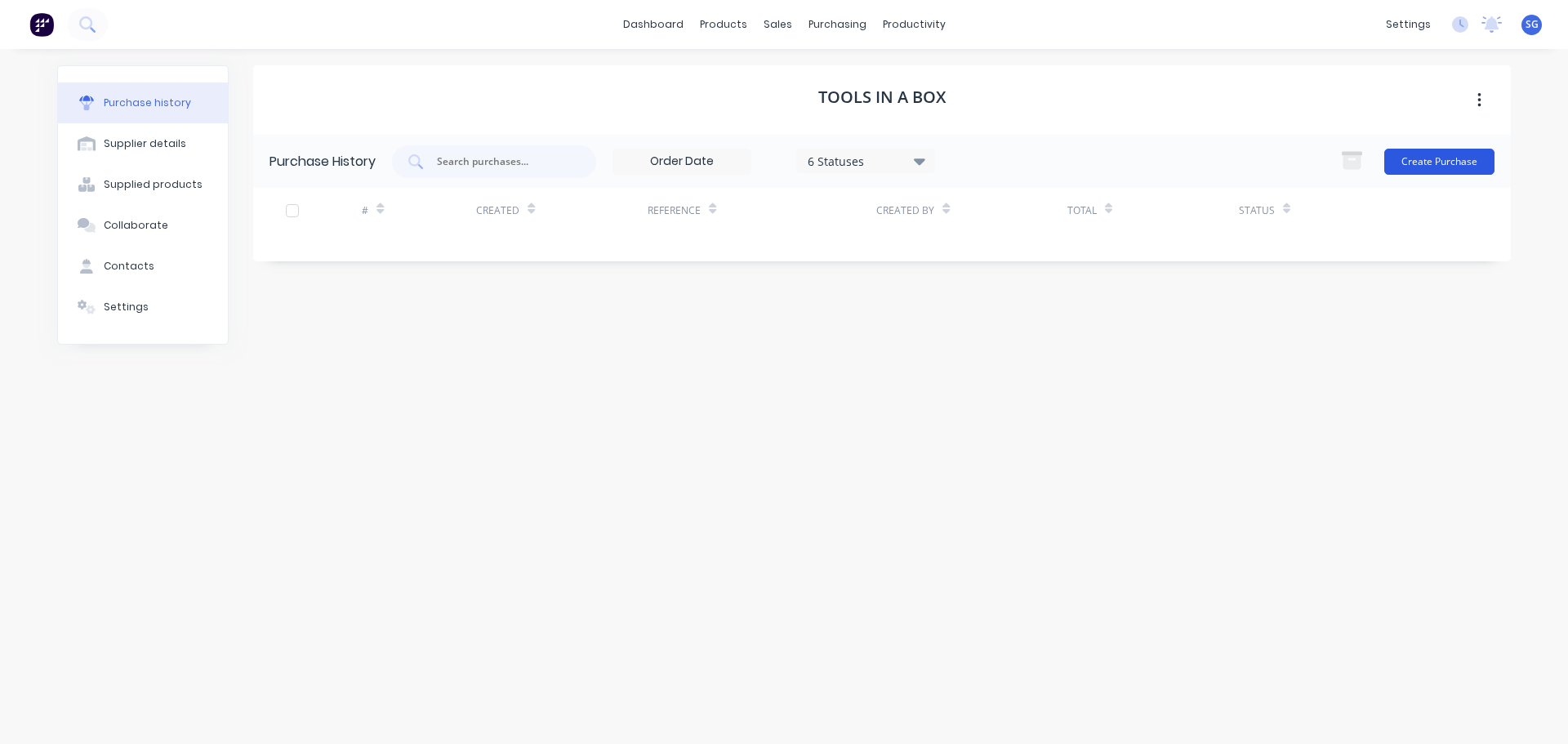
click at [1437, 161] on button "Create Purchase" at bounding box center [1439, 162] width 110 height 26
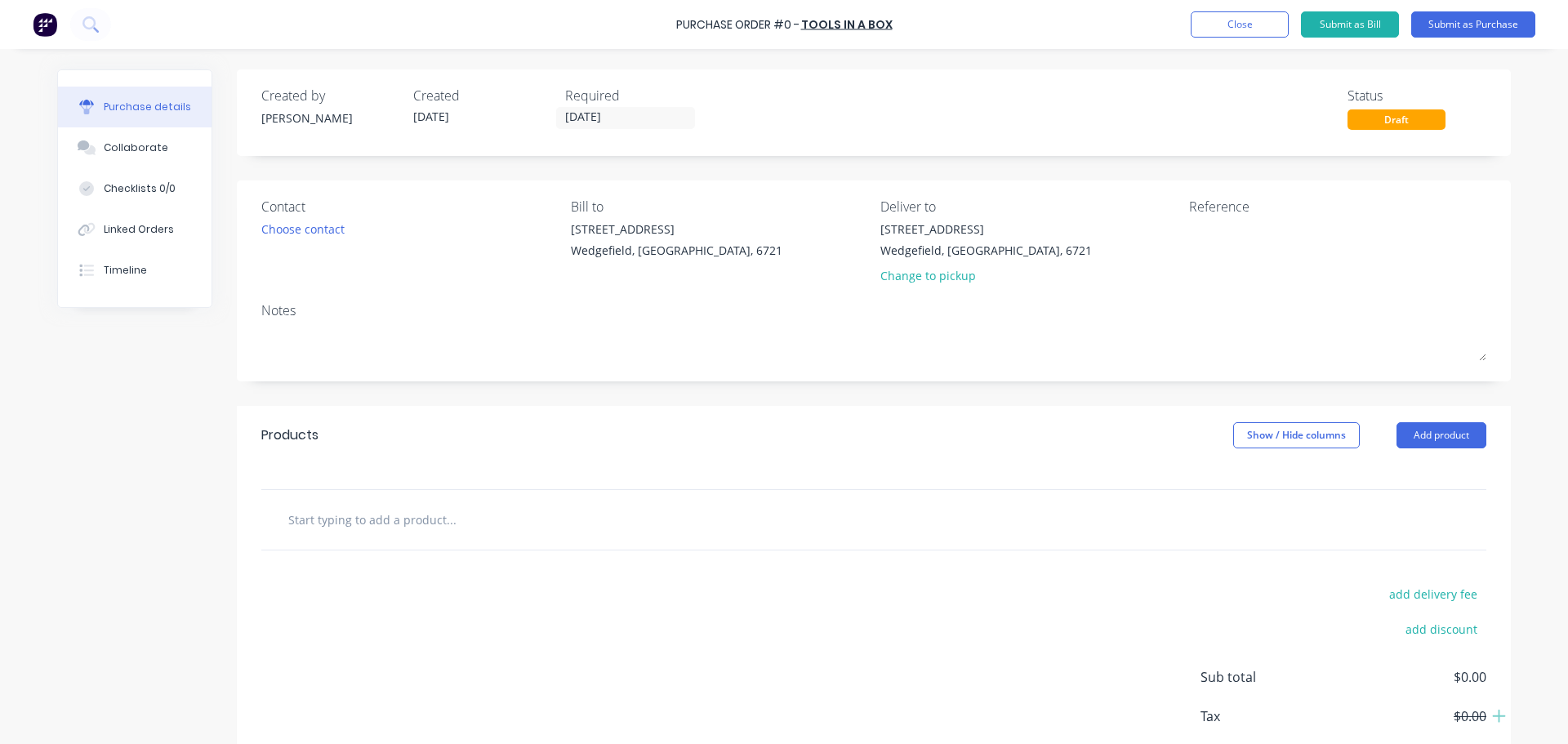
click at [328, 529] on input "text" at bounding box center [451, 520] width 327 height 33
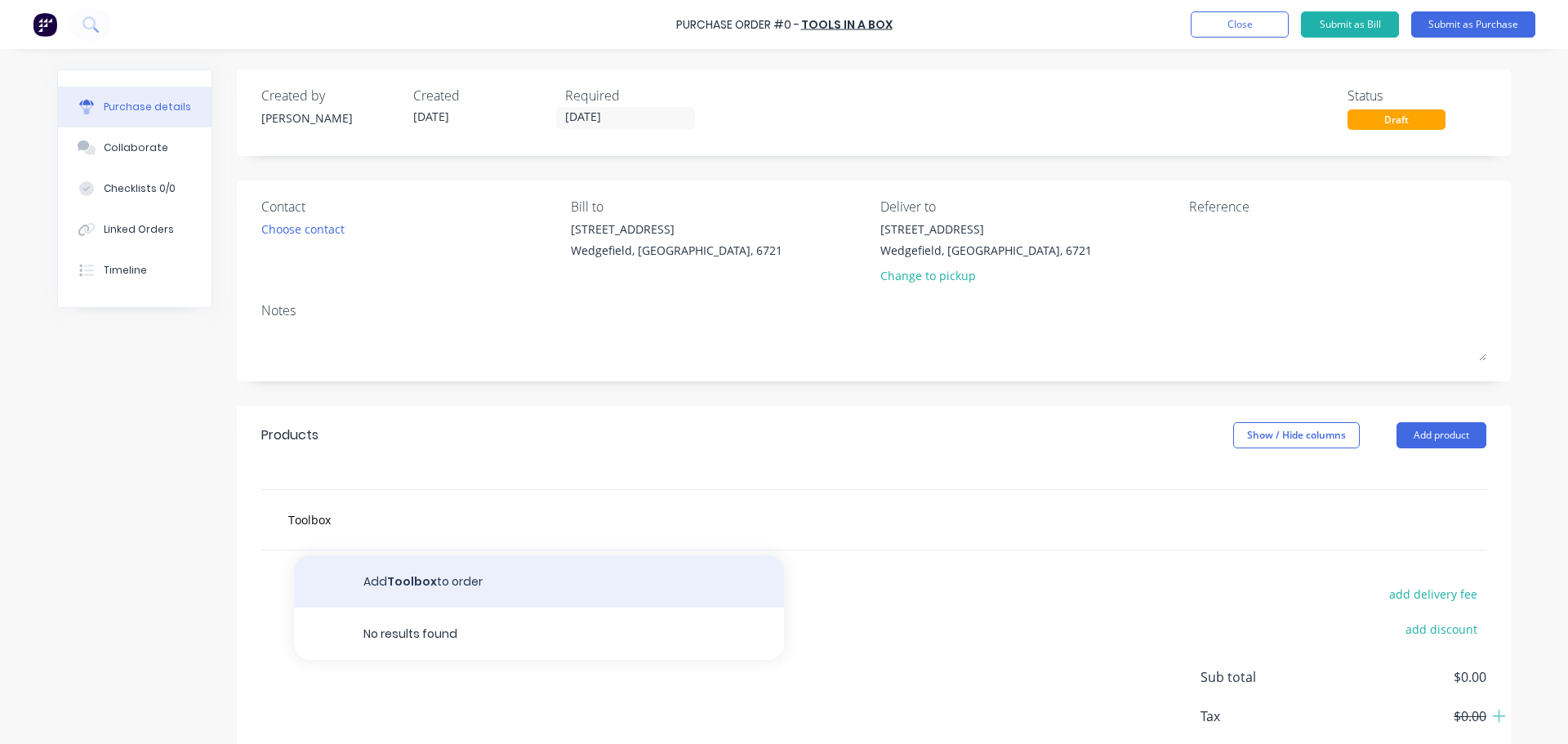
click at [366, 578] on button "Add Toolbox to order" at bounding box center [539, 581] width 490 height 53
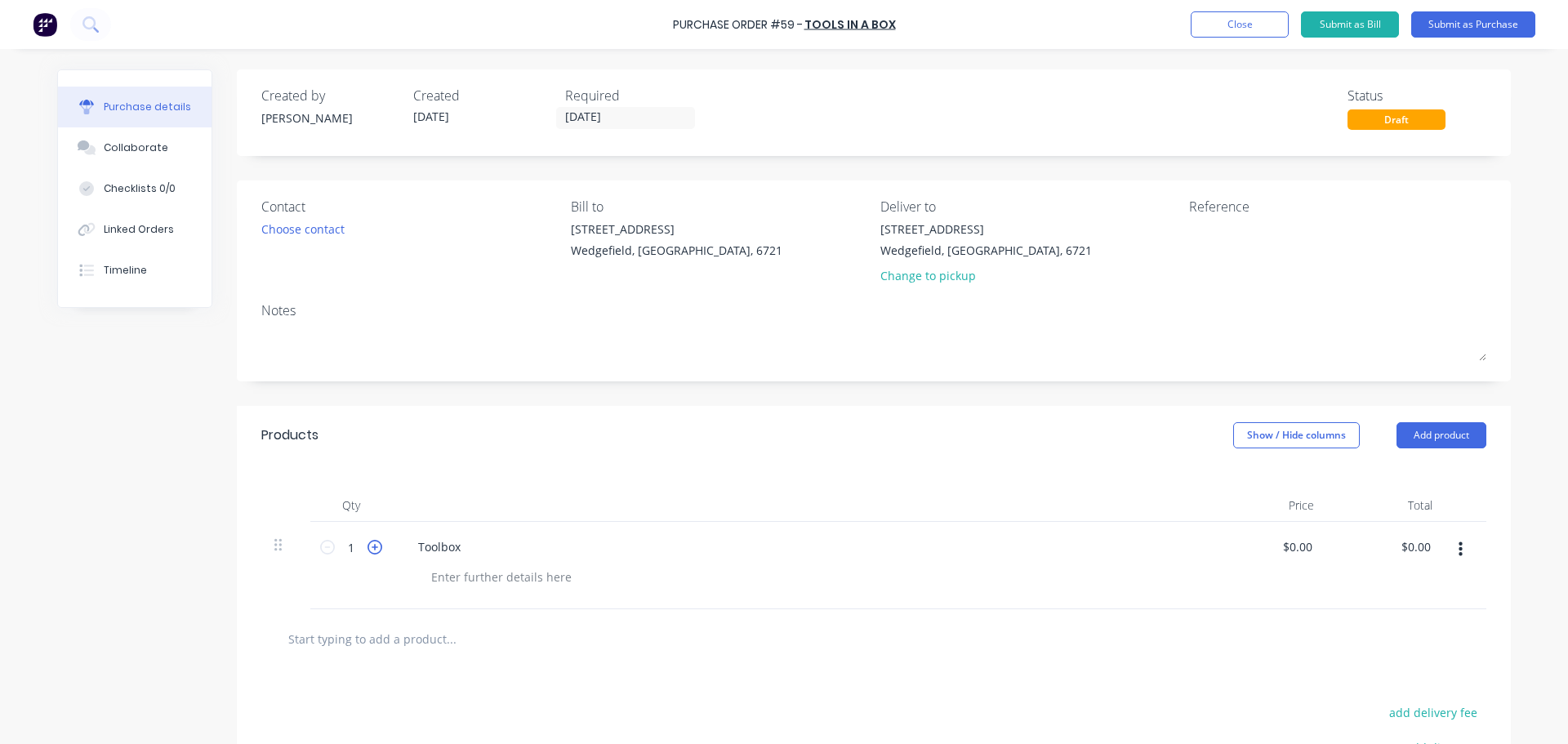
click at [372, 548] on icon at bounding box center [375, 548] width 15 height 15
click at [451, 577] on div at bounding box center [501, 576] width 167 height 24
paste div
click at [1306, 543] on input "0.00" at bounding box center [1297, 547] width 38 height 24
drag, startPoint x: 1306, startPoint y: 543, endPoint x: 1277, endPoint y: 529, distance: 32.2
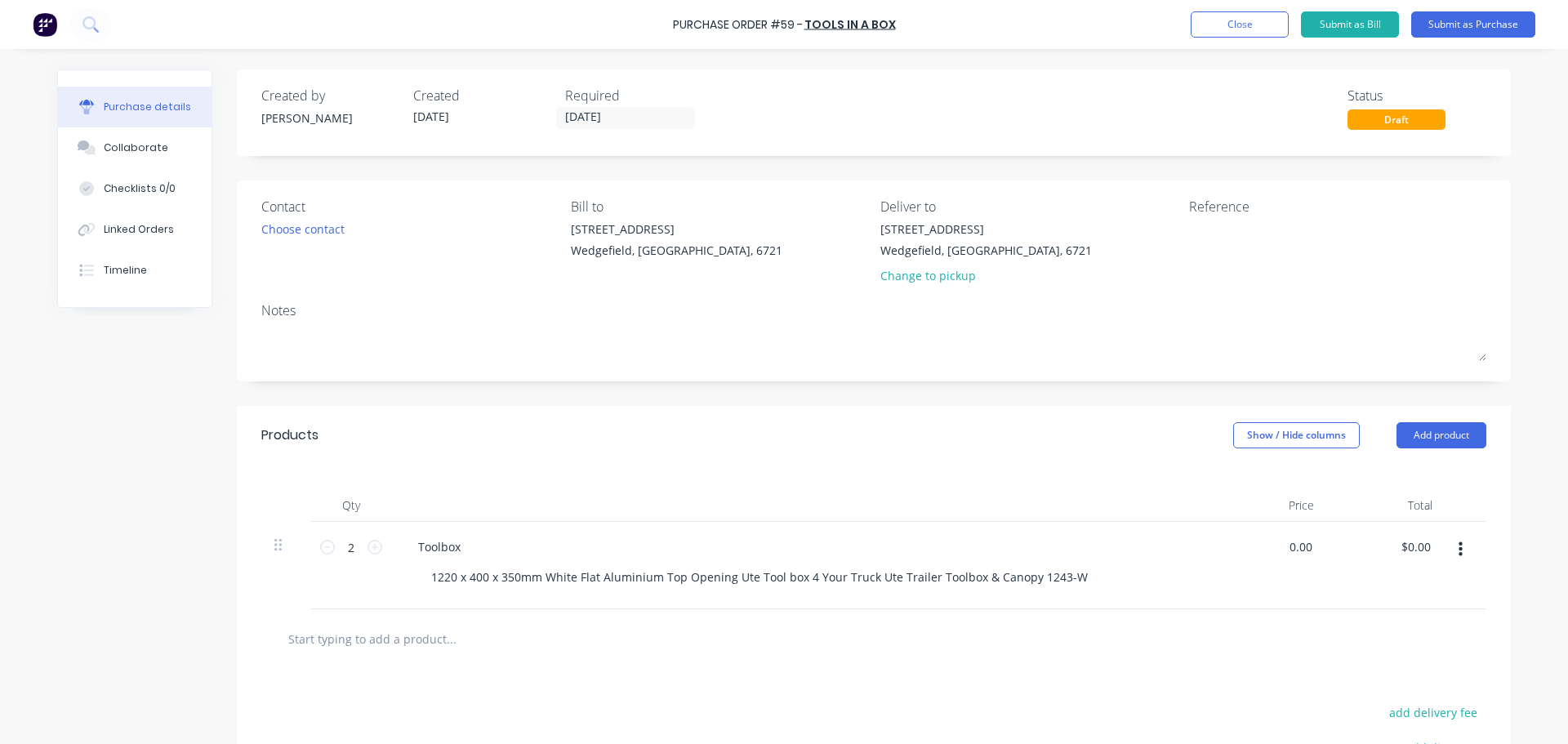
click at [1284, 534] on div "0.00 0.00" at bounding box center [1268, 566] width 118 height 87
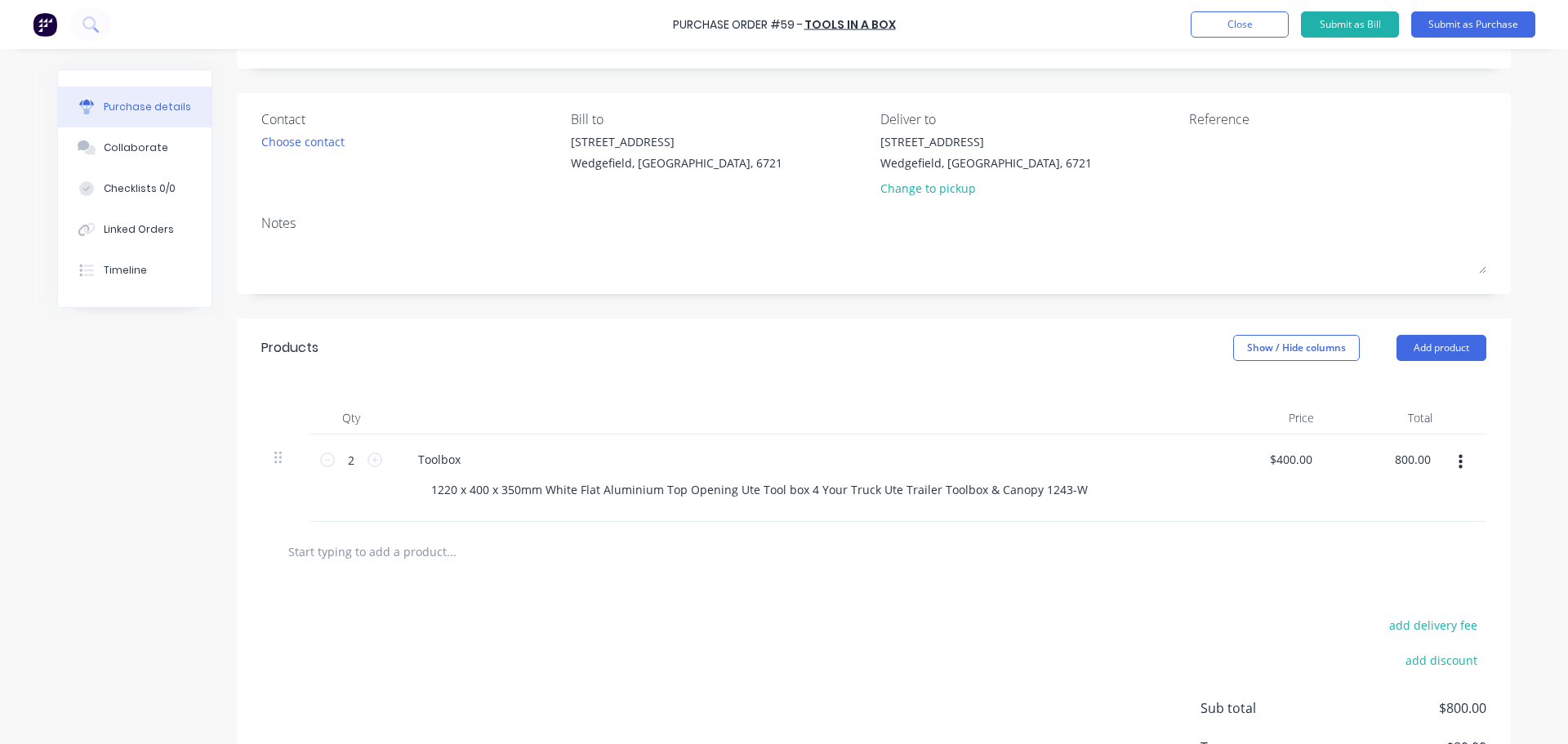
scroll to position [163, 0]
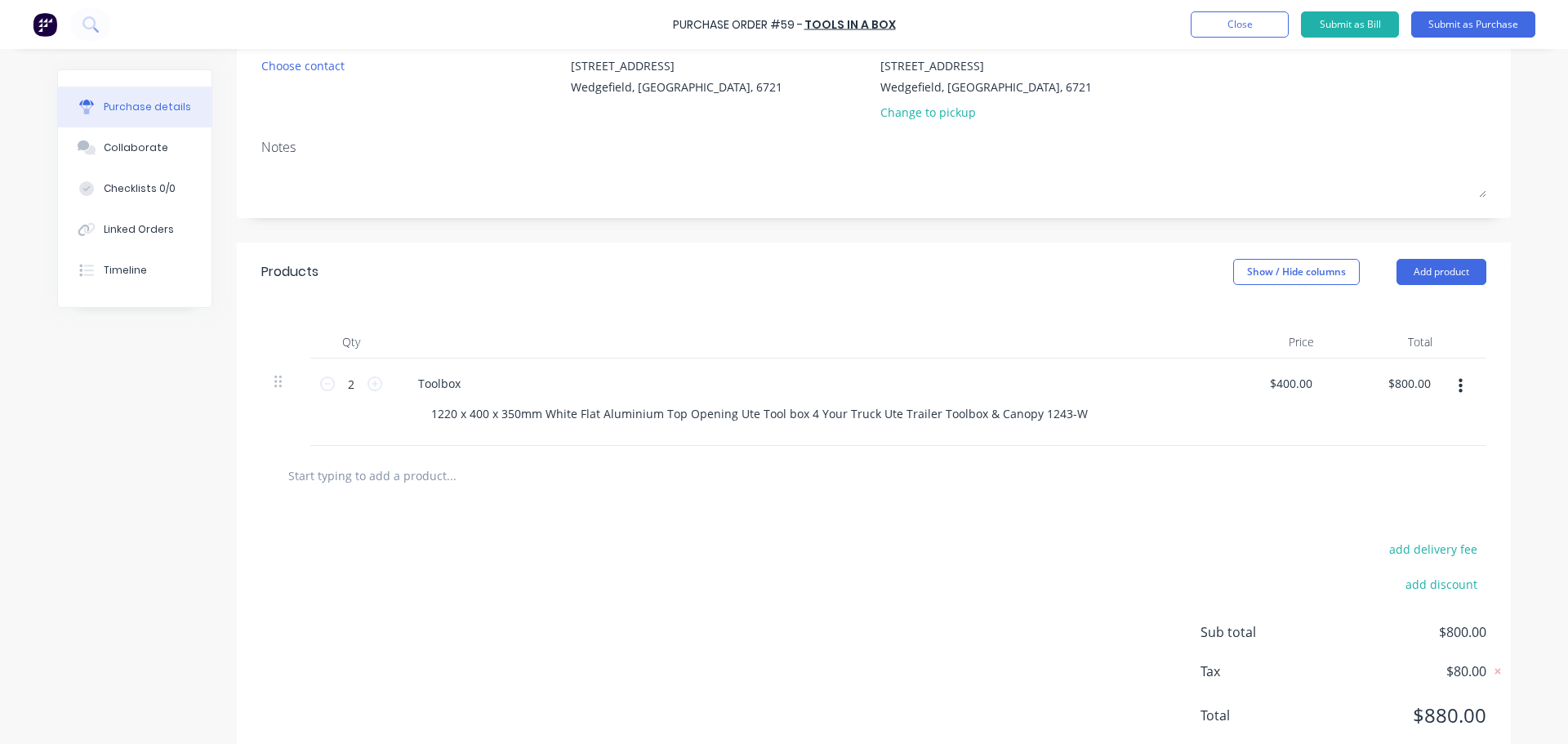
click at [343, 483] on input "text" at bounding box center [451, 475] width 327 height 33
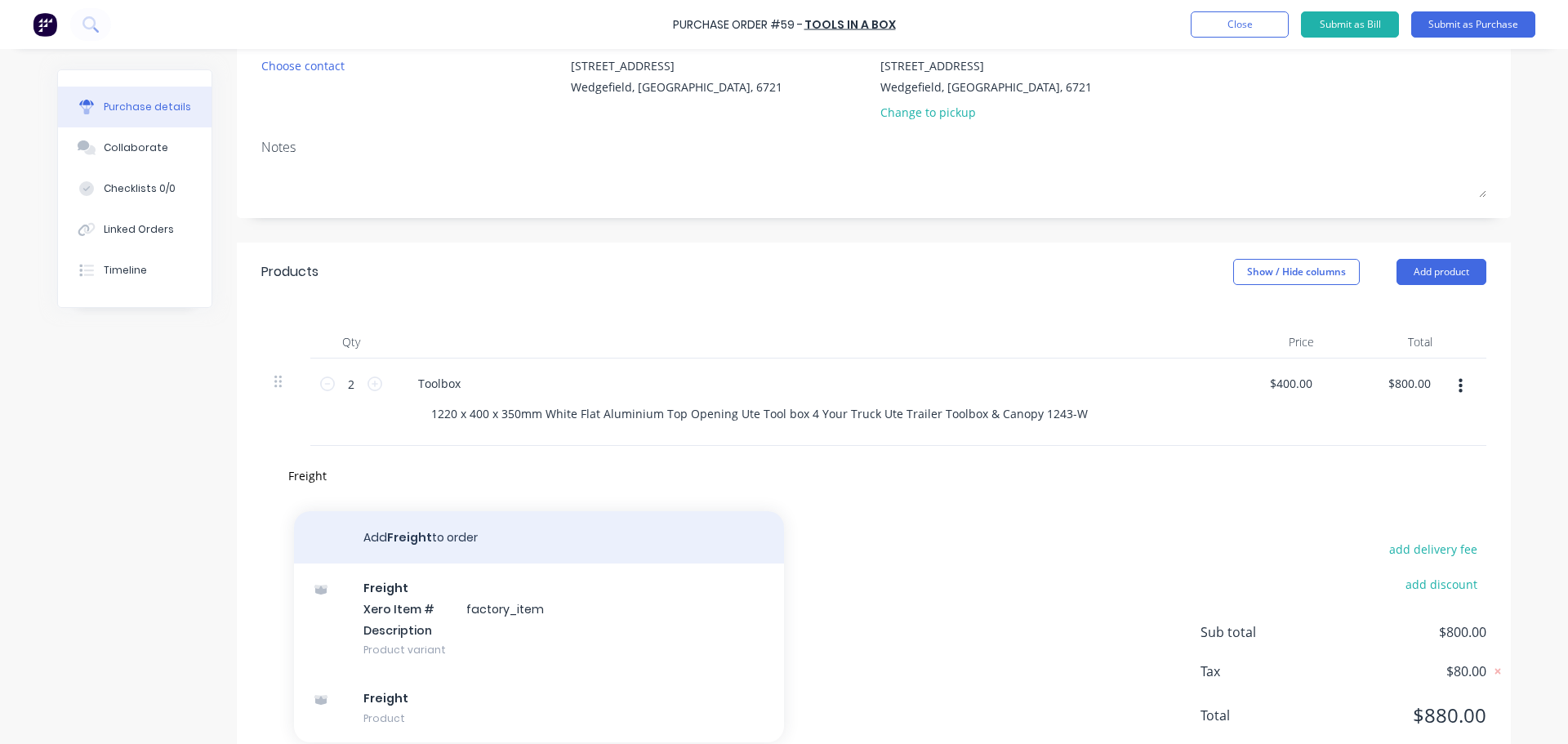
click at [388, 543] on button "Add Freight to order" at bounding box center [539, 538] width 490 height 53
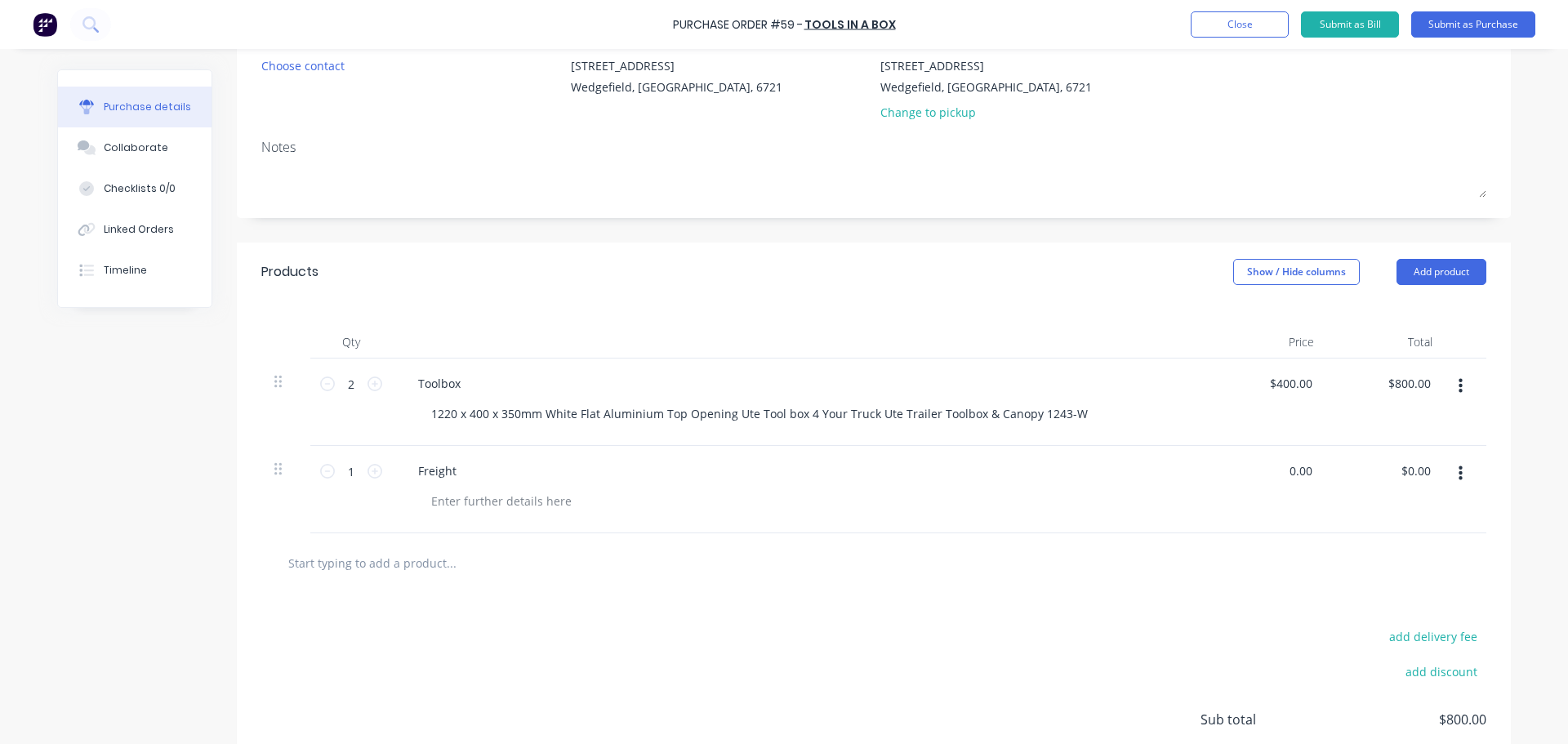
drag, startPoint x: 1309, startPoint y: 473, endPoint x: 1240, endPoint y: 476, distance: 69.1
click at [1240, 476] on div "0.00 0.00" at bounding box center [1268, 489] width 118 height 87
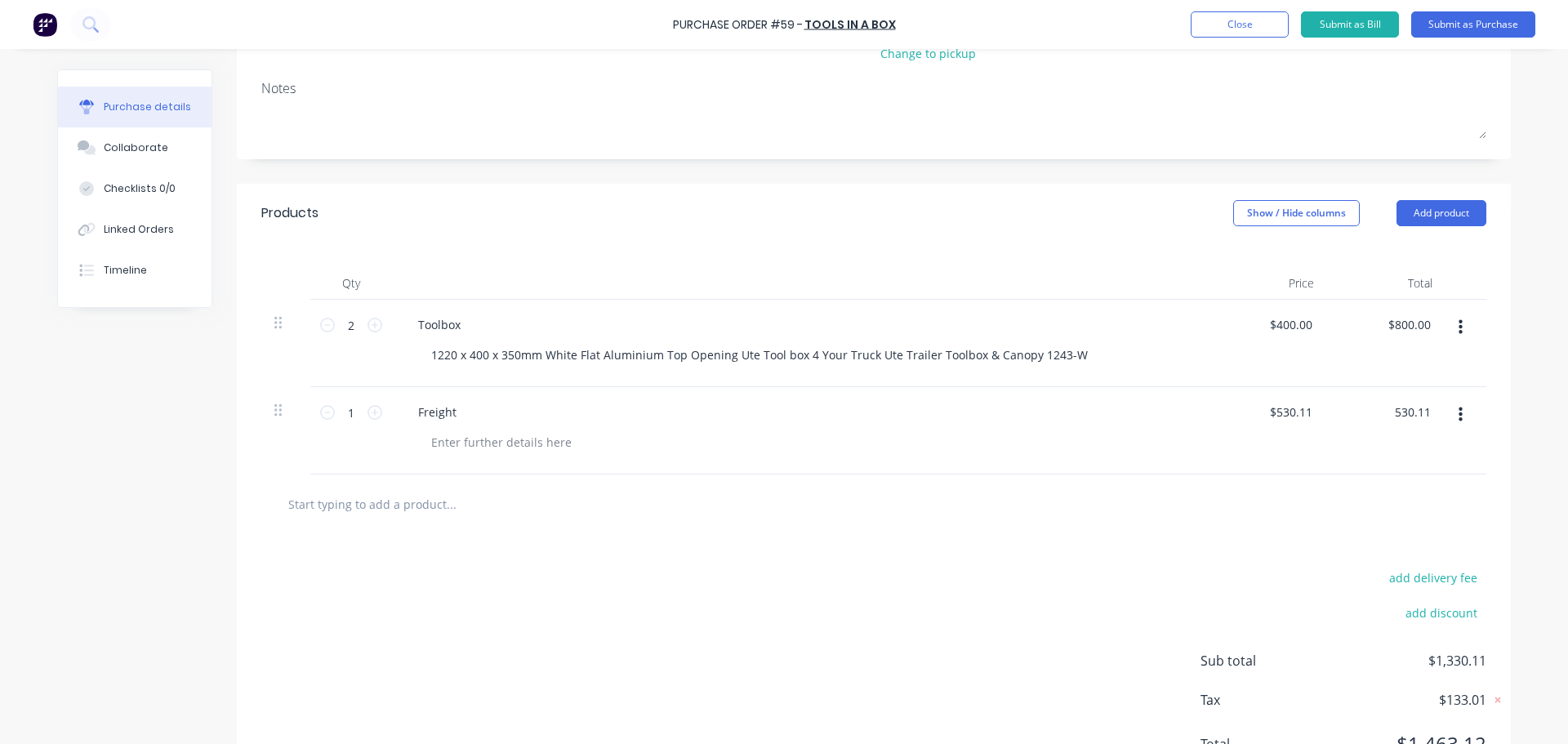
scroll to position [297, 0]
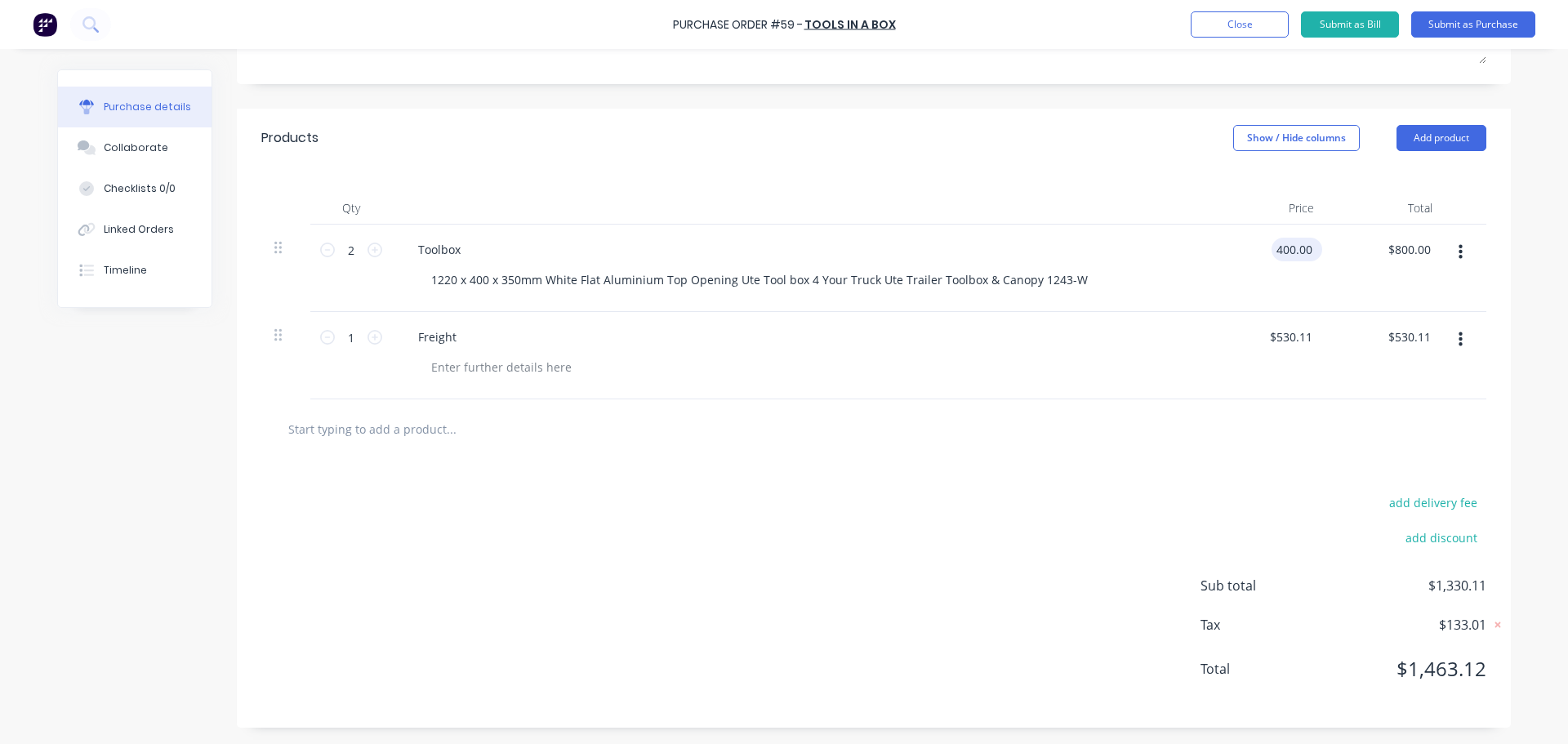
click at [1299, 250] on input "400.00" at bounding box center [1294, 249] width 44 height 24
drag, startPoint x: 1307, startPoint y: 249, endPoint x: 1218, endPoint y: 235, distance: 90.1
click at [1224, 240] on div "400.00 400.00" at bounding box center [1268, 269] width 118 height 87
click at [1301, 338] on input "530.11" at bounding box center [1291, 337] width 51 height 24
drag, startPoint x: 1307, startPoint y: 337, endPoint x: 1264, endPoint y: 330, distance: 43.6
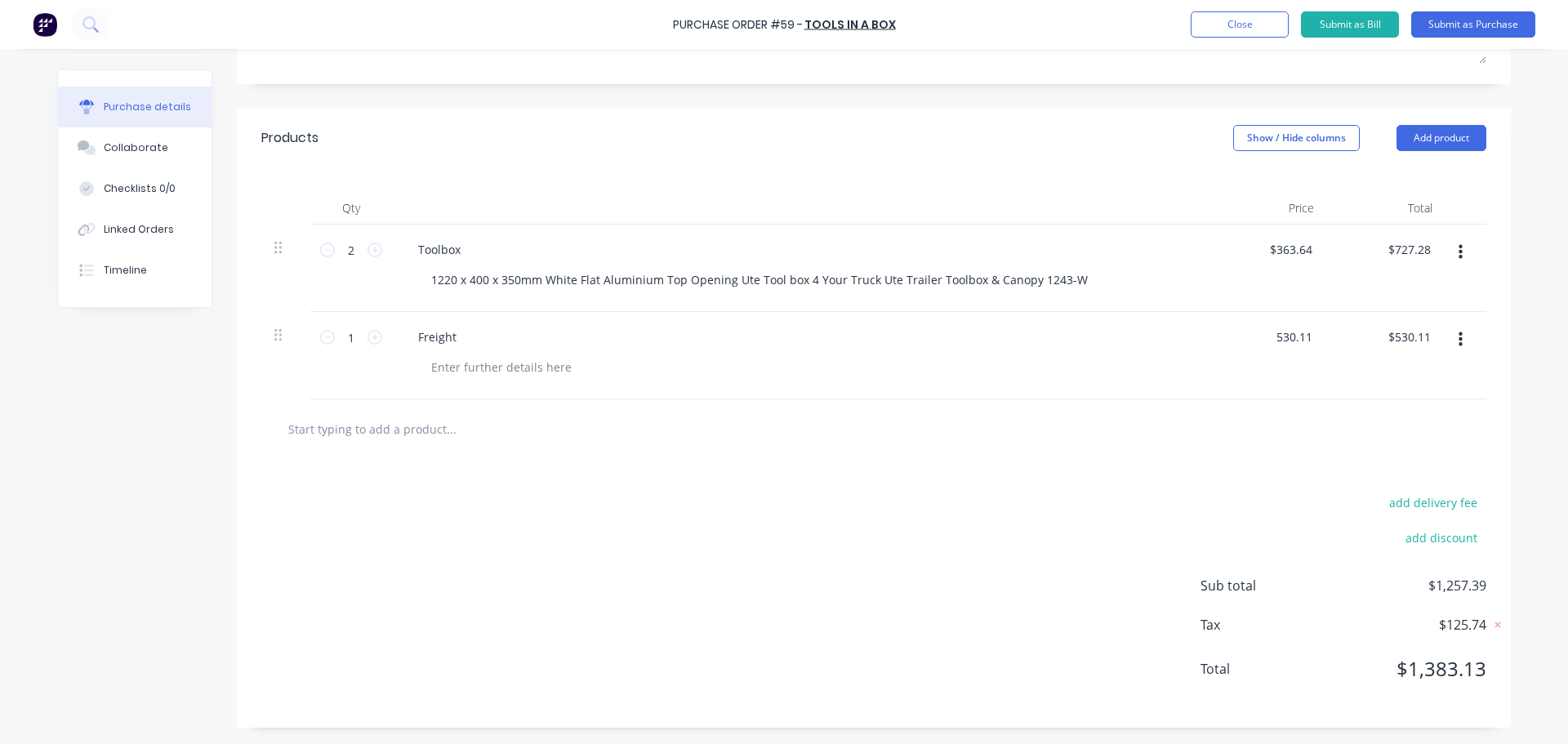
click at [1264, 330] on div "530.11 530.11" at bounding box center [1268, 356] width 118 height 87
click at [1327, 343] on div "$530.11 $530.11" at bounding box center [1386, 356] width 118 height 87
click at [1309, 342] on input "530.11" at bounding box center [1291, 337] width 51 height 24
drag, startPoint x: 1304, startPoint y: 340, endPoint x: 1251, endPoint y: 337, distance: 53.1
click at [1251, 337] on div "530.11 530.11" at bounding box center [1268, 356] width 118 height 87
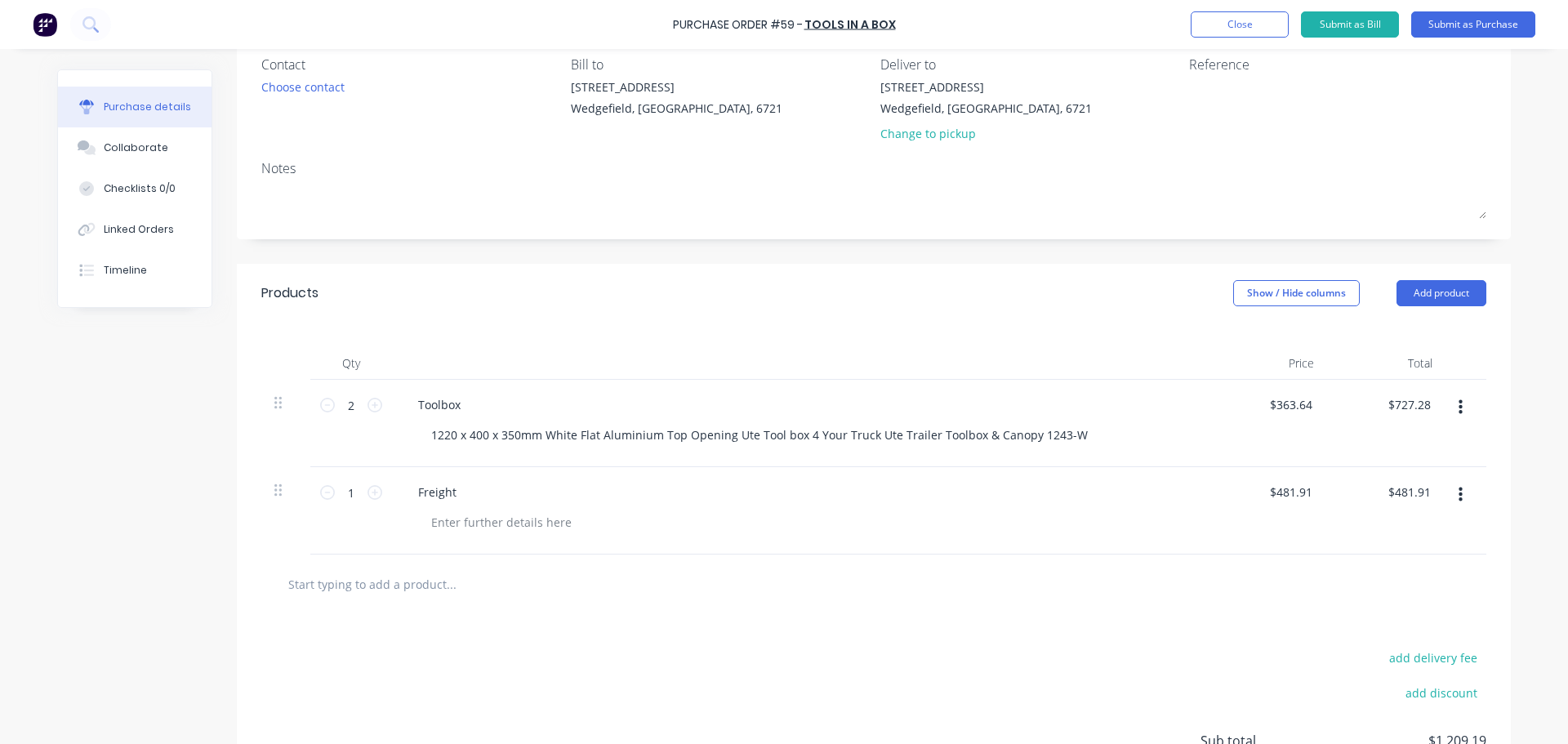
scroll to position [0, 0]
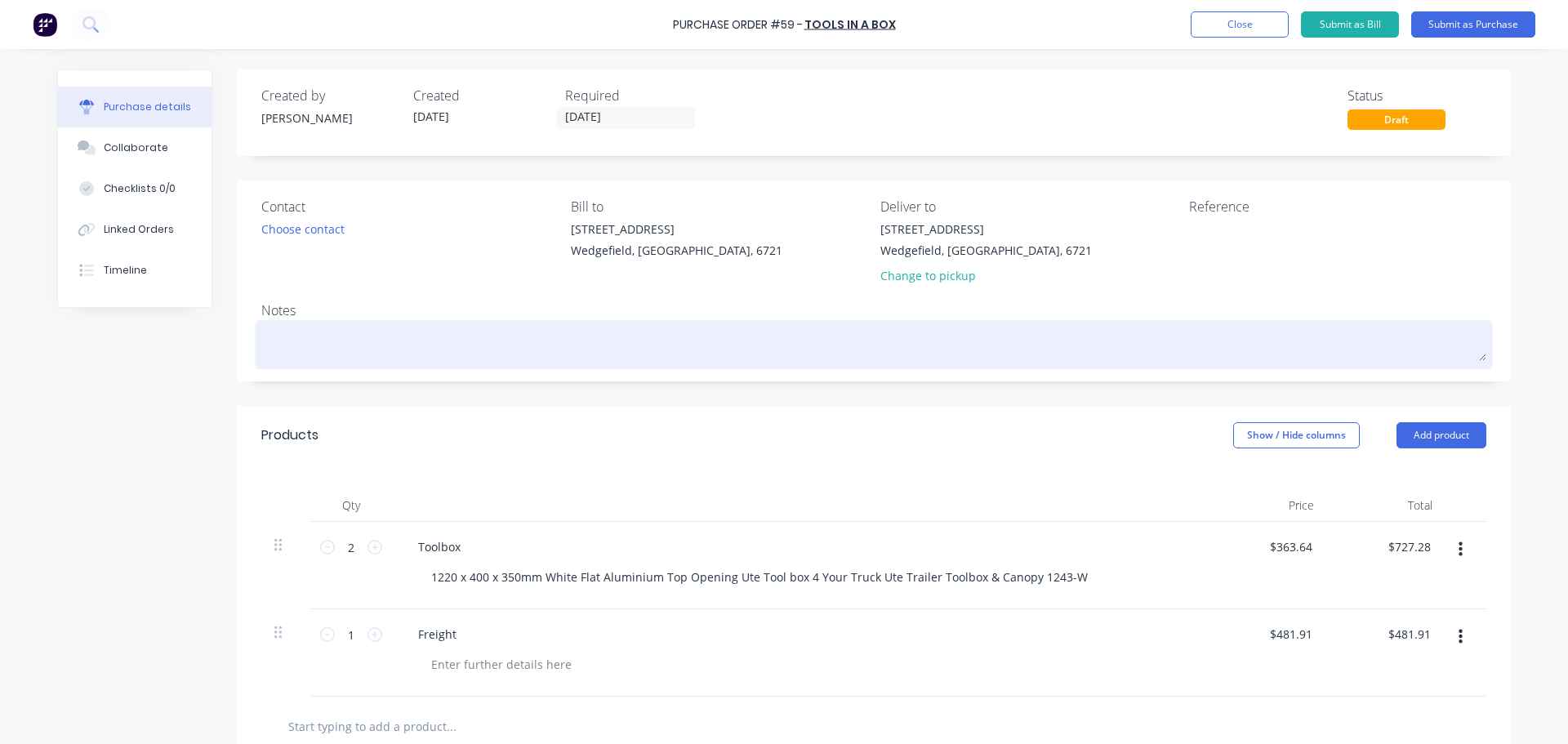
click at [390, 343] on textarea at bounding box center [873, 342] width 1225 height 37
click at [378, 340] on textarea "Toolboxes for MAD" at bounding box center [873, 342] width 1225 height 37
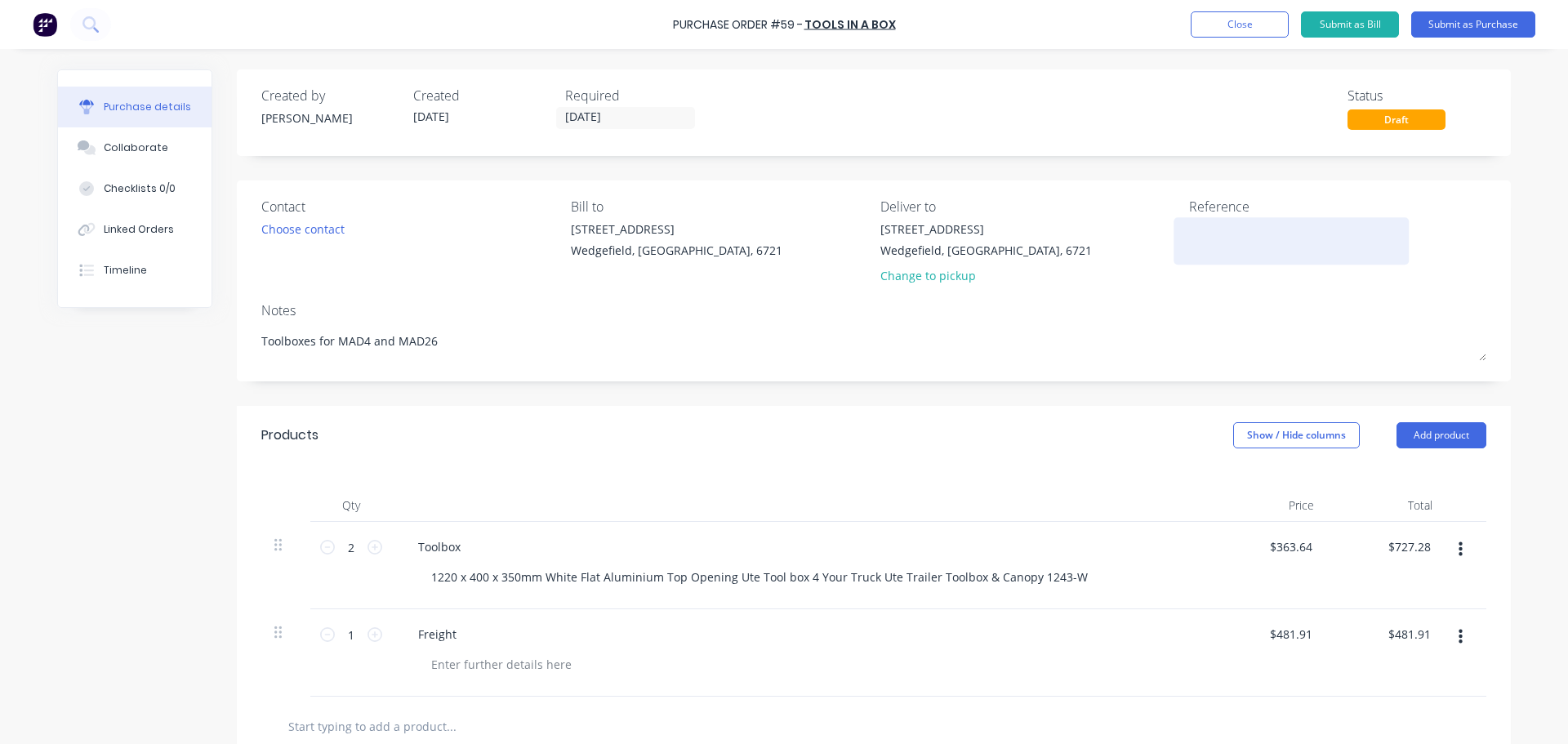
click at [1201, 241] on textarea at bounding box center [1291, 239] width 204 height 37
paste textarea "T28412"
click at [1453, 24] on button "Submit as Purchase" at bounding box center [1473, 25] width 124 height 26
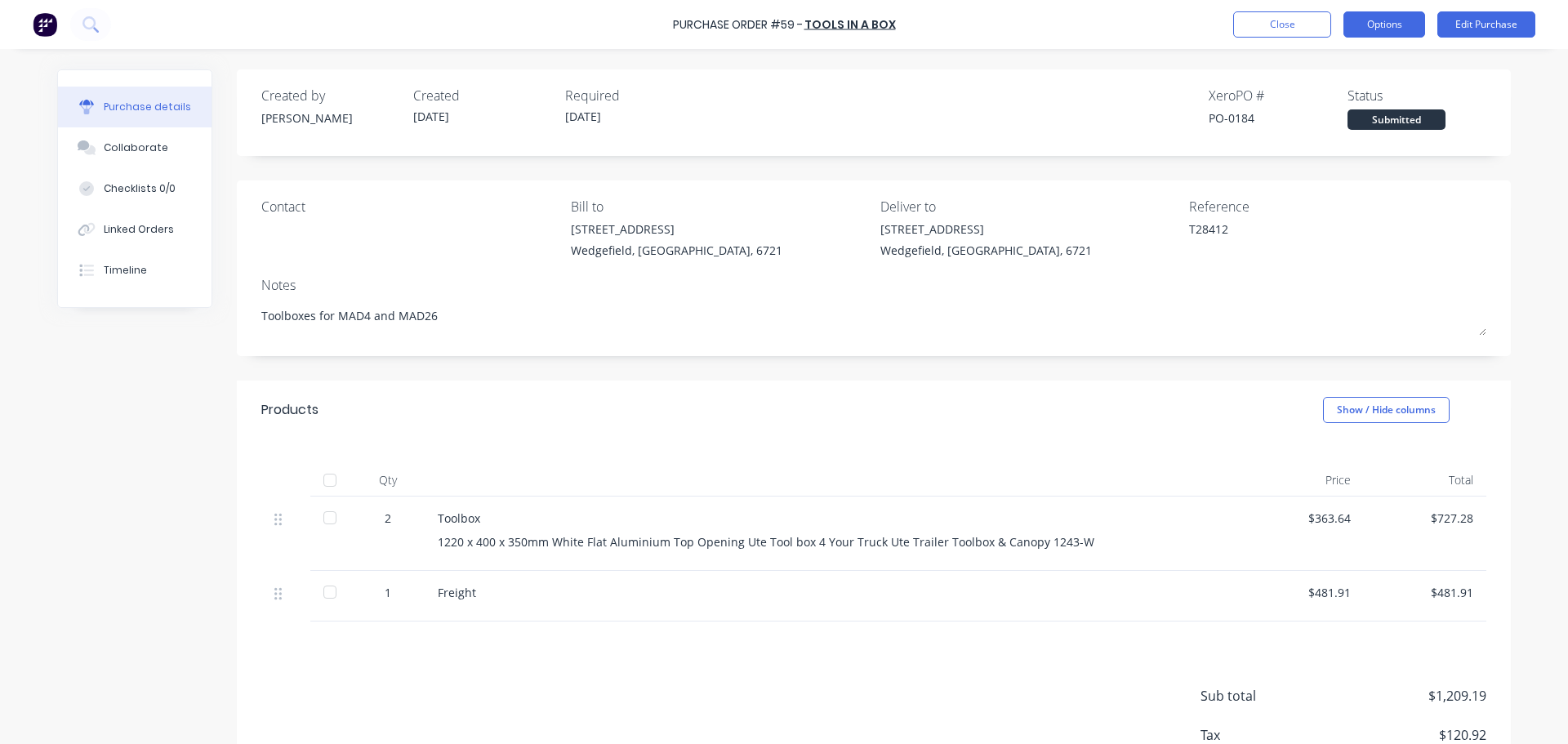
click at [1398, 26] on button "Options" at bounding box center [1383, 25] width 81 height 26
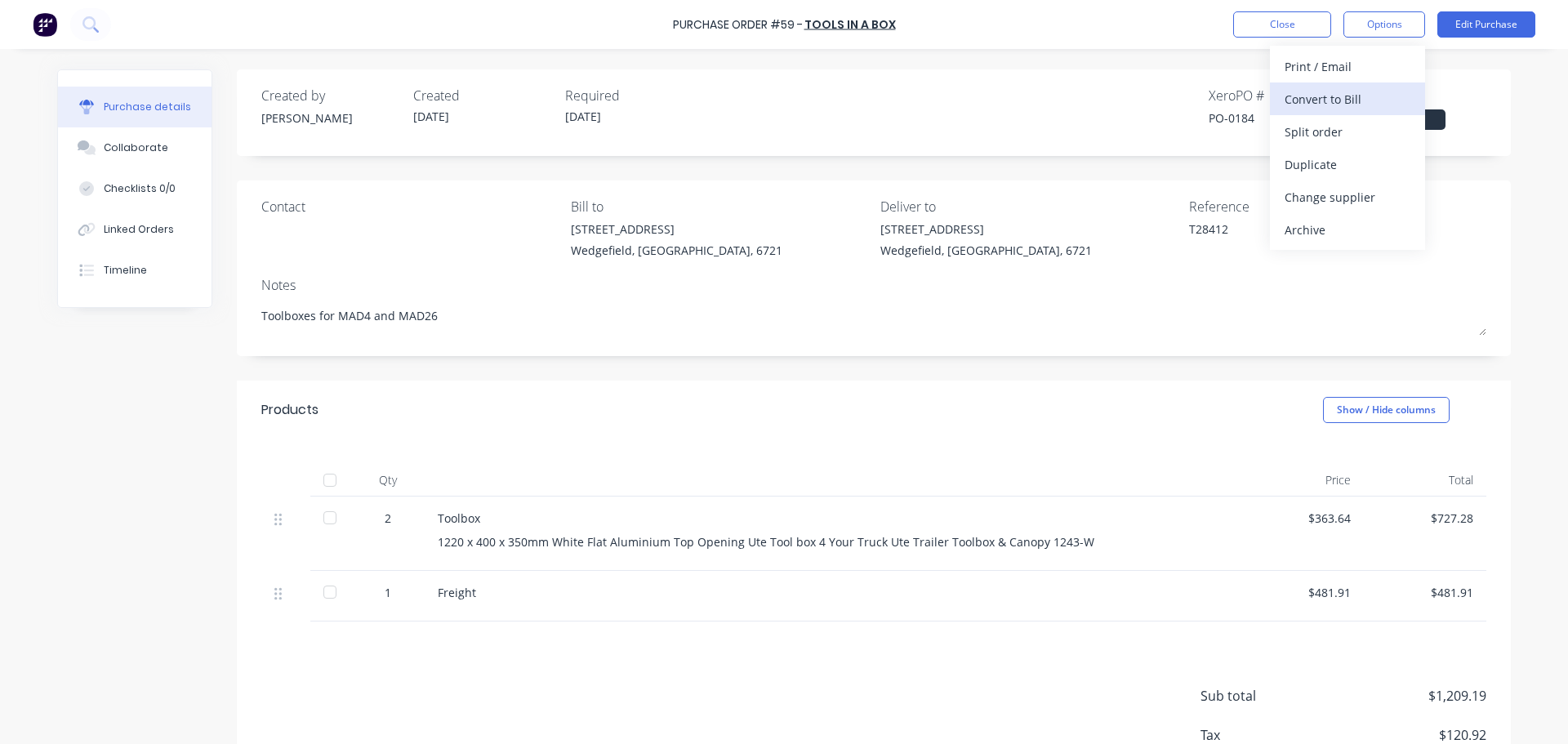
click at [1308, 99] on div "Convert to Bill" at bounding box center [1347, 99] width 126 height 24
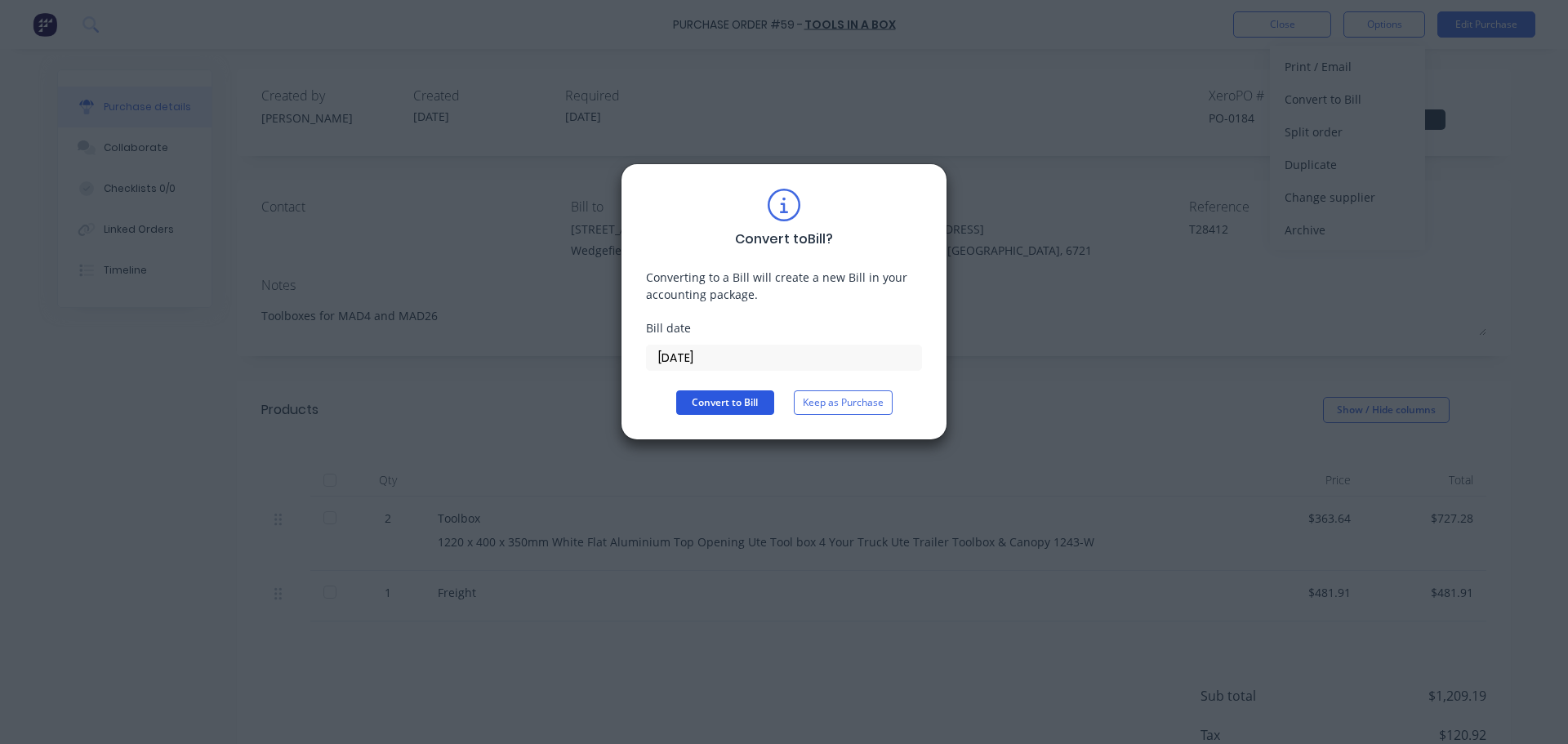
click at [722, 399] on button "Convert to Bill" at bounding box center [725, 402] width 98 height 25
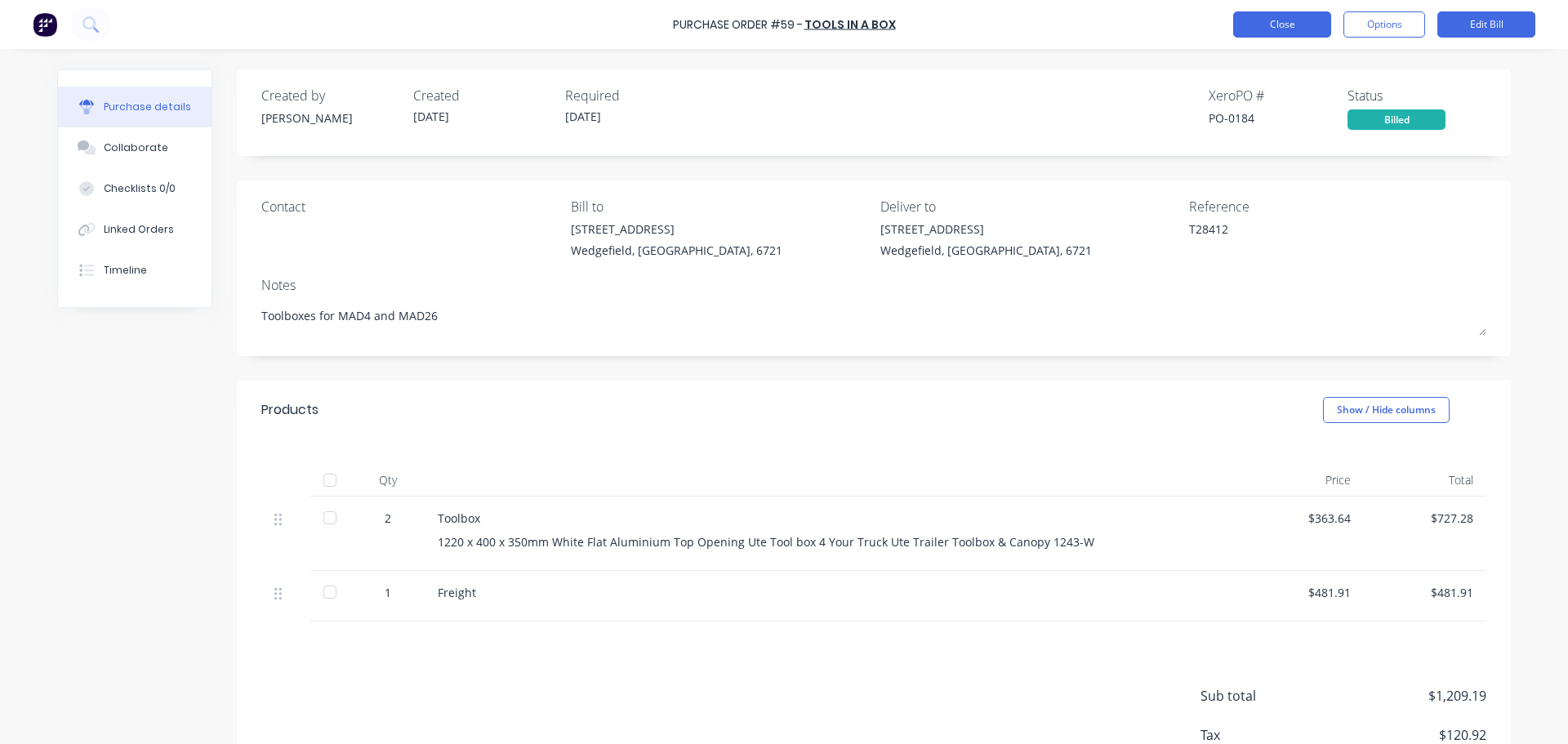
click at [1279, 30] on button "Close" at bounding box center [1281, 25] width 98 height 26
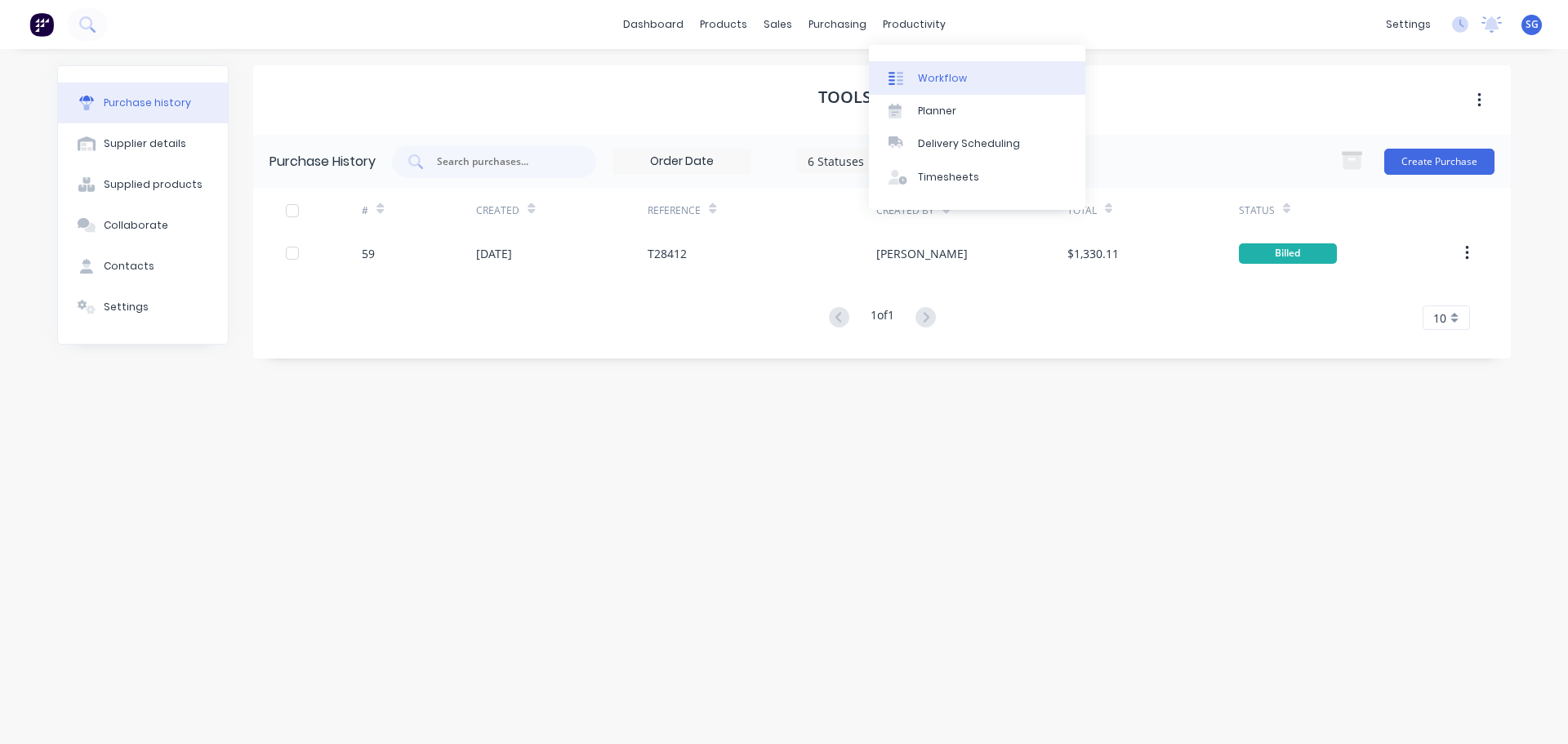
click at [910, 71] on div at bounding box center [901, 79] width 25 height 15
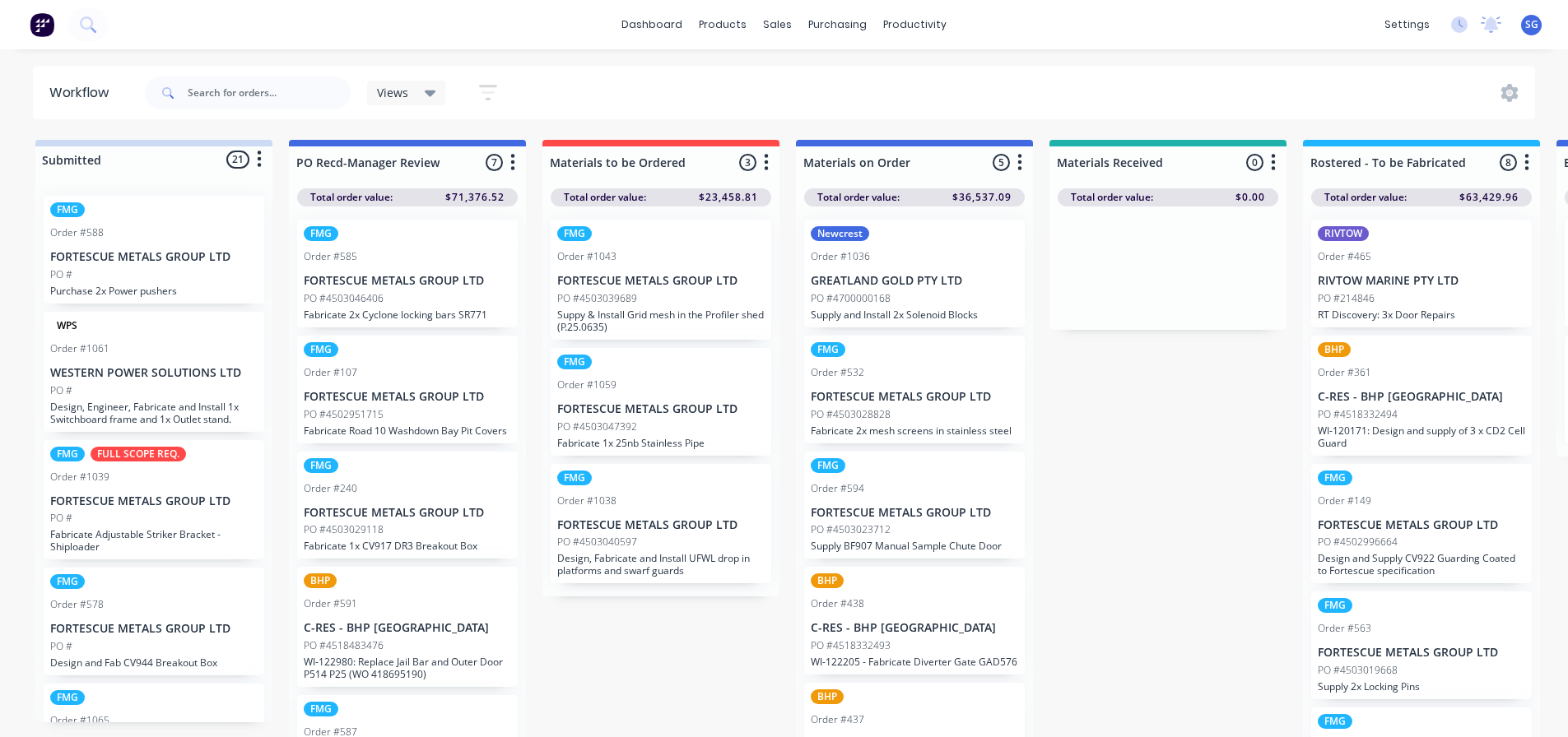
click at [903, 276] on p "GREATLAND GOLD PTY LTD" at bounding box center [914, 280] width 208 height 14
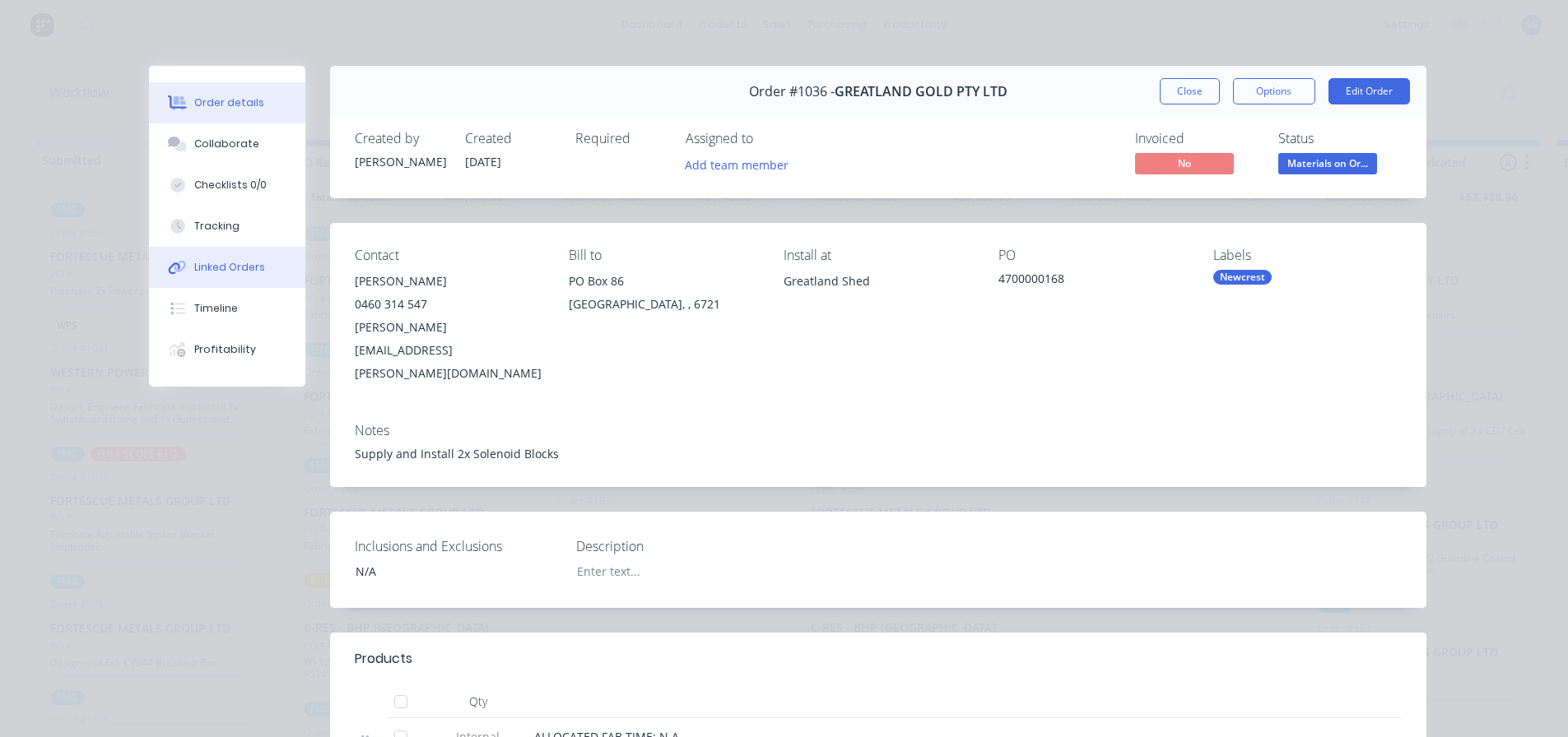
click at [216, 268] on div "Linked Orders" at bounding box center [230, 267] width 71 height 15
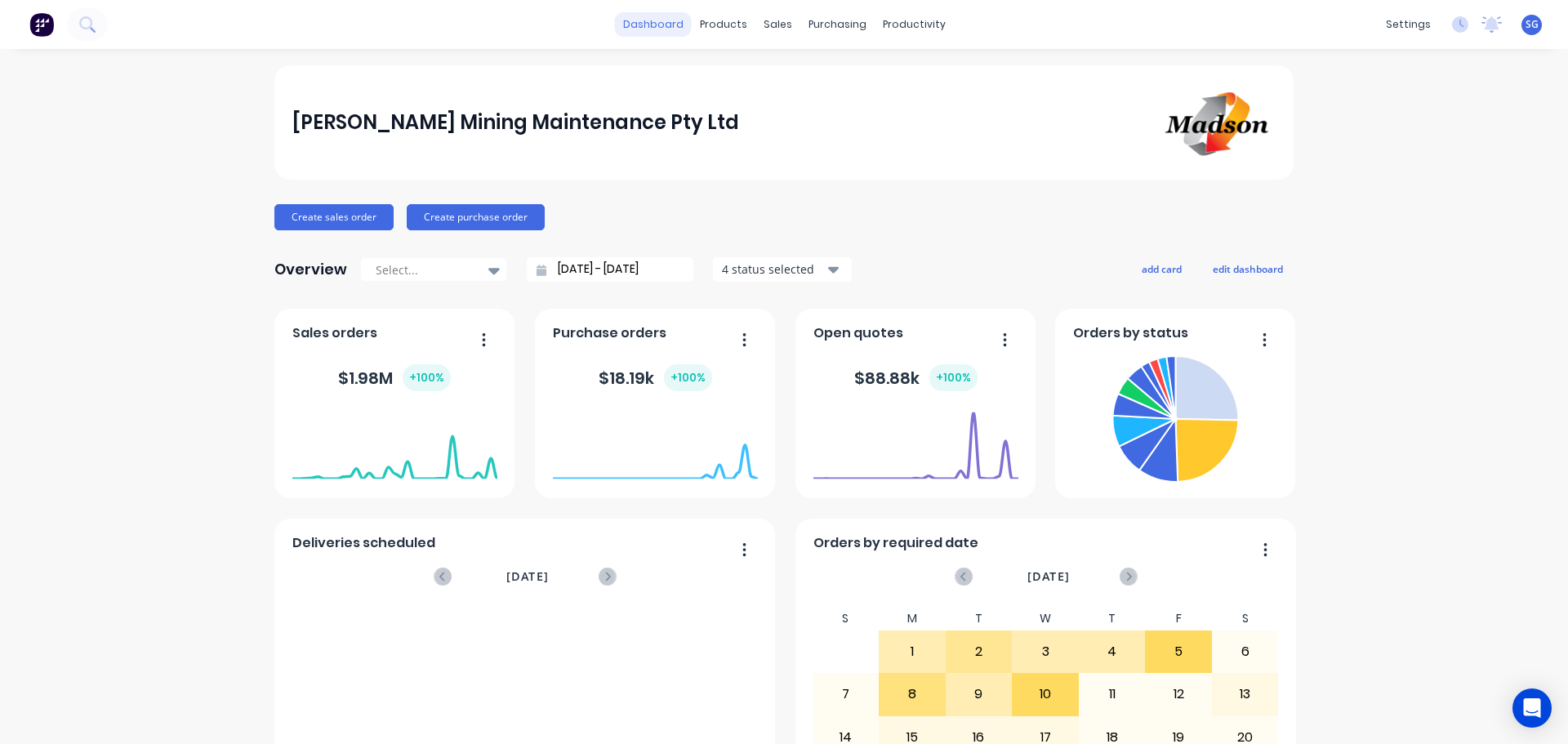
click at [654, 34] on link "dashboard" at bounding box center [653, 25] width 77 height 25
click at [718, 27] on div "products" at bounding box center [724, 25] width 64 height 25
click at [1530, 704] on icon "Open Intercom Messenger" at bounding box center [1531, 708] width 19 height 21
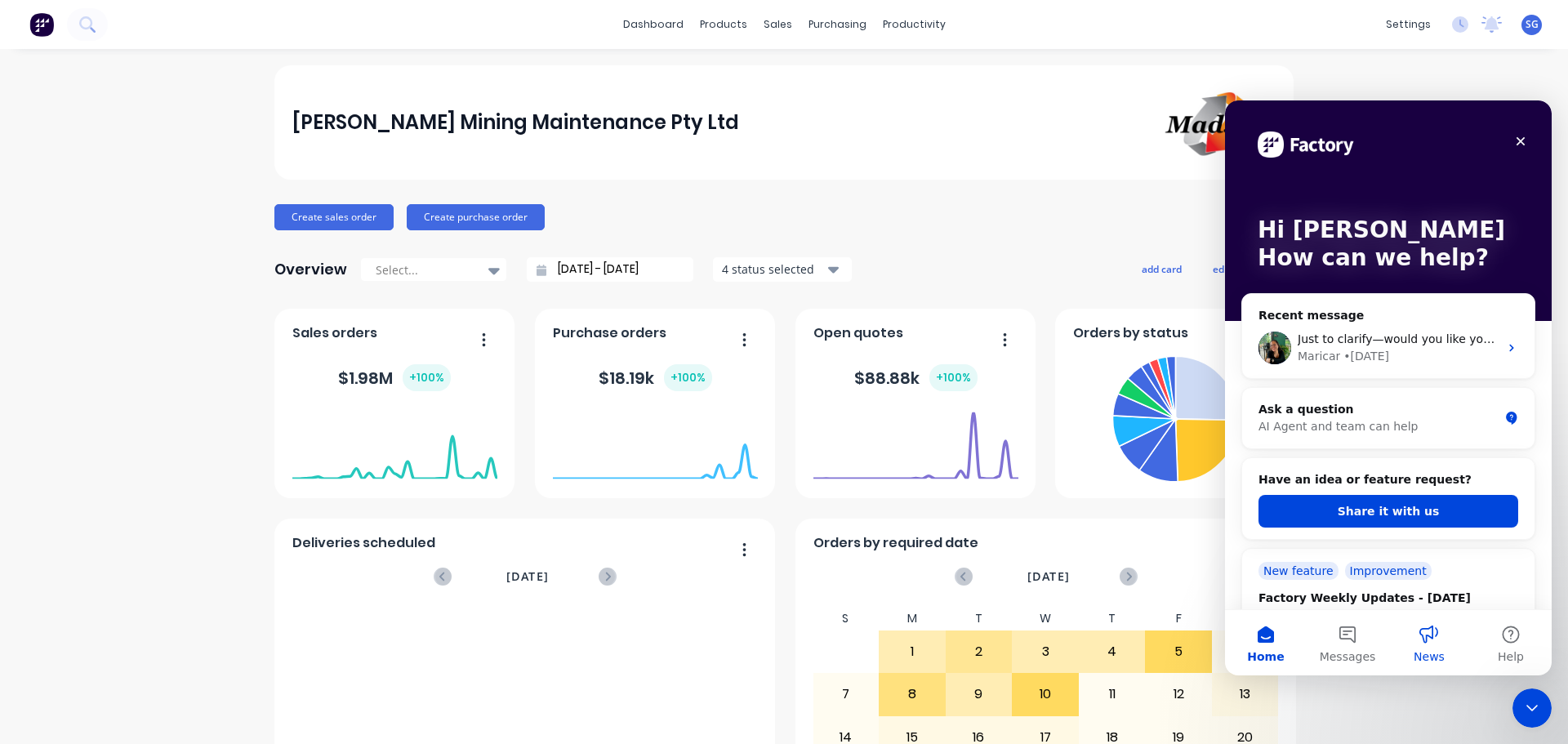
click at [1433, 629] on button "News" at bounding box center [1428, 643] width 81 height 66
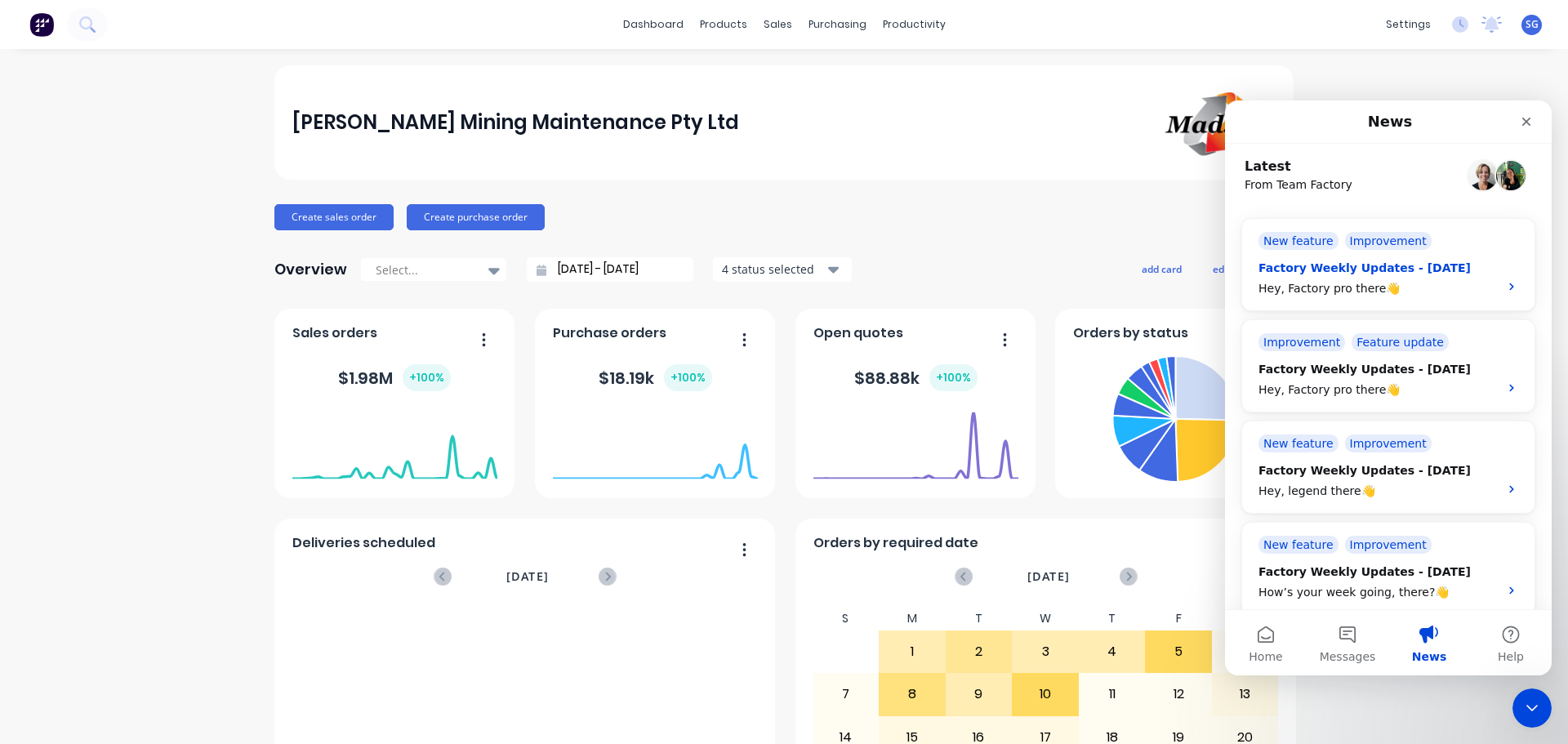
click at [1344, 279] on div "Factory Weekly Updates - 25/07/2025 Hey, Factory pro there👋" at bounding box center [1373, 278] width 231 height 38
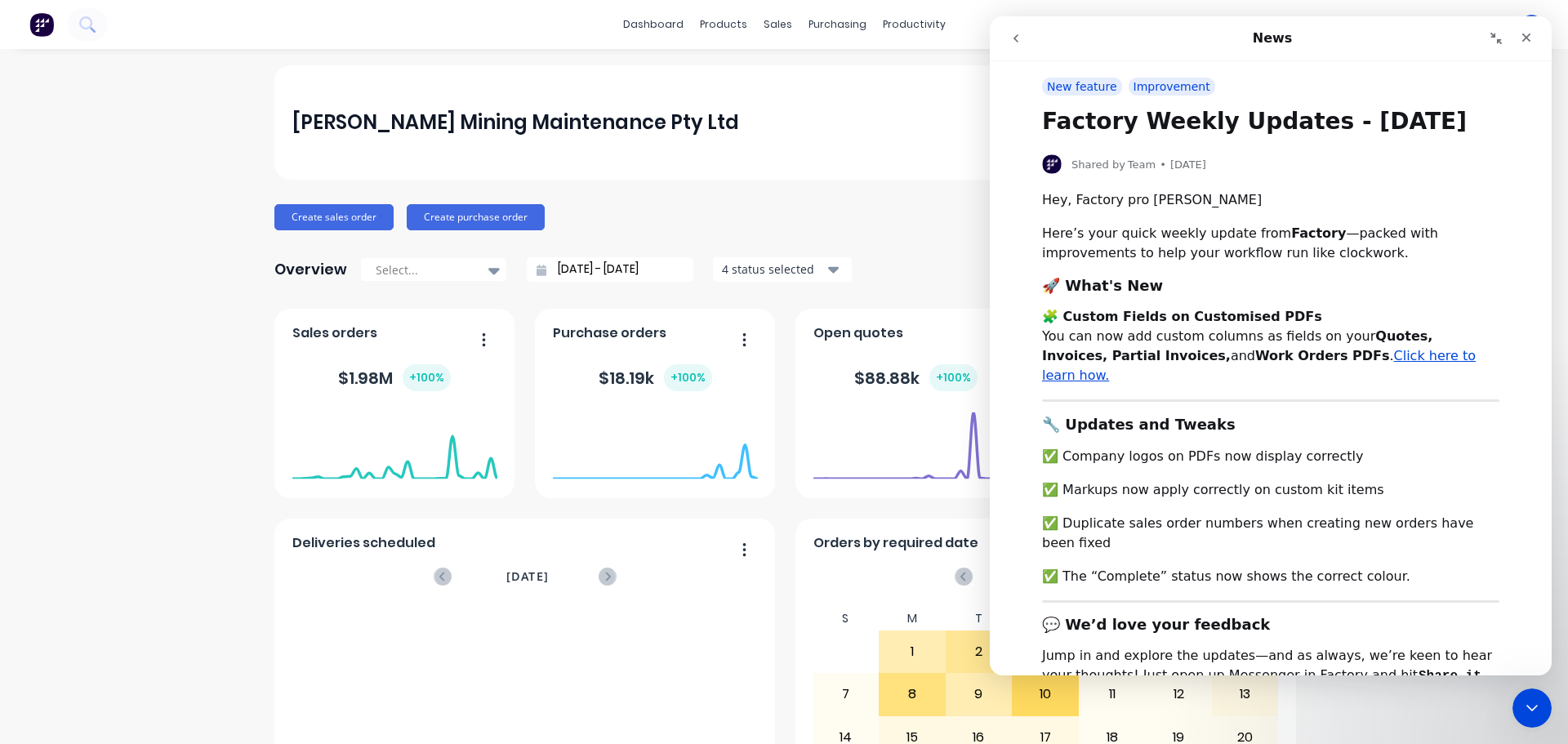
click at [1016, 40] on icon "go back" at bounding box center [1016, 39] width 5 height 8
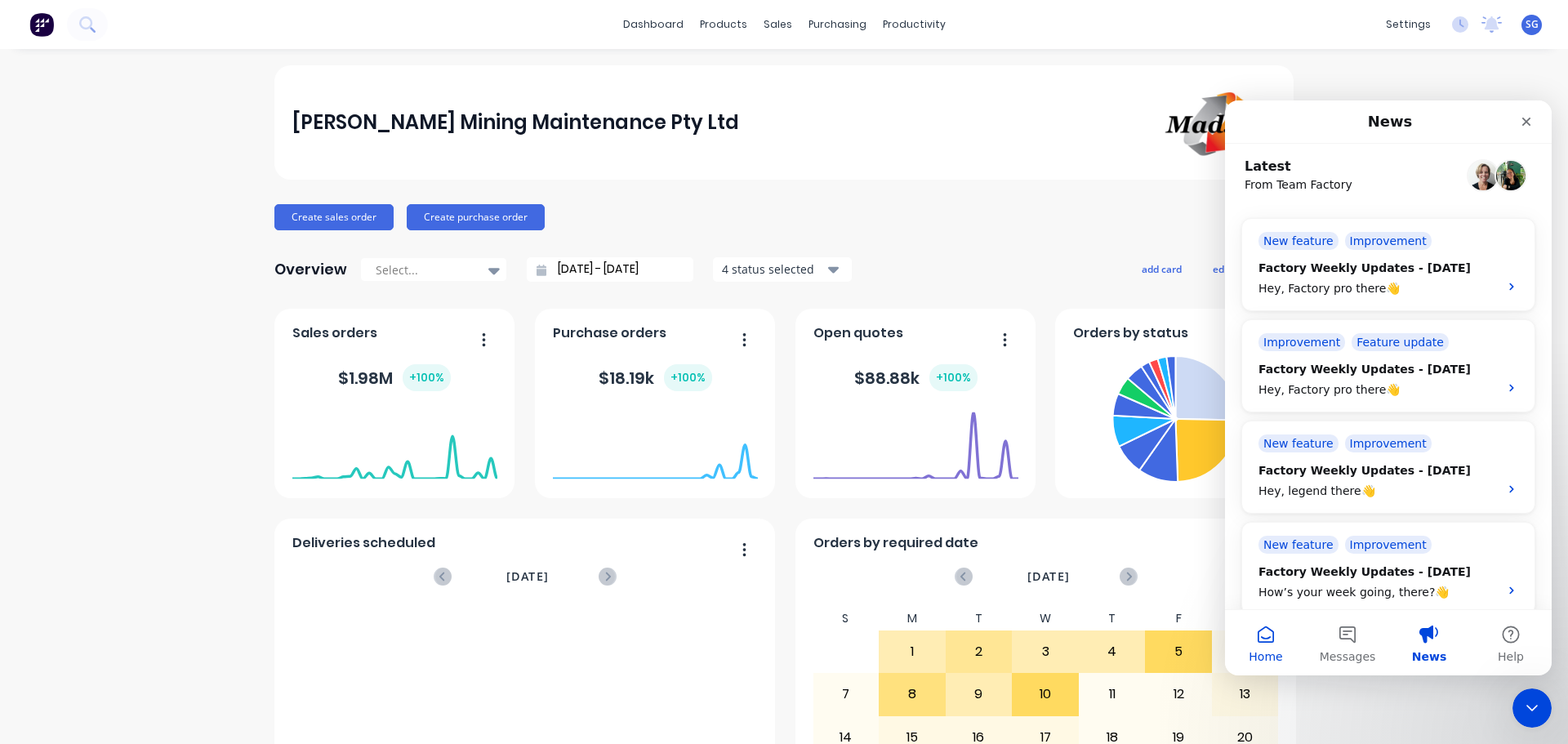
click at [1276, 651] on span "Home" at bounding box center [1265, 657] width 34 height 11
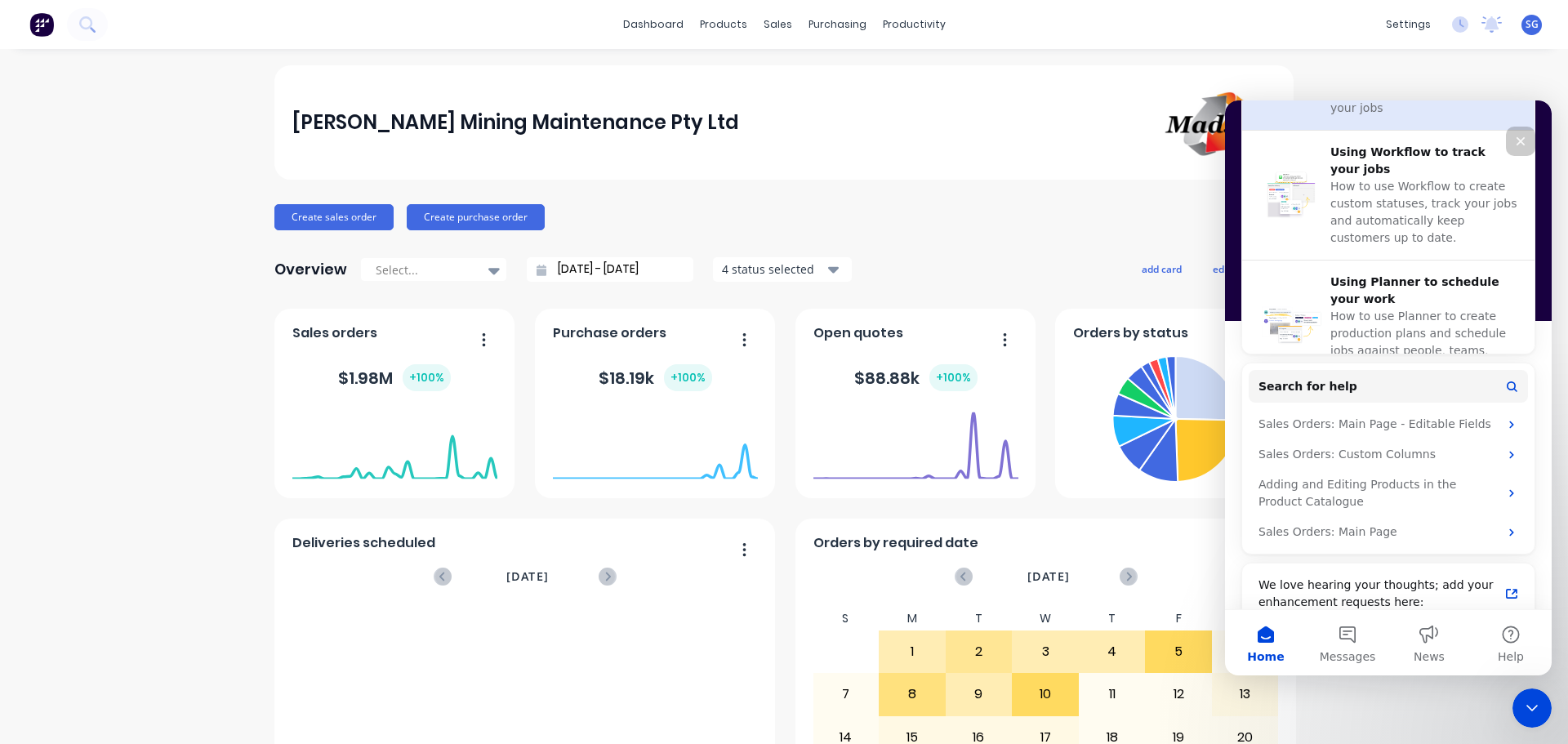
scroll to position [720, 0]
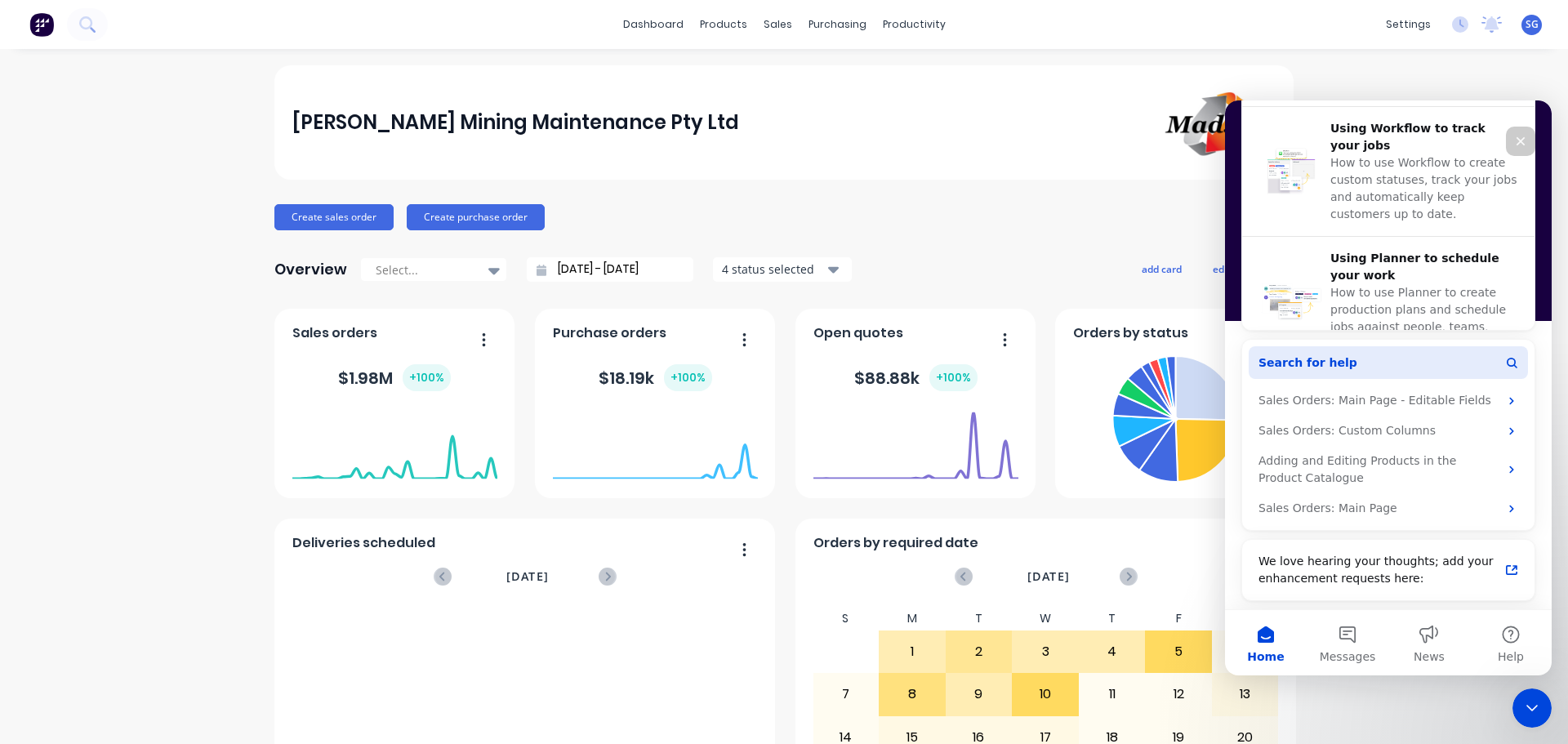
click at [1368, 361] on button "Search for help" at bounding box center [1388, 363] width 279 height 33
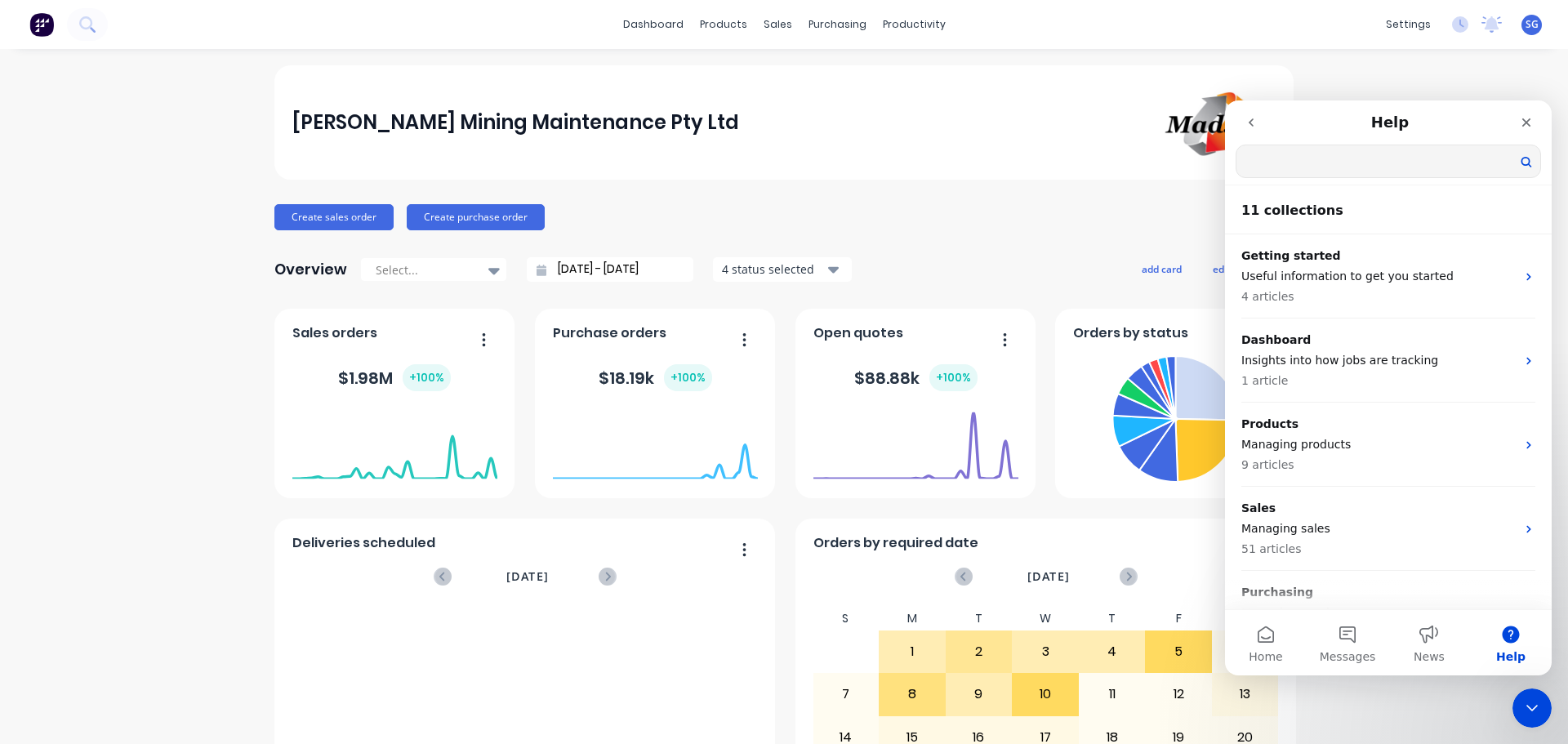
scroll to position [0, 0]
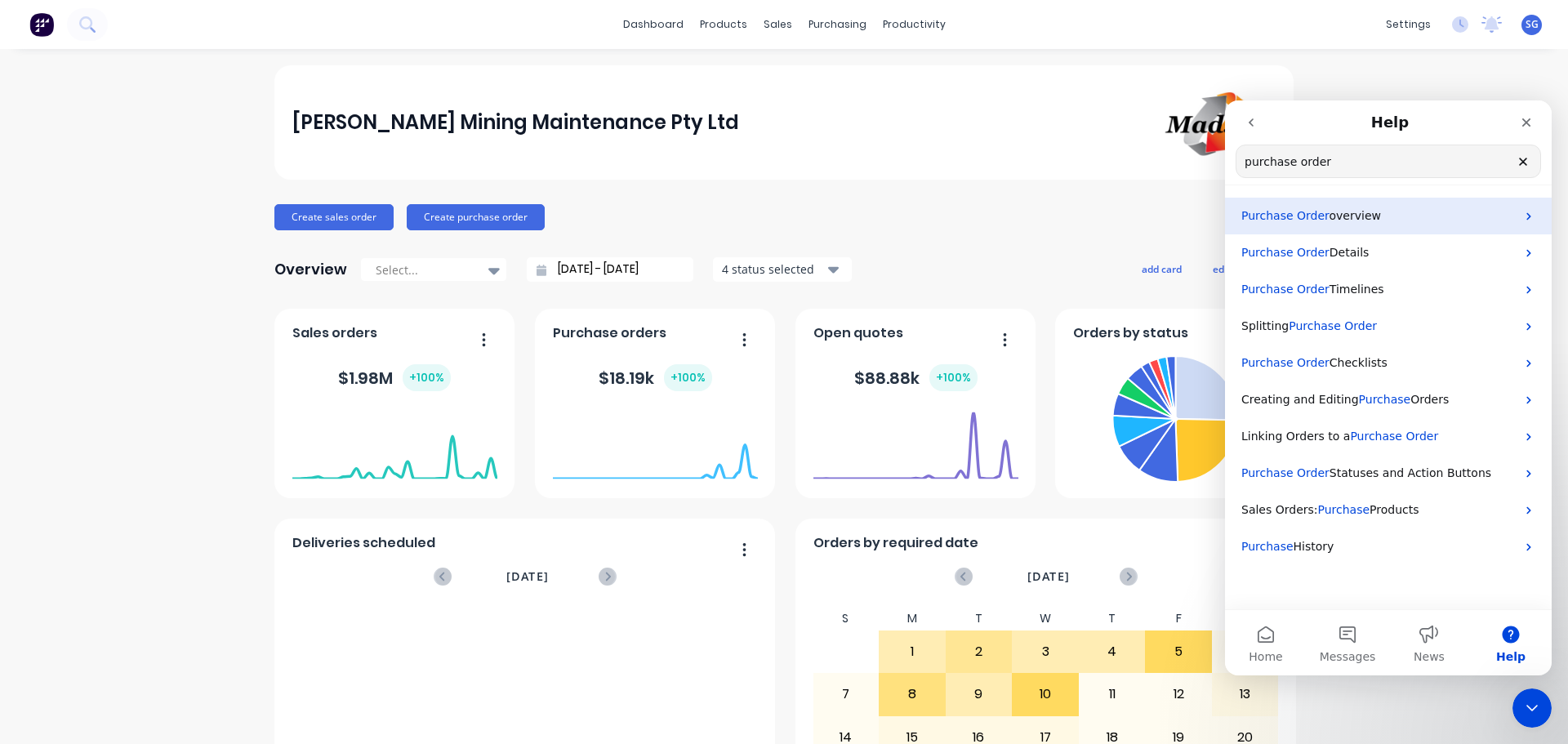
type input "purchase order"
click at [1329, 219] on span "overview" at bounding box center [1355, 216] width 52 height 13
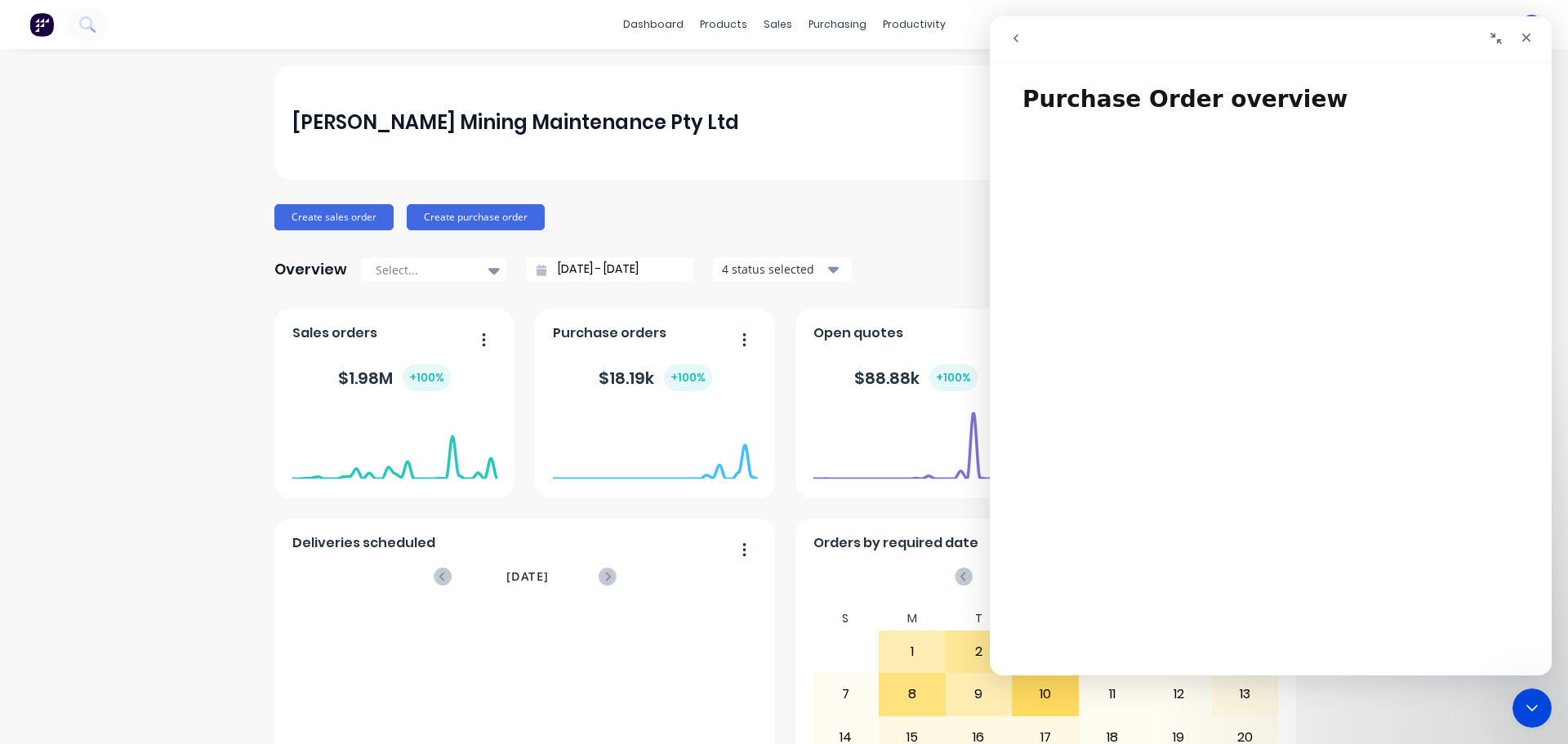
click at [1016, 37] on icon "go back" at bounding box center [1016, 39] width 5 height 8
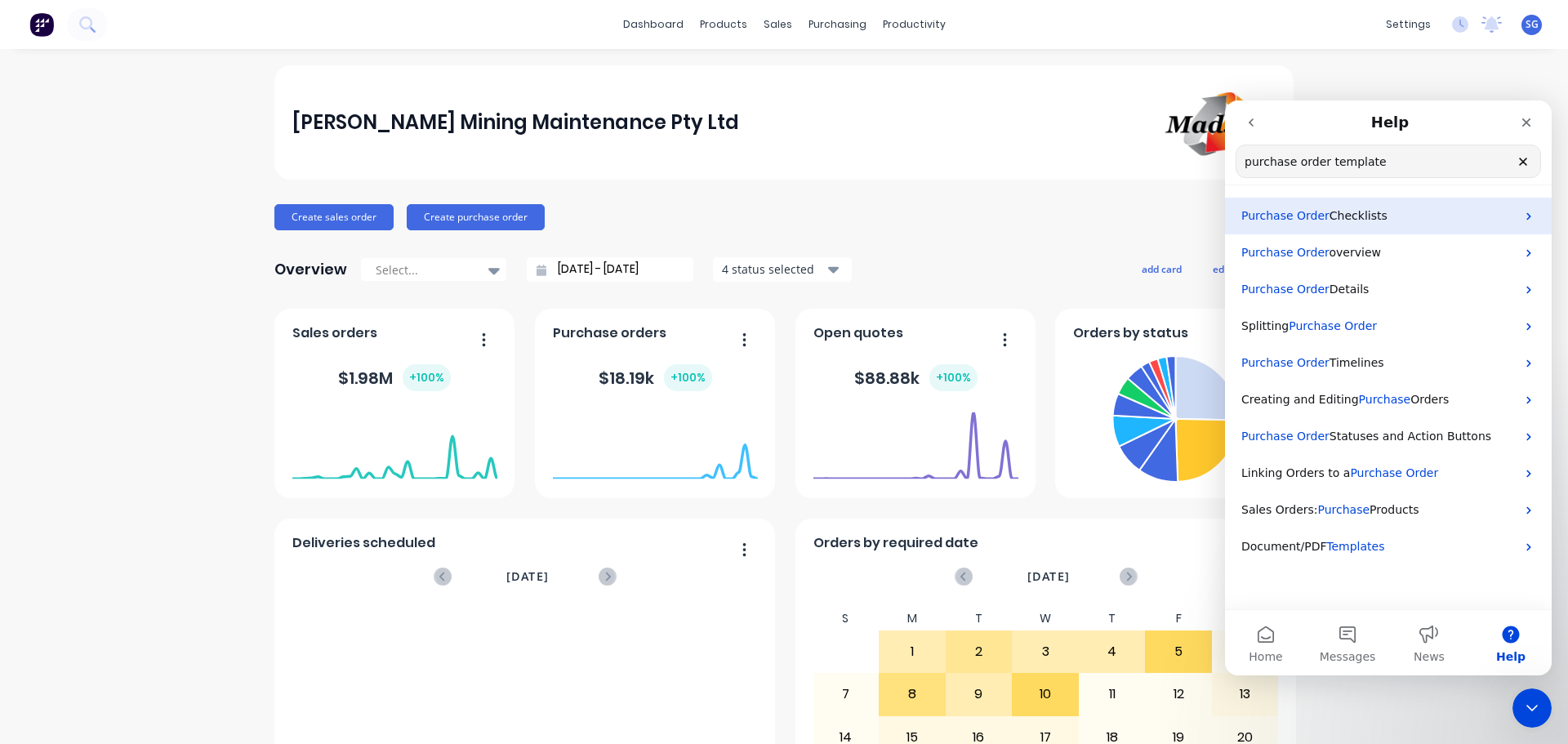
type input "purchase order template"
click at [1329, 216] on span "Checklists" at bounding box center [1358, 216] width 58 height 13
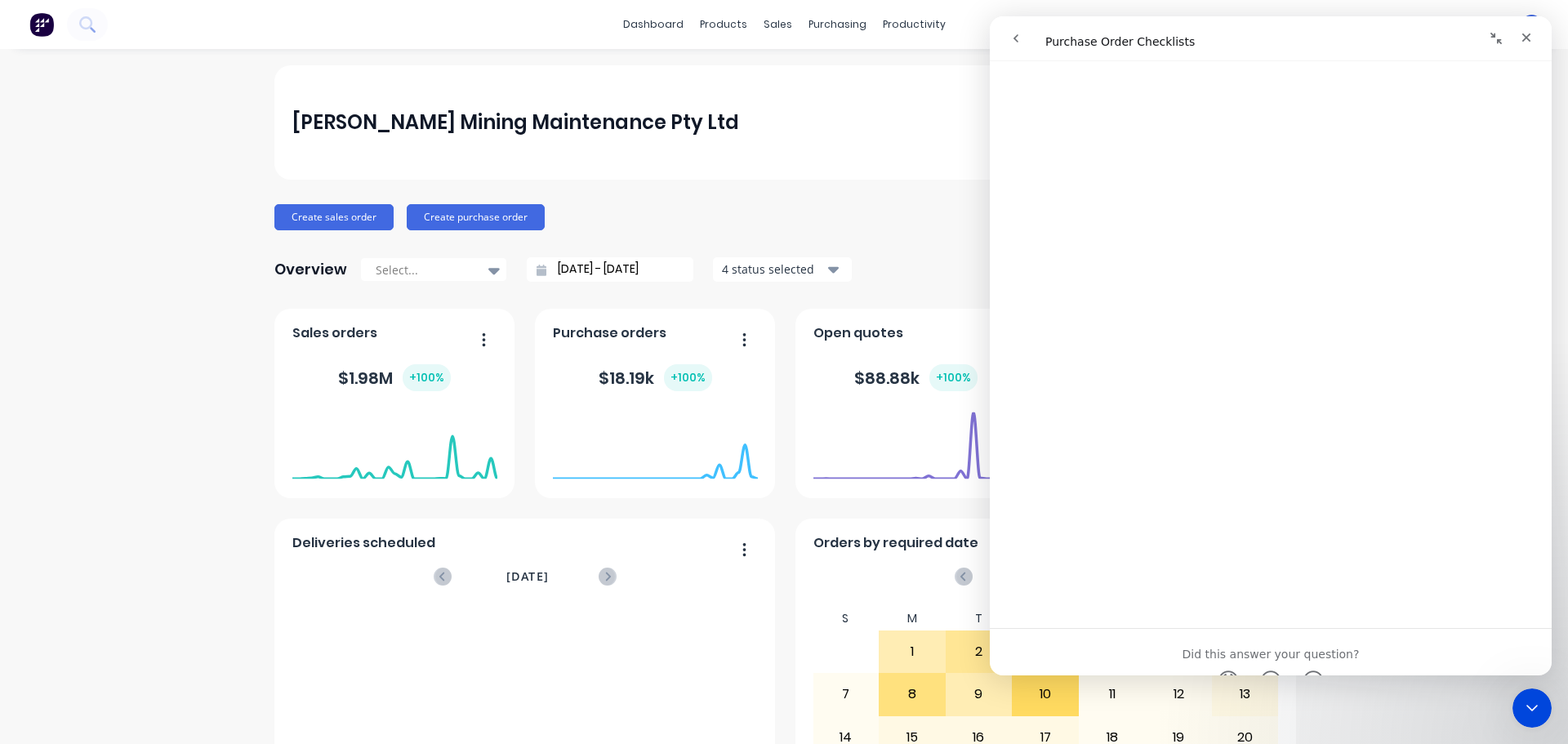
scroll to position [2695, 0]
click at [1016, 41] on icon "go back" at bounding box center [1016, 39] width 5 height 8
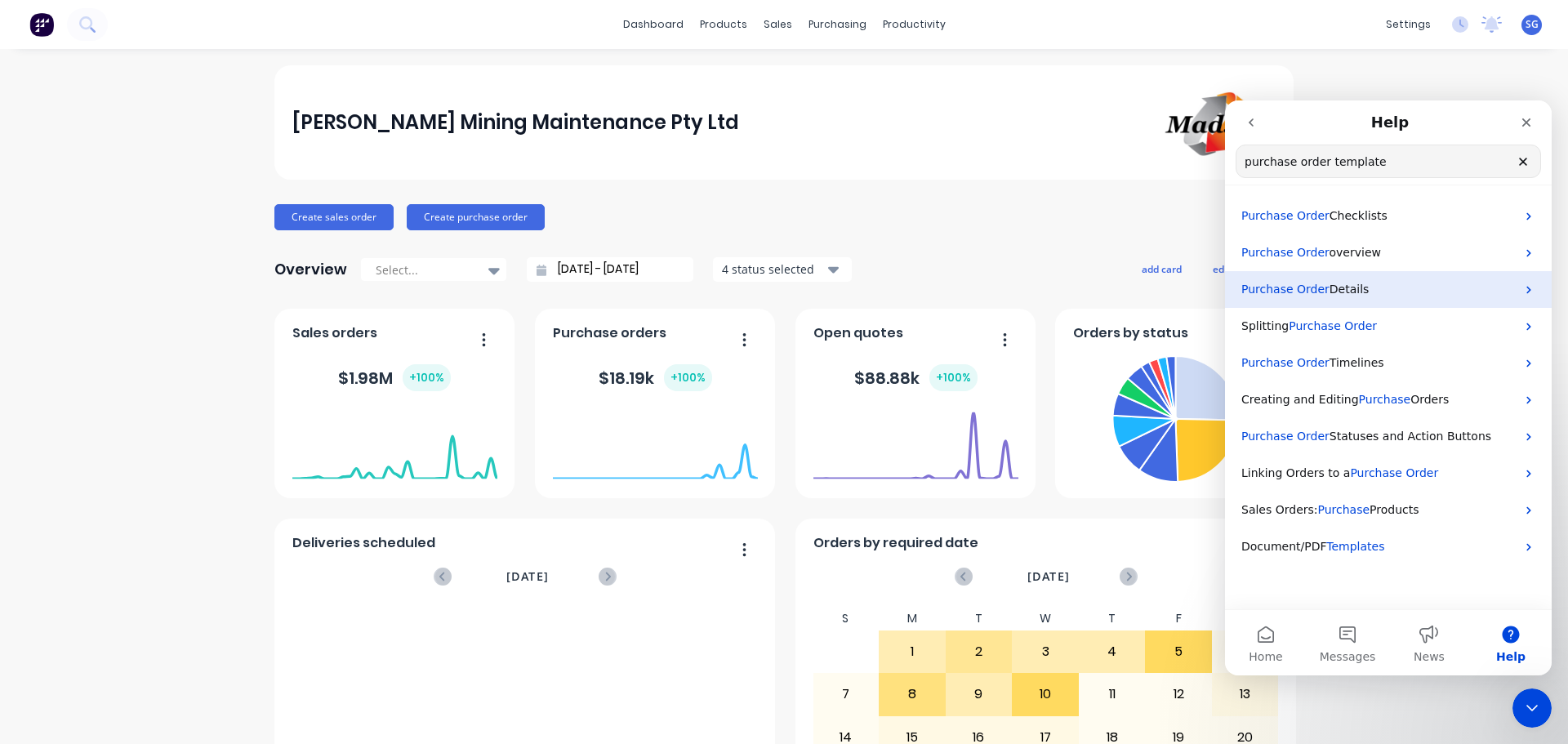
click at [1329, 292] on span "Details" at bounding box center [1349, 289] width 40 height 13
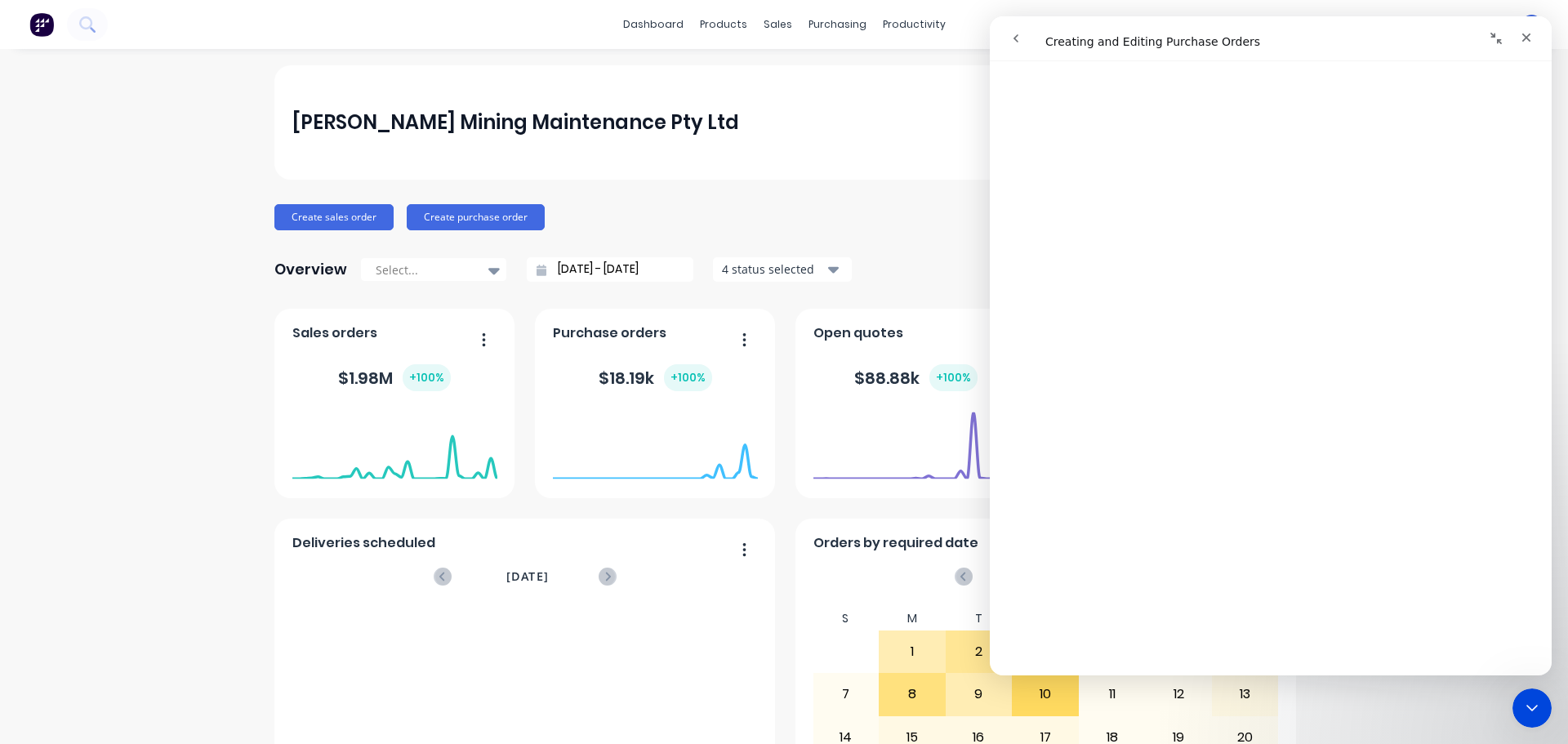
scroll to position [3248, 0]
click at [103, 269] on div "Madson Mining Maintenance Pty Ltd Create sales order Create purchase order Over…" at bounding box center [784, 492] width 1568 height 852
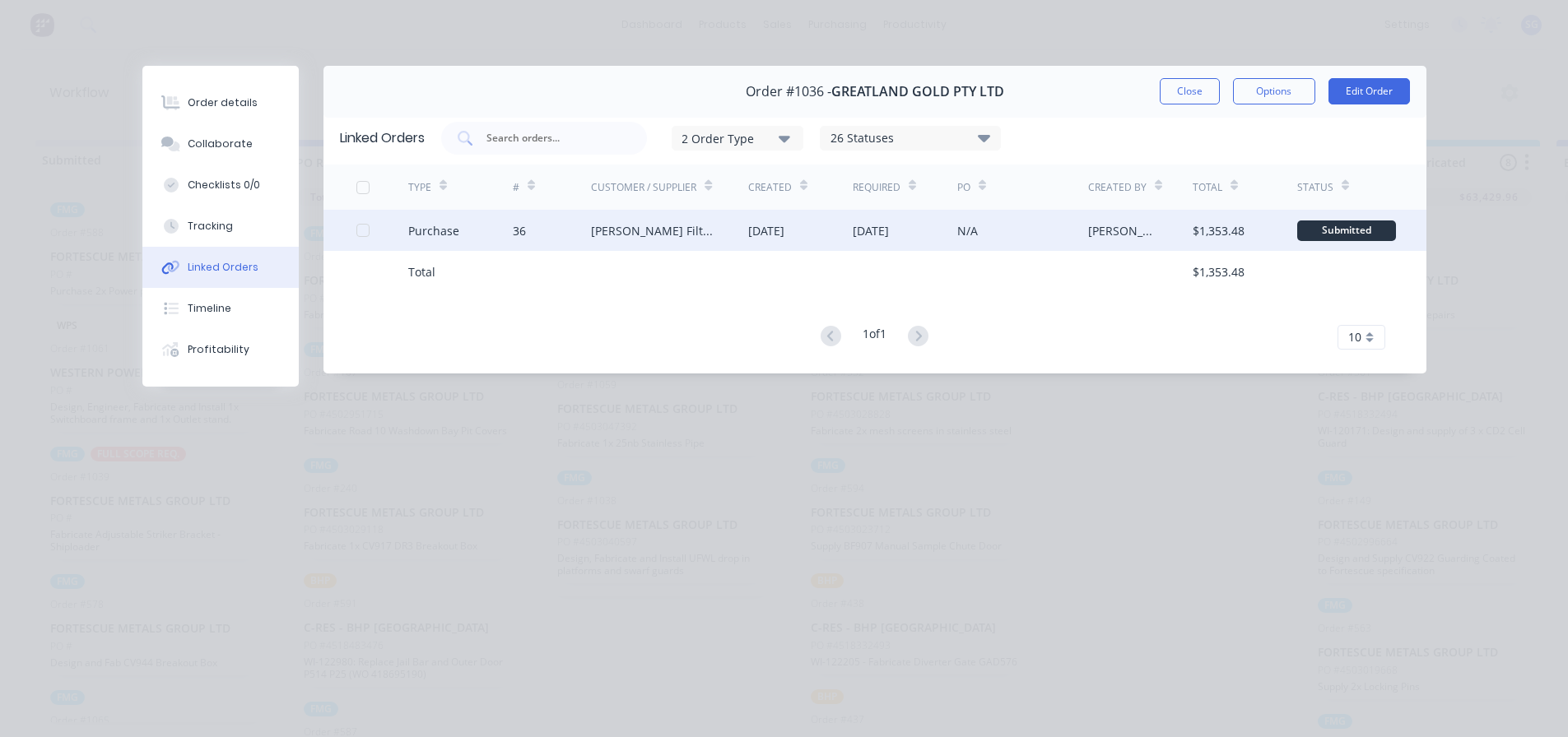
click at [620, 241] on div "Luehr Filter Australia" at bounding box center [669, 231] width 157 height 41
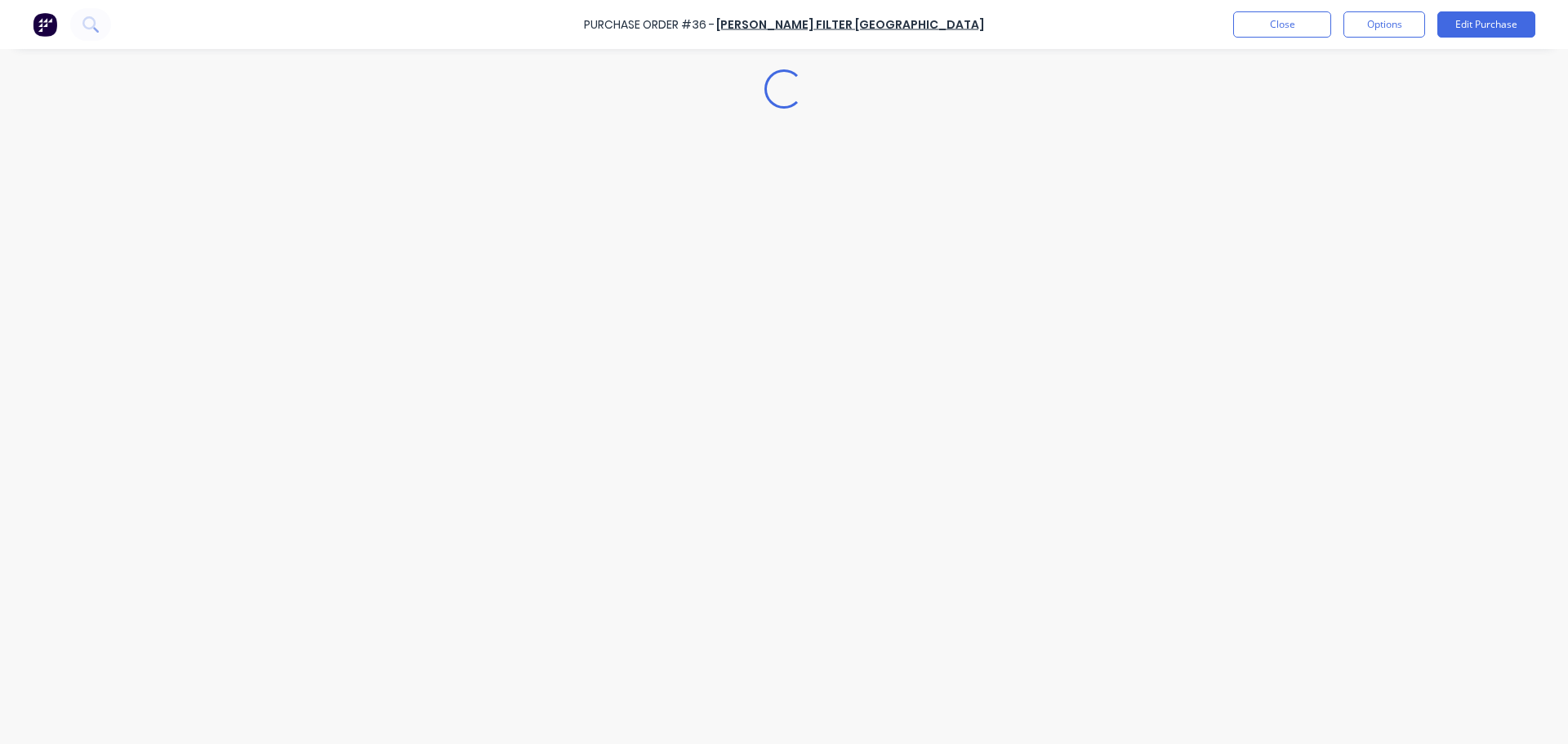
type textarea "x"
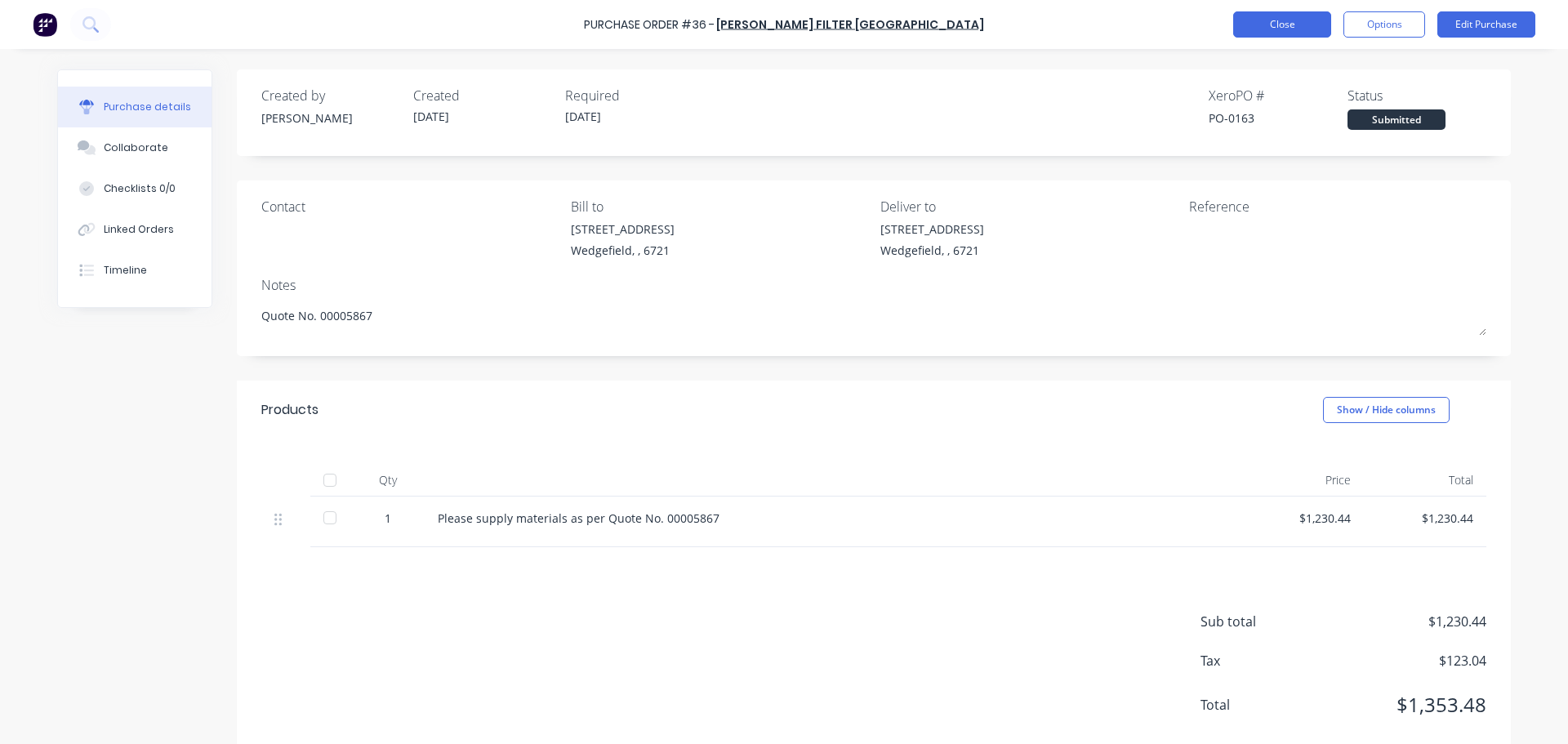
click at [1272, 20] on button "Close" at bounding box center [1281, 25] width 98 height 26
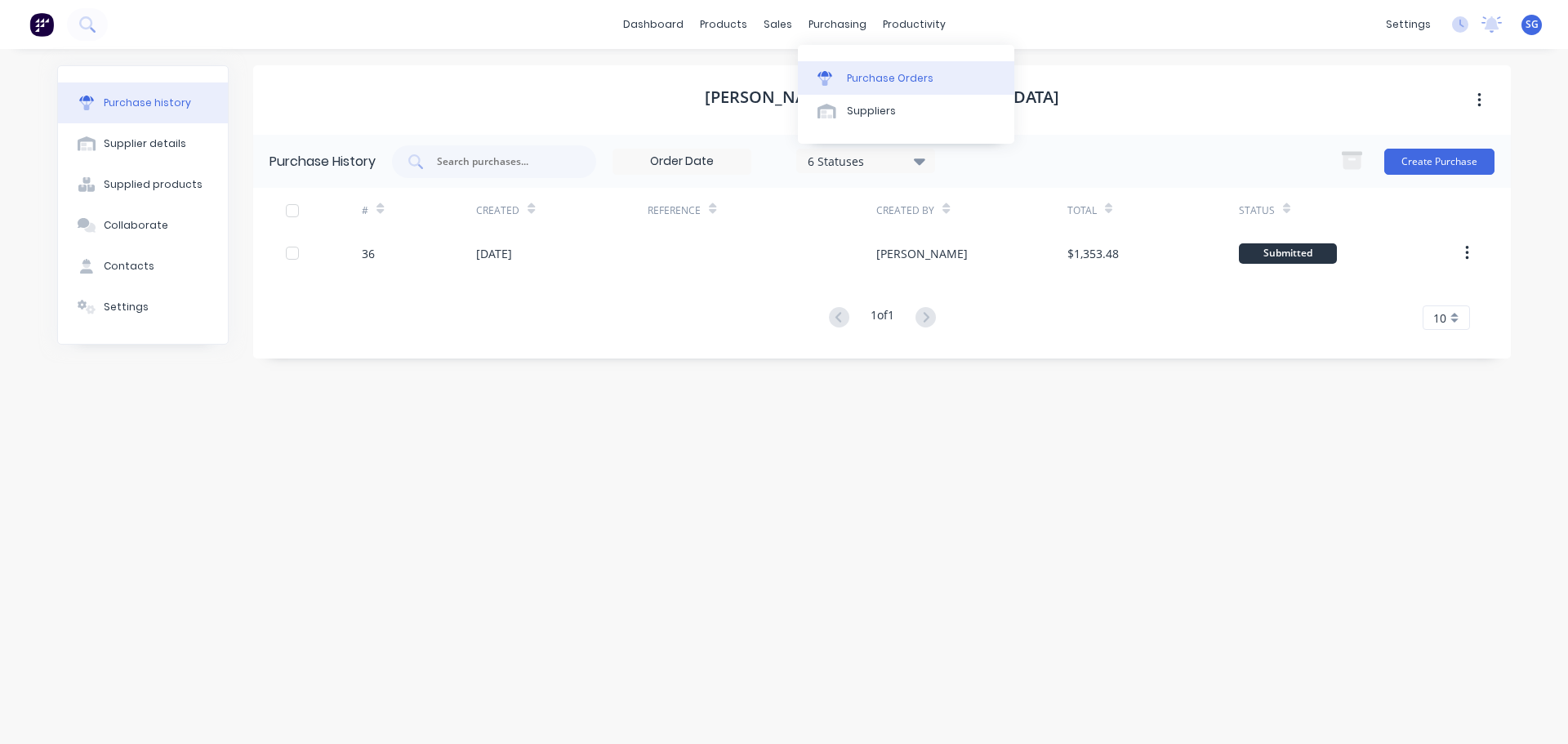
click at [864, 67] on link "Purchase Orders" at bounding box center [906, 78] width 217 height 33
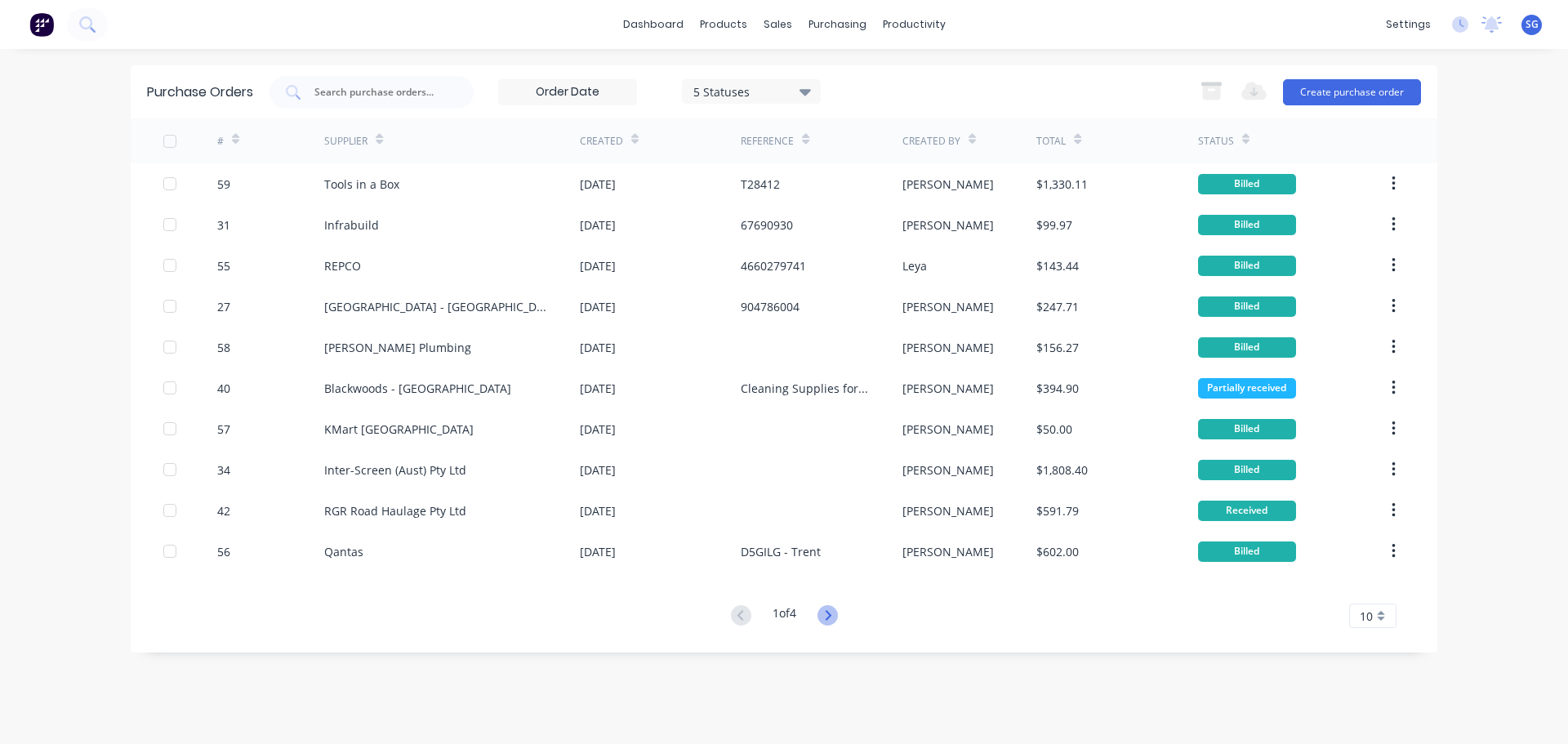
click at [831, 614] on icon at bounding box center [828, 615] width 6 height 10
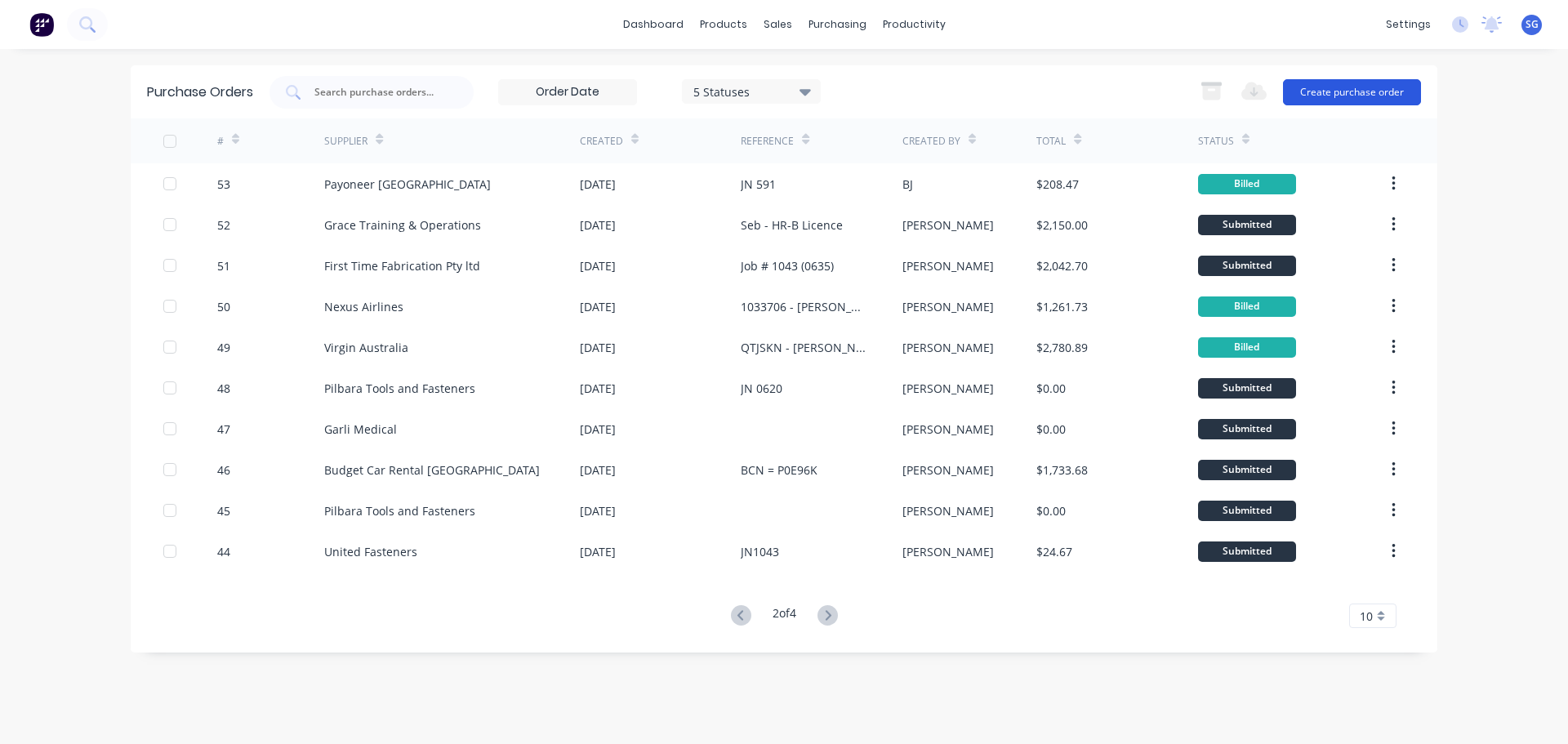
click at [1331, 94] on button "Create purchase order" at bounding box center [1352, 92] width 138 height 26
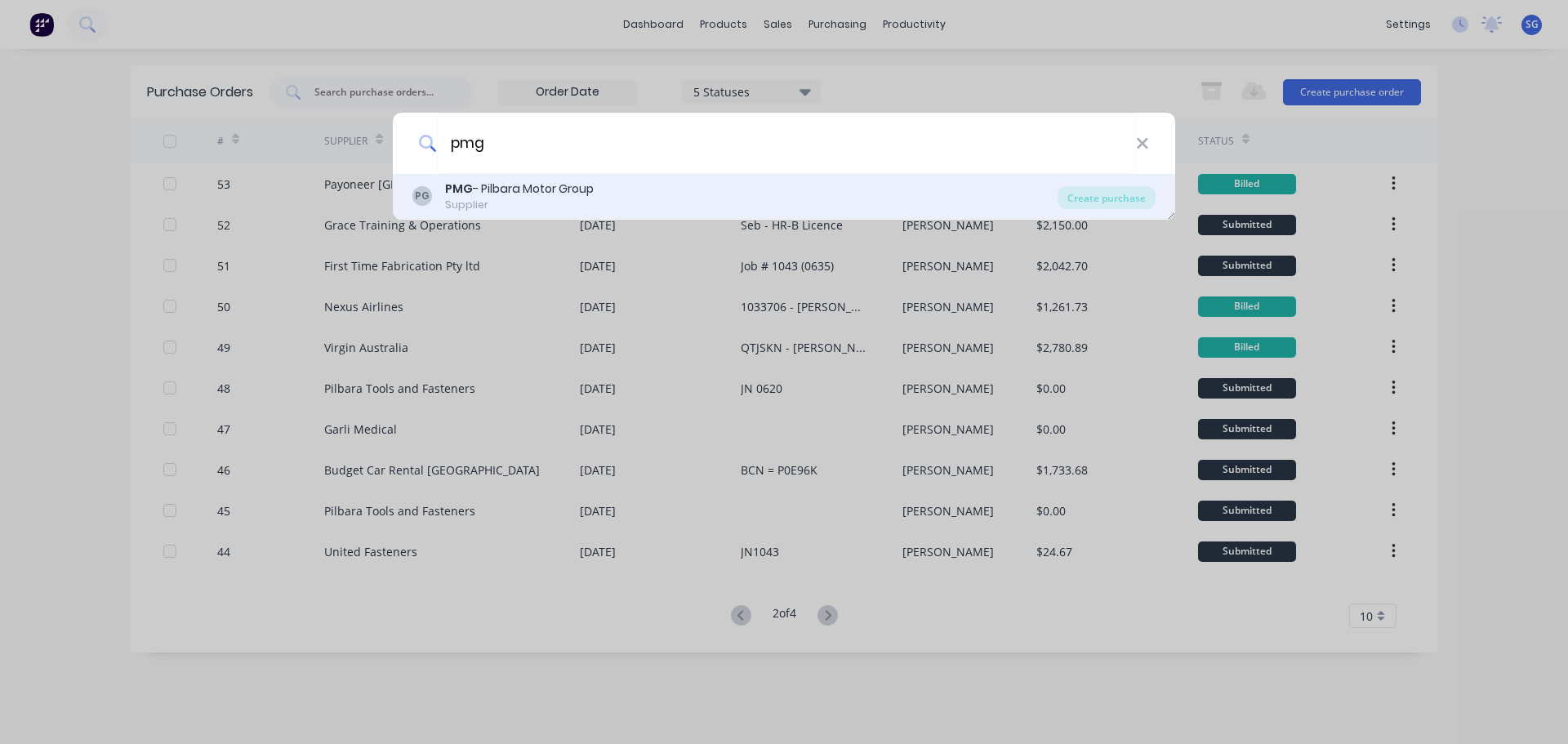
type input "pmg"
click at [490, 179] on div "PG PMG - Pilbara Motor Group Supplier Create purchase" at bounding box center [783, 197] width 782 height 46
click at [459, 200] on div "Supplier" at bounding box center [519, 205] width 149 height 15
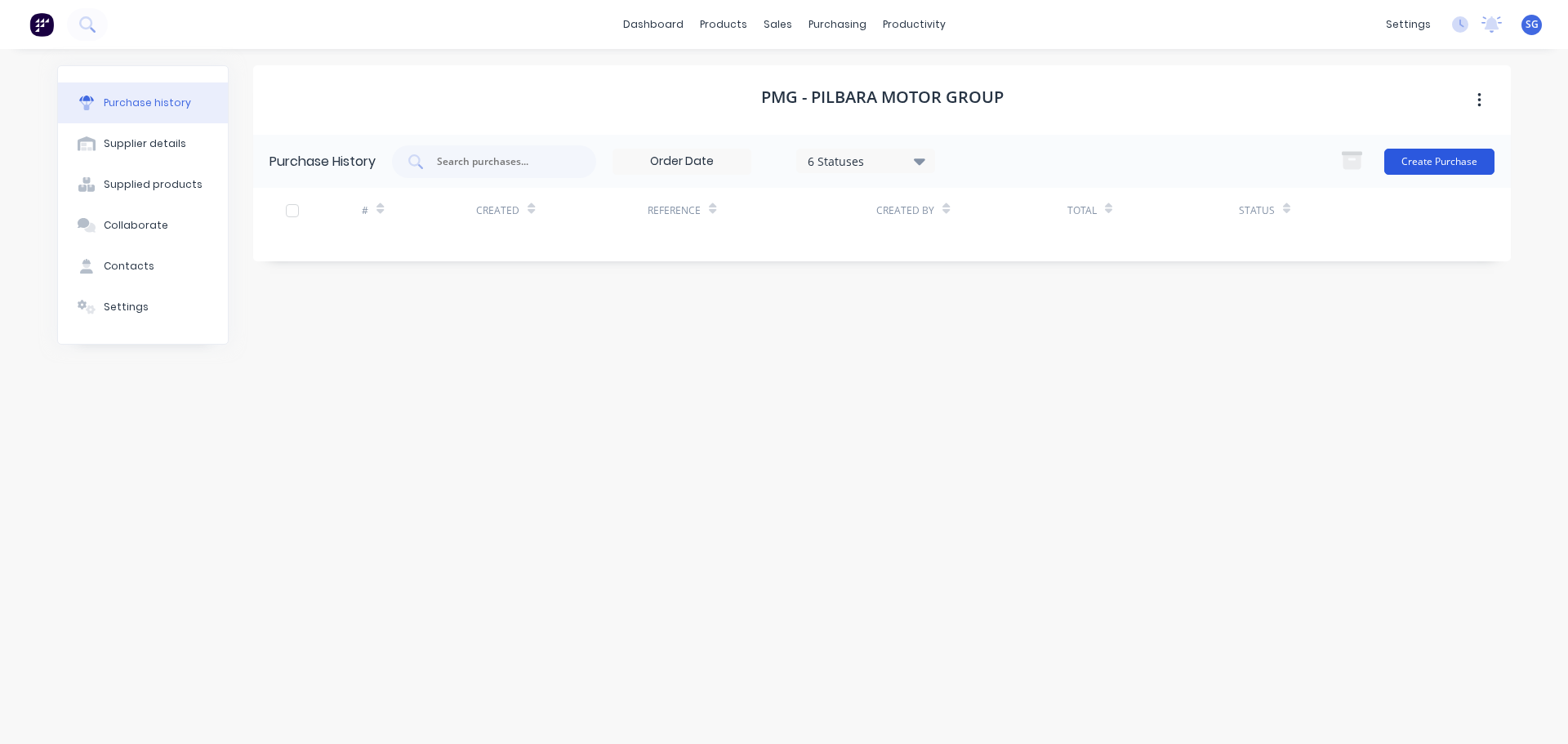
click at [1452, 174] on button "Create Purchase" at bounding box center [1439, 162] width 110 height 26
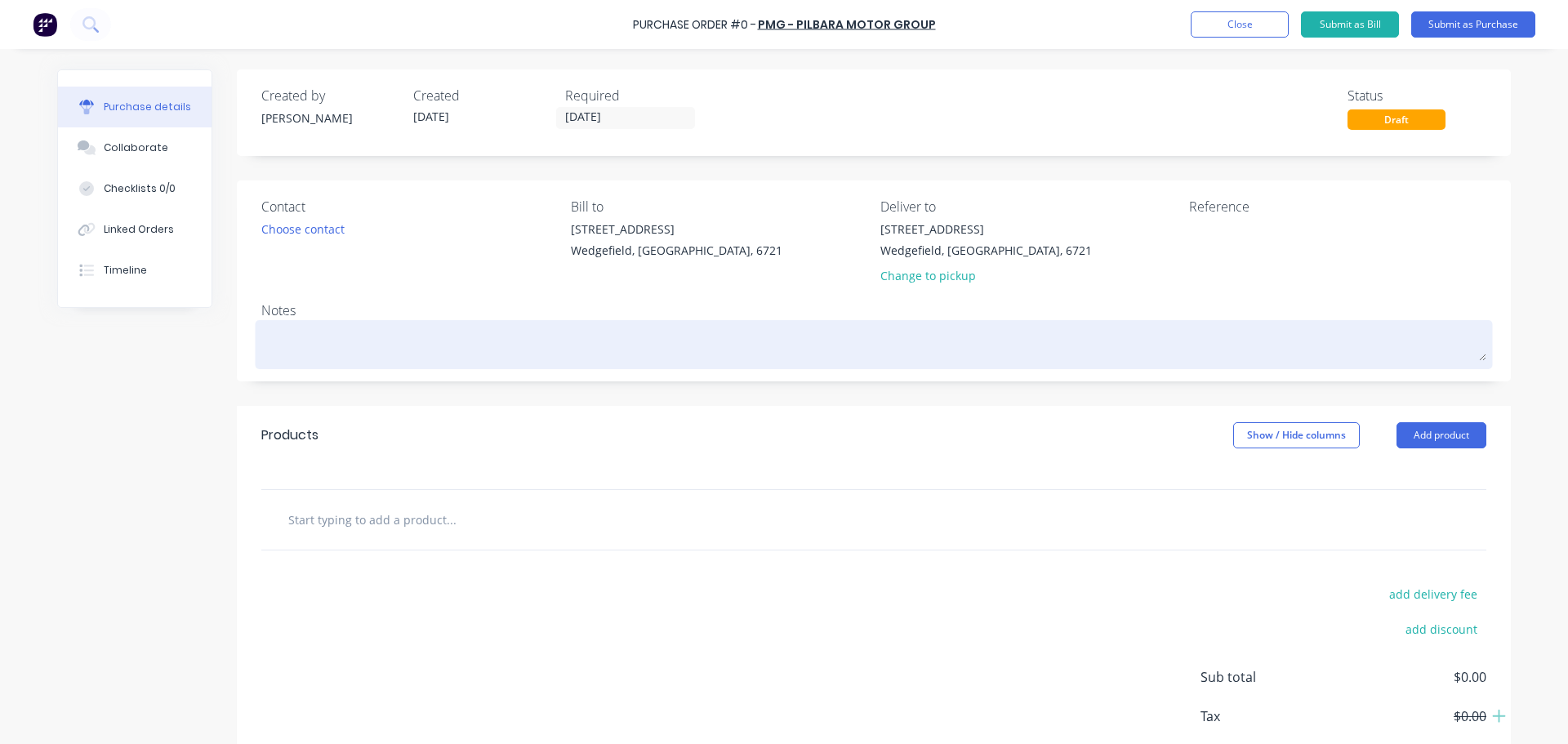
click at [277, 350] on textarea at bounding box center [873, 342] width 1225 height 37
type textarea "x"
type textarea "M"
type textarea "x"
type textarea "MA"
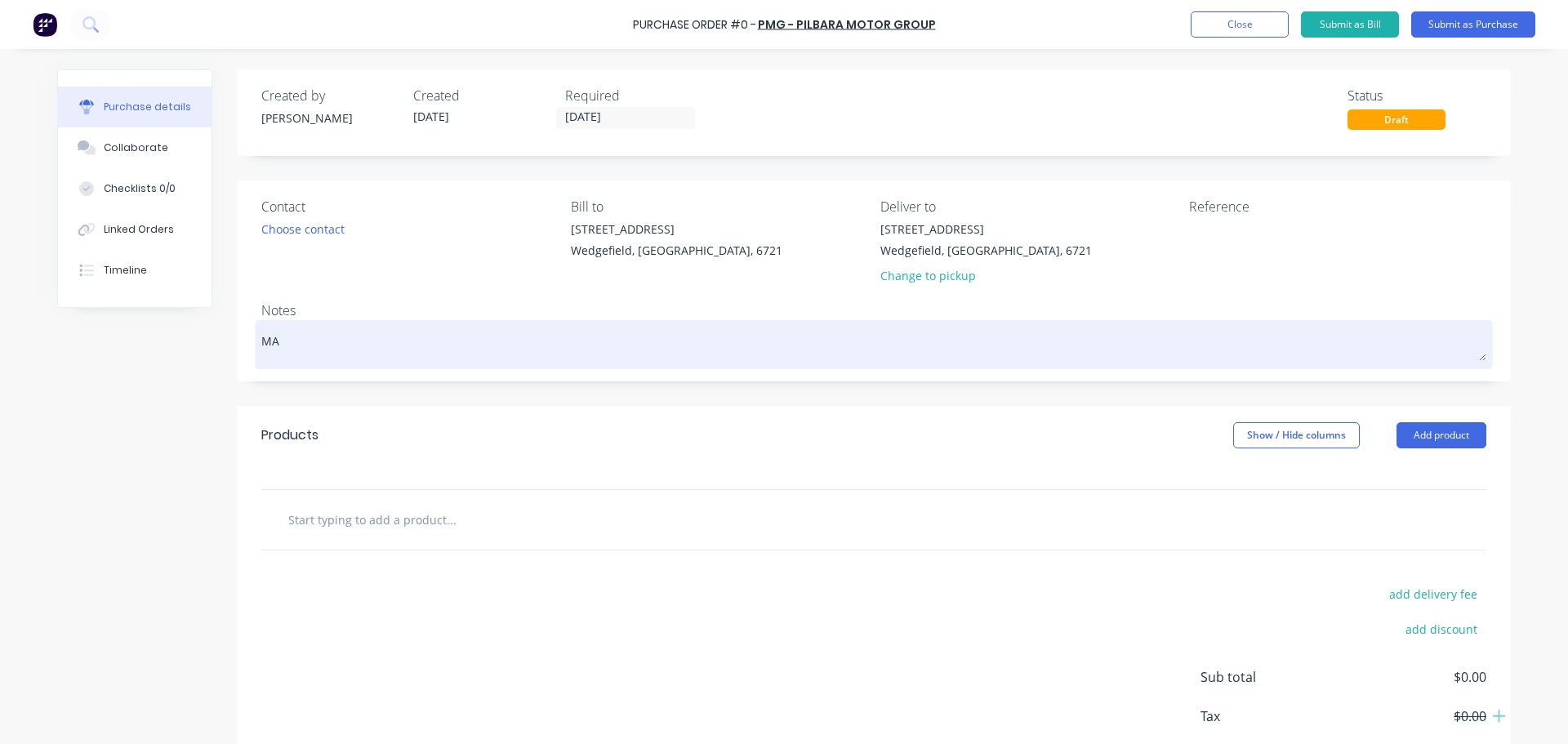
type textarea "x"
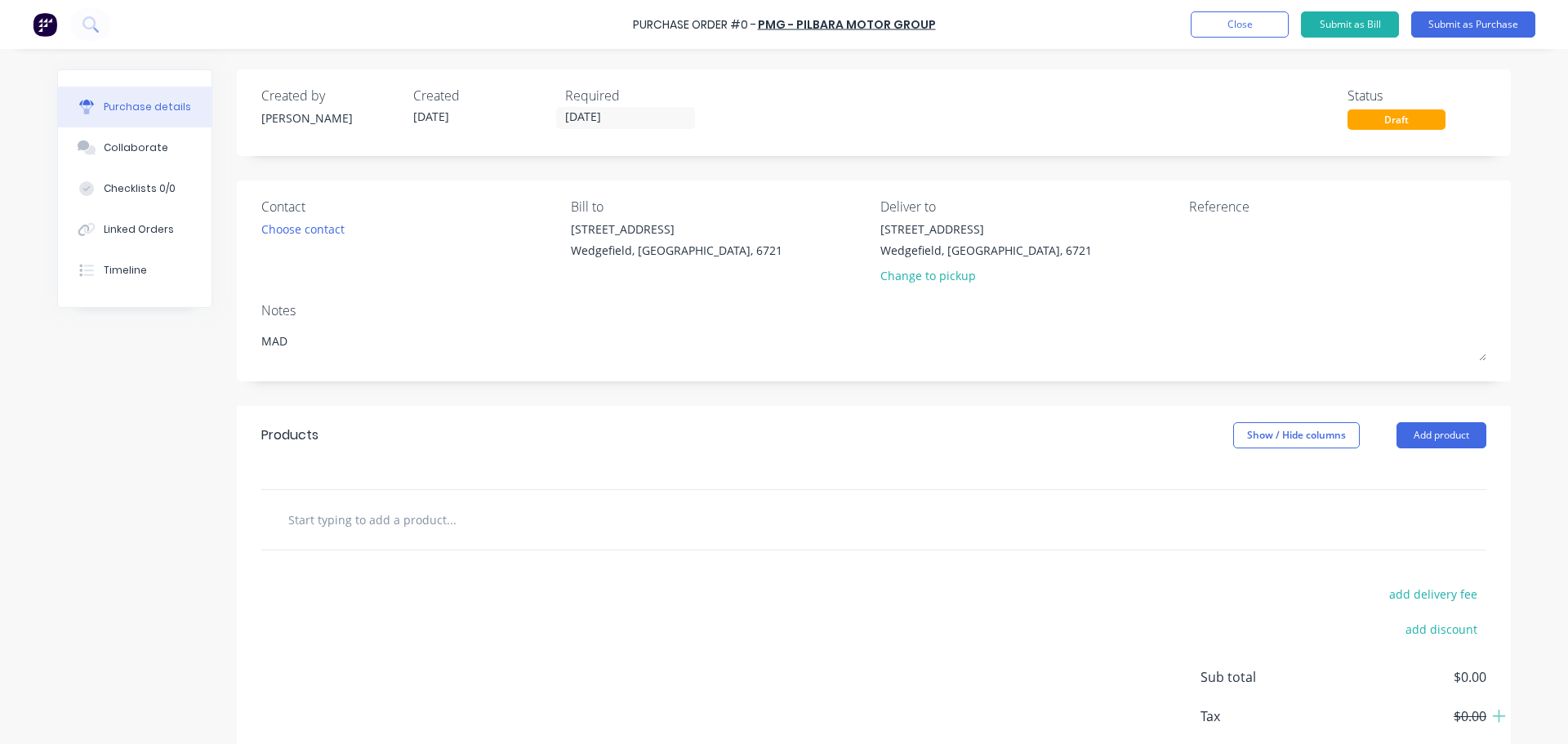
type textarea "MAD"
type textarea "x"
type textarea "MAD"
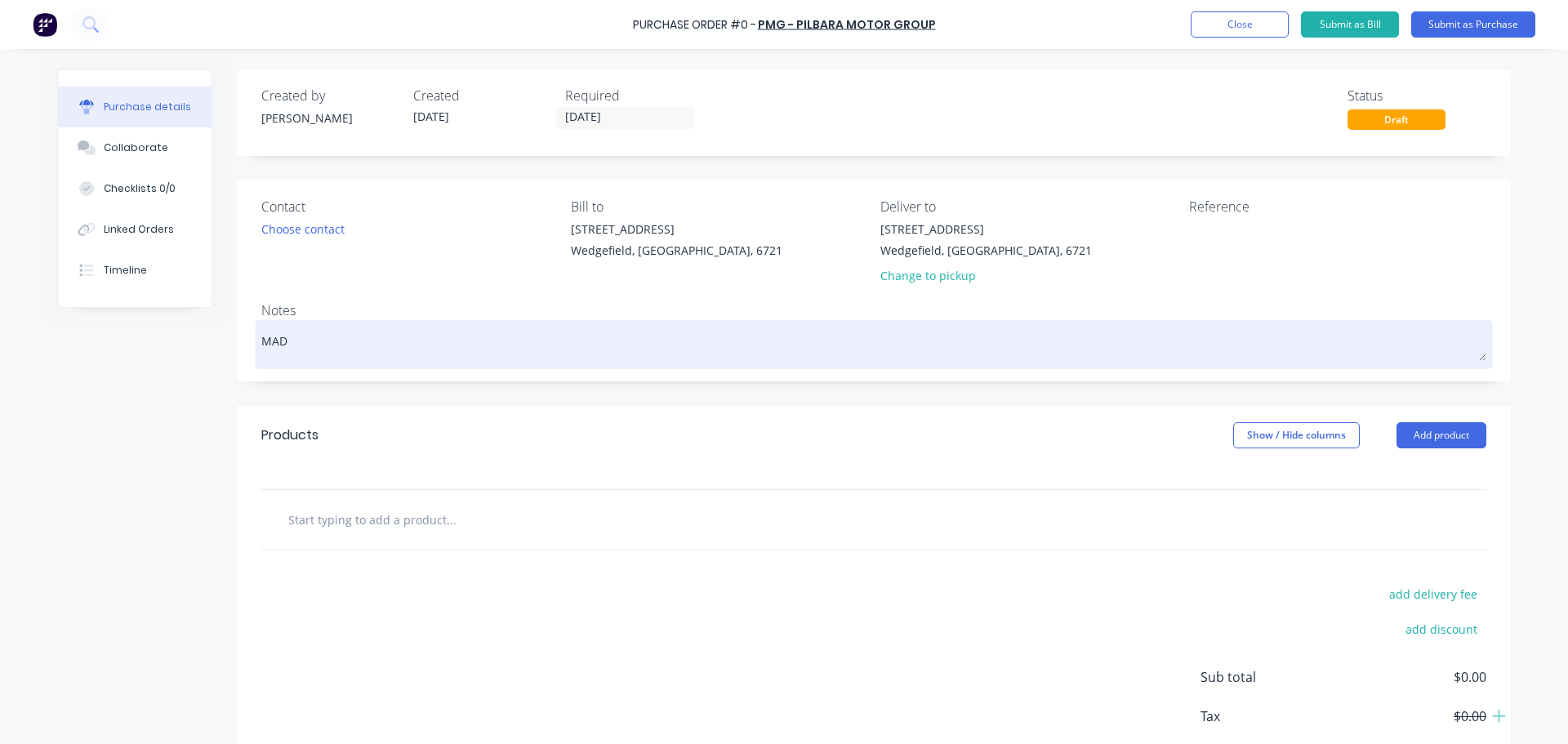
click at [353, 338] on textarea "MAD" at bounding box center [873, 342] width 1225 height 37
type textarea "x"
type textarea "MAD1"
type textarea "x"
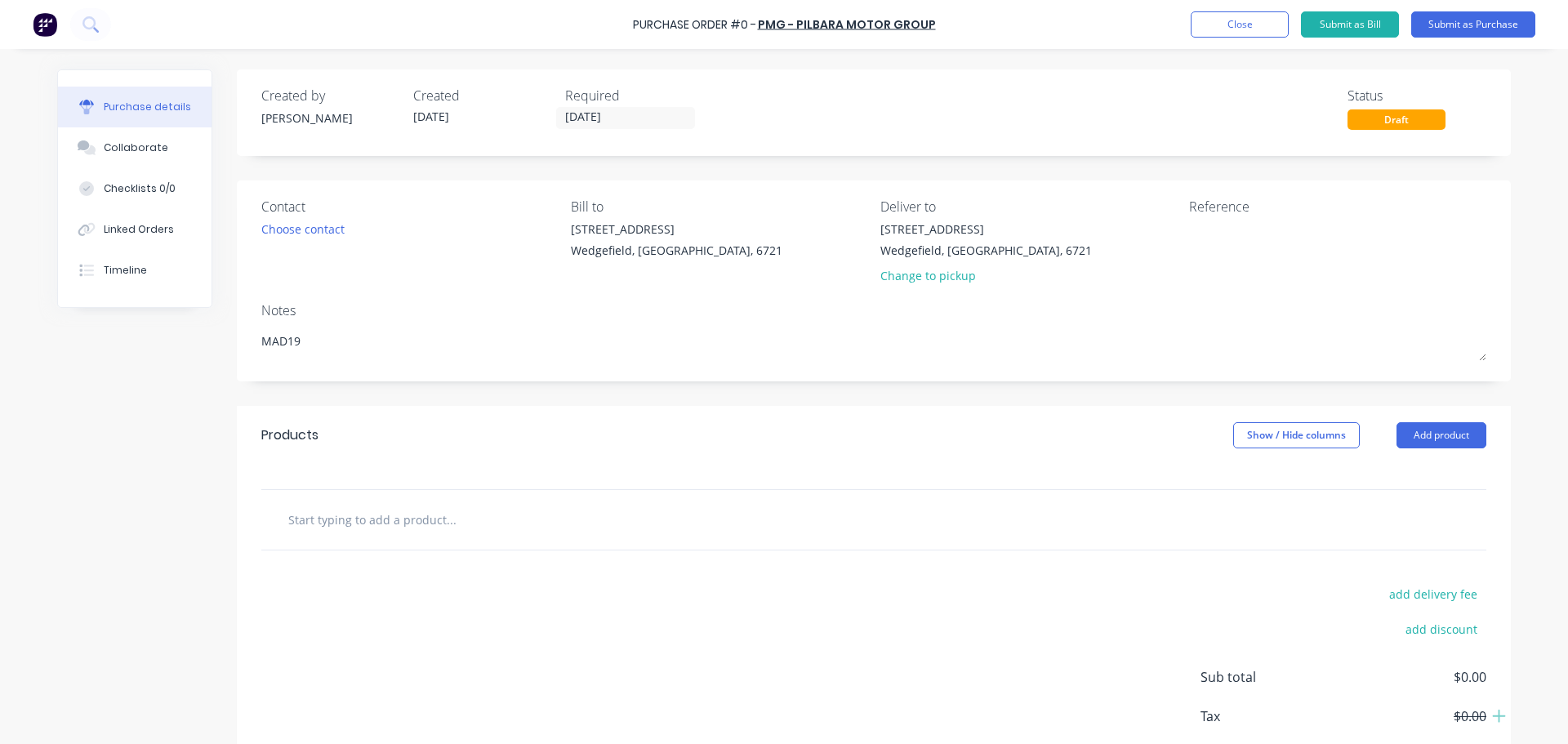
type textarea "MAD19"
type textarea "x"
type textarea "MAD19"
type textarea "x"
click at [330, 520] on input "text" at bounding box center [451, 520] width 327 height 33
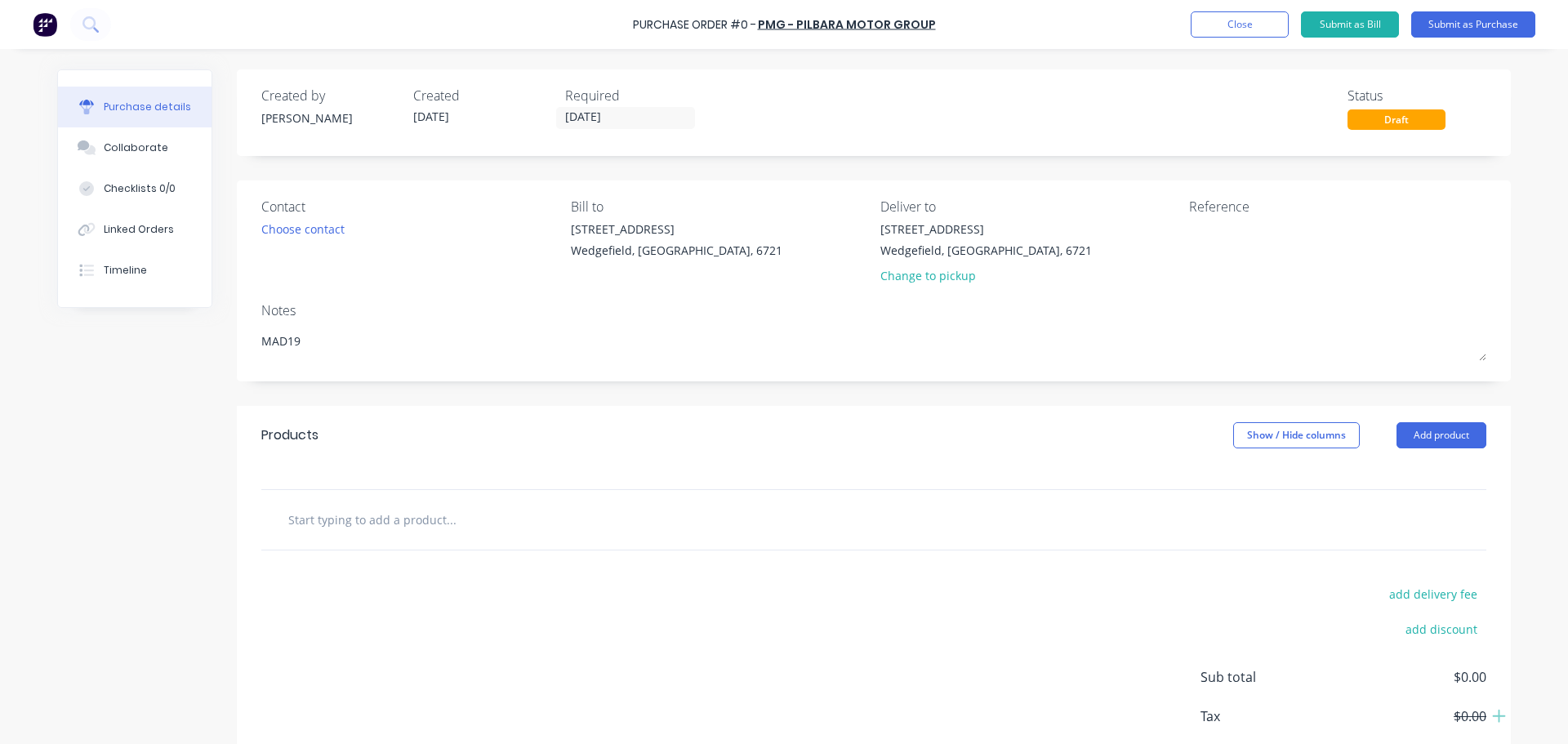
paste input "Toyota Jack/Tyre Changing Tools"
type input "Toyota Jack/Tyre Changing Tools"
type textarea "x"
type input "Toyota Jack/Tyre Changing Tools"
type textarea "x"
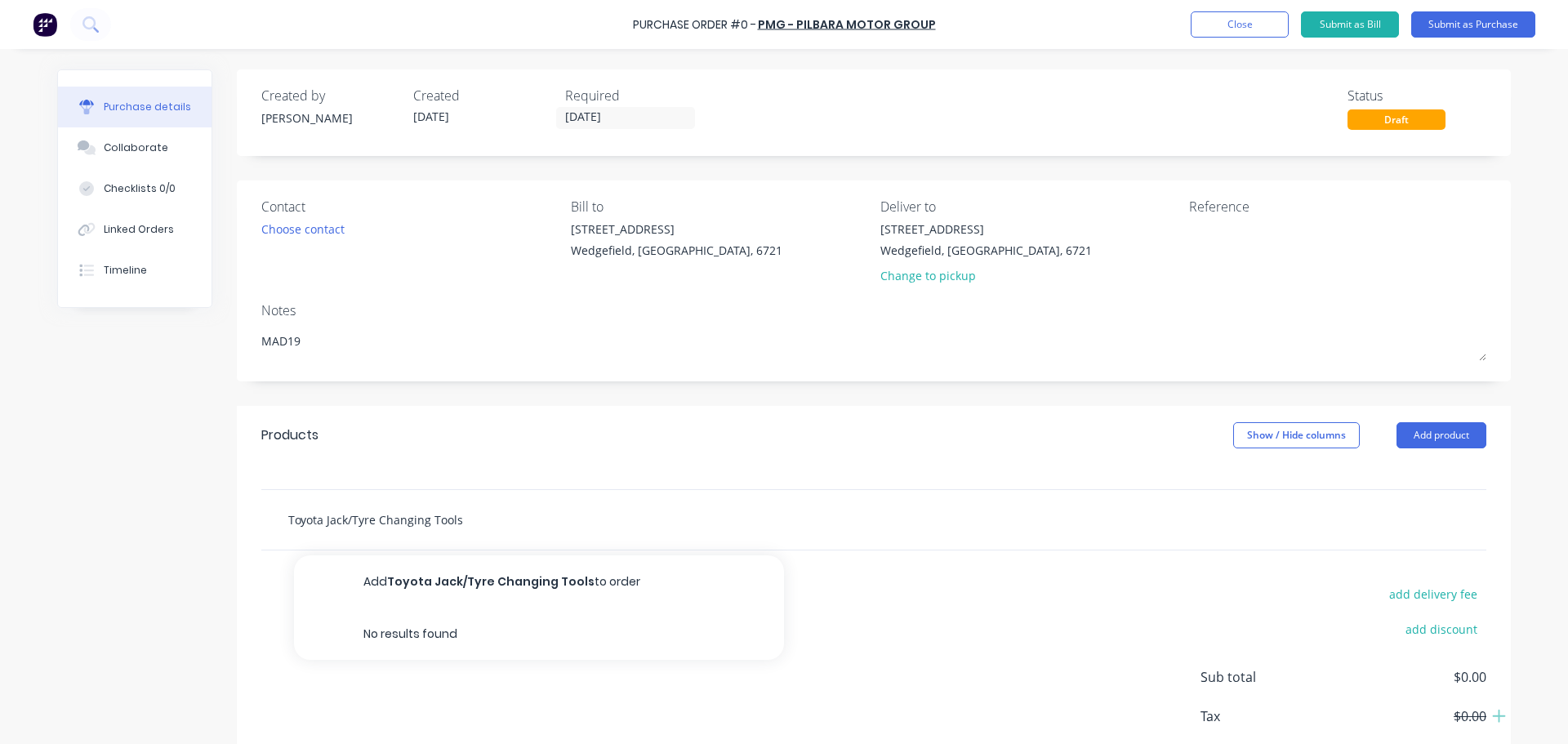
type input "Toyota Jack/Tyre Changing Tools A"
type textarea "x"
type input "Toyota Jack/Tyre Changing Tools AS"
type textarea "x"
type input "Toyota Jack/Tyre Changing Tools AS"
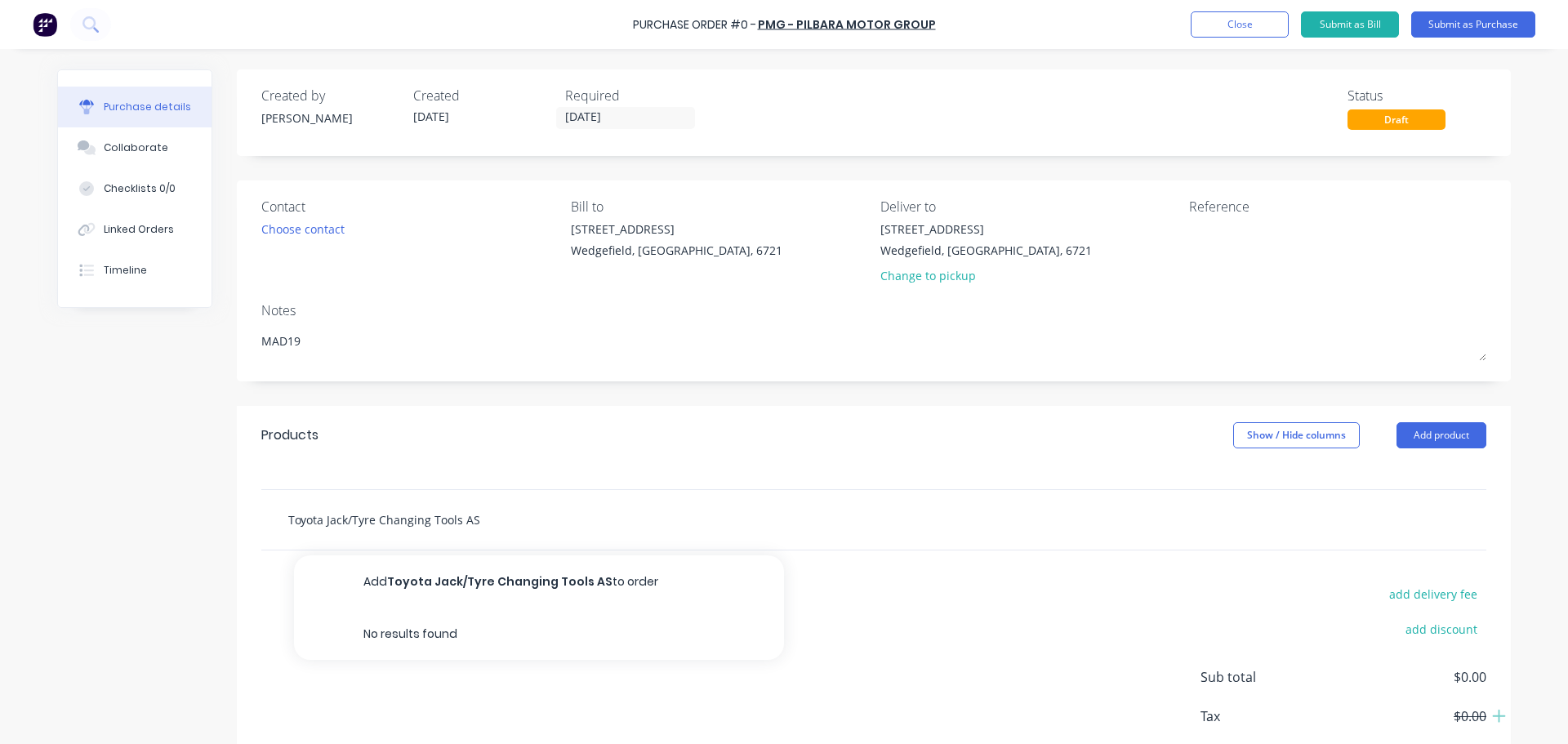
type textarea "x"
type input "Toyota Jack/Tyre Changing Tools AS"
type textarea "x"
type input "Toyota Jack/Tyre Changing Tools A"
type textarea "x"
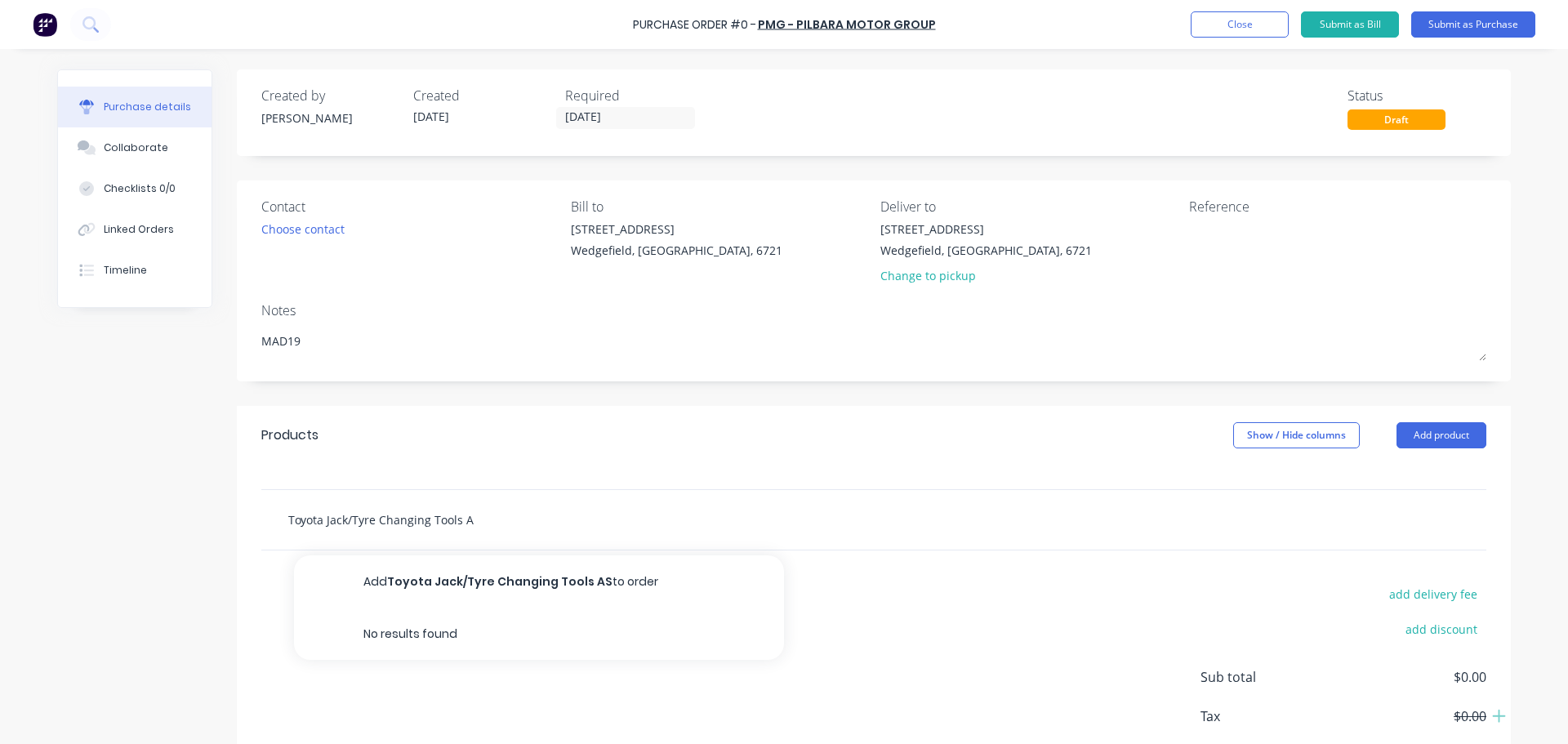
type input "Toyota Jack/Tyre Changing Tools"
type textarea "x"
type input "Toyota Jack/Tyre Changing Tools a"
type textarea "x"
type input "Toyota Jack/Tyre Changing Tools as"
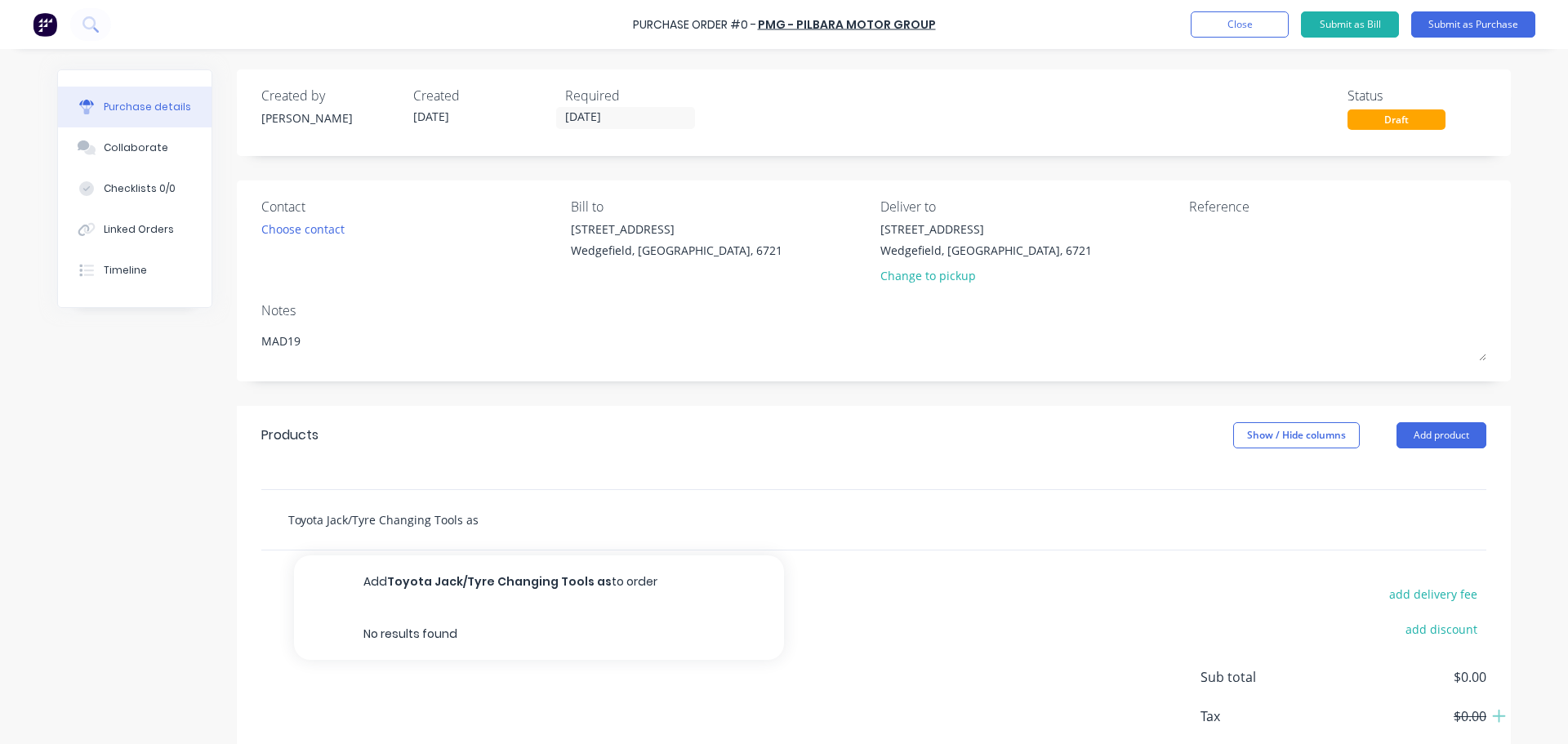
type textarea "x"
type input "Toyota Jack/Tyre Changing Tools as"
type textarea "x"
type input "Toyota Jack/Tyre Changing Tools as p"
type textarea "x"
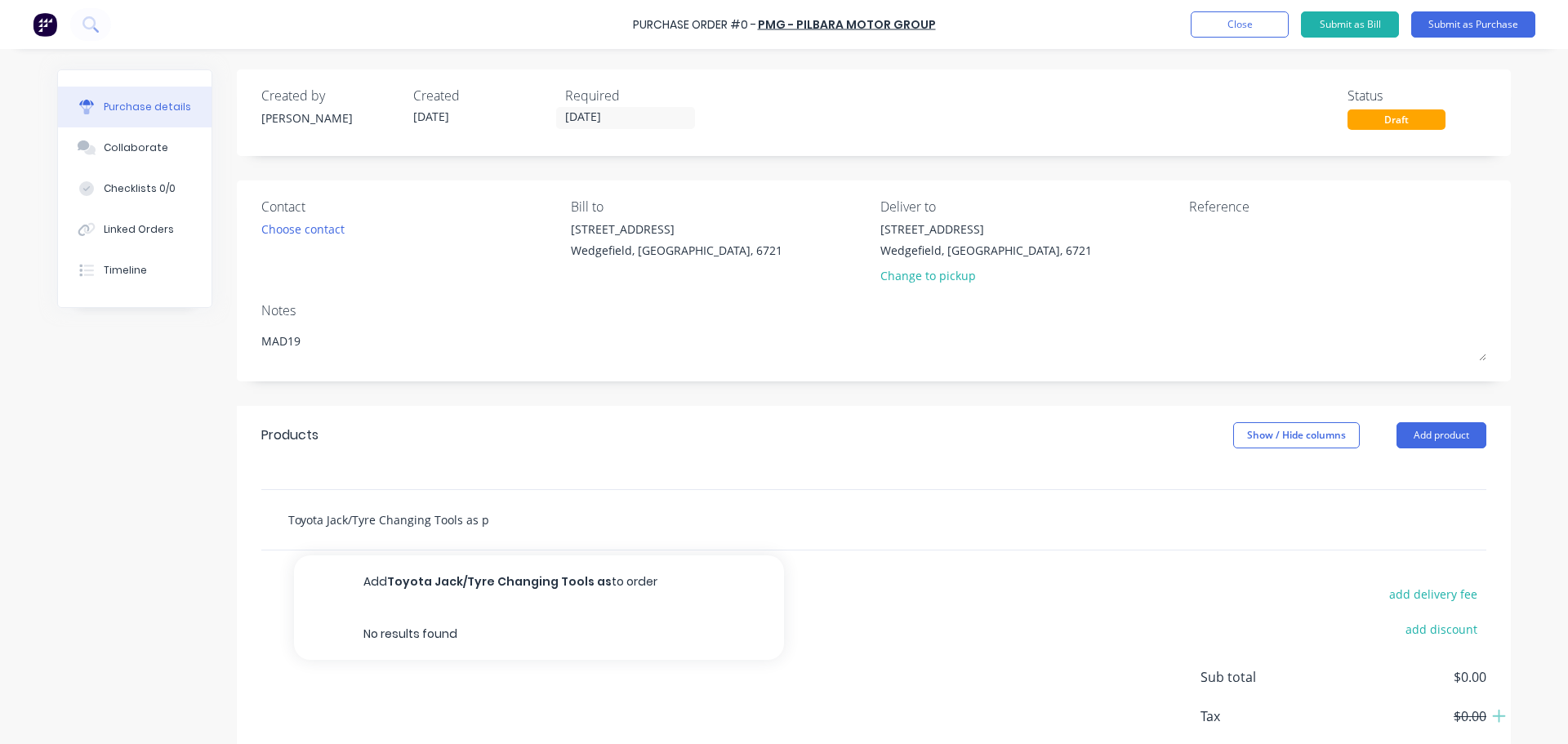
type input "Toyota Jack/Tyre Changing Tools as pe"
type textarea "x"
type input "Toyota Jack/Tyre Changing Tools as per"
type textarea "x"
type input "Toyota Jack/Tyre Changing Tools as per"
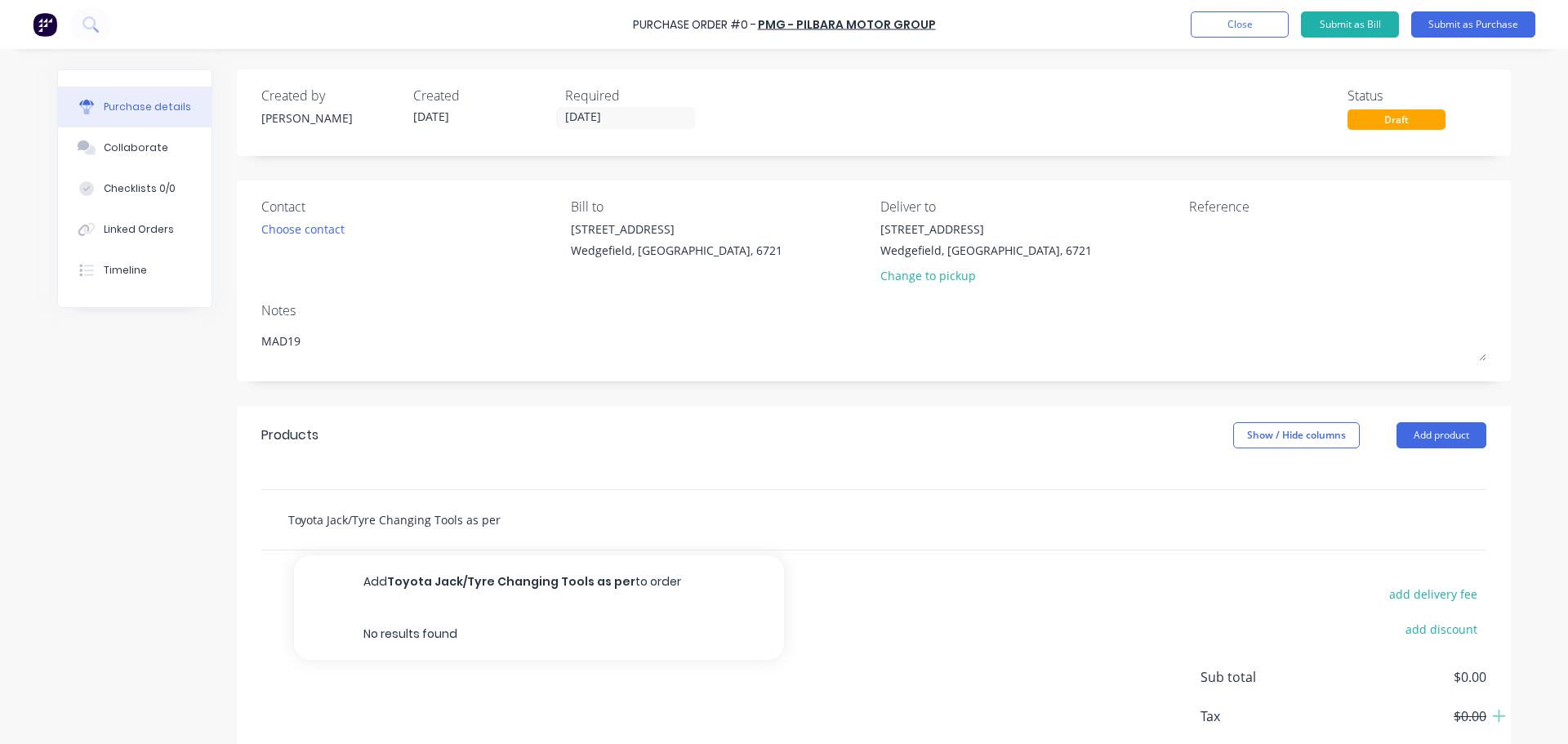
type textarea "x"
type input "Toyota Jack/Tyre Changing Tools as per Q"
type textarea "x"
type input "Toyota Jack/Tyre Changing Tools as per Qu"
type textarea "x"
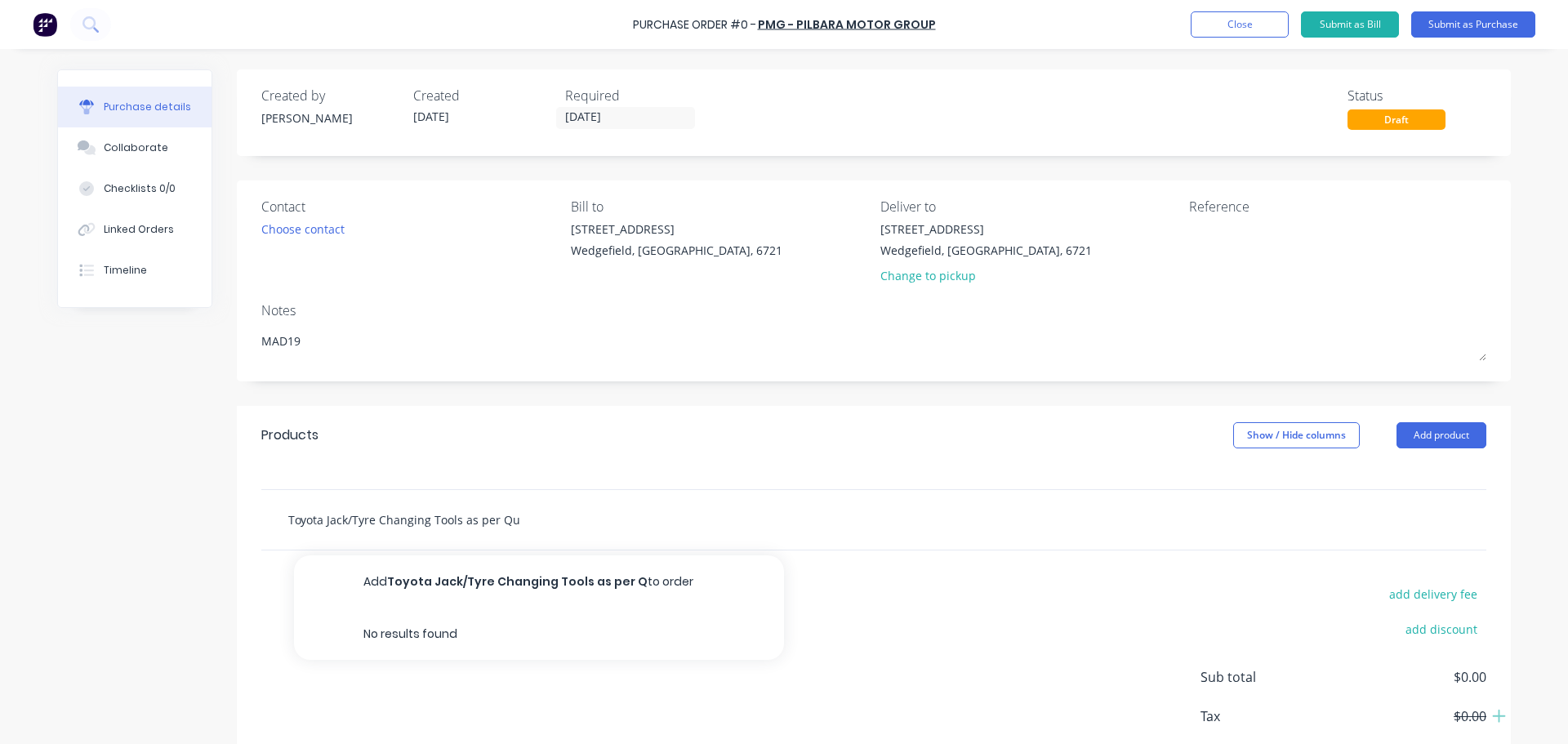
type input "Toyota Jack/Tyre Changing Tools as per Quo"
type textarea "x"
type input "Toyota Jack/Tyre Changing Tools as per Quot"
type textarea "x"
type input "Toyota Jack/Tyre Changing Tools as per Quote"
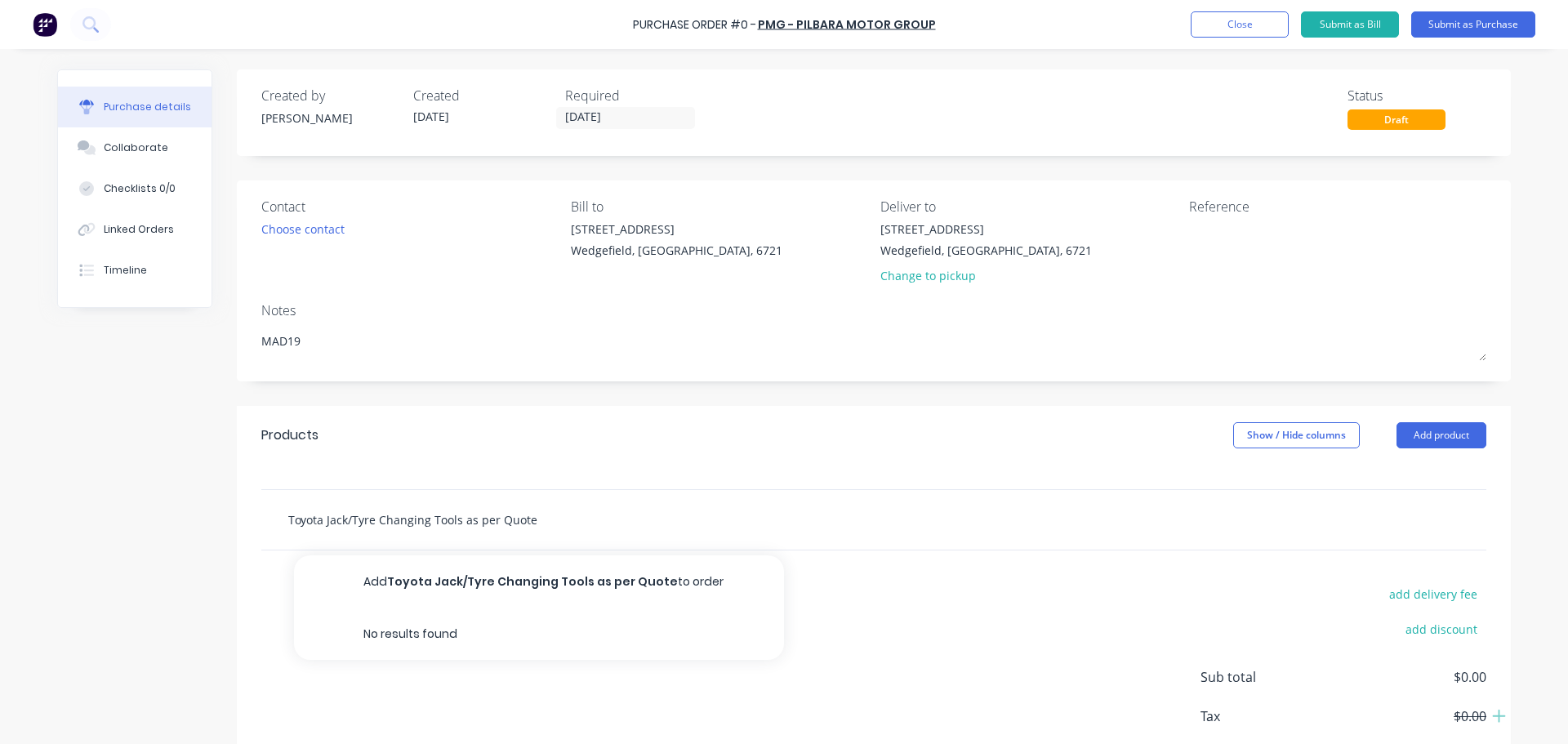
type textarea "x"
type input "Toyota Jack/Tyre Changing Tools as per Quote"
type textarea "x"
type input "Toyota Jack/Tyre Changing Tools as per Quote N"
type textarea "x"
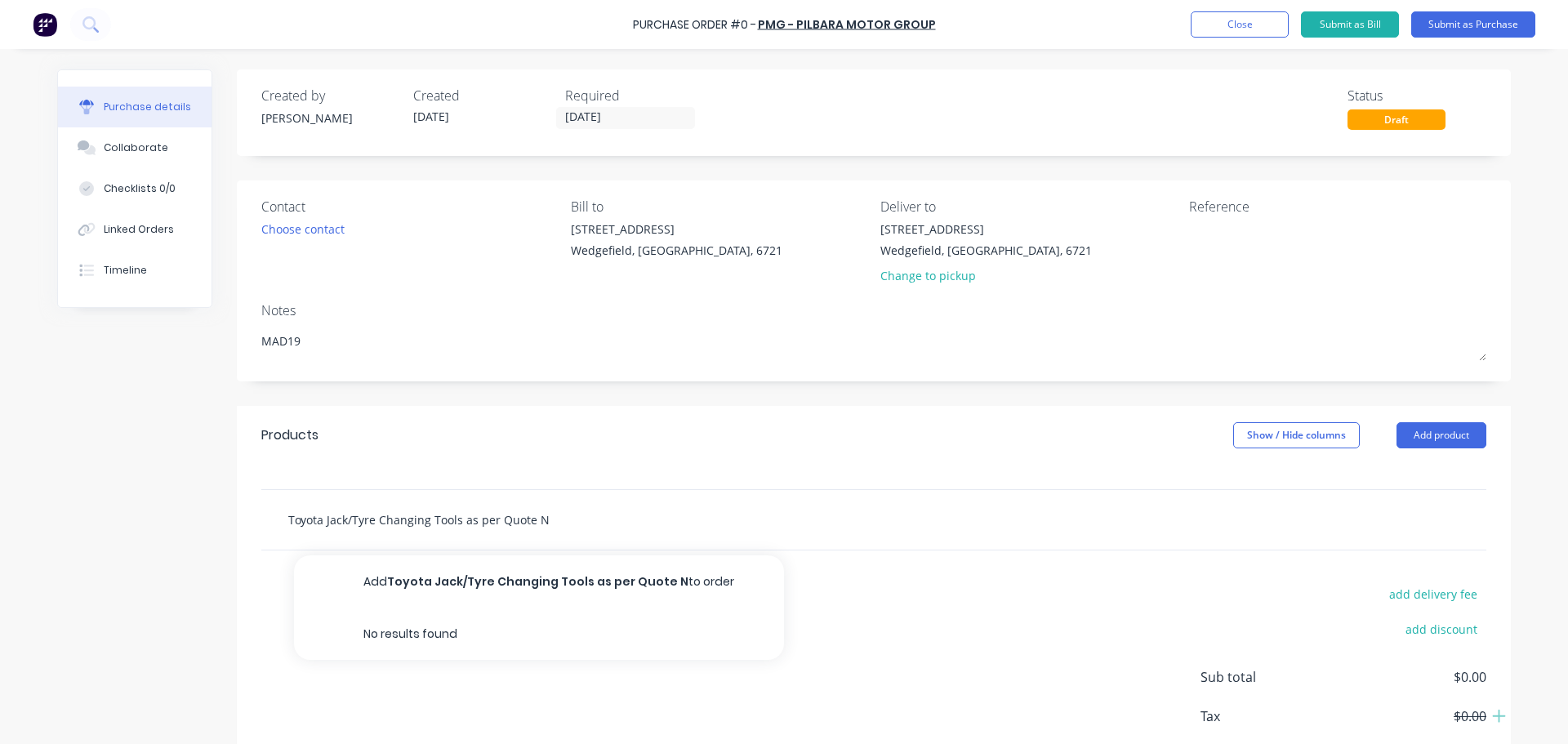
type input "Toyota Jack/Tyre Changing Tools as per Quote No"
type textarea "x"
type input "Toyota Jack/Tyre Changing Tools as per Quote No."
type textarea "x"
type input "Toyota Jack/Tyre Changing Tools as per Quote No."
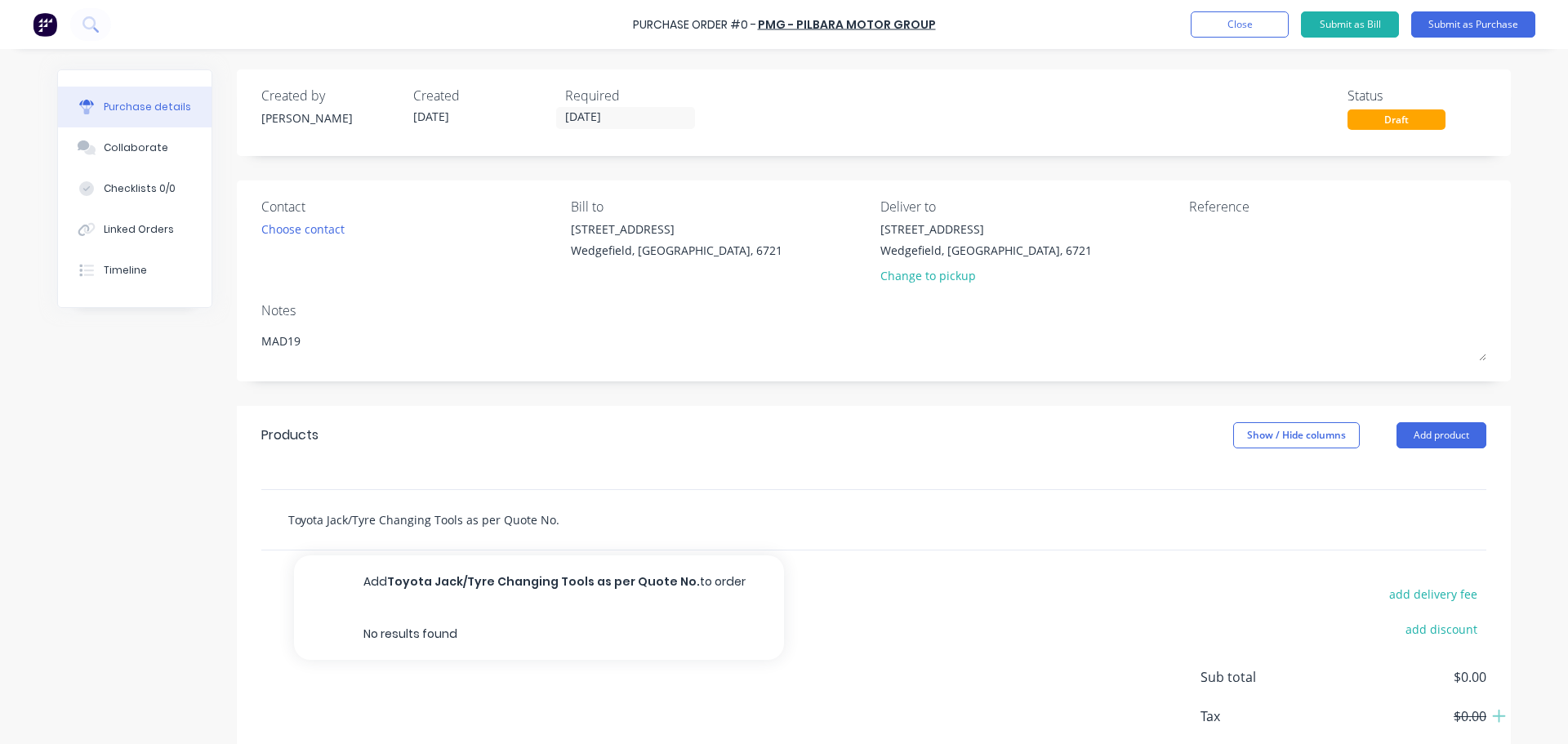
click at [565, 517] on input "Toyota Jack/Tyre Changing Tools as per Quote No." at bounding box center [451, 520] width 327 height 33
paste input "O123103748"
type textarea "x"
type input "Toyota Jack/Tyre Changing Tools as per Quote No. O123103748"
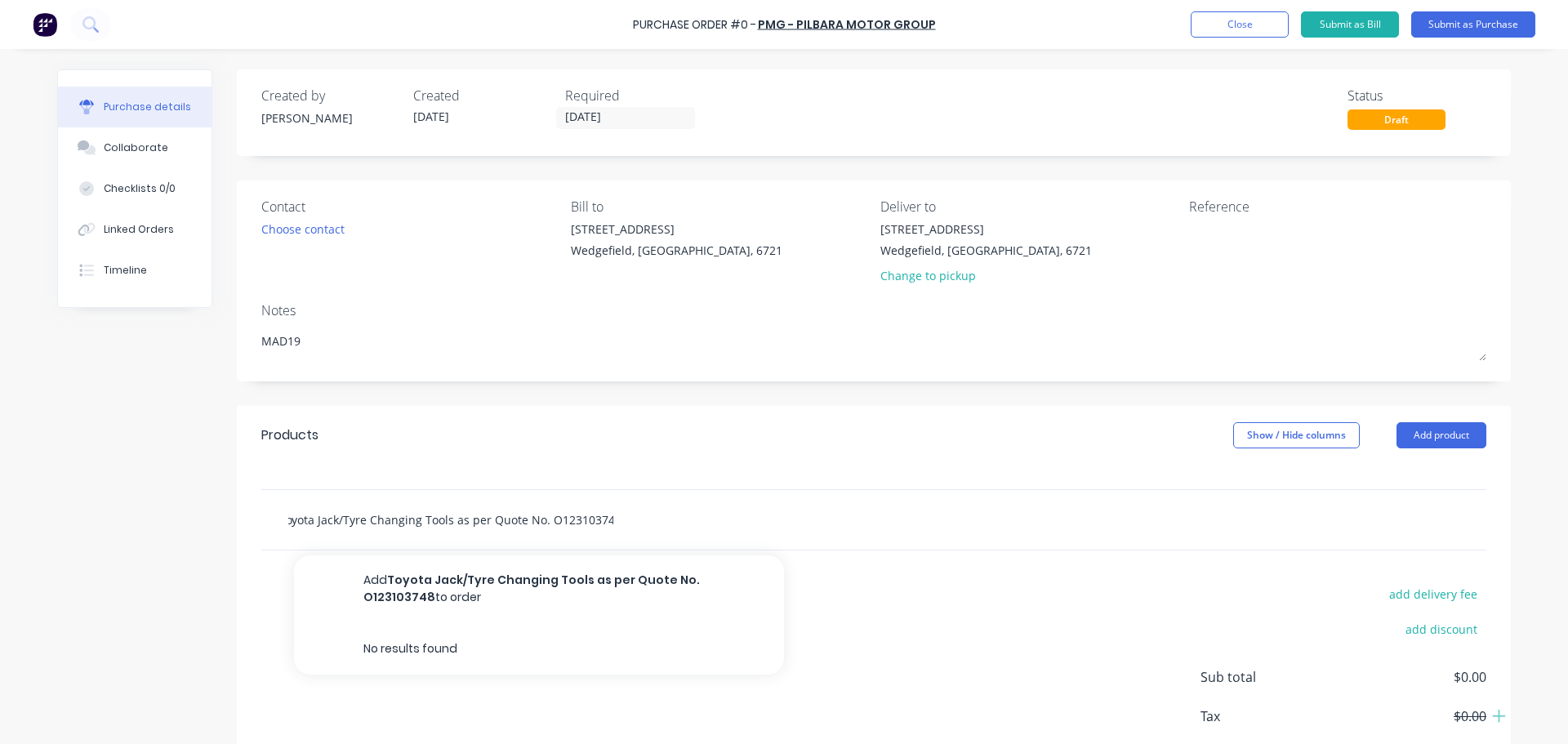
type textarea "x"
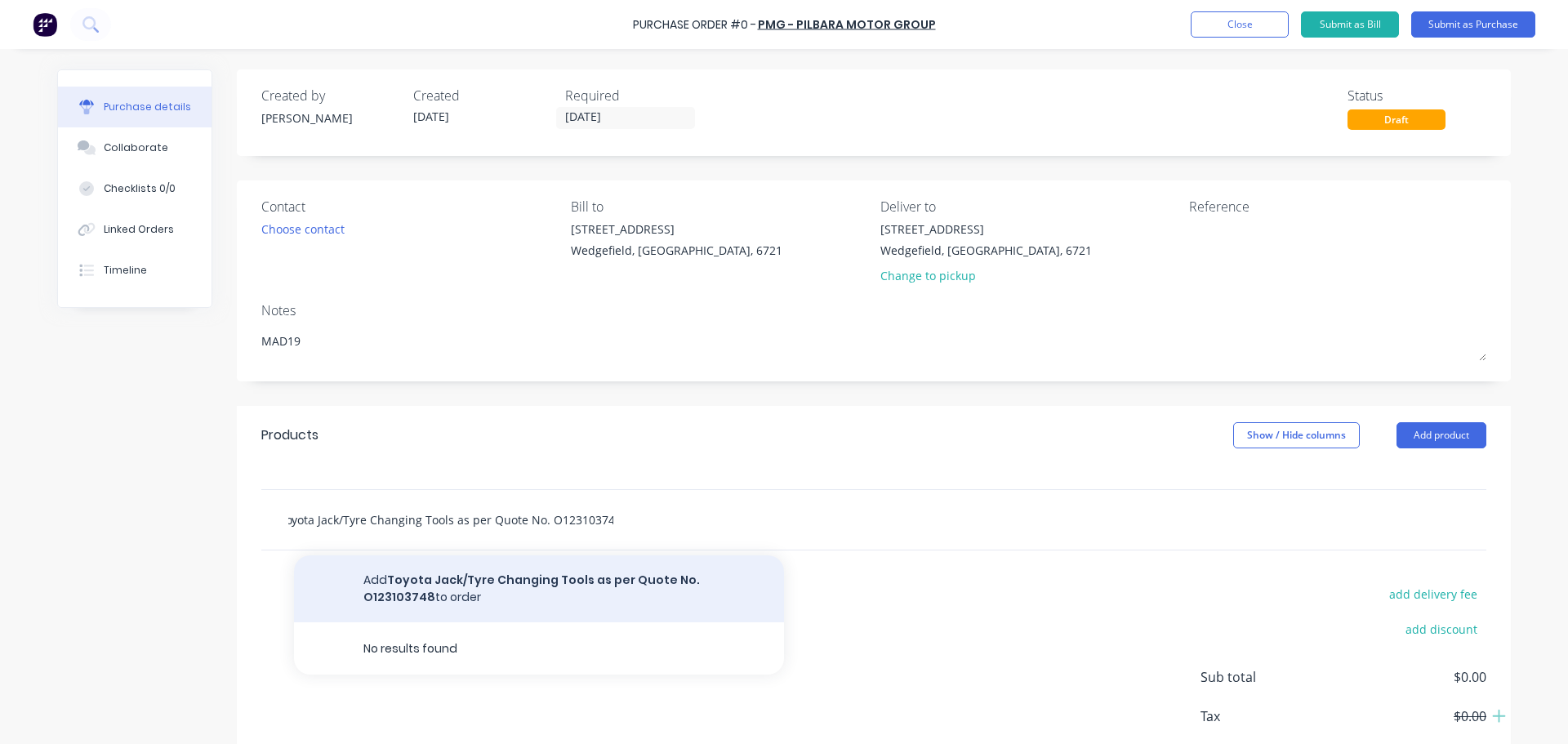
type input "Toyota Jack/Tyre Changing Tools as per Quote No. O123103748"
click at [579, 582] on button "Add Toyota Jack/Tyre Changing Tools as per Quote No. O123103748 to order" at bounding box center [539, 589] width 490 height 67
type textarea "x"
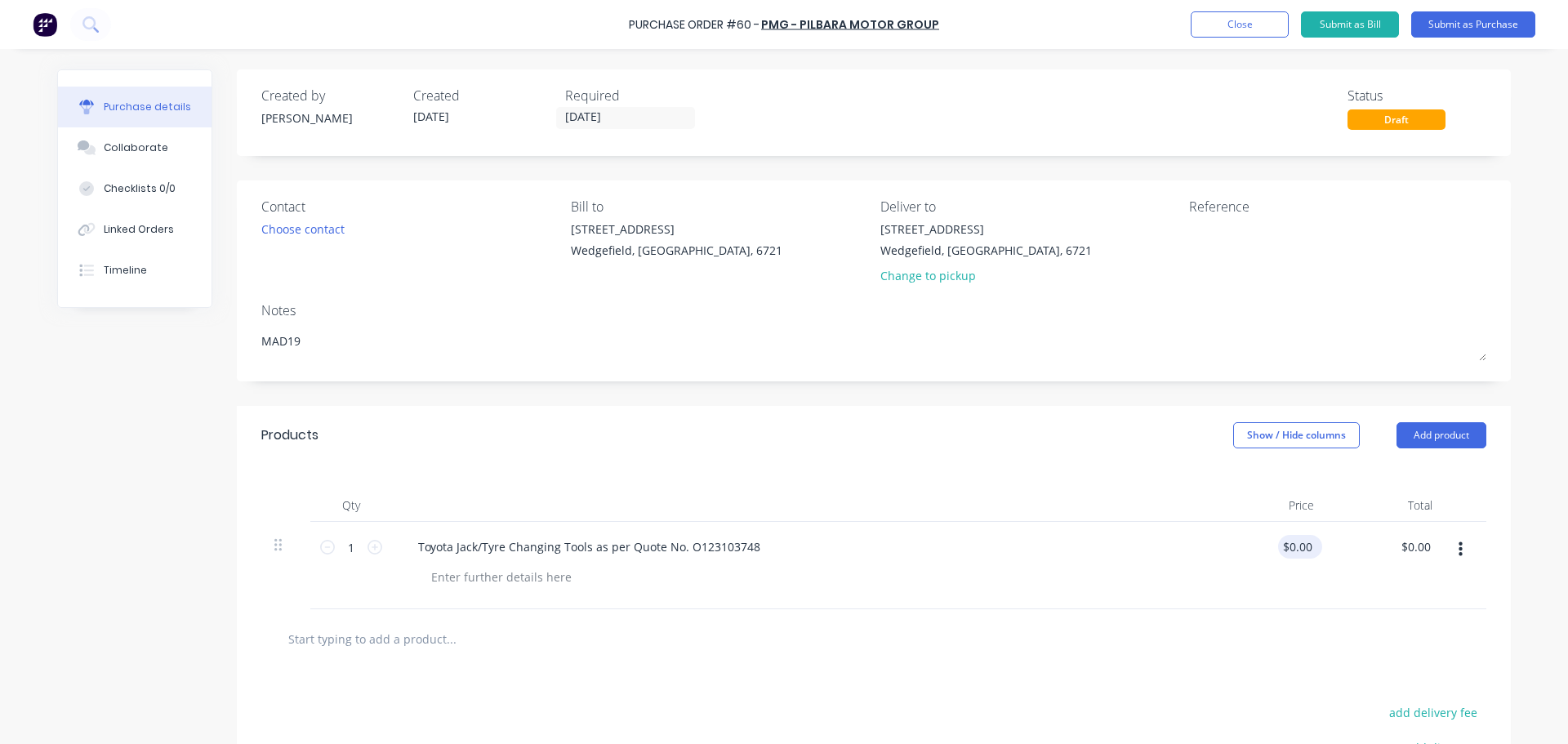
type textarea "x"
type input "0.00"
click at [1301, 550] on input "0.00" at bounding box center [1300, 547] width 31 height 24
type textarea "x"
drag, startPoint x: 1307, startPoint y: 553, endPoint x: 1288, endPoint y: 554, distance: 19.0
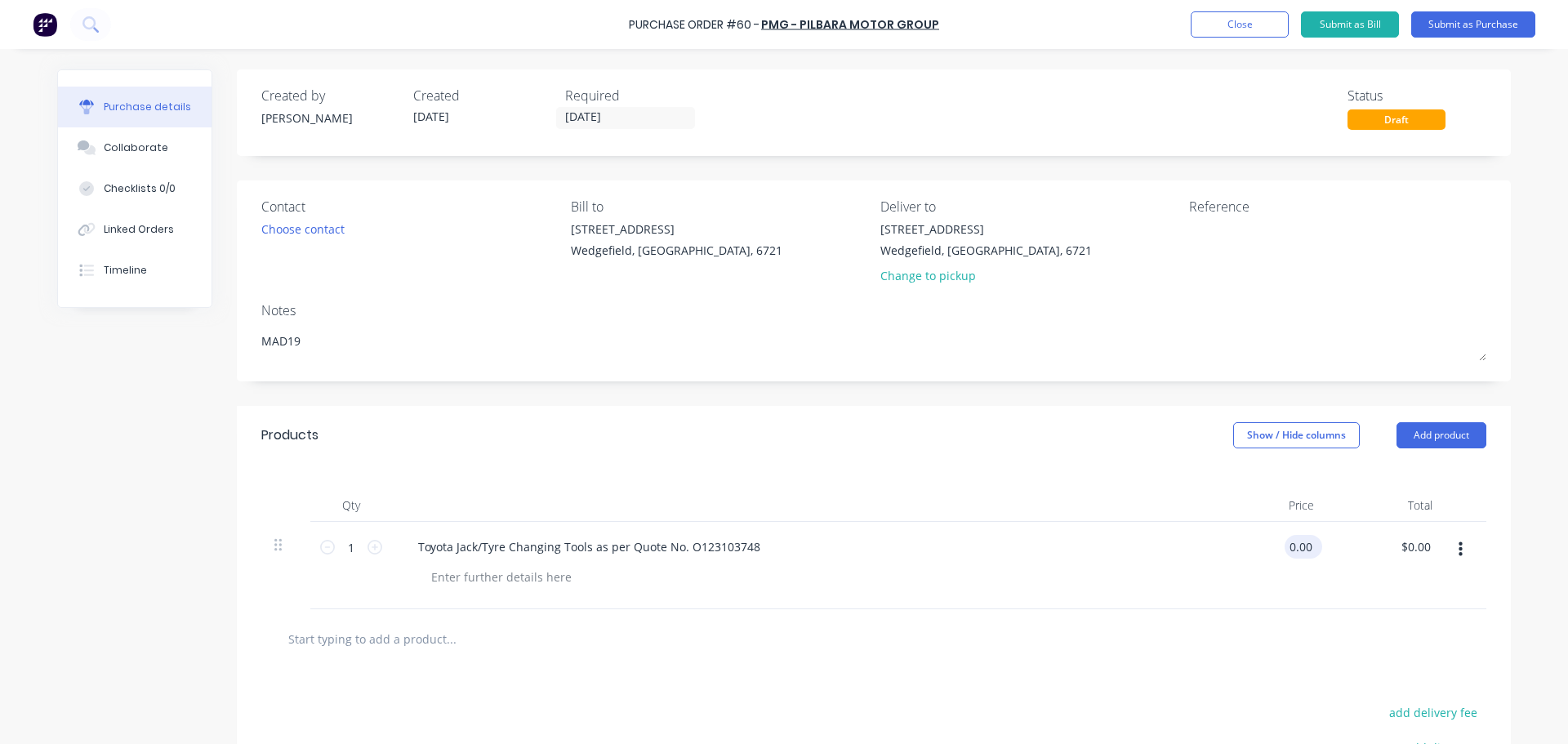
click at [1288, 554] on input "0.00" at bounding box center [1300, 547] width 31 height 24
type input "0"
type input "240.31"
type textarea "x"
type input "$240.31"
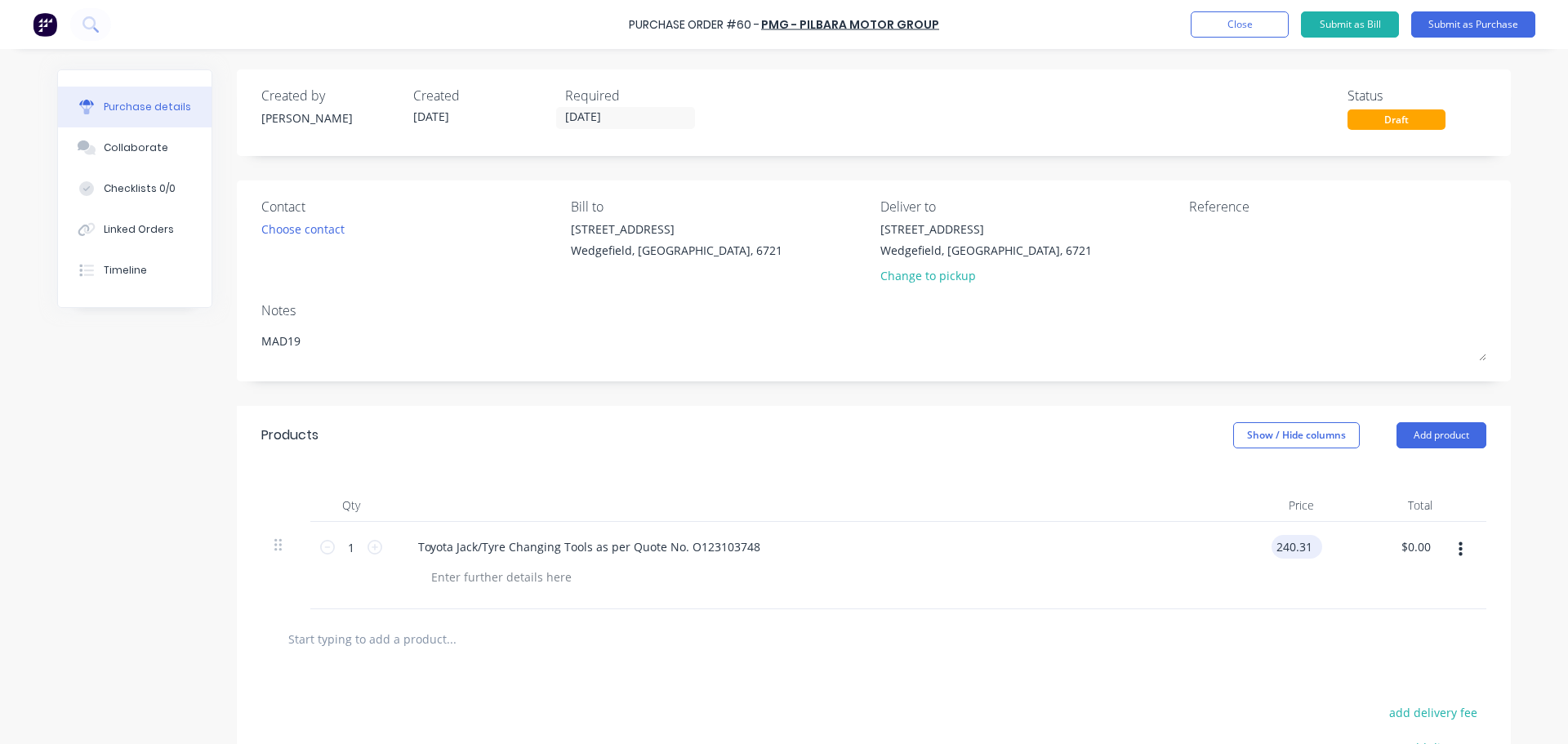
type input "240.31"
type textarea "x"
type input "$240.31"
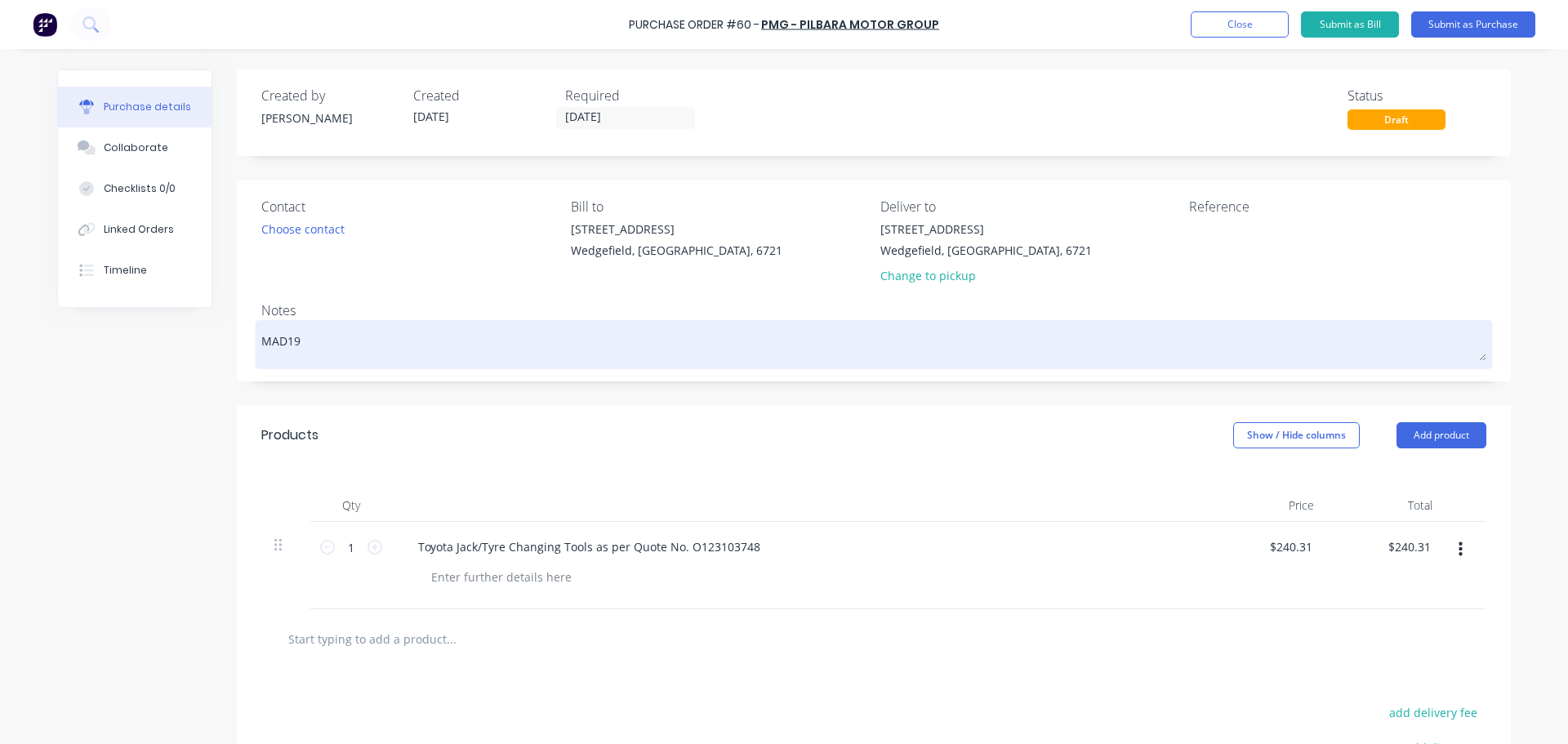
click at [283, 342] on textarea "MAD19" at bounding box center [873, 342] width 1225 height 37
type textarea "x"
click at [283, 342] on textarea "MAD19" at bounding box center [873, 342] width 1225 height 37
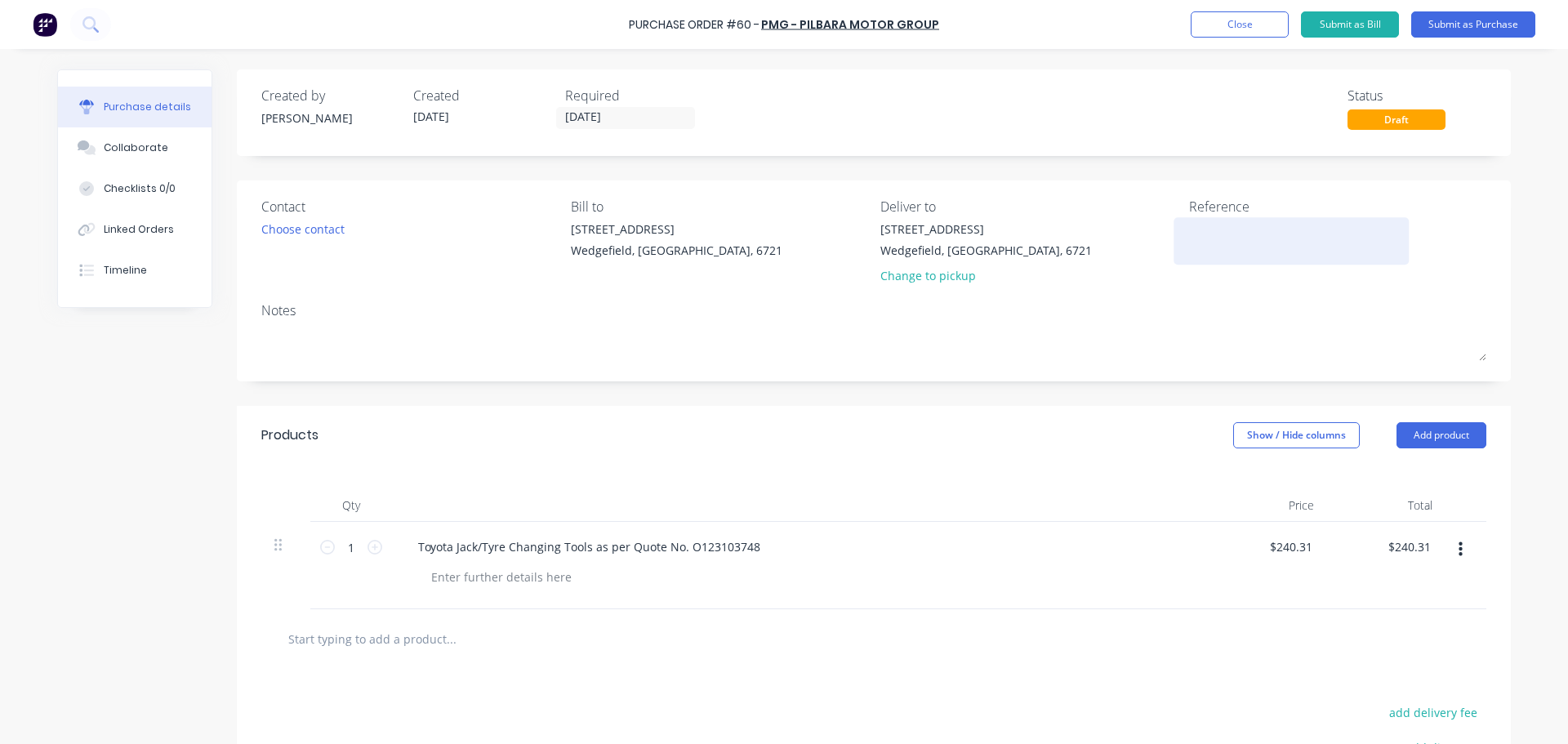
type textarea "x"
click at [1245, 261] on div at bounding box center [1291, 241] width 204 height 41
click at [1242, 241] on textarea at bounding box center [1291, 239] width 204 height 37
paste textarea "MAD19"
type textarea "x"
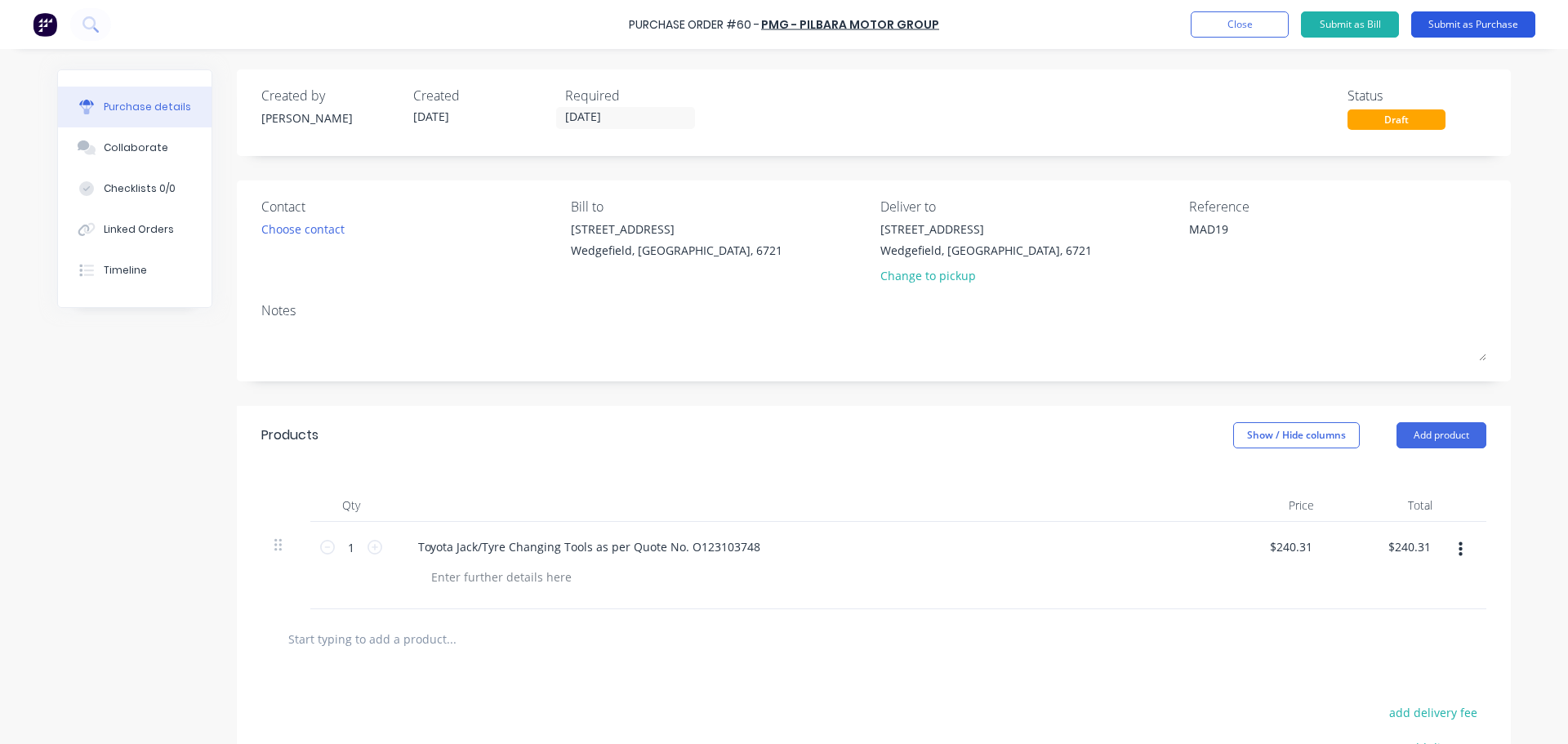
type textarea "MAD19"
type textarea "x"
type textarea "MAD19"
click at [1452, 24] on button "Submit as Purchase" at bounding box center [1473, 25] width 124 height 26
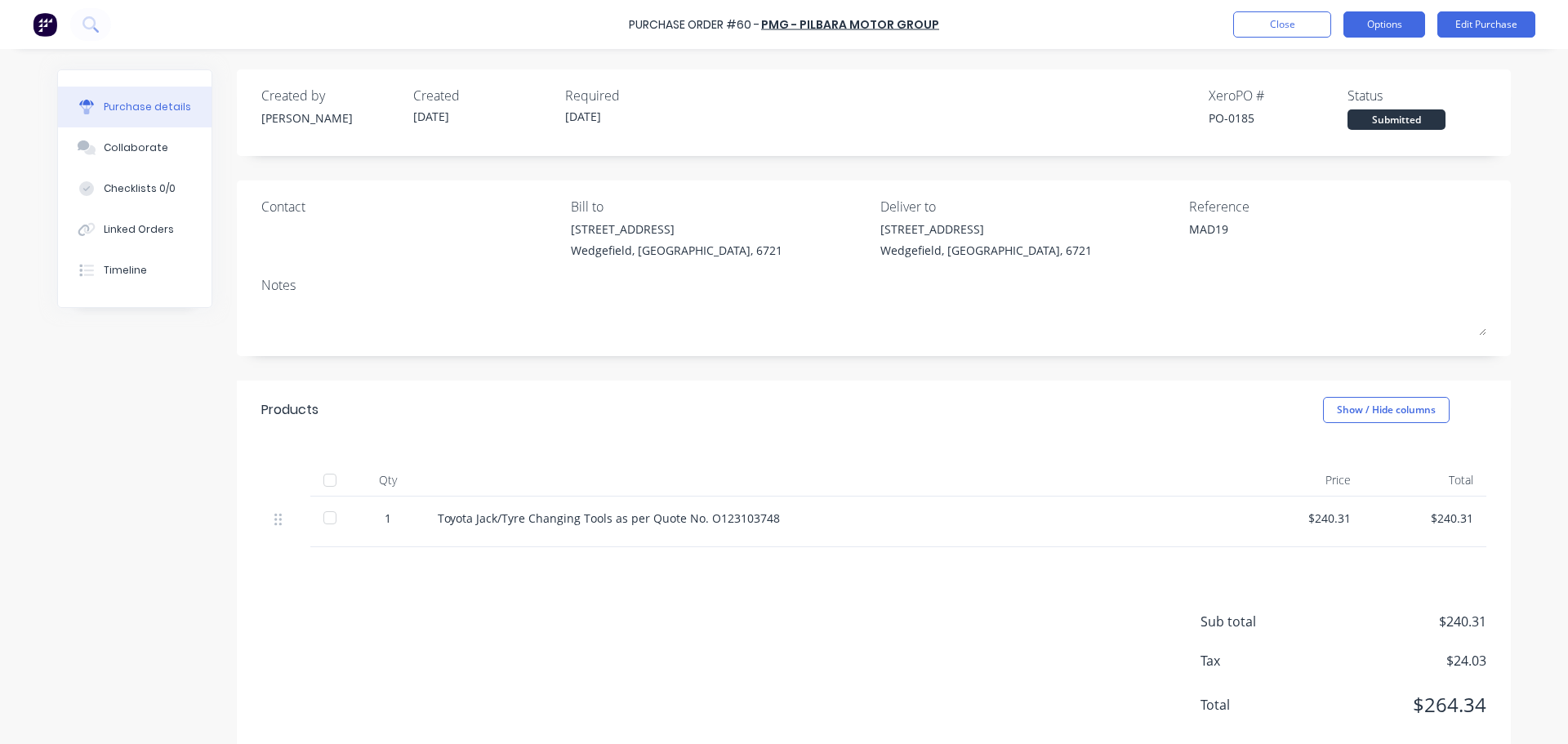
click at [1407, 17] on button "Options" at bounding box center [1383, 25] width 81 height 26
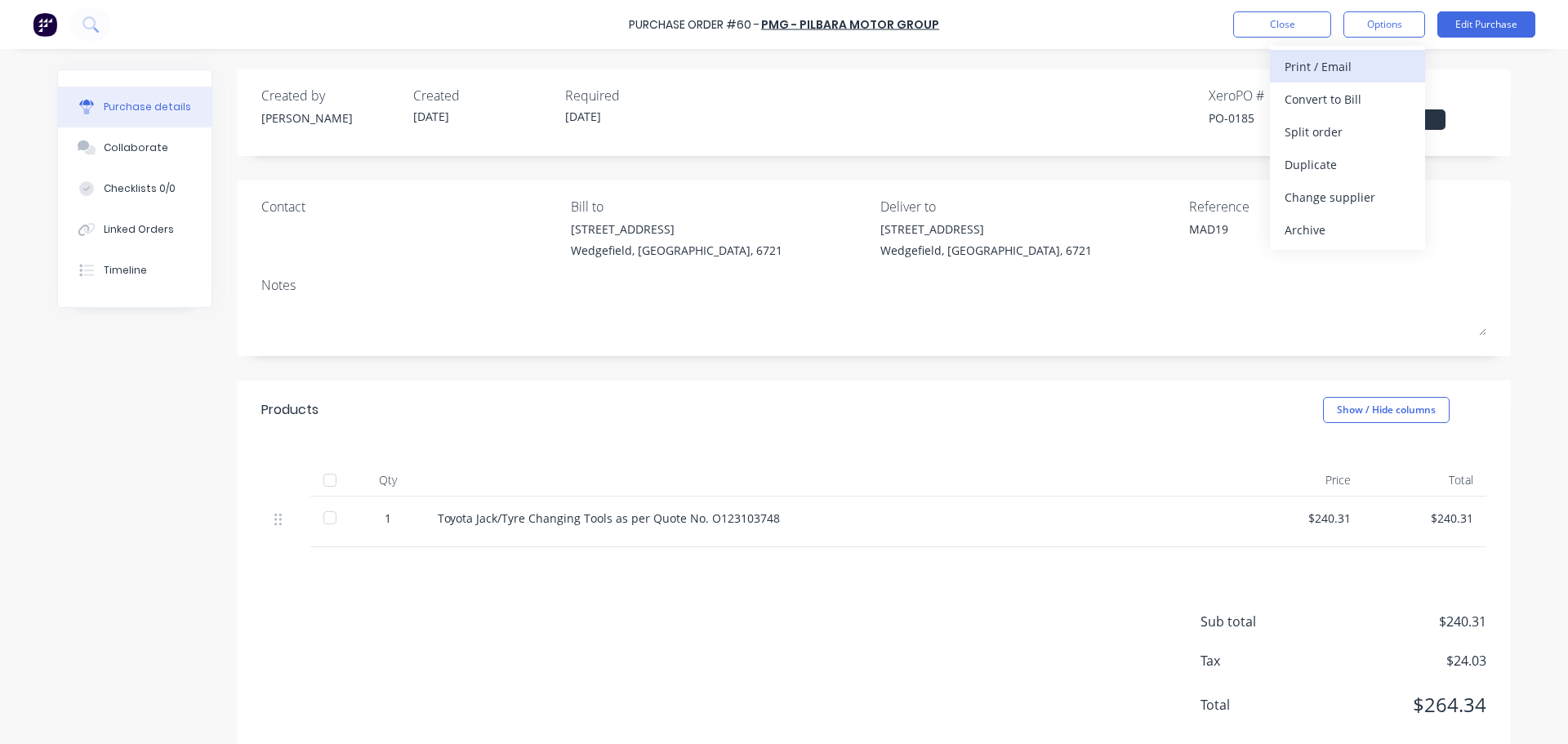
click at [1329, 66] on div "Print / Email" at bounding box center [1347, 67] width 126 height 24
click at [1326, 99] on div "With pricing" at bounding box center [1347, 99] width 126 height 24
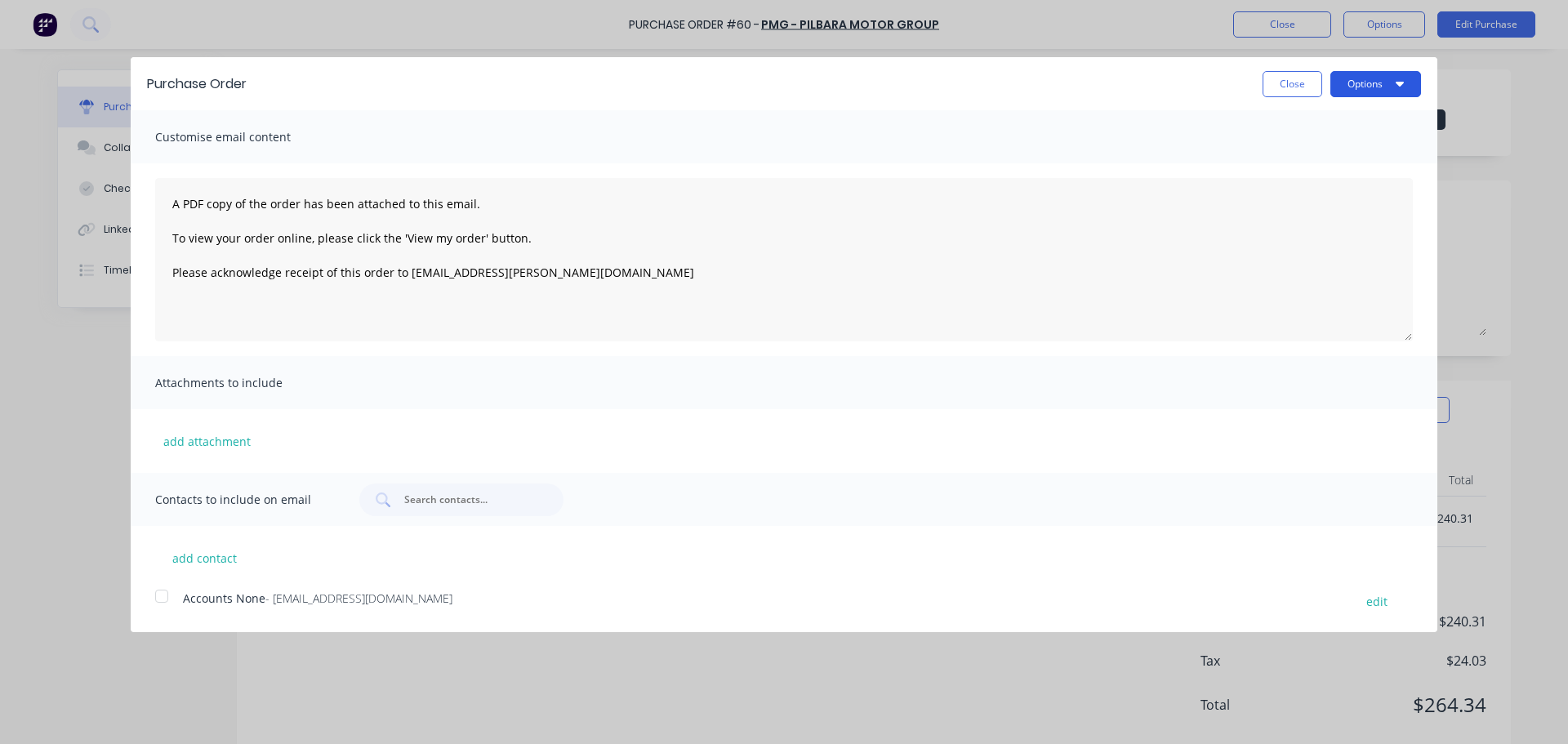
click at [1374, 82] on button "Options" at bounding box center [1375, 85] width 90 height 26
click at [1297, 129] on div "Print" at bounding box center [1343, 125] width 126 height 24
click at [1297, 86] on button "Close" at bounding box center [1292, 85] width 60 height 26
type textarea "x"
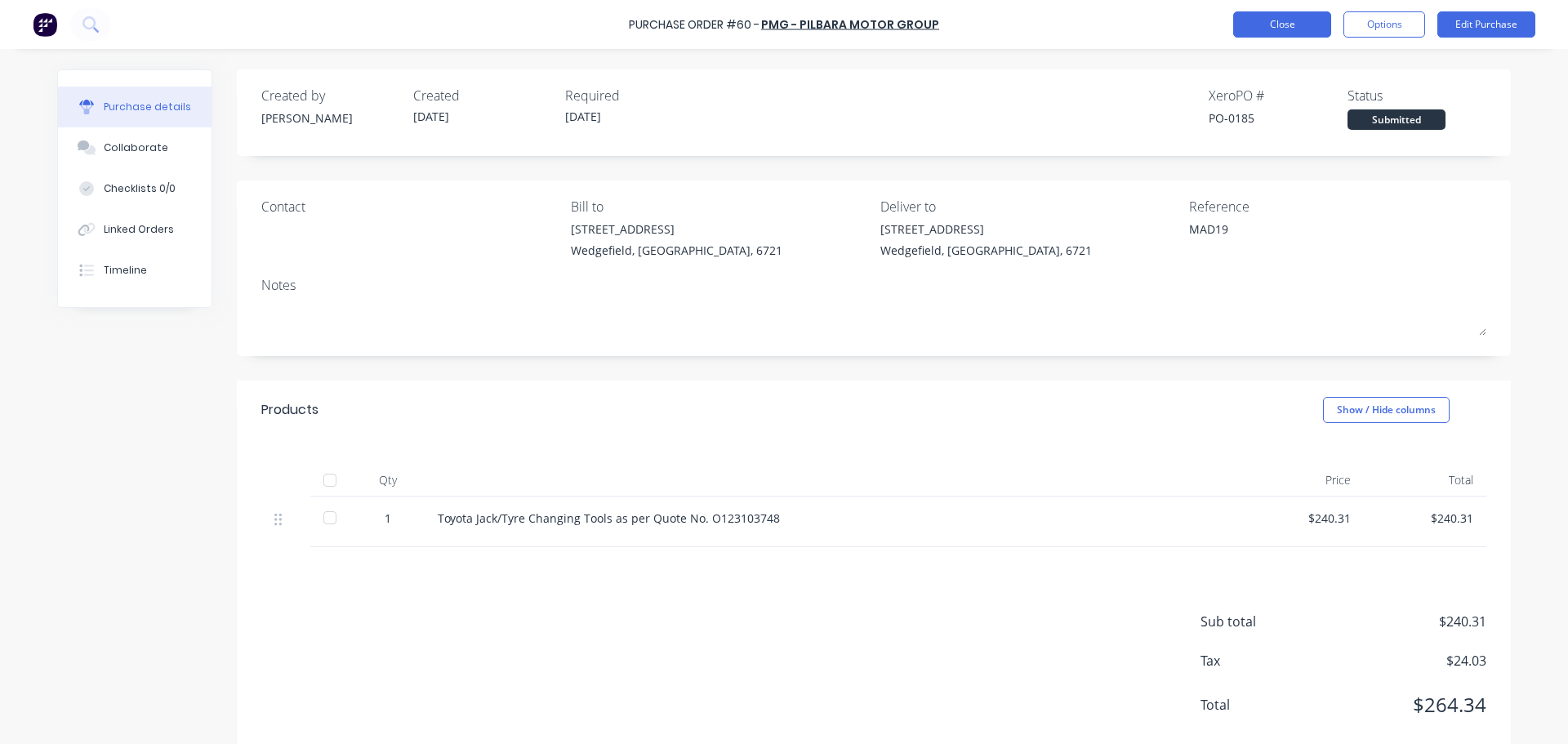
click at [1293, 25] on button "Close" at bounding box center [1281, 25] width 98 height 26
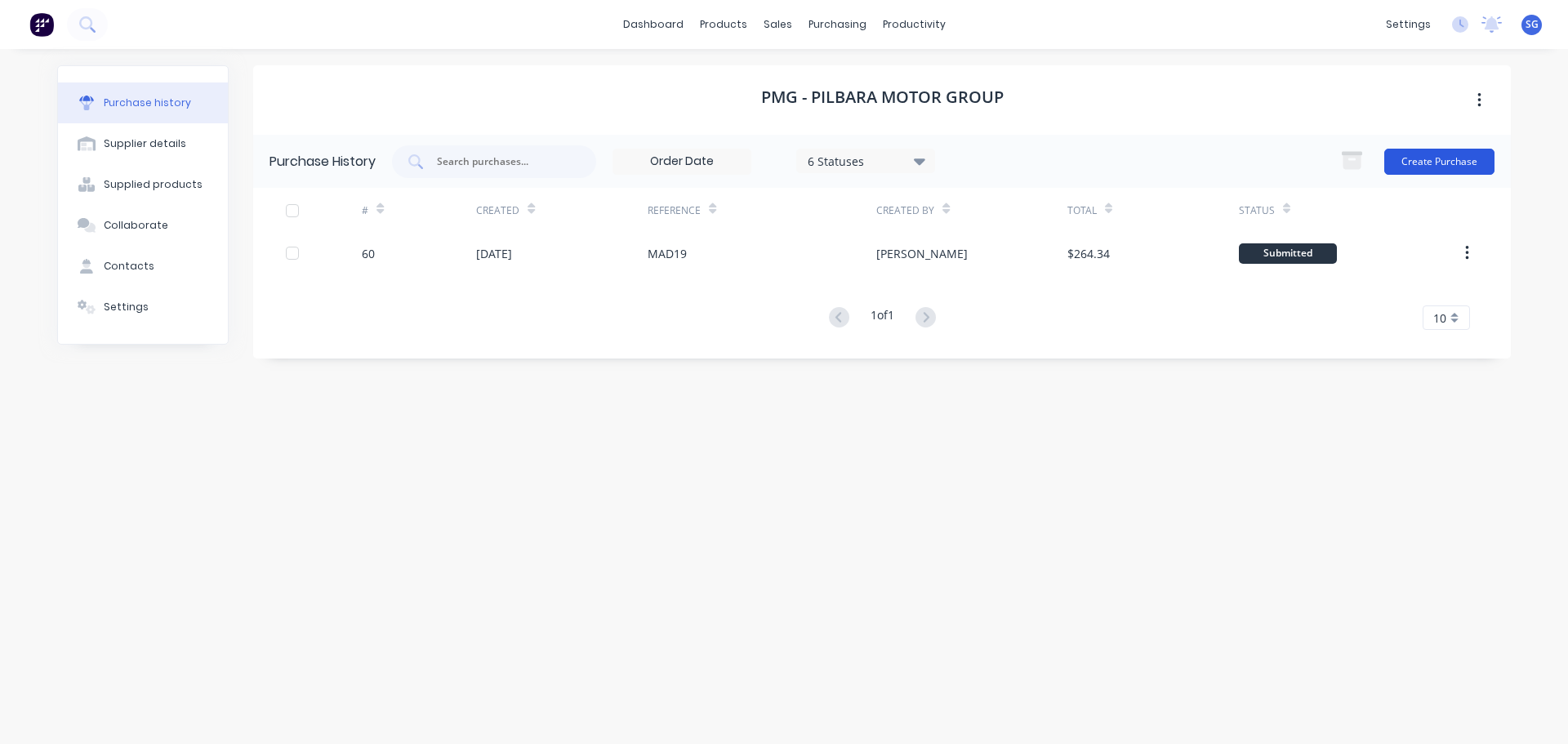
click at [1444, 159] on button "Create Purchase" at bounding box center [1439, 162] width 110 height 26
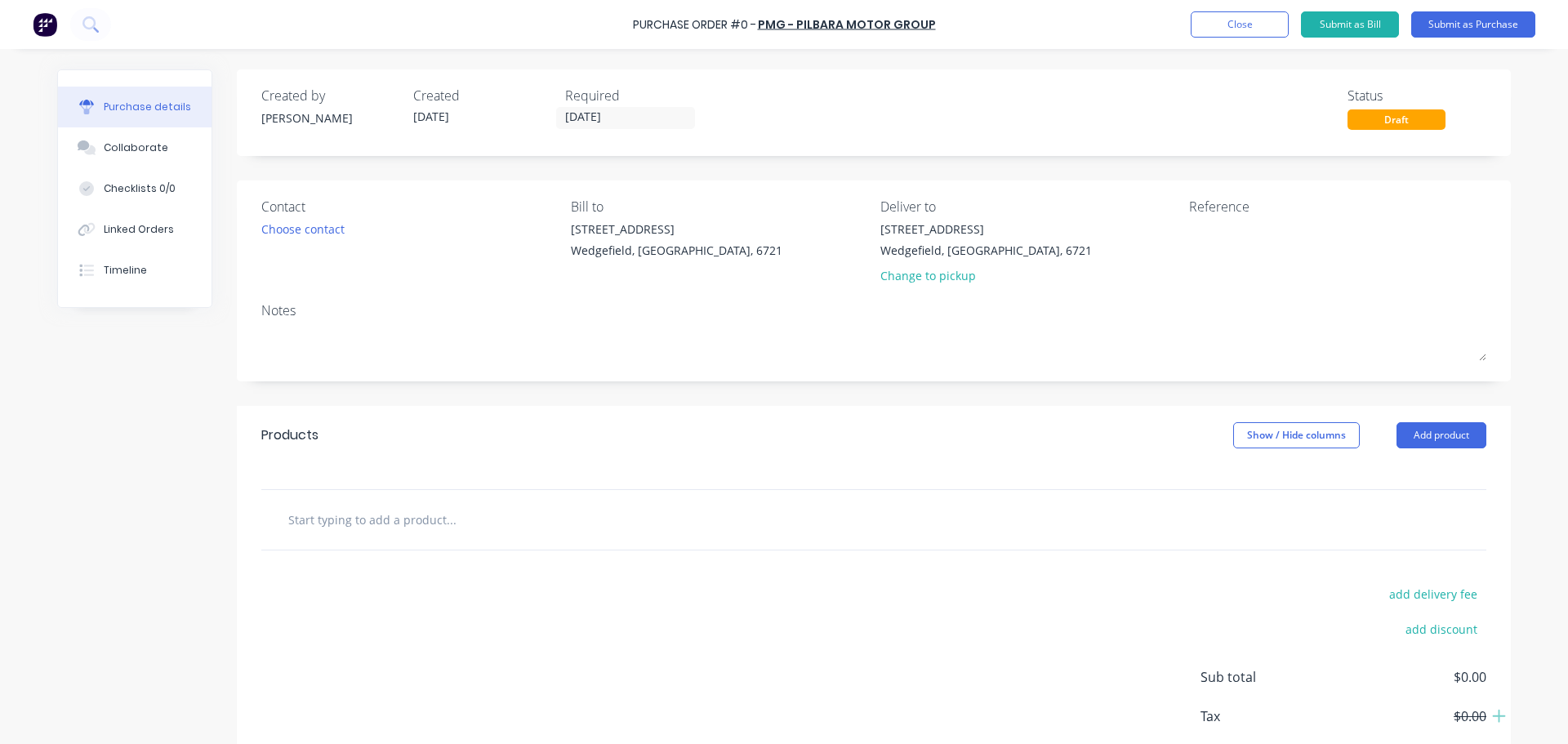
click at [342, 517] on input "text" at bounding box center [451, 520] width 327 height 33
paste input "Toyota Jack/Tyre Changing Tools"
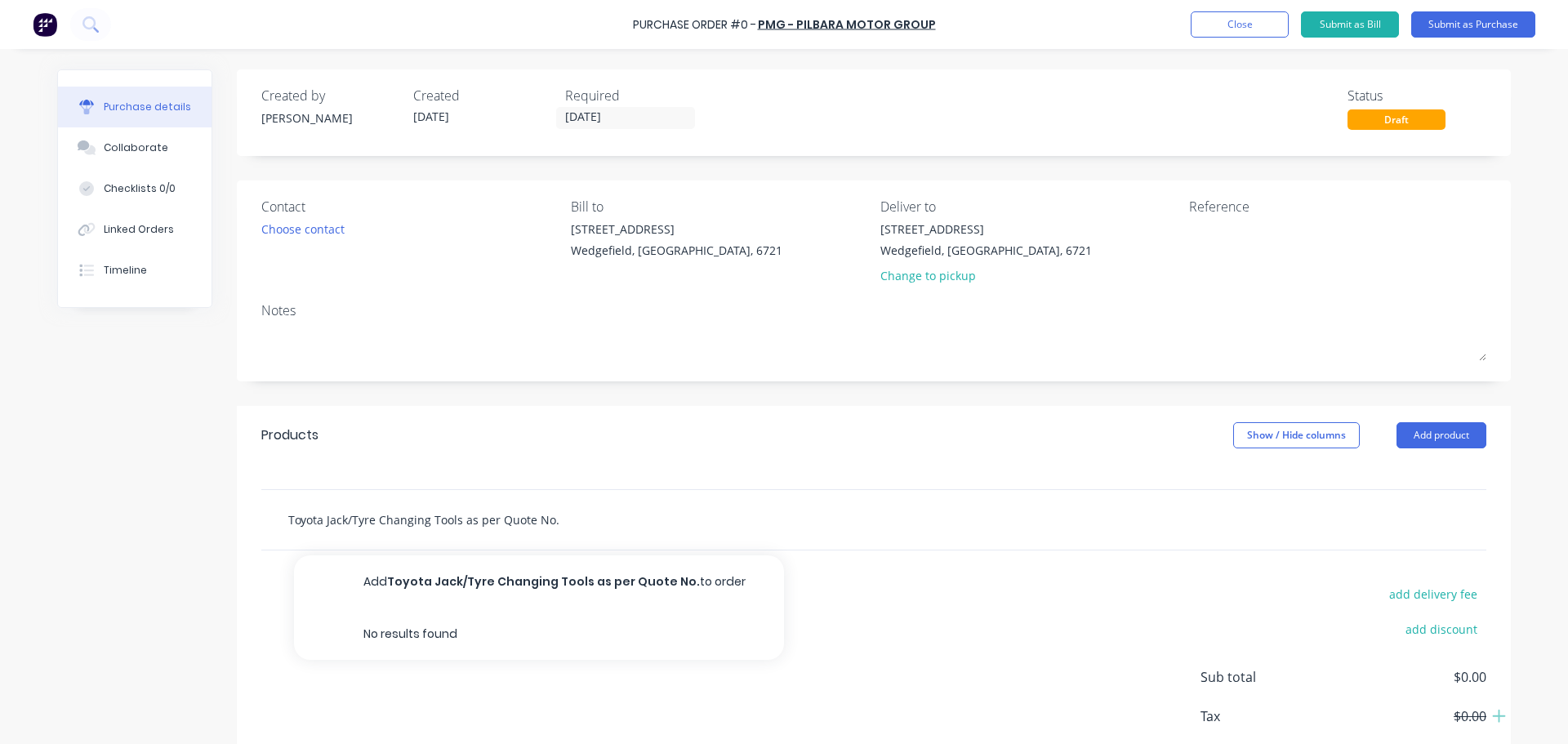
click at [551, 517] on input "Toyota Jack/Tyre Changing Tools as per Quote No." at bounding box center [451, 520] width 327 height 33
paste input "O123103747"
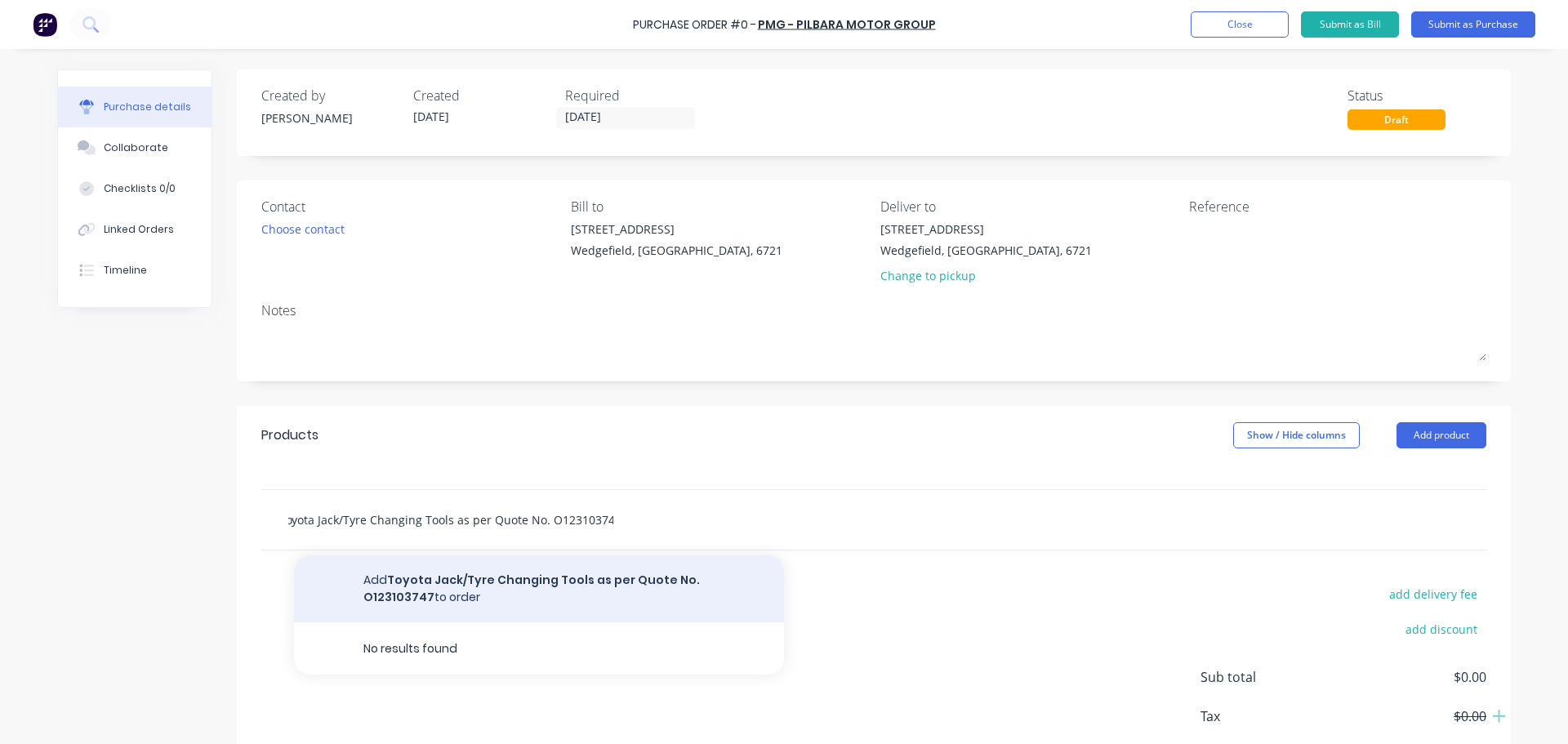
type input "Toyota Jack/Tyre Changing Tools as per Quote No. O123103747"
click at [490, 583] on button "Add Toyota Jack/Tyre Changing Tools as per Quote No. O123103747 to order" at bounding box center [539, 589] width 490 height 67
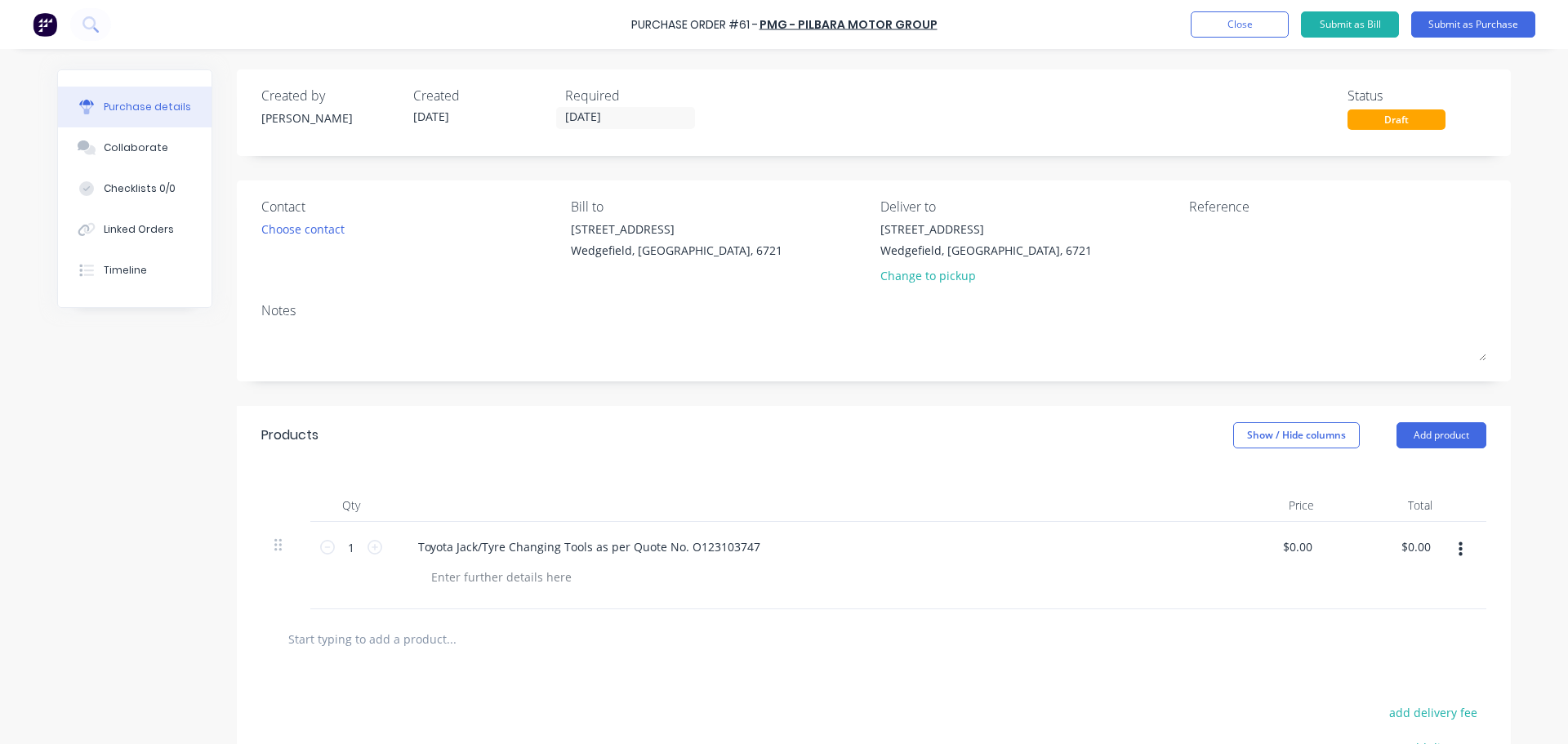
click at [1316, 549] on div "$0.00 $0.00" at bounding box center [1268, 566] width 118 height 87
drag, startPoint x: 1307, startPoint y: 545, endPoint x: 1271, endPoint y: 545, distance: 36.0
click at [1271, 545] on div "0.00 0.00" at bounding box center [1268, 566] width 118 height 87
type input "$240.31"
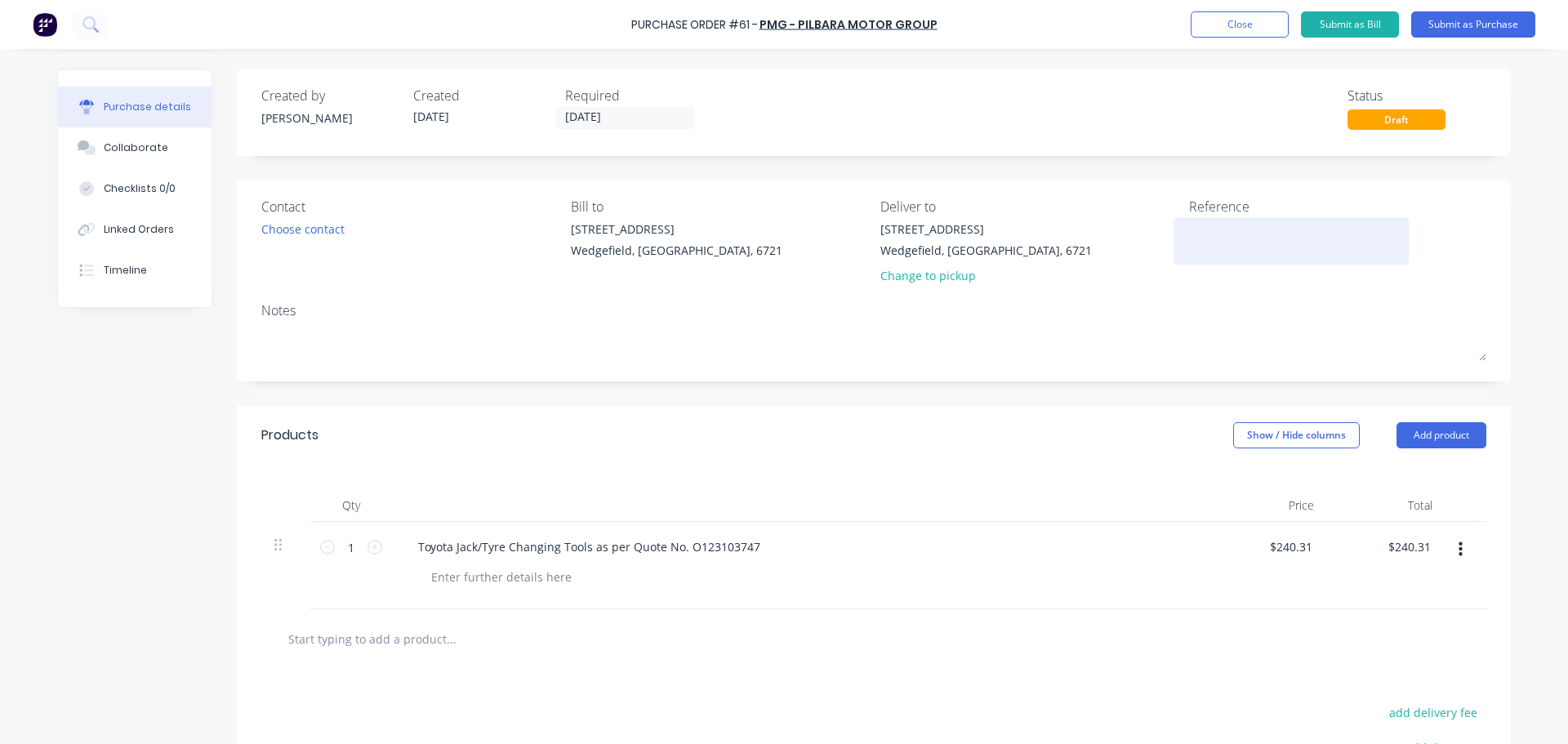
click at [1226, 247] on textarea at bounding box center [1291, 239] width 204 height 37
type textarea "x"
type textarea "M"
type textarea "x"
type textarea "MA"
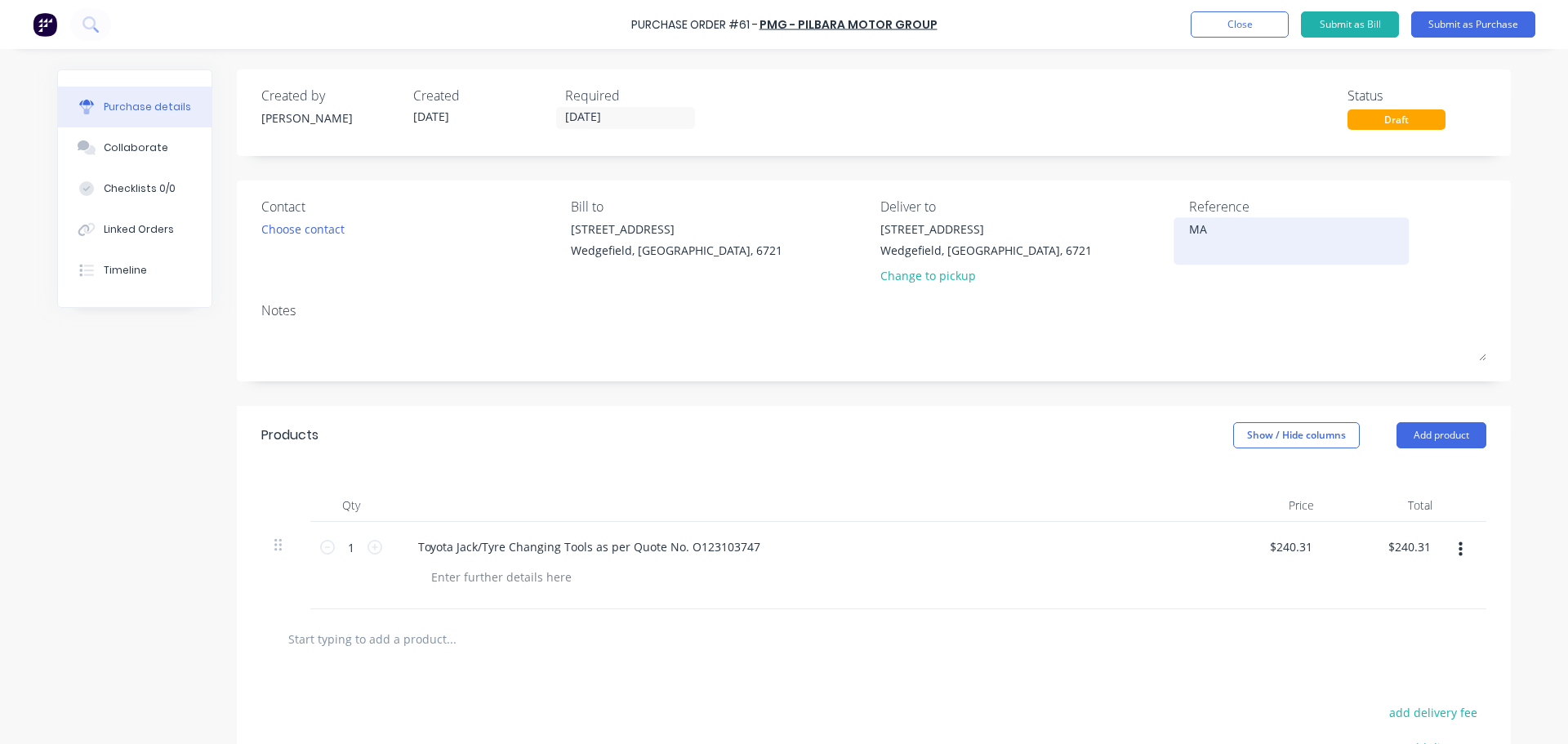
type textarea "x"
type textarea "MAD"
type textarea "x"
type textarea "MAD"
type textarea "x"
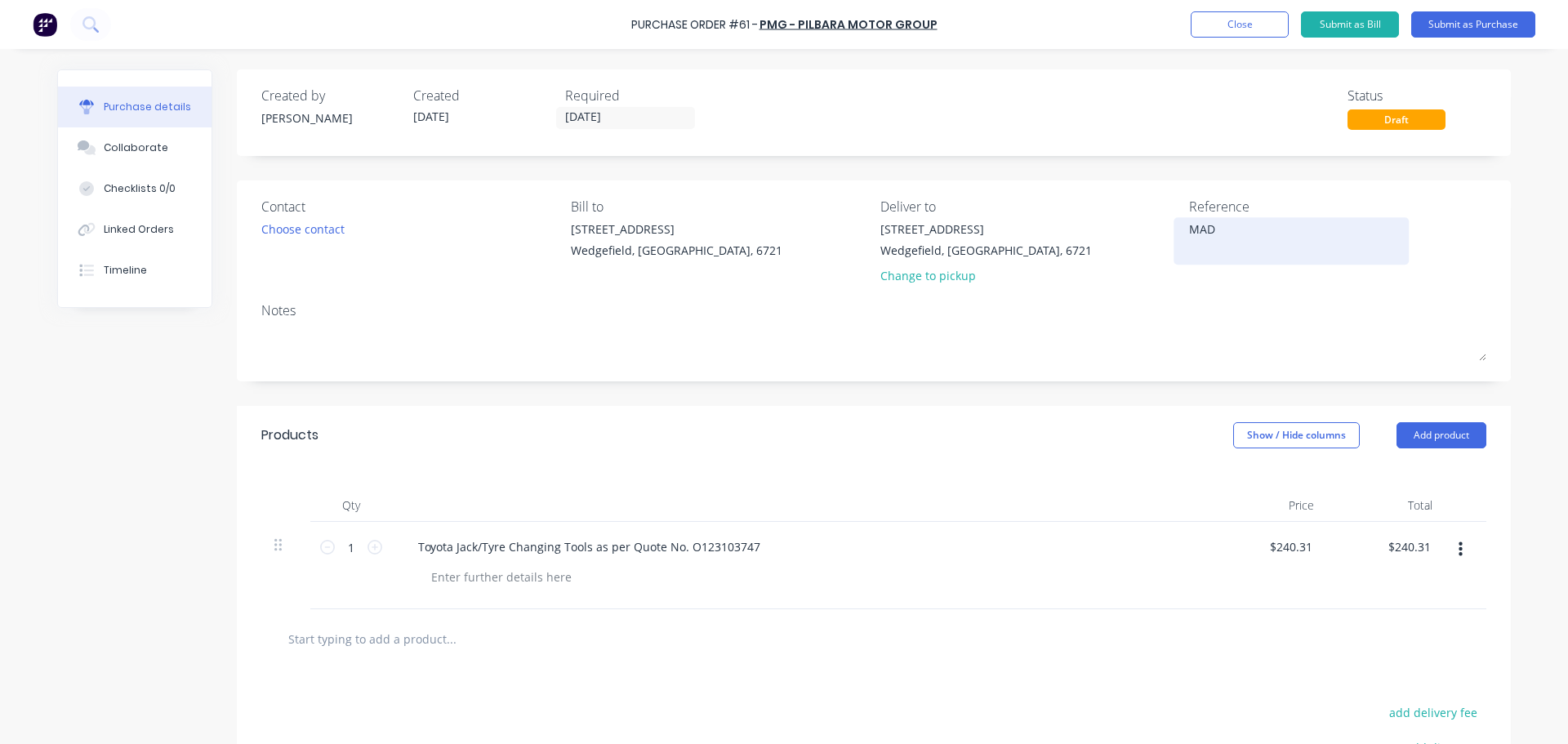
click at [1212, 232] on textarea "MAD" at bounding box center [1291, 239] width 204 height 37
type textarea "MAD27"
type textarea "x"
type textarea "MAD27"
click at [1453, 22] on button "Submit as Purchase" at bounding box center [1473, 25] width 124 height 26
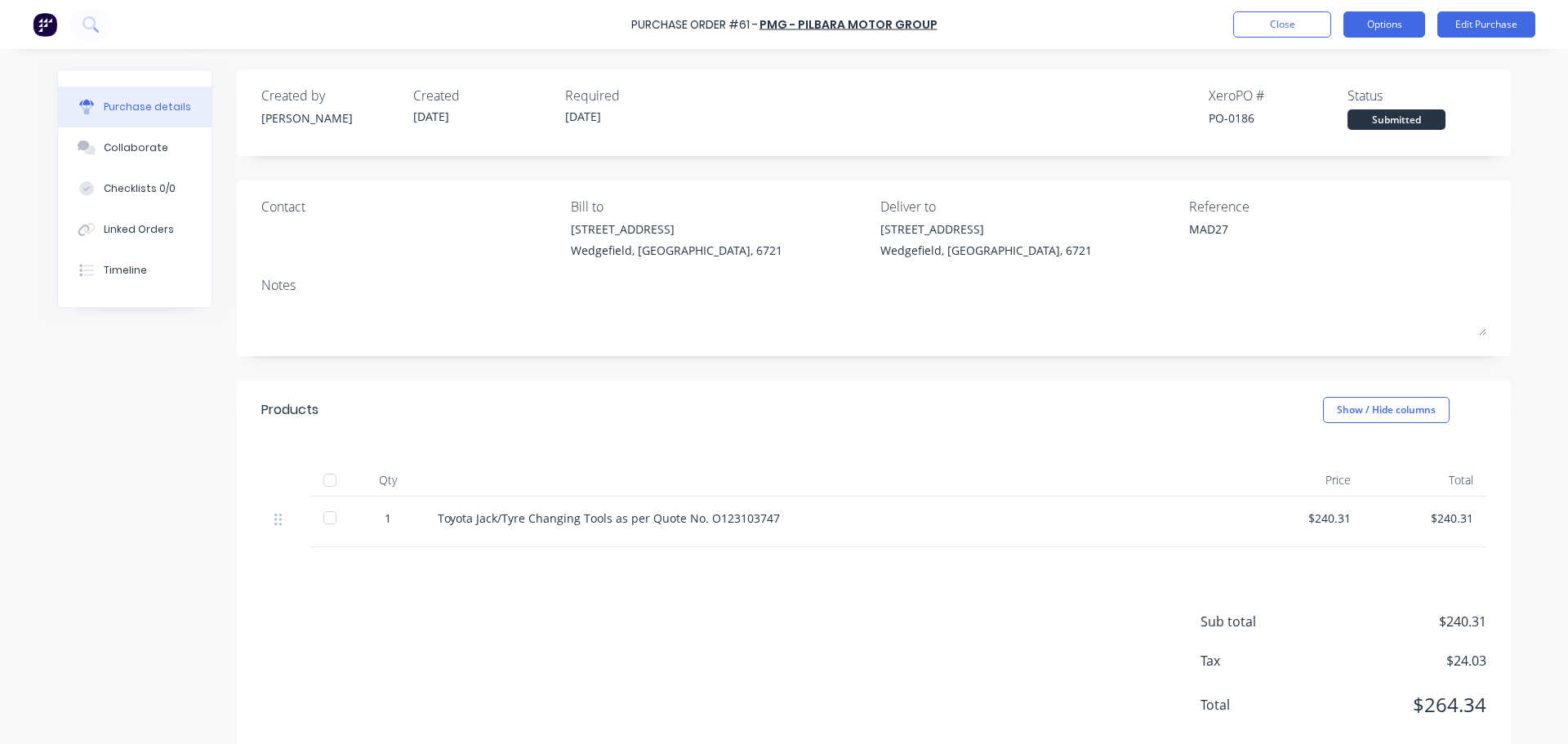
click at [1364, 16] on button "Options" at bounding box center [1383, 25] width 81 height 26
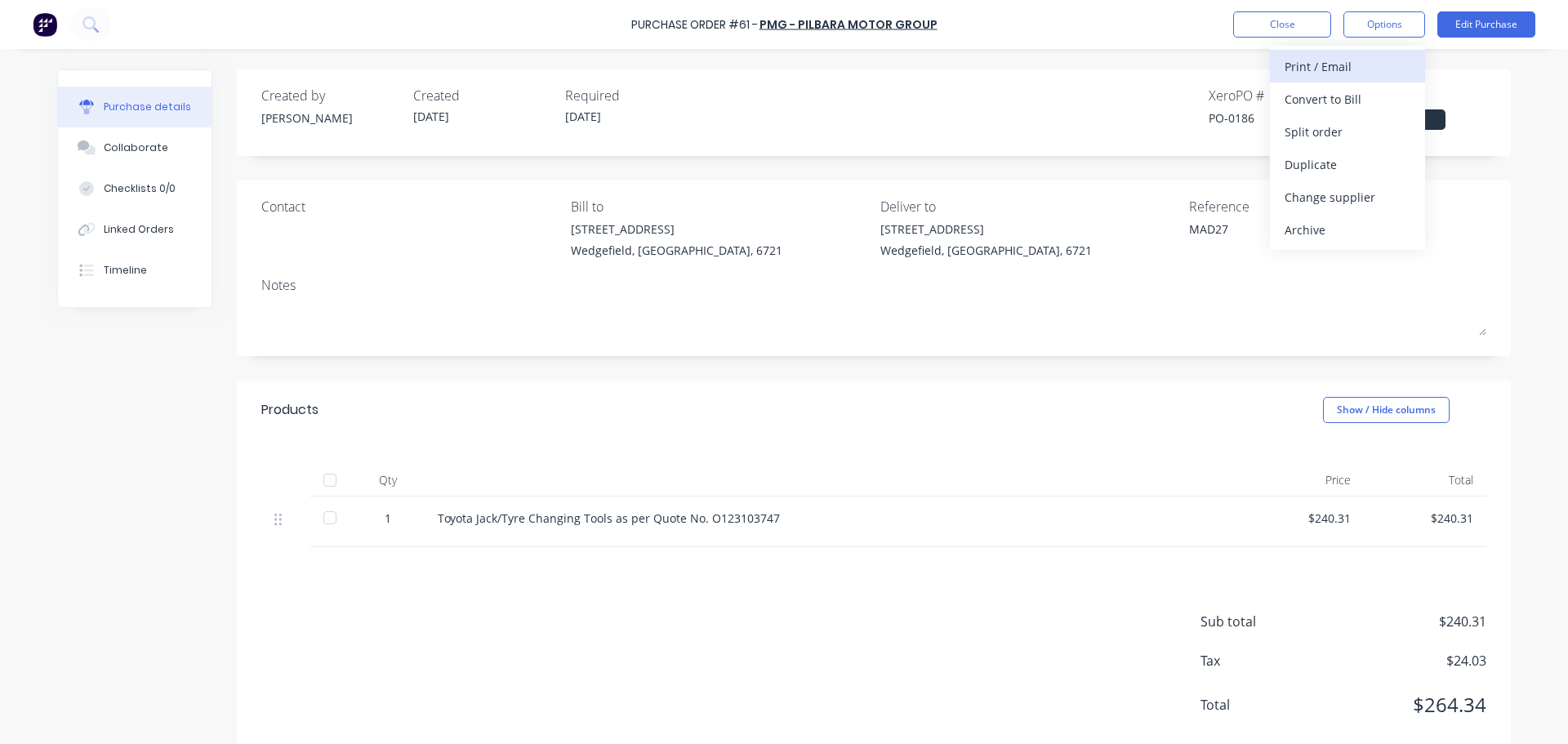
click at [1291, 65] on div "Print / Email" at bounding box center [1347, 67] width 126 height 24
click at [1298, 103] on div "With pricing" at bounding box center [1347, 99] width 126 height 24
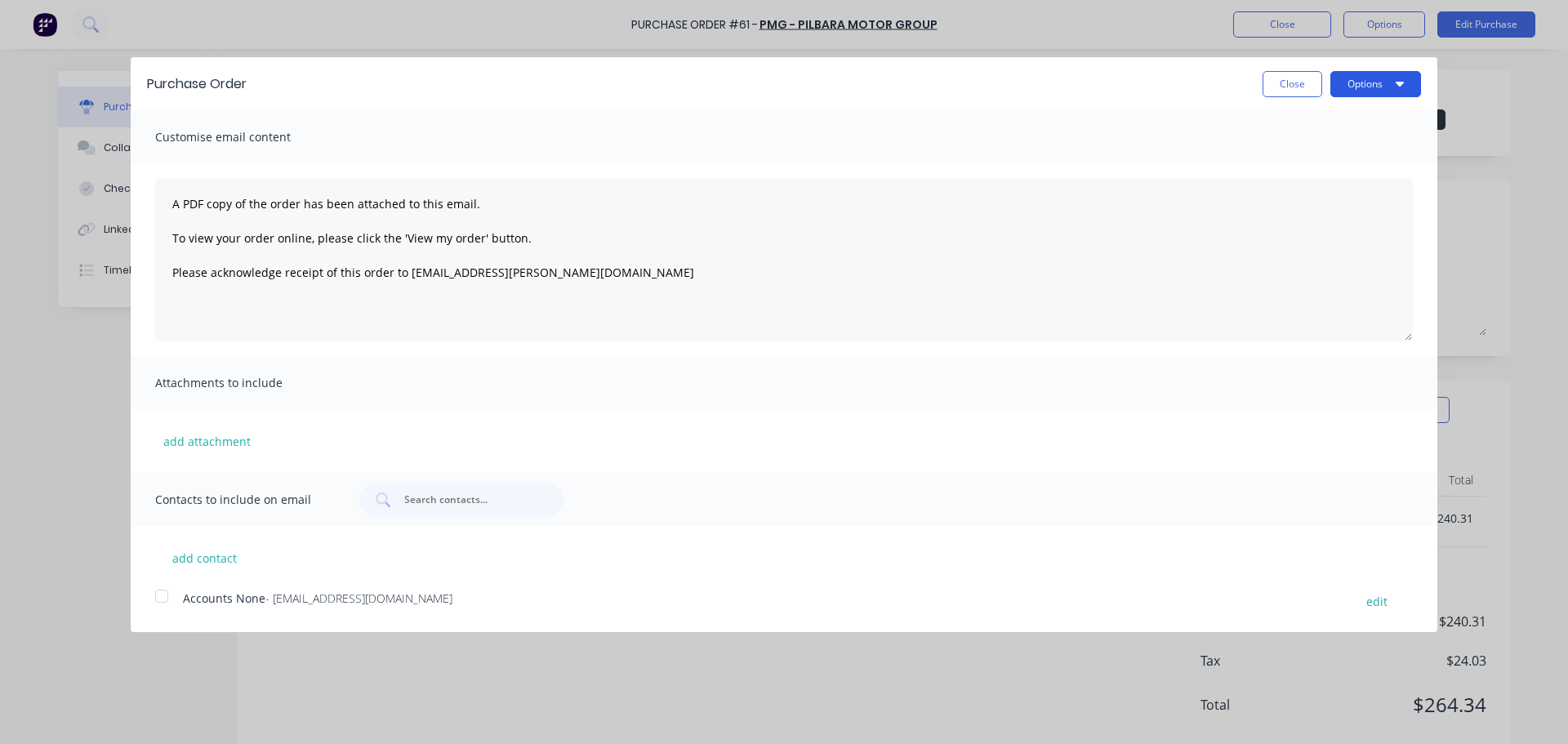
click at [1346, 86] on button "Options" at bounding box center [1375, 85] width 90 height 26
click at [1293, 121] on div "Print" at bounding box center [1343, 125] width 126 height 24
click at [1286, 93] on button "Close" at bounding box center [1292, 85] width 60 height 26
type textarea "x"
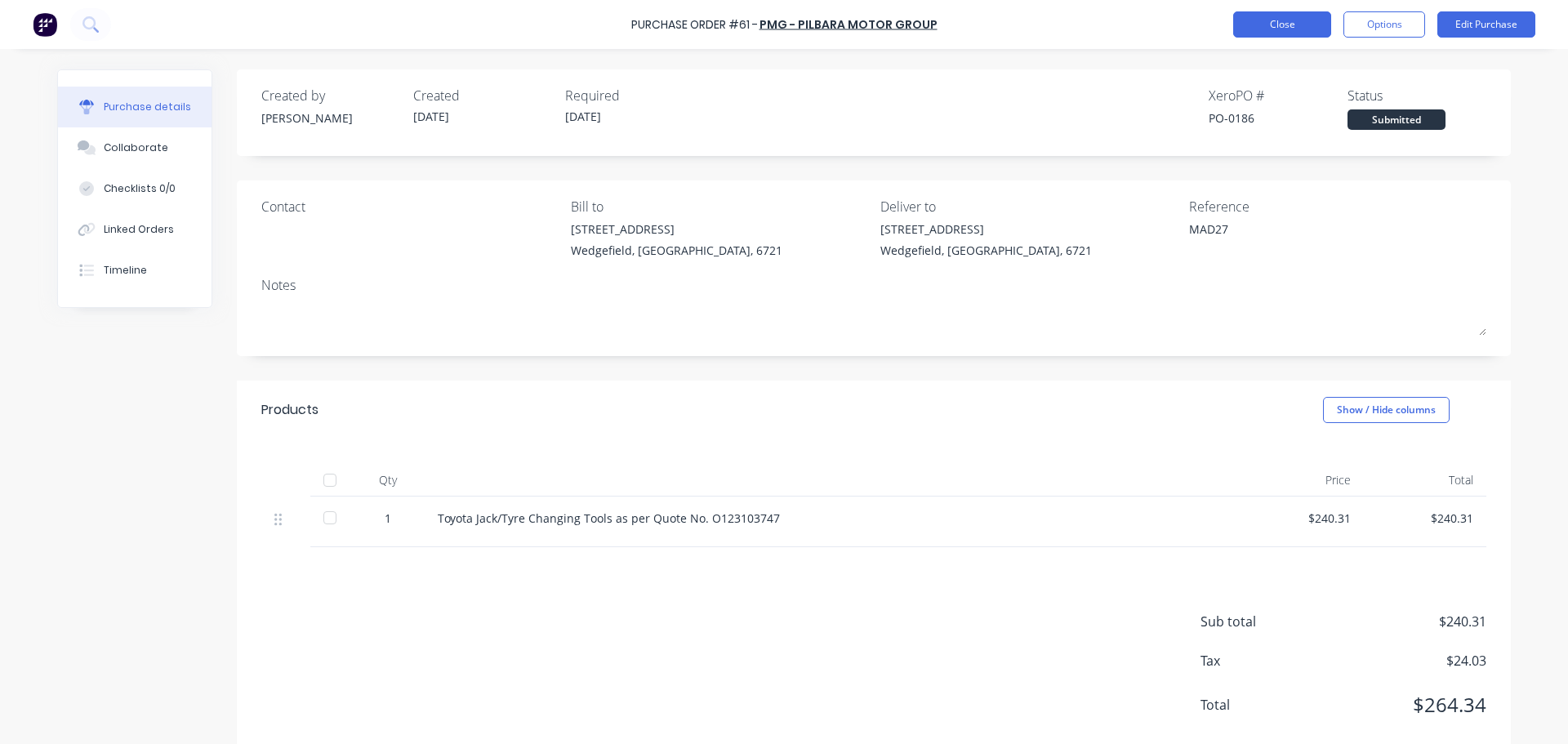
click at [1256, 25] on button "Close" at bounding box center [1281, 25] width 98 height 26
